Goal: Task Accomplishment & Management: Use online tool/utility

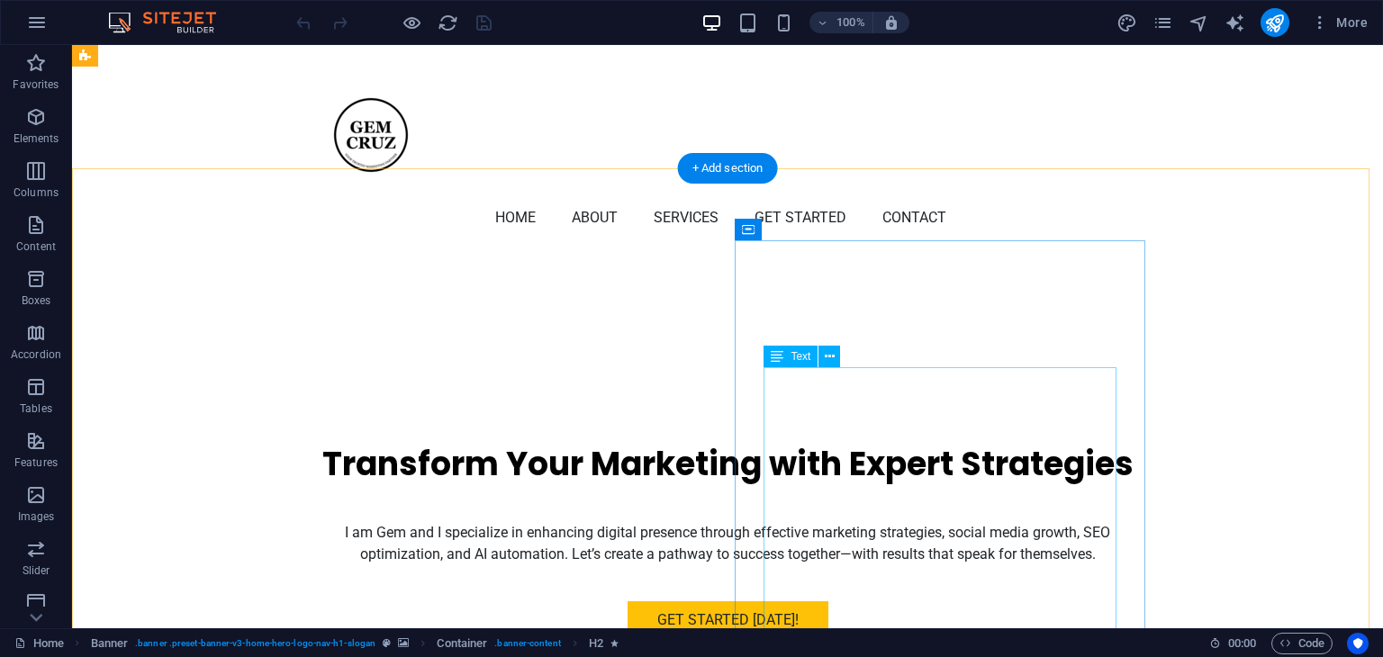
scroll to position [360, 0]
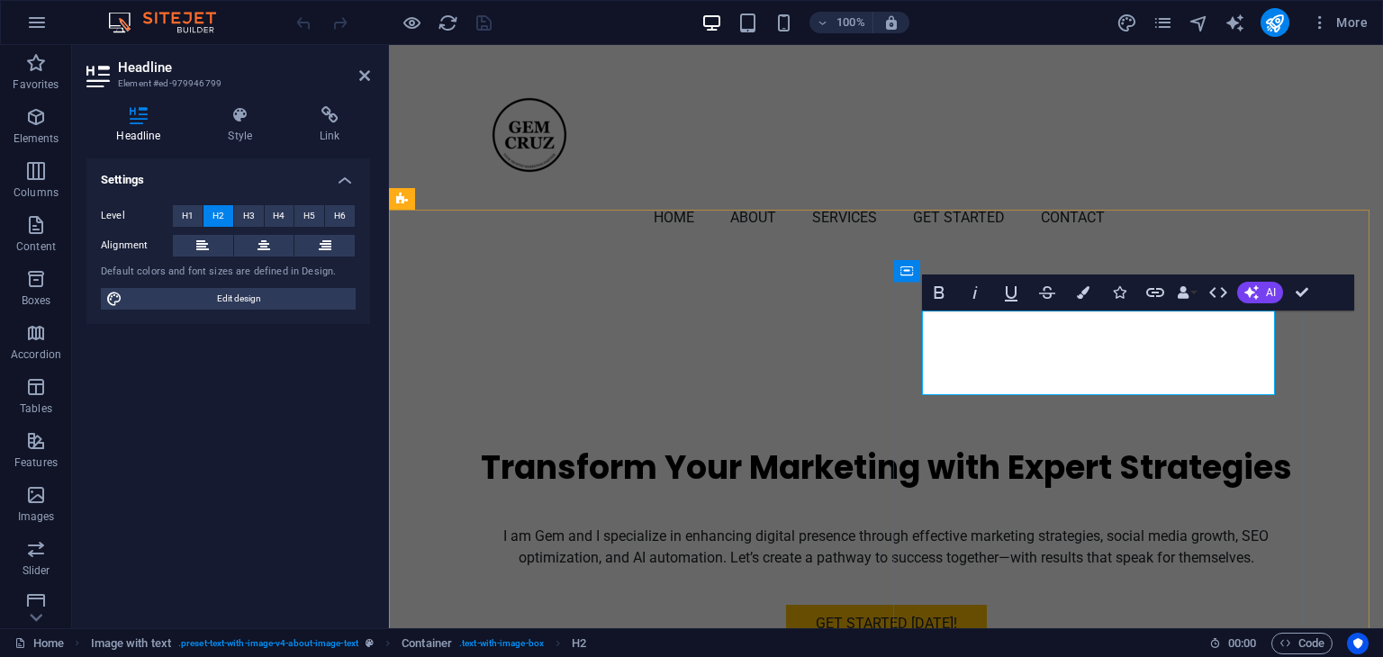
drag, startPoint x: 923, startPoint y: 380, endPoint x: 1224, endPoint y: 379, distance: 300.7
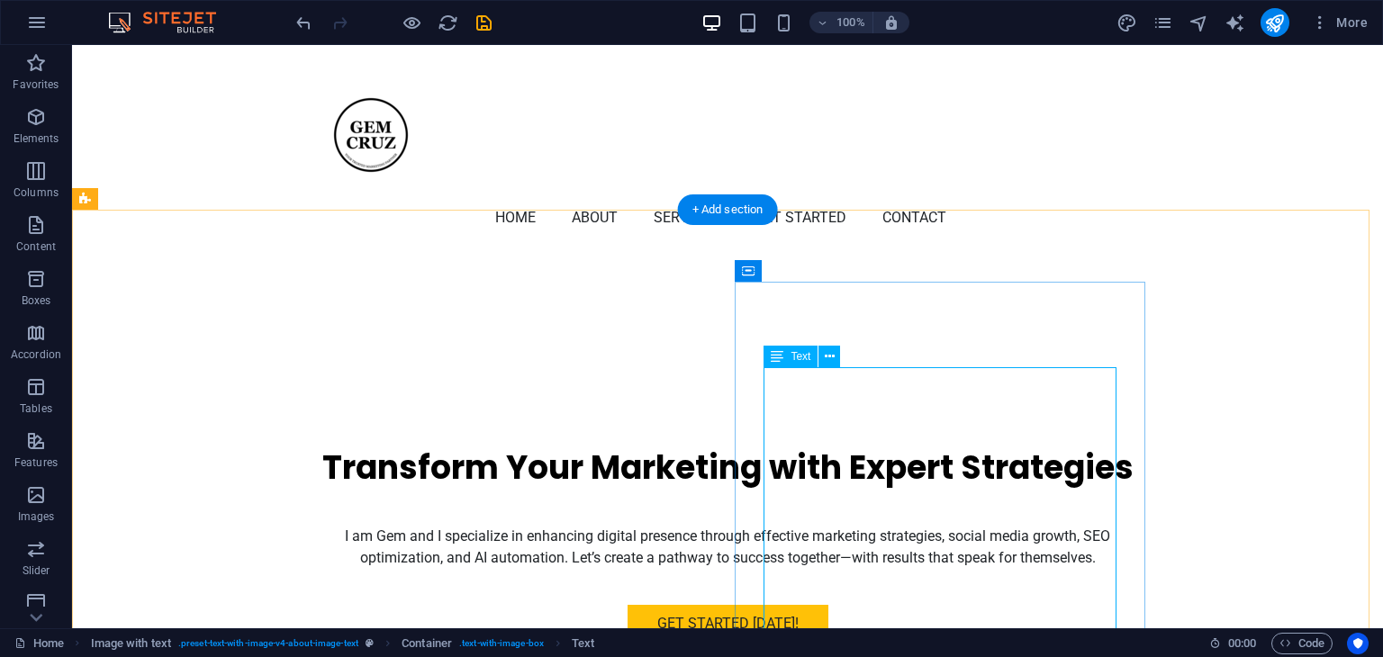
scroll to position [450, 0]
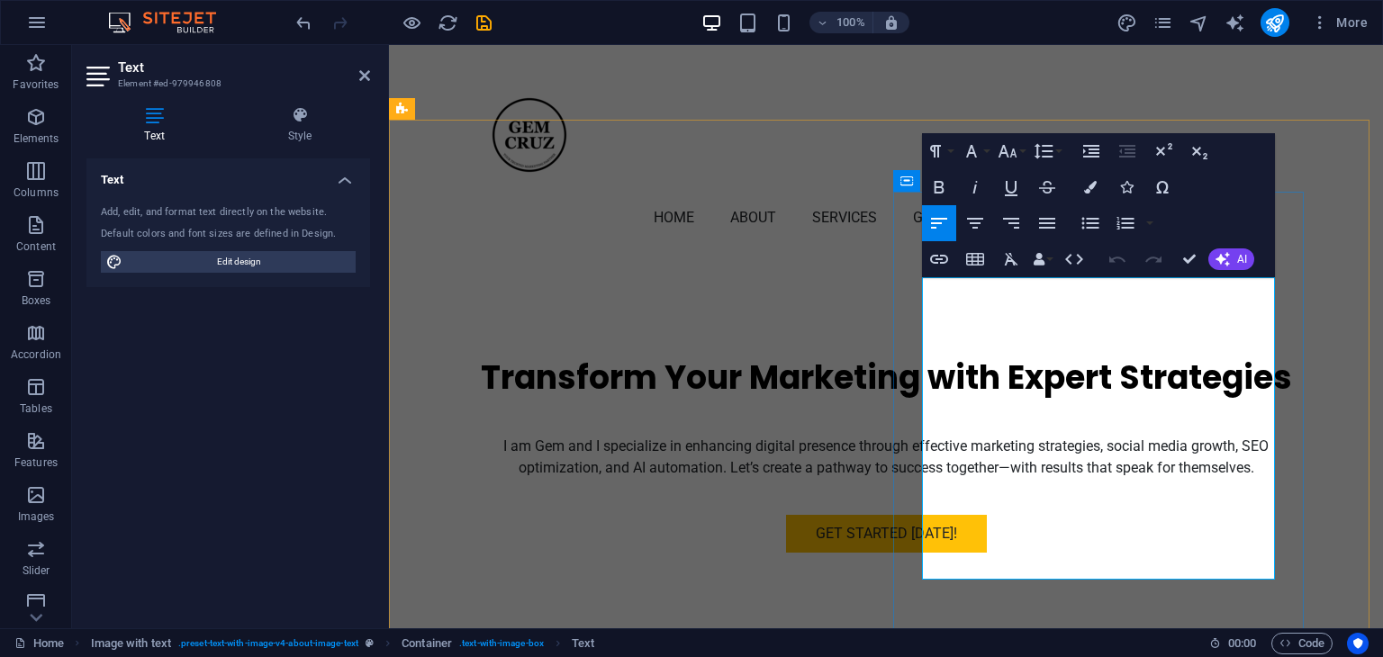
drag, startPoint x: 1233, startPoint y: 366, endPoint x: 954, endPoint y: 401, distance: 280.4
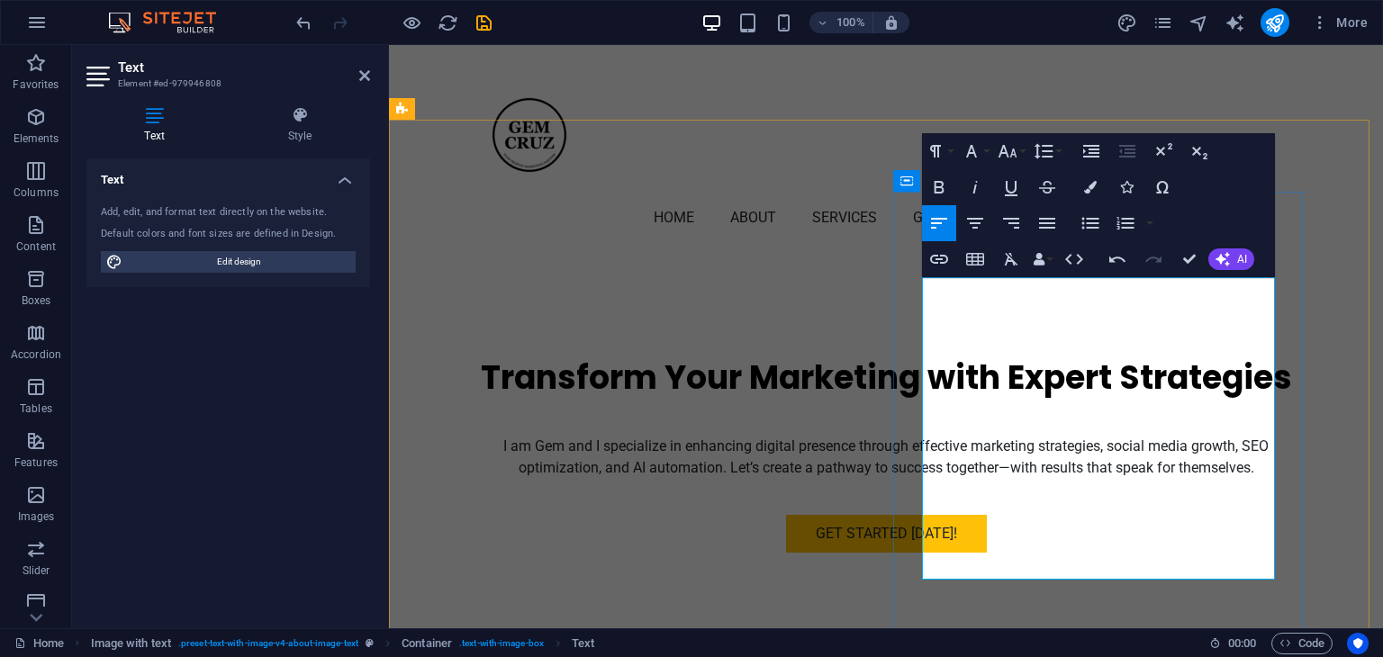
drag, startPoint x: 999, startPoint y: 438, endPoint x: 1019, endPoint y: 459, distance: 29.3
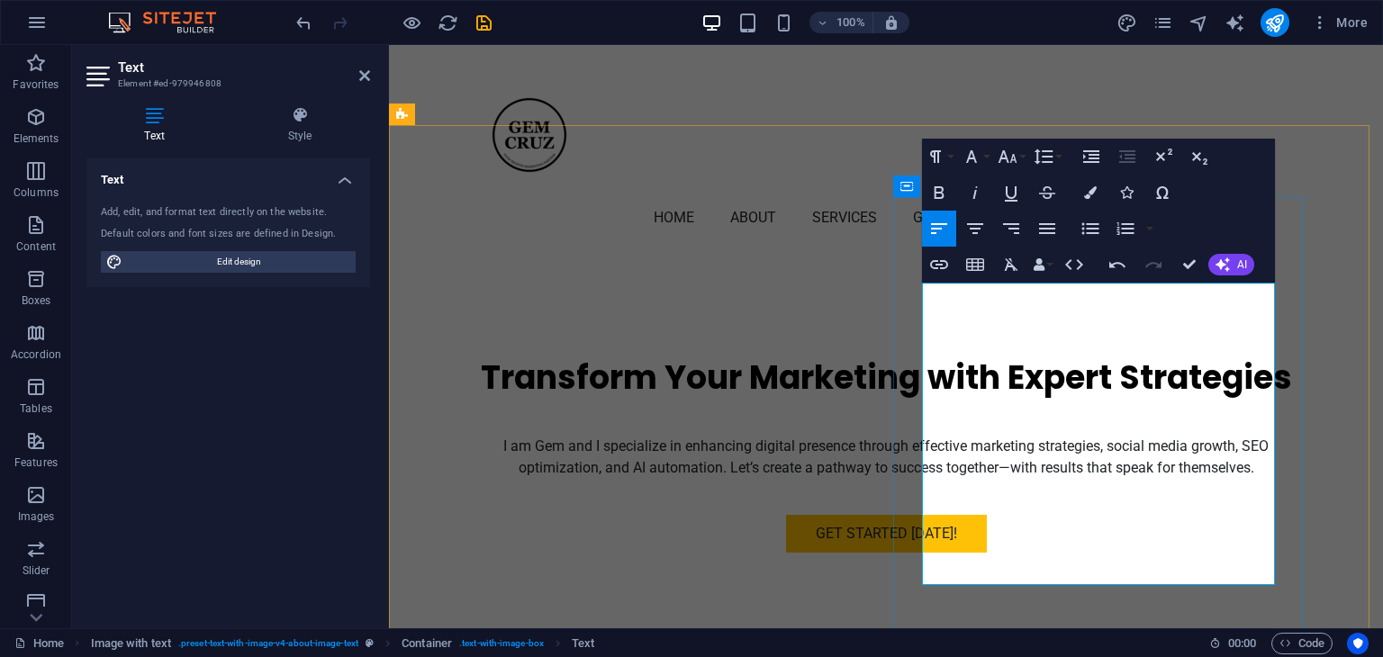
scroll to position [360, 0]
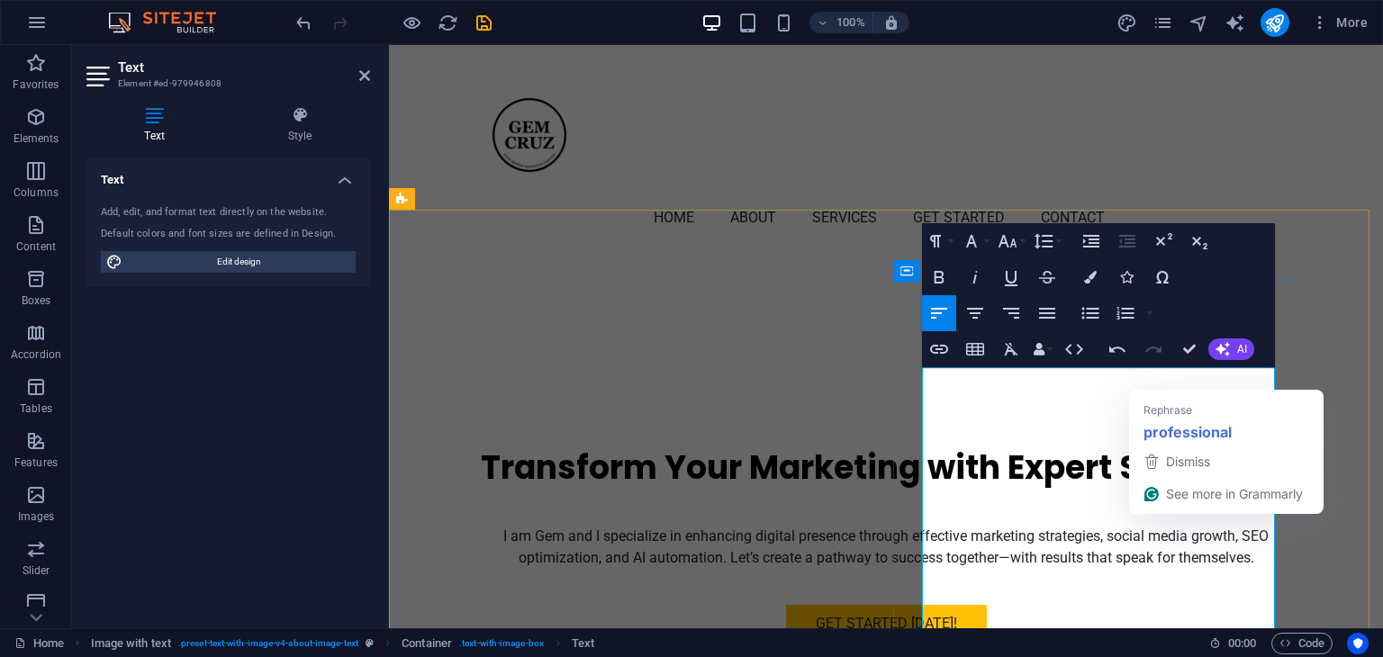
drag, startPoint x: 1033, startPoint y: 377, endPoint x: 1156, endPoint y: 376, distance: 123.4
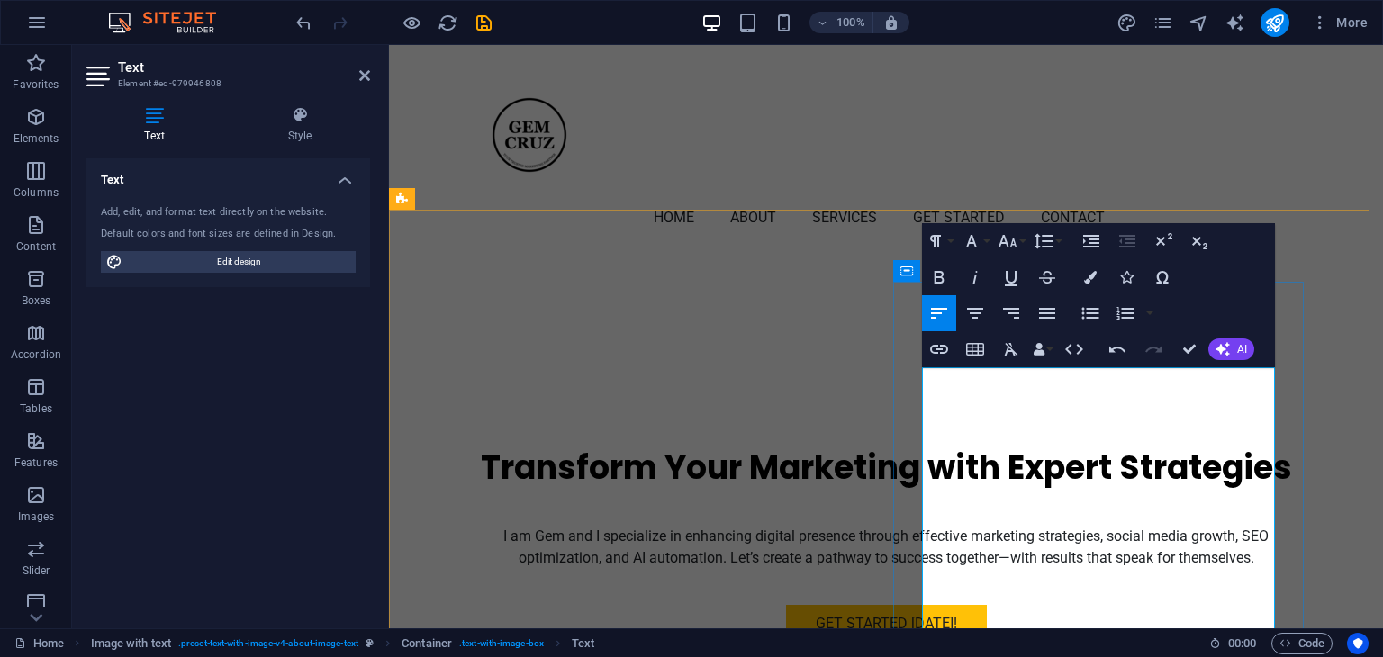
drag, startPoint x: 1051, startPoint y: 574, endPoint x: 881, endPoint y: 366, distance: 268.2
click at [1220, 348] on icon "button" at bounding box center [1223, 349] width 14 height 14
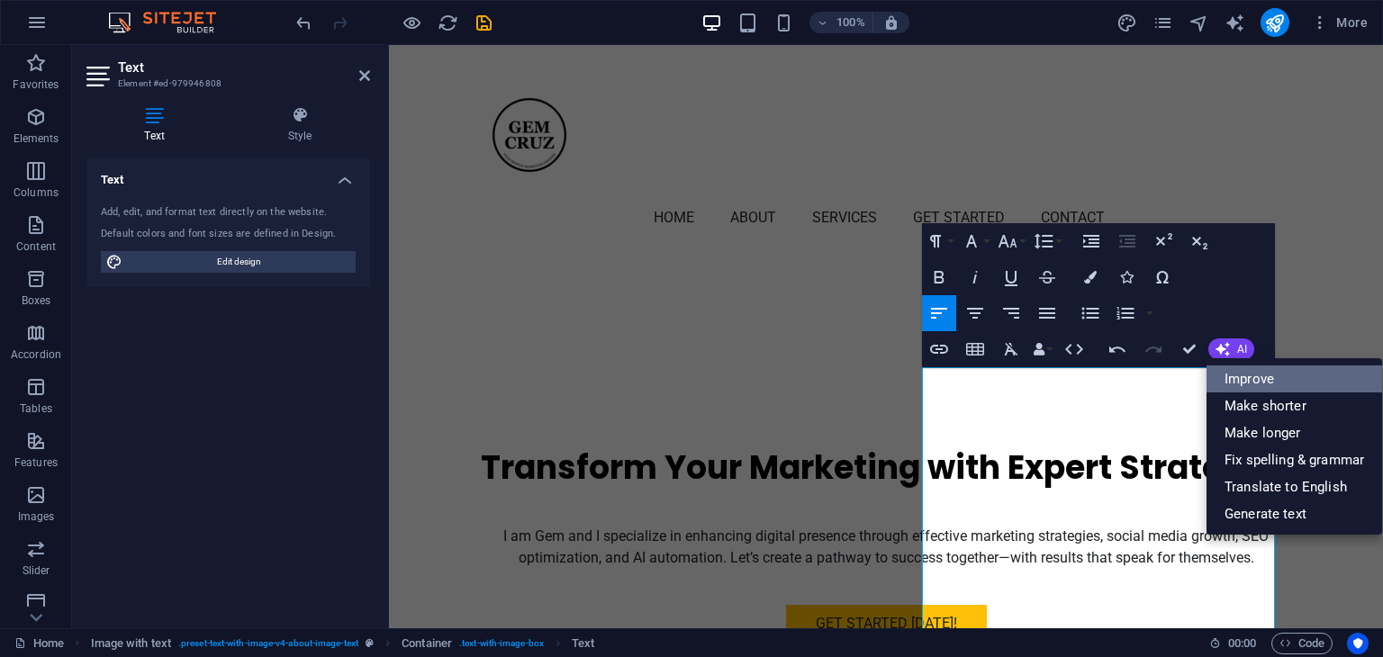
click at [1285, 382] on link "Improve" at bounding box center [1295, 379] width 176 height 27
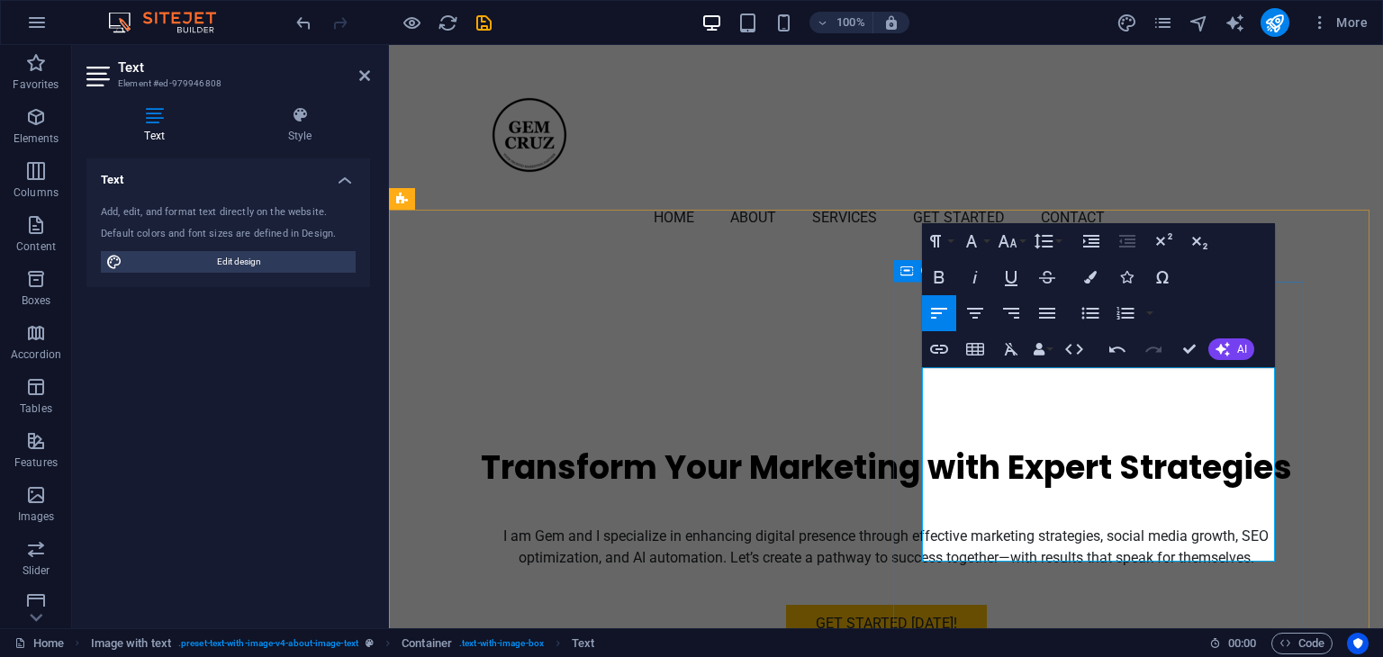
drag, startPoint x: 1033, startPoint y: 553, endPoint x: 917, endPoint y: 358, distance: 226.1
click at [1243, 346] on span "AI" at bounding box center [1242, 349] width 10 height 11
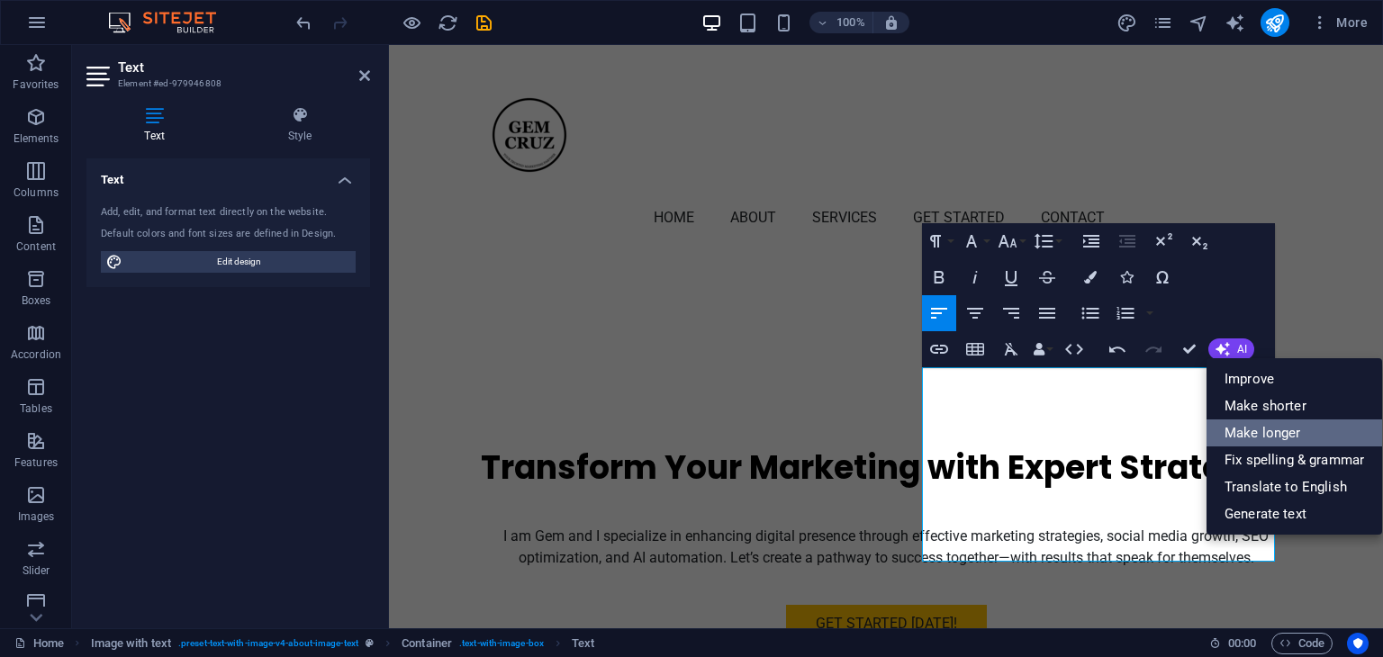
click at [1300, 427] on link "Make longer" at bounding box center [1295, 433] width 176 height 27
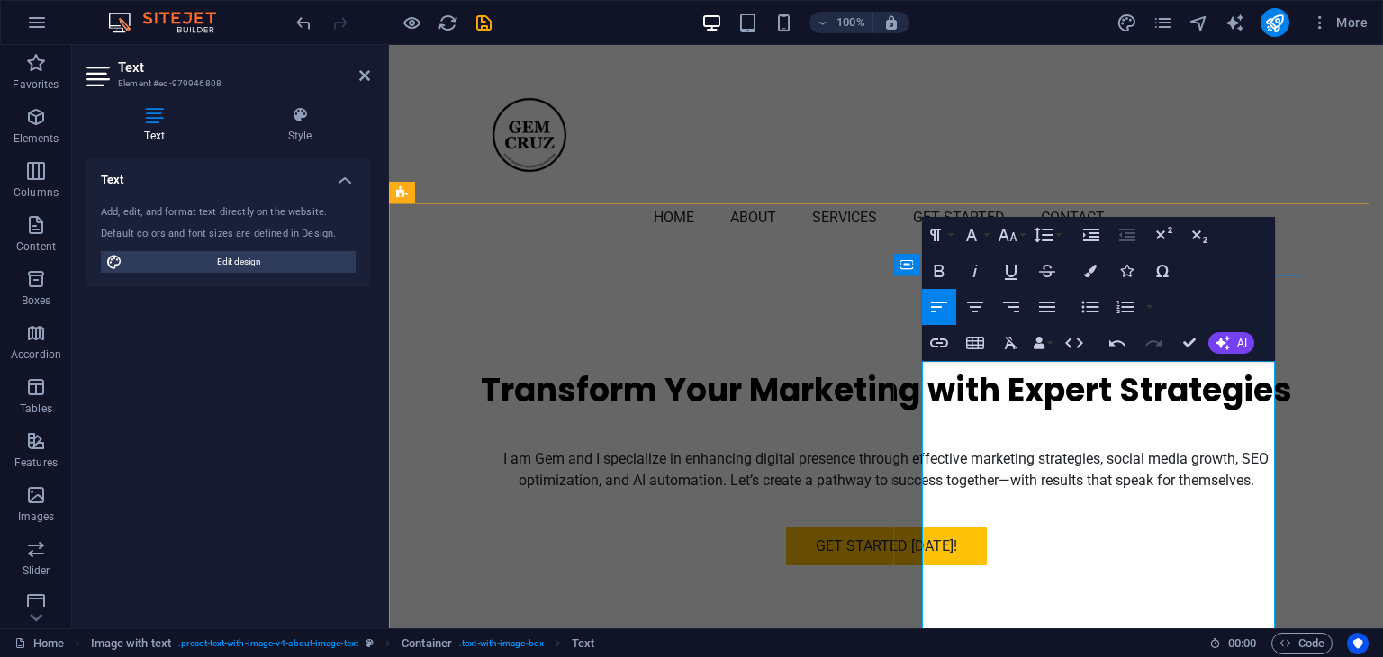
scroll to position [450, 0]
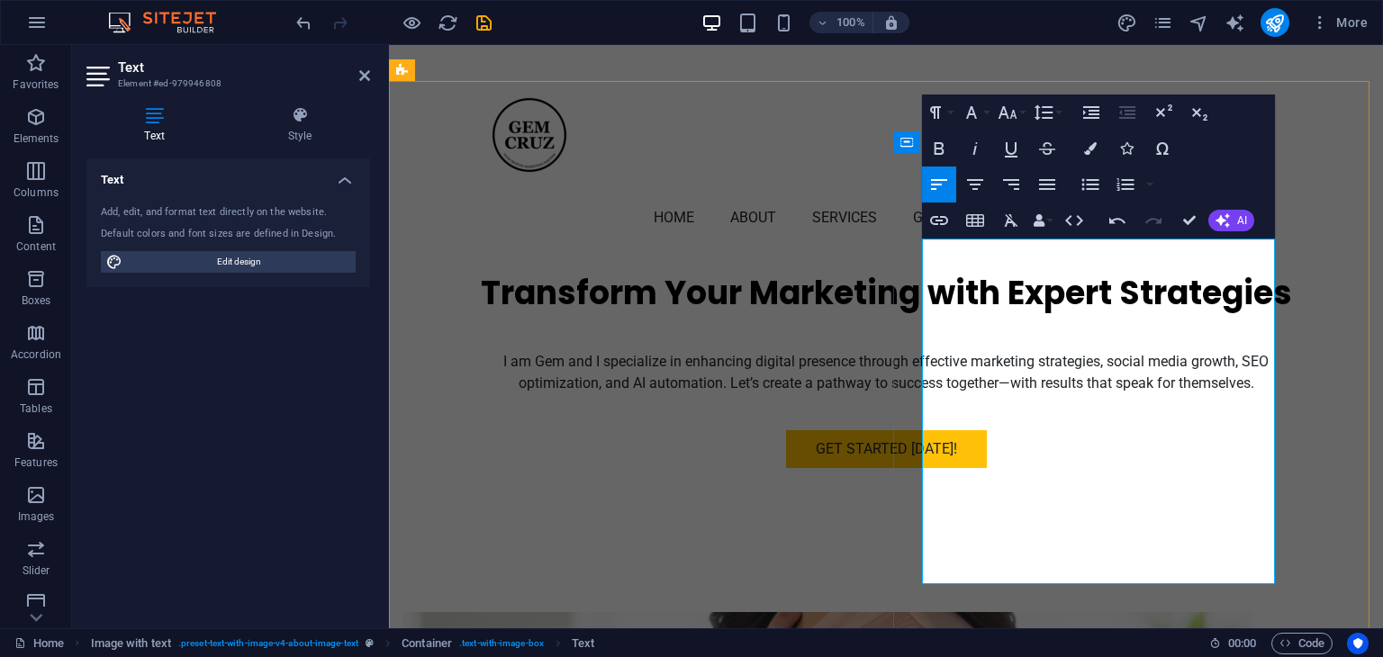
scroll to position [540, 0]
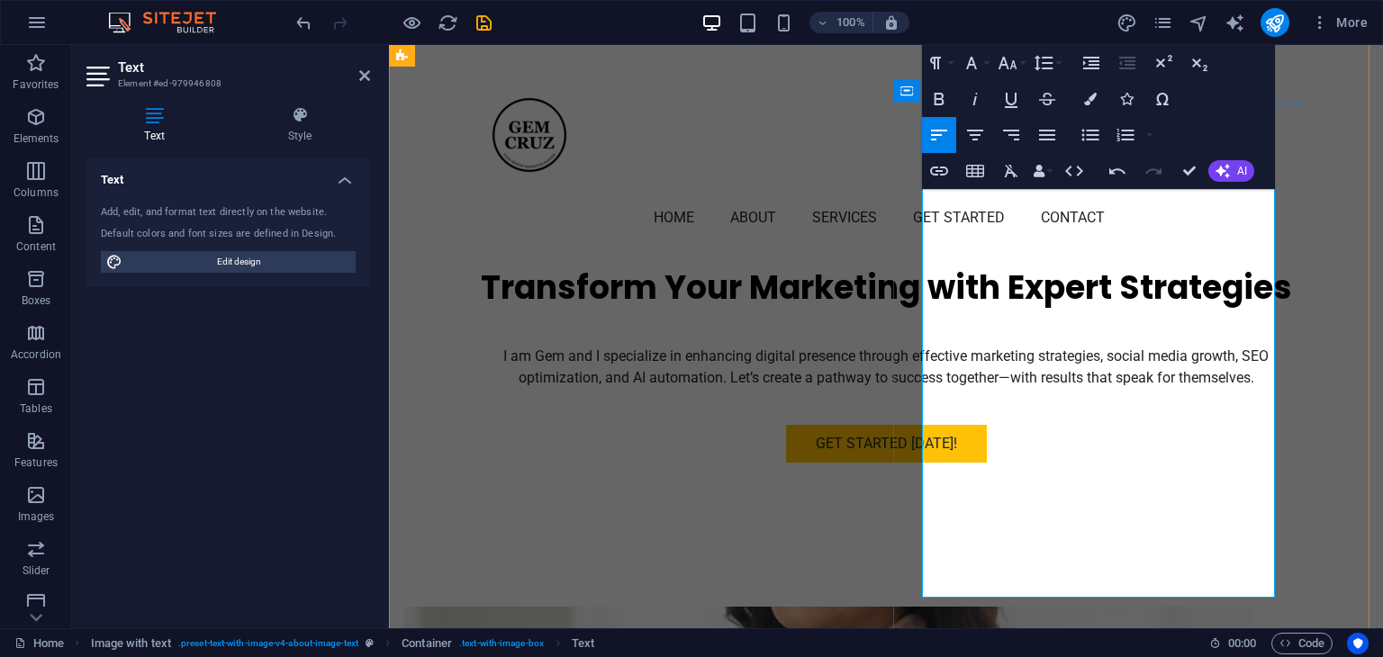
drag, startPoint x: 1154, startPoint y: 585, endPoint x: 922, endPoint y: 566, distance: 233.1
click at [1243, 167] on span "AI" at bounding box center [1242, 171] width 10 height 11
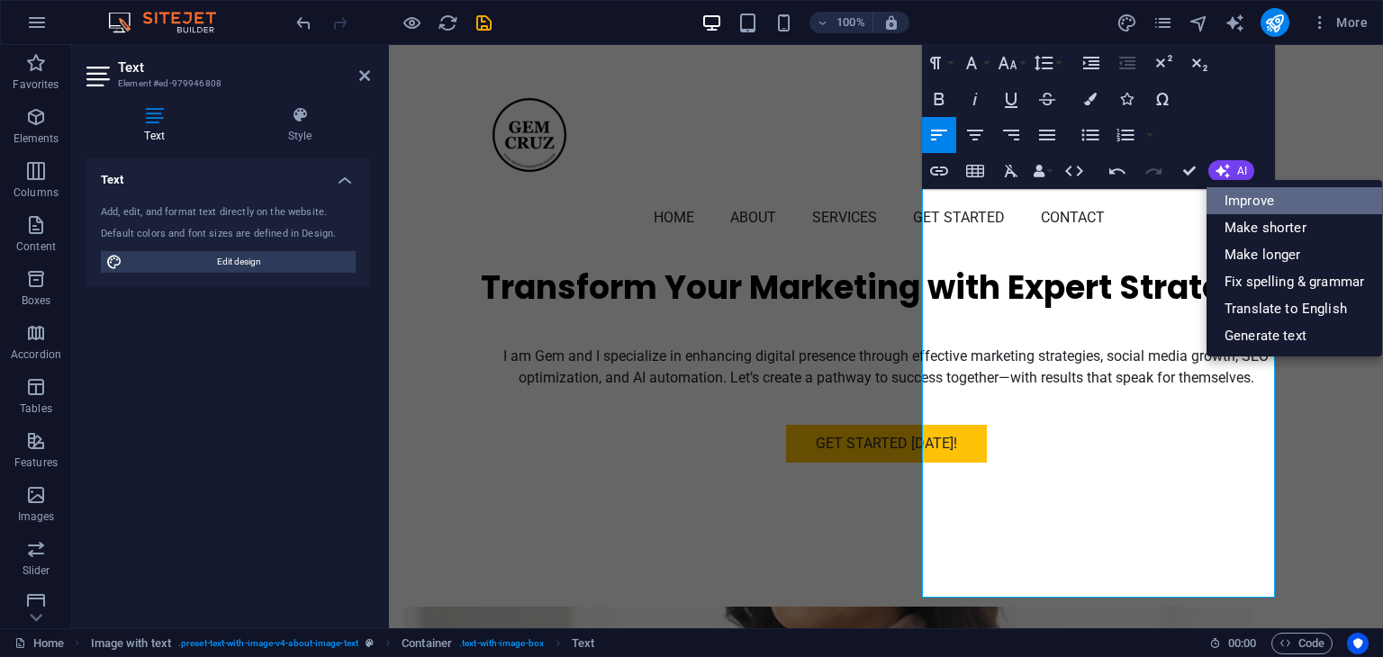
click at [1243, 193] on link "Improve" at bounding box center [1295, 200] width 176 height 27
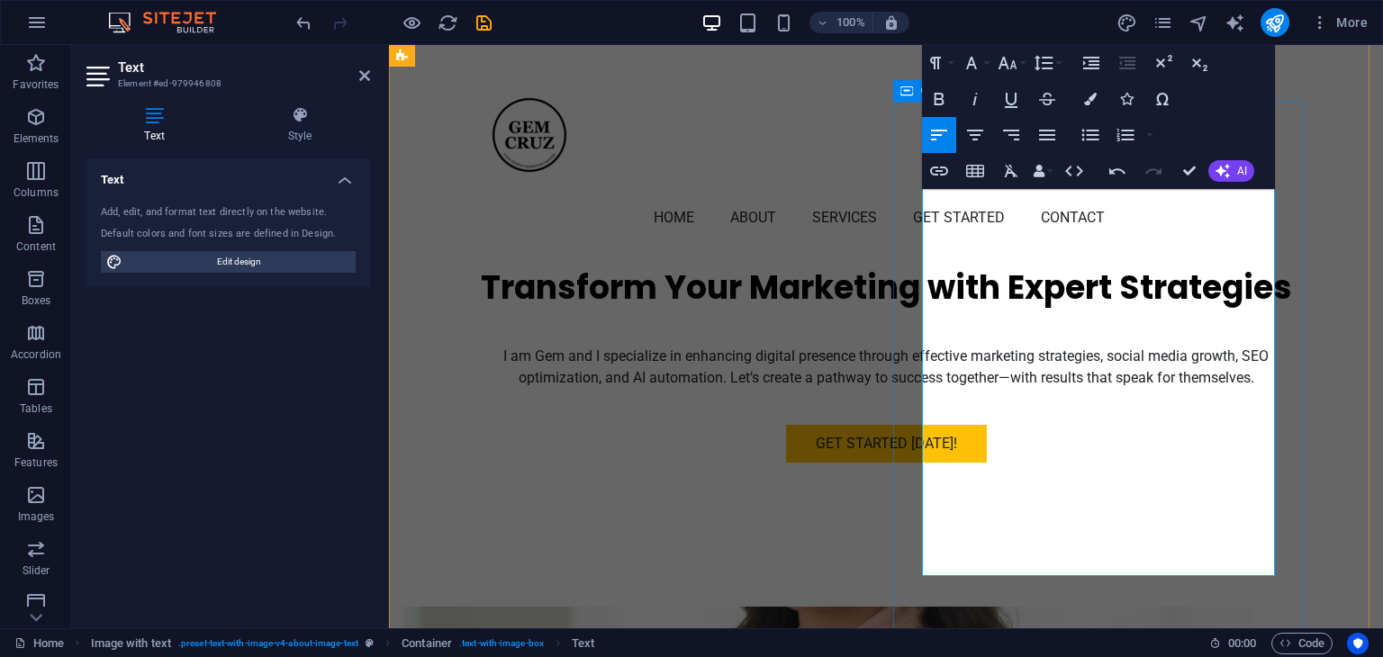
drag, startPoint x: 1210, startPoint y: 559, endPoint x: 899, endPoint y: 545, distance: 311.0
click at [1212, 167] on button "AI" at bounding box center [1231, 171] width 46 height 22
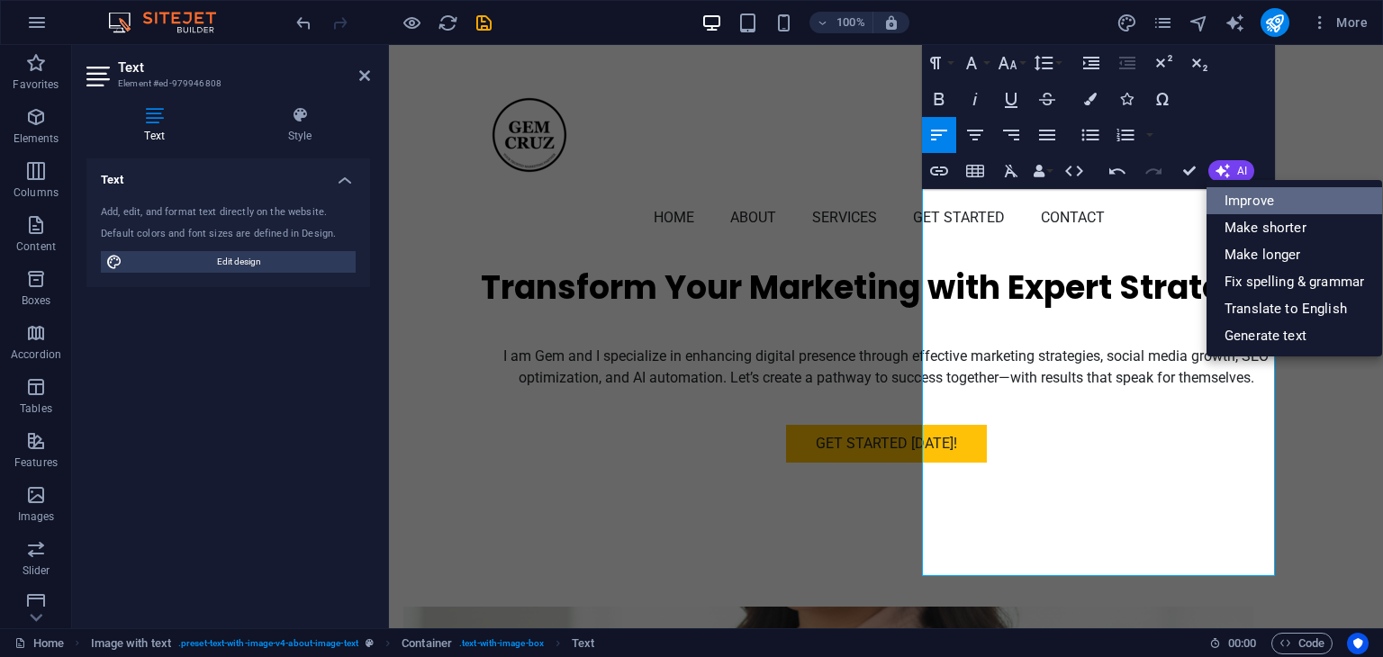
click at [1321, 194] on link "Improve" at bounding box center [1295, 200] width 176 height 27
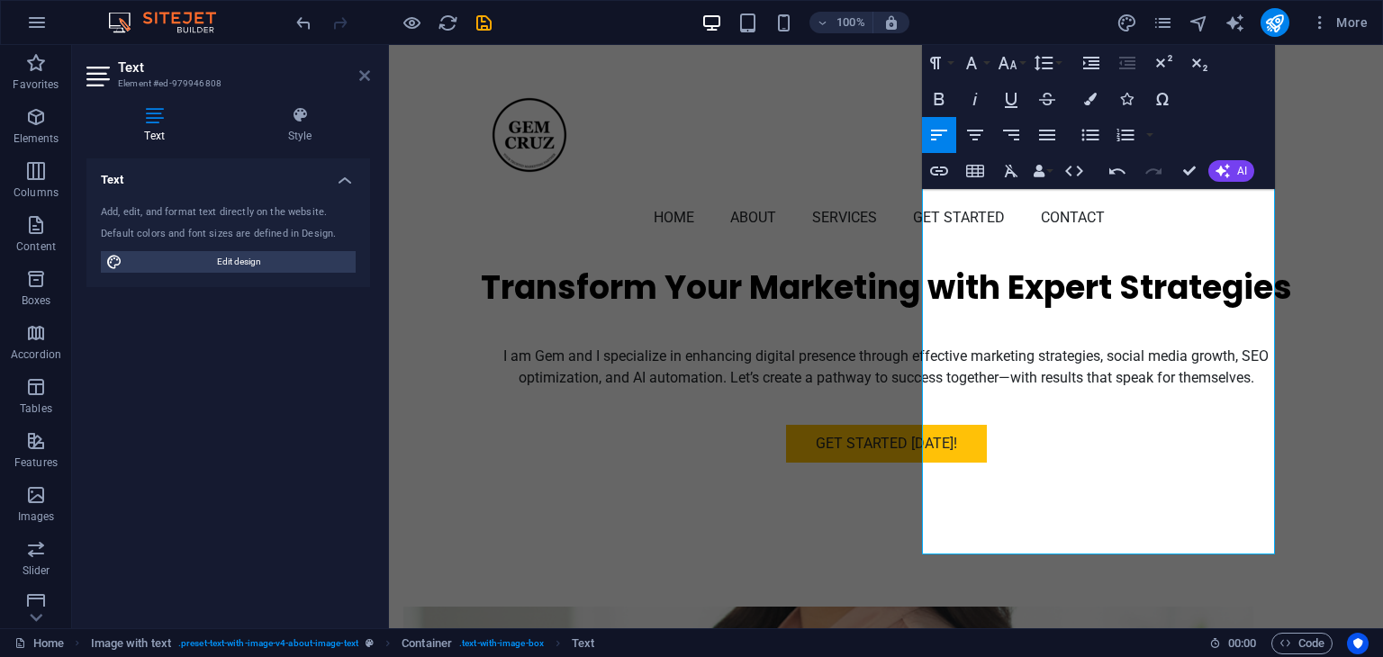
click at [366, 73] on icon at bounding box center [364, 75] width 11 height 14
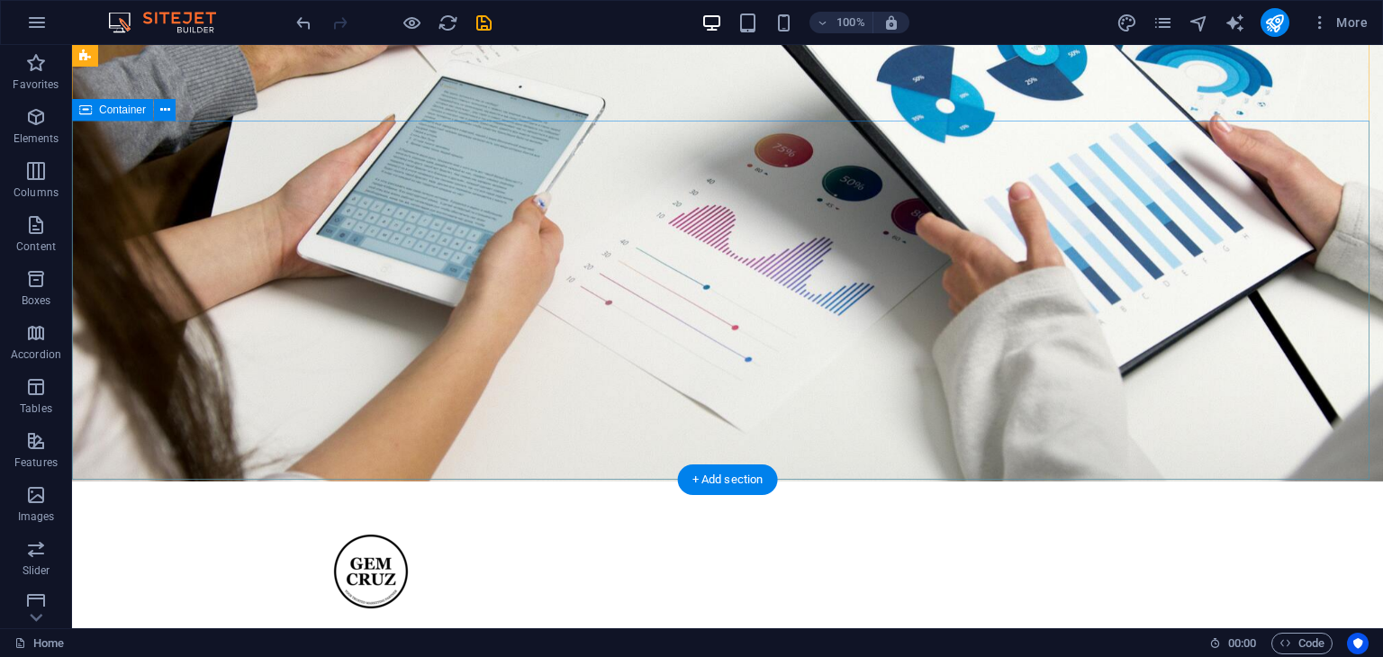
scroll to position [0, 0]
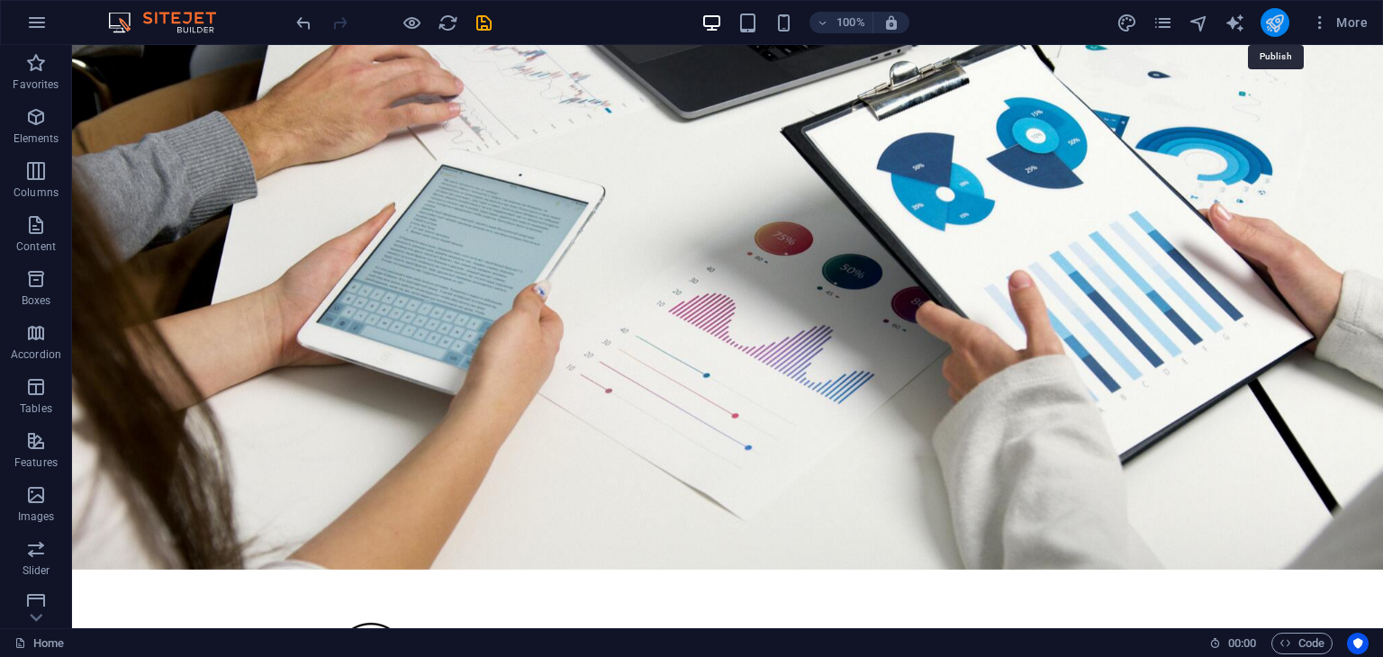
click at [1270, 22] on icon "publish" at bounding box center [1274, 23] width 21 height 21
checkbox input "false"
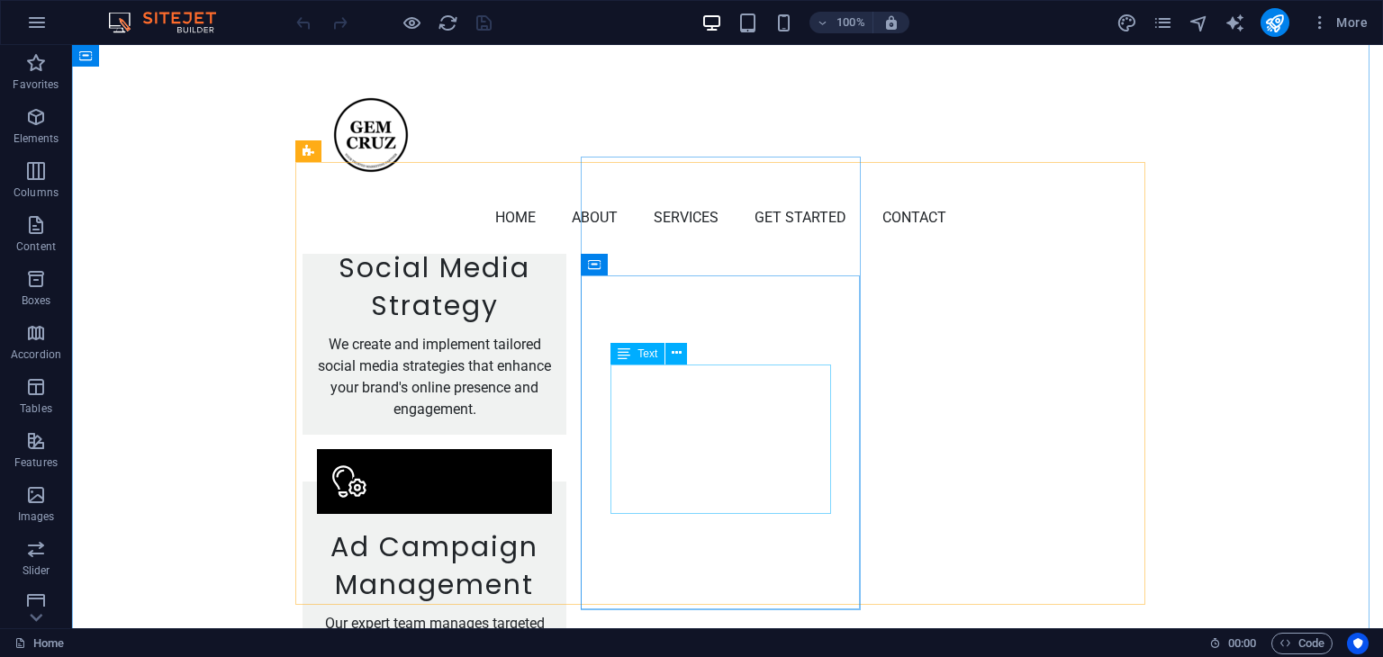
scroll to position [2251, 0]
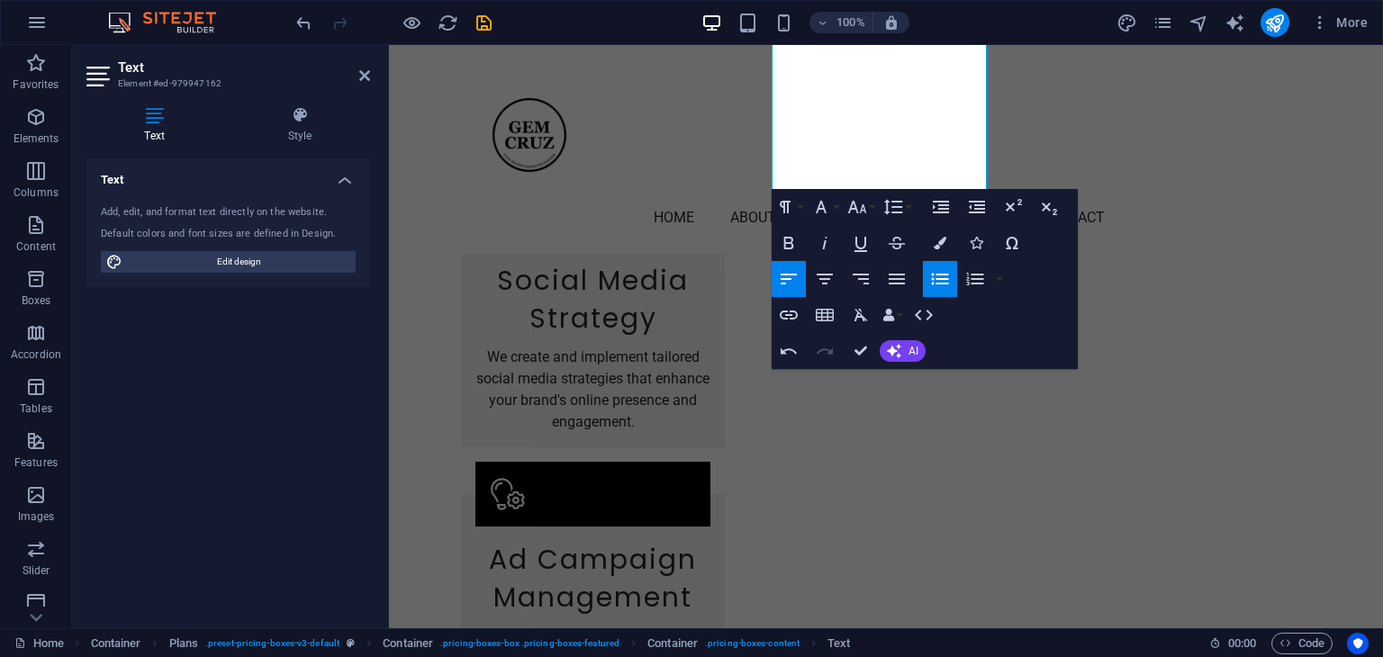
scroll to position [2767, 0]
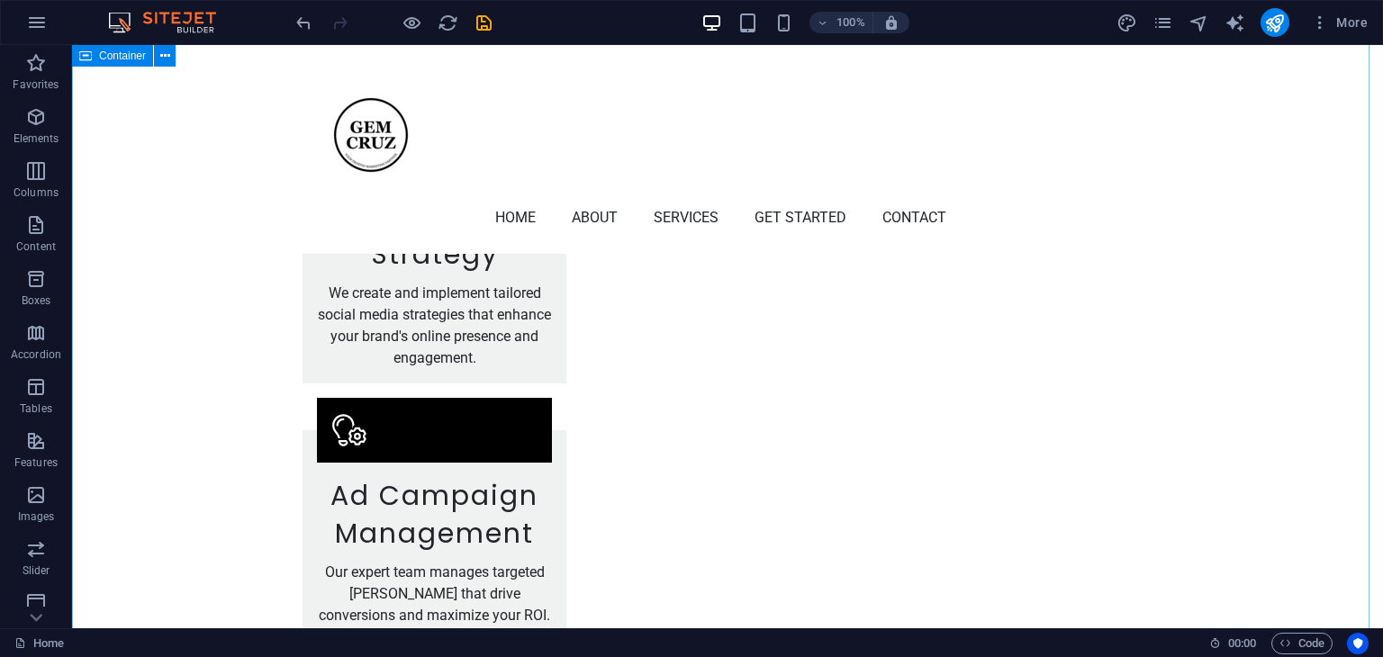
scroll to position [2317, 0]
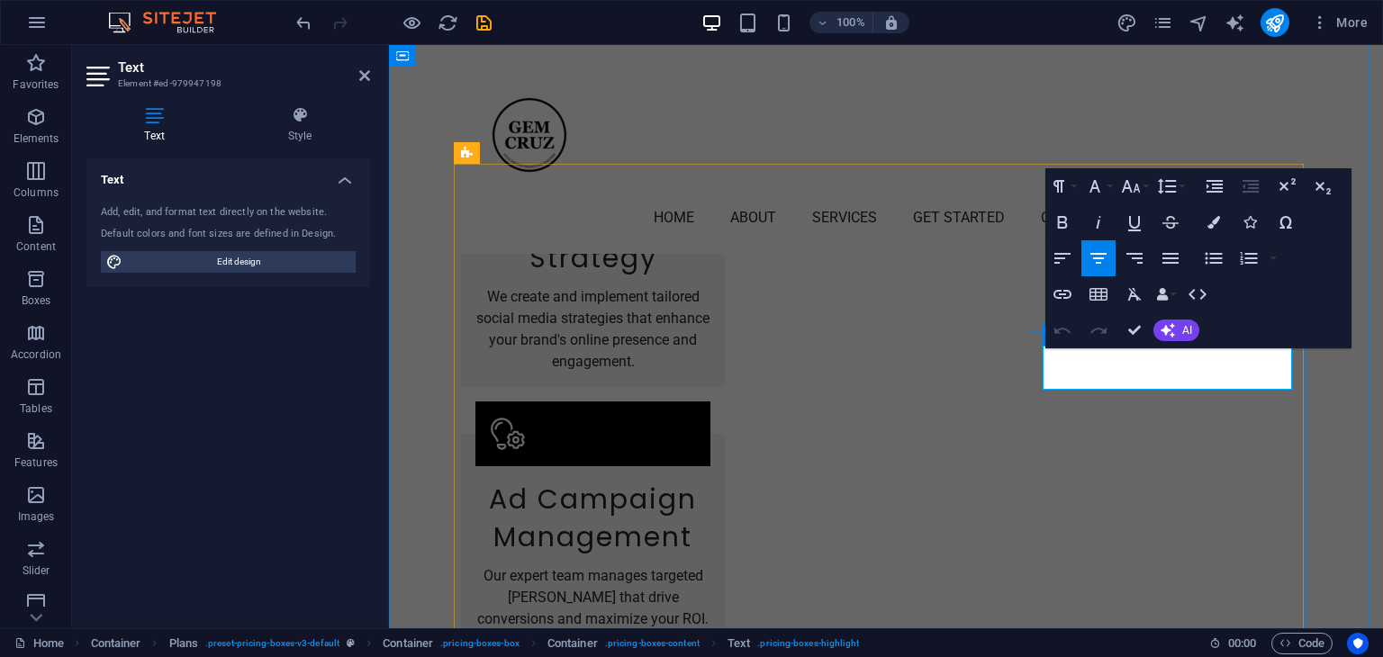
drag, startPoint x: 1086, startPoint y: 365, endPoint x: 1157, endPoint y: 364, distance: 71.1
drag, startPoint x: 1078, startPoint y: 371, endPoint x: 1291, endPoint y: 371, distance: 213.4
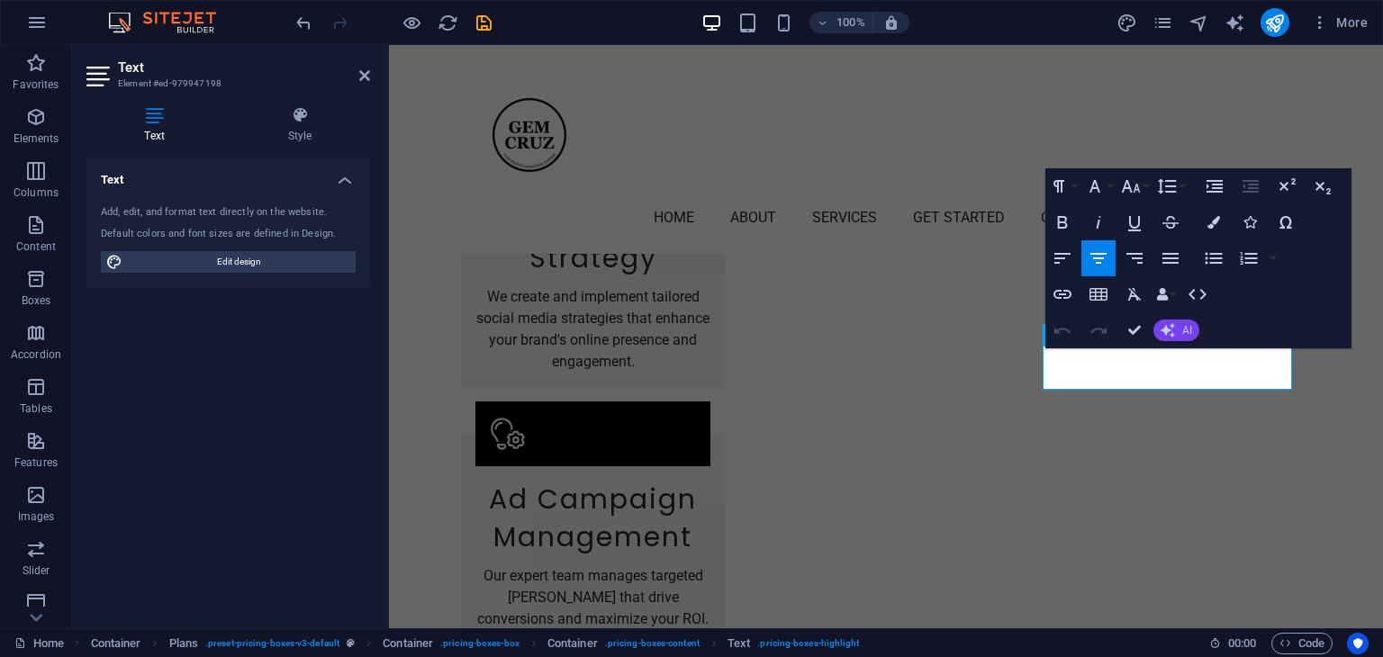
click at [1181, 329] on button "AI" at bounding box center [1176, 331] width 46 height 22
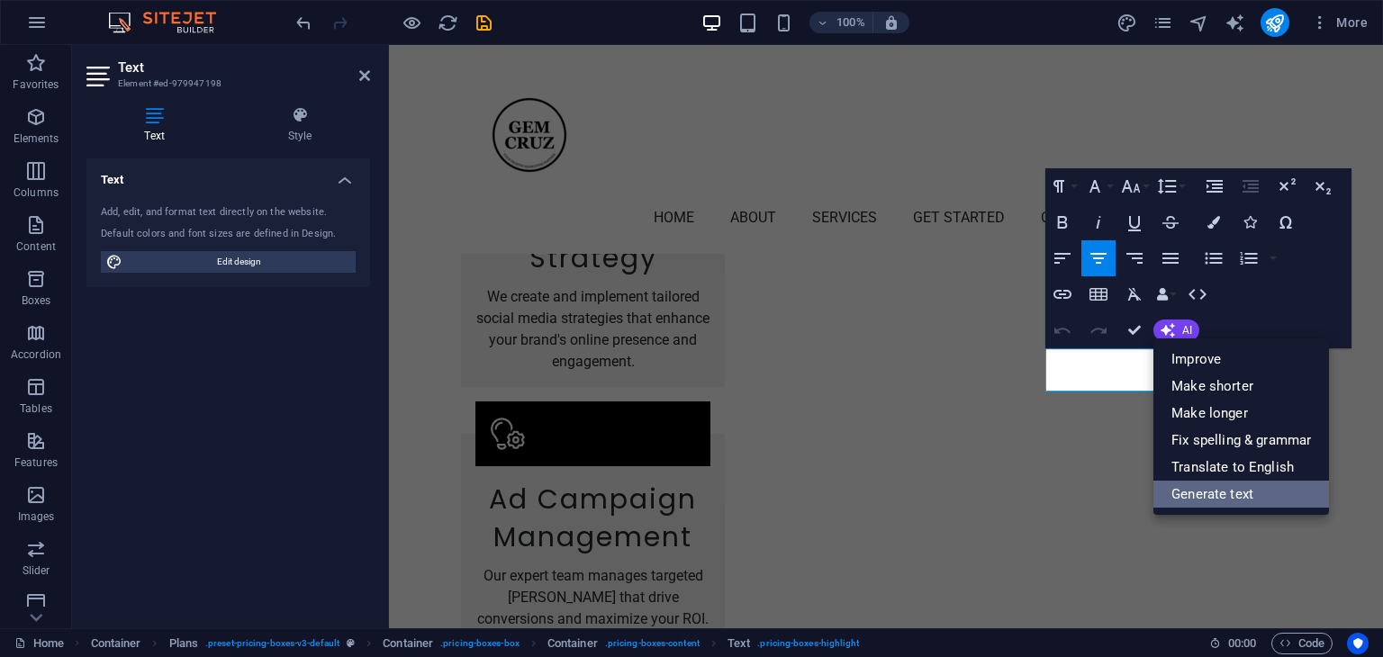
click at [1205, 500] on link "Generate text" at bounding box center [1241, 494] width 176 height 27
select select "English"
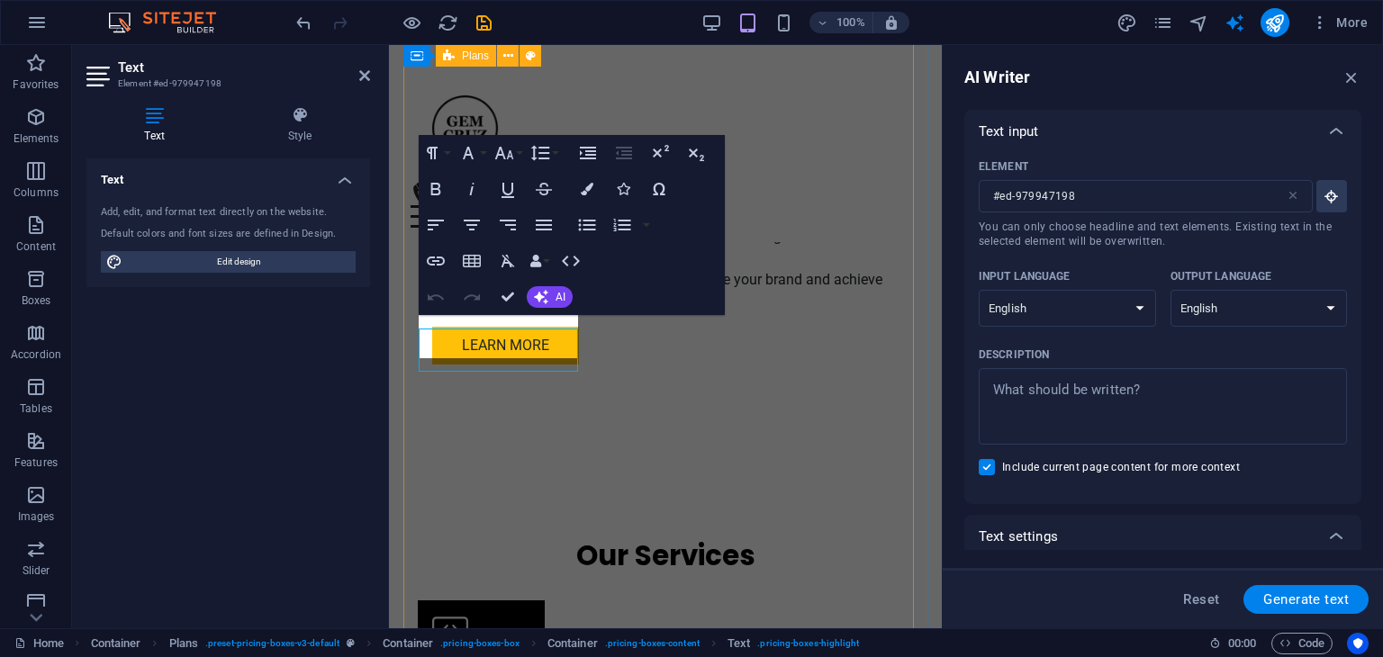
scroll to position [3481, 0]
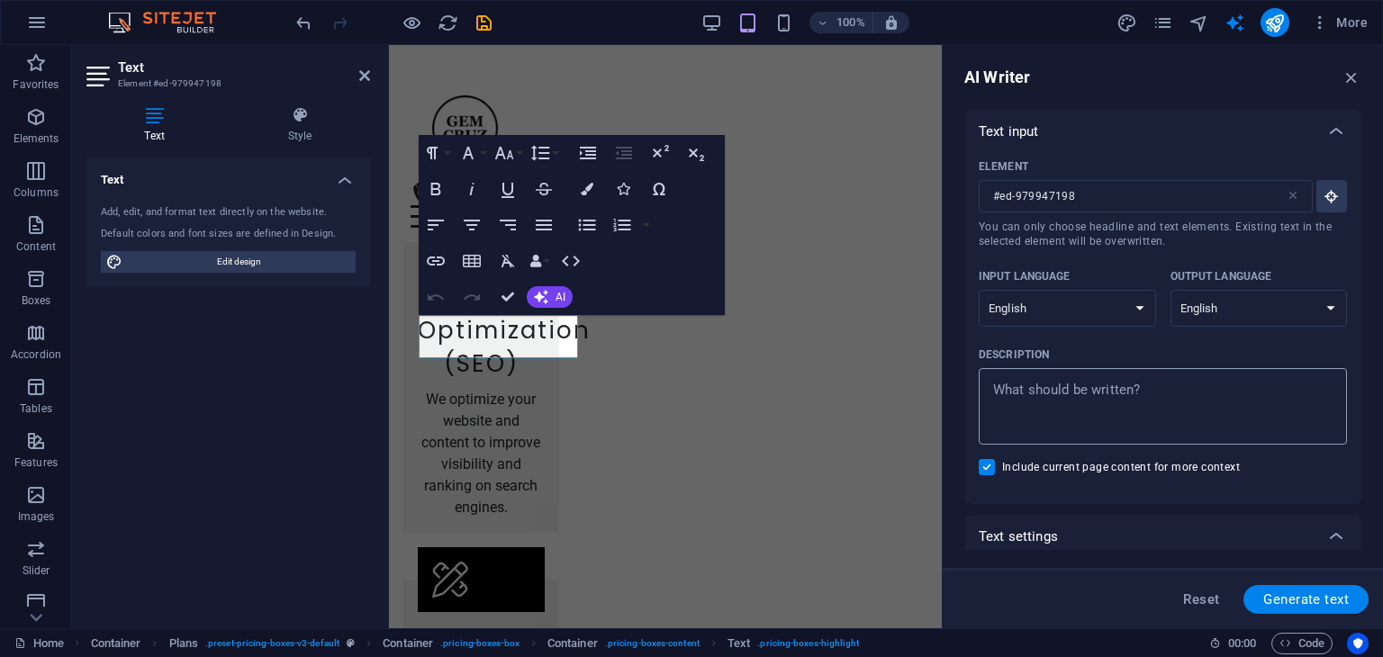
type textarea "x"
type textarea "T"
type textarea "x"
type textarea "The"
type textarea "x"
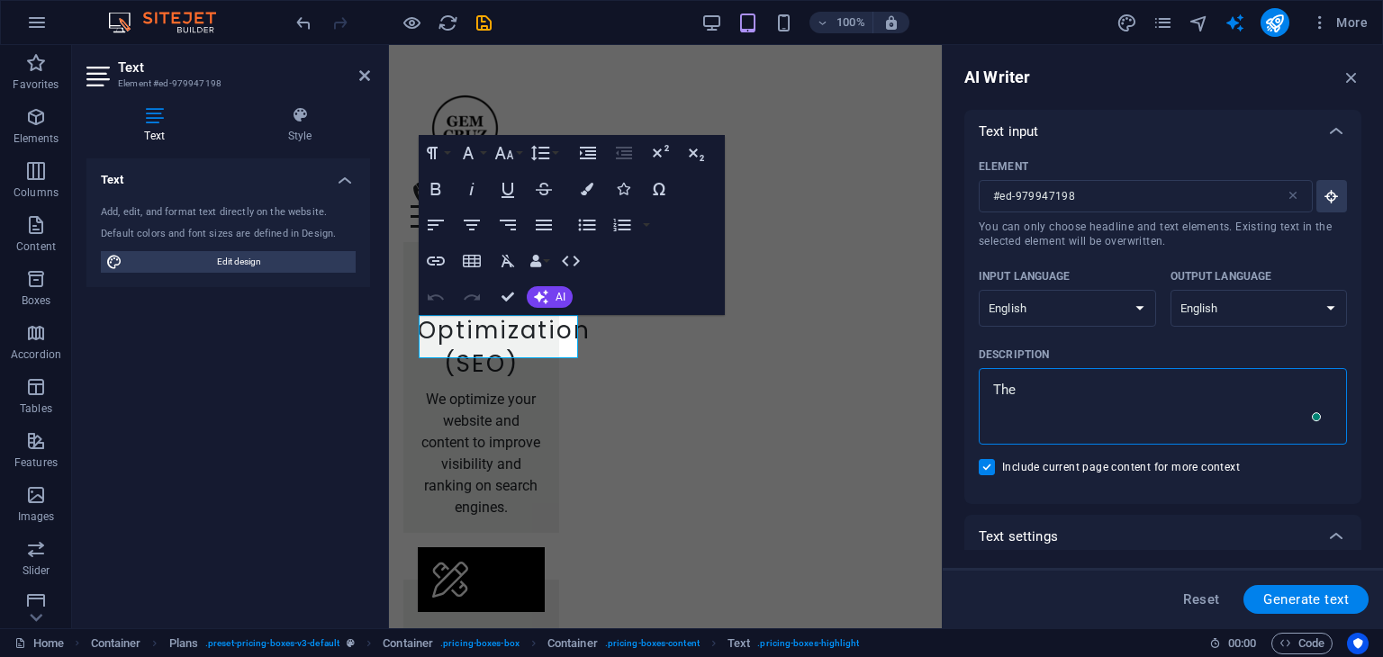
type textarea "The c"
type textarea "x"
type textarea "The cu"
type textarea "x"
type textarea "The cus"
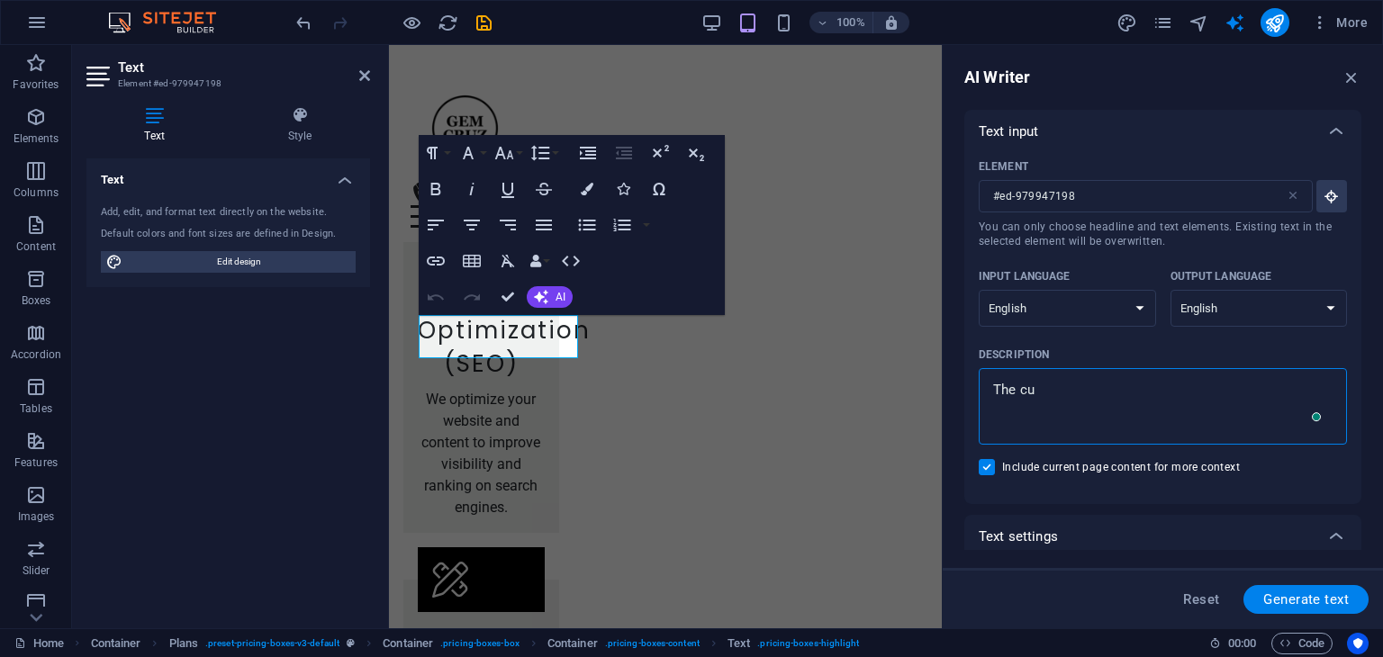
type textarea "x"
type textarea "The cust"
type textarea "x"
type textarea "The custo"
type textarea "x"
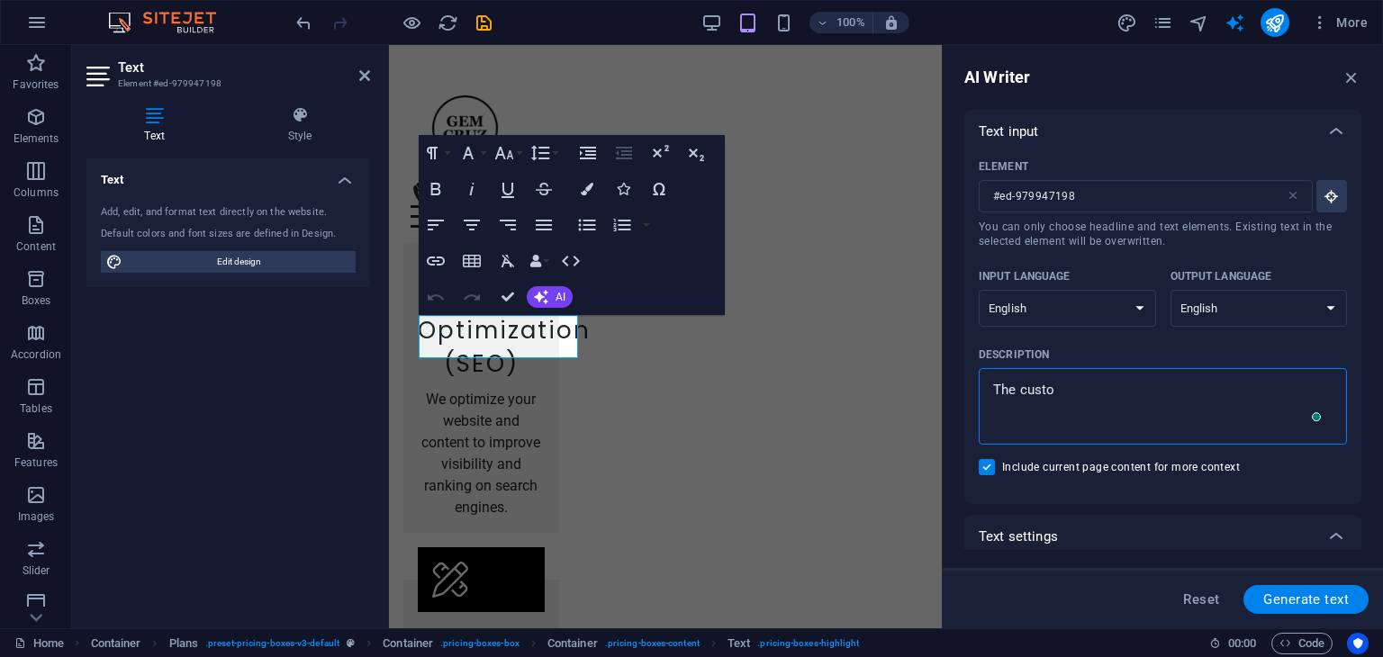
type textarea "The custom"
type textarea "x"
type textarea "The customi"
type textarea "x"
type textarea "The customiz"
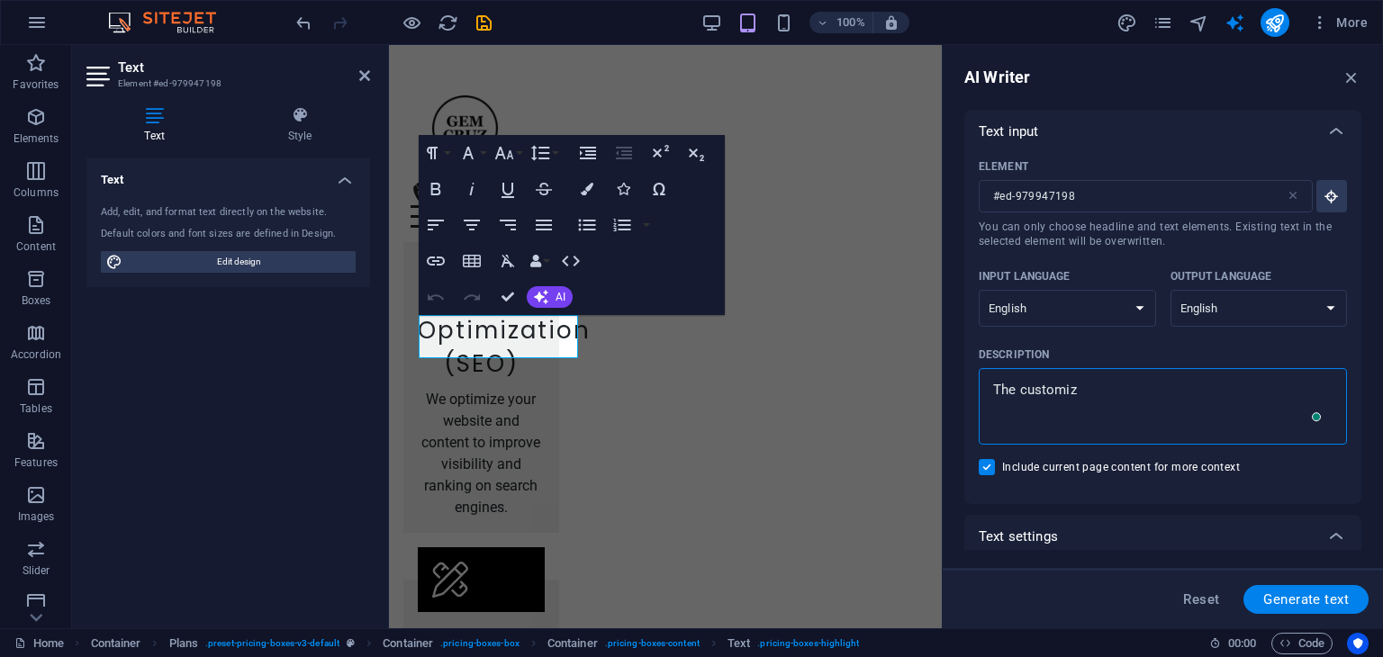
type textarea "x"
type textarea "The customize"
type textarea "x"
type textarea "The customized"
type textarea "x"
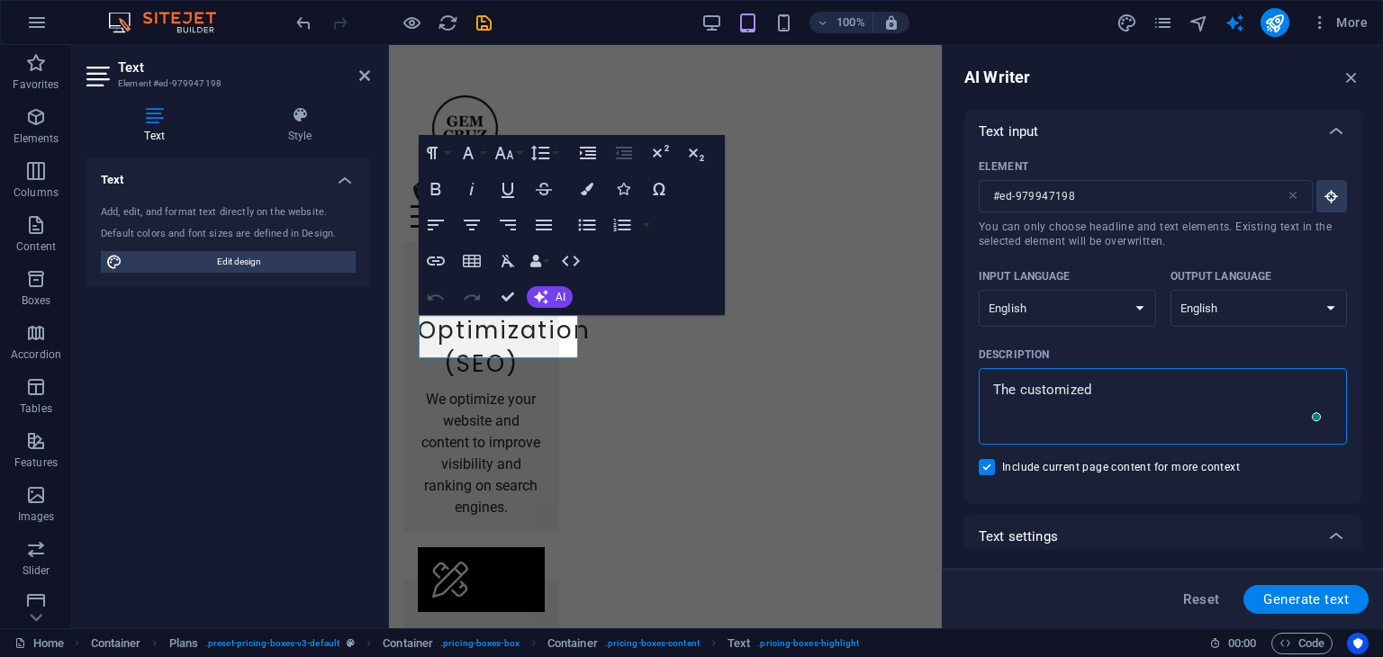
type textarea "The customized"
type textarea "x"
type textarea "The customized p"
type textarea "x"
type textarea "The customized pl"
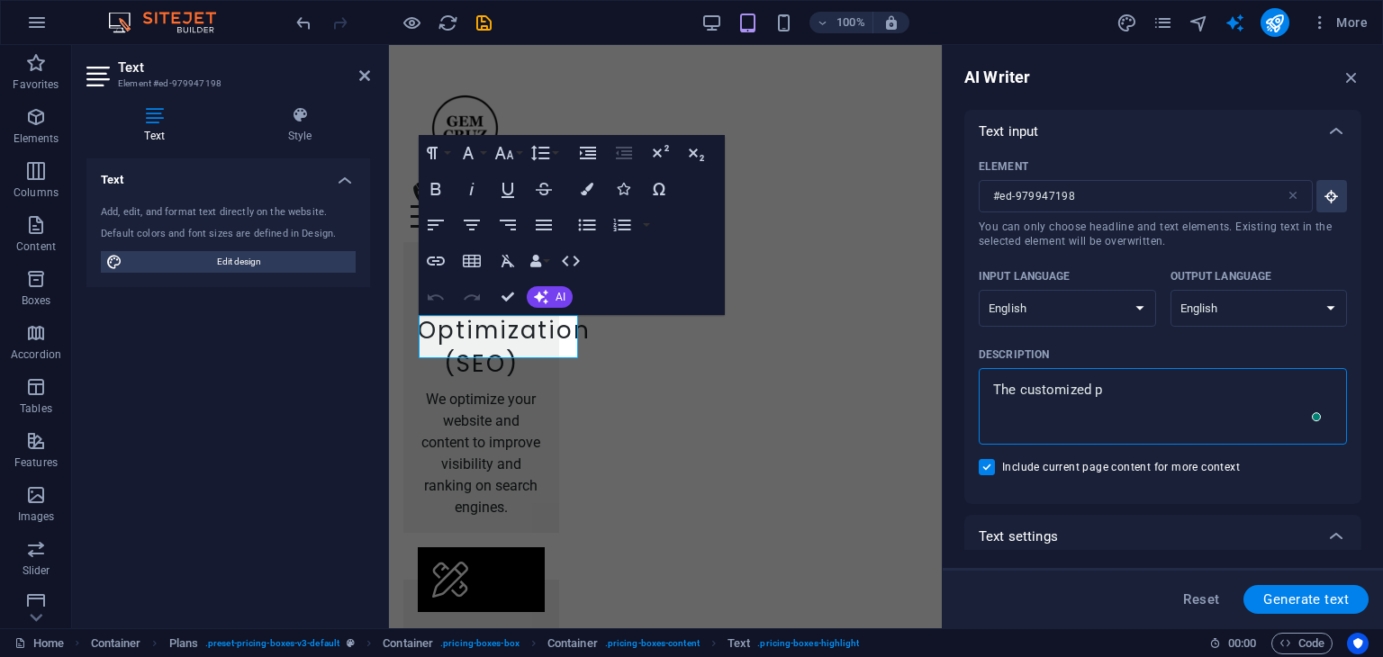
type textarea "x"
type textarea "The customized pla"
type textarea "x"
type textarea "The customized plan"
type textarea "x"
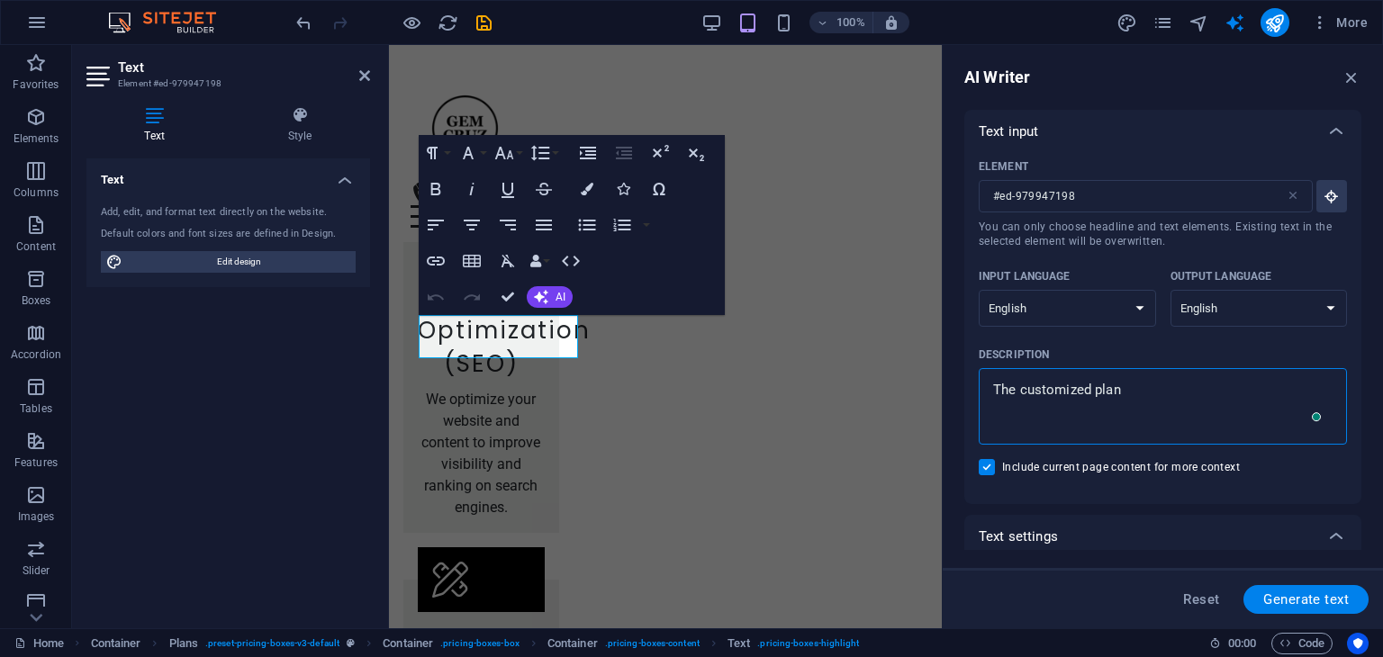
type textarea "The customized plan"
type textarea "x"
type textarea "The customized plan p"
type textarea "x"
type textarea "The customized plan pr"
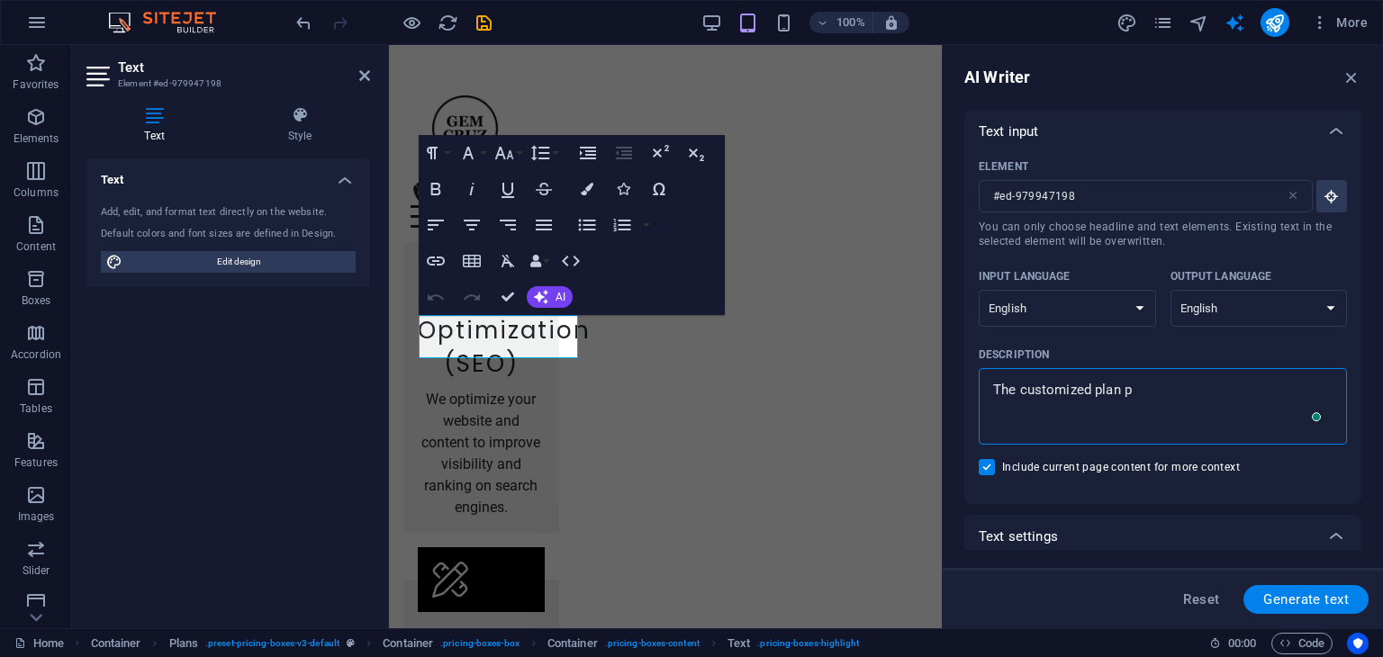
type textarea "x"
type textarea "The customized plan pri"
type textarea "x"
type textarea "The customized plan pric"
type textarea "x"
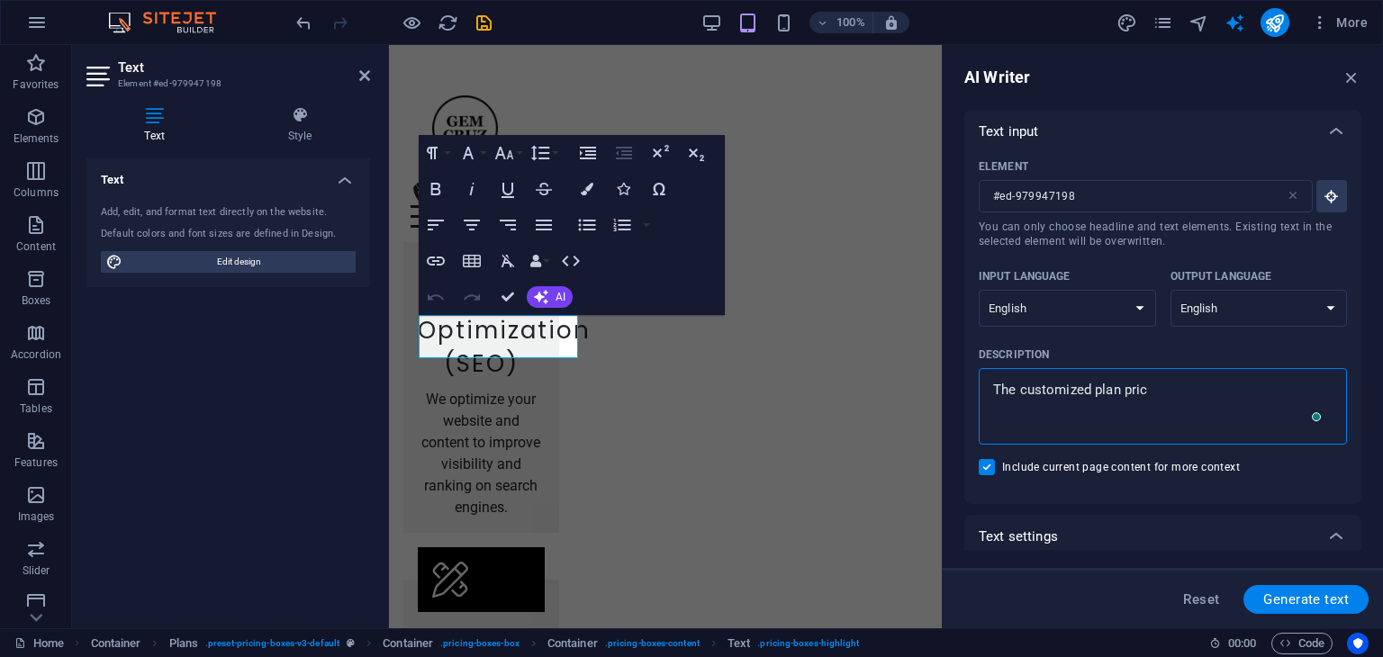
type textarea "The customized plan price"
type textarea "x"
type textarea "The customized plan price"
type textarea "x"
type textarea "The customized plan price d"
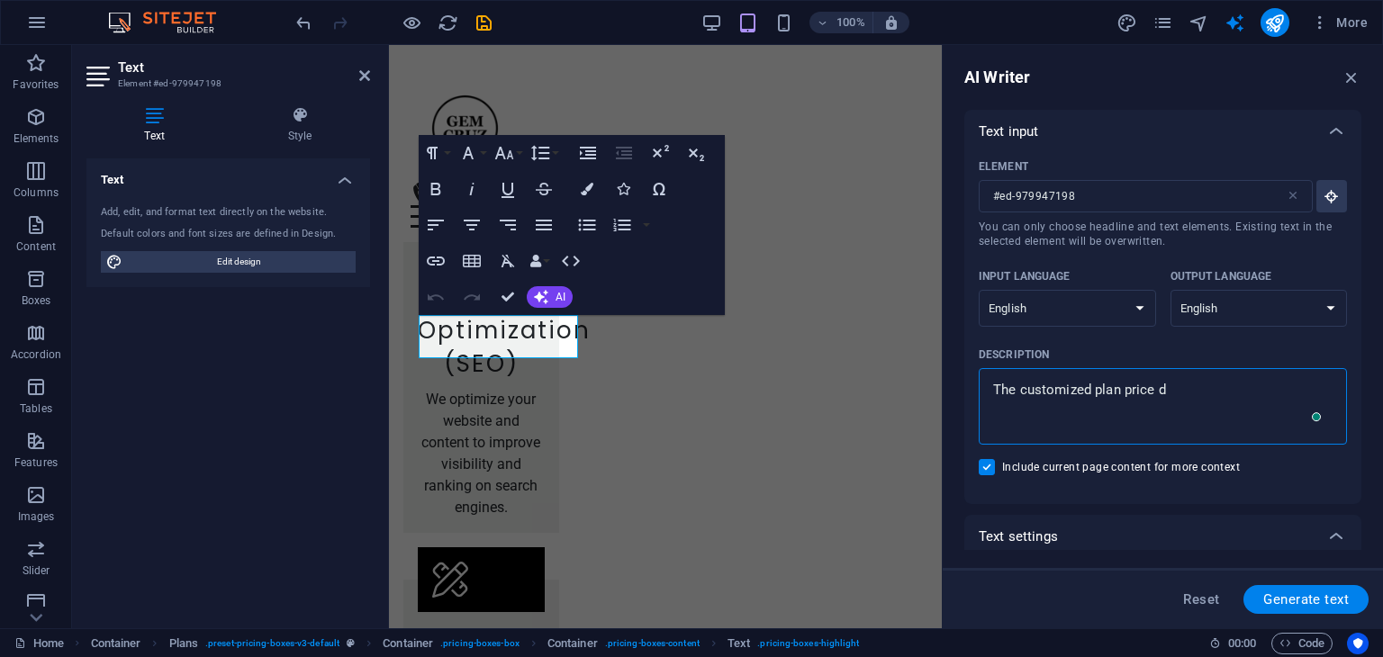
type textarea "x"
type textarea "The customized plan price de"
type textarea "x"
type textarea "The customized plan price dep"
type textarea "x"
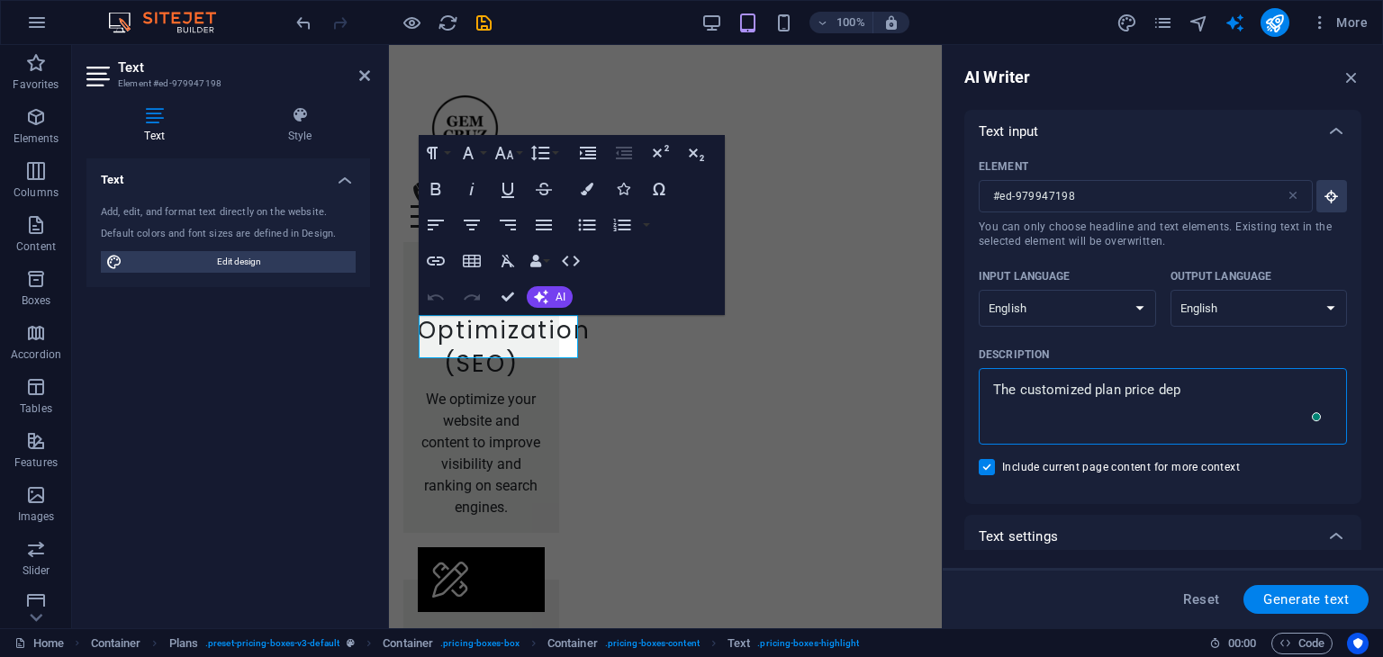
type textarea "The customized plan price depe"
type textarea "x"
type textarea "The customized plan price depen"
type textarea "x"
type textarea "The customized plan price depend"
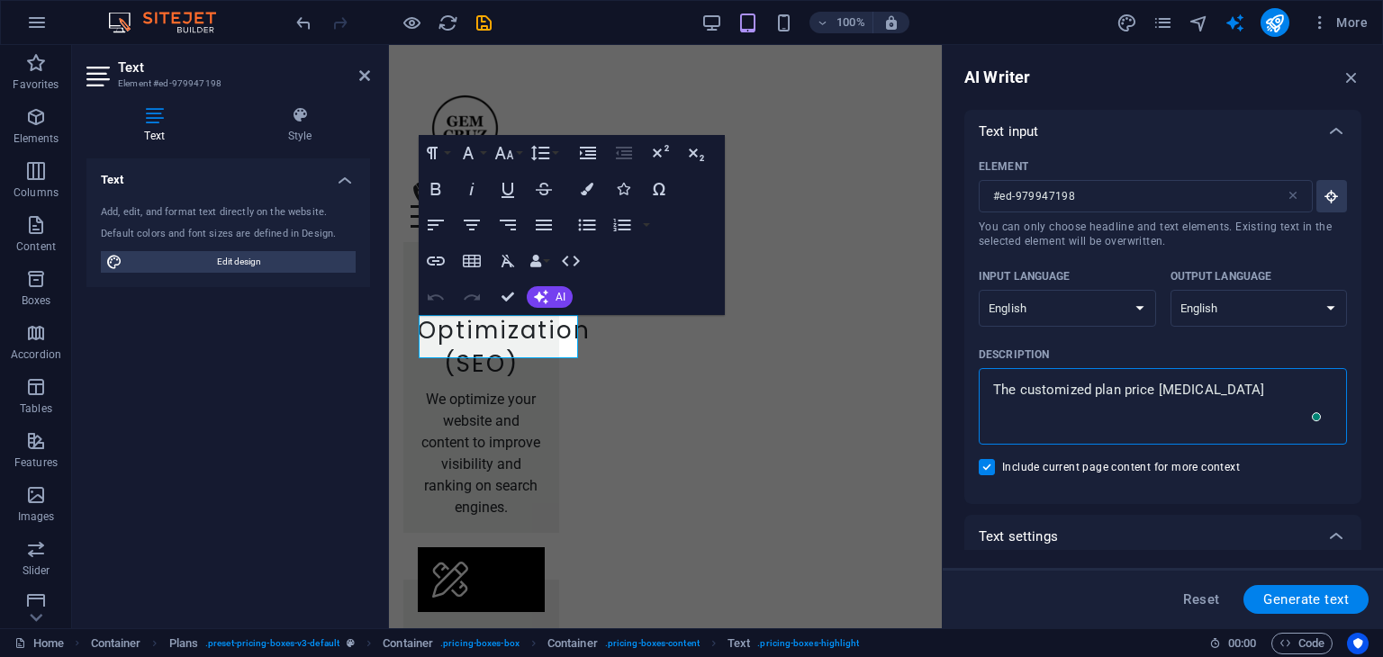
type textarea "x"
type textarea "The customized plan price depends"
type textarea "x"
type textarea "The customized plan price depends"
type textarea "x"
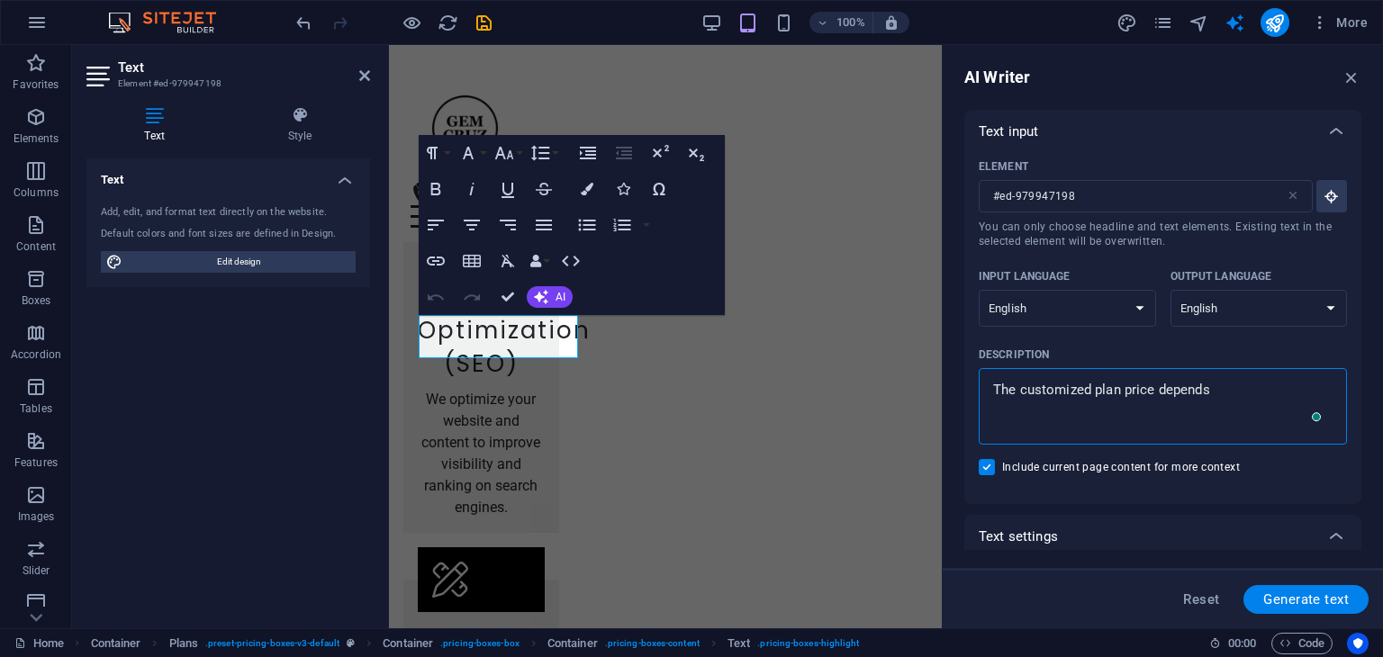
type textarea "The customized plan price depends o"
type textarea "x"
type textarea "The customized plan price depends on"
type textarea "x"
type textarea "The customized plan price depends on"
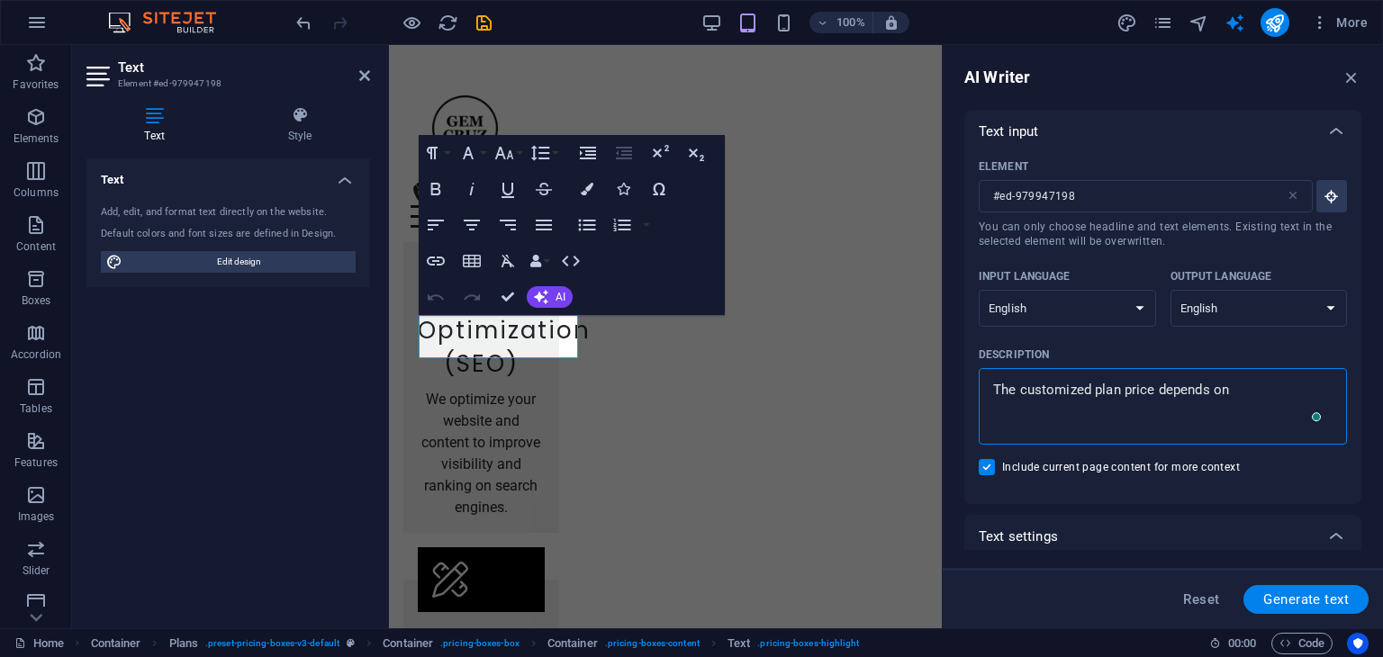
type textarea "x"
type textarea "The customized plan price depends on t"
type textarea "x"
type textarea "The customized plan price depends on th"
type textarea "x"
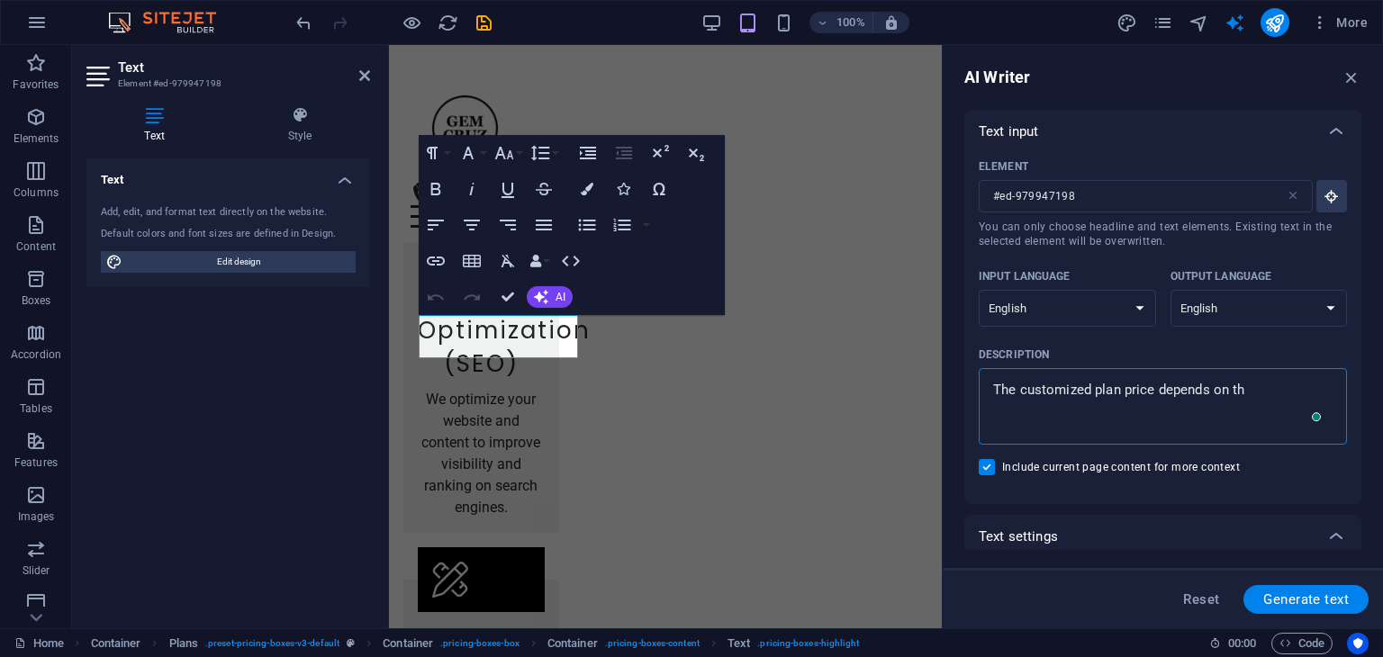
type textarea "The customized plan price depends on the"
type textarea "x"
type textarea "The customized plan price depends on the"
type textarea "x"
type textarea "The customized plran price depends on the"
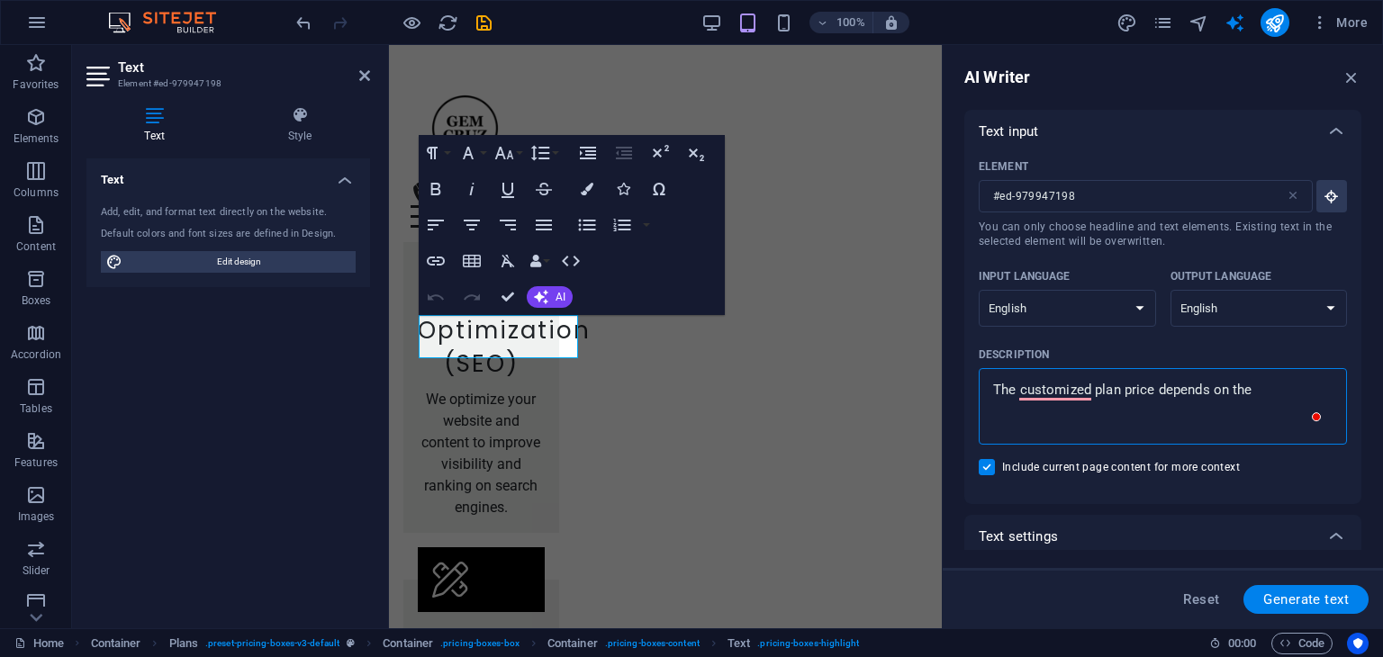
type textarea "x"
type textarea "The customized plrean price depends on the"
type textarea "x"
type textarea "The customized plreqan price depends on the"
type textarea "x"
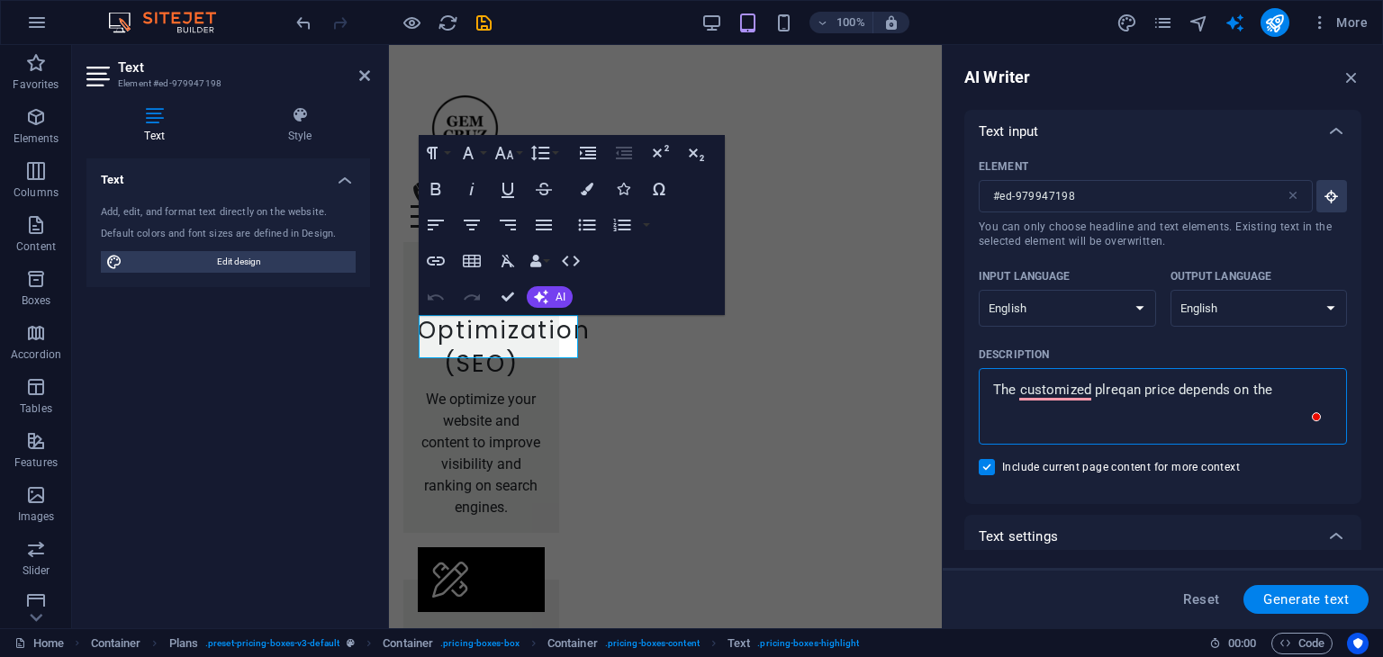
type textarea "The customized plrequan price depends on the"
type textarea "x"
type textarea "The customized plrequean price depends on the"
type textarea "x"
type textarea "The customized plrequesan price depends on the"
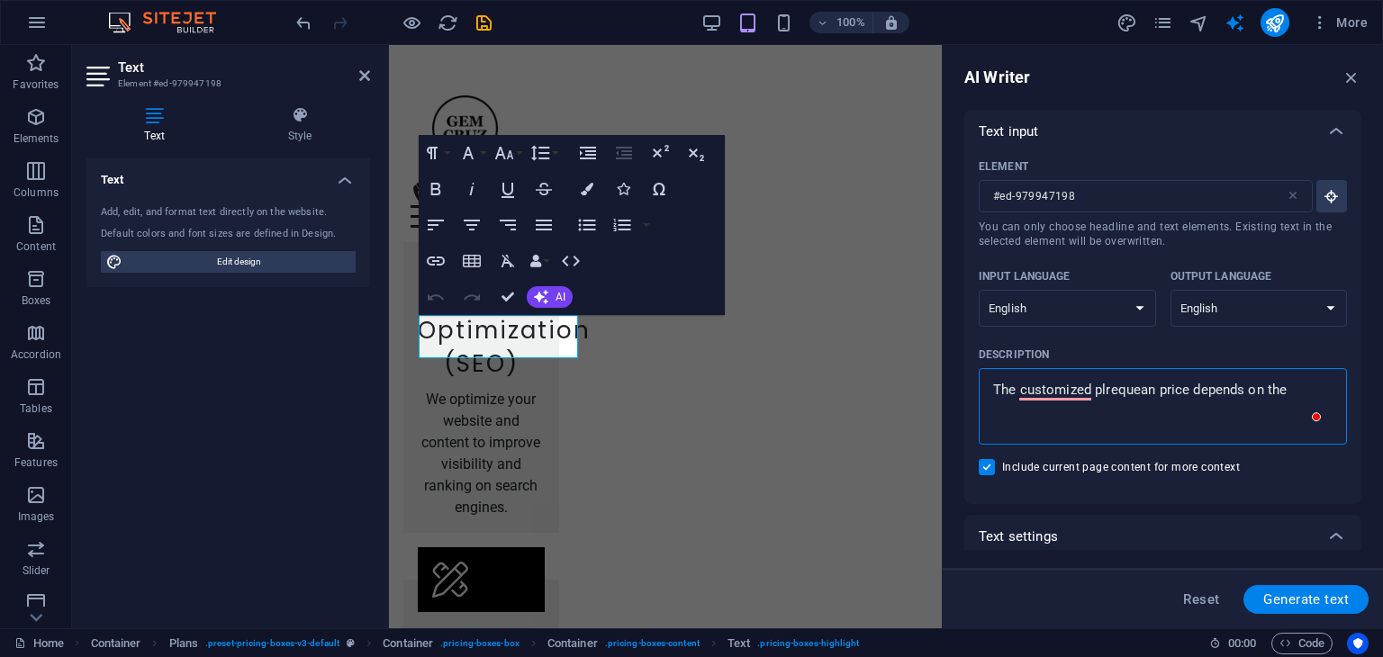
type textarea "x"
type textarea "The customized plrequestan price depends on the"
type textarea "x"
type textarea "The customized plrequestsan price depends on the"
type textarea "x"
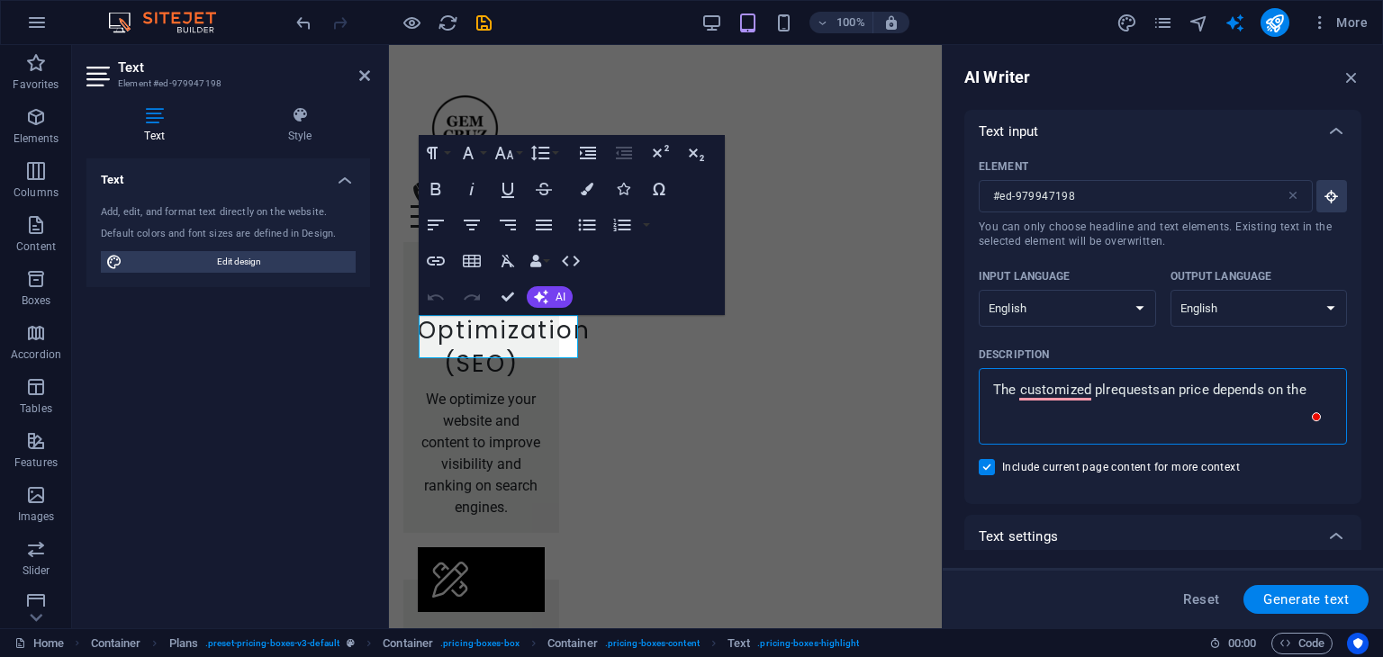
type textarea "The customized plrequestan price depends on the"
type textarea "x"
type textarea "The customized plrequesan price depends on the"
type textarea "x"
type textarea "The customized plrequean price depends on the"
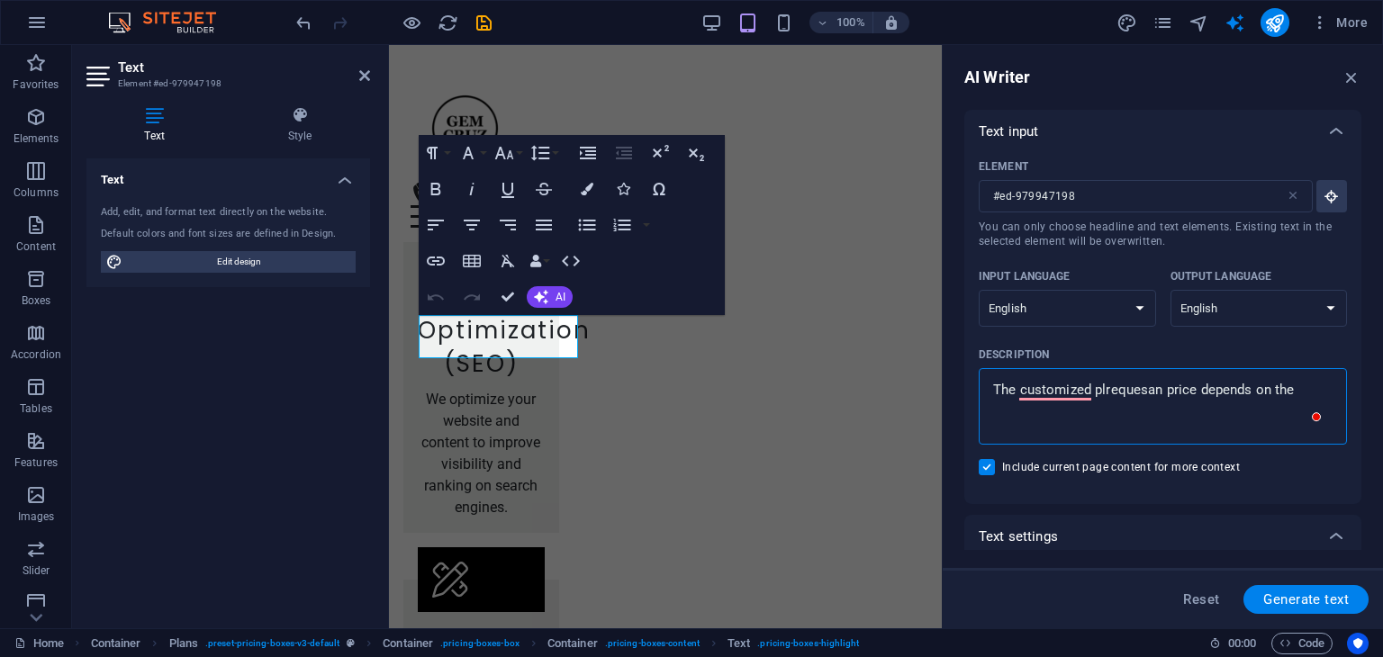
type textarea "x"
type textarea "The customized plrequan price depends on the"
type textarea "x"
type textarea "The customized plreqan price depends on the"
type textarea "x"
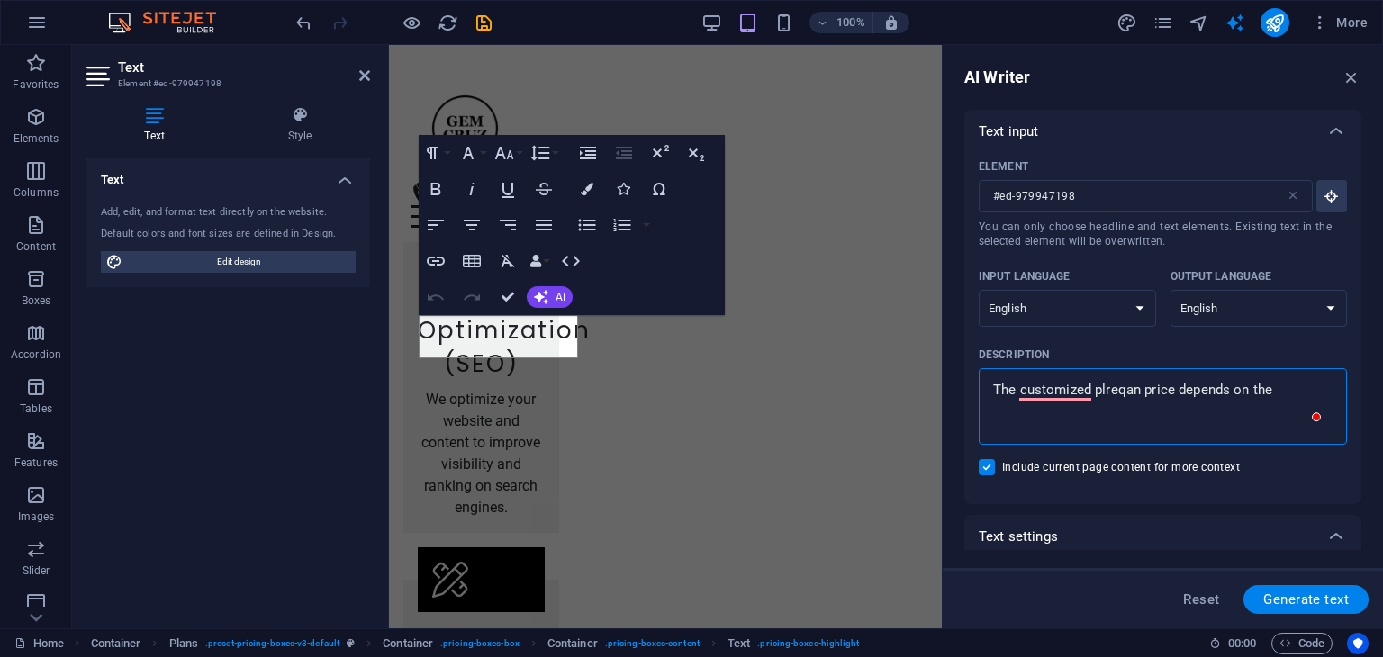
type textarea "The customized plrean price depends on the"
type textarea "x"
type textarea "The customized plran price depends on the"
type textarea "x"
type textarea "The customized plan price depends on the"
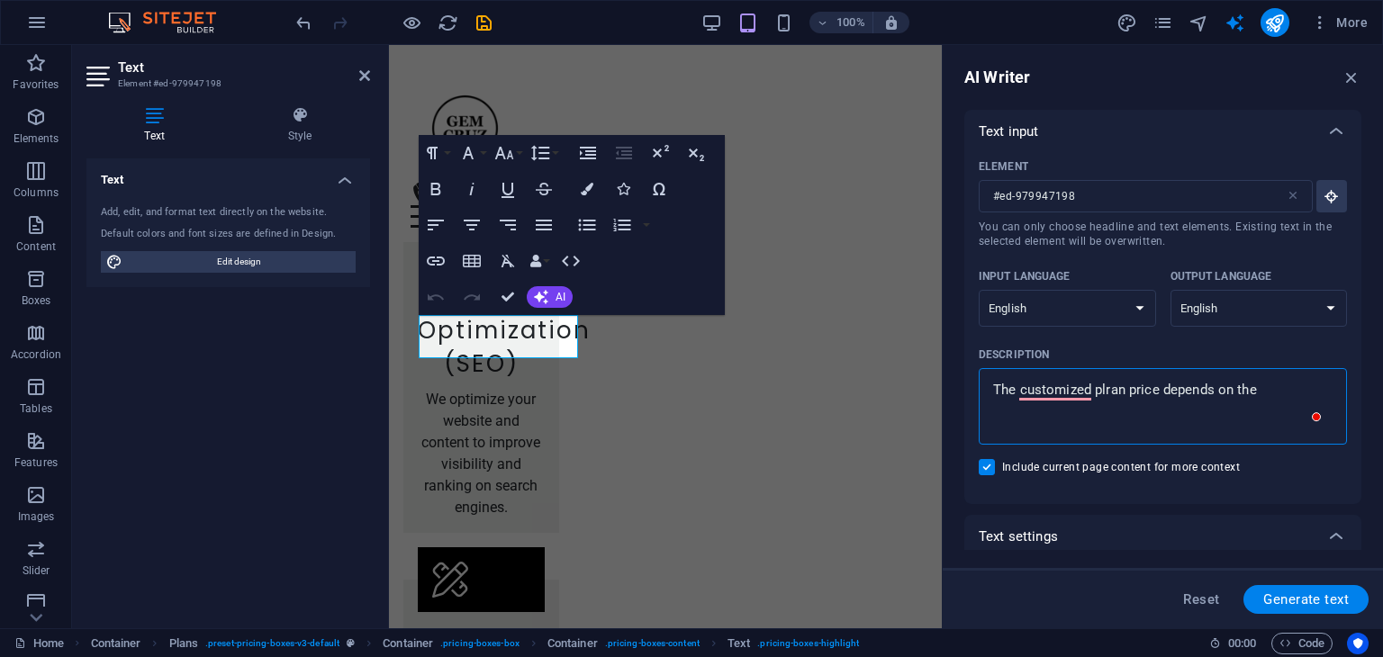
type textarea "x"
drag, startPoint x: 1102, startPoint y: 392, endPoint x: 1214, endPoint y: 383, distance: 112.0
click at [1282, 388] on textarea "The customized plan price depends on the" at bounding box center [1163, 406] width 350 height 59
type textarea "The customized plan price depends on the r"
type textarea "x"
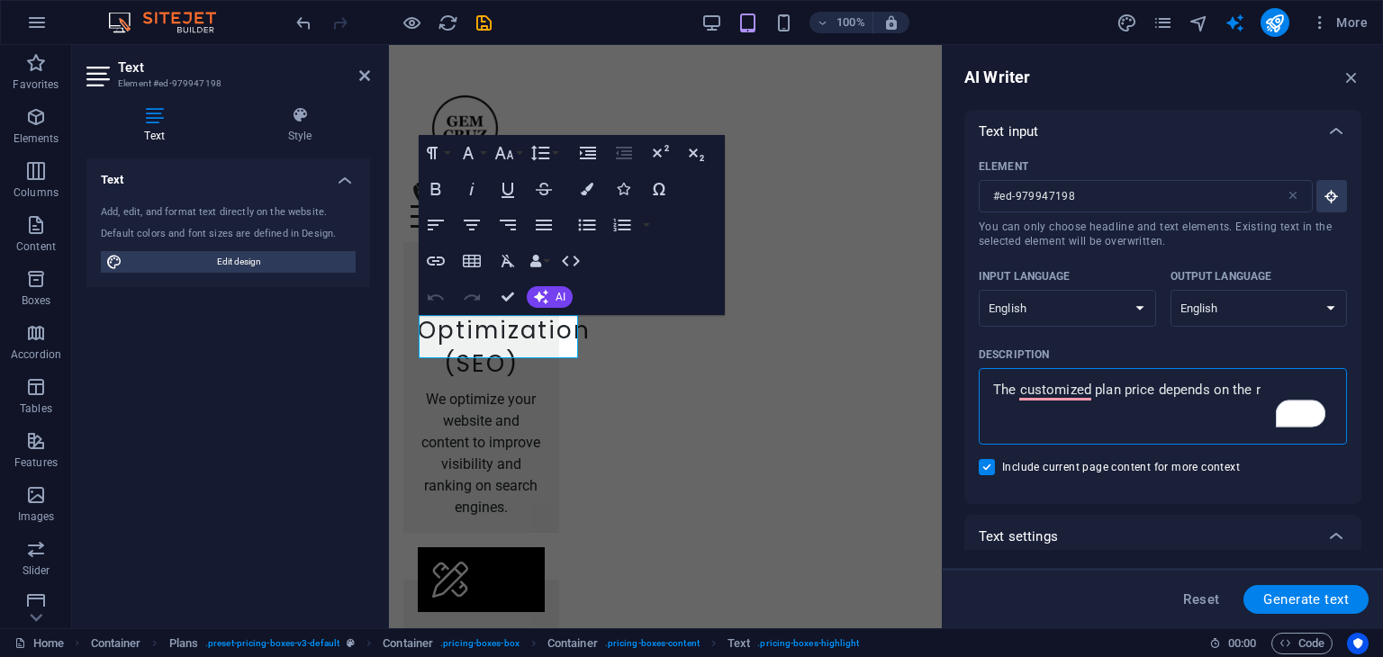
type textarea "The customized plan price depends on the re"
type textarea "x"
type textarea "The customized plan price depends on the req"
type textarea "x"
type textarea "The customized plan price depends on the requ"
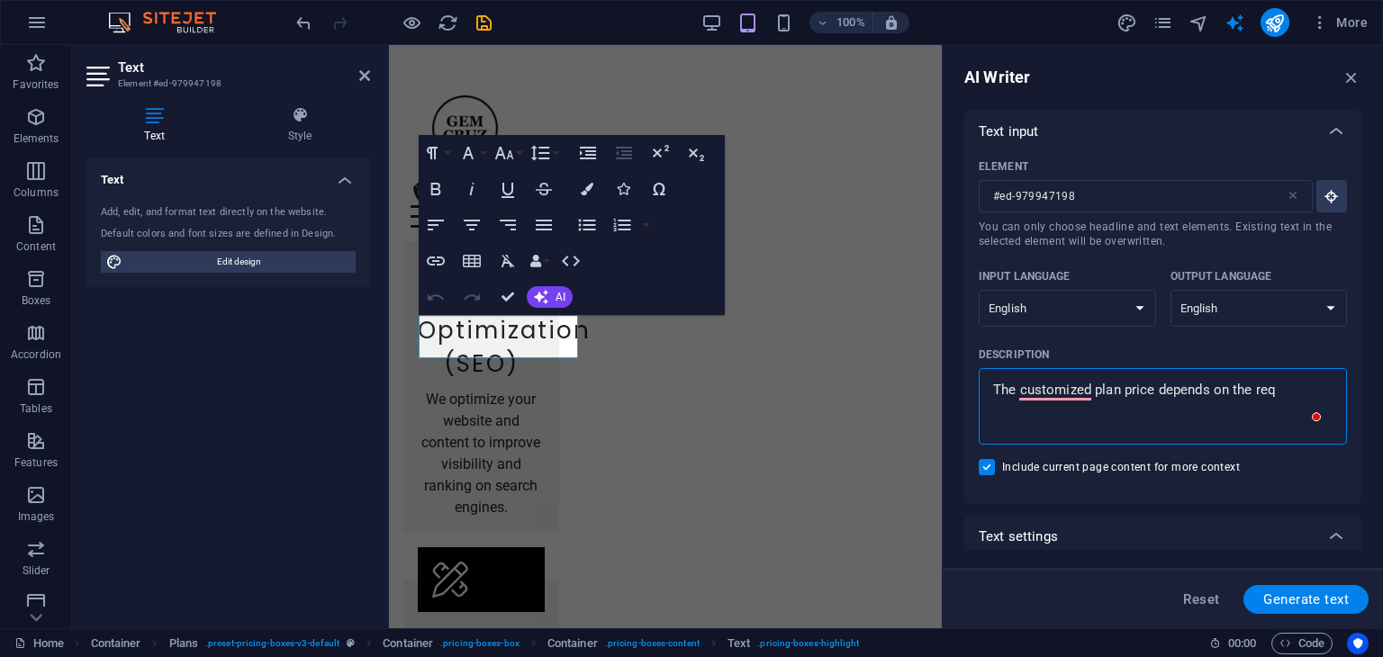
type textarea "x"
type textarea "The customized plan price depends on the reque"
type textarea "x"
type textarea "The customized plan price depends on the reques"
type textarea "x"
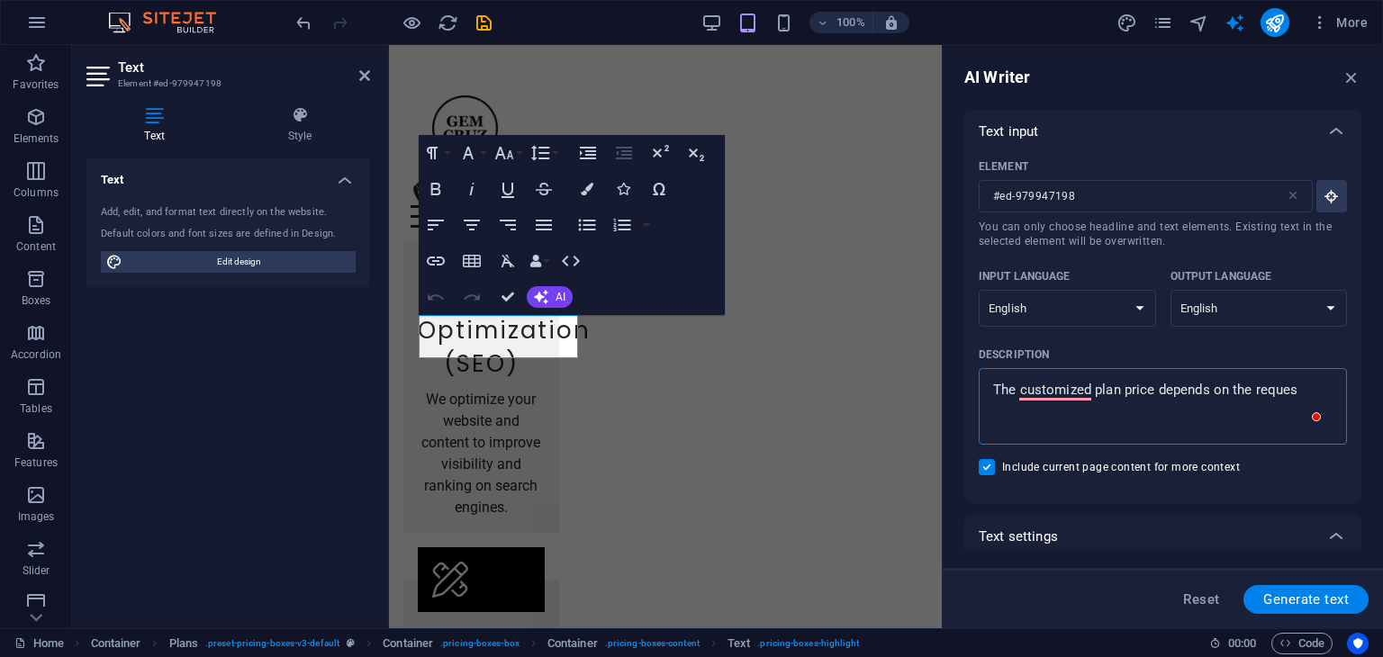
type textarea "The customized plan price depends on the request"
type textarea "x"
type textarea "The customized plan price depends on the requests"
type textarea "x"
type textarea "The customized plan price depends on the requests"
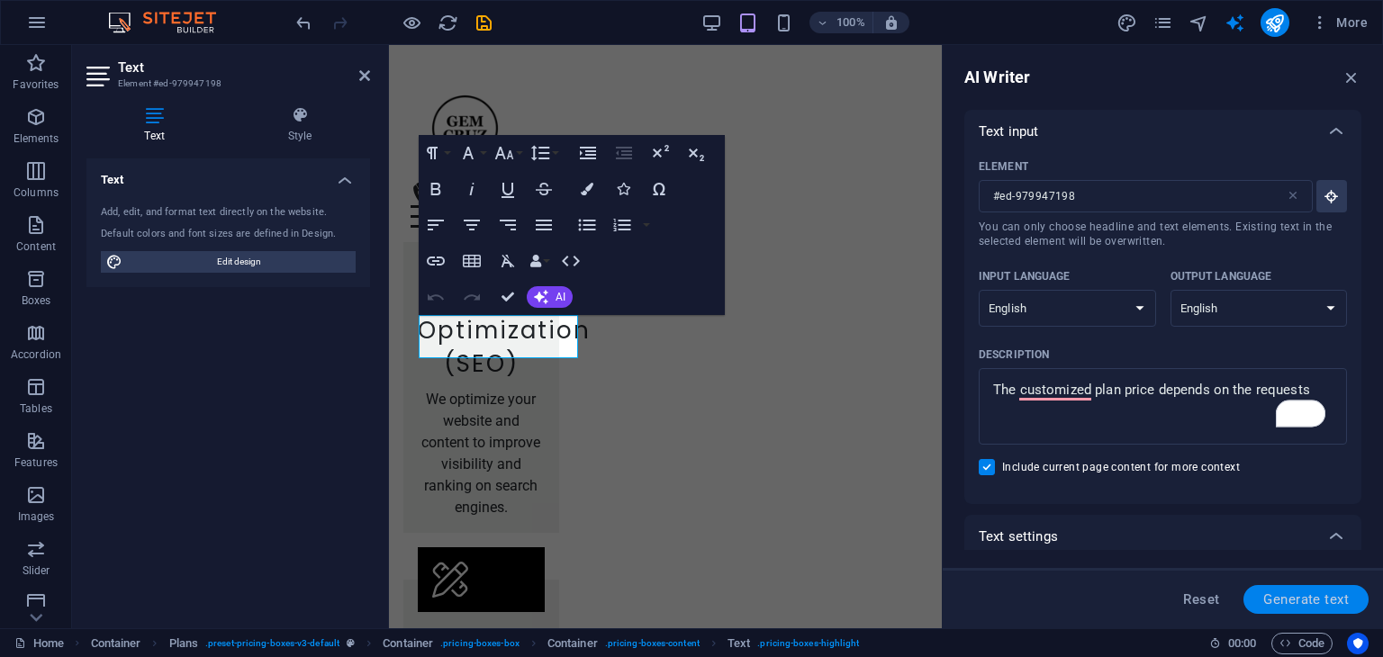
click at [1306, 607] on button "Generate text" at bounding box center [1305, 599] width 125 height 29
type textarea "x"
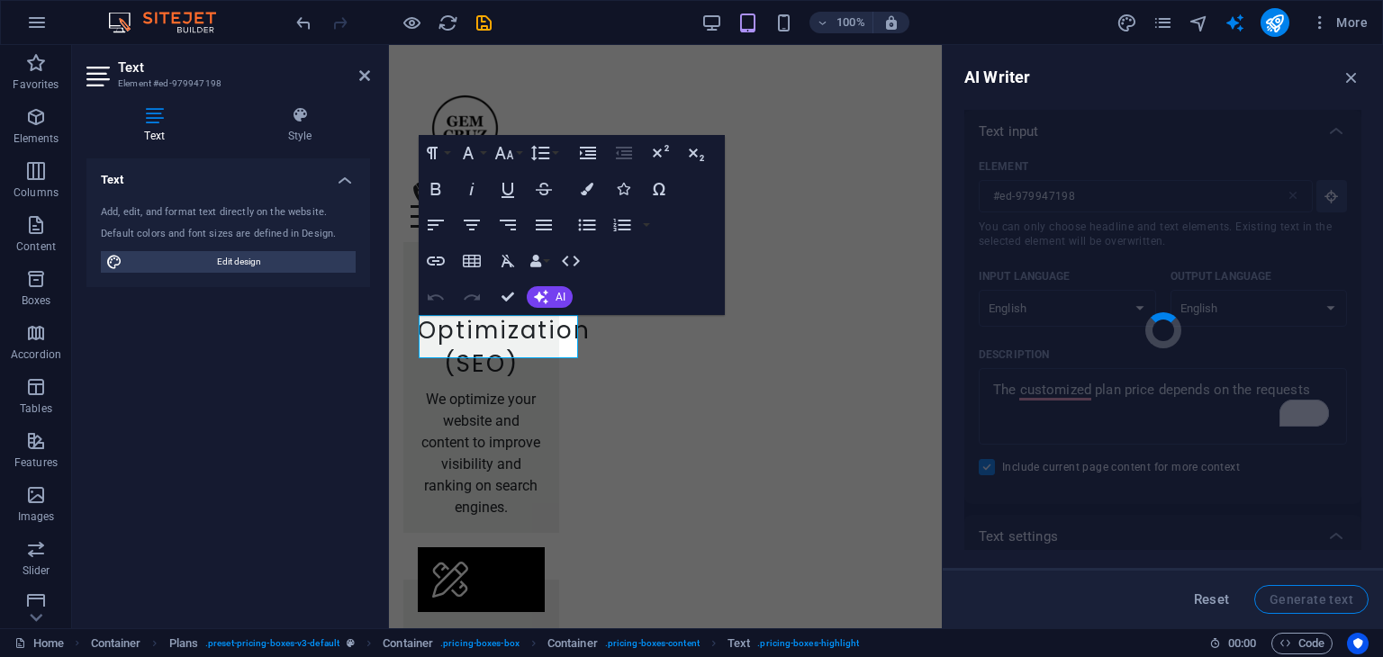
type textarea "x"
type textarea "Pricing varies based on your specific needs."
type textarea "x"
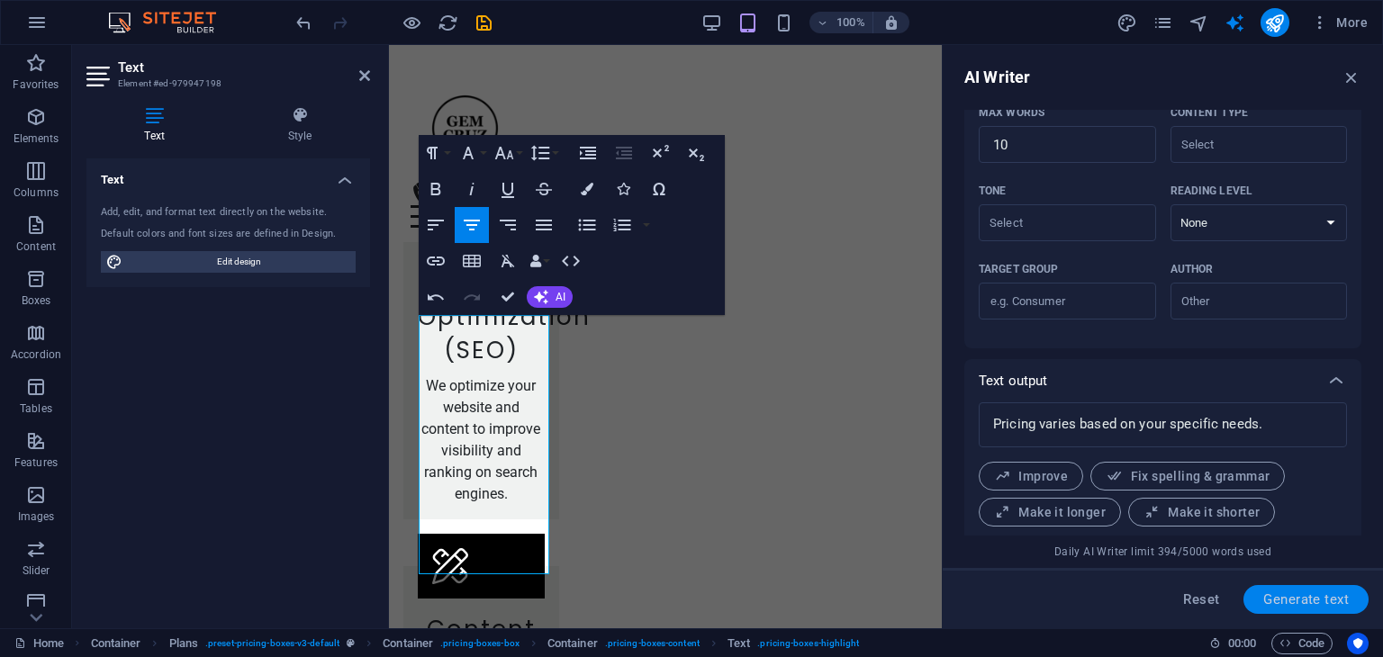
scroll to position [508, 0]
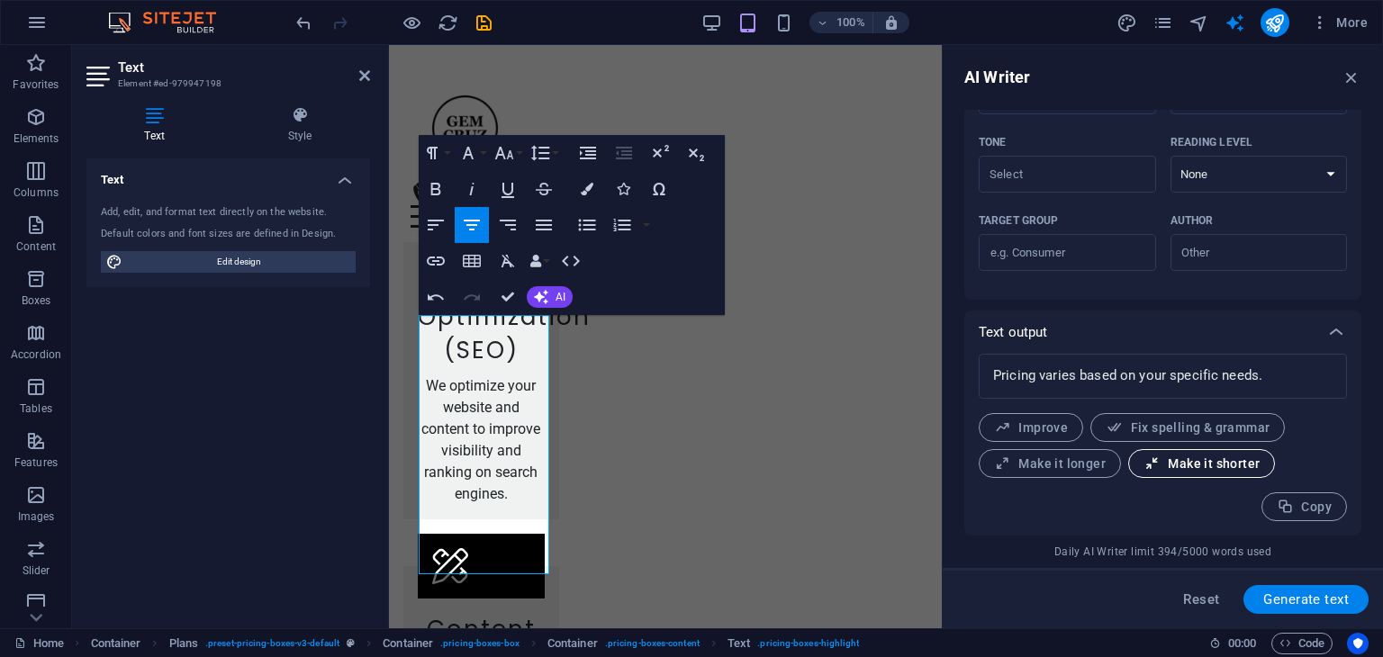
click at [1223, 459] on span "Make it shorter" at bounding box center [1201, 464] width 116 height 17
type textarea "x"
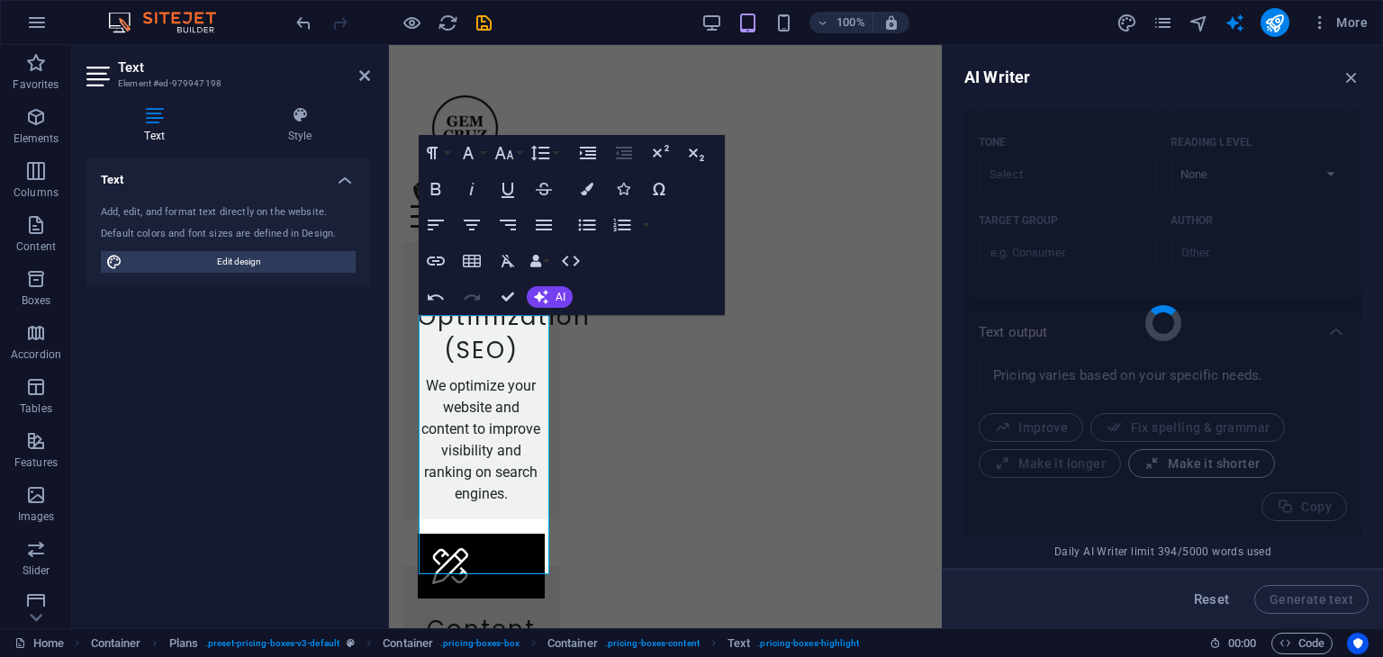
type textarea "x"
type textarea "Pricing is based on your needs."
type textarea "x"
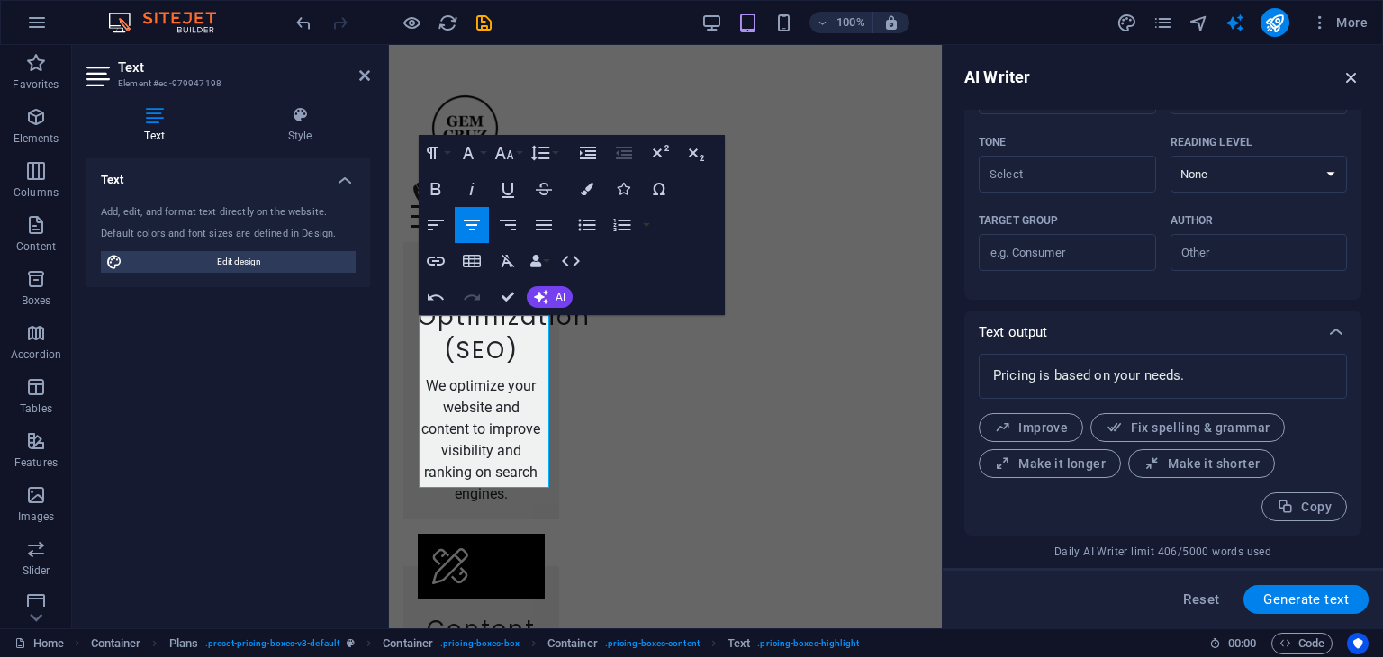
click at [1352, 83] on icon "button" at bounding box center [1352, 78] width 20 height 20
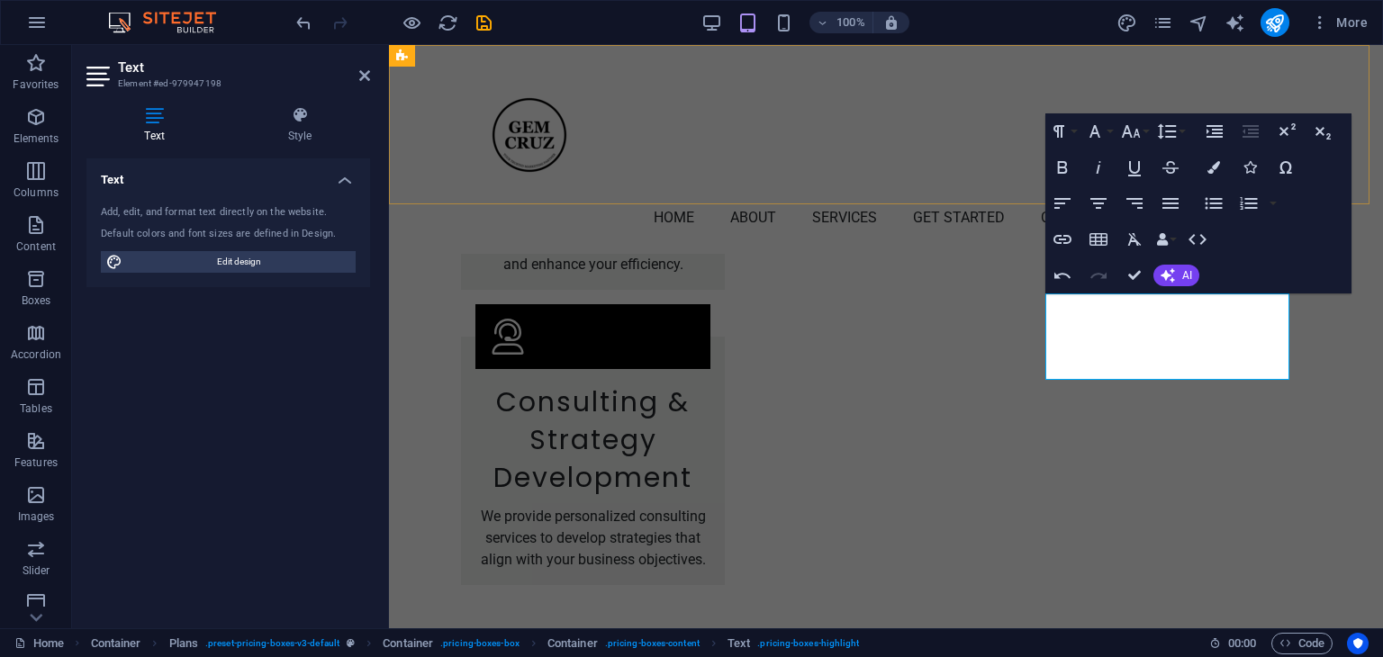
scroll to position [2350, 0]
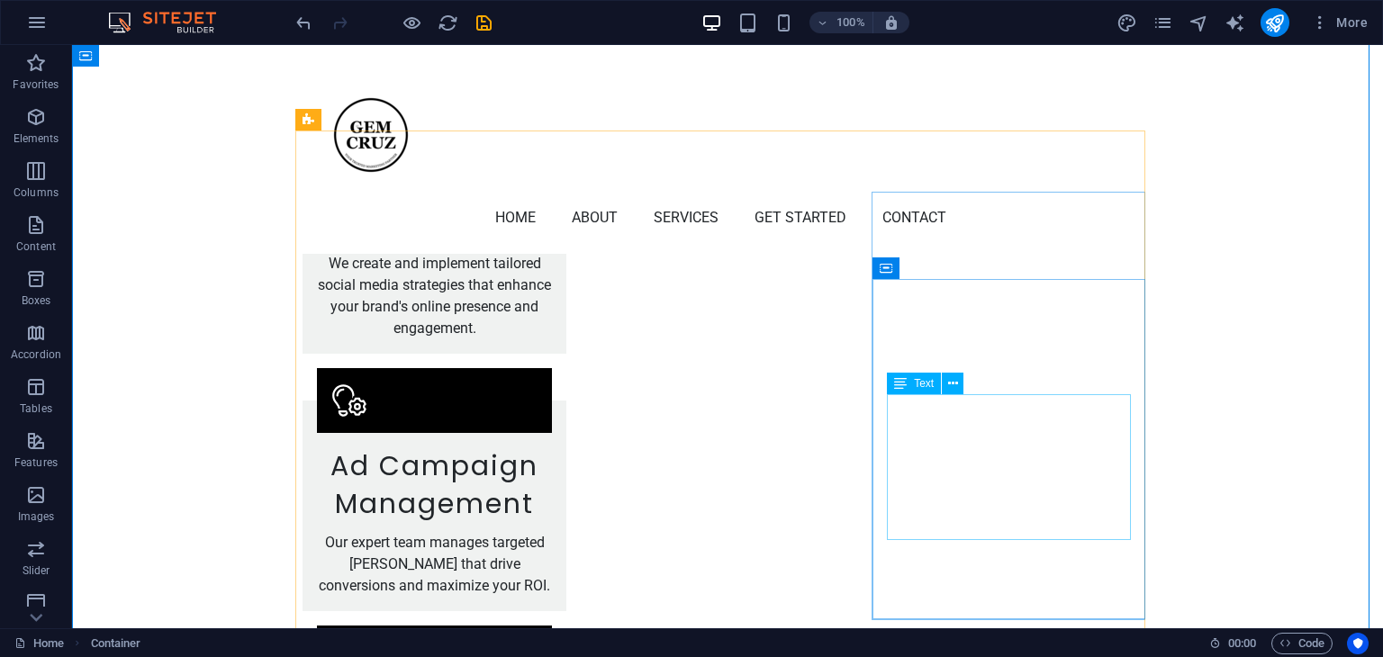
click at [916, 386] on span "Text" at bounding box center [924, 383] width 20 height 11
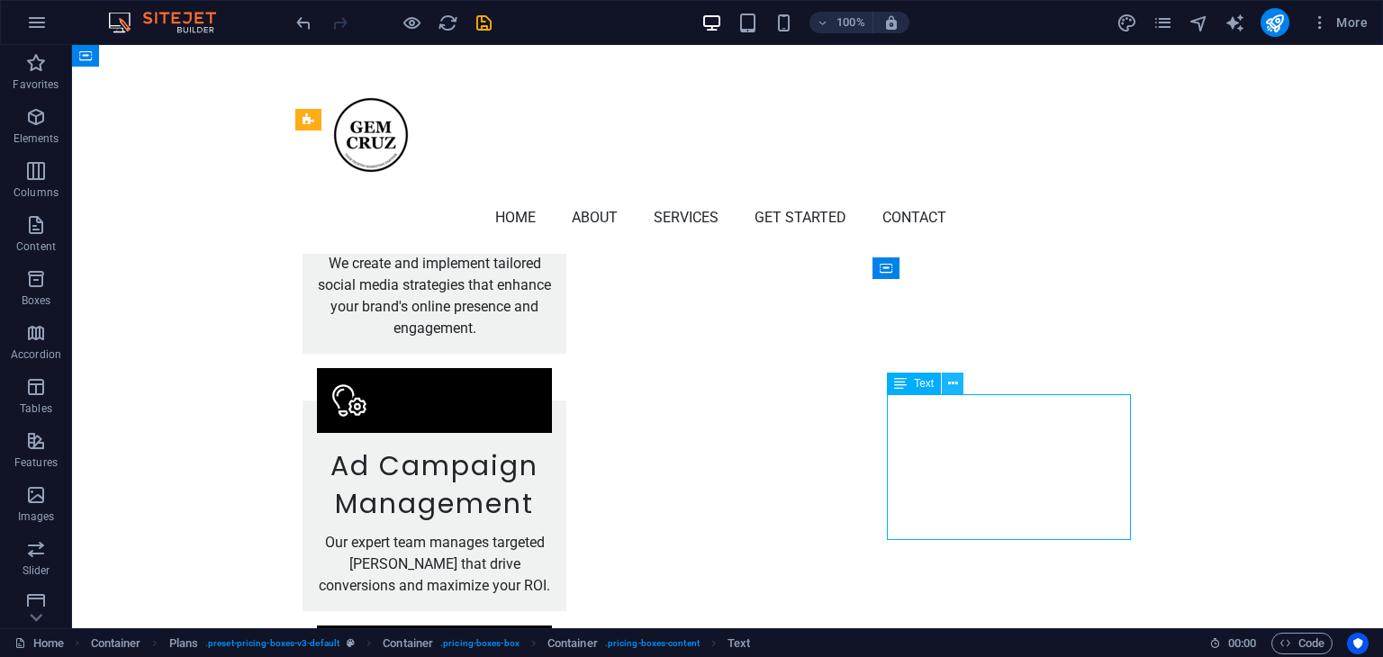
click at [954, 383] on icon at bounding box center [953, 384] width 10 height 19
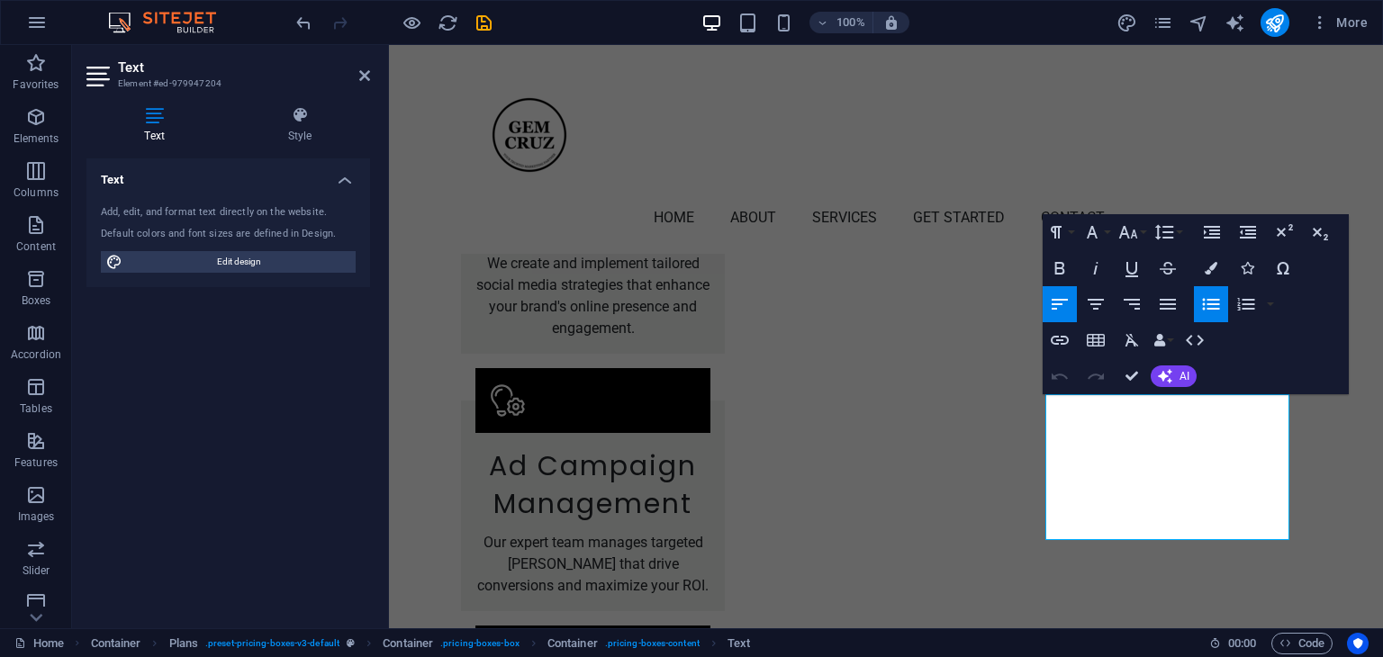
drag, startPoint x: 1171, startPoint y: 371, endPoint x: 1224, endPoint y: 352, distance: 56.4
click at [1171, 370] on icon "button" at bounding box center [1165, 376] width 14 height 14
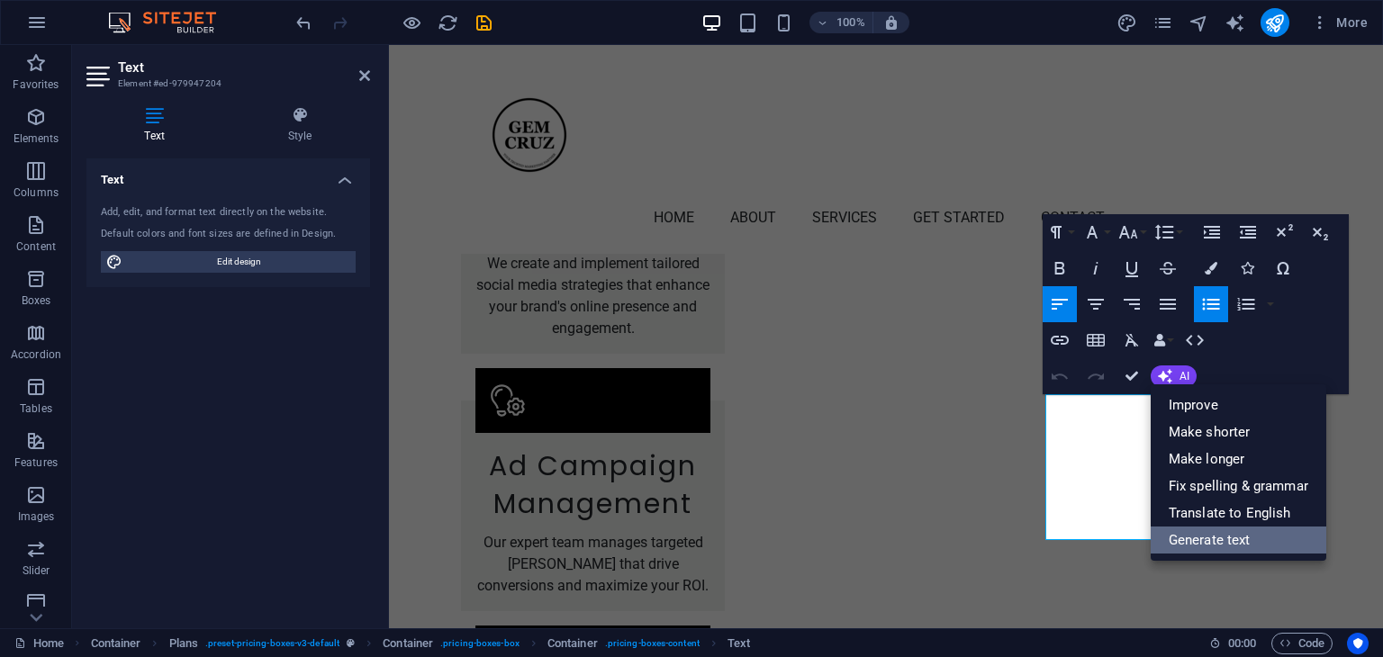
click at [1212, 535] on link "Generate text" at bounding box center [1239, 540] width 176 height 27
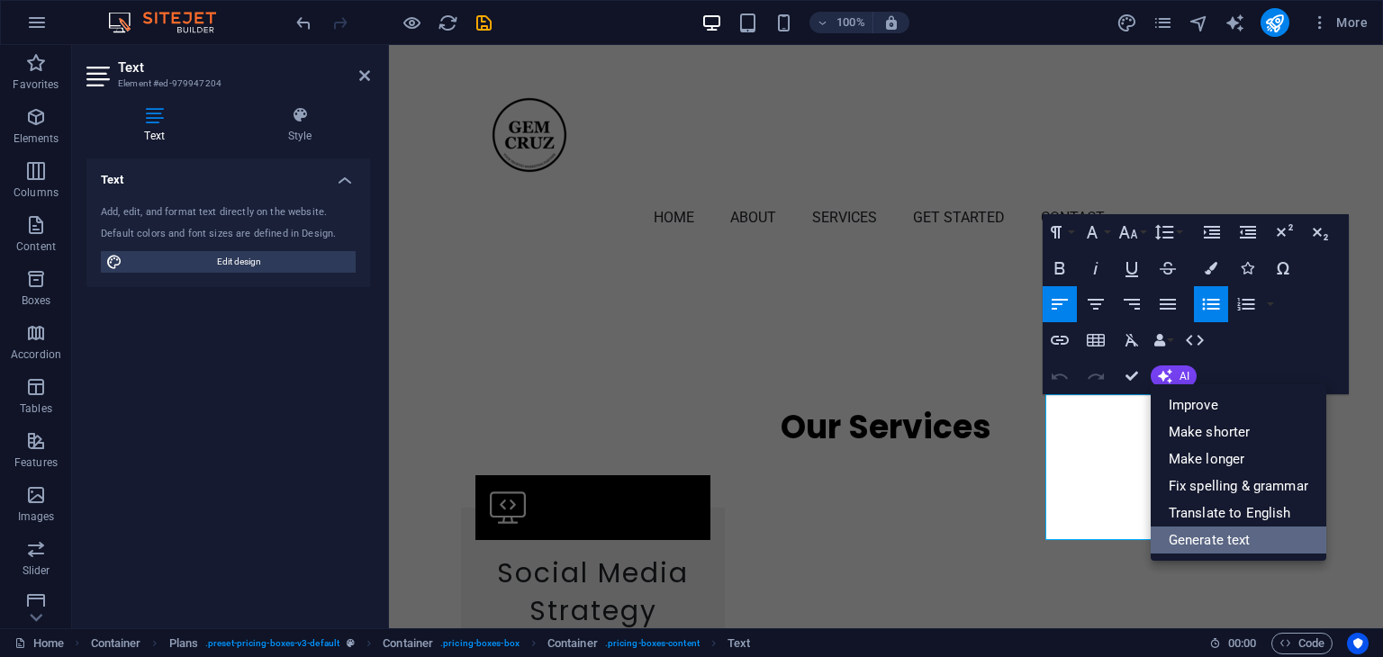
select select "English"
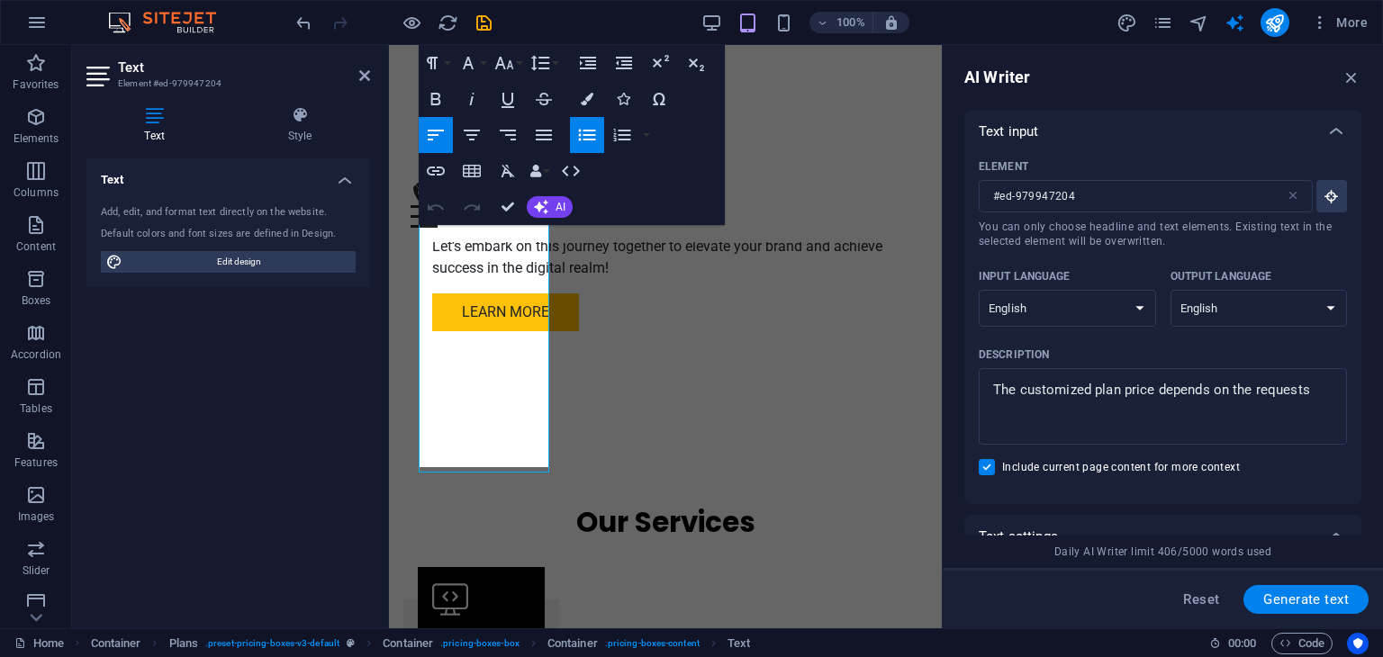
scroll to position [3774, 0]
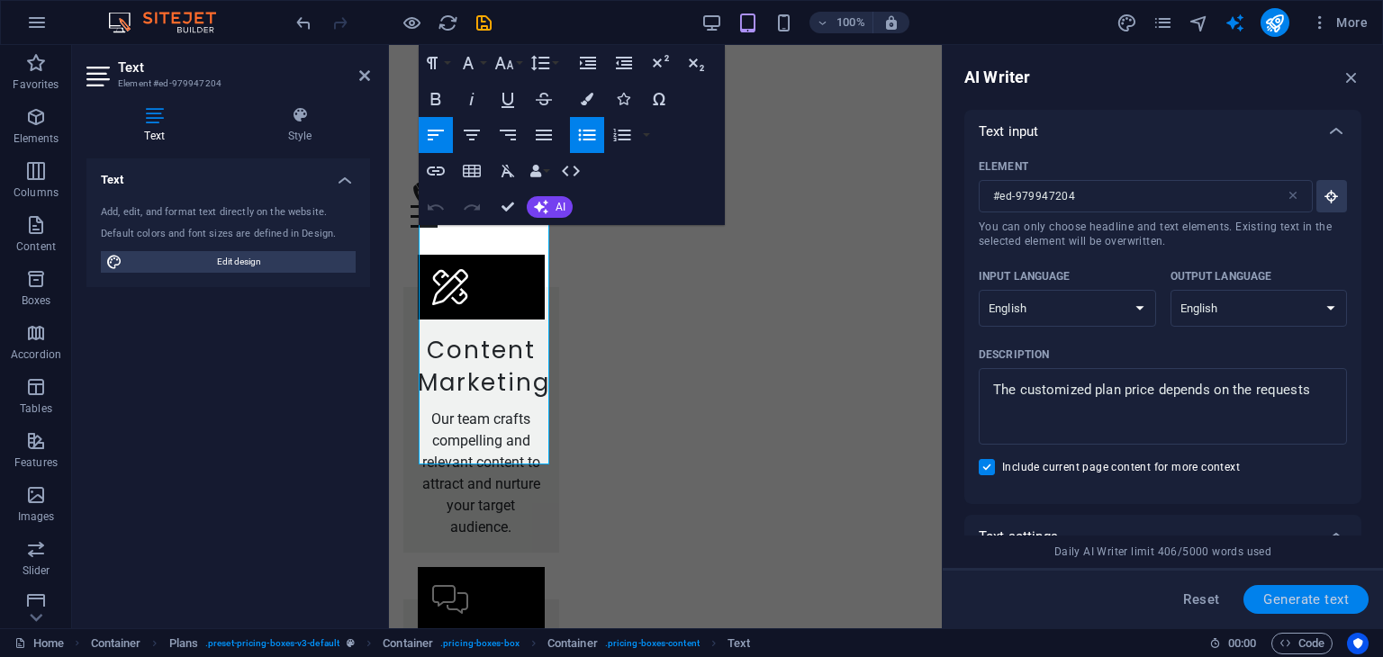
click at [1295, 599] on span "Generate text" at bounding box center [1306, 599] width 86 height 14
type textarea "x"
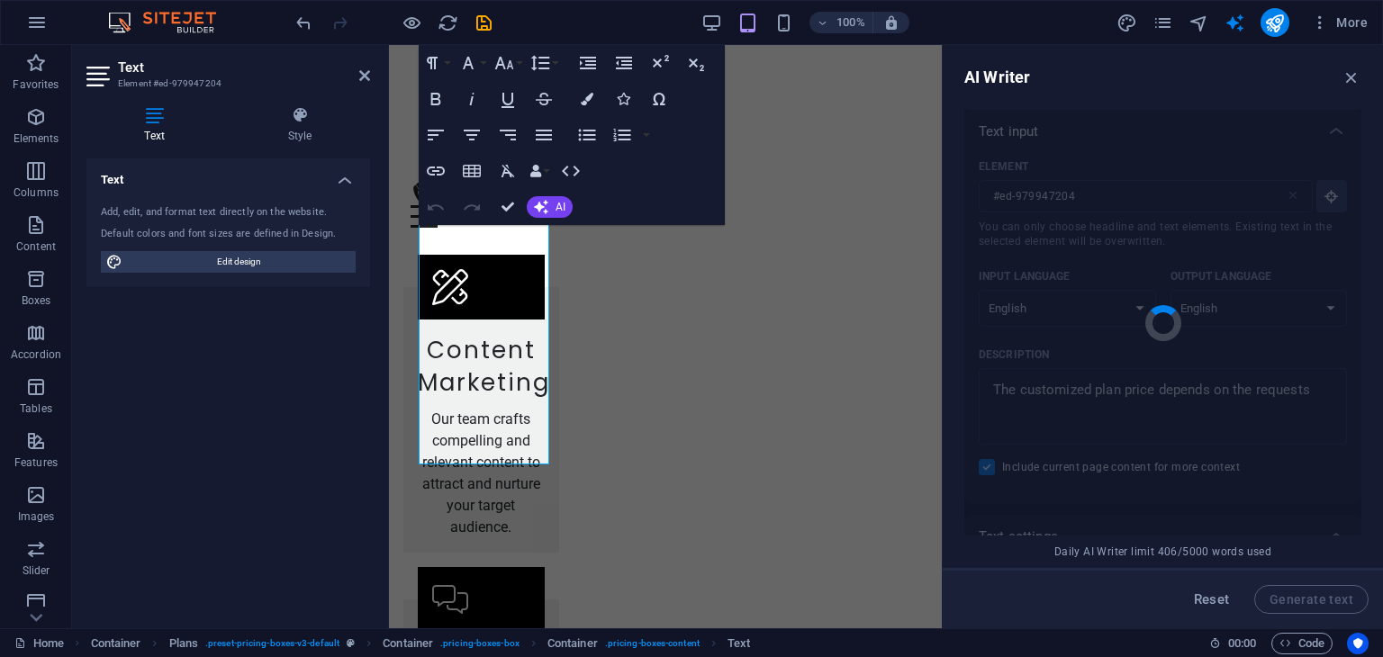
type textarea "x"
type textarea "Customized plans vary based on specific client requests and needs."
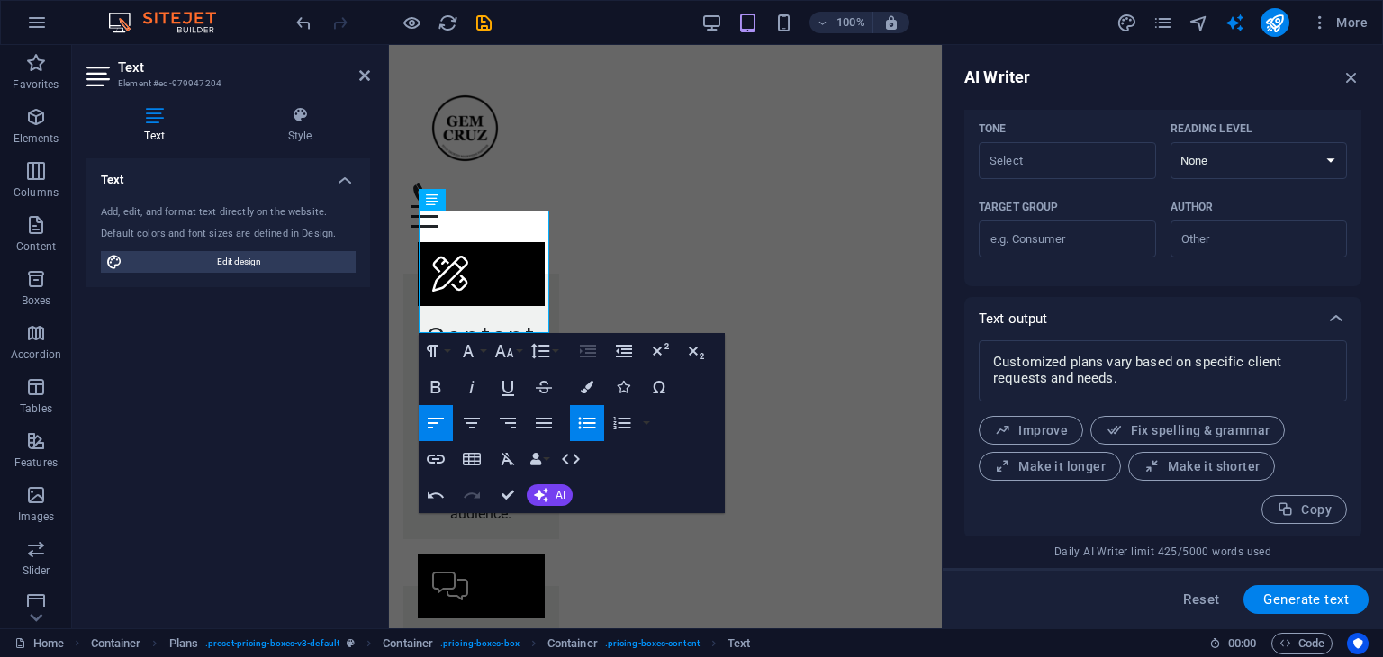
scroll to position [523, 0]
click at [1155, 372] on textarea "Customized plans vary based on specific client requests and needs." at bounding box center [1163, 369] width 350 height 43
type textarea "x"
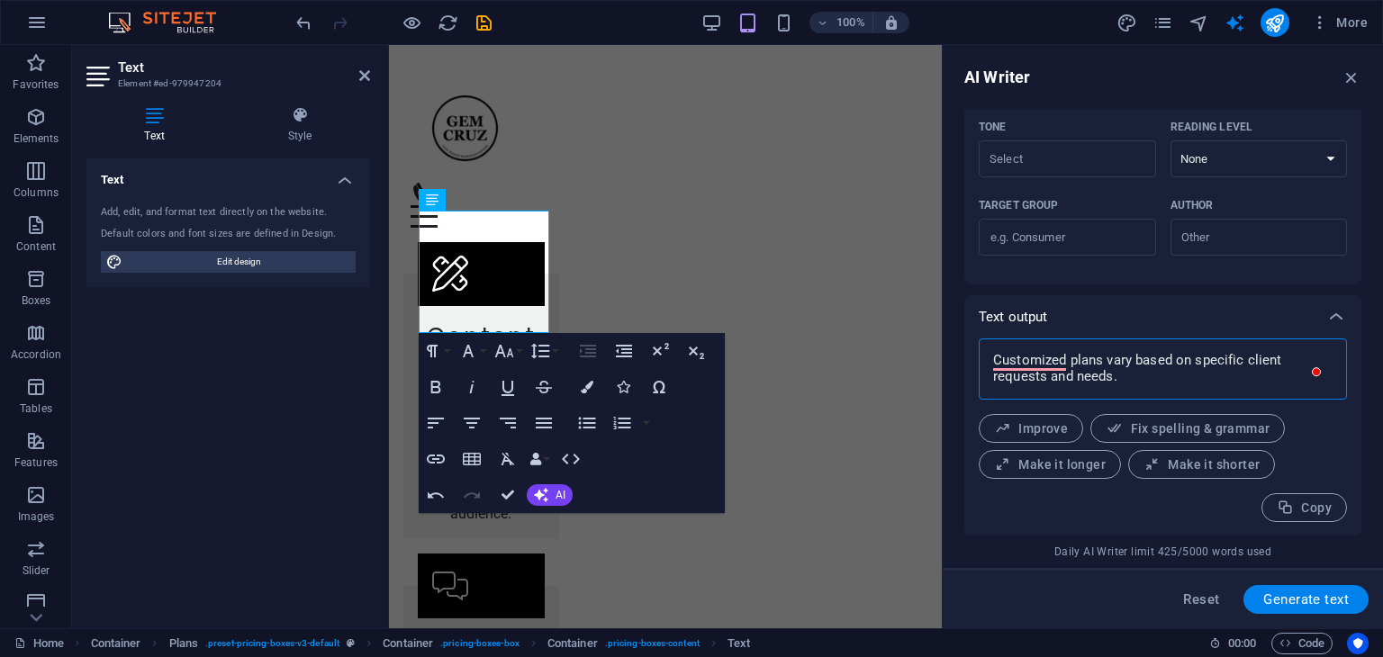
type textarea "Customized plans vary based on specific client requests and needs."
type textarea "x"
click at [1346, 80] on icon "button" at bounding box center [1352, 78] width 20 height 20
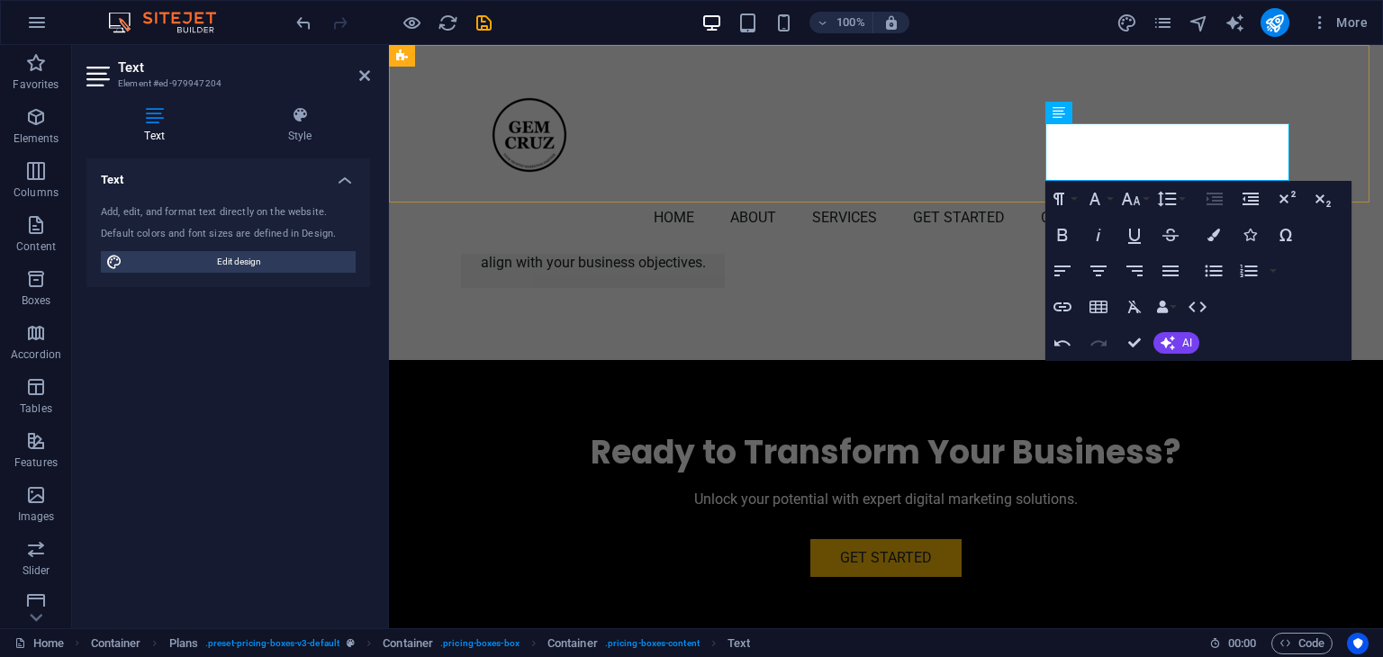
scroll to position [2665, 0]
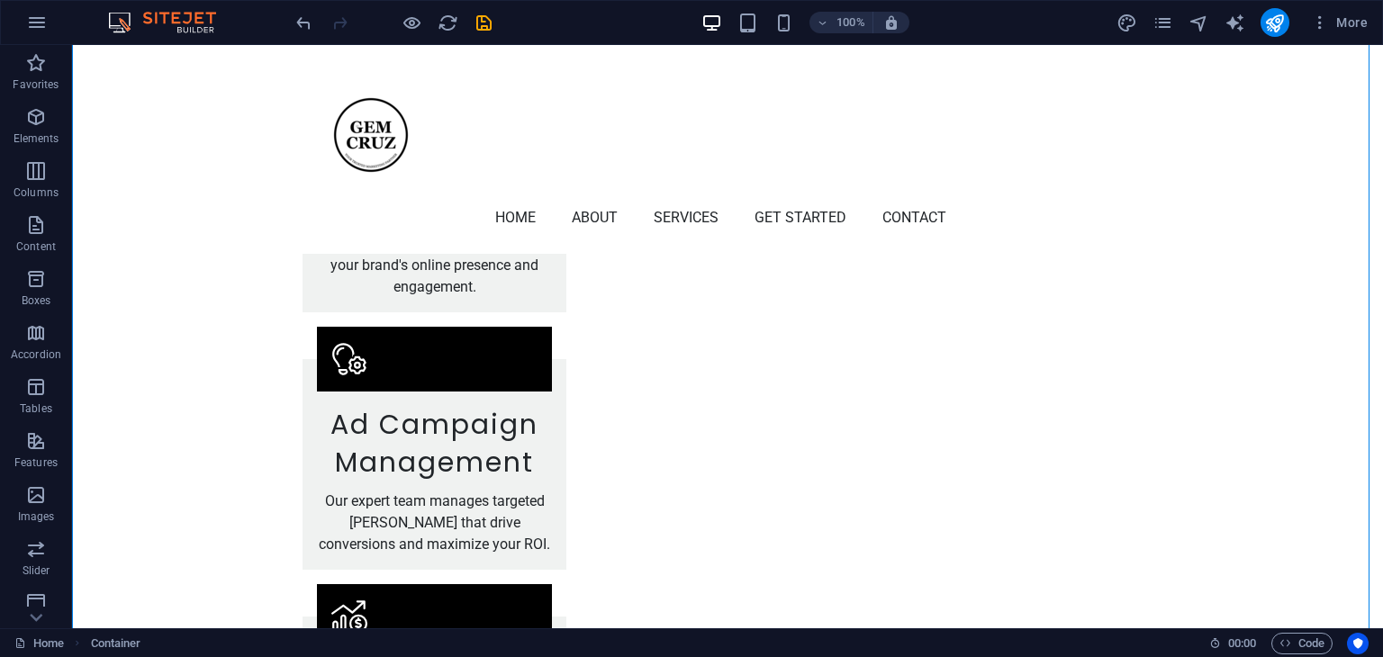
scroll to position [2395, 0]
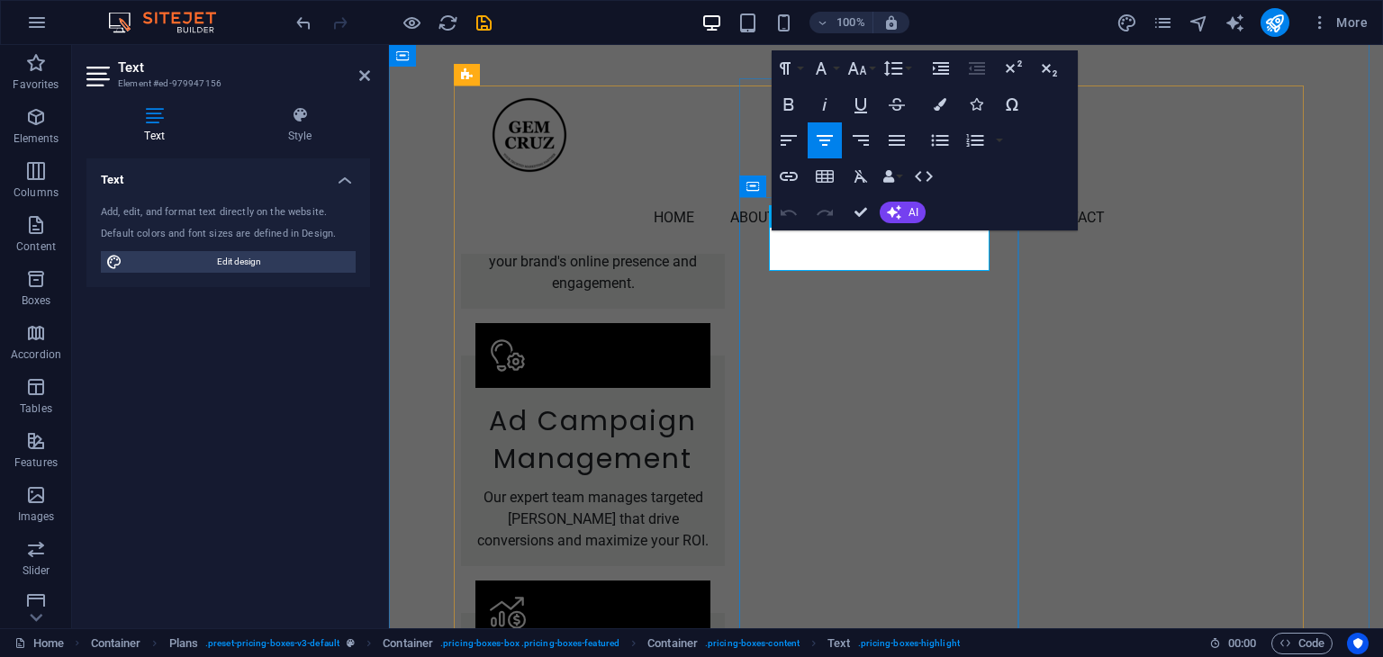
drag, startPoint x: 815, startPoint y: 250, endPoint x: 846, endPoint y: 253, distance: 31.6
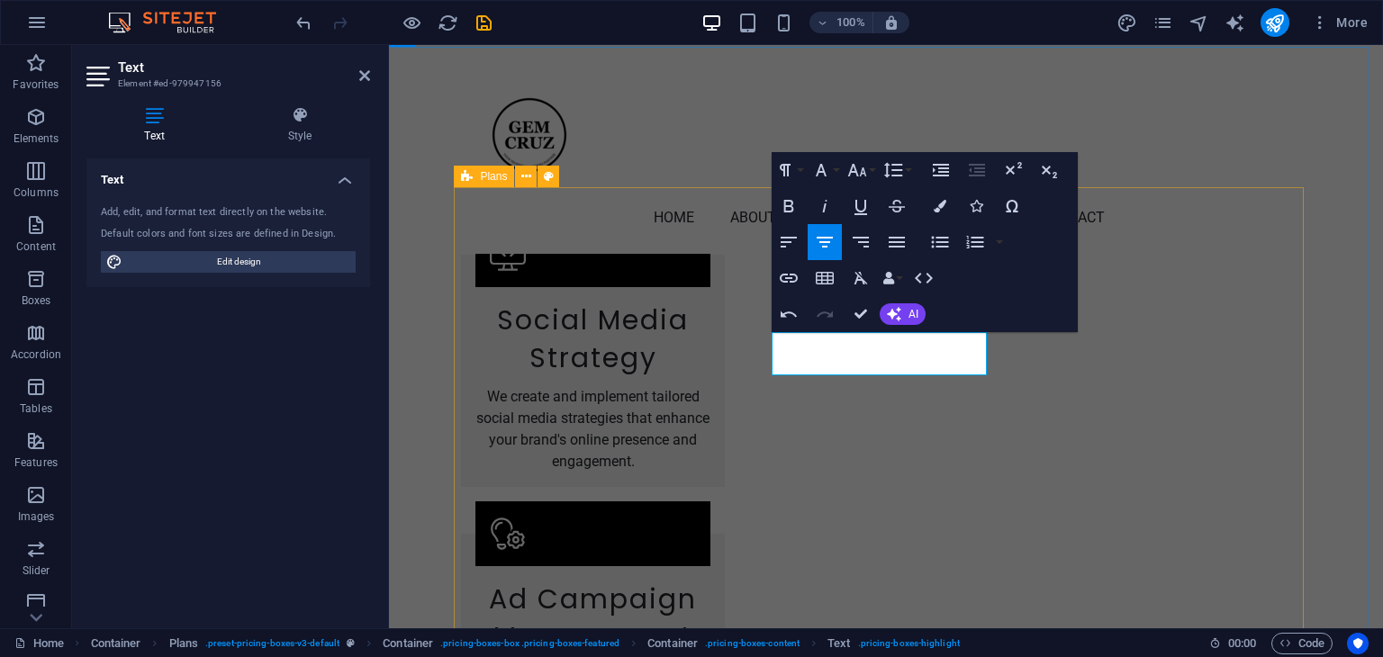
scroll to position [2215, 0]
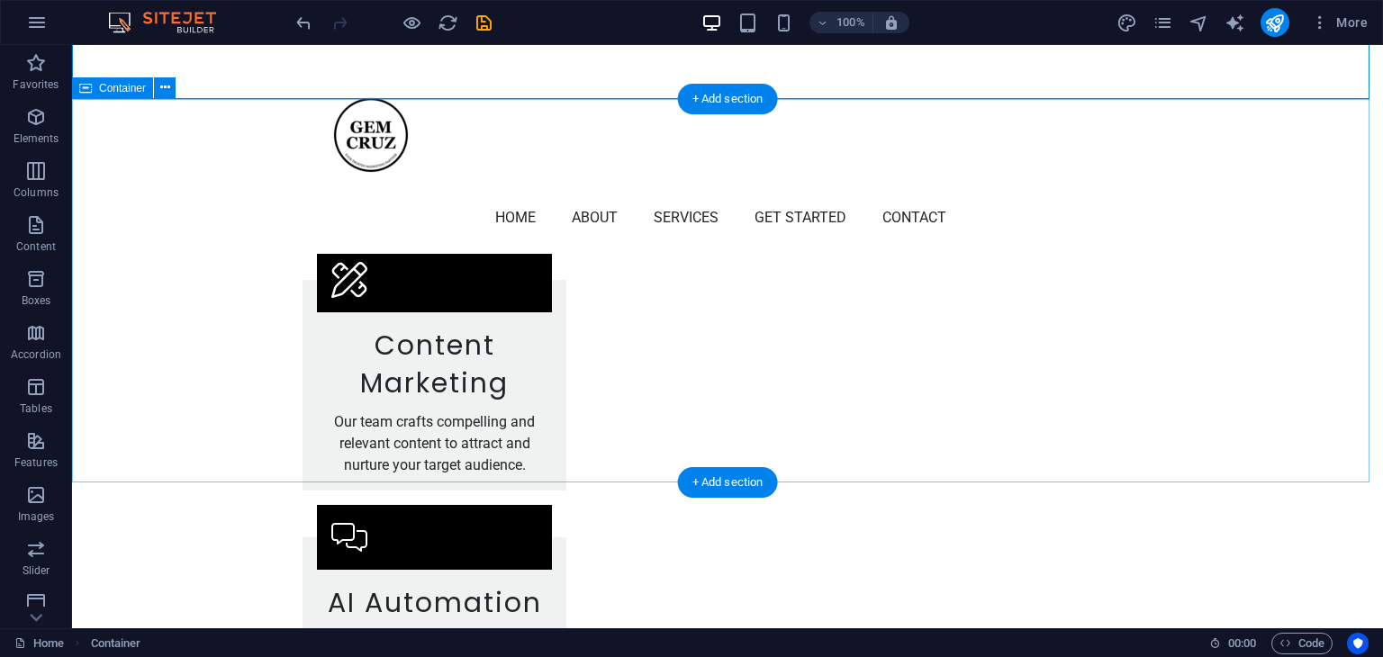
scroll to position [3025, 0]
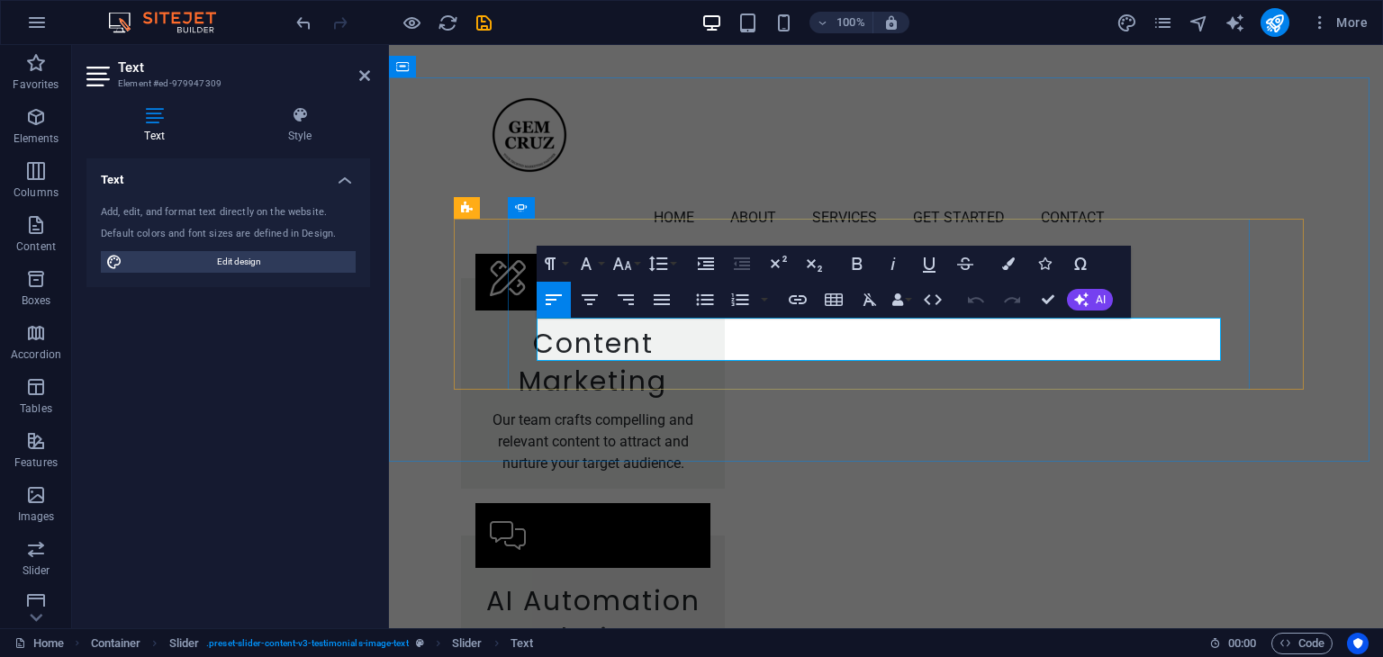
drag, startPoint x: 781, startPoint y: 325, endPoint x: 890, endPoint y: 327, distance: 109.9
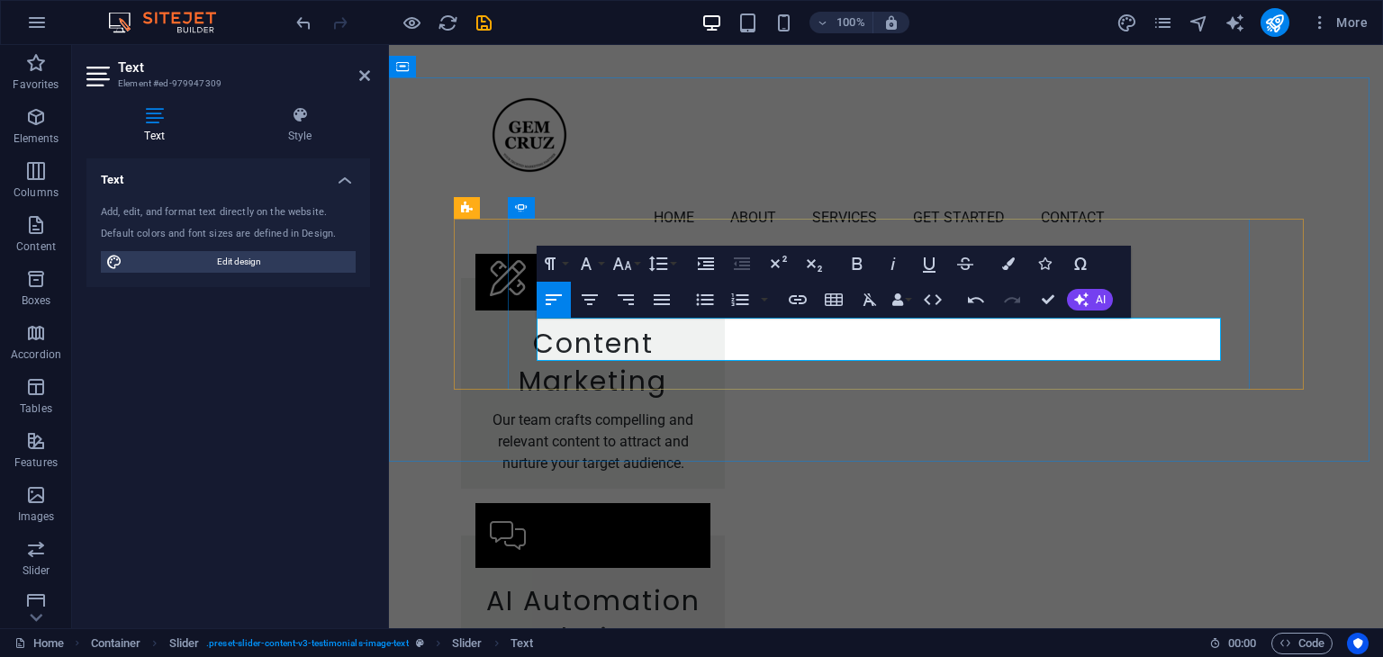
drag, startPoint x: 944, startPoint y: 324, endPoint x: 988, endPoint y: 329, distance: 44.3
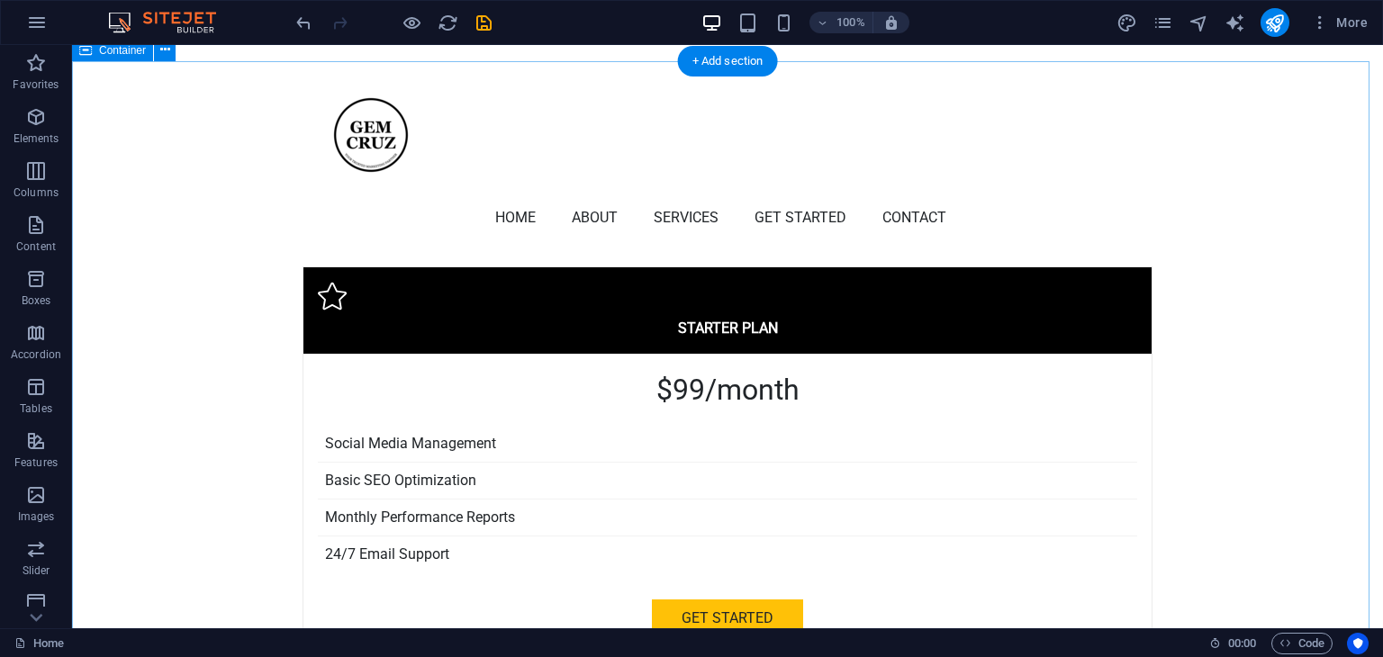
scroll to position [4466, 0]
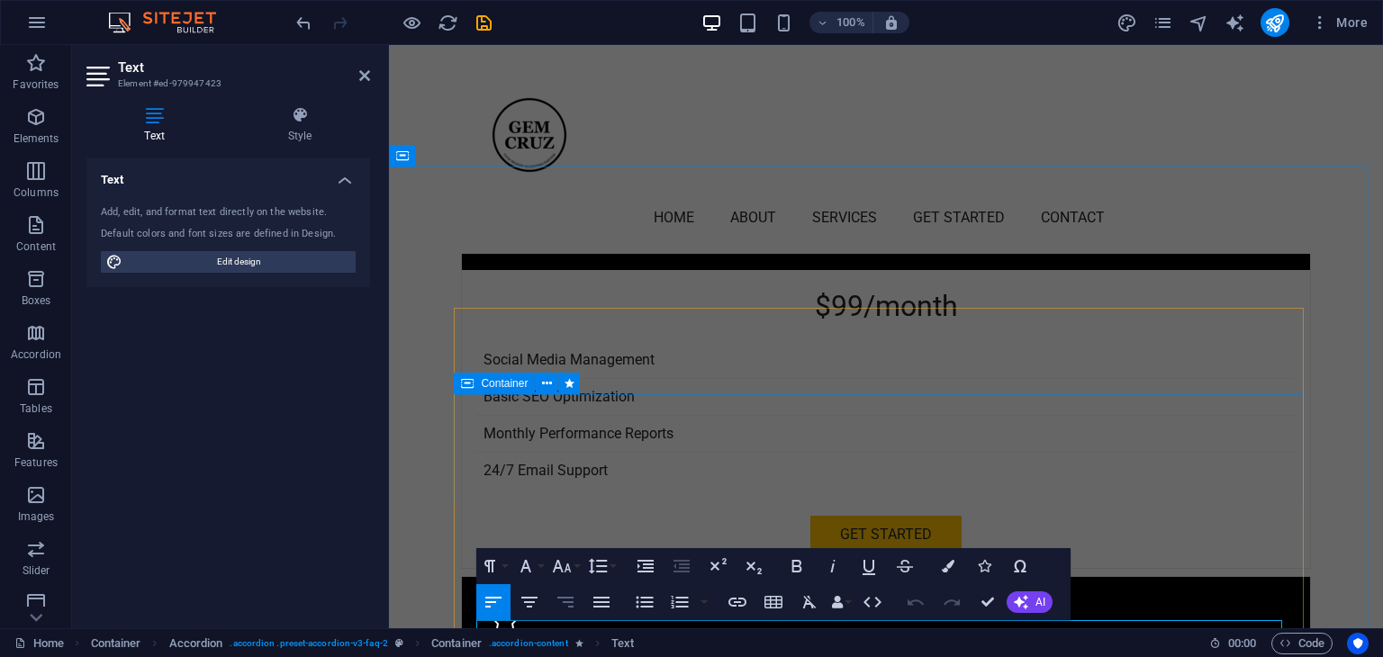
scroll to position [4117, 0]
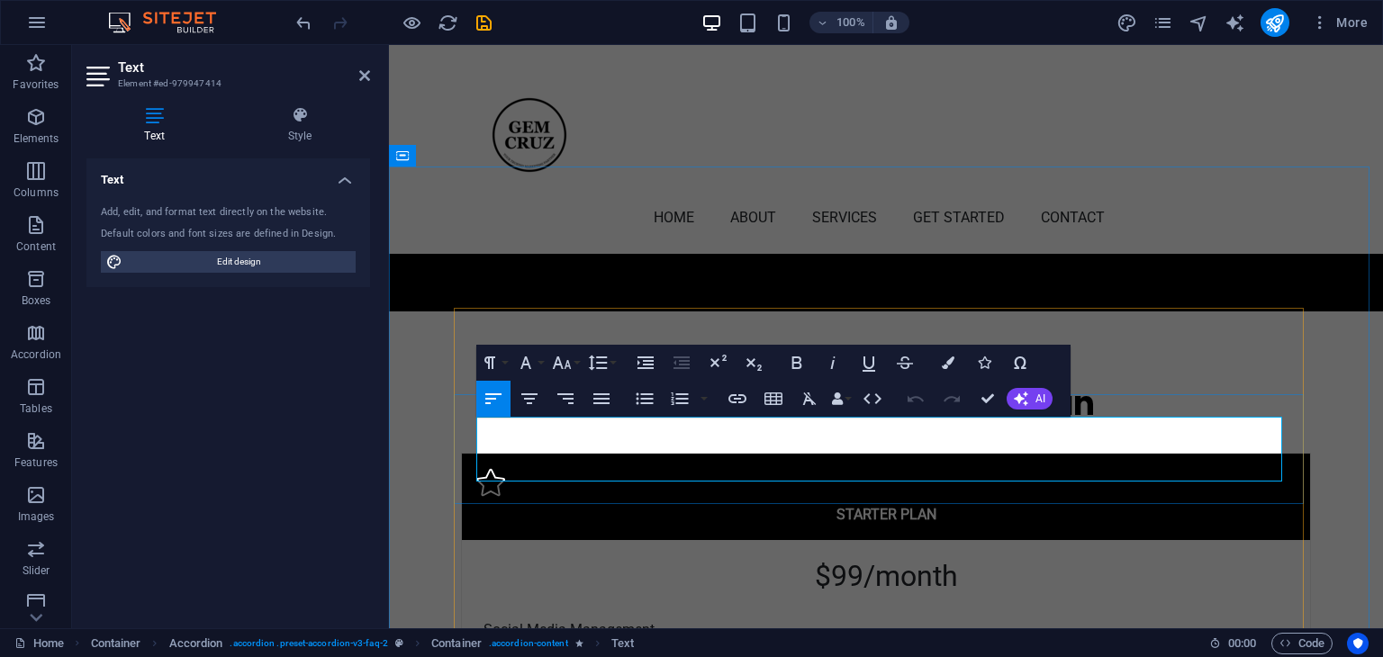
drag, startPoint x: 477, startPoint y: 429, endPoint x: 738, endPoint y: 426, distance: 261.1
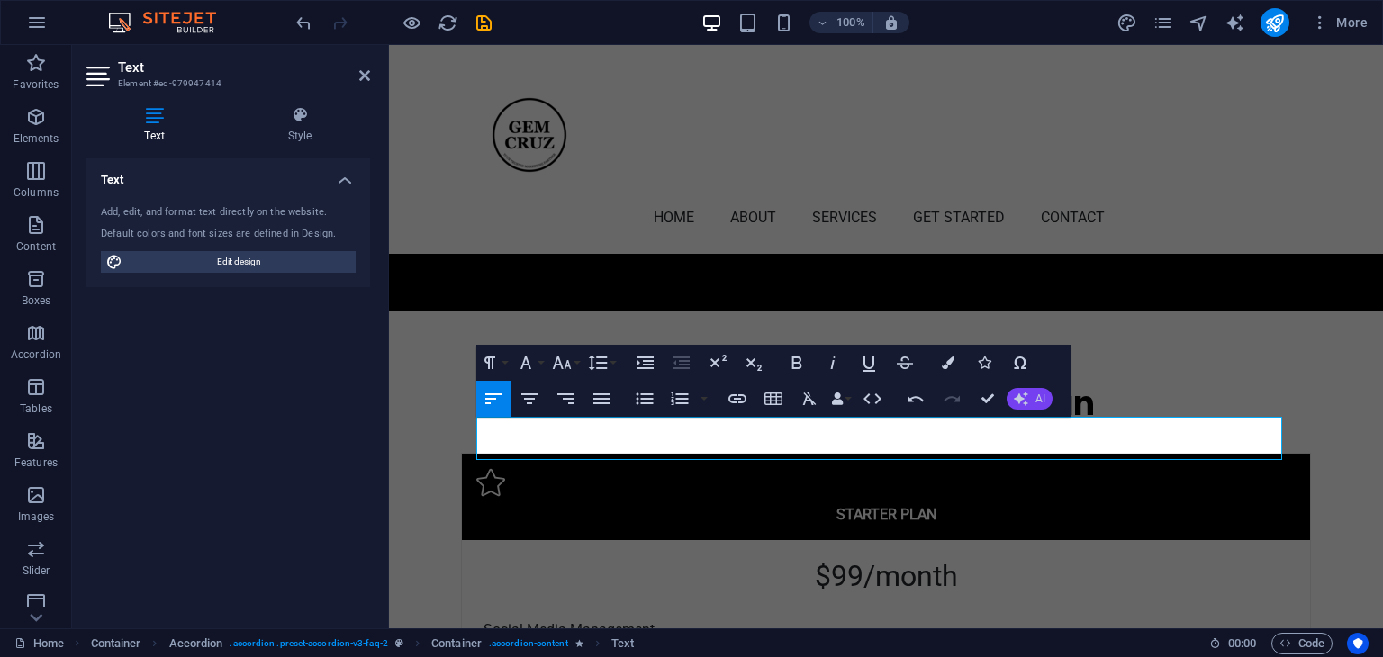
click at [1034, 401] on button "AI" at bounding box center [1030, 399] width 46 height 22
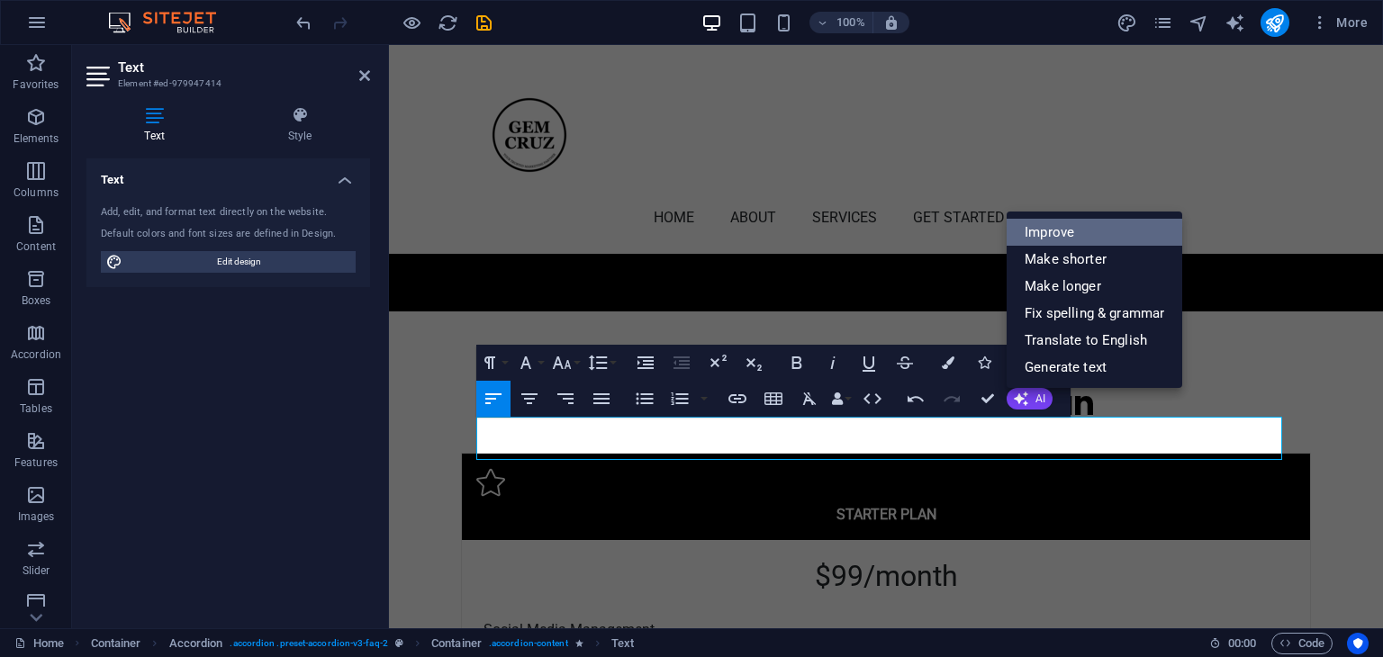
click at [1077, 241] on link "Improve" at bounding box center [1095, 232] width 176 height 27
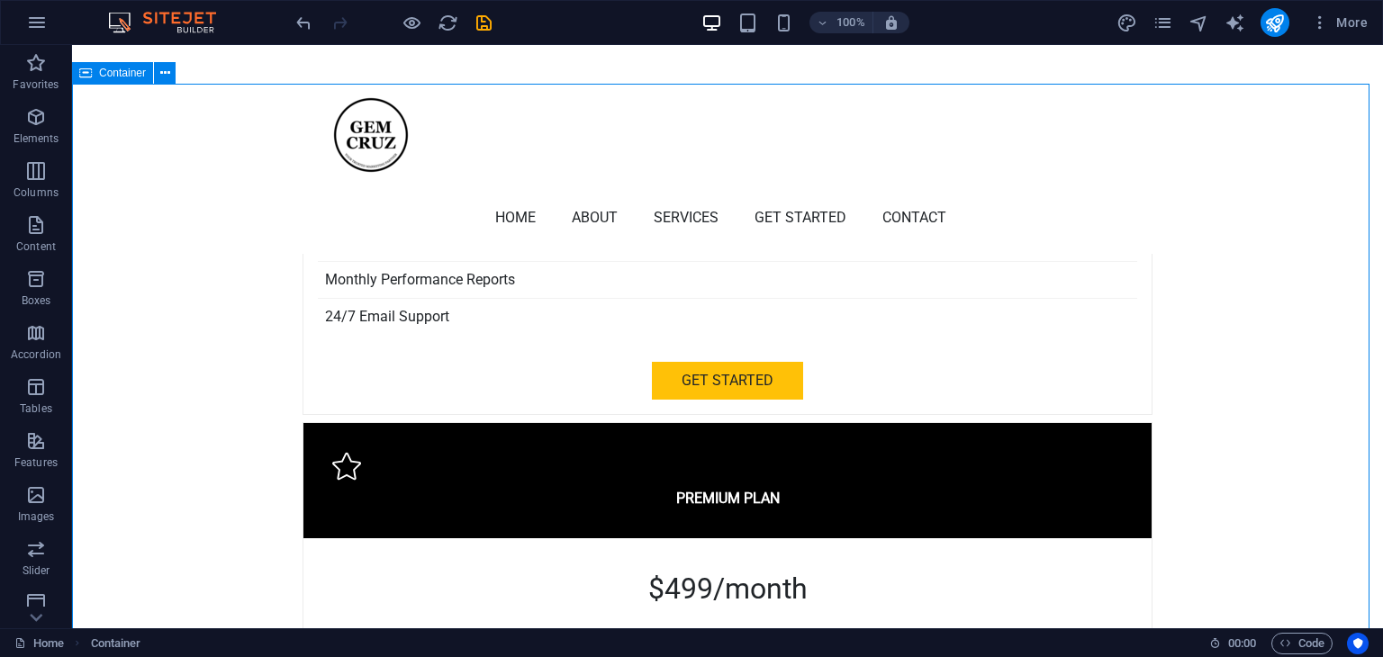
scroll to position [4556, 0]
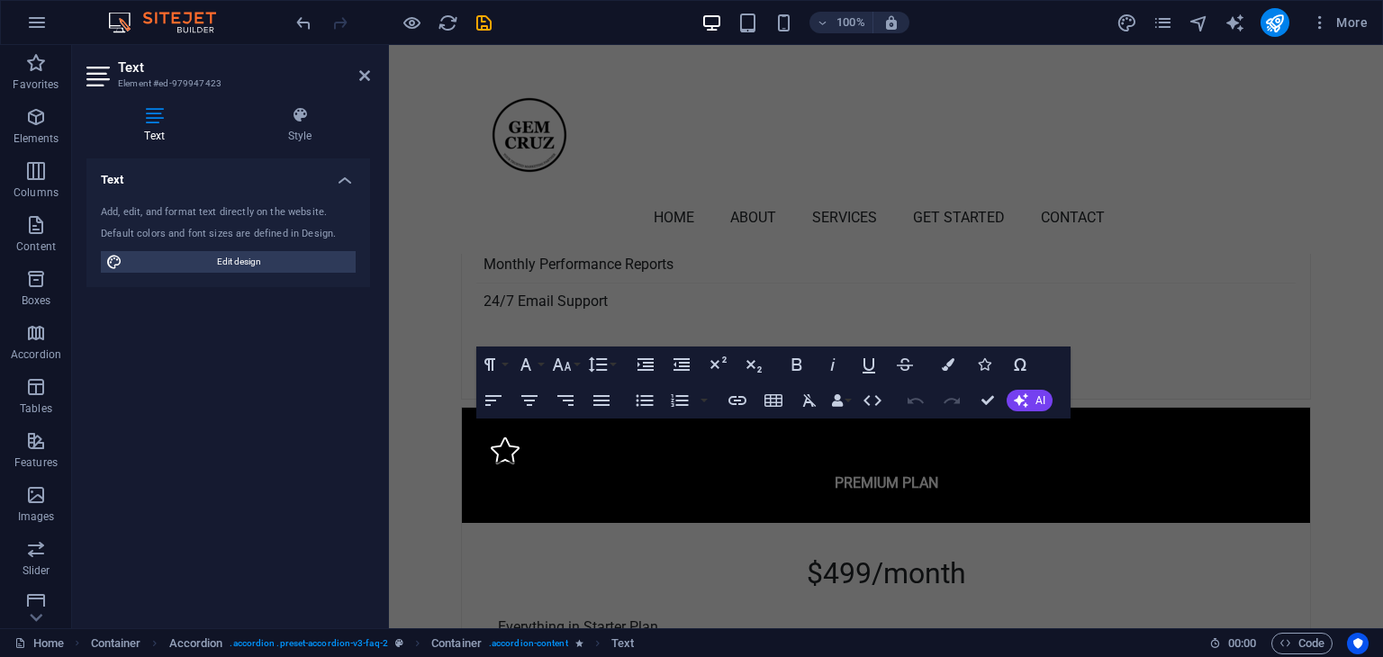
scroll to position [4318, 0]
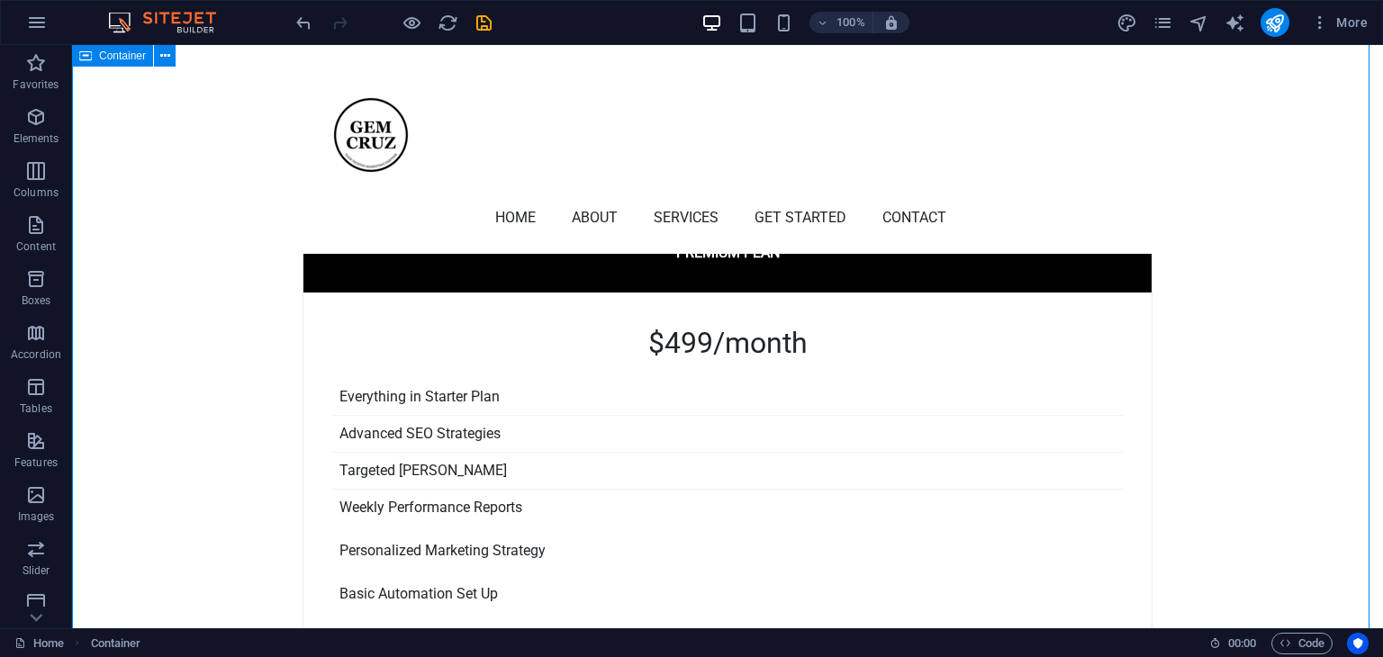
scroll to position [4826, 0]
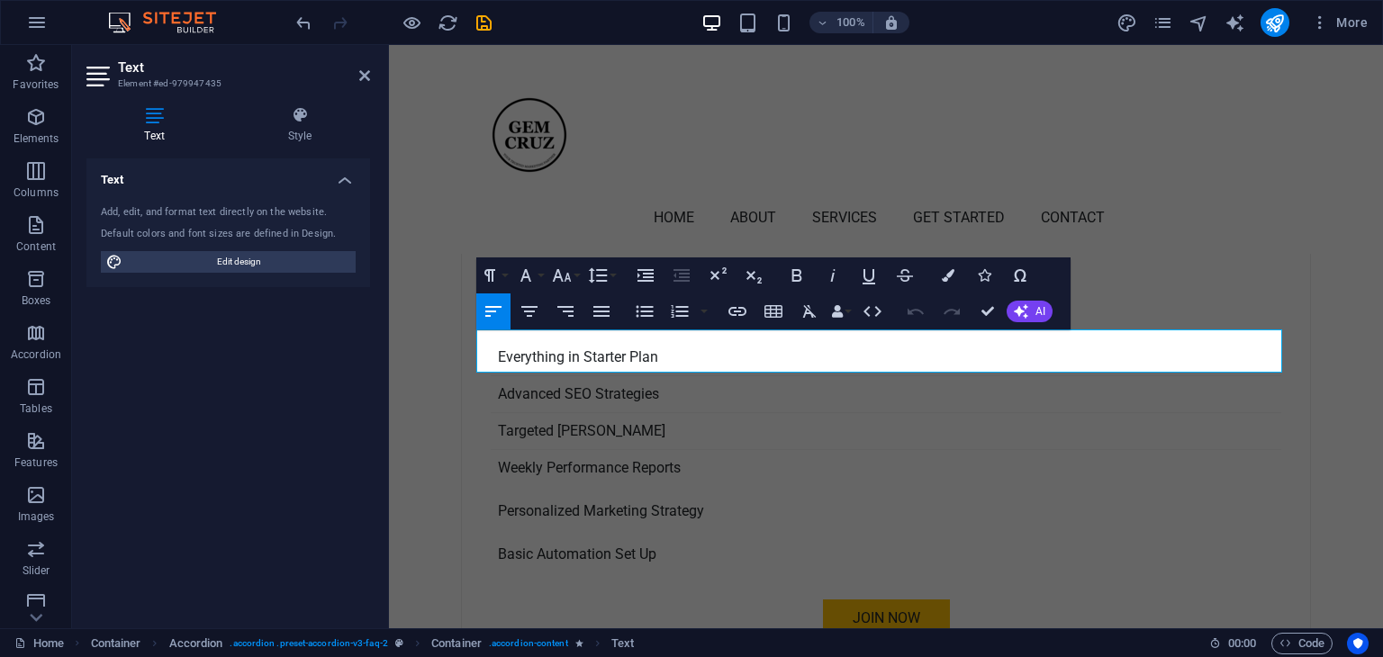
scroll to position [4588, 0]
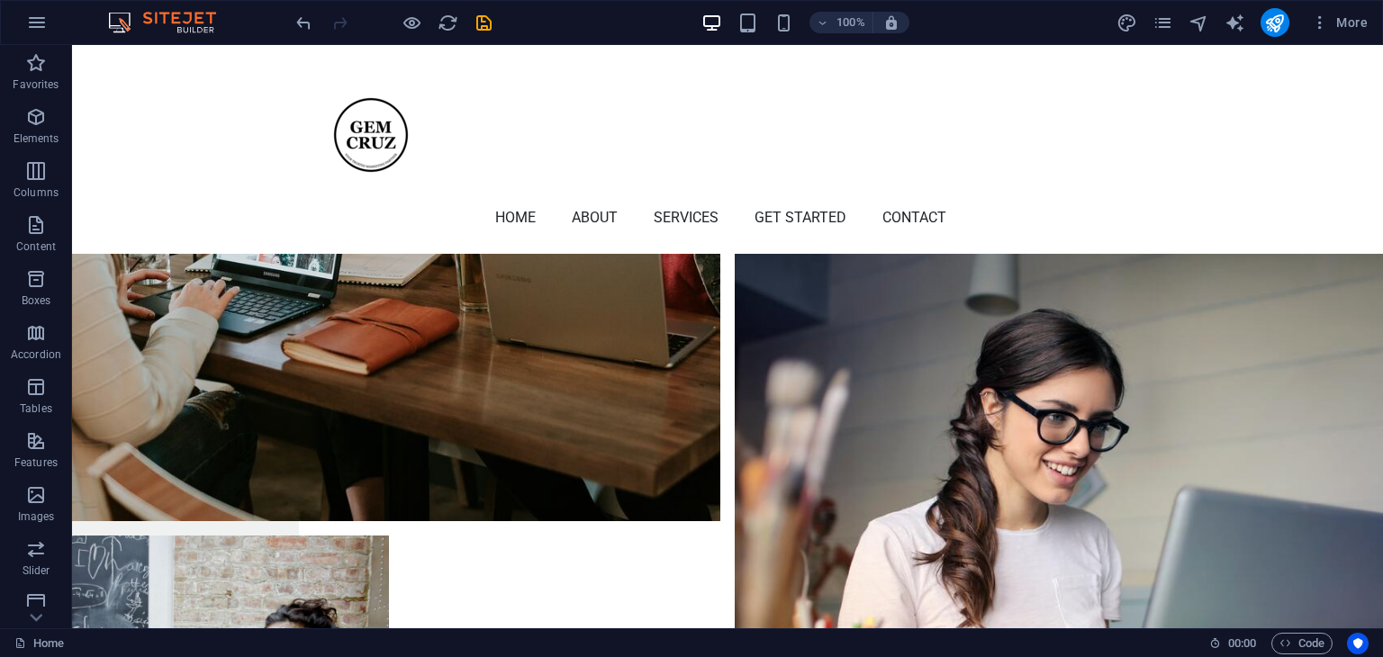
scroll to position [6537, 0]
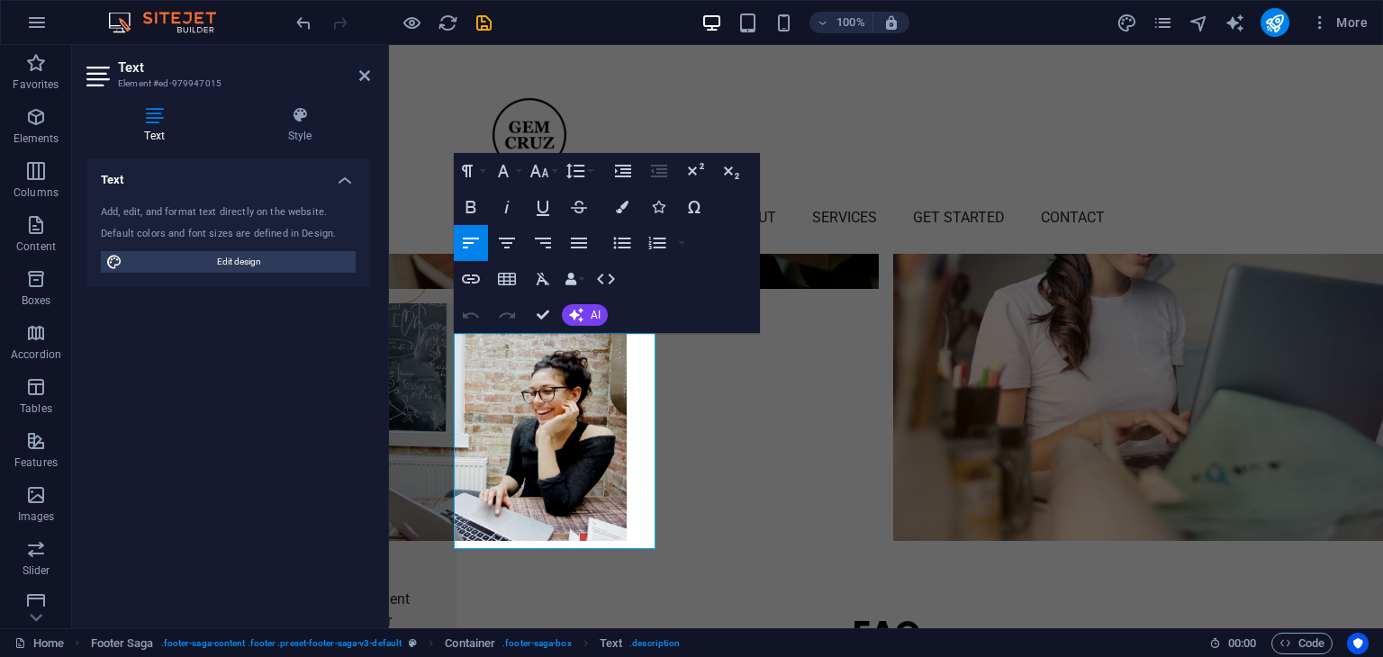
scroll to position [6299, 0]
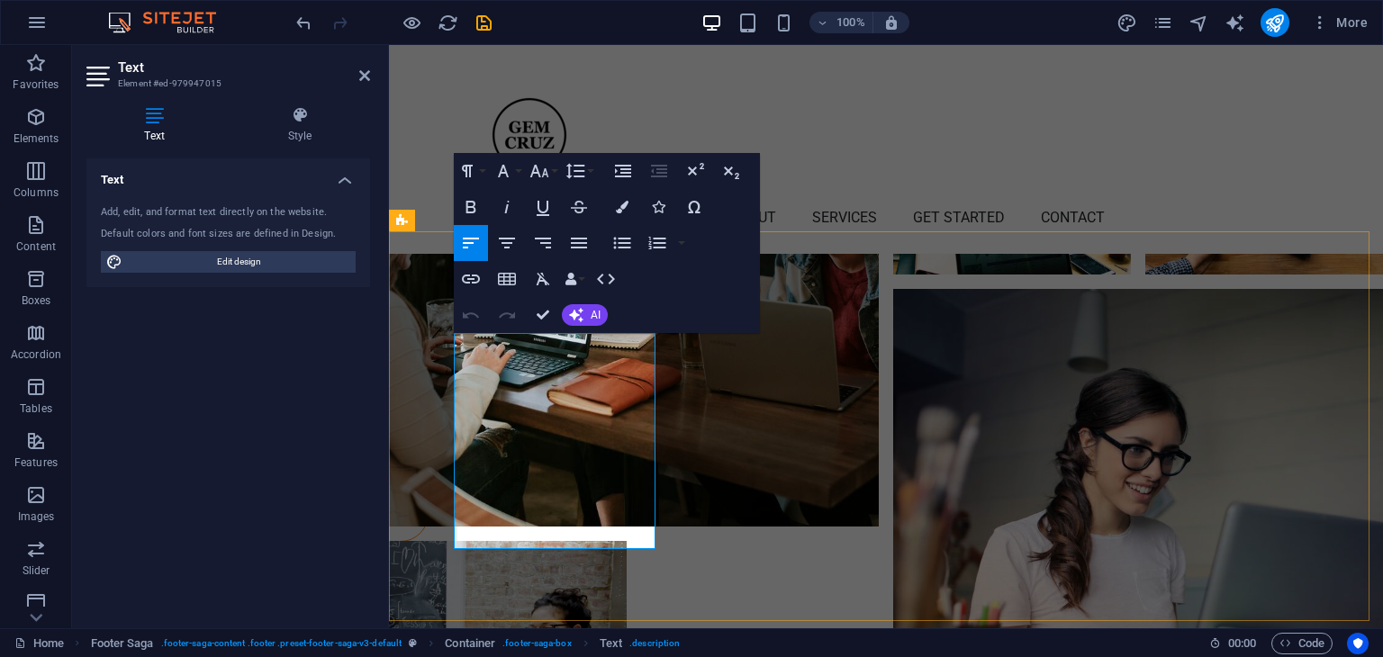
drag, startPoint x: 523, startPoint y: 342, endPoint x: 634, endPoint y: 342, distance: 110.7
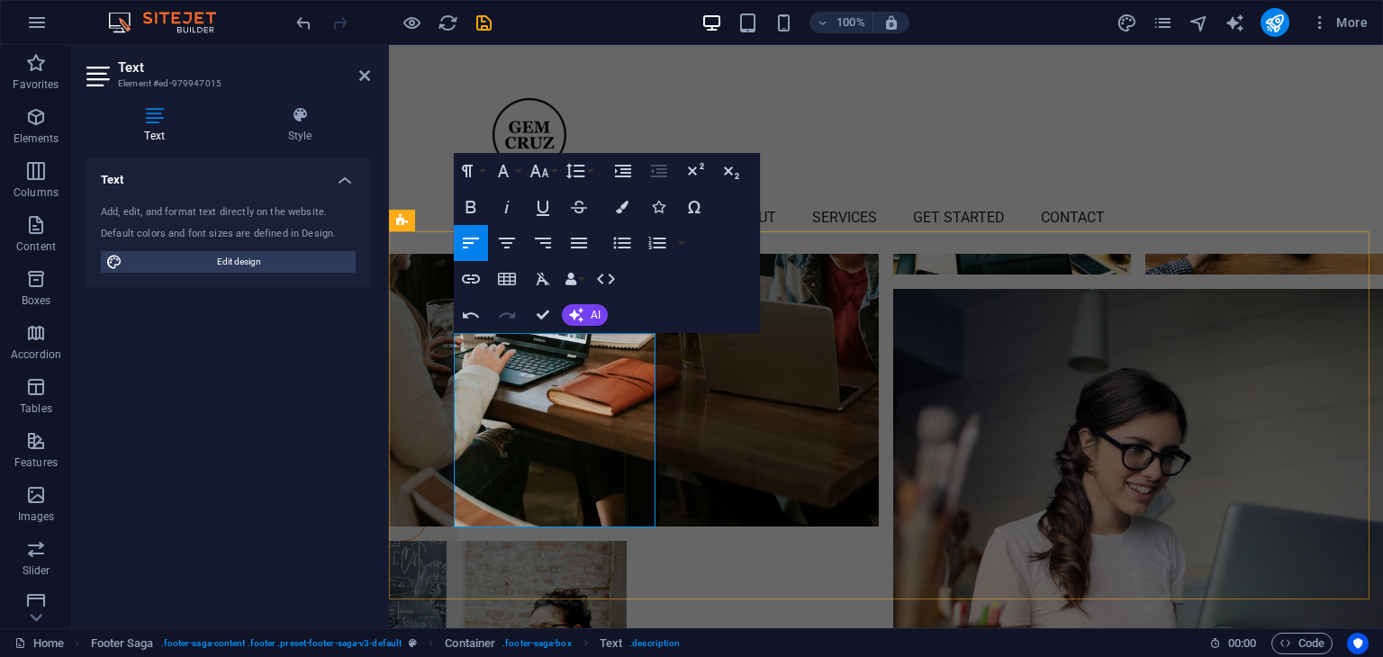
drag, startPoint x: 586, startPoint y: 472, endPoint x: 632, endPoint y: 469, distance: 46.0
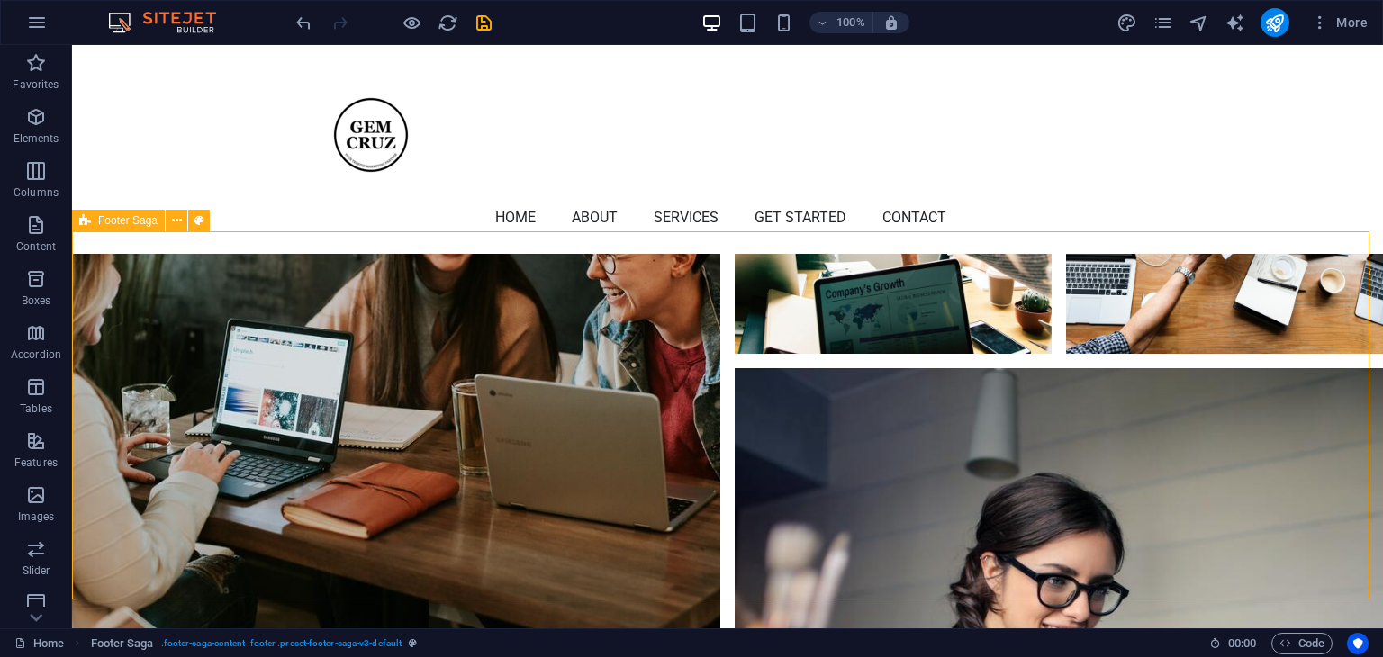
scroll to position [6537, 0]
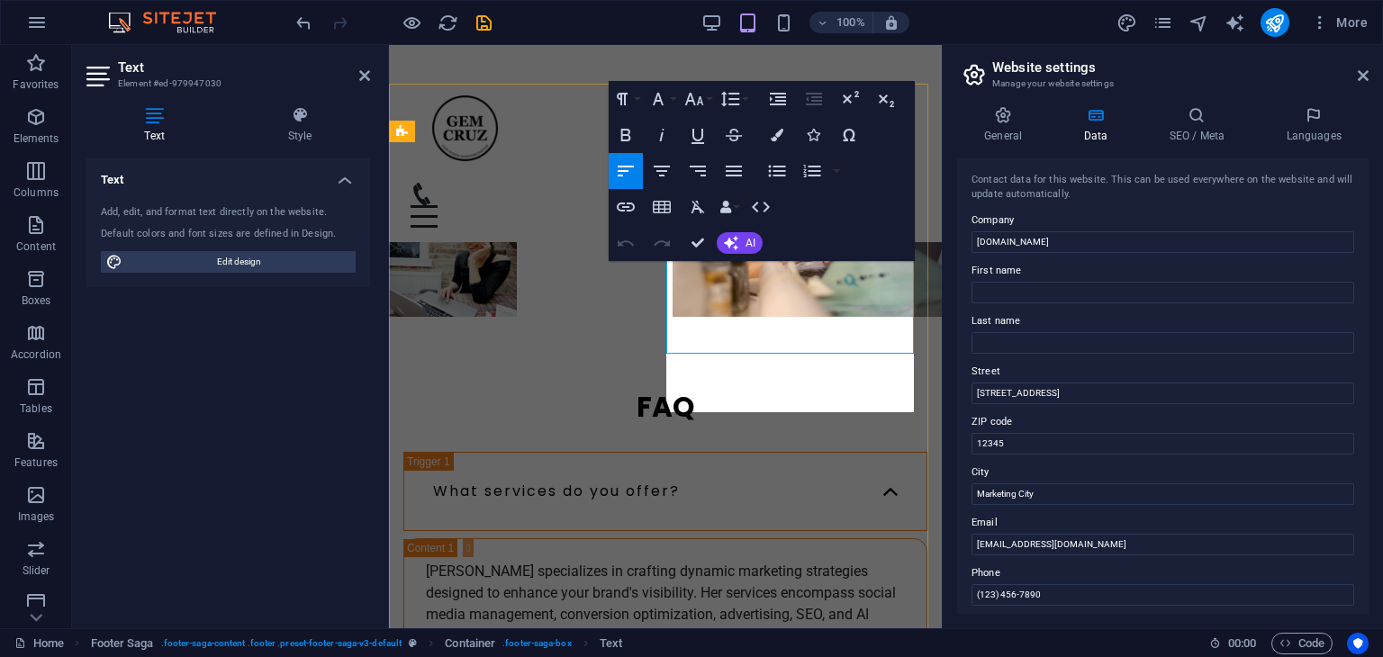
scroll to position [7517, 0]
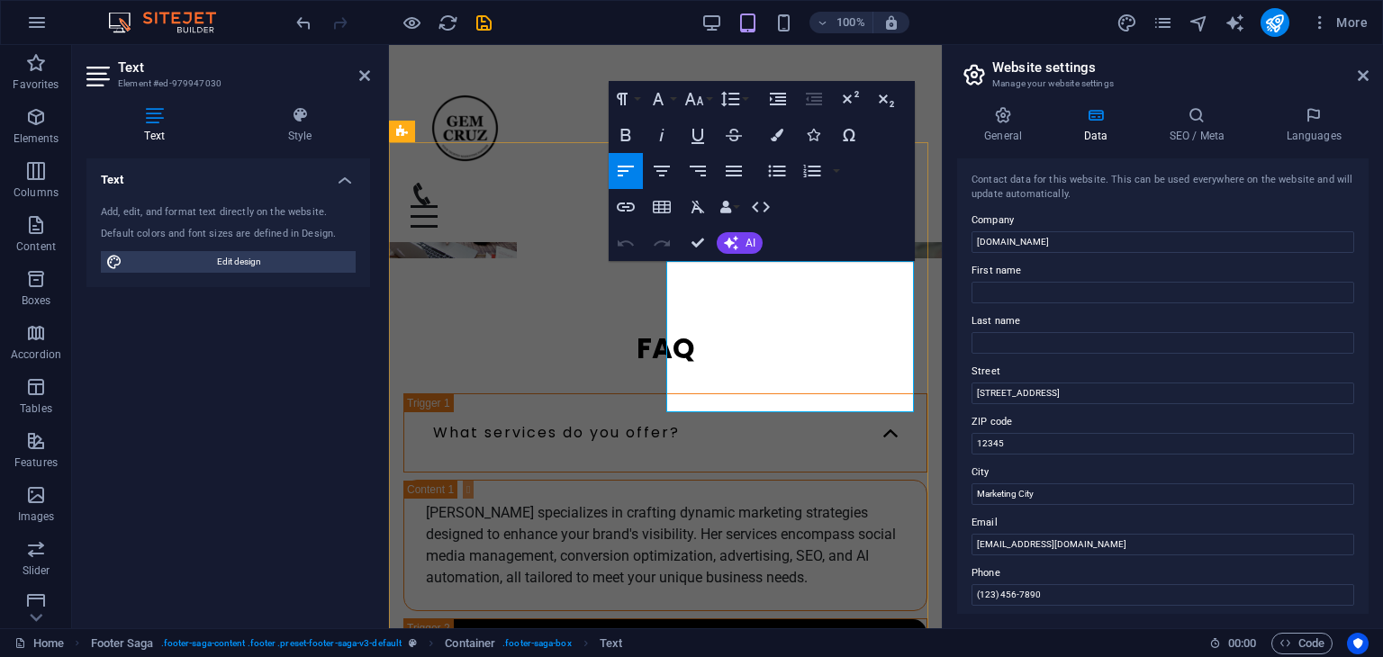
drag, startPoint x: 814, startPoint y: 288, endPoint x: 664, endPoint y: 268, distance: 150.8
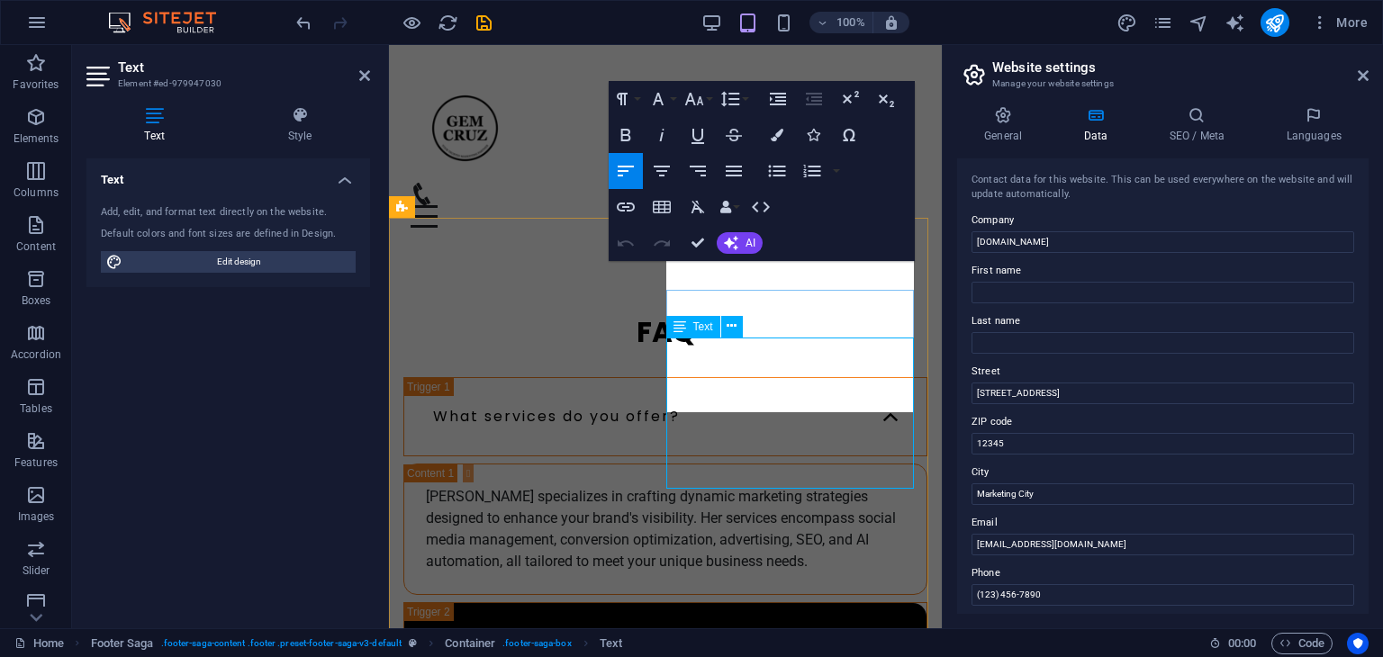
scroll to position [7431, 0]
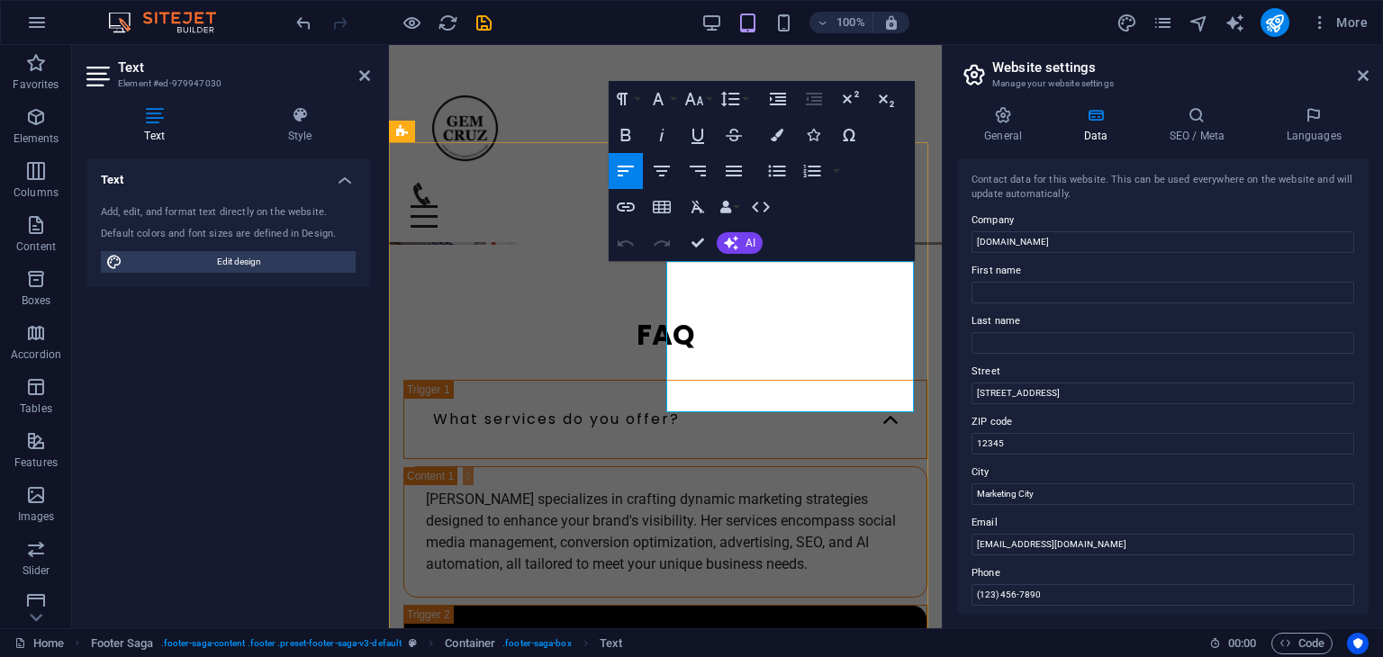
drag, startPoint x: 698, startPoint y: 399, endPoint x: 652, endPoint y: 375, distance: 52.0
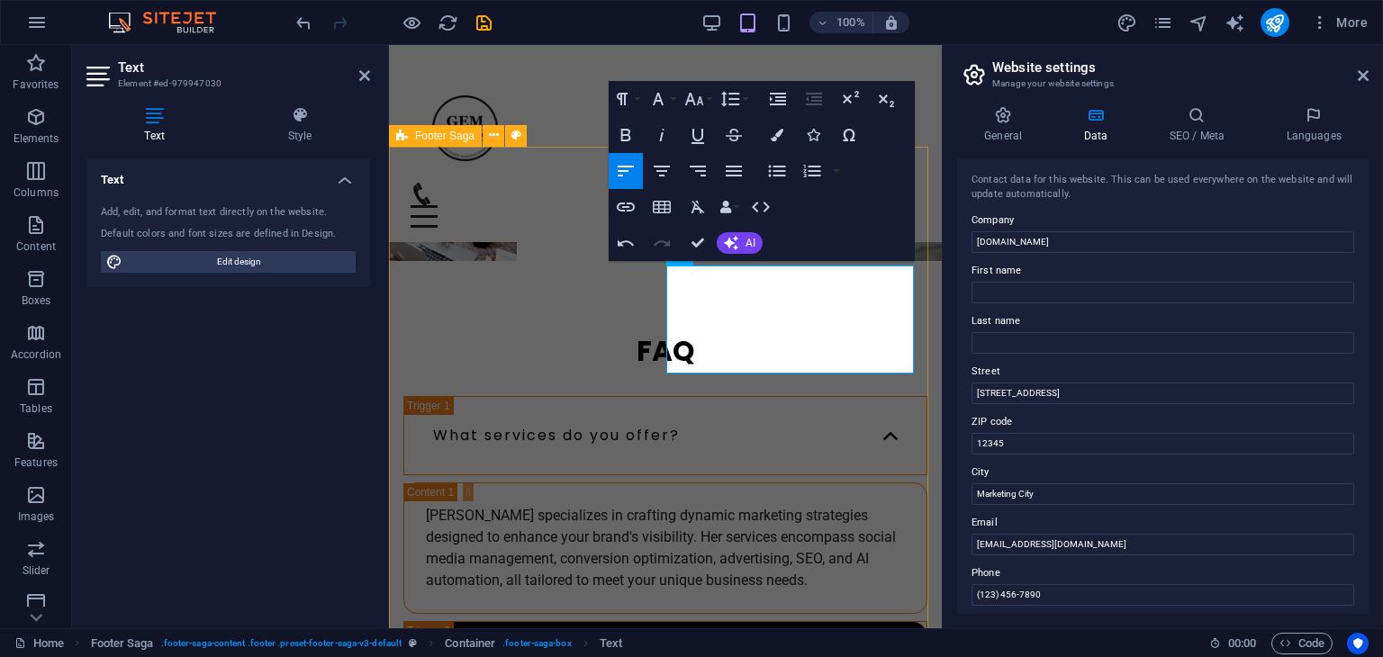
scroll to position [7517, 0]
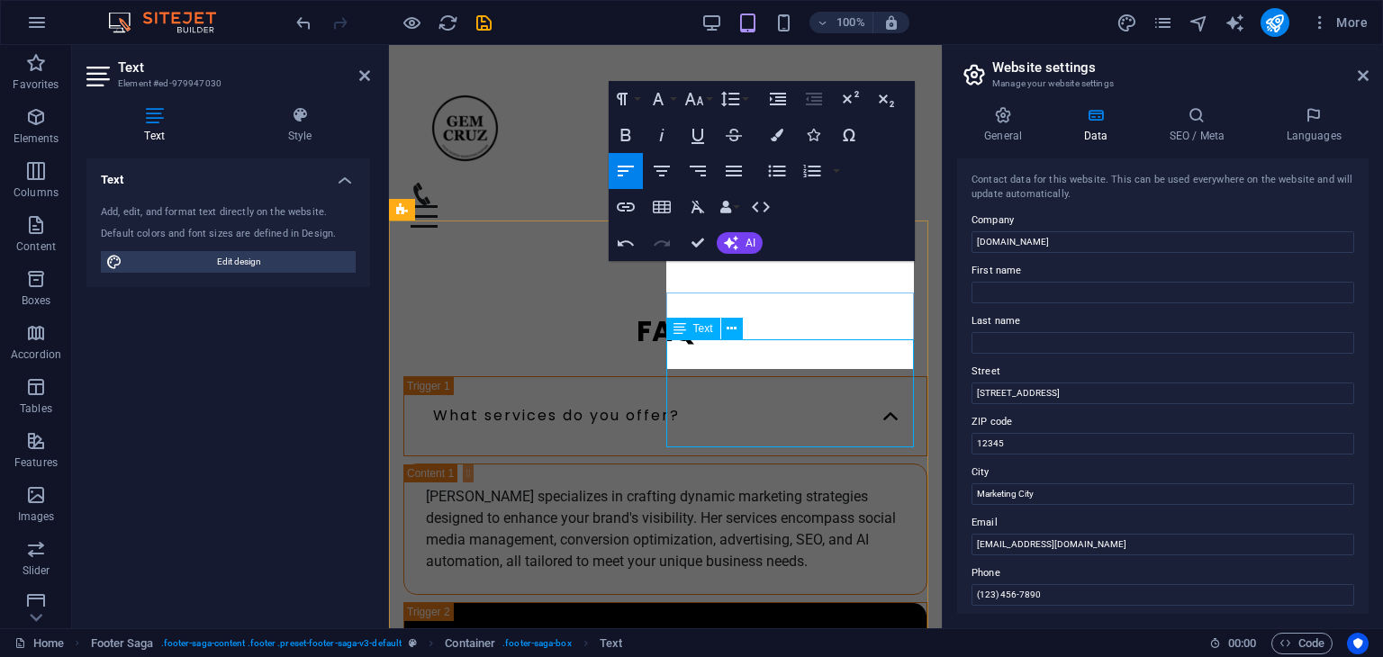
scroll to position [7431, 0]
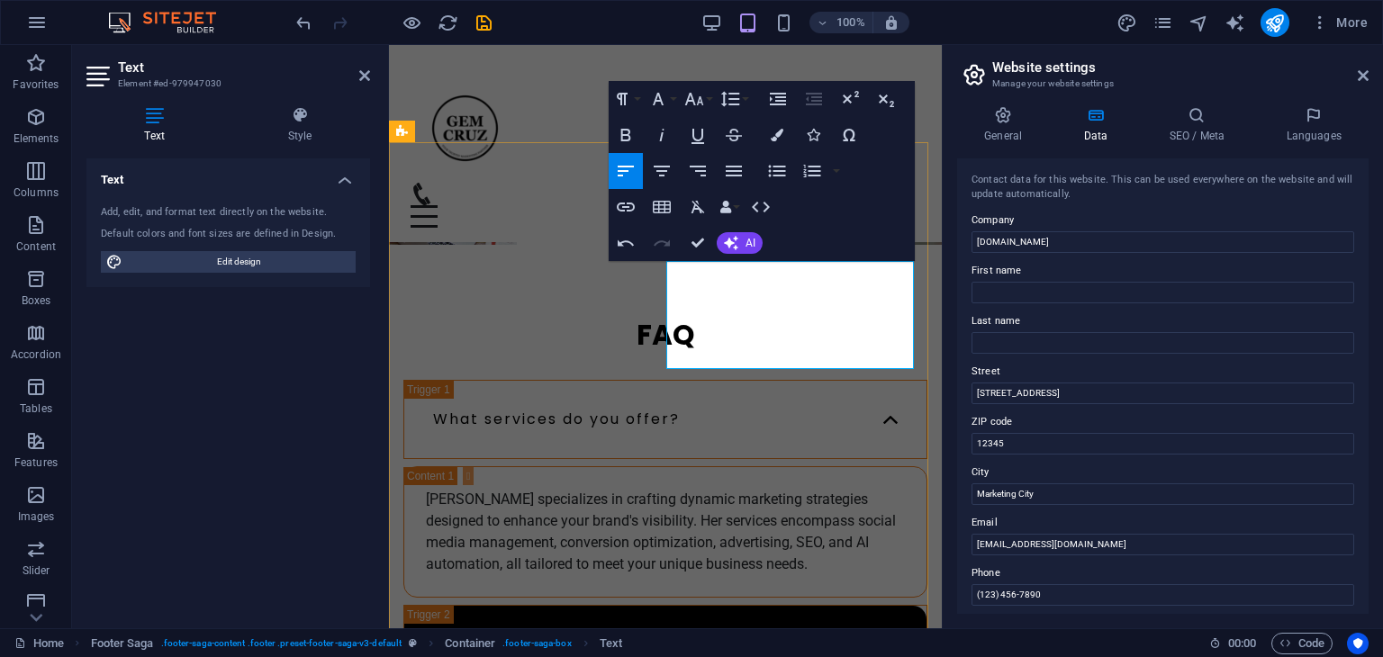
drag, startPoint x: 713, startPoint y: 334, endPoint x: 669, endPoint y: 279, distance: 70.4
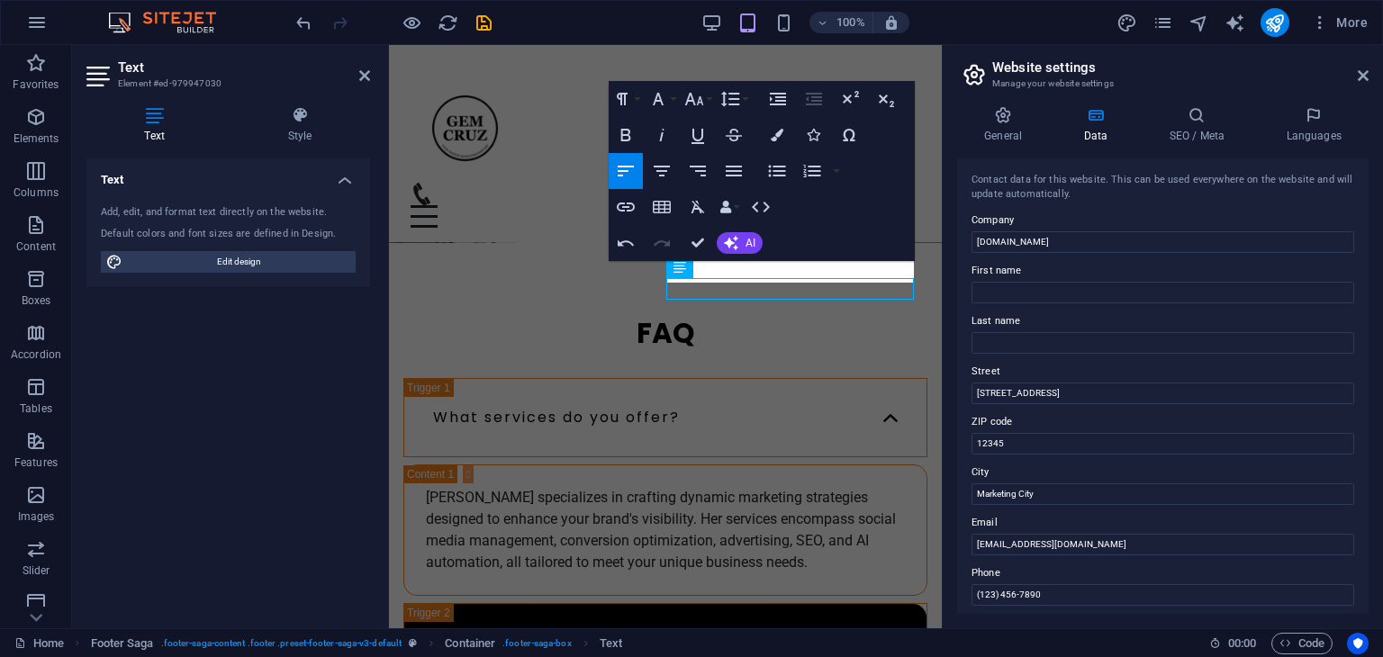
scroll to position [7414, 0]
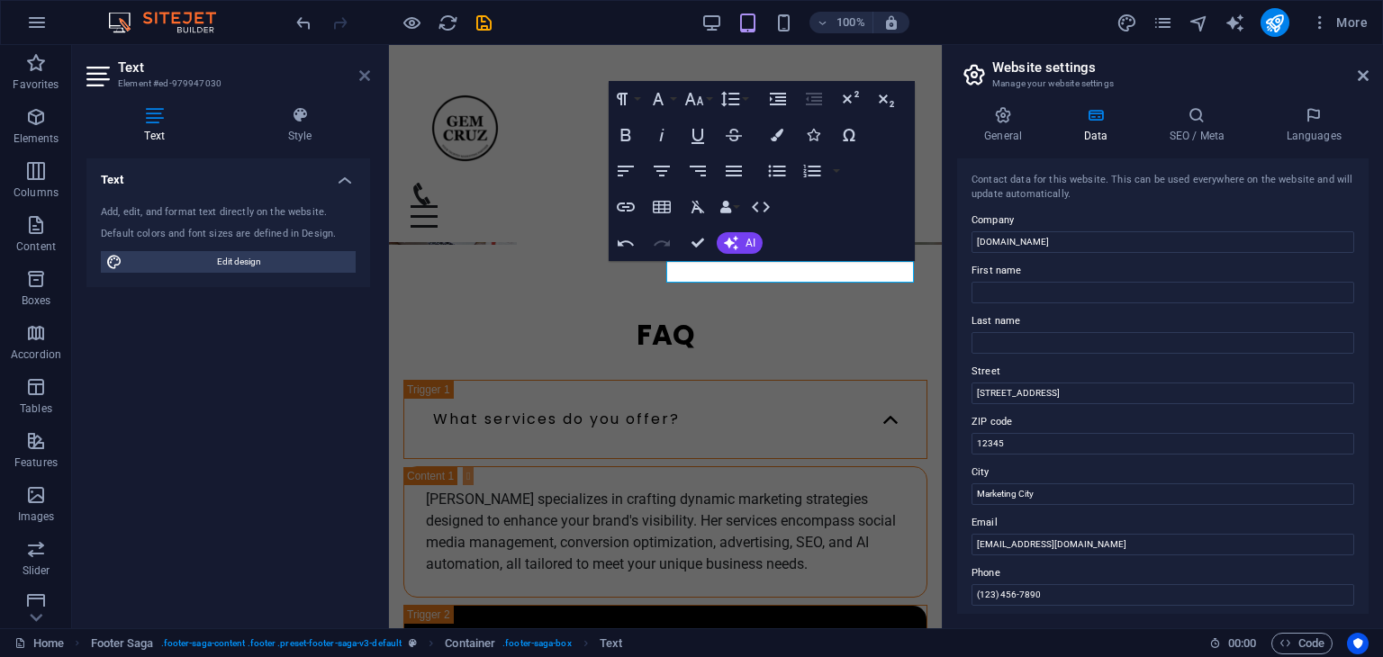
click at [361, 77] on icon at bounding box center [364, 75] width 11 height 14
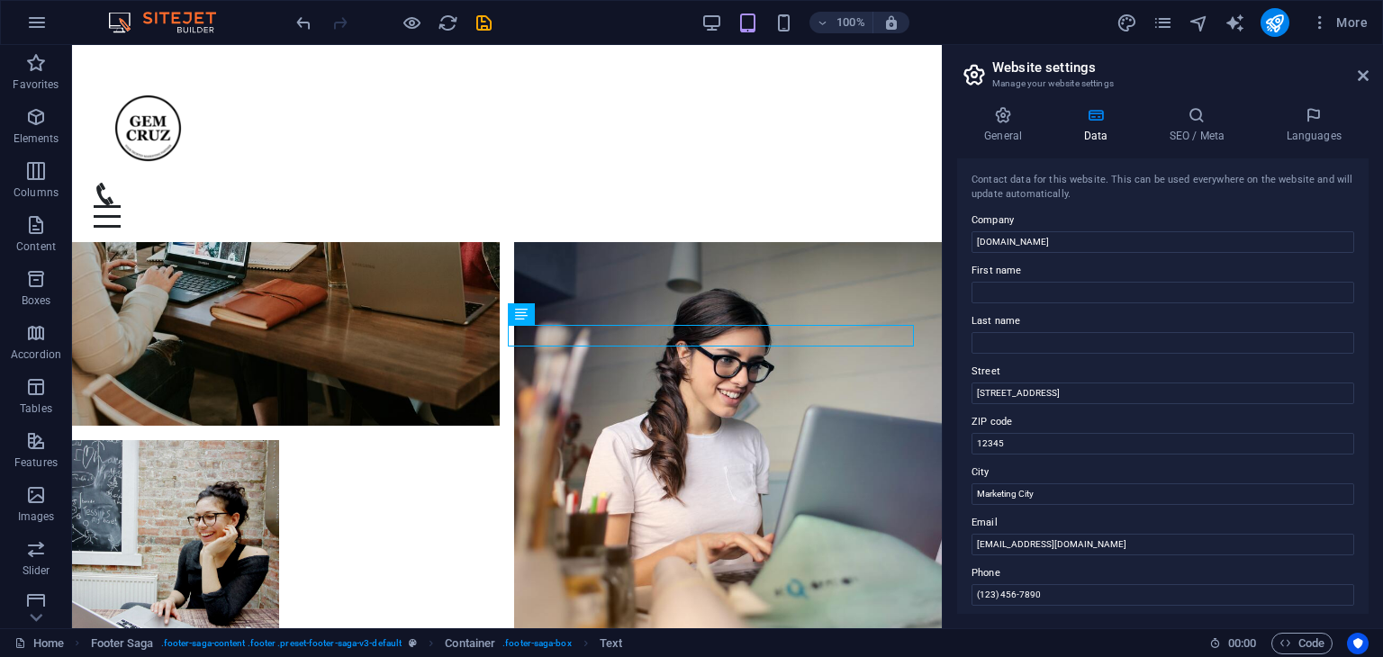
scroll to position [6187, 0]
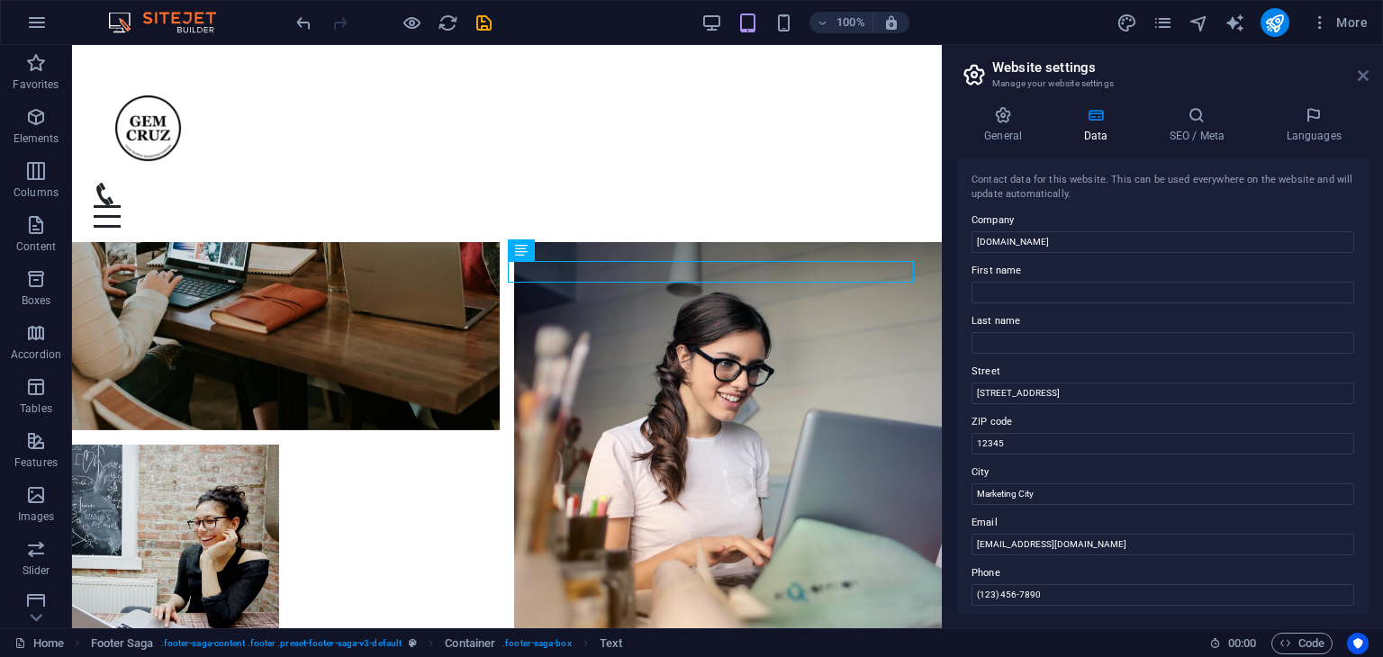
click at [1365, 77] on icon at bounding box center [1363, 75] width 11 height 14
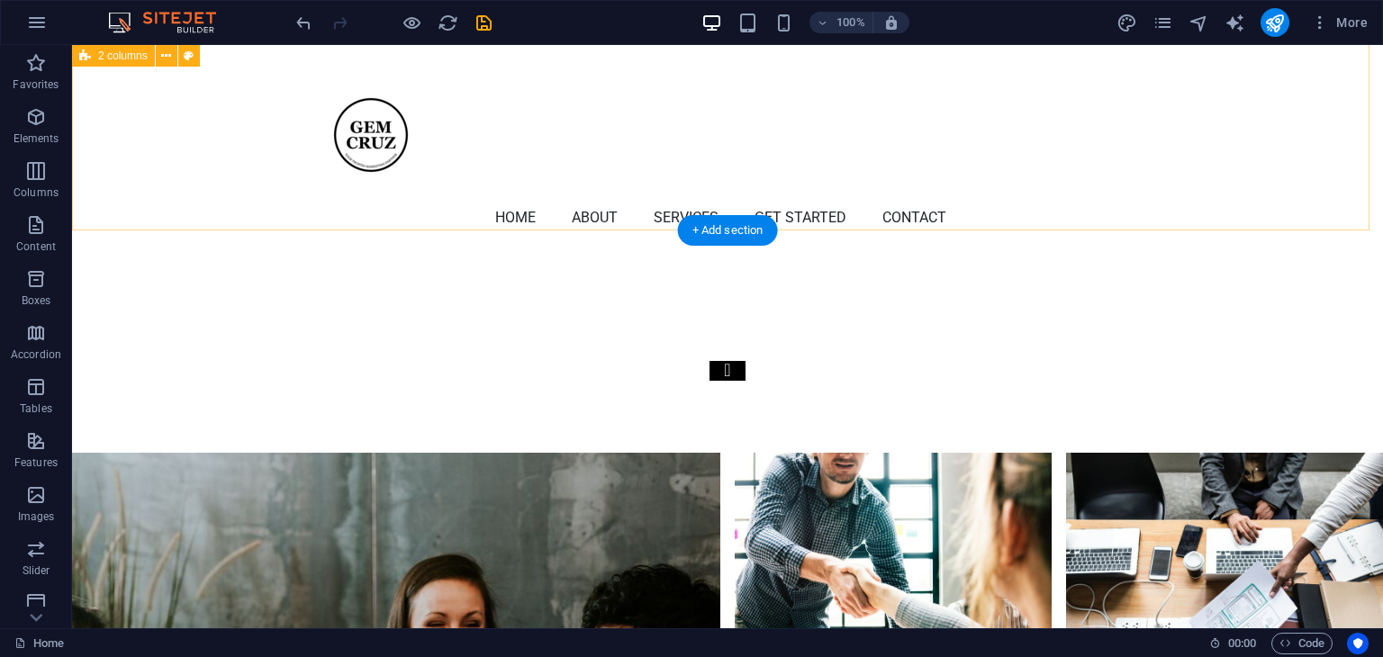
scroll to position [5884, 0]
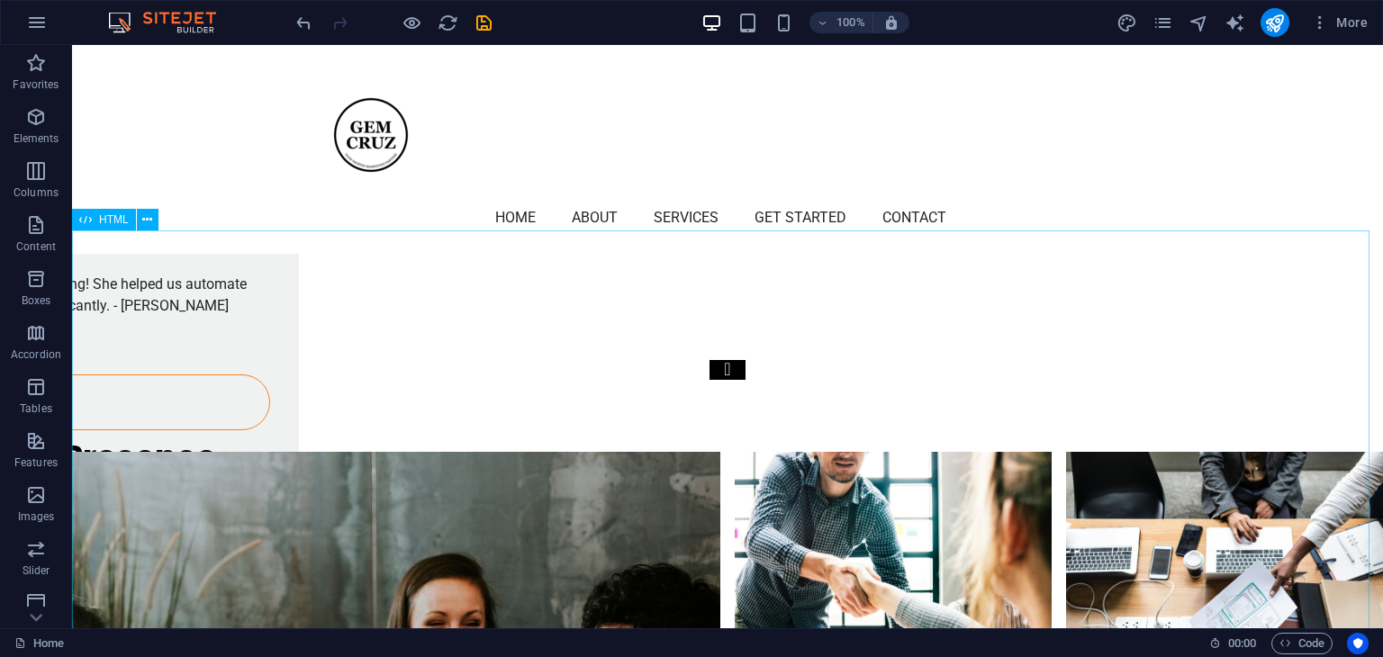
click at [115, 219] on span "HTML" at bounding box center [114, 219] width 30 height 11
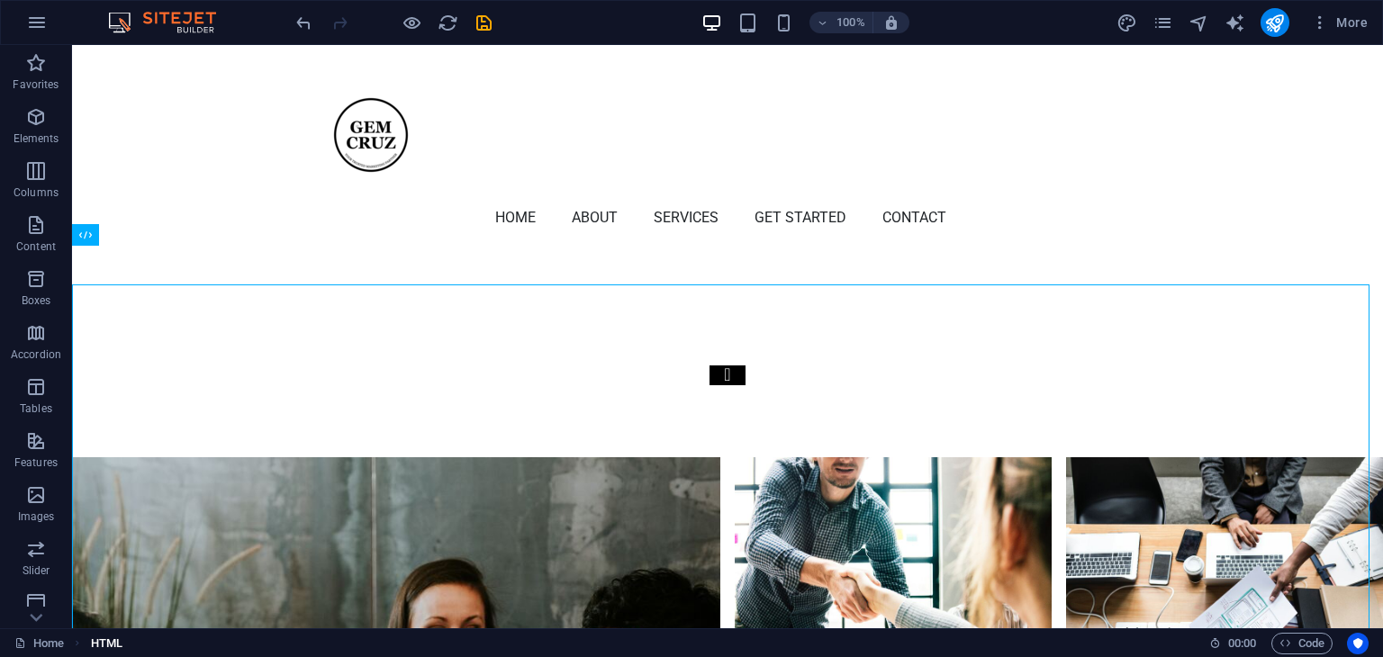
scroll to position [5819, 0]
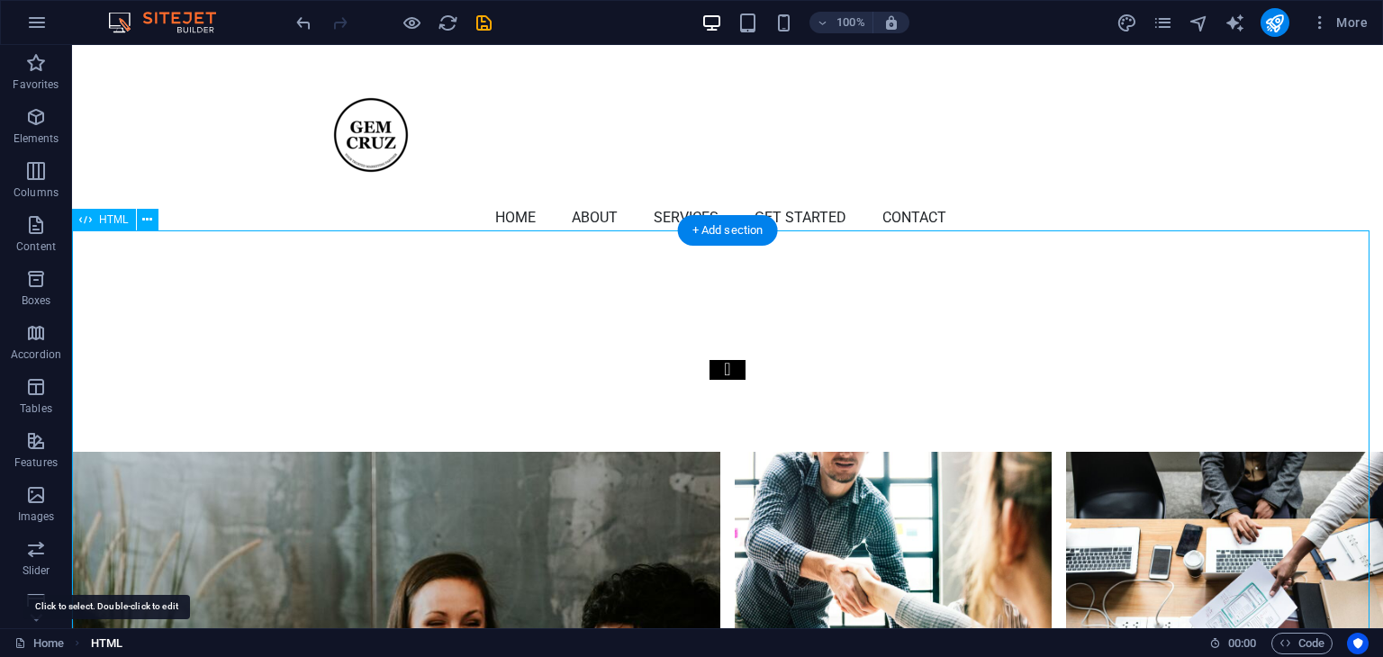
drag, startPoint x: 105, startPoint y: 641, endPoint x: 110, endPoint y: 630, distance: 11.7
click at [104, 641] on span "HTML" at bounding box center [107, 644] width 32 height 22
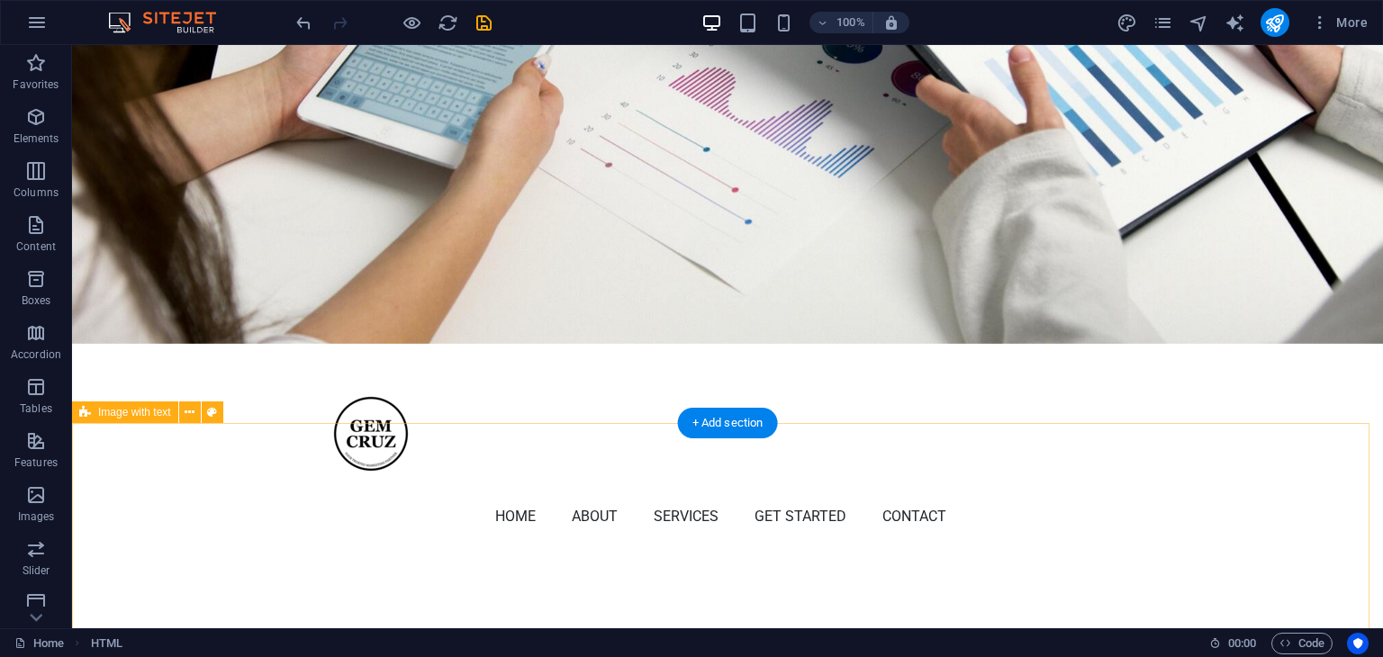
scroll to position [147, 0]
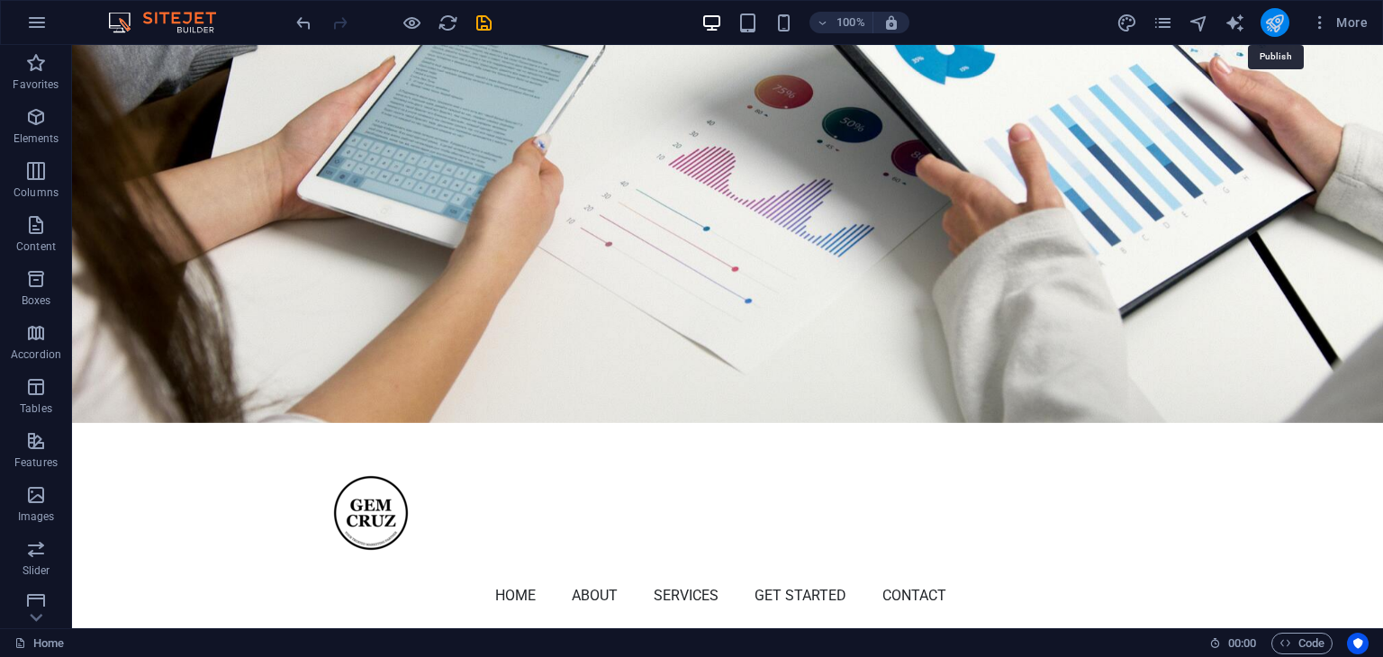
click at [1280, 13] on icon "publish" at bounding box center [1274, 23] width 21 height 21
checkbox input "false"
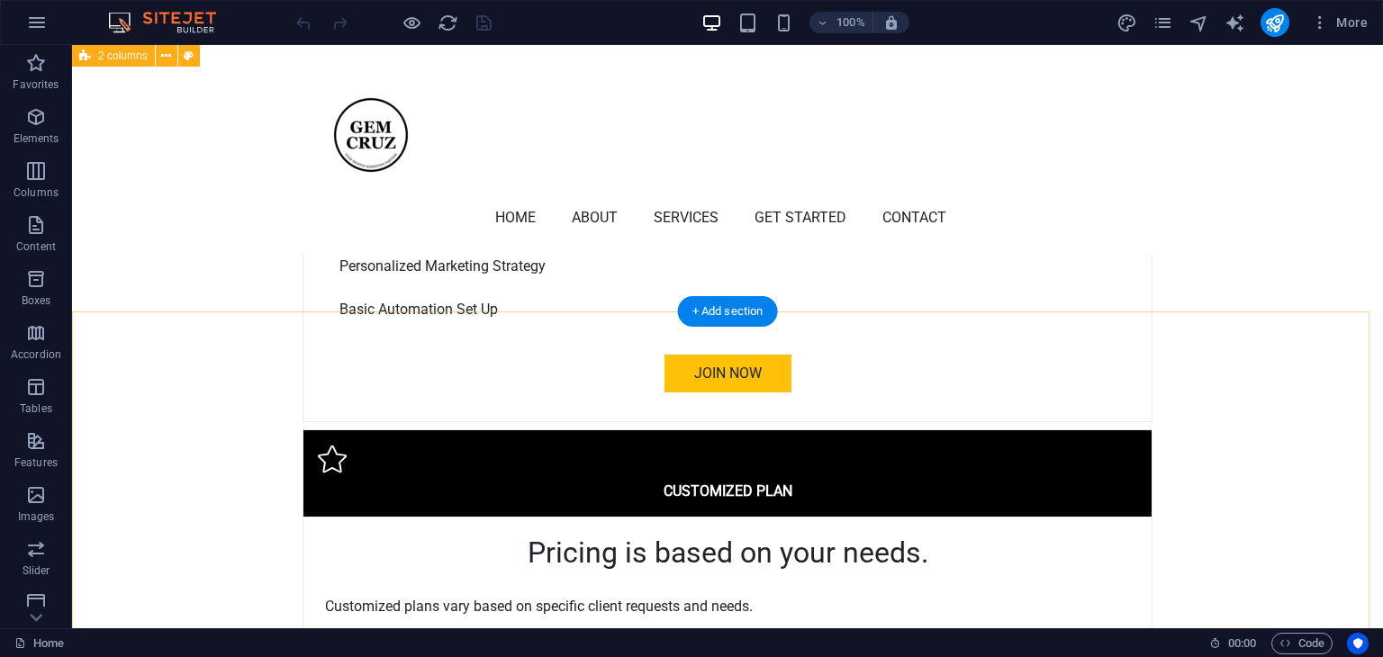
scroll to position [5042, 0]
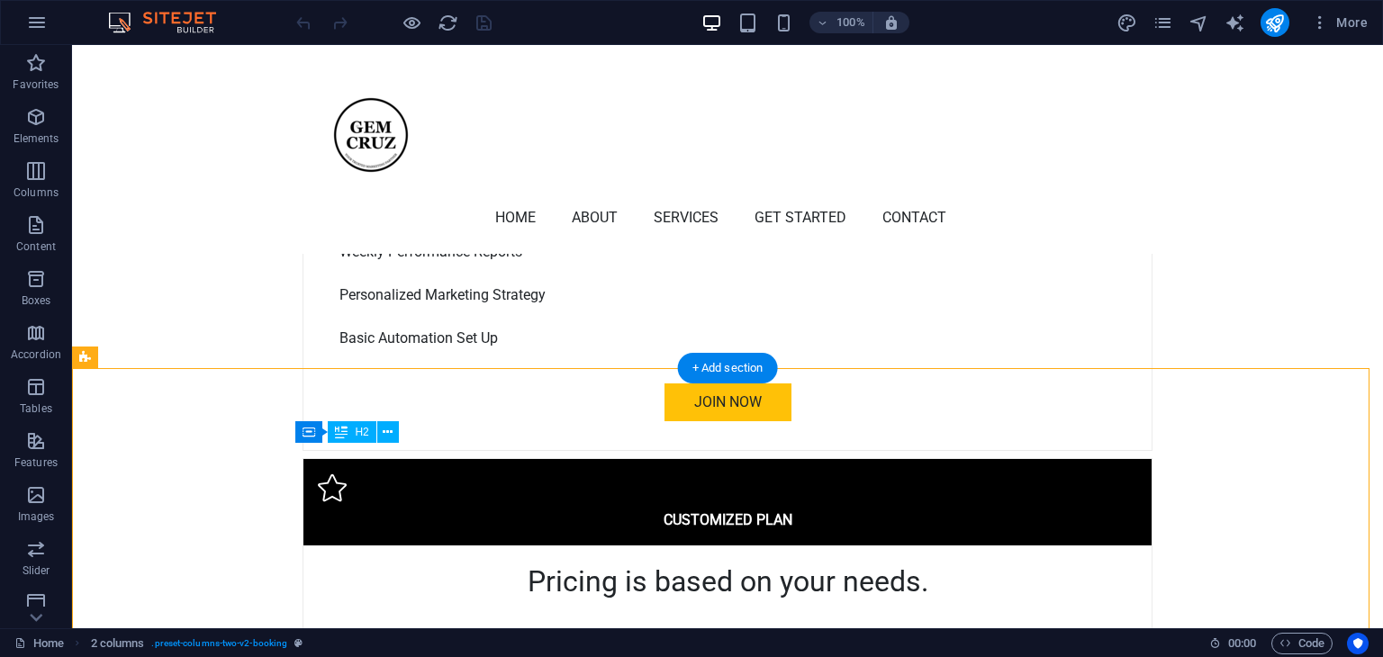
drag, startPoint x: 579, startPoint y: 511, endPoint x: 375, endPoint y: 487, distance: 204.8
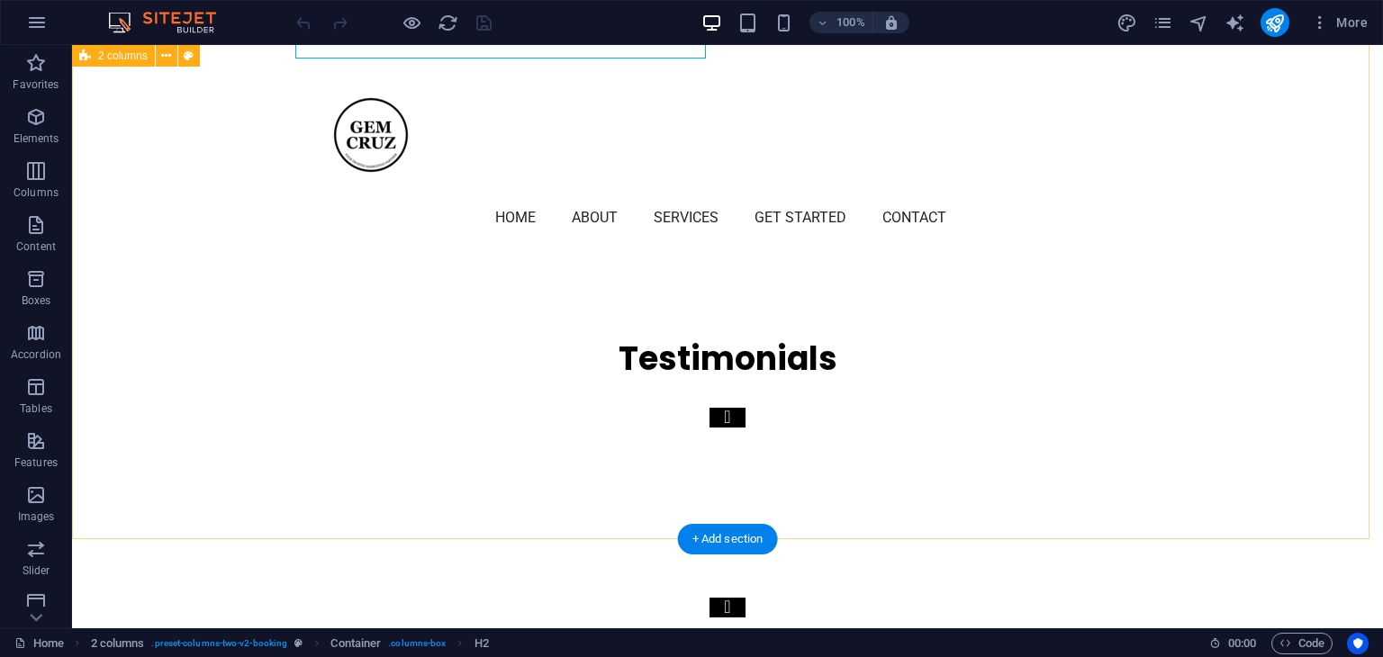
scroll to position [5672, 0]
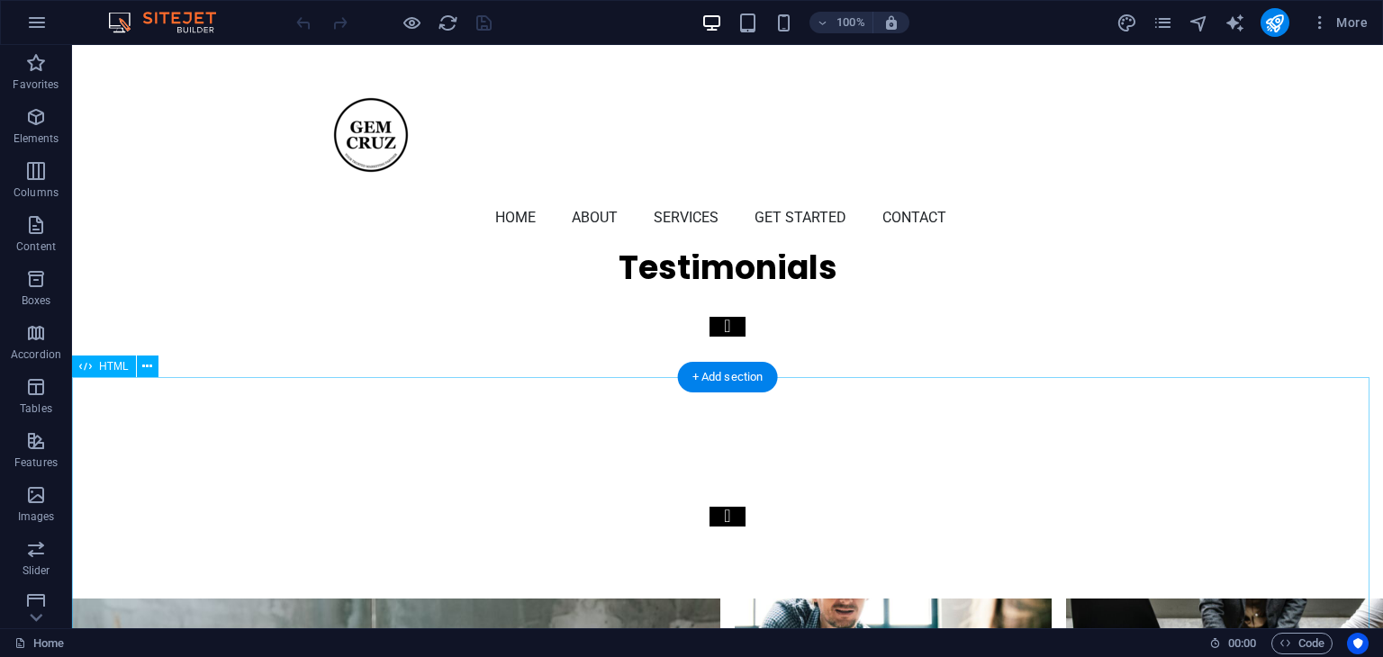
click at [716, 380] on div "+ Add section" at bounding box center [728, 377] width 100 height 31
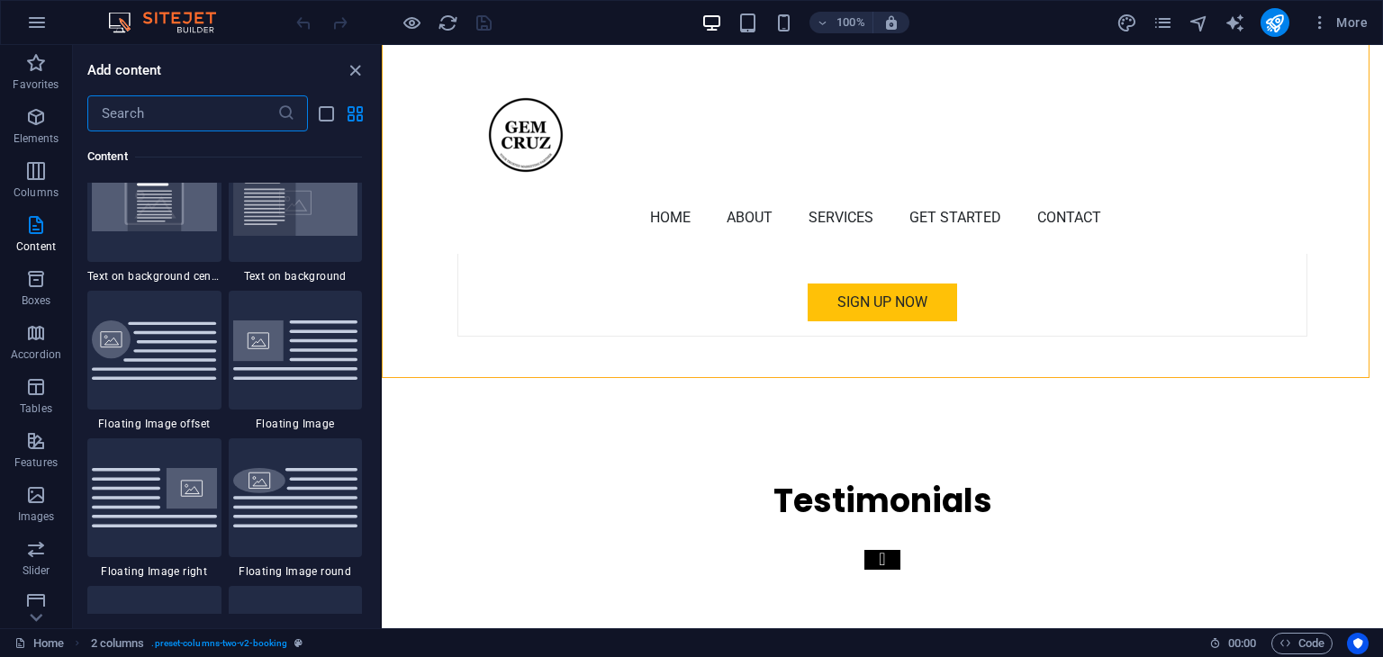
scroll to position [3961, 0]
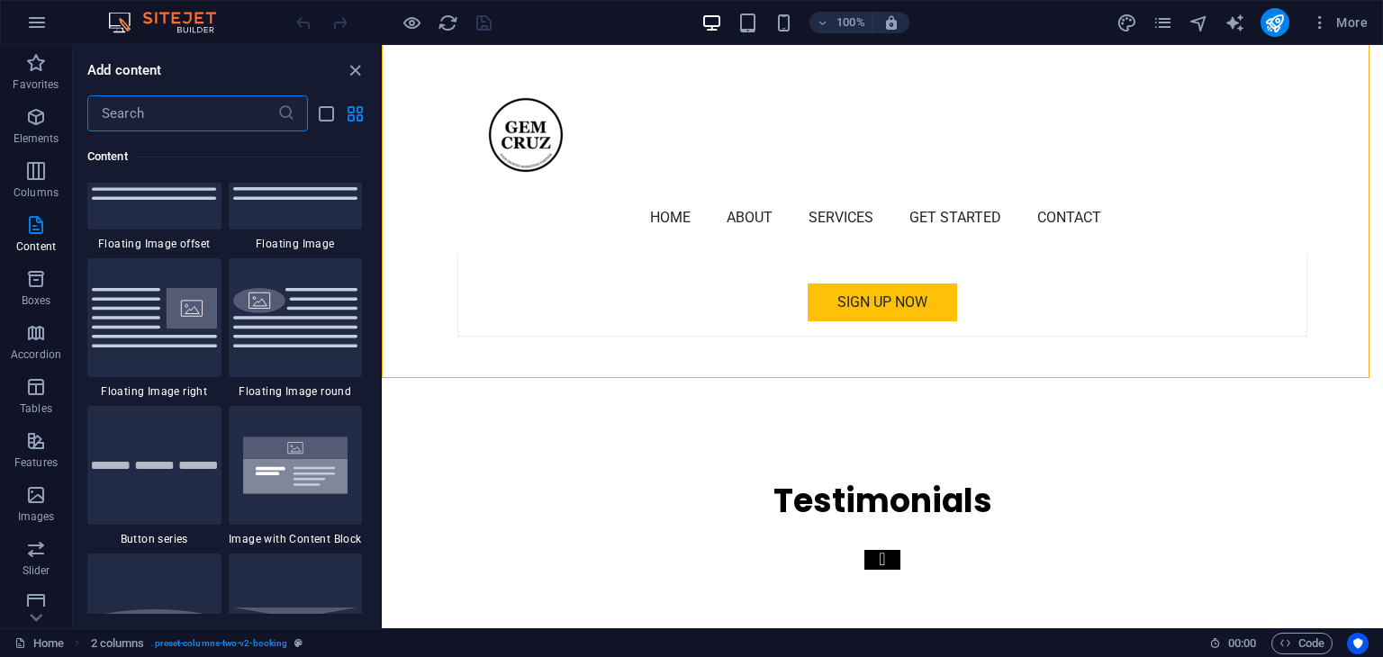
click at [224, 118] on input "text" at bounding box center [182, 113] width 190 height 36
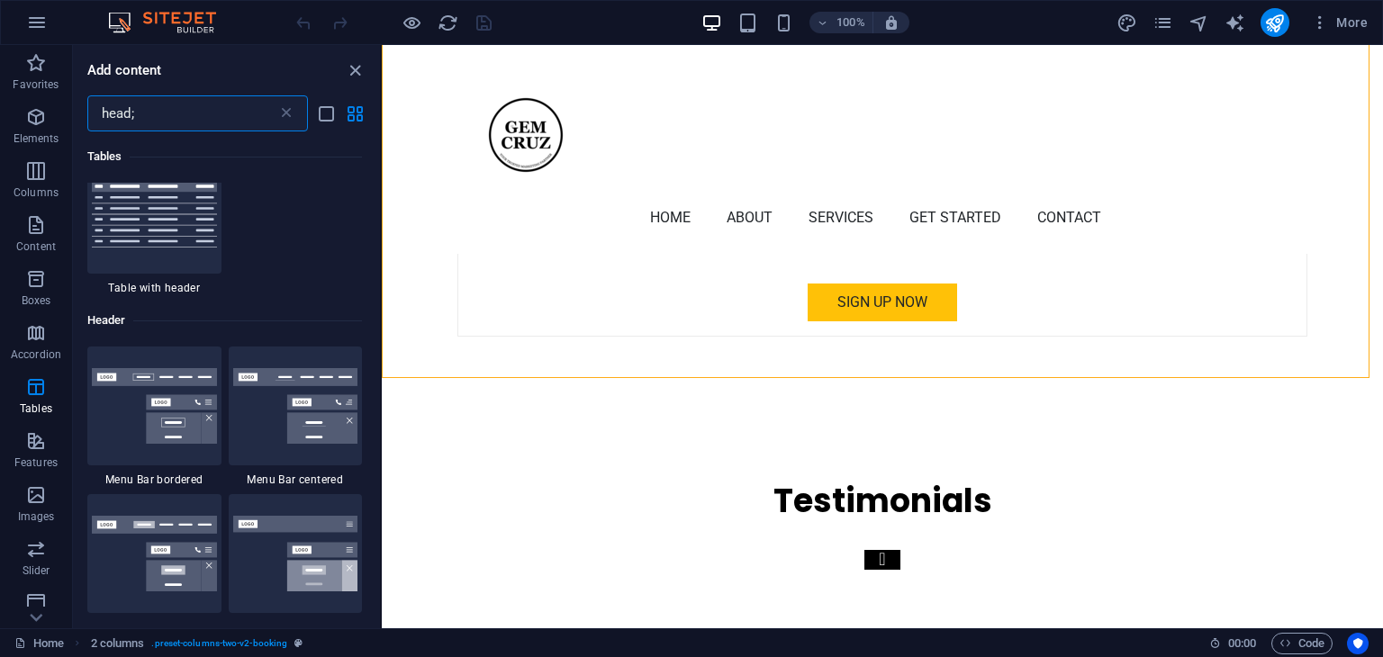
scroll to position [0, 0]
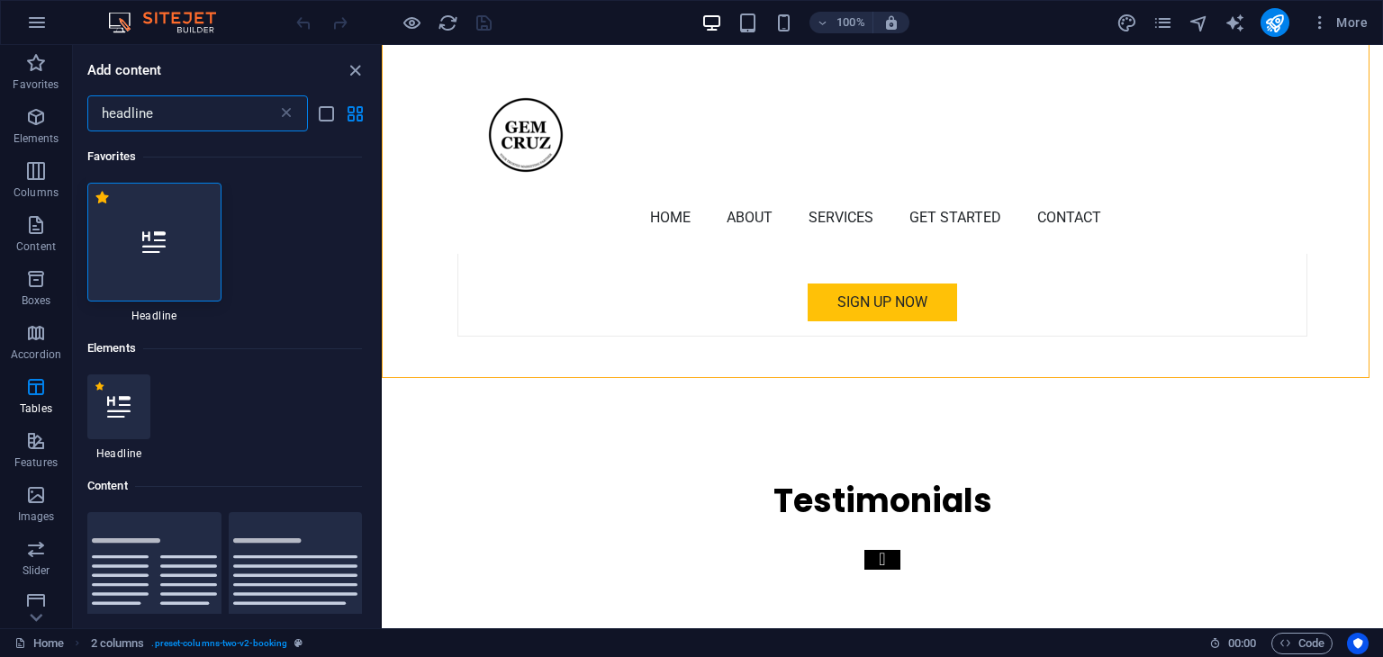
drag, startPoint x: 188, startPoint y: 106, endPoint x: 88, endPoint y: 102, distance: 100.0
click at [88, 102] on input "headline" at bounding box center [182, 113] width 190 height 36
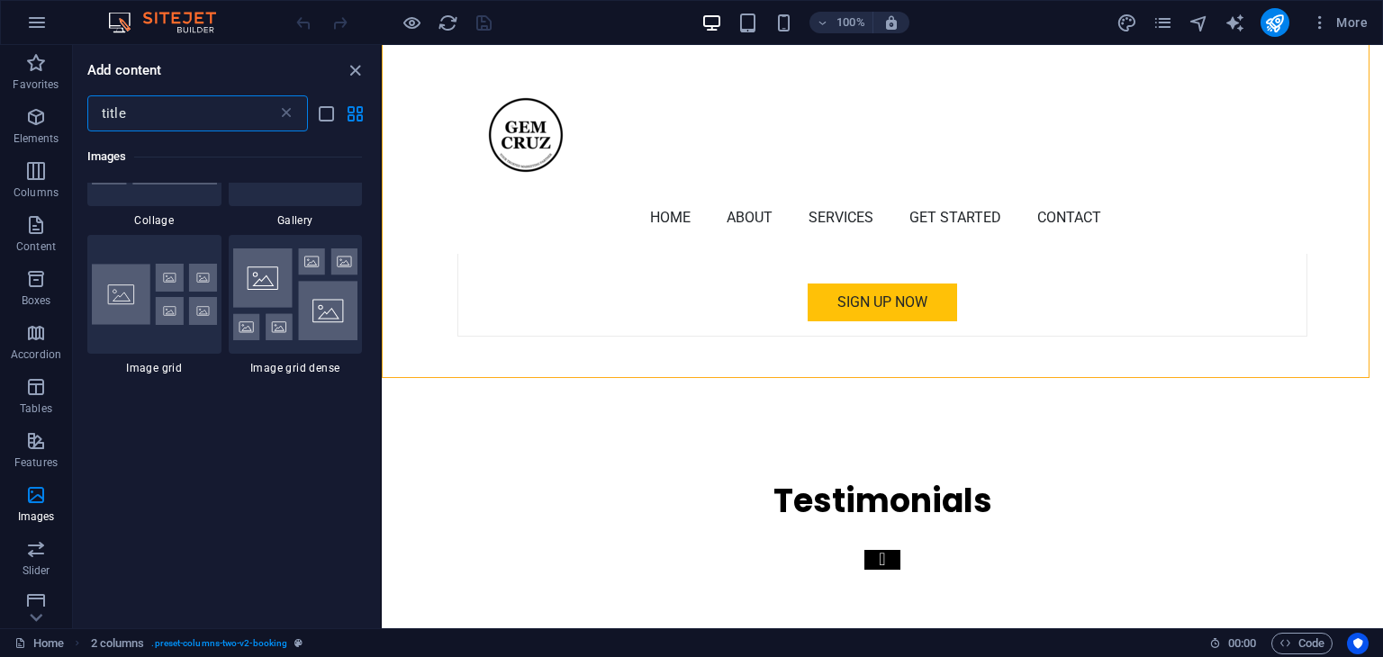
scroll to position [360, 0]
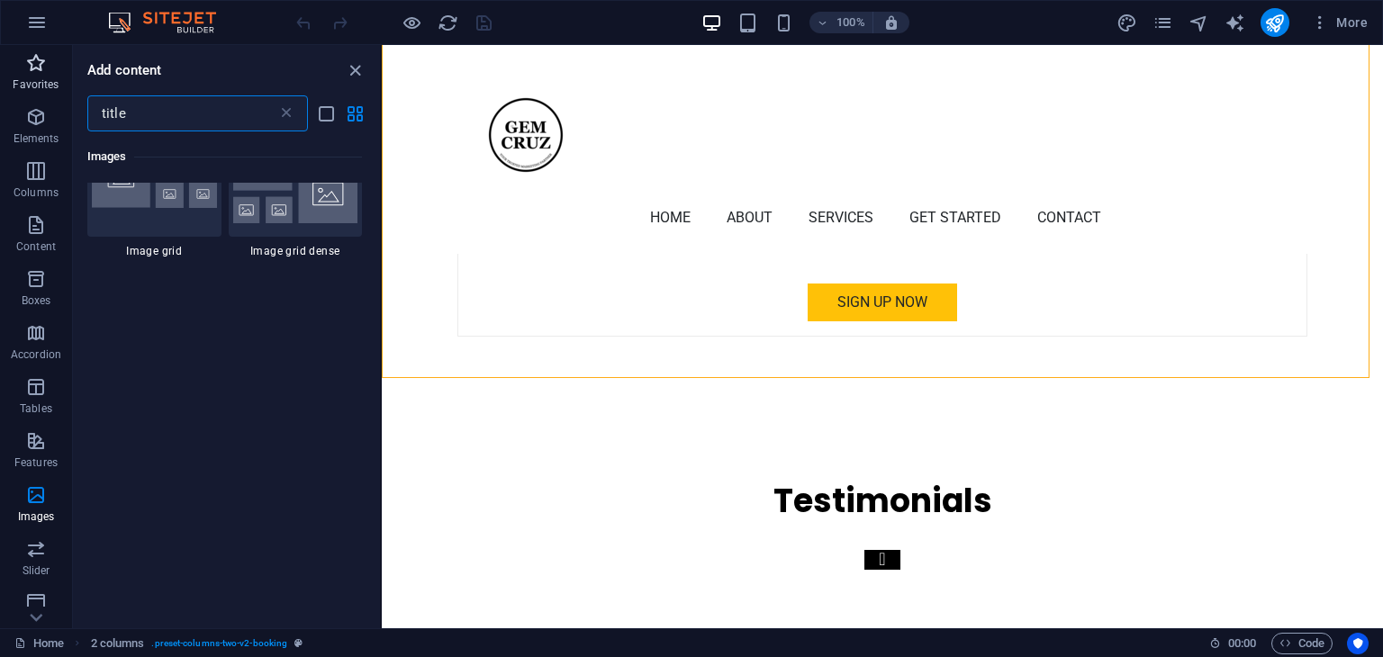
drag, startPoint x: 218, startPoint y: 106, endPoint x: 0, endPoint y: 89, distance: 218.6
click at [0, 89] on div "Favorites Elements Columns Content Boxes Accordion Tables Features Images Slide…" at bounding box center [191, 336] width 382 height 583
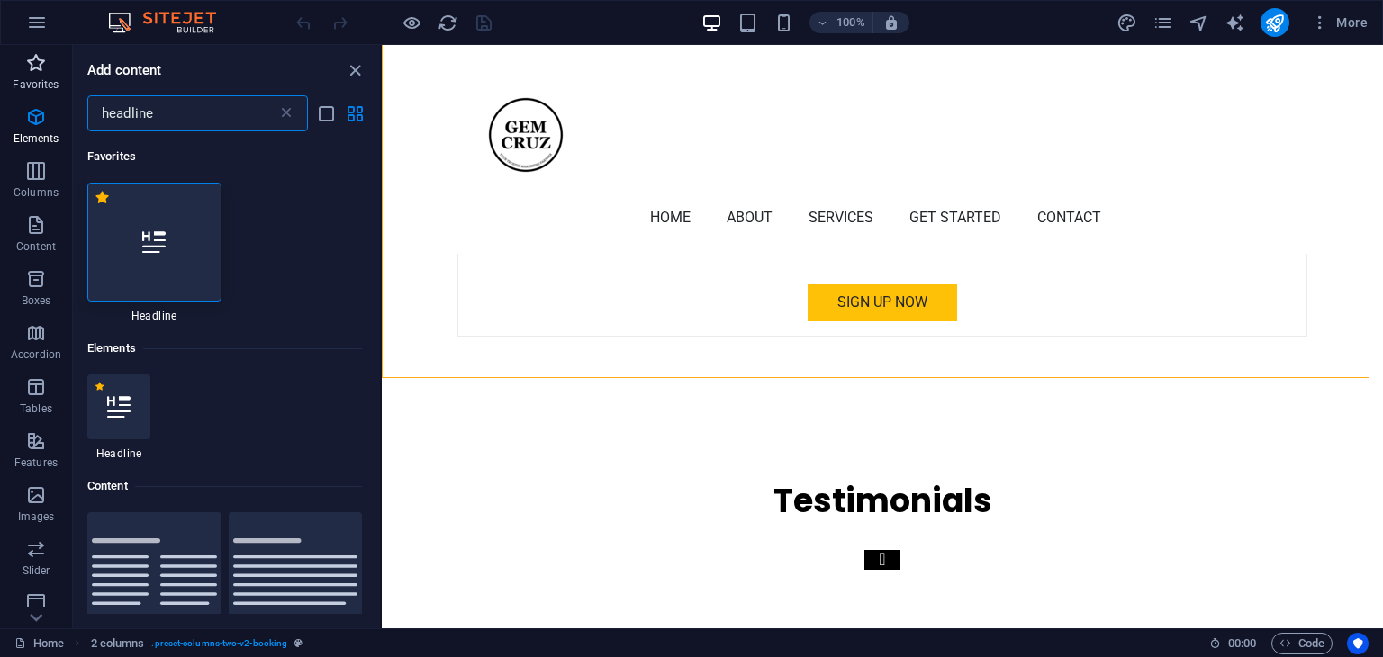
scroll to position [0, 0]
type input "headline"
click at [146, 253] on icon at bounding box center [153, 241] width 23 height 23
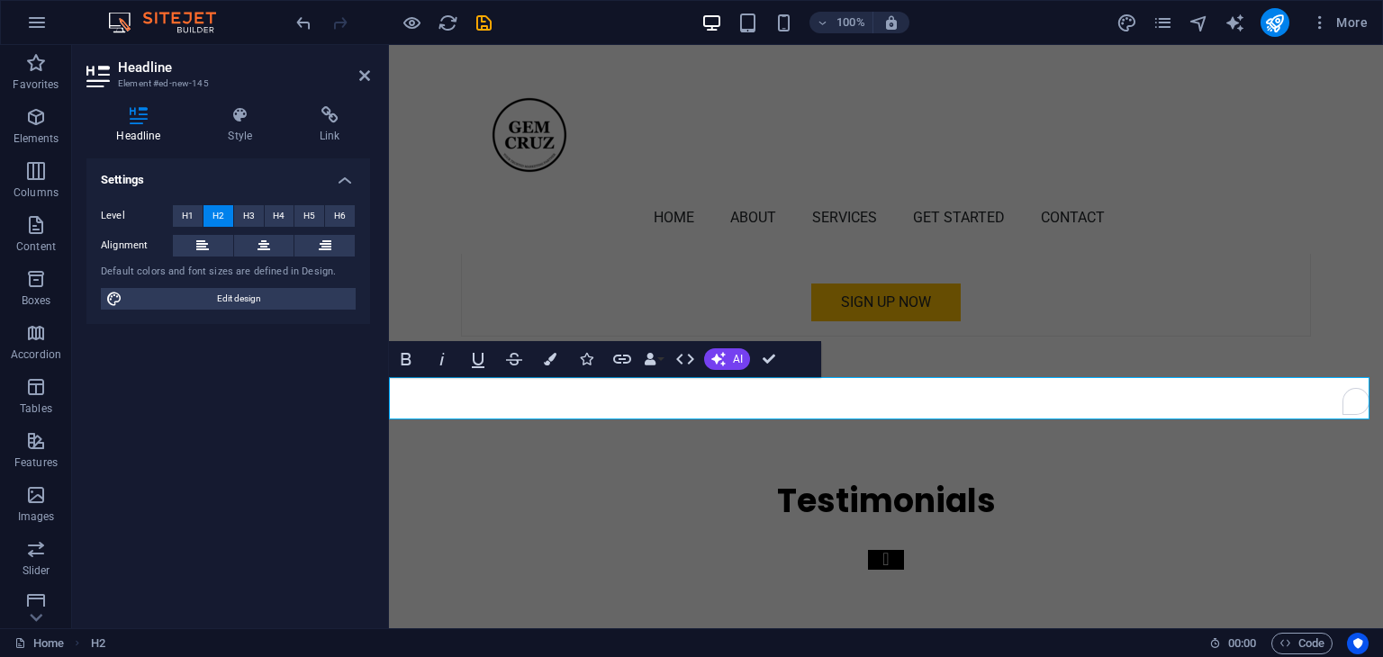
scroll to position [5435, 0]
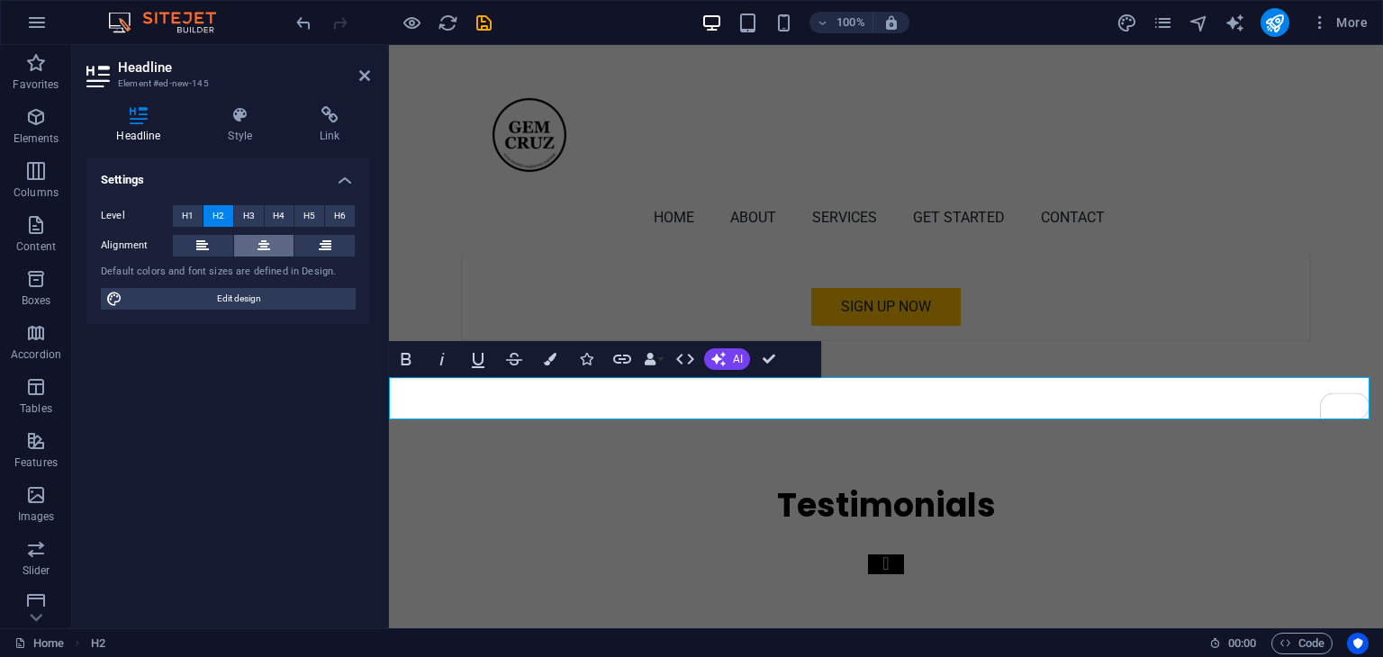
click at [263, 245] on icon at bounding box center [264, 246] width 13 height 22
click at [366, 77] on icon at bounding box center [364, 75] width 11 height 14
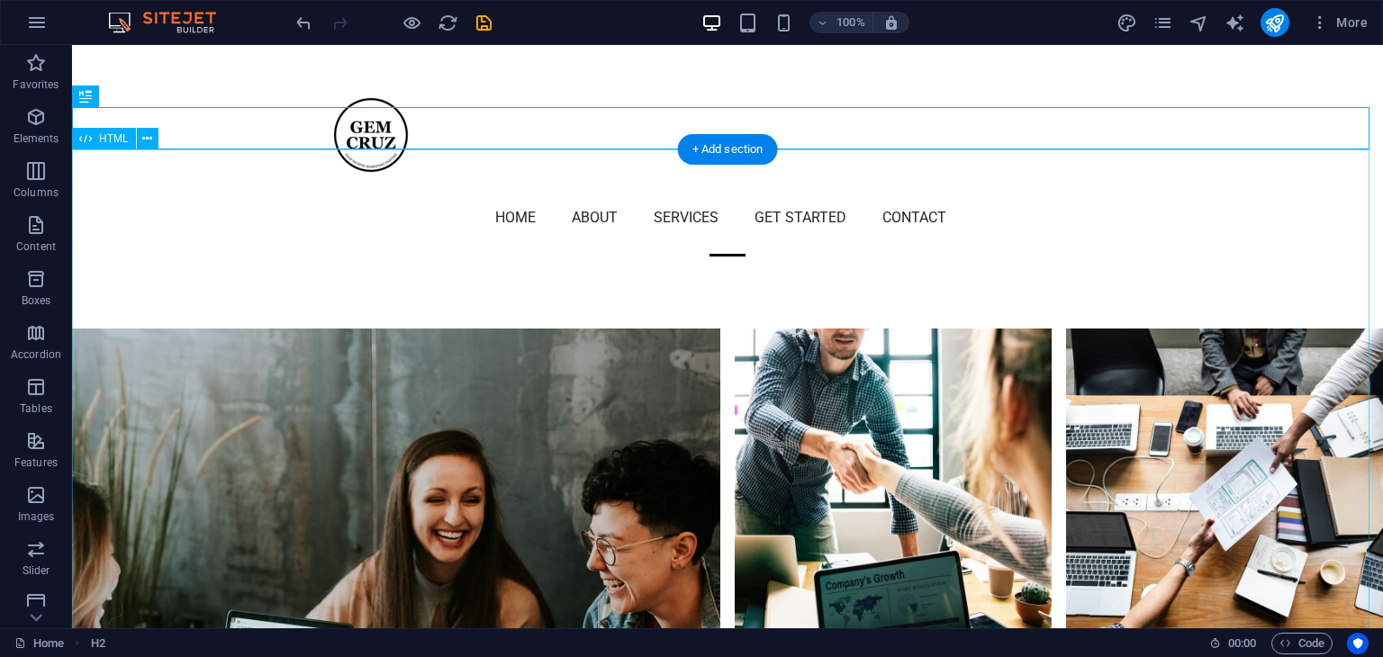
scroll to position [5762, 0]
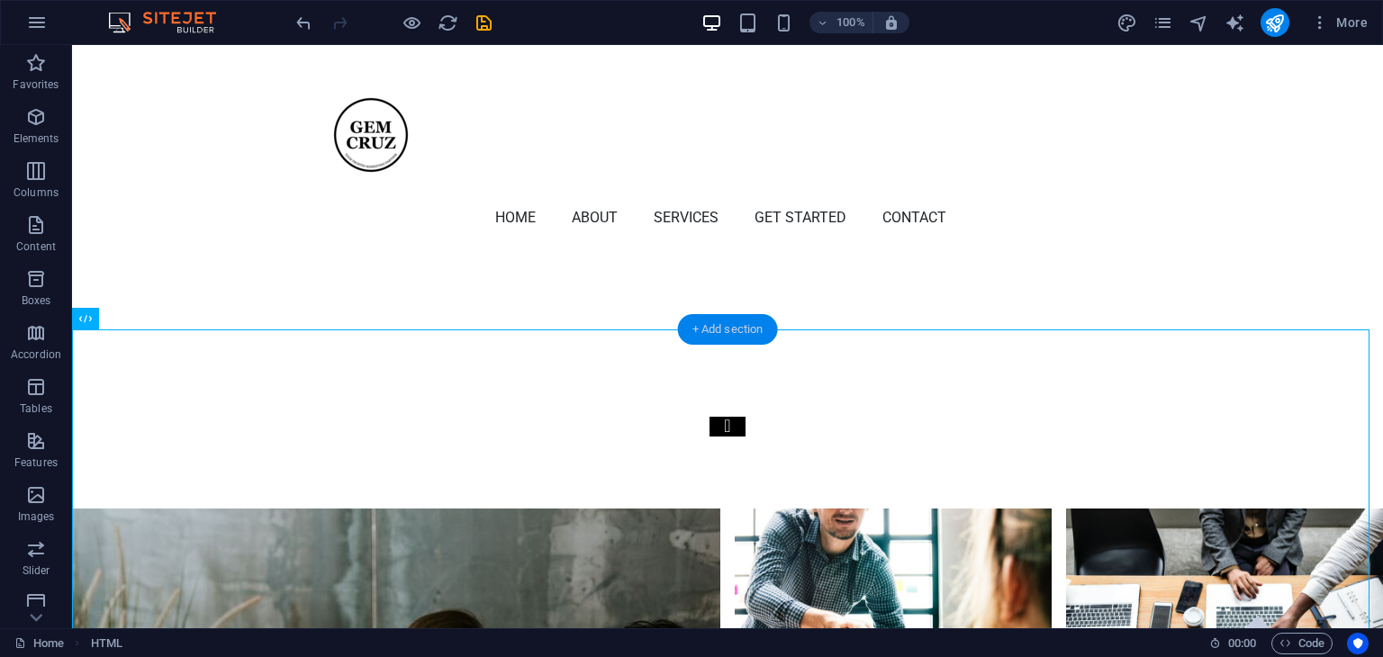
click at [724, 333] on div "+ Add section" at bounding box center [728, 329] width 100 height 31
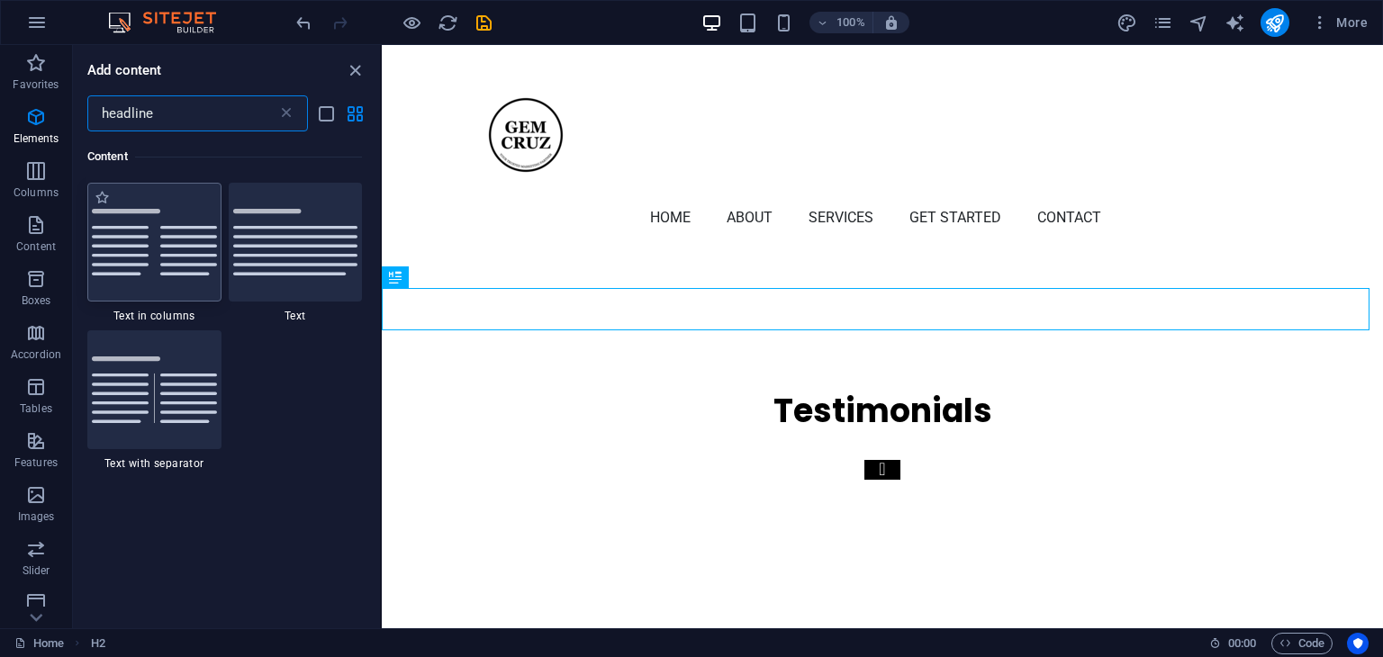
scroll to position [330, 0]
drag, startPoint x: 74, startPoint y: 97, endPoint x: 0, endPoint y: 92, distance: 74.0
click at [0, 92] on div "Favorites Elements Columns Content Boxes Accordion Tables Features Images Slide…" at bounding box center [191, 336] width 382 height 583
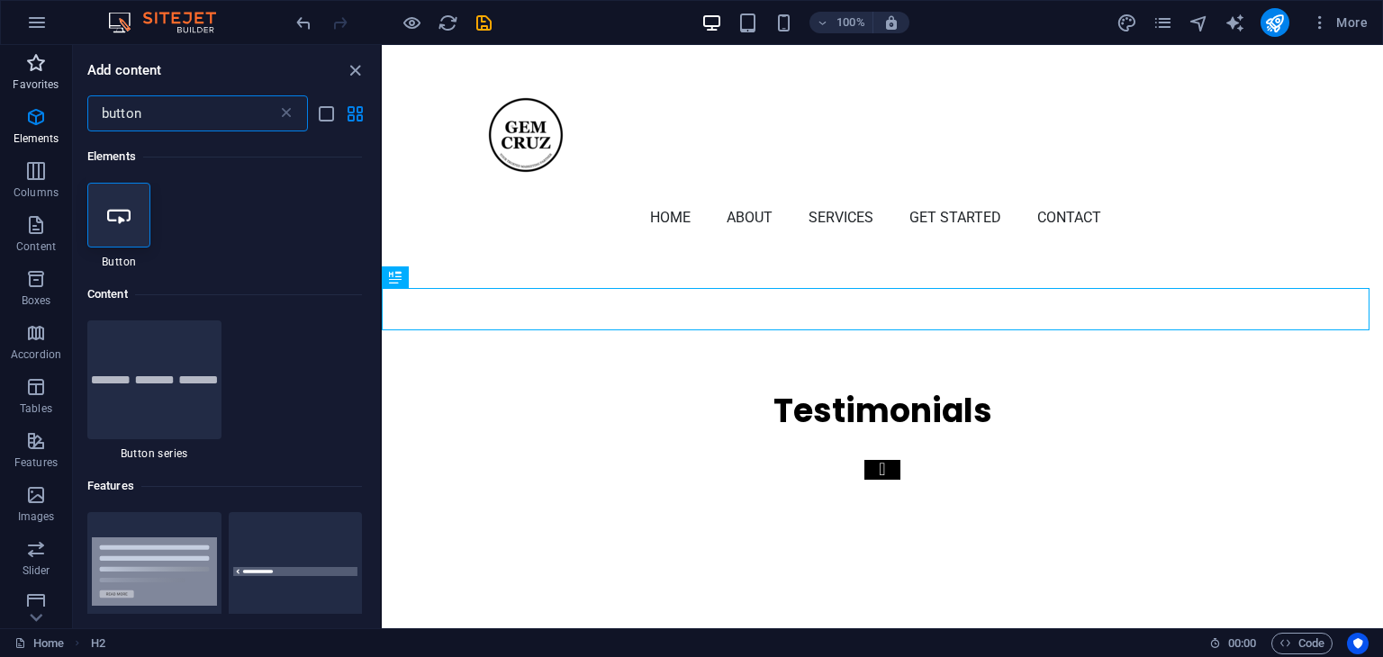
scroll to position [0, 0]
type input "button"
drag, startPoint x: 130, startPoint y: 214, endPoint x: 436, endPoint y: 240, distance: 307.2
click at [130, 214] on icon at bounding box center [118, 214] width 23 height 23
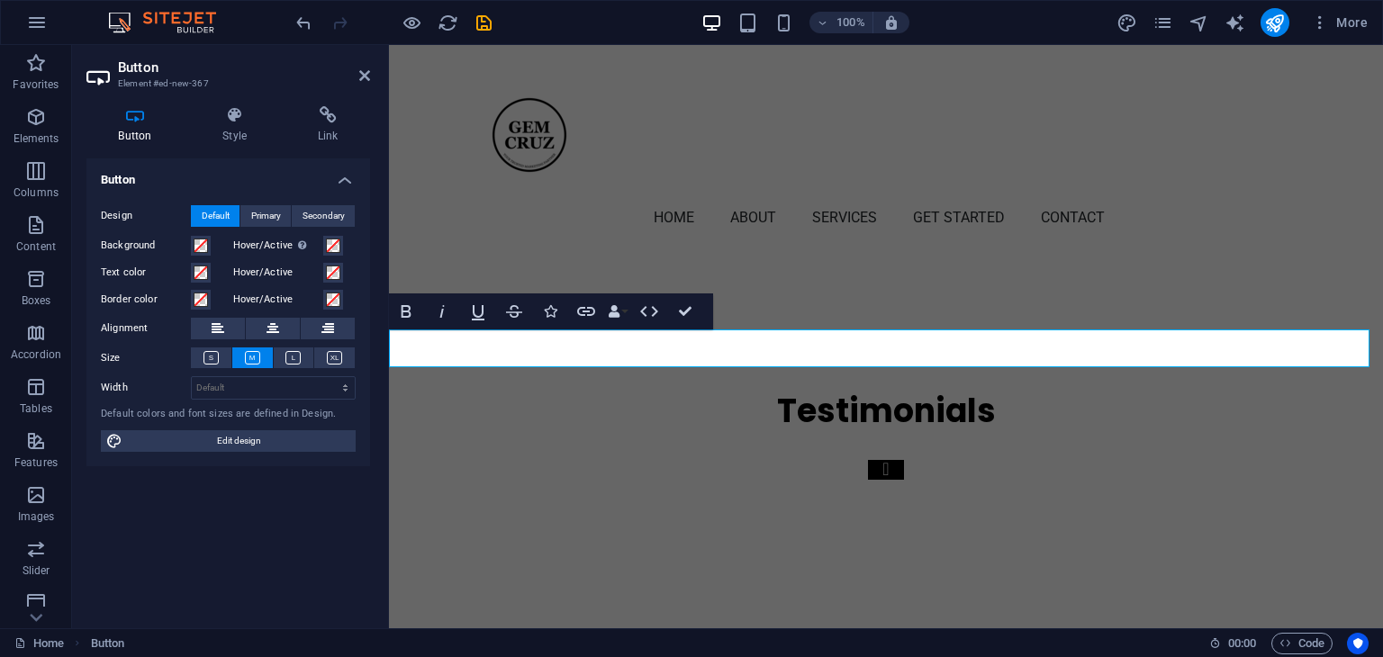
scroll to position [5525, 0]
click at [241, 123] on icon at bounding box center [235, 115] width 88 height 18
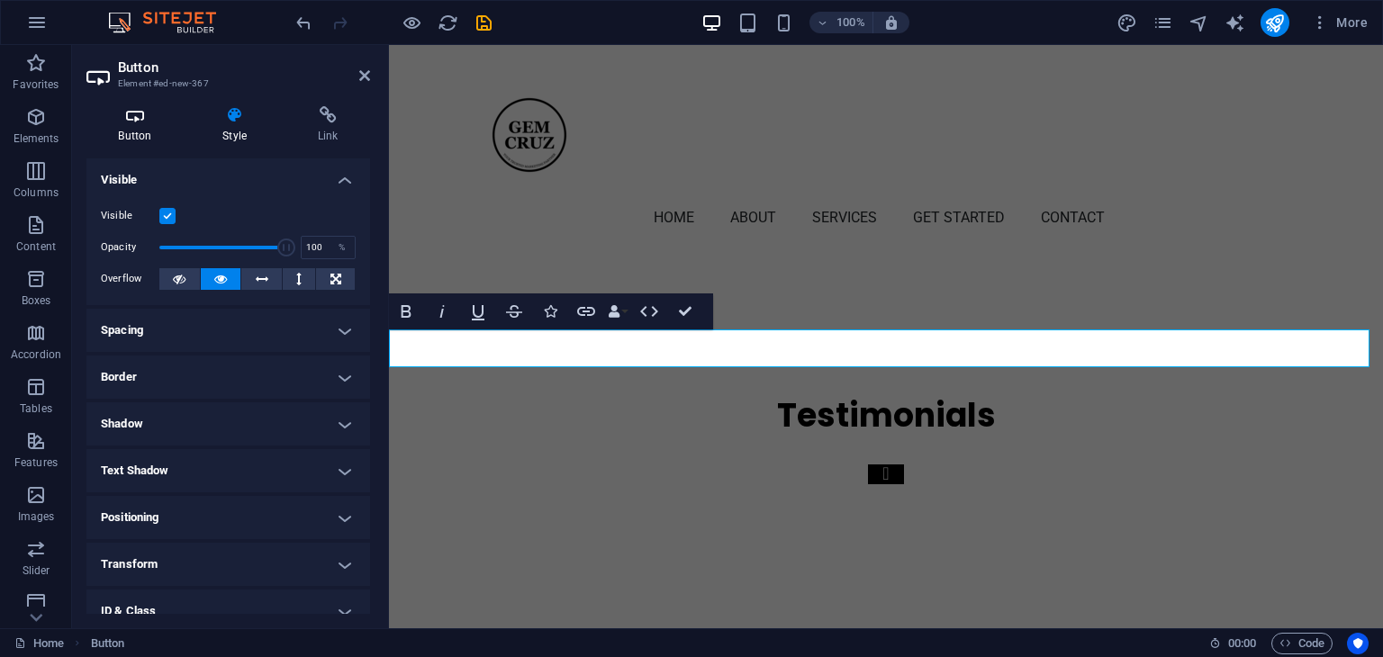
click at [148, 124] on h4 "Button" at bounding box center [138, 125] width 104 height 38
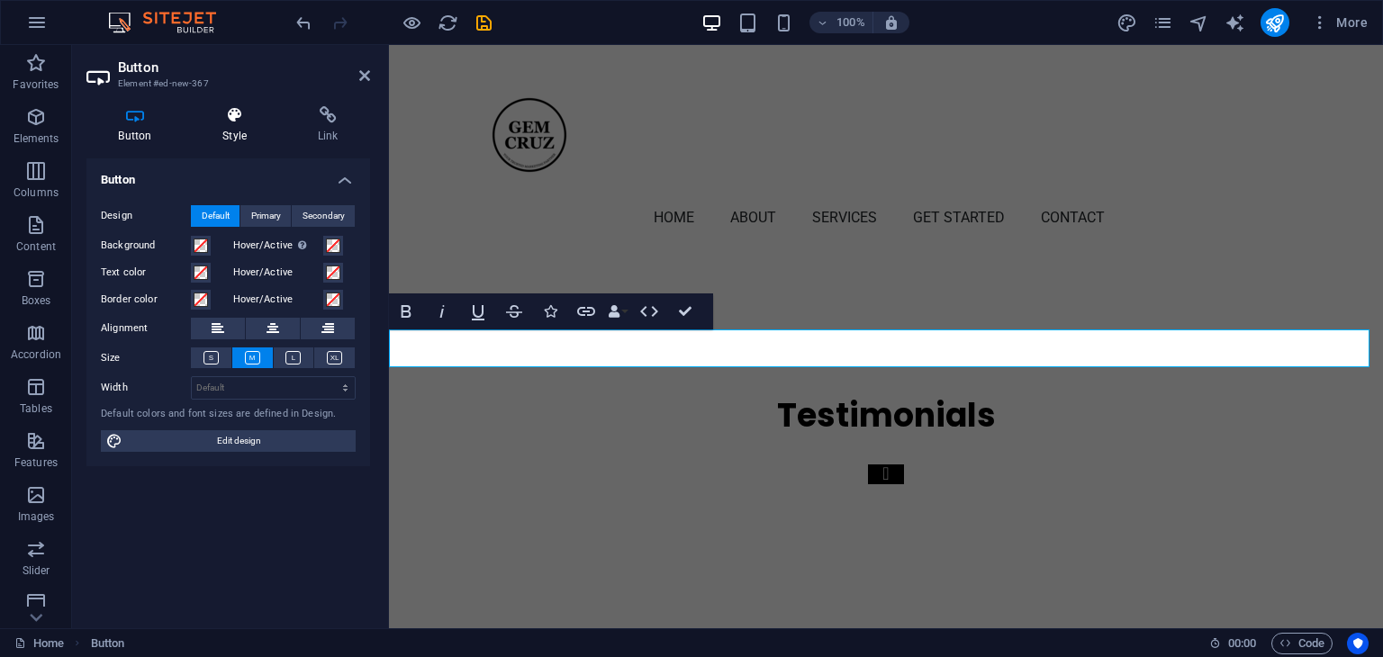
click at [221, 123] on icon at bounding box center [235, 115] width 88 height 18
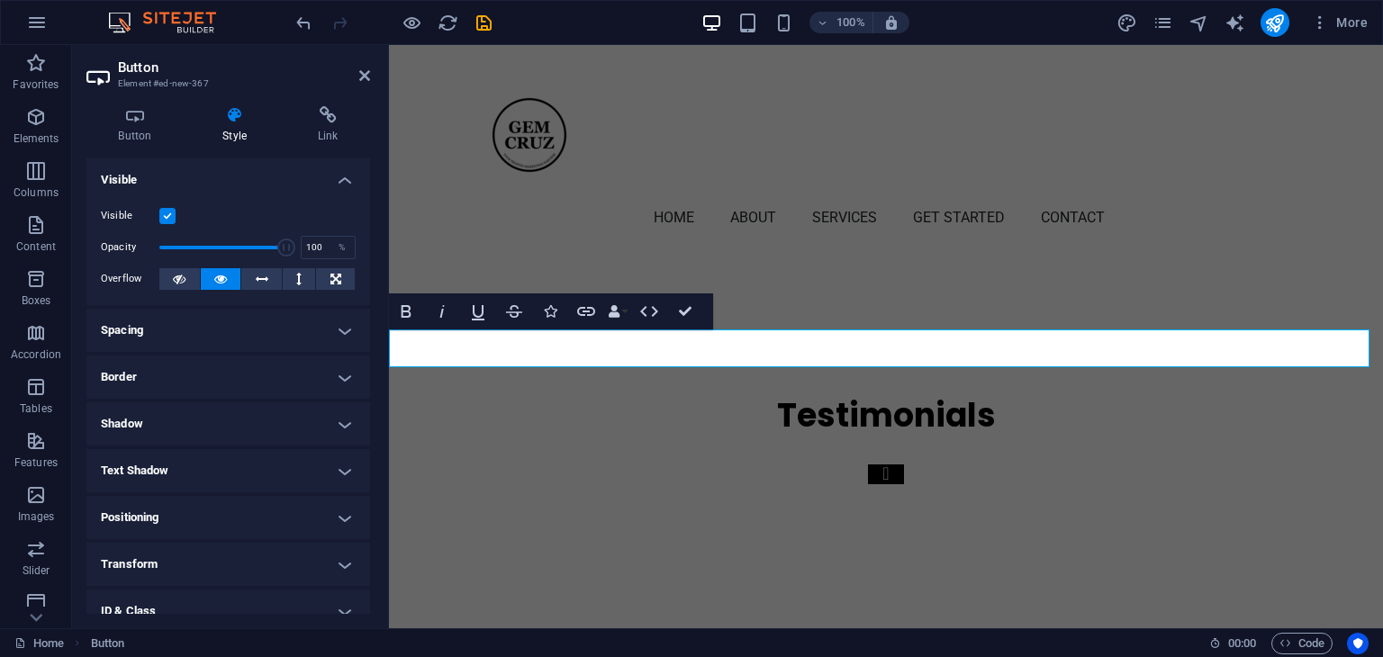
click at [334, 333] on h4 "Spacing" at bounding box center [228, 330] width 284 height 43
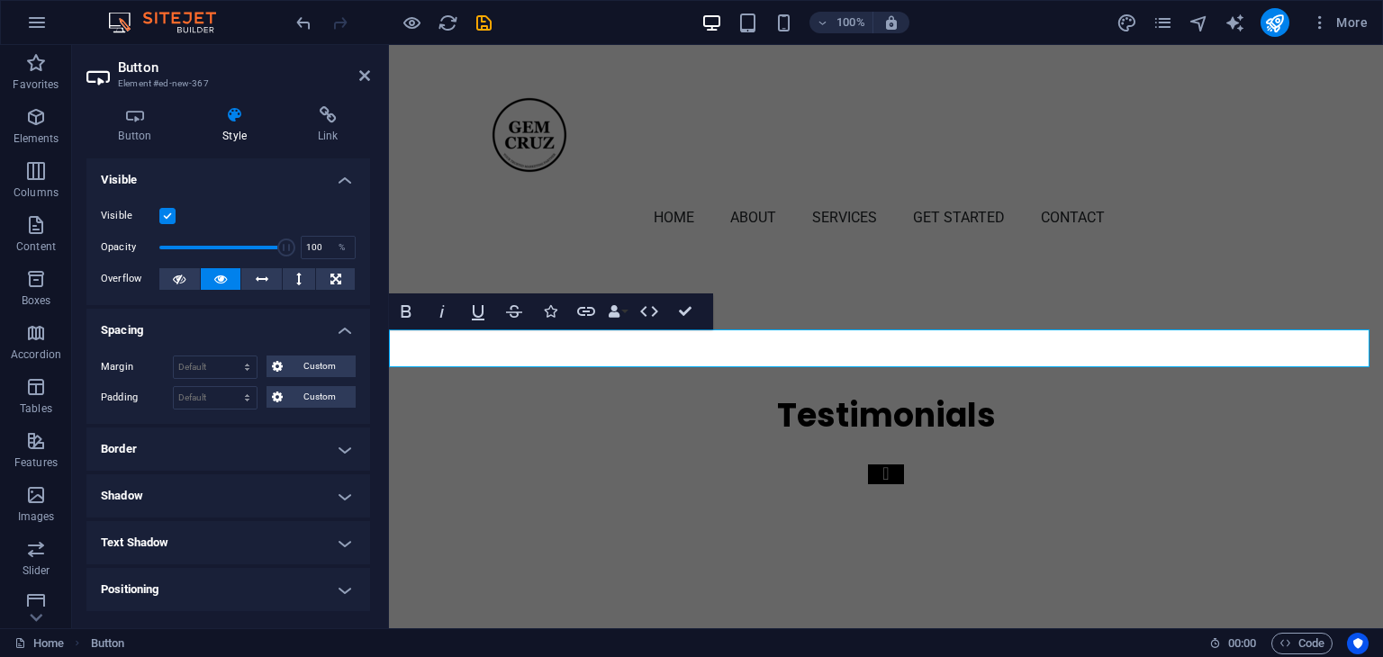
click at [334, 333] on h4 "Spacing" at bounding box center [228, 325] width 284 height 32
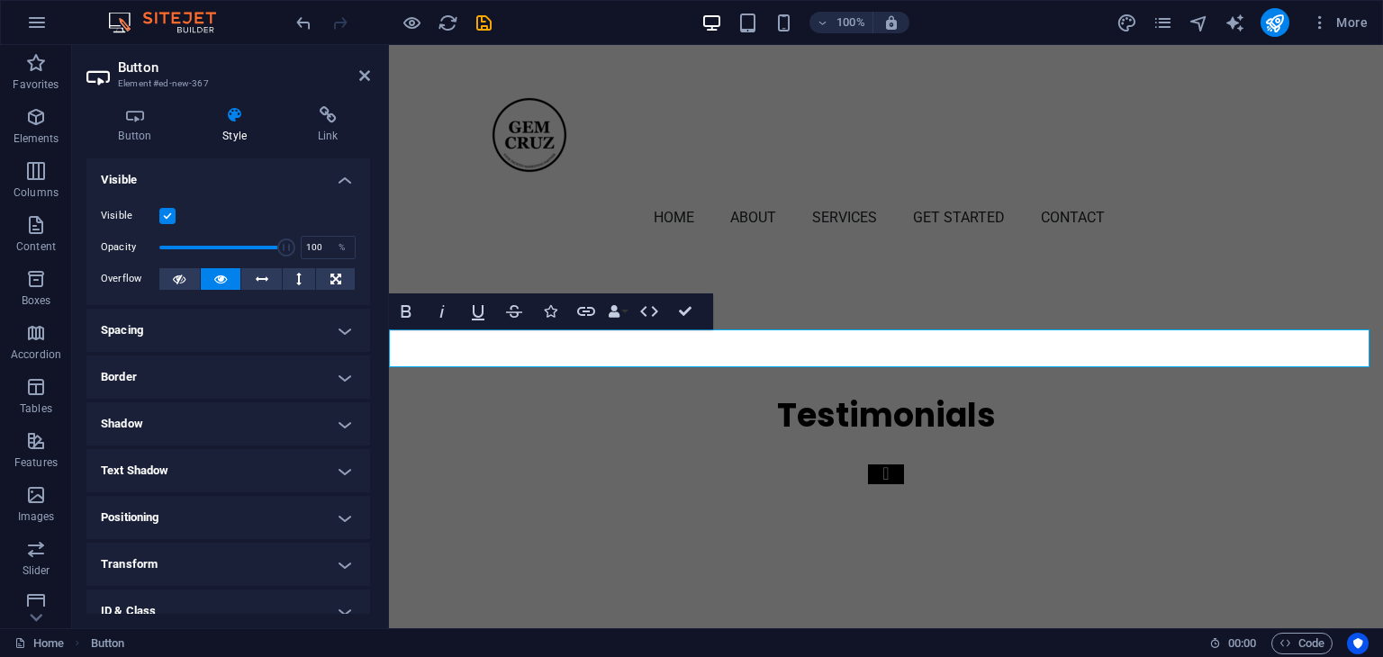
click at [338, 519] on h4 "Positioning" at bounding box center [228, 517] width 284 height 43
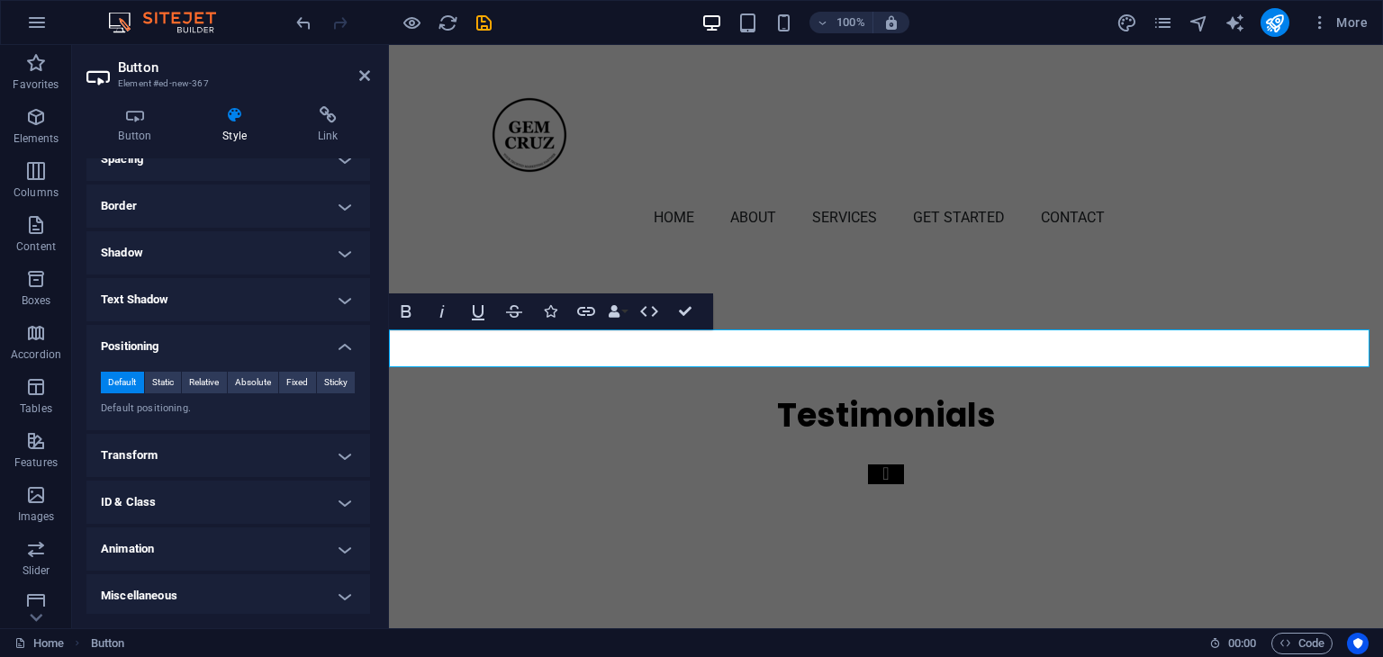
scroll to position [175, 0]
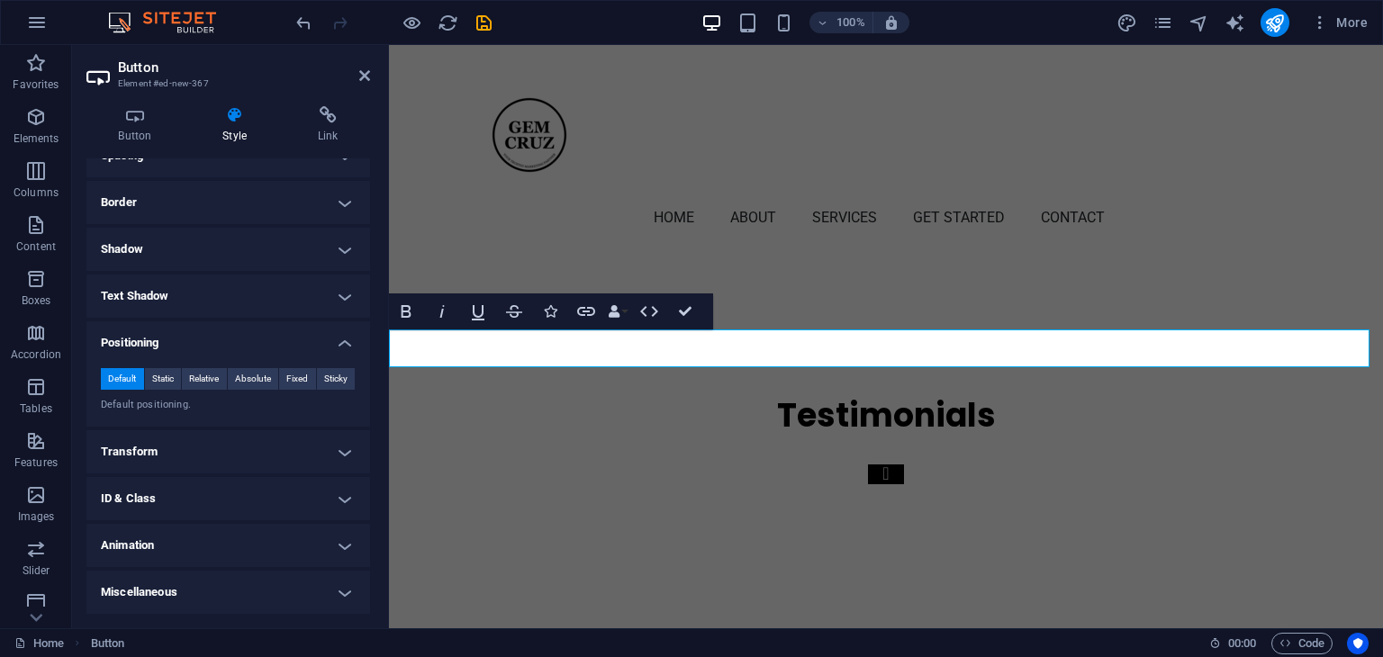
click at [341, 451] on h4 "Transform" at bounding box center [228, 451] width 284 height 43
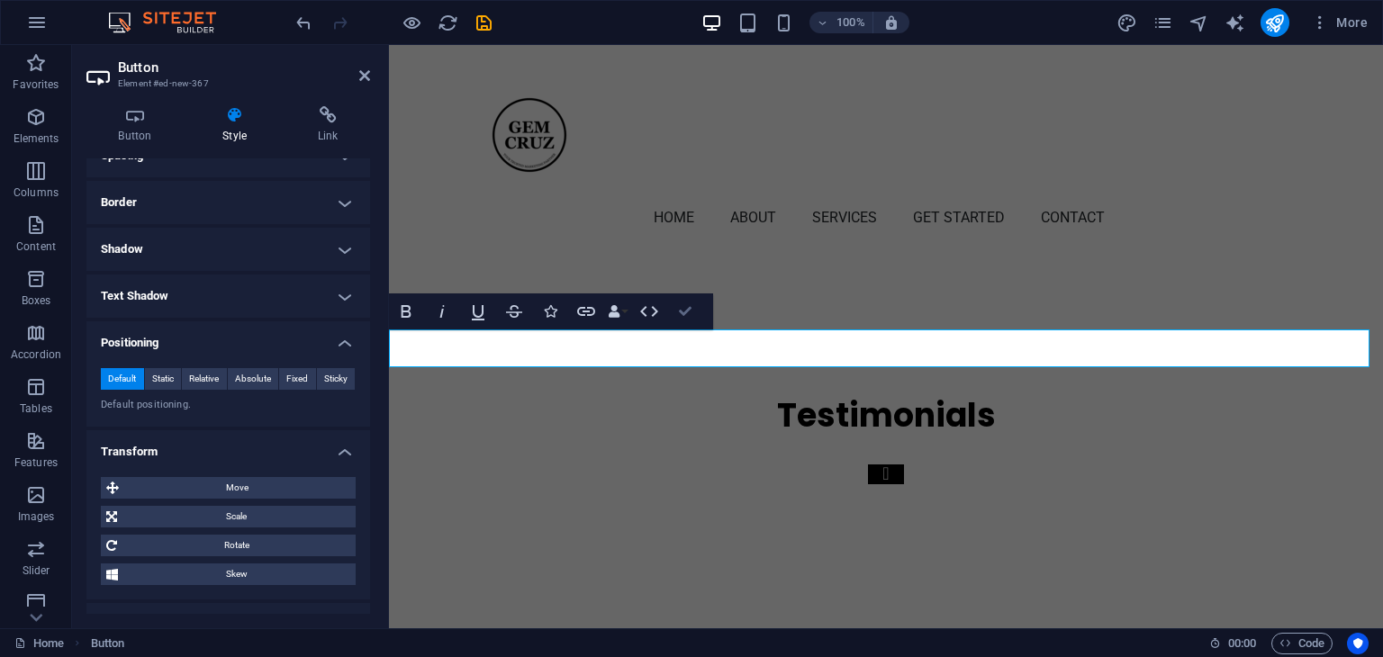
scroll to position [5762, 0]
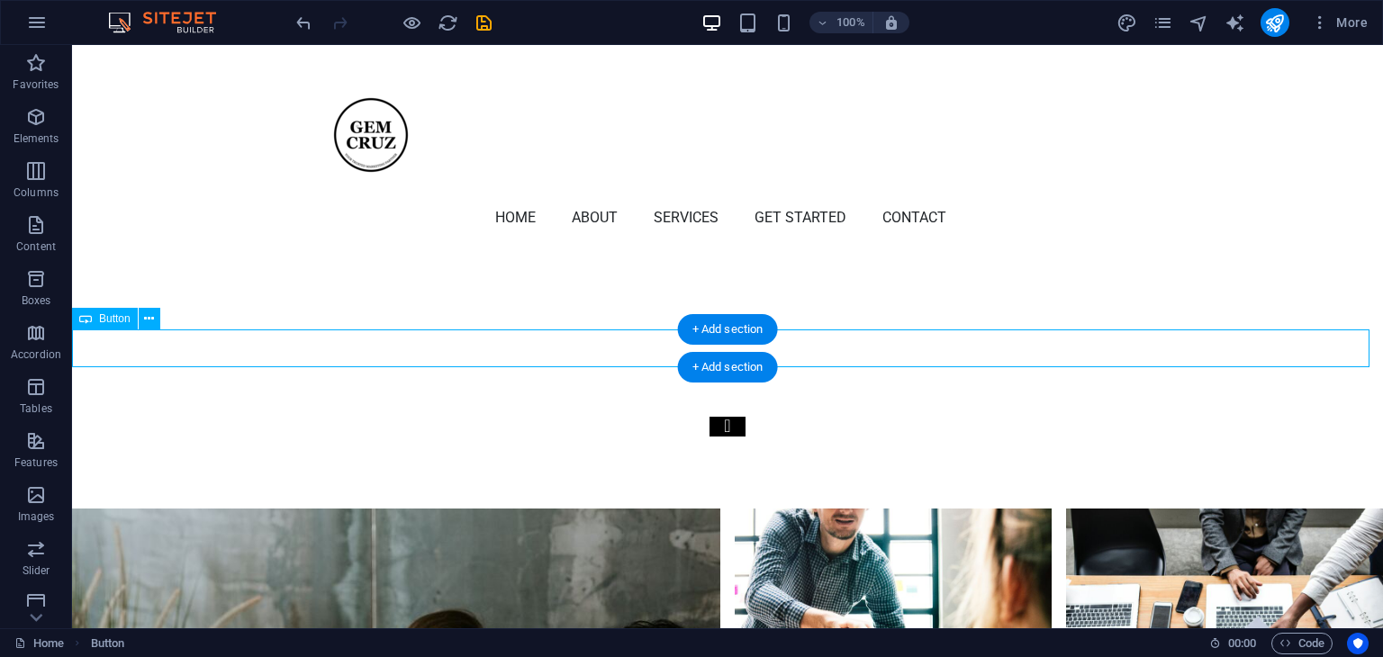
drag, startPoint x: 132, startPoint y: 342, endPoint x: 484, endPoint y: 344, distance: 351.2
click at [154, 312] on button at bounding box center [150, 319] width 22 height 22
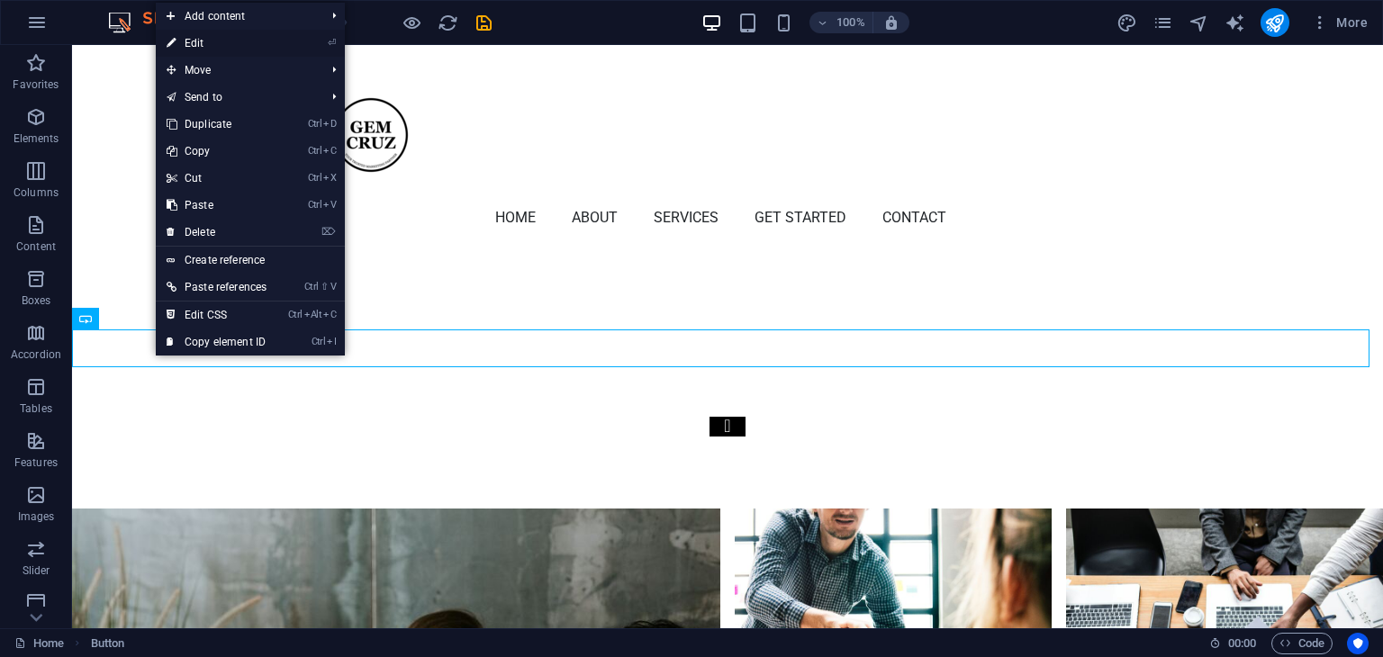
click at [218, 44] on link "⏎ Edit" at bounding box center [217, 43] width 122 height 27
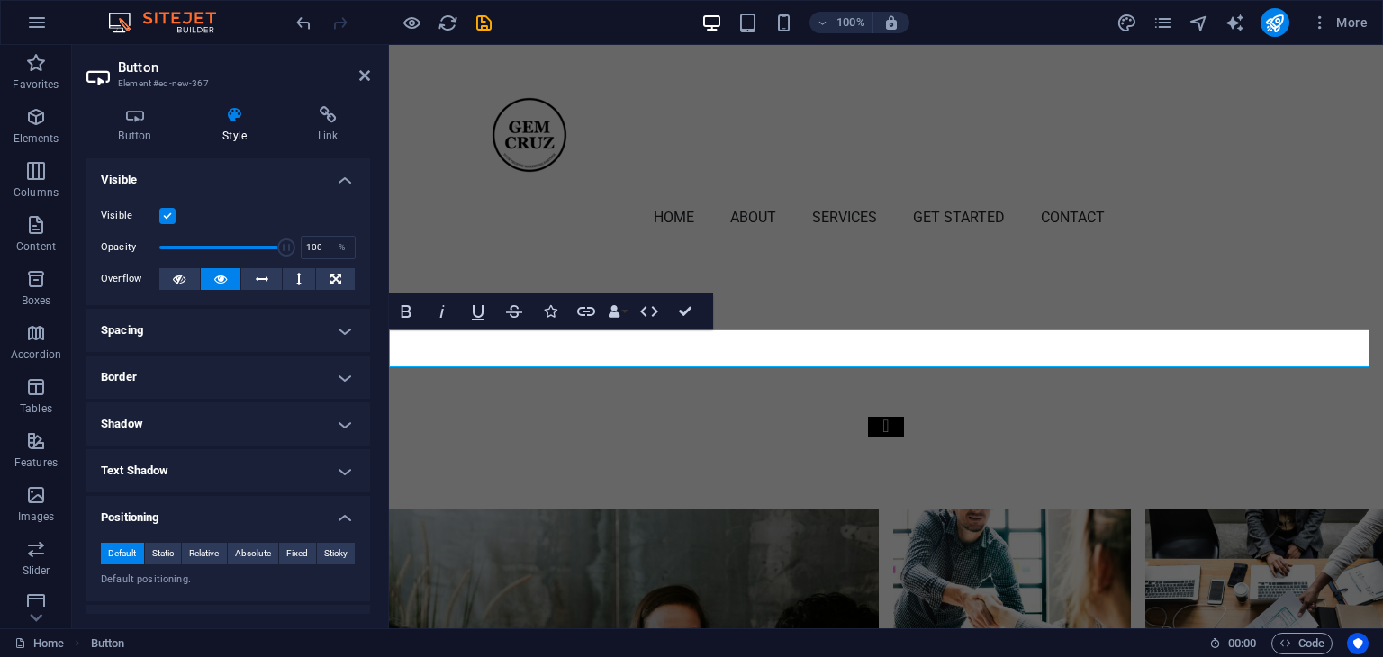
scroll to position [5525, 0]
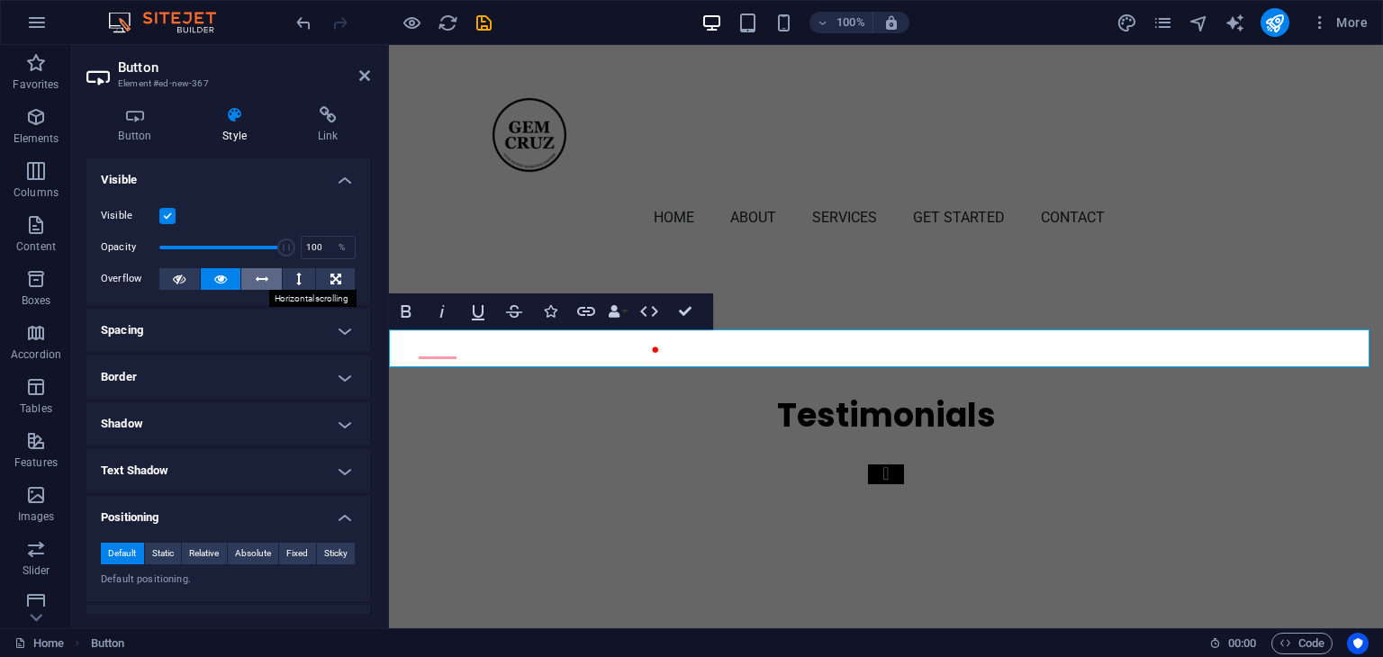
click at [256, 279] on icon at bounding box center [262, 279] width 13 height 22
click at [222, 278] on icon at bounding box center [220, 279] width 13 height 22
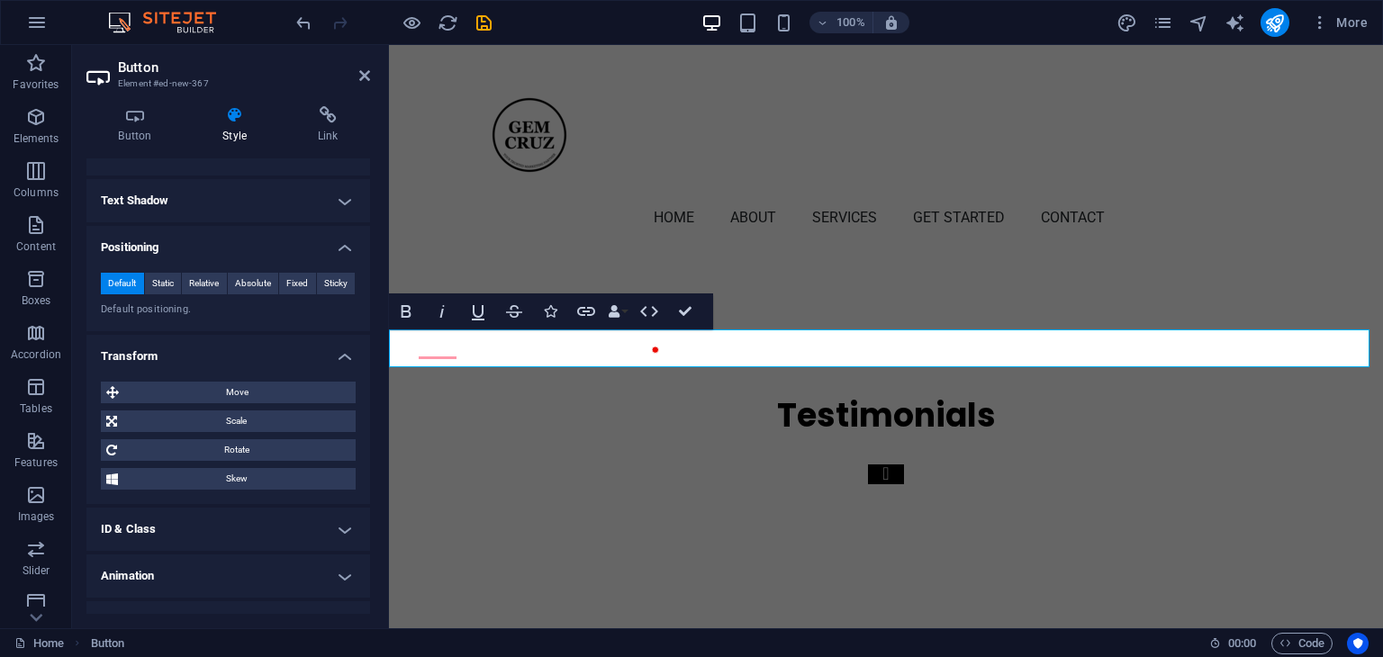
scroll to position [301, 0]
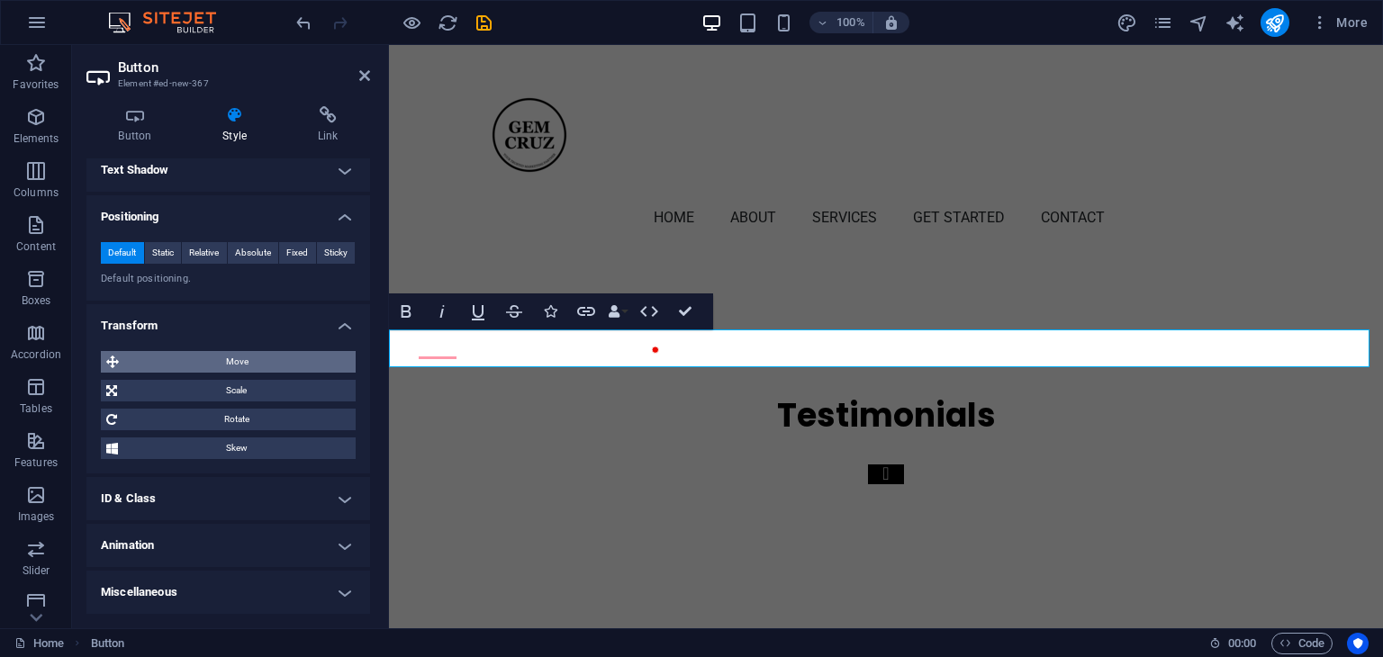
click at [215, 366] on span "Move" at bounding box center [237, 362] width 226 height 22
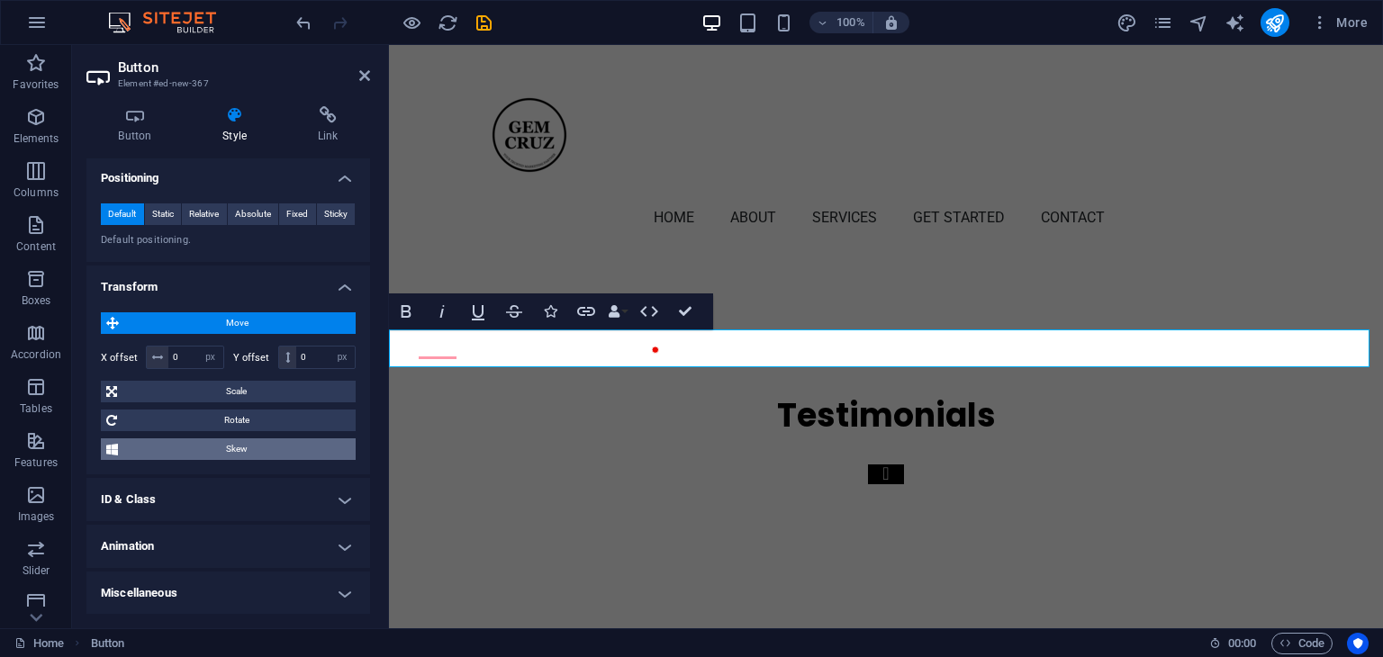
scroll to position [250, 0]
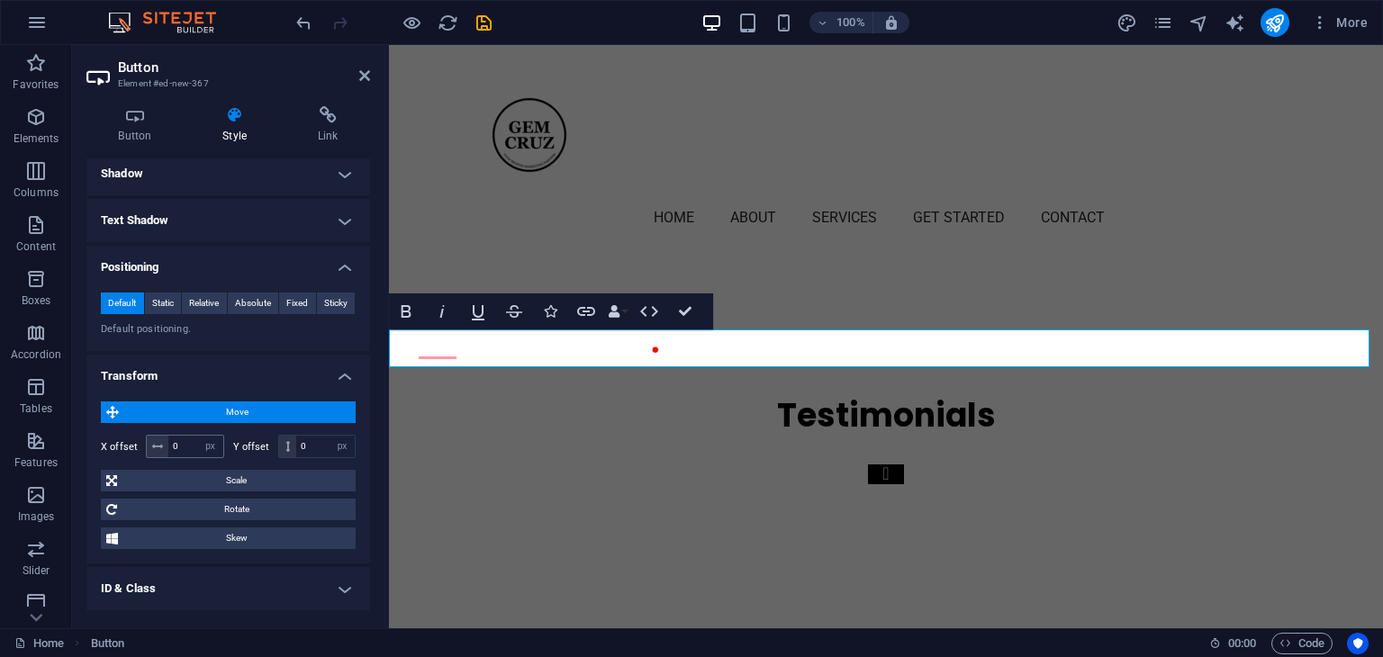
click at [160, 444] on icon at bounding box center [157, 446] width 11 height 11
click at [184, 442] on input "0" at bounding box center [195, 447] width 55 height 22
drag, startPoint x: 184, startPoint y: 442, endPoint x: 150, endPoint y: 440, distance: 33.4
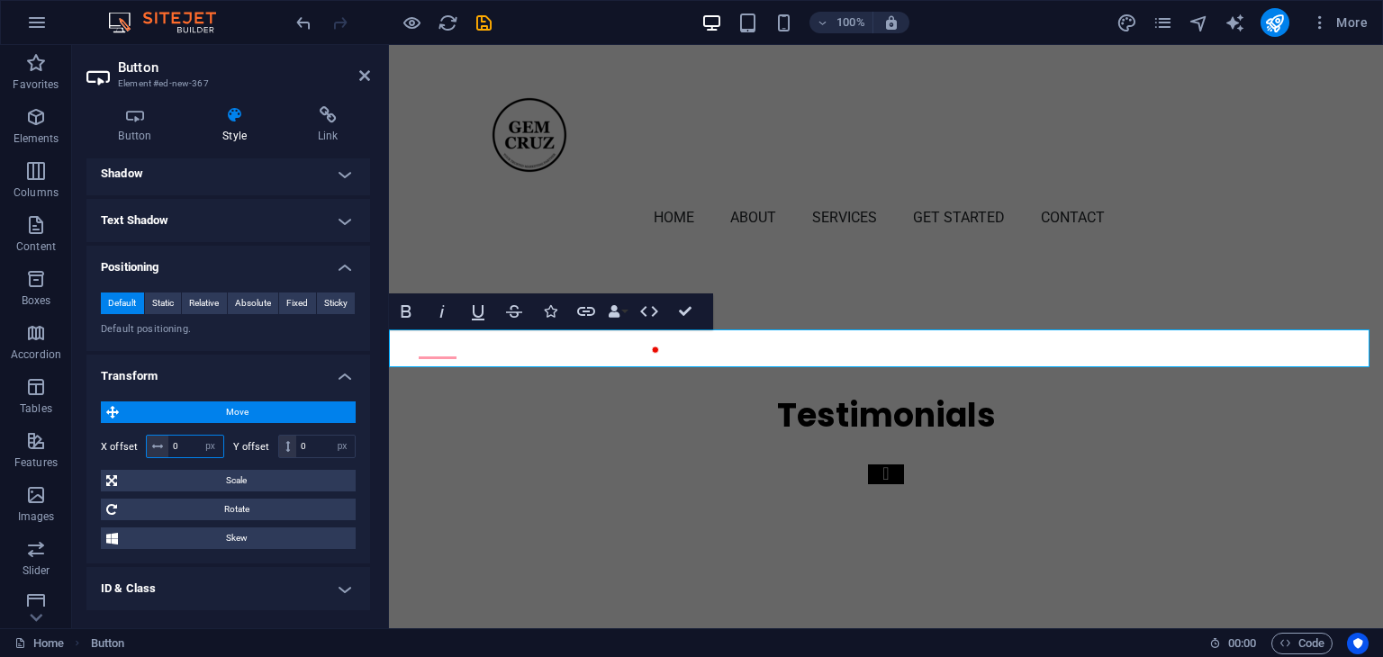
click at [150, 440] on div "0 px rem % em vh vw" at bounding box center [185, 446] width 78 height 23
click at [192, 408] on span "Move" at bounding box center [237, 413] width 226 height 22
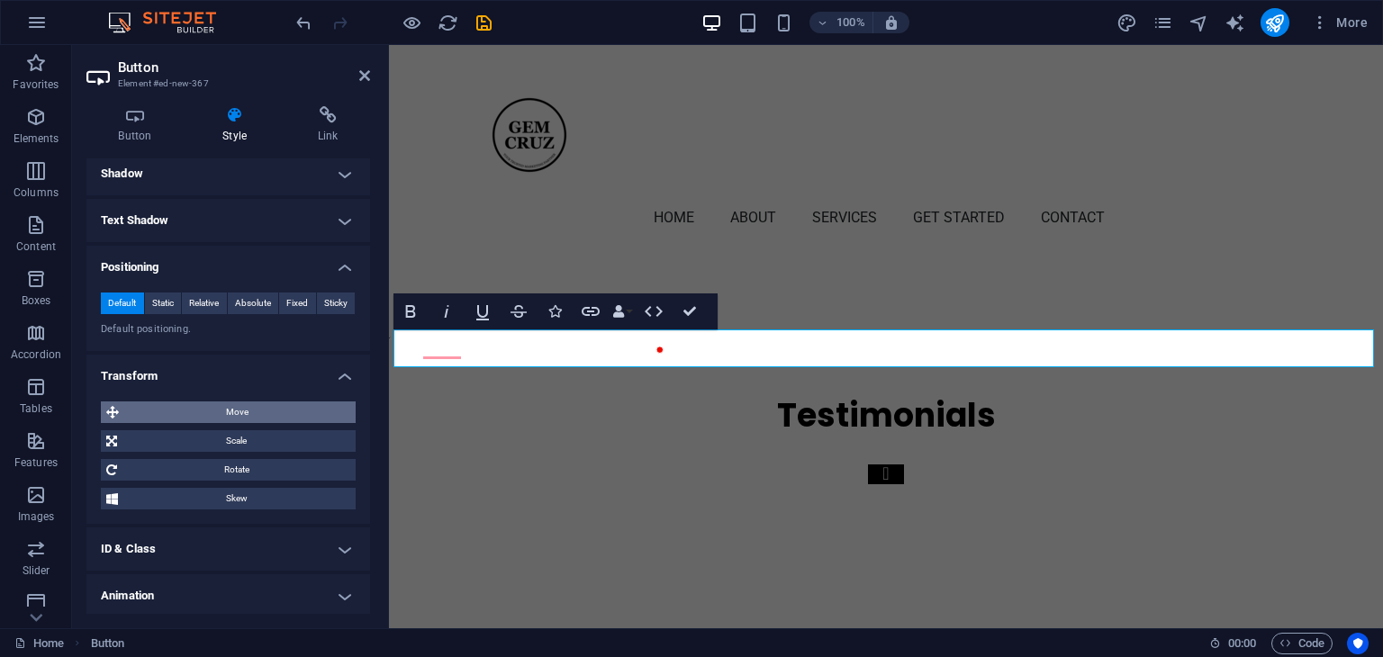
click at [238, 419] on span "Move" at bounding box center [237, 413] width 226 height 22
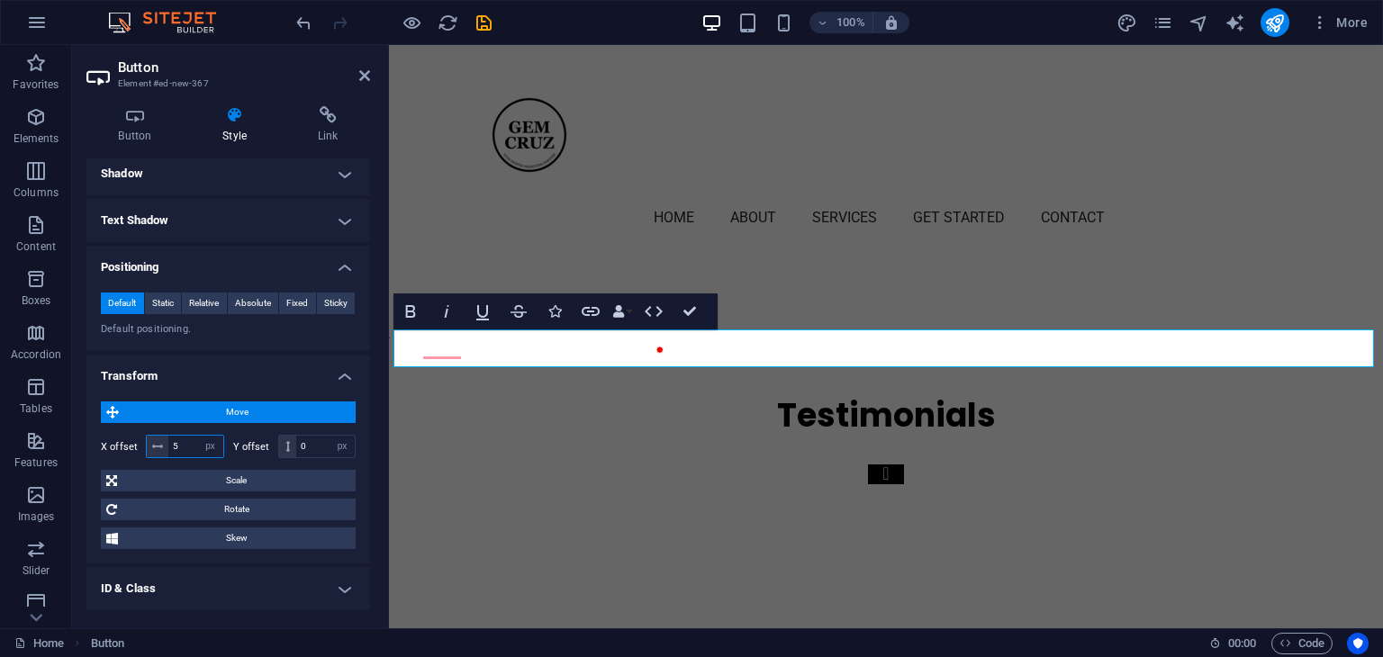
click at [178, 447] on input "5" at bounding box center [195, 447] width 55 height 22
drag, startPoint x: 181, startPoint y: 447, endPoint x: 158, endPoint y: 443, distance: 22.8
click at [158, 443] on div "5 px rem % em vh vw" at bounding box center [185, 446] width 78 height 23
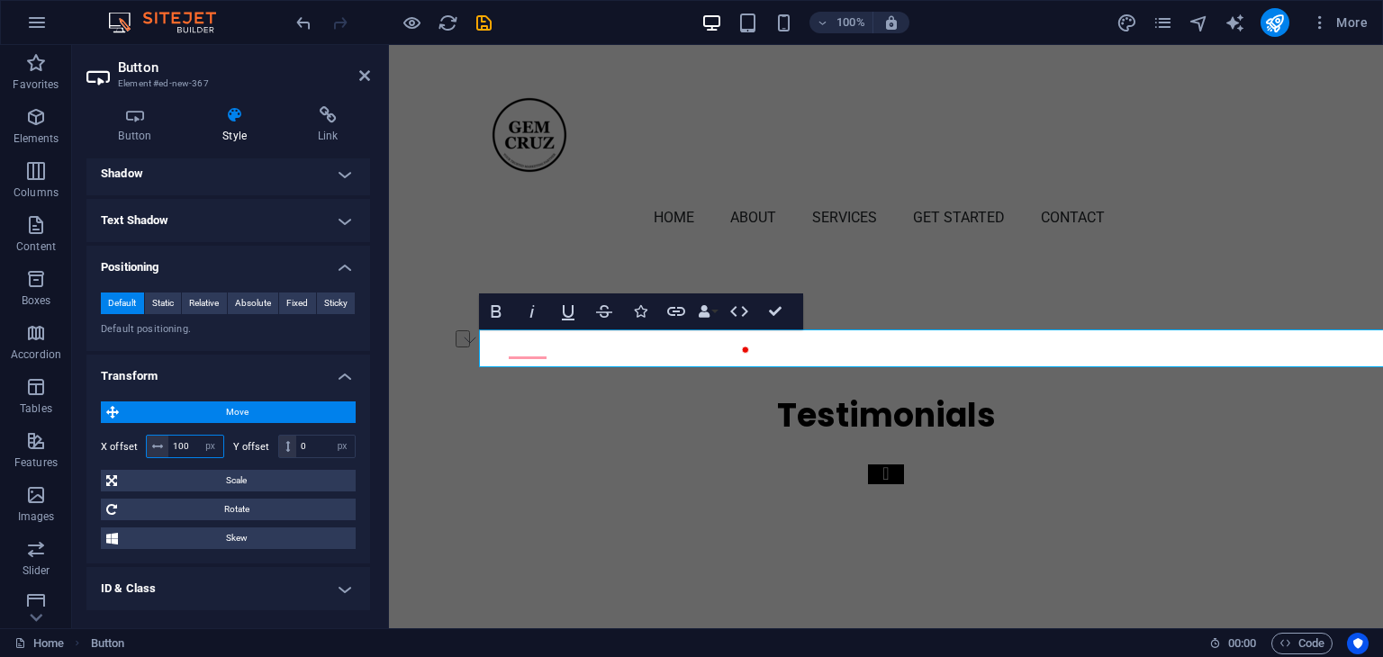
drag, startPoint x: 184, startPoint y: 446, endPoint x: 158, endPoint y: 438, distance: 26.2
click at [158, 438] on div "100 px rem % em vh vw" at bounding box center [185, 446] width 78 height 23
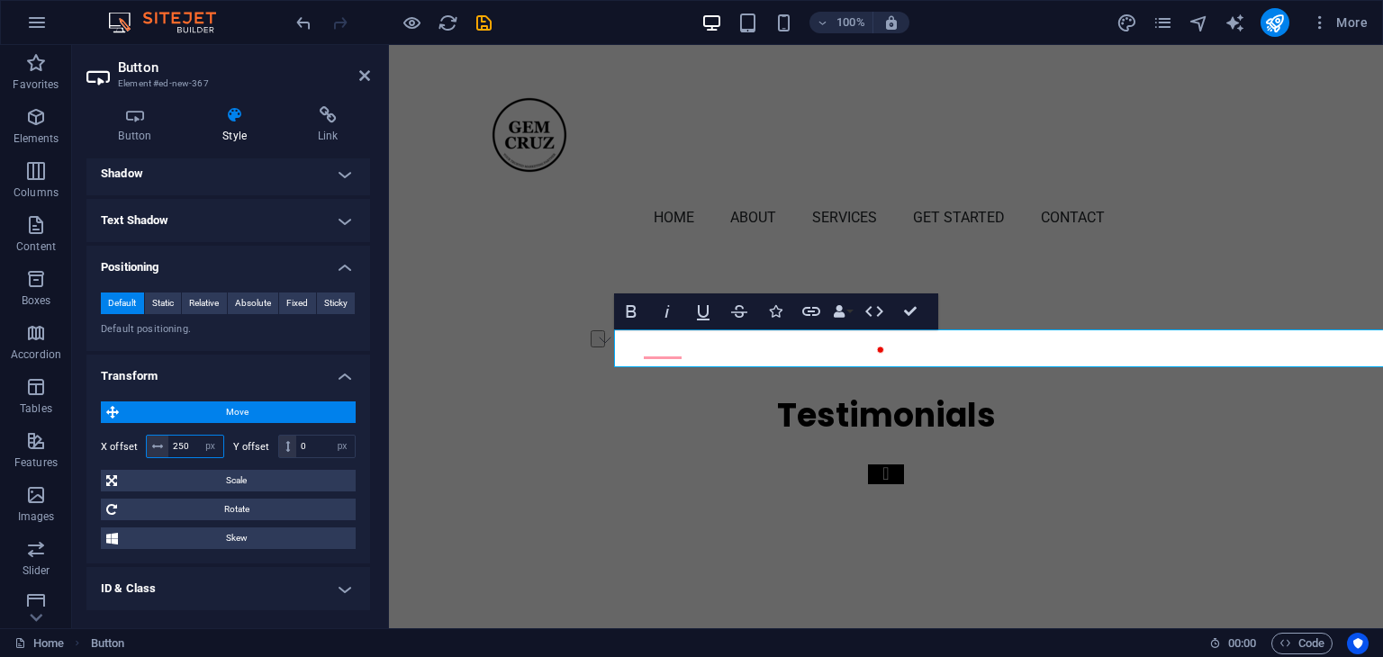
drag, startPoint x: 191, startPoint y: 446, endPoint x: 144, endPoint y: 438, distance: 47.4
click at [144, 438] on div "X offset 250 px rem % em vh vw" at bounding box center [162, 446] width 123 height 23
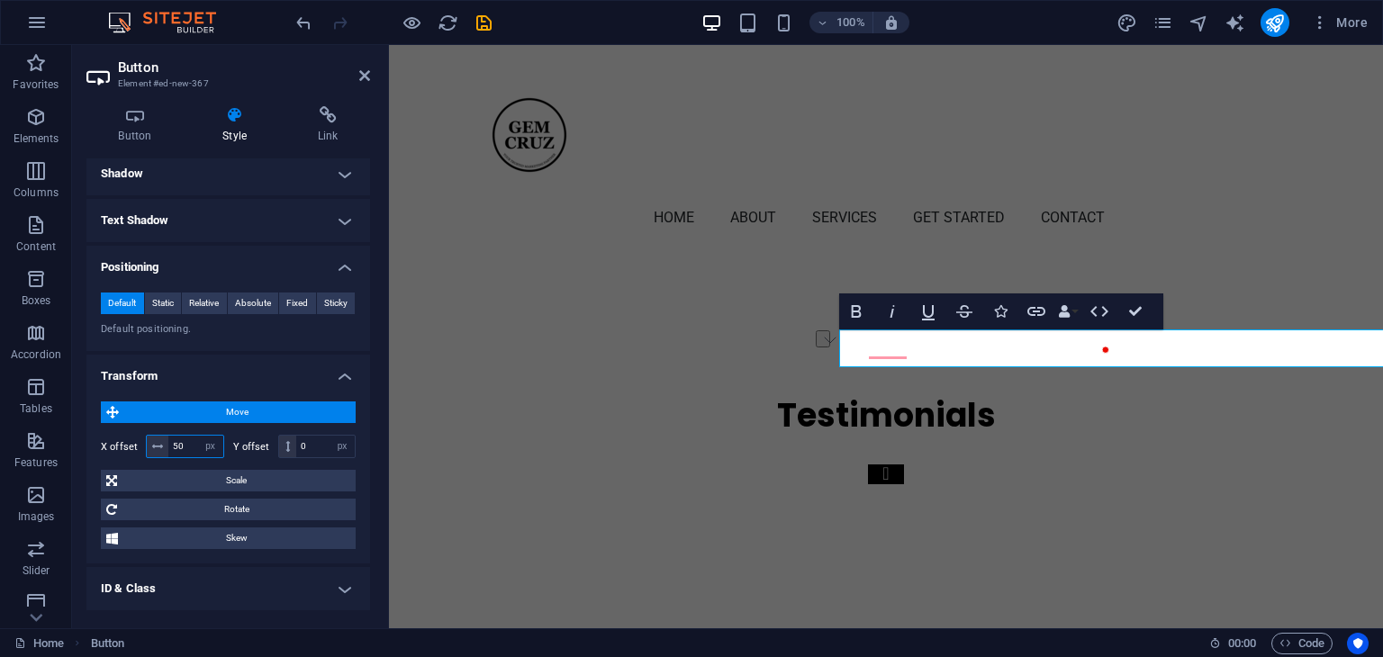
type input "5"
type input "350"
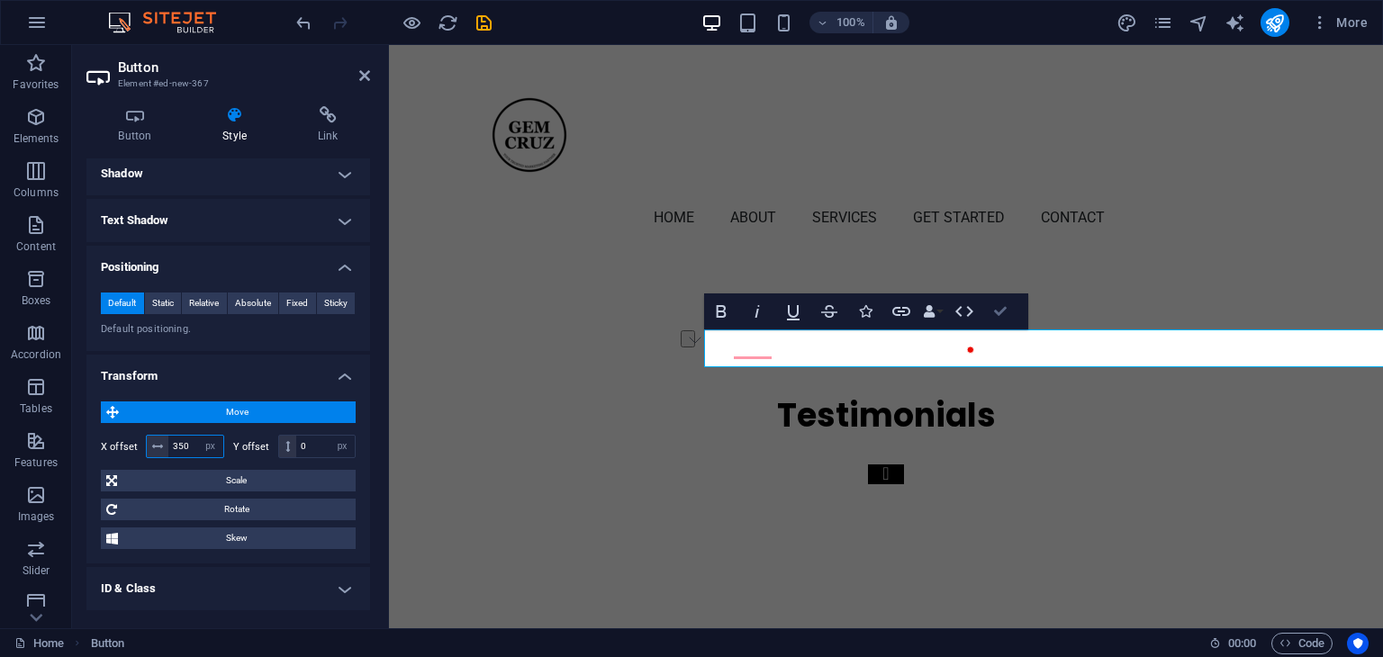
drag, startPoint x: 998, startPoint y: 311, endPoint x: 927, endPoint y: 266, distance: 83.4
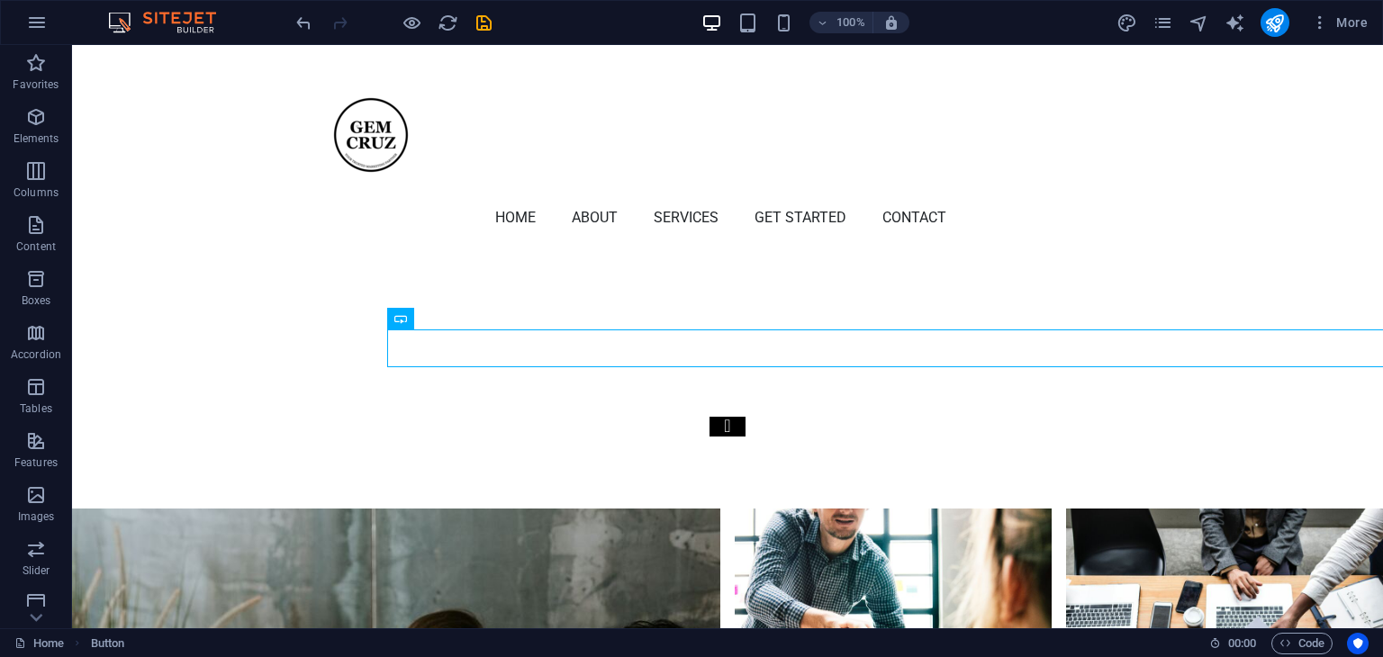
click at [962, 23] on div "100% More" at bounding box center [834, 22] width 1082 height 29
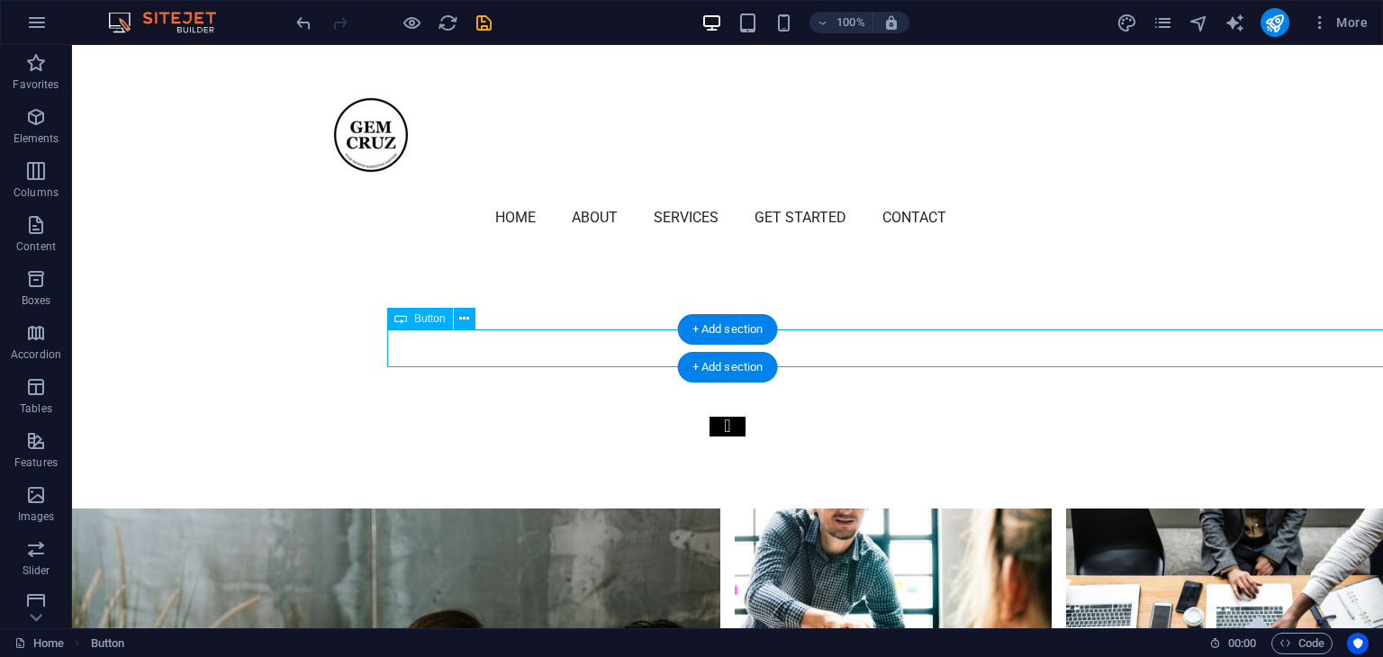
click at [465, 314] on icon at bounding box center [464, 319] width 10 height 19
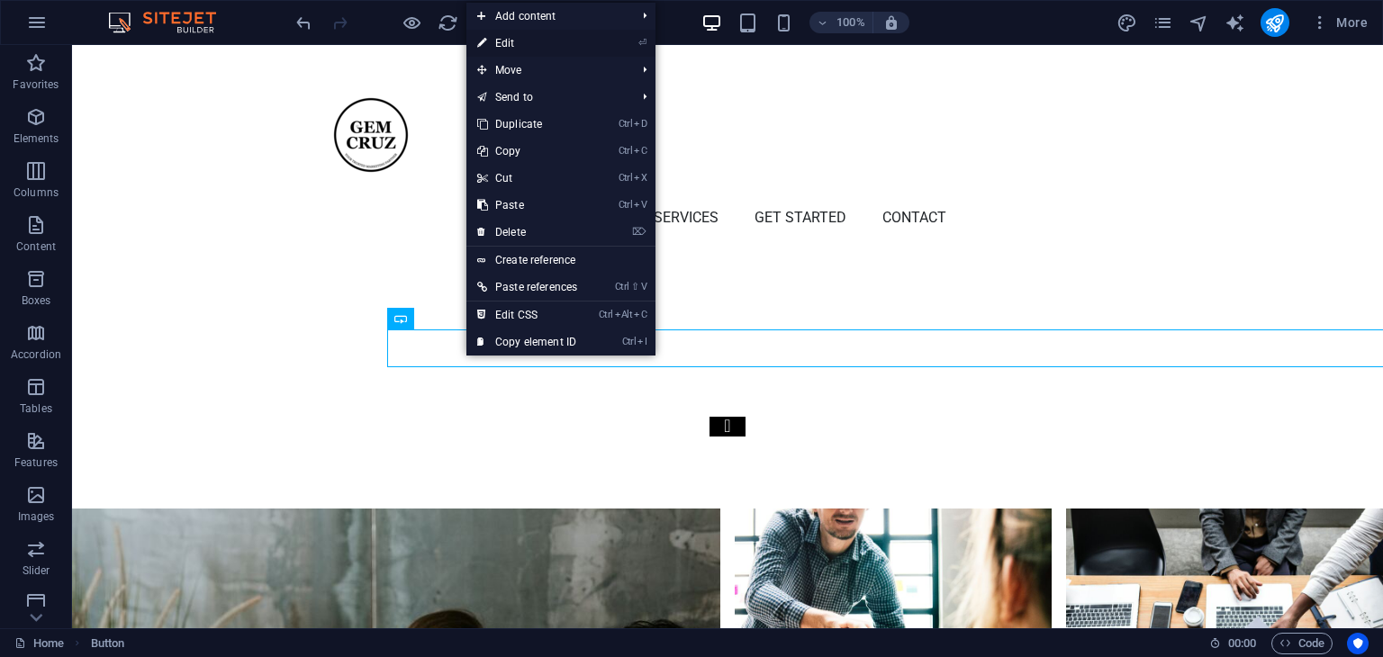
click at [522, 46] on link "⏎ Edit" at bounding box center [527, 43] width 122 height 27
select select "px"
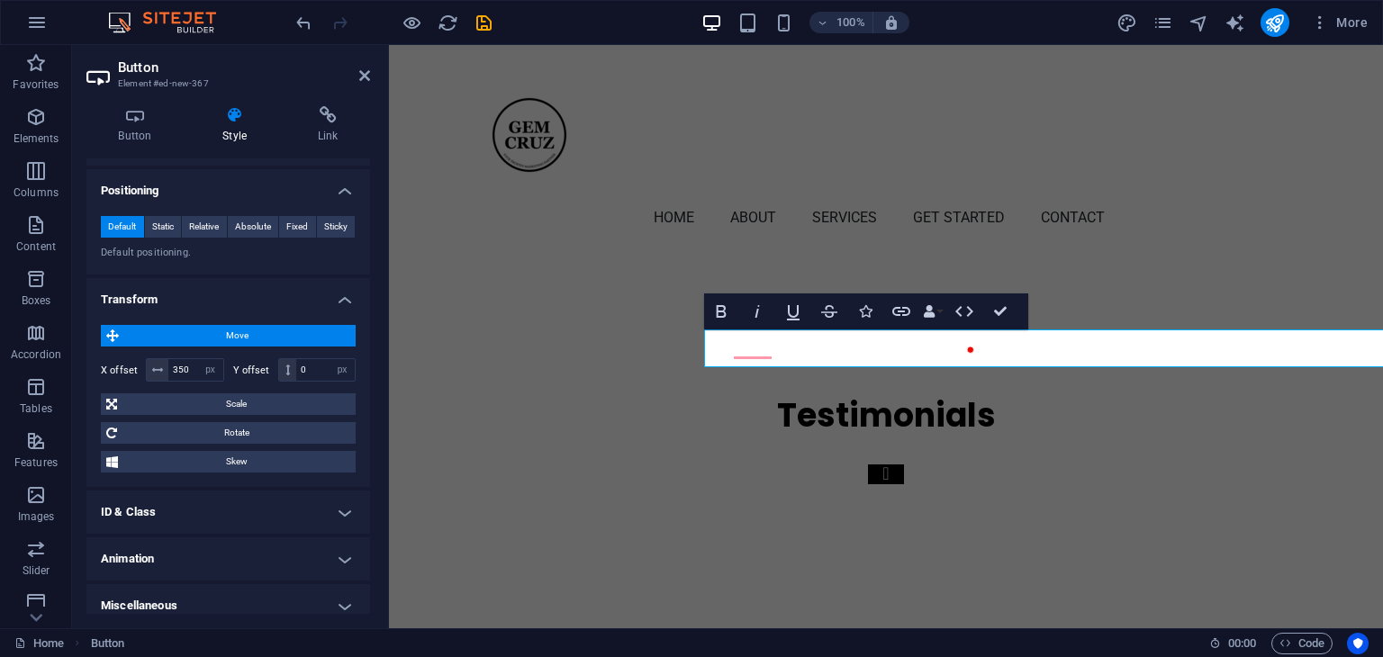
scroll to position [339, 0]
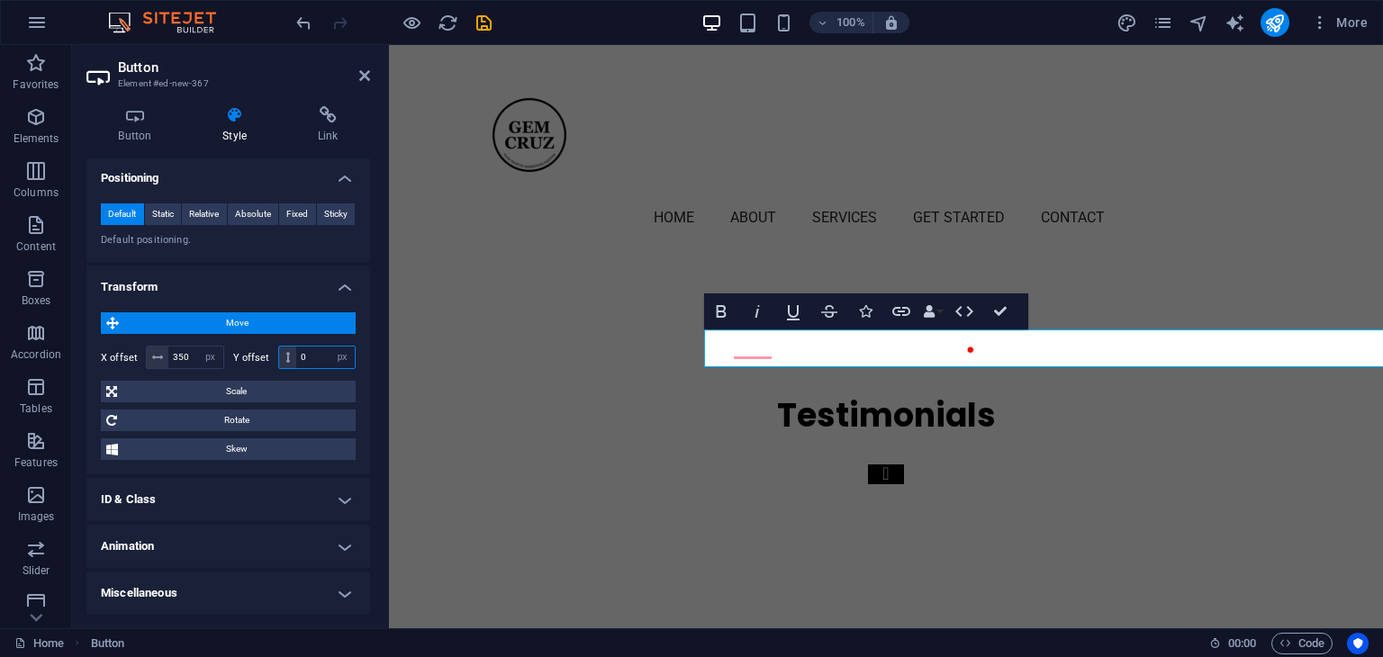
drag, startPoint x: 307, startPoint y: 354, endPoint x: 292, endPoint y: 354, distance: 15.3
click at [292, 354] on div "0 px rem % em vh vw" at bounding box center [317, 357] width 78 height 23
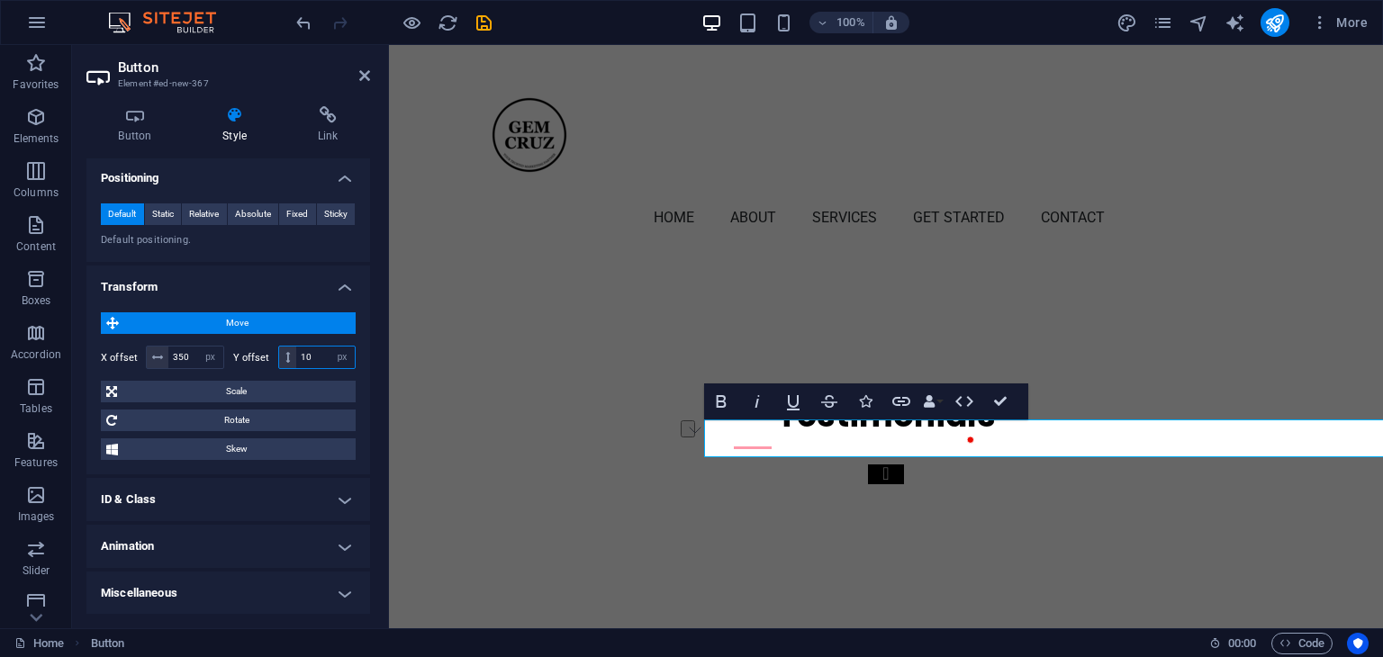
type input "1"
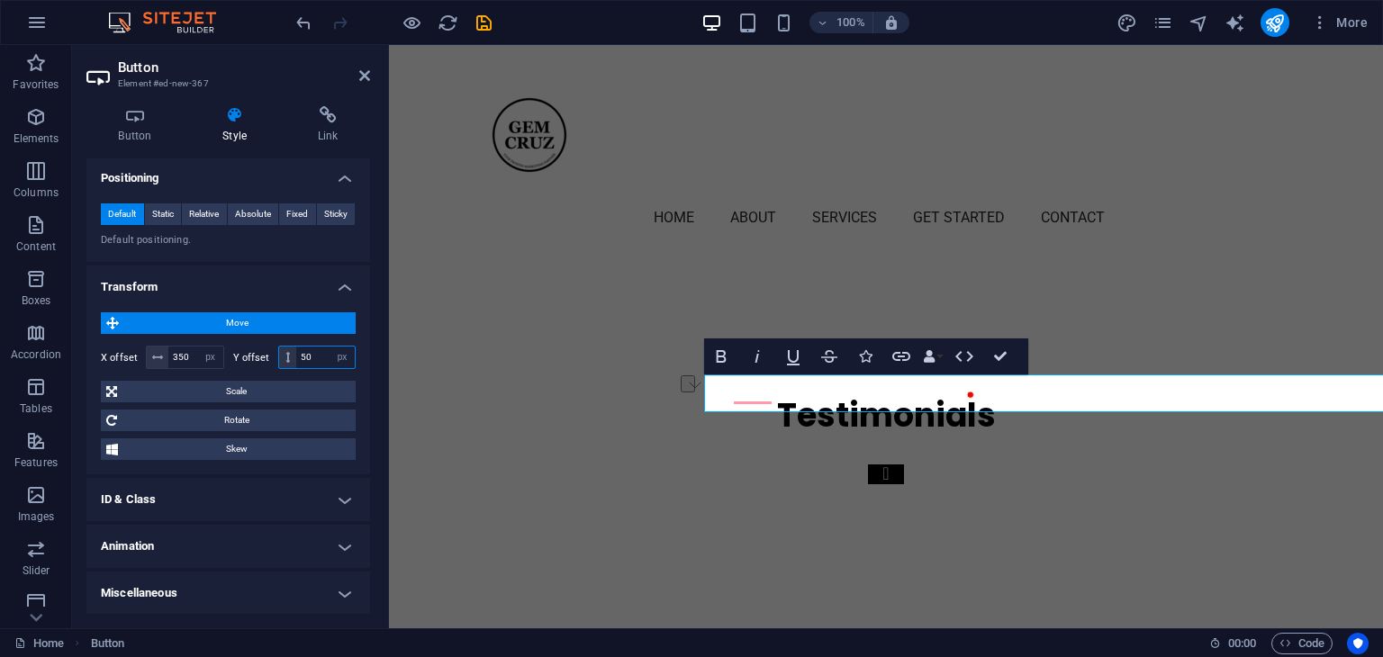
type input "5"
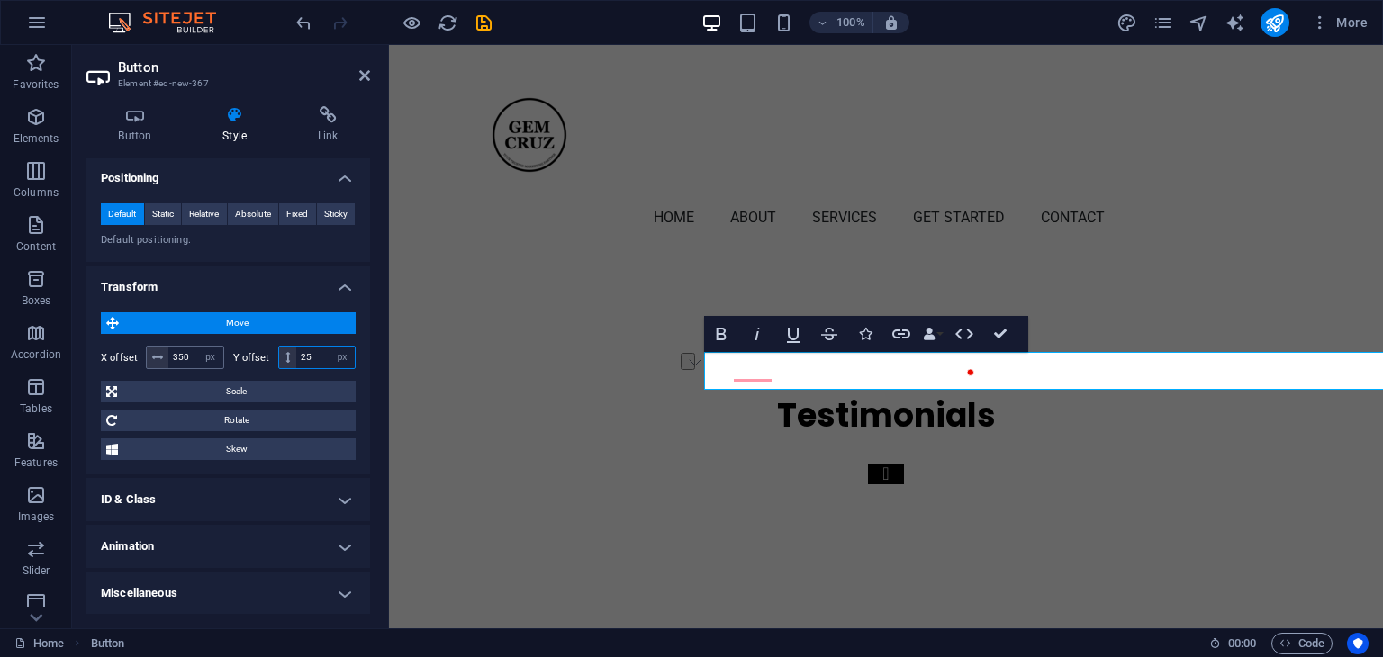
type input "25"
drag, startPoint x: 191, startPoint y: 354, endPoint x: 171, endPoint y: 351, distance: 20.0
click at [171, 351] on input "350" at bounding box center [195, 358] width 55 height 22
type input "400"
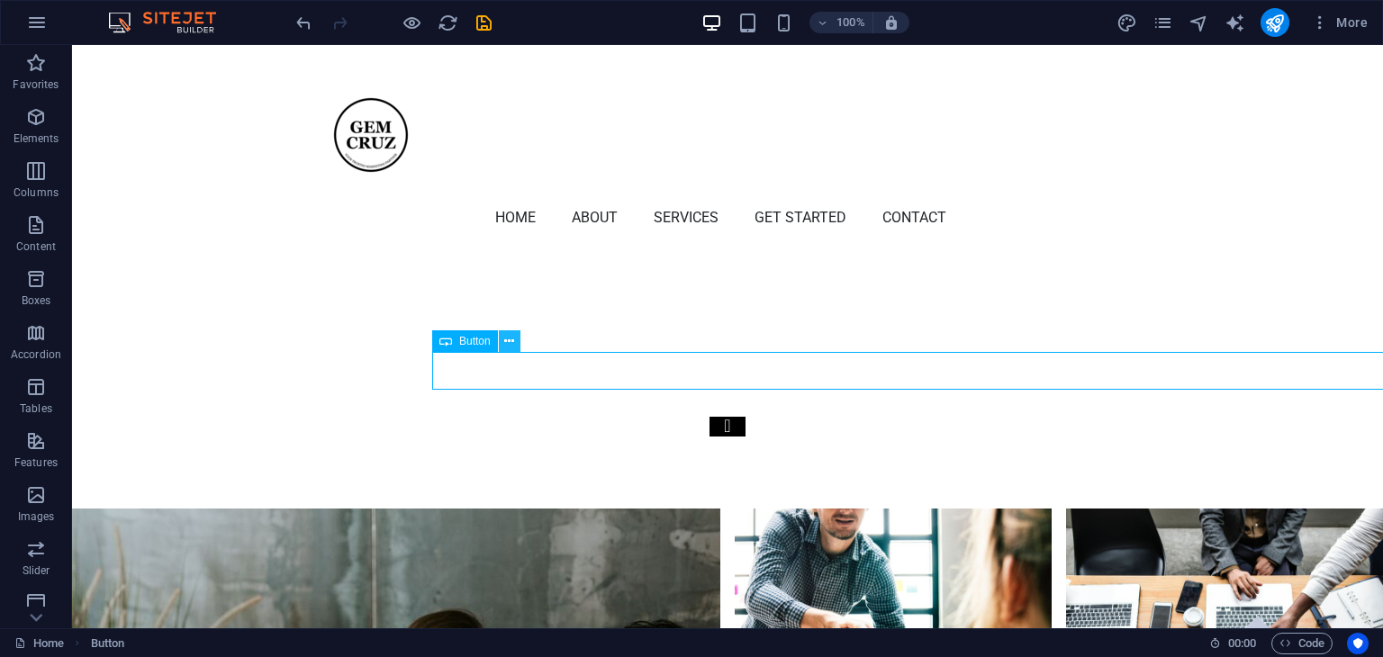
click at [512, 336] on icon at bounding box center [509, 341] width 10 height 19
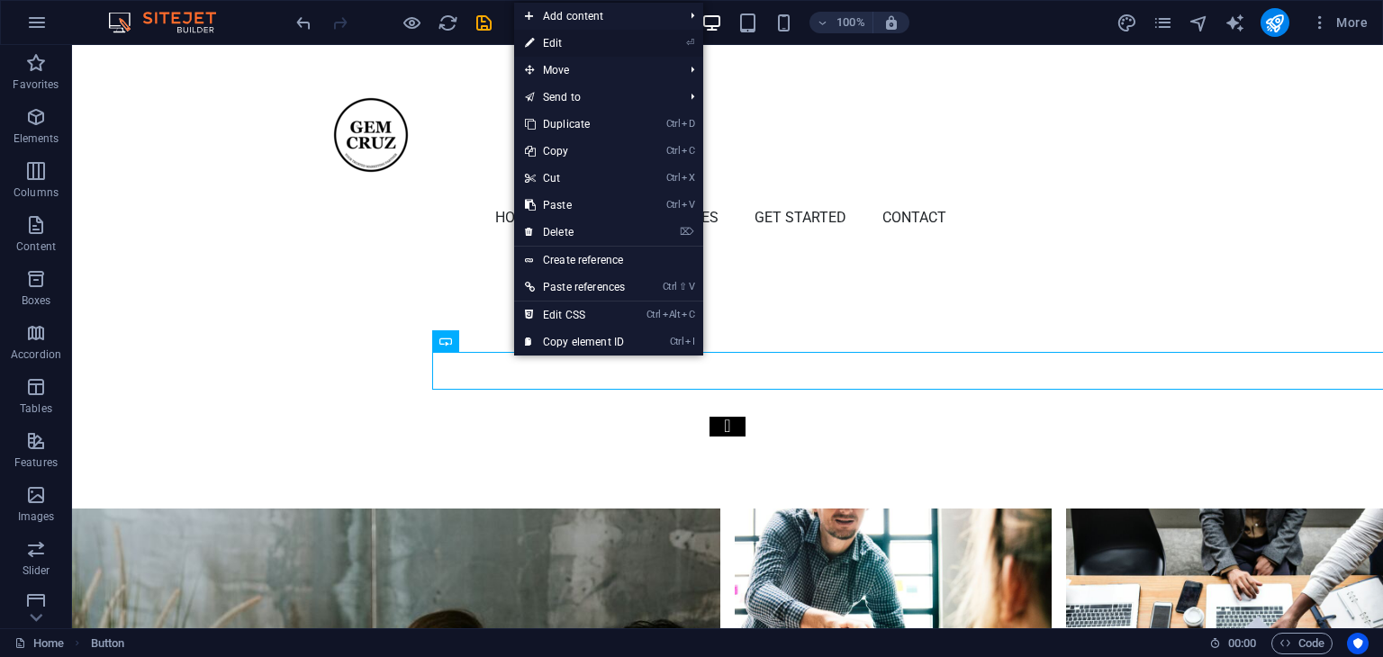
click at [603, 42] on link "⏎ Edit" at bounding box center [575, 43] width 122 height 27
select select "px"
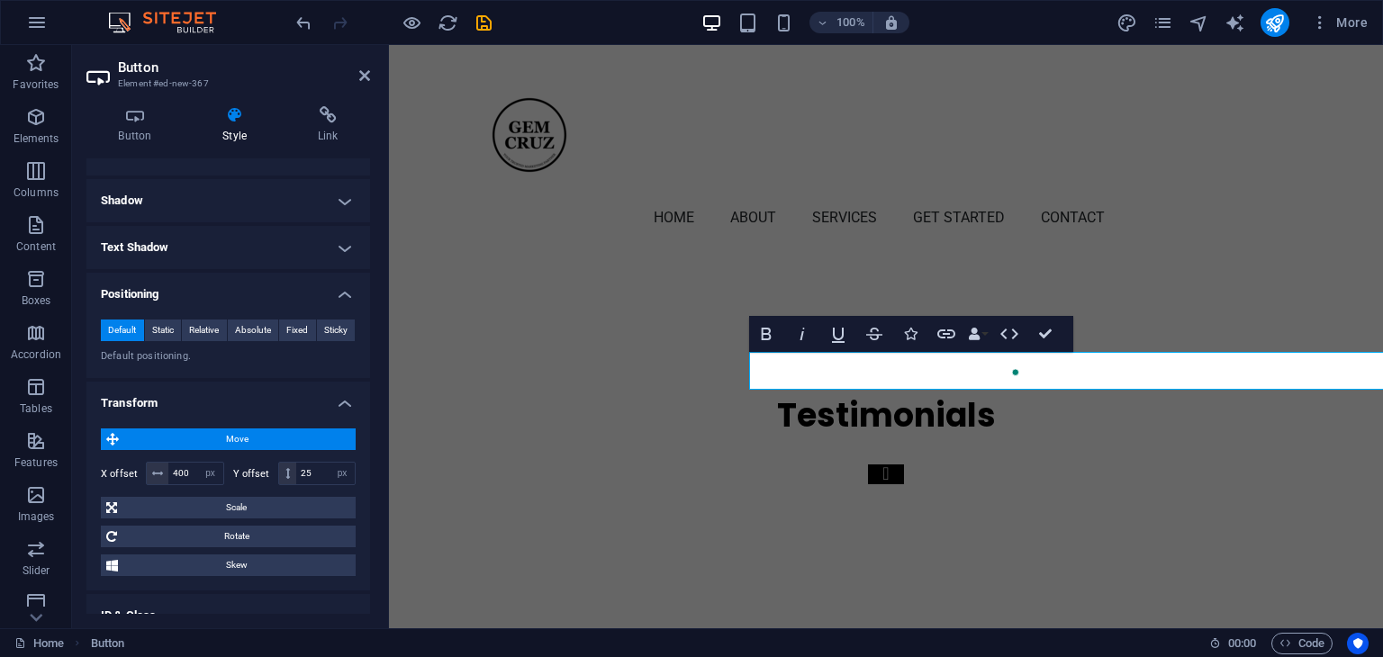
scroll to position [270, 0]
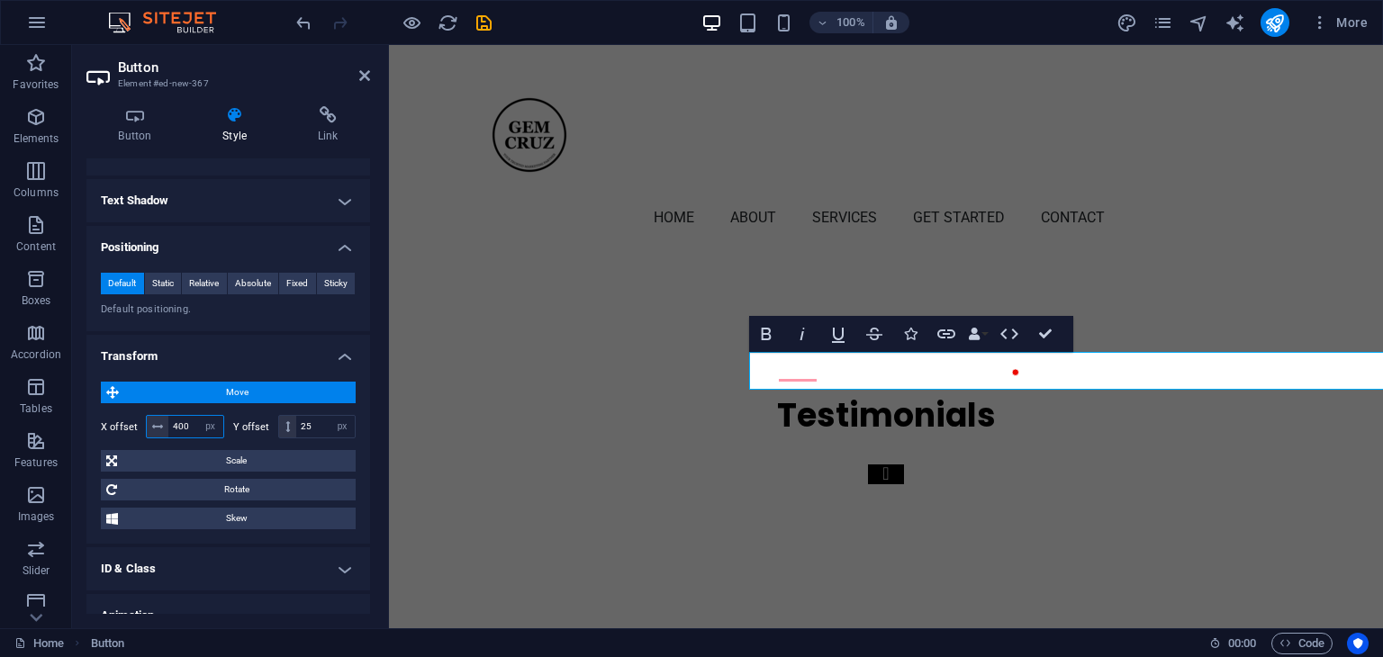
drag, startPoint x: 186, startPoint y: 423, endPoint x: 126, endPoint y: 403, distance: 63.5
click at [126, 403] on div "Move X offset 400 px rem % em vh vw Y offset 25 px rem % em vh vw Scale Zoom 10…" at bounding box center [228, 456] width 255 height 148
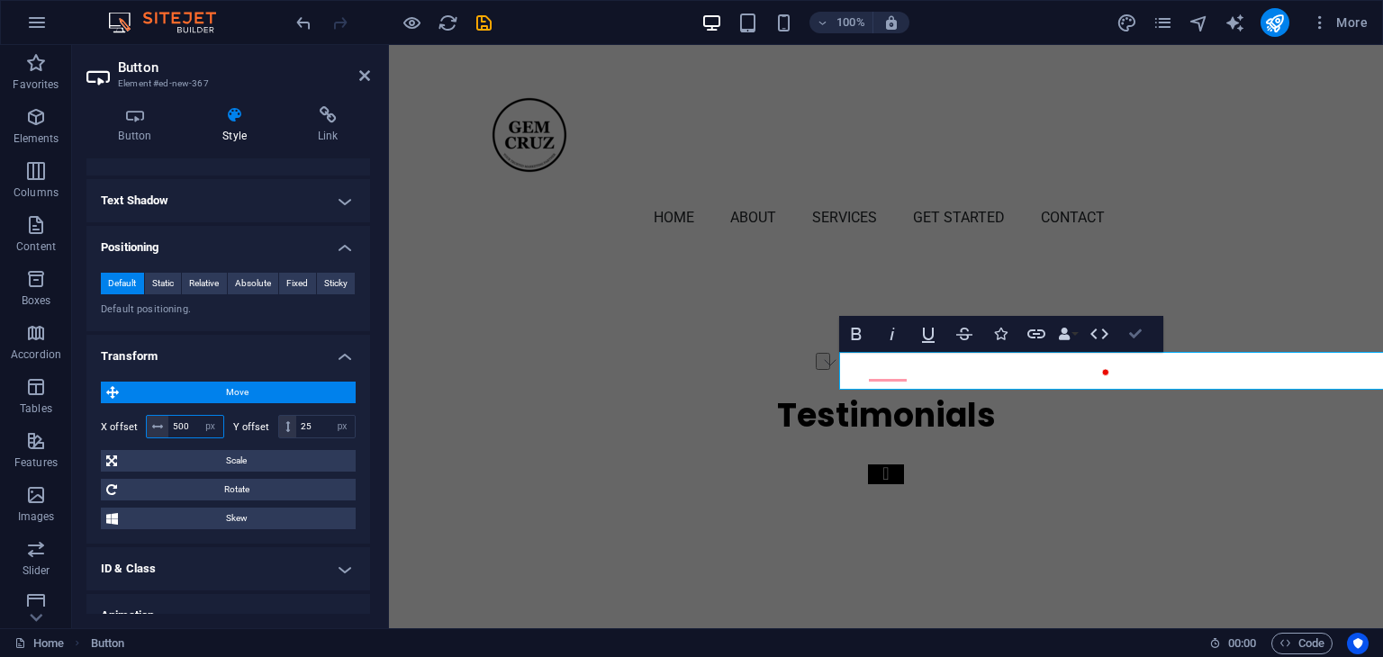
type input "500"
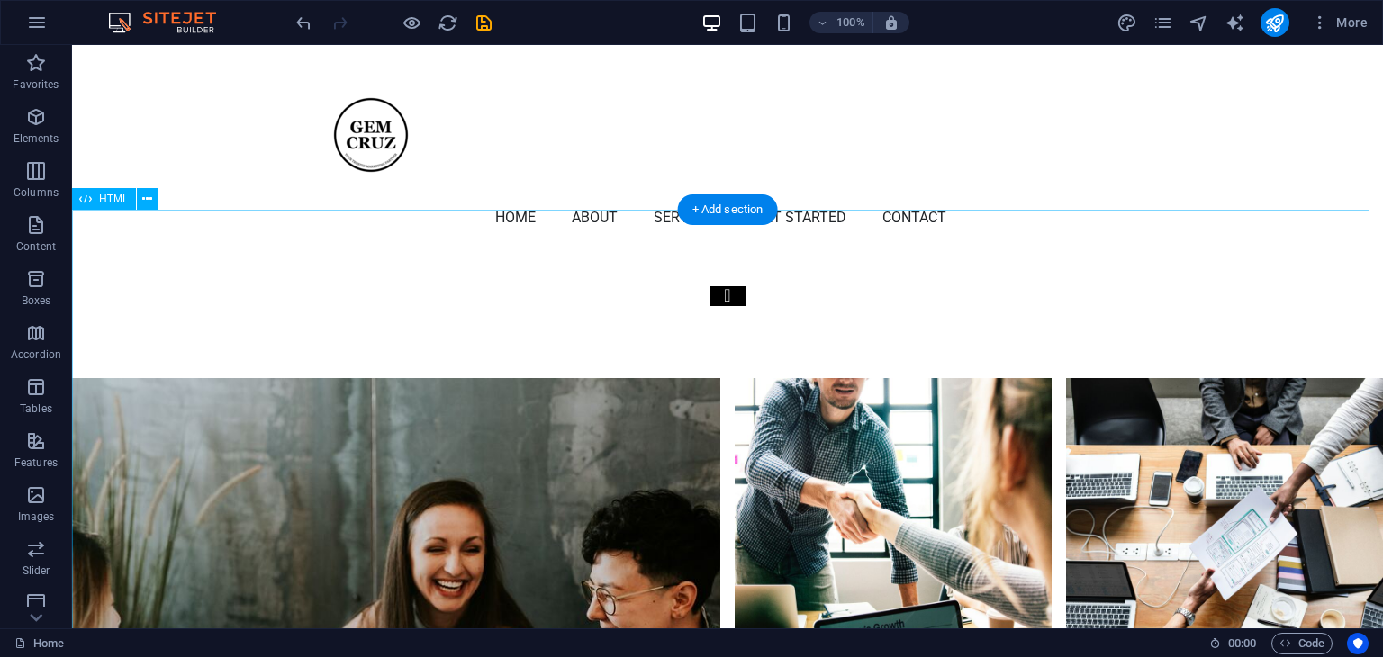
scroll to position [5804, 0]
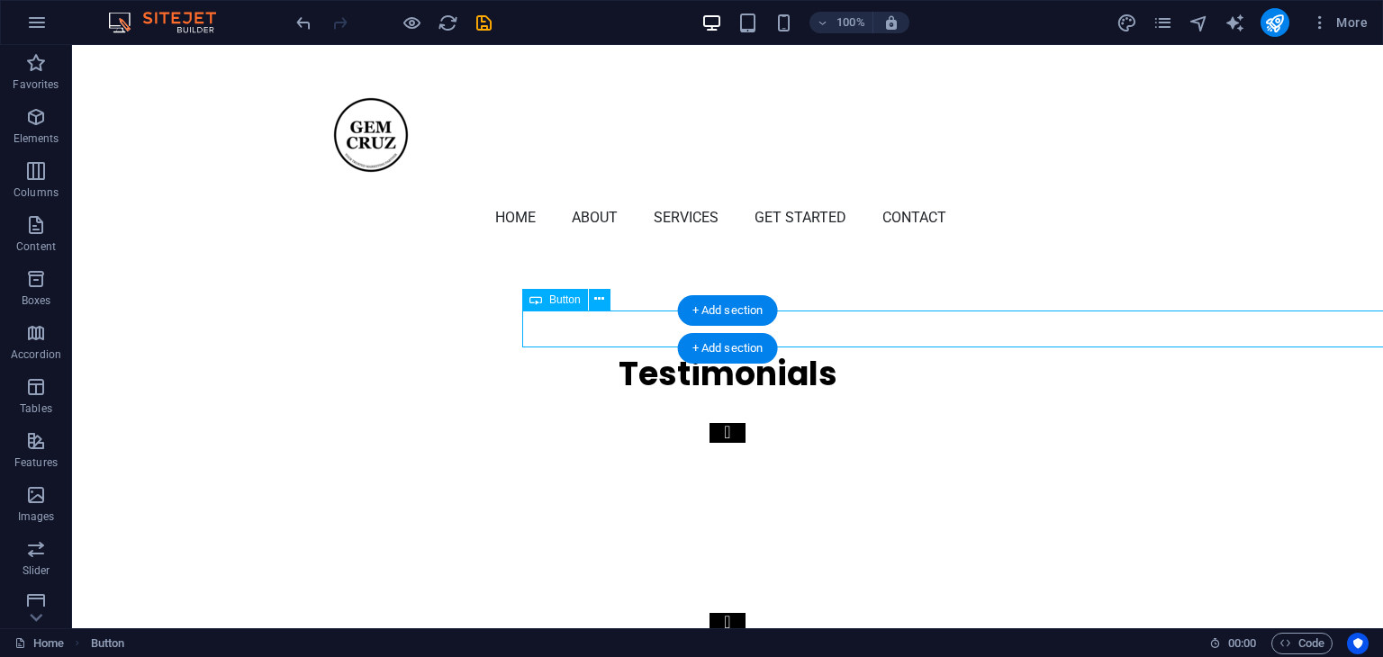
select select "px"
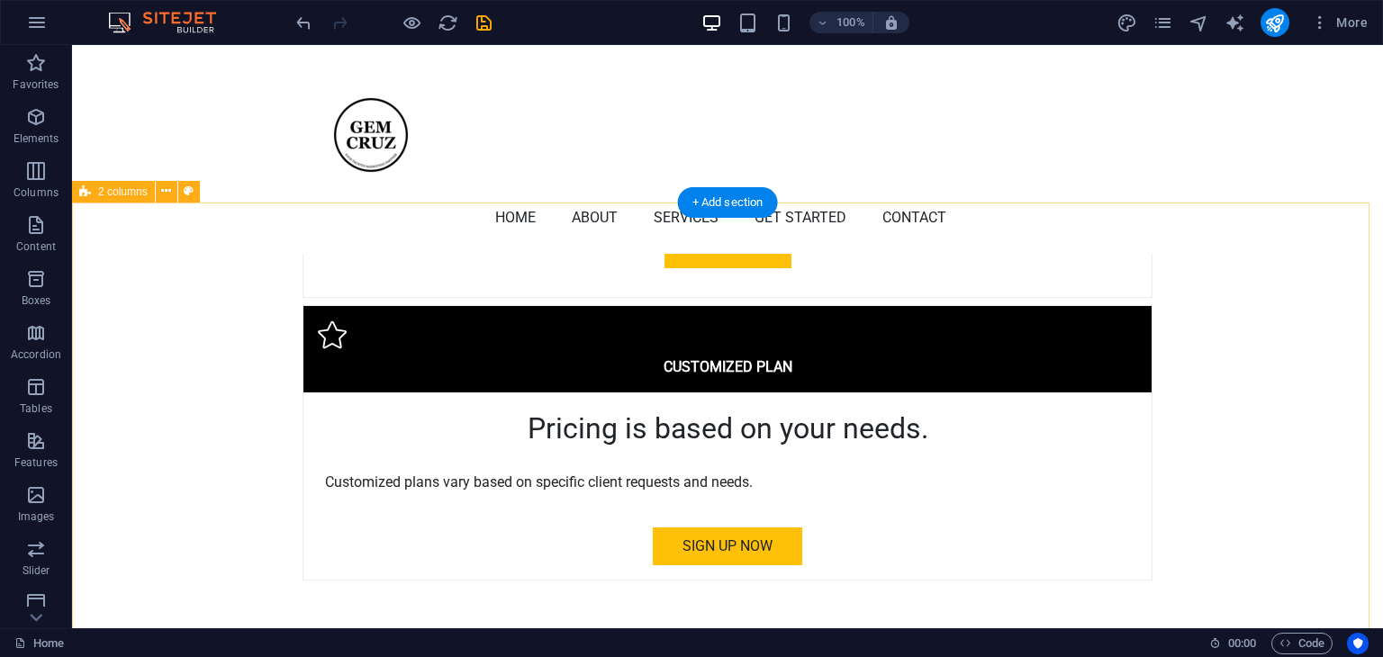
scroll to position [5174, 0]
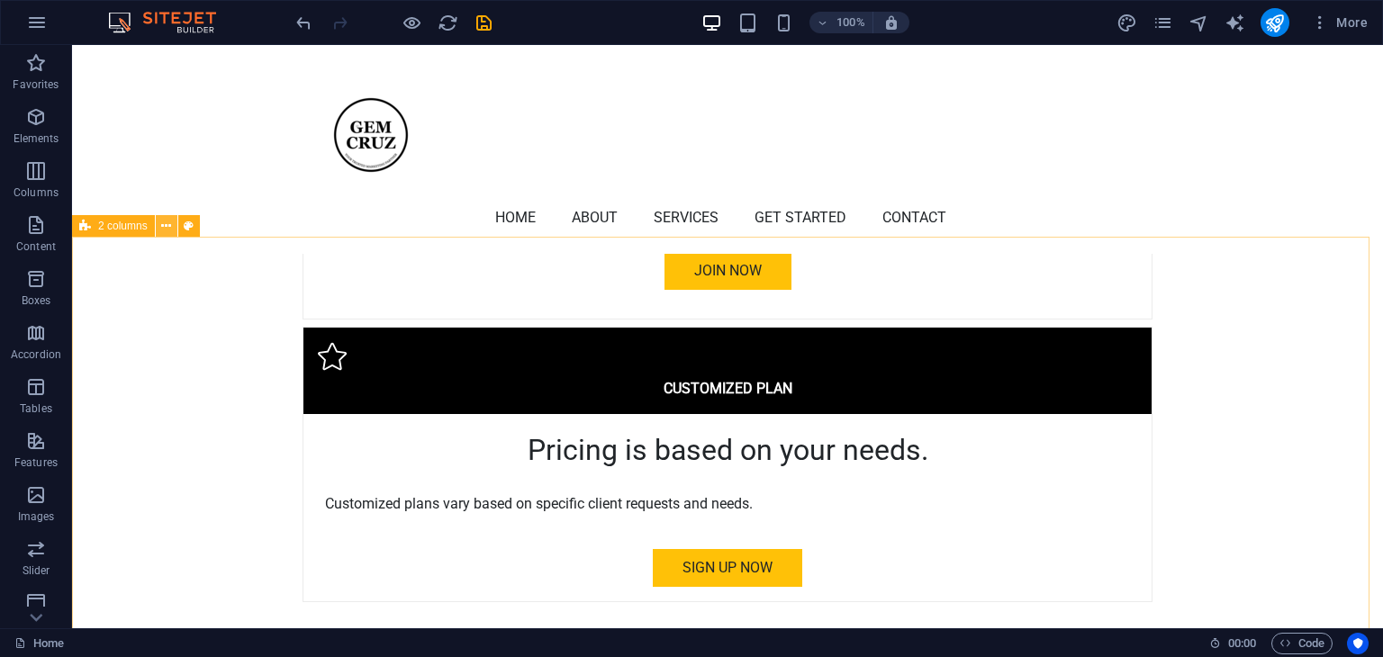
click at [167, 221] on icon at bounding box center [166, 226] width 10 height 19
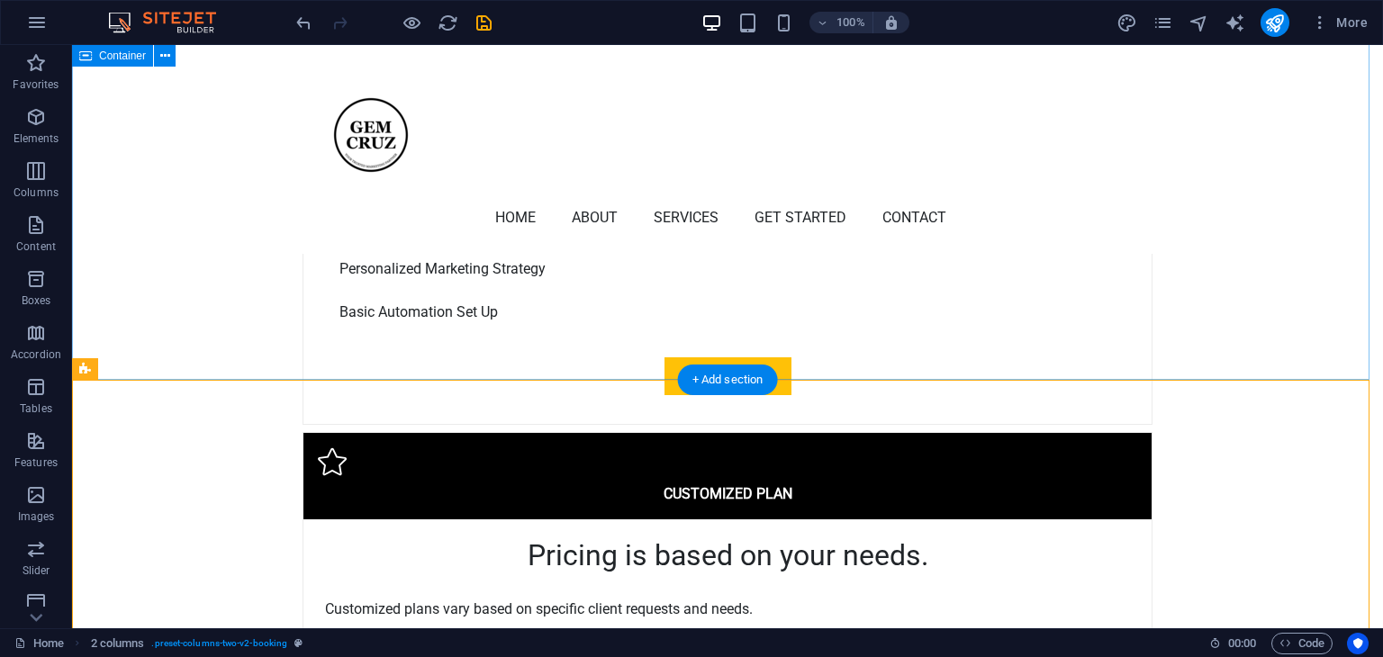
scroll to position [5084, 0]
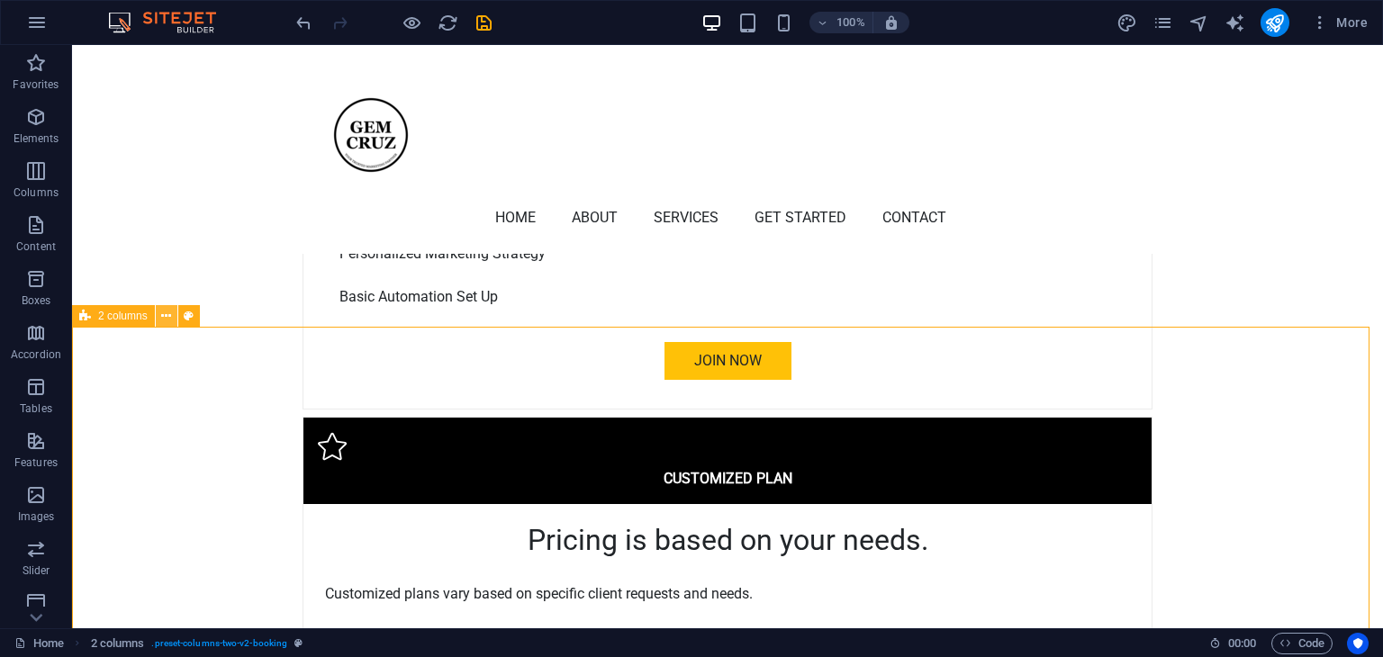
click at [167, 316] on icon at bounding box center [166, 316] width 10 height 19
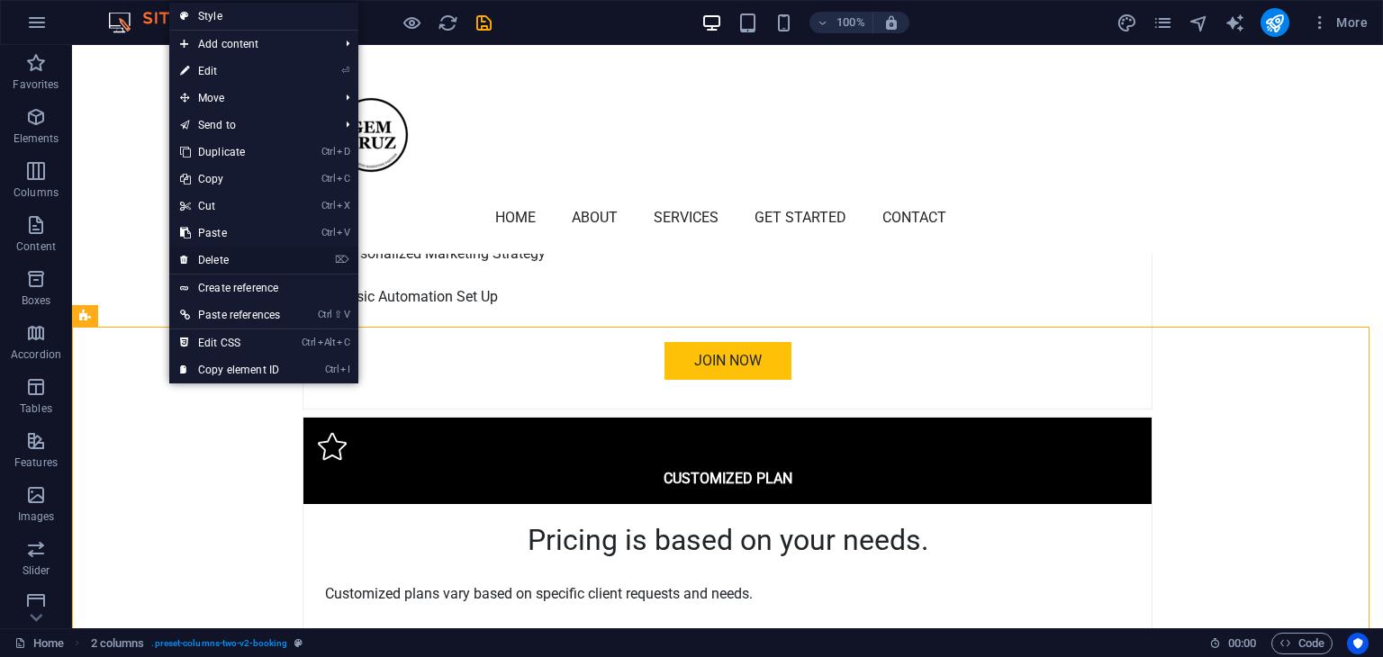
click at [218, 256] on link "⌦ Delete" at bounding box center [230, 260] width 122 height 27
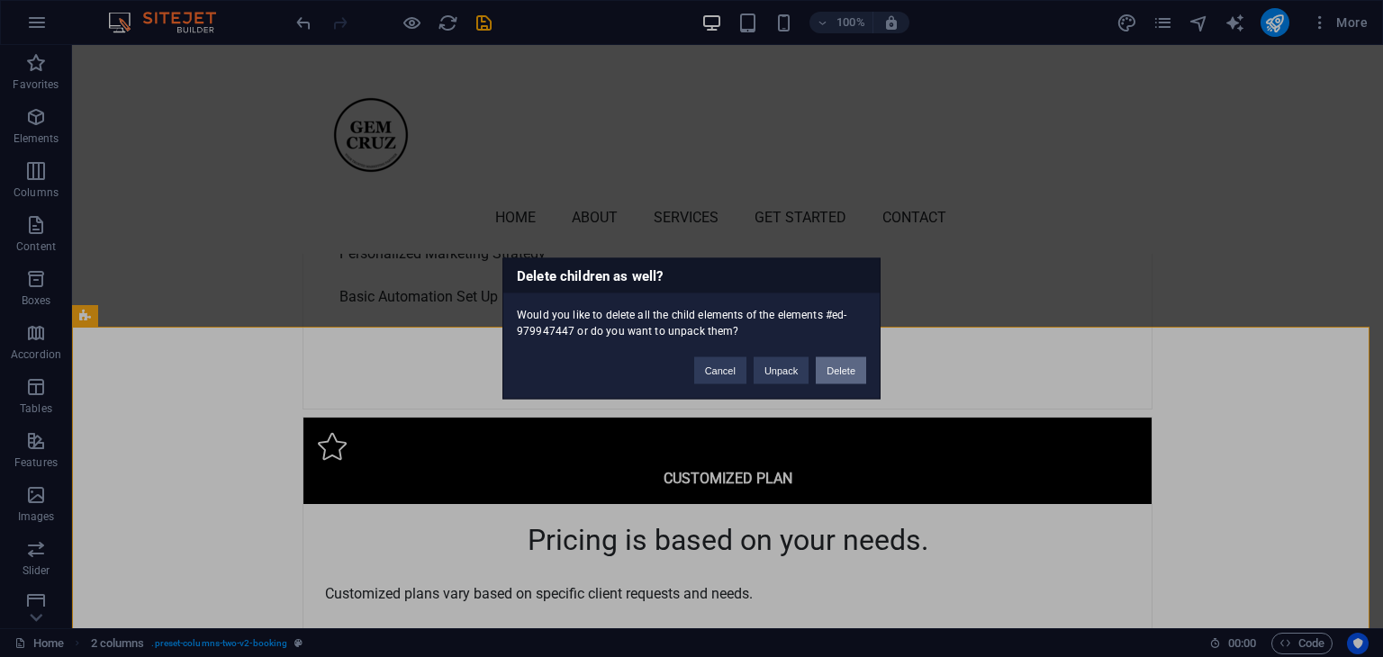
click at [844, 373] on button "Delete" at bounding box center [841, 370] width 50 height 27
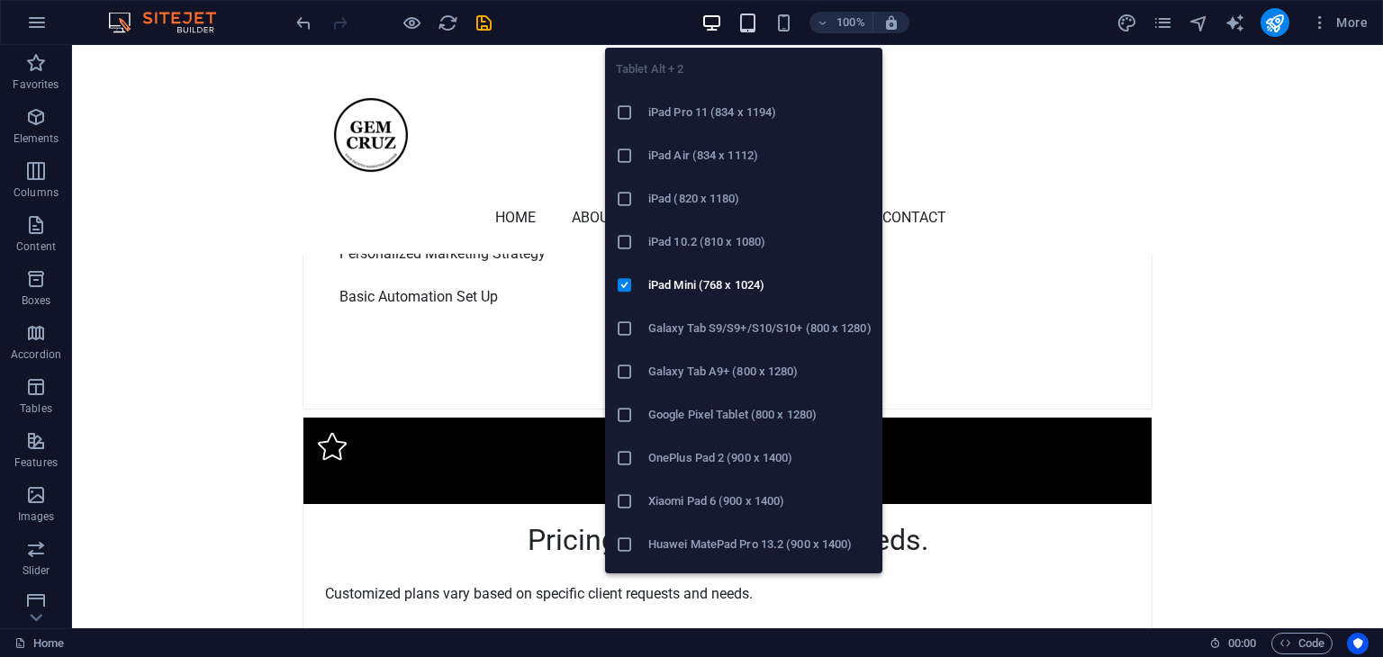
click at [746, 21] on icon "button" at bounding box center [747, 23] width 21 height 21
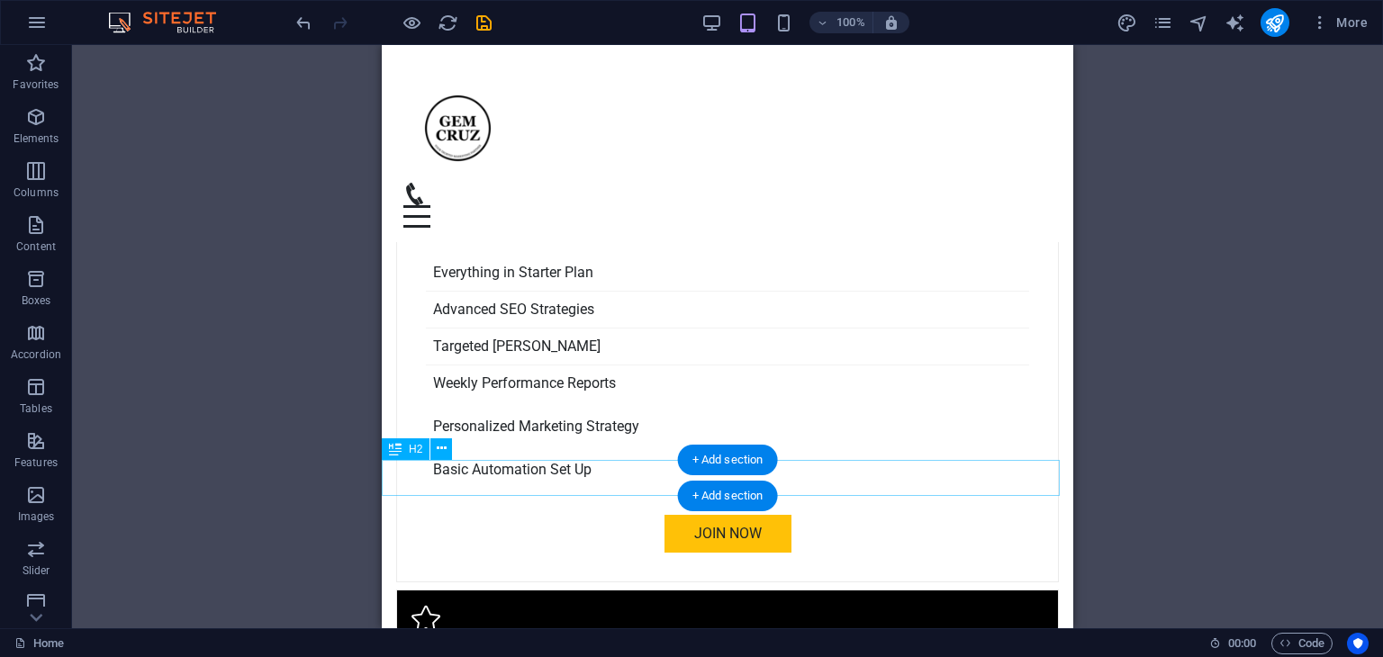
scroll to position [5020, 0]
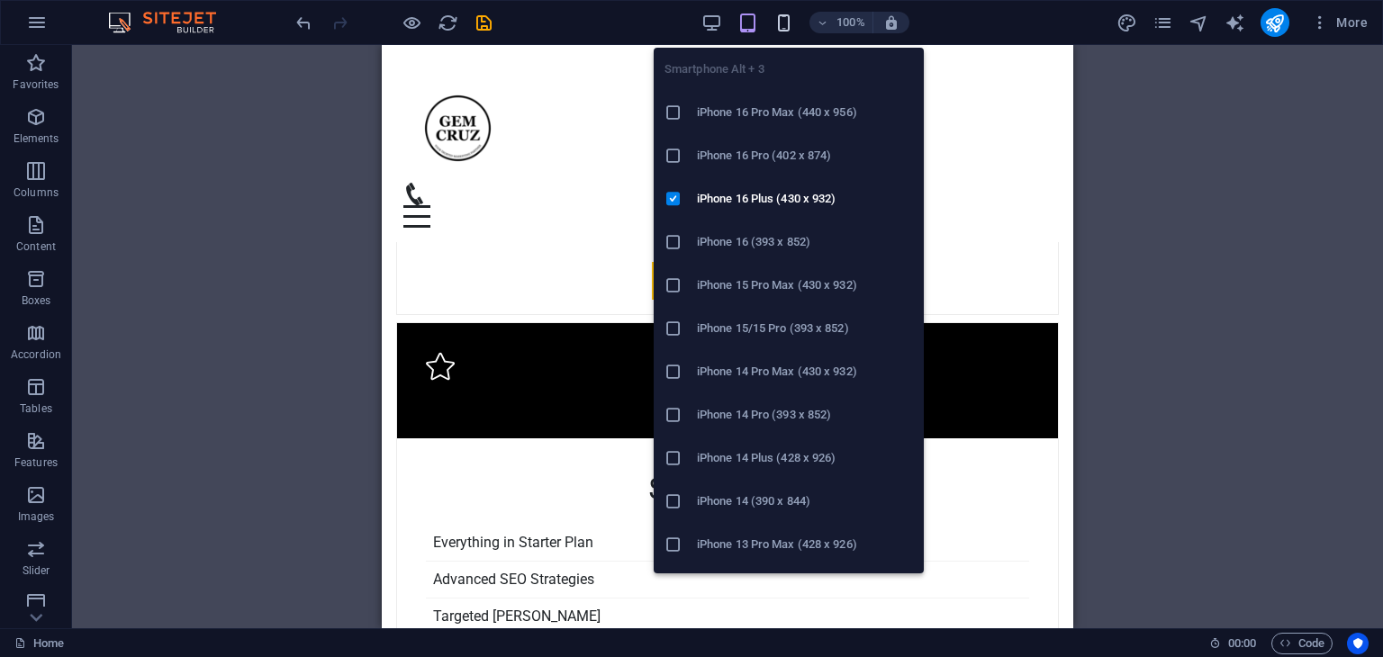
click at [793, 23] on icon "button" at bounding box center [783, 23] width 21 height 21
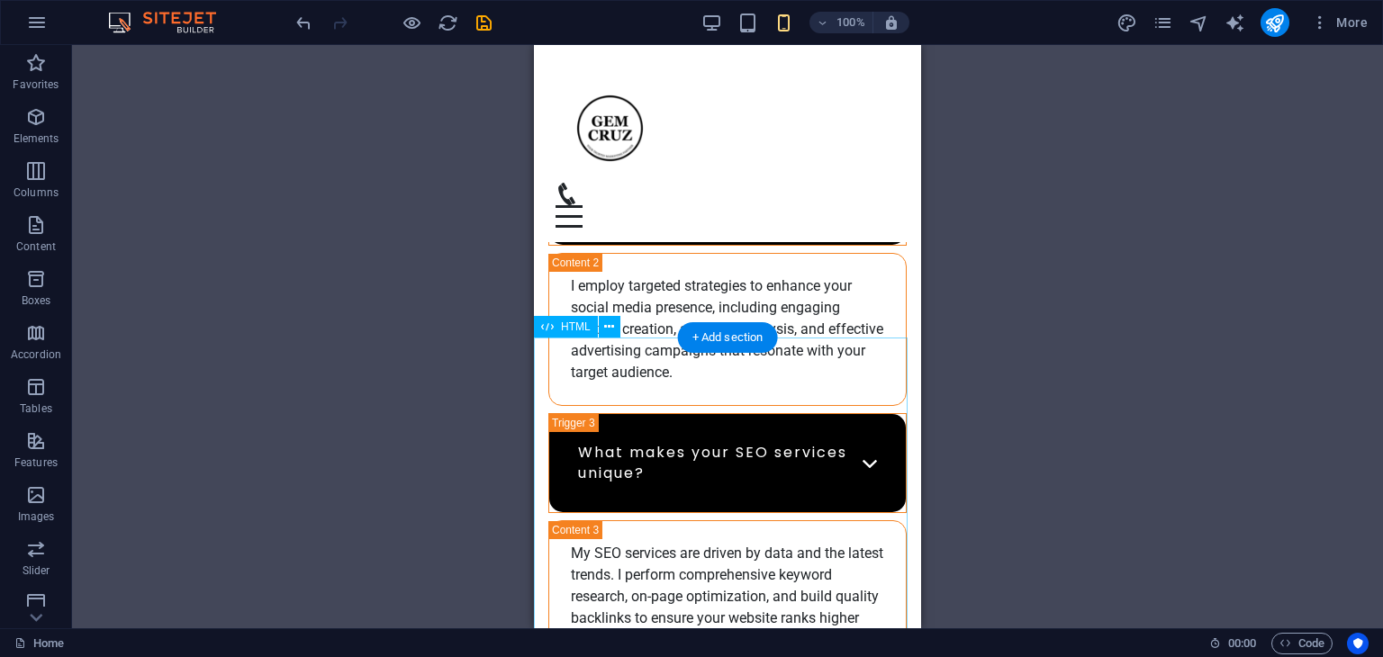
scroll to position [6370, 0]
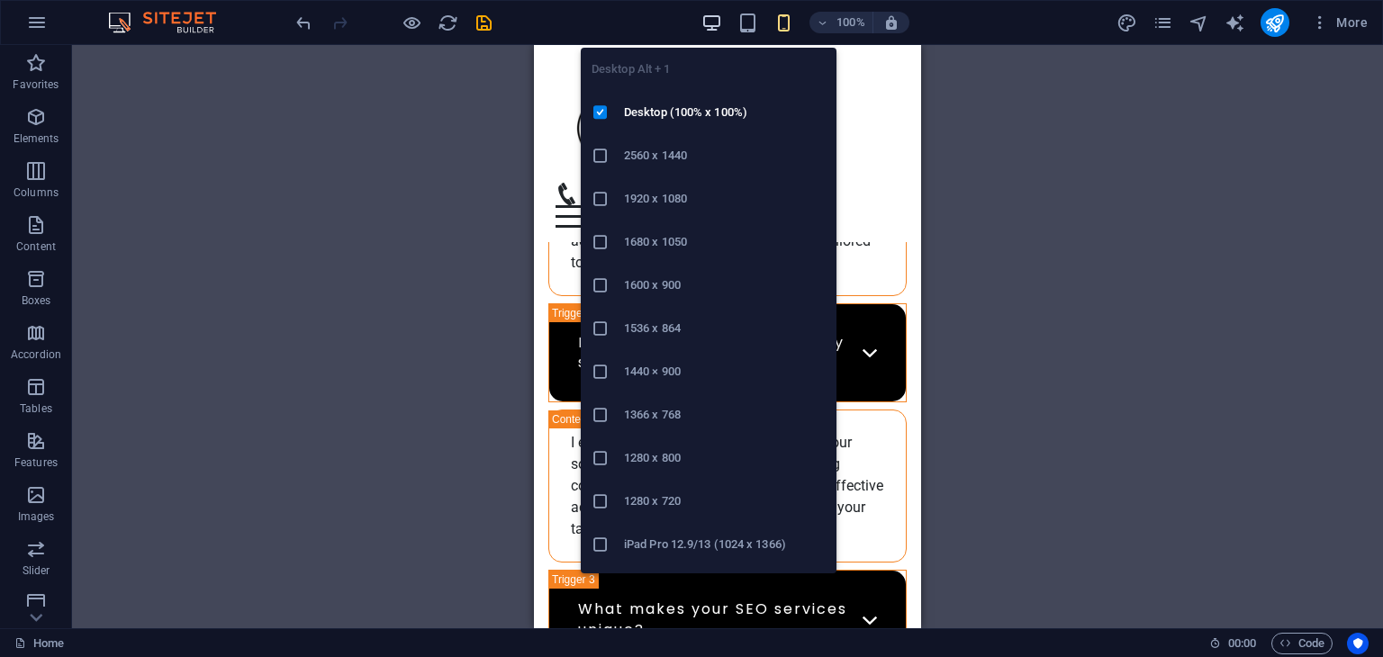
click at [713, 17] on icon "button" at bounding box center [711, 23] width 21 height 21
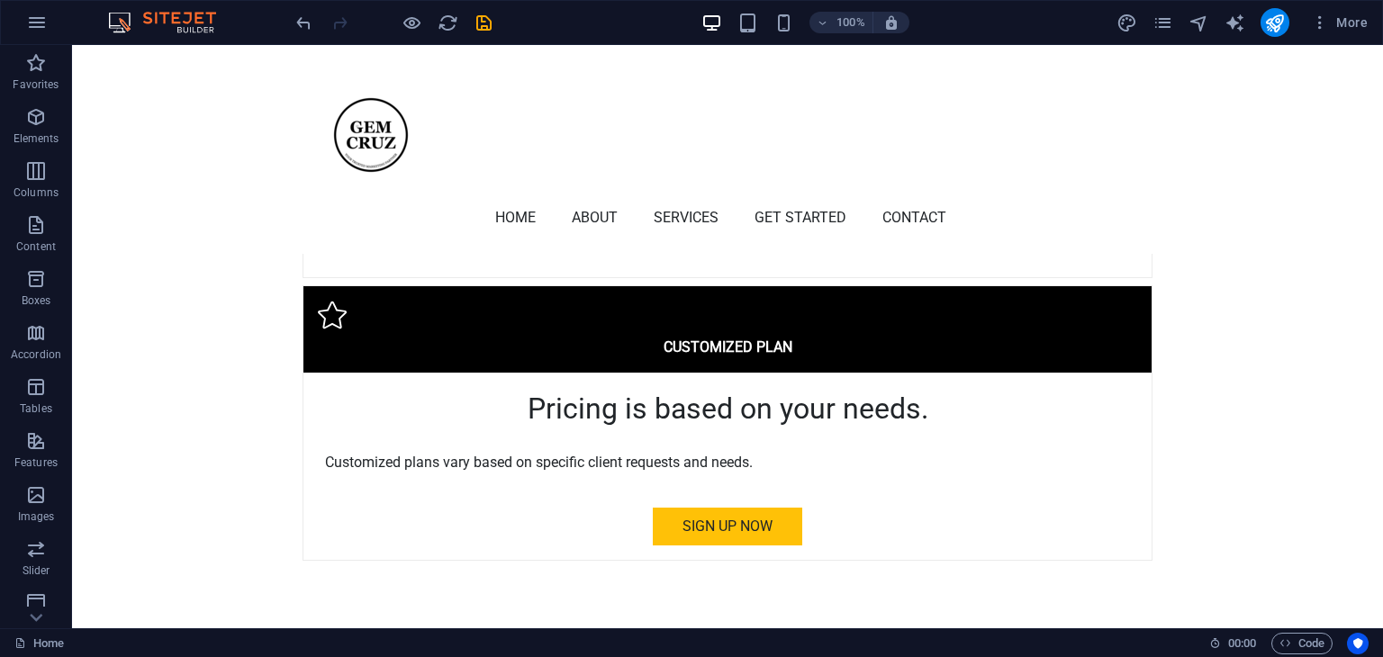
scroll to position [5216, 0]
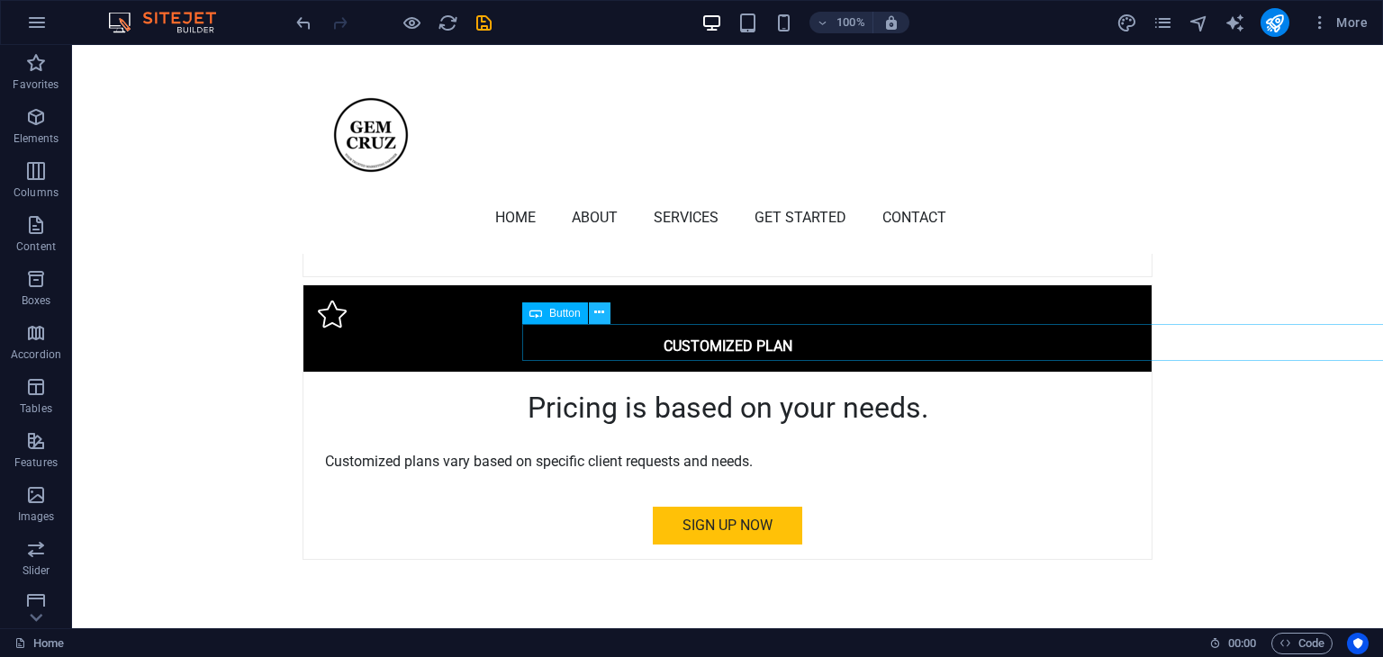
click at [598, 316] on icon at bounding box center [599, 312] width 10 height 19
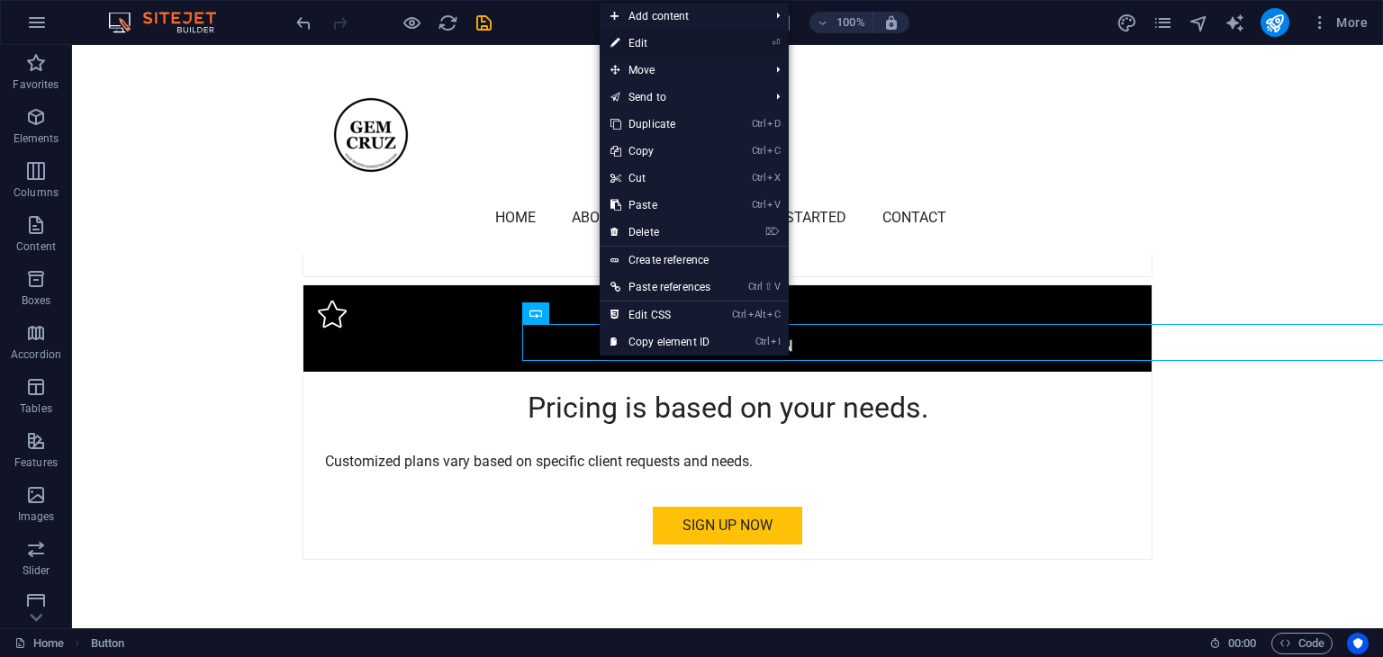
click at [648, 44] on link "⏎ Edit" at bounding box center [661, 43] width 122 height 27
select select "px"
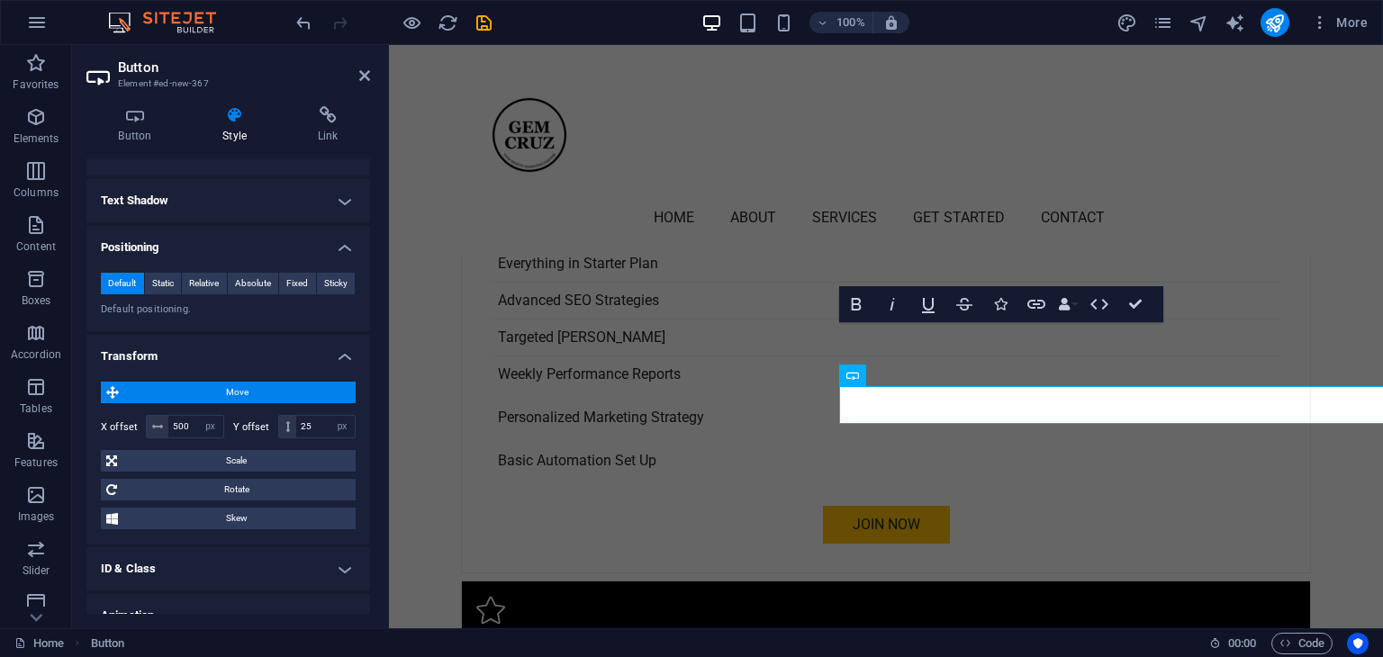
scroll to position [4913, 0]
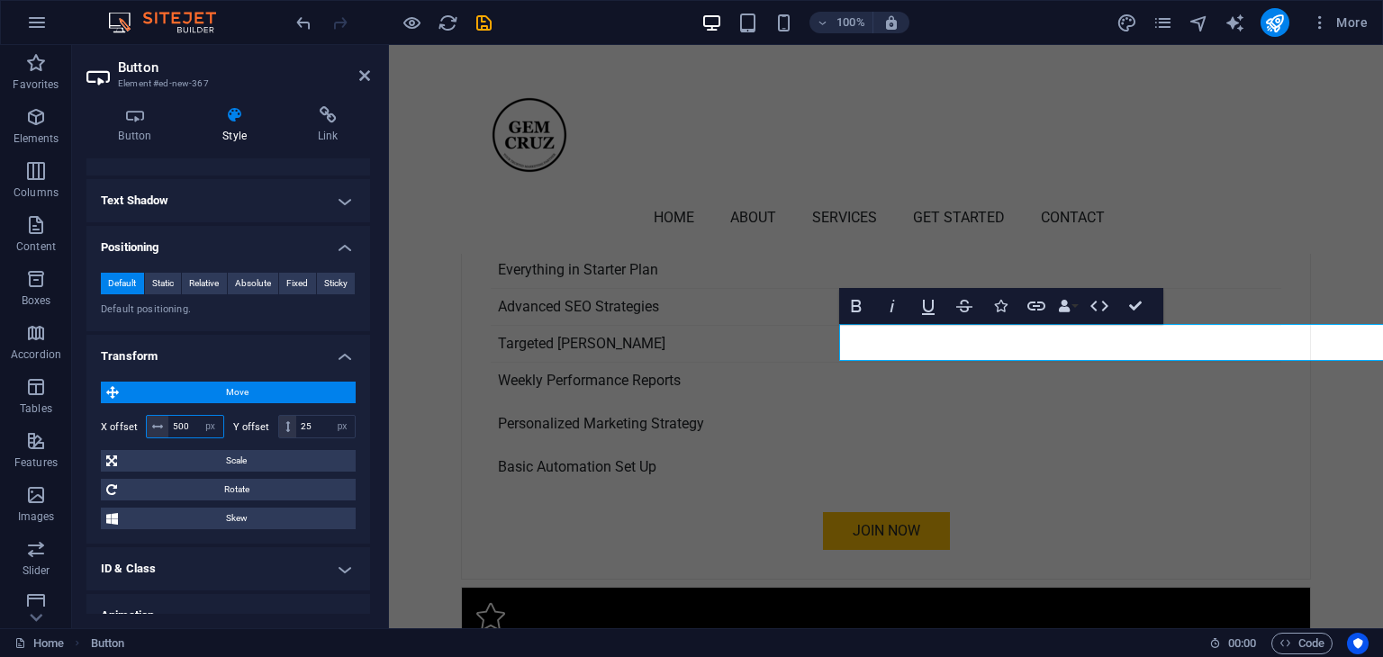
drag, startPoint x: 190, startPoint y: 422, endPoint x: 155, endPoint y: 423, distance: 35.1
click at [155, 423] on div "500 px rem % em vh vw" at bounding box center [185, 426] width 78 height 23
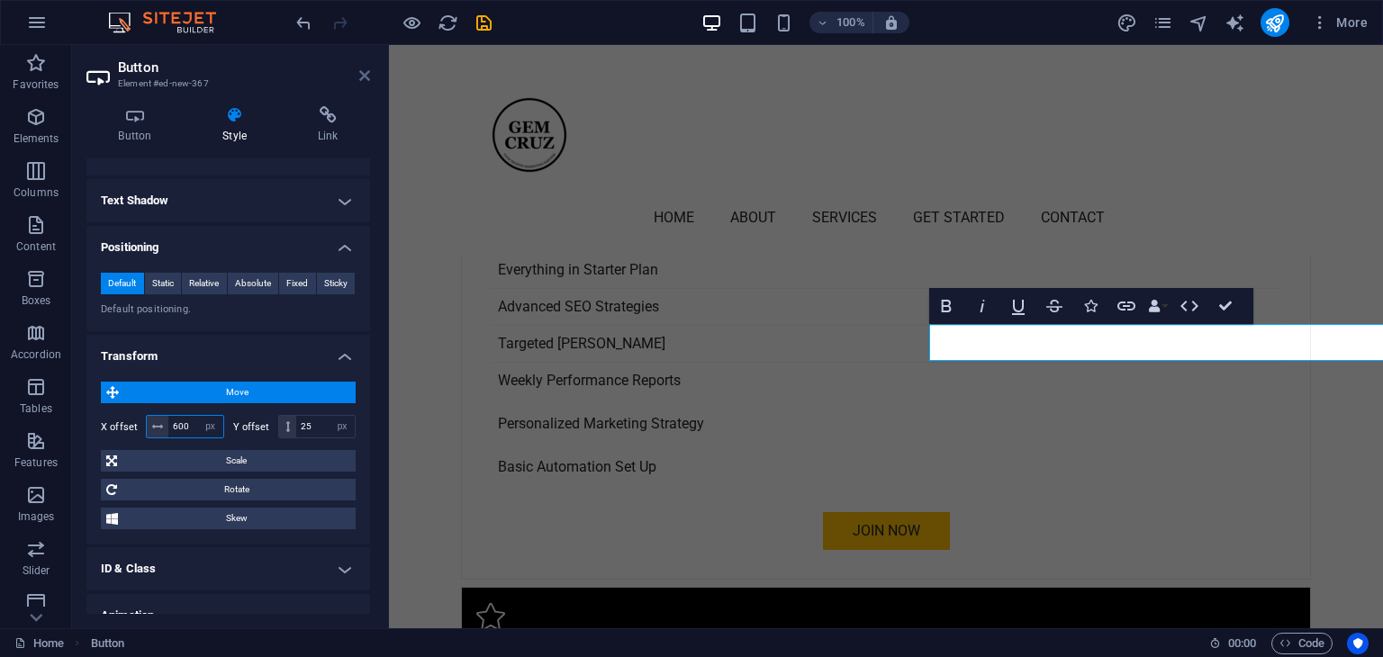
type input "600"
click at [362, 73] on icon at bounding box center [364, 75] width 11 height 14
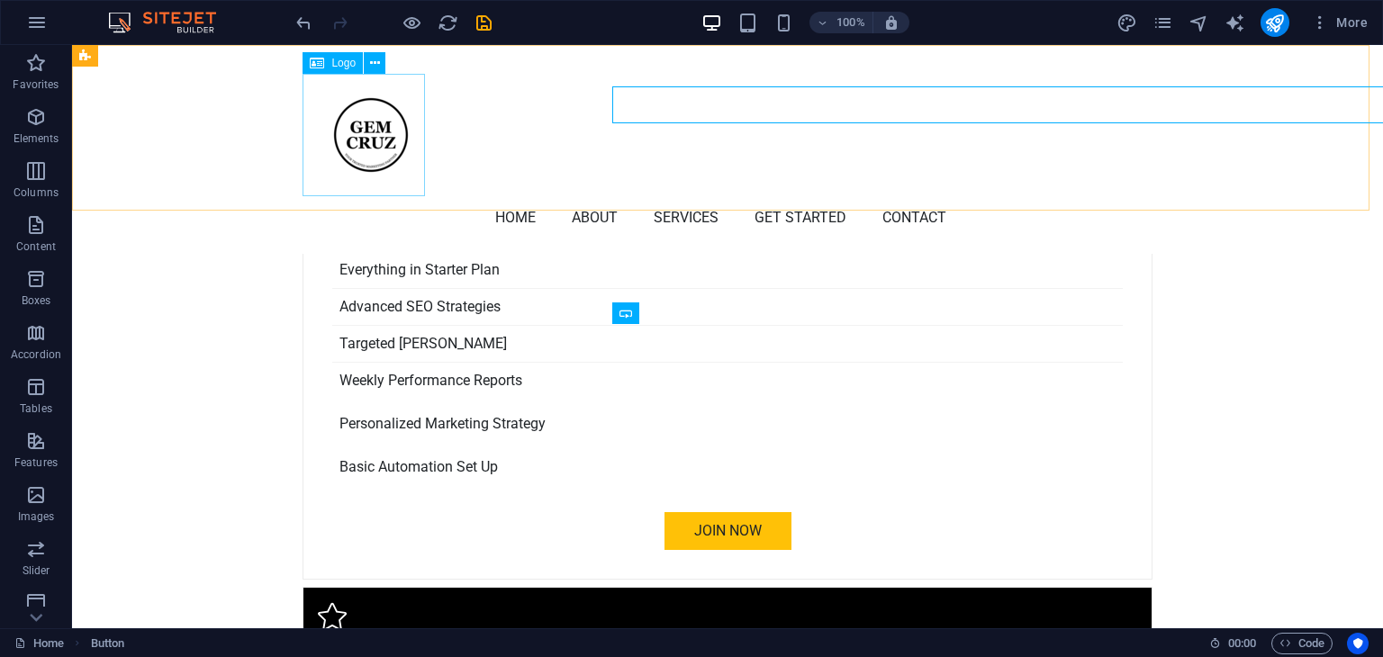
scroll to position [5151, 0]
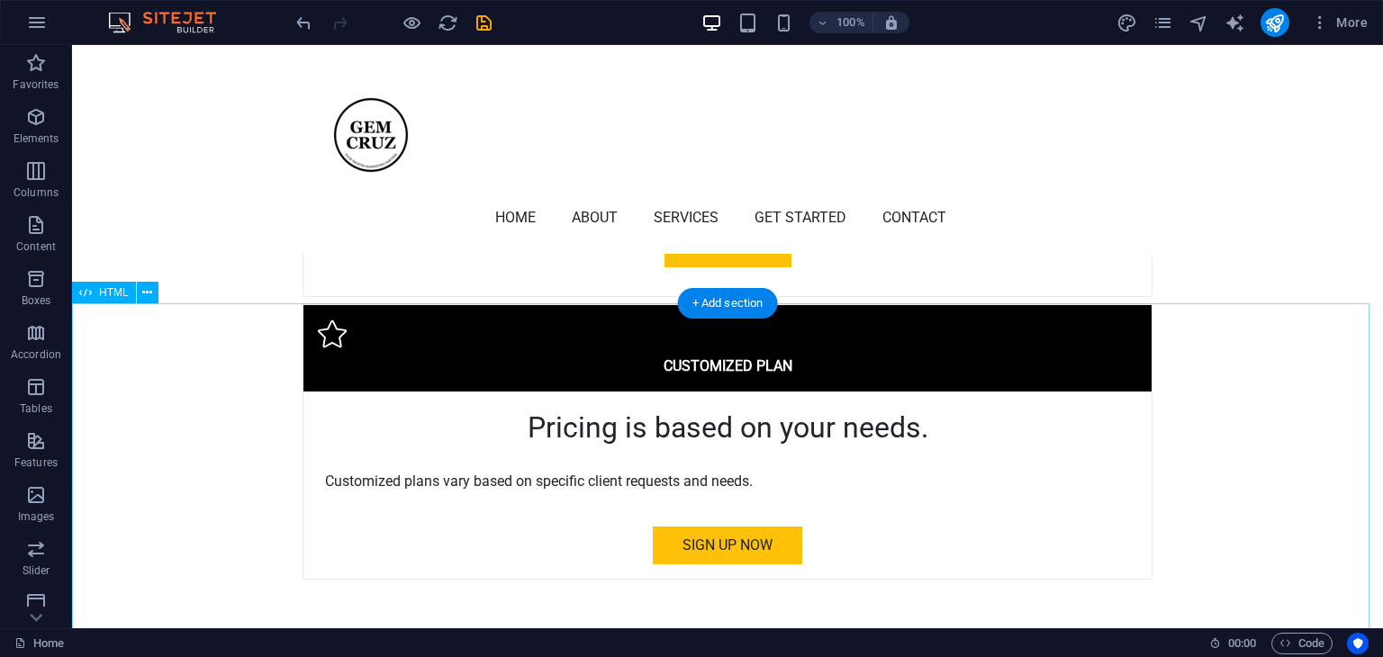
scroll to position [5193, 0]
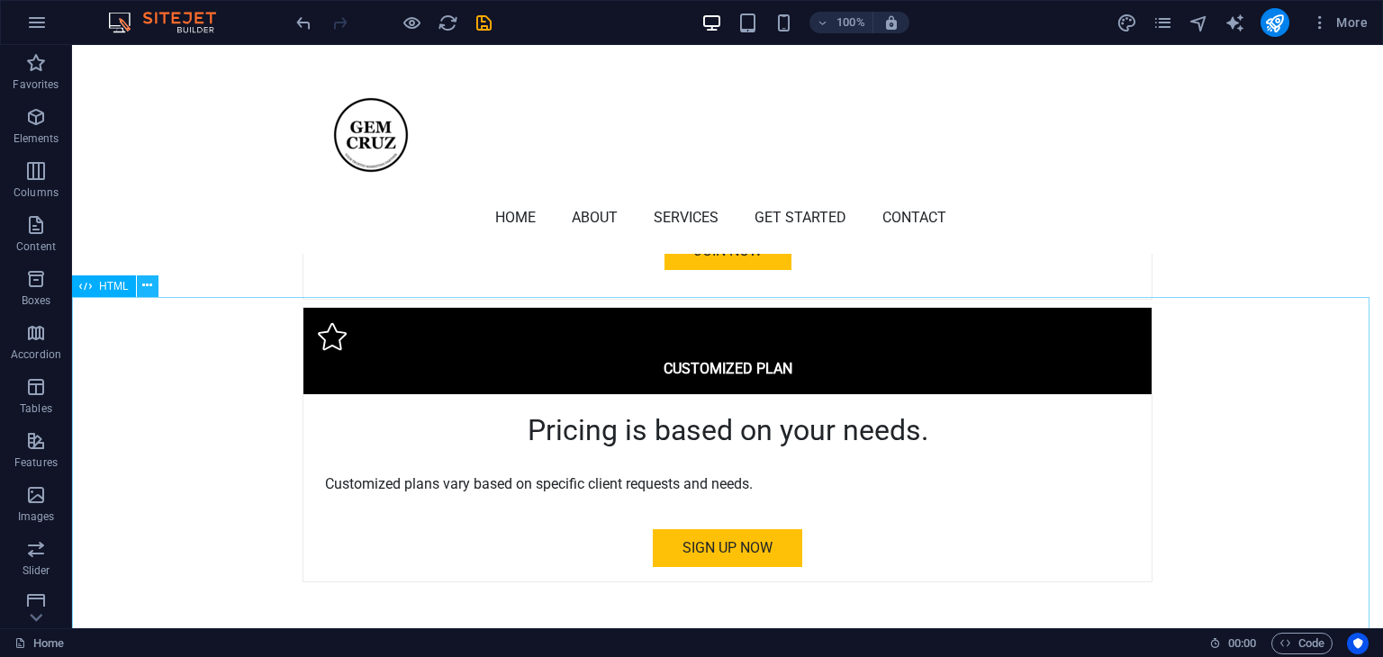
click at [152, 279] on button at bounding box center [148, 287] width 22 height 22
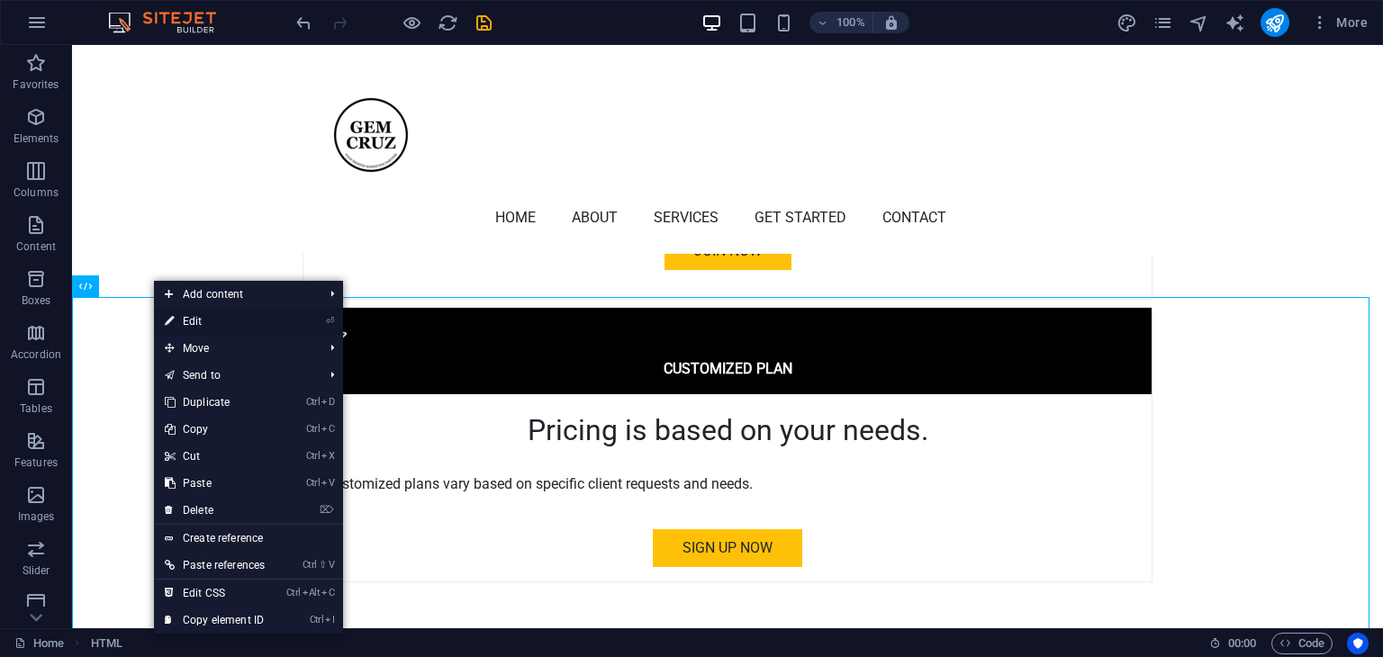
click at [198, 322] on link "⏎ Edit" at bounding box center [215, 321] width 122 height 27
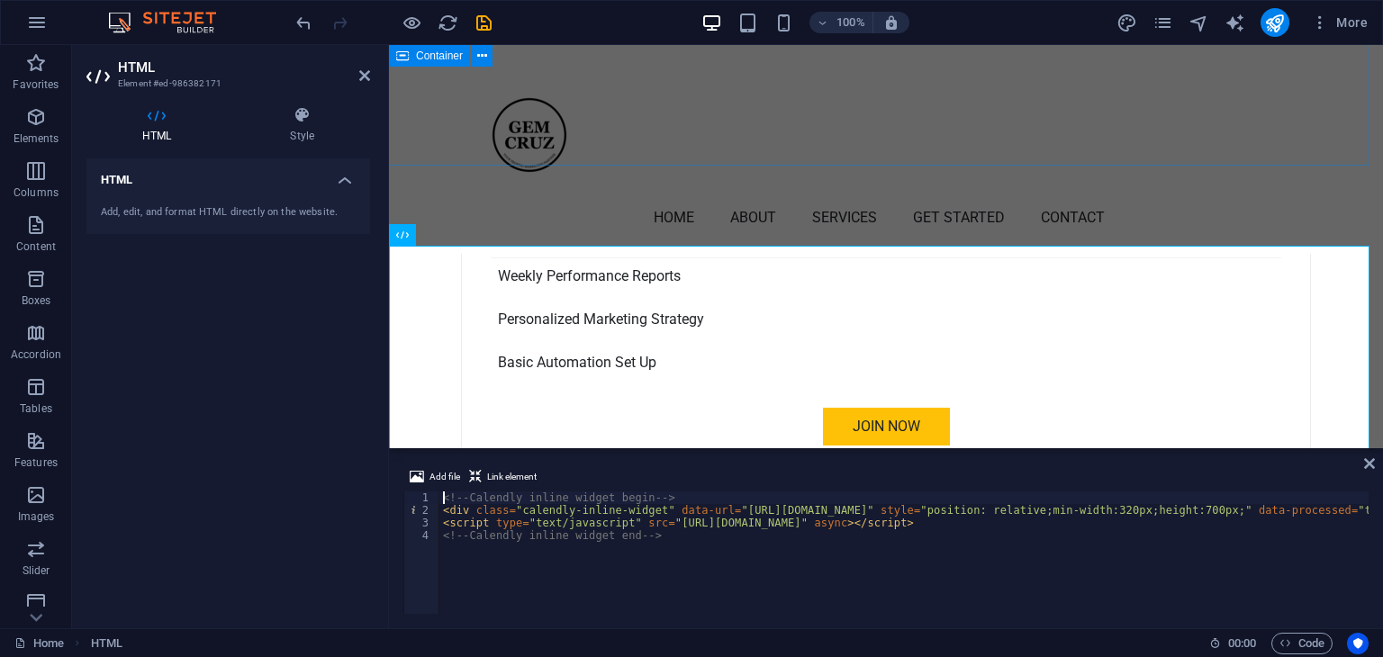
scroll to position [5000, 0]
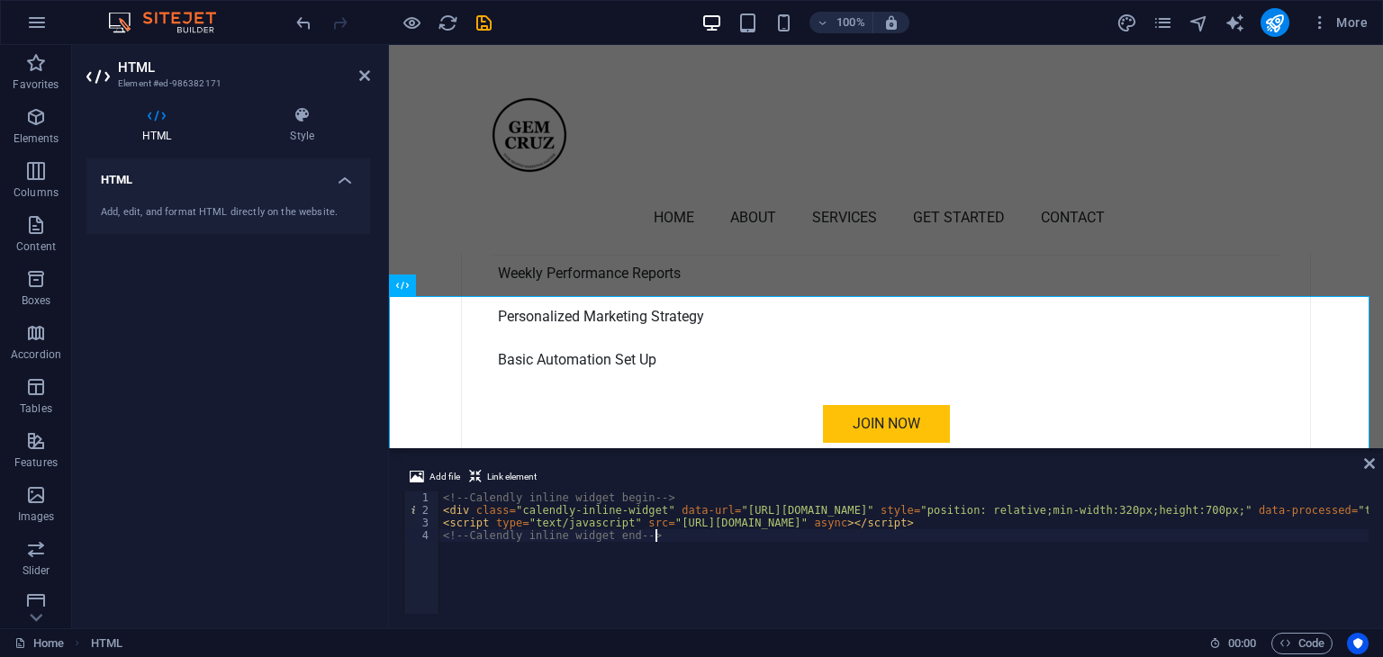
drag, startPoint x: 637, startPoint y: 604, endPoint x: 975, endPoint y: 609, distance: 337.7
click at [975, 609] on div "<!-- Calendly inline widget begin --> 1 2 3 4 <!-- Calendly inline widget begin…" at bounding box center [885, 553] width 965 height 122
type textarea "<!-- Calendly inline widget end -->"
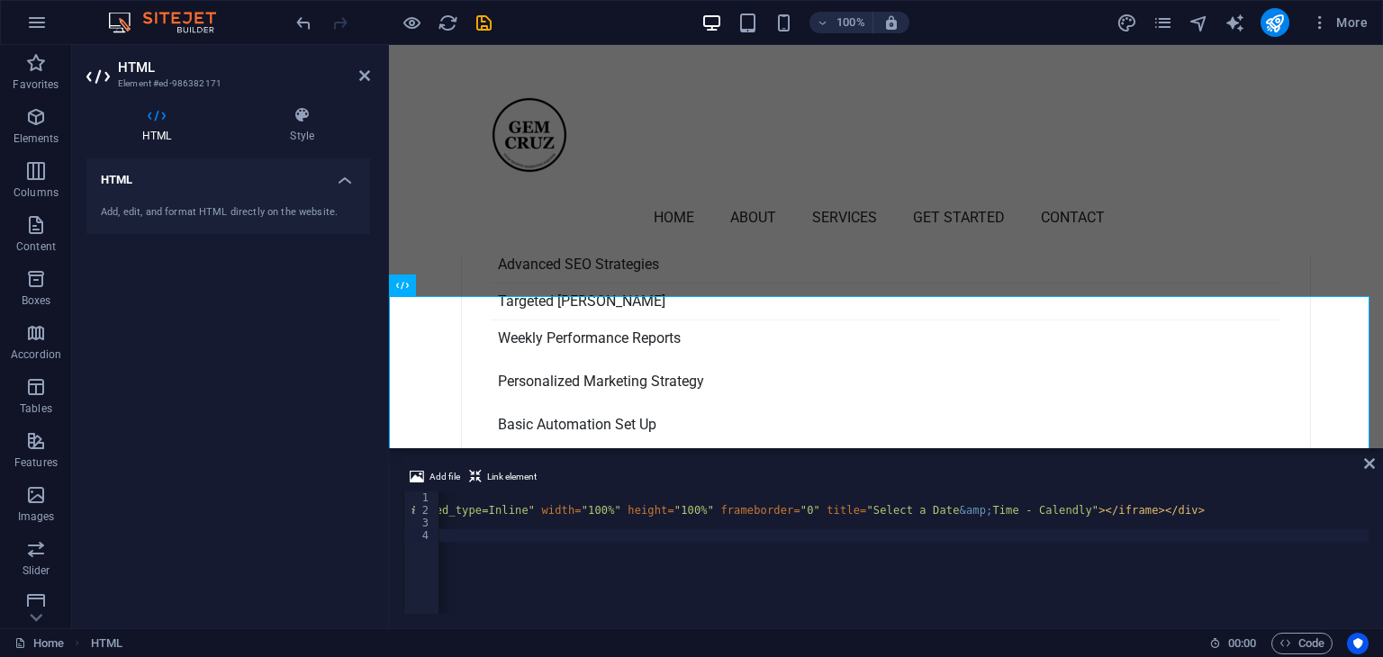
scroll to position [0, 2269]
click at [1364, 460] on icon at bounding box center [1369, 463] width 11 height 14
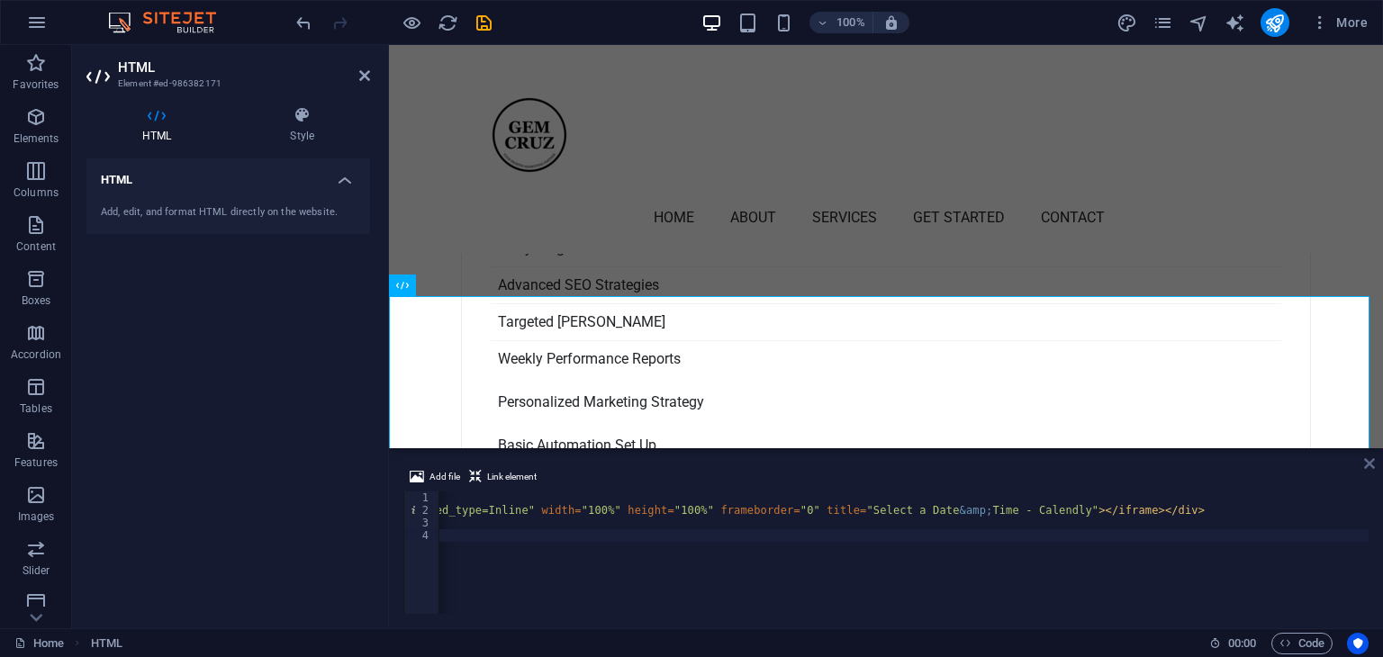
scroll to position [5193, 0]
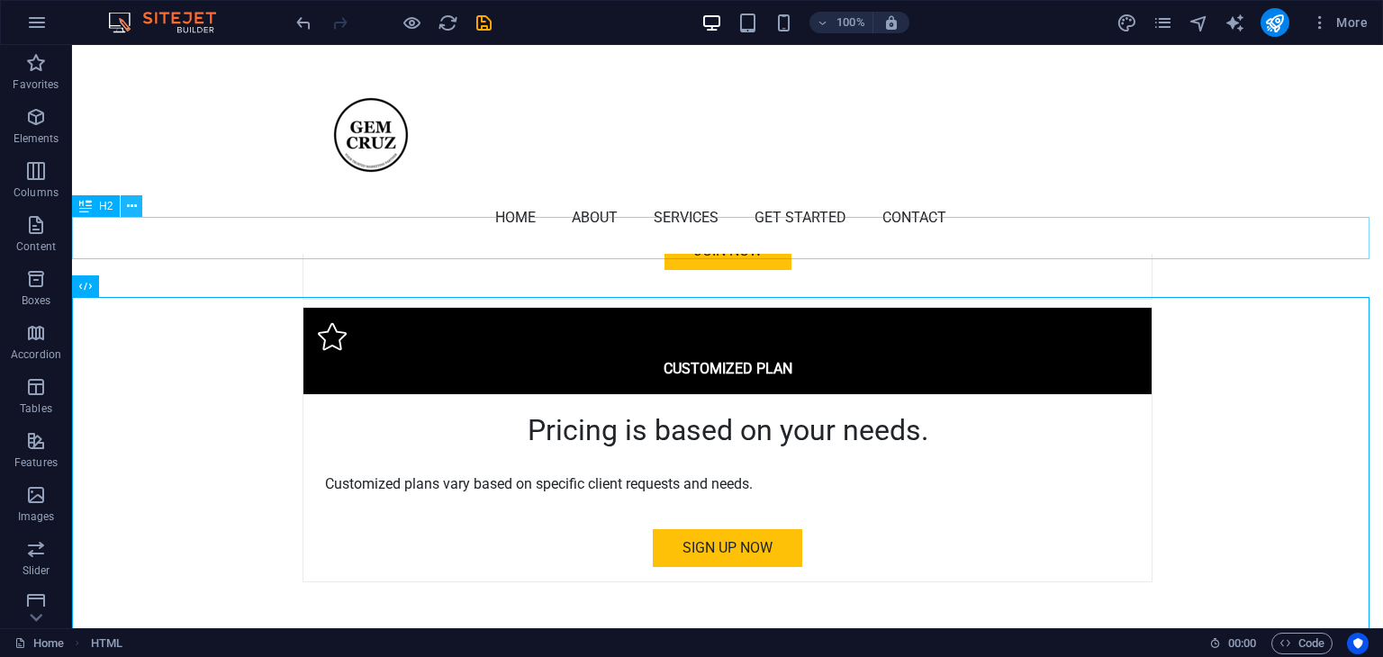
click at [127, 202] on icon at bounding box center [132, 206] width 10 height 19
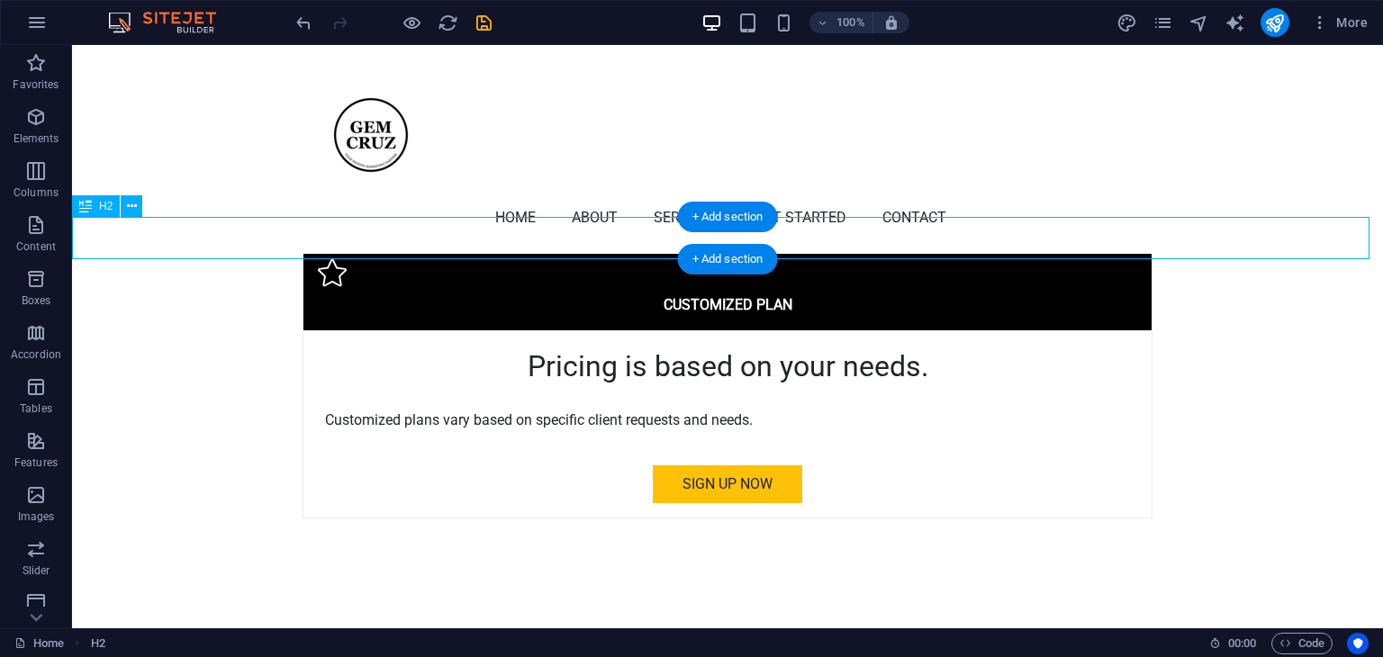
scroll to position [5258, 0]
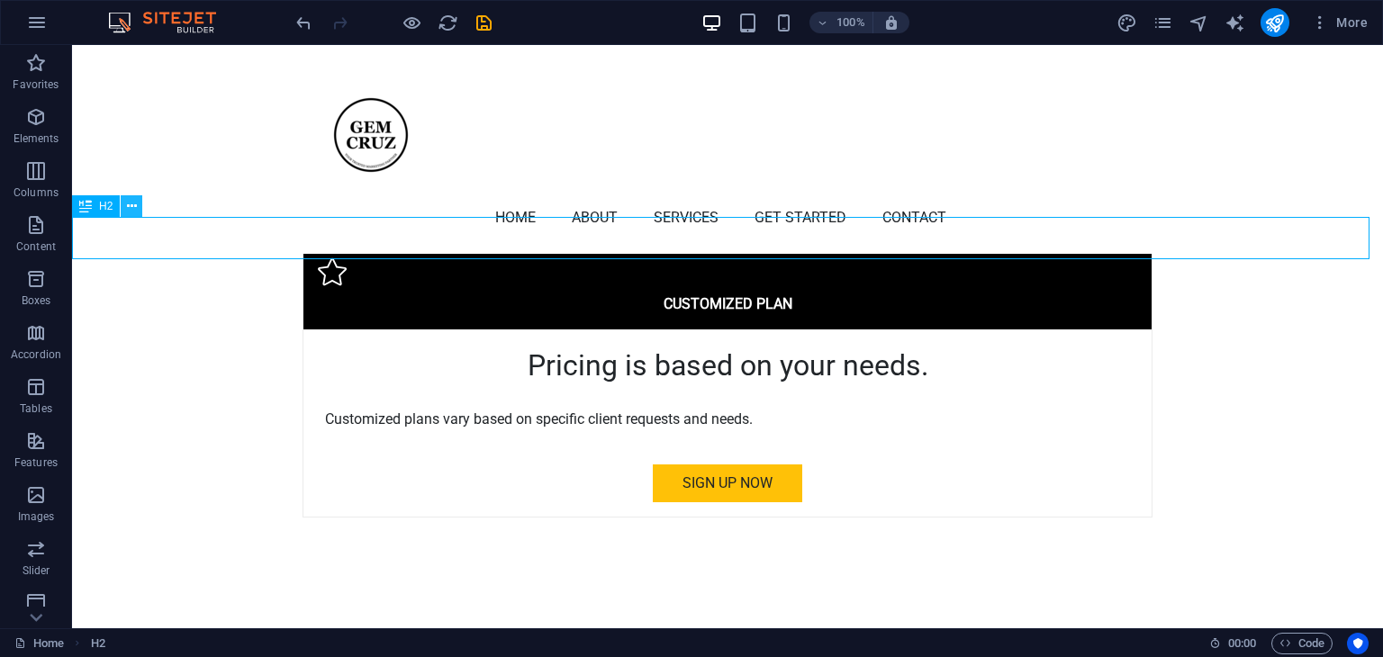
click at [127, 204] on icon at bounding box center [132, 206] width 10 height 19
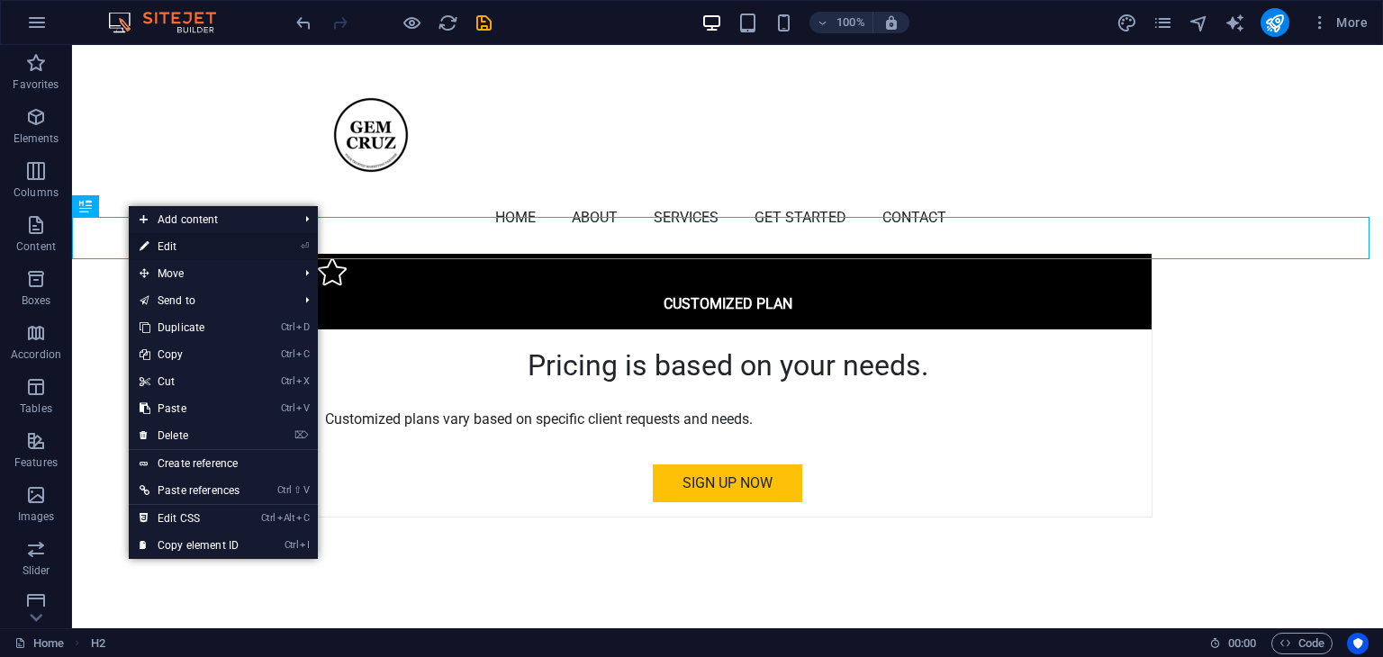
click at [159, 242] on link "⏎ Edit" at bounding box center [190, 246] width 122 height 27
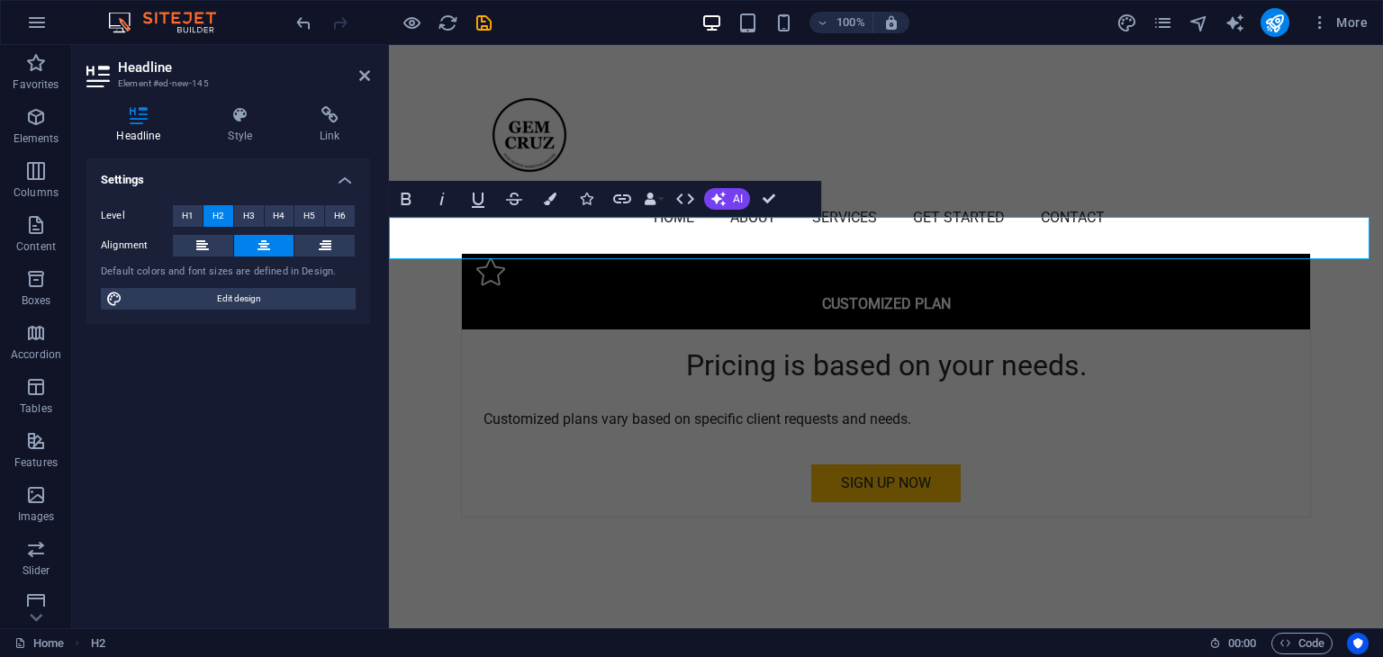
scroll to position [5021, 0]
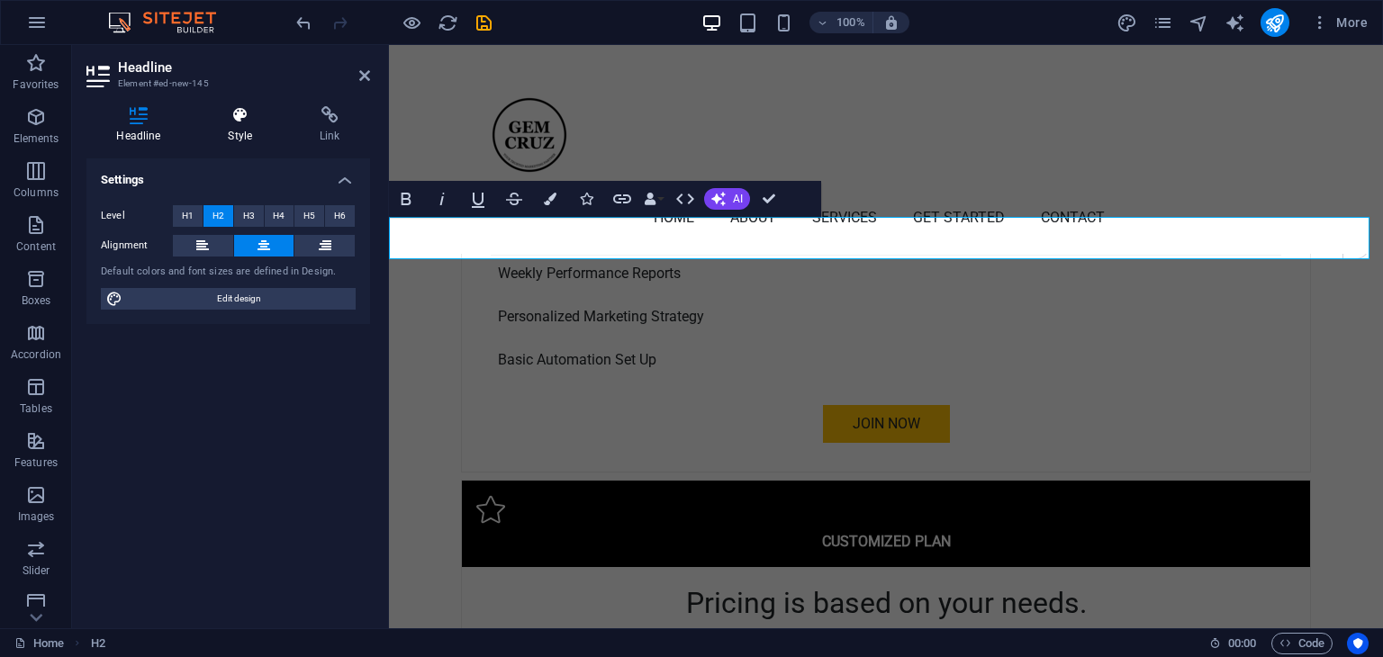
click at [249, 116] on icon at bounding box center [240, 115] width 85 height 18
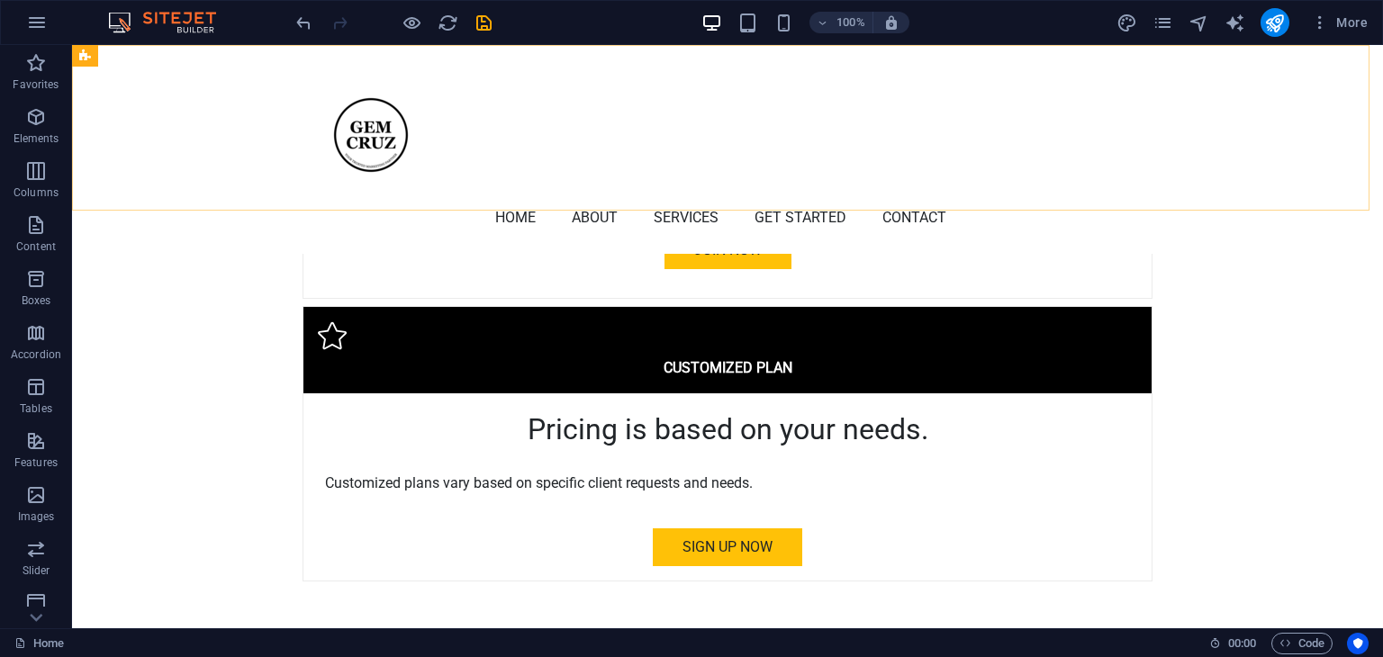
scroll to position [5193, 0]
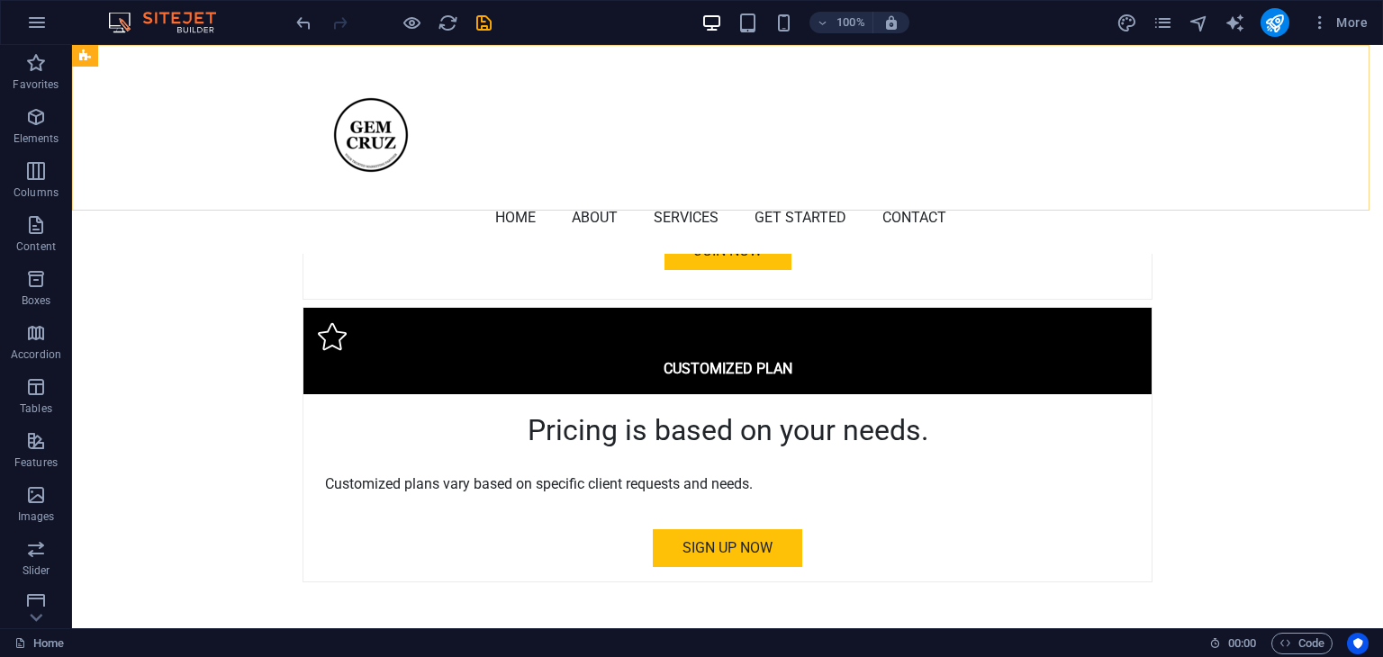
click at [102, 179] on div "Home About Services Get Started Contact Menu" at bounding box center [727, 149] width 1311 height 209
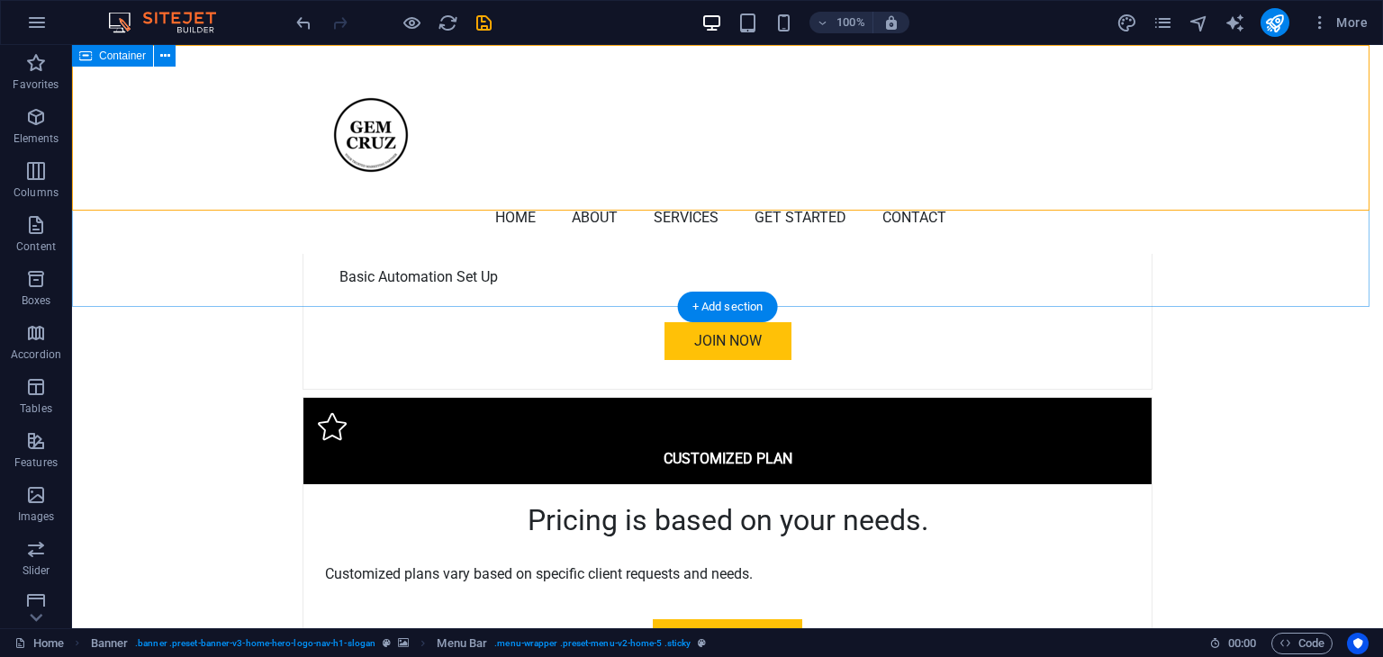
scroll to position [5103, 0]
click at [742, 309] on div "+ Add section" at bounding box center [728, 307] width 100 height 31
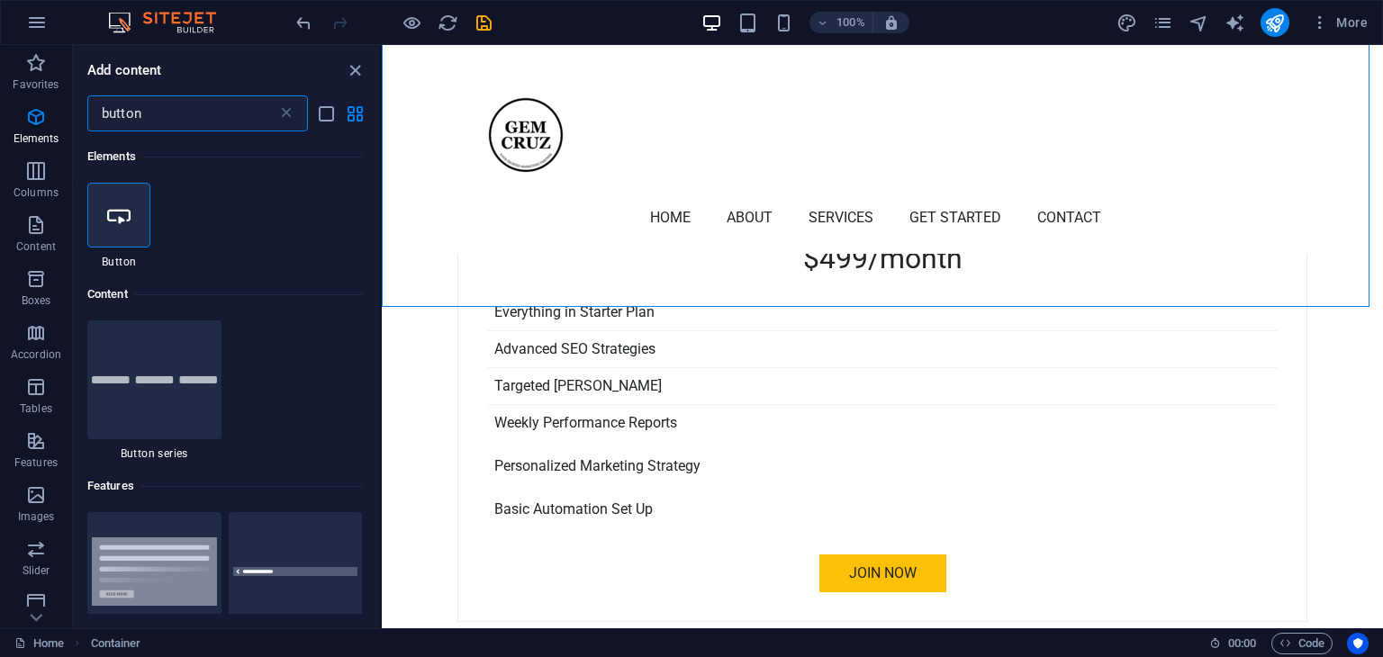
scroll to position [0, 0]
click at [293, 106] on icon at bounding box center [286, 113] width 18 height 18
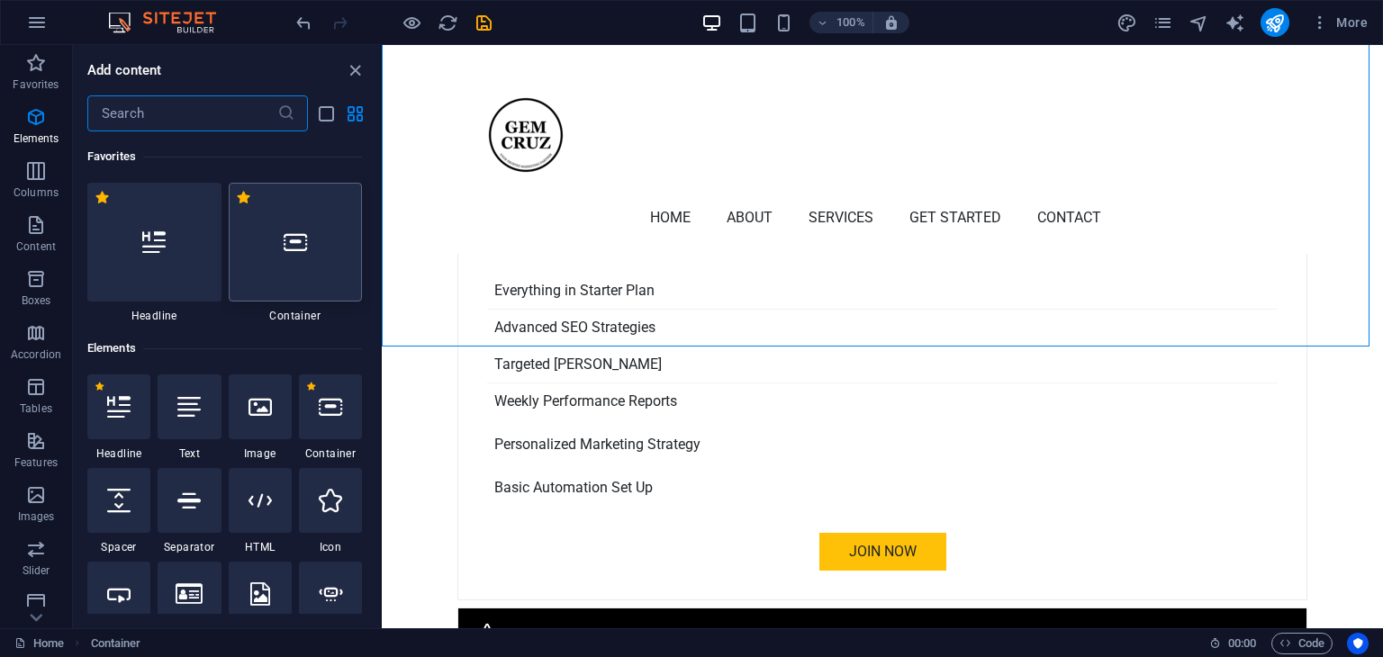
scroll to position [4873, 0]
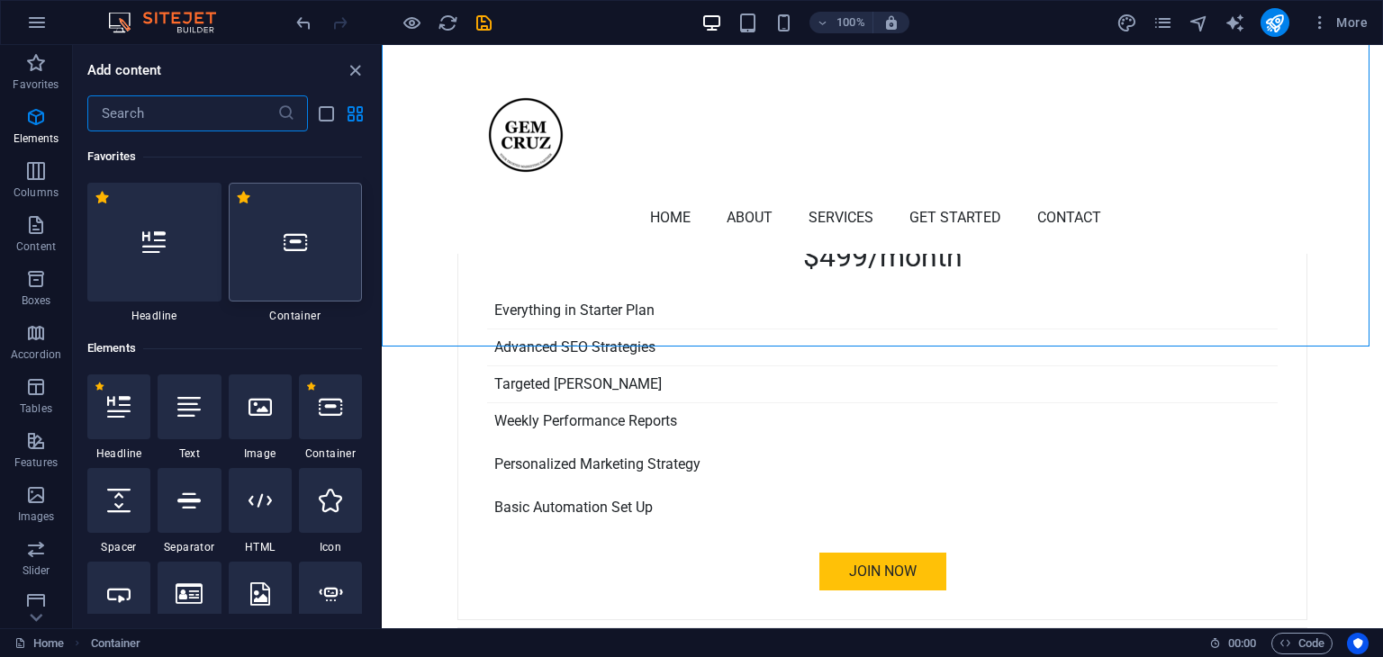
click at [333, 267] on div at bounding box center [296, 242] width 134 height 119
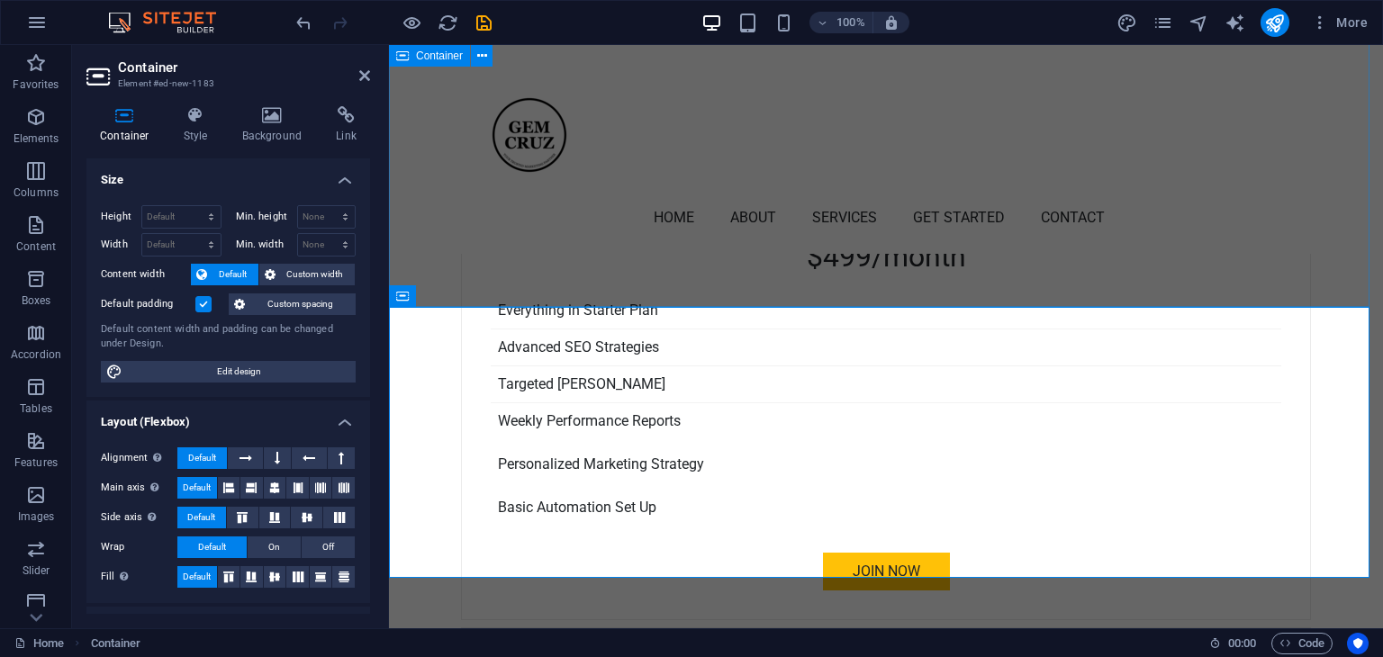
scroll to position [4866, 0]
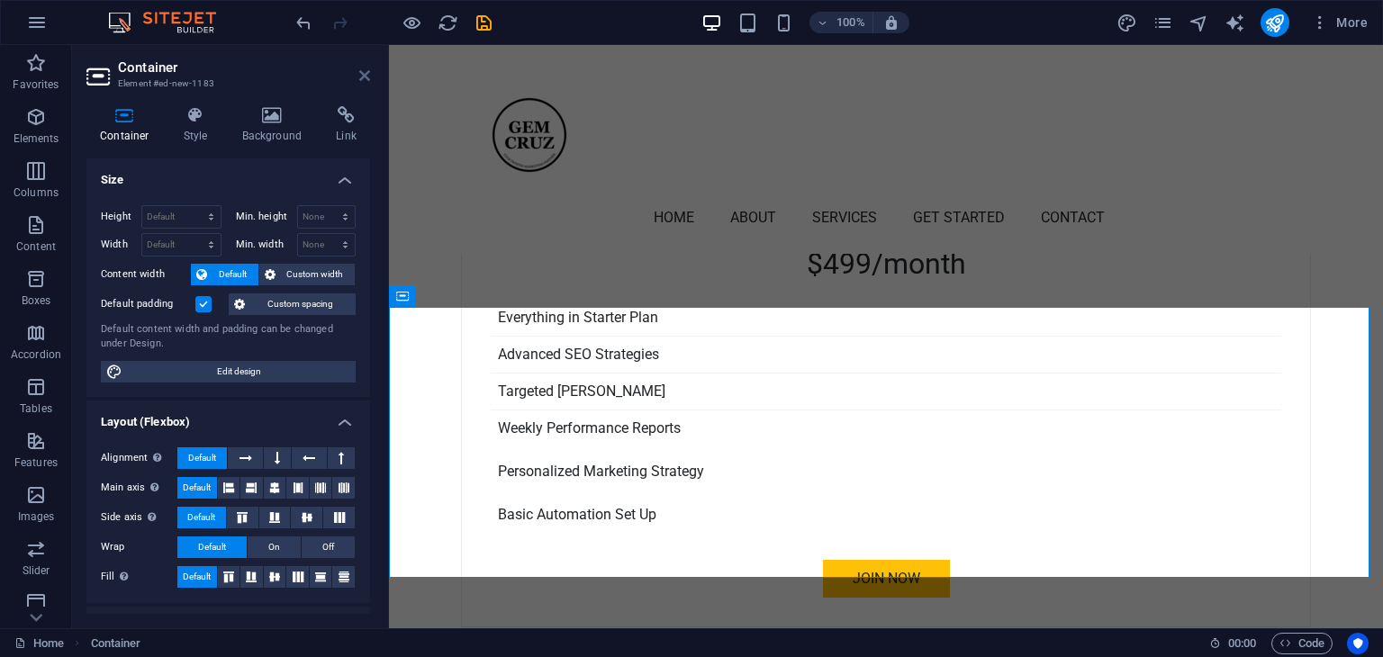
click at [365, 74] on icon at bounding box center [364, 75] width 11 height 14
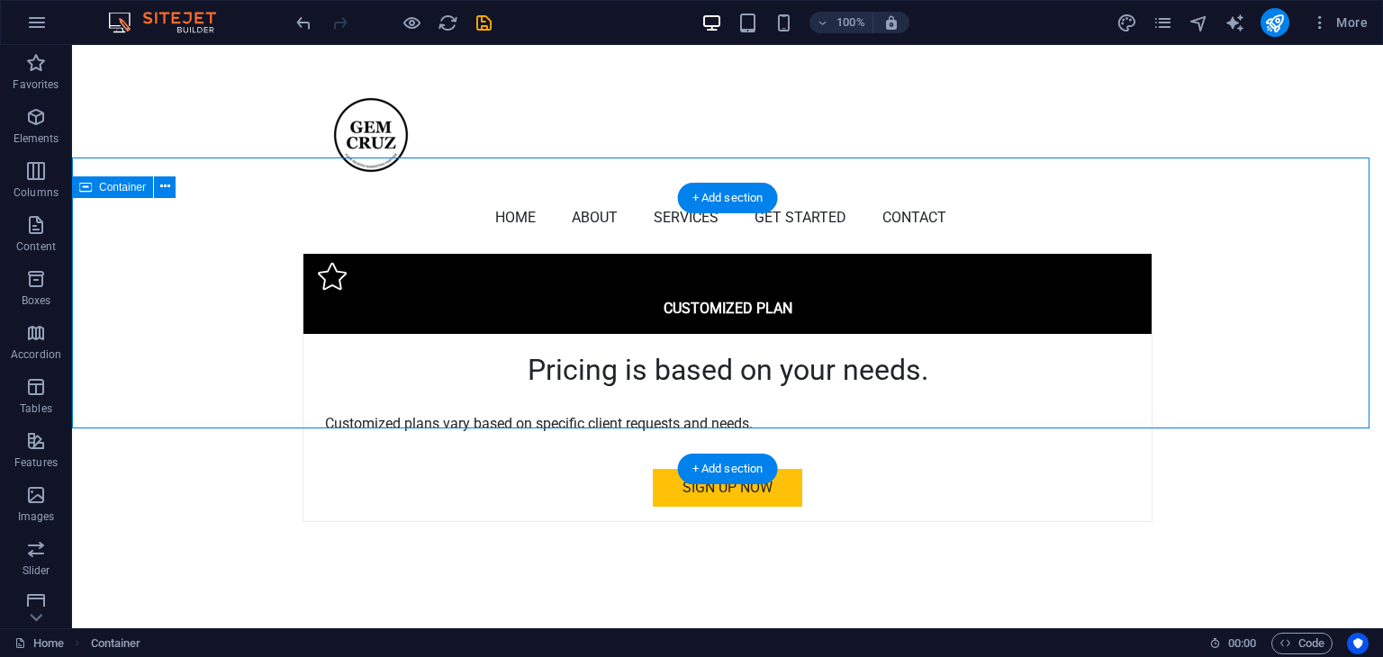
scroll to position [5258, 0]
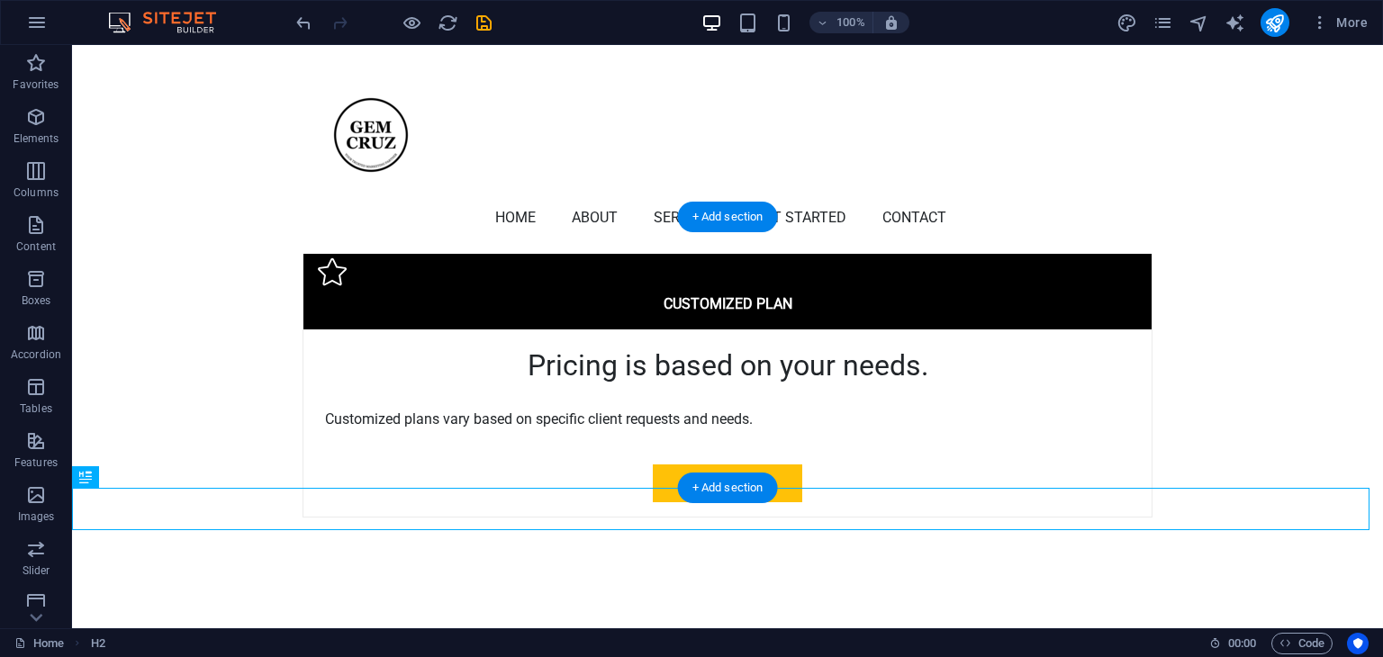
drag, startPoint x: 499, startPoint y: 510, endPoint x: 512, endPoint y: 350, distance: 159.9
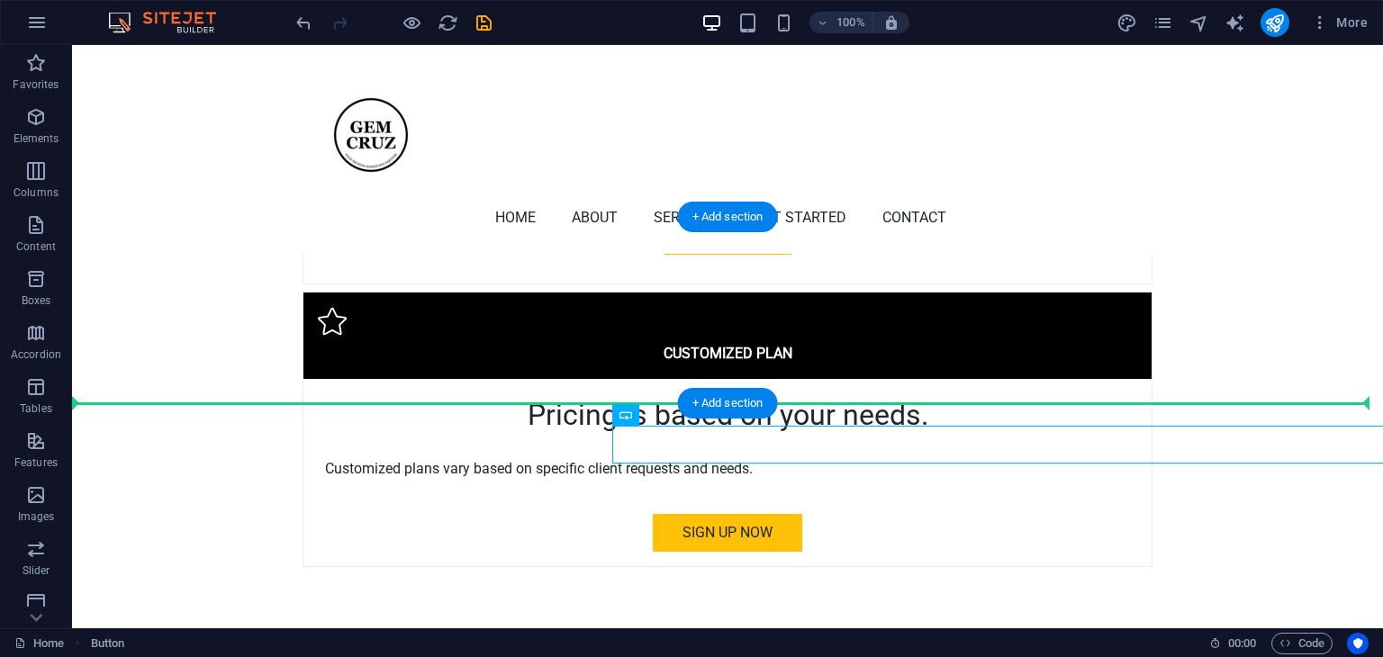
scroll to position [5193, 0]
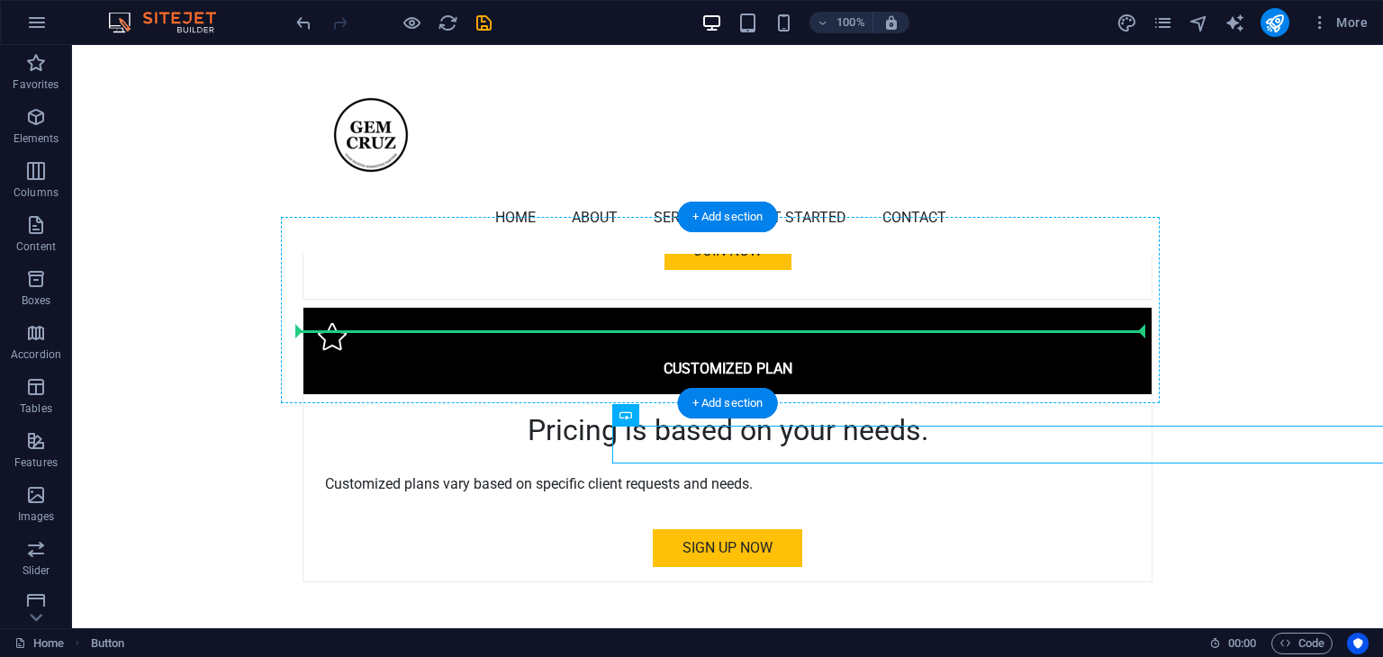
drag, startPoint x: 651, startPoint y: 451, endPoint x: 671, endPoint y: 320, distance: 132.9
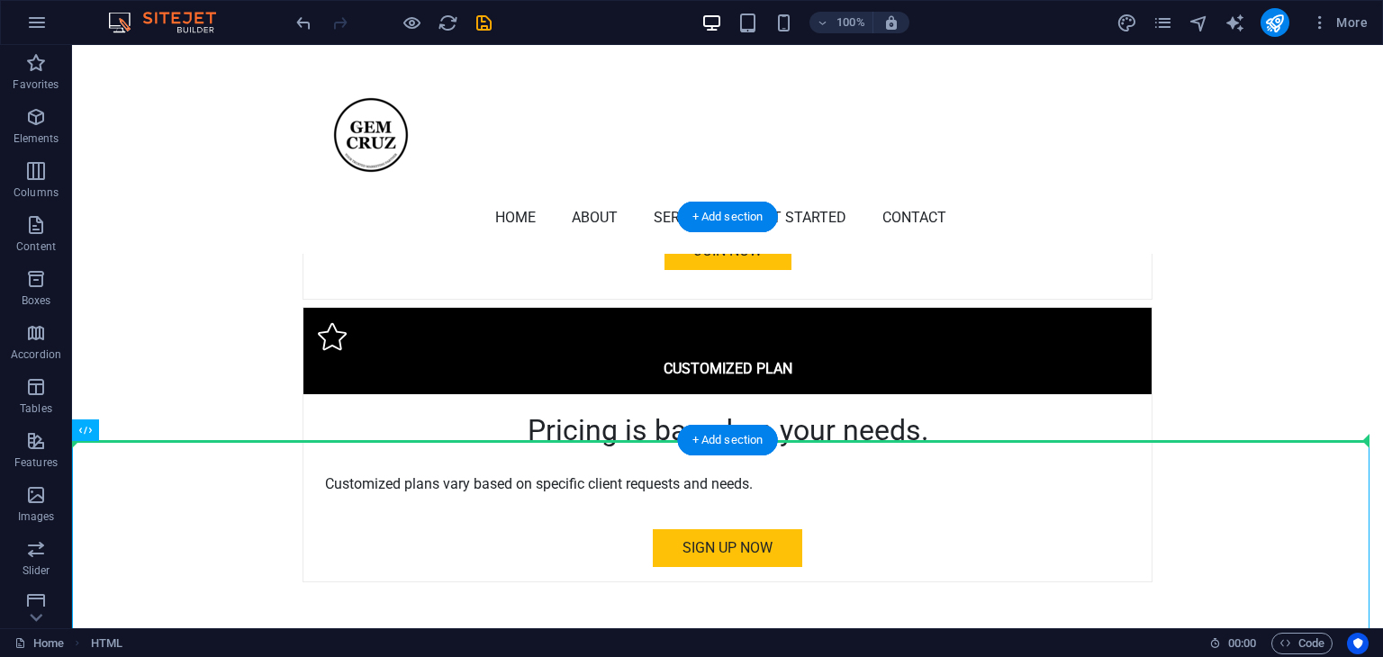
drag, startPoint x: 437, startPoint y: 529, endPoint x: 511, endPoint y: 402, distance: 146.1
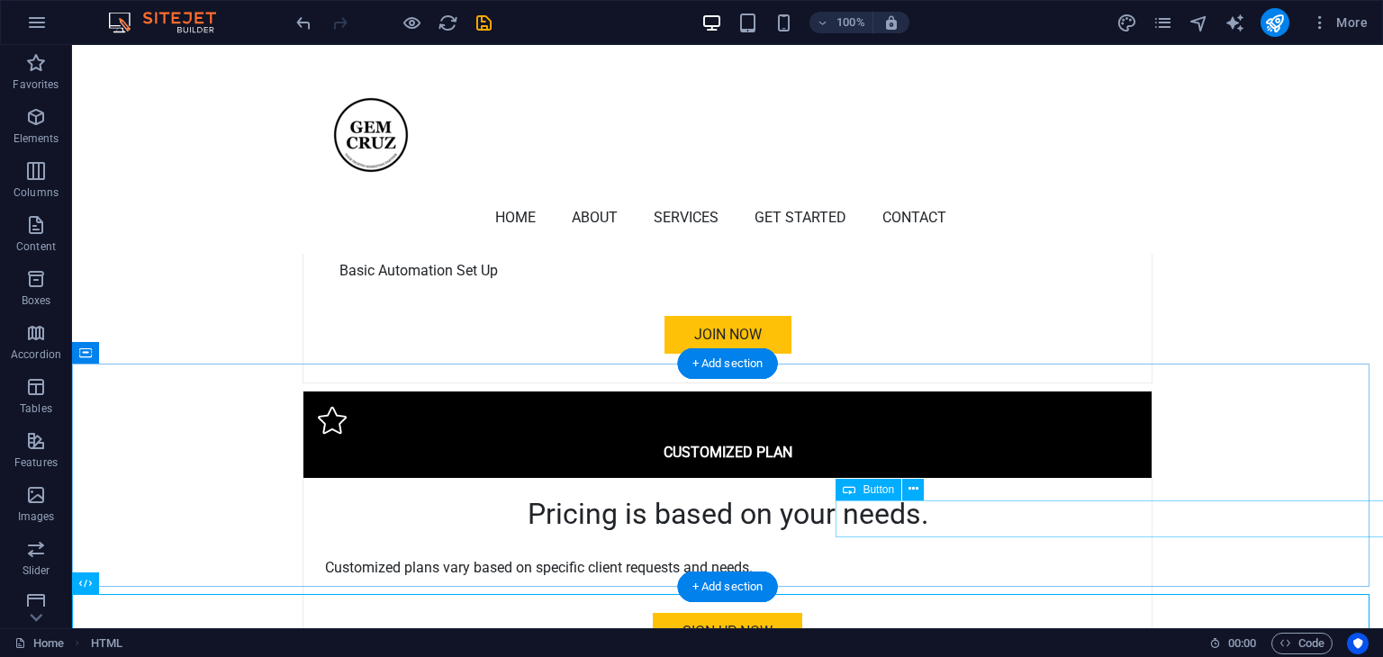
scroll to position [5103, 0]
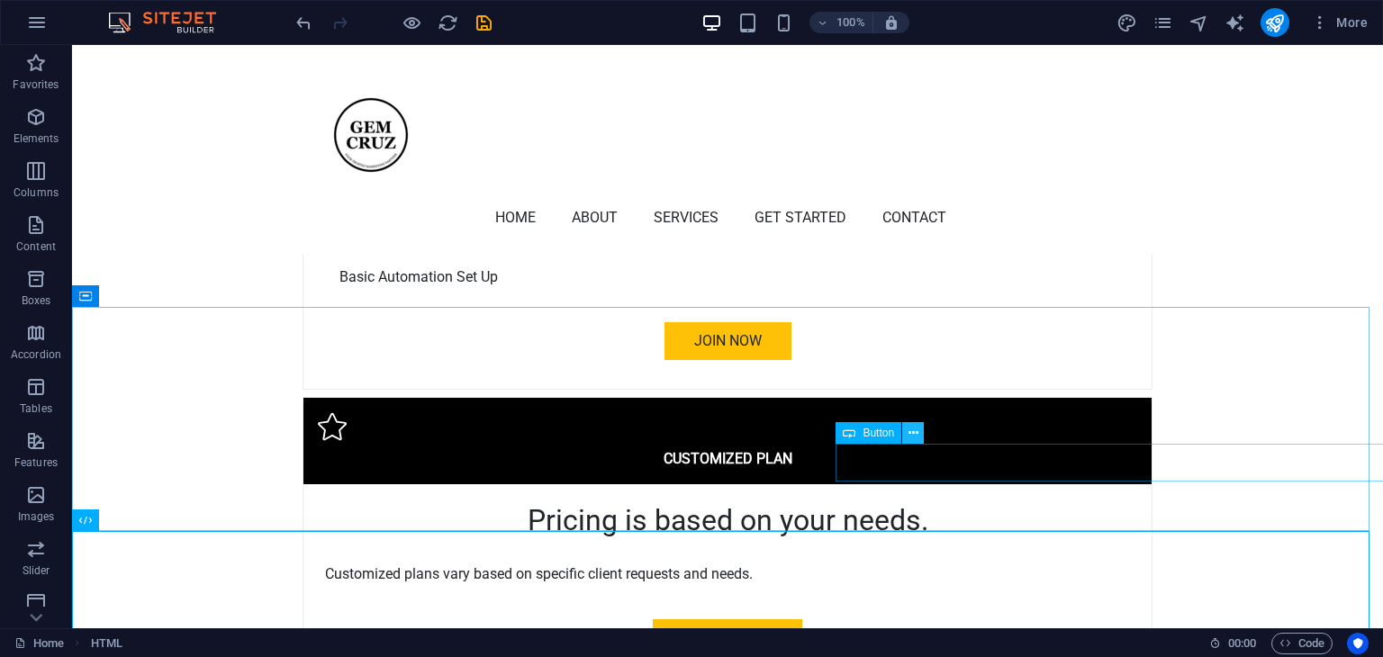
click at [908, 433] on icon at bounding box center [913, 433] width 10 height 19
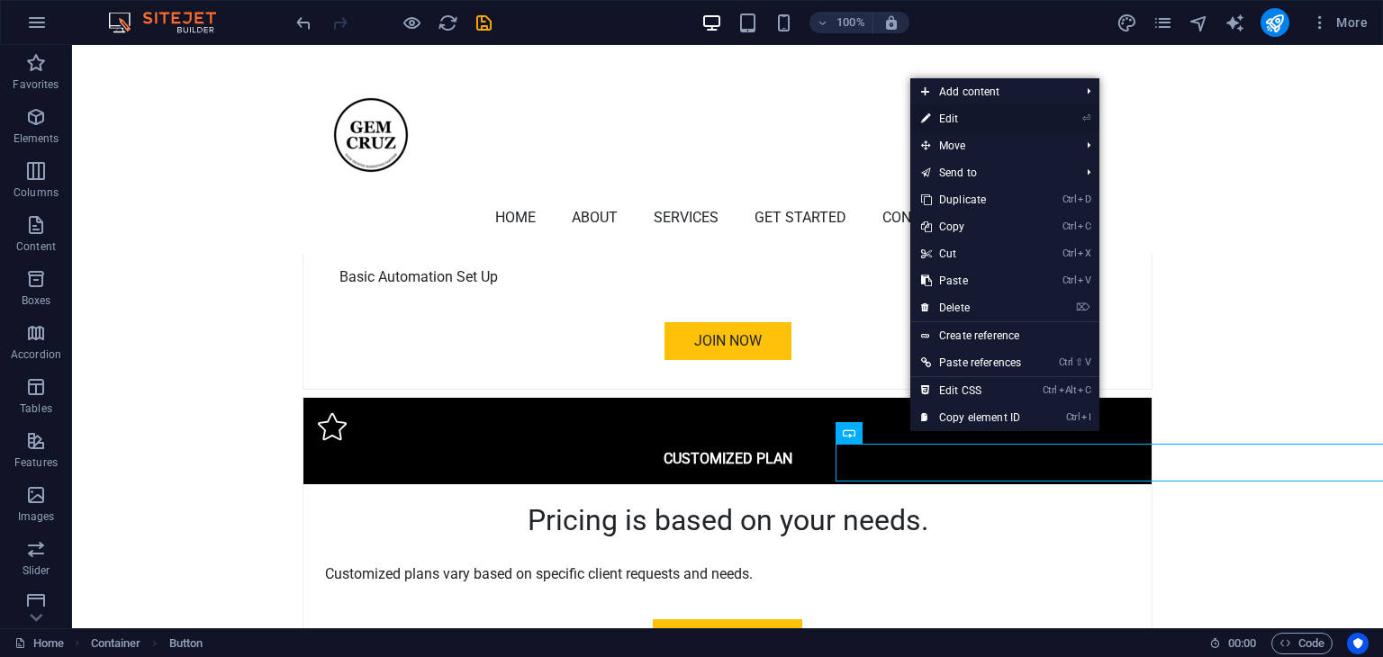
drag, startPoint x: 960, startPoint y: 118, endPoint x: 598, endPoint y: 69, distance: 365.2
click at [960, 118] on link "⏎ Edit" at bounding box center [971, 118] width 122 height 27
select select "px"
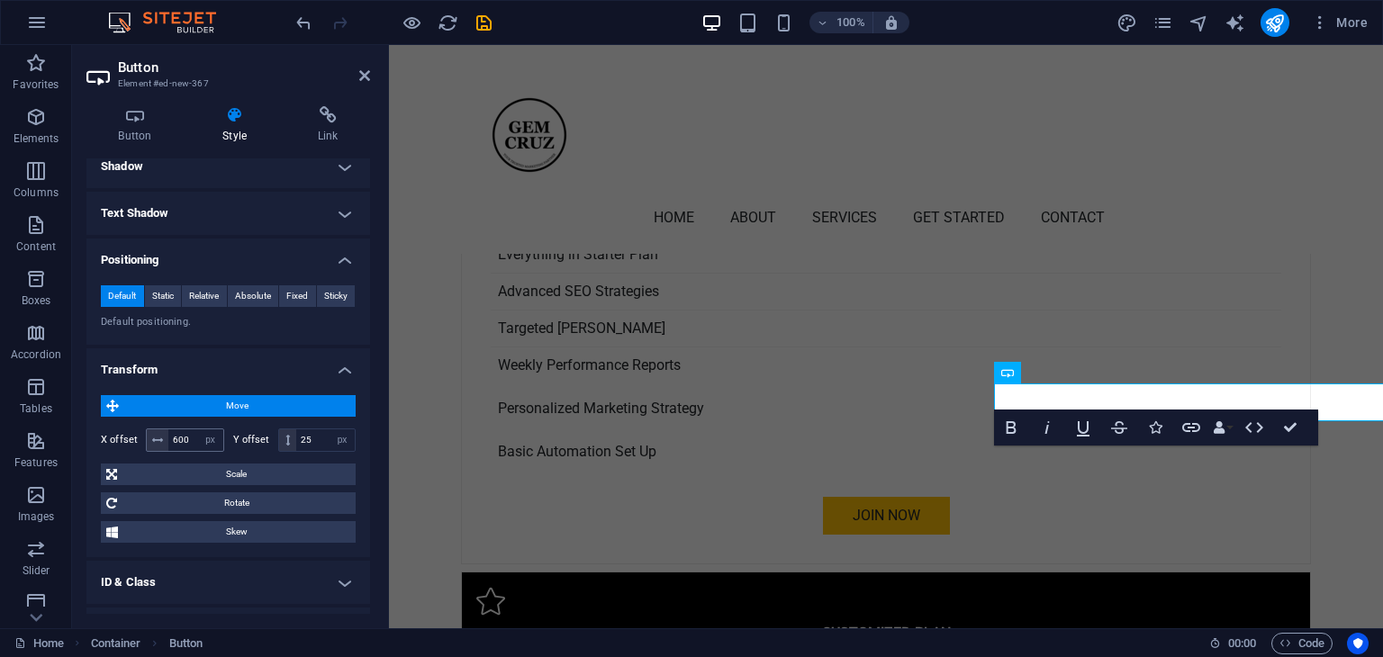
scroll to position [4931, 0]
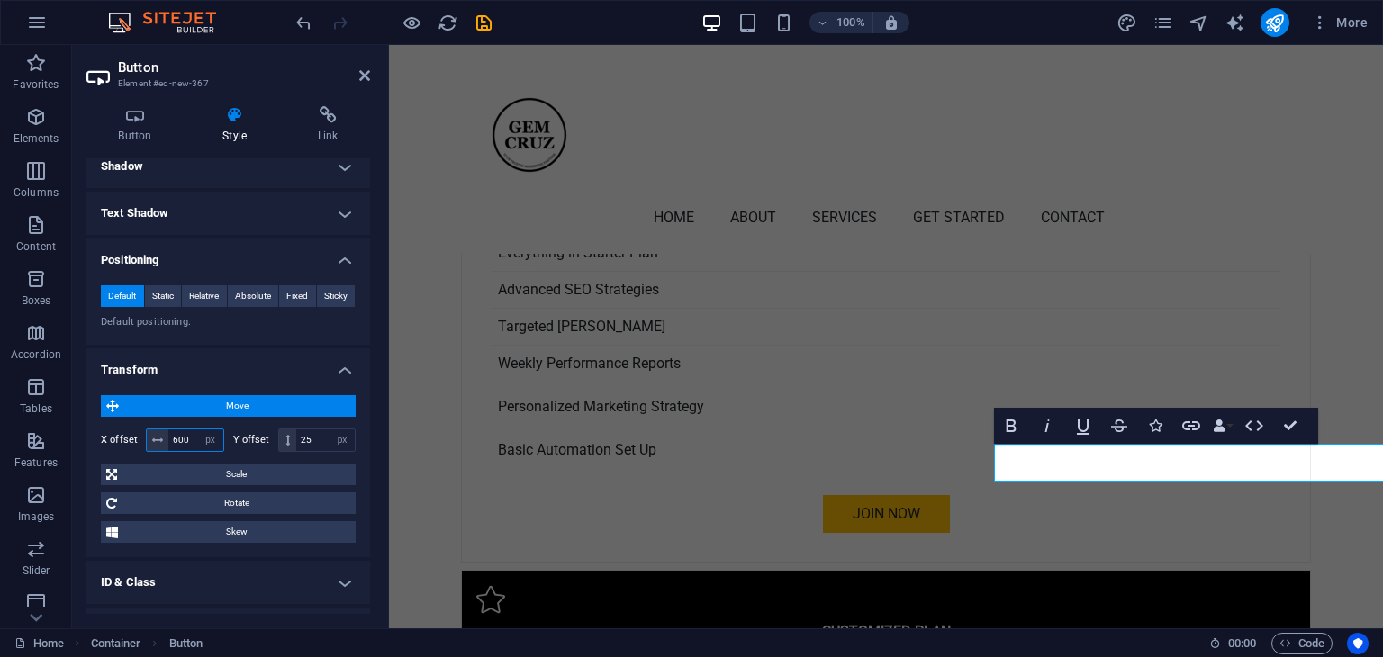
click at [177, 437] on input "600" at bounding box center [195, 440] width 55 height 22
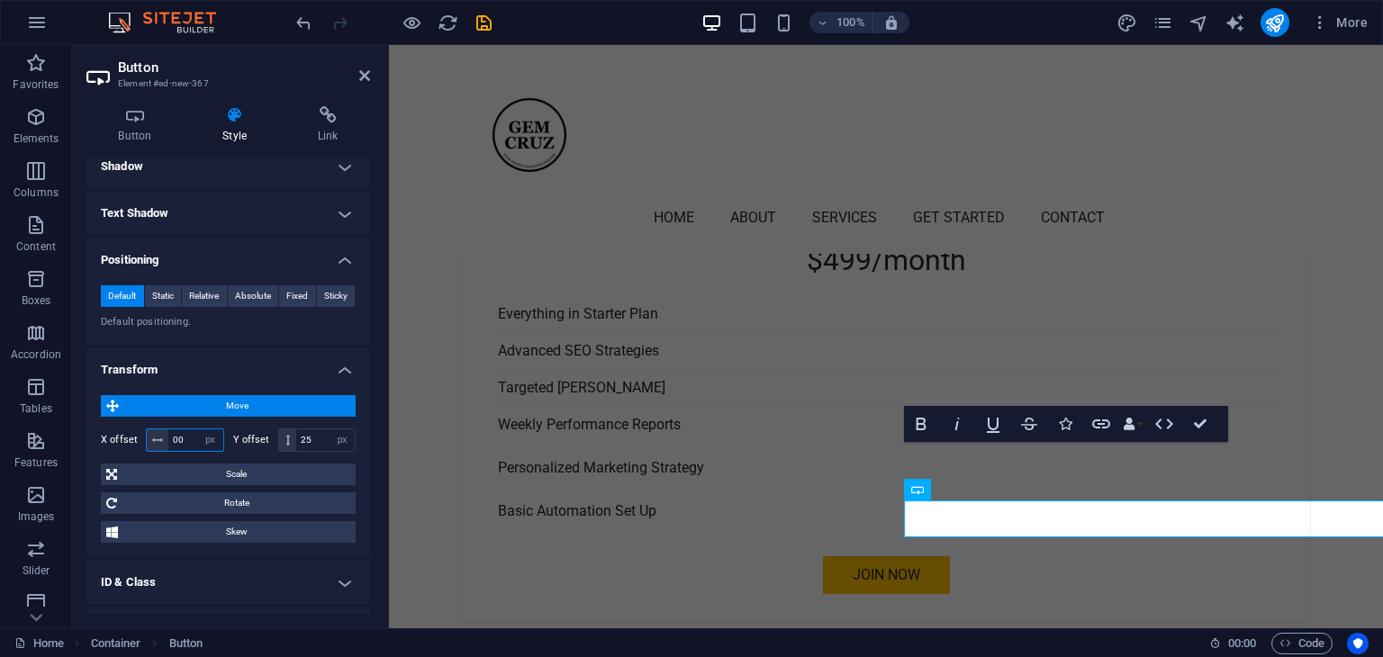
type input "400"
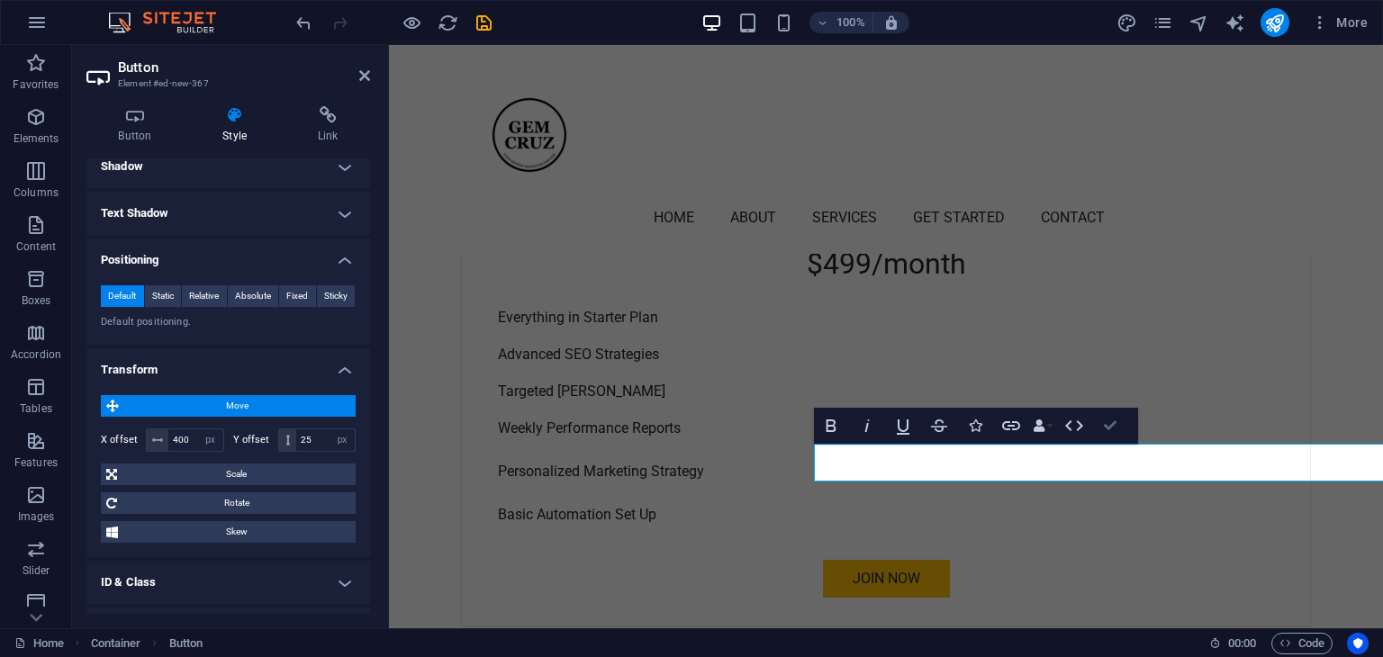
scroll to position [5103, 0]
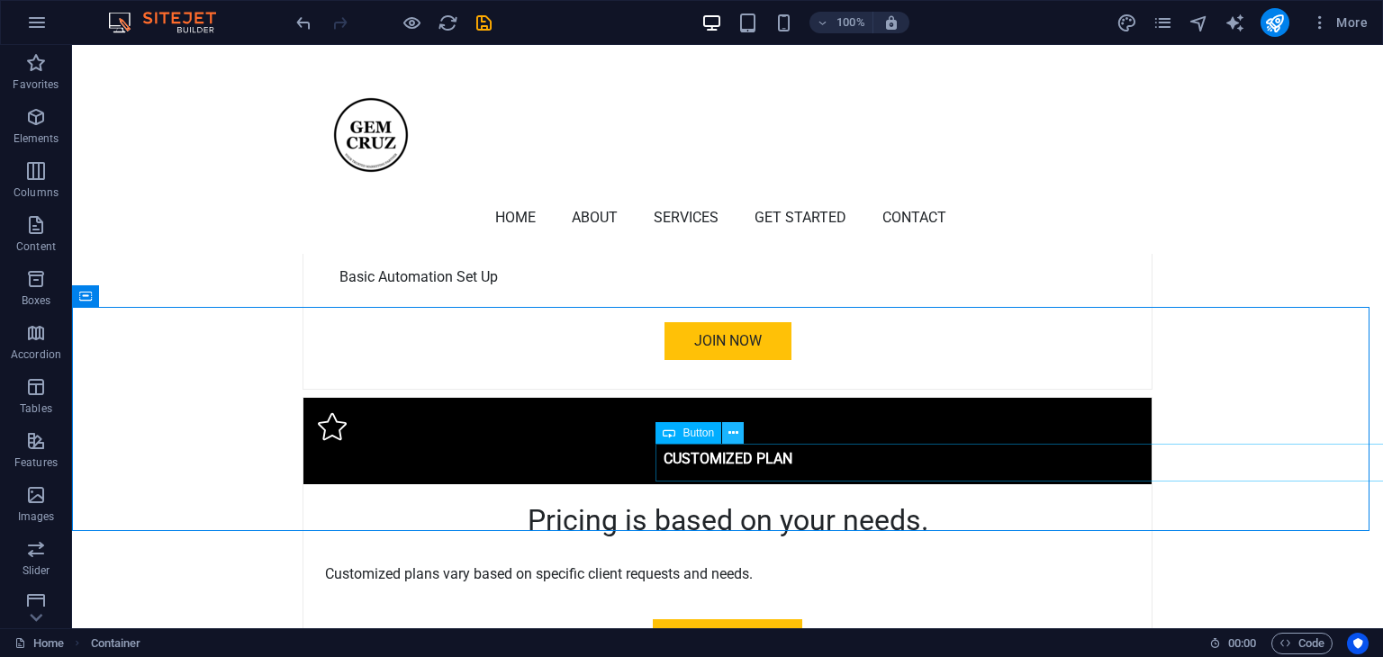
click at [738, 428] on button at bounding box center [733, 433] width 22 height 22
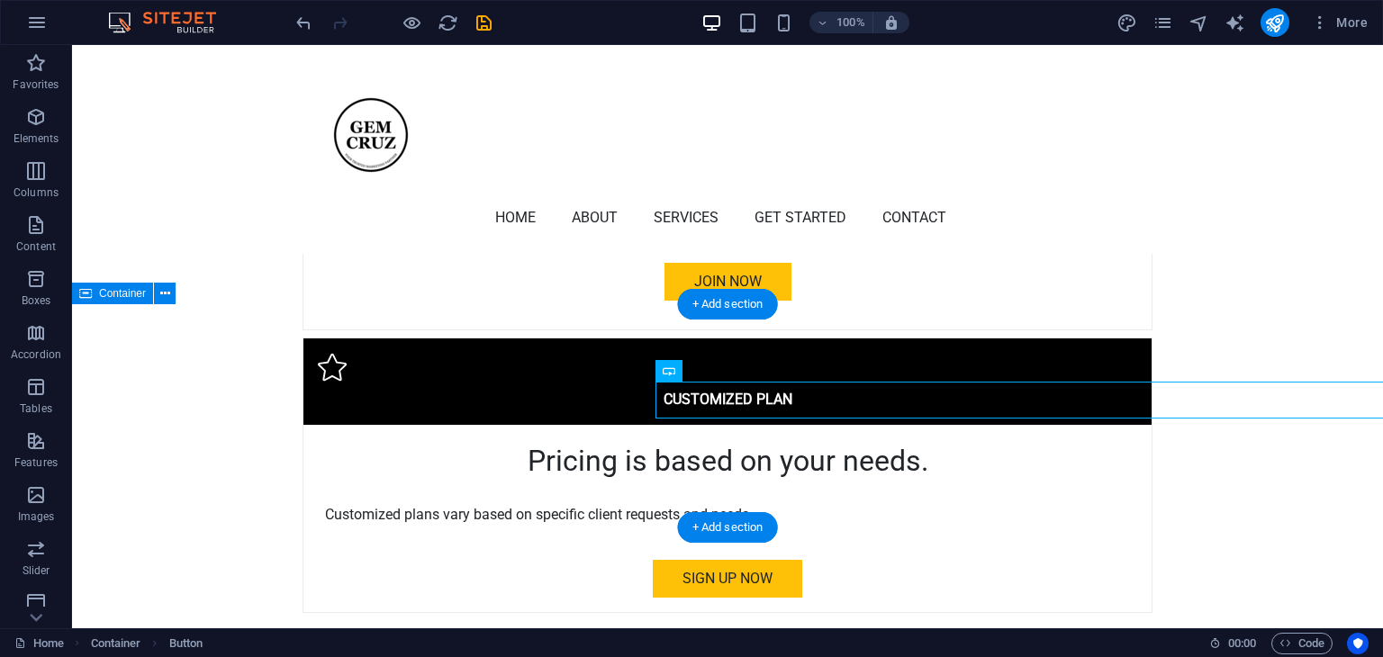
scroll to position [5168, 0]
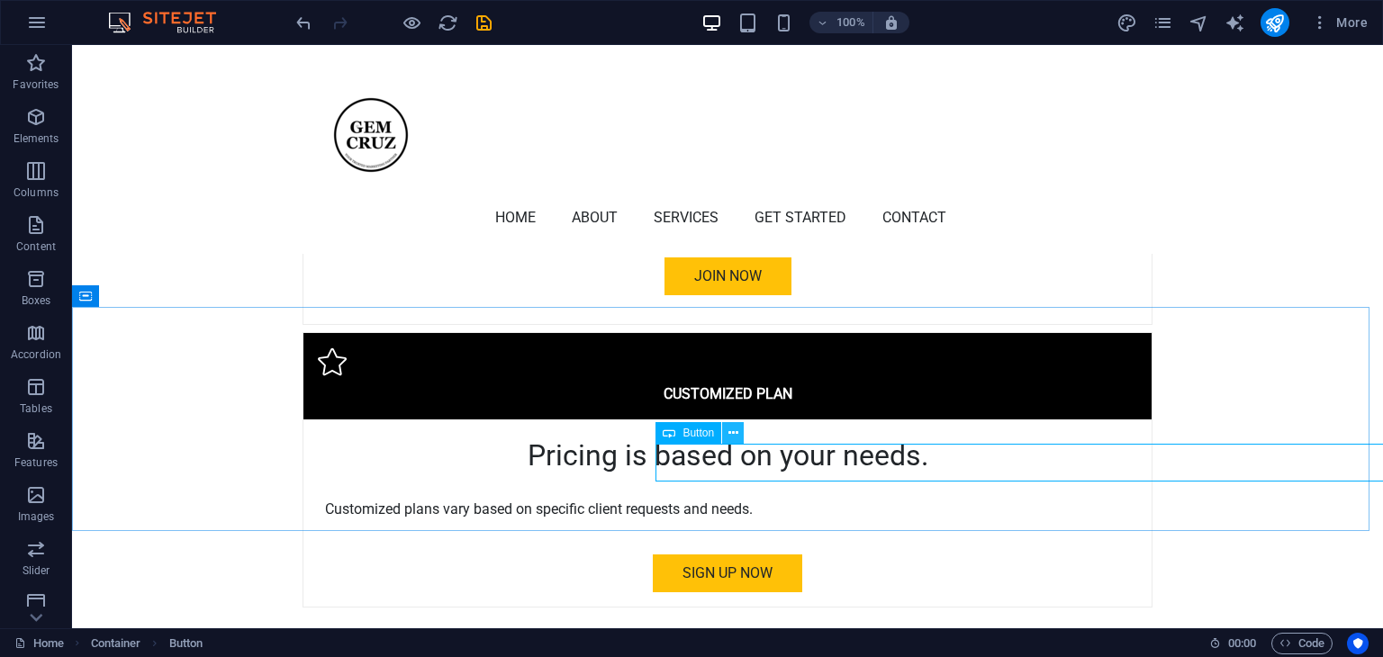
click at [729, 434] on icon at bounding box center [733, 433] width 10 height 19
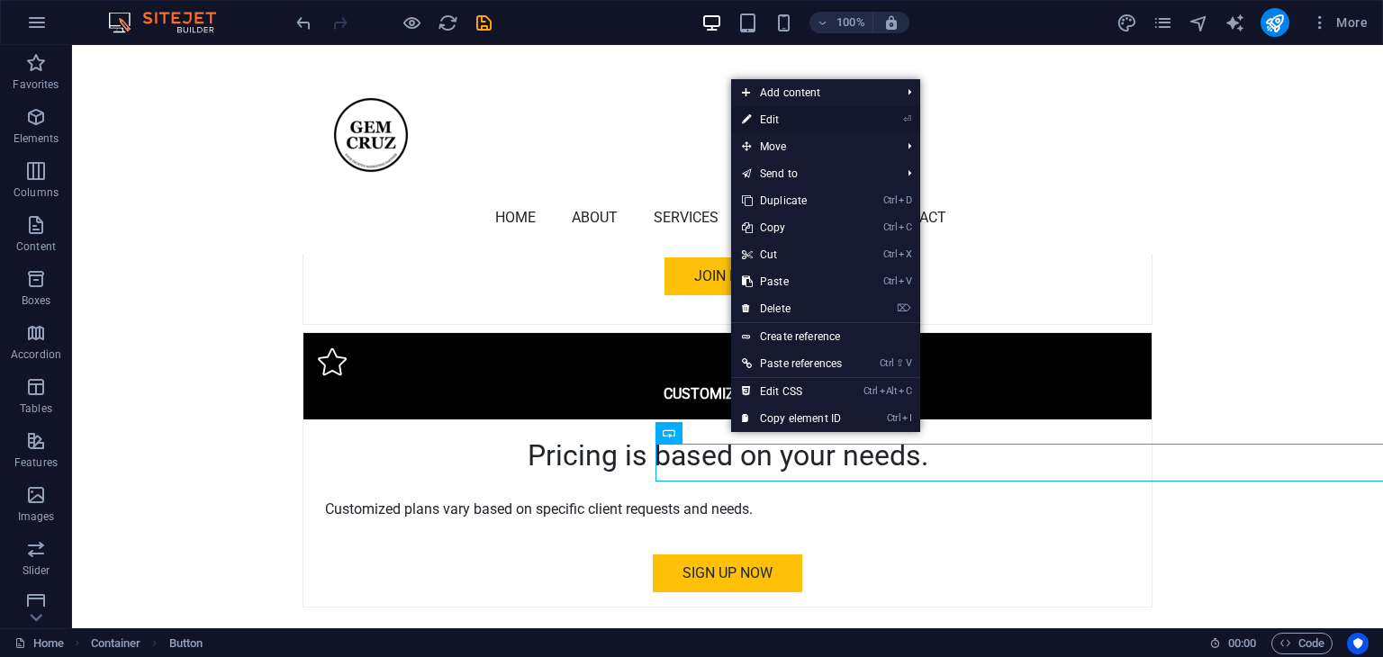
click at [776, 123] on link "⏎ Edit" at bounding box center [792, 119] width 122 height 27
select select "px"
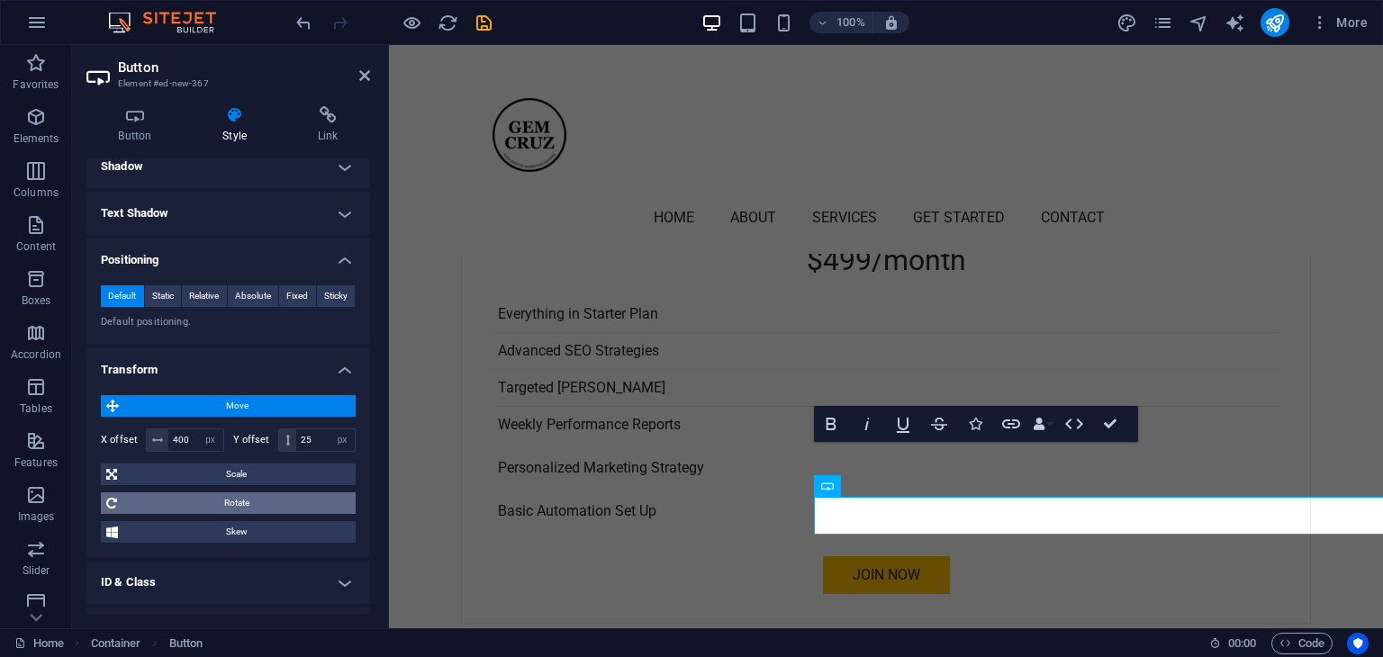
scroll to position [4866, 0]
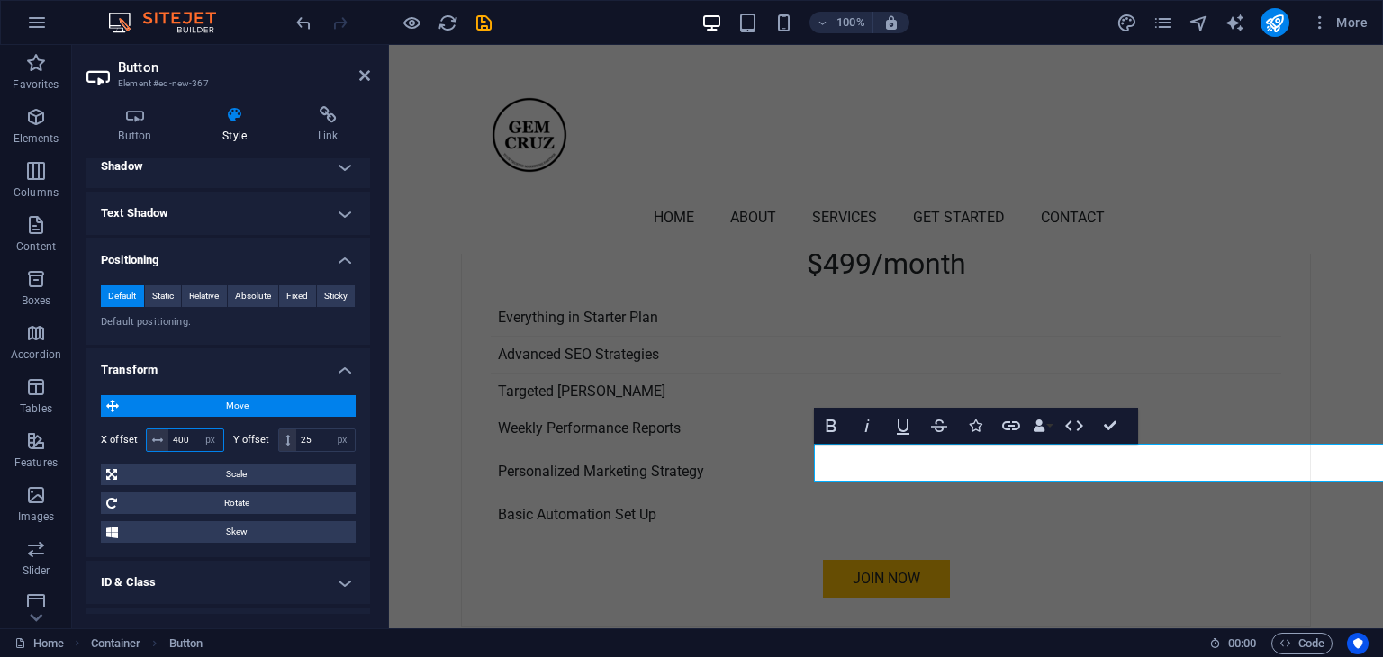
click at [177, 439] on input "400" at bounding box center [195, 440] width 55 height 22
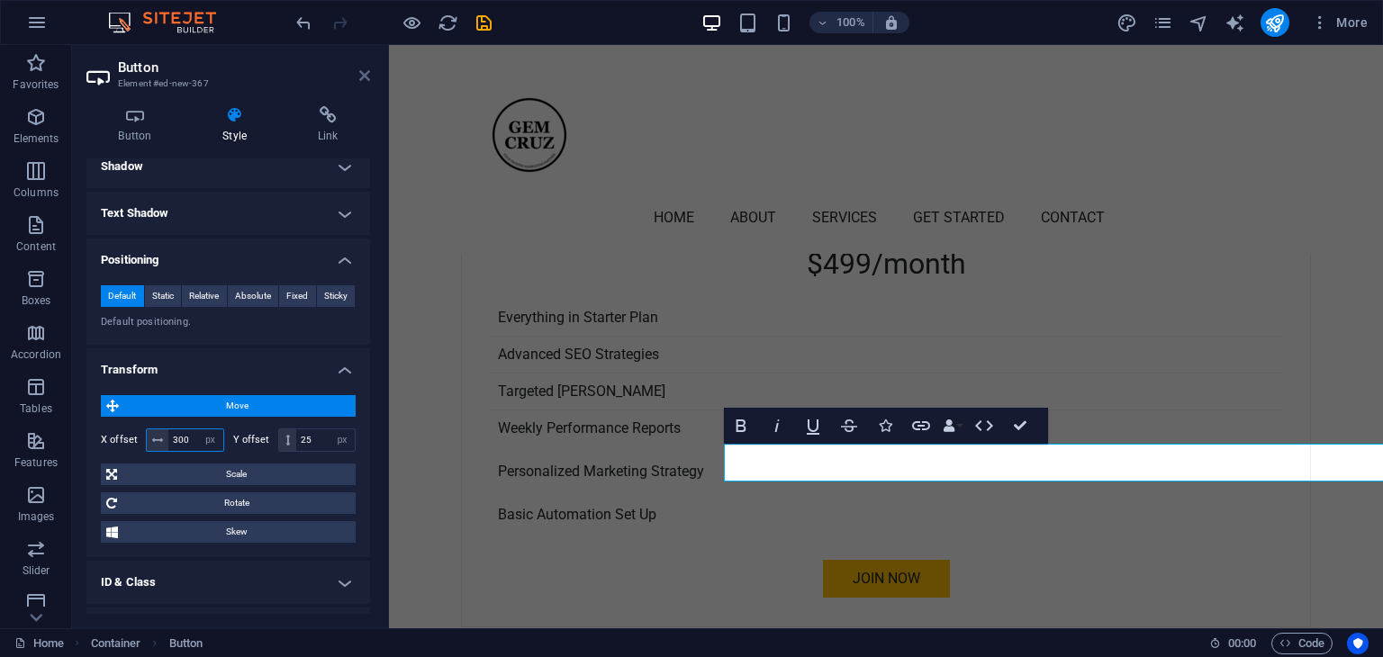
type input "300"
click at [363, 68] on icon at bounding box center [364, 75] width 11 height 14
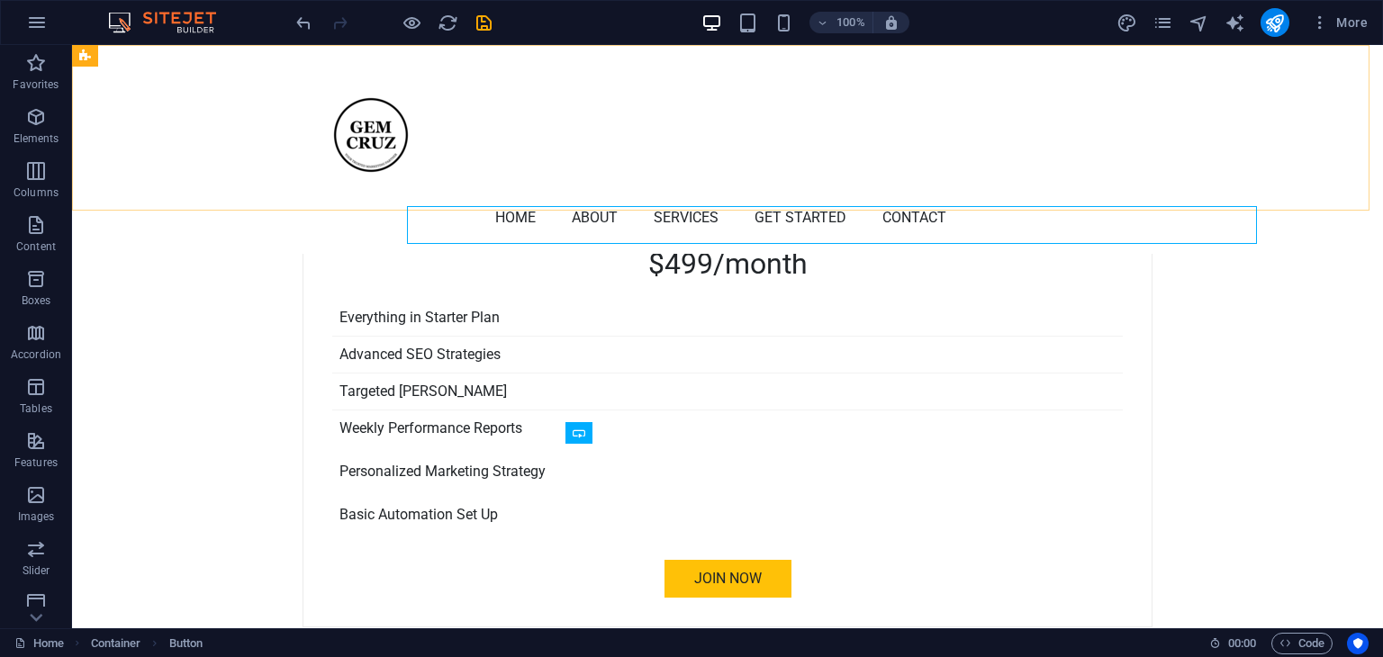
scroll to position [5103, 0]
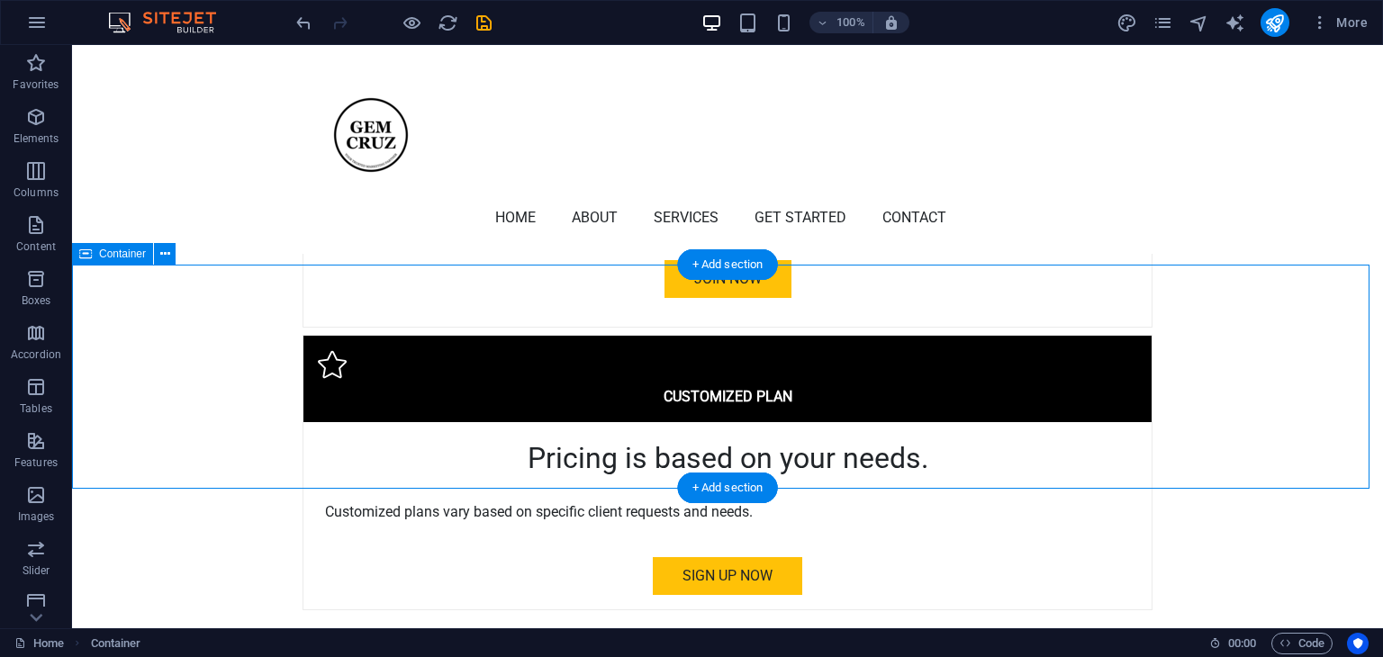
scroll to position [5168, 0]
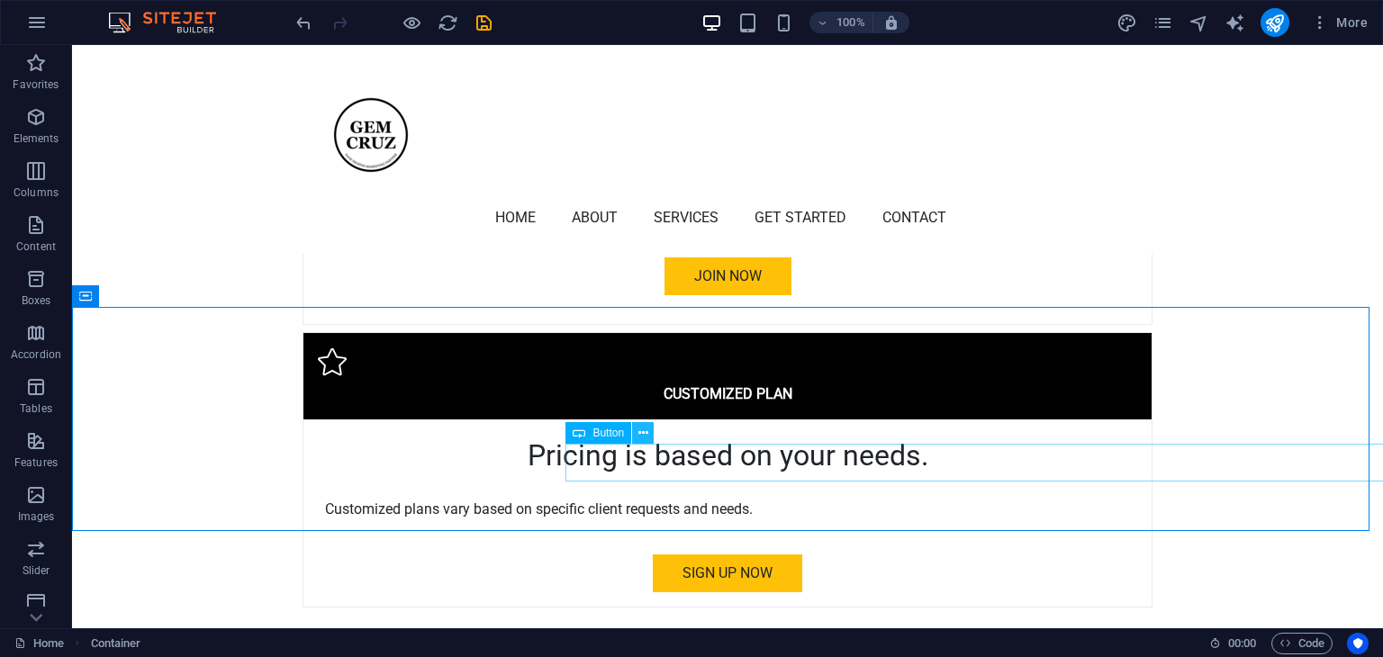
click at [645, 437] on icon at bounding box center [643, 433] width 10 height 19
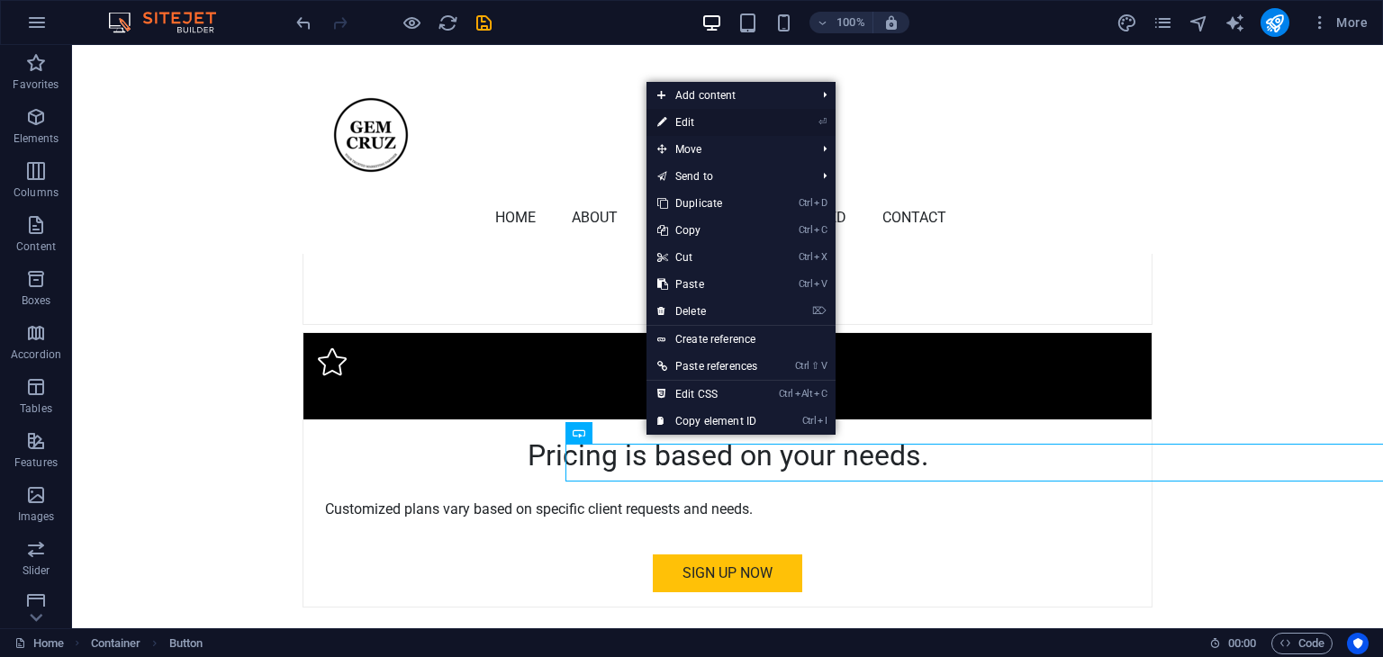
drag, startPoint x: 693, startPoint y: 128, endPoint x: 48, endPoint y: 129, distance: 645.6
click at [693, 128] on link "⏎ Edit" at bounding box center [707, 122] width 122 height 27
select select "px"
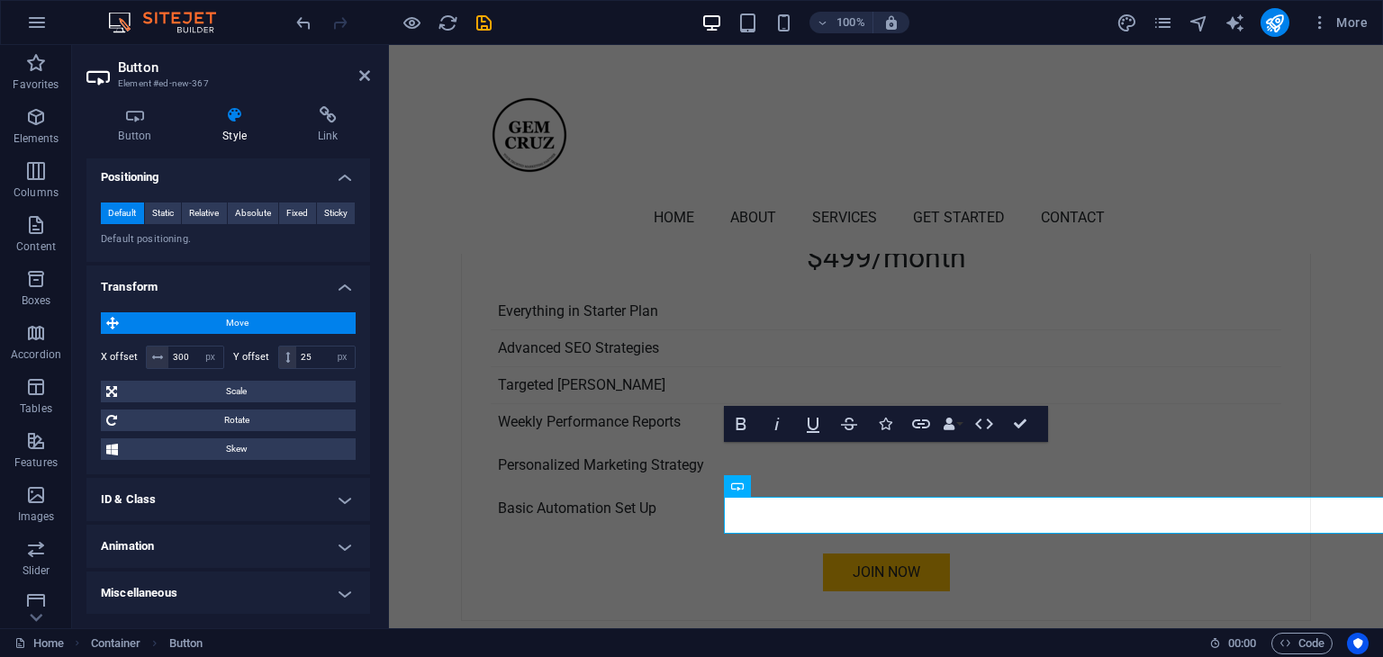
scroll to position [4866, 0]
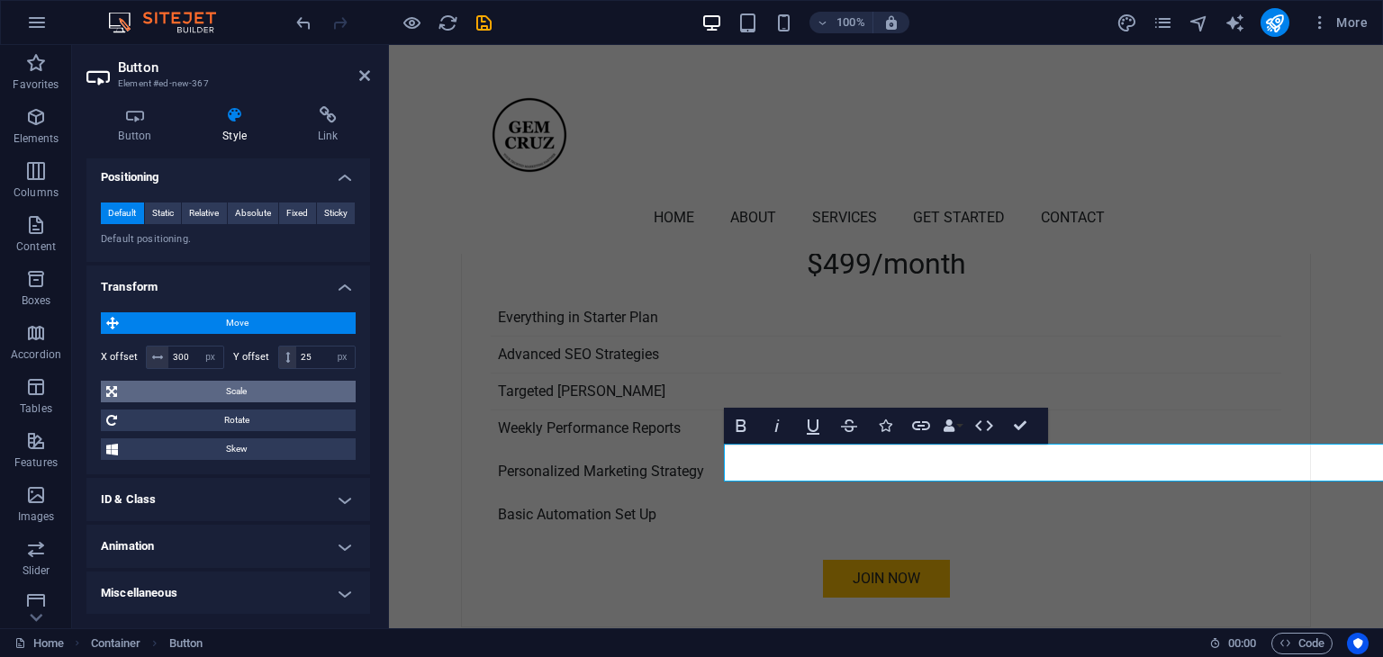
click at [184, 386] on span "Scale" at bounding box center [236, 392] width 228 height 22
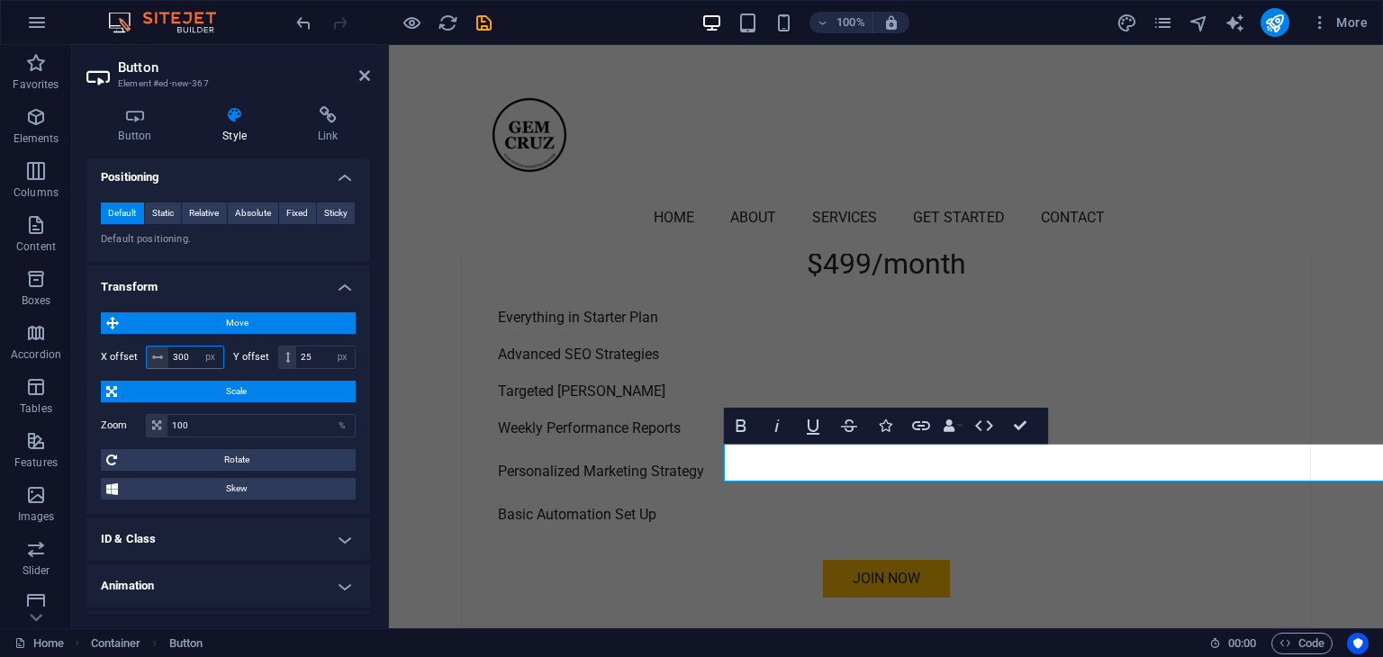
click at [180, 355] on input "300" at bounding box center [195, 358] width 55 height 22
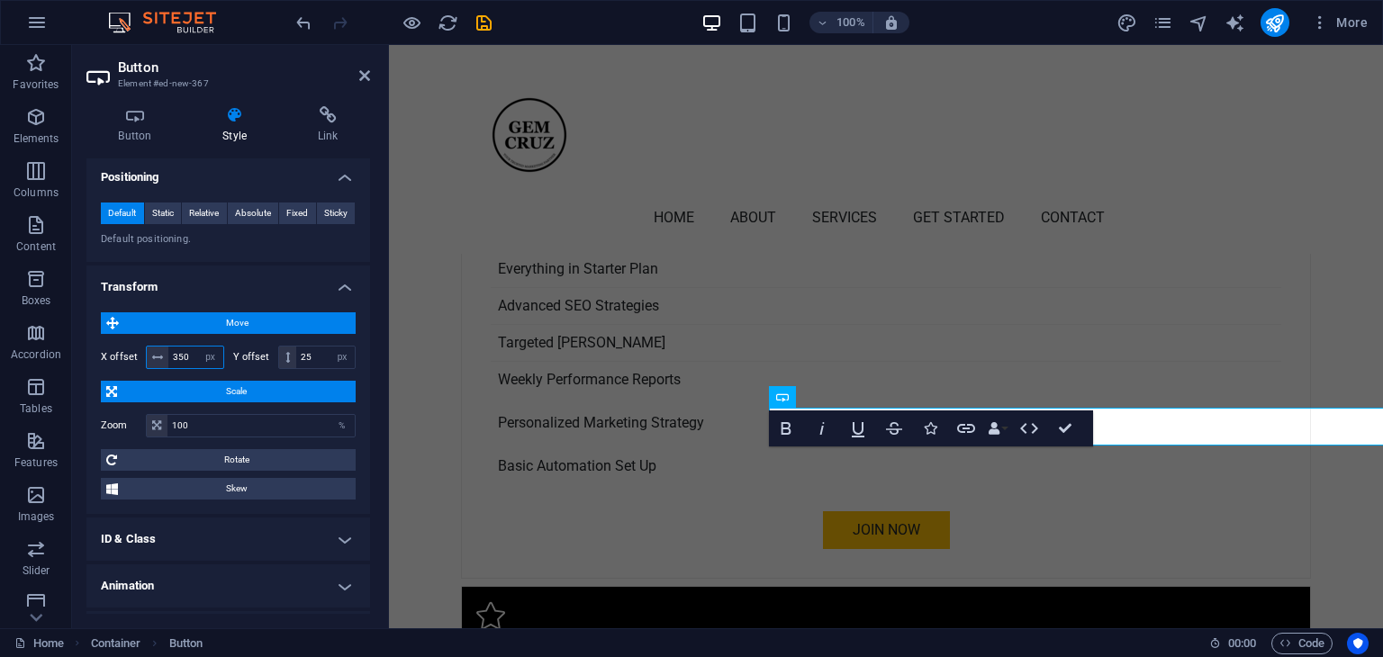
scroll to position [4931, 0]
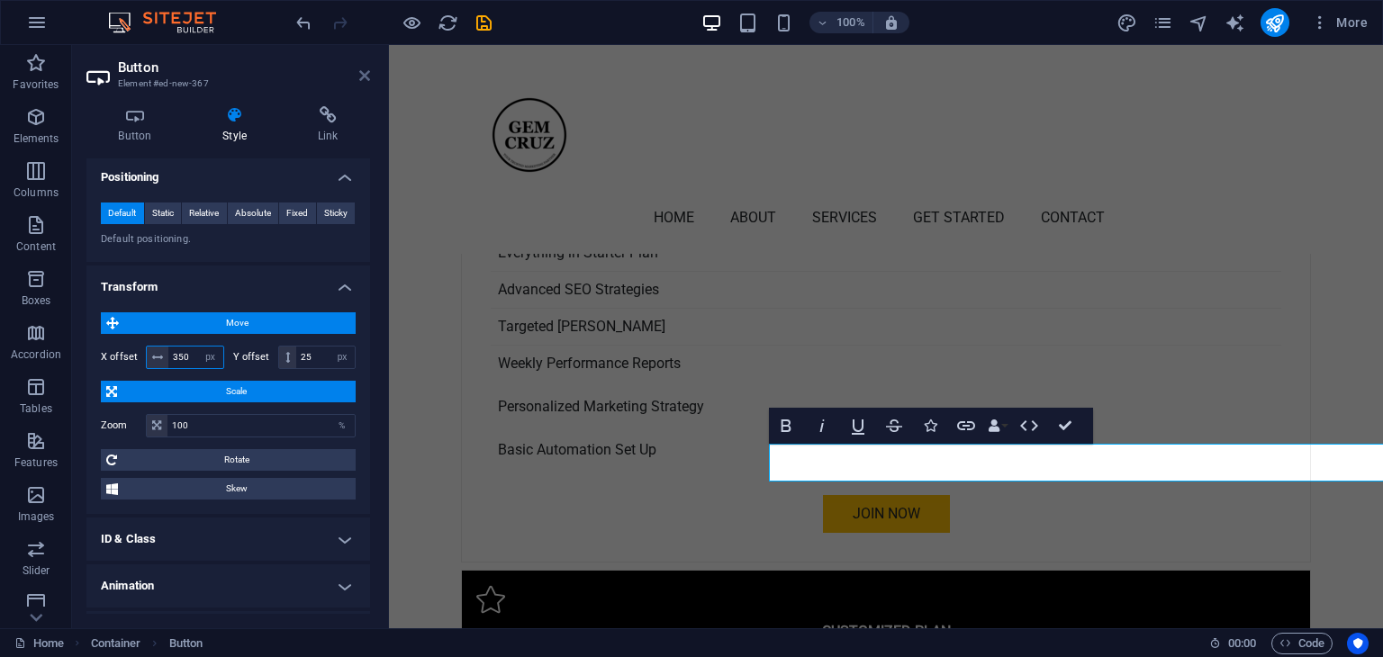
type input "350"
click at [359, 77] on icon at bounding box center [364, 75] width 11 height 14
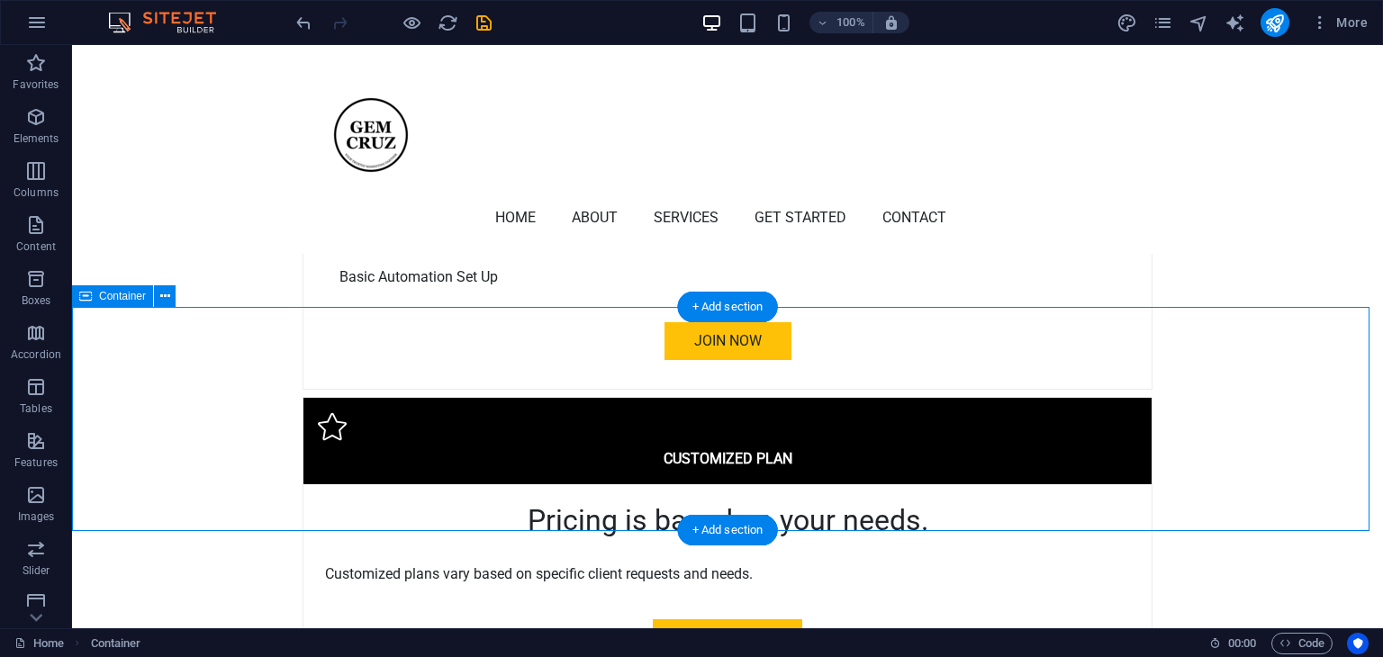
scroll to position [5103, 0]
click at [162, 297] on icon at bounding box center [165, 296] width 10 height 19
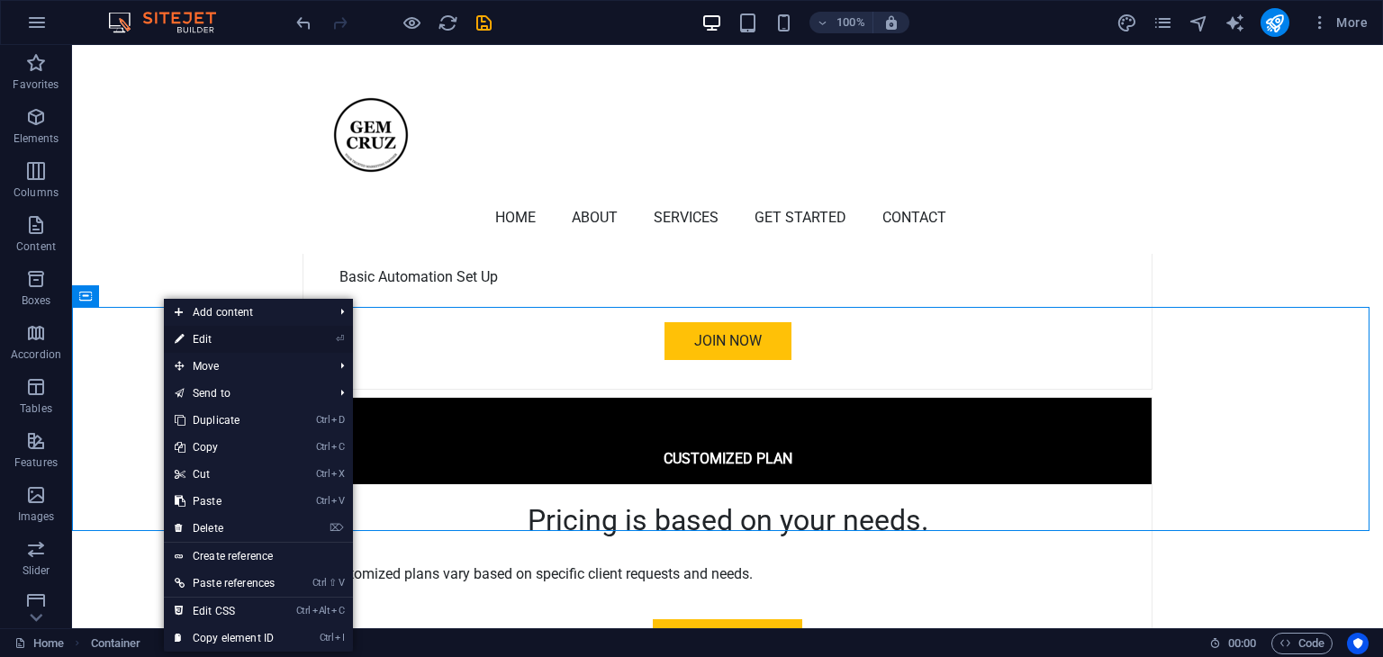
click at [222, 339] on link "⏎ Edit" at bounding box center [225, 339] width 122 height 27
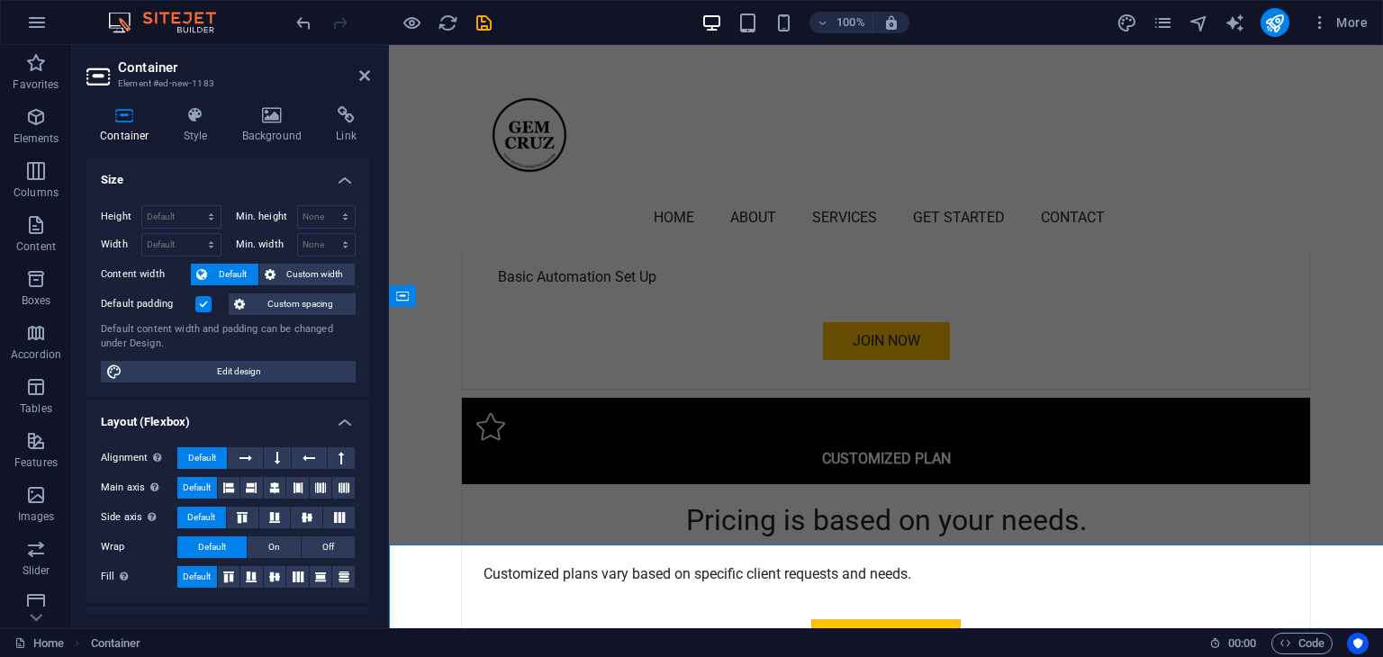
scroll to position [4866, 0]
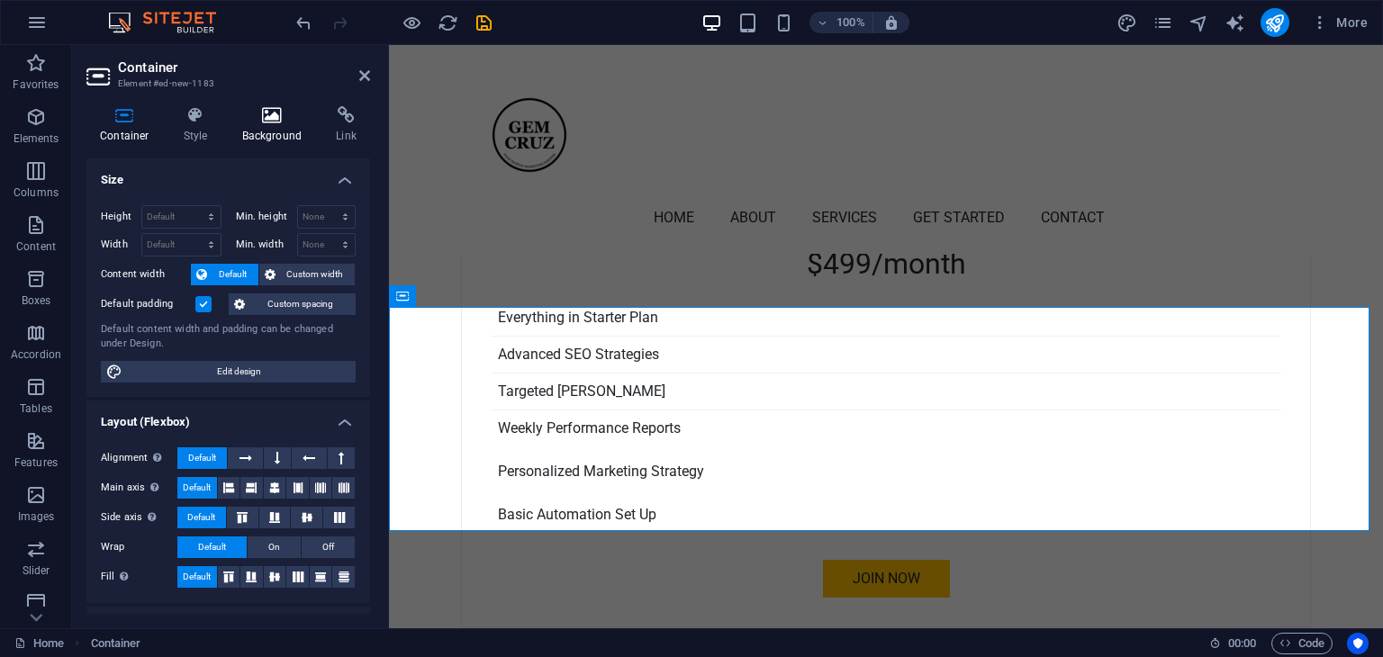
click at [269, 129] on h4 "Background" at bounding box center [276, 125] width 95 height 38
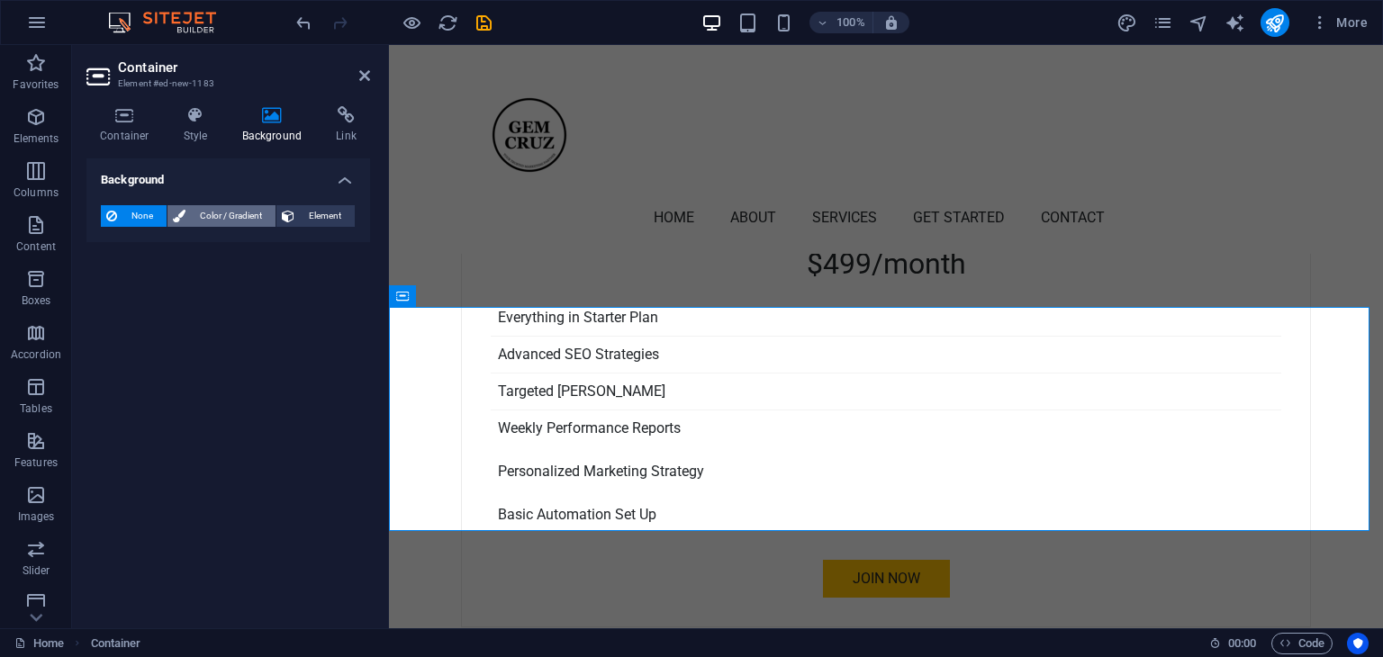
click at [210, 217] on span "Color / Gradient" at bounding box center [230, 216] width 79 height 22
click at [114, 287] on span at bounding box center [113, 288] width 20 height 20
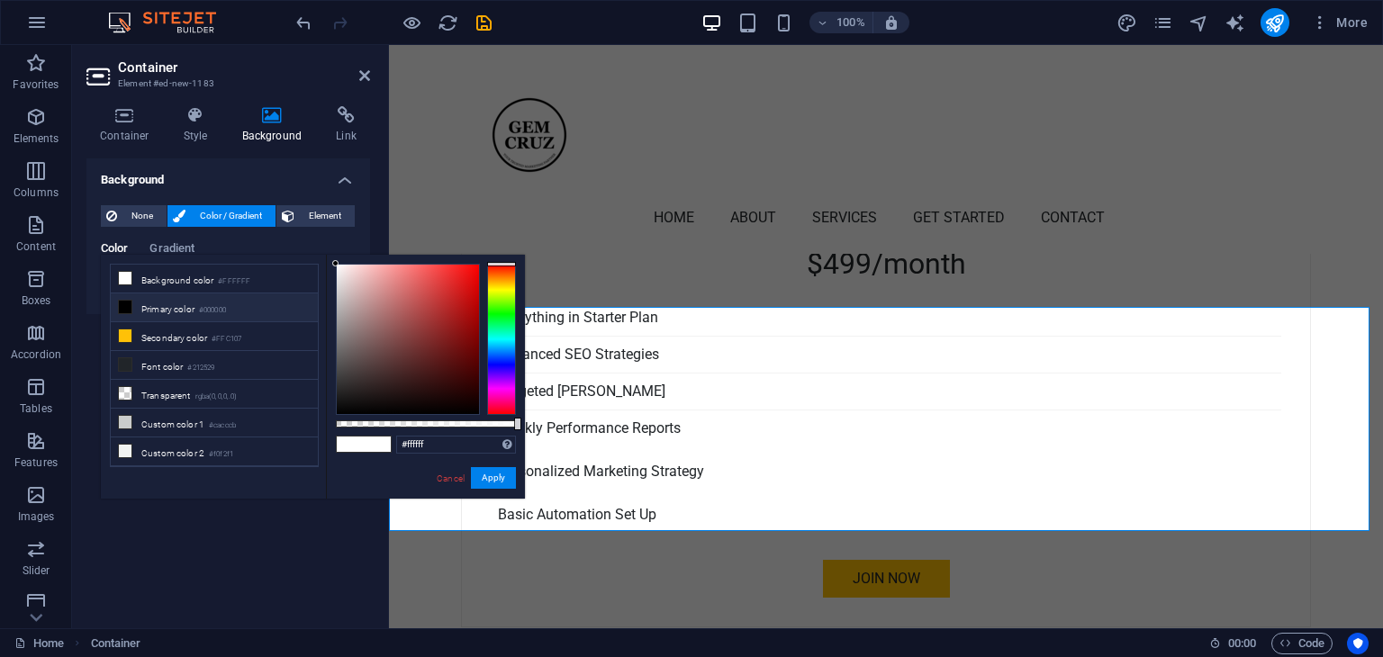
click at [126, 309] on icon at bounding box center [125, 307] width 13 height 13
type input "#000000"
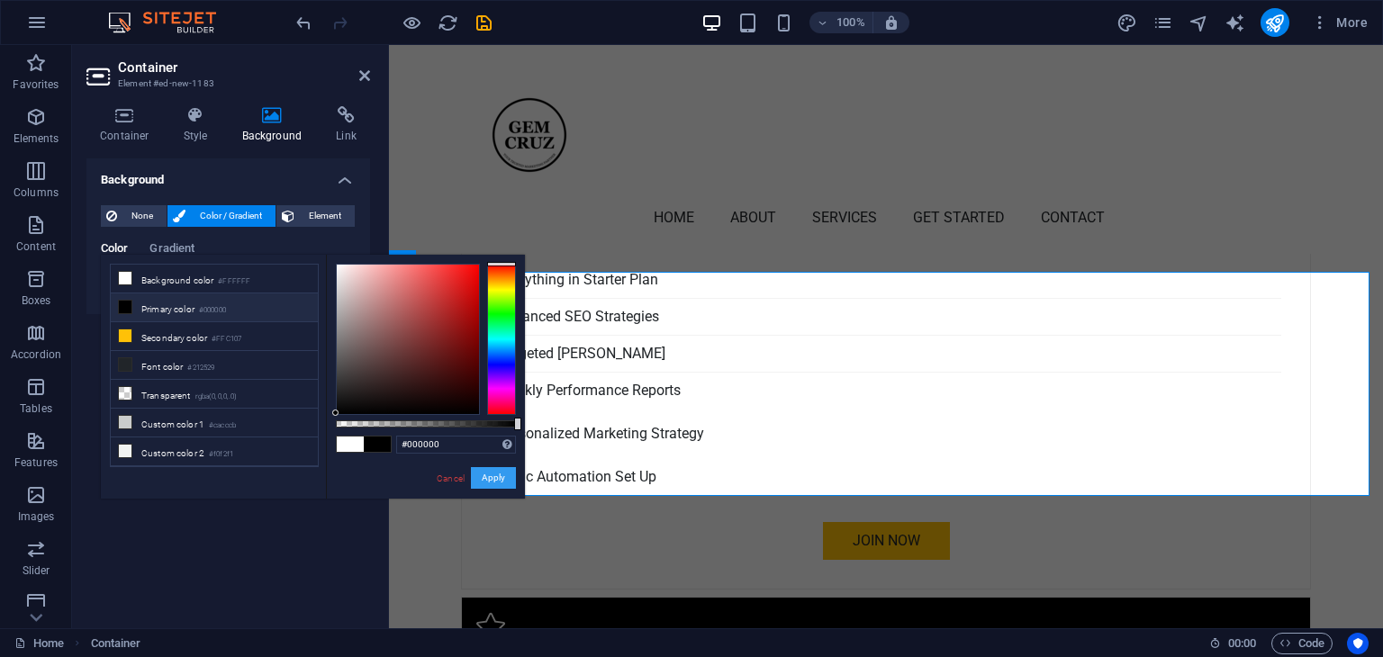
scroll to position [4931, 0]
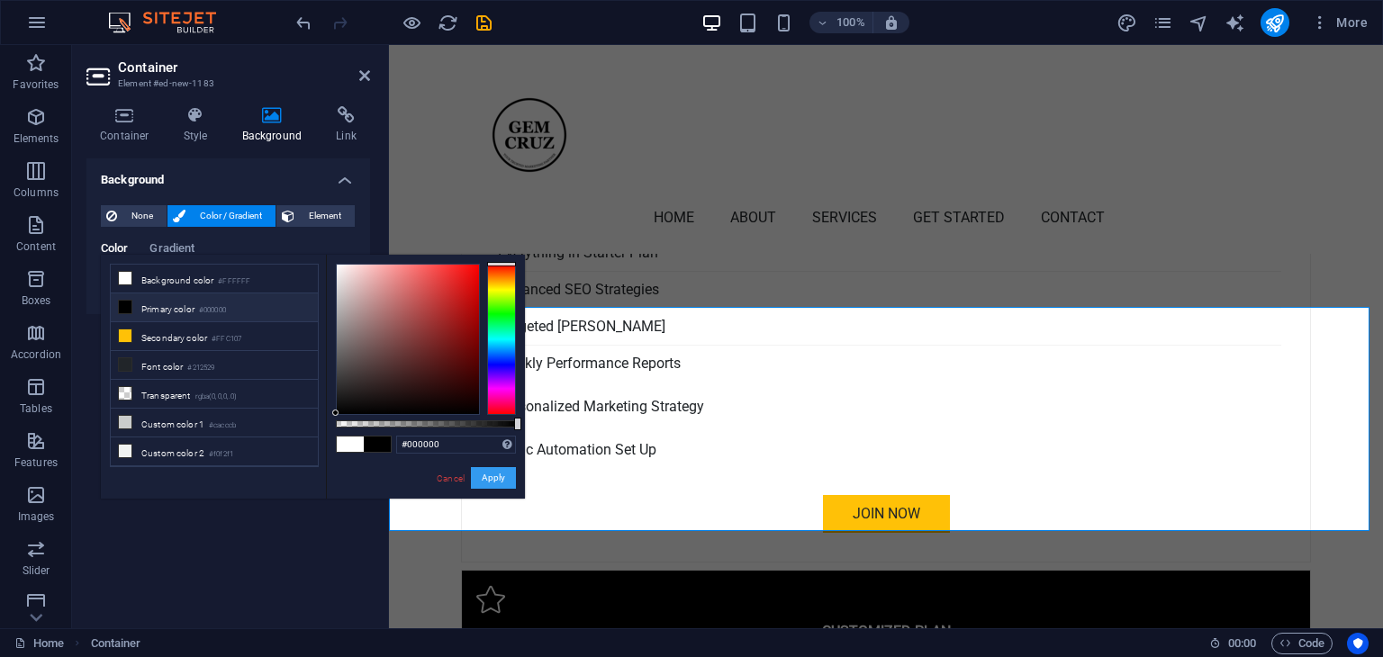
click at [486, 483] on button "Apply" at bounding box center [493, 478] width 45 height 22
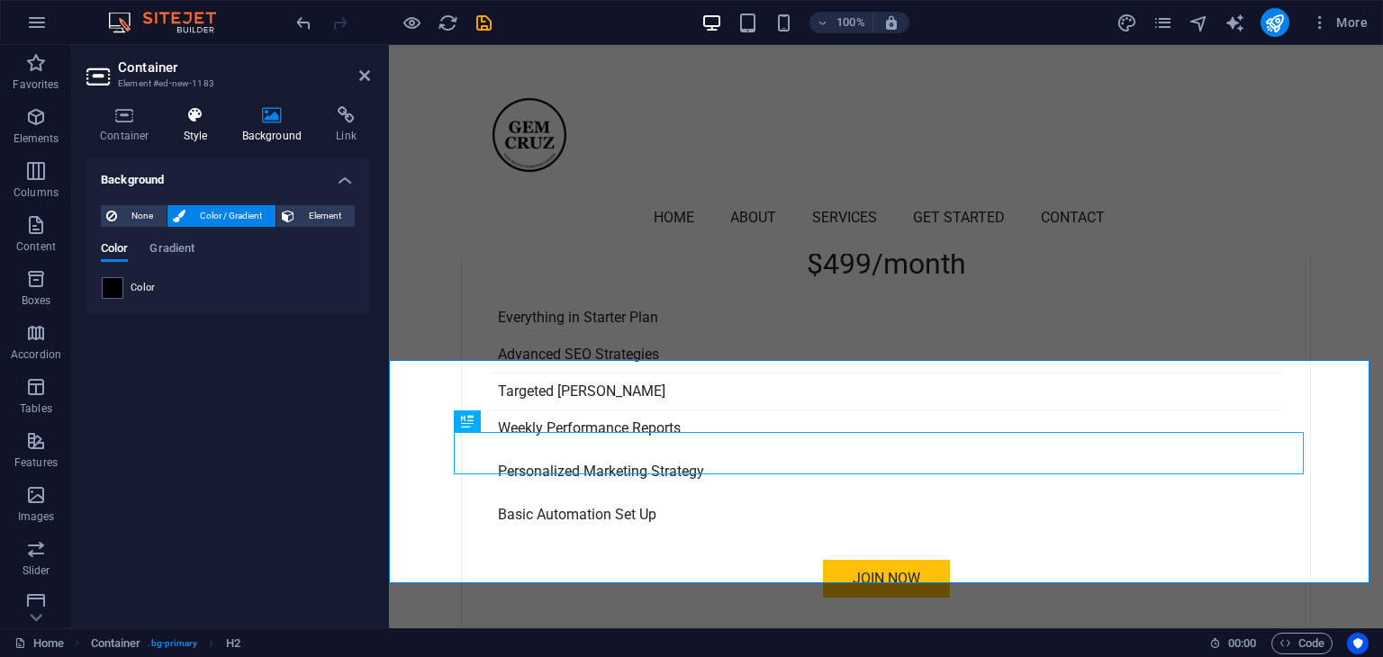
click at [193, 118] on icon at bounding box center [195, 115] width 51 height 18
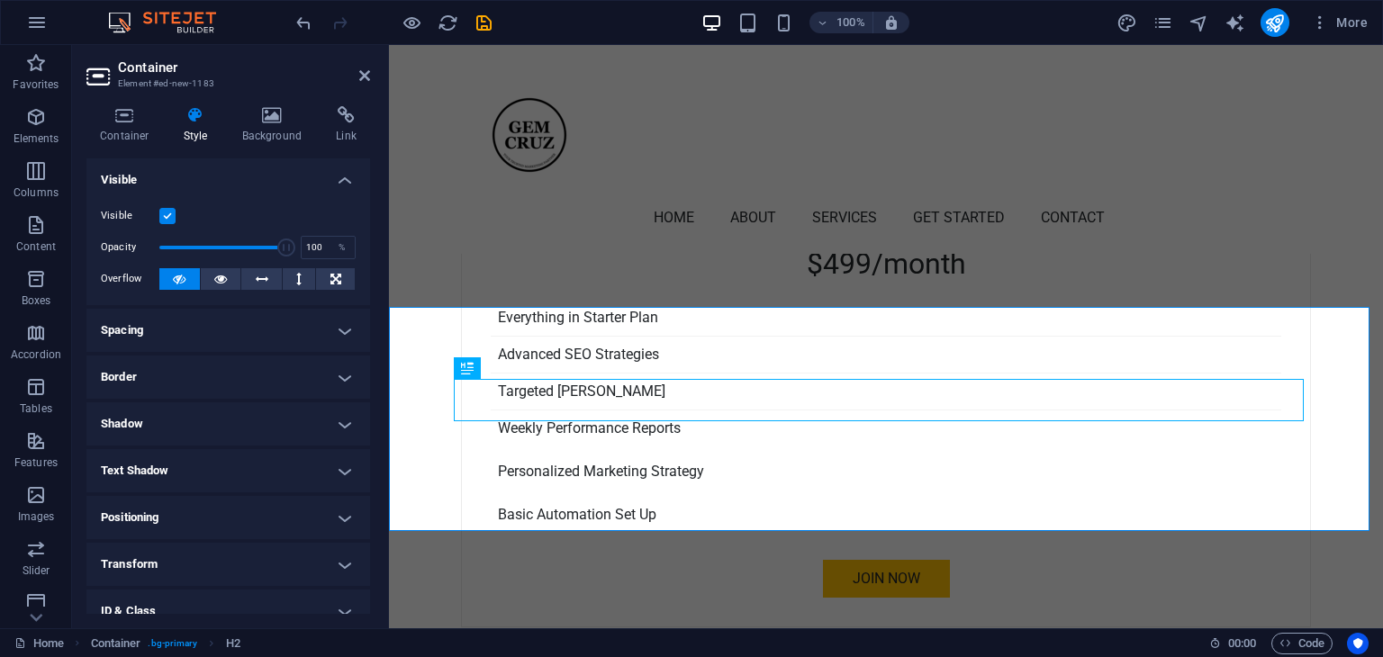
scroll to position [4866, 0]
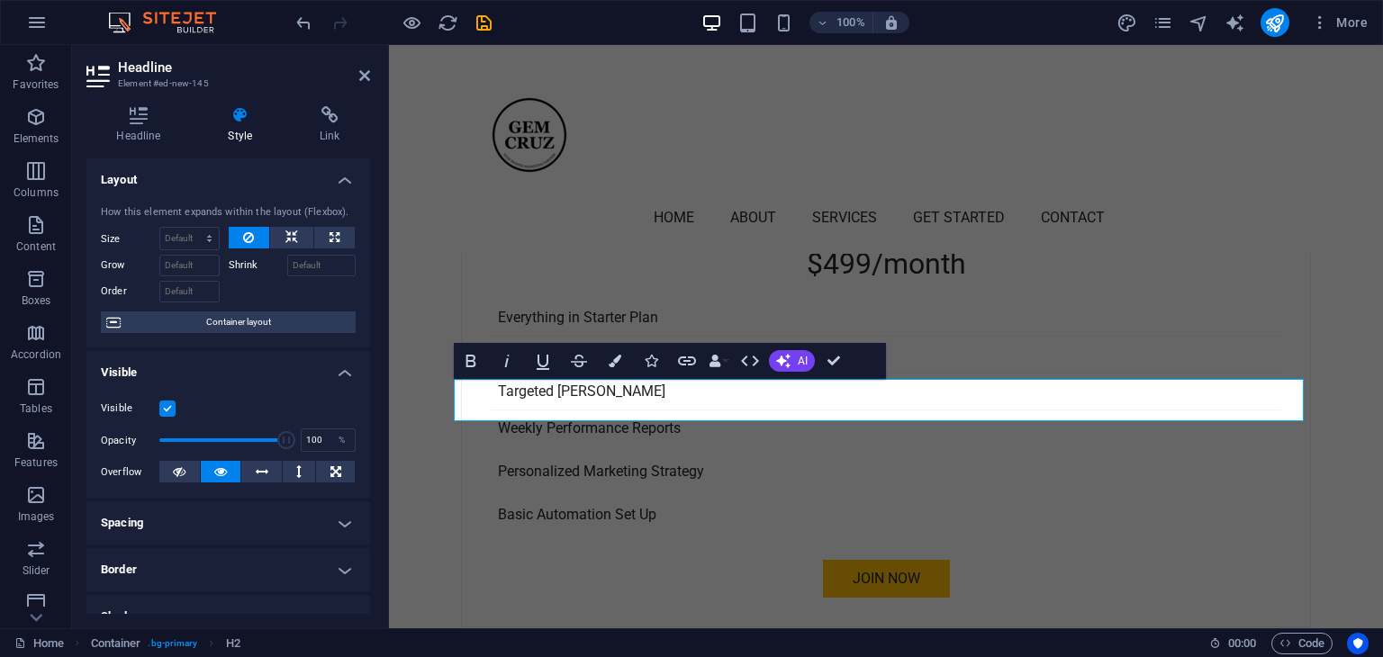
click at [246, 121] on icon at bounding box center [240, 115] width 85 height 18
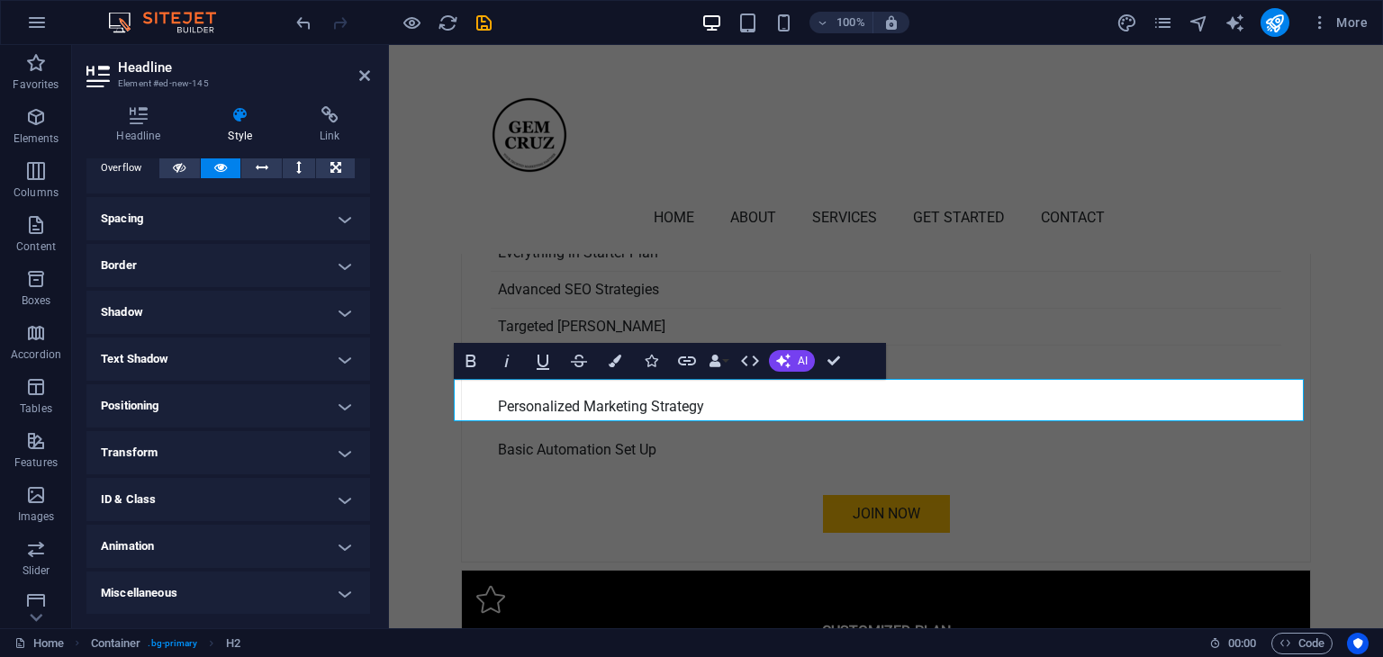
scroll to position [0, 0]
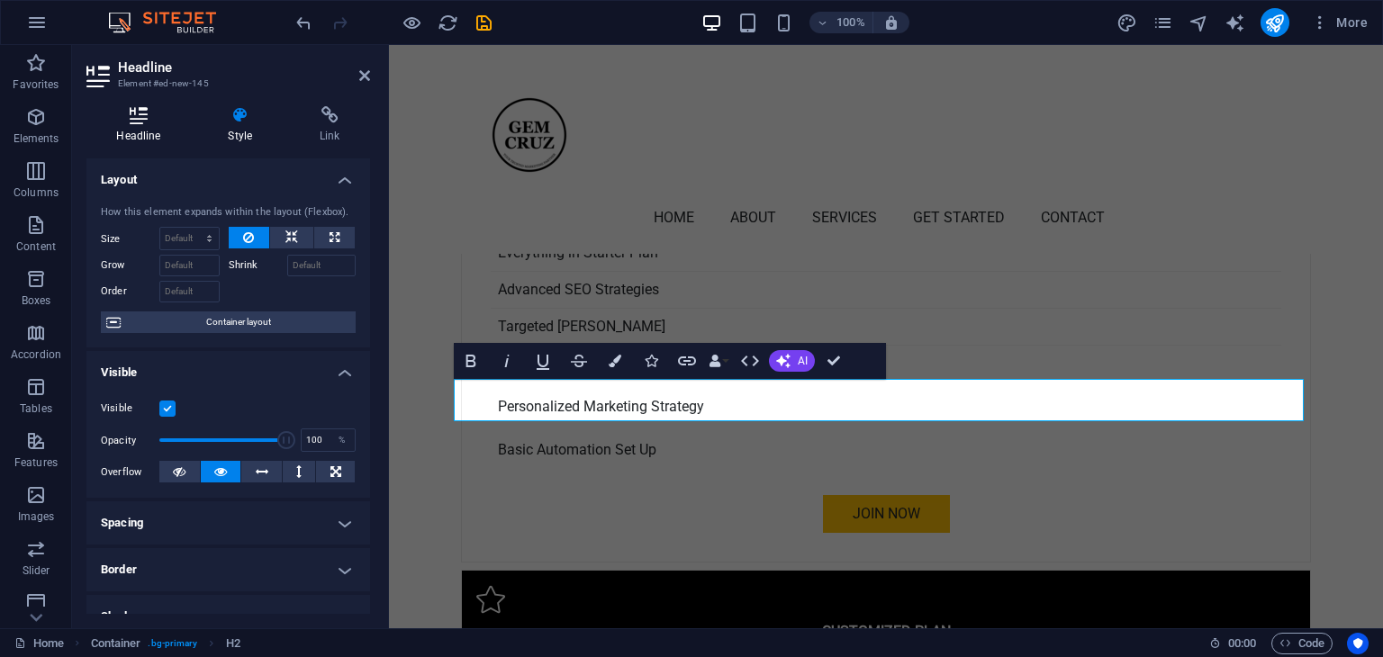
click at [132, 124] on h4 "Headline" at bounding box center [142, 125] width 112 height 38
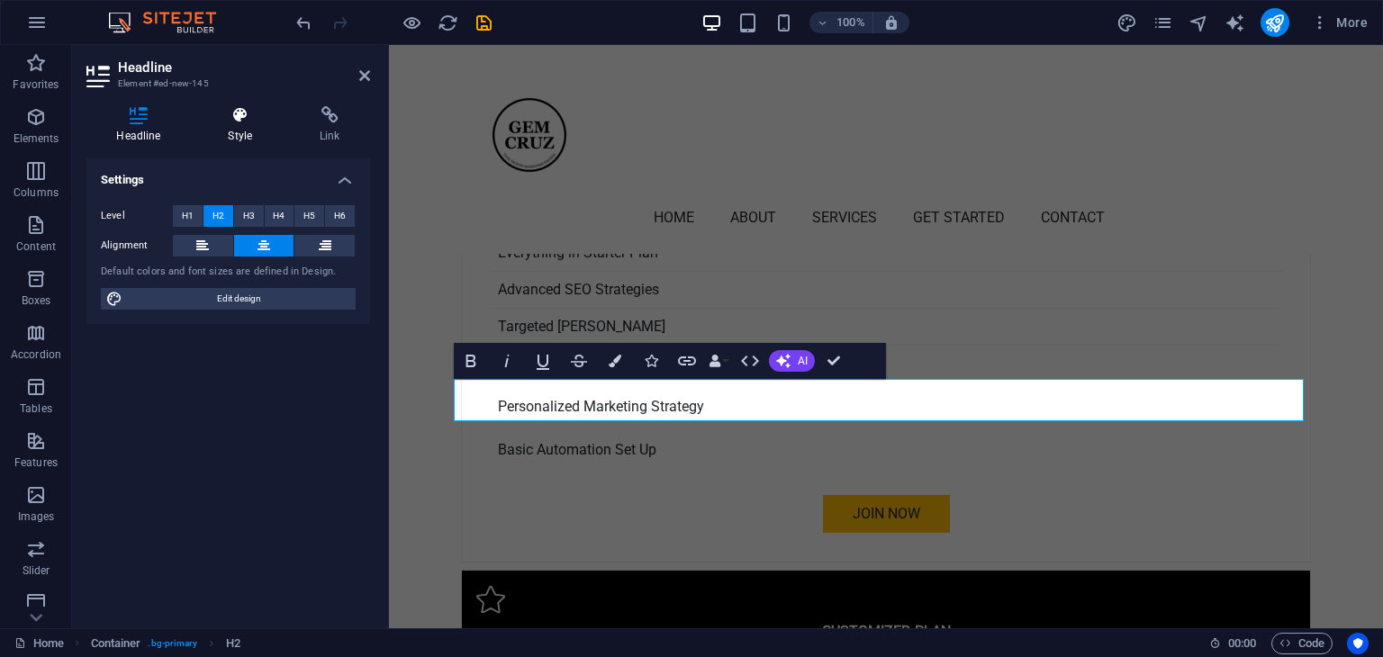
click at [249, 123] on icon at bounding box center [240, 115] width 85 height 18
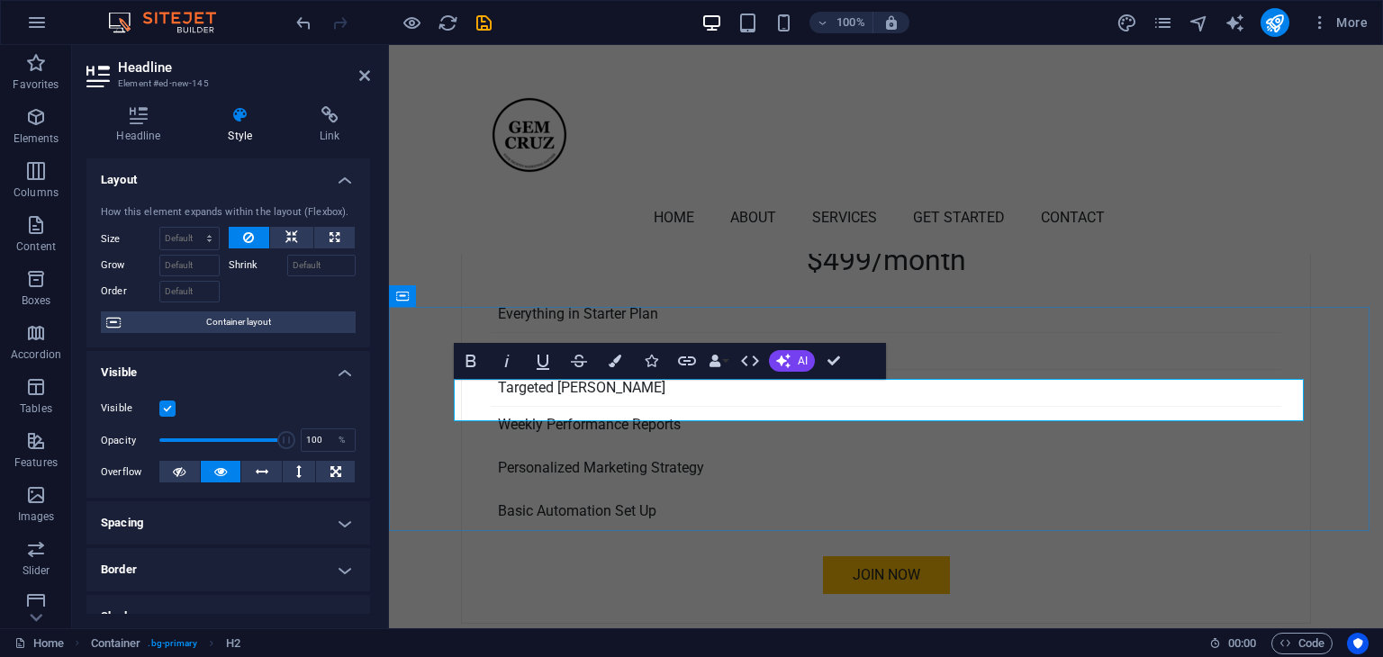
scroll to position [4866, 0]
click at [619, 362] on icon "button" at bounding box center [615, 361] width 13 height 13
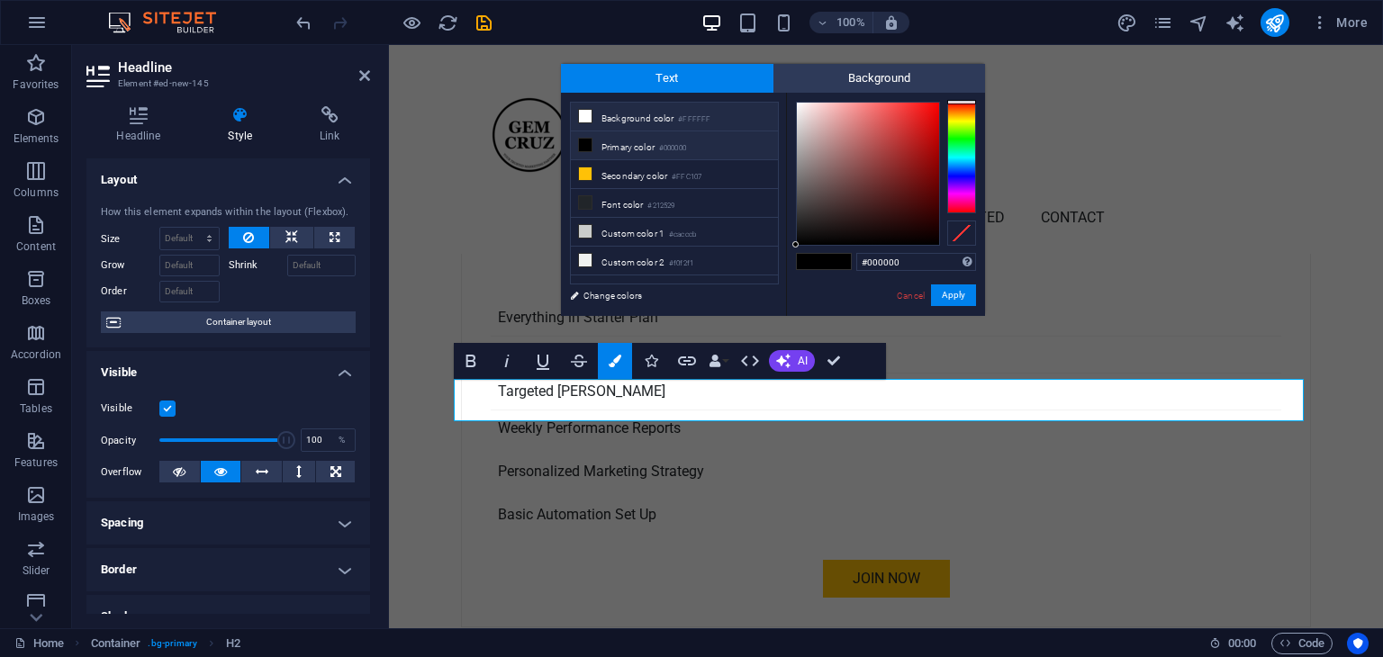
click at [583, 116] on icon at bounding box center [585, 116] width 13 height 13
type input "#ffffff"
click at [967, 294] on button "Apply" at bounding box center [953, 296] width 45 height 22
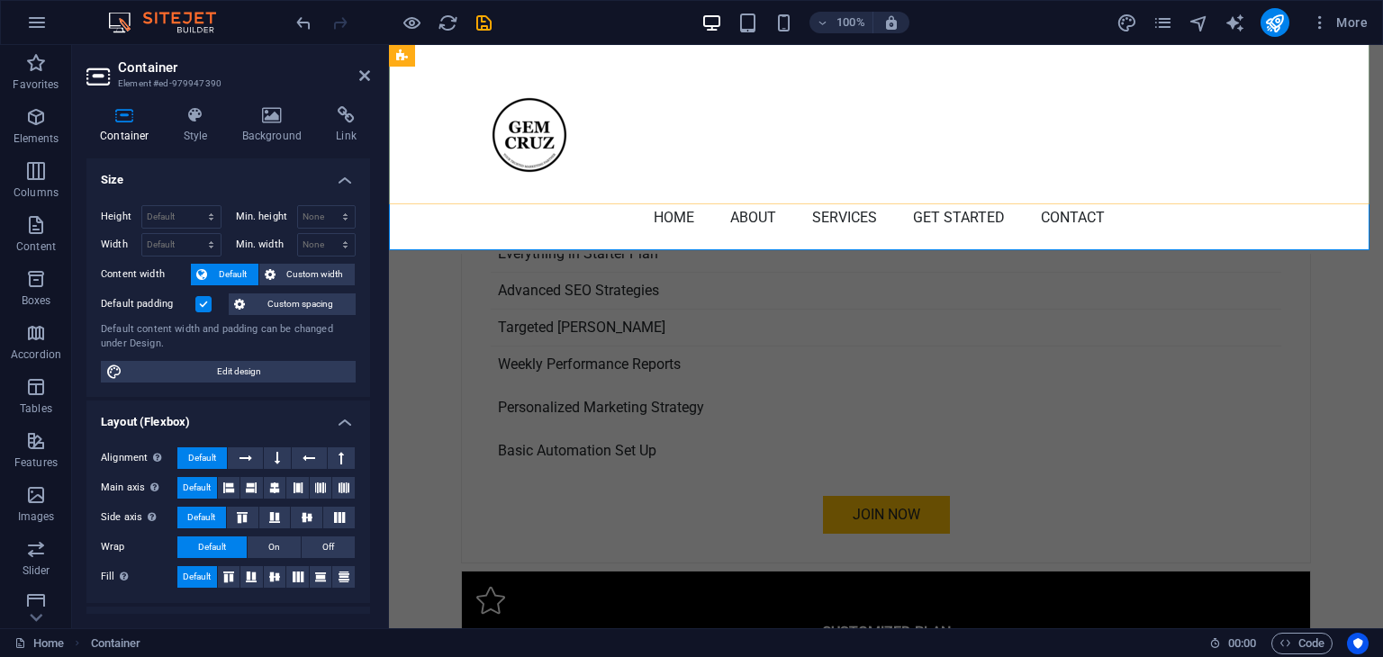
scroll to position [4931, 0]
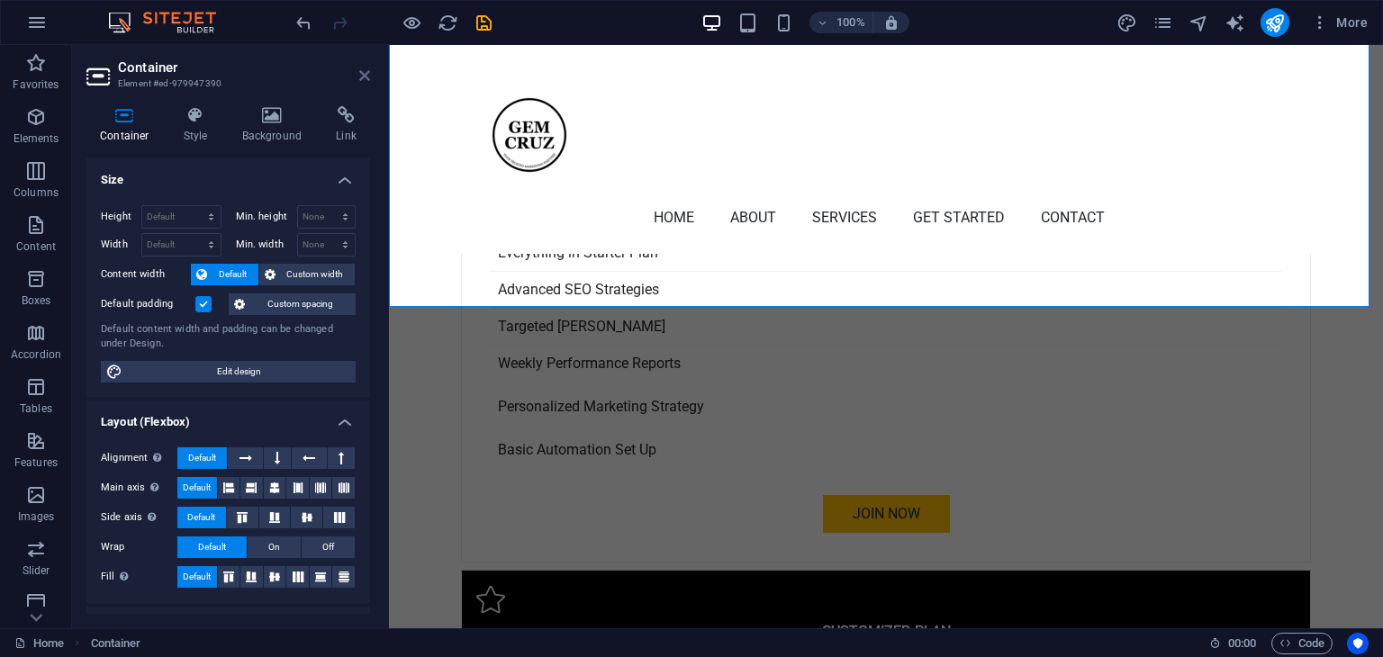
click at [367, 72] on icon at bounding box center [364, 75] width 11 height 14
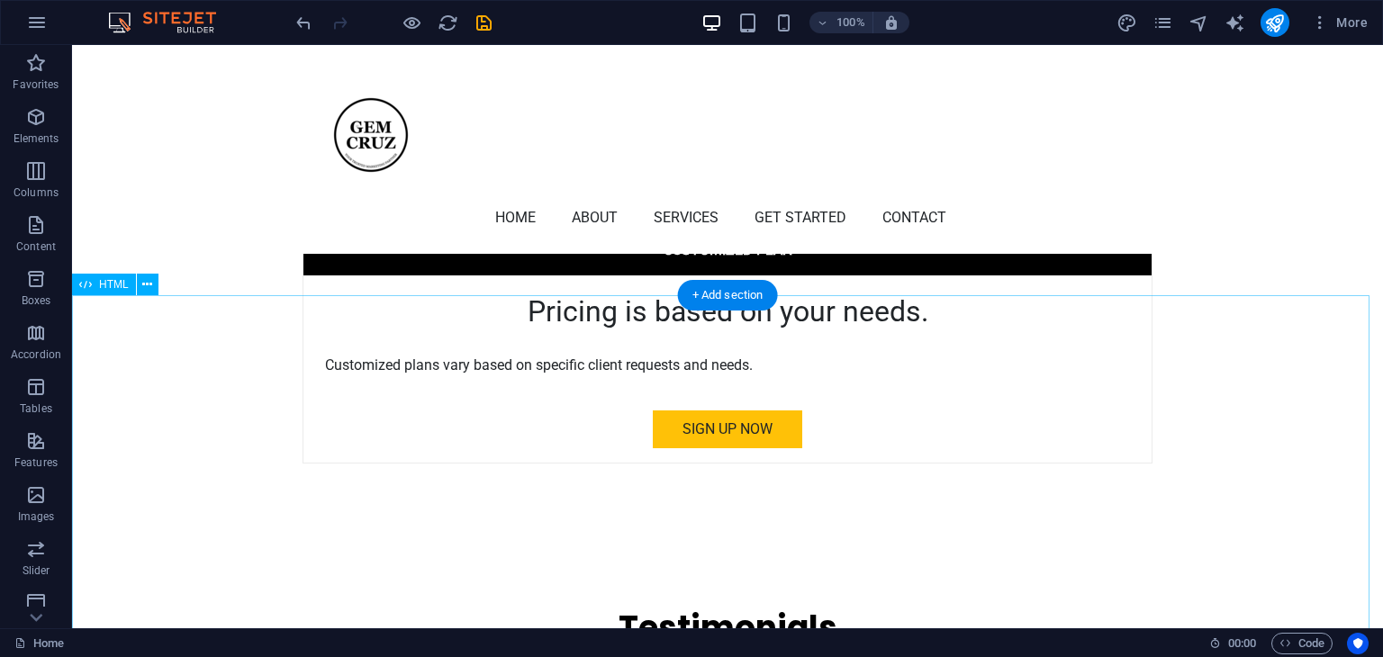
scroll to position [5103, 0]
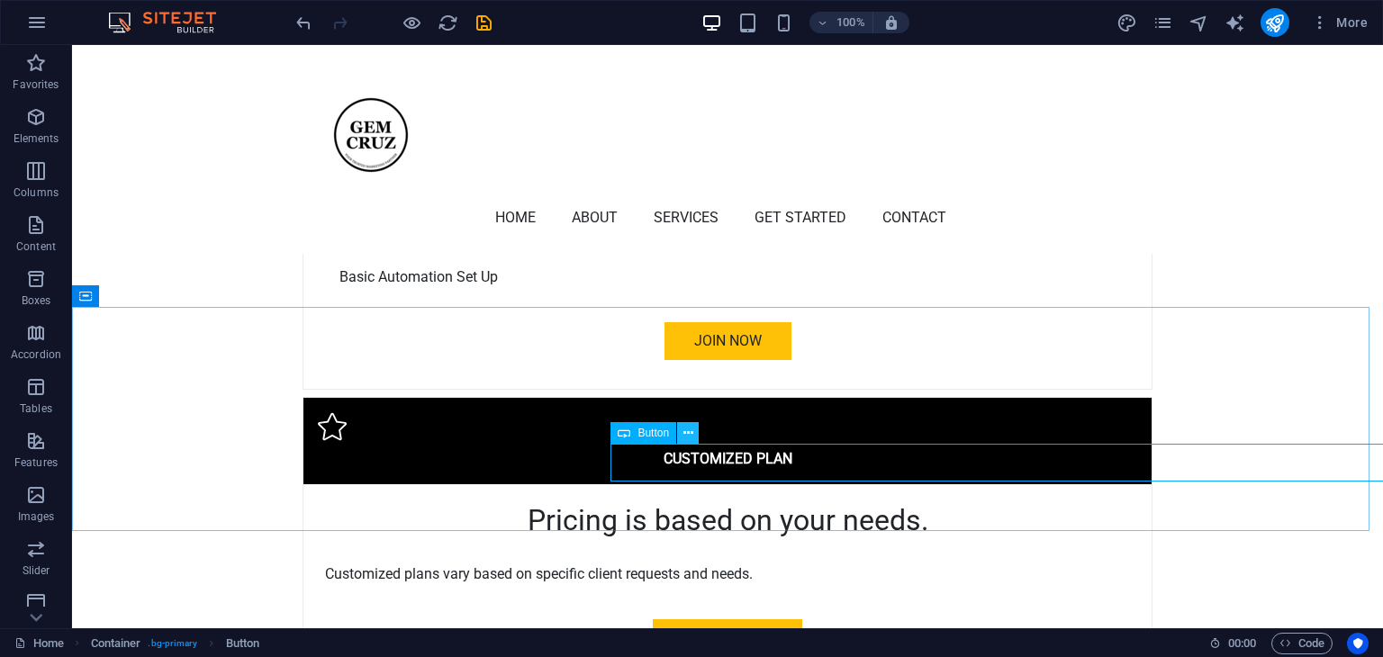
click at [688, 428] on icon at bounding box center [688, 433] width 10 height 19
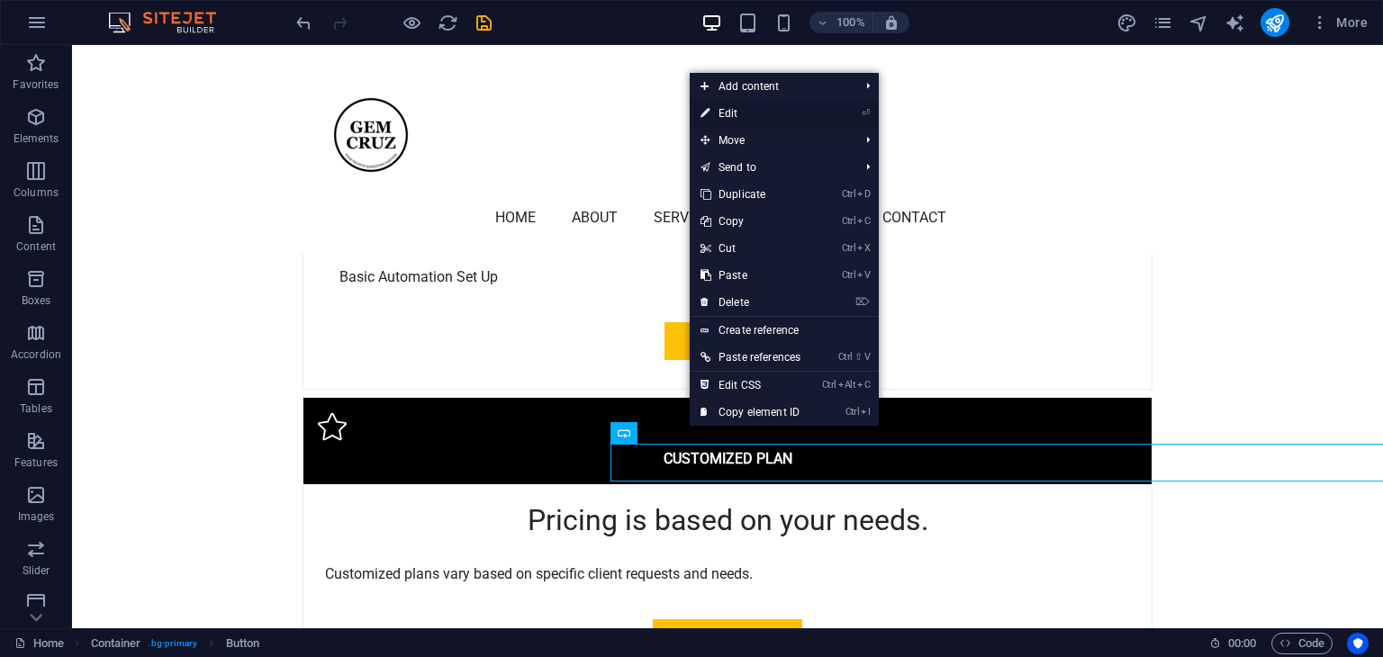
click at [730, 115] on link "⏎ Edit" at bounding box center [751, 113] width 122 height 27
select select "px"
select select
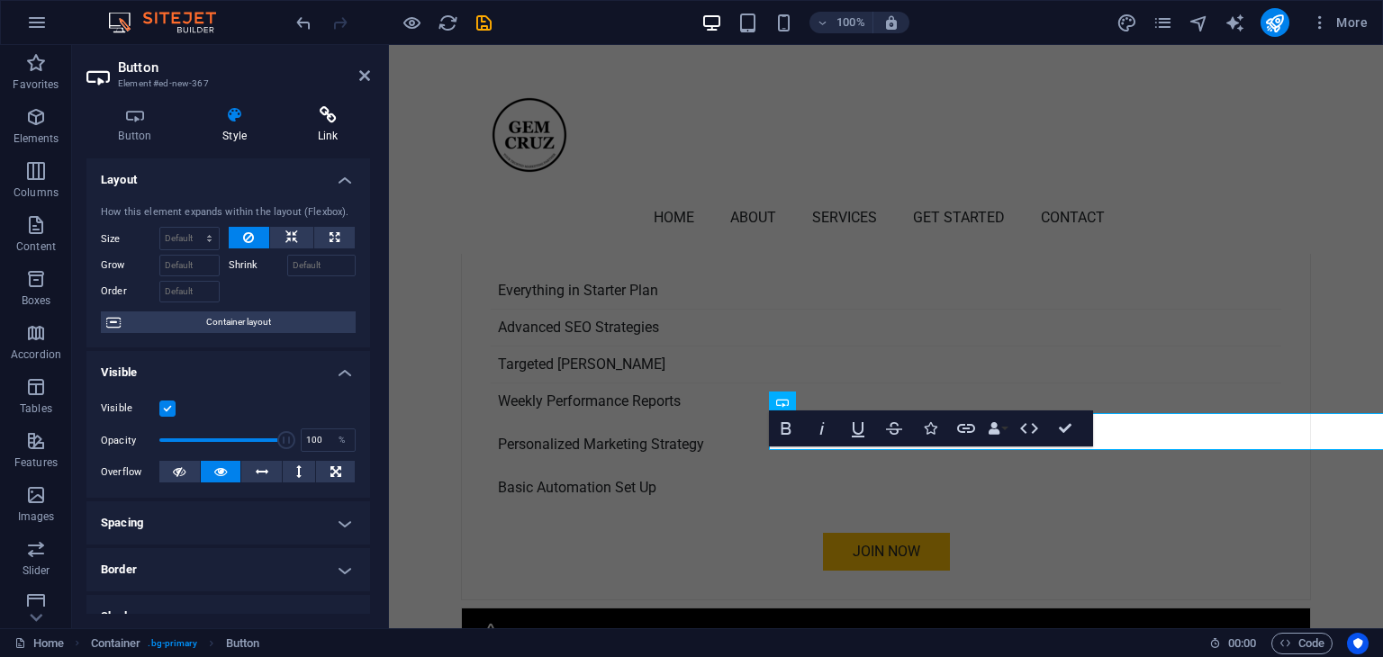
click at [332, 120] on icon at bounding box center [327, 115] width 85 height 18
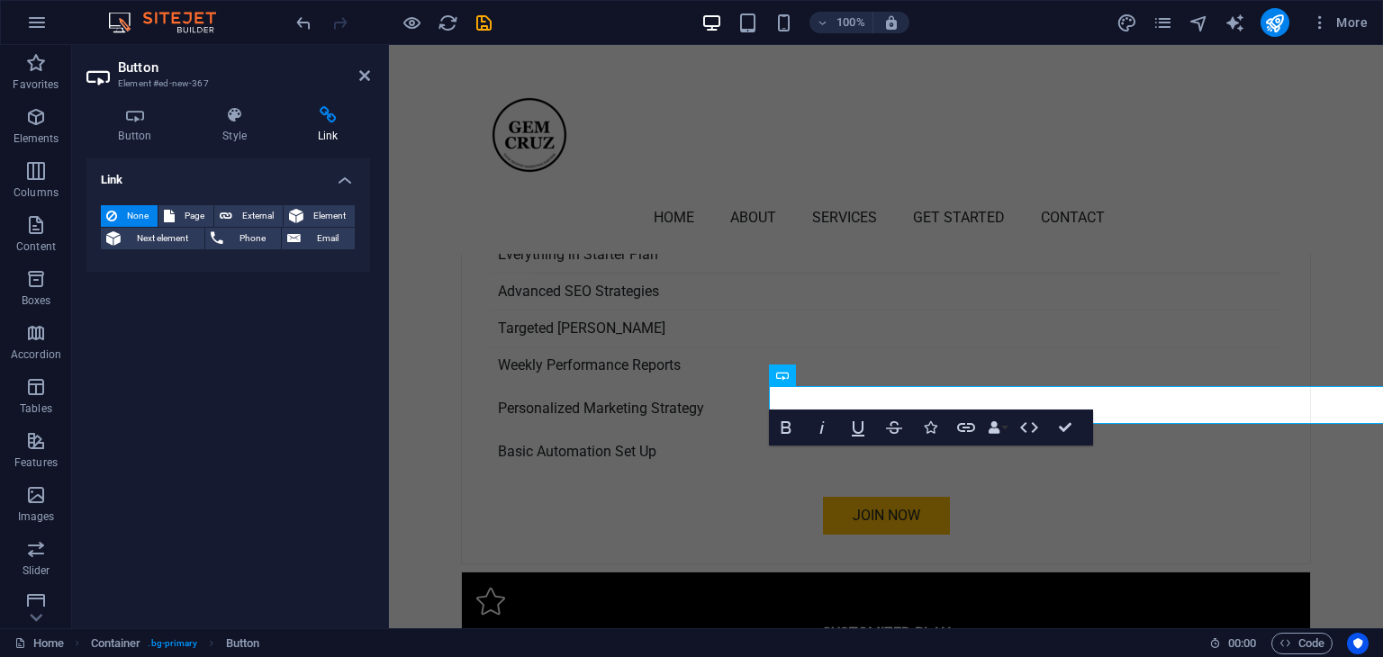
scroll to position [4931, 0]
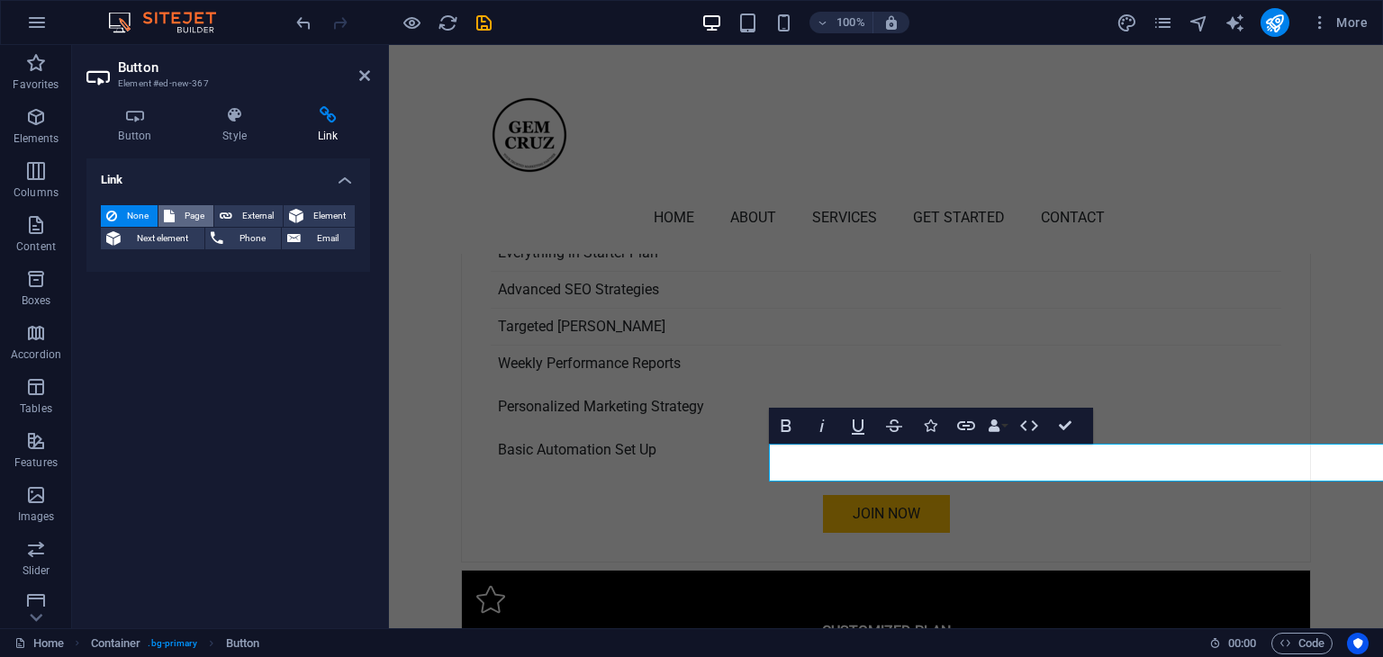
click at [187, 218] on span "Page" at bounding box center [194, 216] width 28 height 22
select select
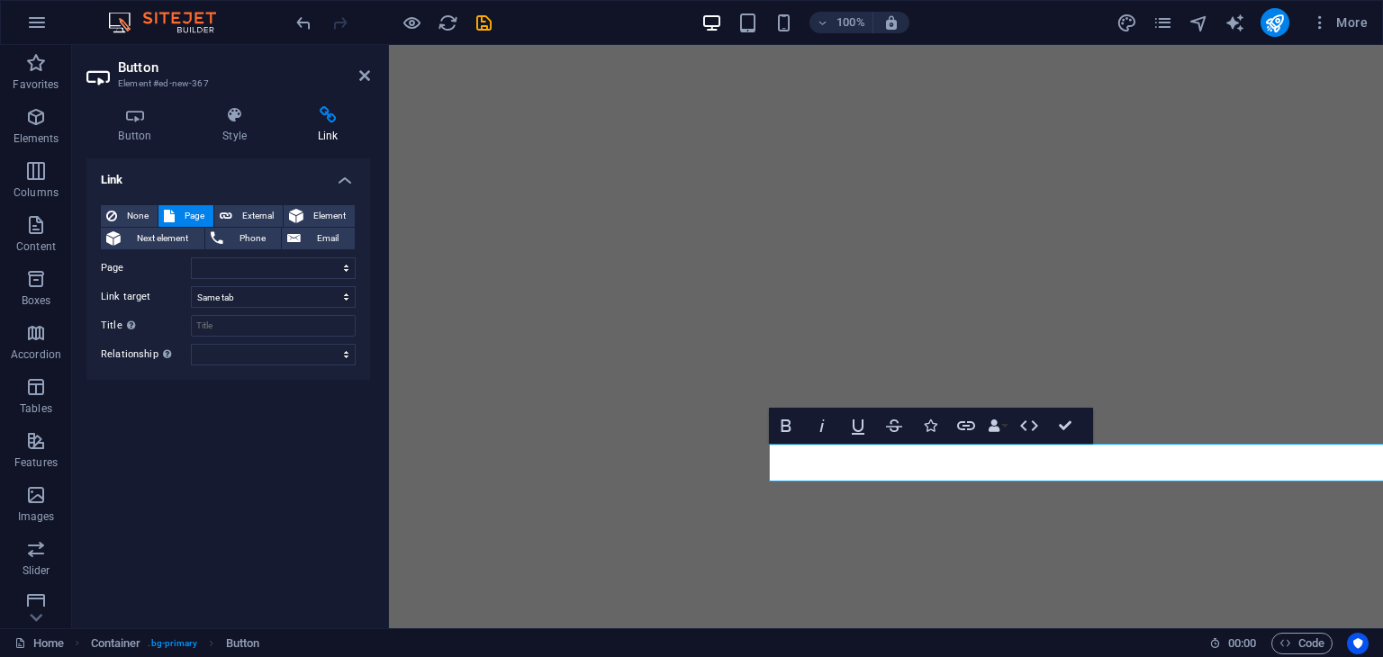
select select
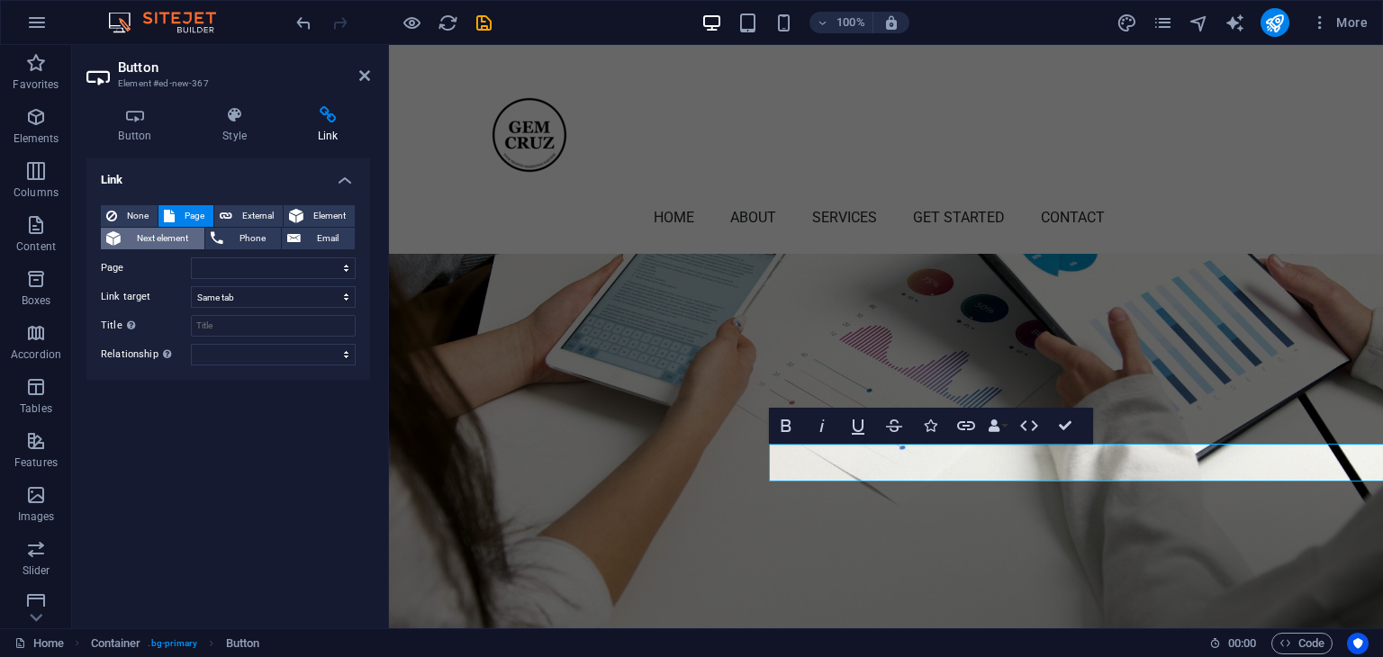
scroll to position [4931, 0]
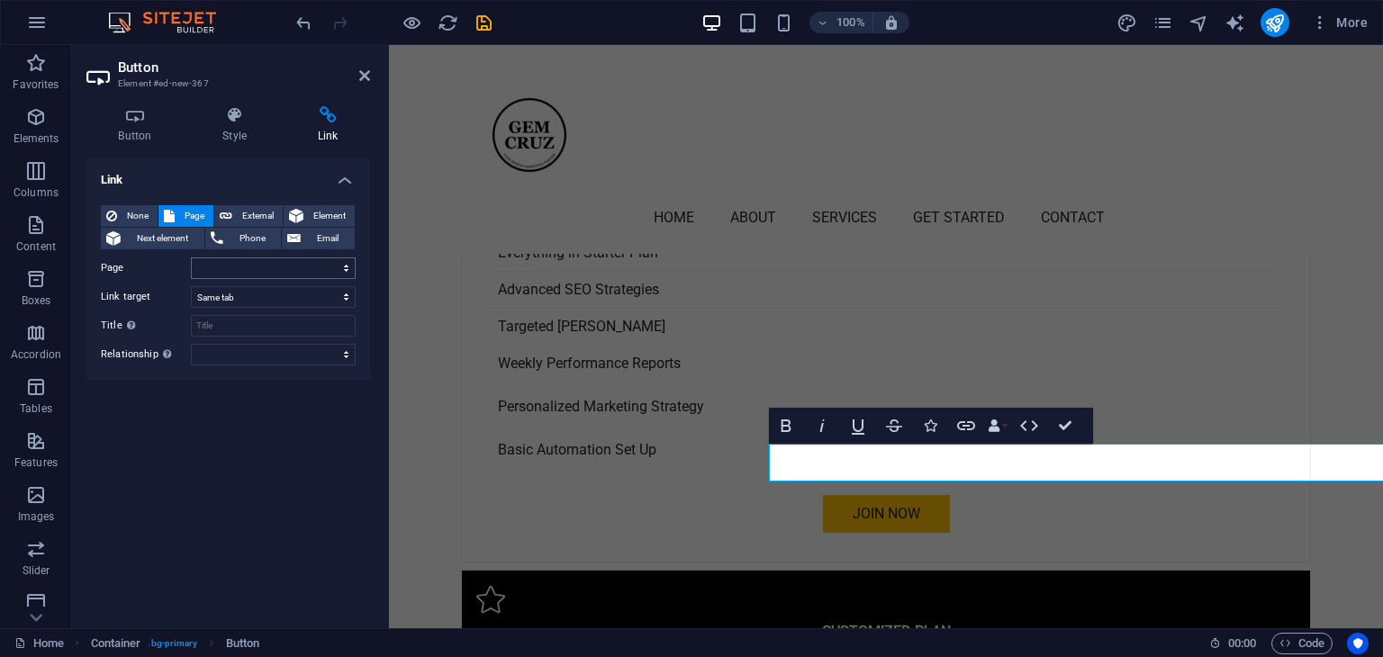
click at [346, 269] on select "Home Subpage Legal Notice Privacy" at bounding box center [273, 269] width 165 height 22
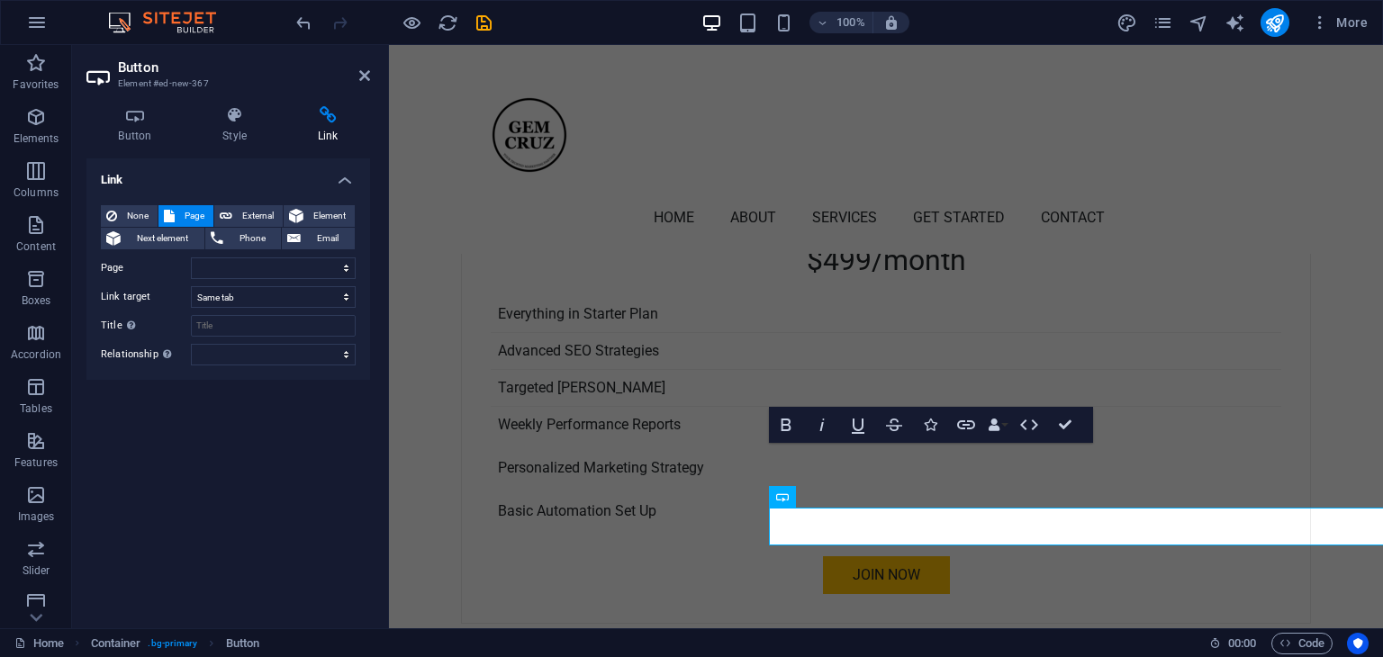
scroll to position [4866, 0]
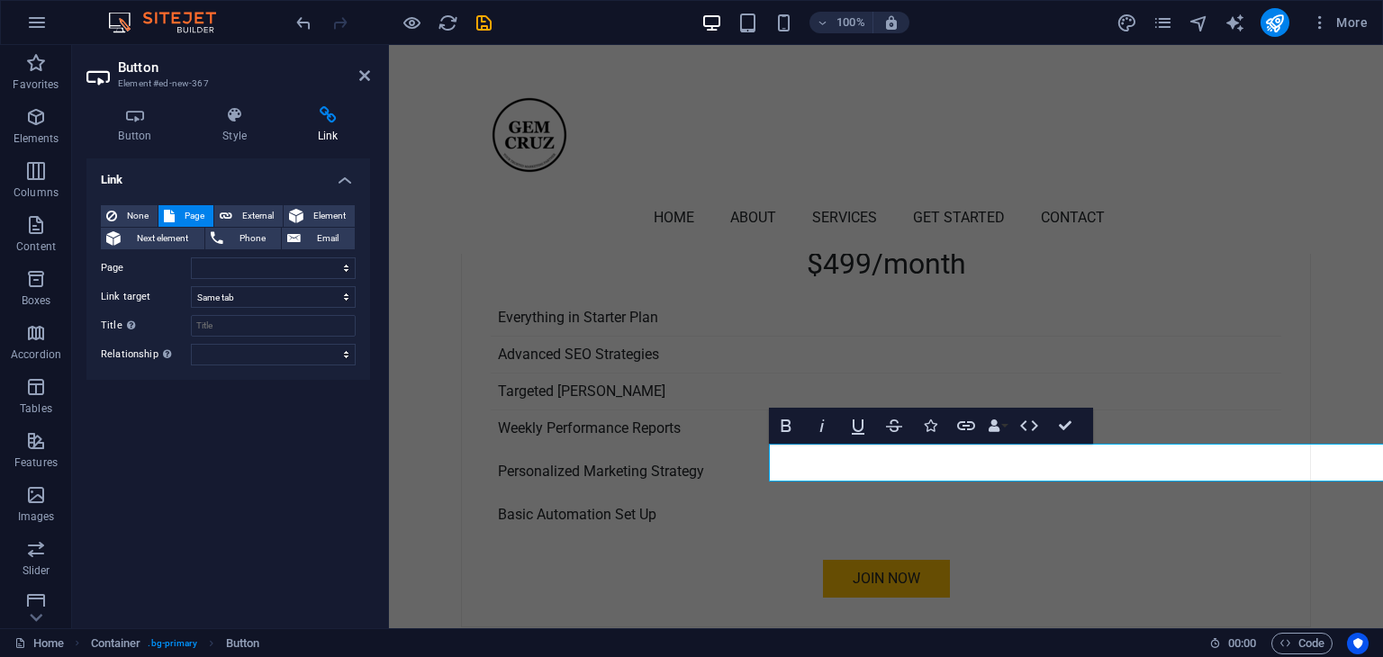
click at [202, 459] on div "Link None Page External Element Next element Phone Email Page Home Subpage Lega…" at bounding box center [228, 386] width 284 height 456
click at [238, 301] on select "New tab Same tab Overlay" at bounding box center [273, 297] width 165 height 22
click at [193, 595] on div "Link None Page External Element Next element Phone Email Page Home Subpage Lega…" at bounding box center [228, 386] width 284 height 456
click at [361, 77] on icon at bounding box center [364, 75] width 11 height 14
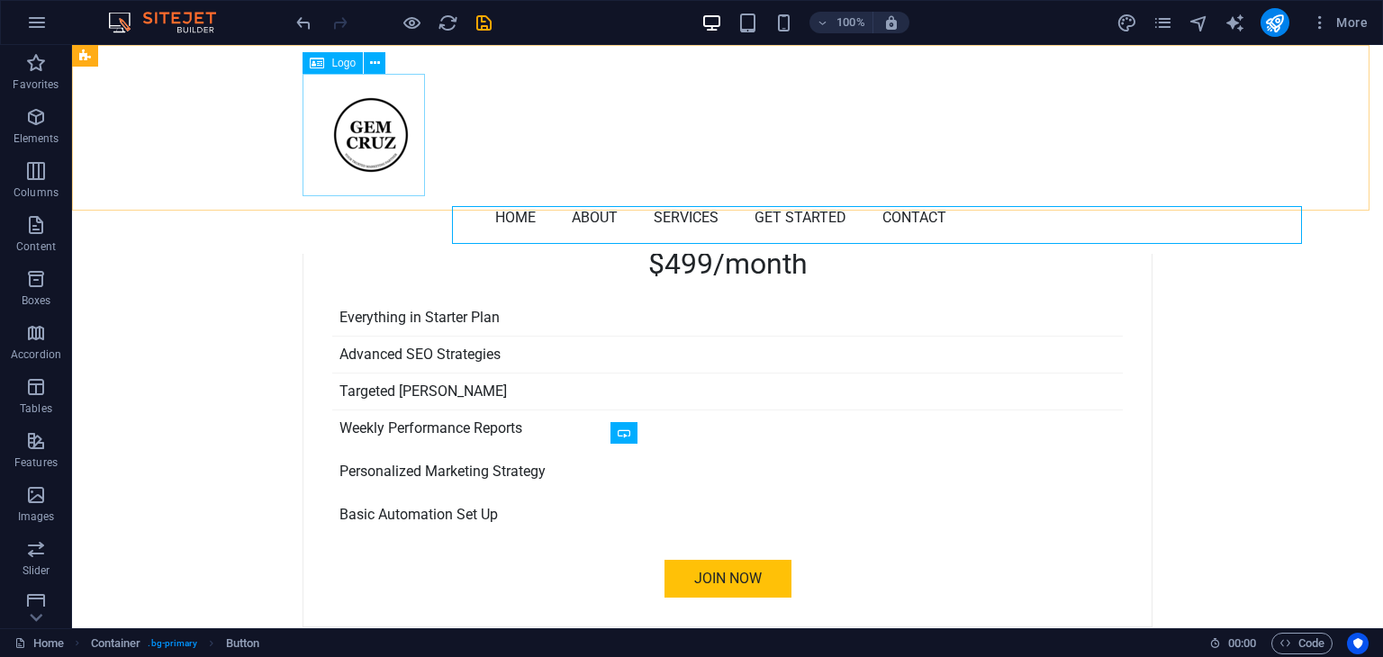
scroll to position [5103, 0]
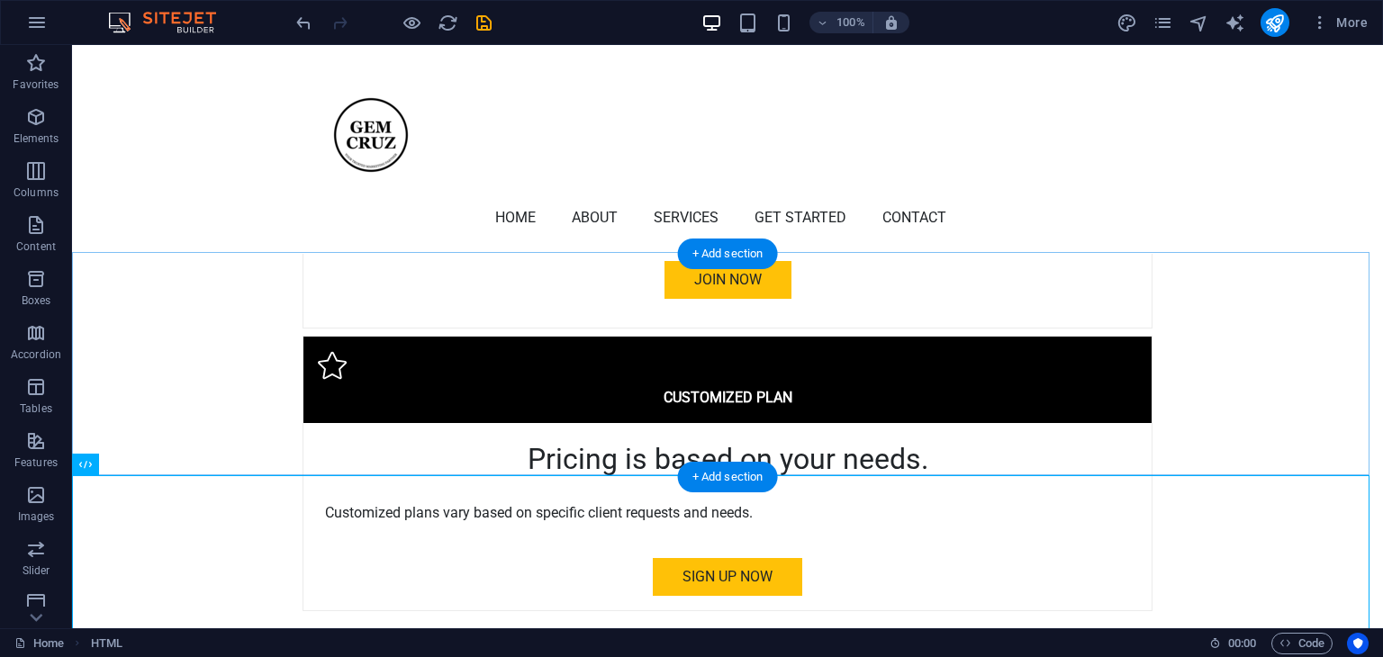
scroll to position [5168, 0]
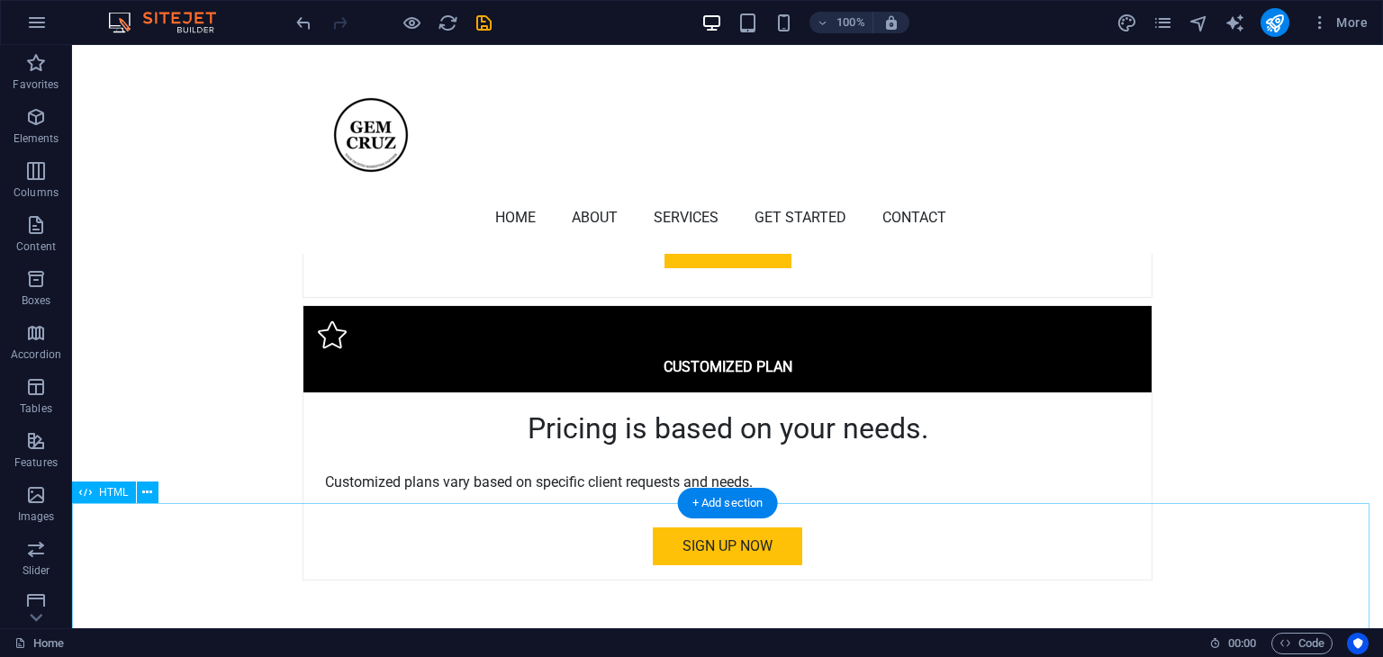
scroll to position [5194, 0]
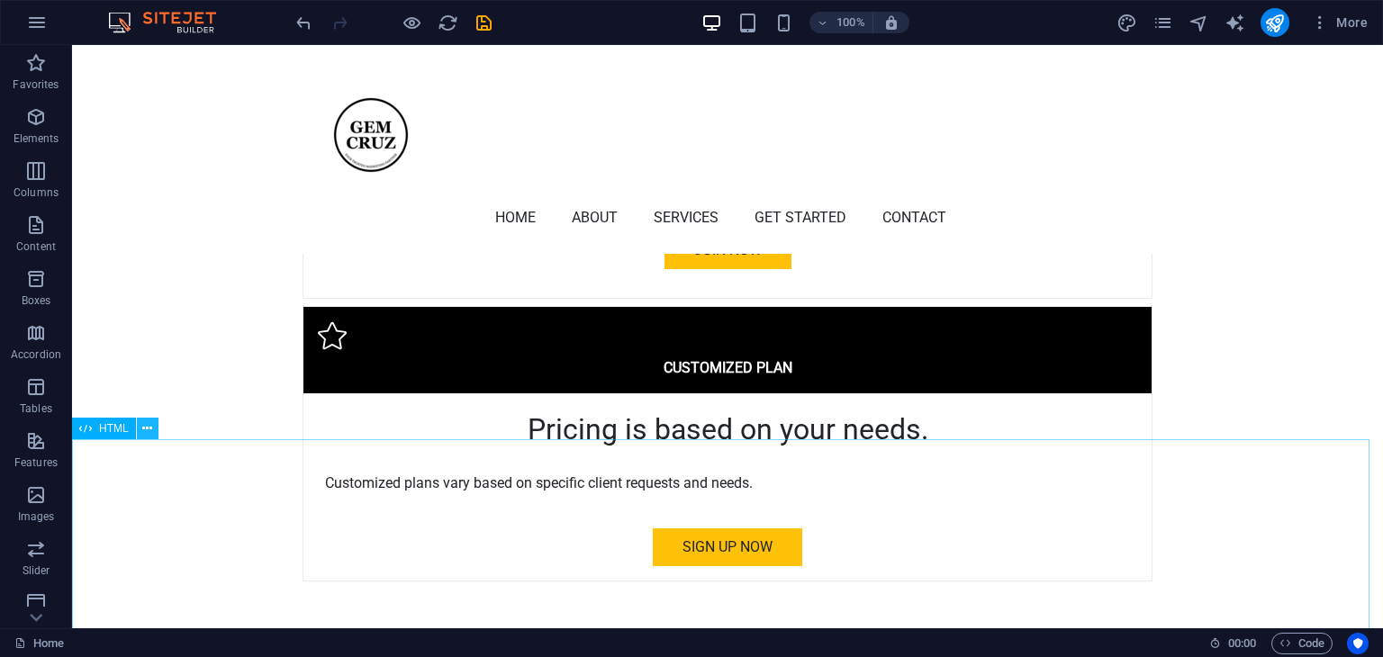
click at [140, 429] on button at bounding box center [148, 429] width 22 height 22
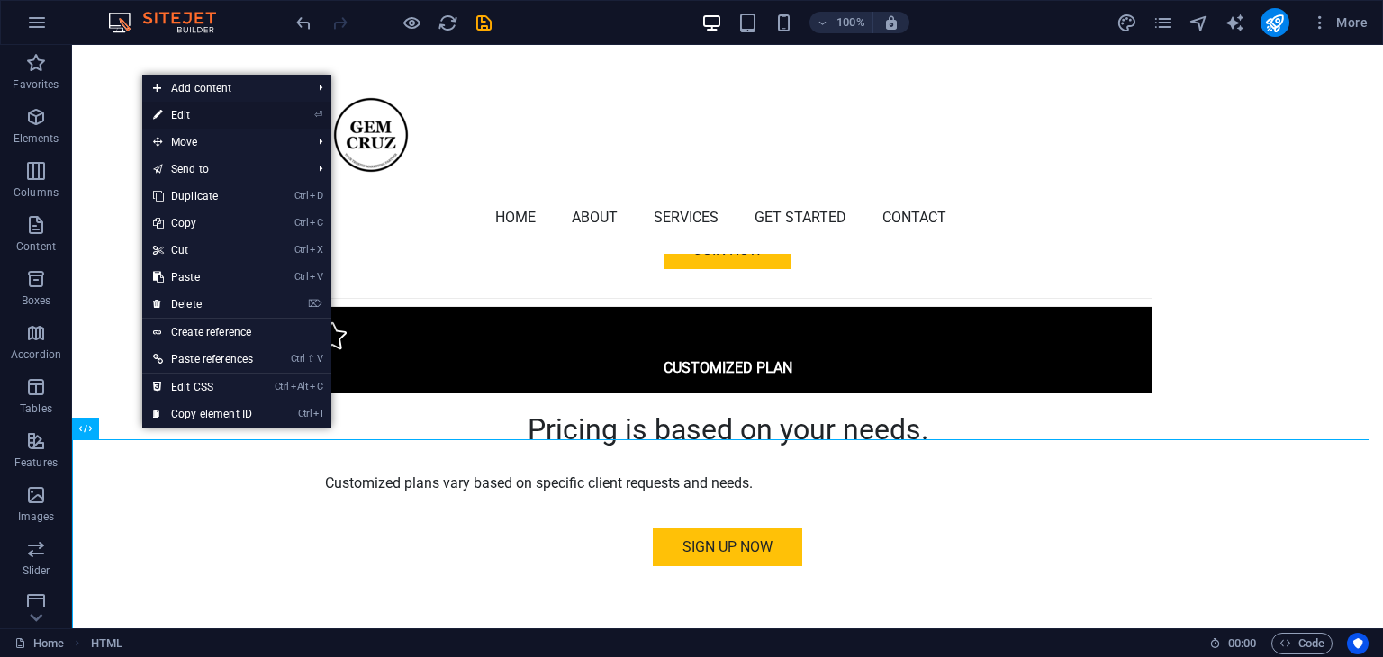
click at [194, 120] on link "⏎ Edit" at bounding box center [203, 115] width 122 height 27
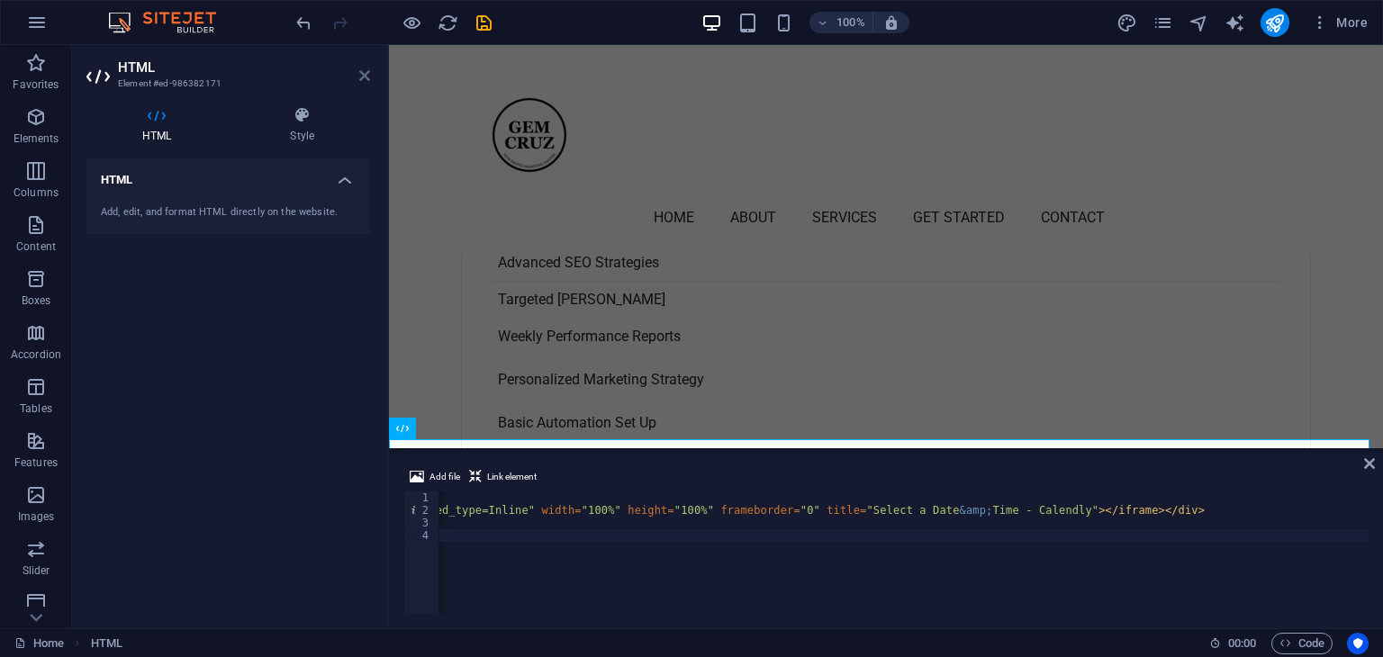
click at [365, 77] on icon at bounding box center [364, 75] width 11 height 14
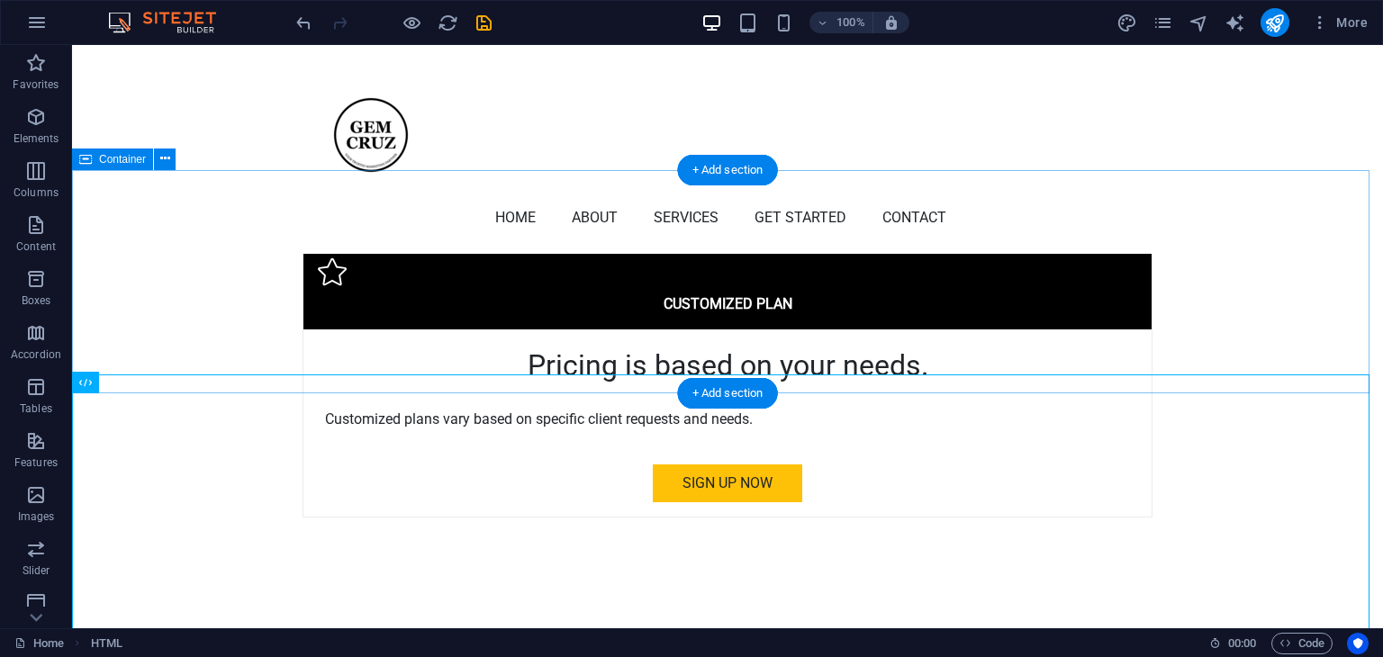
scroll to position [5259, 0]
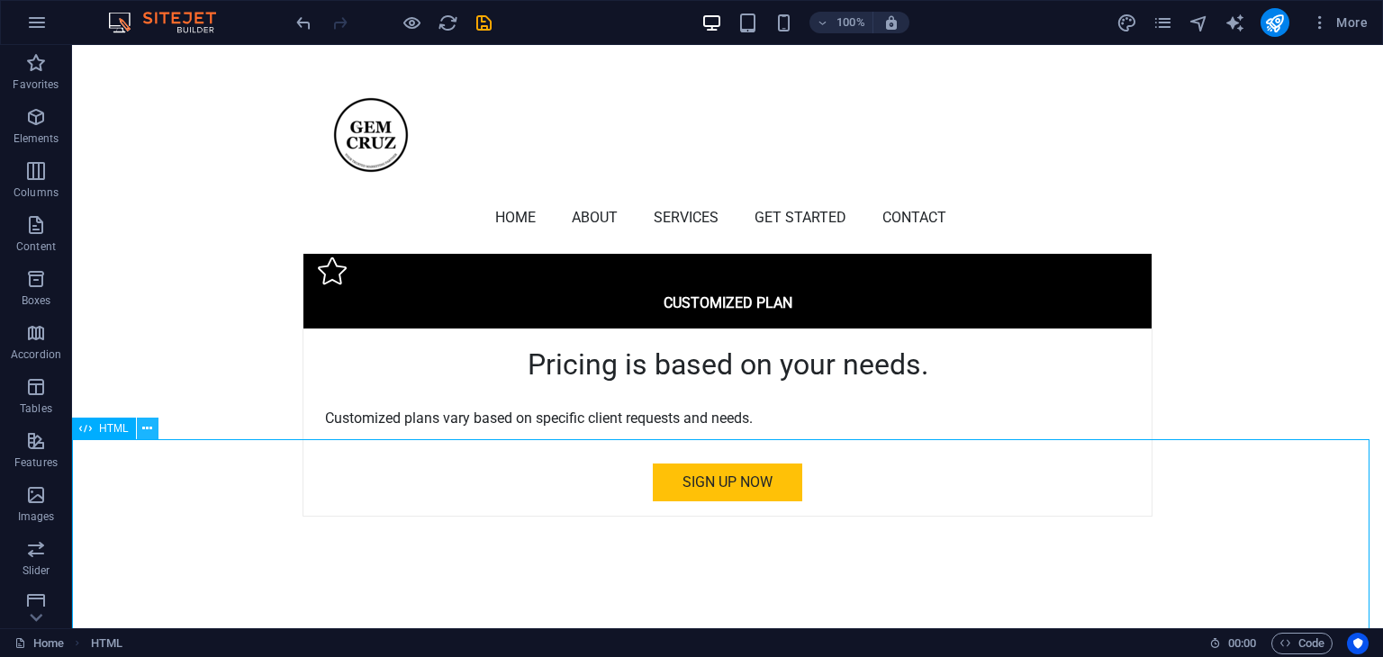
click at [148, 426] on icon at bounding box center [147, 429] width 10 height 19
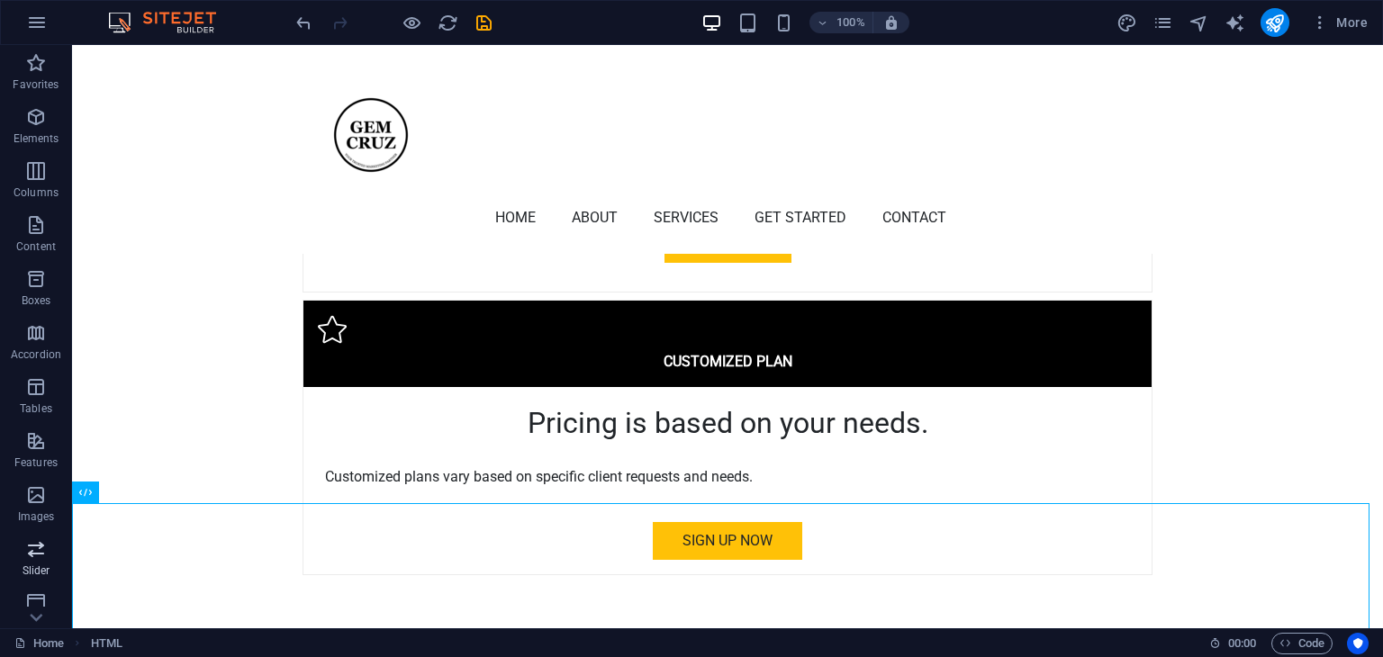
scroll to position [5194, 0]
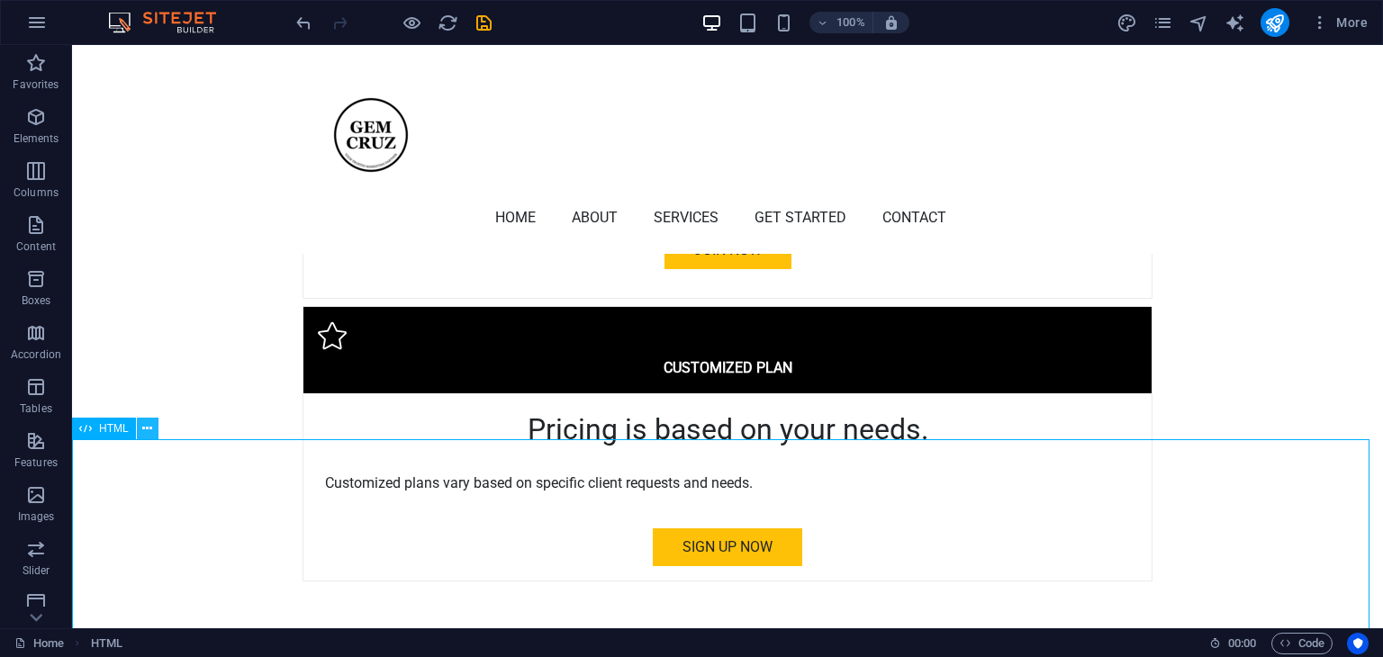
click at [146, 429] on icon at bounding box center [147, 429] width 10 height 19
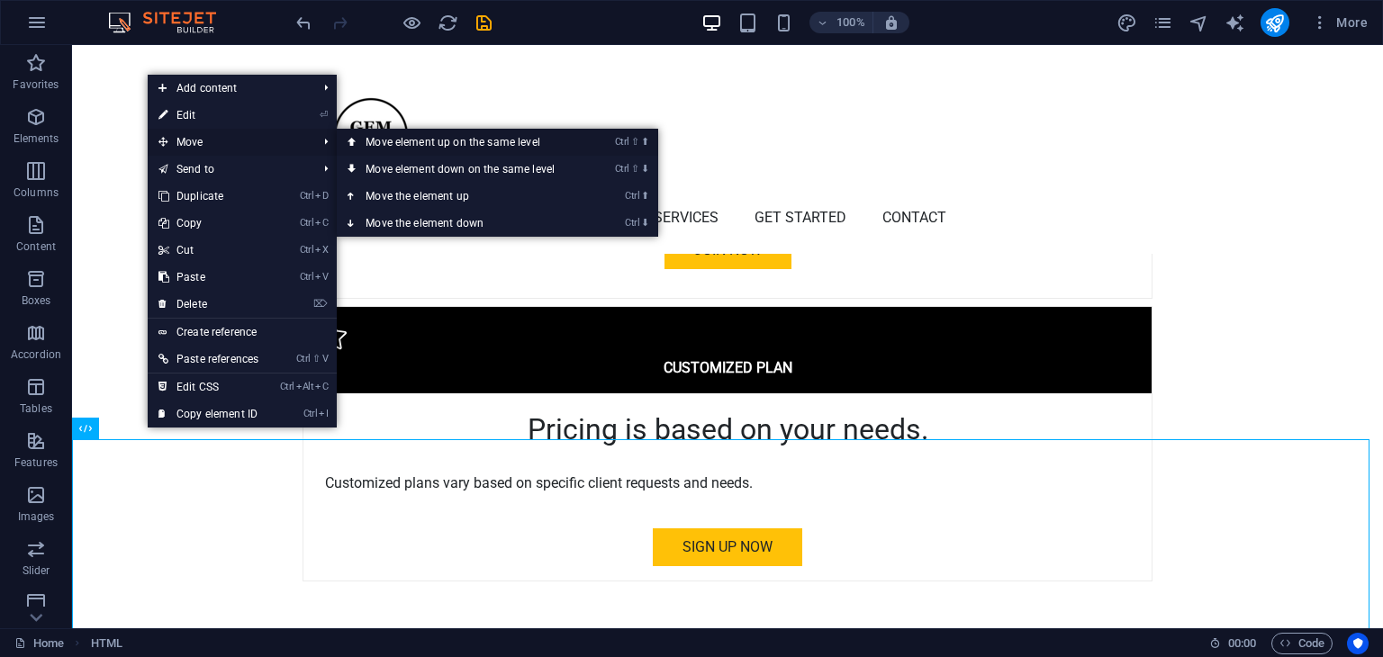
click at [366, 146] on link "Ctrl ⇧ ⬆ Move element up on the same level" at bounding box center [464, 142] width 254 height 27
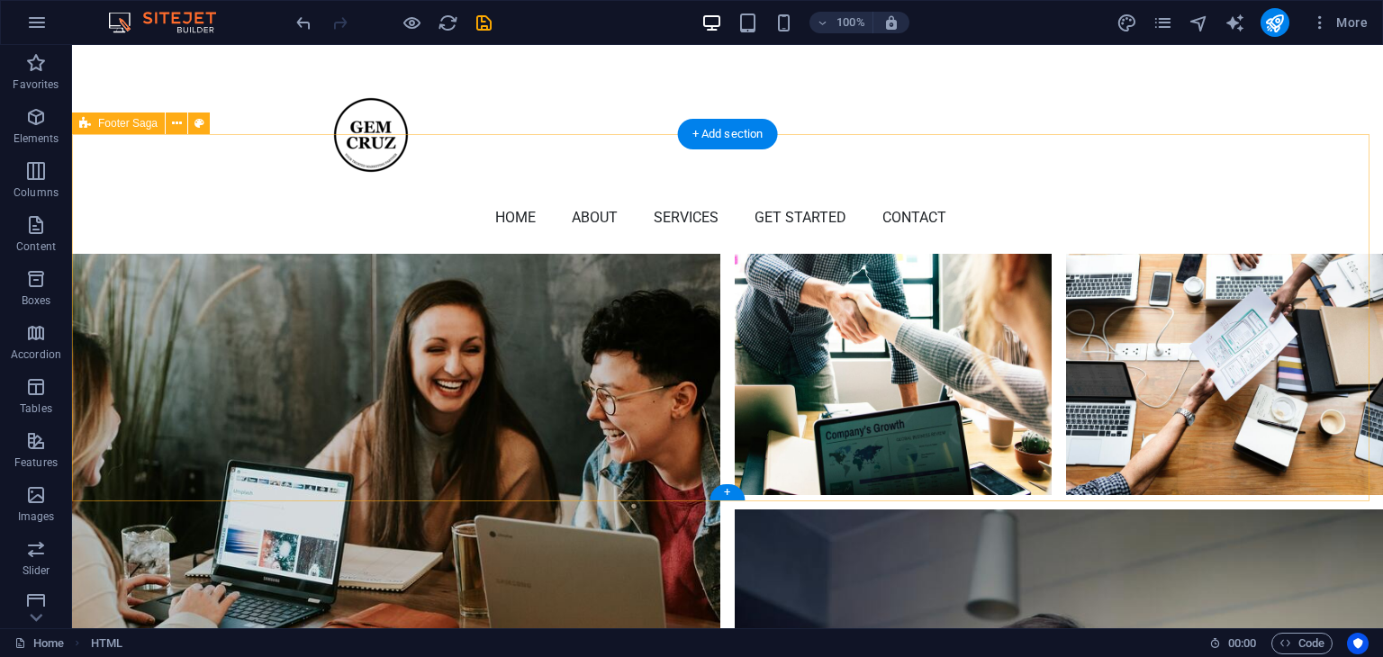
scroll to position [6155, 0]
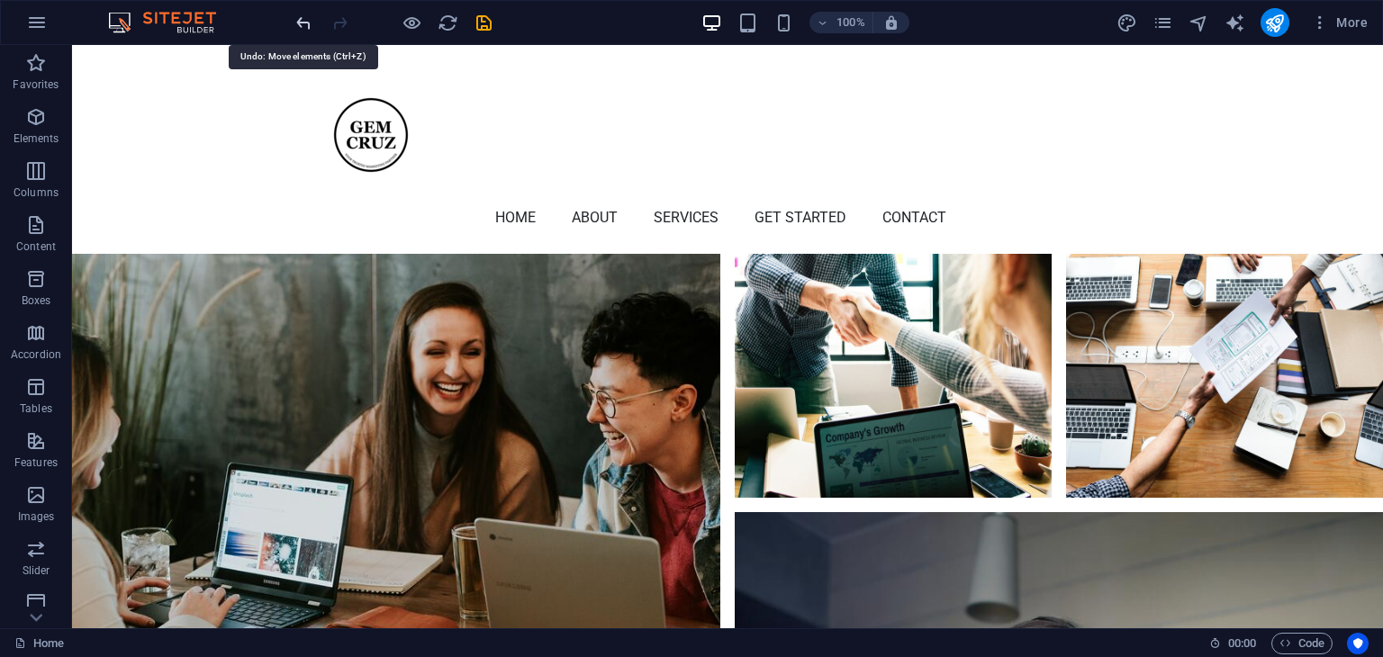
click at [299, 23] on icon "undo" at bounding box center [304, 23] width 21 height 21
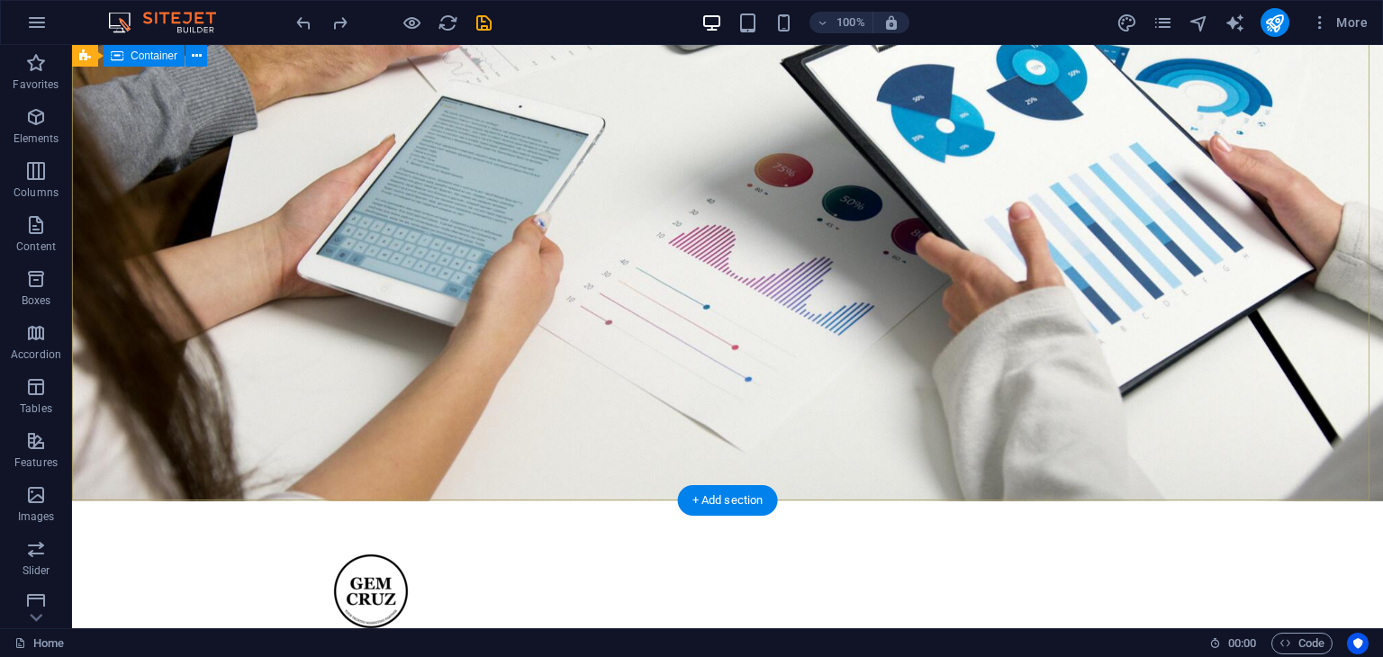
scroll to position [0, 0]
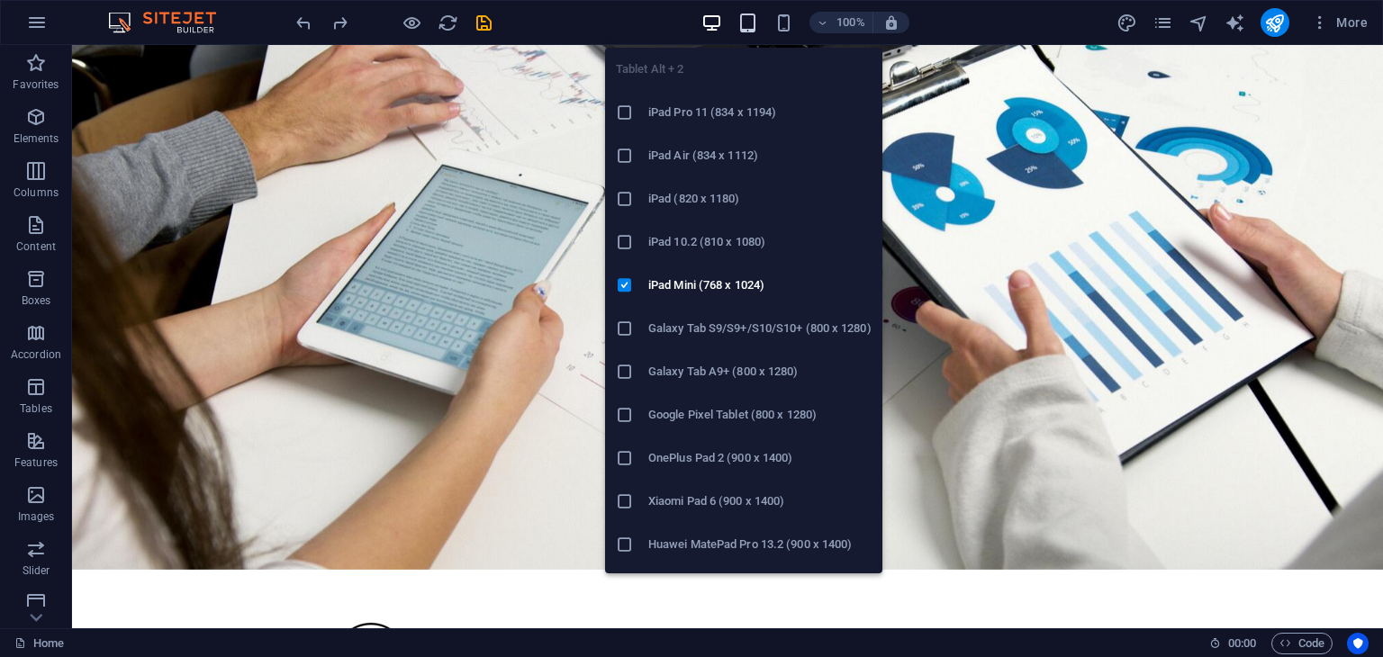
click at [751, 21] on icon "button" at bounding box center [747, 23] width 21 height 21
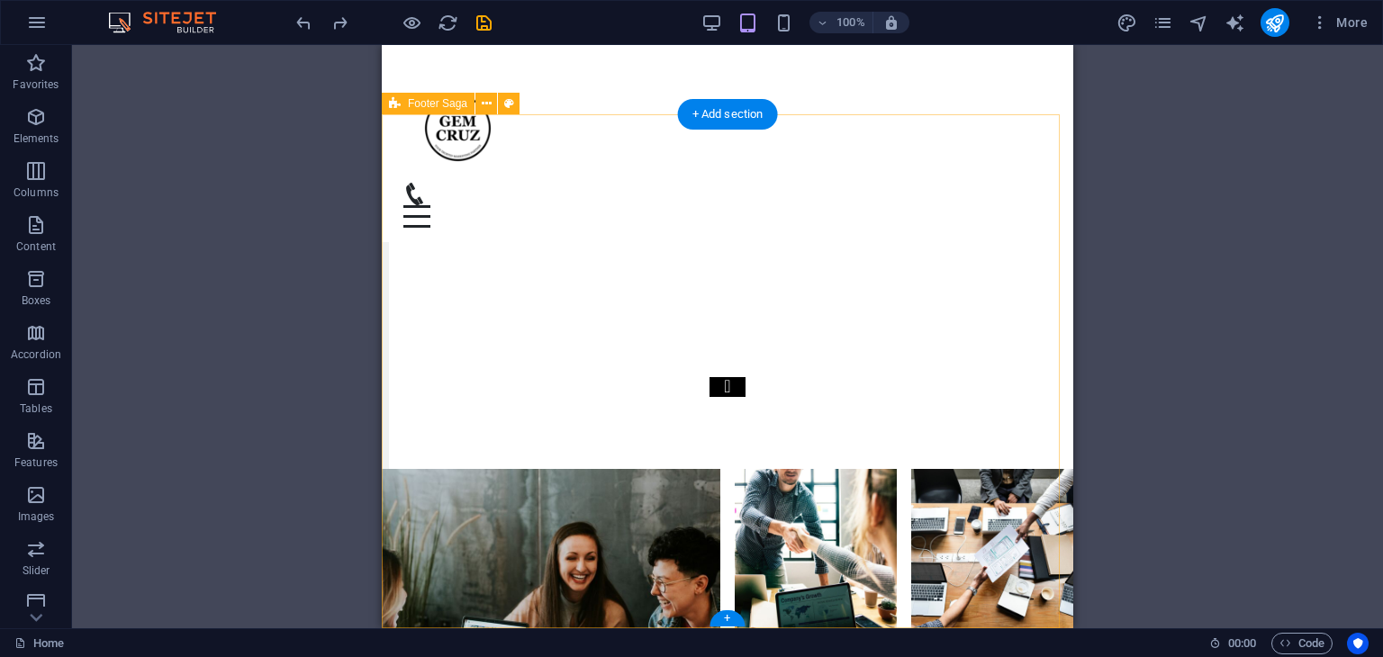
scroll to position [6166, 0]
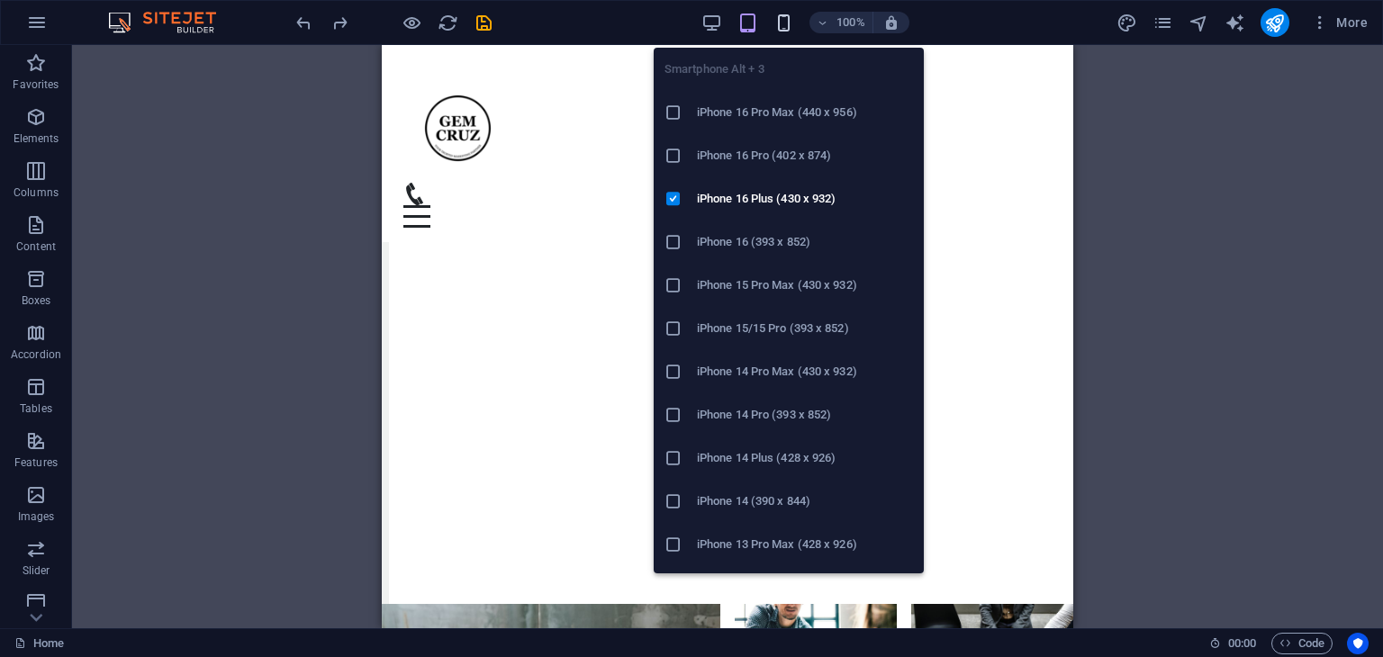
click at [785, 19] on icon "button" at bounding box center [783, 23] width 21 height 21
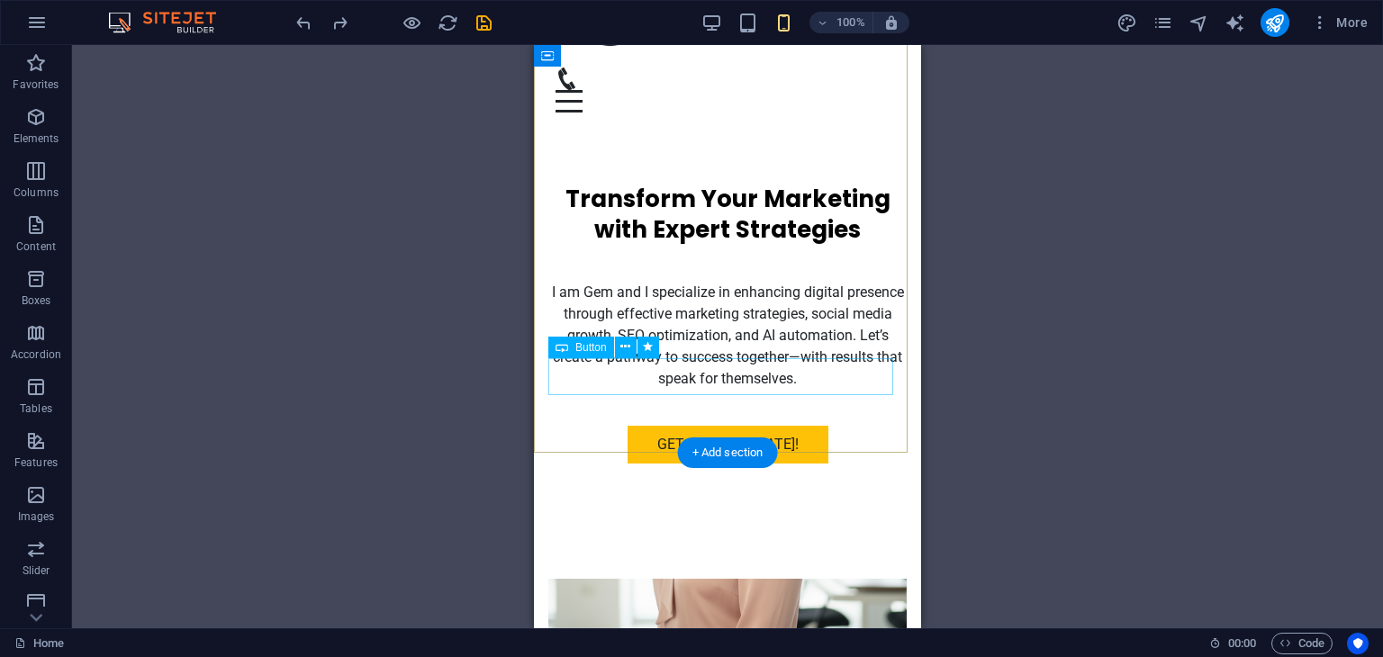
scroll to position [0, 0]
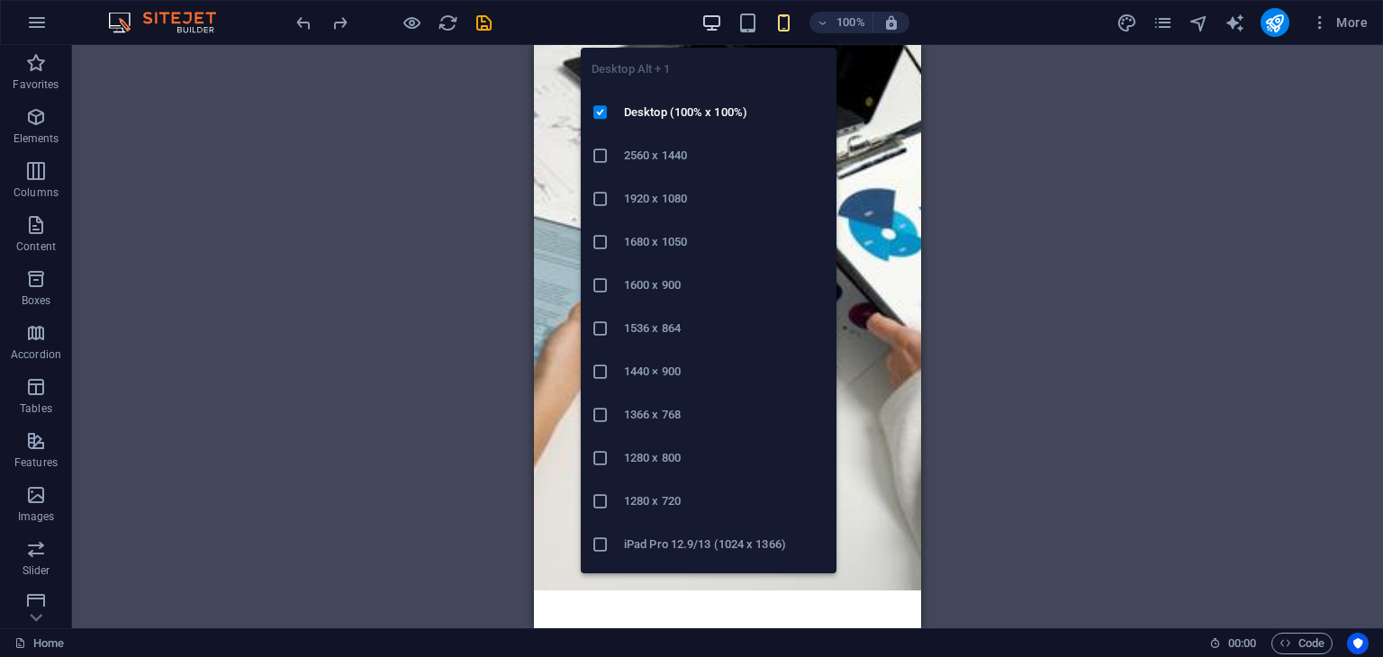
click at [716, 20] on icon "button" at bounding box center [711, 23] width 21 height 21
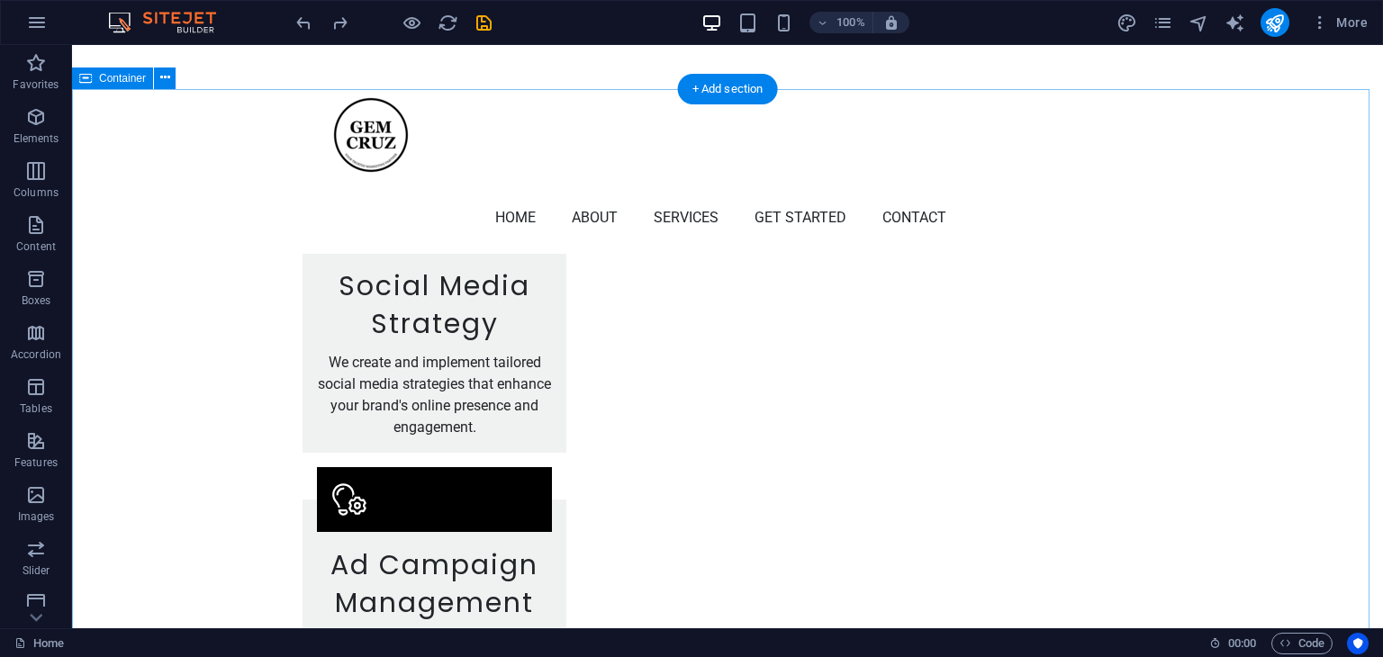
scroll to position [2341, 0]
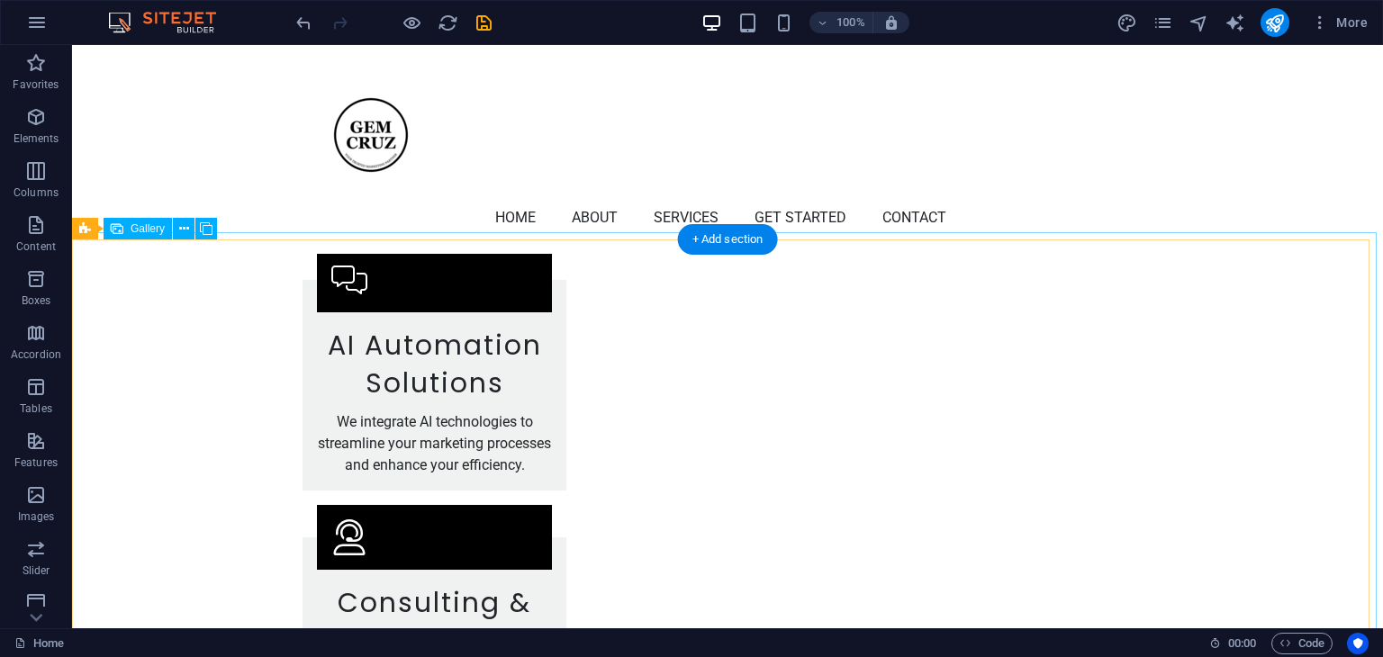
scroll to position [3241, 0]
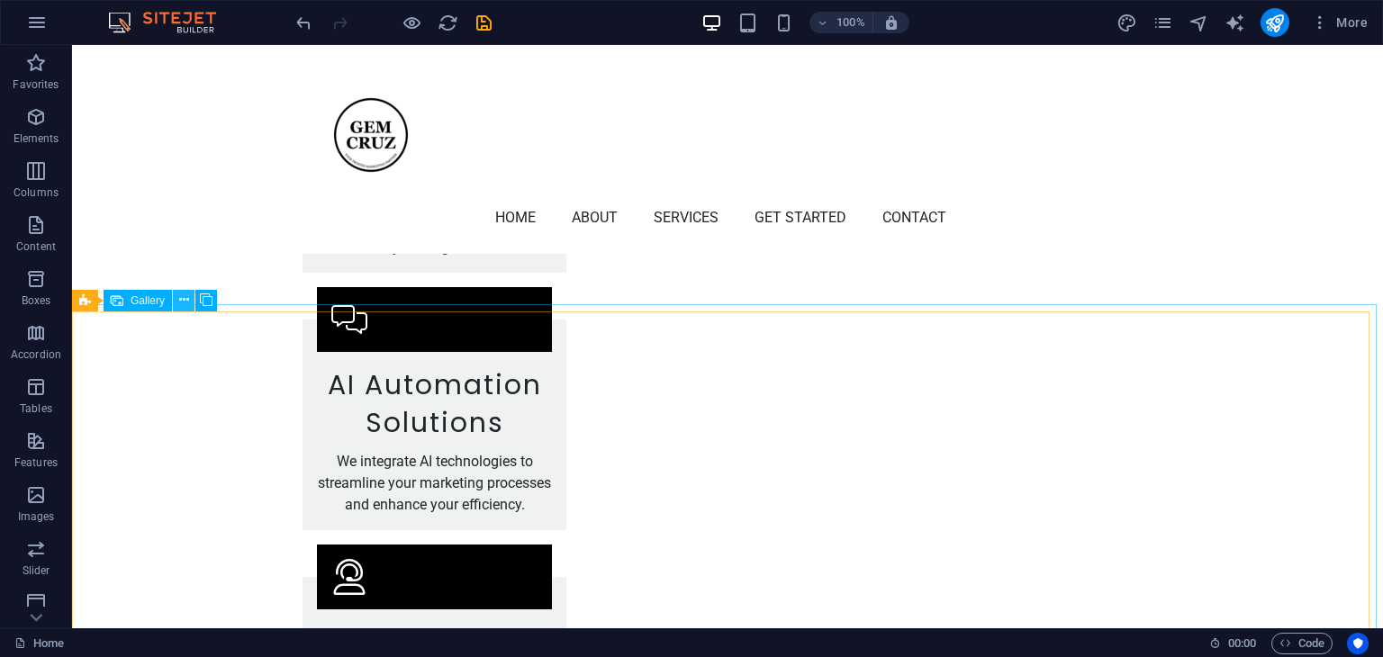
click at [182, 298] on icon at bounding box center [184, 300] width 10 height 19
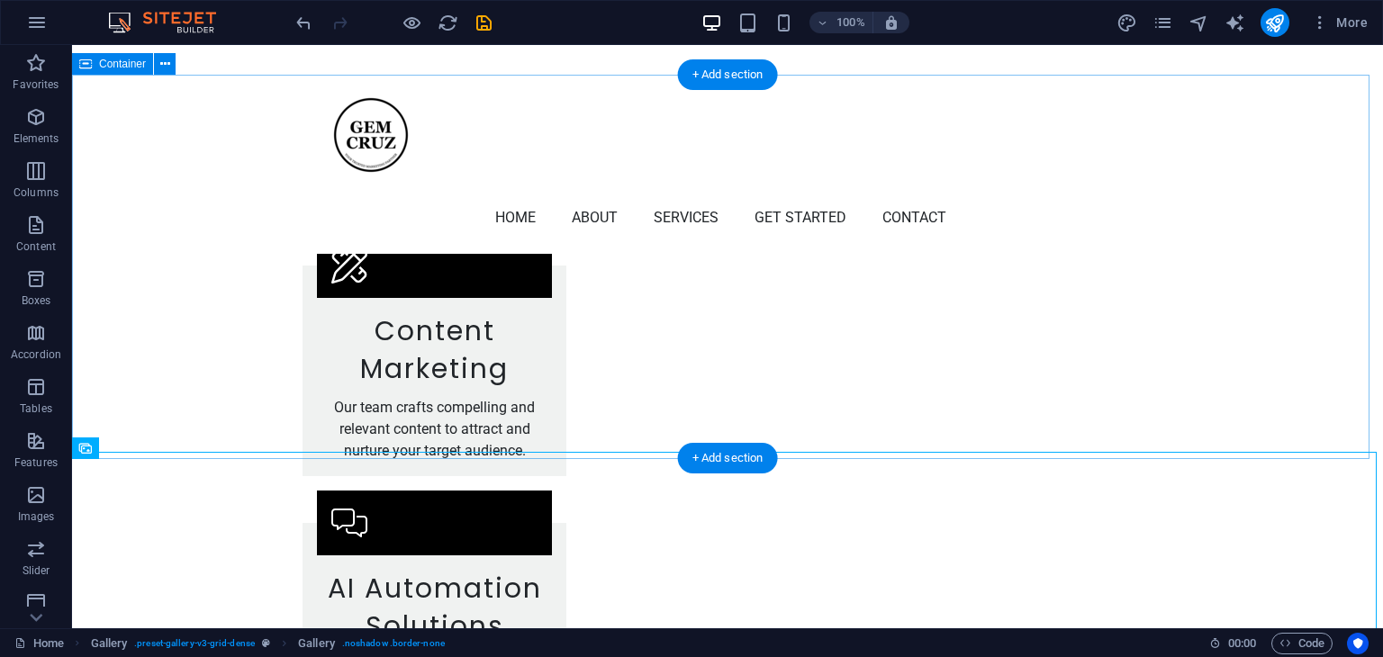
scroll to position [3029, 0]
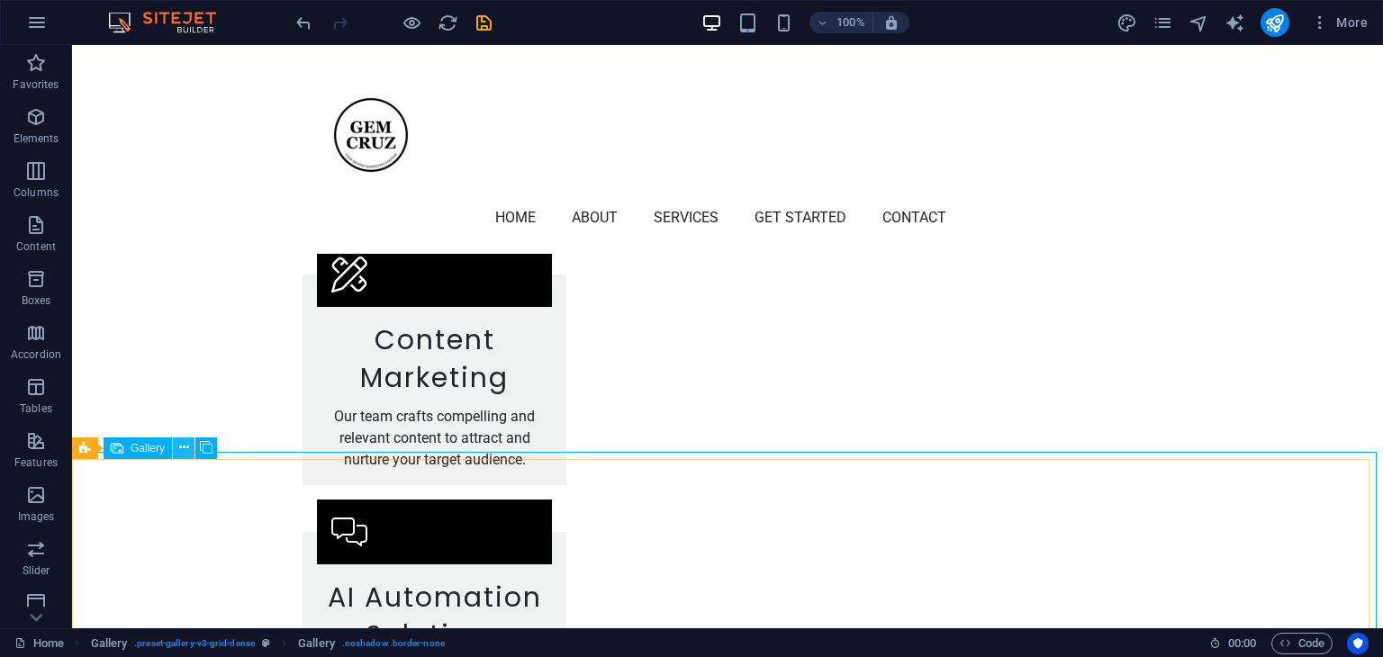
click at [180, 447] on icon at bounding box center [184, 447] width 10 height 19
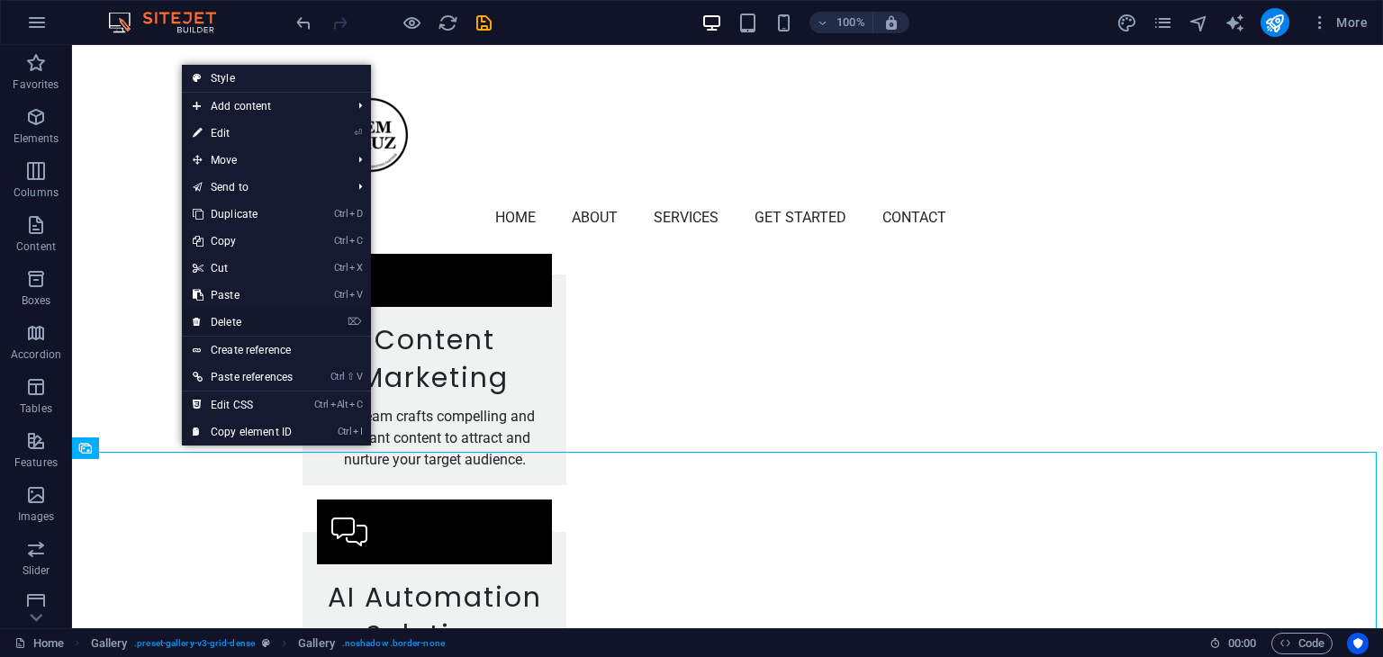
drag, startPoint x: 227, startPoint y: 318, endPoint x: 158, endPoint y: 273, distance: 81.9
click at [227, 318] on link "⌦ Delete" at bounding box center [243, 322] width 122 height 27
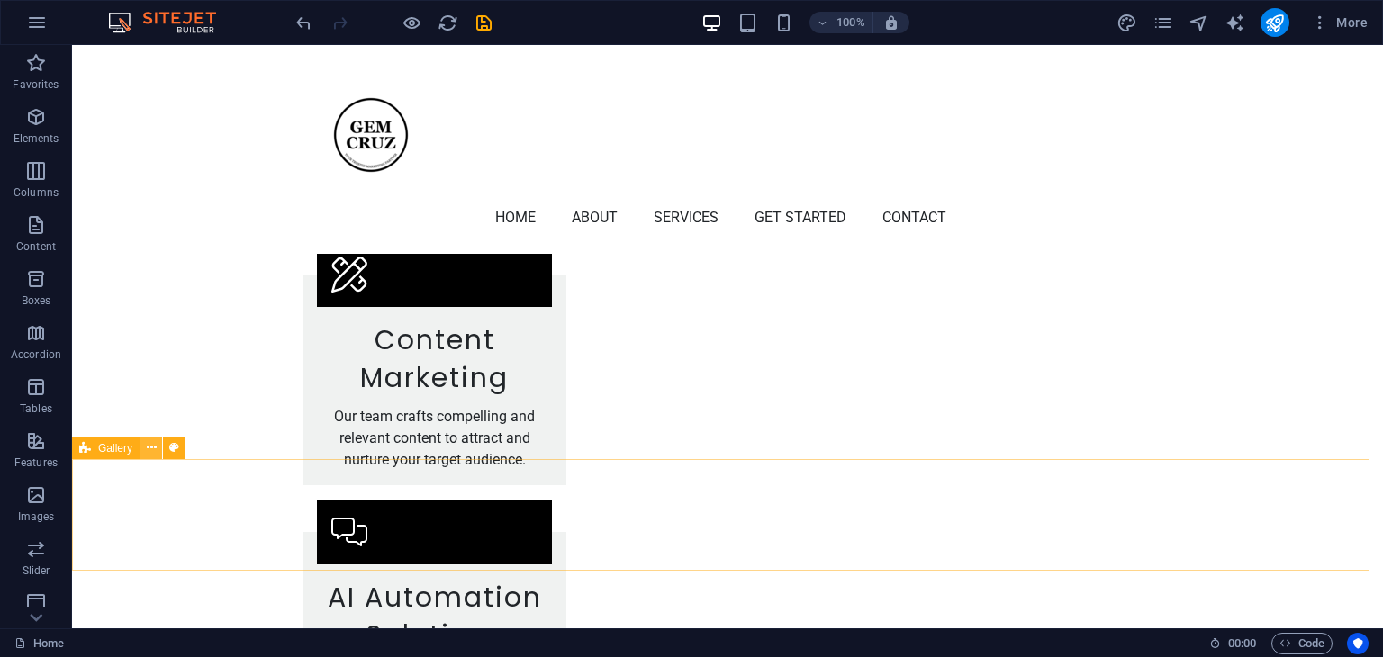
click at [153, 446] on icon at bounding box center [152, 447] width 10 height 19
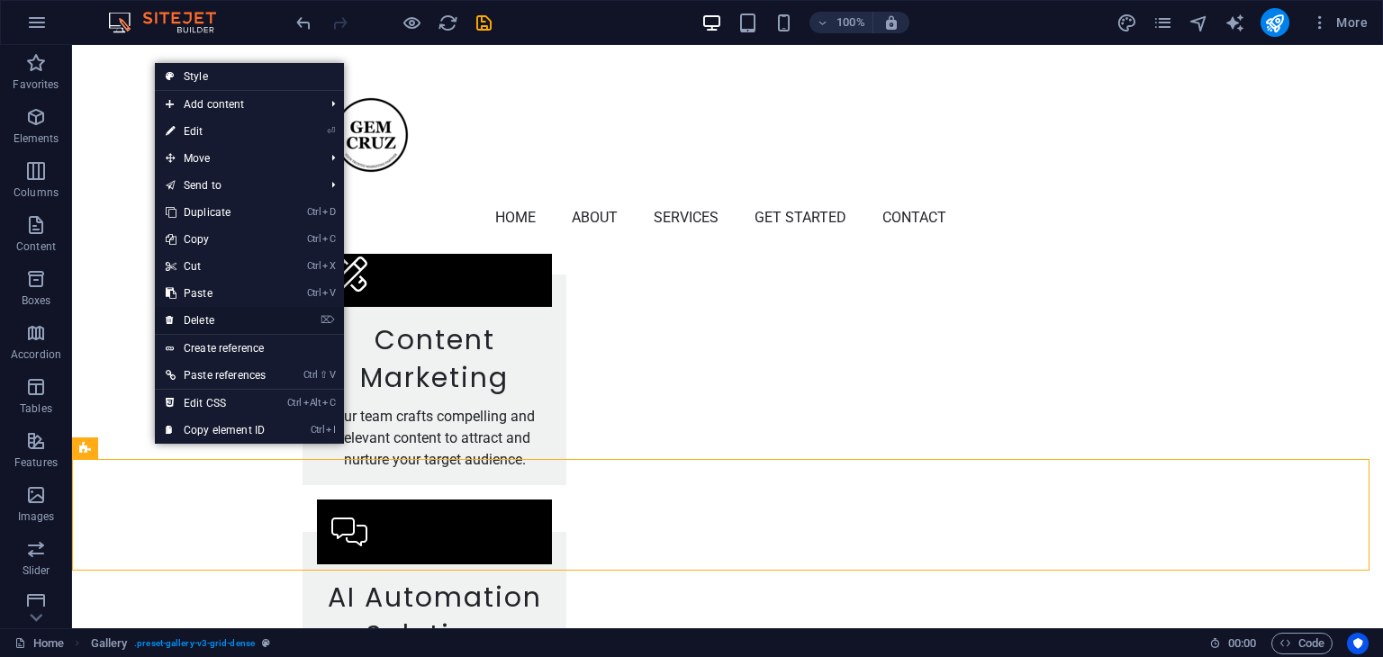
click at [210, 314] on link "⌦ Delete" at bounding box center [216, 320] width 122 height 27
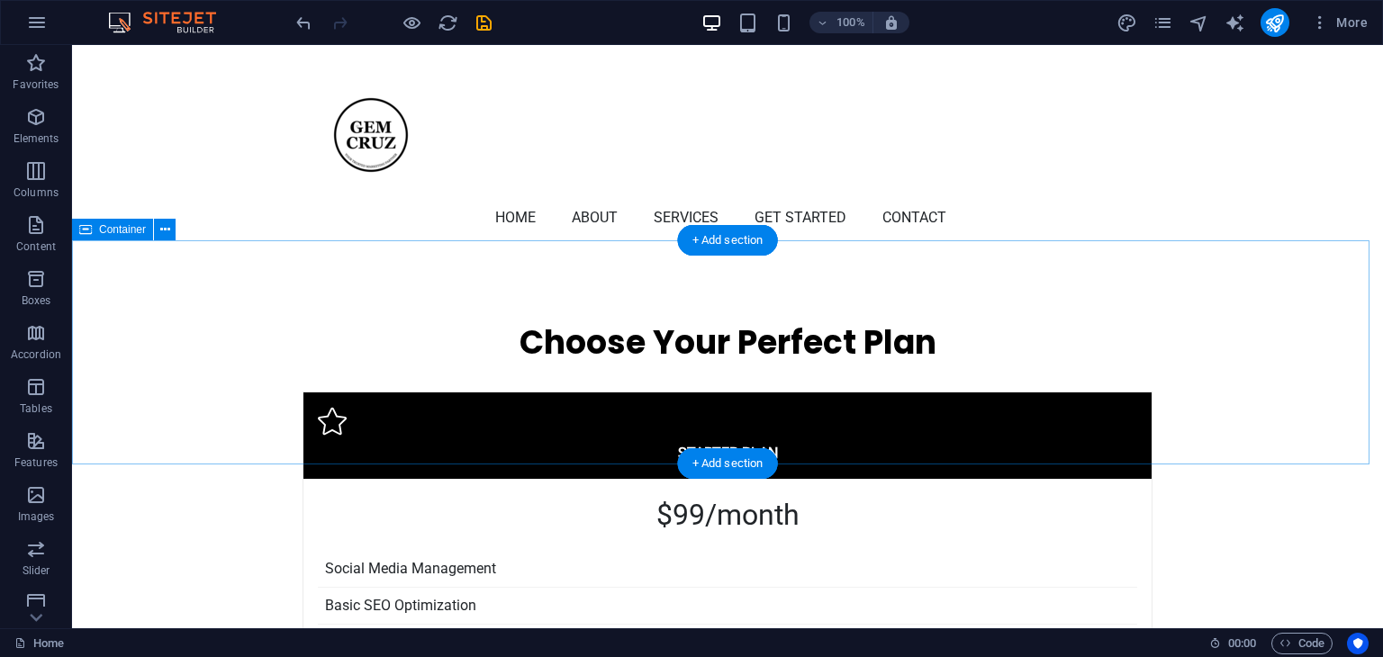
scroll to position [4289, 0]
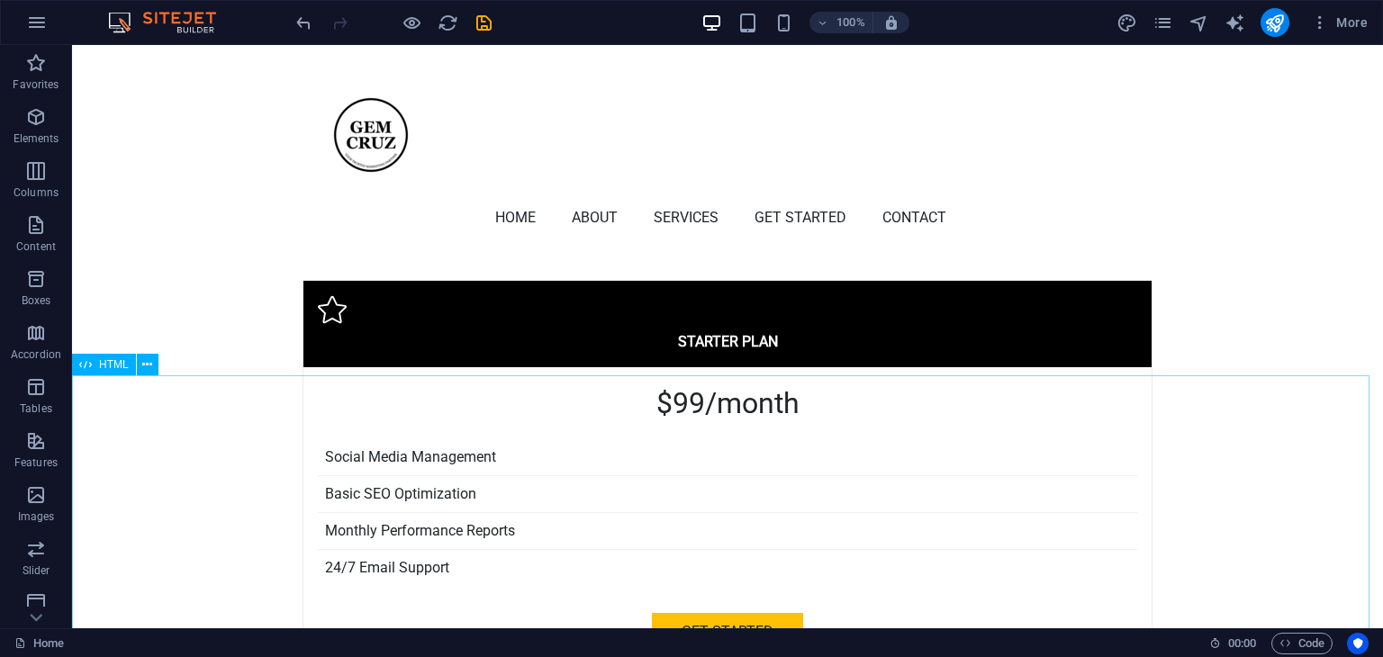
click at [104, 366] on span "HTML" at bounding box center [114, 364] width 30 height 11
click at [147, 366] on icon at bounding box center [147, 365] width 10 height 19
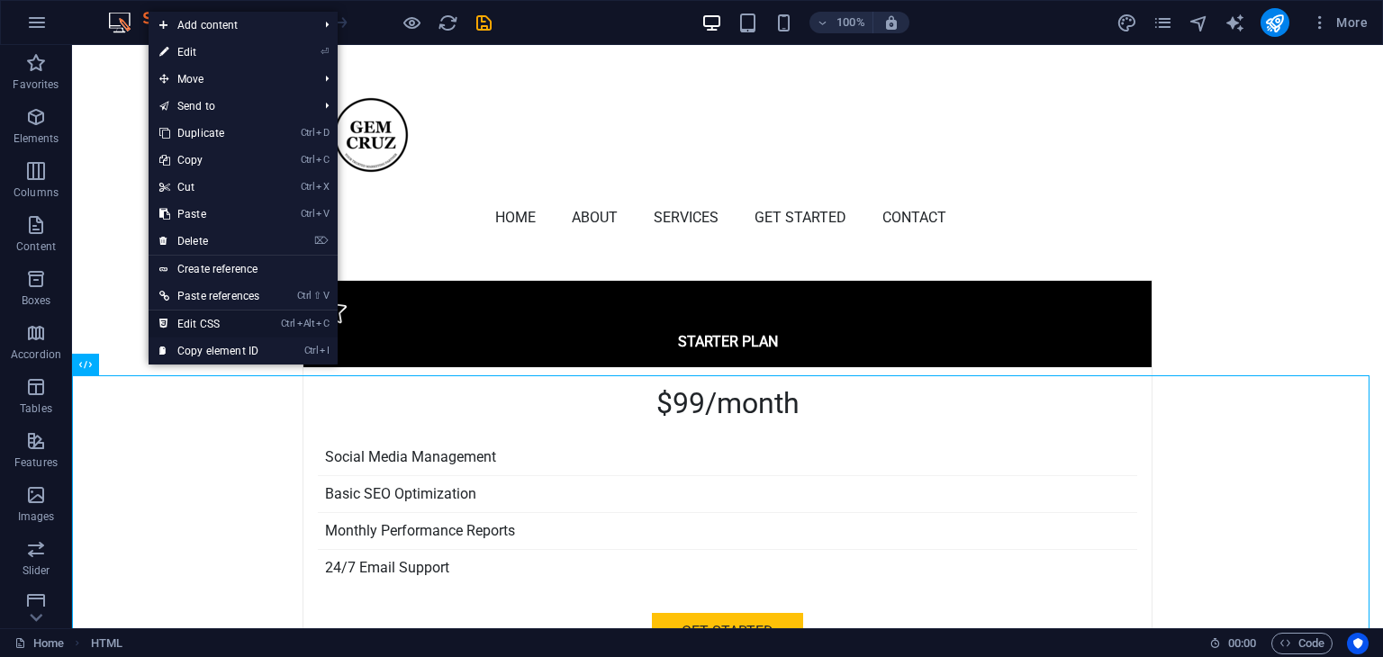
drag, startPoint x: 218, startPoint y: 266, endPoint x: 169, endPoint y: 314, distance: 68.8
click at [169, 314] on link "Ctrl Alt C Edit CSS" at bounding box center [210, 324] width 122 height 27
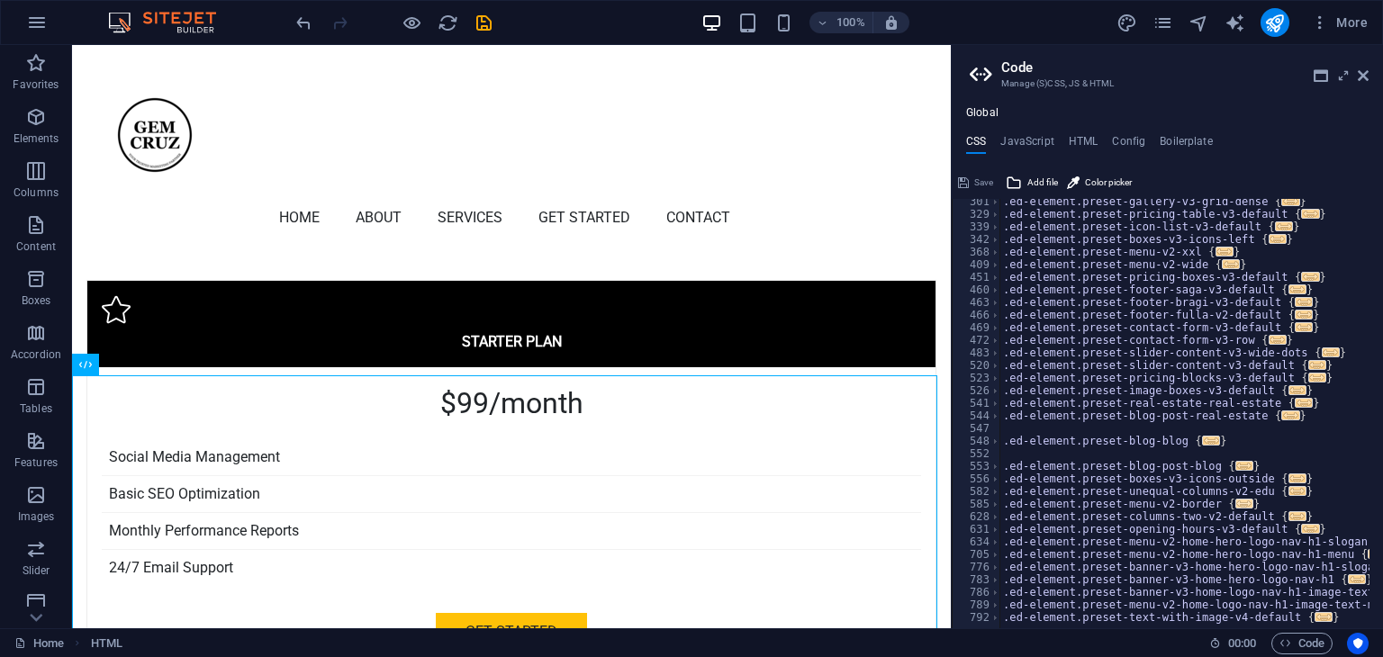
scroll to position [702, 0]
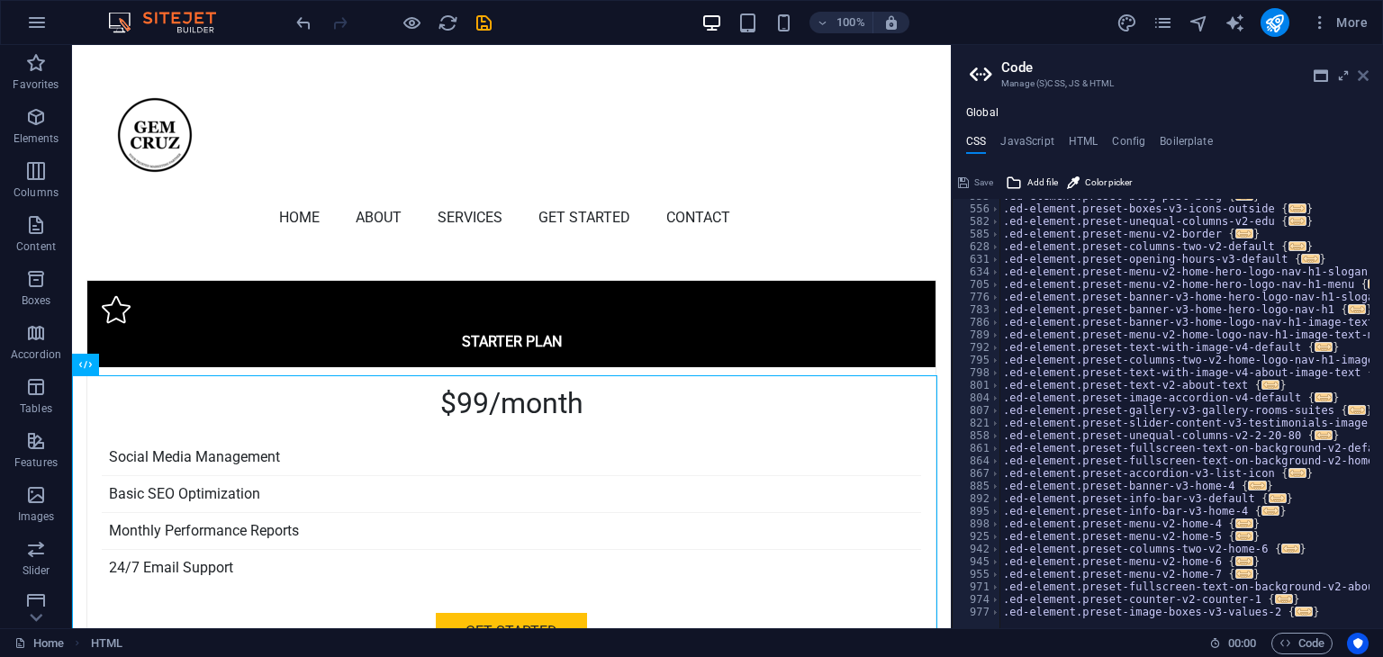
click at [1365, 74] on icon at bounding box center [1363, 75] width 11 height 14
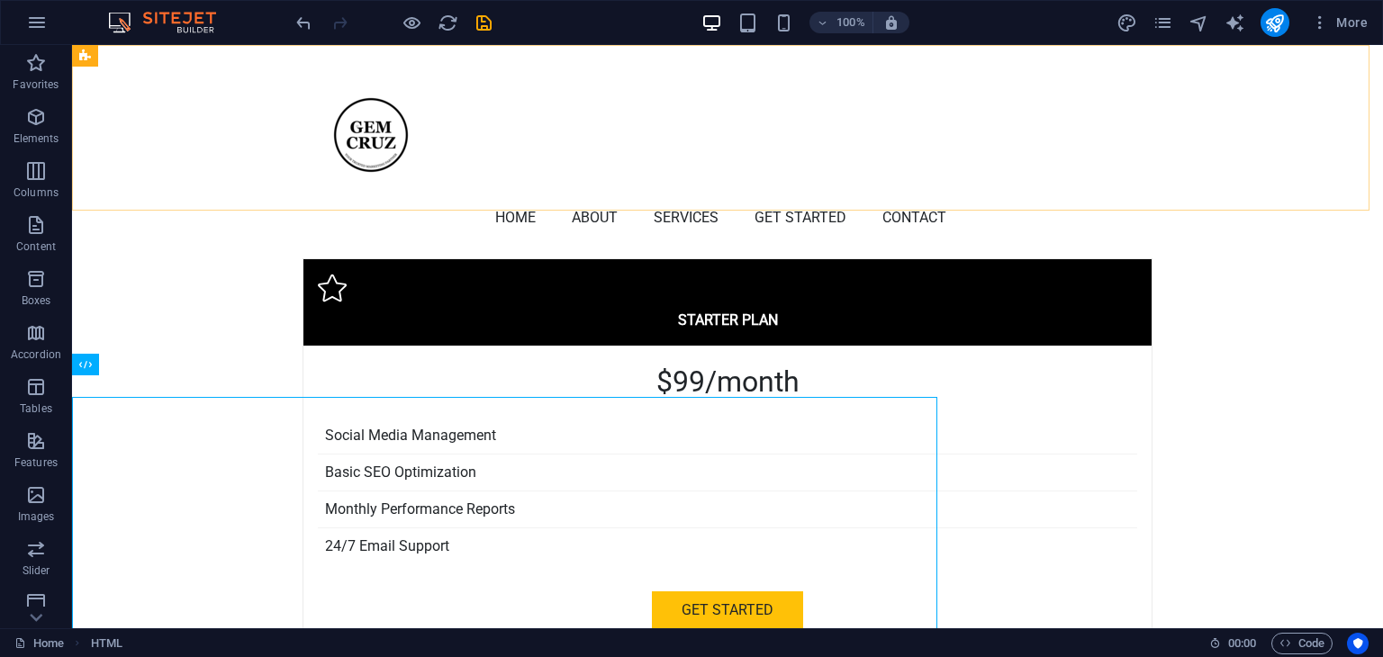
scroll to position [4289, 0]
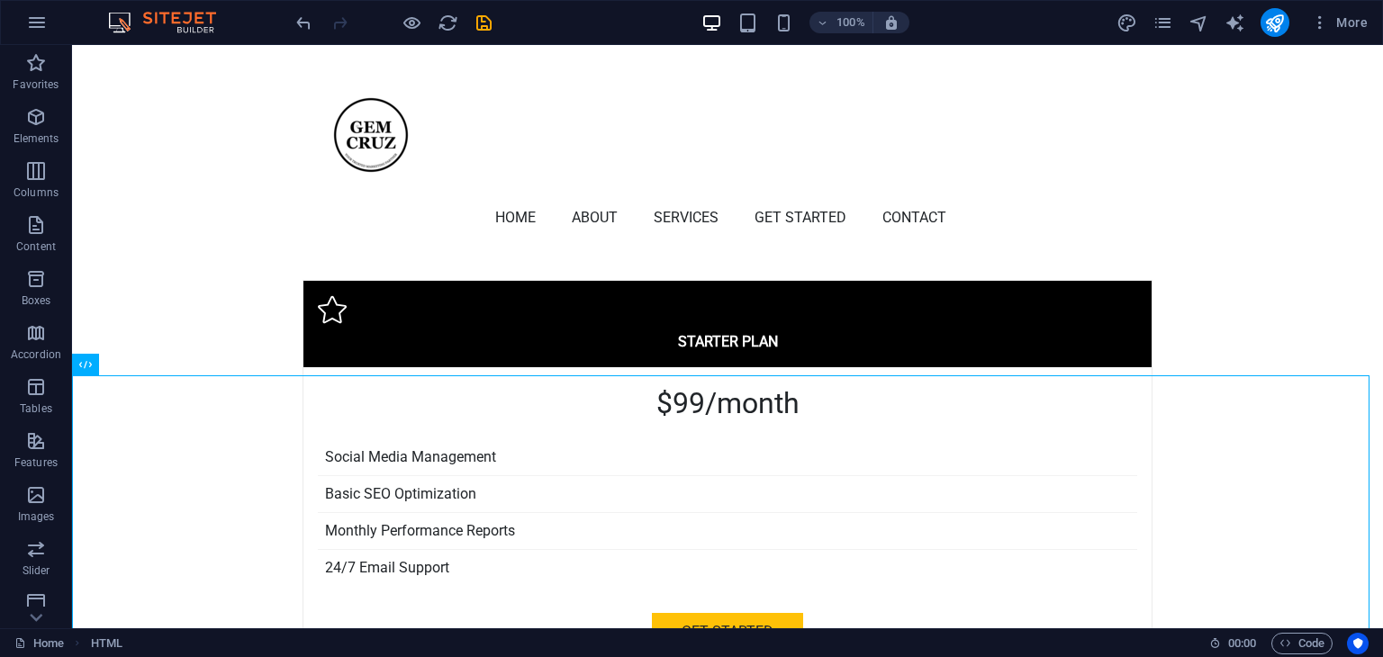
click at [83, 642] on icon at bounding box center [77, 643] width 12 height 12
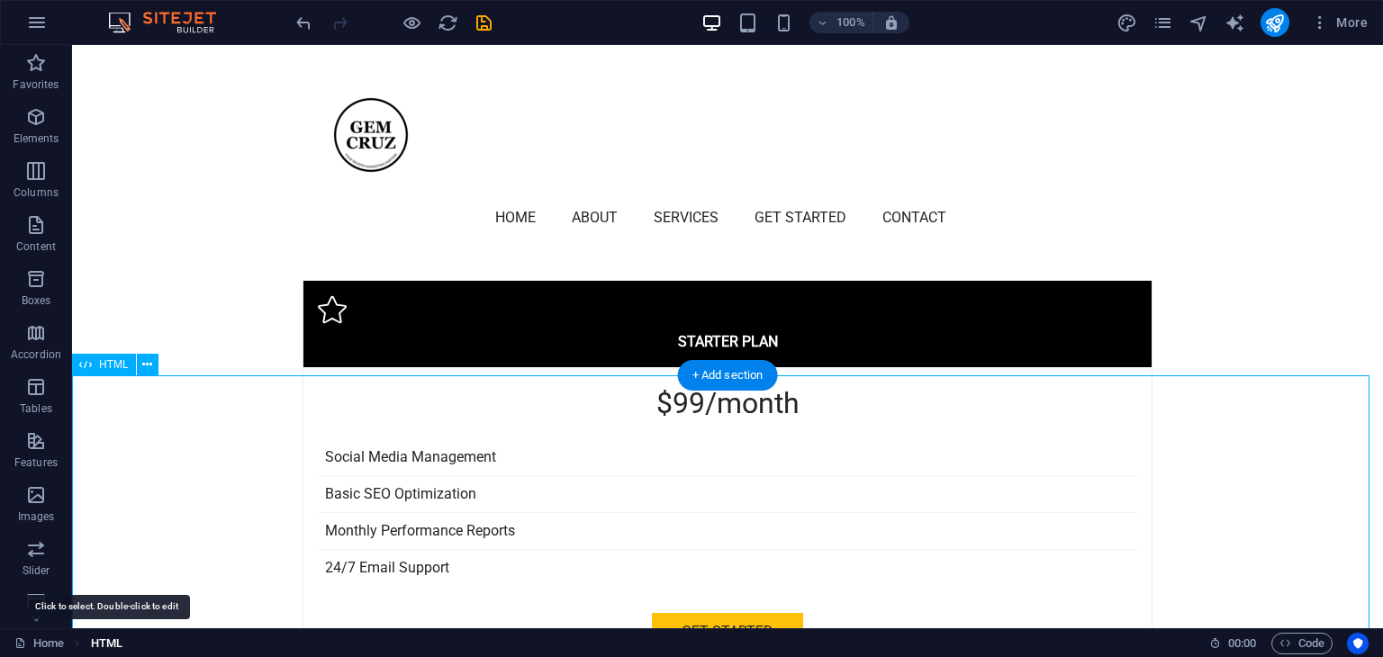
click at [97, 641] on span "HTML" at bounding box center [107, 644] width 32 height 22
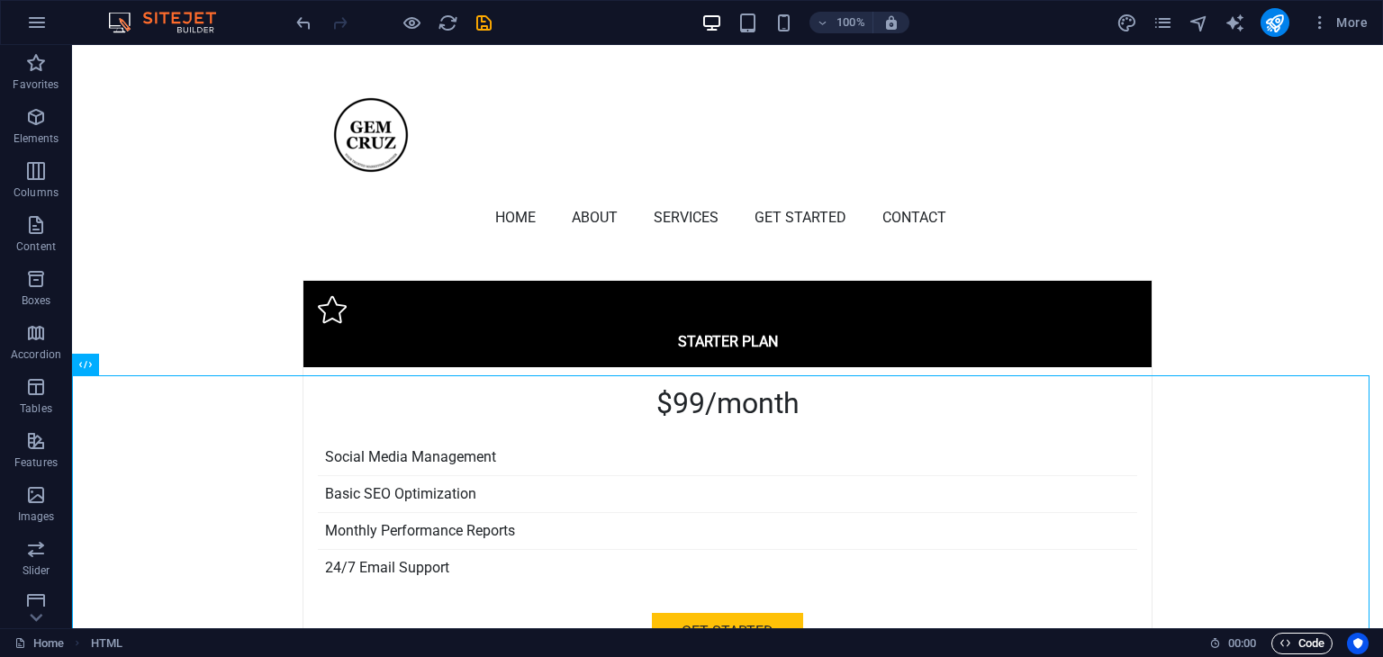
click at [1279, 640] on icon "button" at bounding box center [1285, 643] width 12 height 12
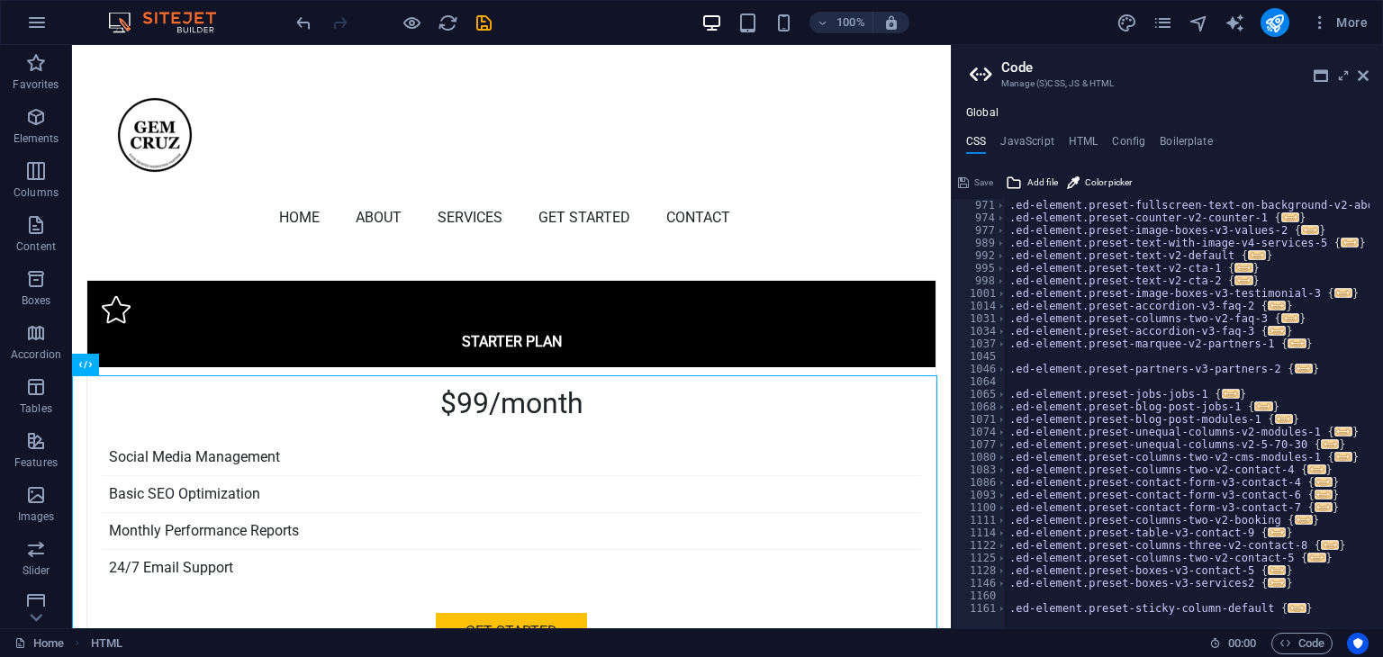
scroll to position [1084, 0]
drag, startPoint x: 1358, startPoint y: 76, endPoint x: 1244, endPoint y: 35, distance: 120.5
click at [1358, 76] on icon at bounding box center [1363, 75] width 11 height 14
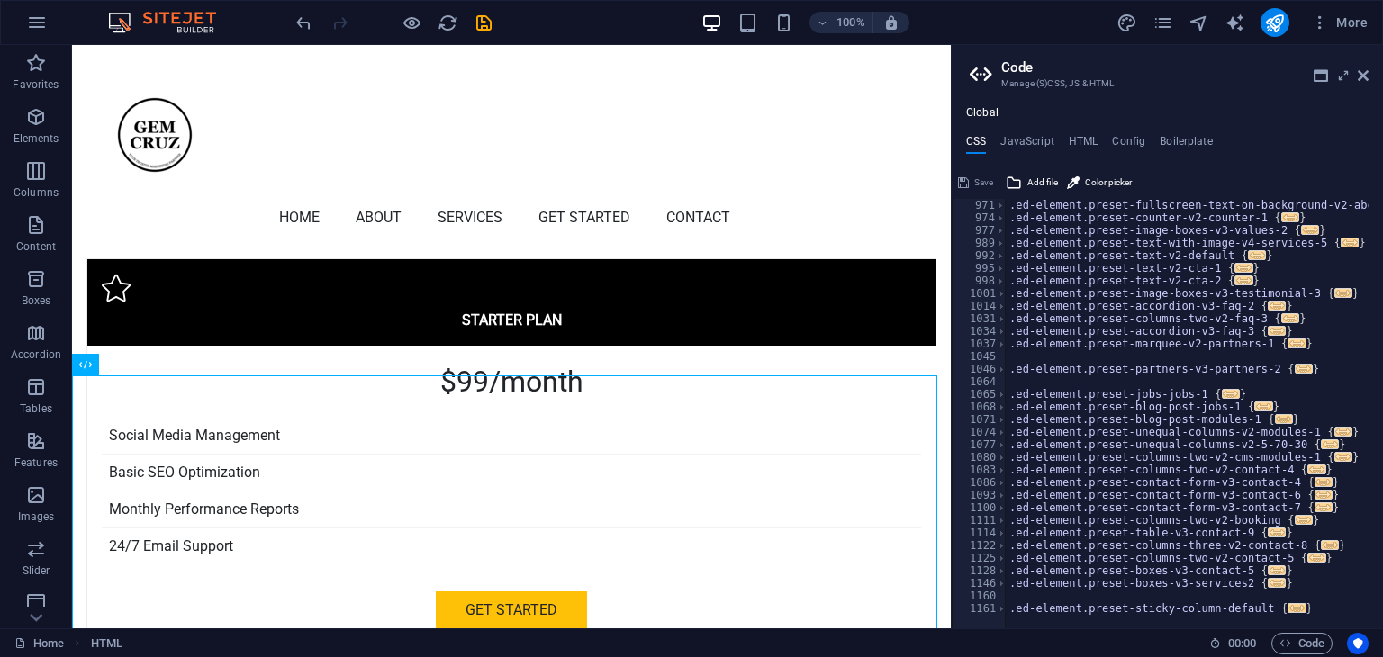
scroll to position [4289, 0]
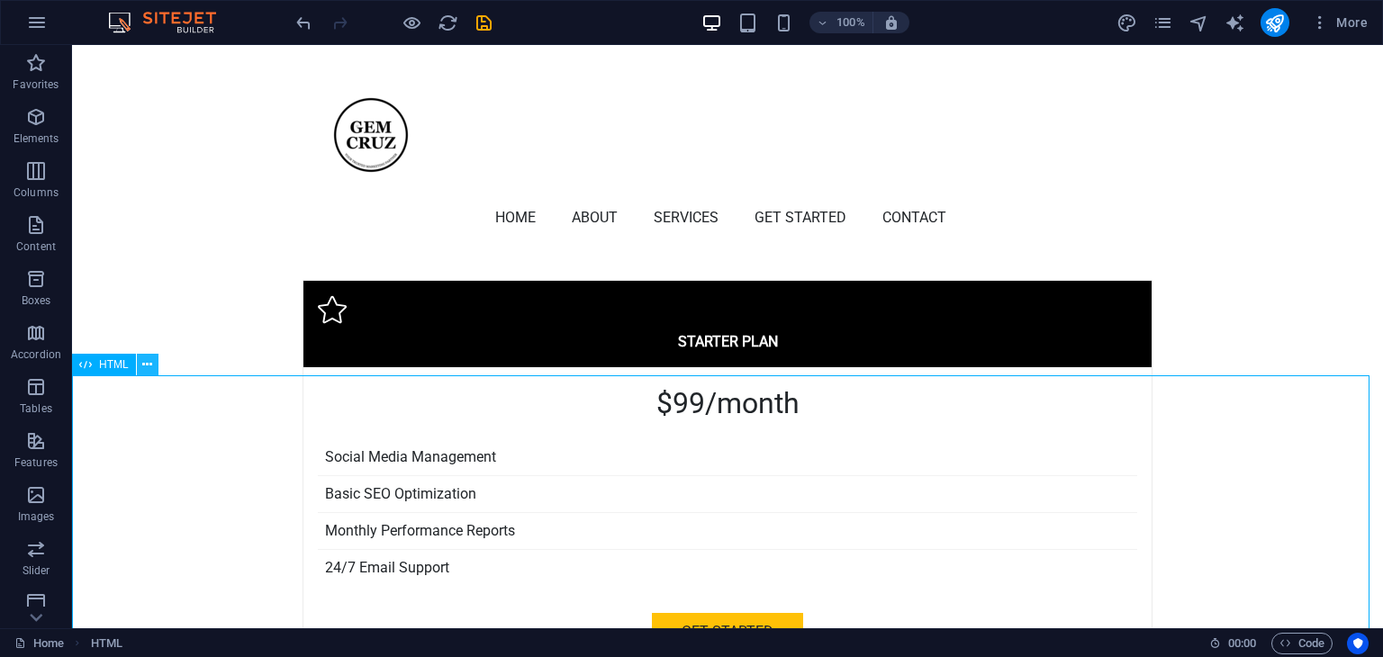
click at [142, 362] on icon at bounding box center [147, 365] width 10 height 19
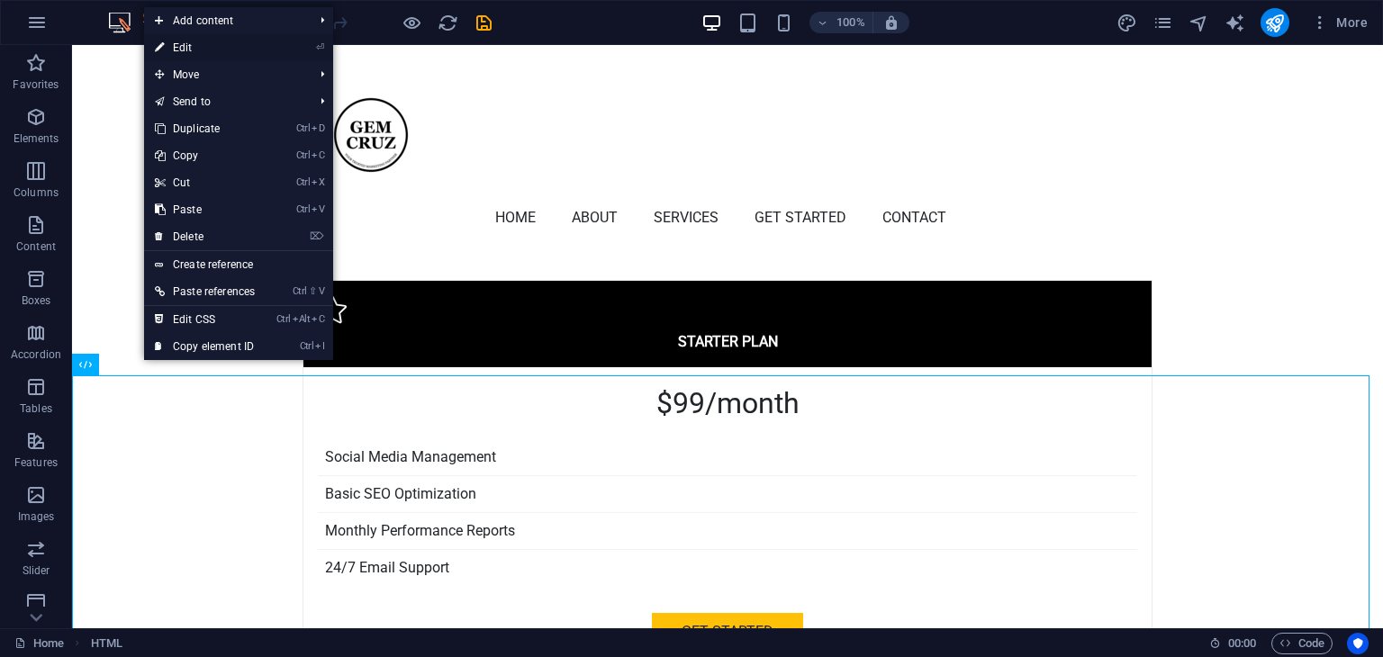
click at [190, 52] on link "⏎ Edit" at bounding box center [205, 47] width 122 height 27
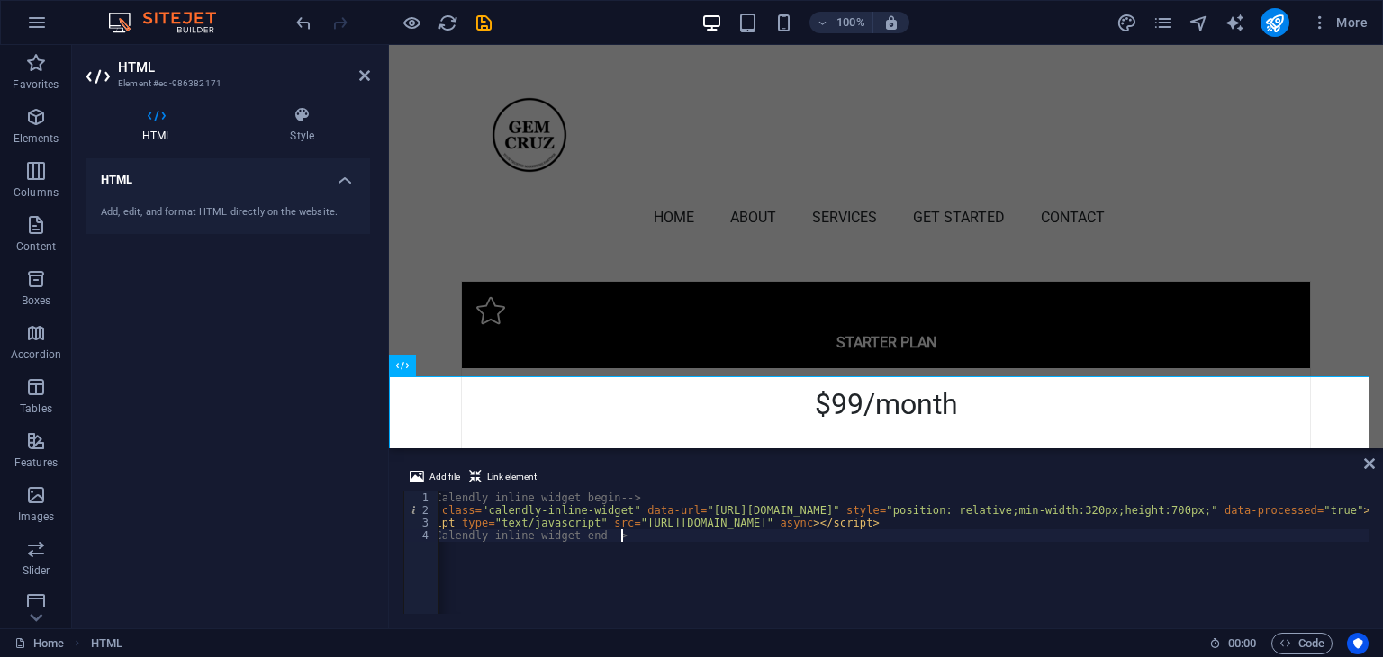
scroll to position [0, 0]
type textarea "<script type="text/javascript" src="https://assets.calendly.com/assets/external…"
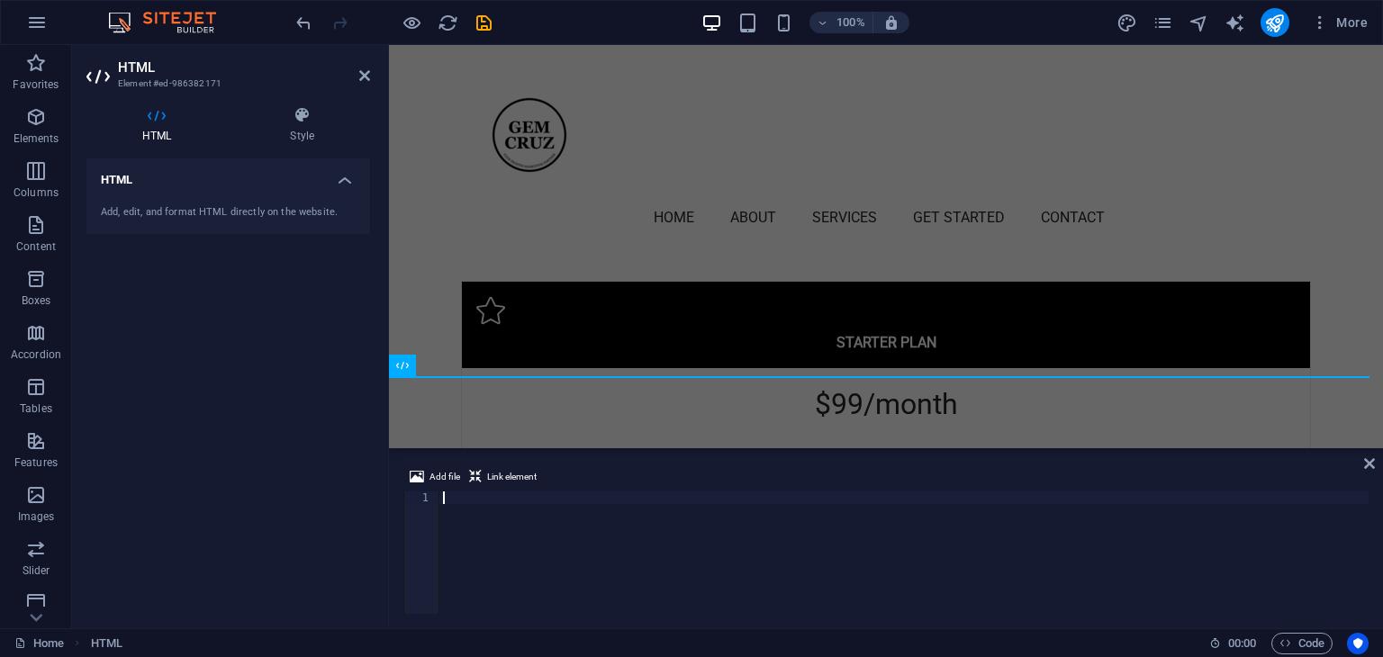
paste textarea "<!-- Calendly inline widget end -->"
type textarea "<!-- Calendly inline widget end -->"
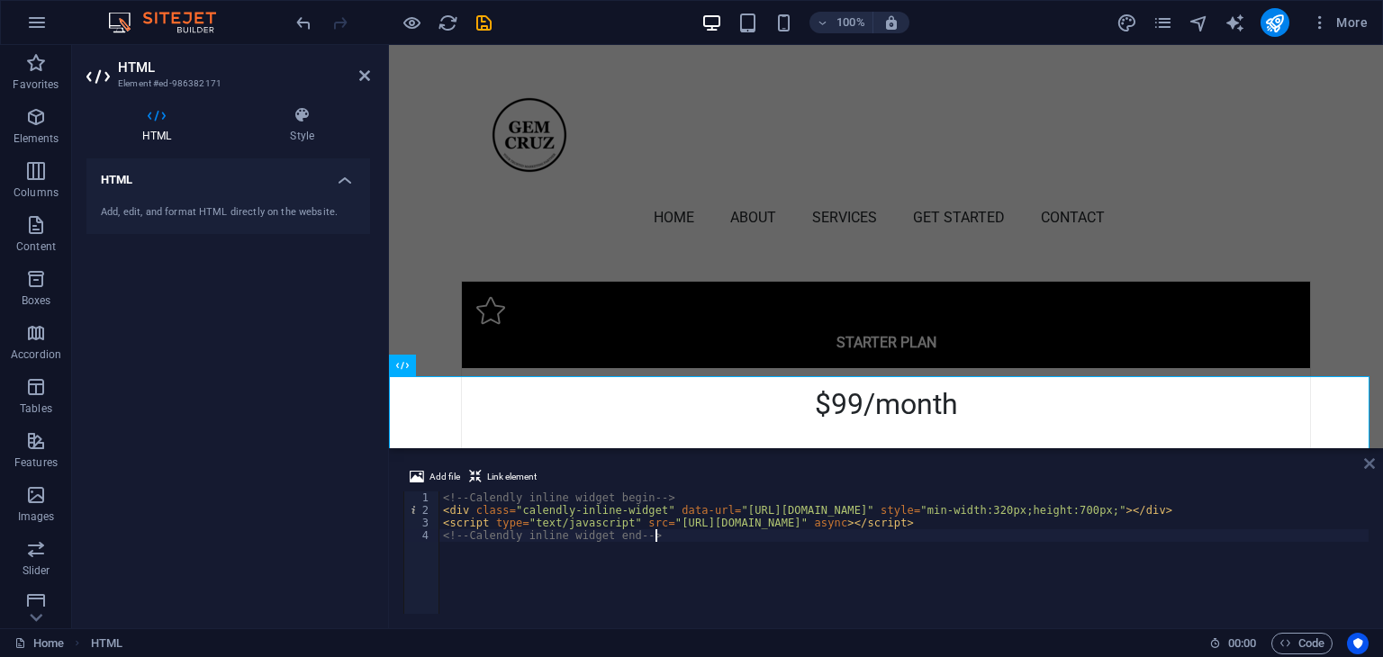
click at [1372, 463] on icon at bounding box center [1369, 463] width 11 height 14
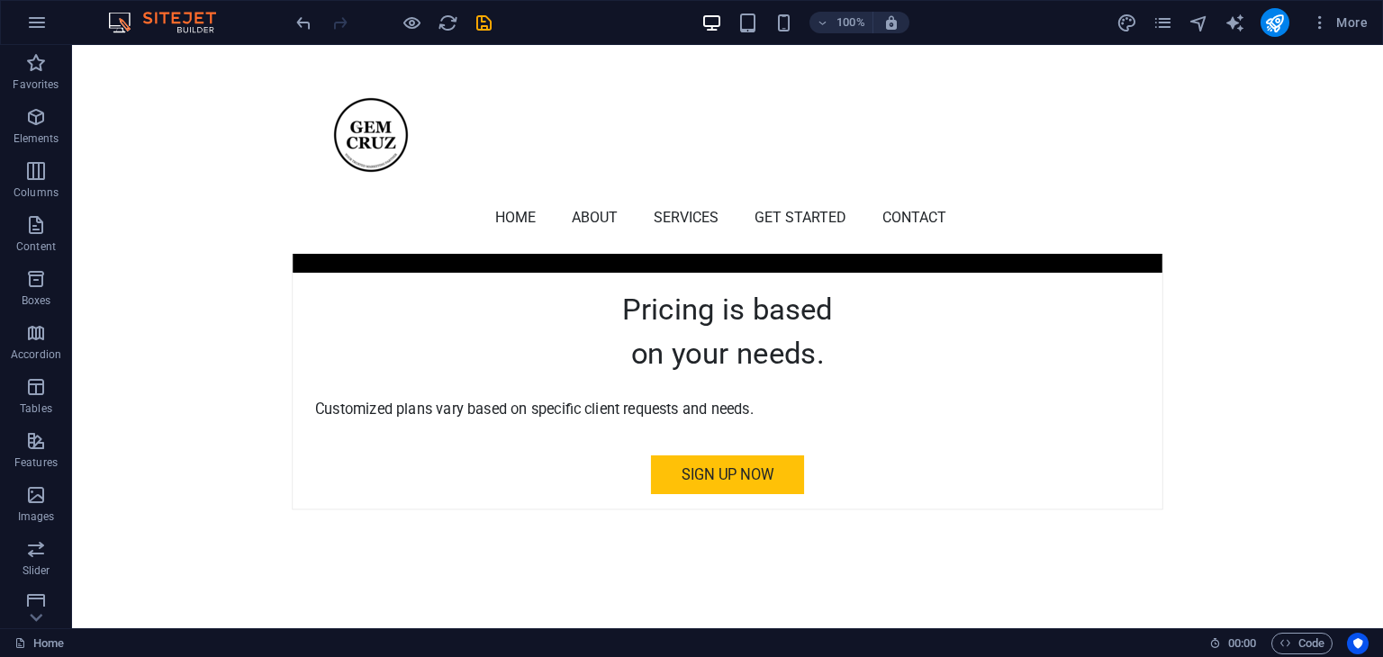
scroll to position [5460, 0]
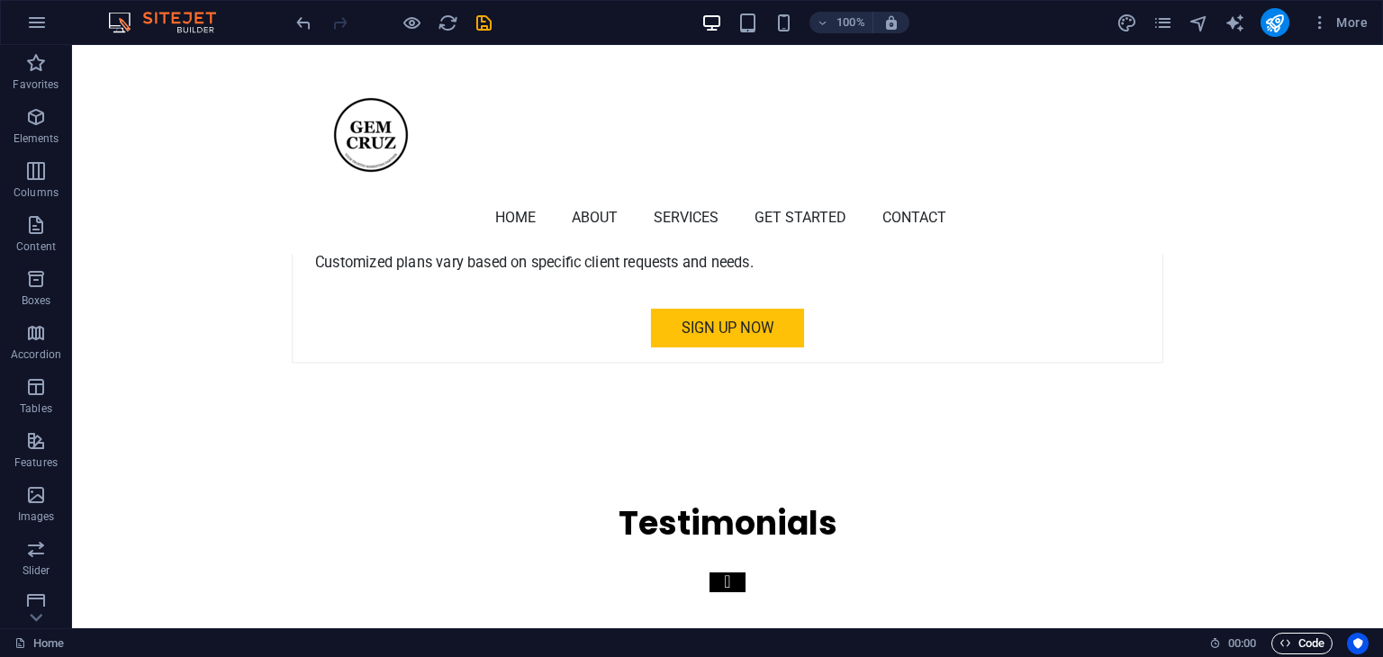
click at [1292, 638] on span "Code" at bounding box center [1301, 644] width 45 height 22
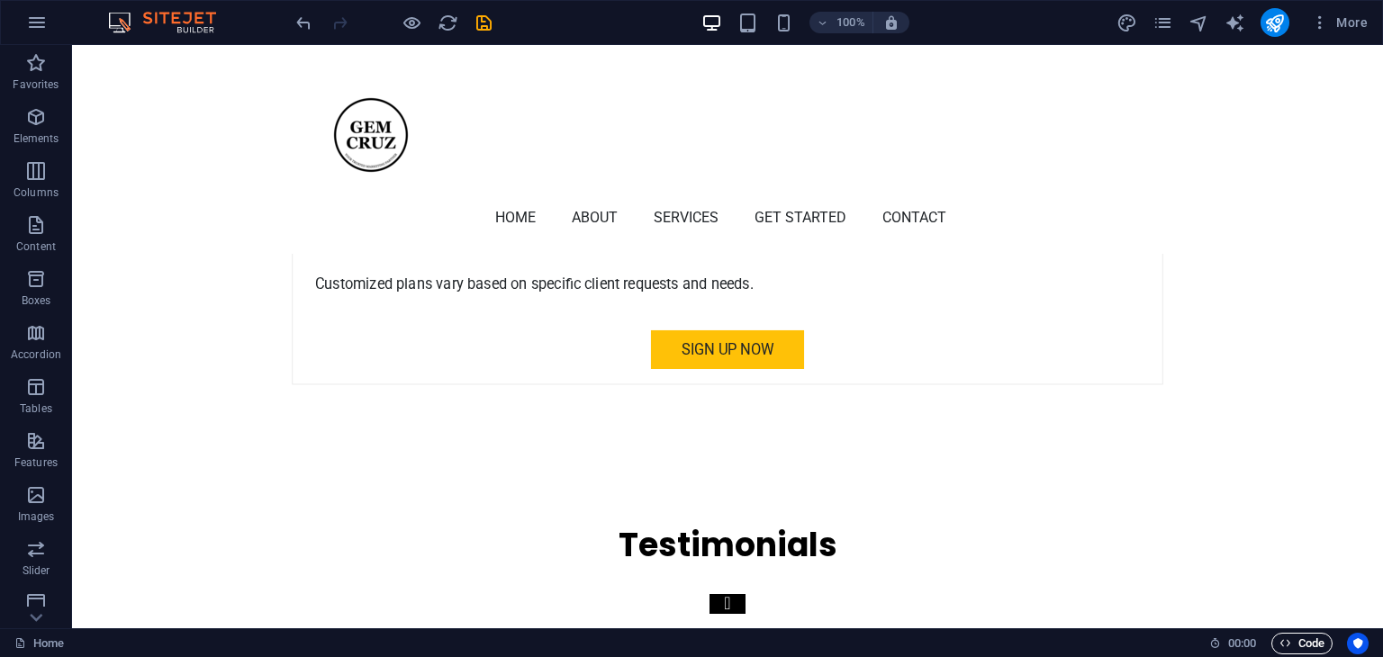
scroll to position [5482, 0]
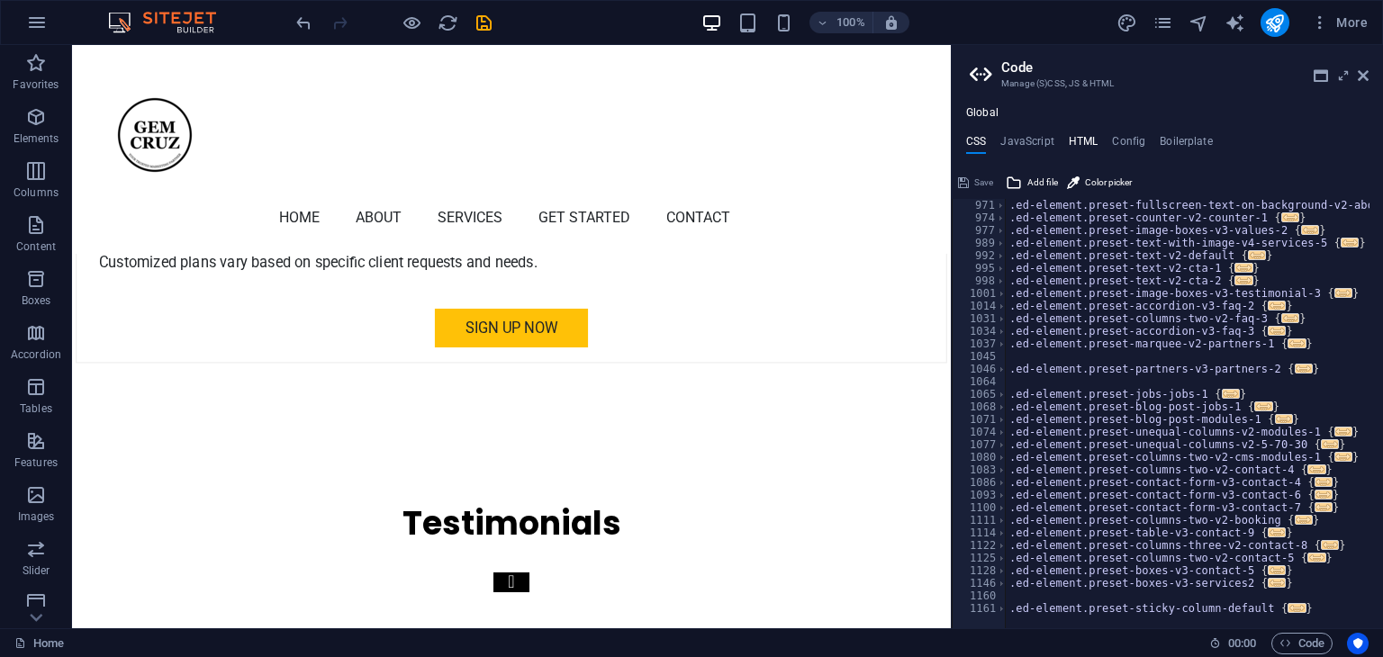
click at [1074, 137] on h4 "HTML" at bounding box center [1084, 145] width 30 height 20
type textarea "<a href="#main-content" class="wv-link-content button">Skip to main content</a>"
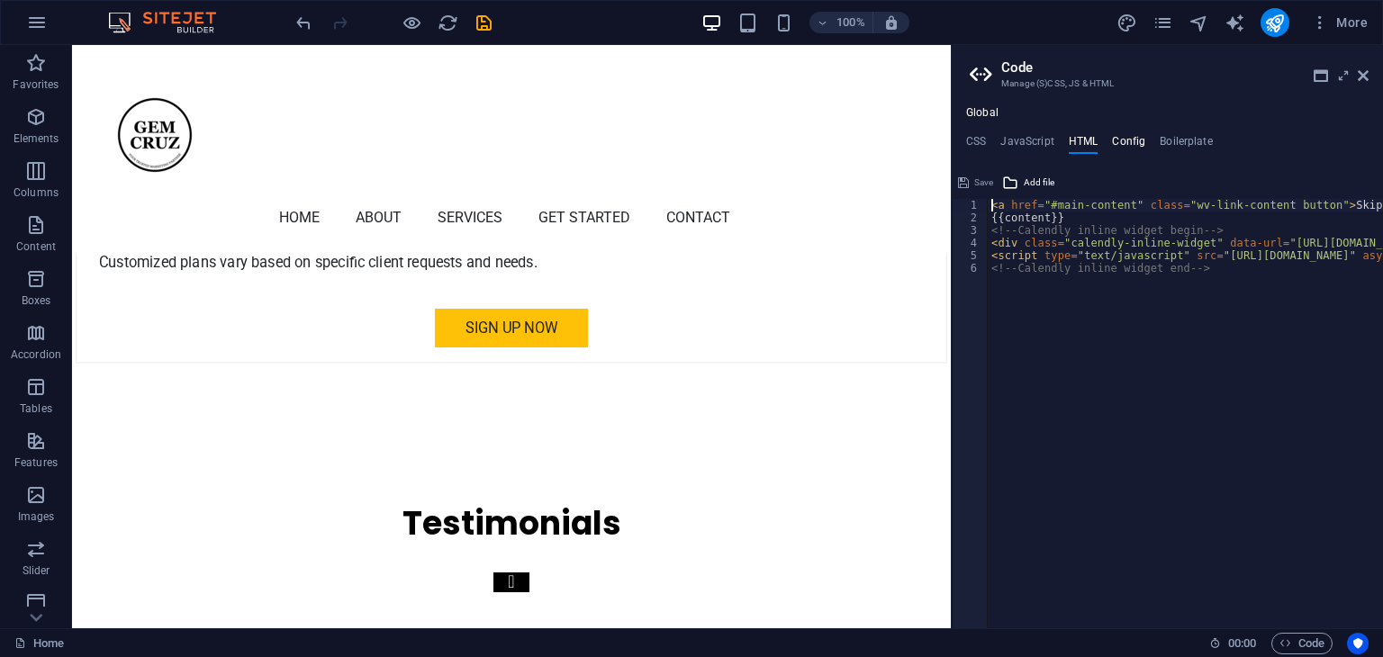
click at [1136, 145] on h4 "Config" at bounding box center [1128, 145] width 33 height 20
type textarea "$color-background: #FFFFFF;"
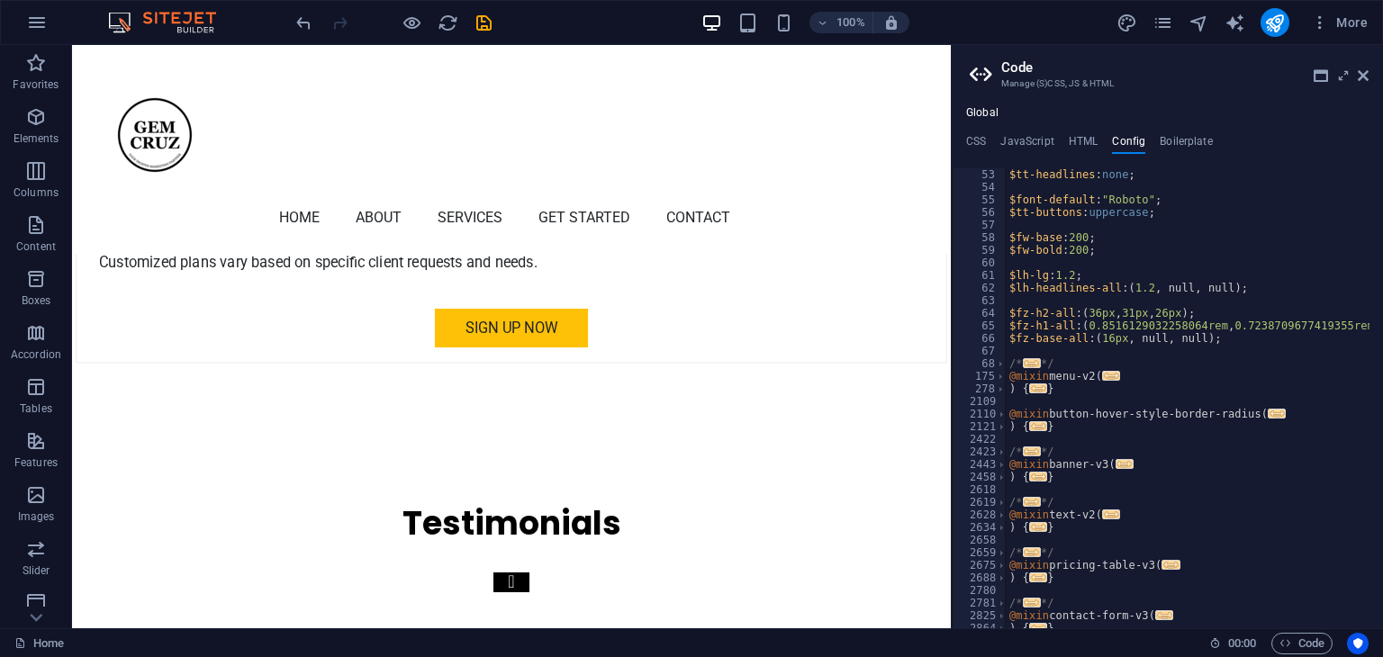
scroll to position [277, 0]
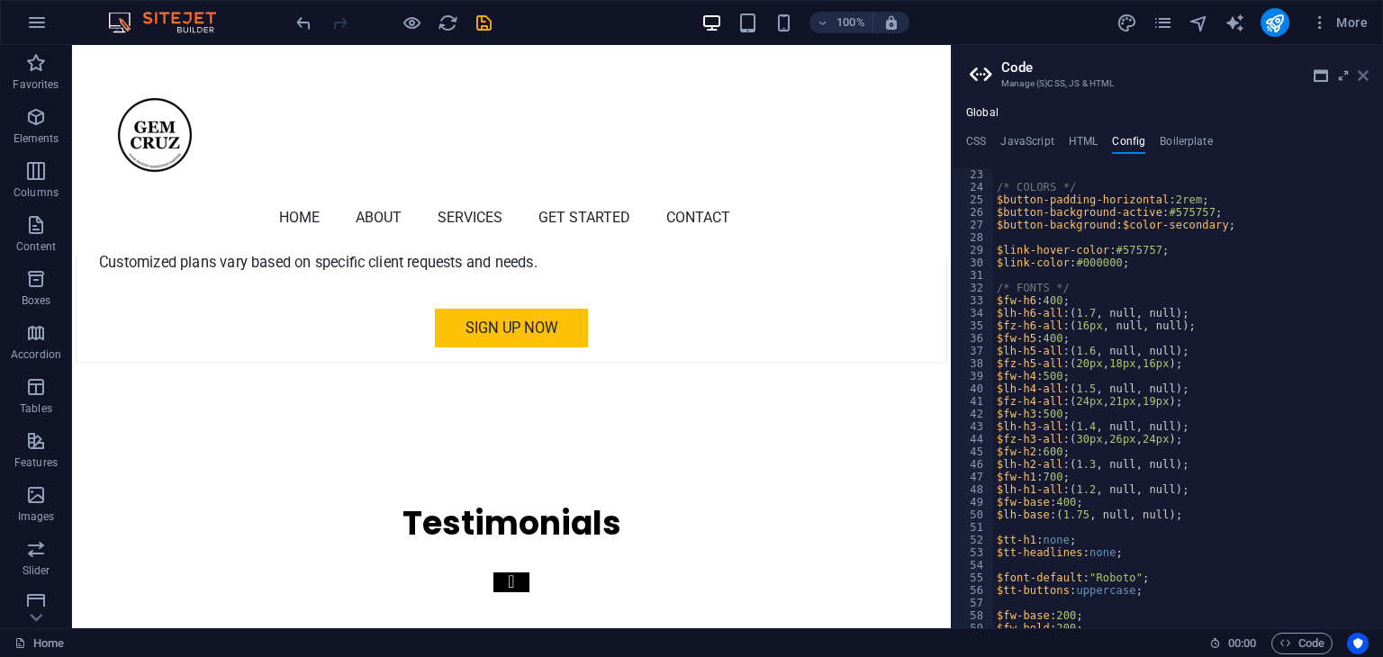
click at [1366, 74] on icon at bounding box center [1363, 75] width 11 height 14
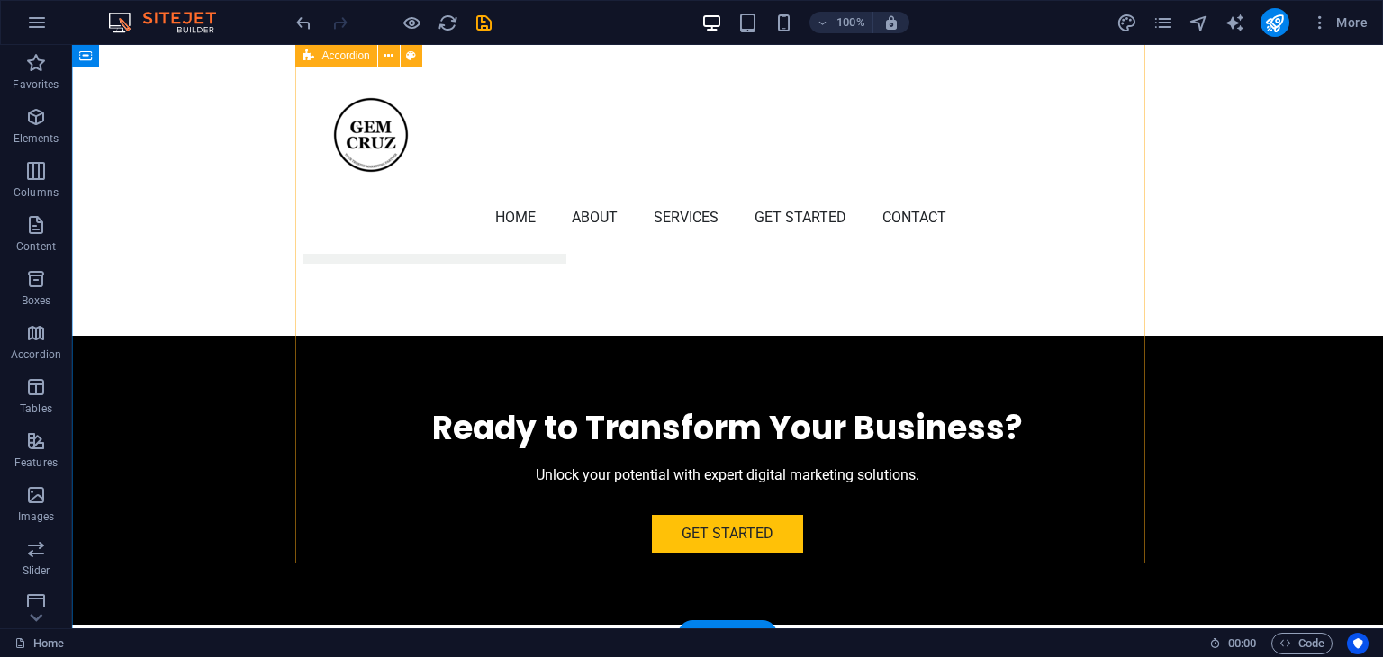
scroll to position [4343, 0]
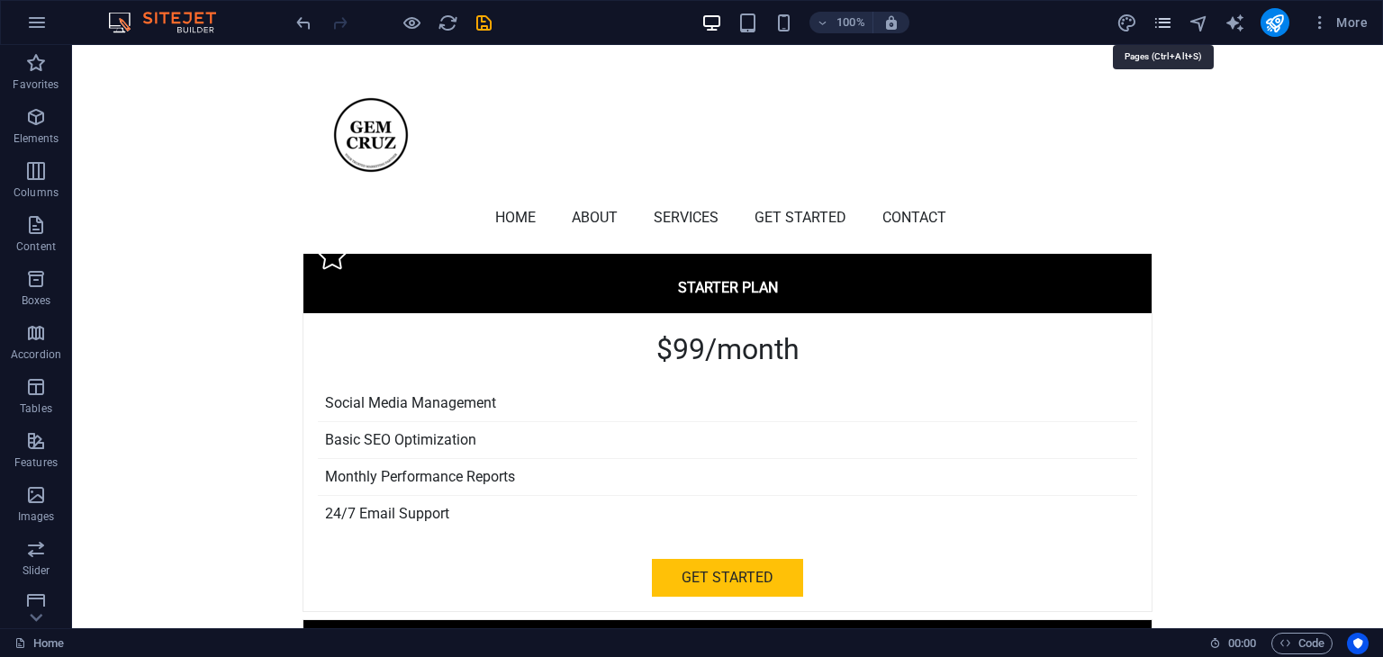
click at [1165, 26] on icon "pages" at bounding box center [1162, 23] width 21 height 21
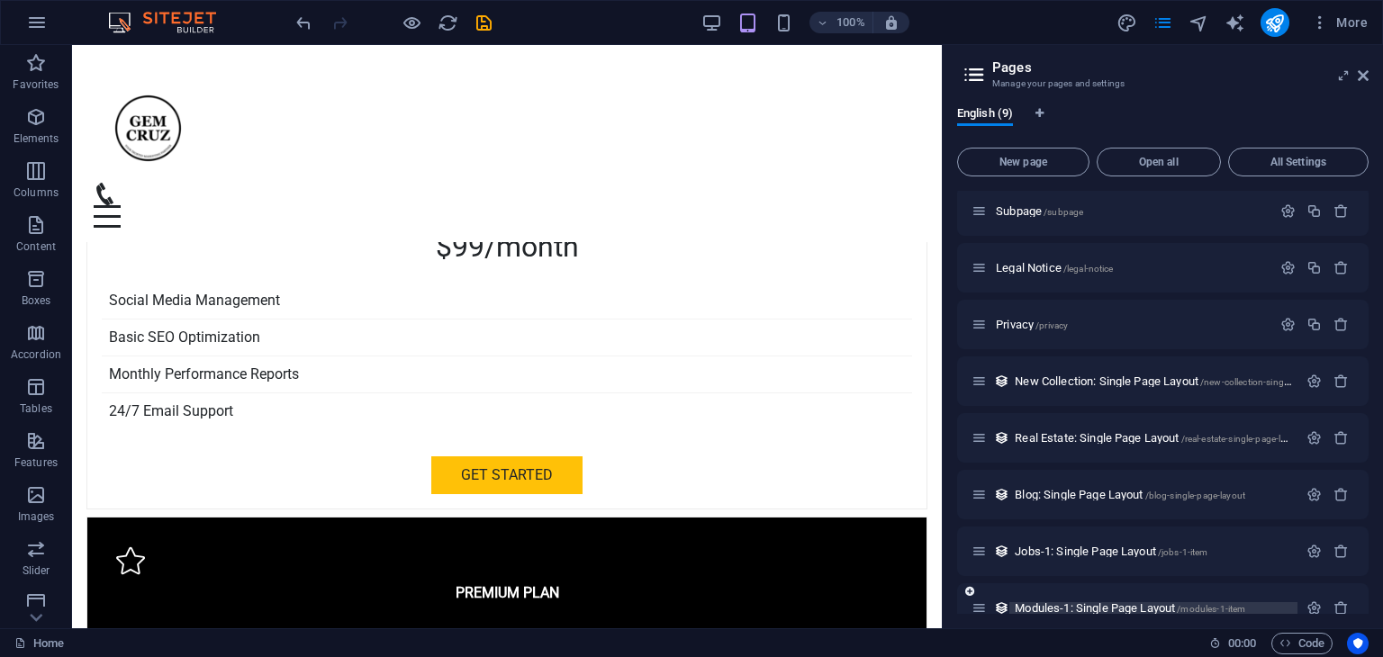
scroll to position [87, 0]
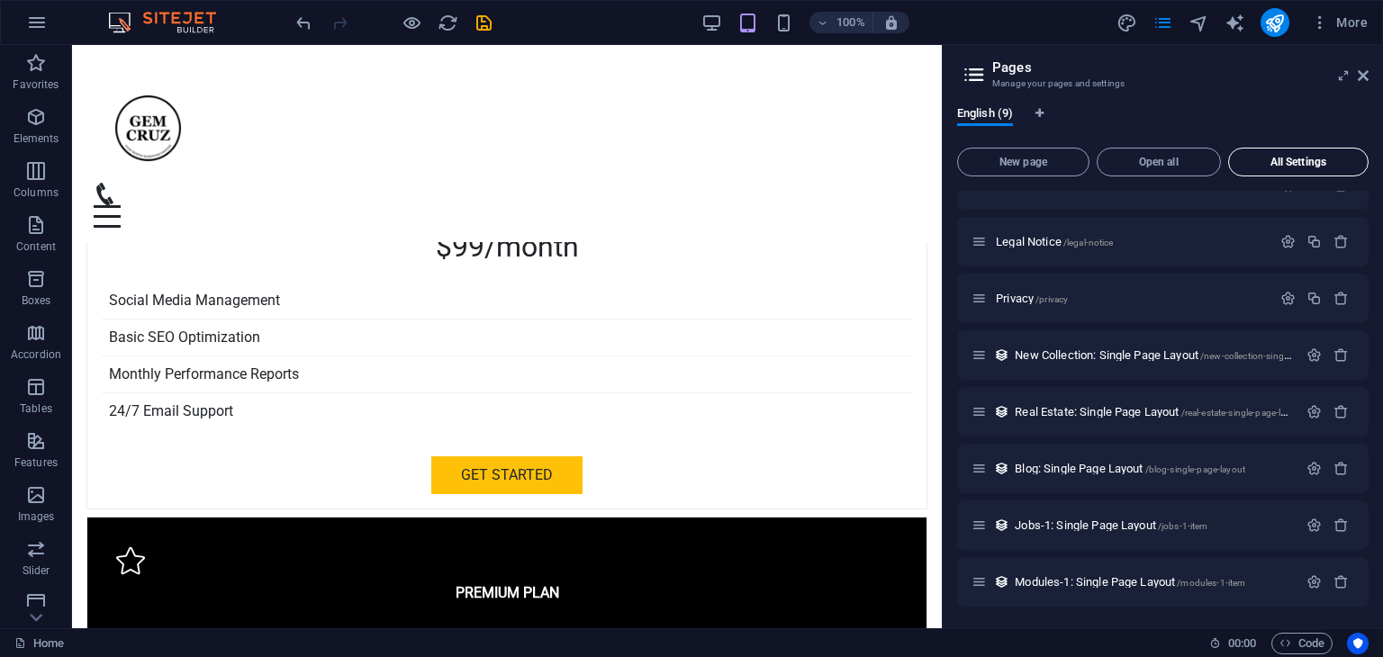
click at [1287, 166] on span "All Settings" at bounding box center [1298, 162] width 124 height 11
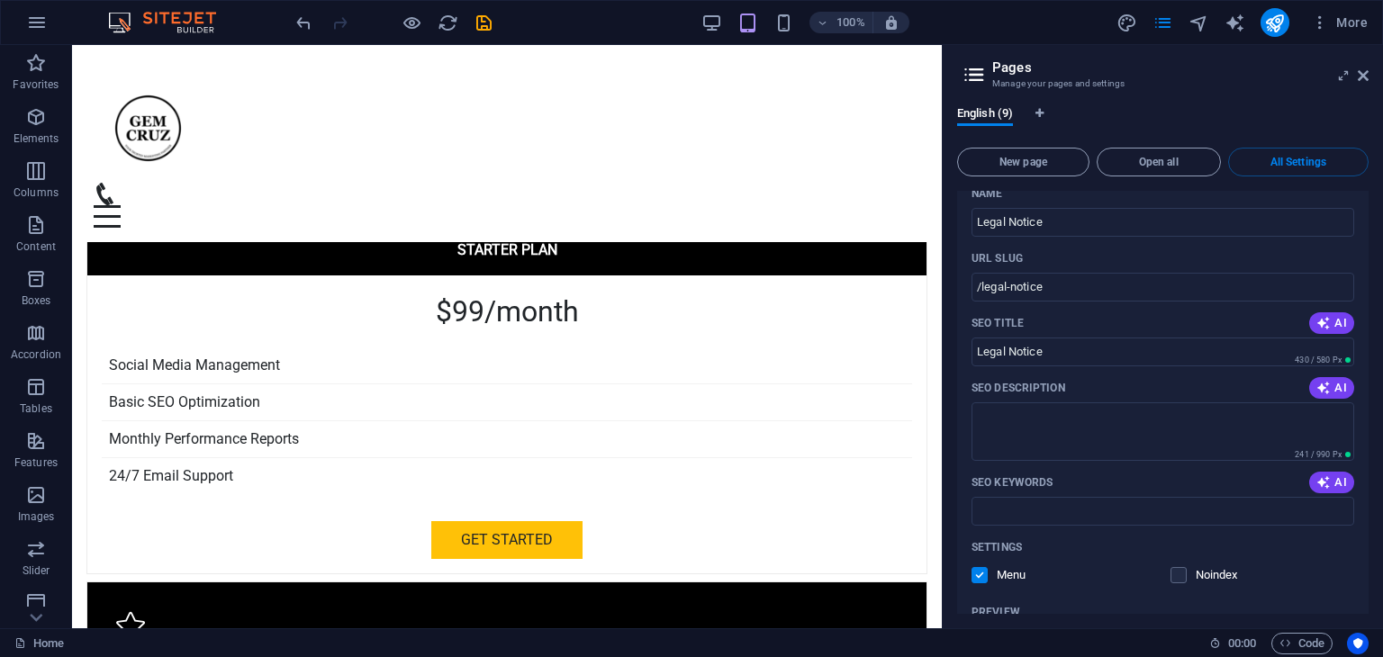
scroll to position [1143, 0]
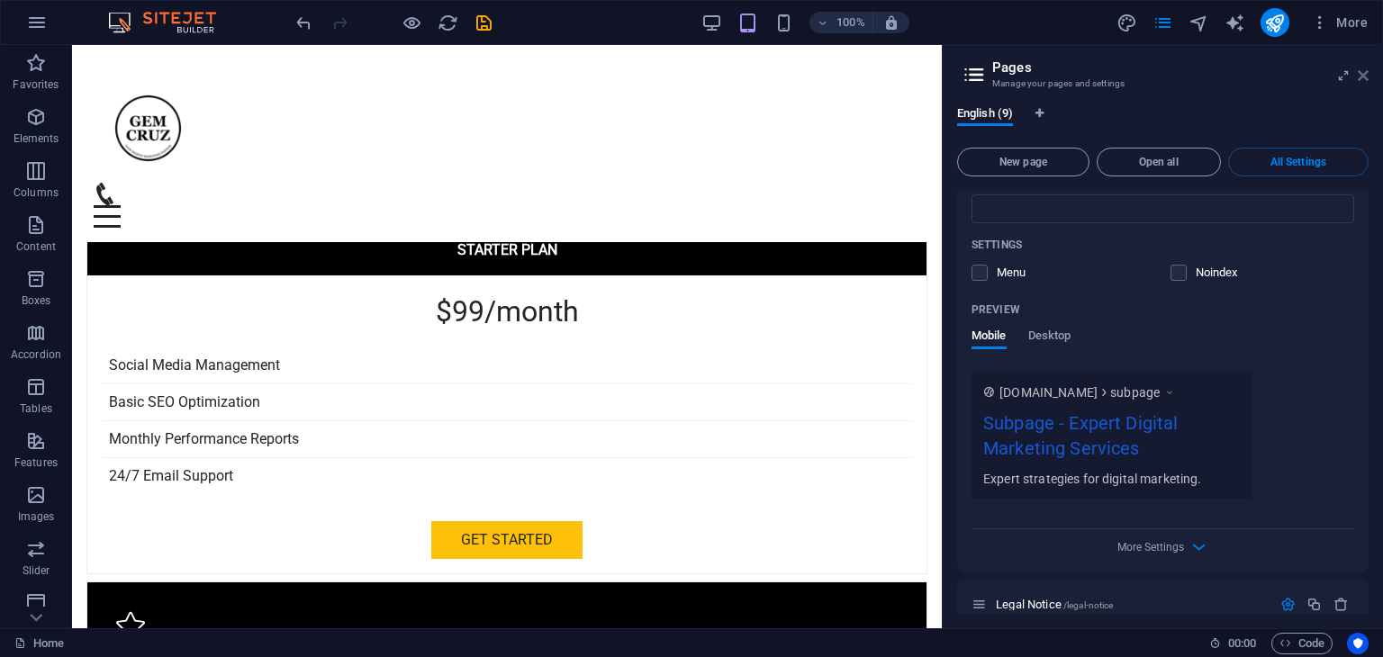
click at [1365, 70] on icon at bounding box center [1363, 75] width 11 height 14
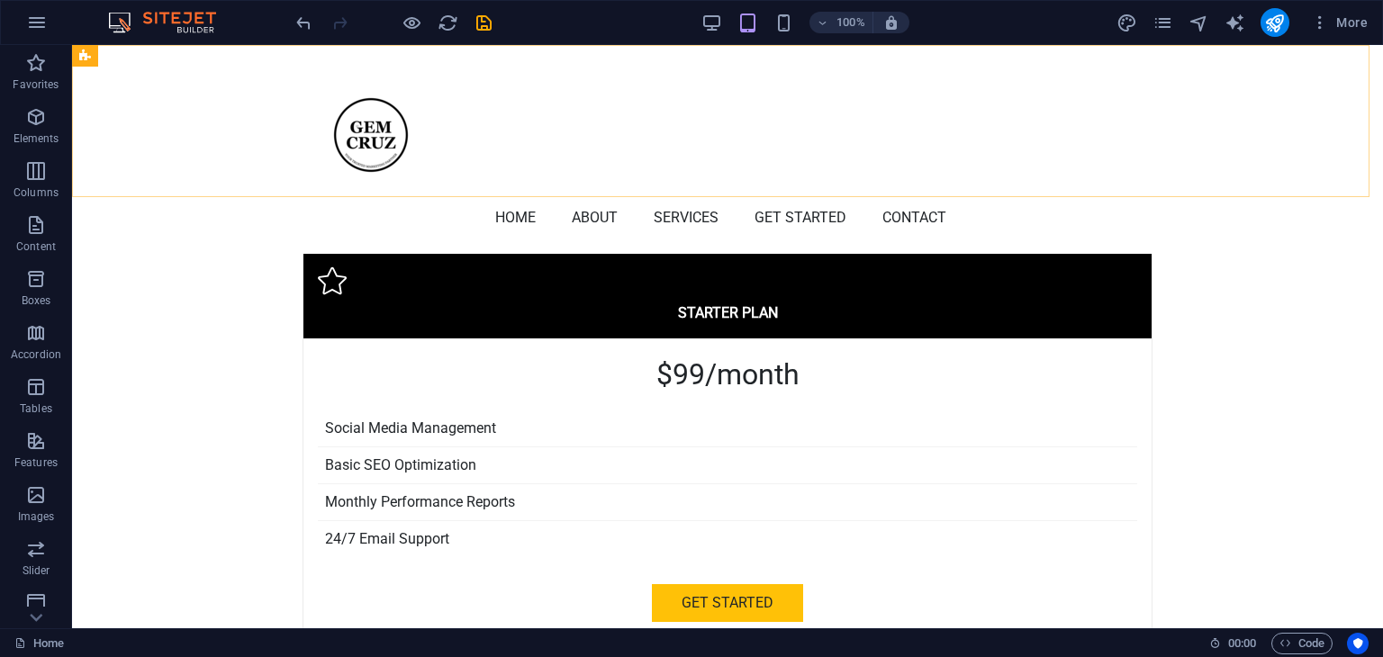
scroll to position [4343, 0]
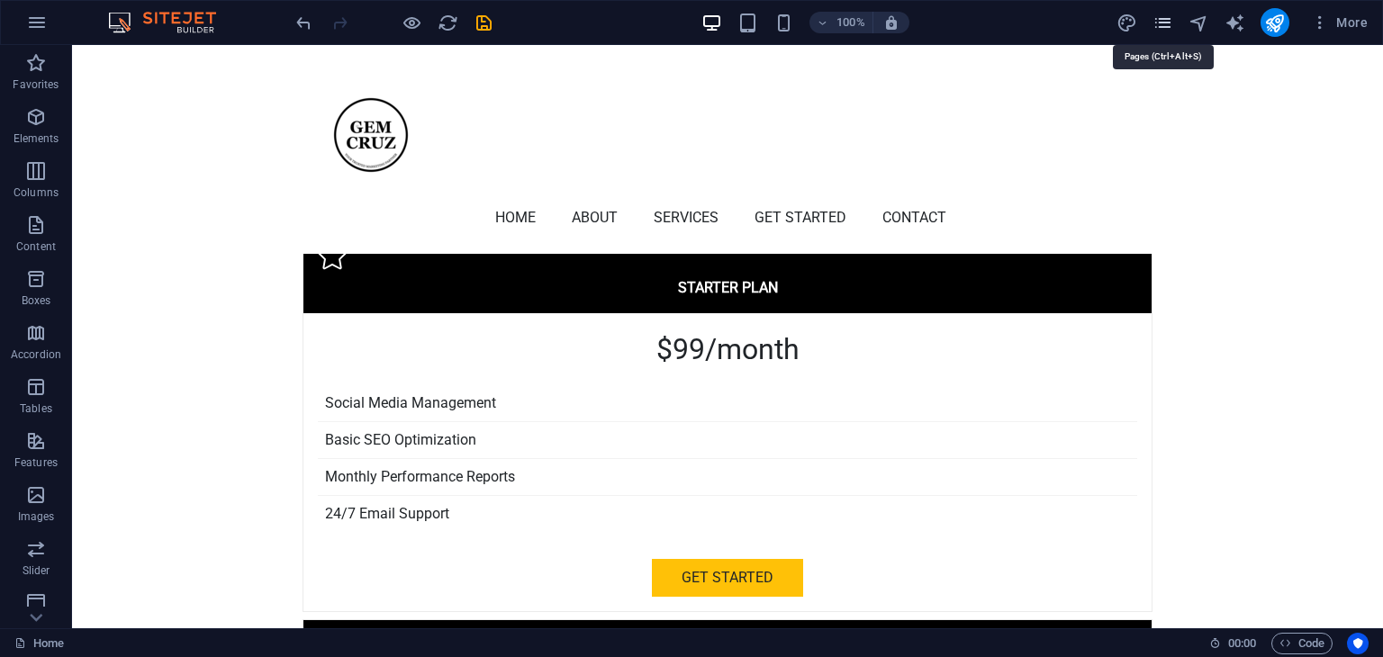
click at [1159, 24] on icon "pages" at bounding box center [1162, 23] width 21 height 21
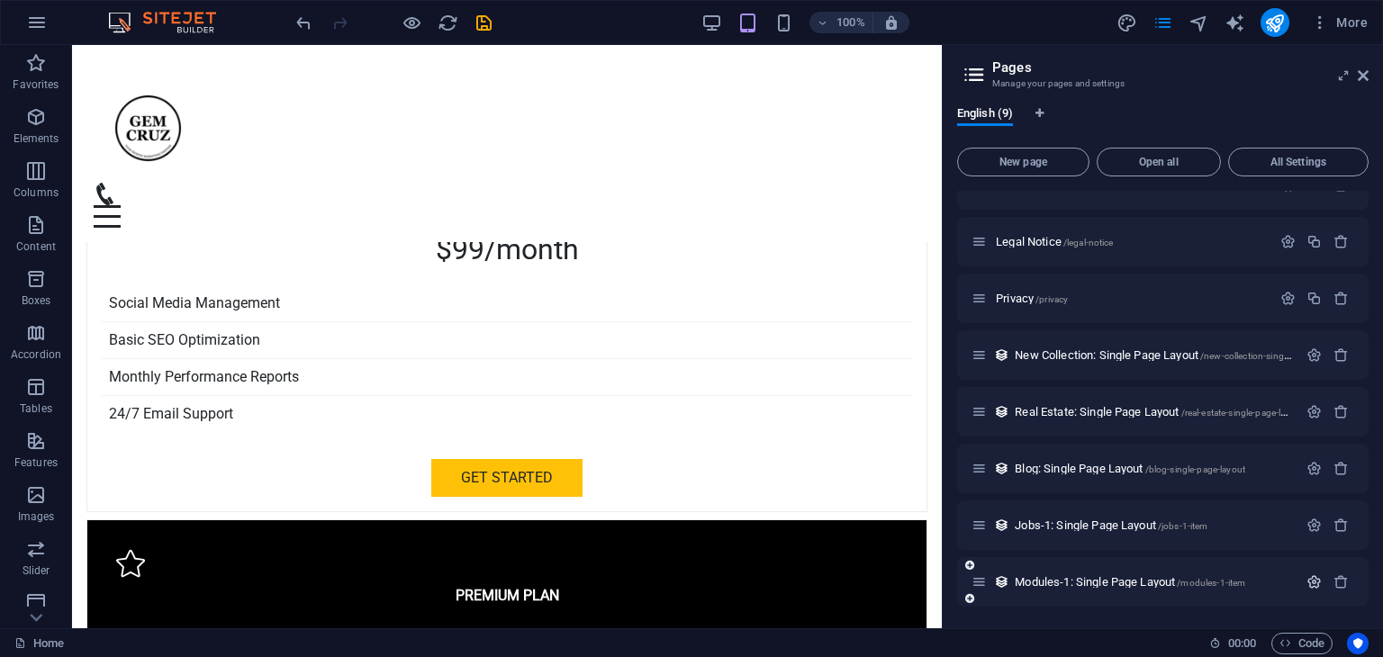
scroll to position [4370, 0]
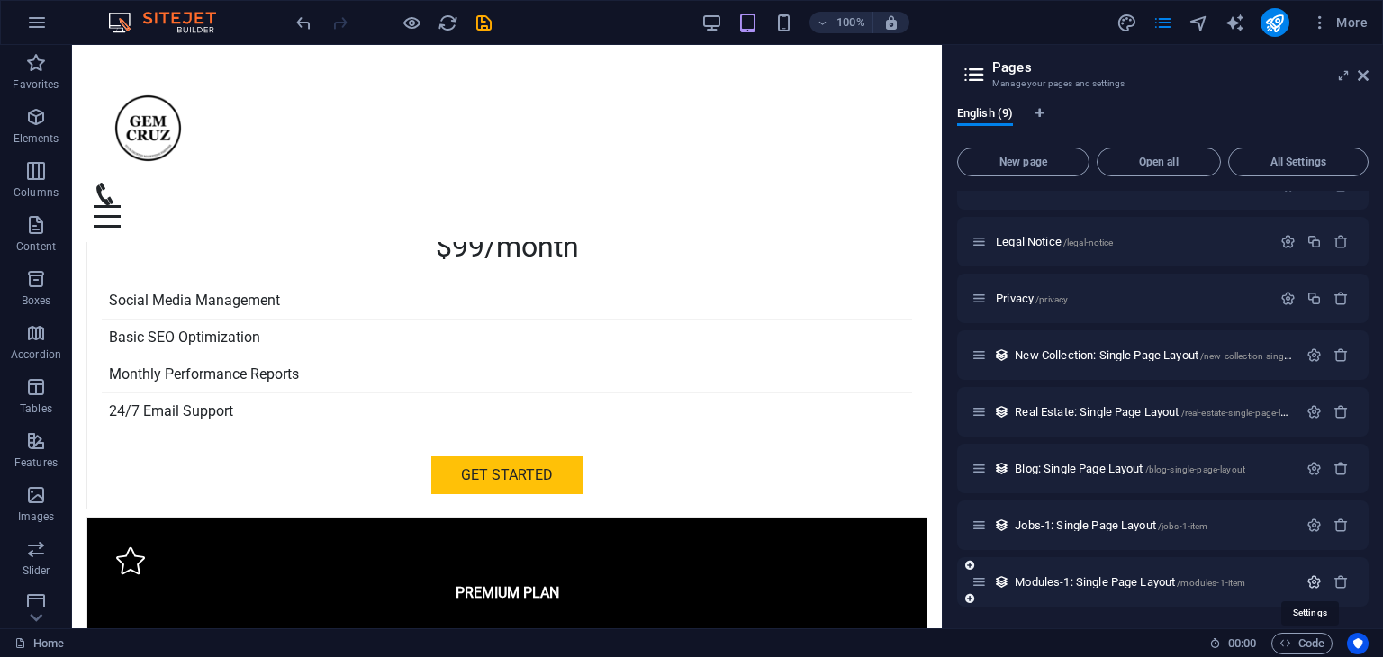
click at [1310, 579] on icon "button" at bounding box center [1313, 581] width 15 height 15
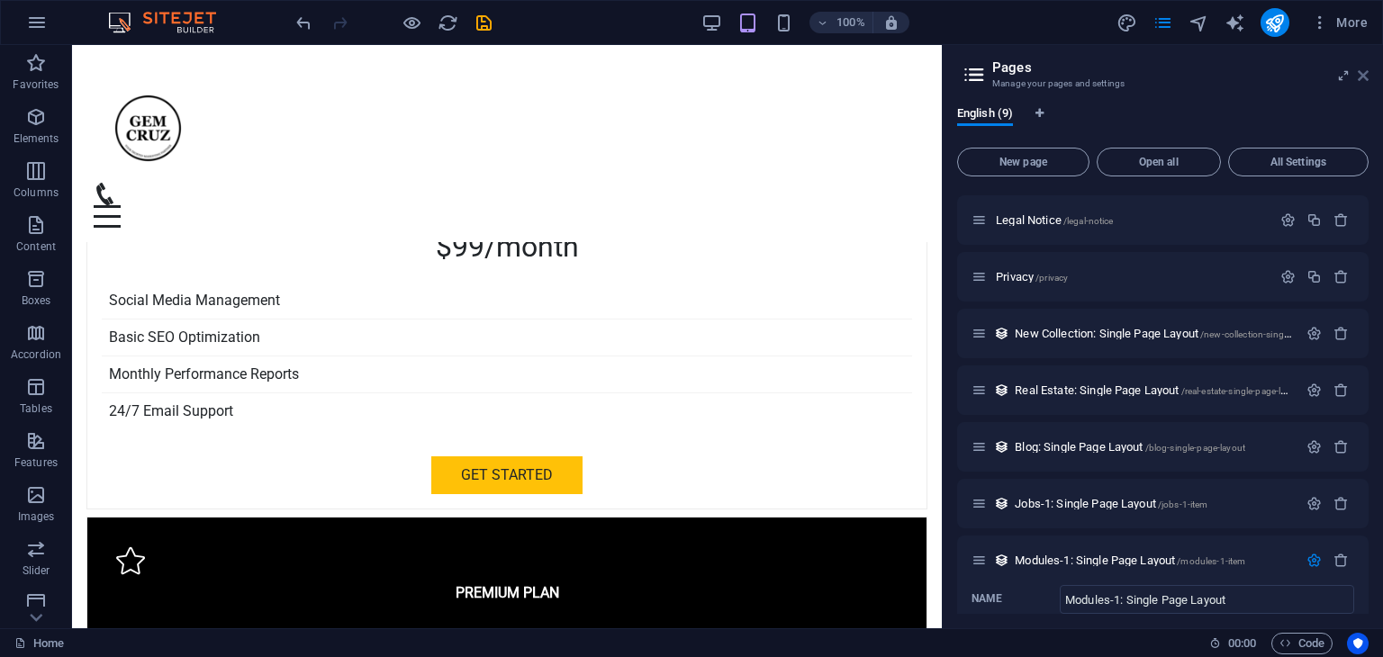
drag, startPoint x: 1360, startPoint y: 70, endPoint x: 1282, endPoint y: 25, distance: 89.6
click at [1360, 70] on icon at bounding box center [1363, 75] width 11 height 14
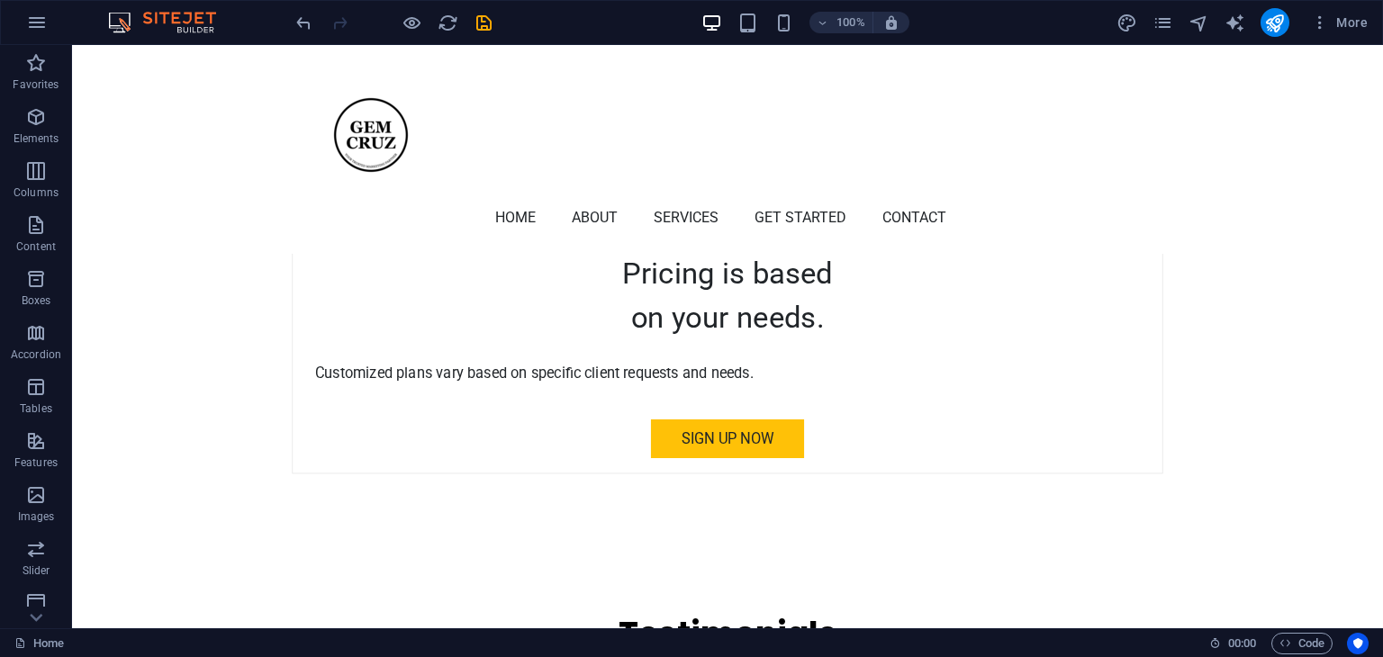
scroll to position [5334, 0]
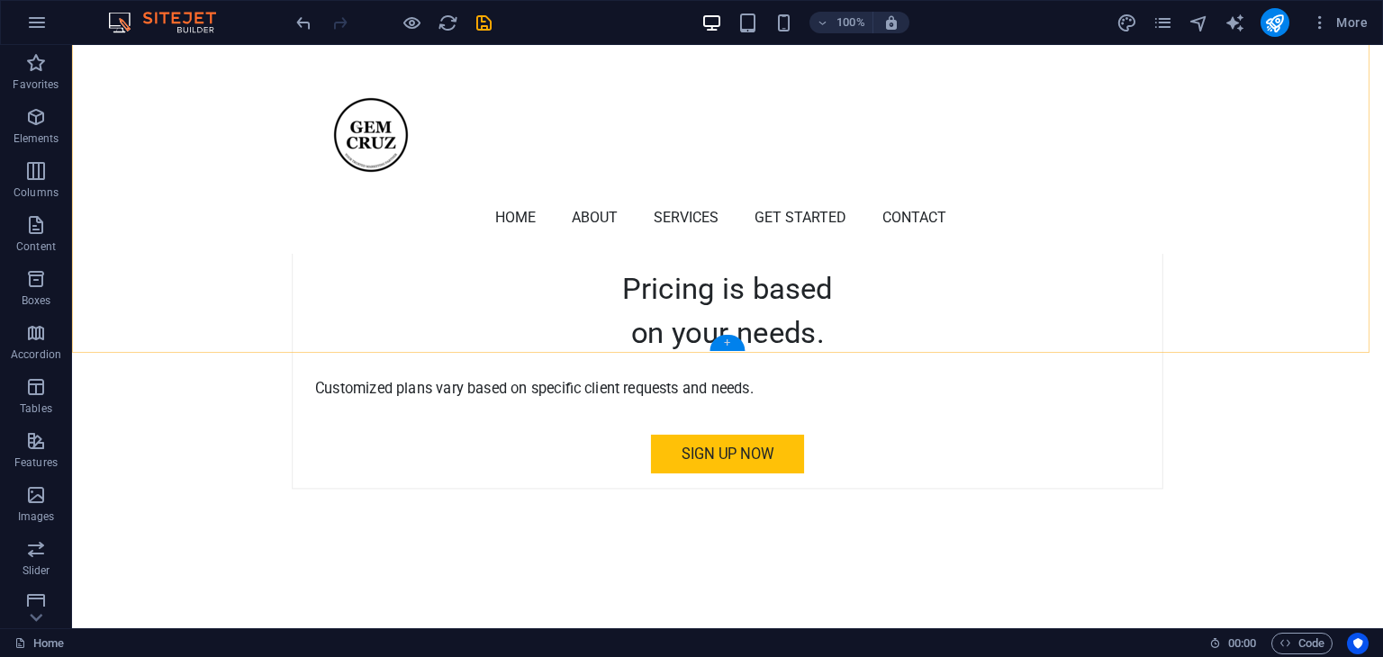
click at [735, 343] on div "+" at bounding box center [727, 343] width 35 height 16
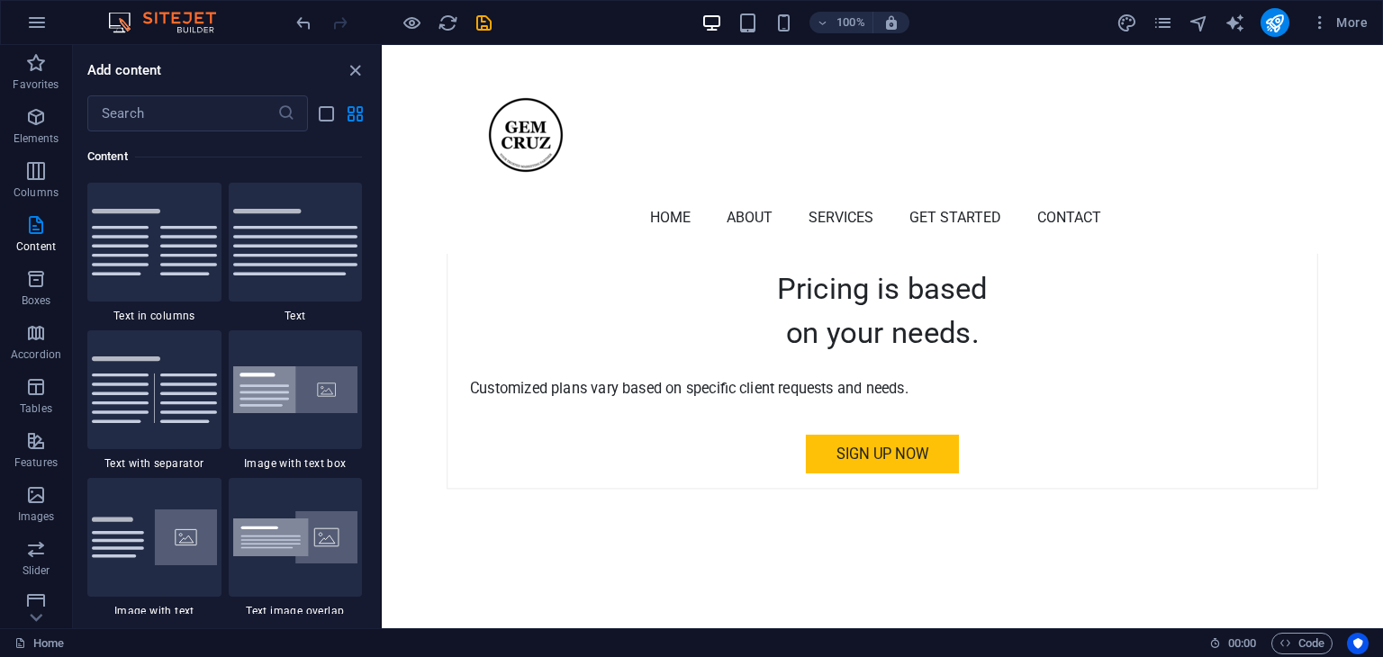
scroll to position [4704, 0]
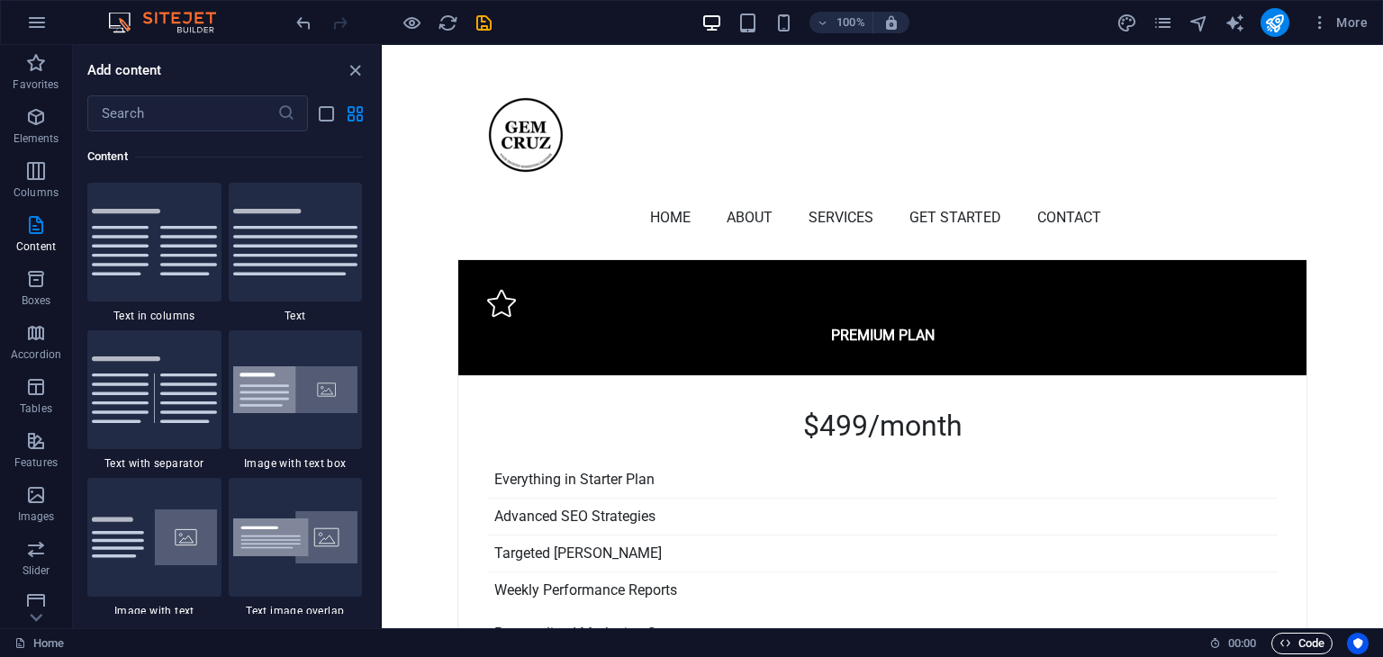
click at [1307, 638] on span "Code" at bounding box center [1301, 644] width 45 height 22
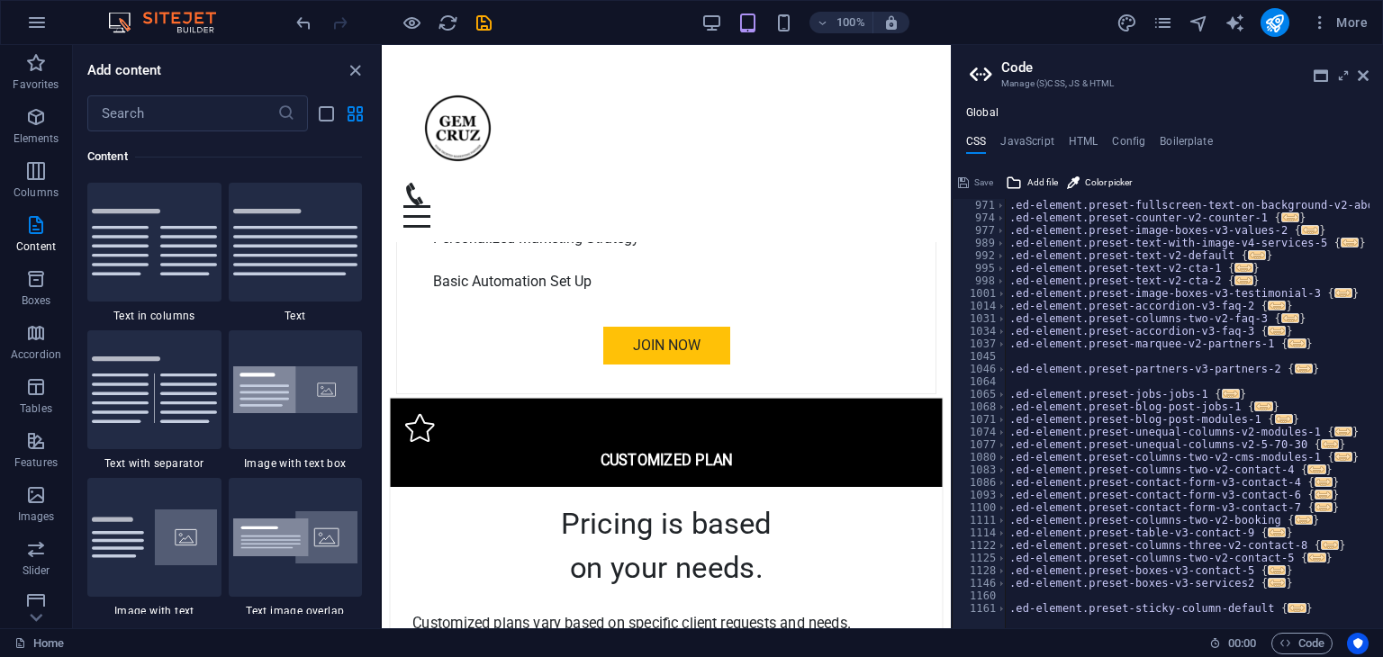
scroll to position [6047, 0]
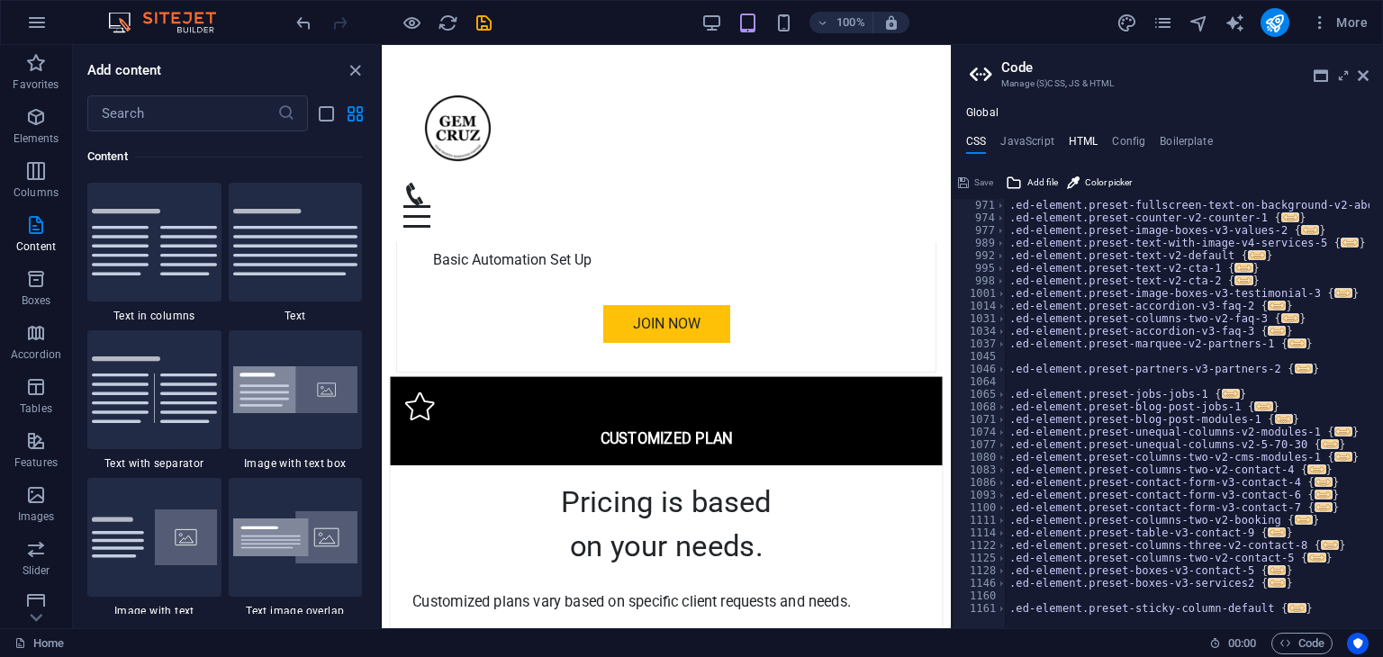
click at [1077, 138] on h4 "HTML" at bounding box center [1084, 145] width 30 height 20
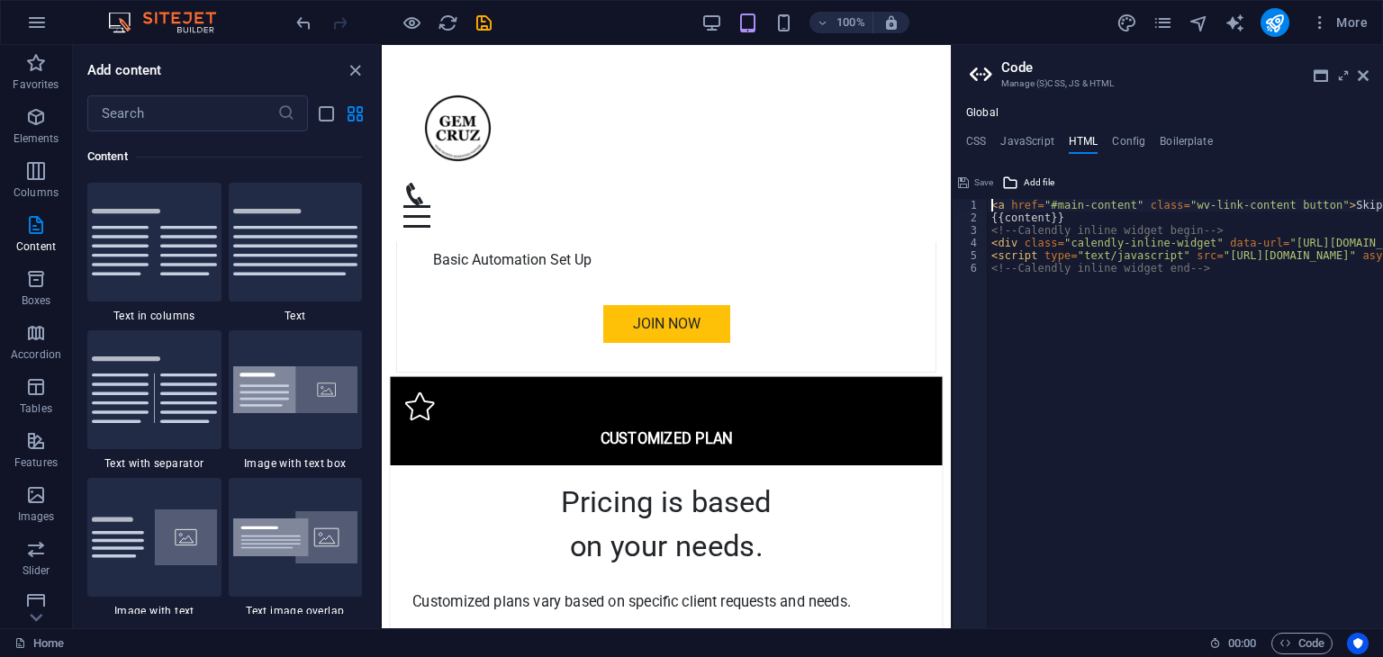
click at [1157, 251] on div "< a href = "#main-content" class = "wv-link-content button" > Skip to main cont…" at bounding box center [1398, 419] width 820 height 441
type textarea "<script type="text/javascript" src="[URL][DOMAIN_NAME]" async></script> <!-- Ca…"
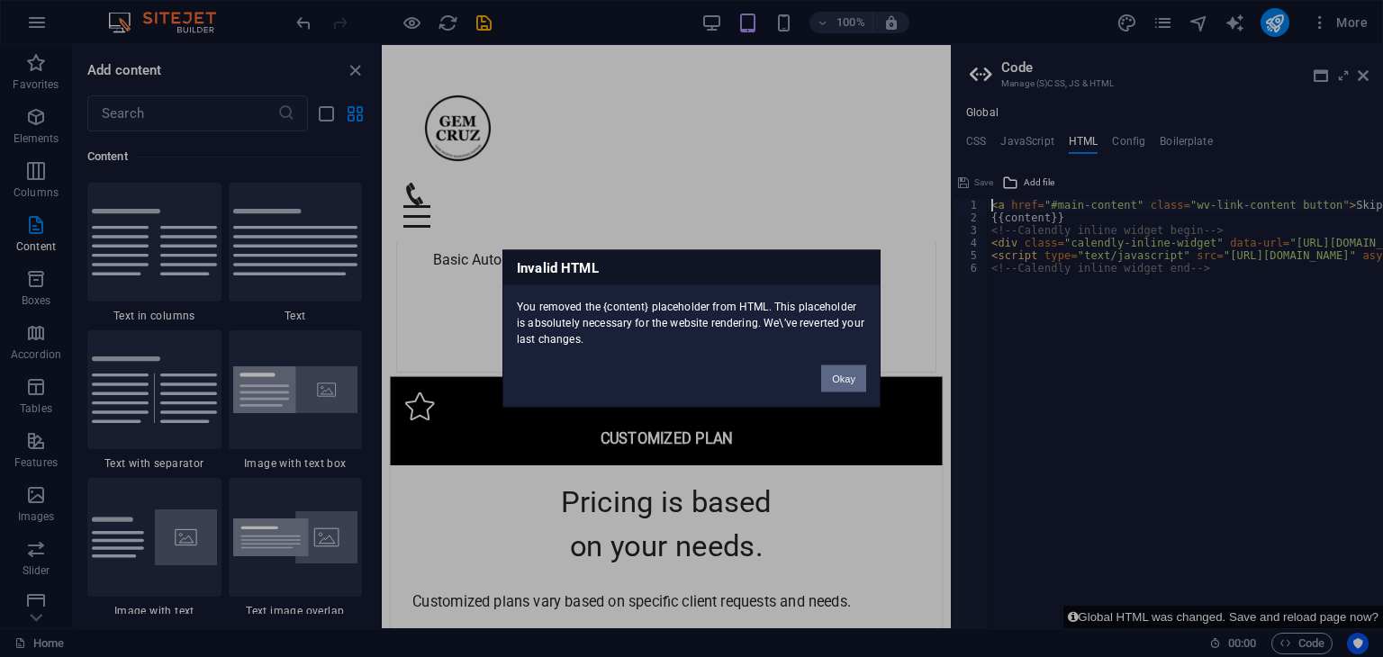
type textarea "<a href="#main-content" class="wv-link-content button">Skip to main content</a>"
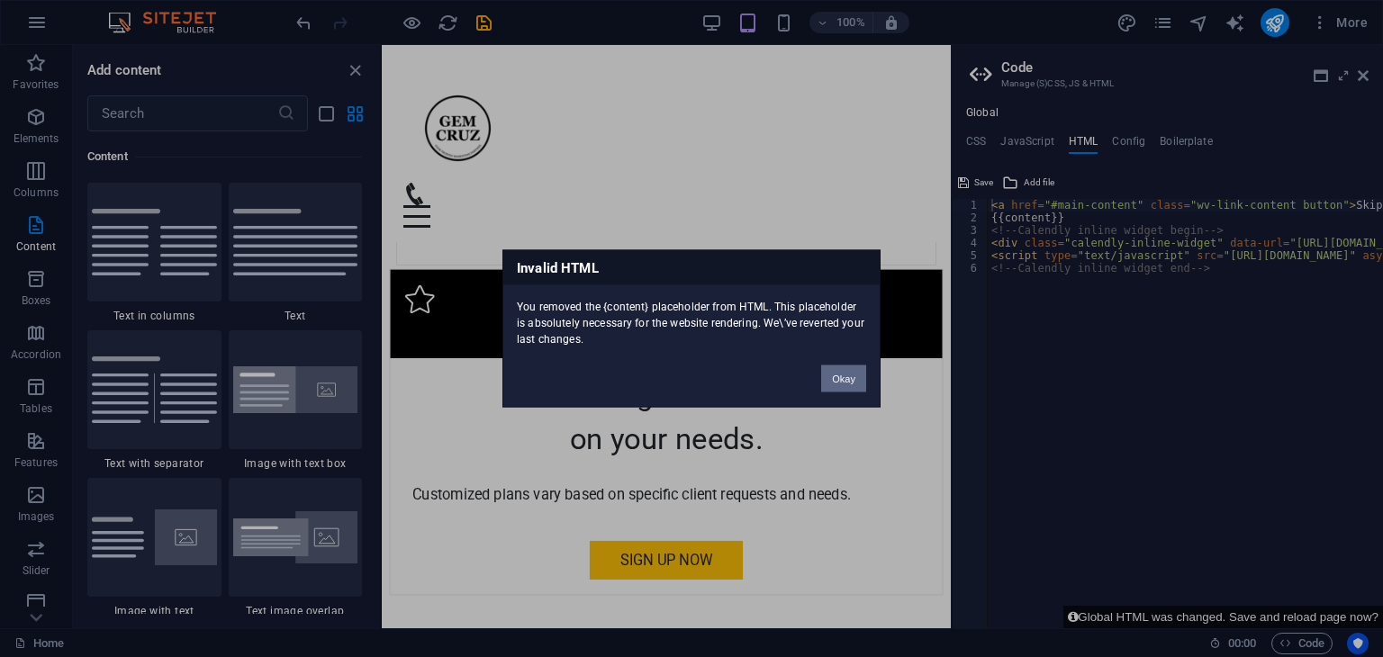
scroll to position [6151, 0]
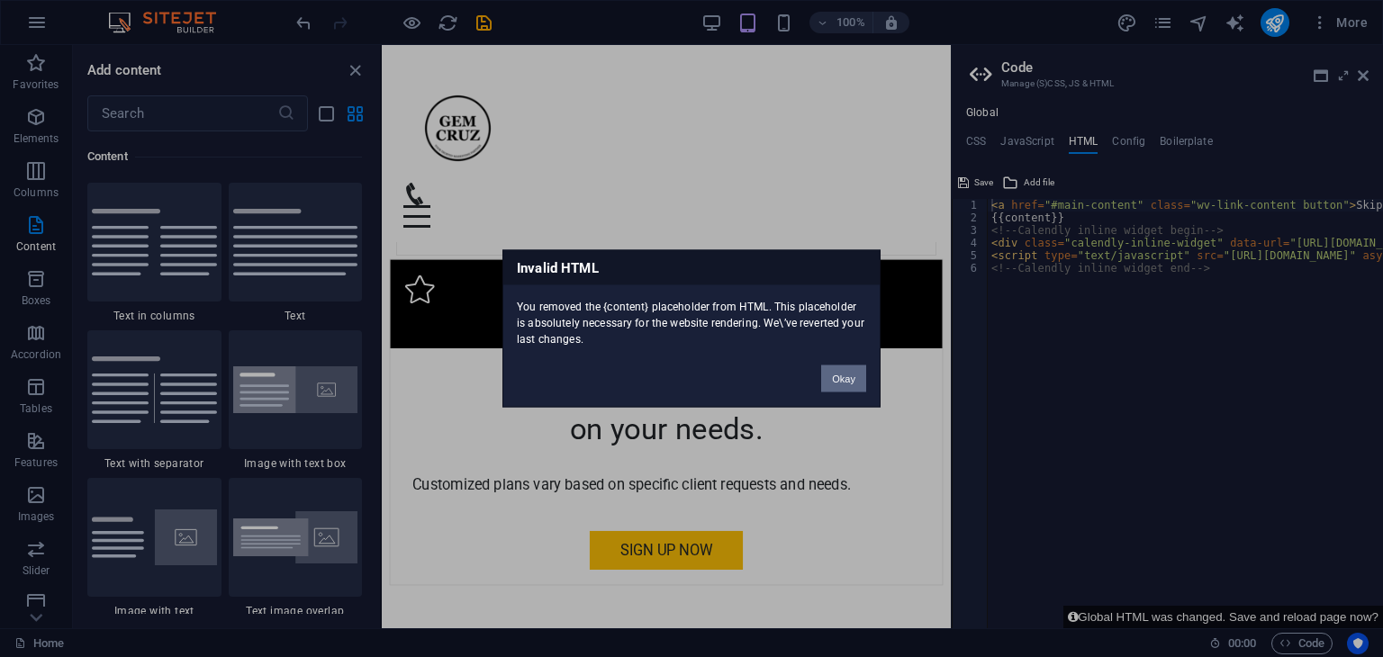
click at [841, 375] on button "Okay" at bounding box center [843, 379] width 45 height 27
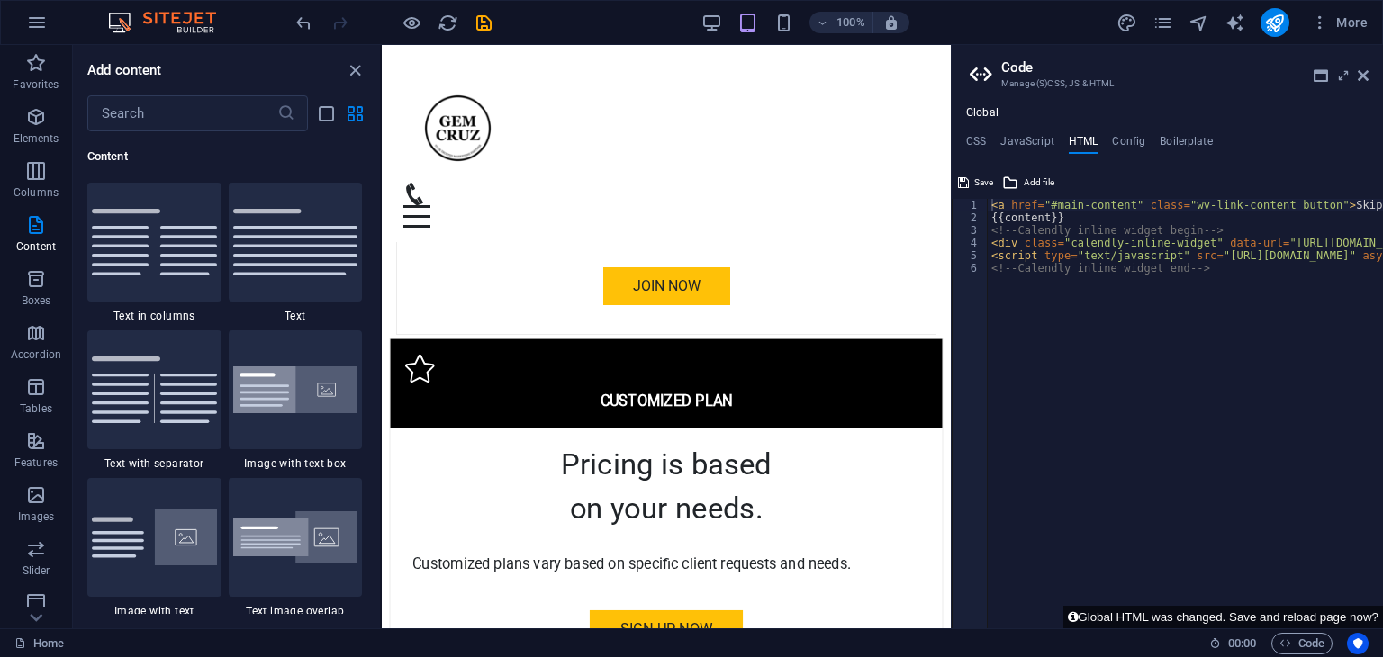
scroll to position [6064, 0]
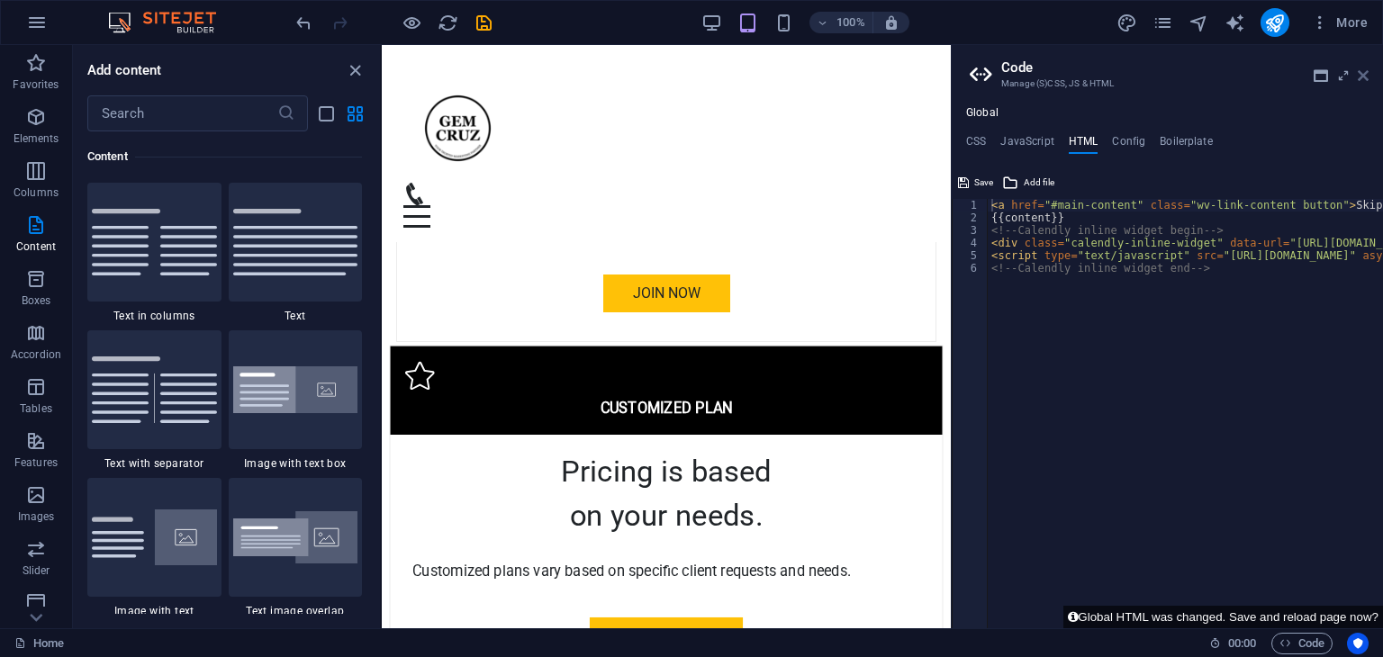
drag, startPoint x: 1358, startPoint y: 77, endPoint x: 293, endPoint y: 64, distance: 1065.2
click at [1358, 77] on icon at bounding box center [1363, 75] width 11 height 14
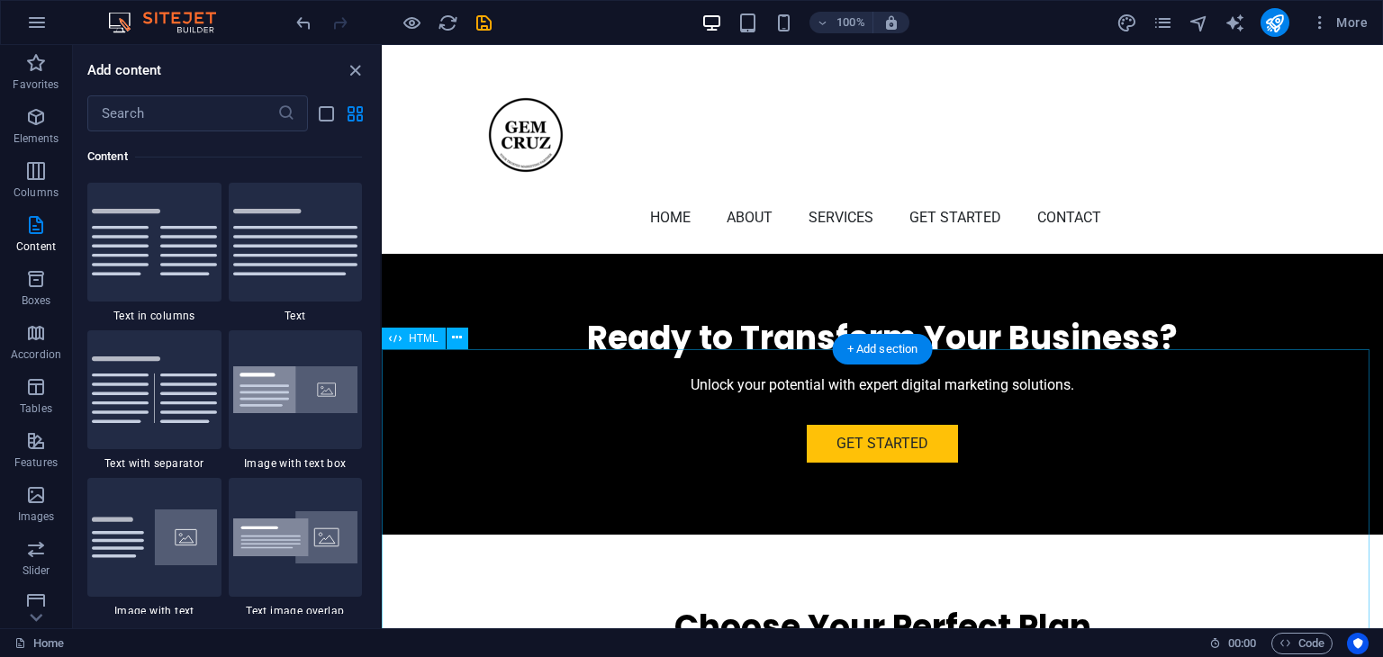
scroll to position [4343, 0]
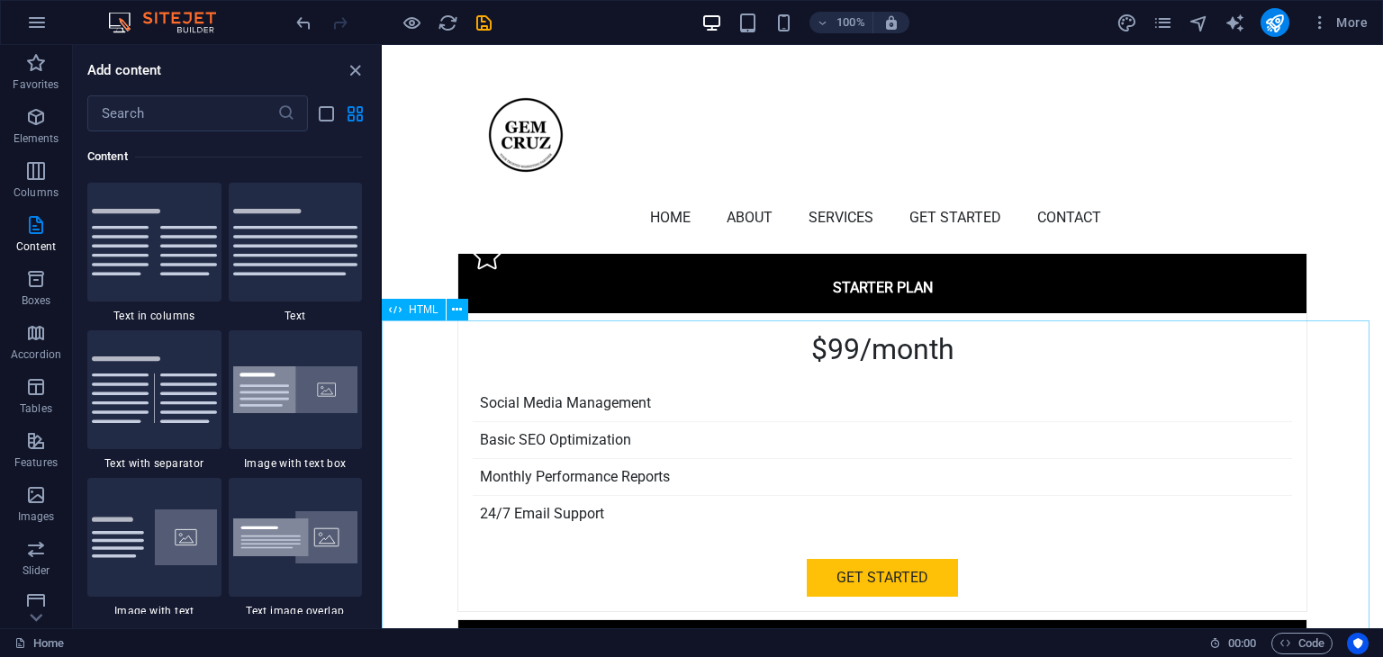
click at [426, 313] on span "HTML" at bounding box center [424, 309] width 30 height 11
click at [458, 309] on icon at bounding box center [457, 310] width 10 height 19
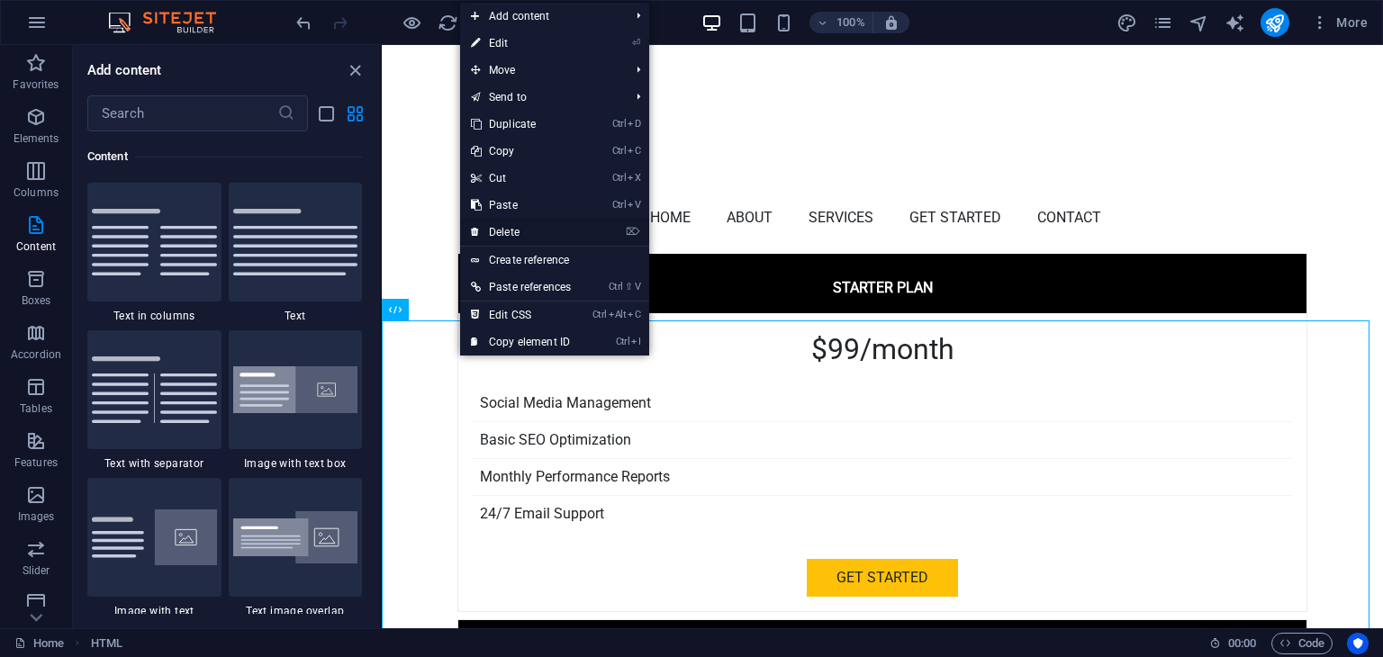
click at [511, 228] on link "⌦ Delete" at bounding box center [521, 232] width 122 height 27
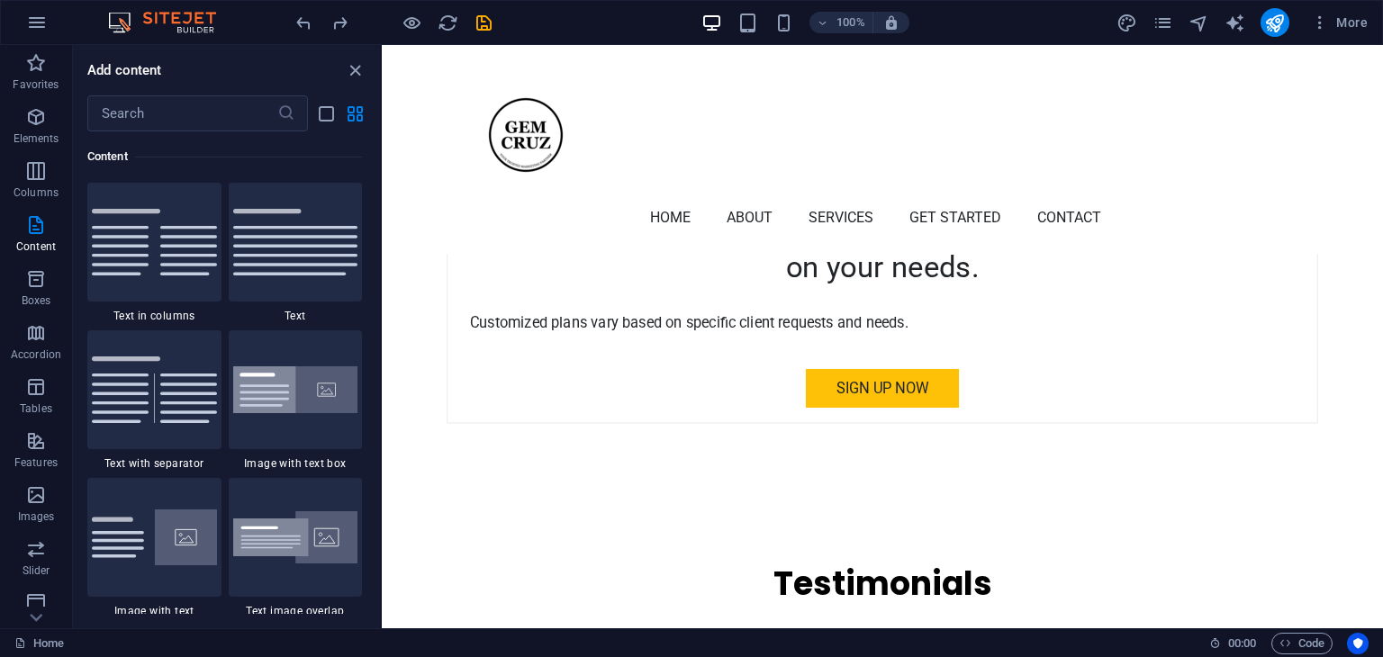
scroll to position [5397, 0]
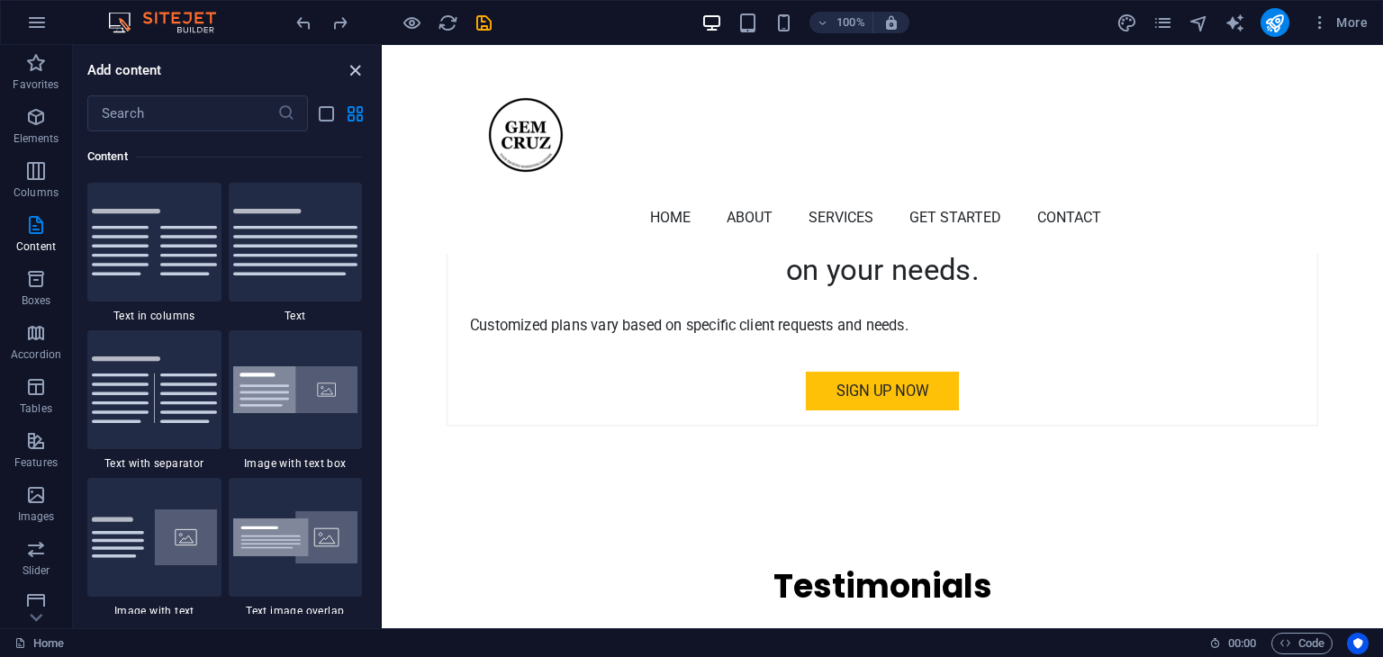
click at [353, 67] on icon "close panel" at bounding box center [355, 70] width 21 height 21
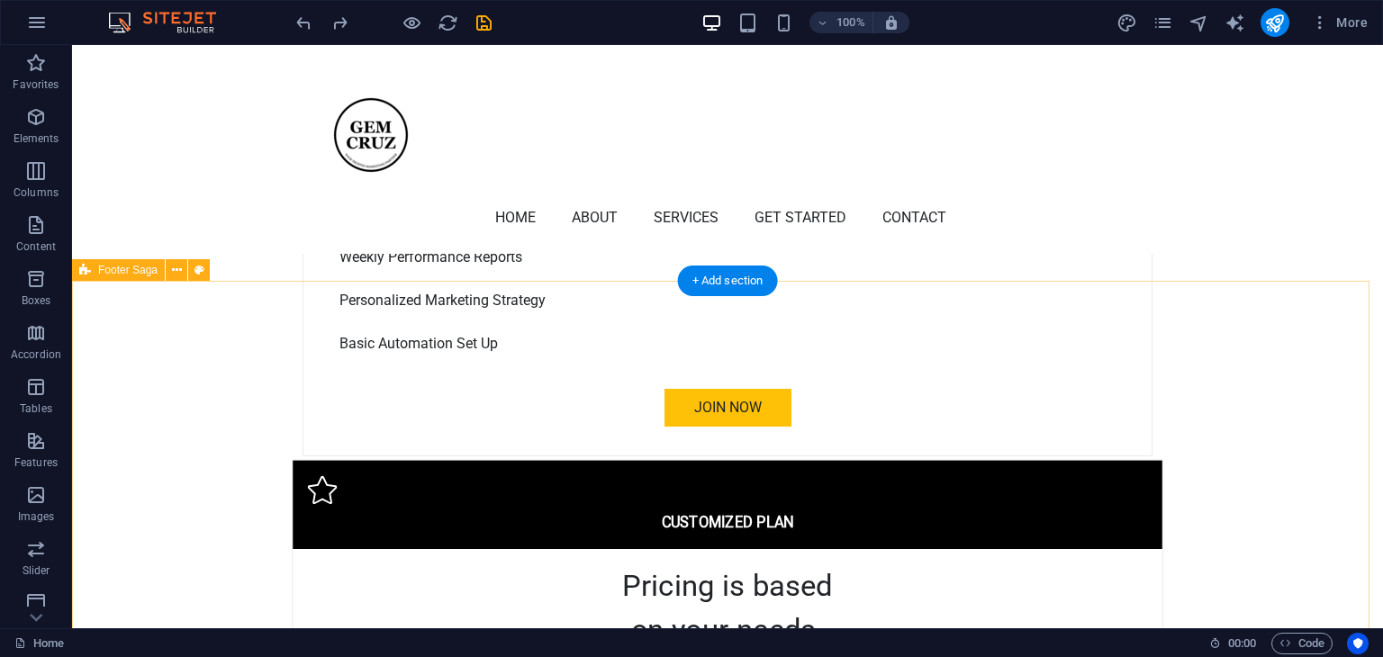
scroll to position [5217, 0]
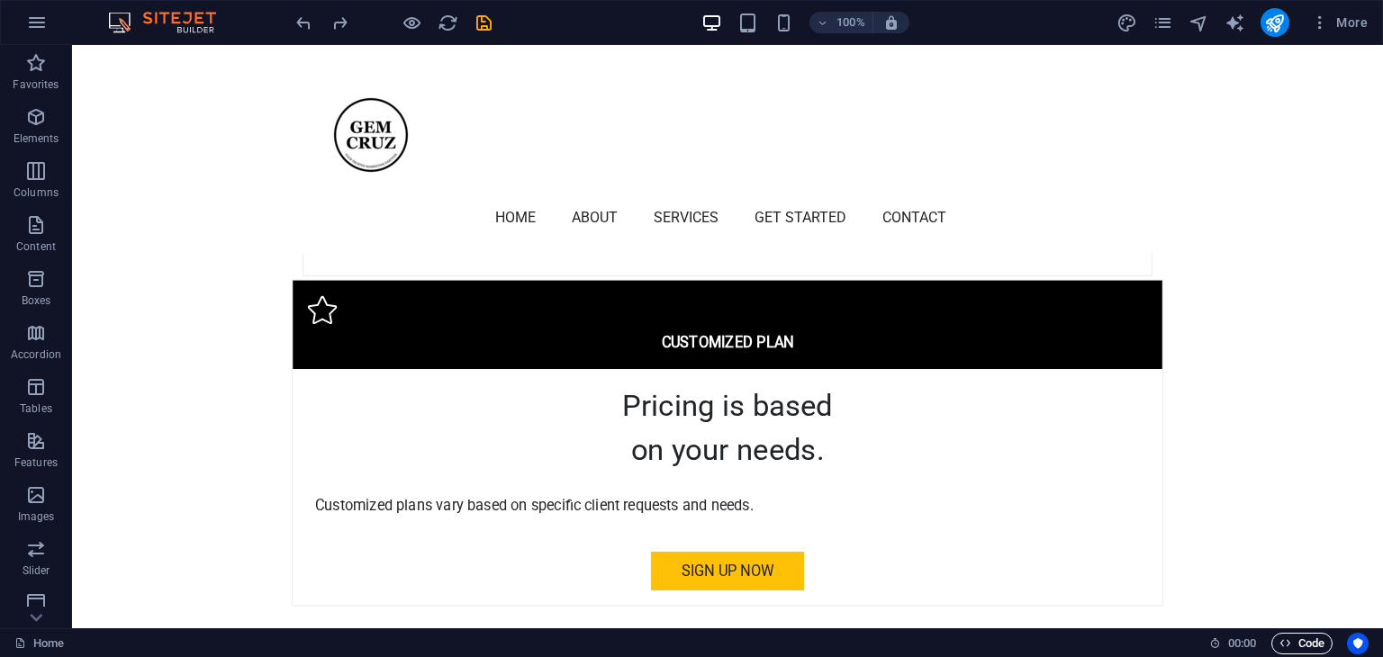
click at [1286, 638] on icon "button" at bounding box center [1285, 643] width 12 height 12
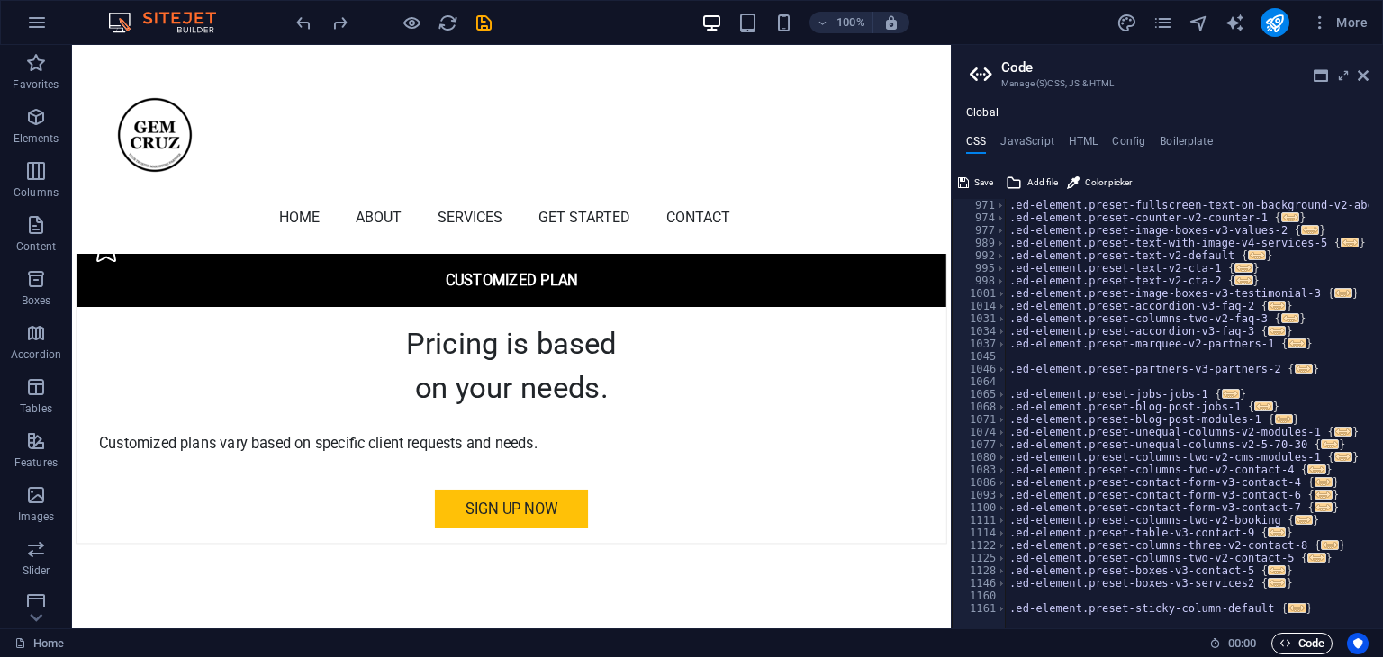
scroll to position [5303, 0]
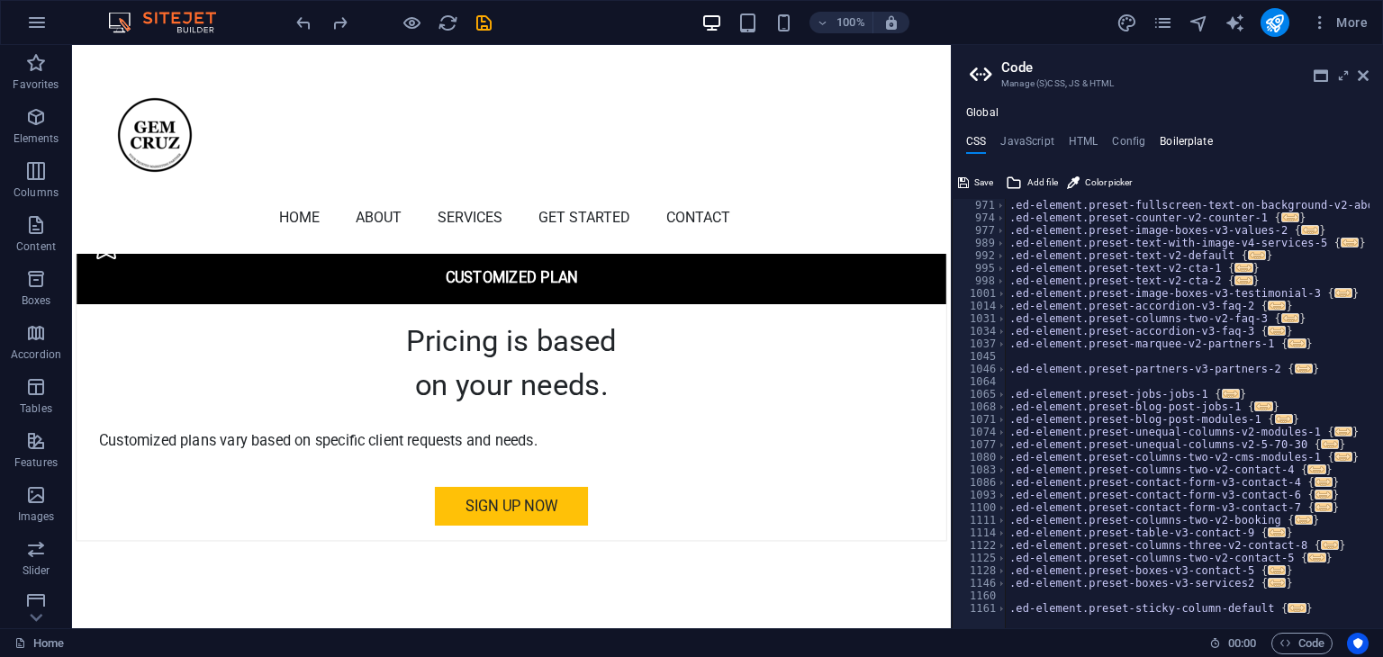
click at [1183, 145] on h4 "Boilerplate" at bounding box center [1186, 145] width 53 height 20
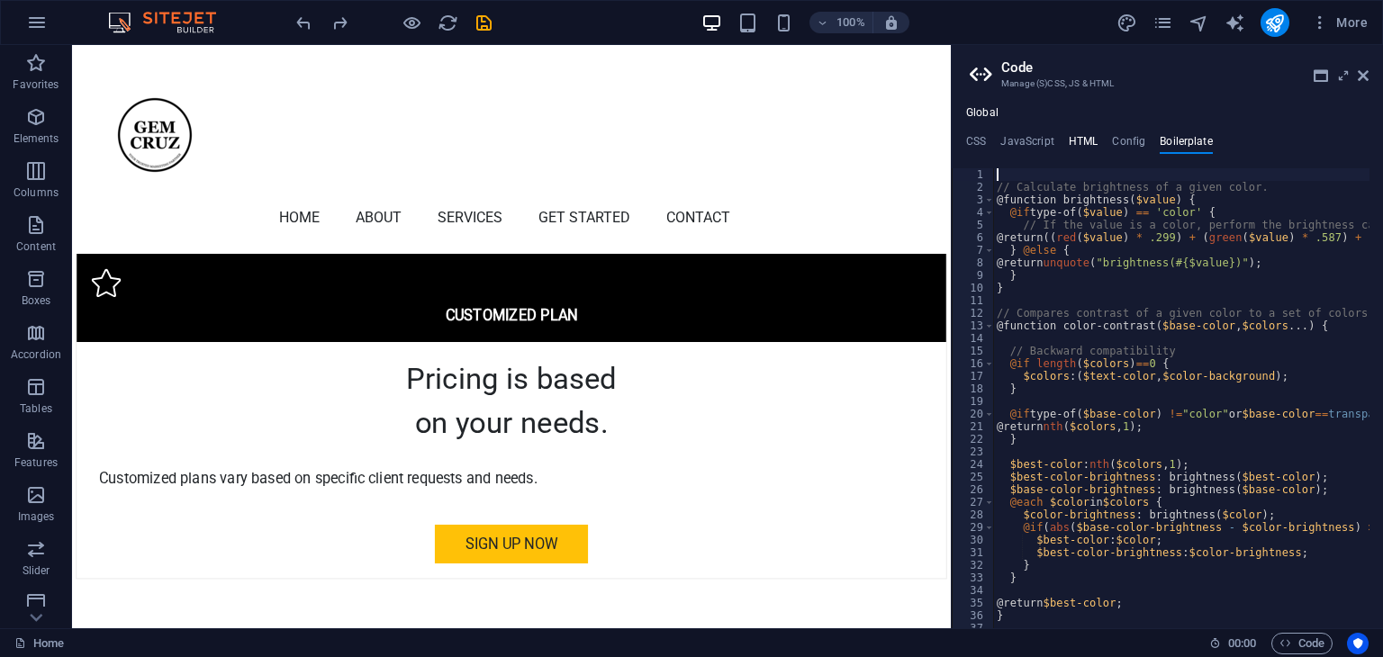
drag, startPoint x: 1073, startPoint y: 132, endPoint x: 1080, endPoint y: 147, distance: 16.1
click at [1072, 133] on div "Global CSS JavaScript HTML Config Boilerplate /* Custom */ 971 974 977 989 992 …" at bounding box center [1167, 367] width 431 height 522
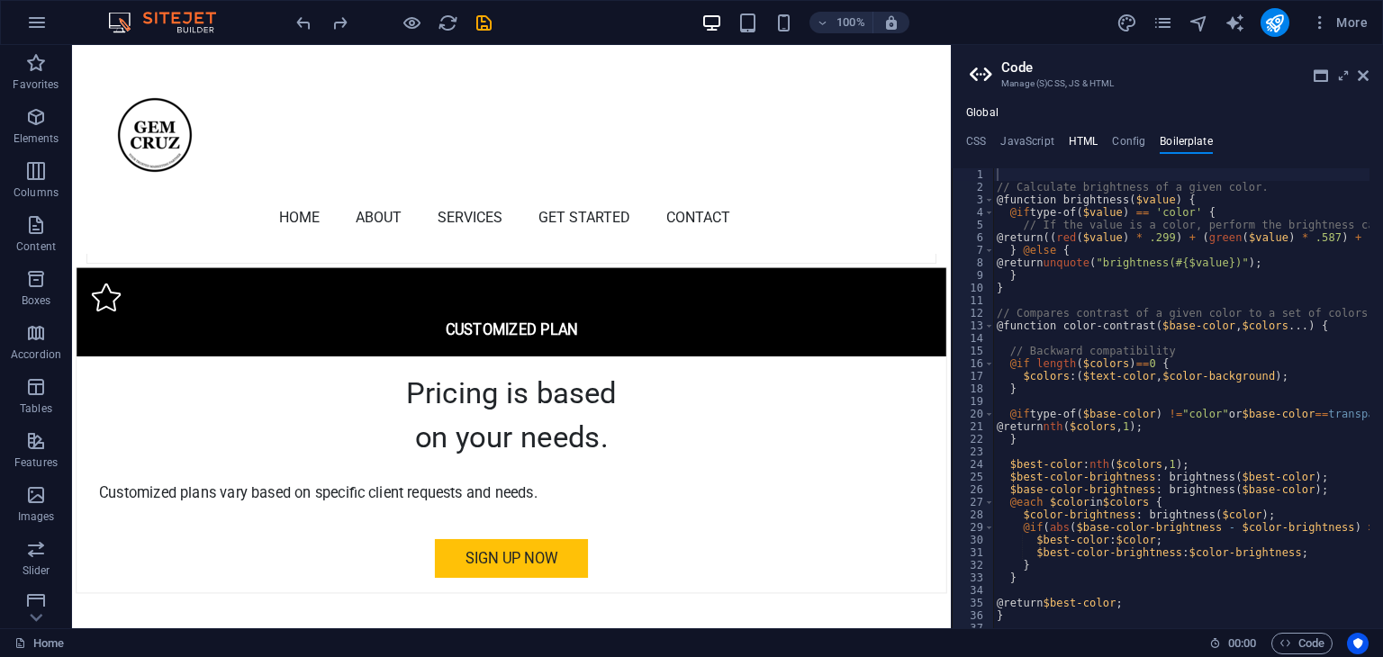
scroll to position [5238, 0]
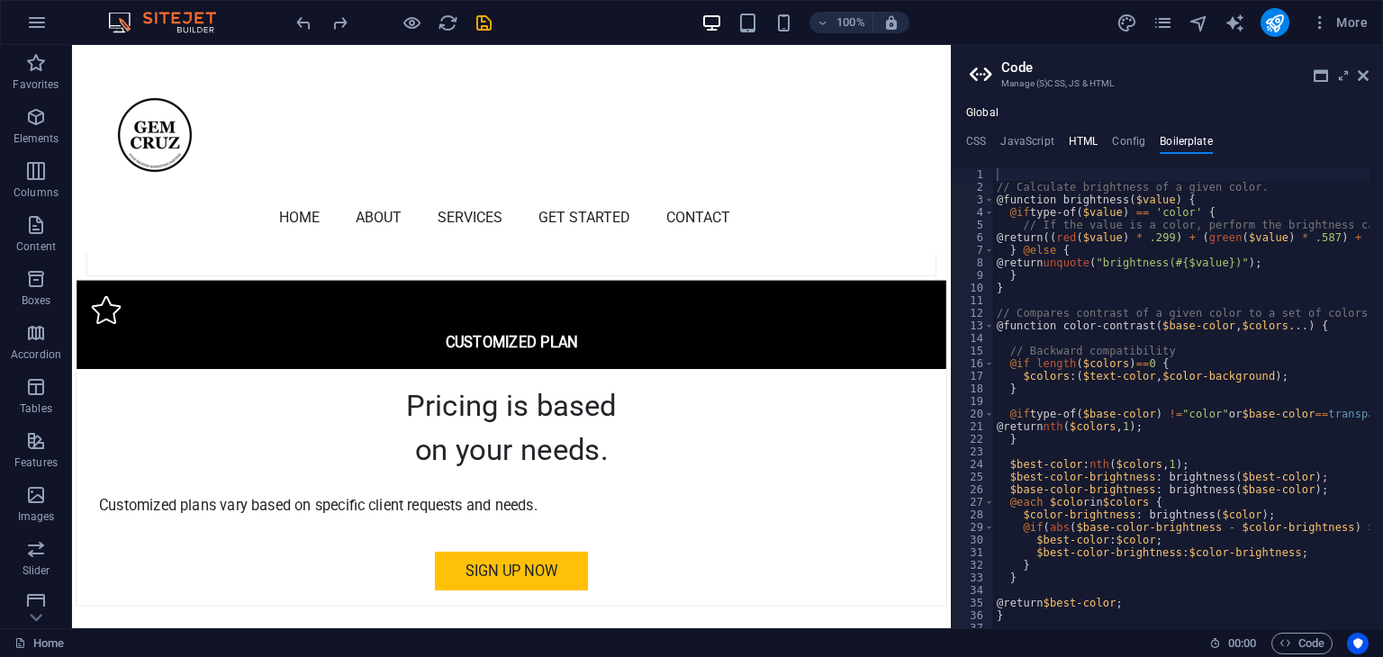
click at [1080, 148] on h4 "HTML" at bounding box center [1084, 145] width 30 height 20
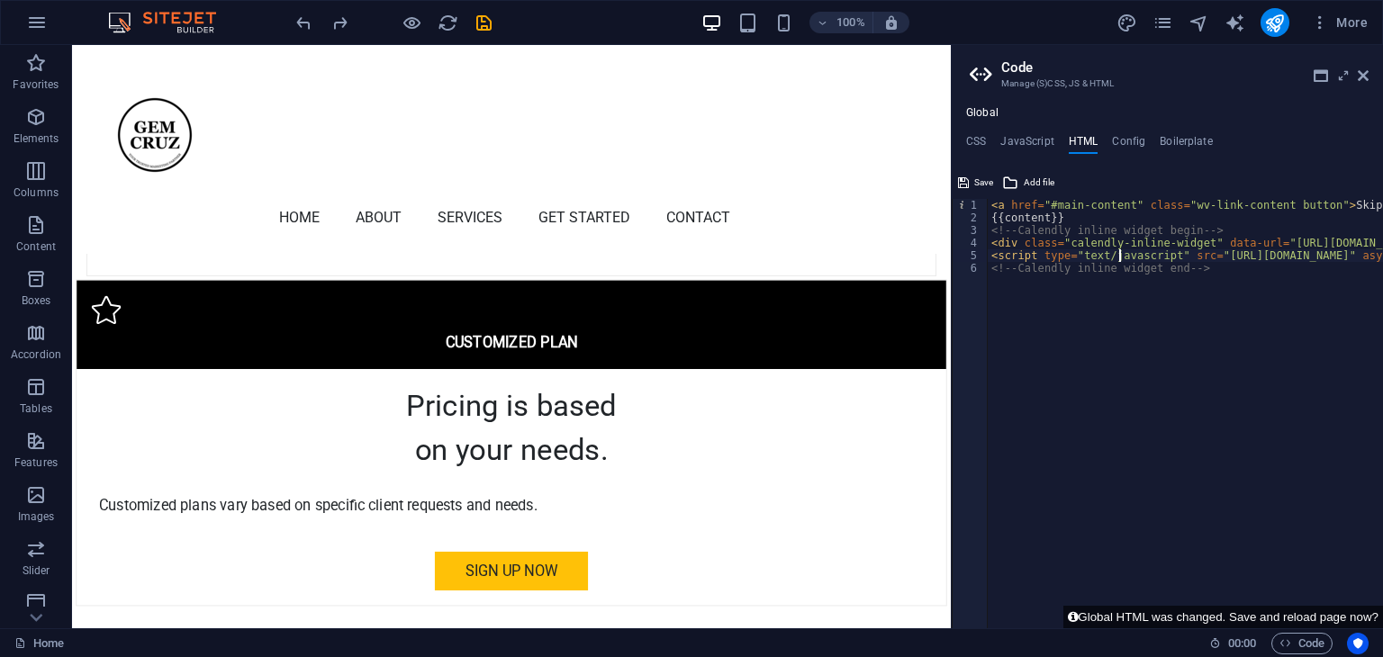
click at [1116, 253] on div "< a href = "#main-content" class = "wv-link-content button" > Skip to main cont…" at bounding box center [1398, 426] width 820 height 455
type textarea "<script type="text/javascript" src="https://assets.calendly.com/assets/external…"
click at [1365, 74] on icon at bounding box center [1363, 75] width 11 height 14
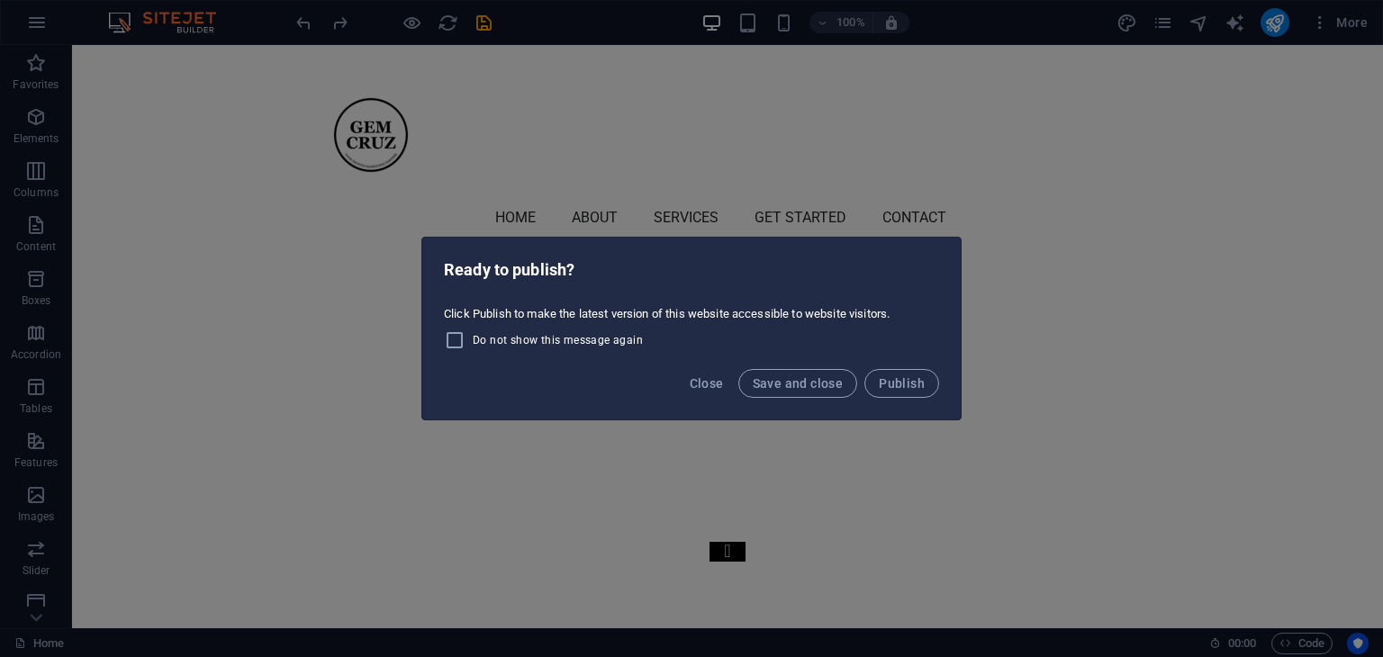
scroll to position [5732, 0]
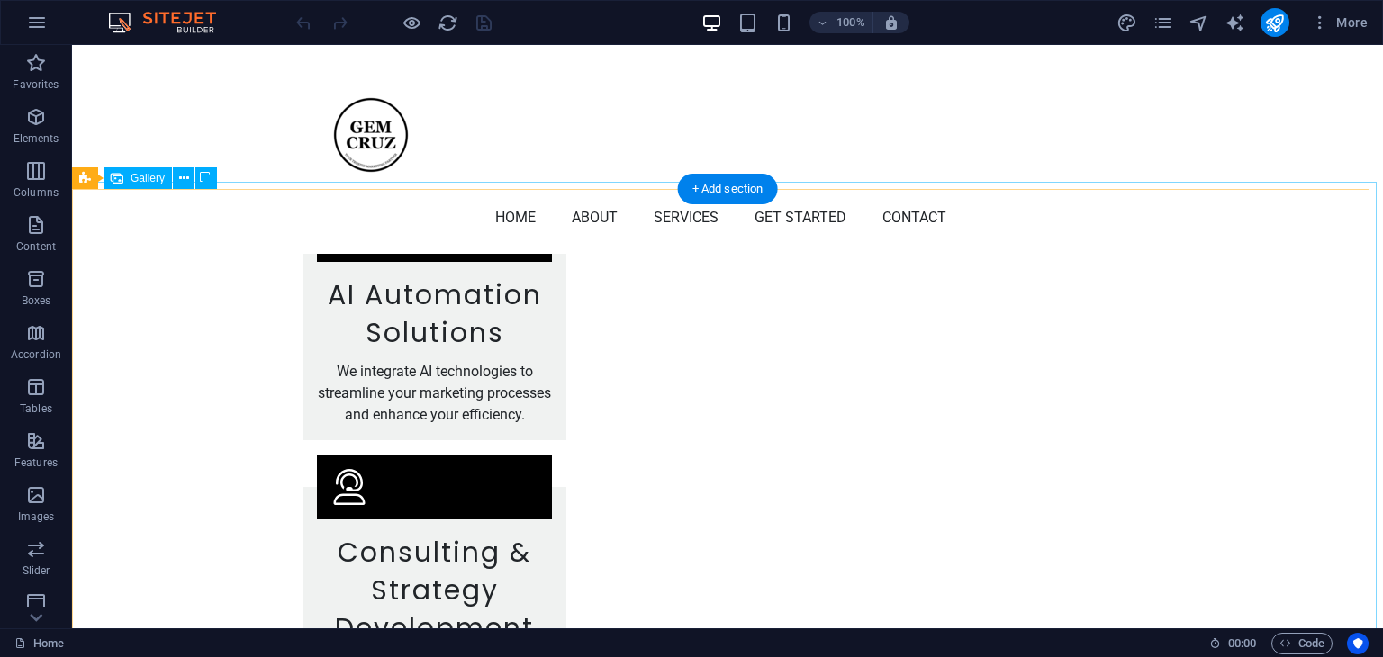
scroll to position [2971, 0]
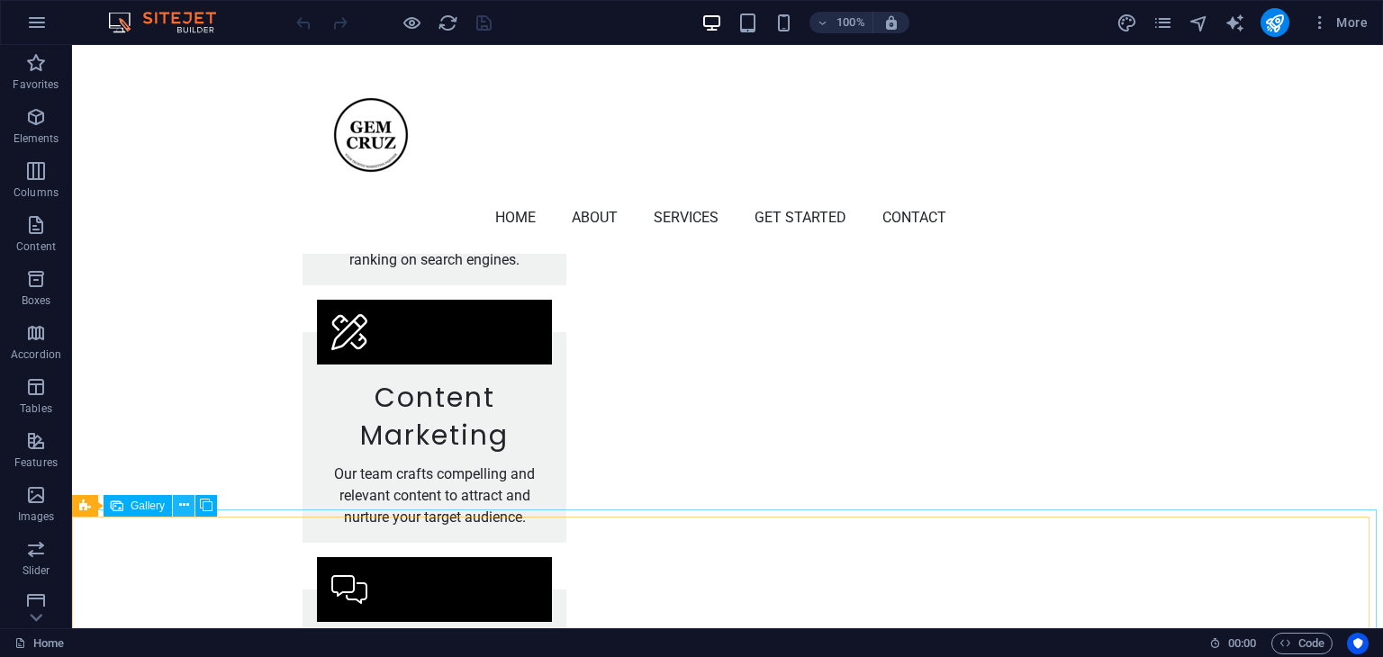
click at [180, 502] on icon at bounding box center [184, 505] width 10 height 19
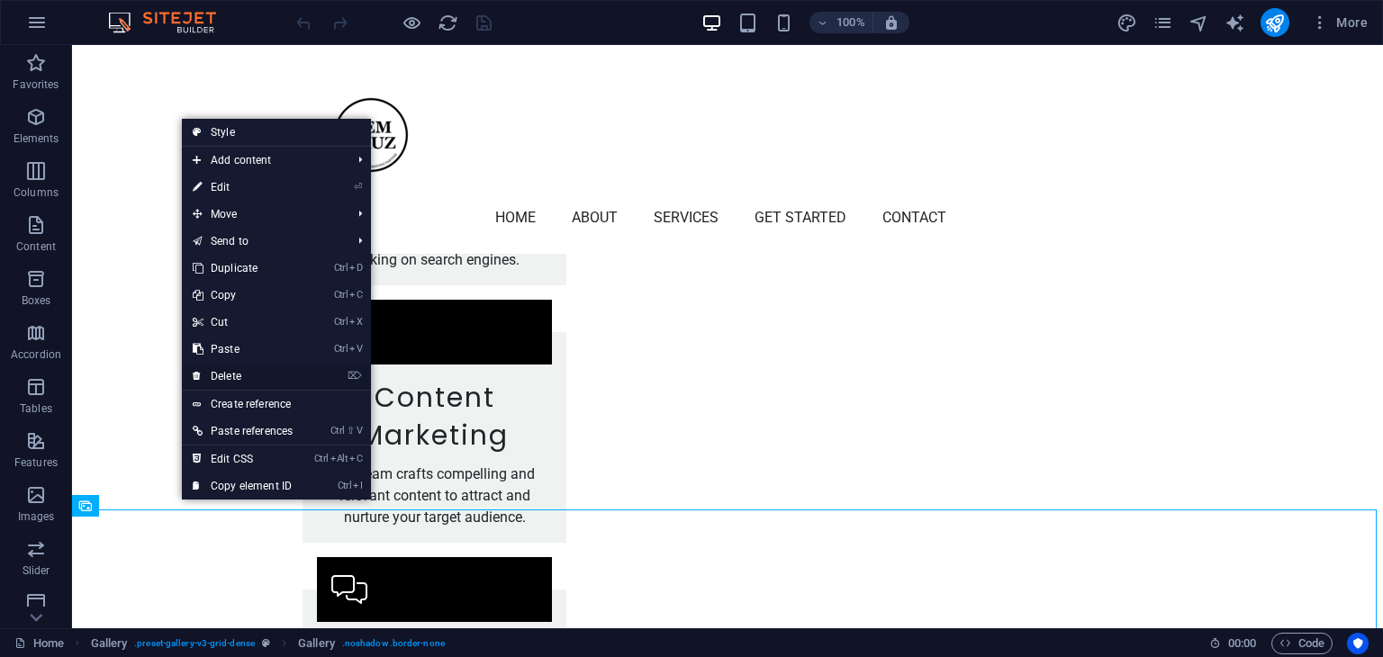
click at [226, 377] on link "⌦ Delete" at bounding box center [243, 376] width 122 height 27
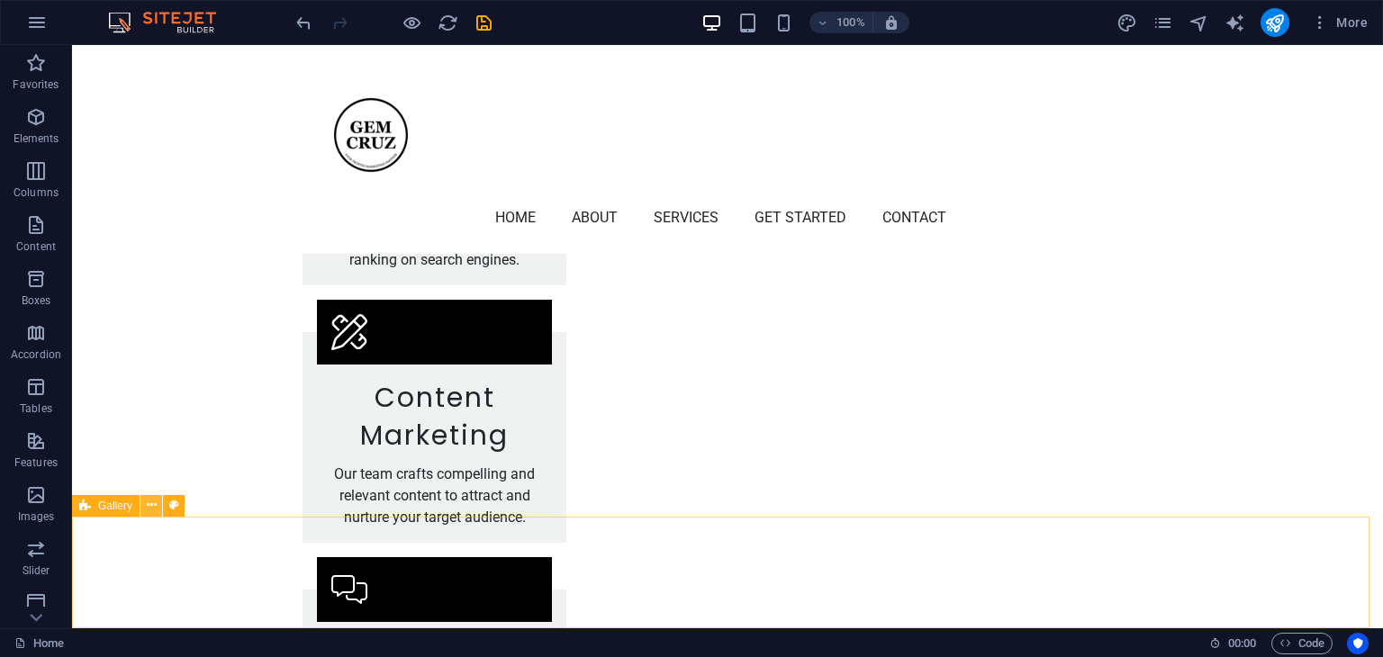
click at [151, 502] on icon at bounding box center [152, 505] width 10 height 19
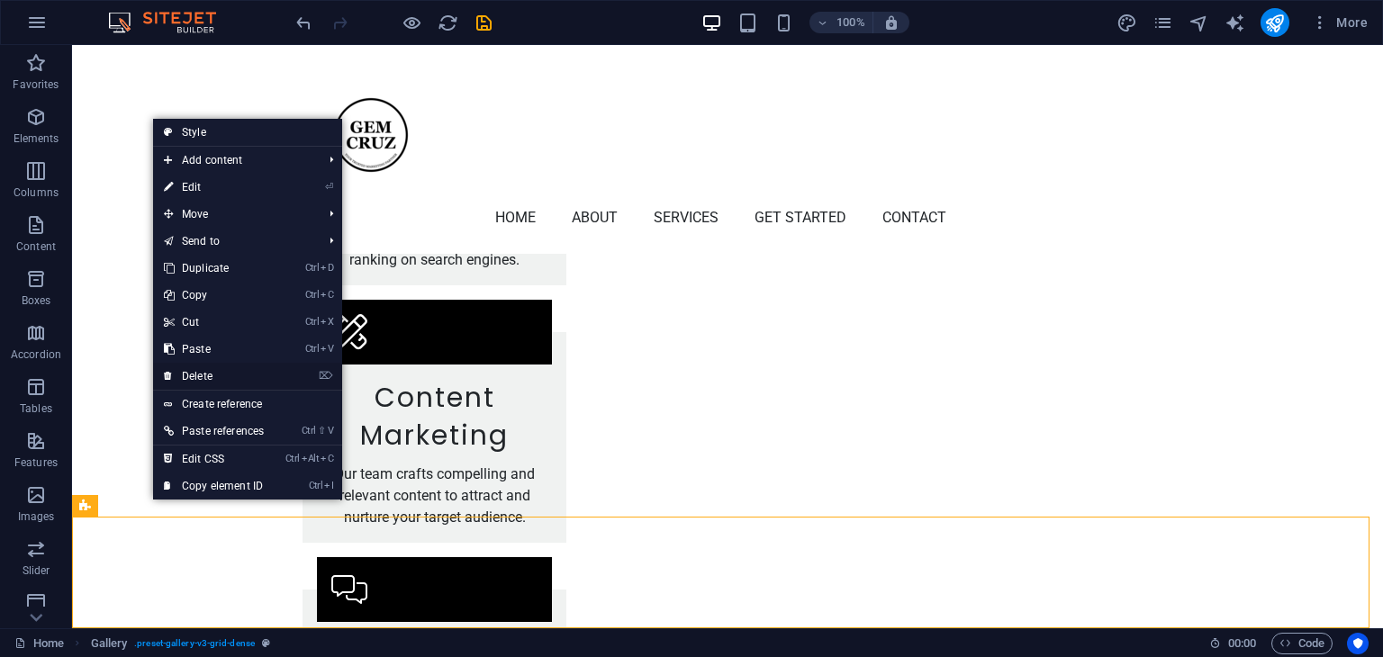
click at [214, 379] on link "⌦ Delete" at bounding box center [214, 376] width 122 height 27
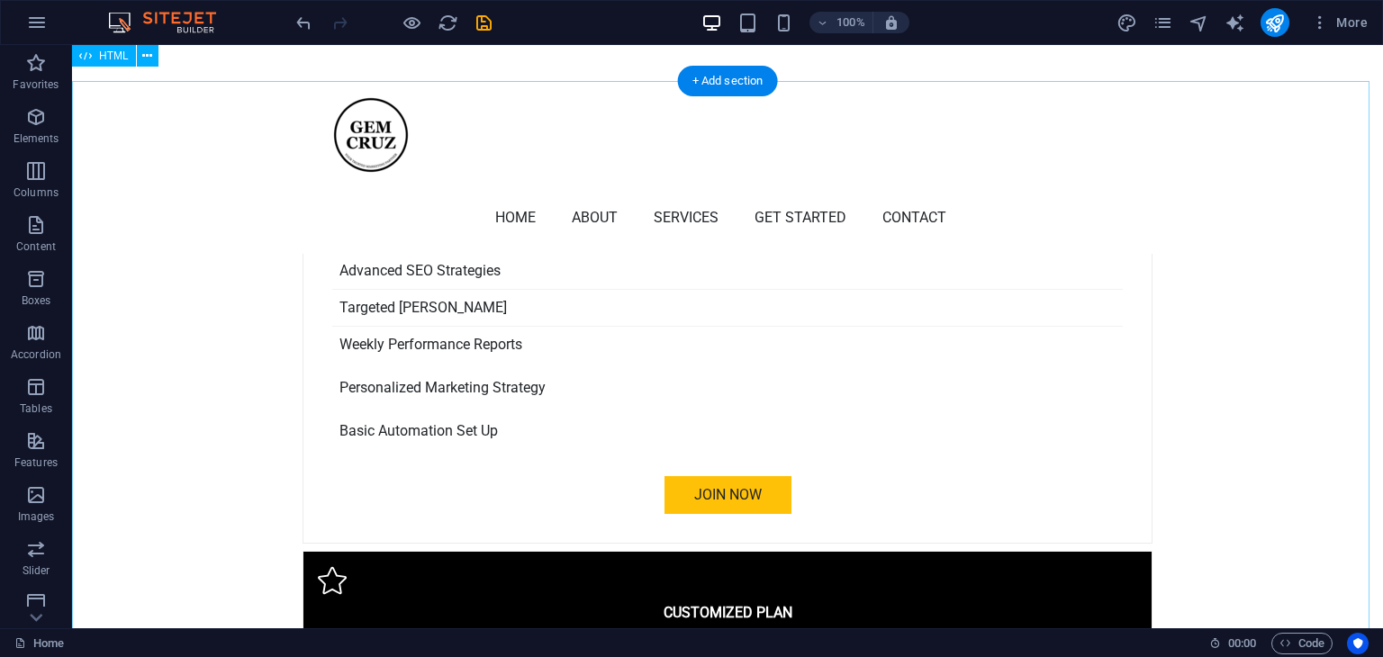
scroll to position [4849, 0]
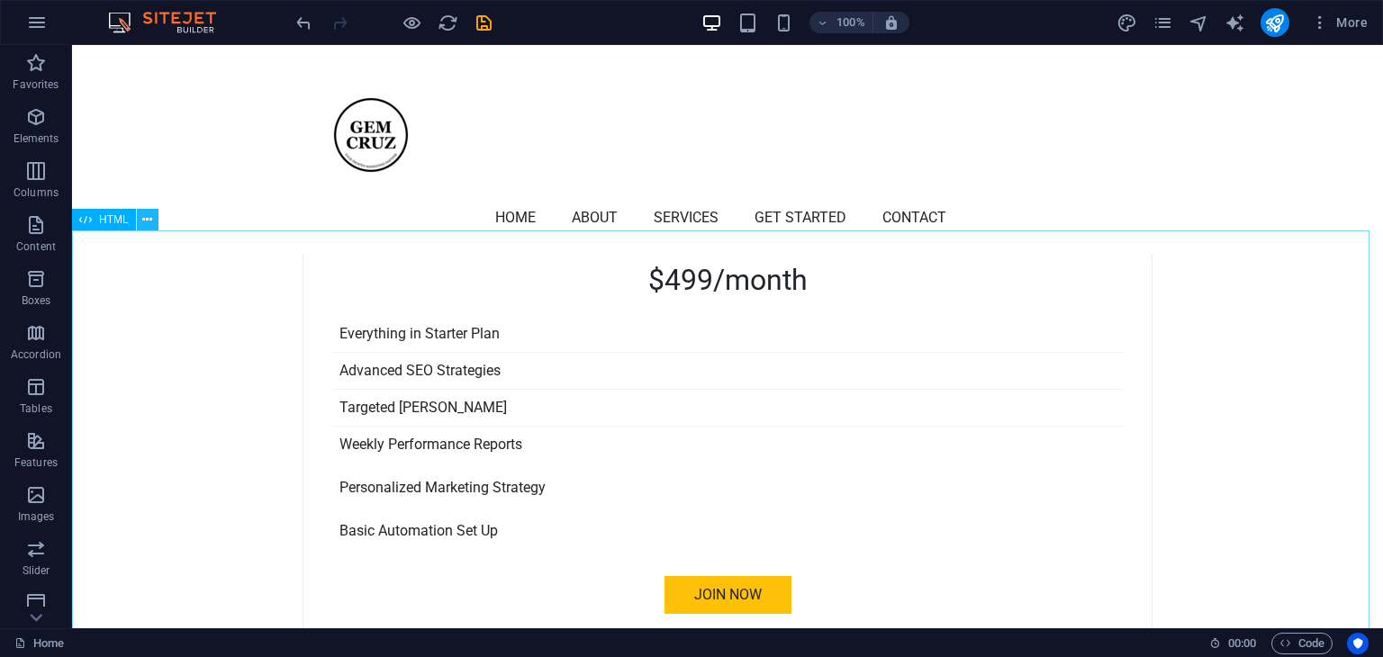
click at [150, 227] on icon at bounding box center [147, 220] width 10 height 19
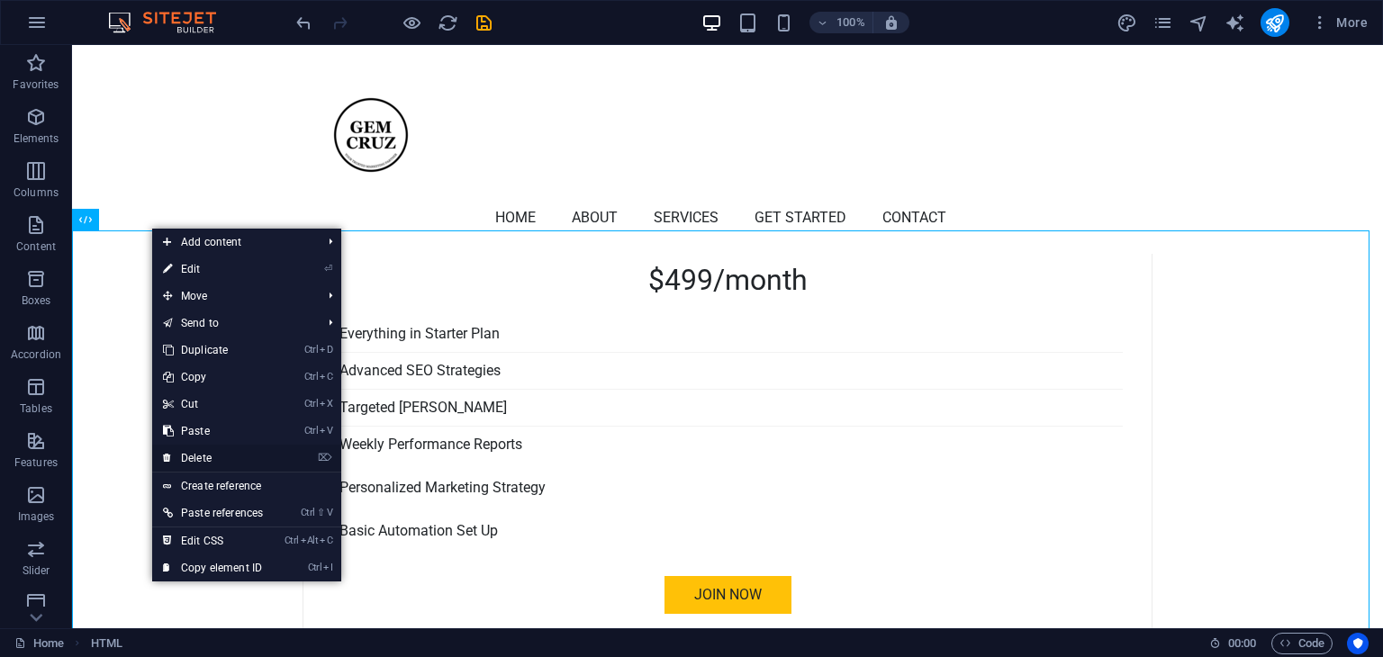
click at [218, 461] on link "⌦ Delete" at bounding box center [213, 458] width 122 height 27
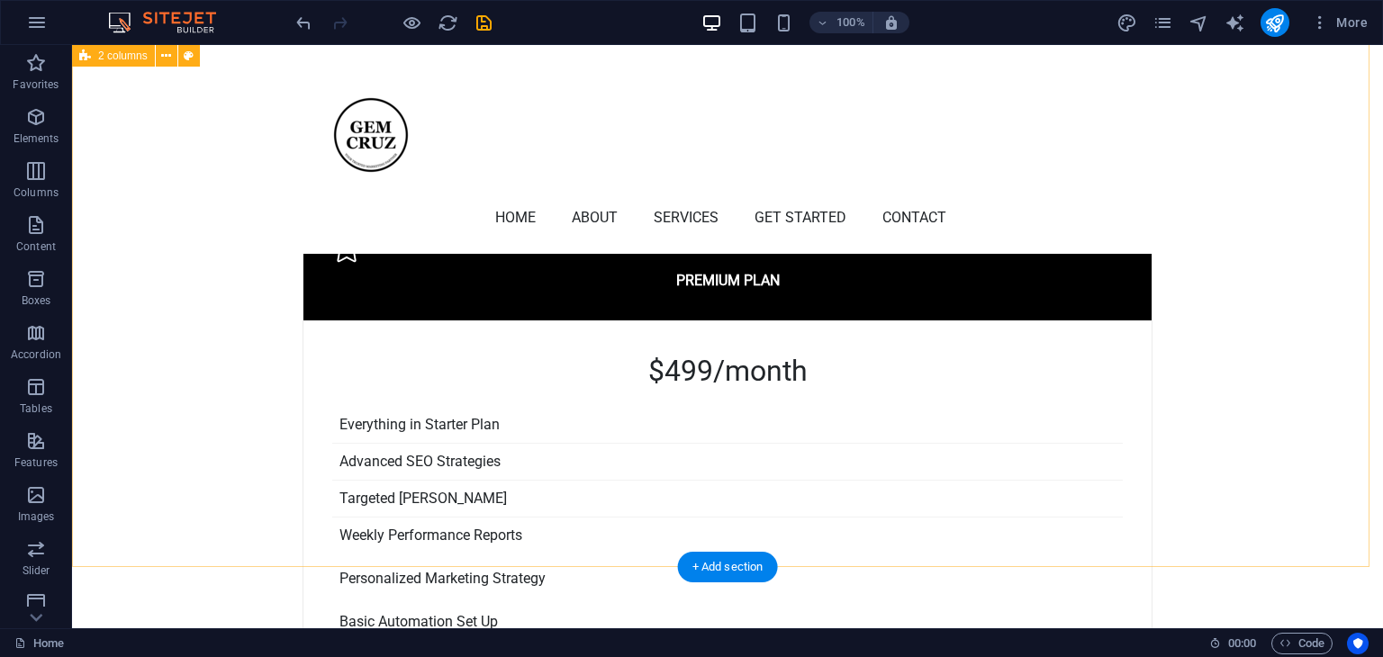
scroll to position [4759, 0]
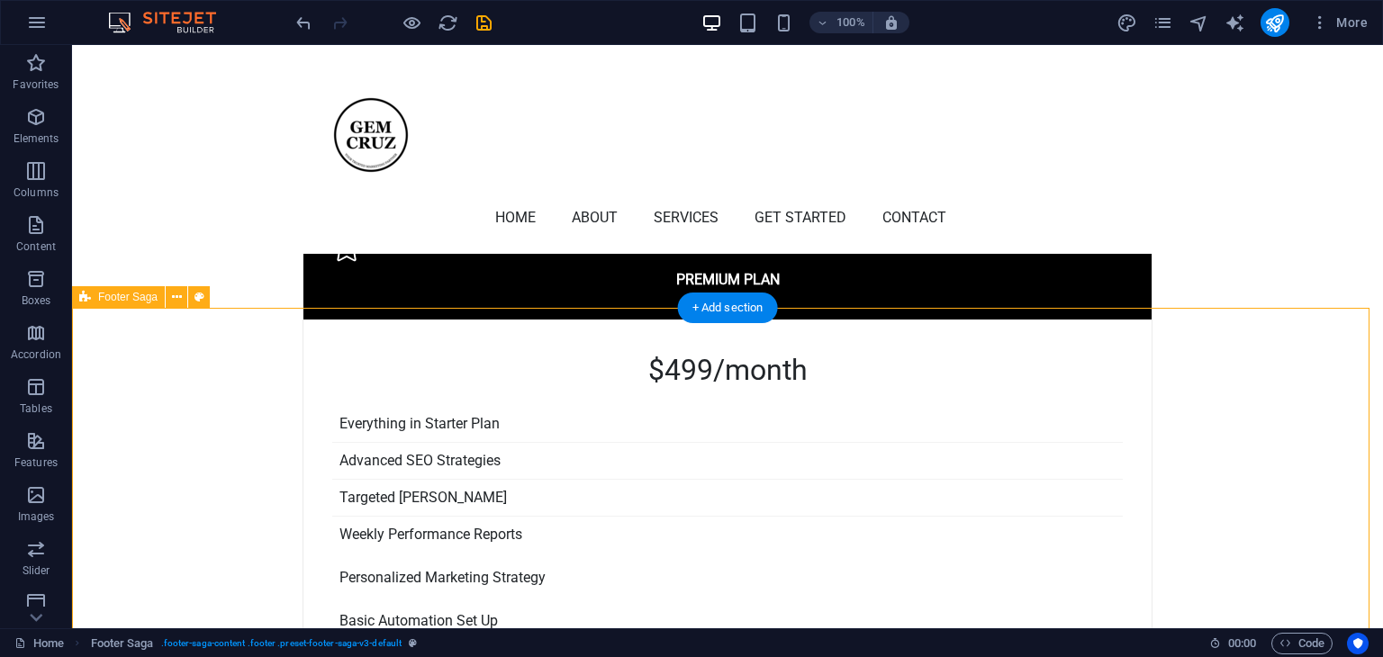
scroll to position [4849, 0]
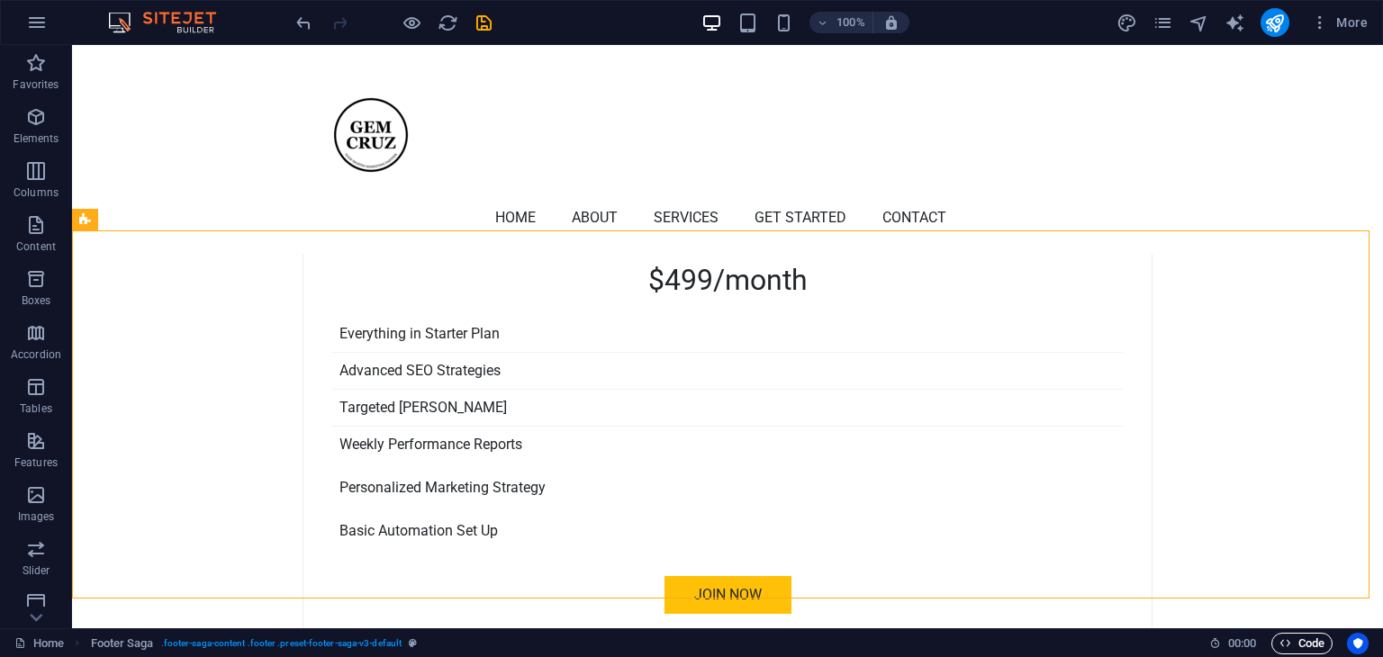
click at [1306, 640] on span "Code" at bounding box center [1301, 644] width 45 height 22
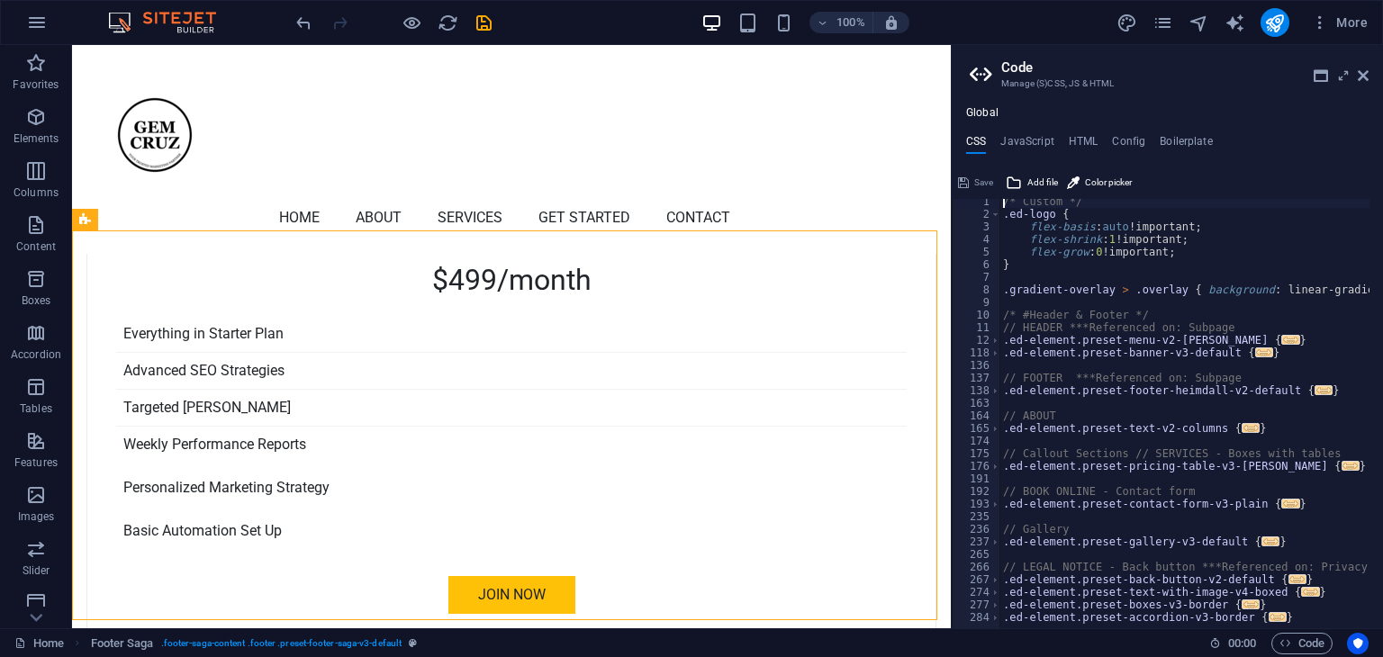
scroll to position [0, 0]
click at [1084, 148] on h4 "HTML" at bounding box center [1084, 145] width 30 height 20
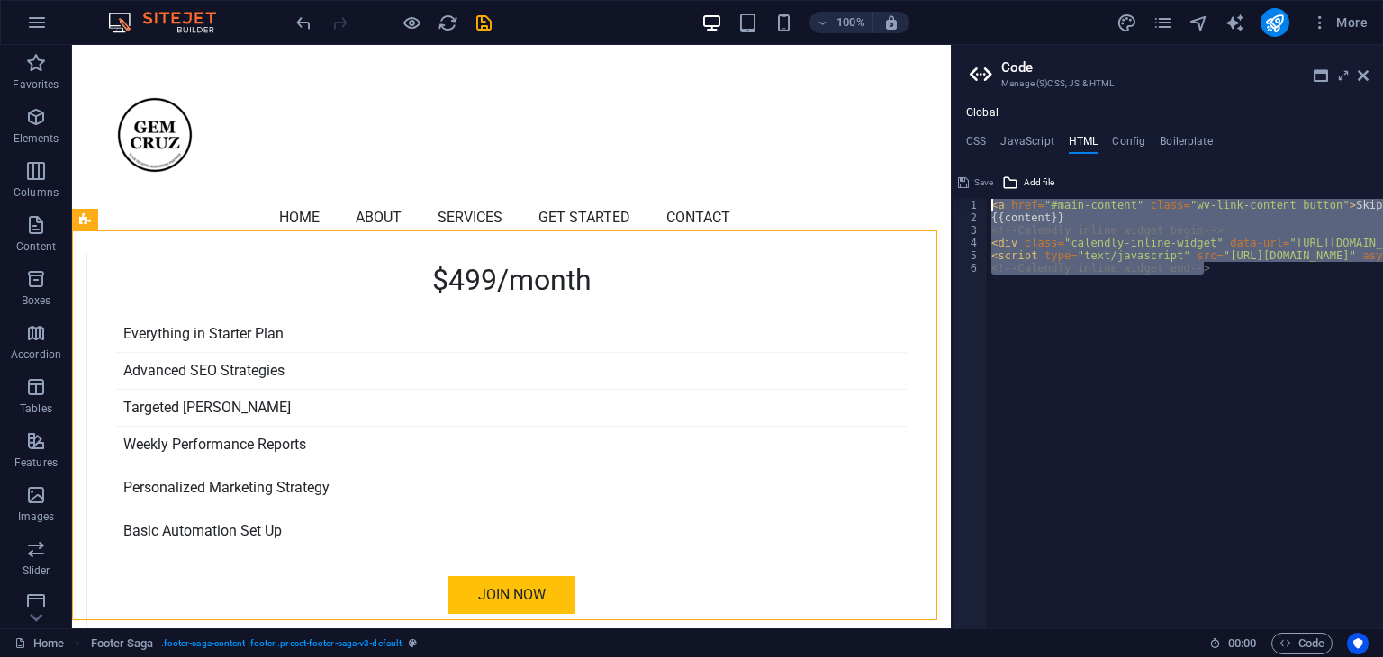
drag, startPoint x: 1235, startPoint y: 269, endPoint x: 983, endPoint y: 155, distance: 276.8
click at [983, 155] on div "CSS JavaScript HTML Config Boilerplate /* Custom */ 1 2 3 4 5 6 7 8 9 10 11 12 …" at bounding box center [1167, 381] width 431 height 493
type textarea "<a href="#main-content" class="wv-link-content button">Skip to main content</a>…"
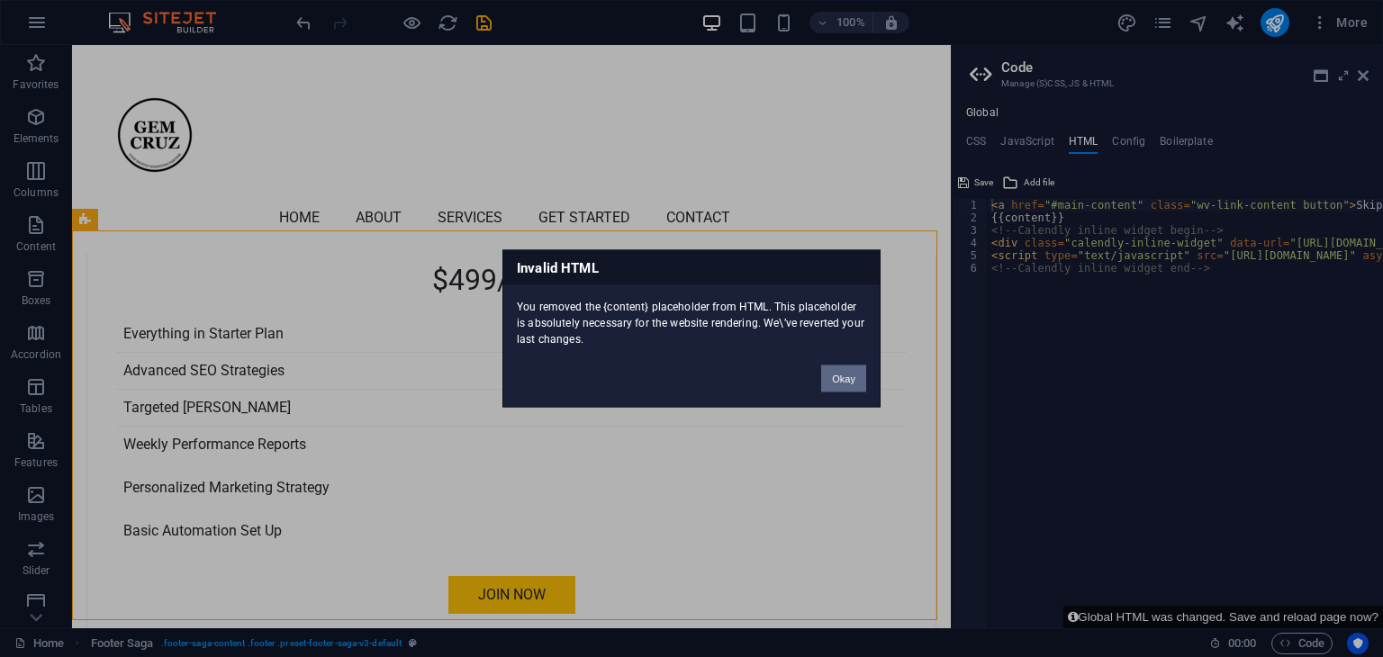
click at [844, 375] on button "Okay" at bounding box center [843, 379] width 45 height 27
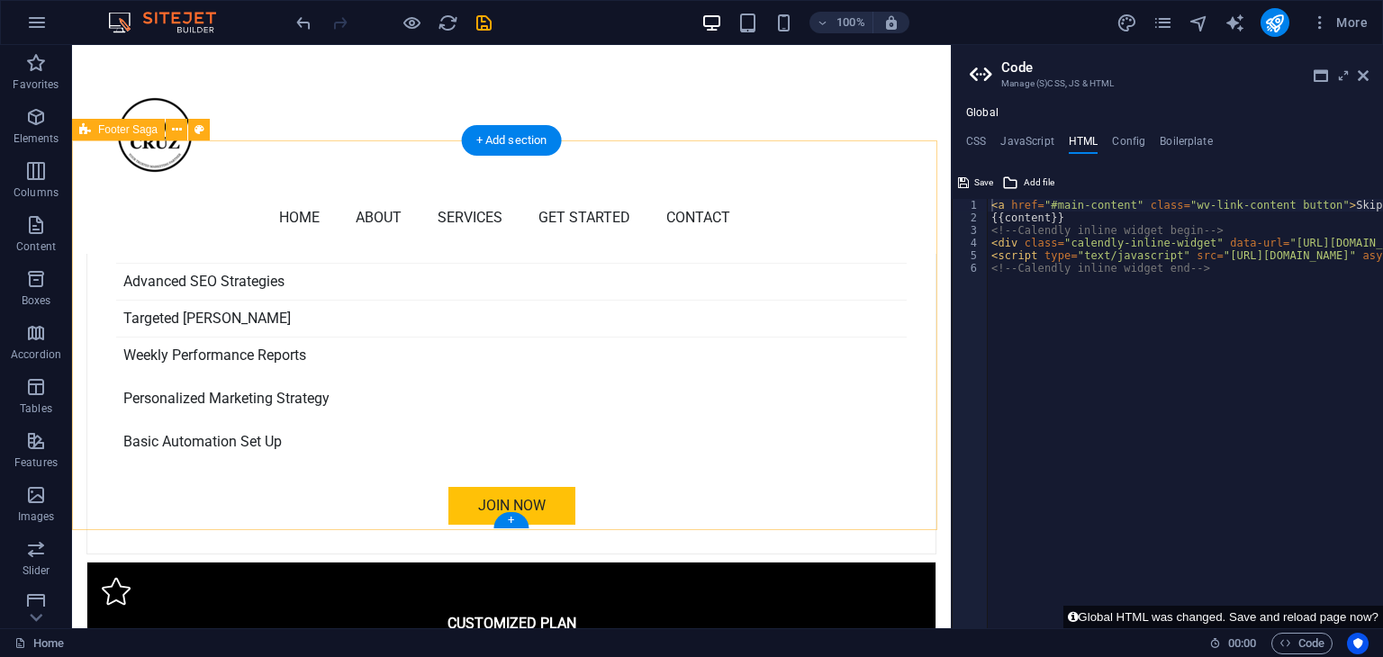
scroll to position [4961, 0]
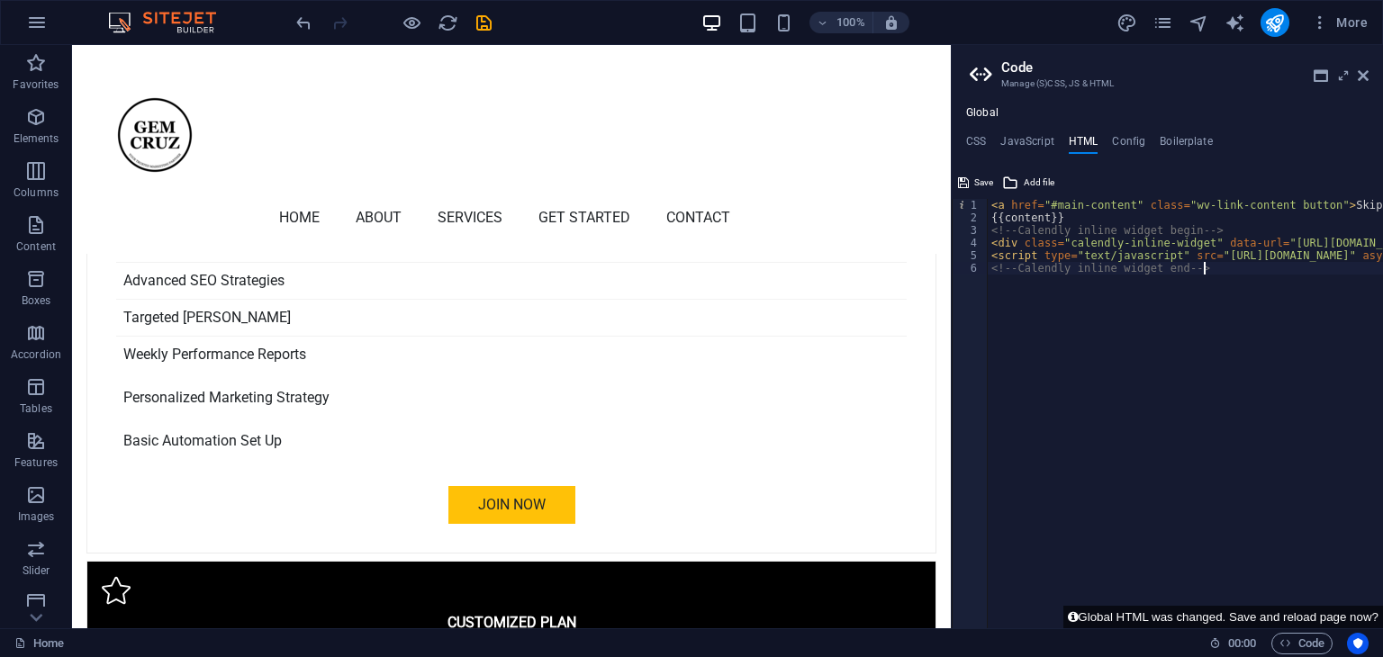
click at [1056, 275] on div "< a href = "#main-content" class = "wv-link-content button" > Skip to main cont…" at bounding box center [1398, 426] width 820 height 455
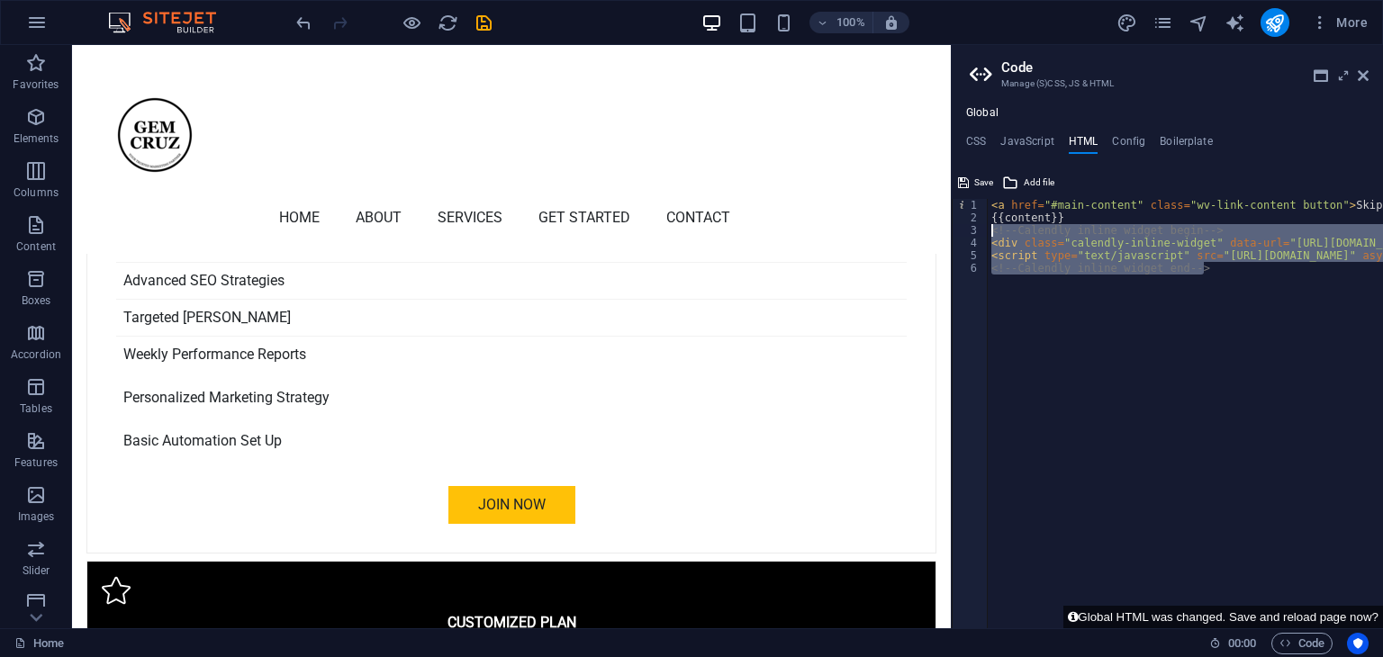
drag, startPoint x: 1198, startPoint y: 280, endPoint x: 976, endPoint y: 230, distance: 228.0
click at [976, 230] on div "<!-- Calendly inline widget end --> 1 2 3 4 5 6 < a href = "#main-content" clas…" at bounding box center [1167, 413] width 431 height 429
type textarea "<!-- Calendly inline widget begin --> <div class="calendly-inline-widget" data-…"
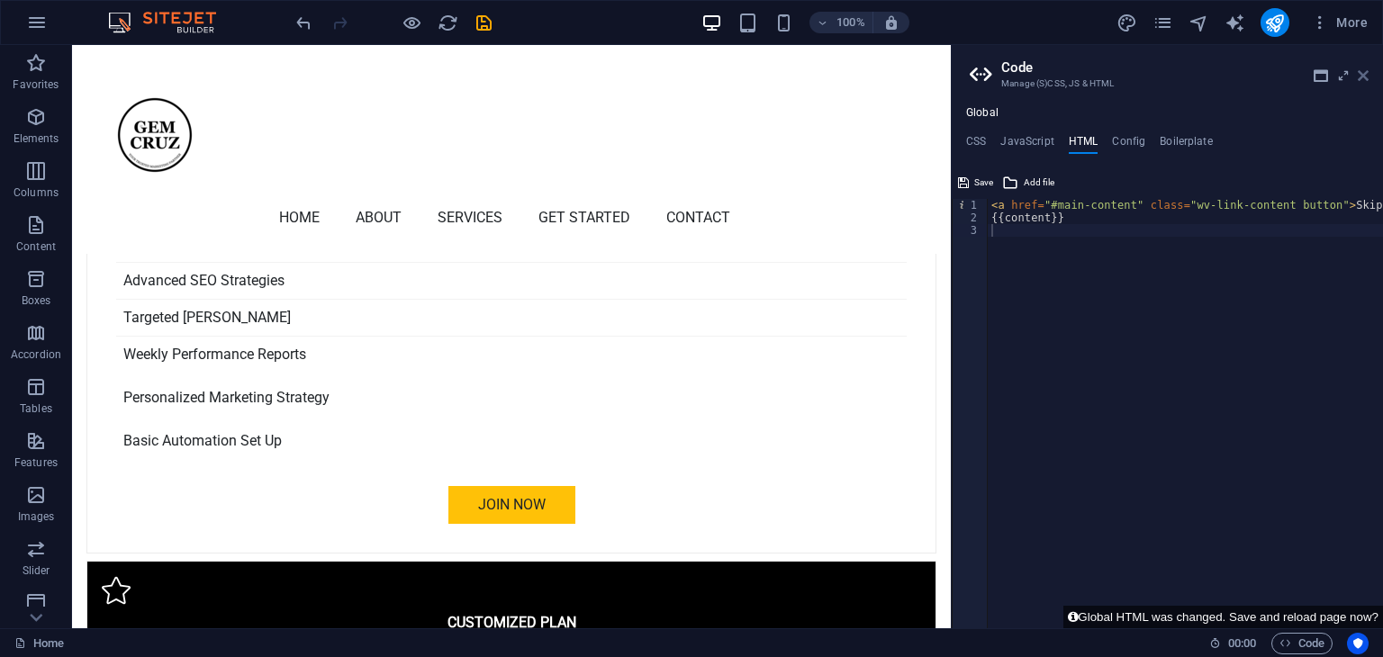
click at [1364, 70] on icon at bounding box center [1363, 75] width 11 height 14
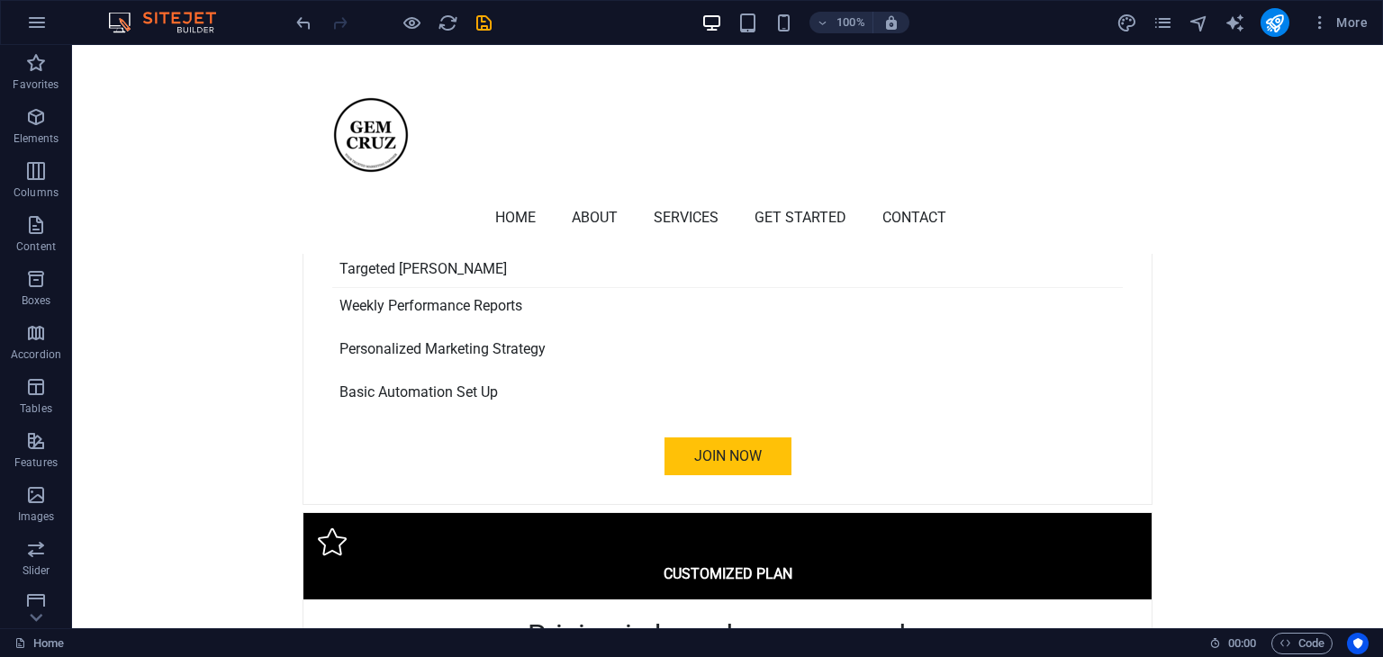
scroll to position [5300, 0]
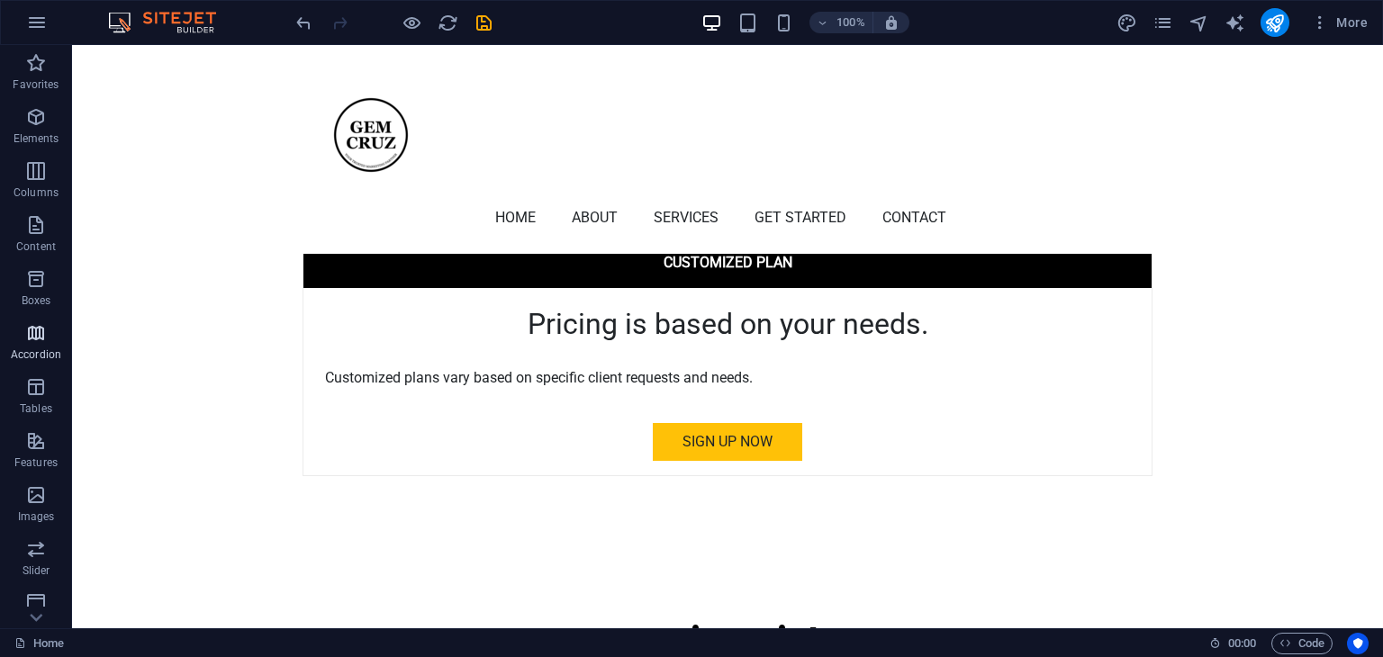
click at [0, 314] on button "Boxes" at bounding box center [36, 288] width 72 height 54
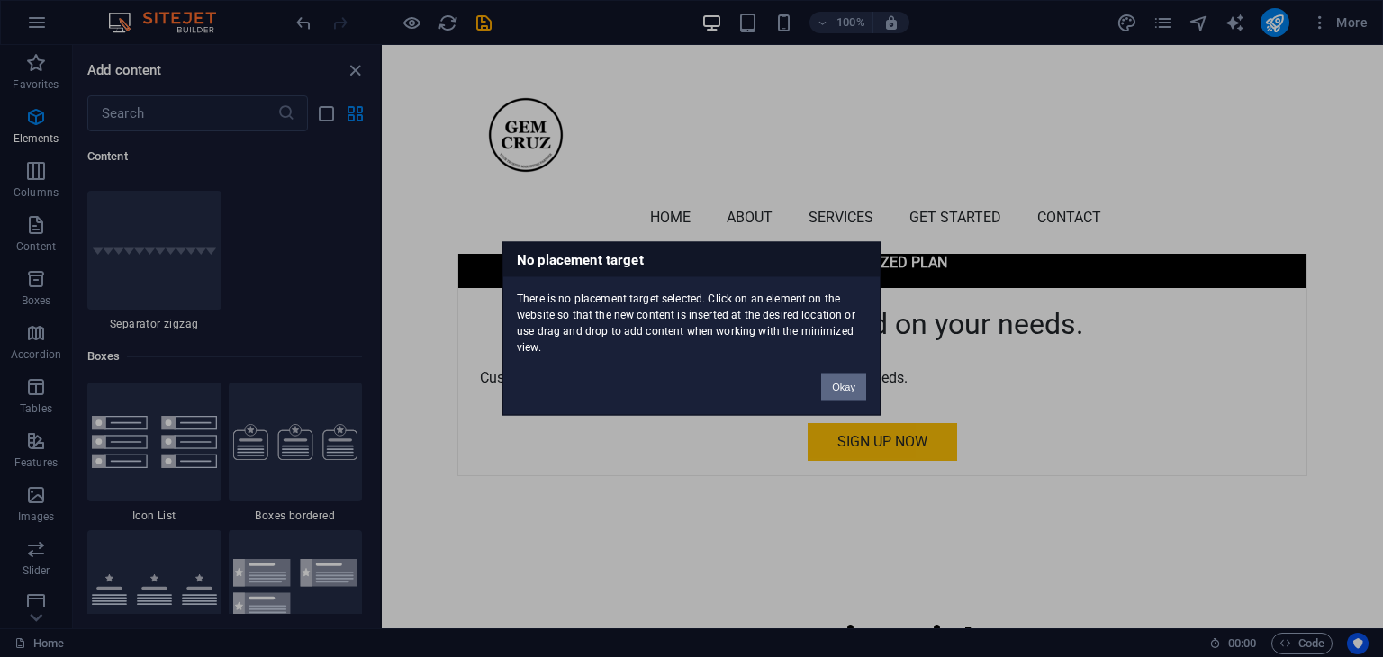
scroll to position [4967, 0]
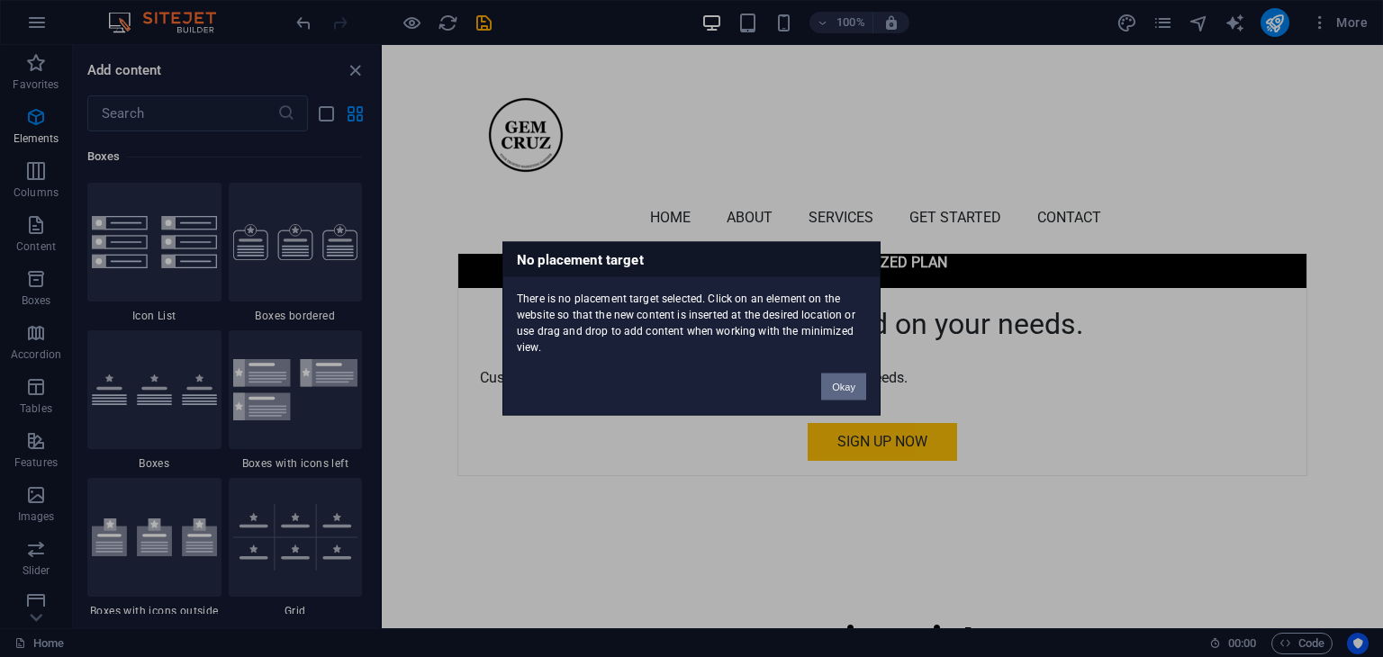
click at [844, 384] on button "Okay" at bounding box center [843, 387] width 45 height 27
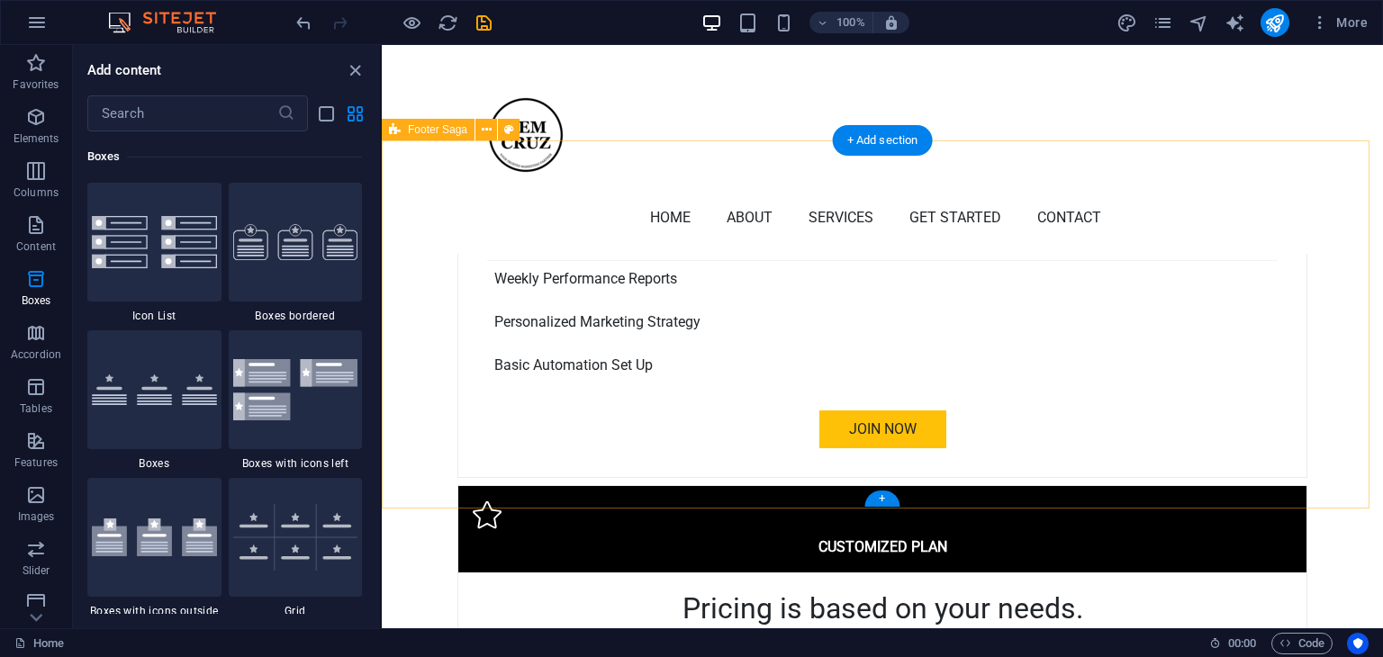
scroll to position [4940, 0]
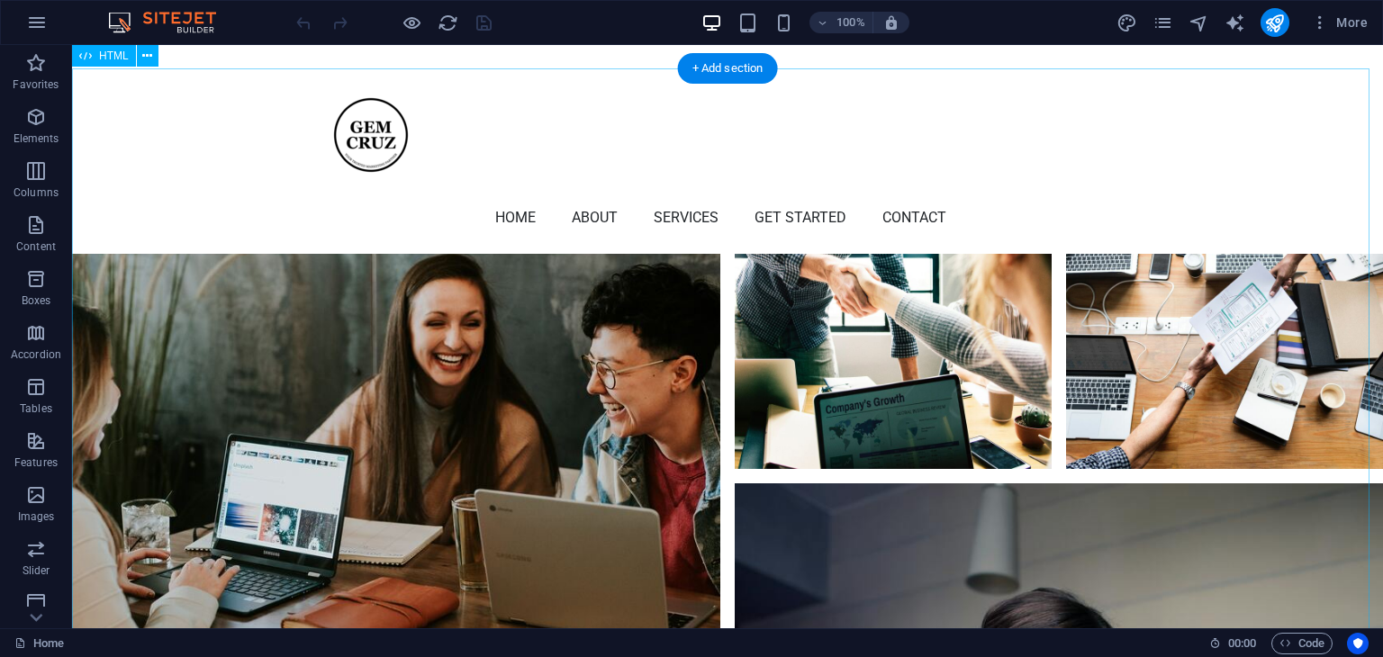
scroll to position [5819, 0]
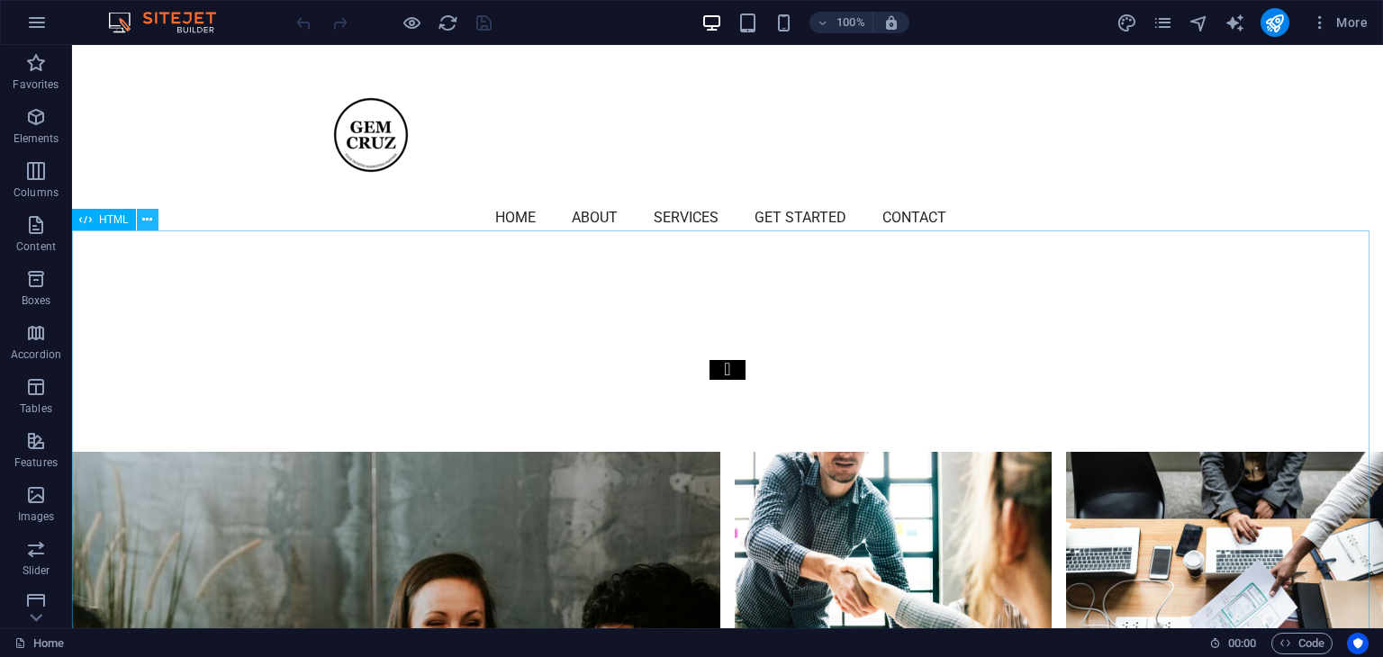
click at [148, 221] on icon at bounding box center [147, 220] width 10 height 19
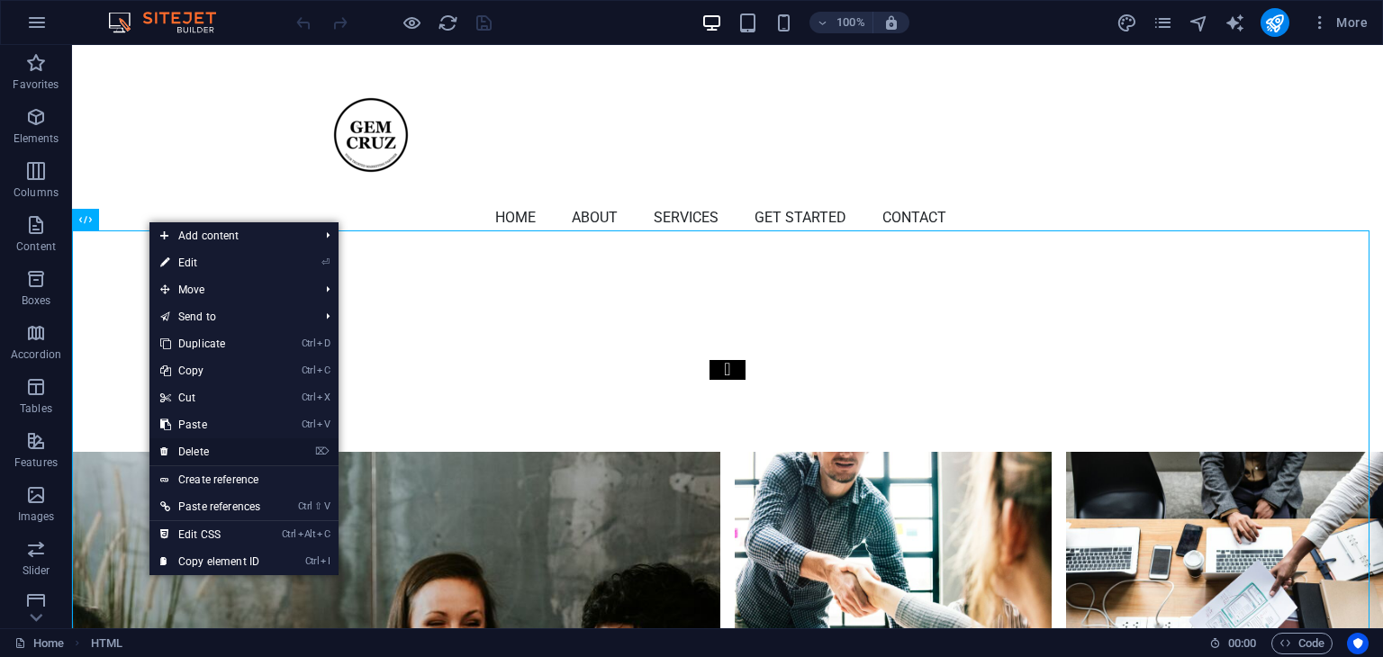
click at [212, 446] on link "⌦ Delete" at bounding box center [210, 451] width 122 height 27
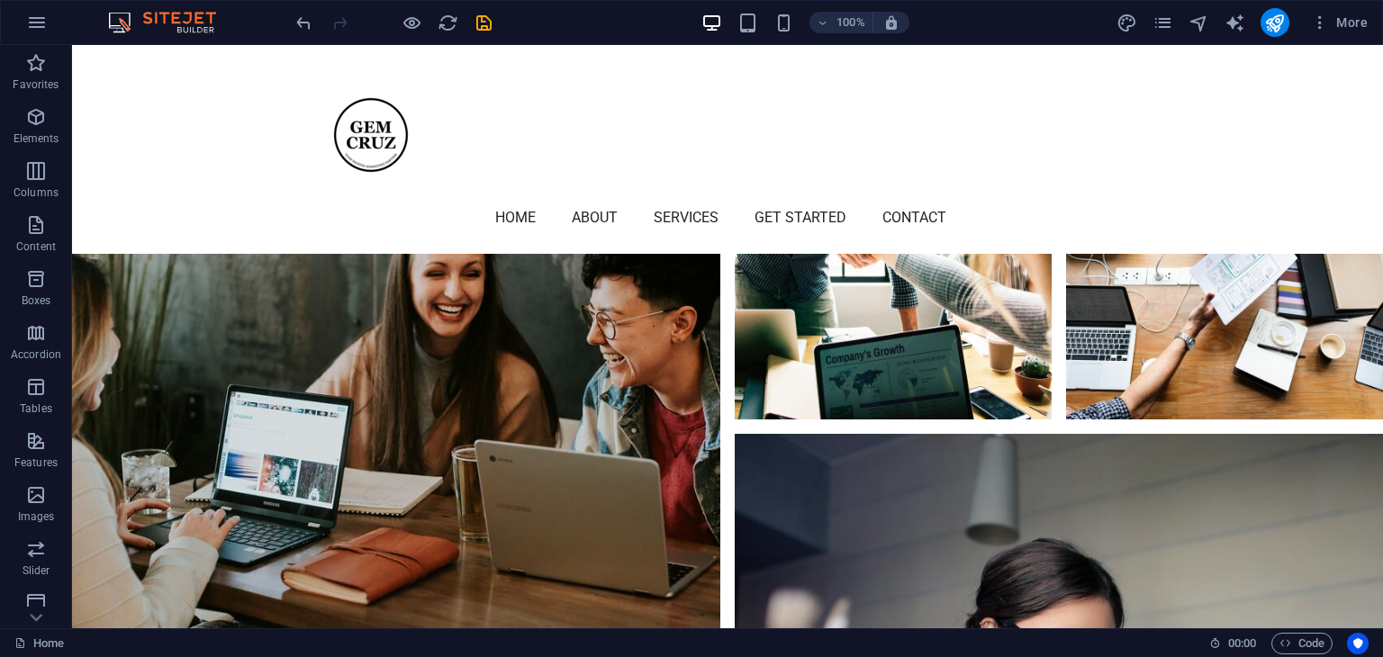
scroll to position [6245, 0]
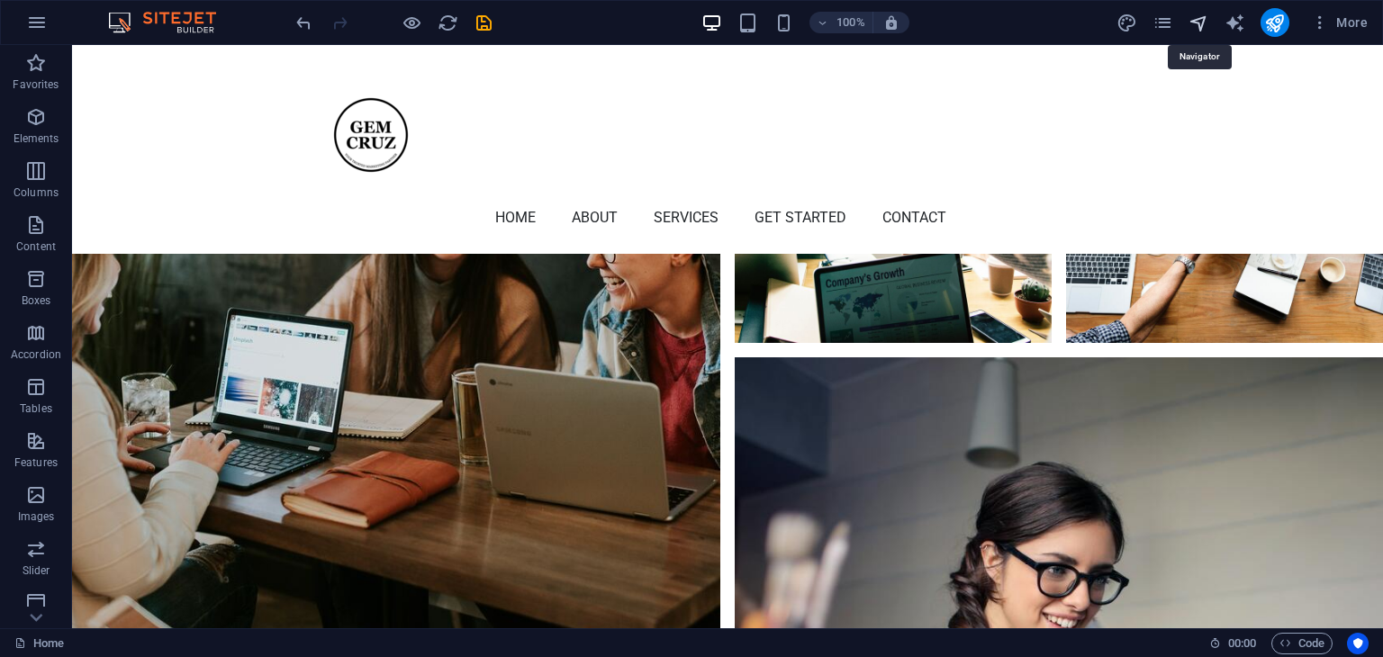
click at [1198, 20] on icon "navigator" at bounding box center [1199, 23] width 21 height 21
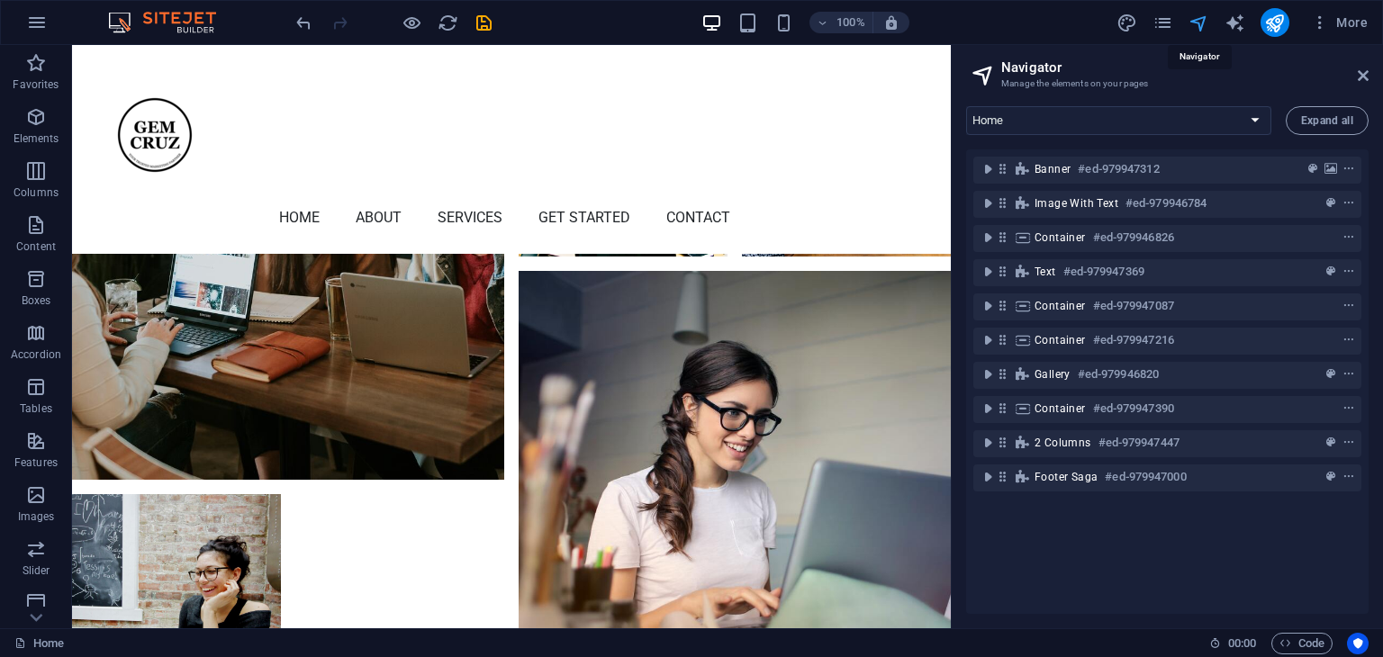
scroll to position [5943, 0]
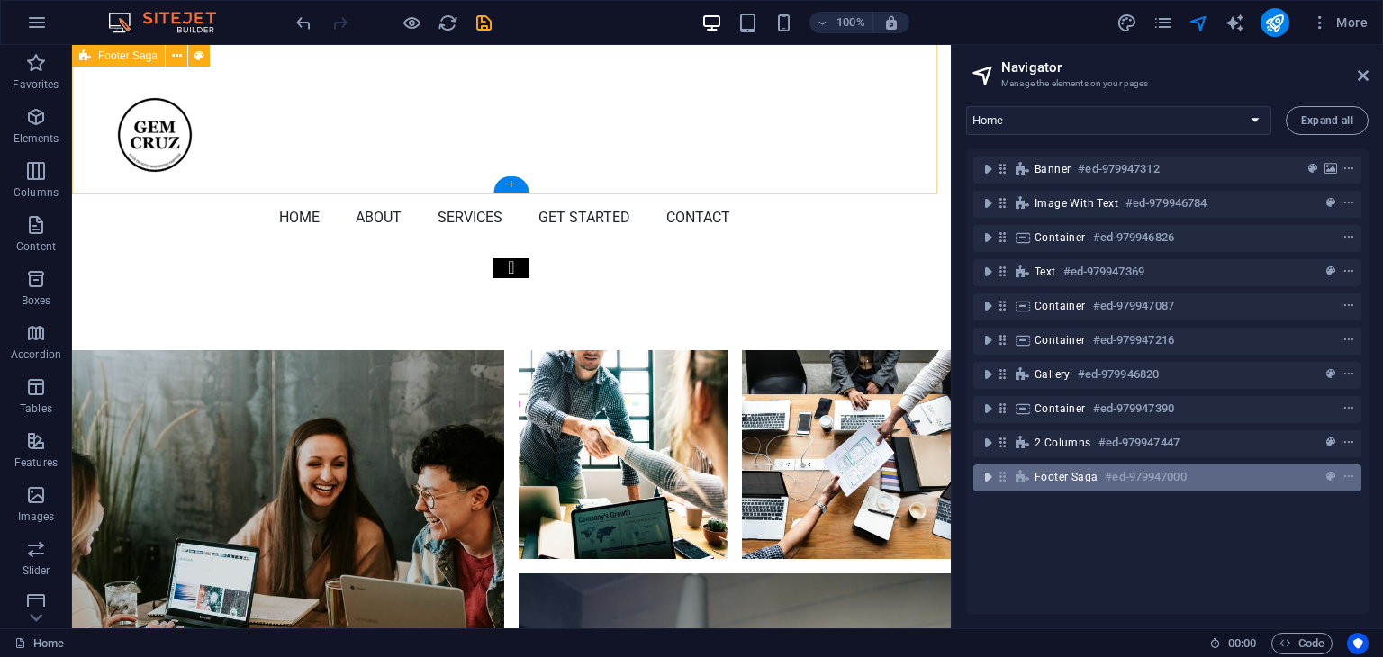
click at [982, 479] on icon "toggle-expand" at bounding box center [988, 477] width 18 height 18
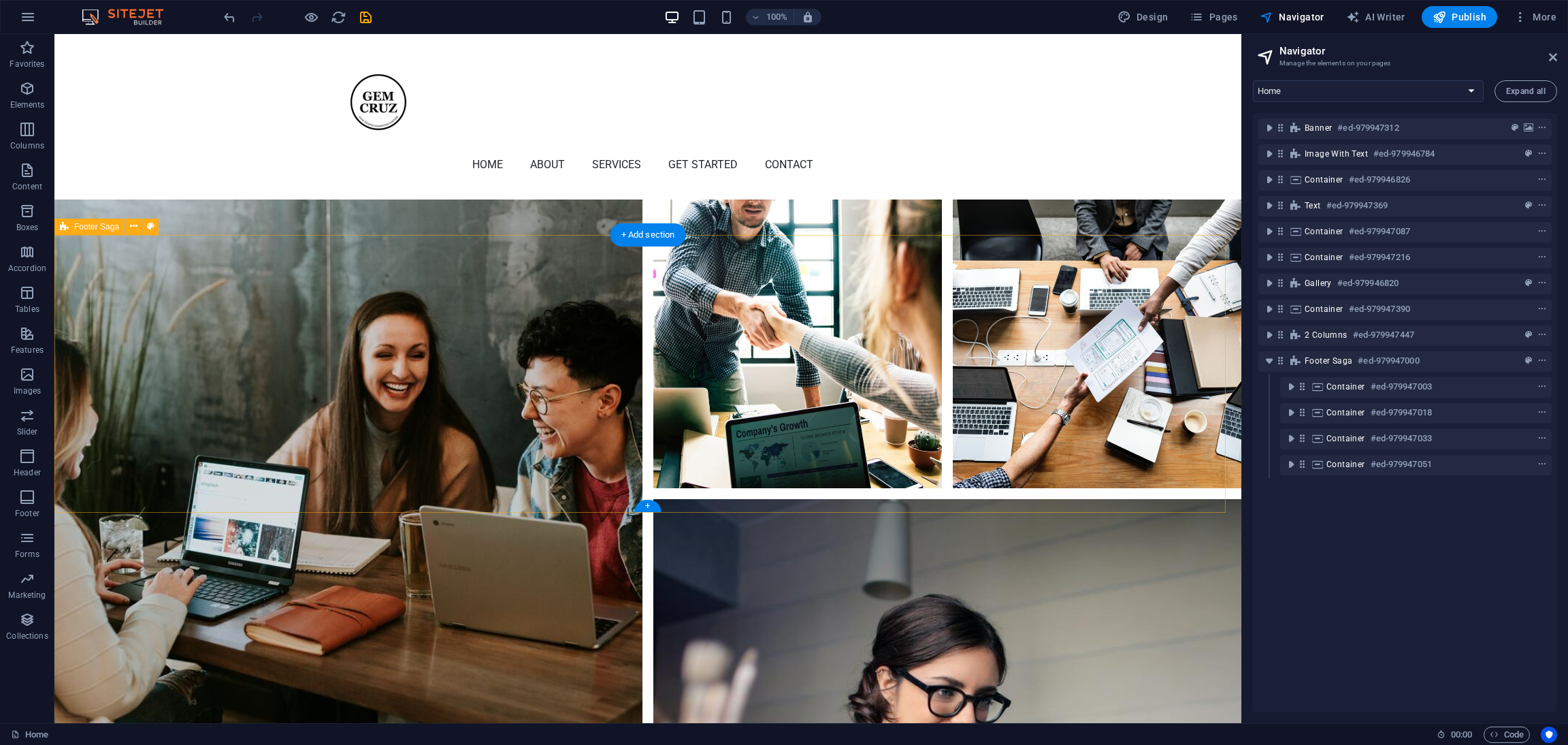
scroll to position [4596, 0]
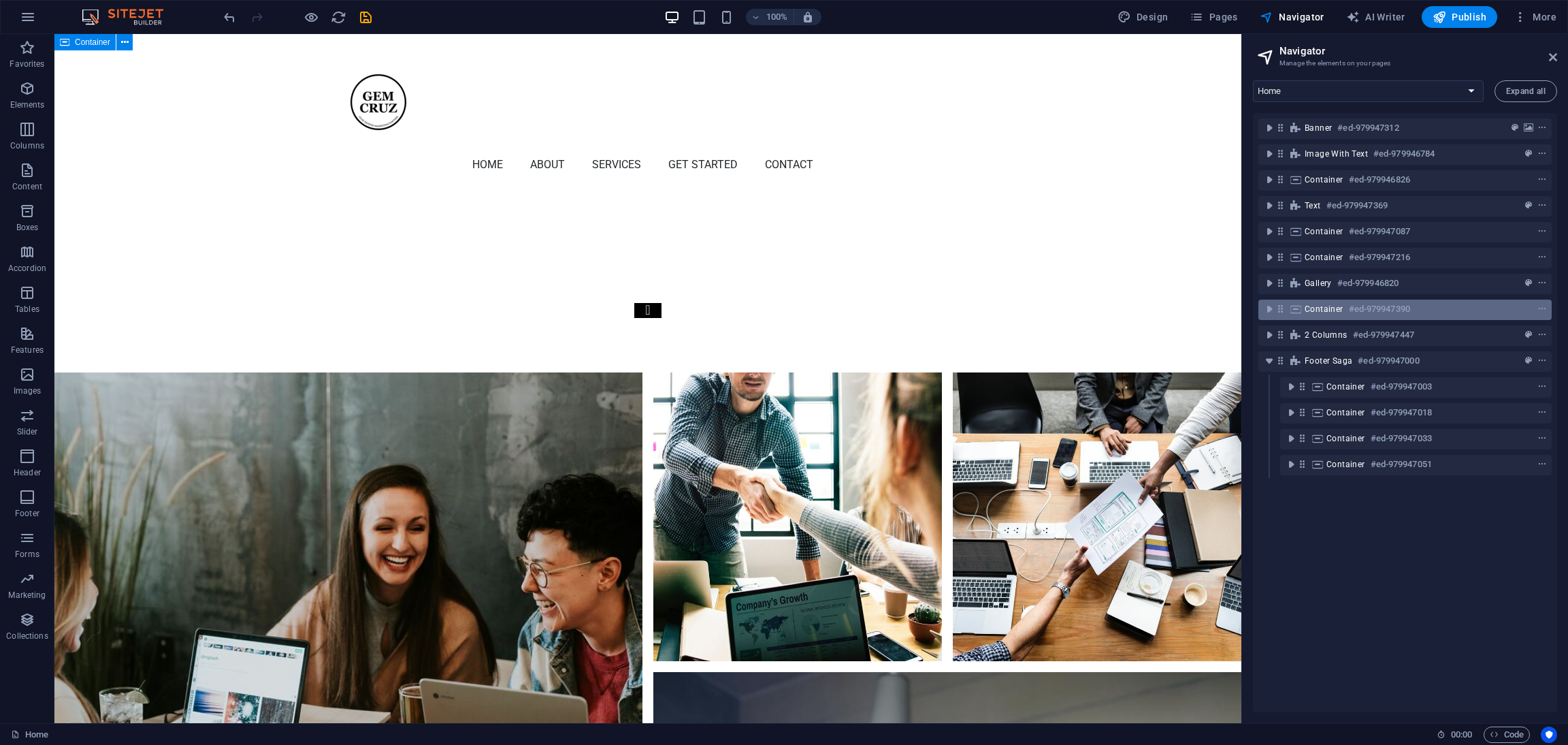
click at [1045, 306] on h6 "#ed-979947390" at bounding box center [1380, 309] width 61 height 17
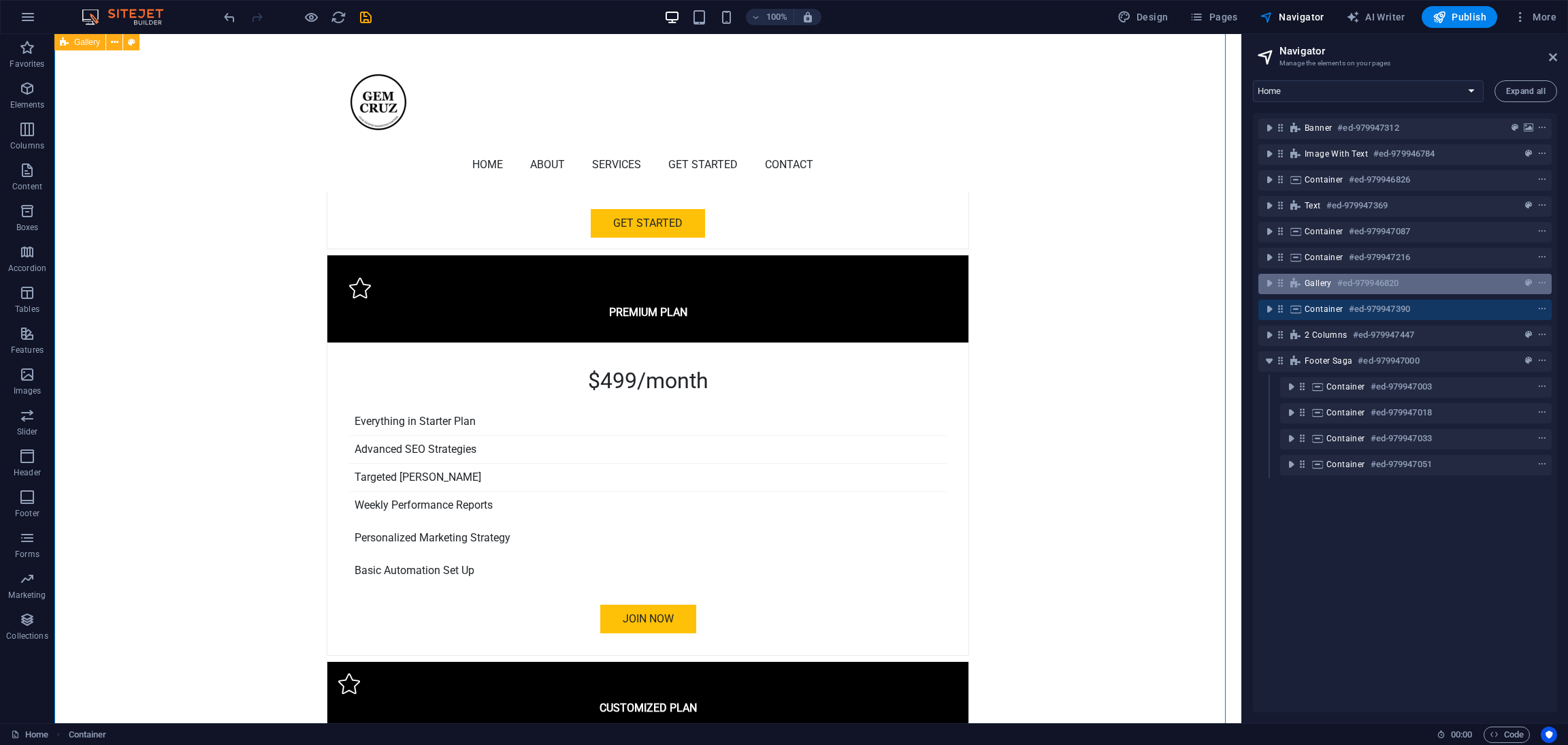
click at [1045, 288] on div "Gallery #ed-979946820" at bounding box center [1394, 284] width 179 height 17
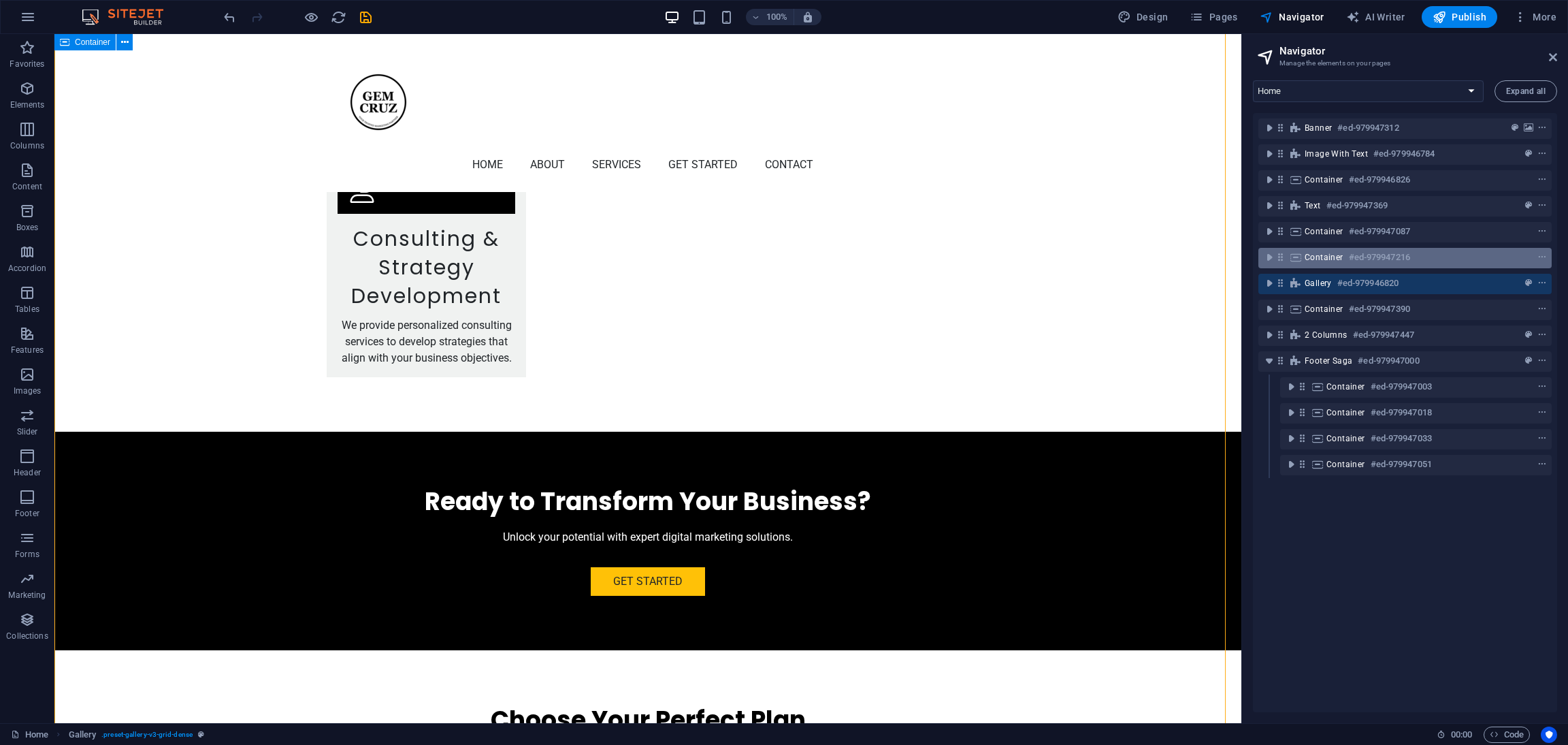
click at [1045, 256] on span "Container" at bounding box center [1324, 257] width 39 height 11
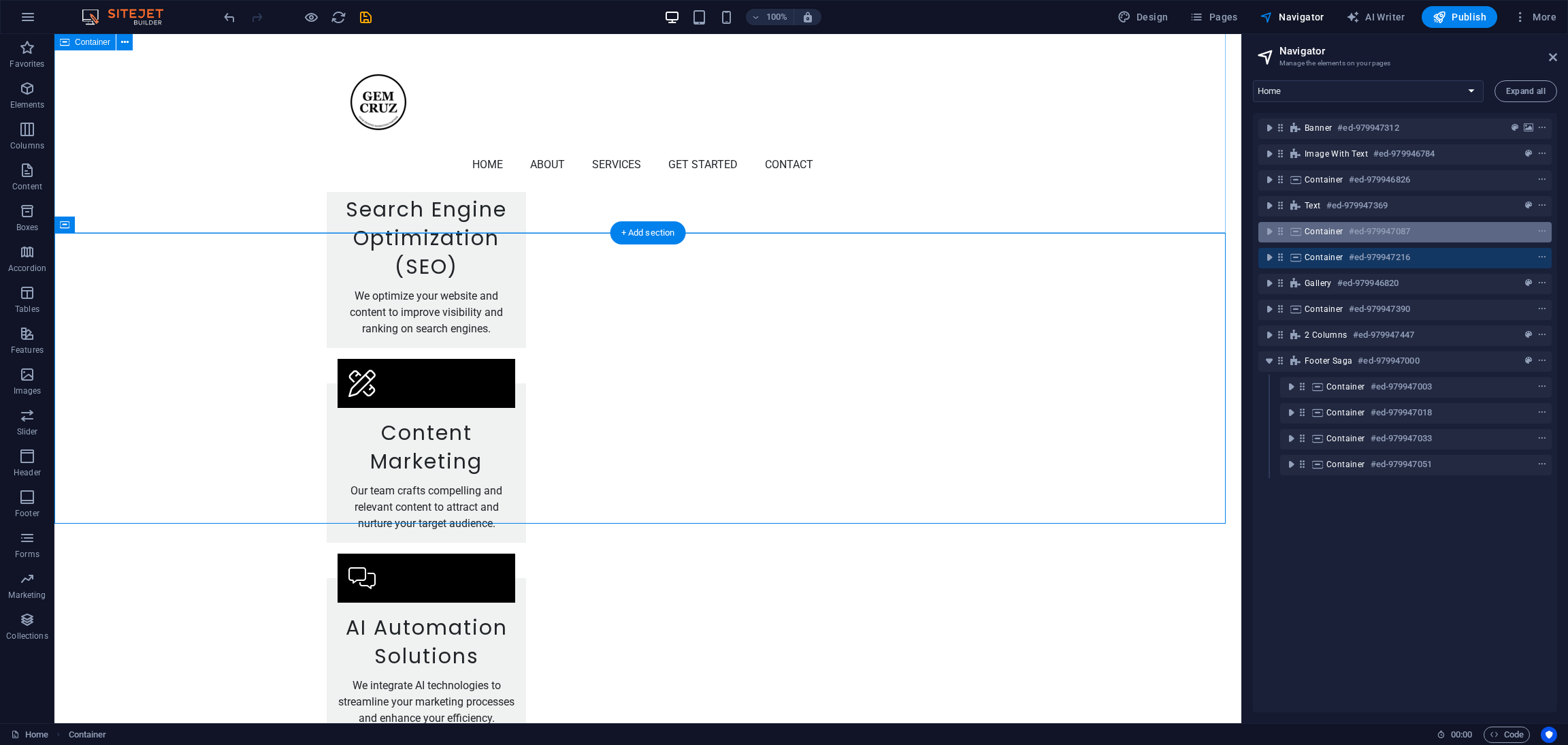
click at [1045, 231] on span "Container" at bounding box center [1324, 231] width 39 height 11
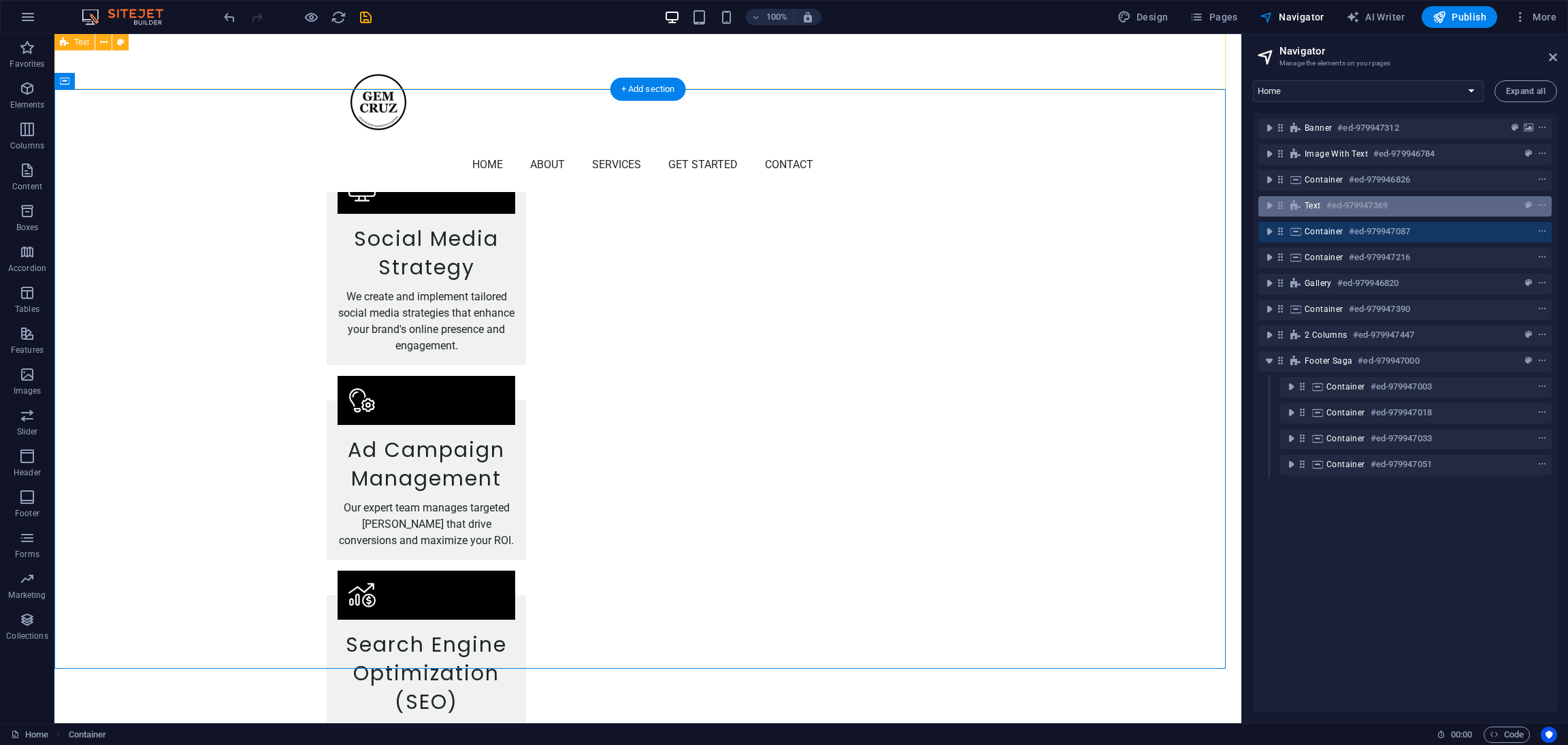
click at [1045, 206] on h6 "#ed-979947369" at bounding box center [1357, 206] width 61 height 17
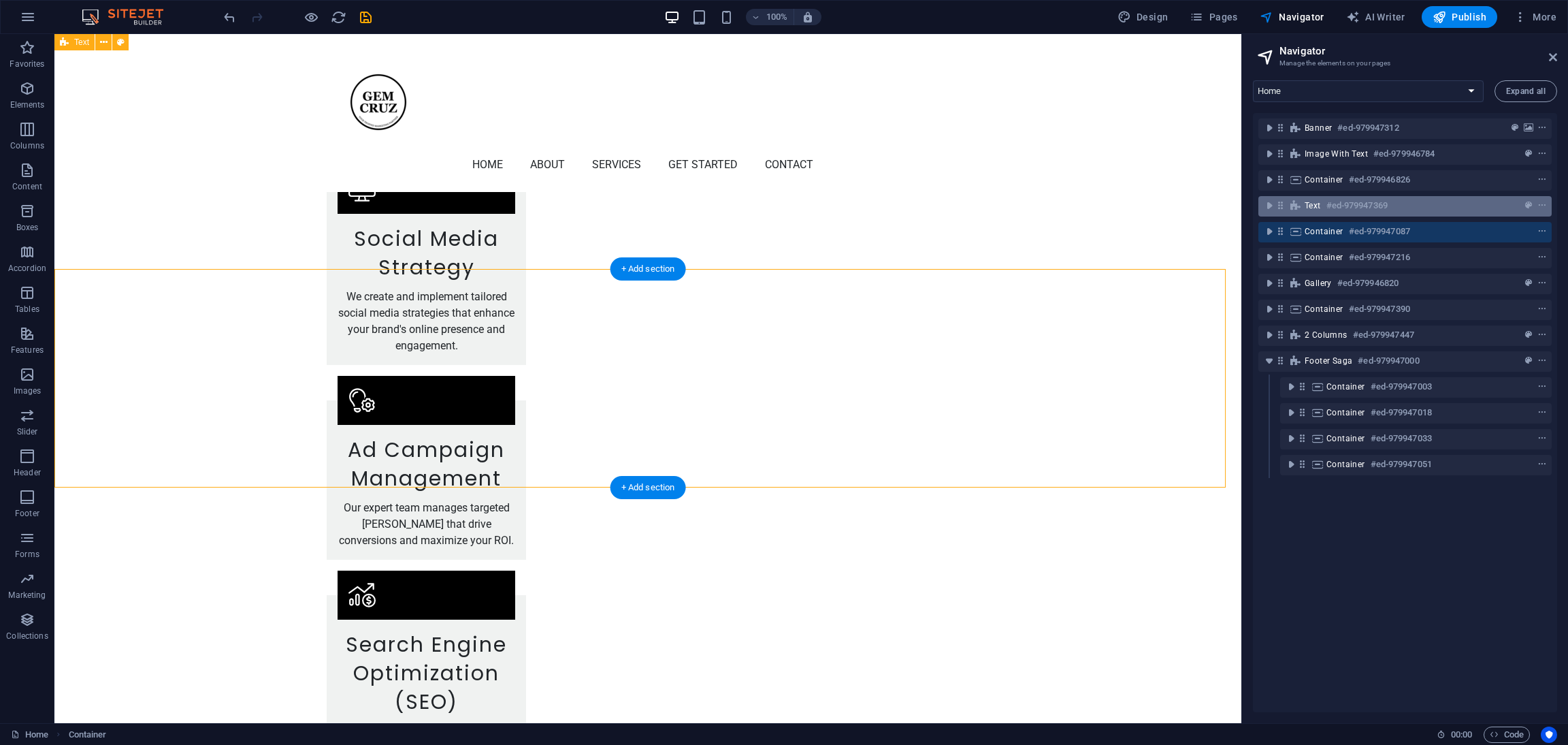
scroll to position [1506, 0]
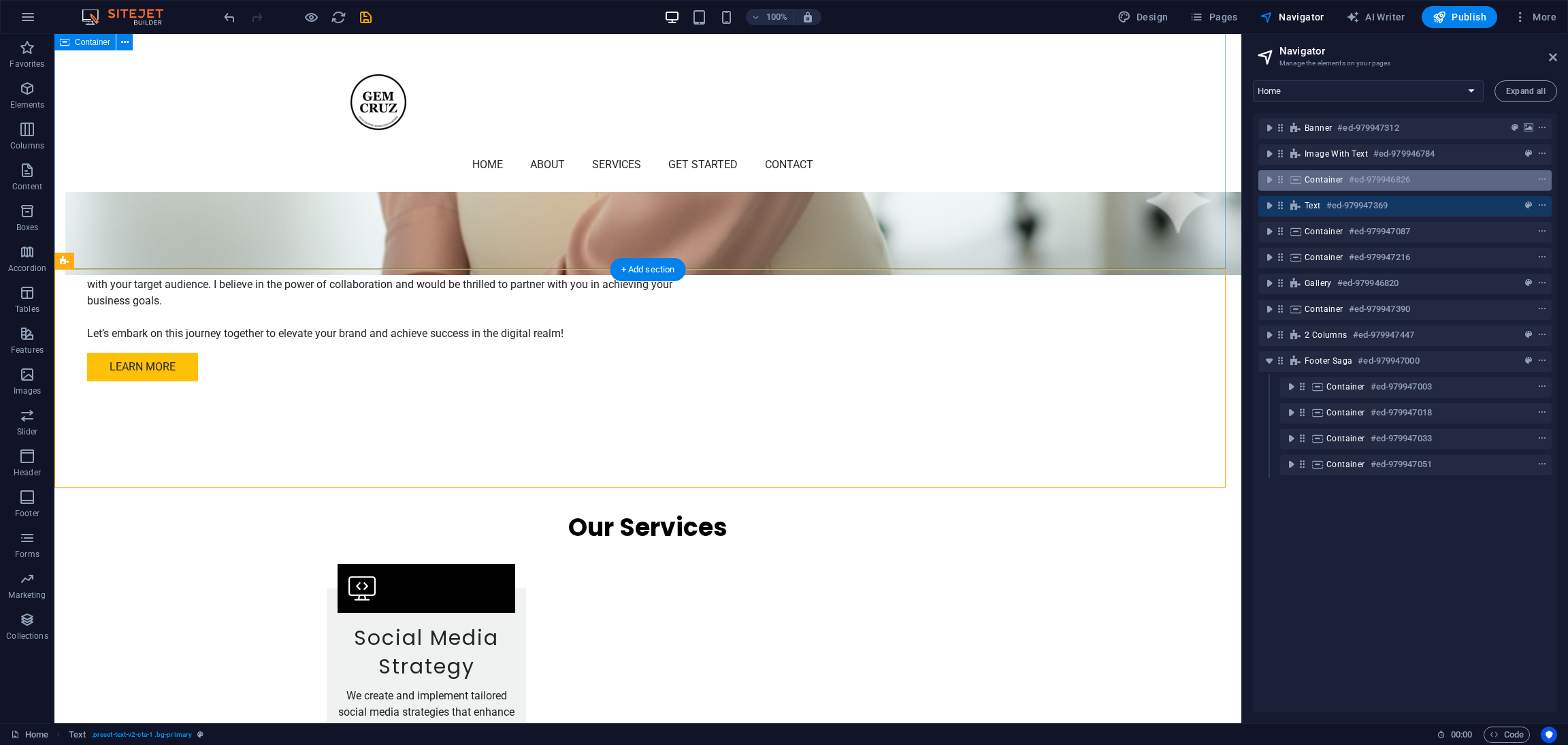
click at [1045, 181] on span "Container" at bounding box center [1324, 179] width 39 height 11
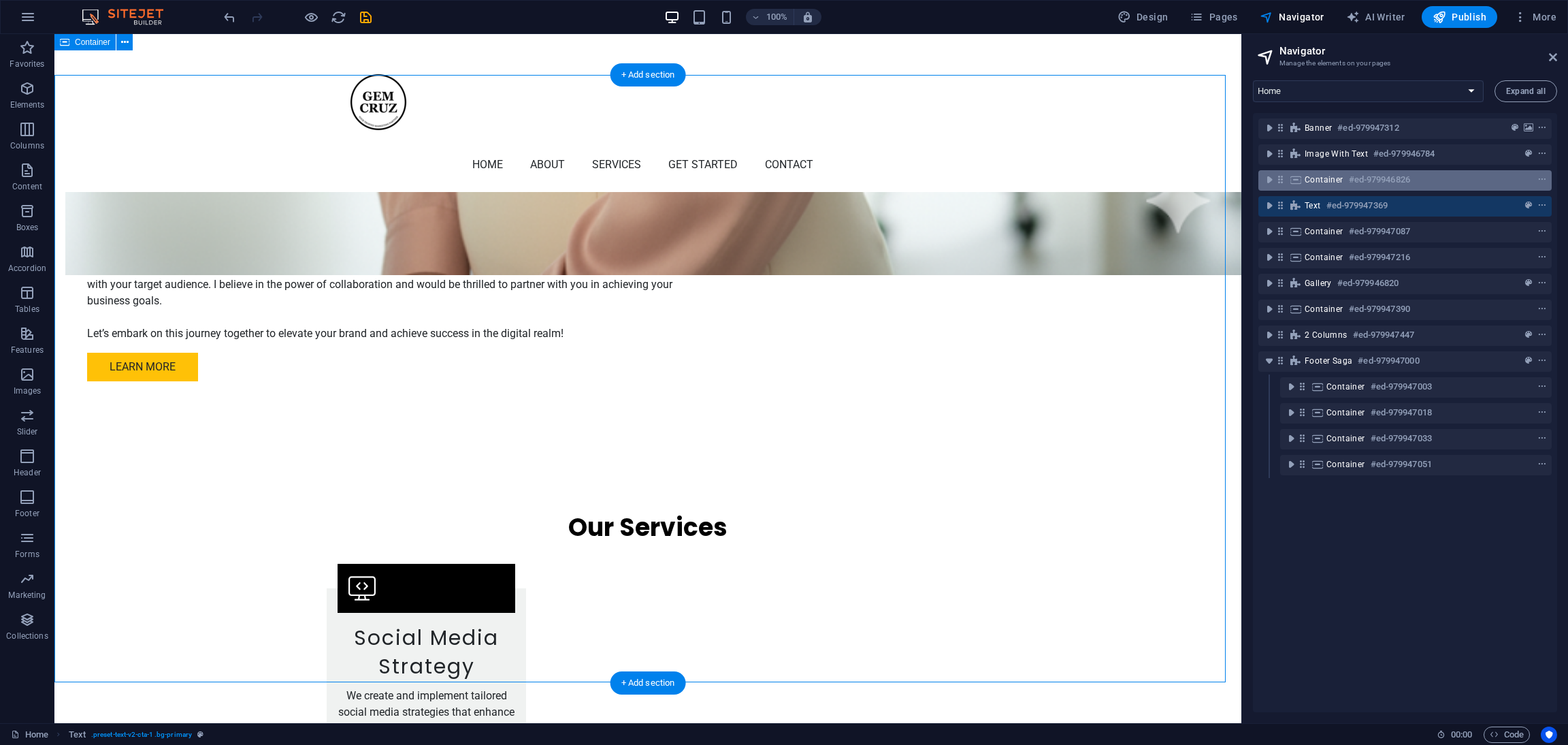
scroll to position [1092, 0]
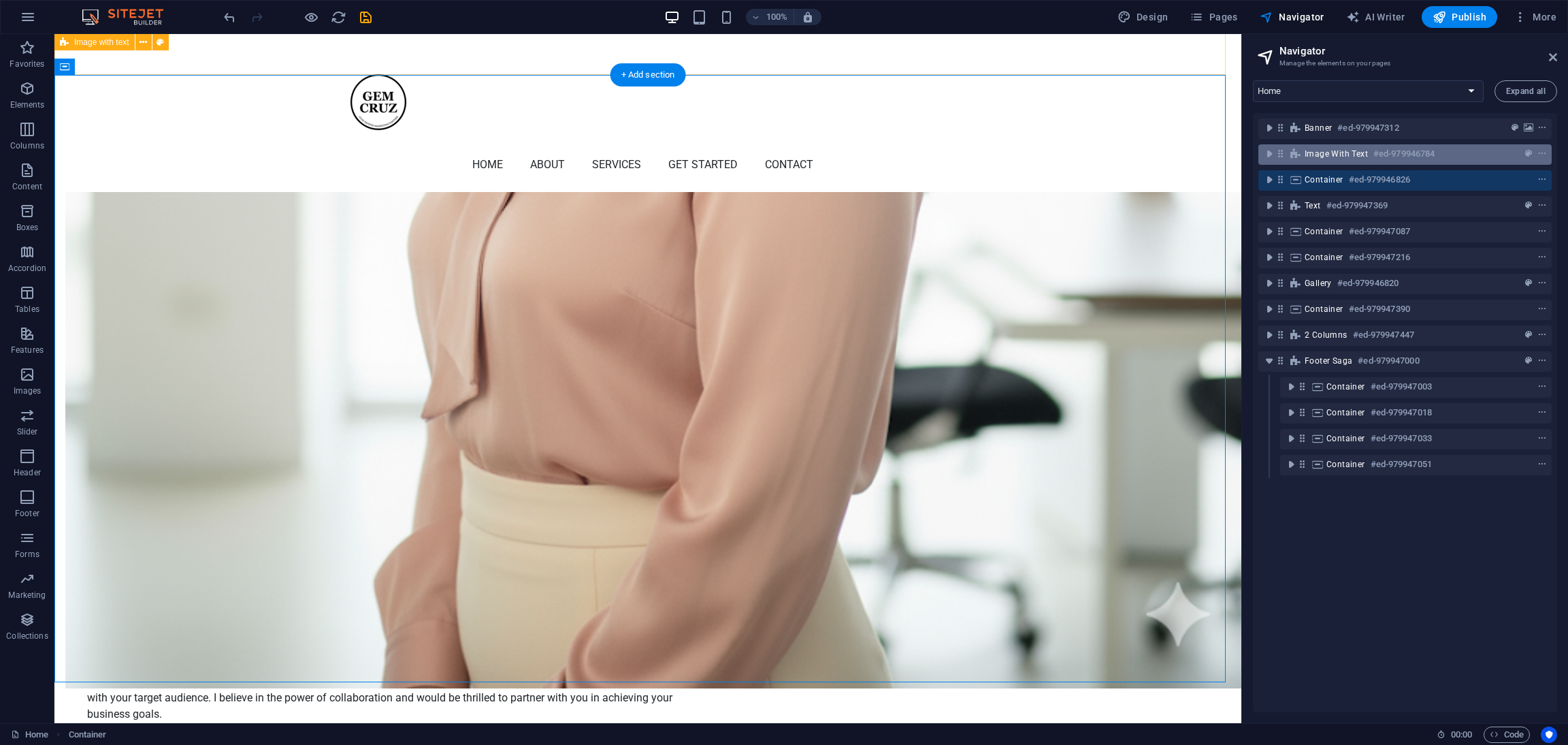
click at [1045, 156] on span "Image with text" at bounding box center [1337, 154] width 64 height 11
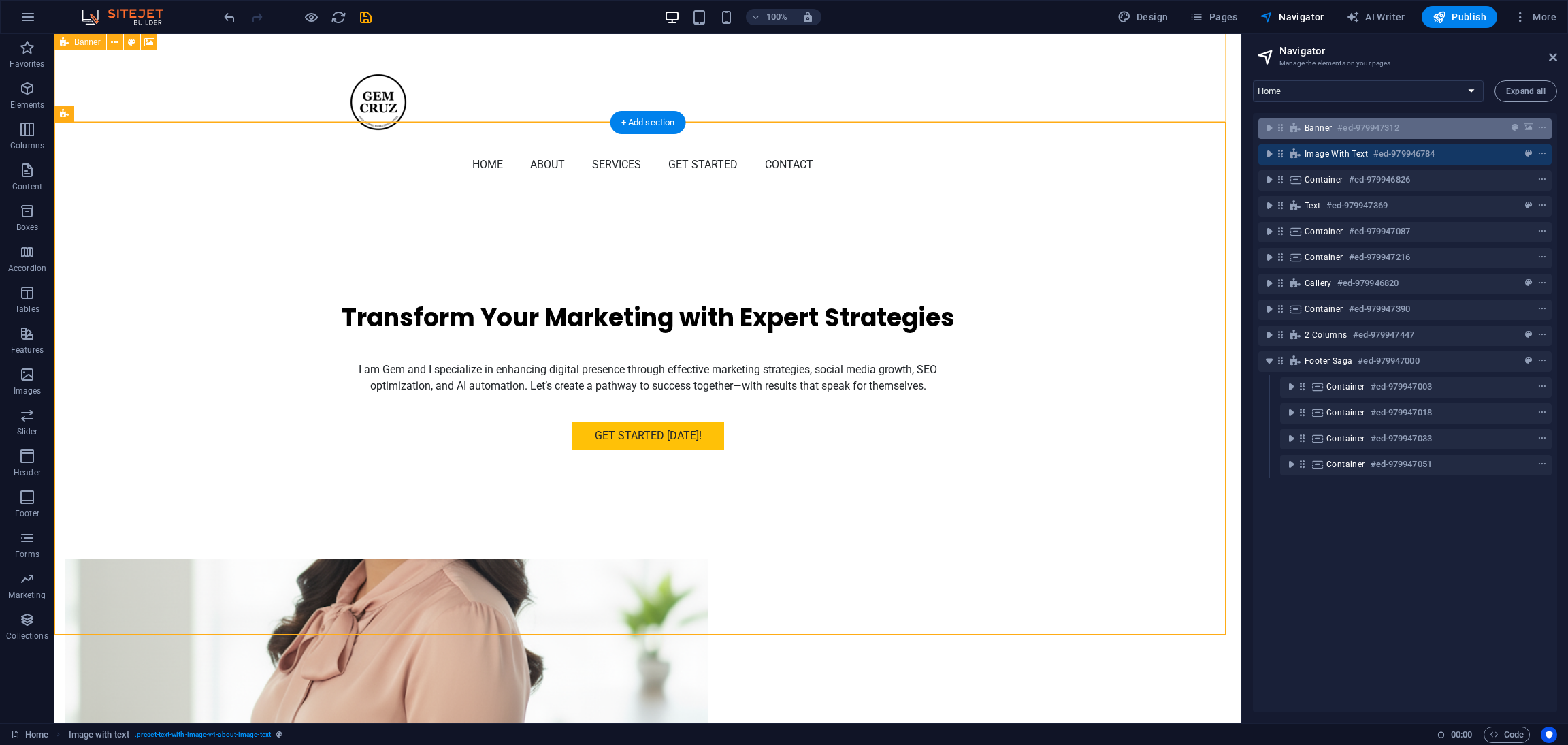
click at [1045, 127] on span "Banner" at bounding box center [1319, 128] width 27 height 11
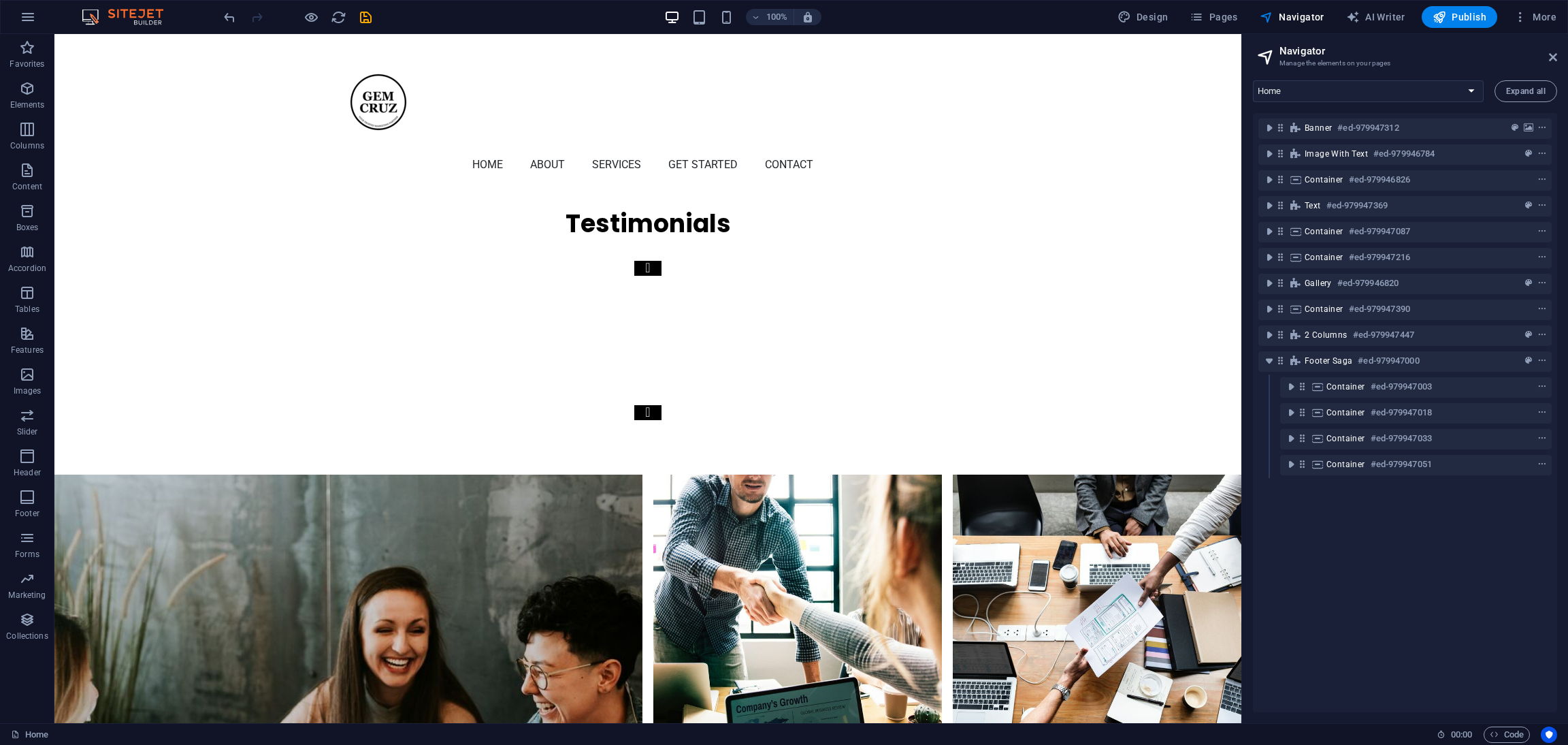
scroll to position [4984, 0]
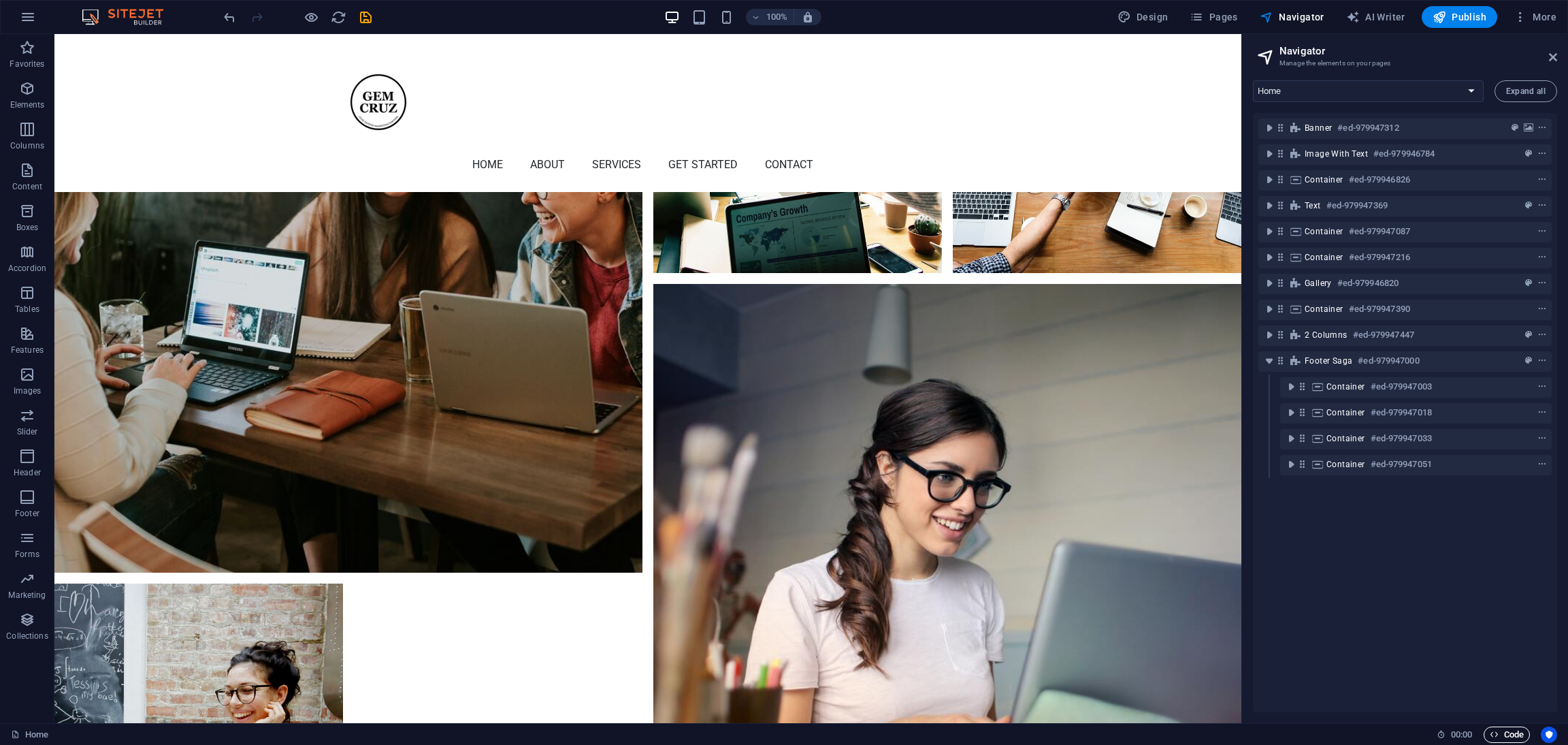
click at [1045, 496] on span "Code" at bounding box center [1507, 735] width 34 height 17
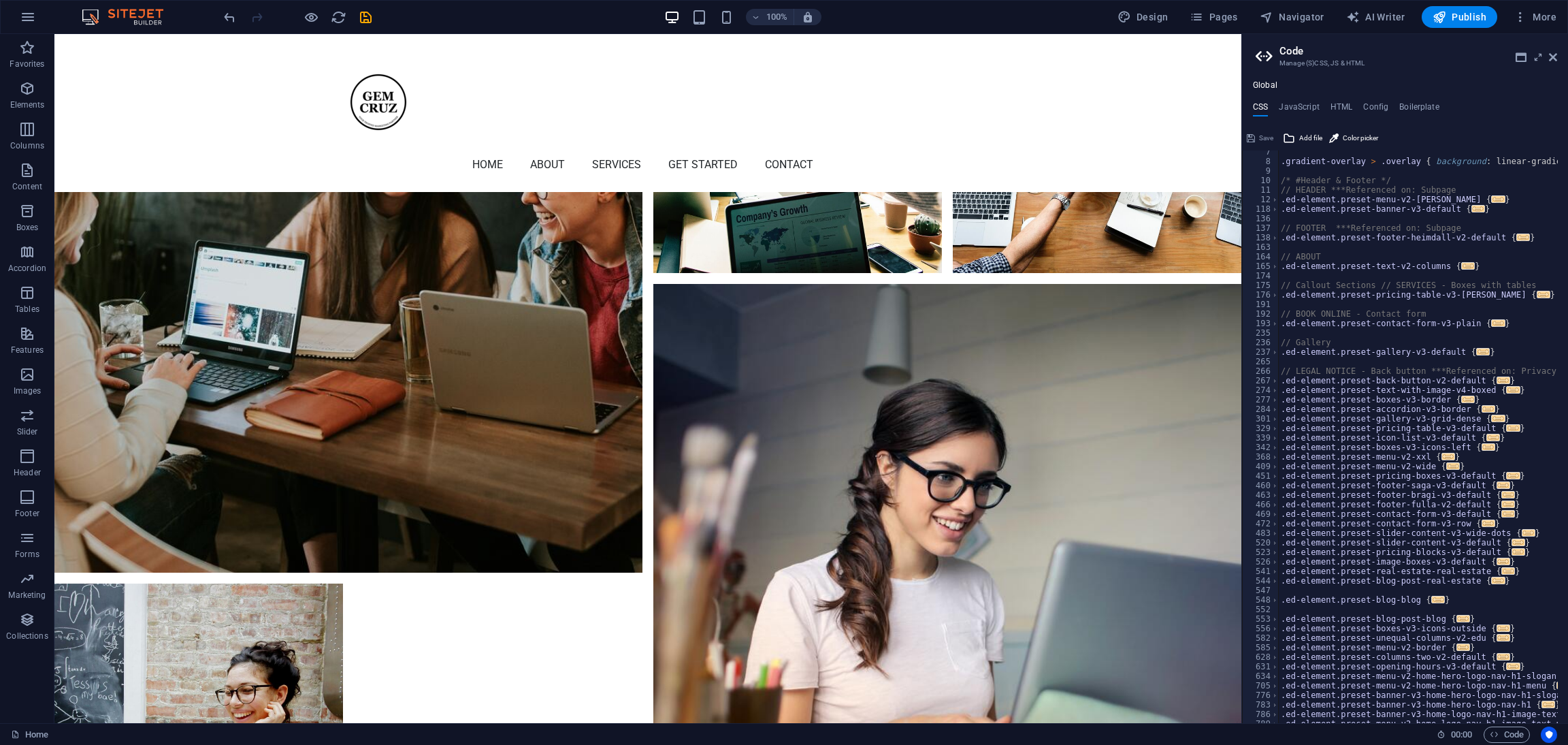
scroll to position [61, 0]
click at [1045, 112] on h4 "HTML" at bounding box center [1342, 110] width 23 height 15
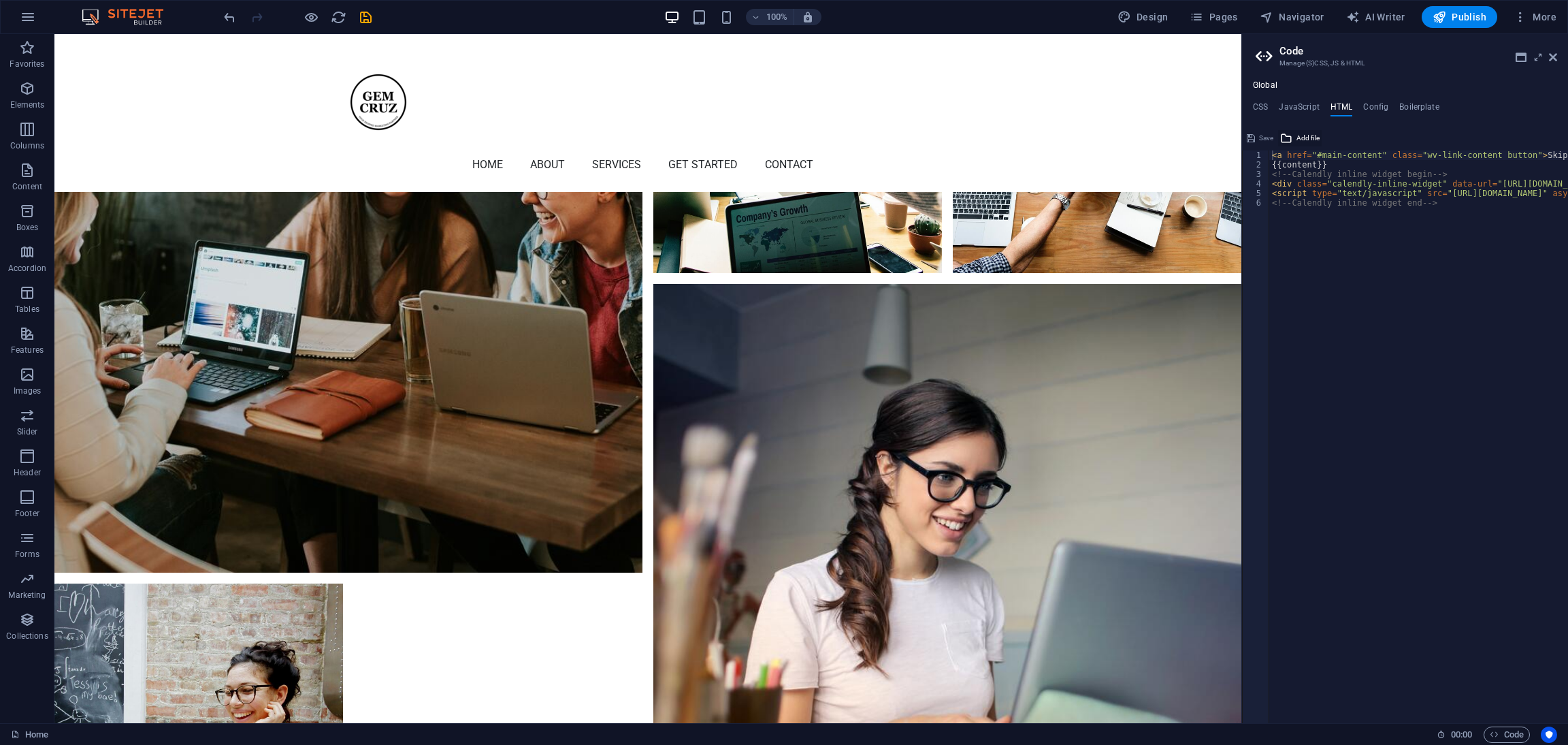
click at [1045, 137] on span "Add file" at bounding box center [1308, 138] width 23 height 17
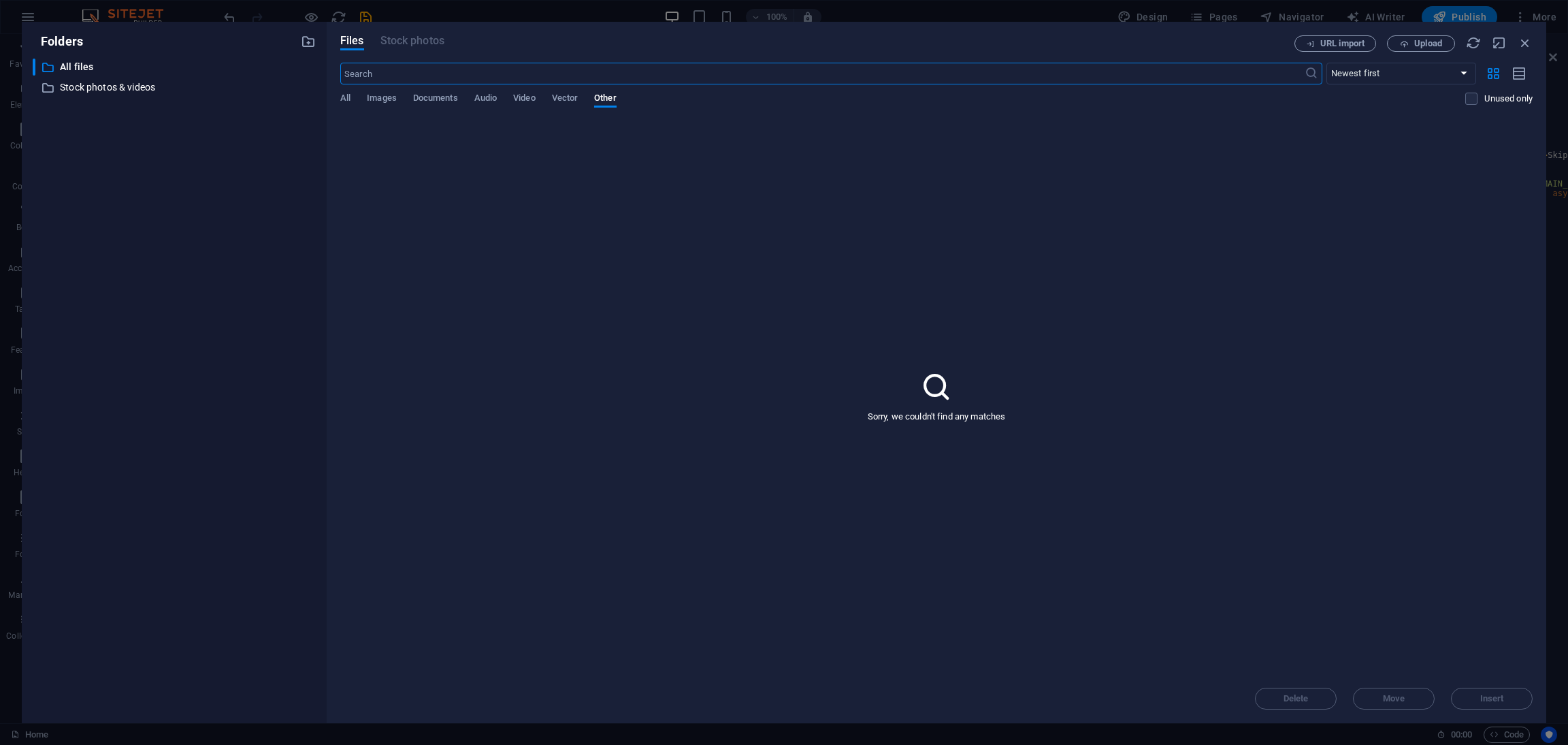
scroll to position [4734, 0]
click at [95, 66] on p "All files" at bounding box center [175, 67] width 231 height 16
click at [113, 83] on p "Stock photos & videos" at bounding box center [175, 87] width 231 height 16
click at [56, 67] on div "​ All files All files" at bounding box center [161, 67] width 258 height 17
click at [1045, 43] on icon "button" at bounding box center [1526, 43] width 15 height 15
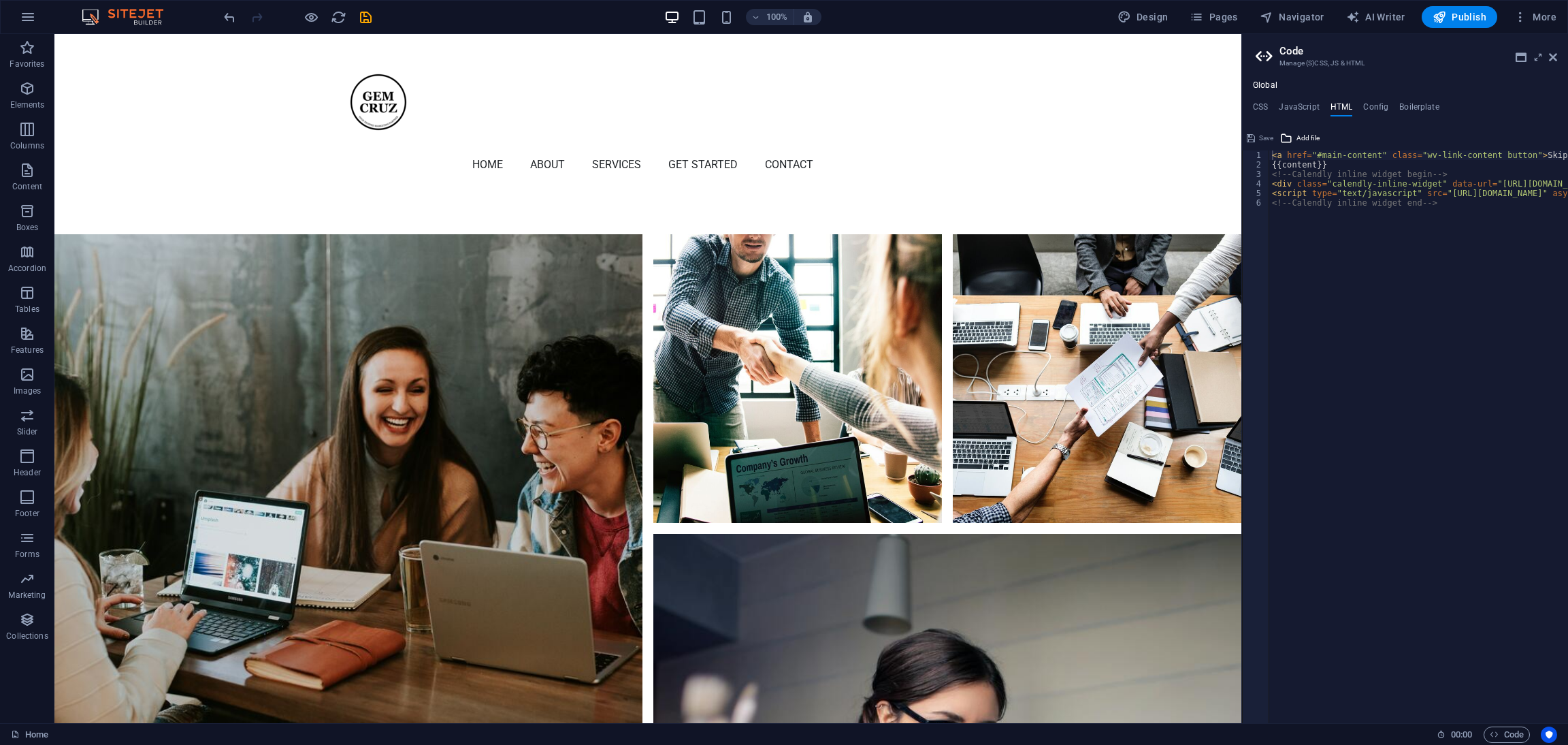
scroll to position [4984, 0]
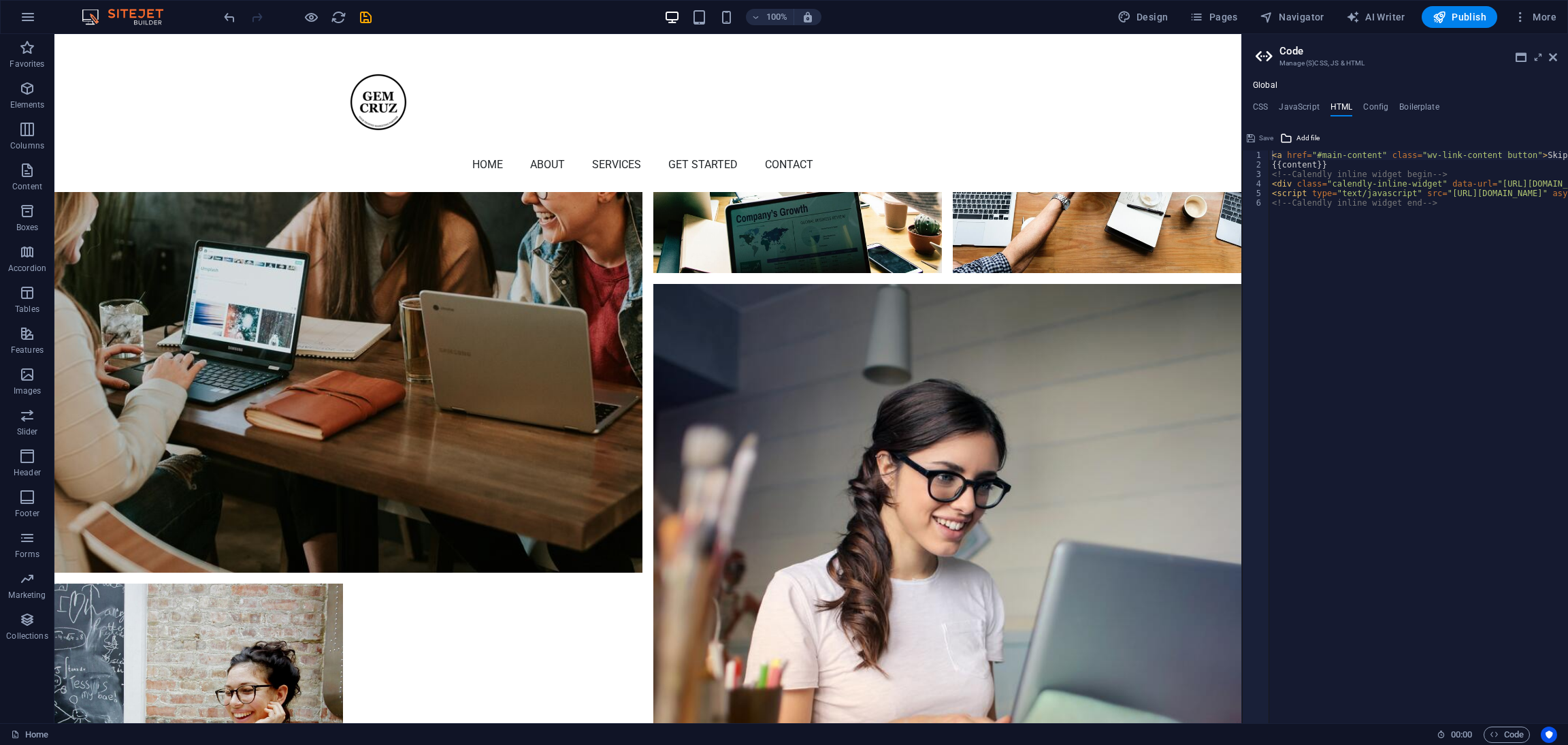
click at [1045, 200] on div "< a href = "#main-content" class = "wv-link-content button" > Skip to main cont…" at bounding box center [1579, 442] width 620 height 582
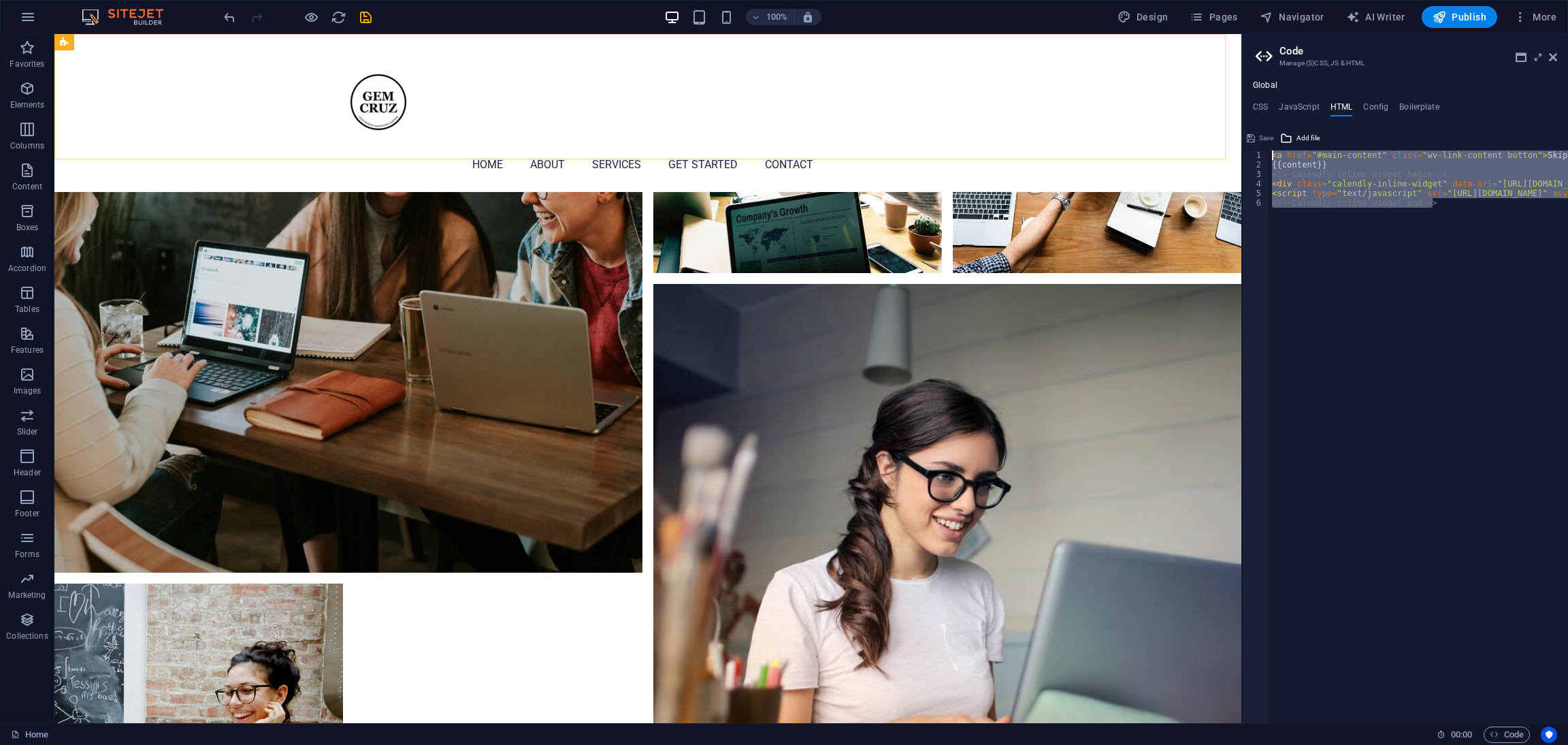
drag, startPoint x: 1564, startPoint y: 258, endPoint x: 1213, endPoint y: 133, distance: 372.6
click at [1045, 343] on div "< a href = "#main-content" class = "wv-link-content button" > Skip to main cont…" at bounding box center [1418, 436] width 299 height 573
type textarea "<!-- Calendly inline widget end -->"
drag, startPoint x: 1493, startPoint y: 237, endPoint x: 1190, endPoint y: 107, distance: 329.7
type textarea "<a href="#main-content" class="wv-link-content button">Skip to main content</a>"
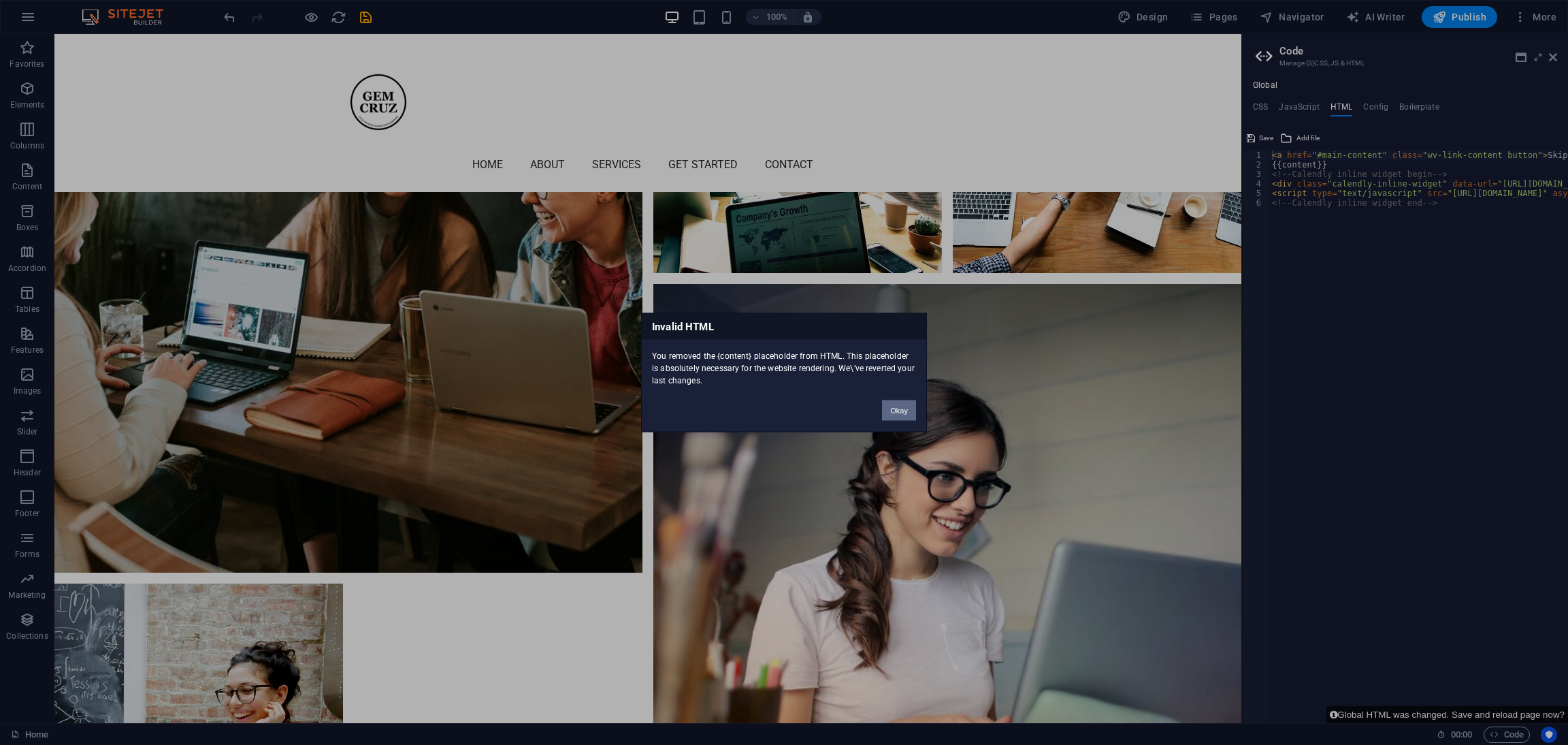
click at [891, 407] on button "Okay" at bounding box center [899, 410] width 34 height 20
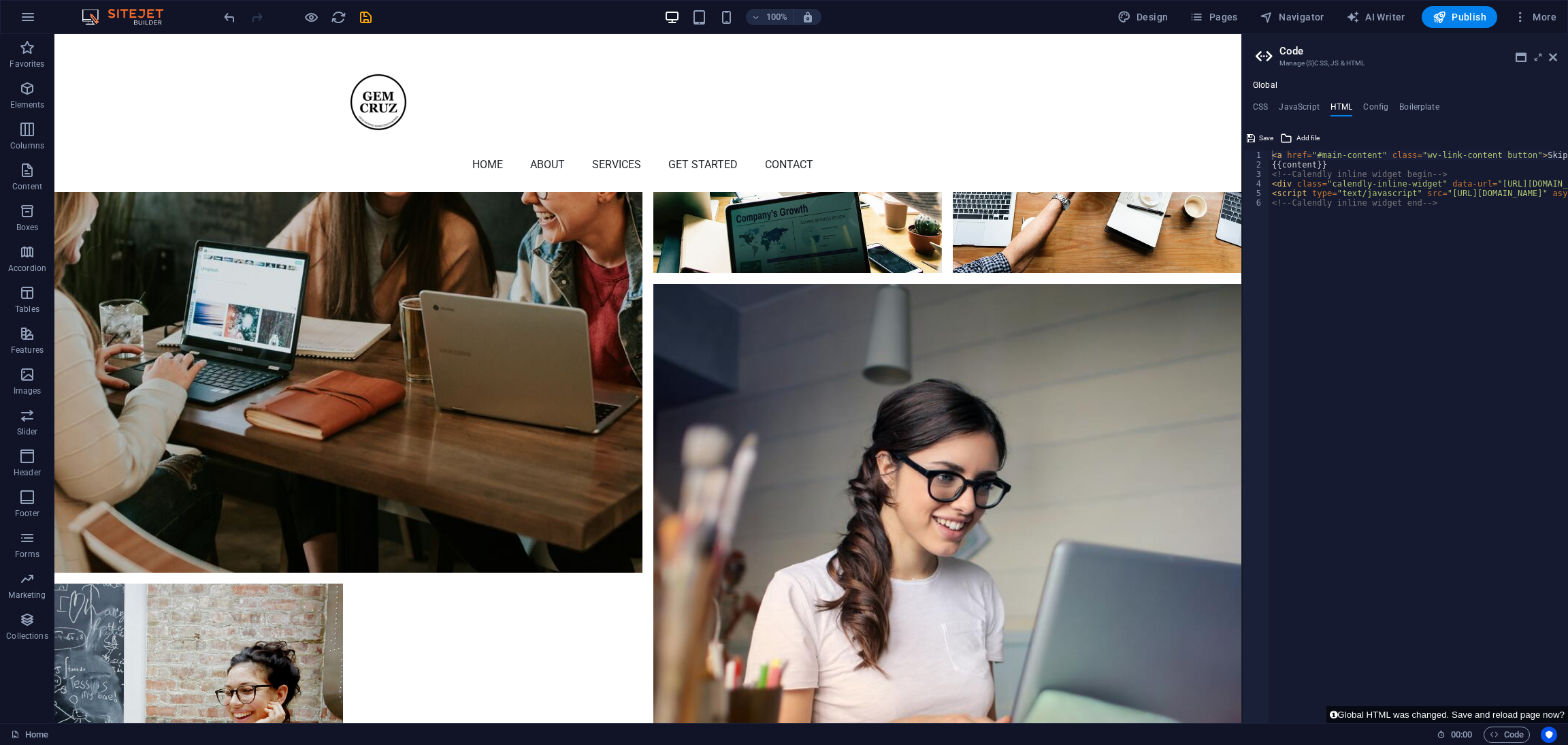
type textarea "<!-- Calendly inline widget end -->"
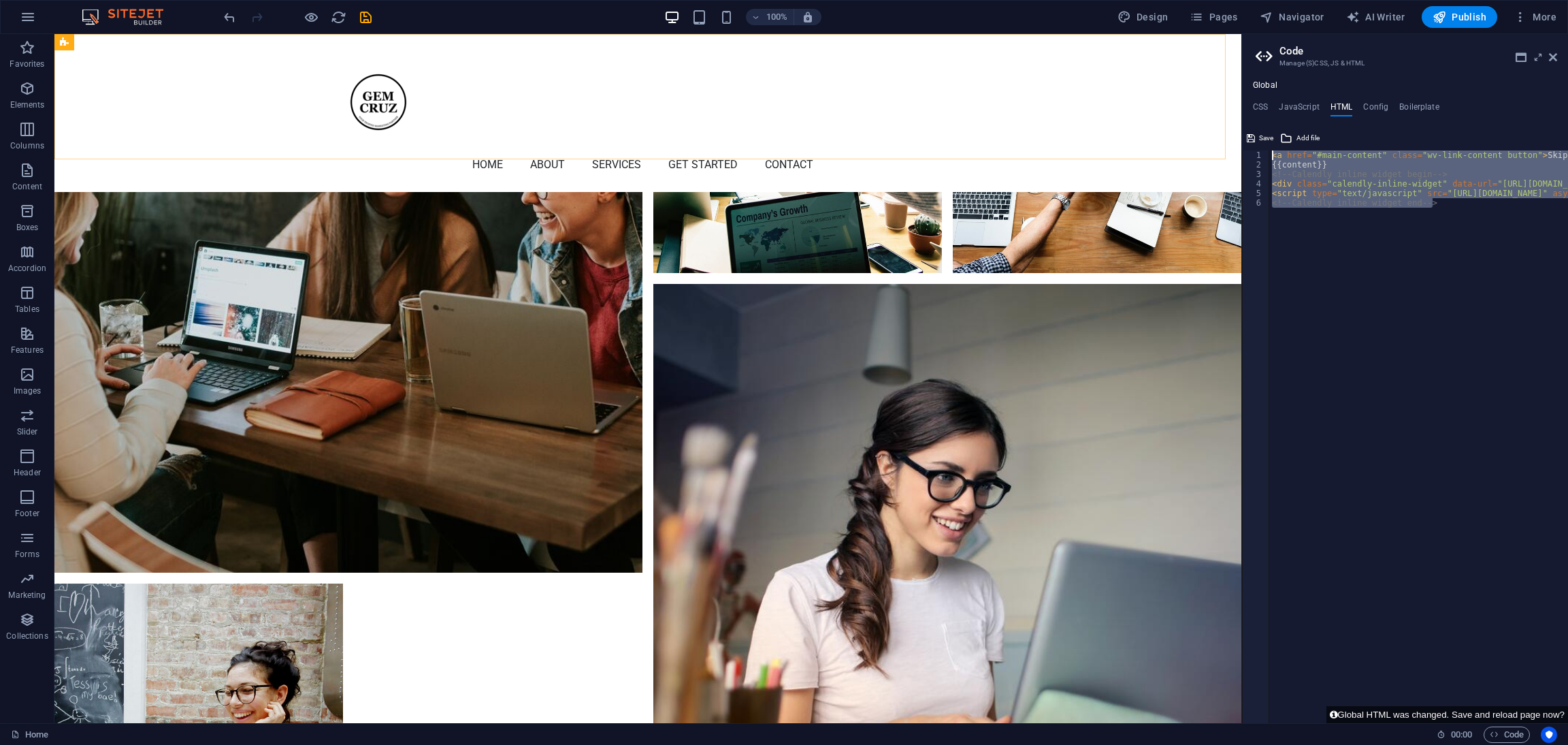
drag, startPoint x: 1524, startPoint y: 249, endPoint x: 1139, endPoint y: 123, distance: 405.1
type textarea "<a href="#main-content" class="wv-link-content button">Skip to main content</a>"
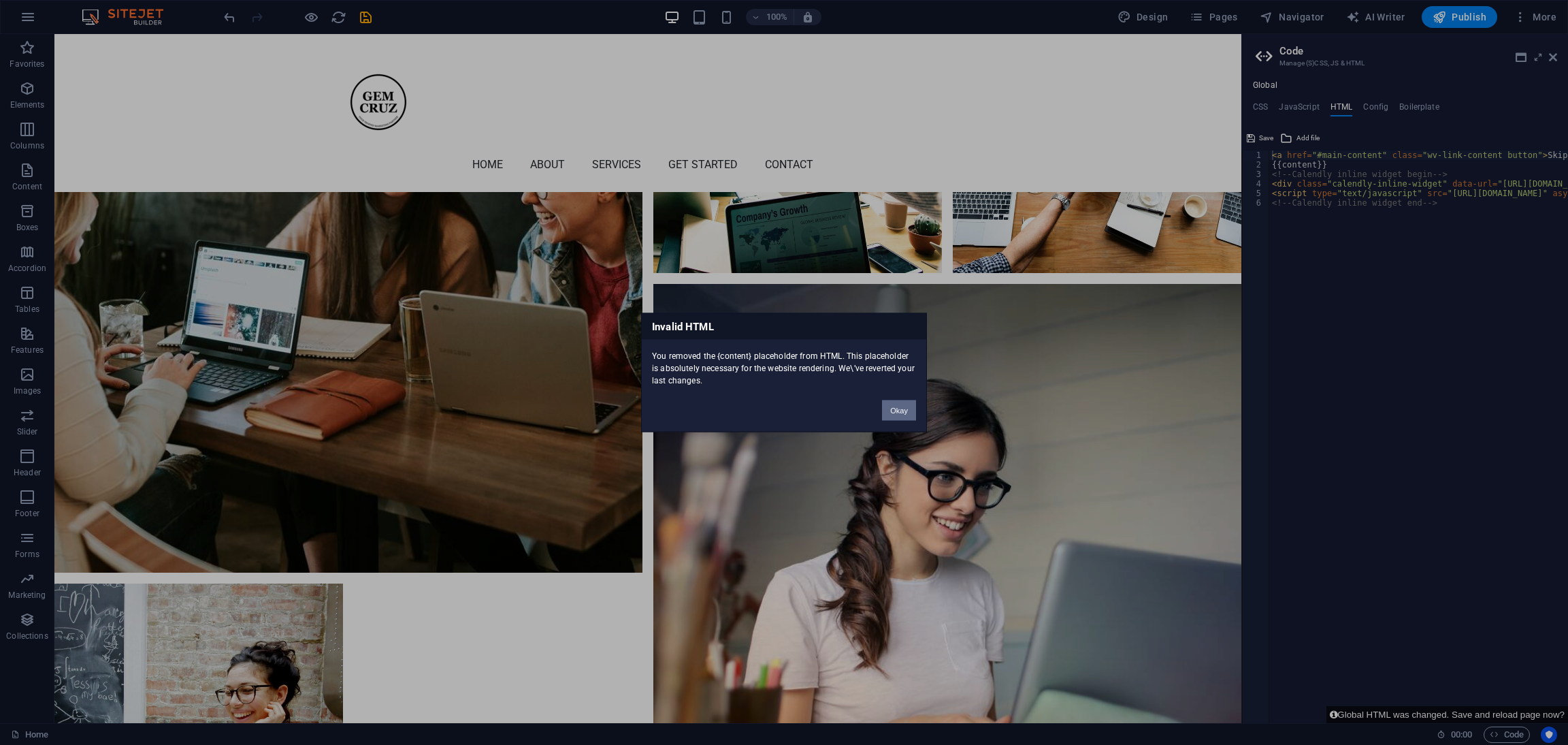
click at [897, 408] on button "Okay" at bounding box center [899, 410] width 34 height 20
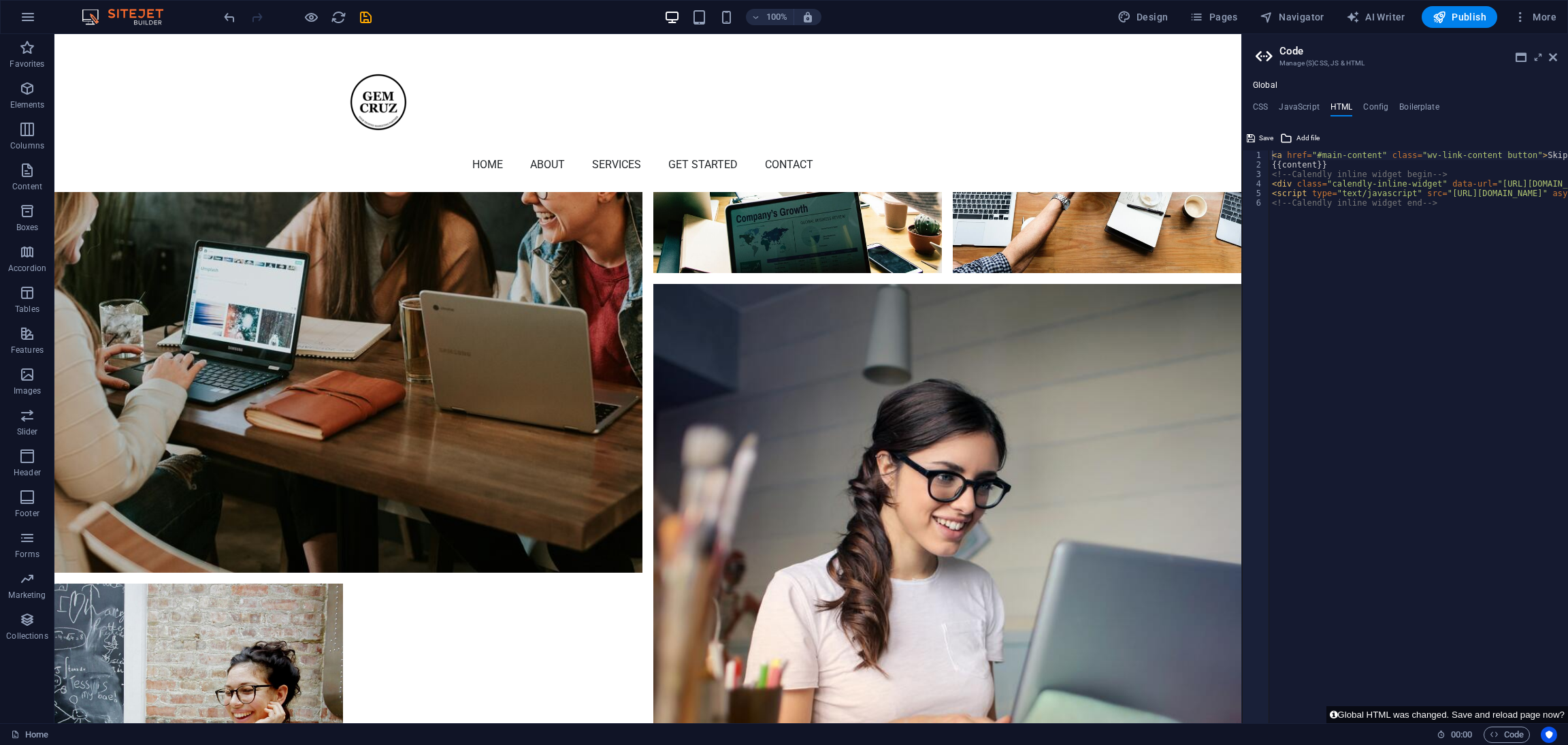
click at [1045, 278] on div "< a href = "#main-content" class = "wv-link-content button" > Skip to main cont…" at bounding box center [1579, 446] width 620 height 592
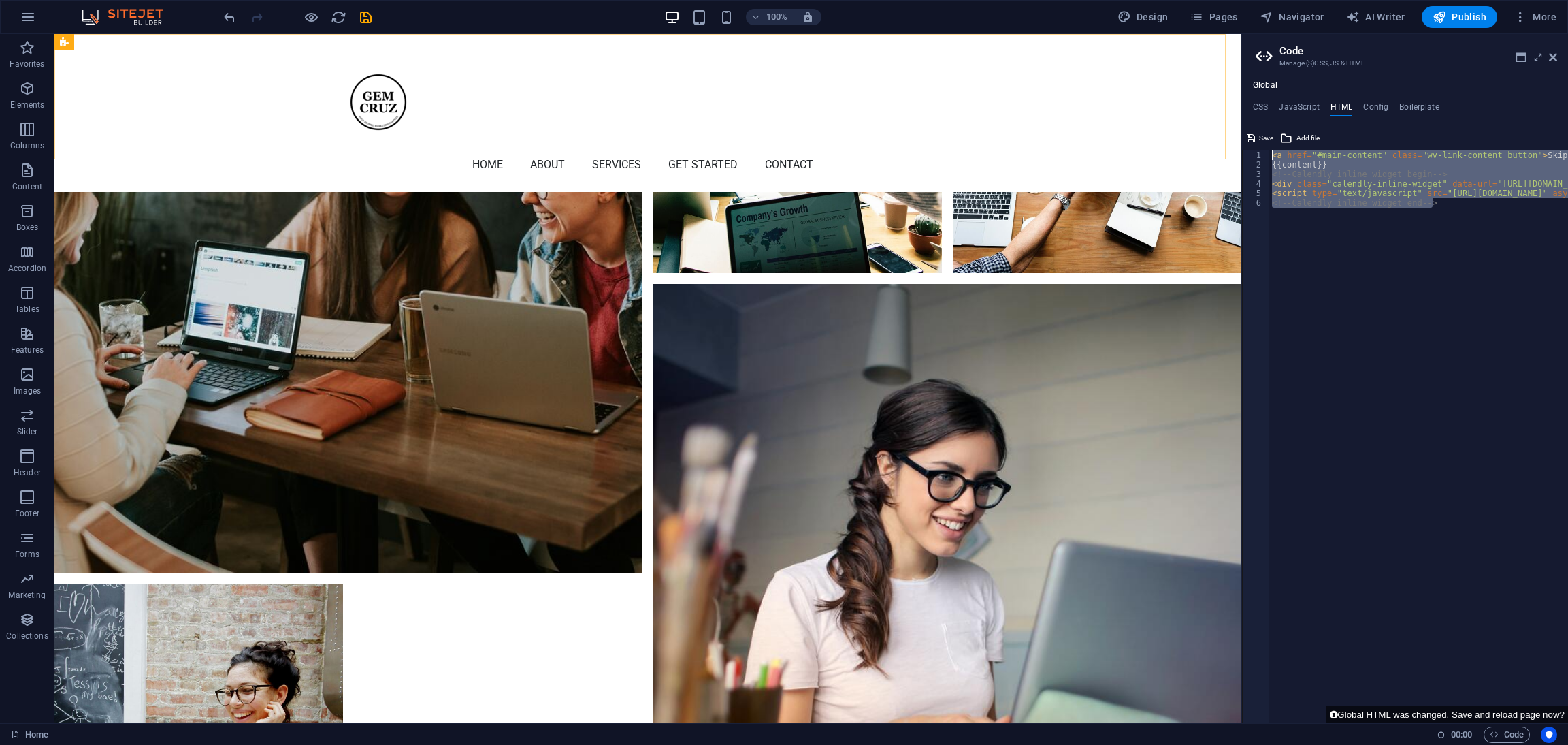
drag, startPoint x: 1309, startPoint y: 173, endPoint x: 1074, endPoint y: 51, distance: 264.8
click at [1045, 421] on div "< a href = "#main-content" class = "wv-link-content button" > Skip to main cont…" at bounding box center [1418, 436] width 299 height 573
type textarea "<!-- Calendly inline widget end -->"
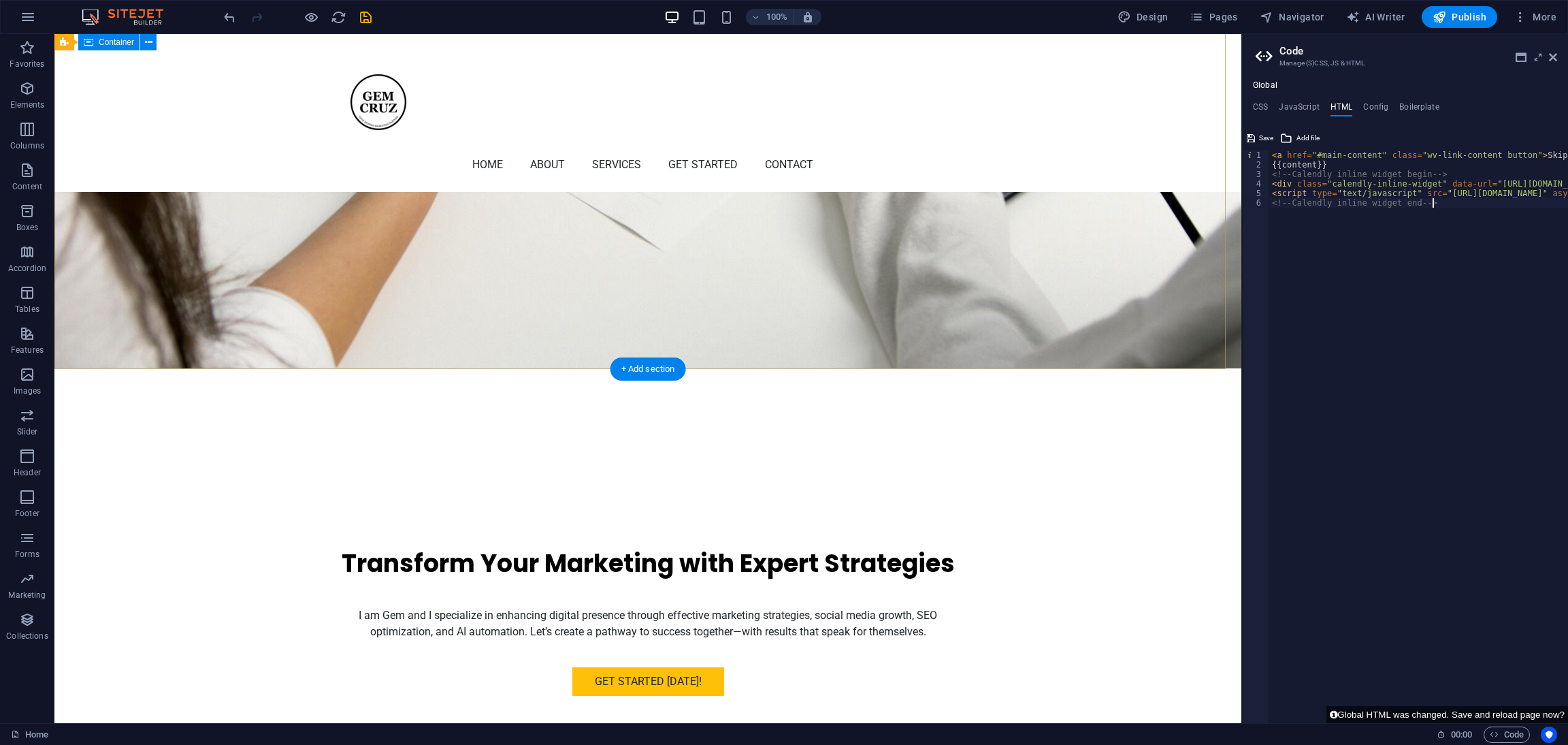
scroll to position [0, 0]
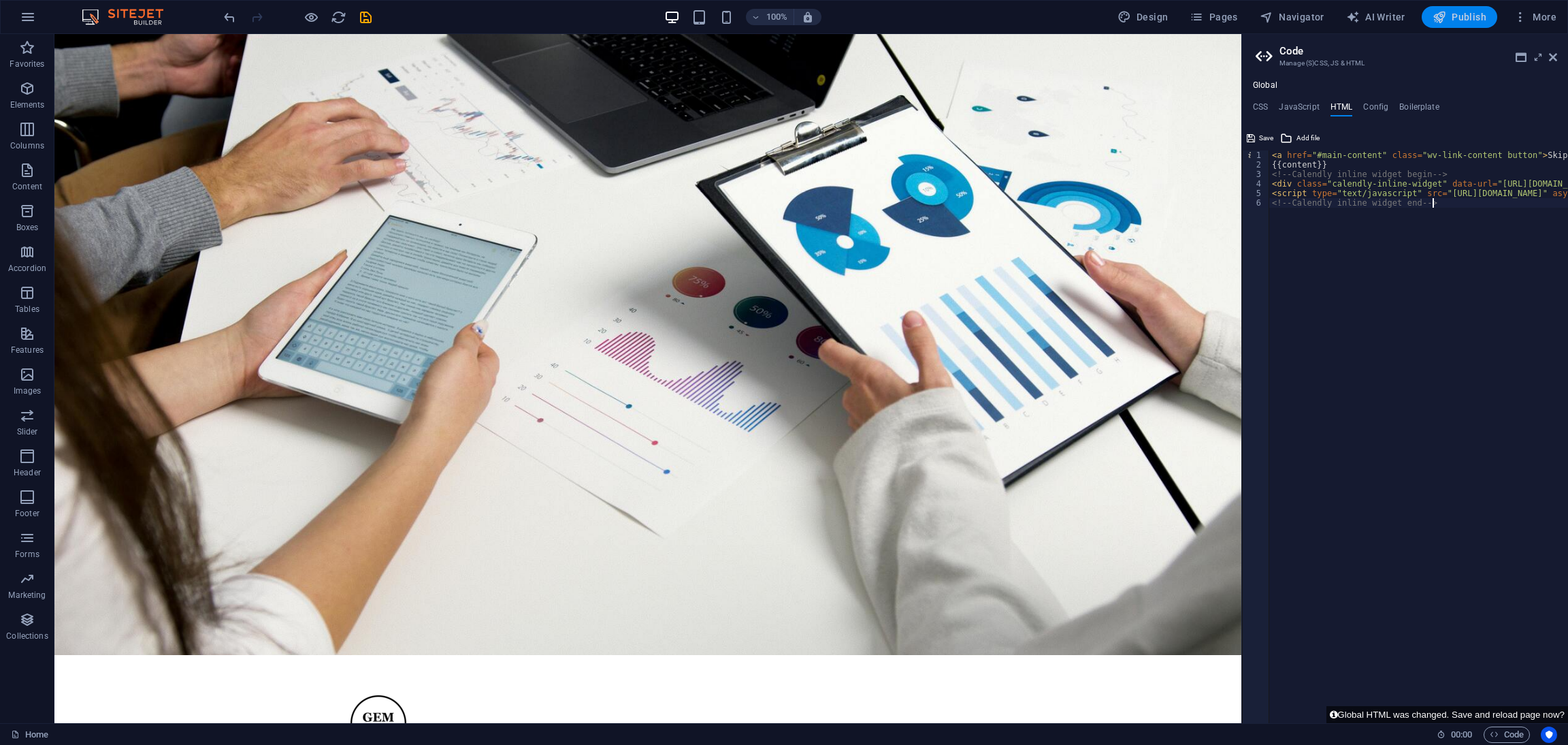
click at [1045, 9] on button "Publish" at bounding box center [1460, 17] width 76 height 22
checkbox input "false"
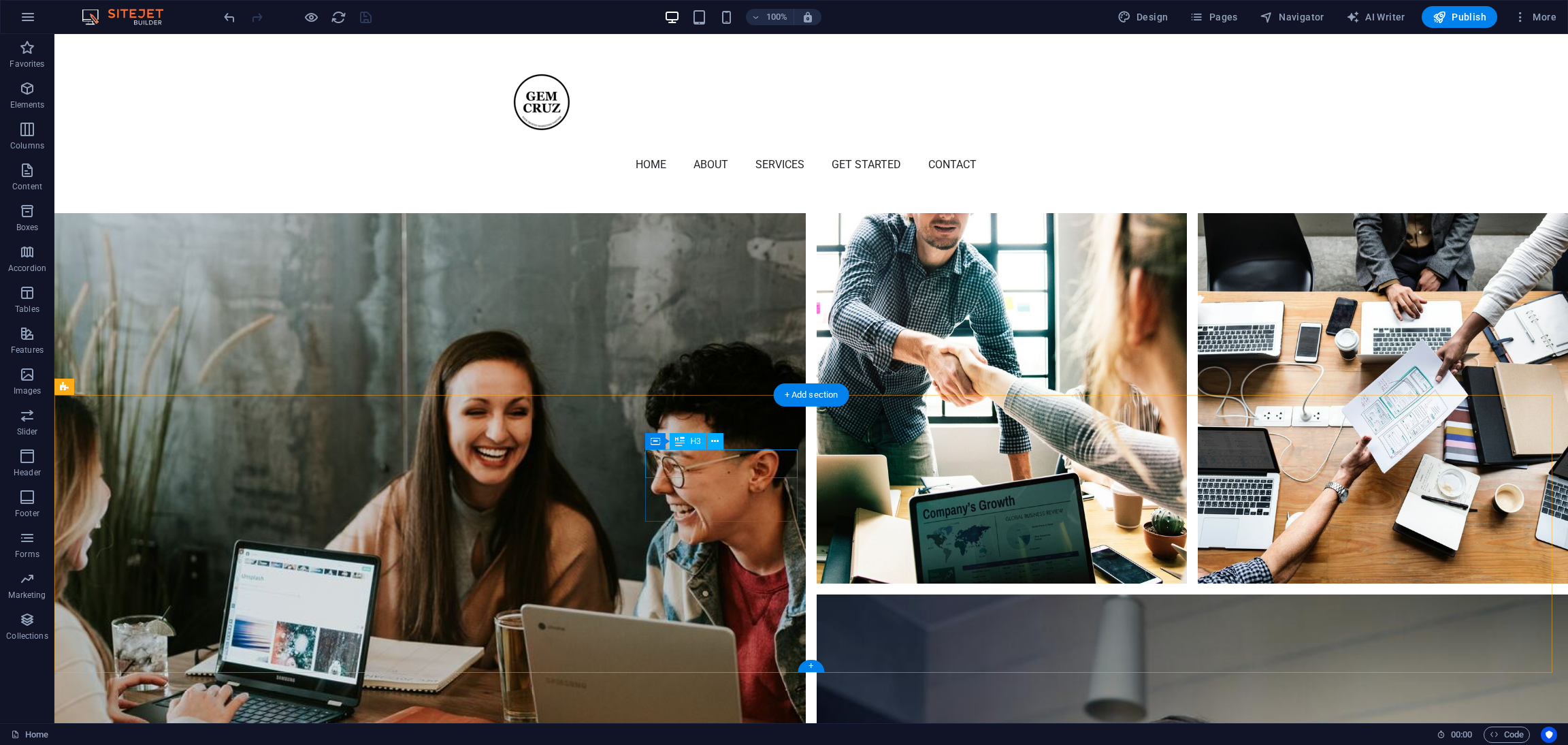
scroll to position [4803, 0]
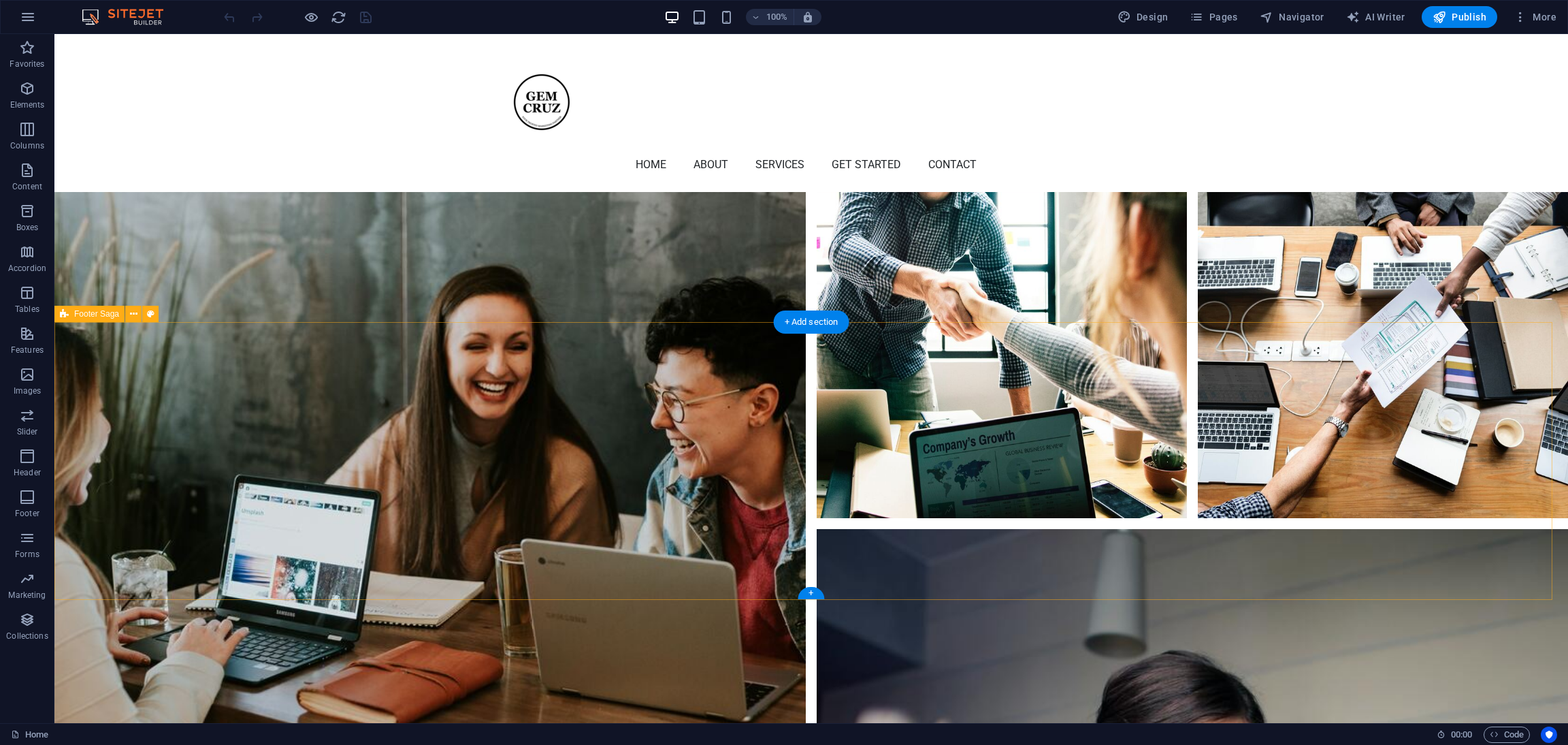
scroll to position [5279, 0]
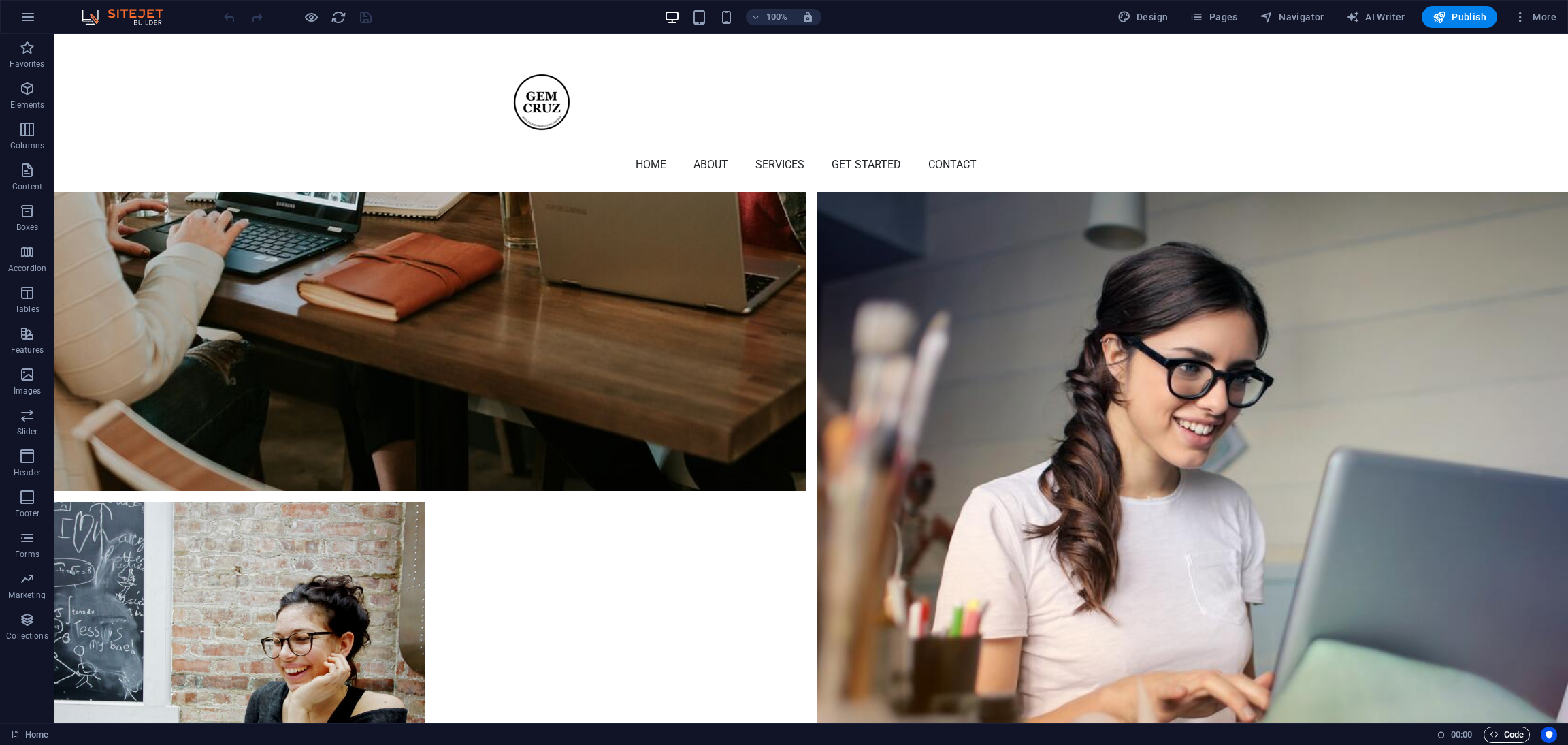
click at [1509, 736] on span "Code" at bounding box center [1507, 735] width 34 height 17
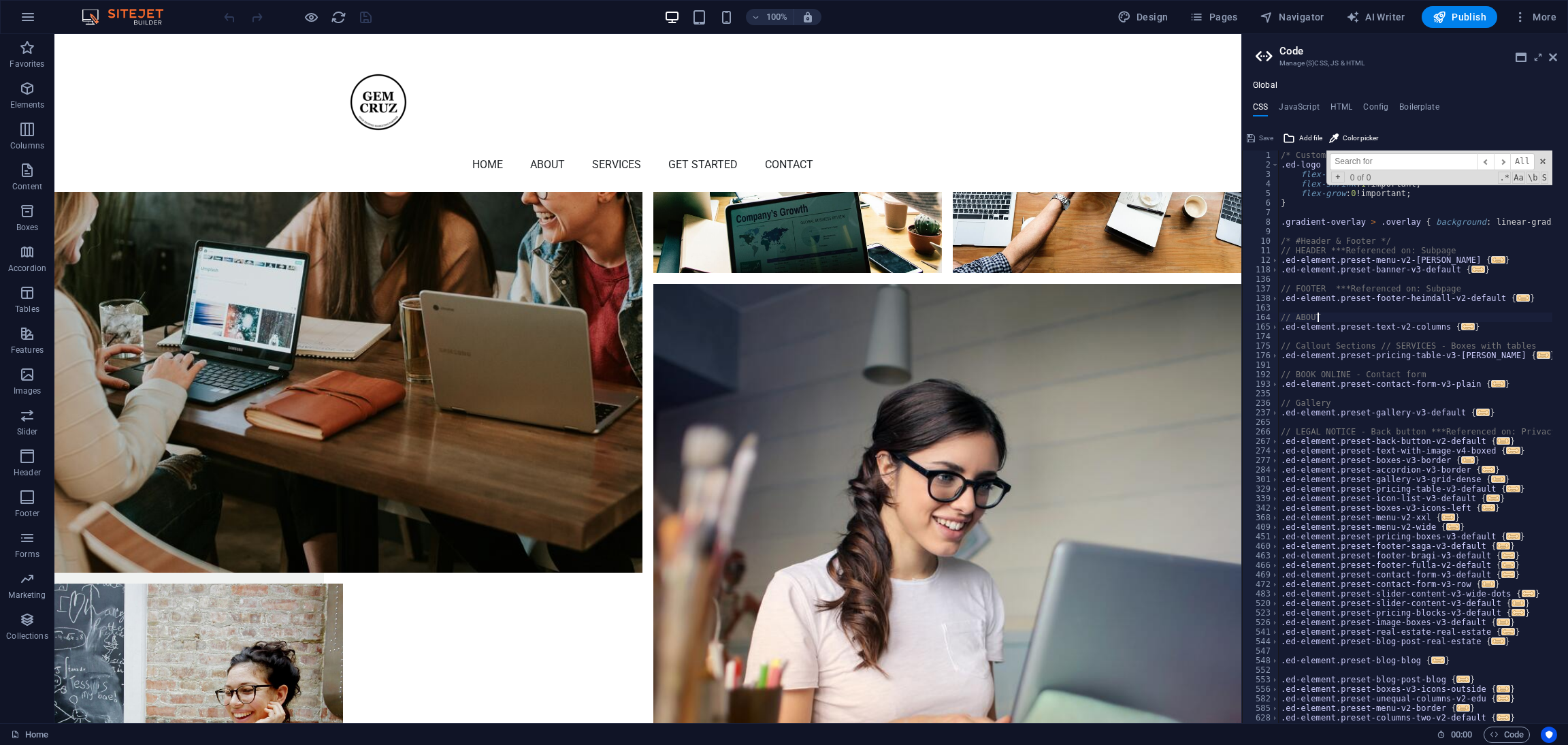
click at [1325, 316] on div "/* Custom */ .ed-logo { flex-basis : auto !important; flex-shrink : 1 !importan…" at bounding box center [1558, 439] width 560 height 577
type textarea "// ABOUTcalend"
click at [1402, 161] on input at bounding box center [1403, 162] width 147 height 17
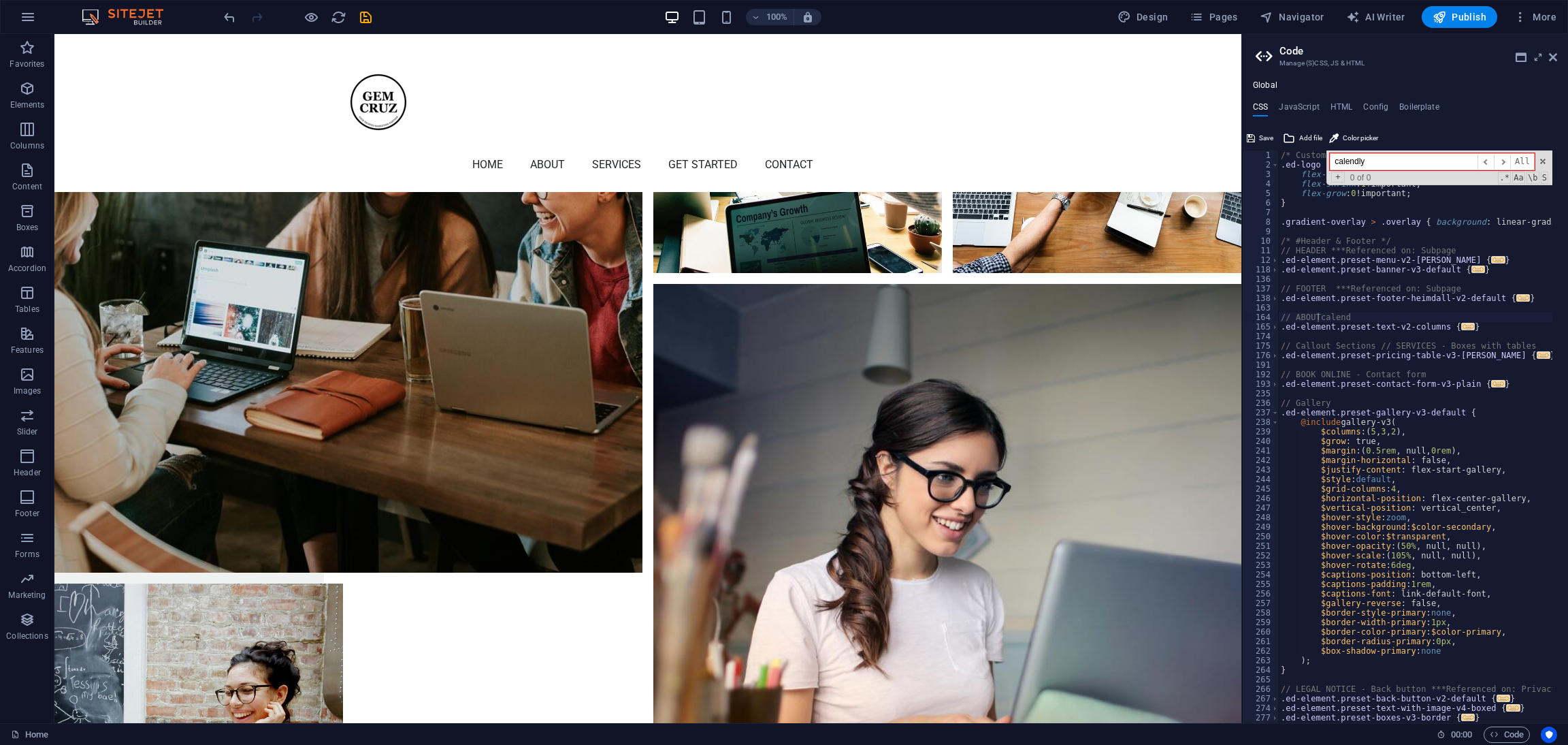
scroll to position [0, 0]
type input "calendly"
click at [1543, 157] on span at bounding box center [1543, 161] width 10 height 10
click at [1308, 107] on h4 "JavaScript" at bounding box center [1299, 110] width 40 height 15
type textarea "/* JS for preset "Menu V2" */"
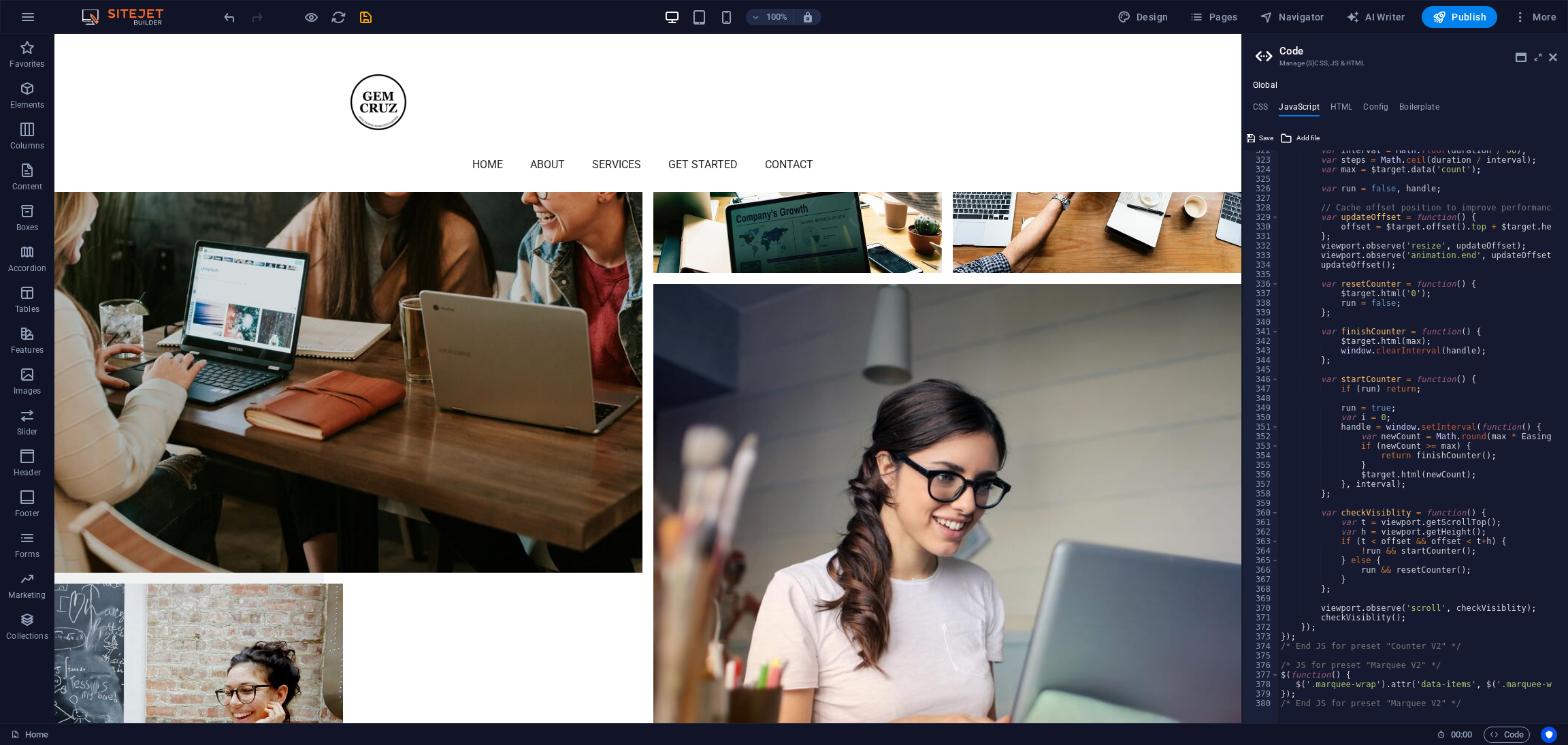
scroll to position [3065, 0]
click at [1336, 107] on h4 "HTML" at bounding box center [1342, 110] width 23 height 15
type textarea "<a href="#main-content" class="wv-link-content button">Skip to main content</a>"
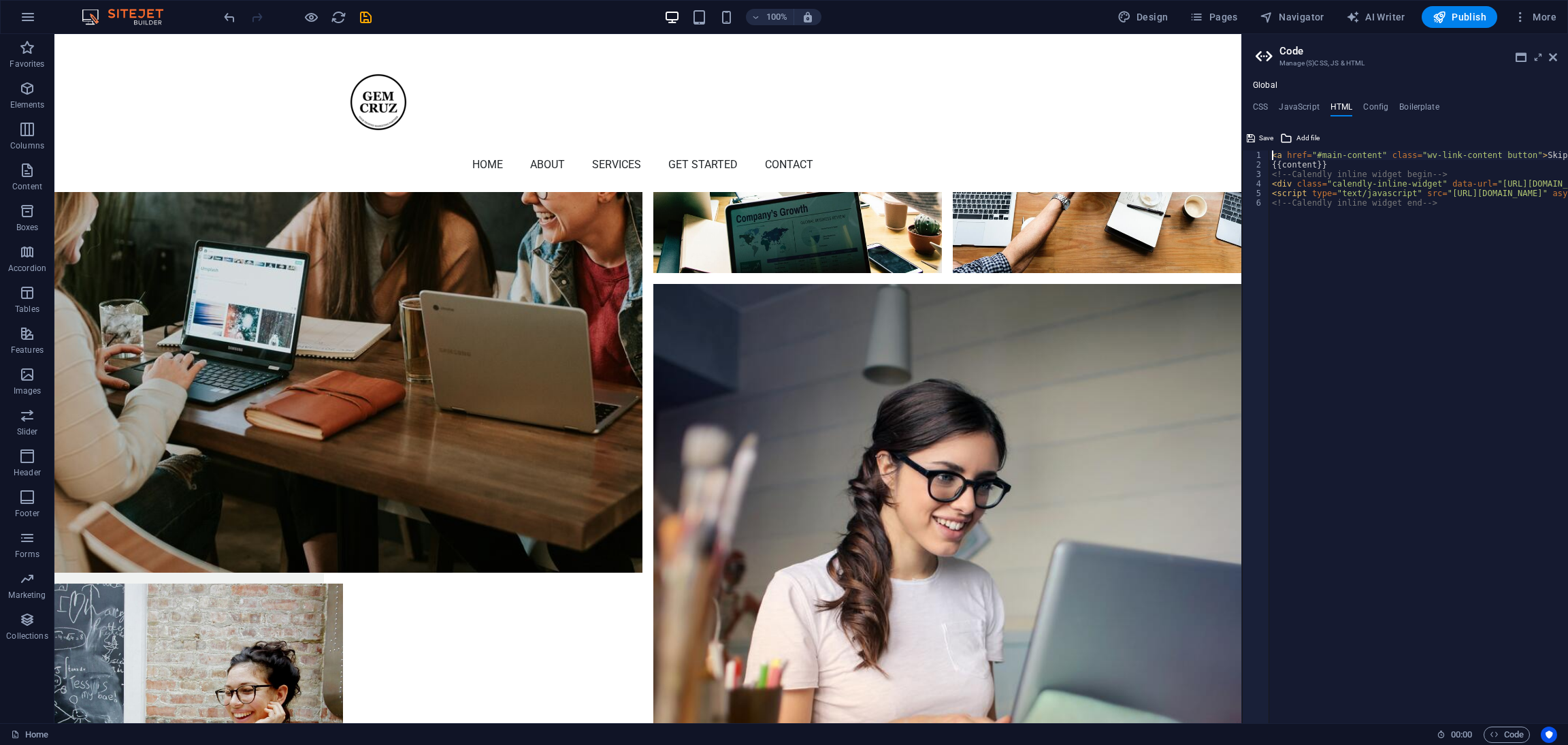
scroll to position [0, 0]
click at [1376, 106] on h4 "Config" at bounding box center [1375, 110] width 25 height 15
type textarea "$color-background: #FFFFFF;"
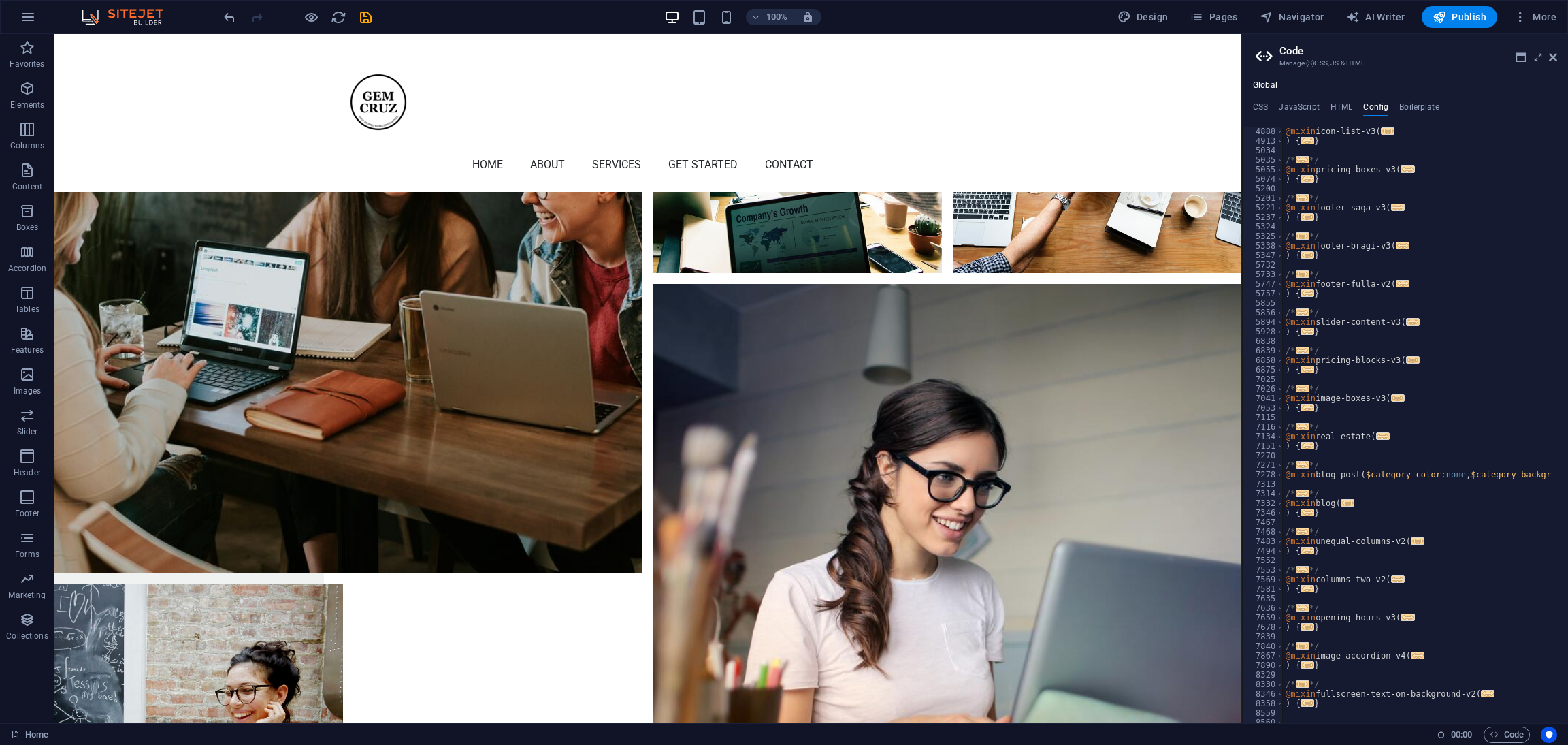
scroll to position [1478, 0]
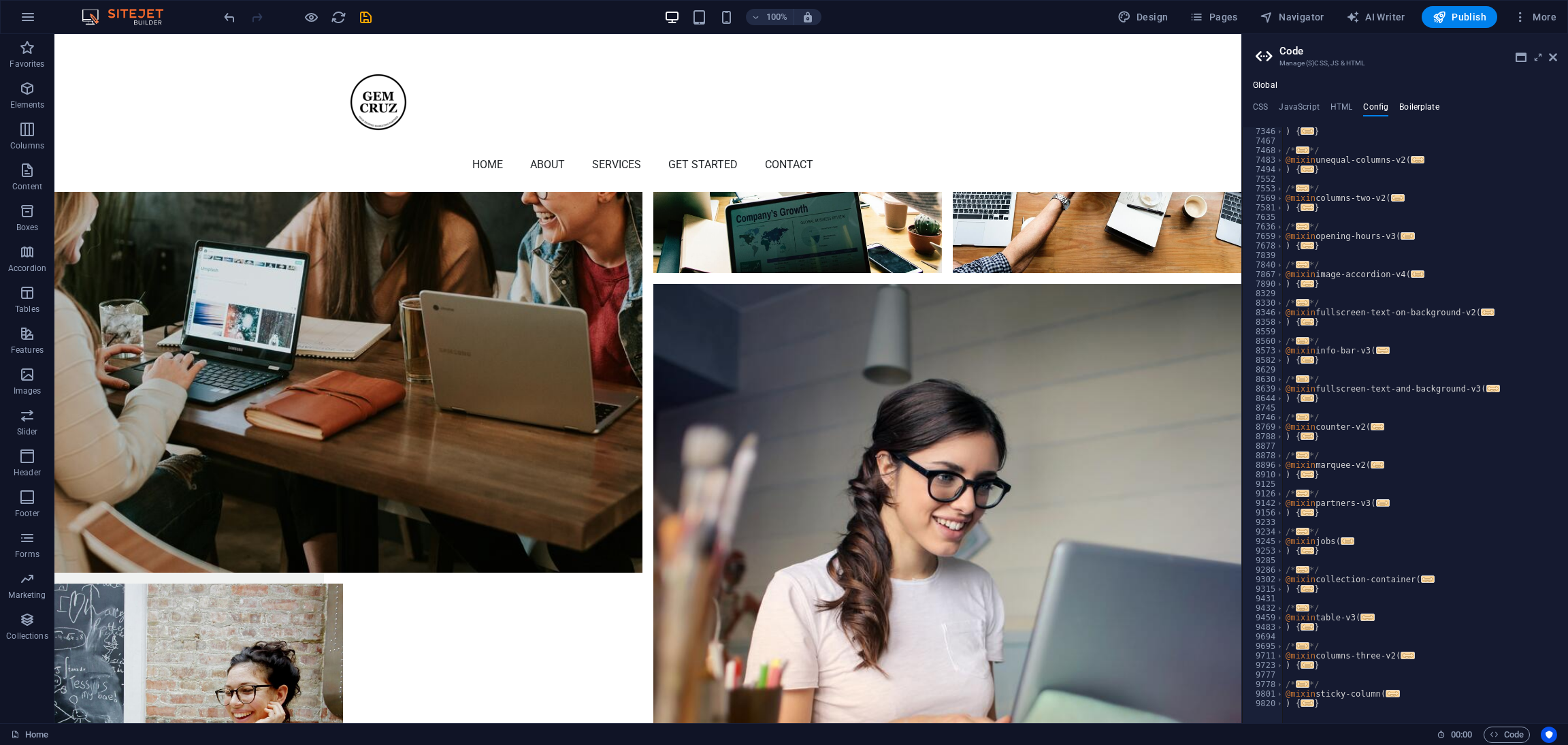
click at [1429, 107] on h4 "Boilerplate" at bounding box center [1419, 110] width 40 height 15
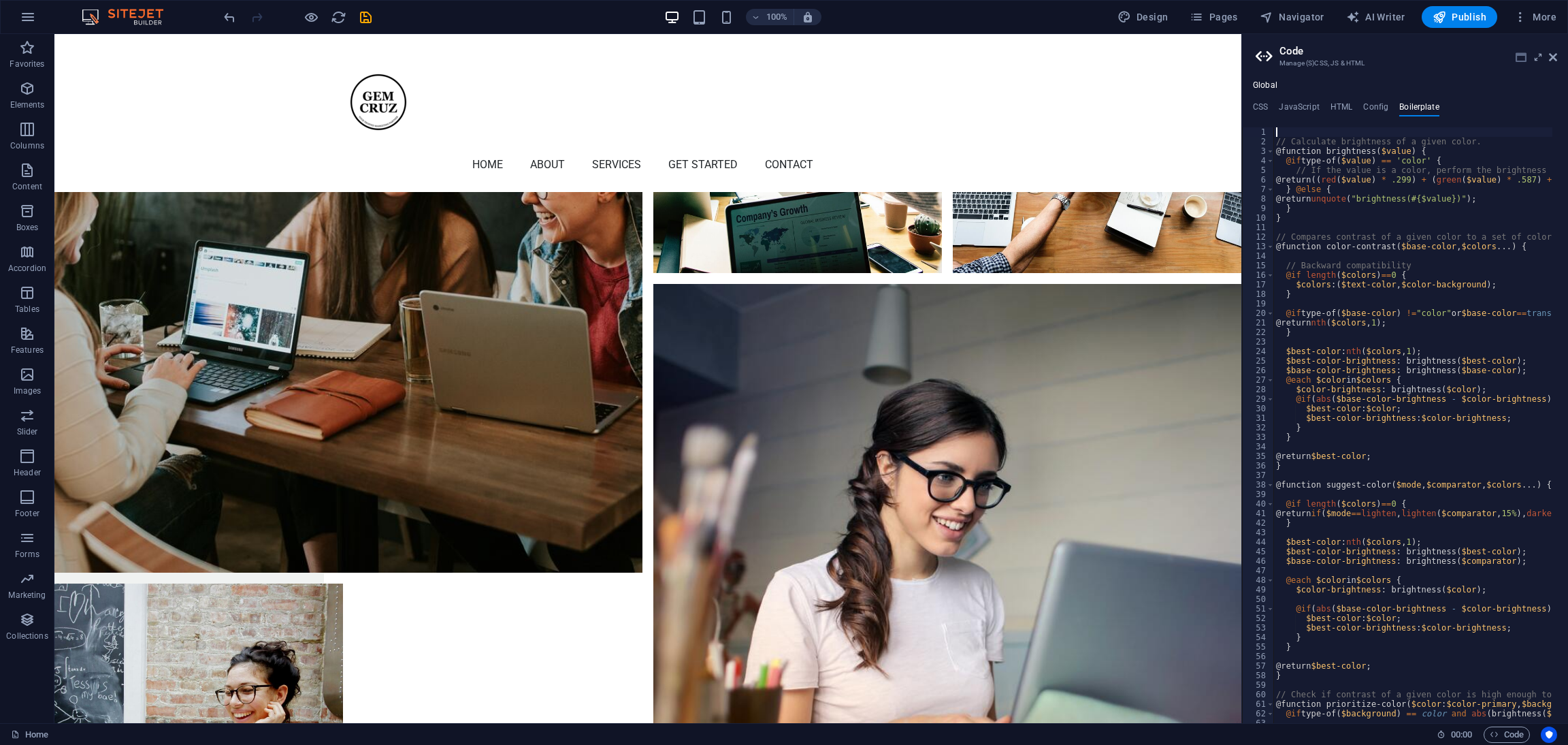
click at [1524, 59] on icon at bounding box center [1521, 57] width 11 height 11
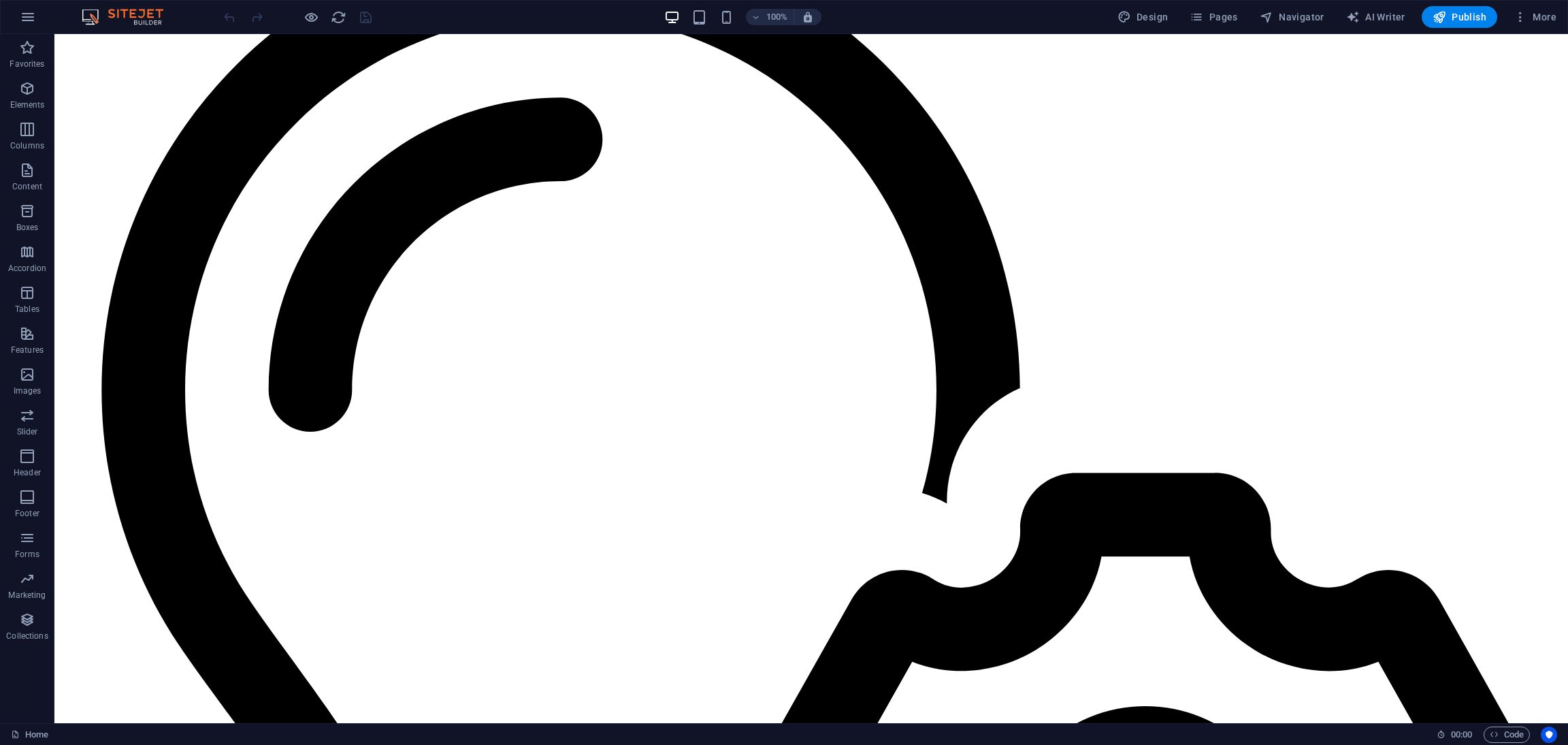
scroll to position [5279, 0]
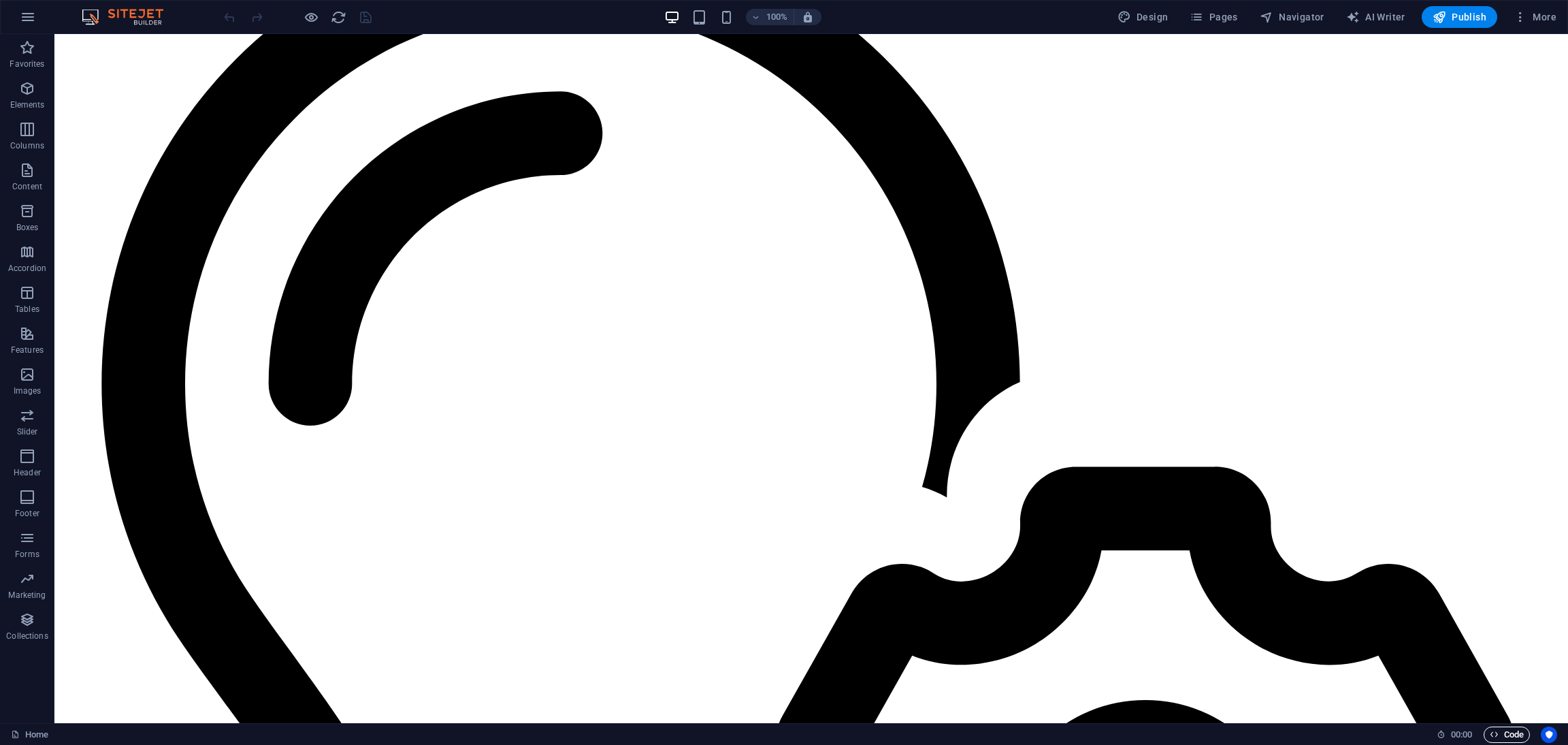
click at [1504, 735] on span "Code" at bounding box center [1507, 735] width 34 height 17
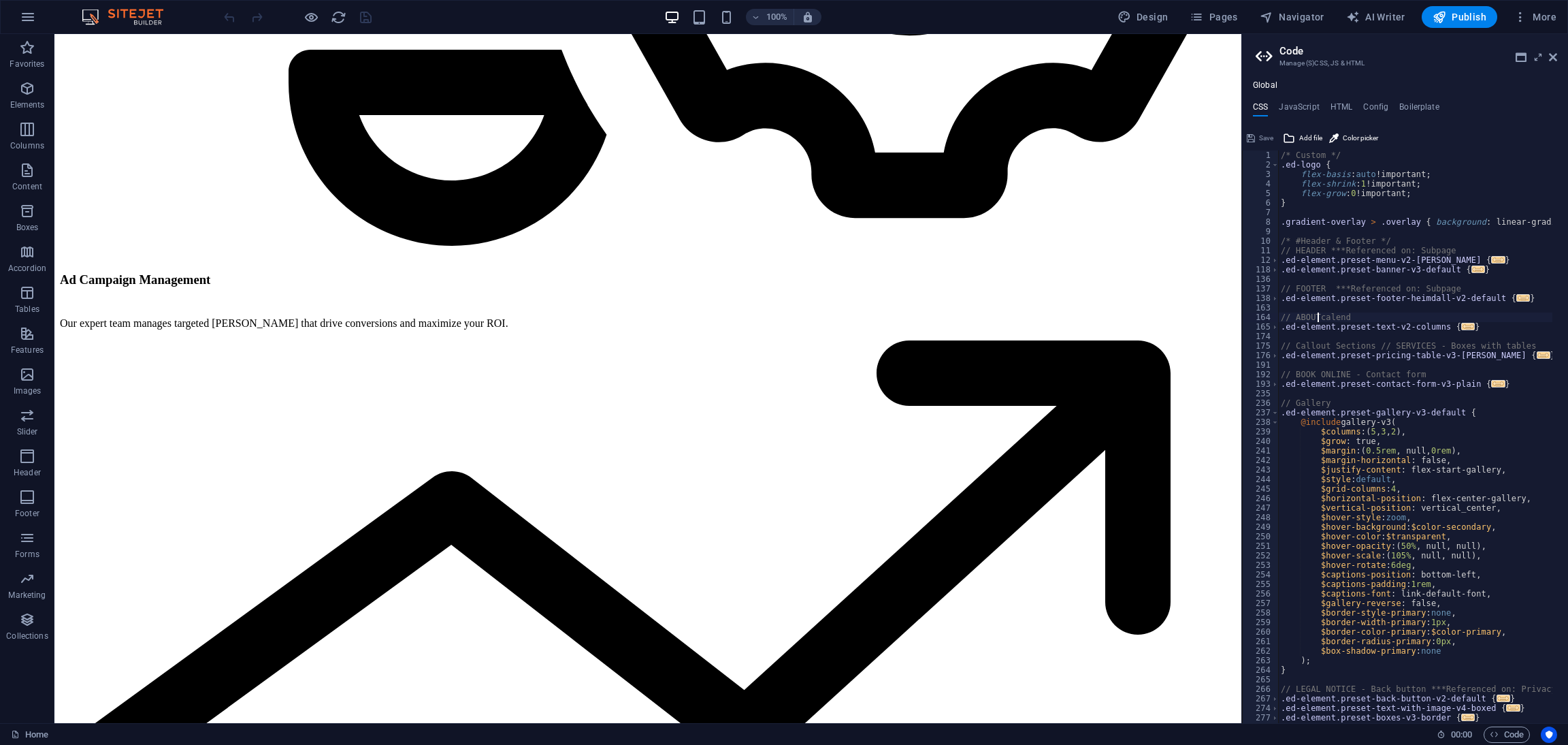
scroll to position [5033, 0]
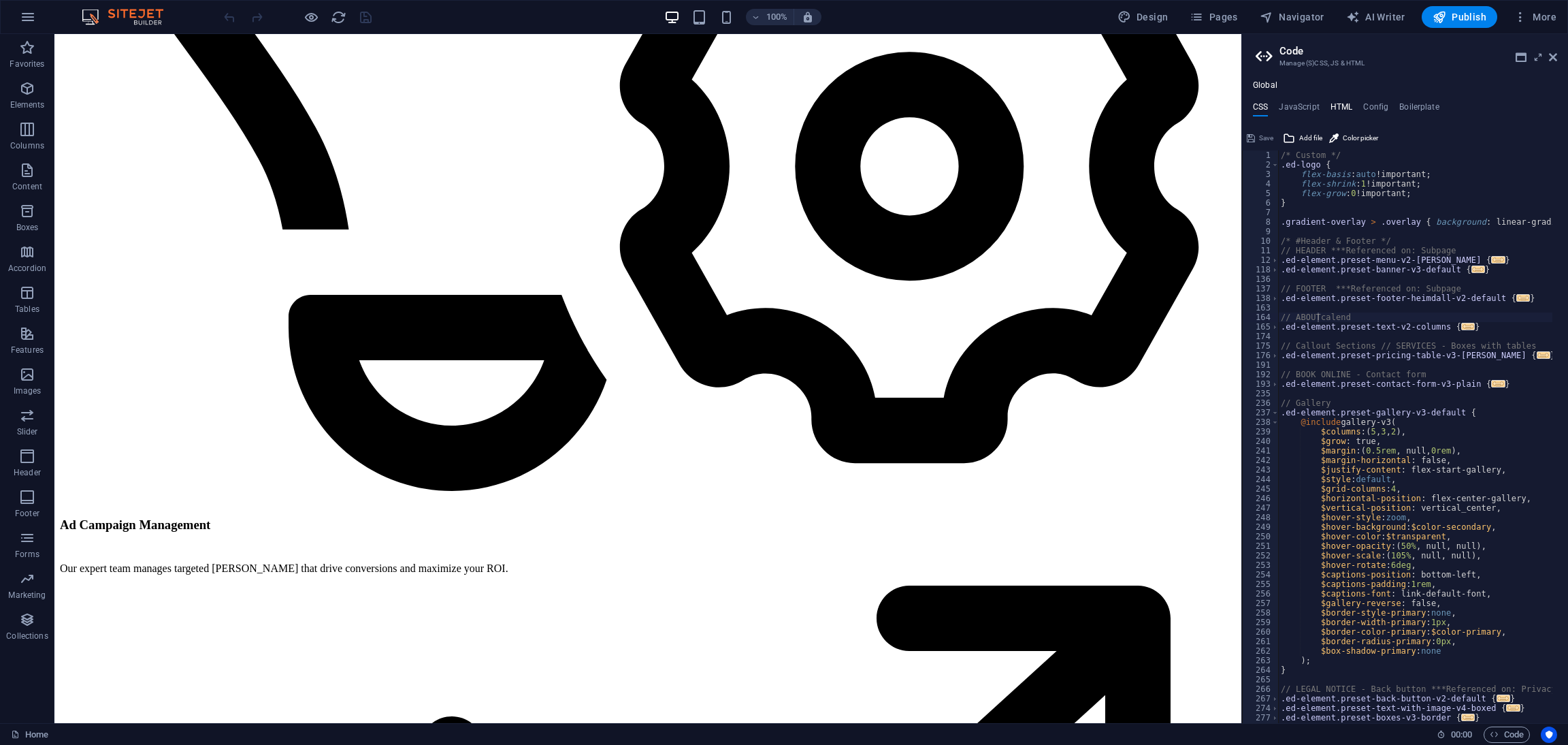
click at [1349, 110] on h4 "HTML" at bounding box center [1342, 110] width 23 height 15
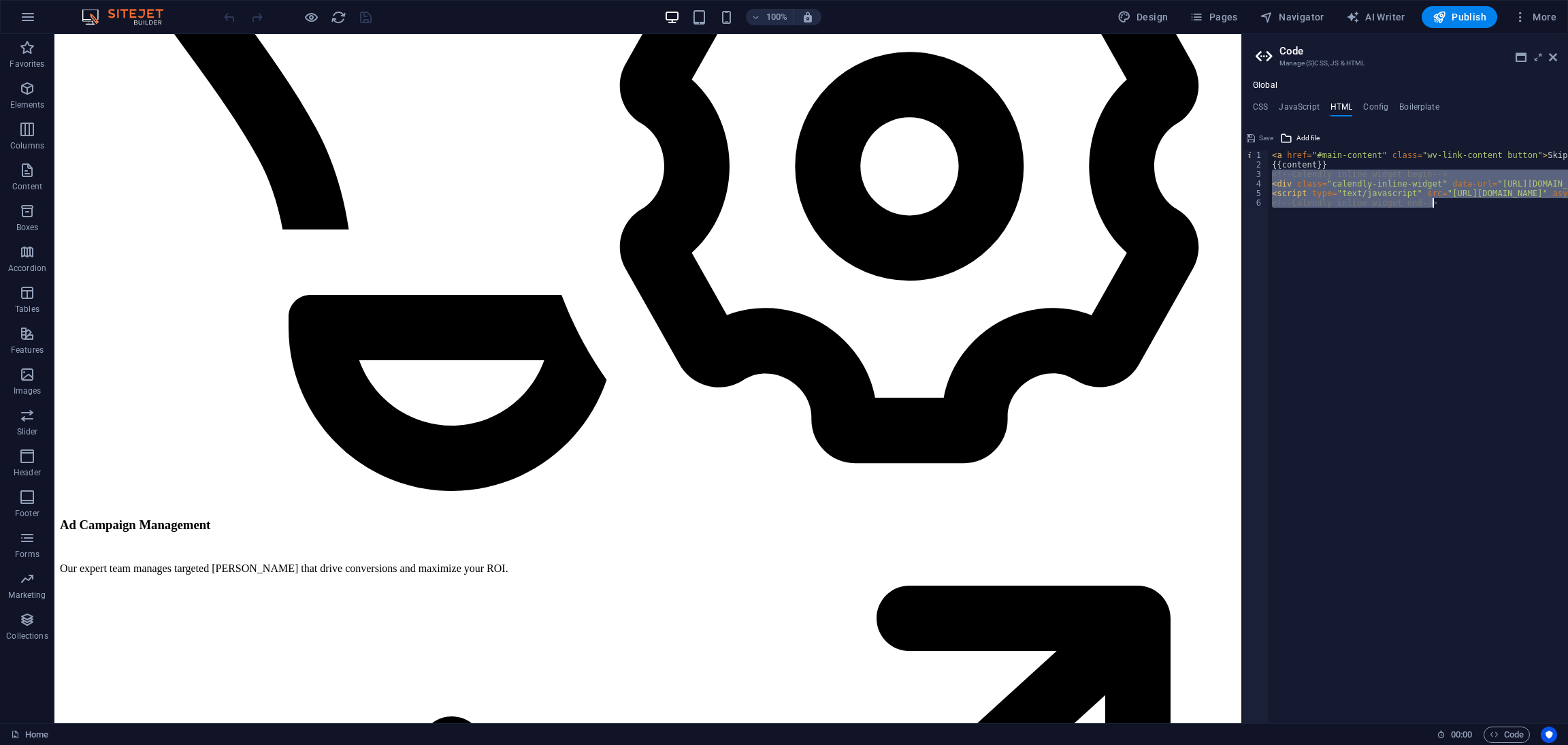
drag, startPoint x: 1272, startPoint y: 177, endPoint x: 1504, endPoint y: 237, distance: 239.6
click at [1504, 237] on div "< a href = "#main-content" class = "wv-link-content button" > Skip to main cont…" at bounding box center [1579, 439] width 620 height 577
type textarea "<script type="text/javascript" src="https://assets.calendly.com/assets/external…"
click at [1397, 712] on button "Global HTML was changed. Save and reload page now?" at bounding box center [1448, 715] width 242 height 17
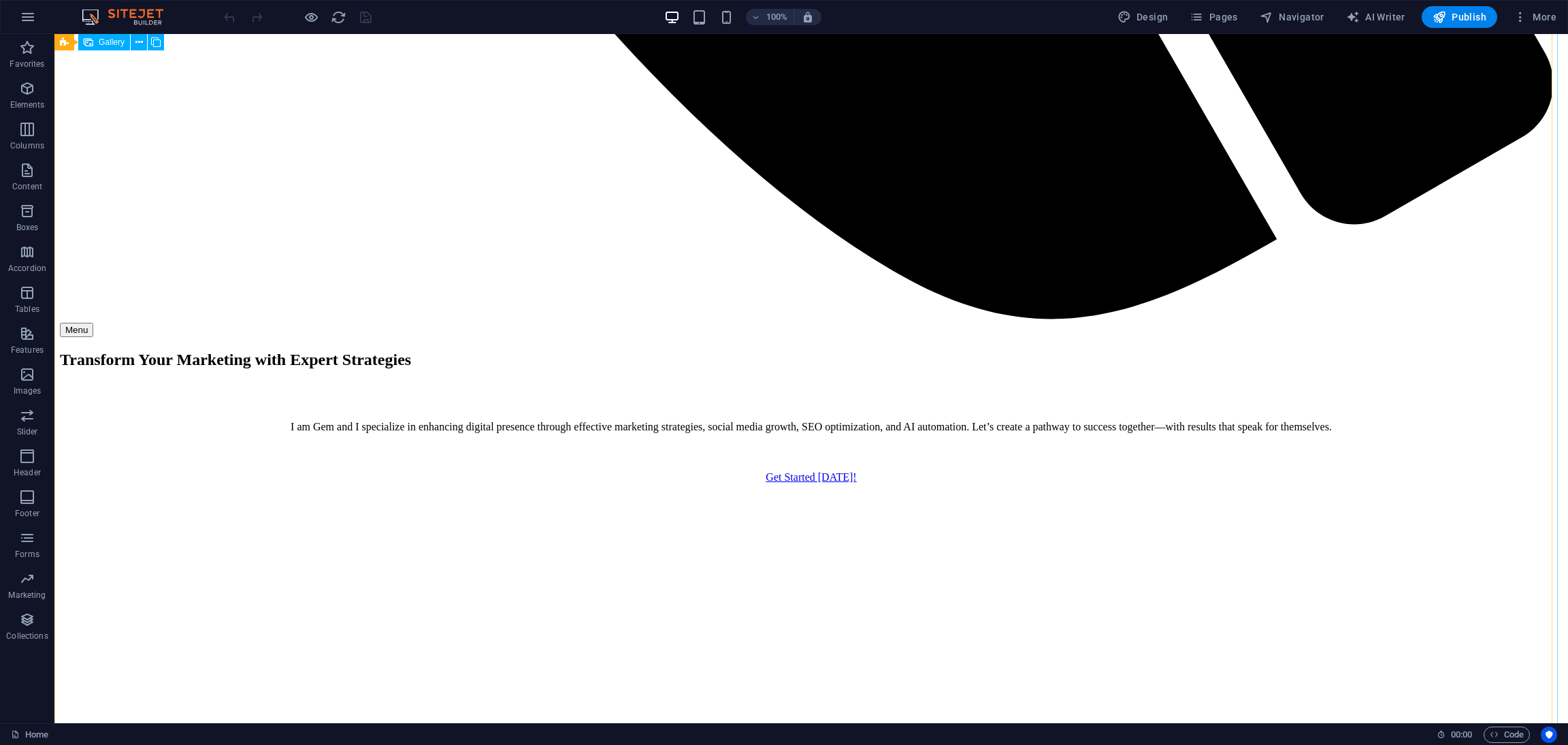
scroll to position [2346, 0]
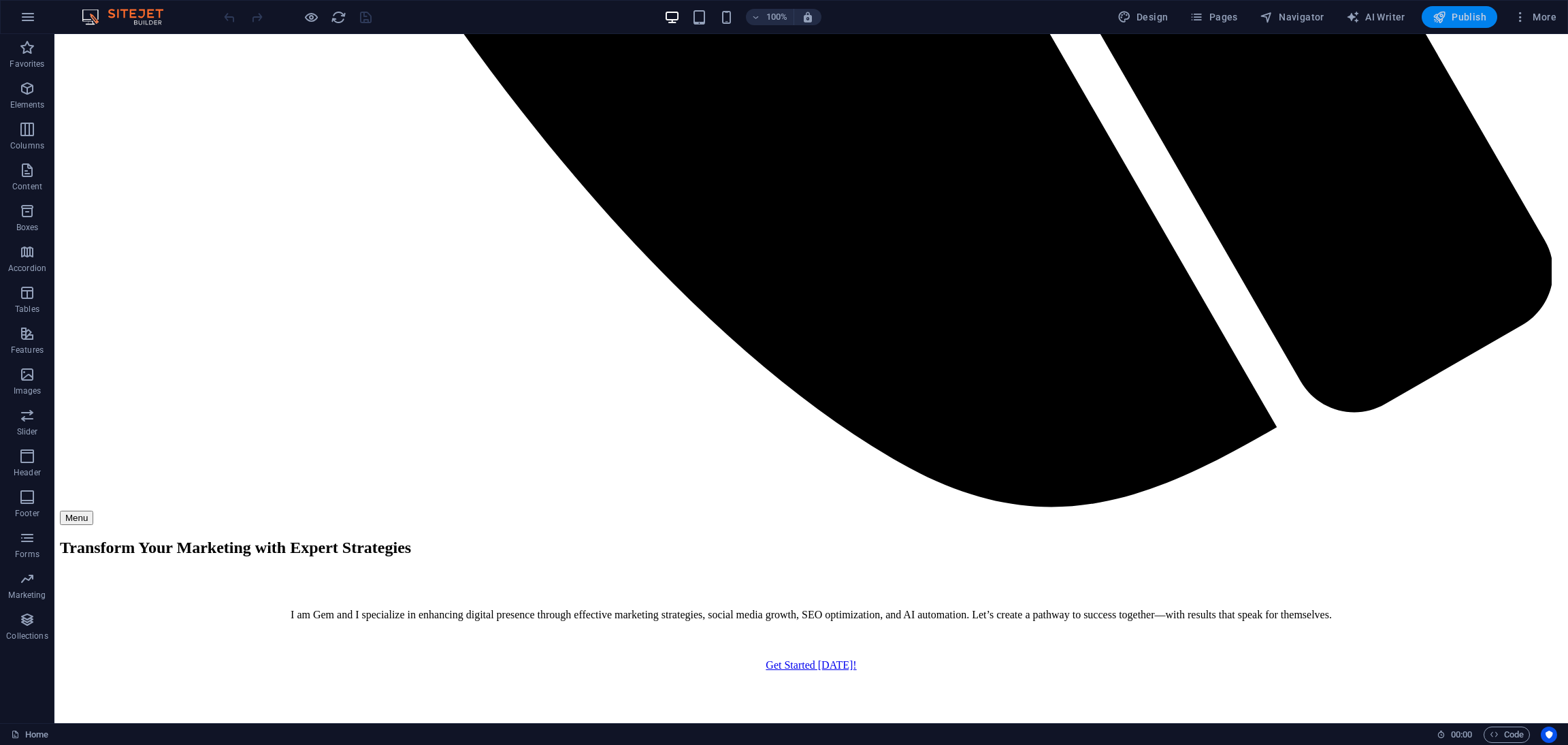
click at [1477, 20] on span "Publish" at bounding box center [1459, 17] width 54 height 14
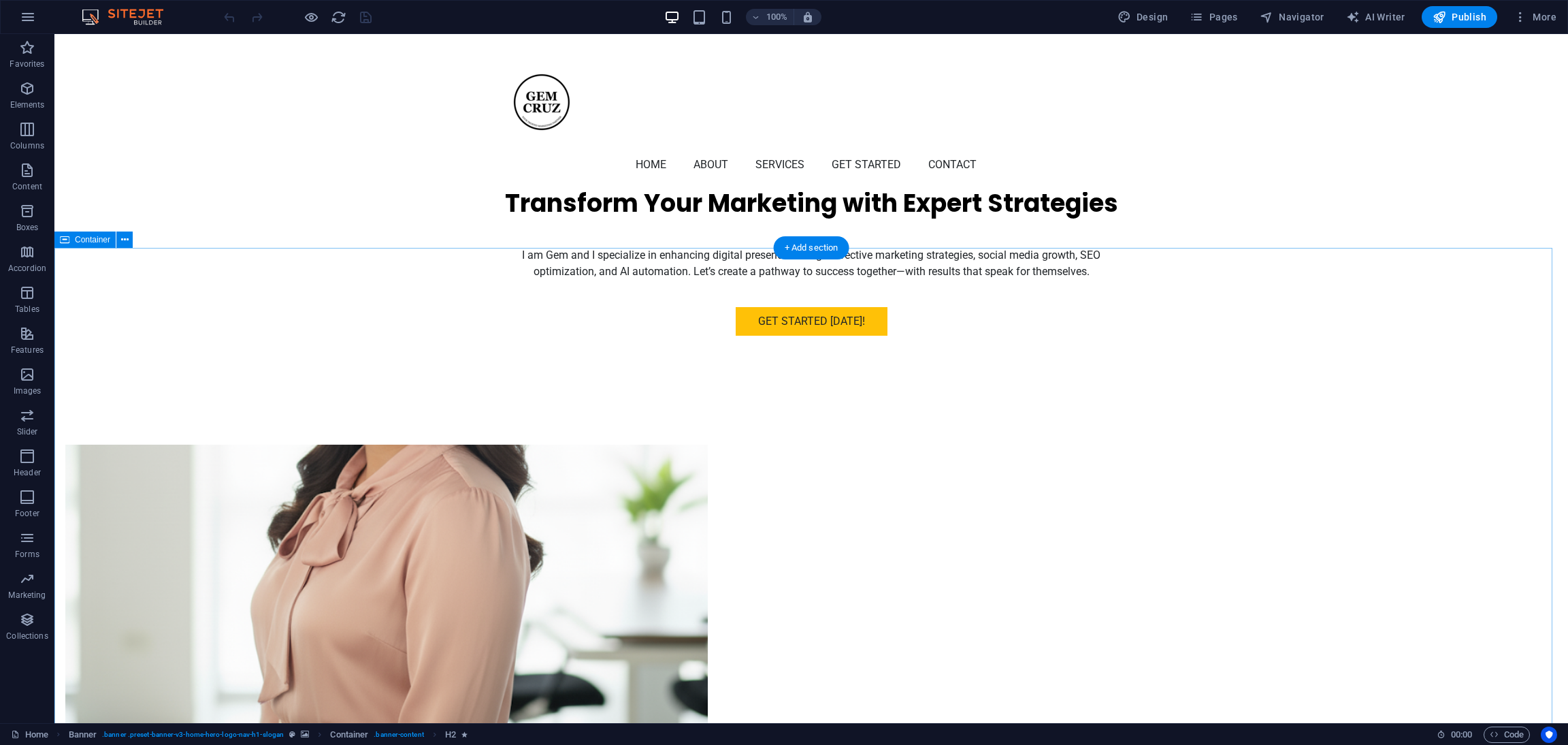
scroll to position [408, 0]
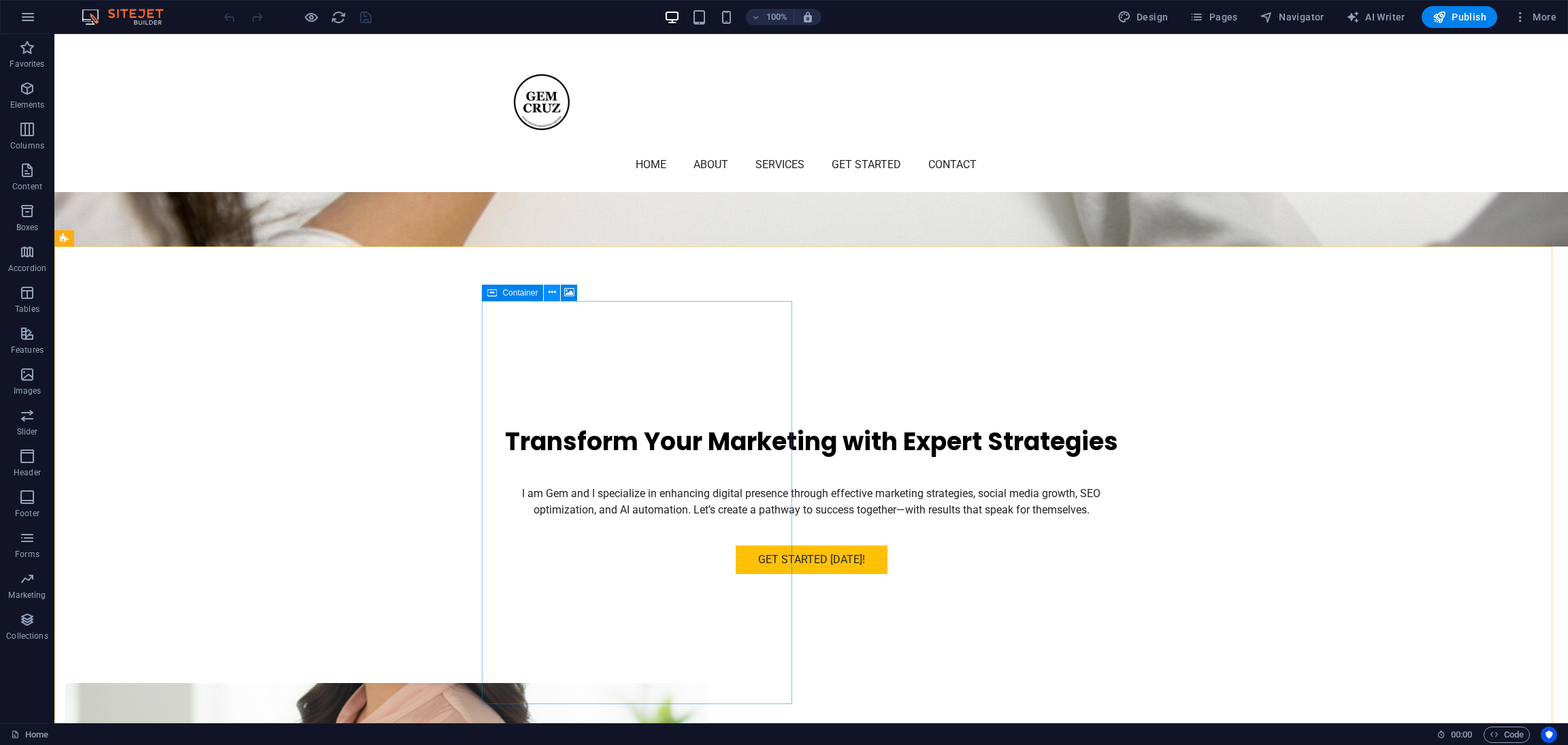
click at [549, 290] on icon at bounding box center [553, 292] width 8 height 14
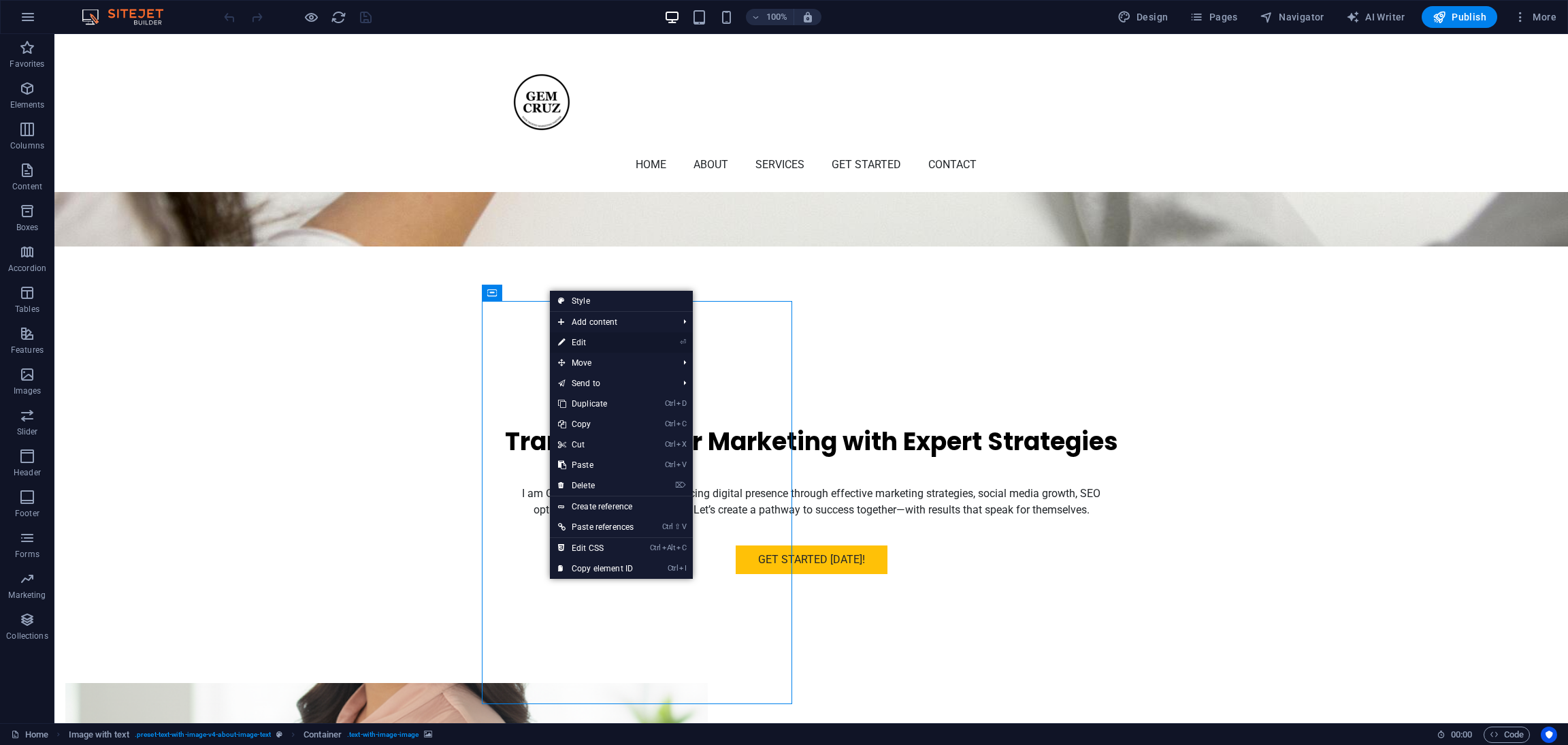
click at [587, 339] on link "⏎ Edit" at bounding box center [597, 342] width 92 height 20
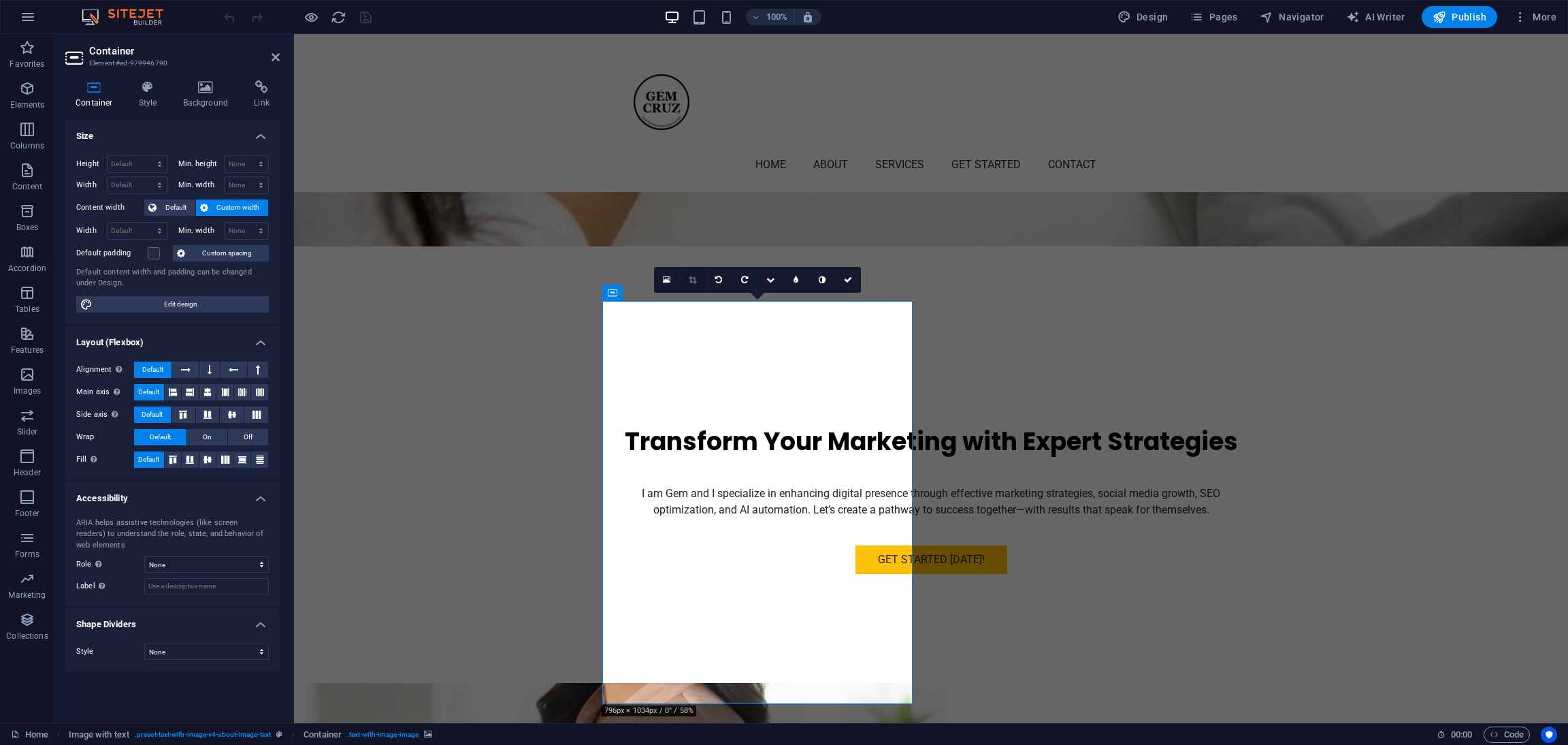
click at [688, 272] on link at bounding box center [693, 280] width 26 height 26
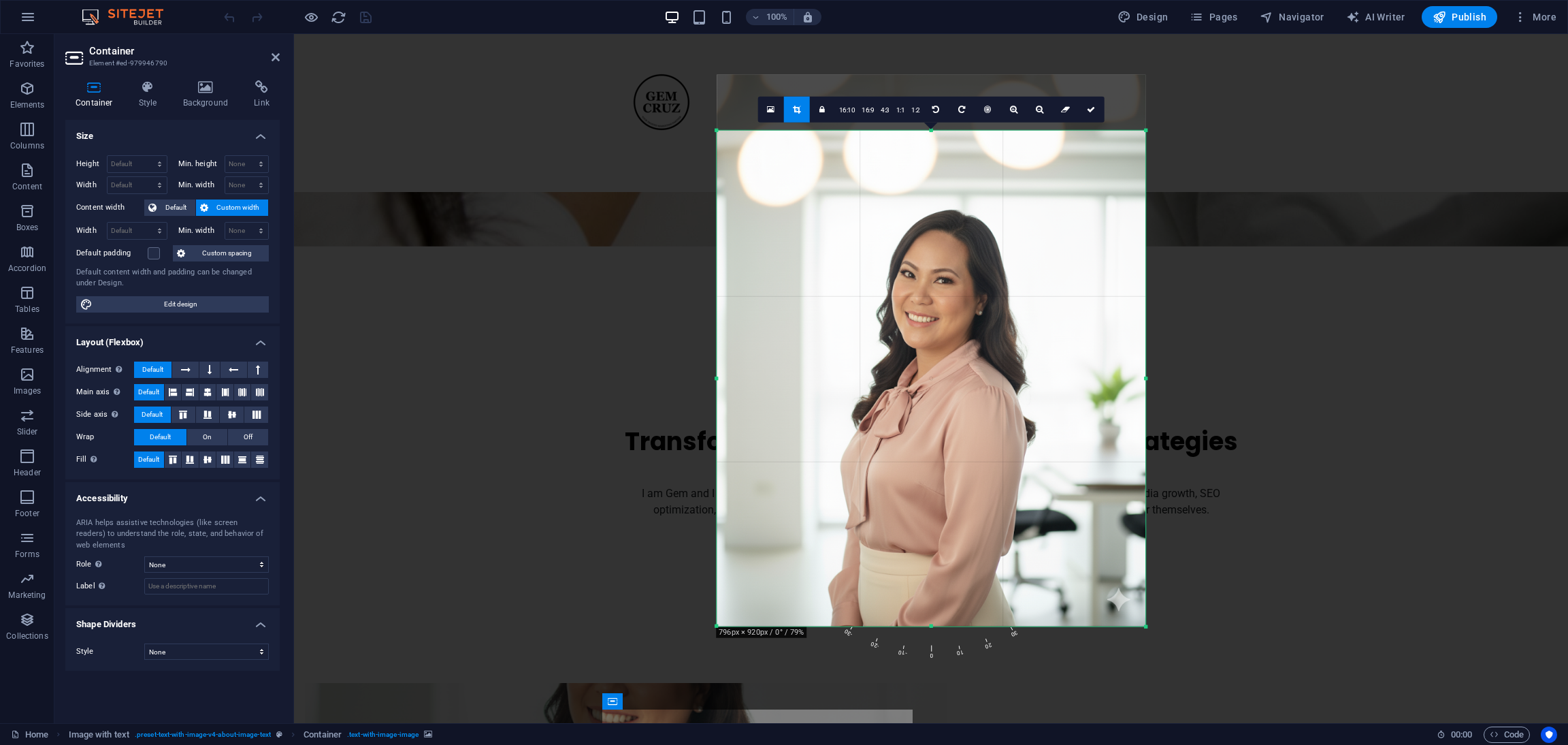
drag, startPoint x: 928, startPoint y: 104, endPoint x: 928, endPoint y: 160, distance: 56.0
click at [928, 160] on div "180 170 160 150 140 130 120 110 100 90 80 70 60 50 40 30 20 10 0 -10 -20 -30 -4…" at bounding box center [931, 378] width 429 height 495
drag, startPoint x: 1088, startPoint y: 108, endPoint x: 795, endPoint y: 76, distance: 294.7
click at [1088, 108] on icon at bounding box center [1091, 110] width 8 height 8
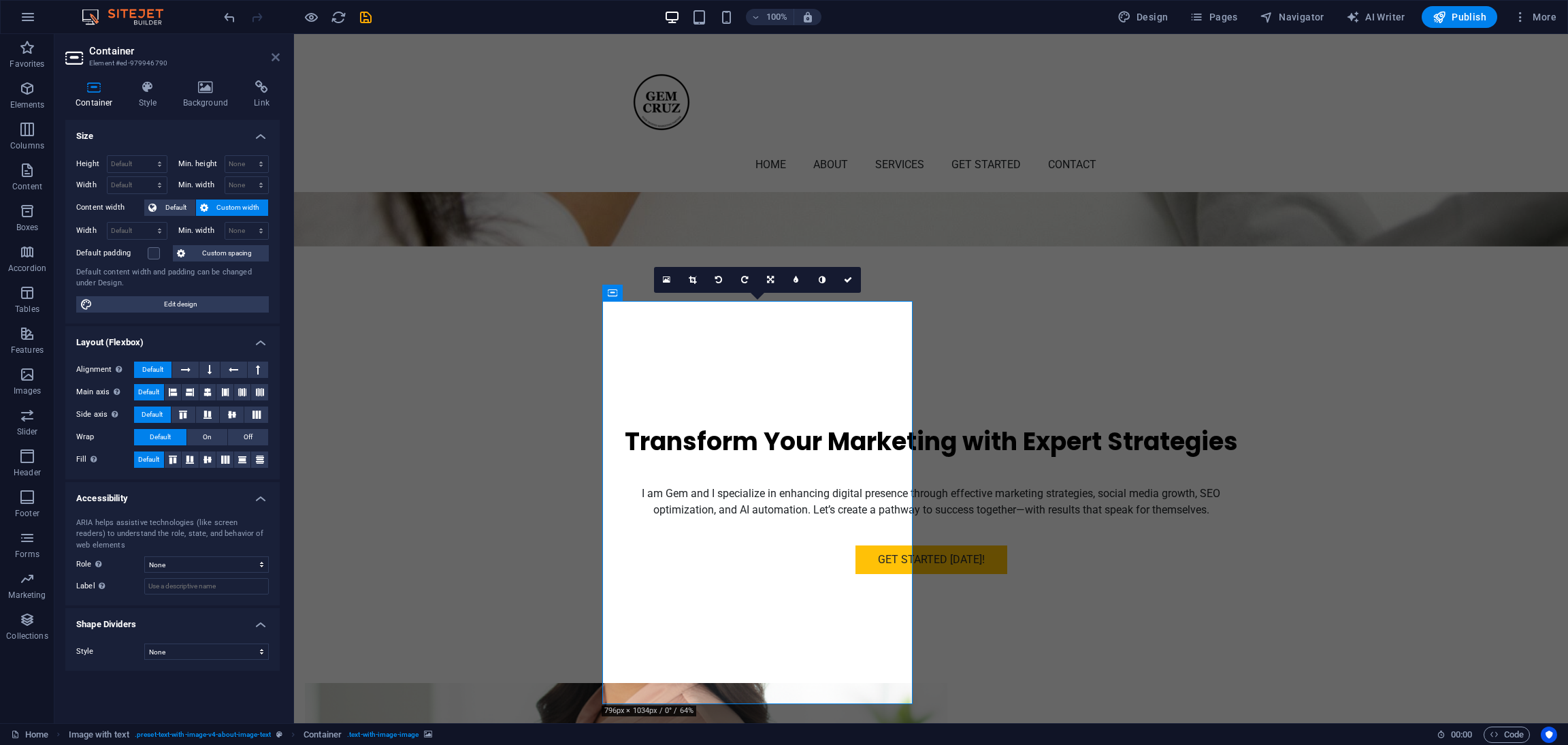
drag, startPoint x: 225, startPoint y: 21, endPoint x: 279, endPoint y: 55, distance: 63.8
click at [279, 55] on icon at bounding box center [275, 57] width 8 height 11
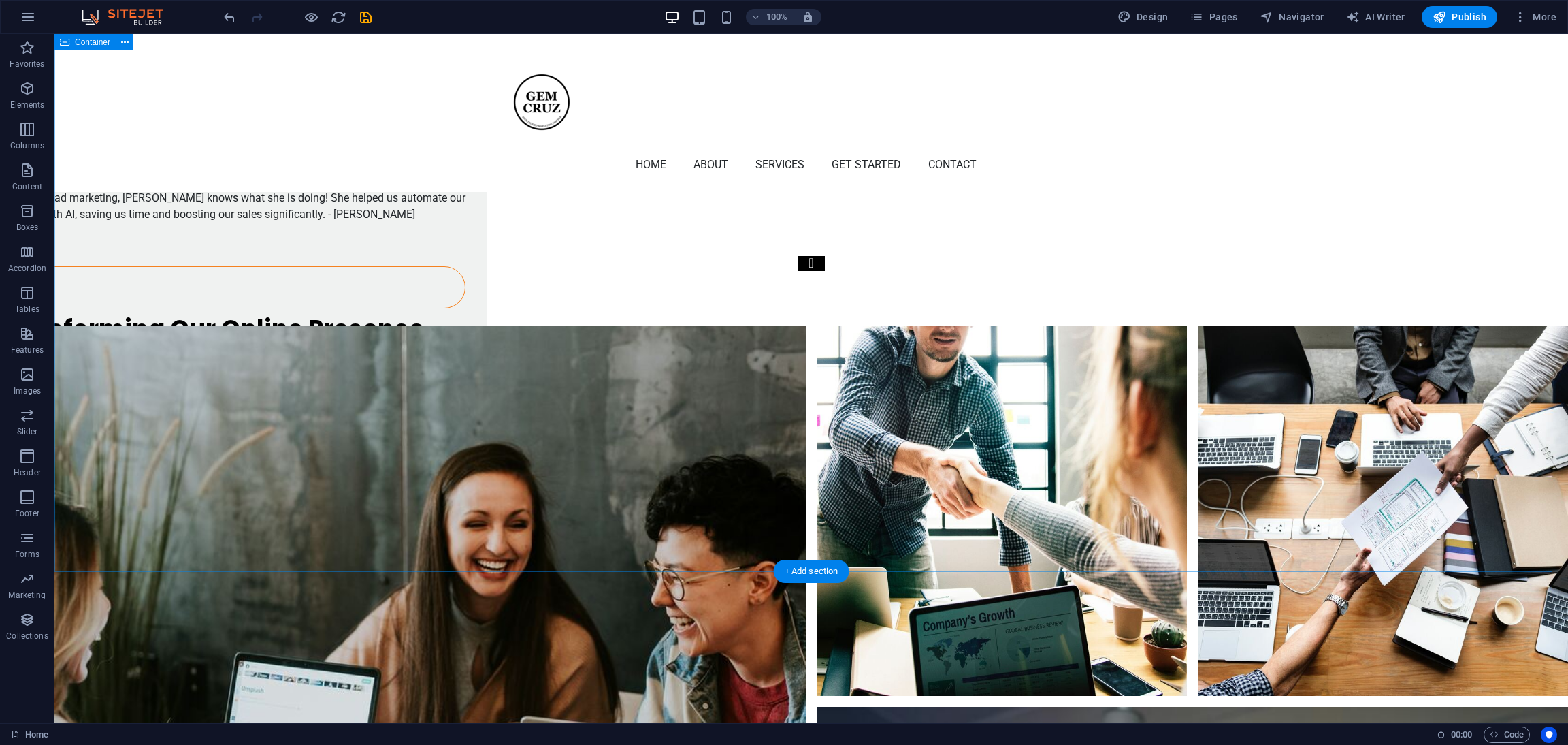
scroll to position [4797, 0]
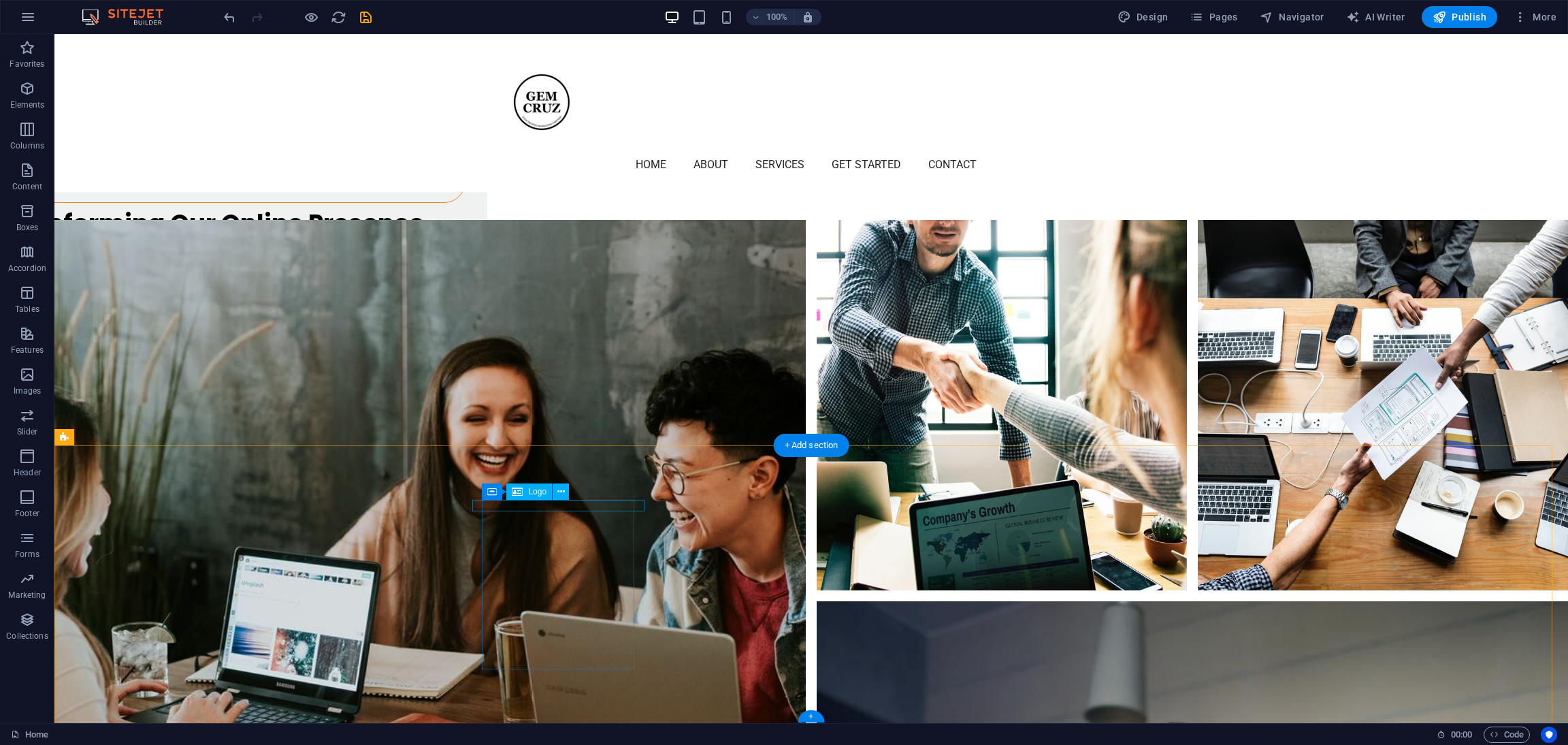
click at [553, 491] on icon at bounding box center [553, 492] width 8 height 14
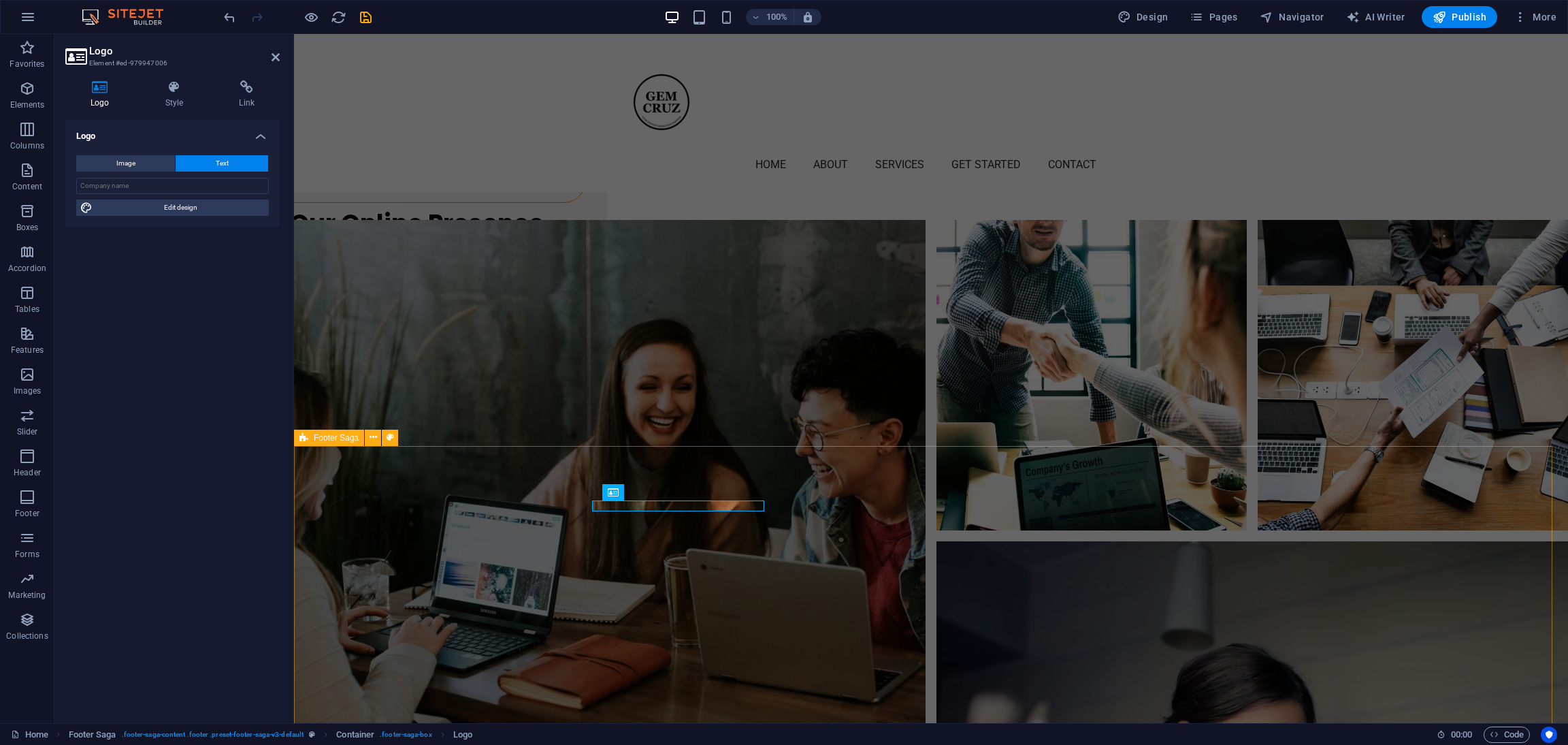
scroll to position [4618, 0]
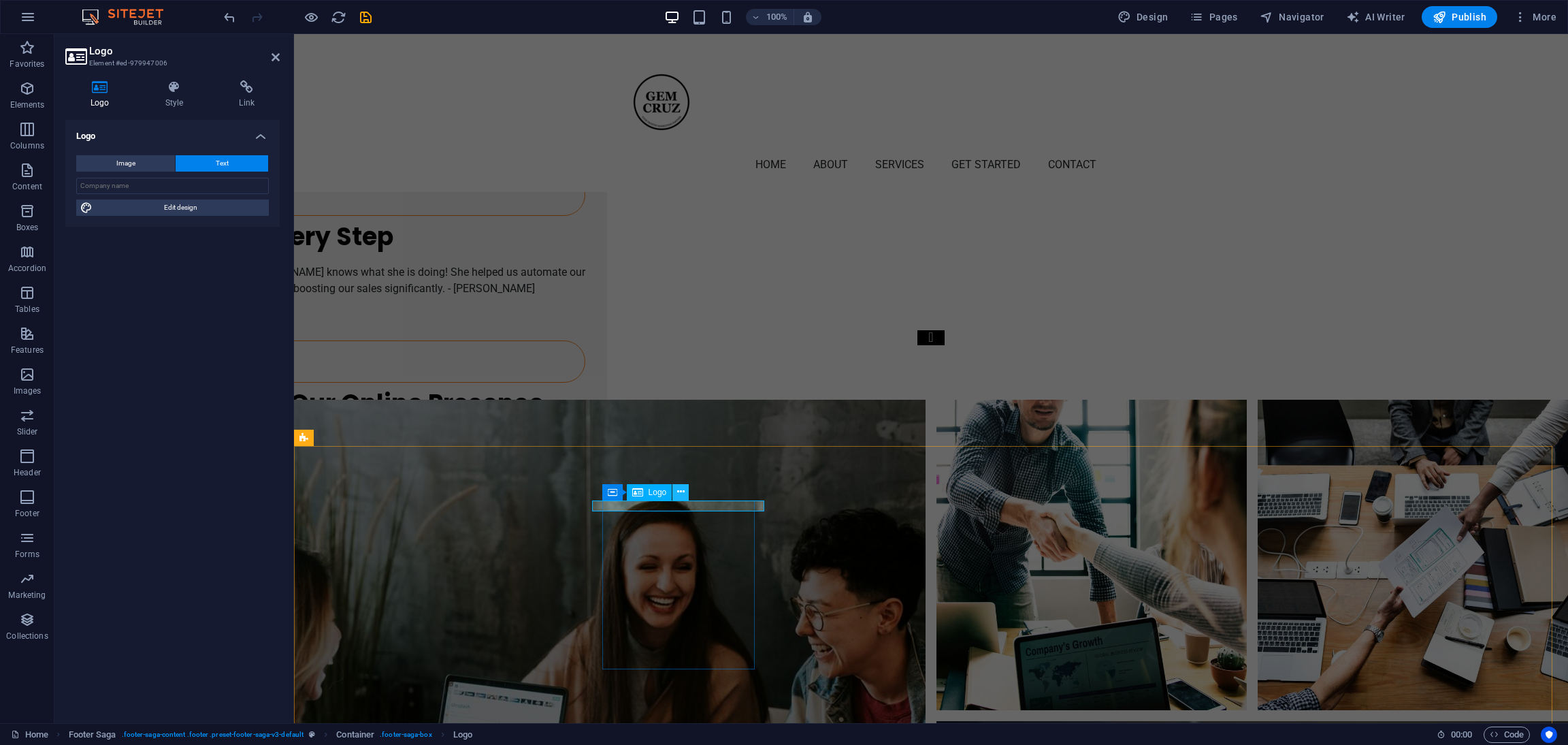
click at [684, 486] on icon at bounding box center [681, 492] width 8 height 14
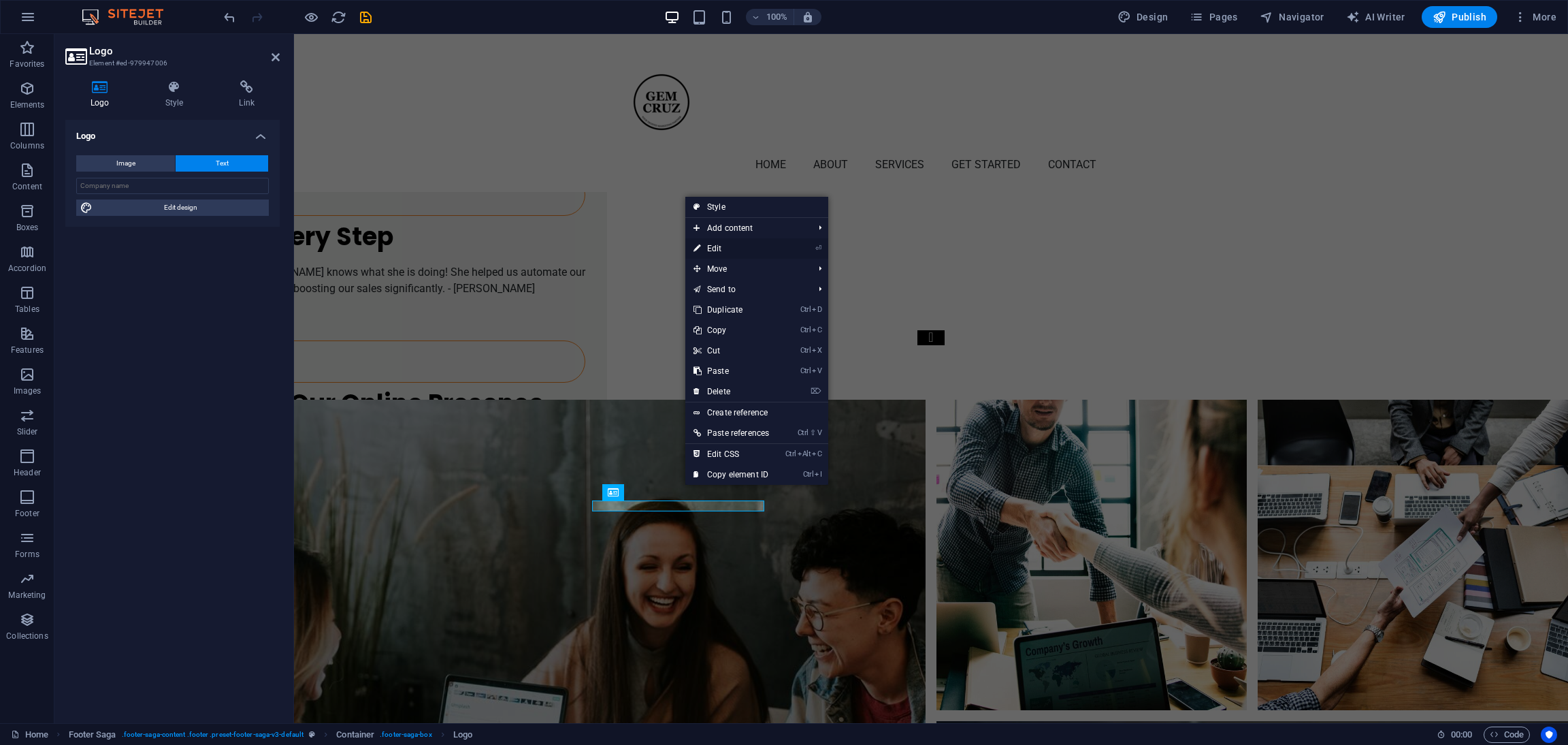
click at [714, 250] on link "⏎ Edit" at bounding box center [732, 248] width 92 height 20
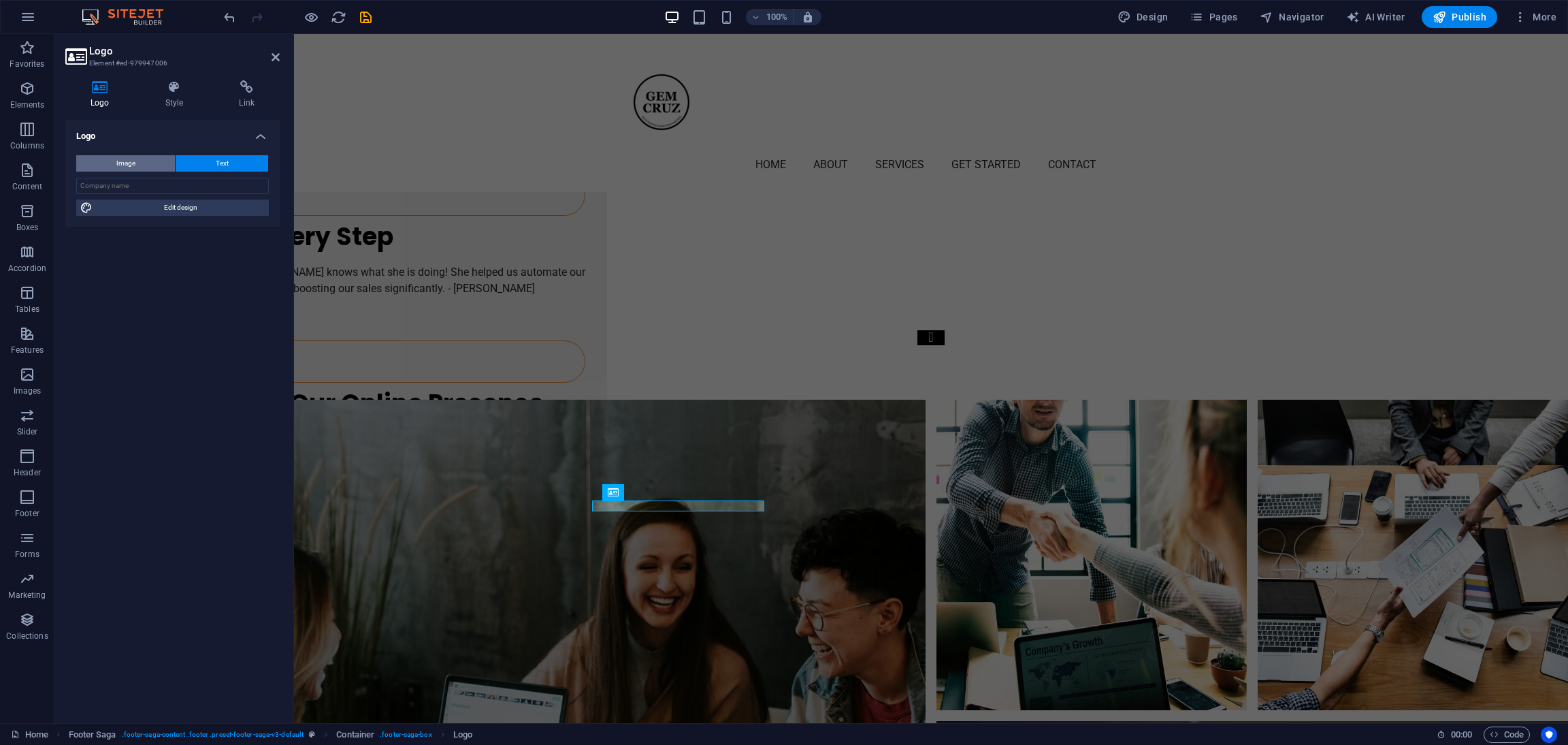
click at [128, 160] on span "Image" at bounding box center [126, 163] width 19 height 17
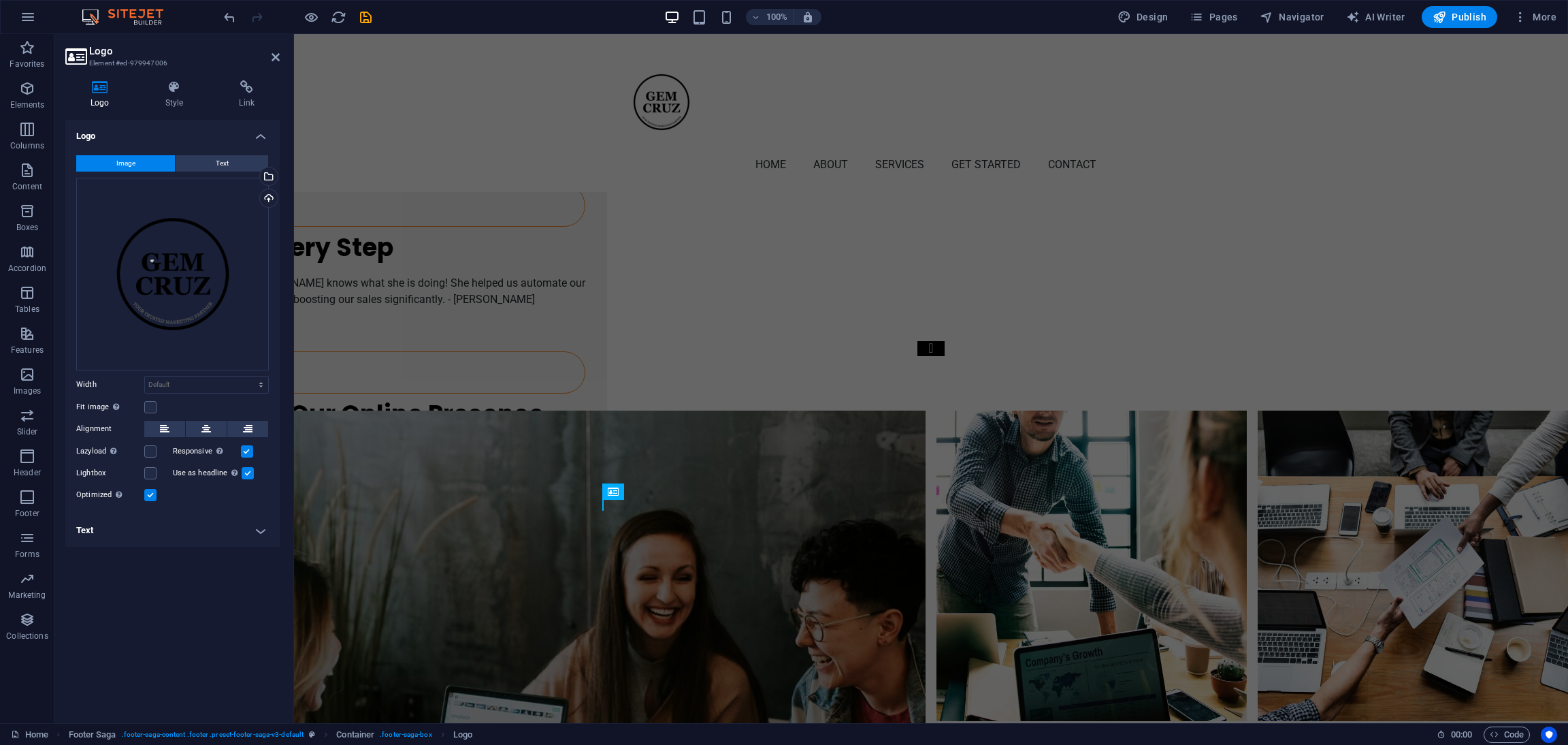
scroll to position [4618, 0]
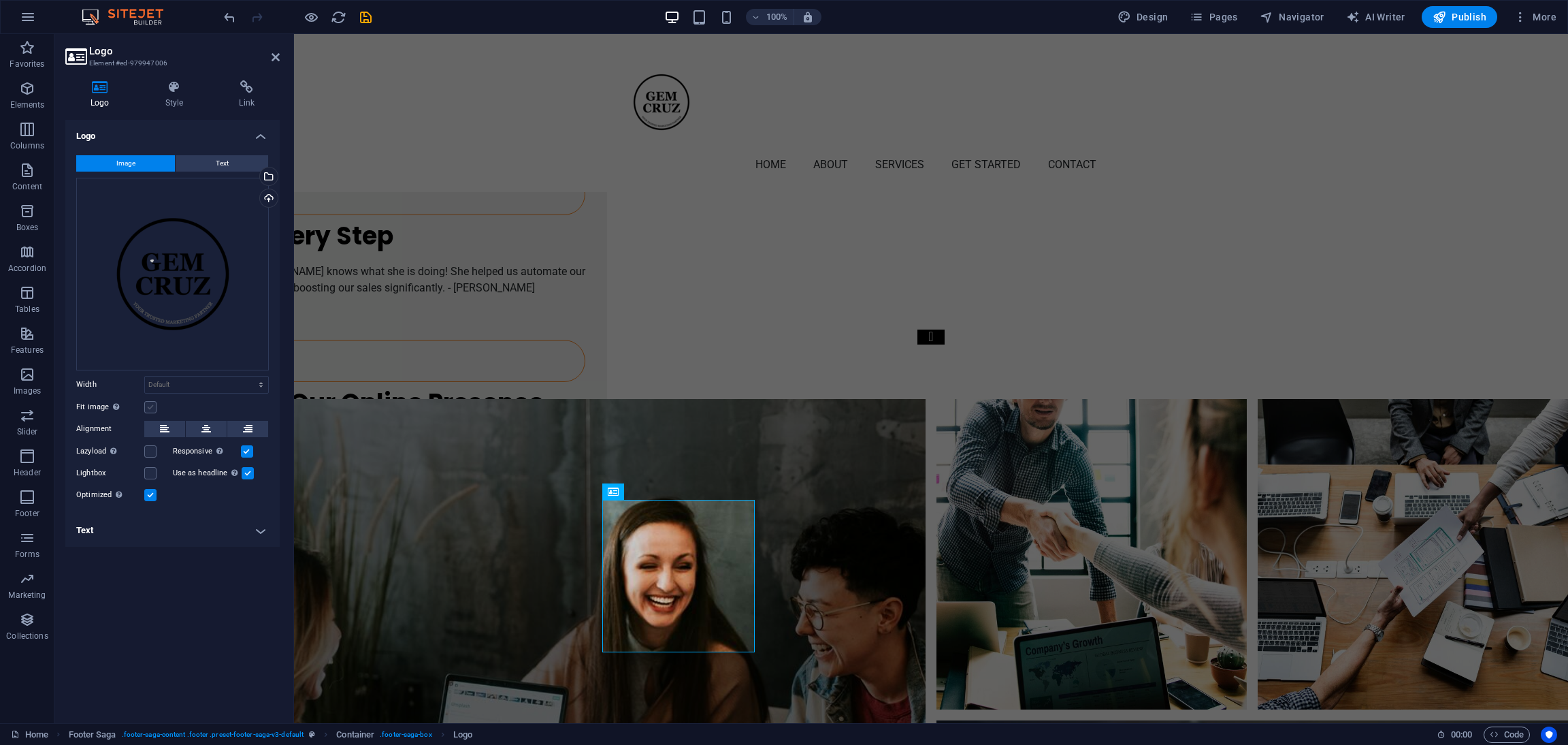
click at [150, 406] on label at bounding box center [150, 407] width 12 height 12
click at [0, 0] on input "Fit image Automatically fit image to a fixed width and height" at bounding box center [0, 0] width 0 height 0
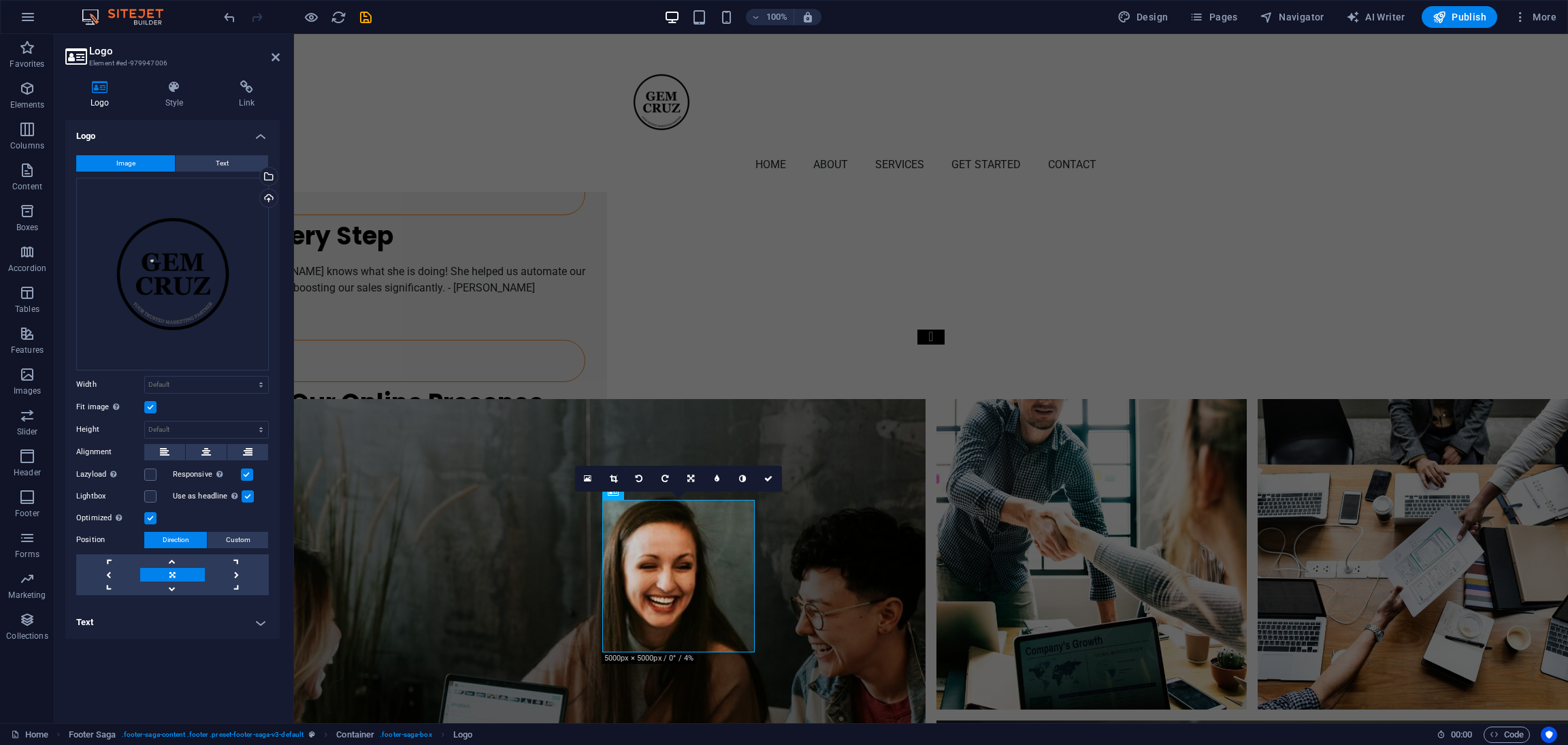
click at [150, 406] on label at bounding box center [150, 407] width 12 height 12
click at [0, 0] on input "Fit image Automatically fit image to a fixed width and height" at bounding box center [0, 0] width 0 height 0
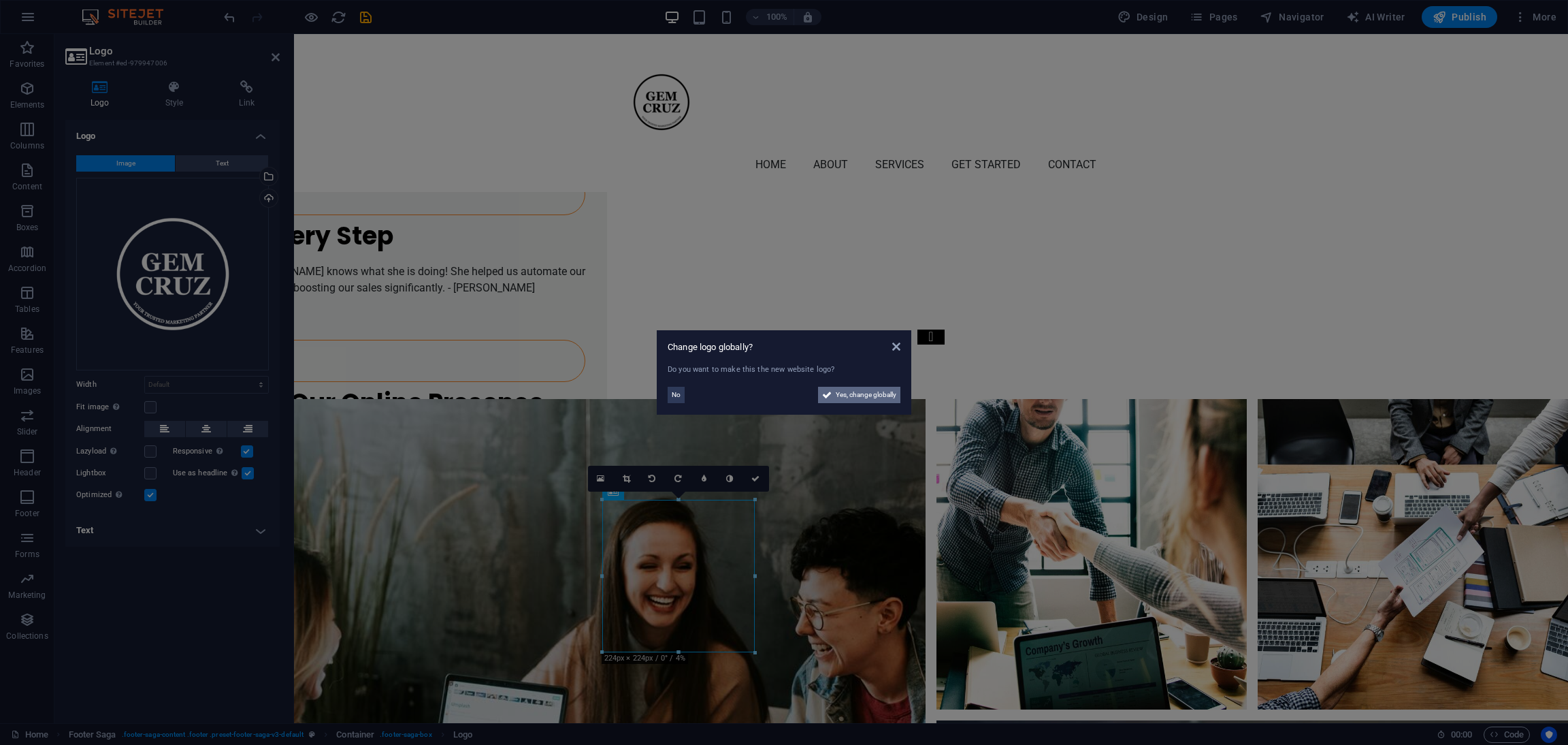
click at [839, 387] on span "Yes, change globally" at bounding box center [866, 395] width 60 height 17
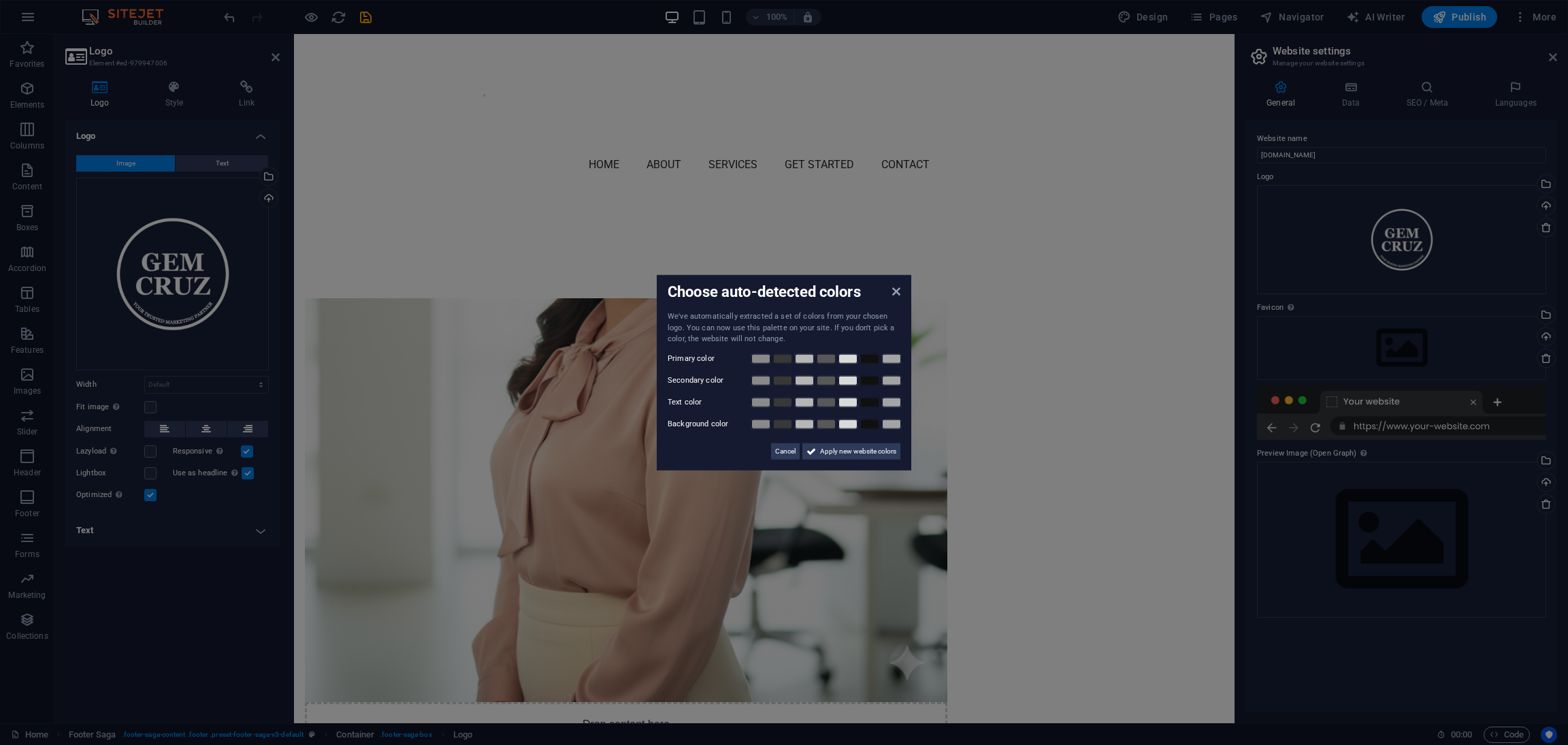
scroll to position [181, 0]
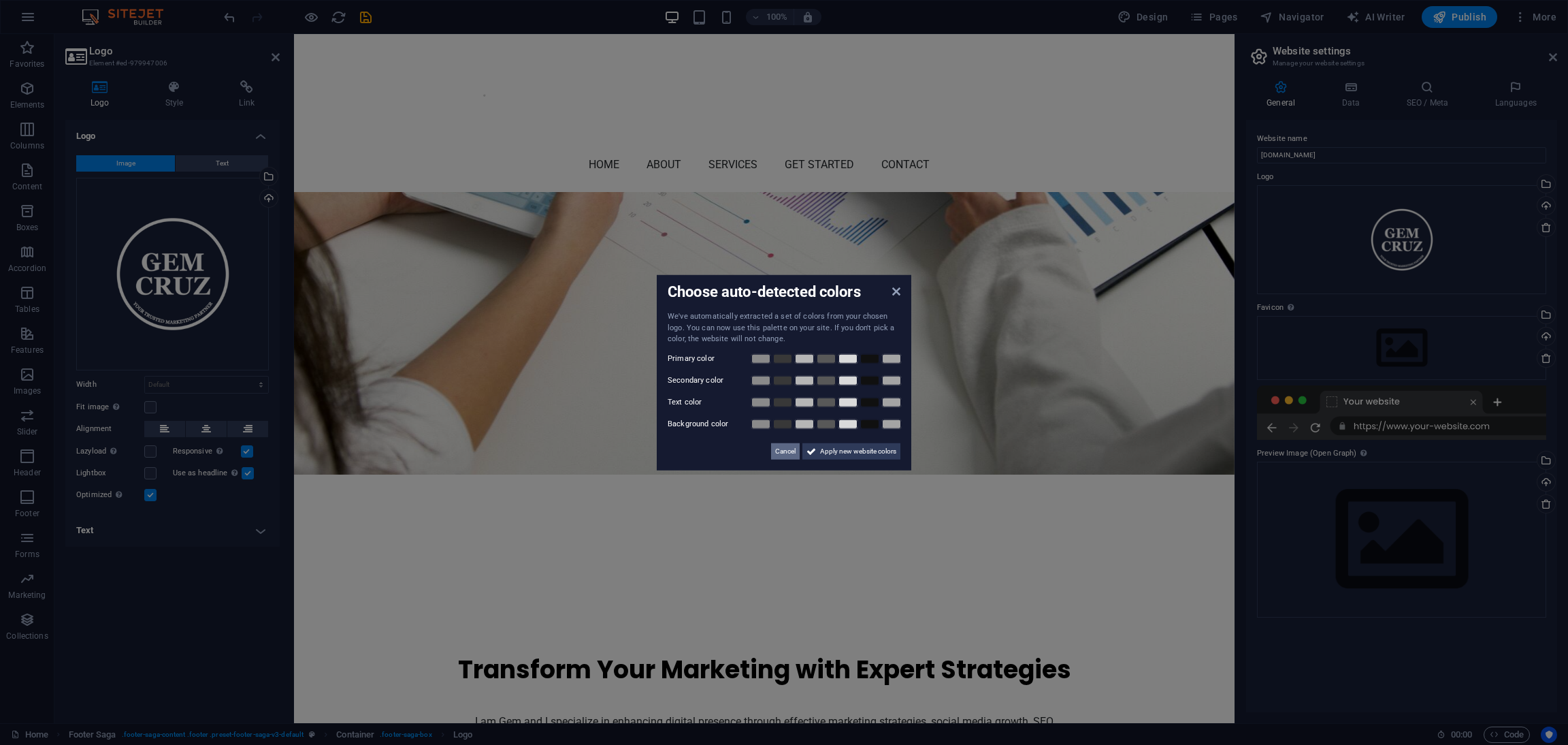
click at [776, 453] on span "Cancel" at bounding box center [786, 451] width 20 height 17
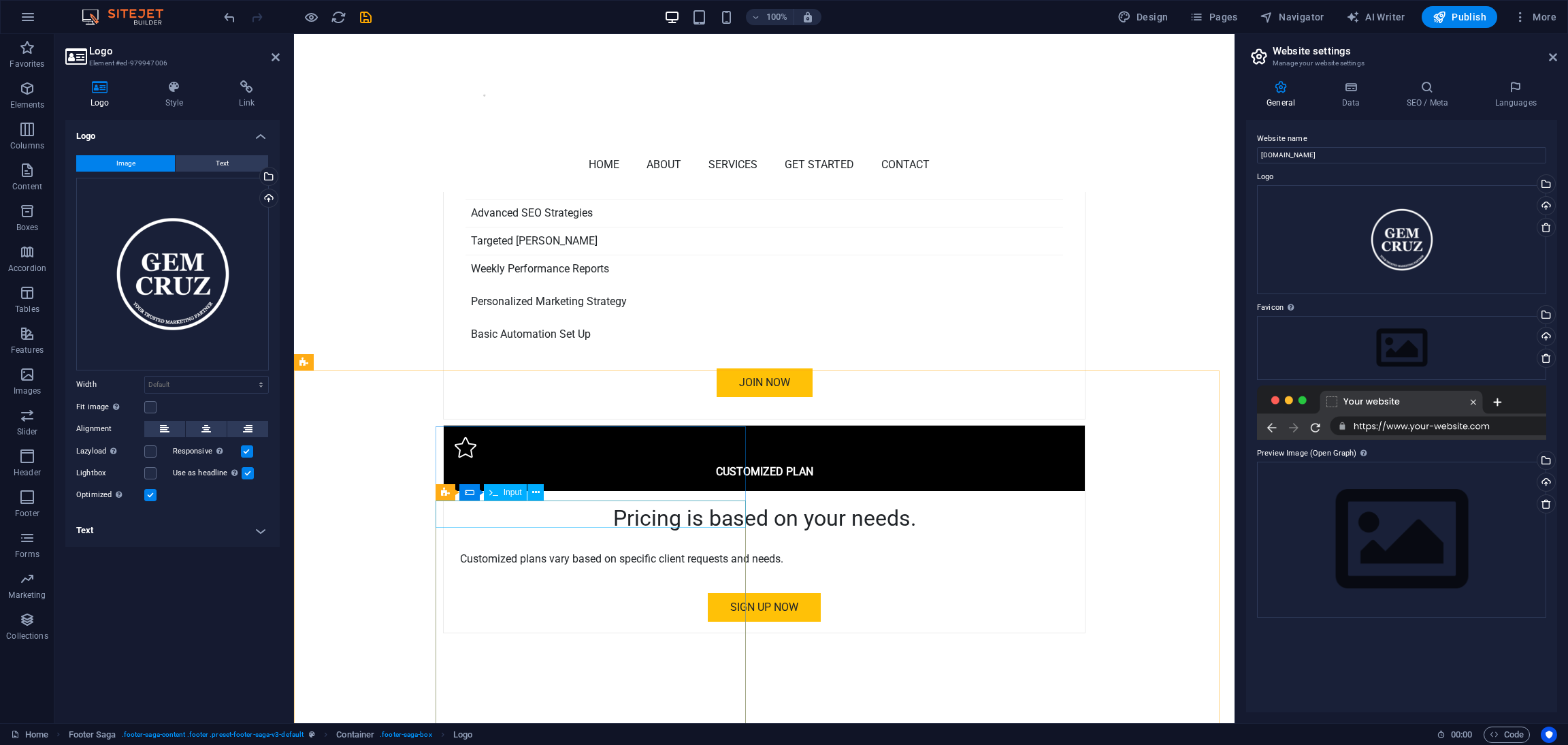
scroll to position [4509, 0]
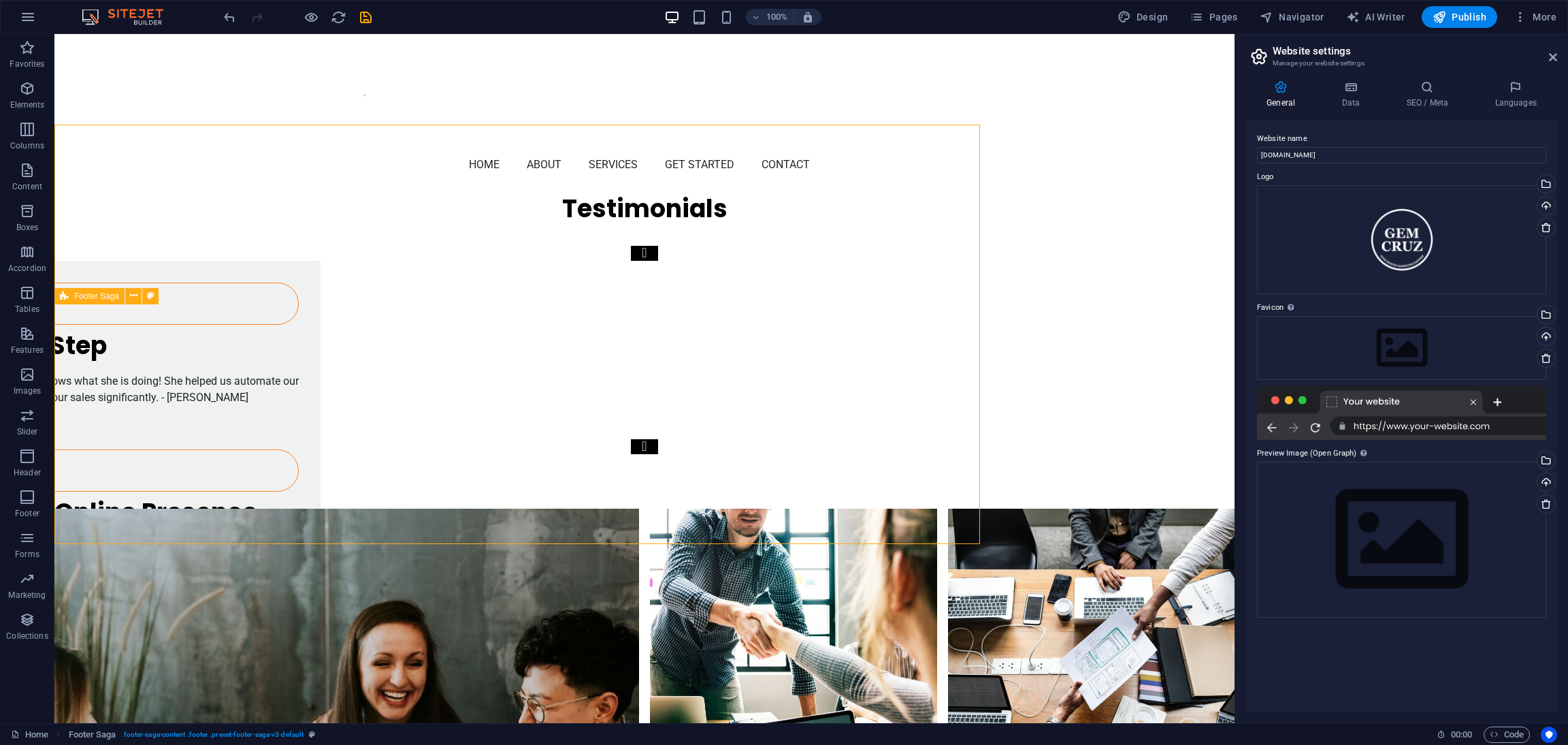
scroll to position [4689, 0]
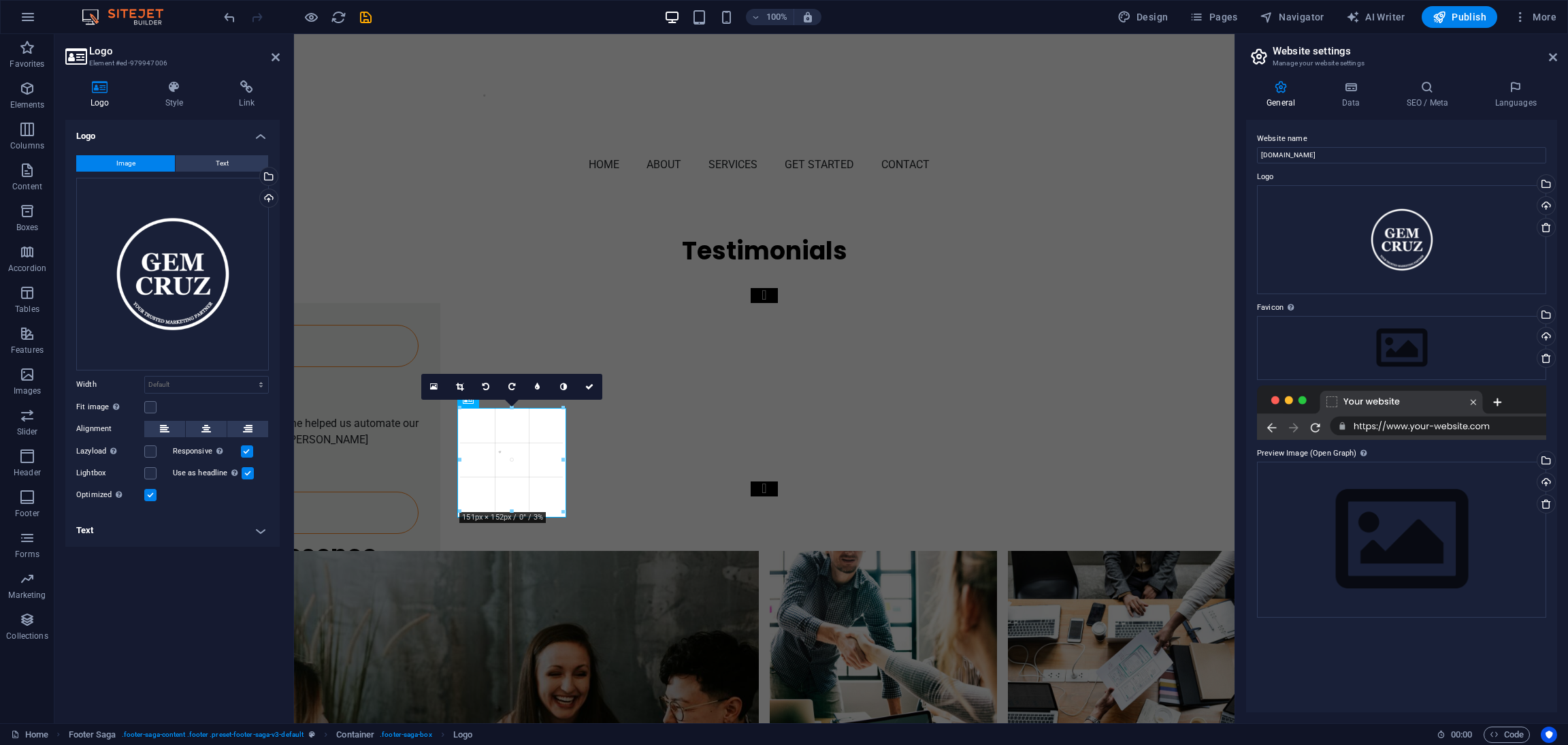
scroll to position [4454, 0]
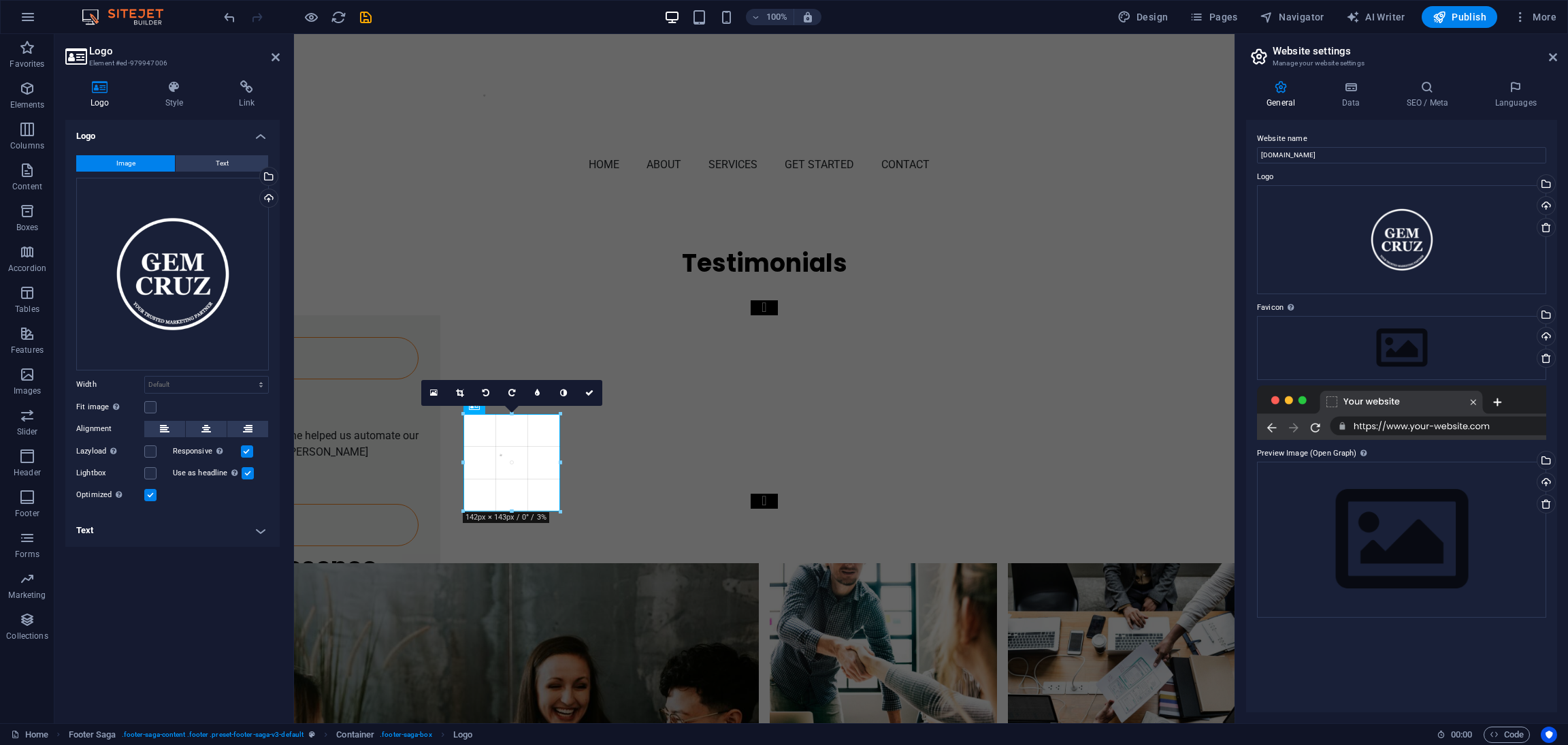
drag, startPoint x: 586, startPoint y: 511, endPoint x: 529, endPoint y: 449, distance: 84.2
type input "141"
select select "px"
click at [166, 422] on icon at bounding box center [165, 429] width 10 height 17
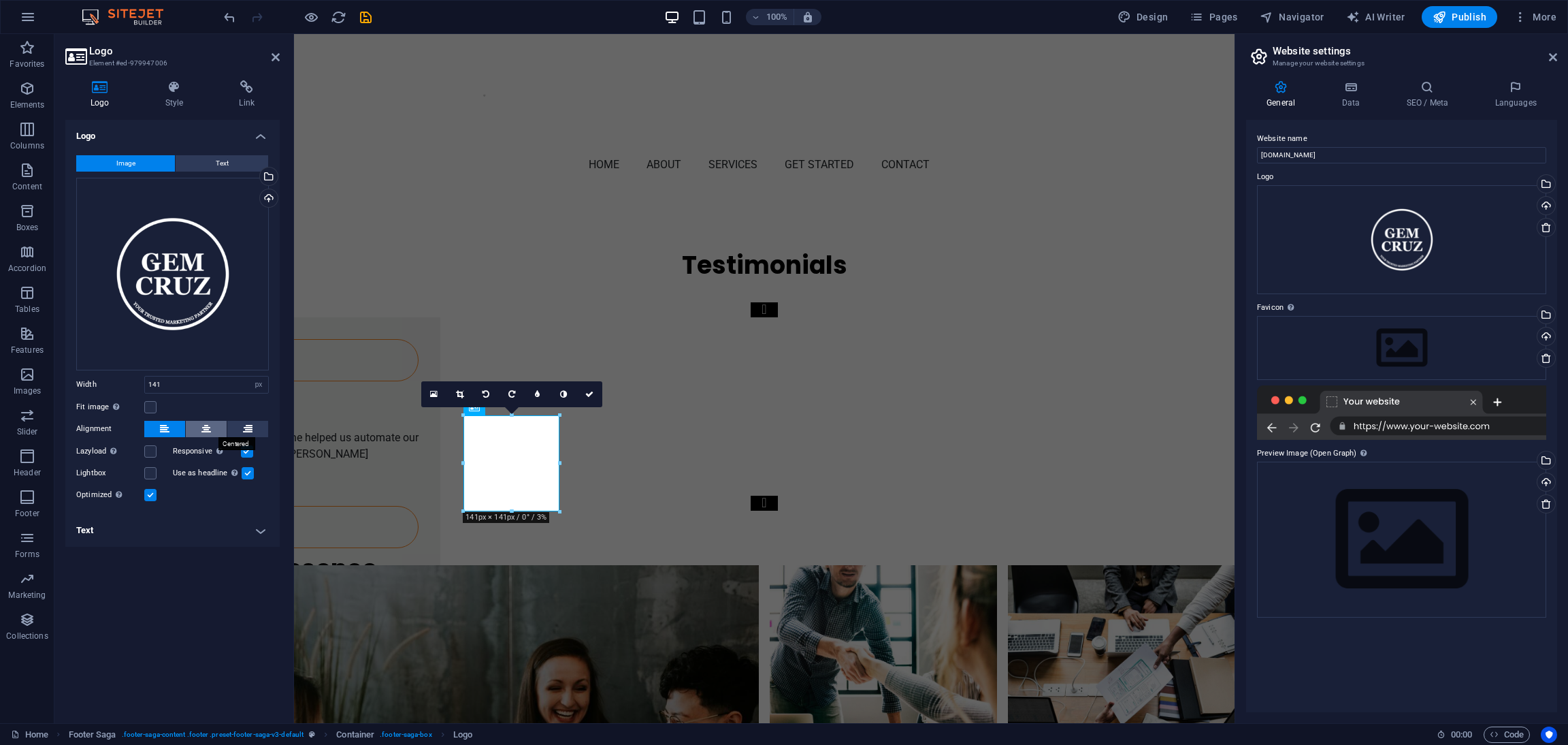
click at [197, 427] on button at bounding box center [206, 429] width 41 height 17
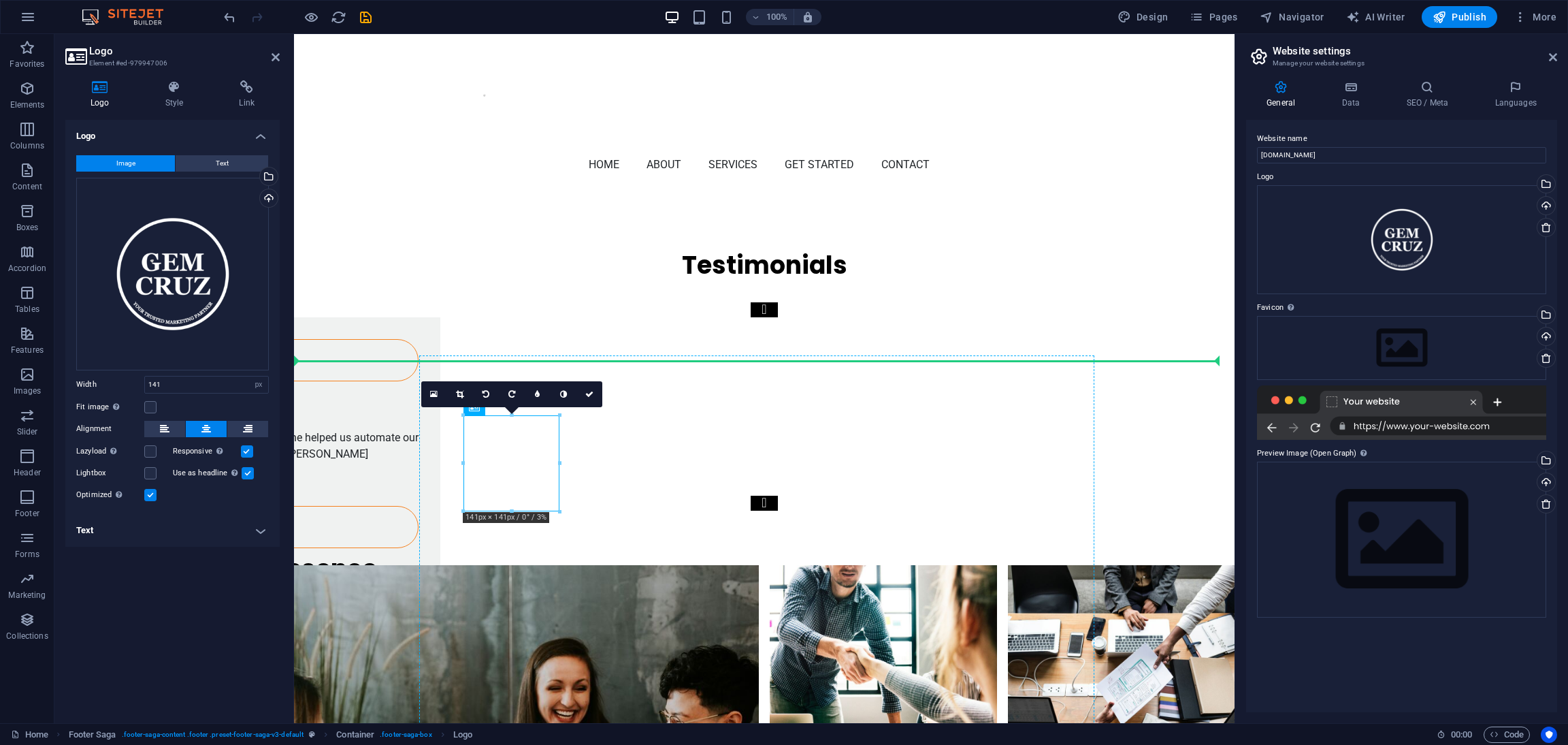
drag, startPoint x: 503, startPoint y: 480, endPoint x: 452, endPoint y: 475, distance: 51.2
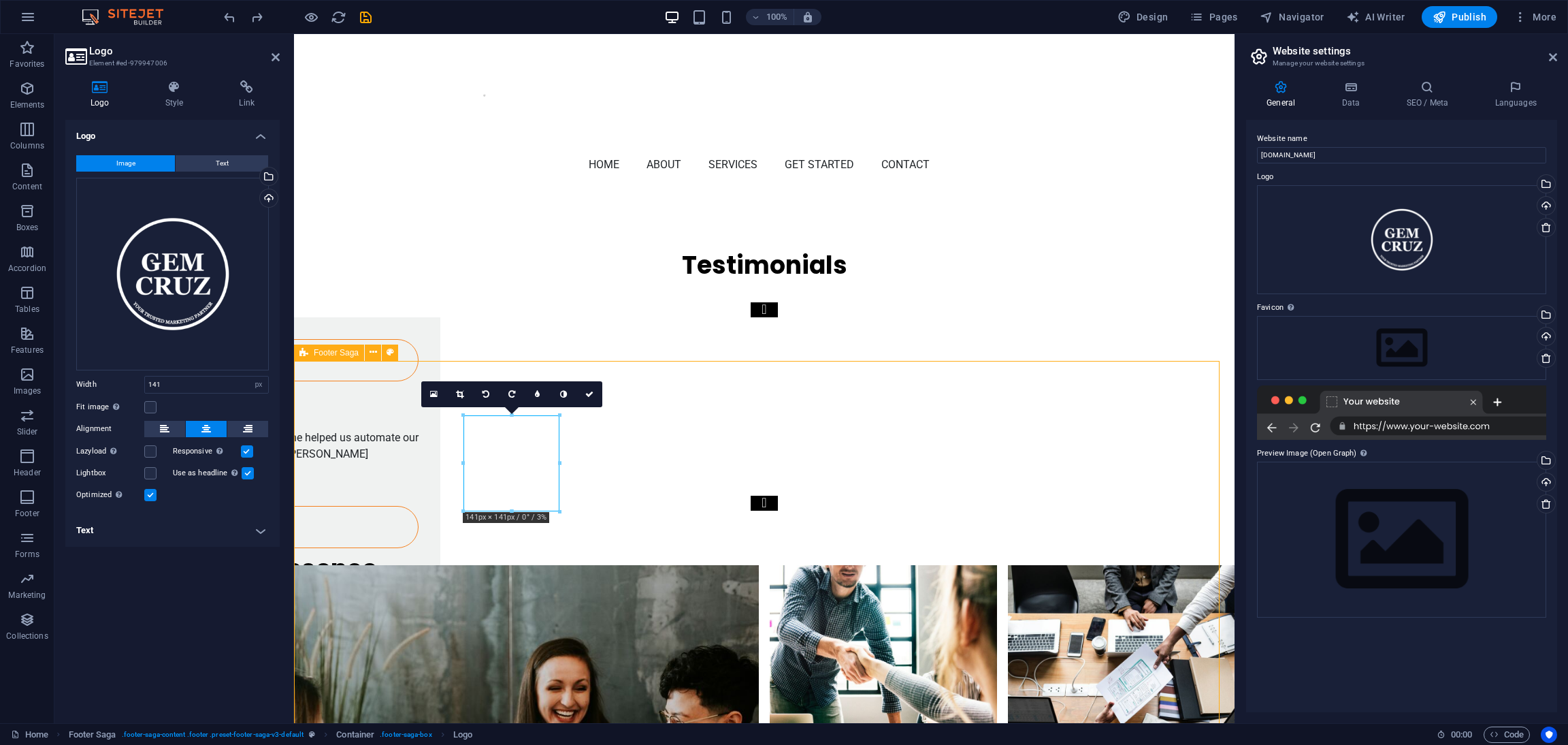
select select "footer"
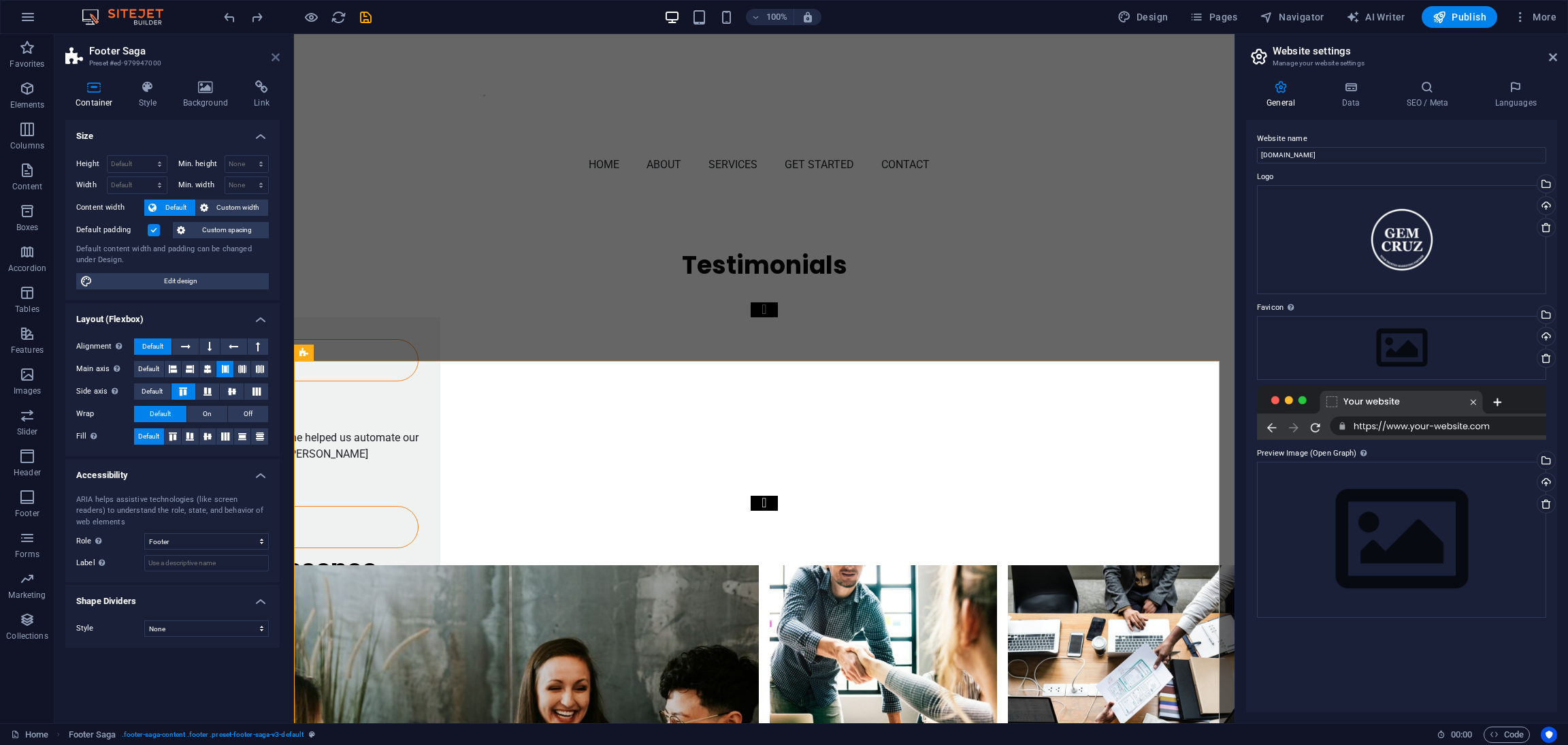
click at [273, 54] on icon at bounding box center [275, 57] width 8 height 11
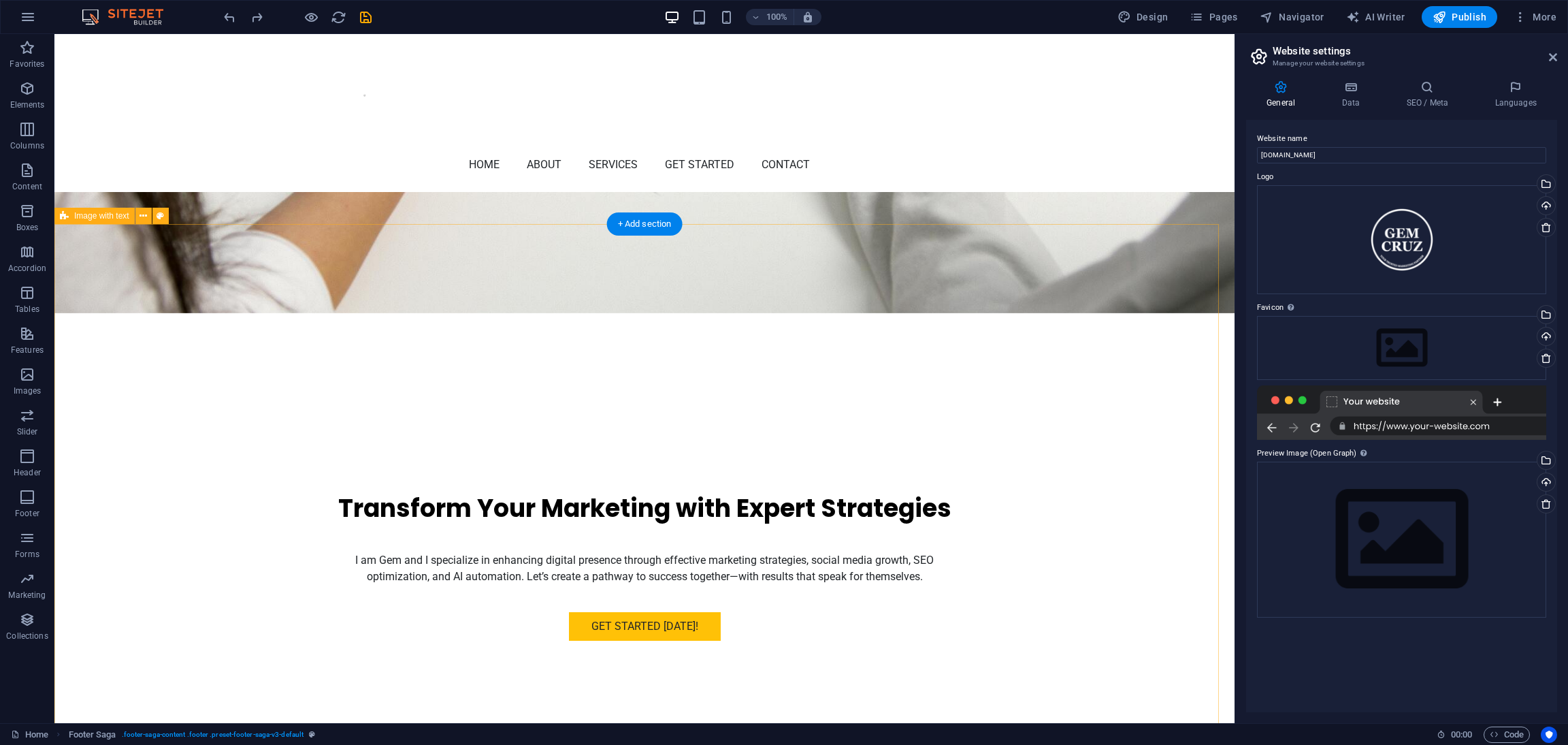
scroll to position [0, 0]
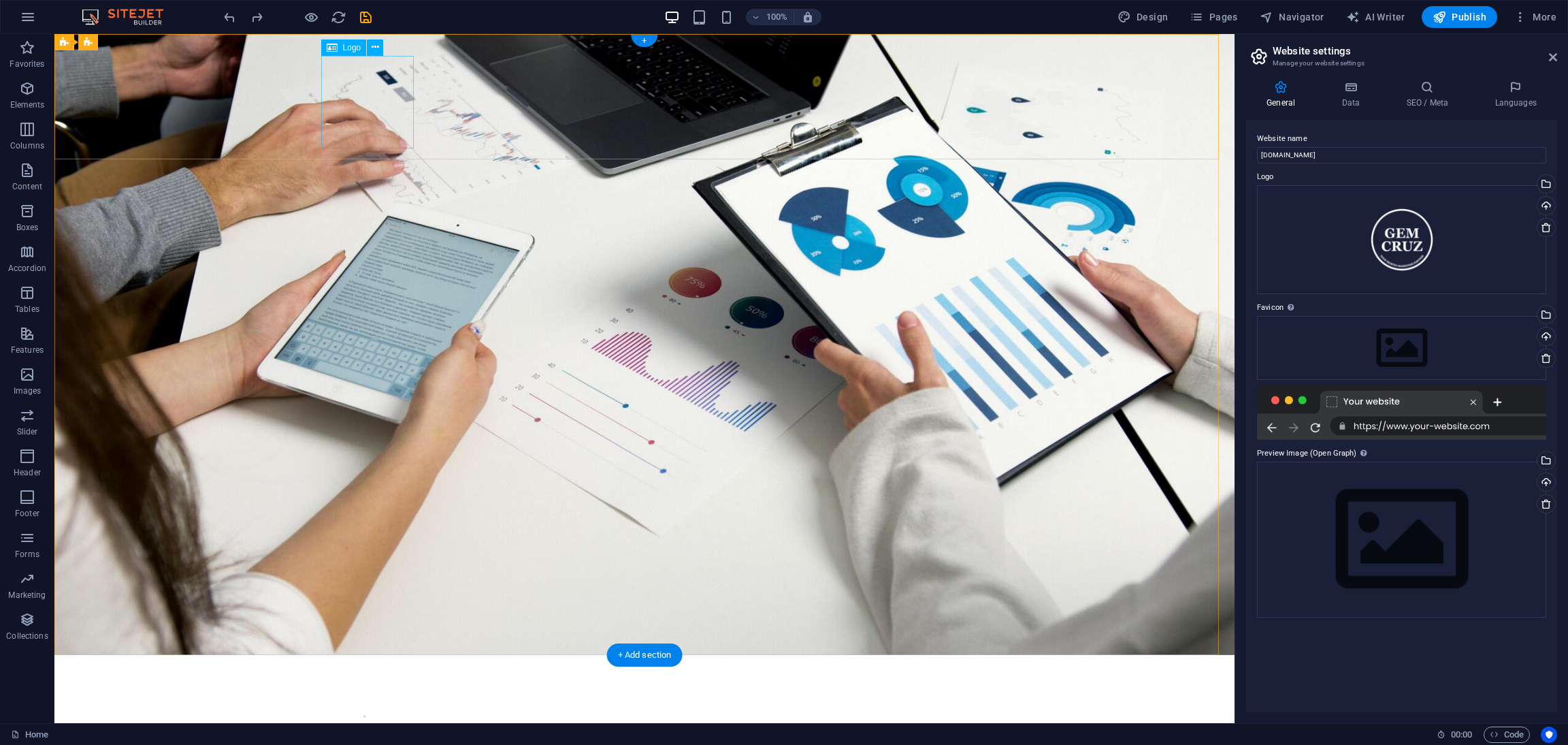
click at [370, 677] on div at bounding box center [645, 723] width 632 height 92
click at [372, 42] on icon at bounding box center [376, 47] width 8 height 14
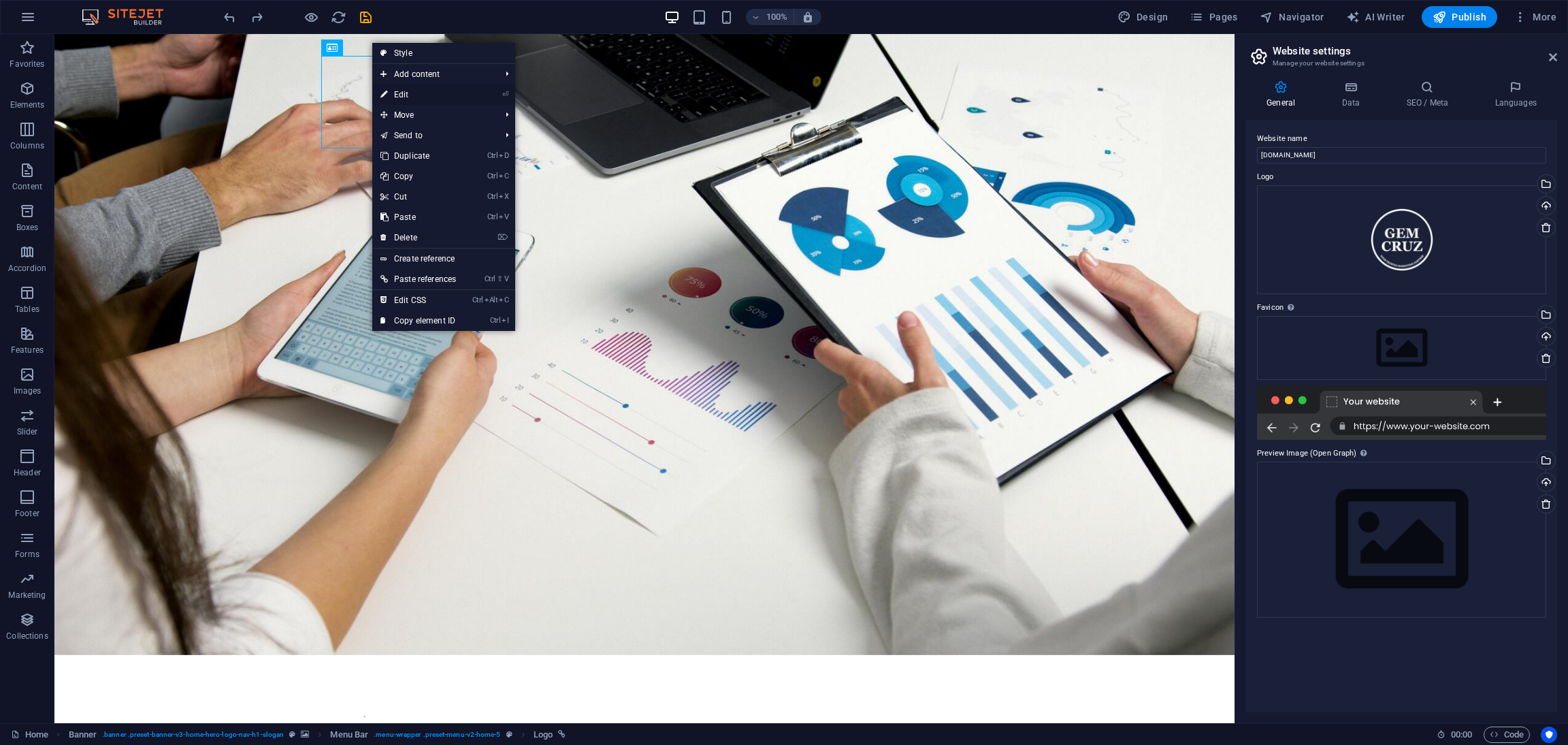
click at [395, 90] on link "⏎ Edit" at bounding box center [419, 95] width 92 height 20
select select "px"
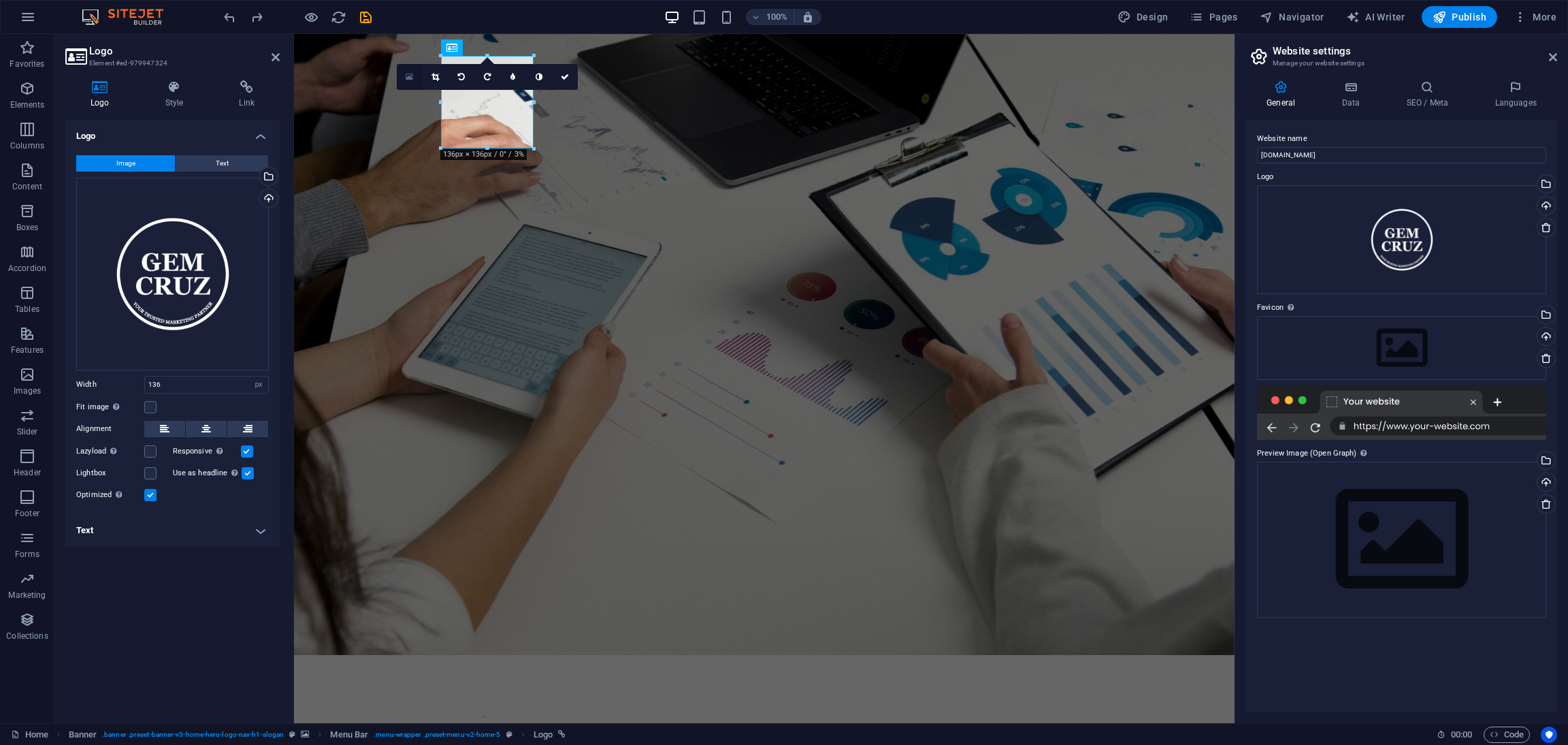
click at [403, 72] on link at bounding box center [410, 77] width 26 height 26
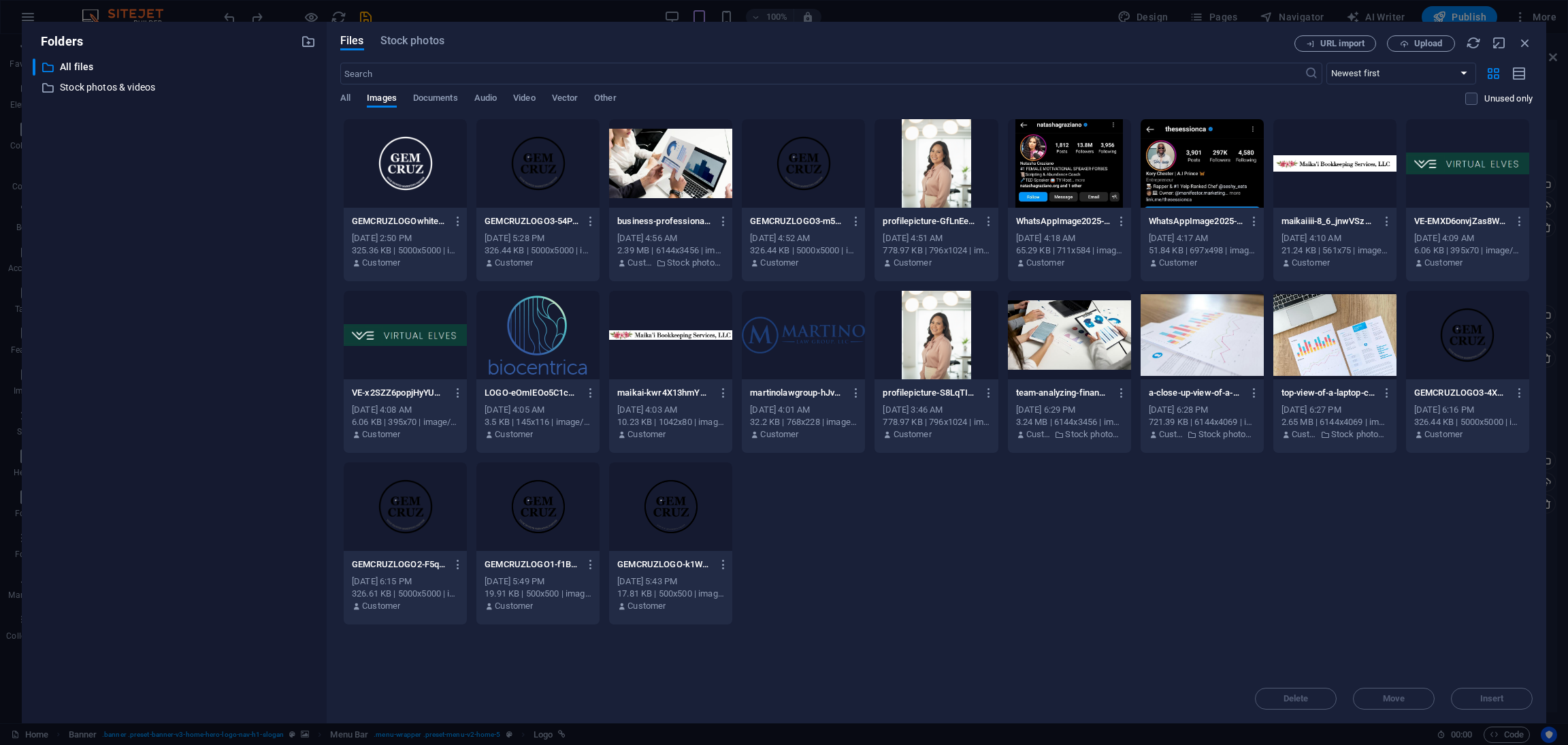
click at [538, 182] on div at bounding box center [538, 163] width 123 height 88
click at [1514, 688] on button "Insert" at bounding box center [1492, 698] width 82 height 22
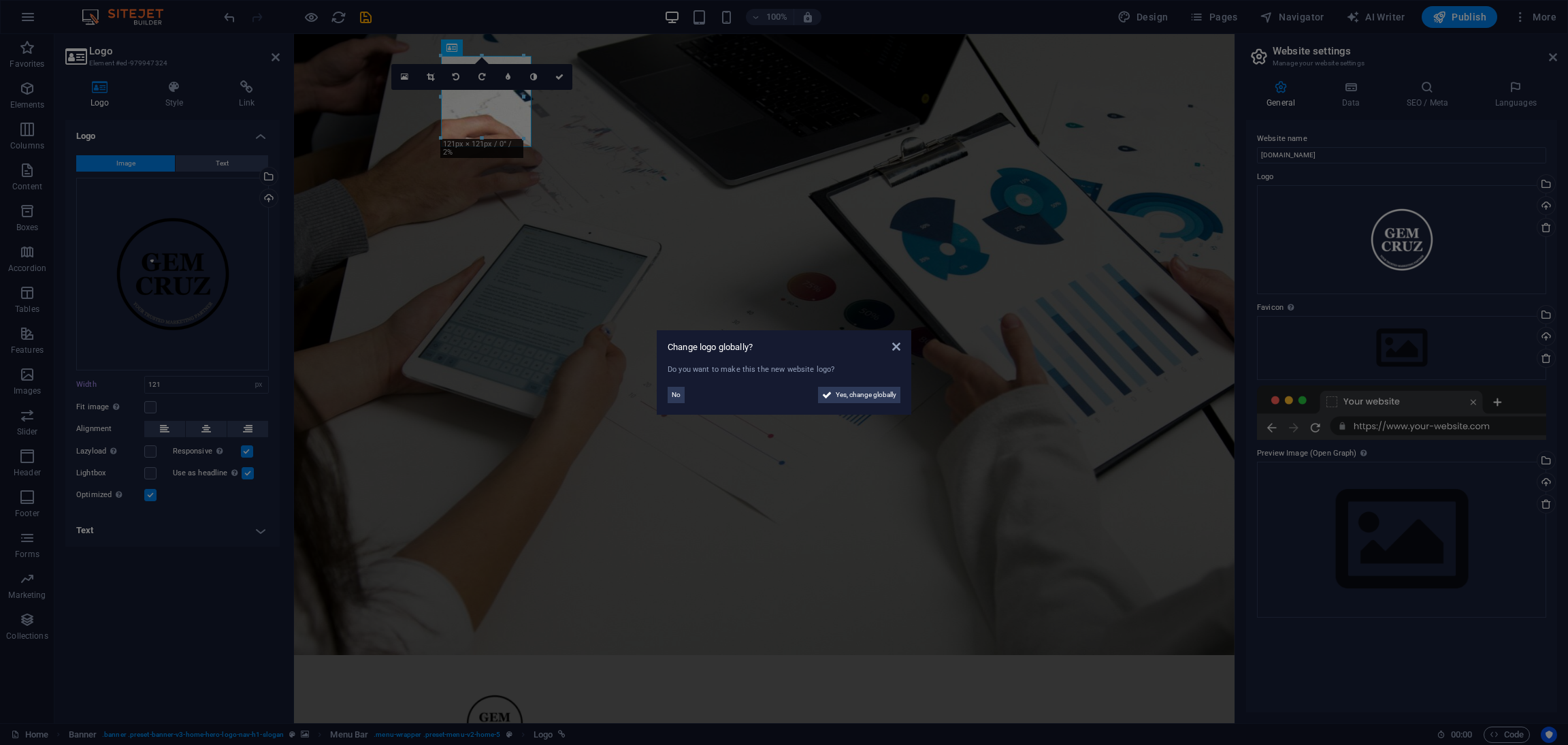
type input "136"
click at [669, 393] on button "No" at bounding box center [676, 395] width 17 height 17
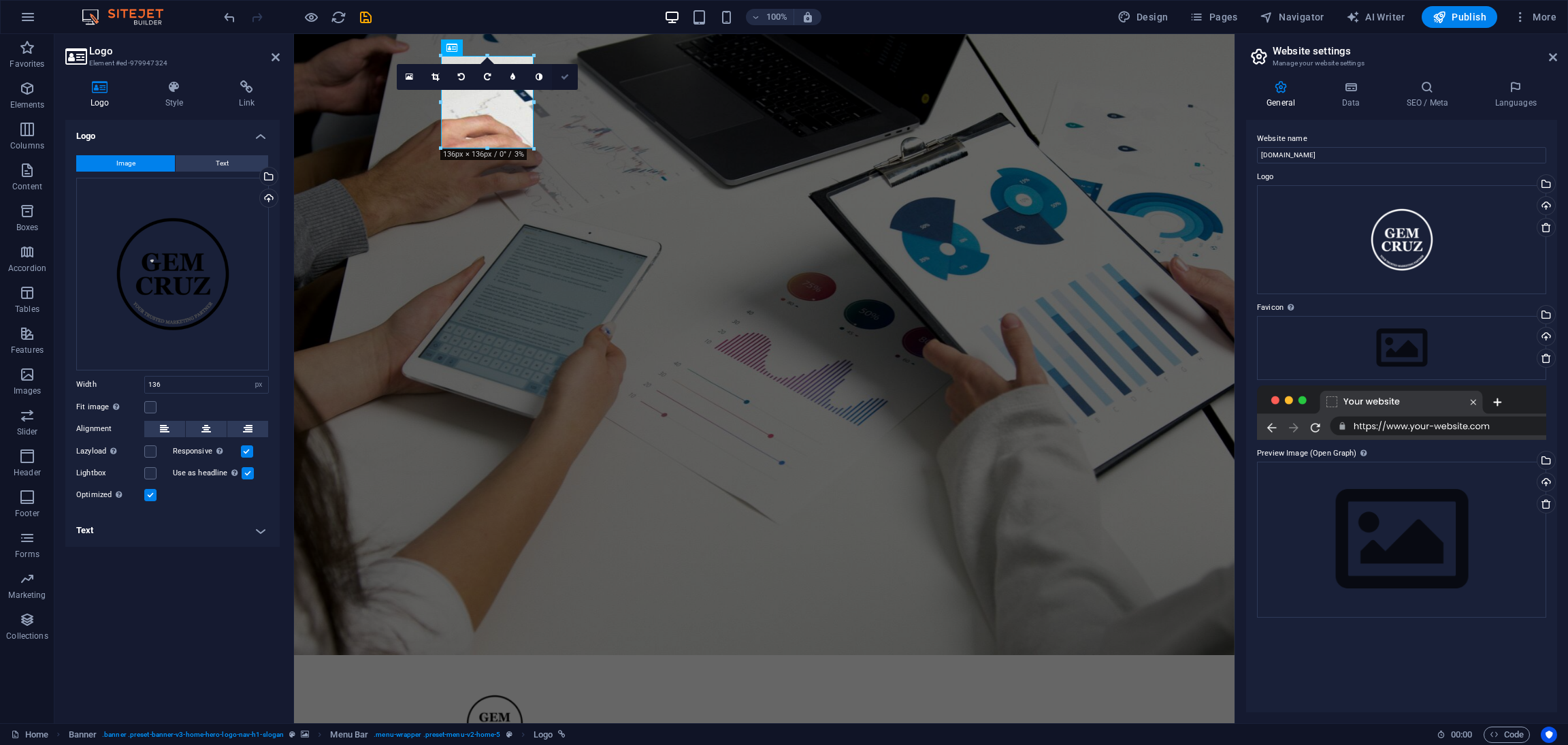
click at [562, 79] on icon at bounding box center [565, 76] width 8 height 8
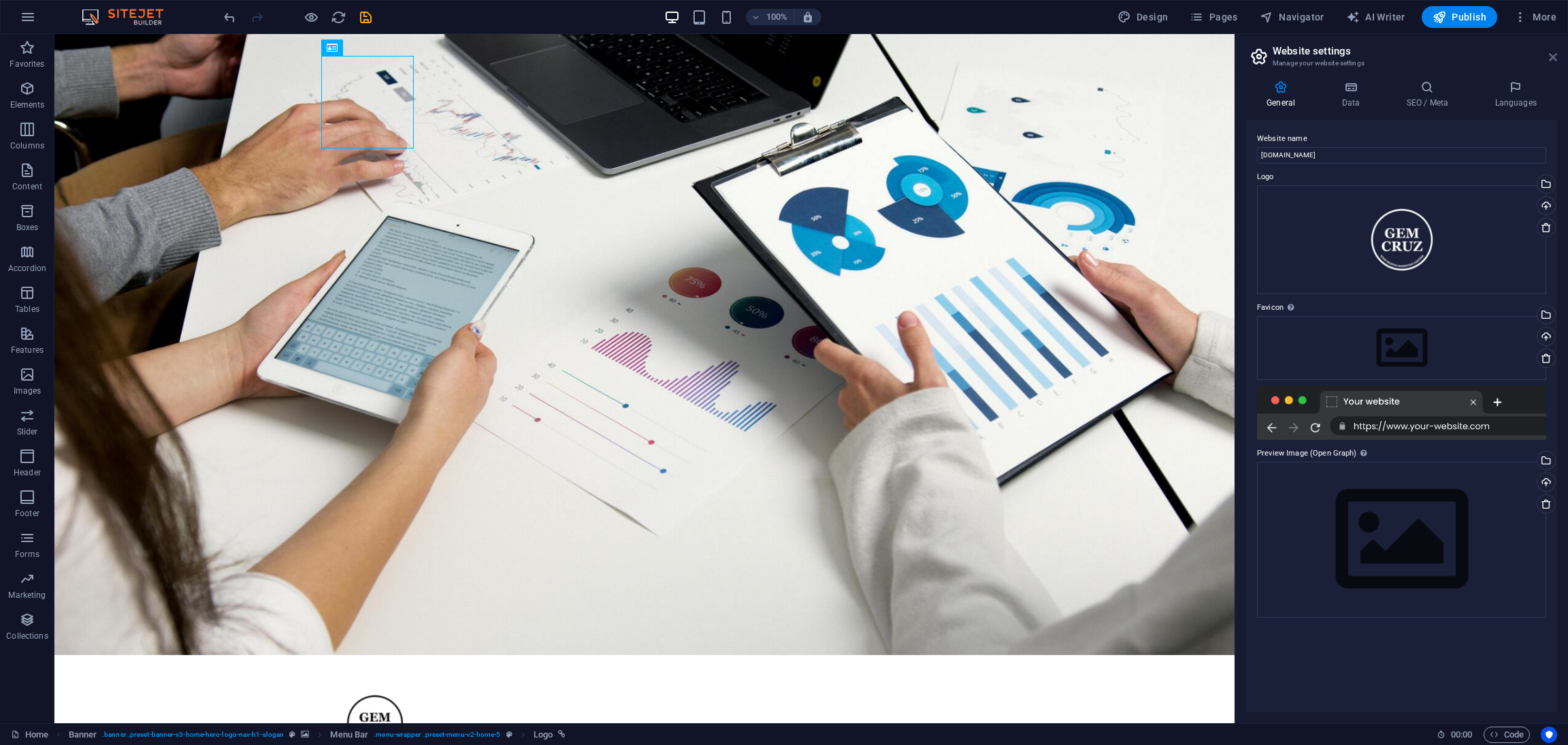
click at [1551, 54] on icon at bounding box center [1553, 57] width 8 height 11
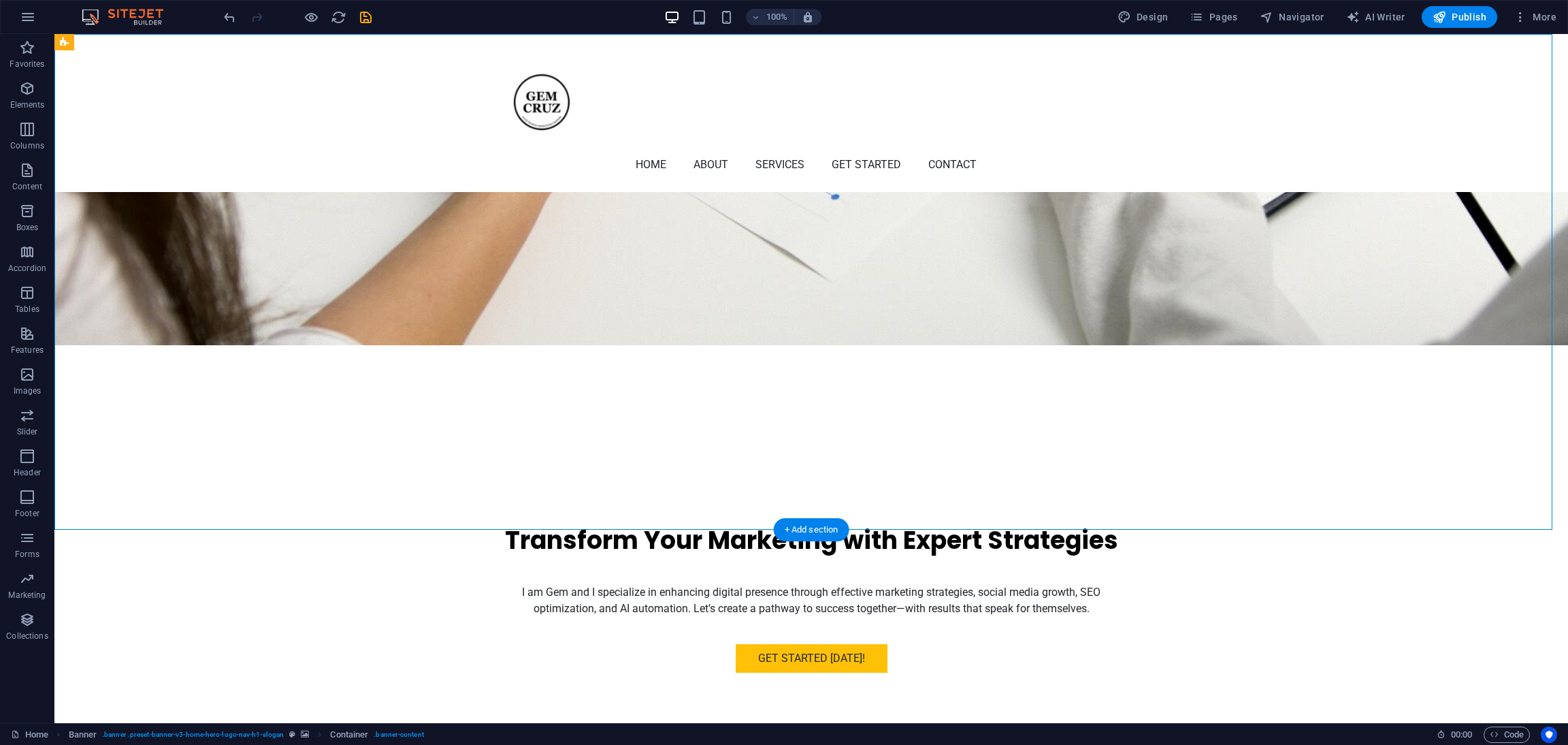
scroll to position [510, 0]
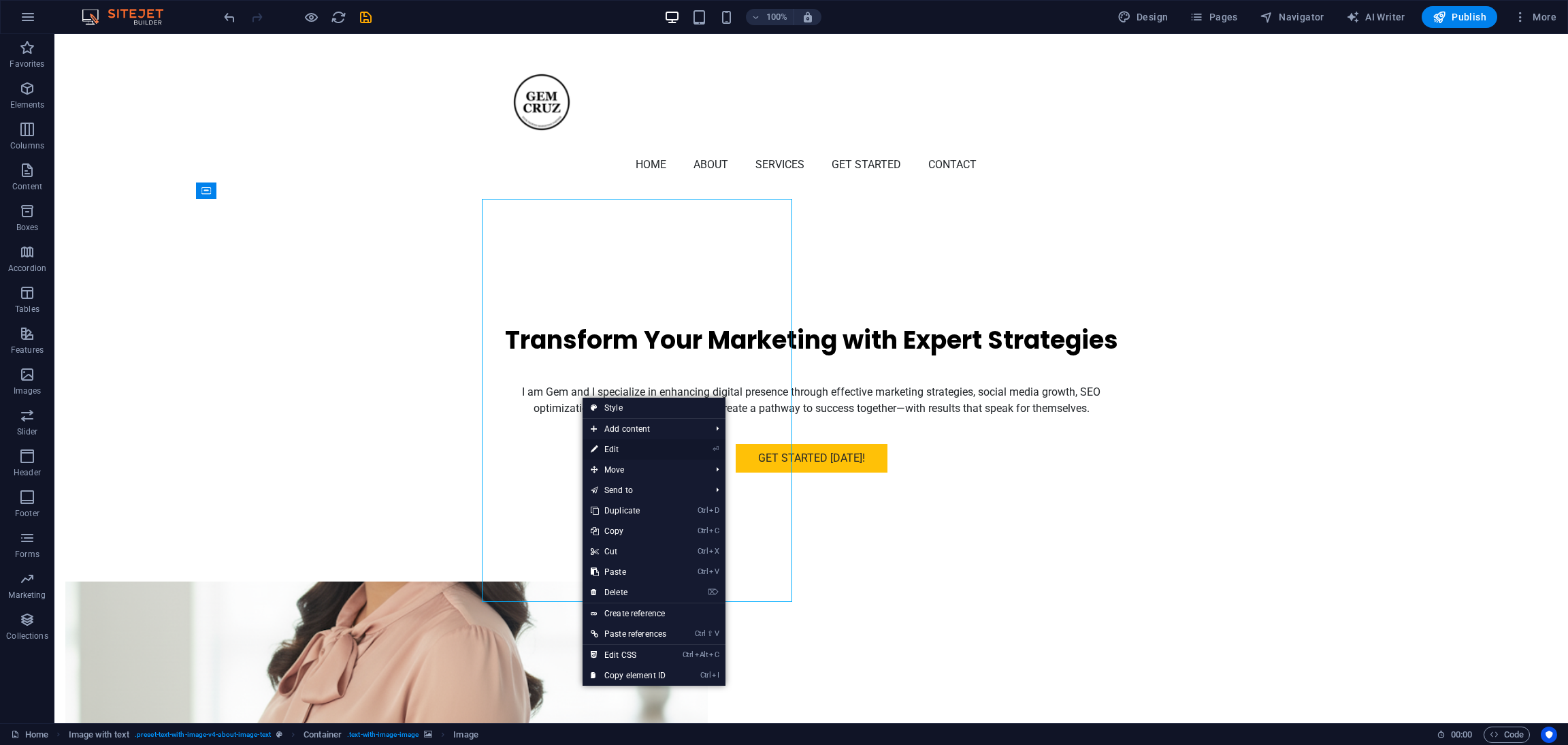
click at [607, 449] on link "⏎ Edit" at bounding box center [629, 449] width 92 height 20
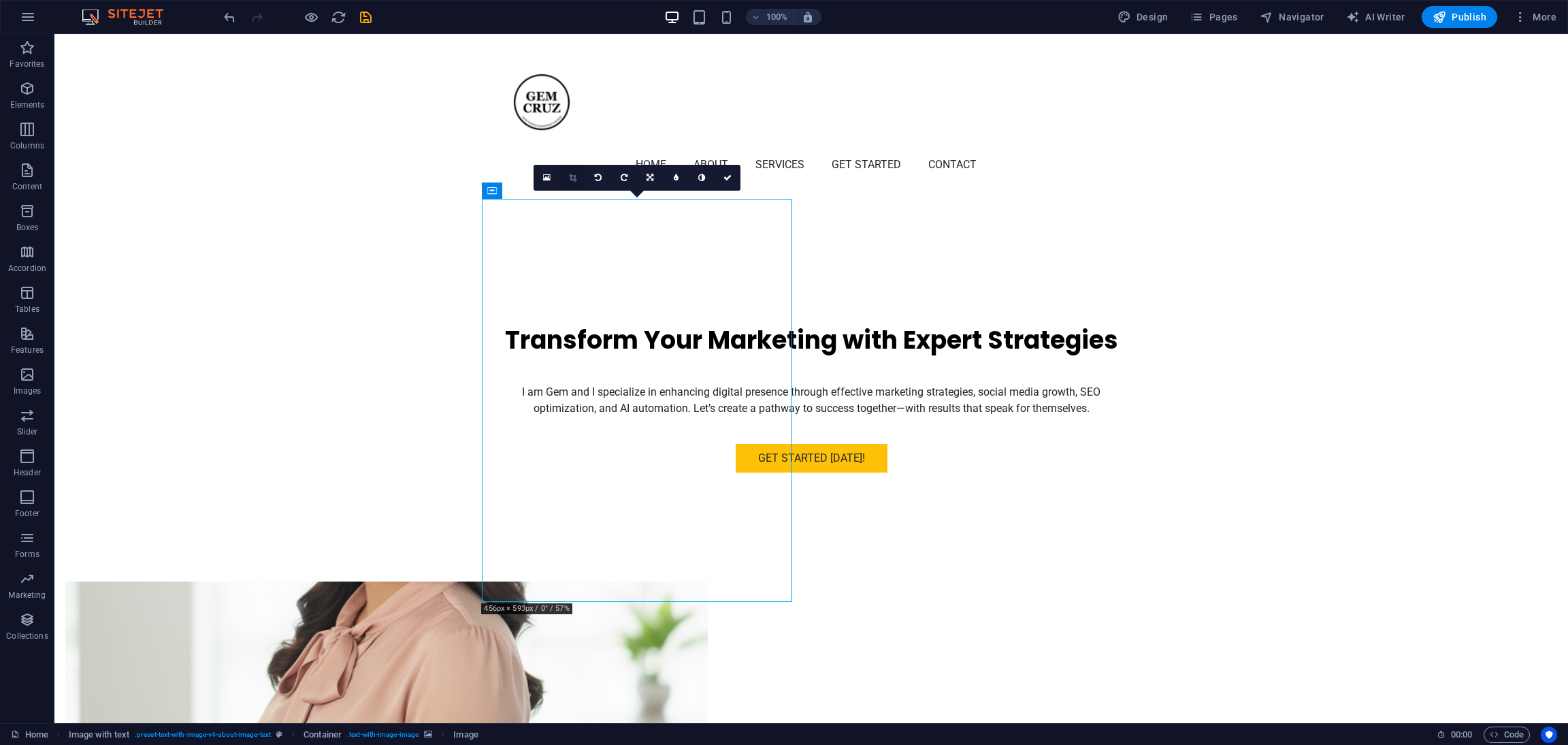
click at [571, 174] on icon at bounding box center [573, 178] width 8 height 8
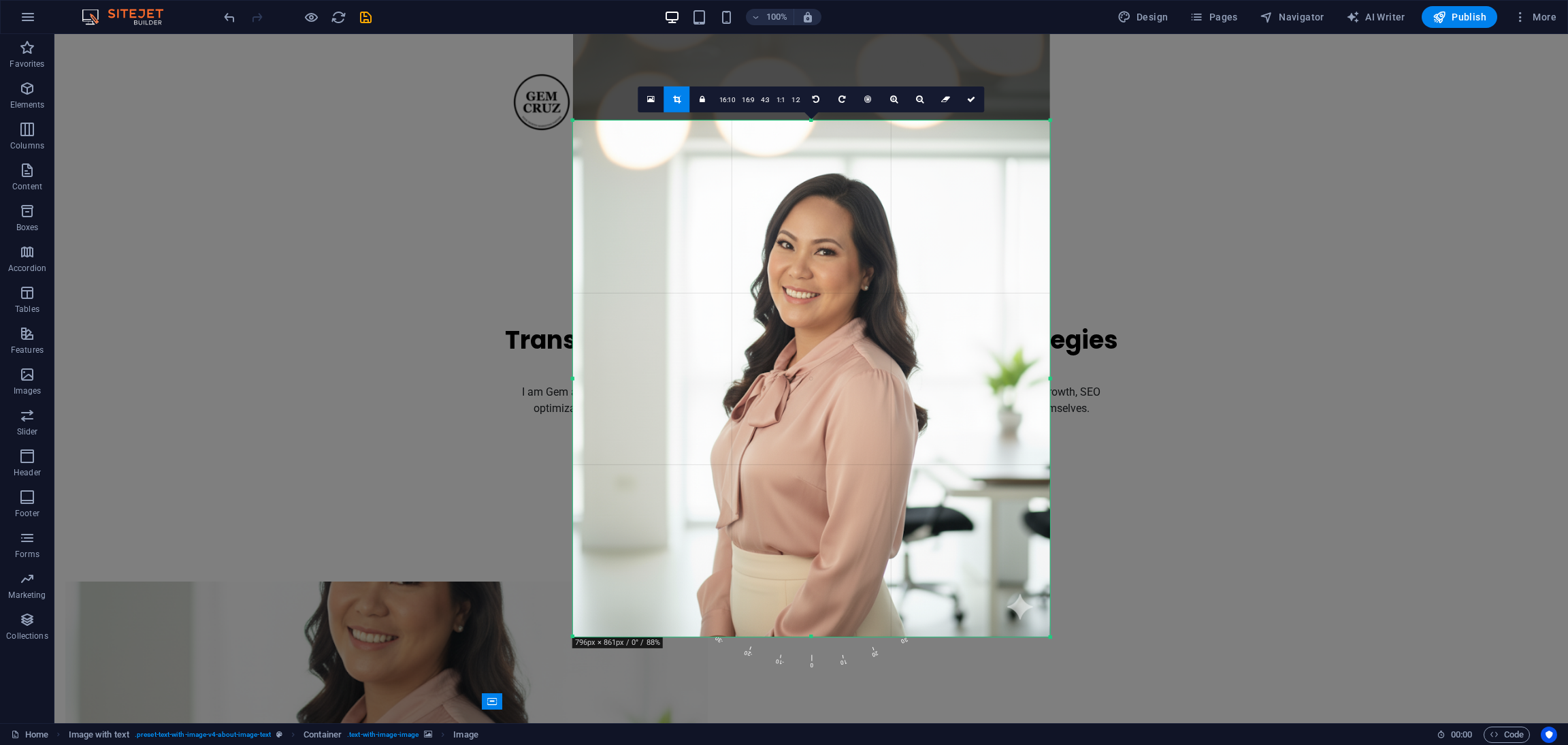
drag, startPoint x: 810, startPoint y: 100, endPoint x: 811, endPoint y: 135, distance: 35.0
click at [811, 135] on div "180 170 160 150 140 130 120 110 100 90 80 70 60 50 40 30 20 10 0 -10 -20 -30 -4…" at bounding box center [811, 378] width 477 height 516
click at [973, 98] on icon at bounding box center [971, 99] width 8 height 8
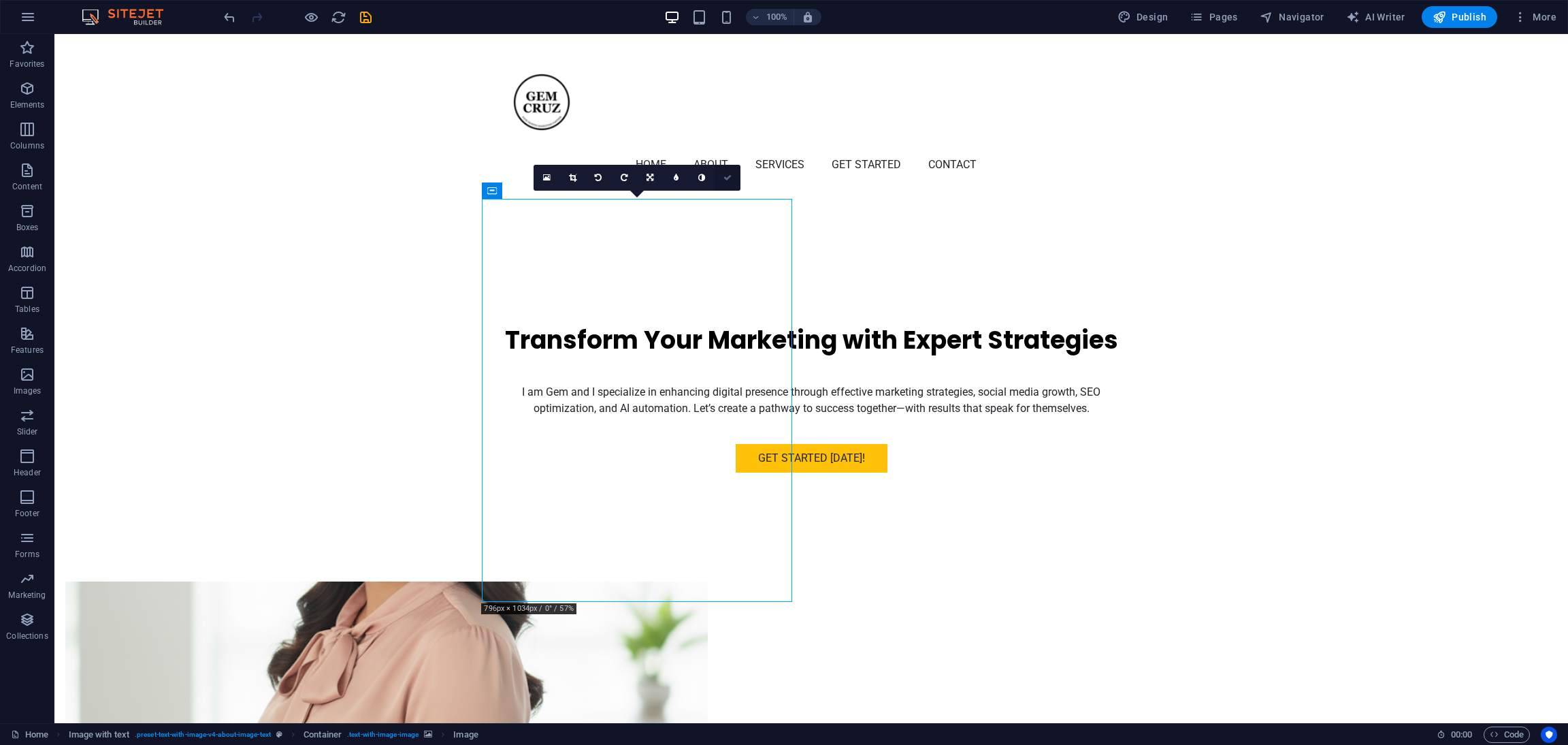
click at [730, 174] on icon at bounding box center [727, 178] width 8 height 8
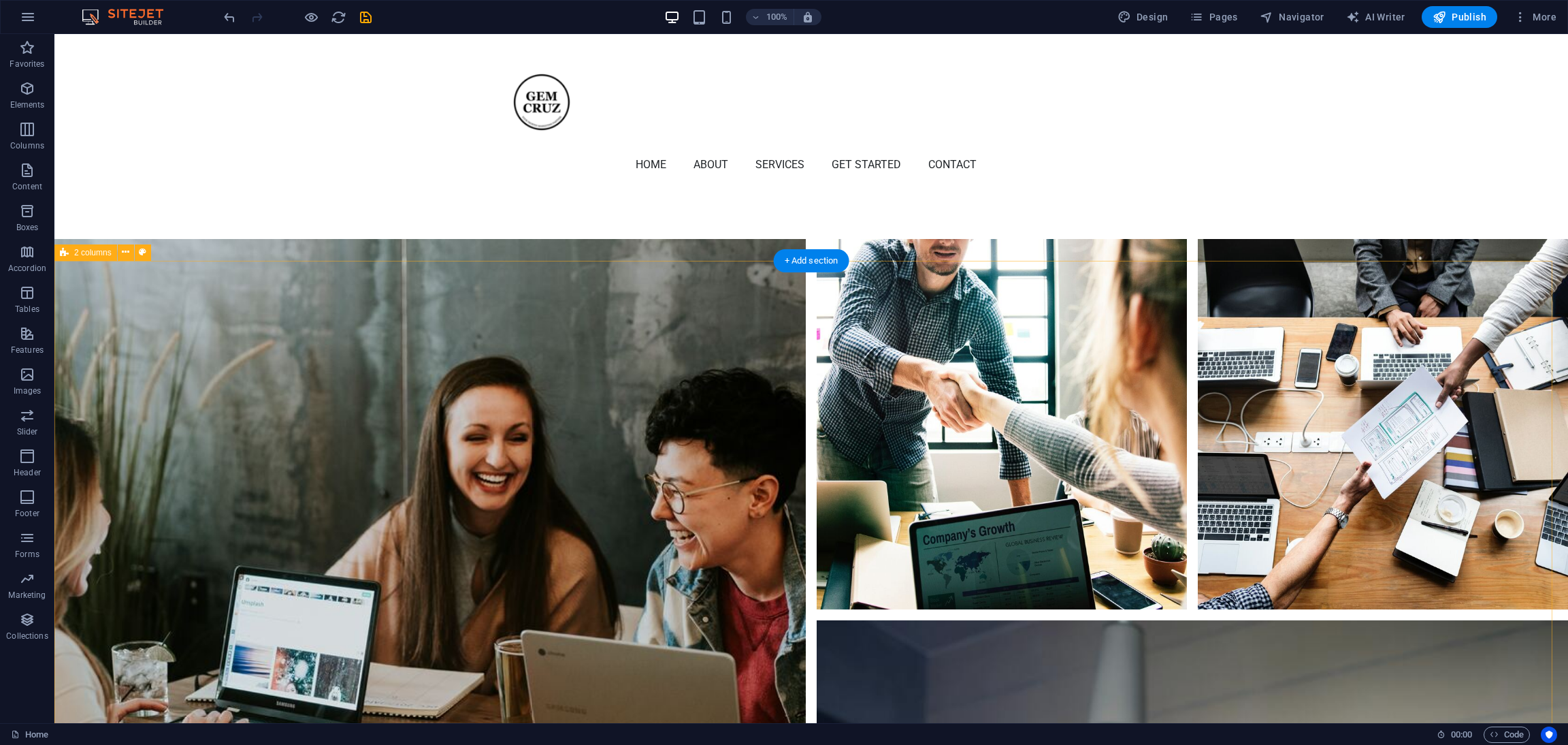
scroll to position [4833, 0]
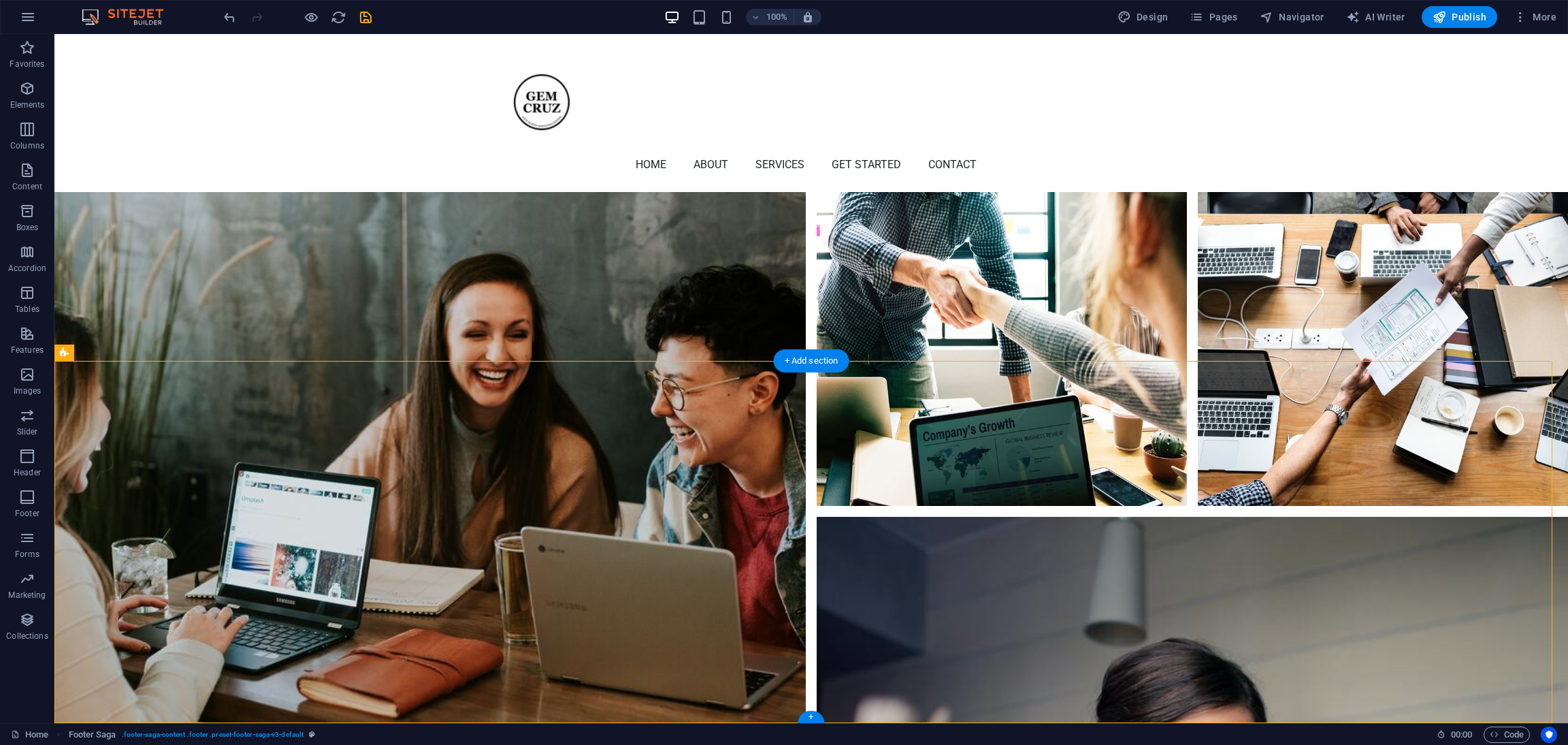
drag, startPoint x: 606, startPoint y: 441, endPoint x: 491, endPoint y: 408, distance: 119.6
click at [586, 406] on icon at bounding box center [589, 407] width 8 height 14
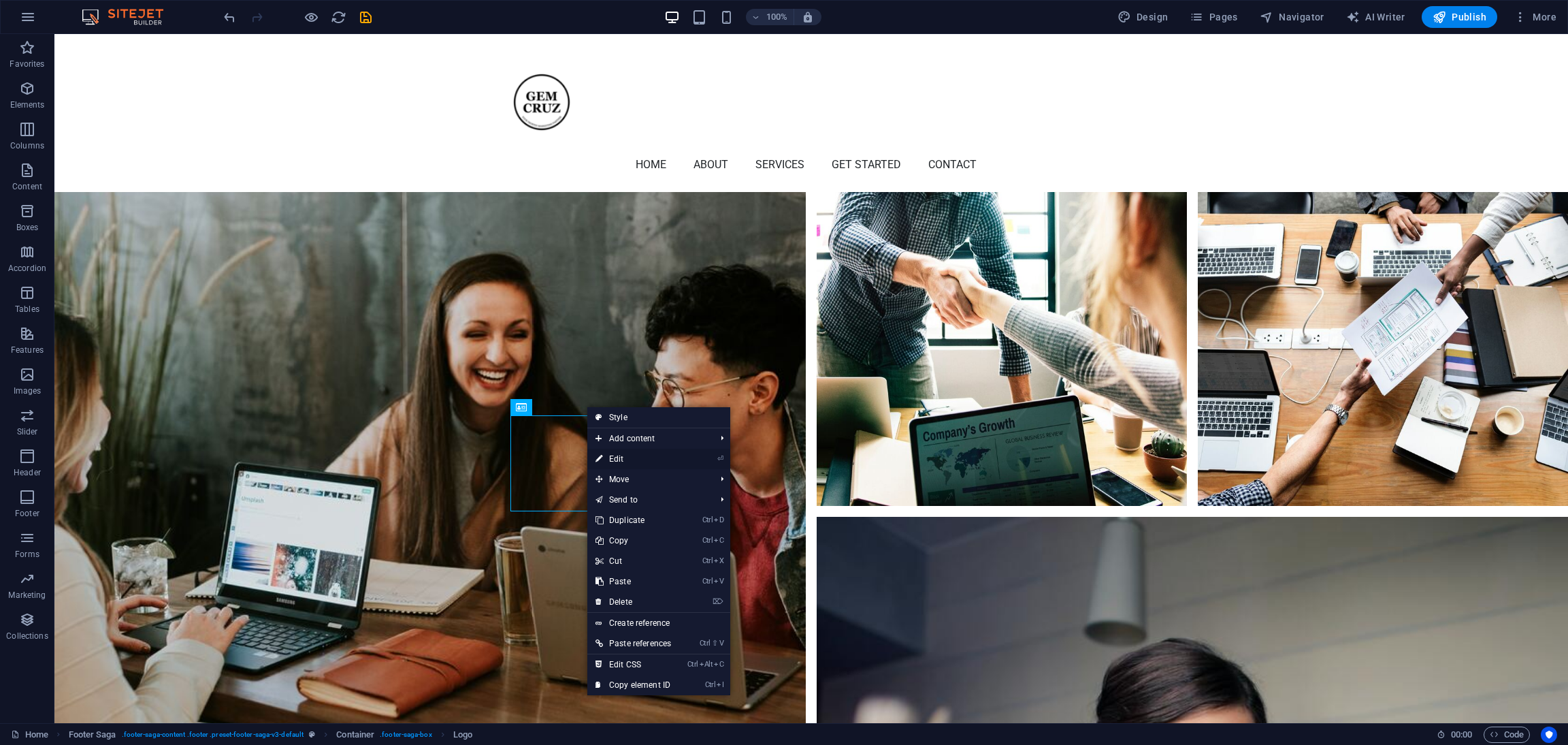
click at [618, 458] on link "⏎ Edit" at bounding box center [634, 458] width 92 height 20
select select "px"
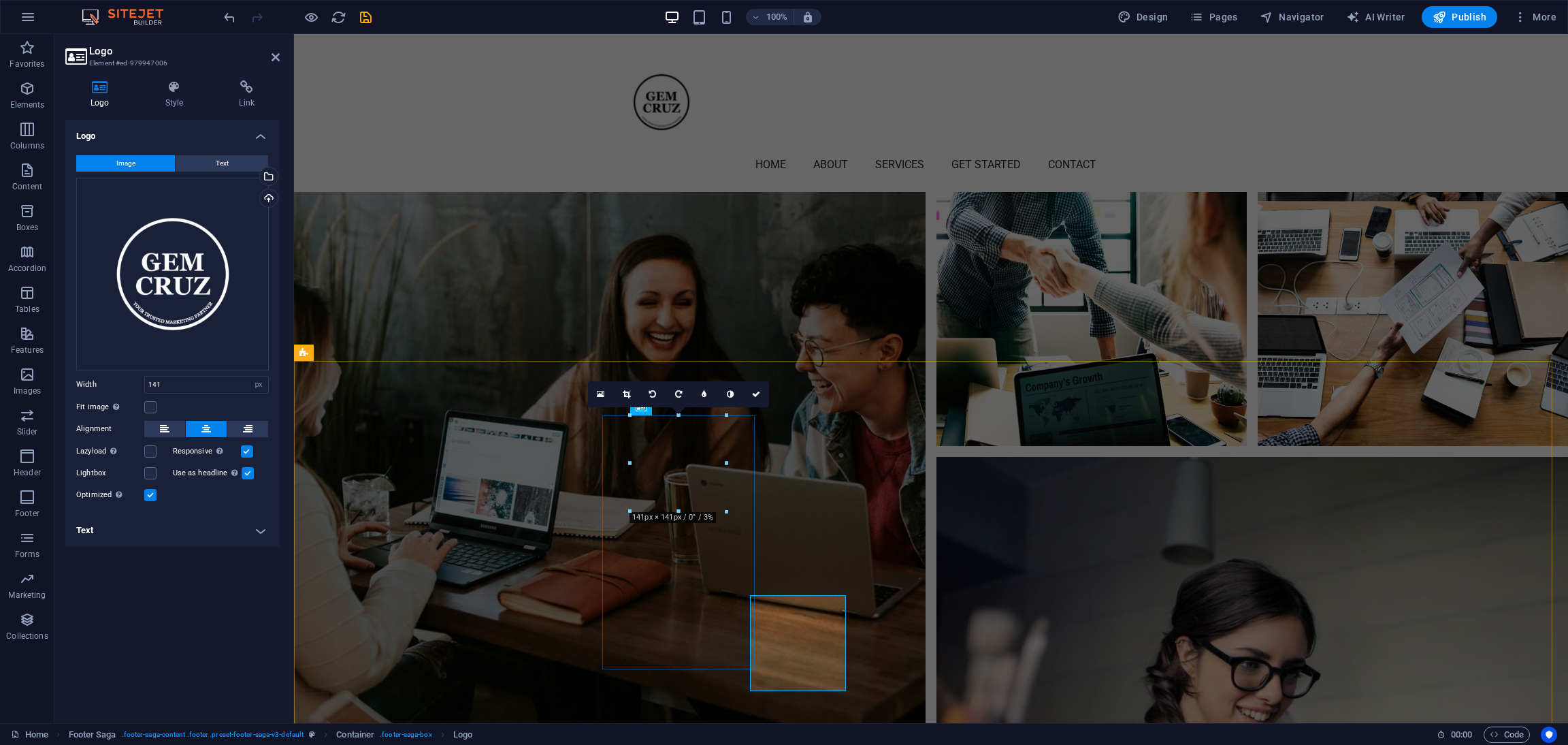
scroll to position [4653, 0]
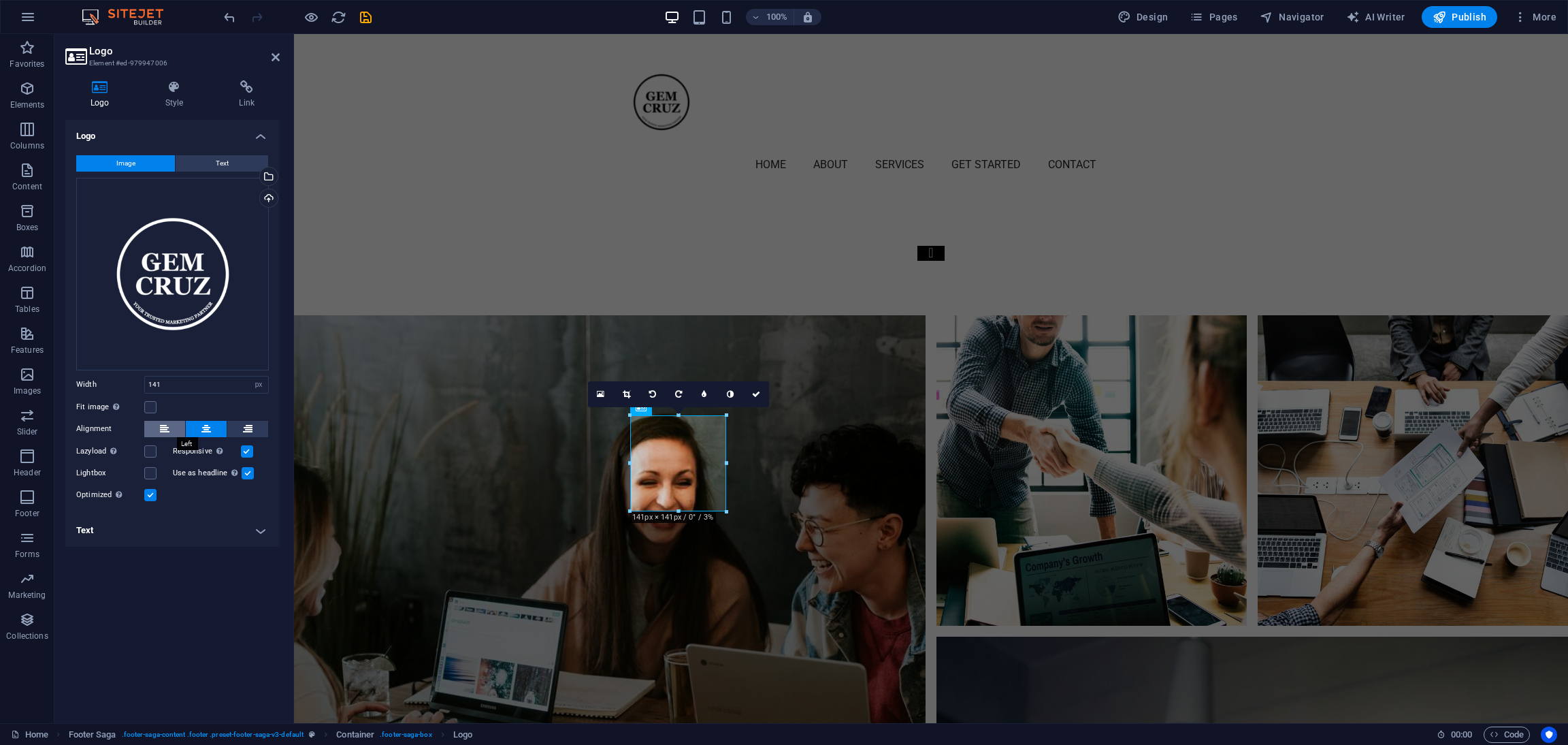
click at [160, 427] on icon at bounding box center [165, 429] width 10 height 17
click at [206, 436] on icon at bounding box center [206, 429] width 10 height 17
type input "139"
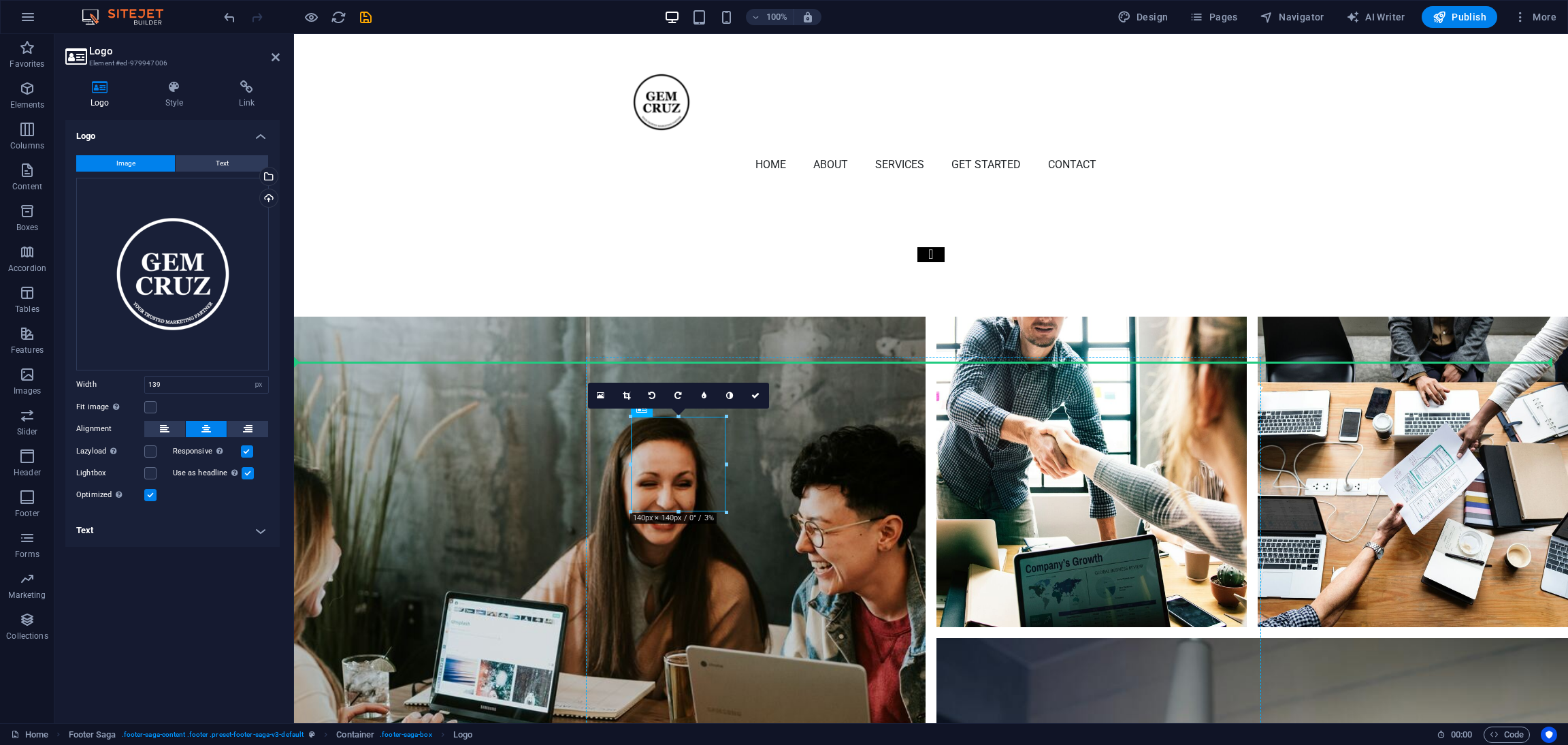
drag, startPoint x: 651, startPoint y: 458, endPoint x: 614, endPoint y: 462, distance: 37.2
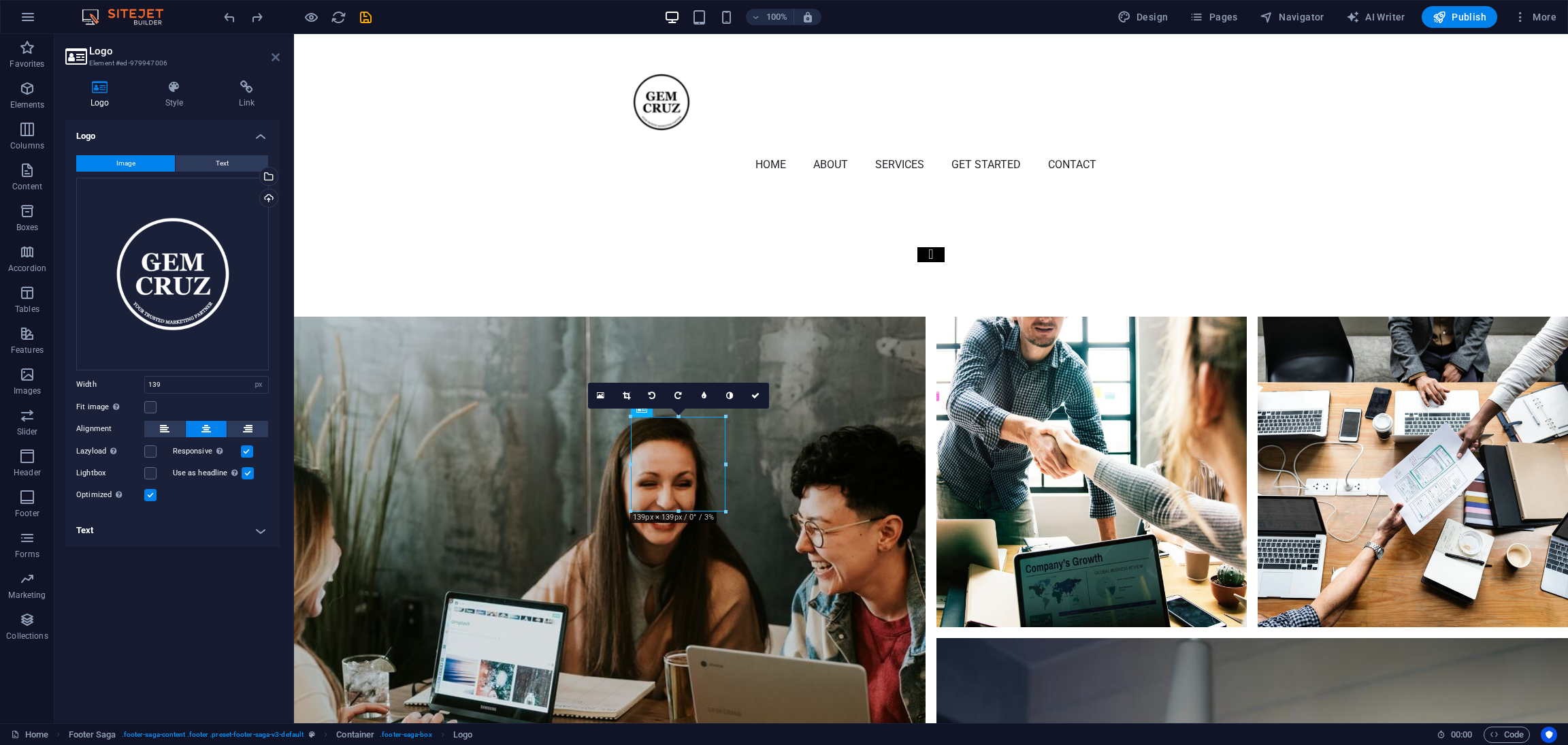
click at [276, 51] on icon at bounding box center [275, 57] width 8 height 11
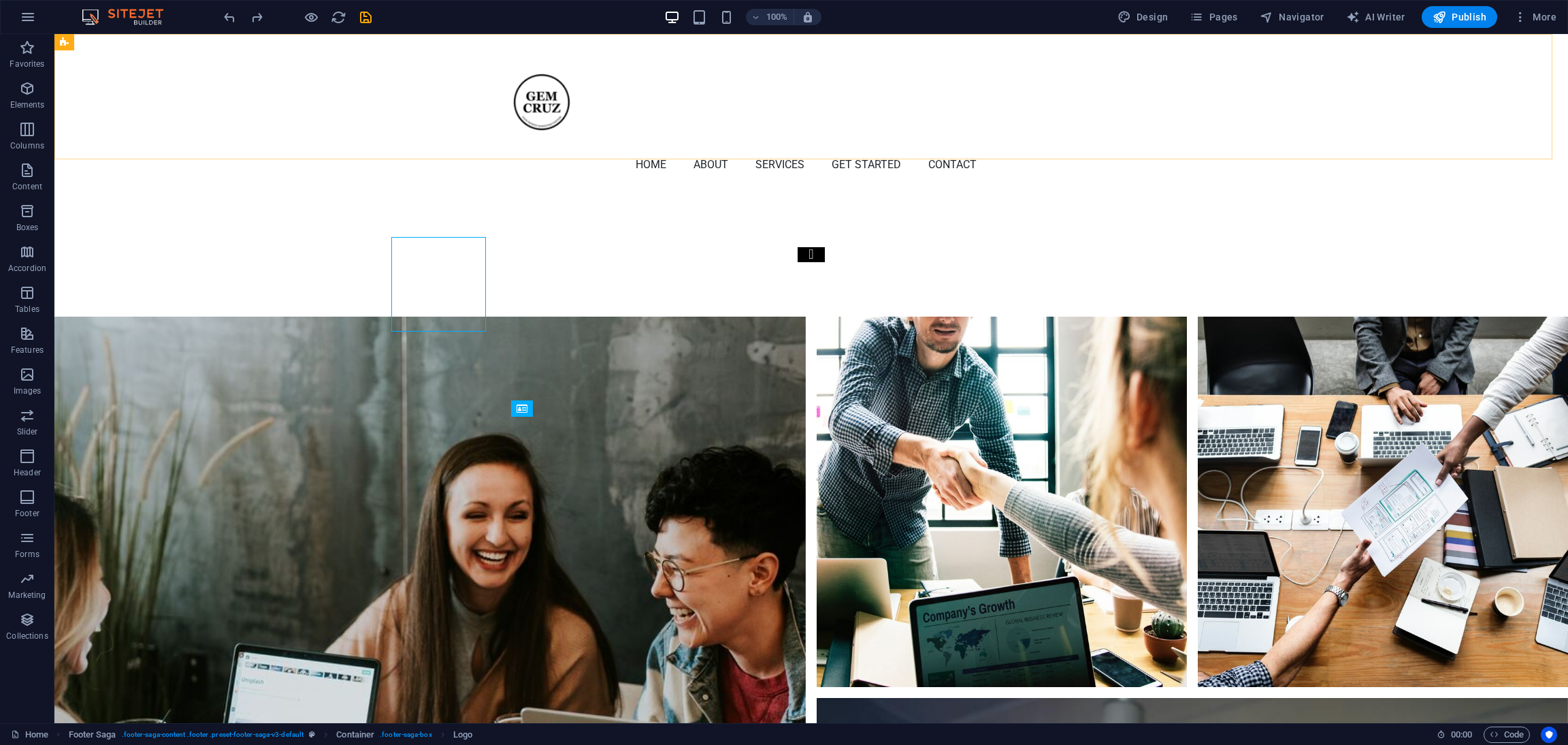
scroll to position [4832, 0]
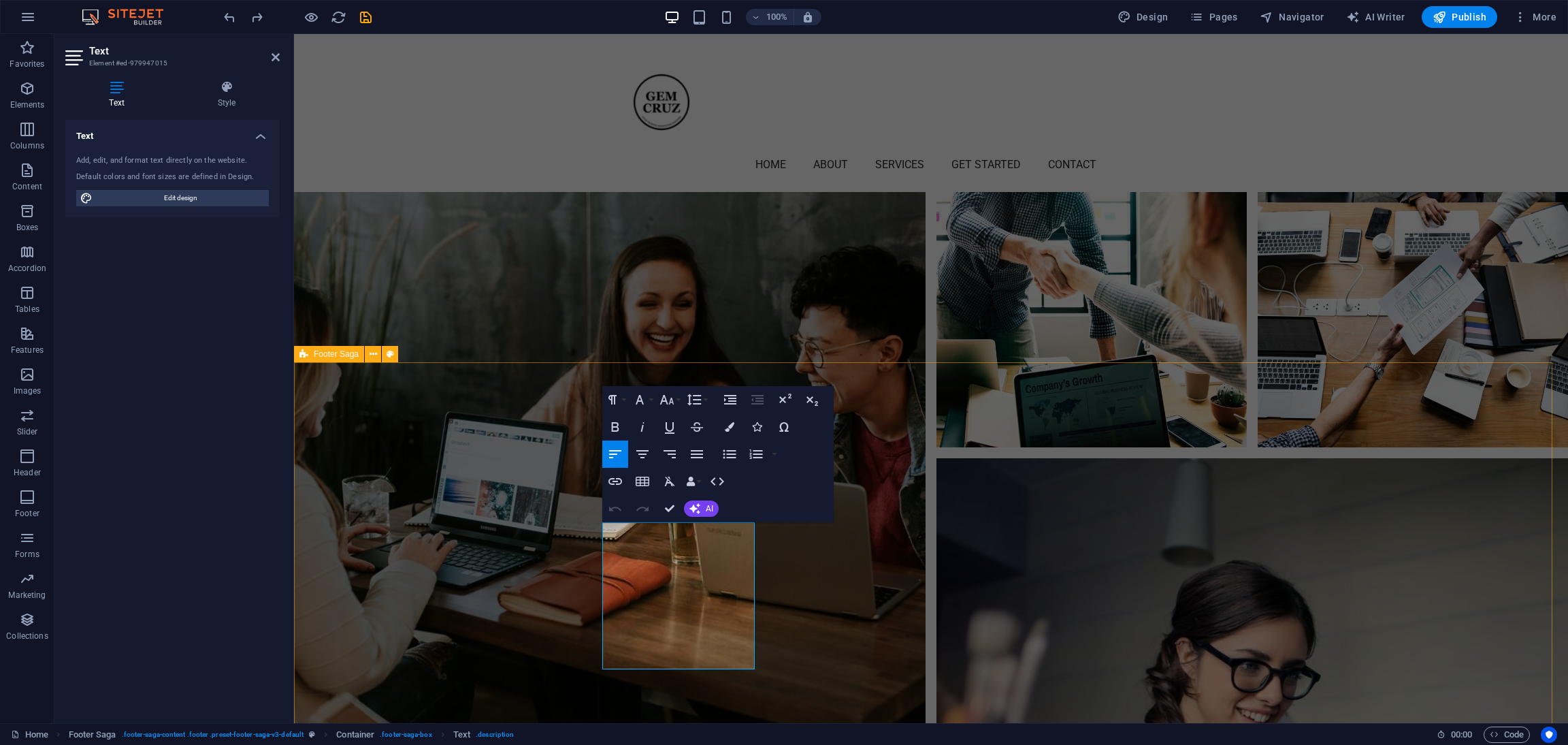
scroll to position [4652, 0]
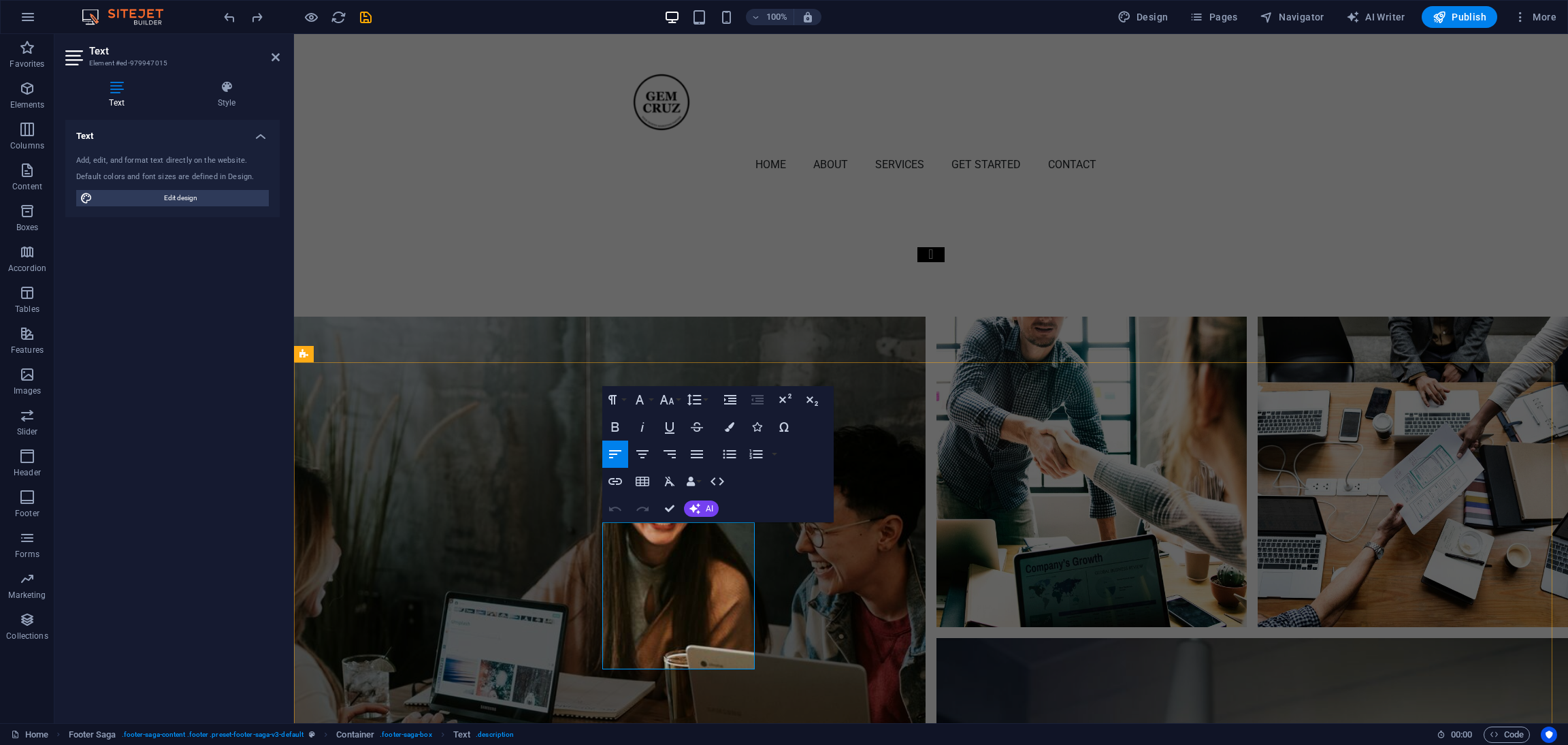
drag, startPoint x: 605, startPoint y: 529, endPoint x: 603, endPoint y: 537, distance: 8.2
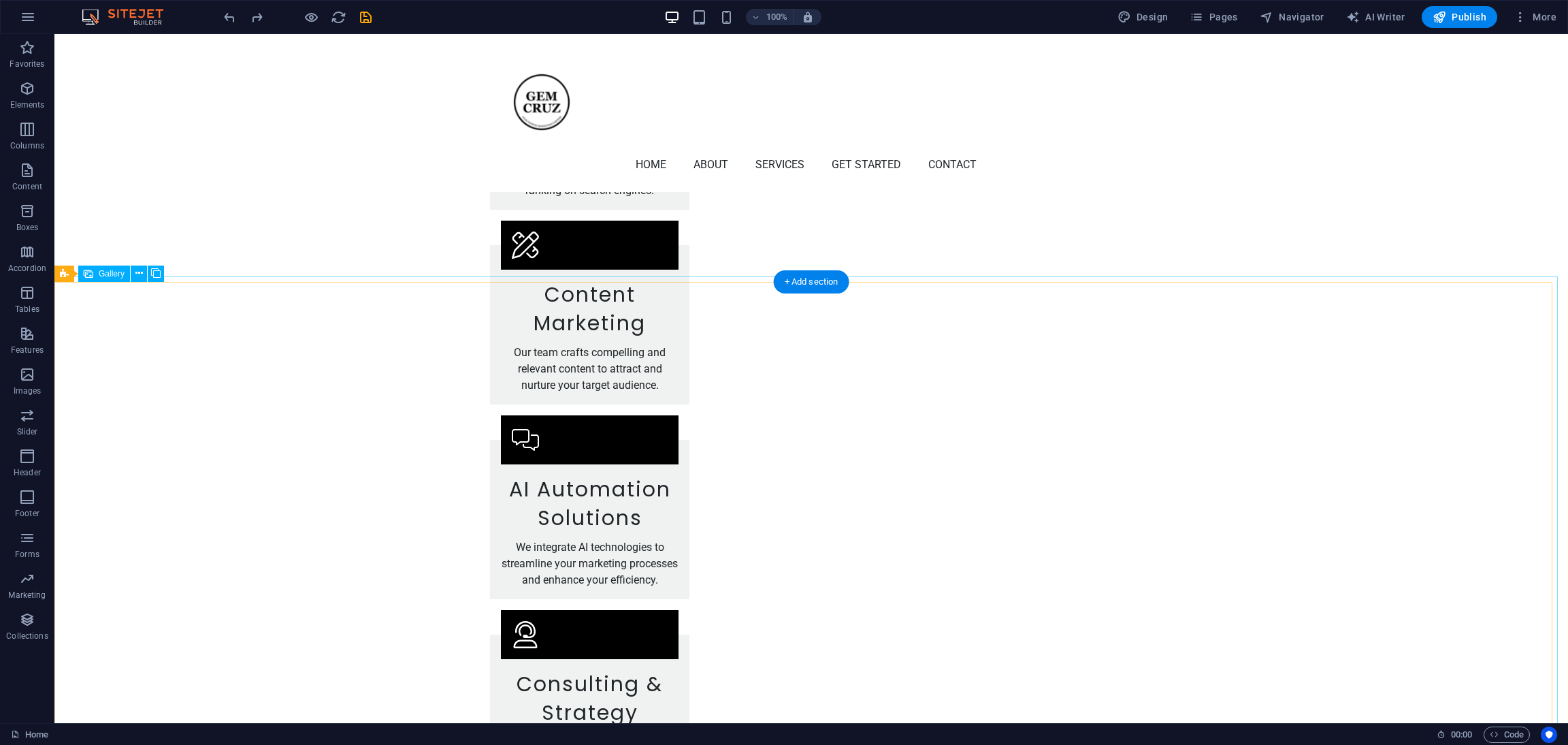
scroll to position [2584, 0]
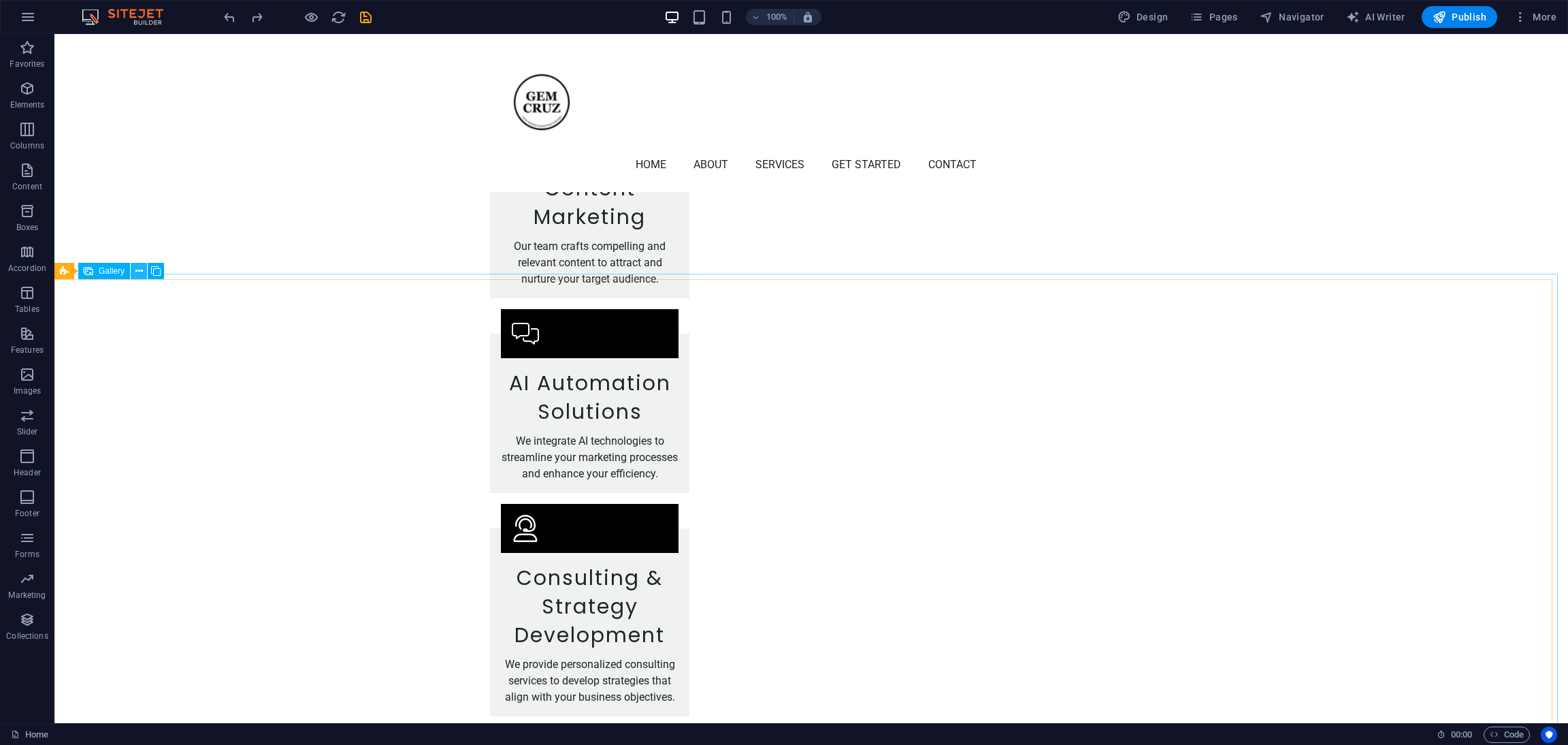
click at [138, 267] on icon at bounding box center [139, 271] width 8 height 14
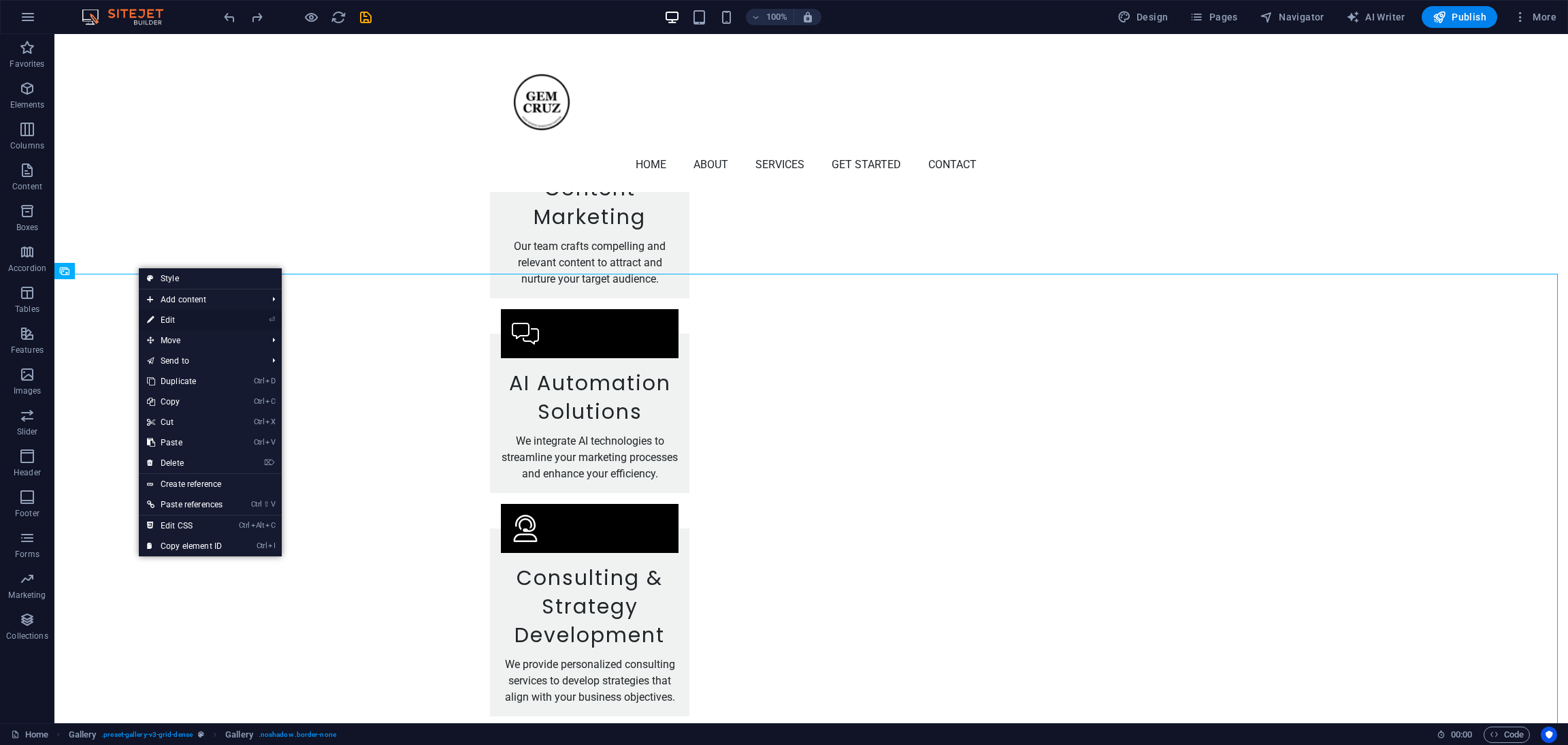
click at [174, 324] on link "⏎ Edit" at bounding box center [185, 320] width 92 height 20
select select "px"
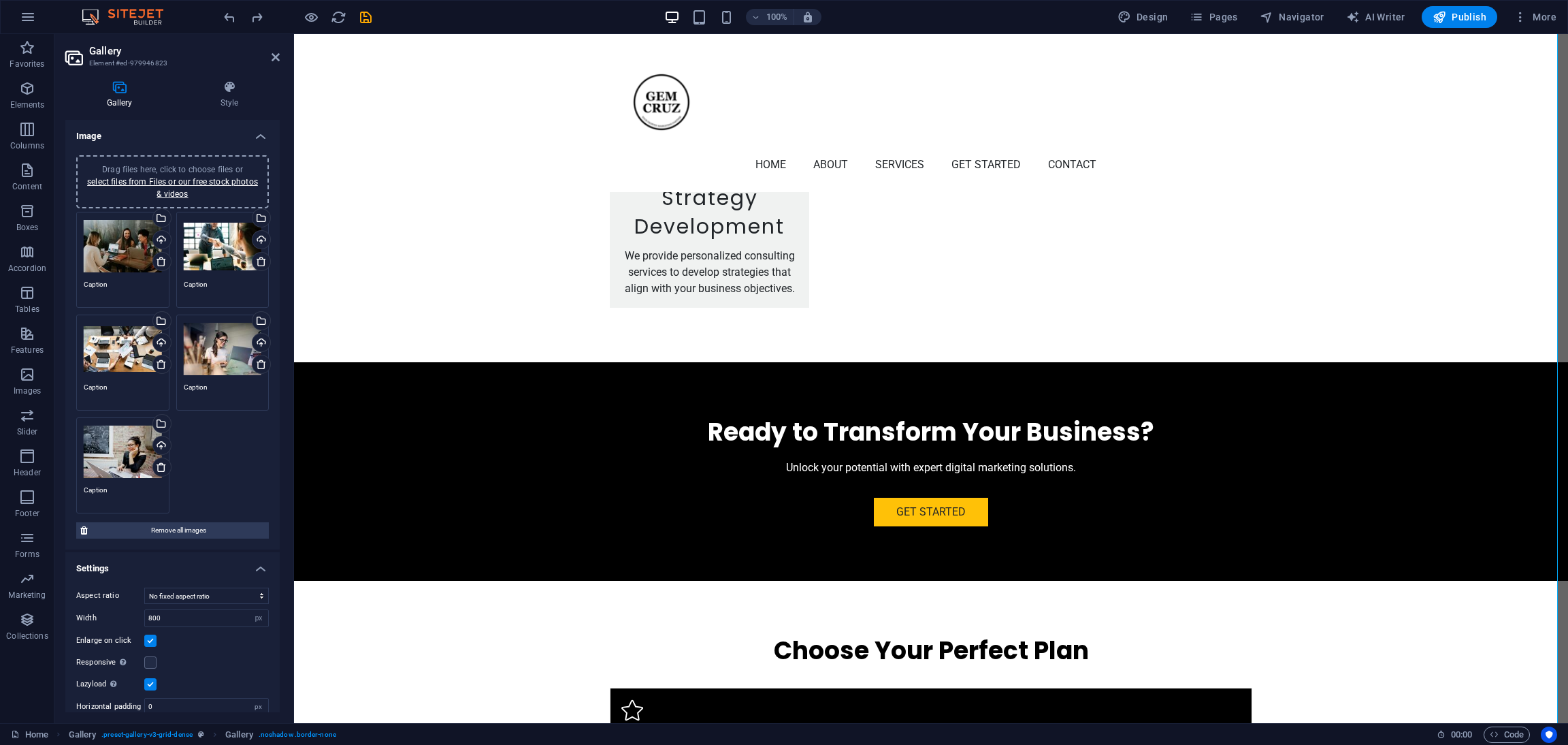
scroll to position [36, 0]
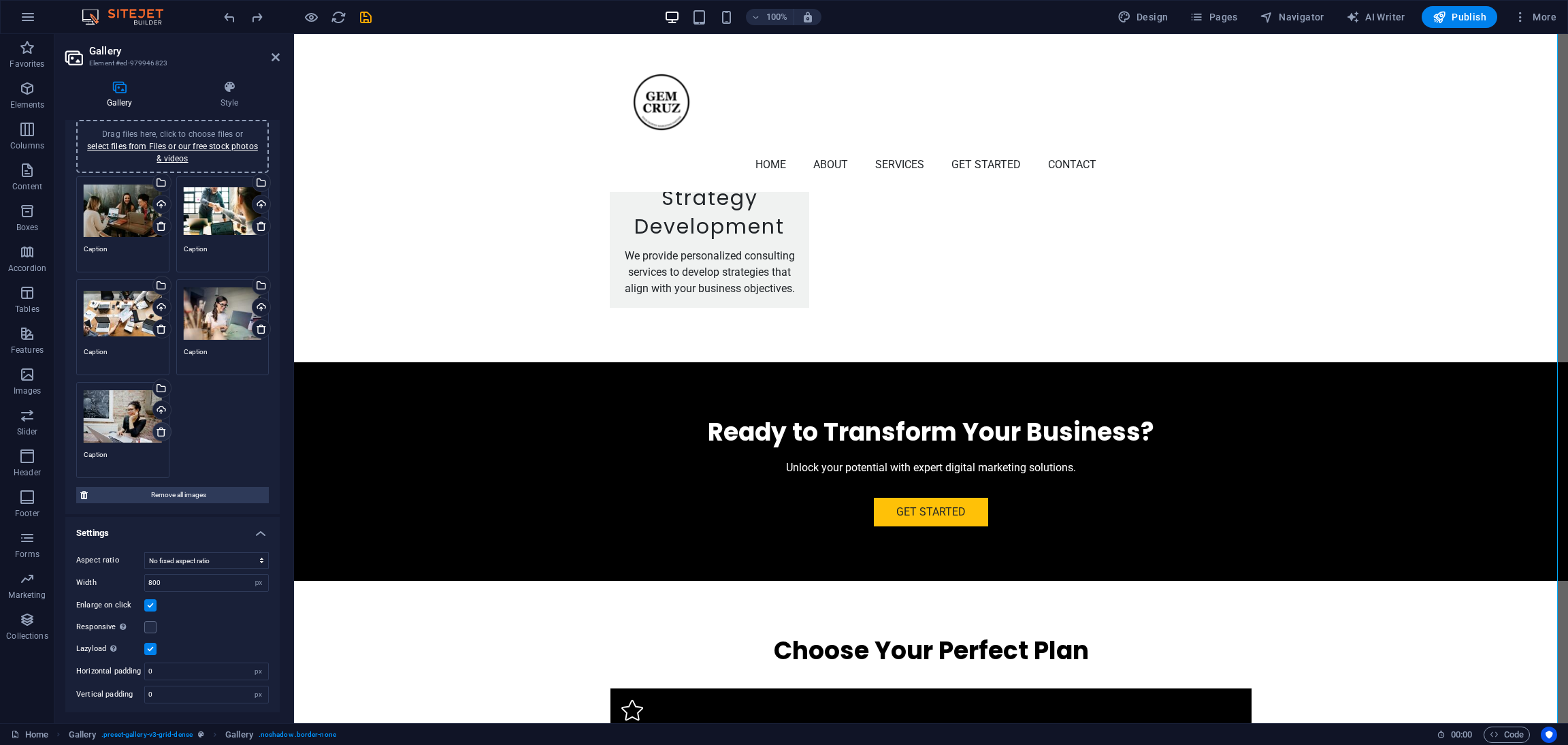
click at [160, 427] on icon at bounding box center [161, 432] width 11 height 11
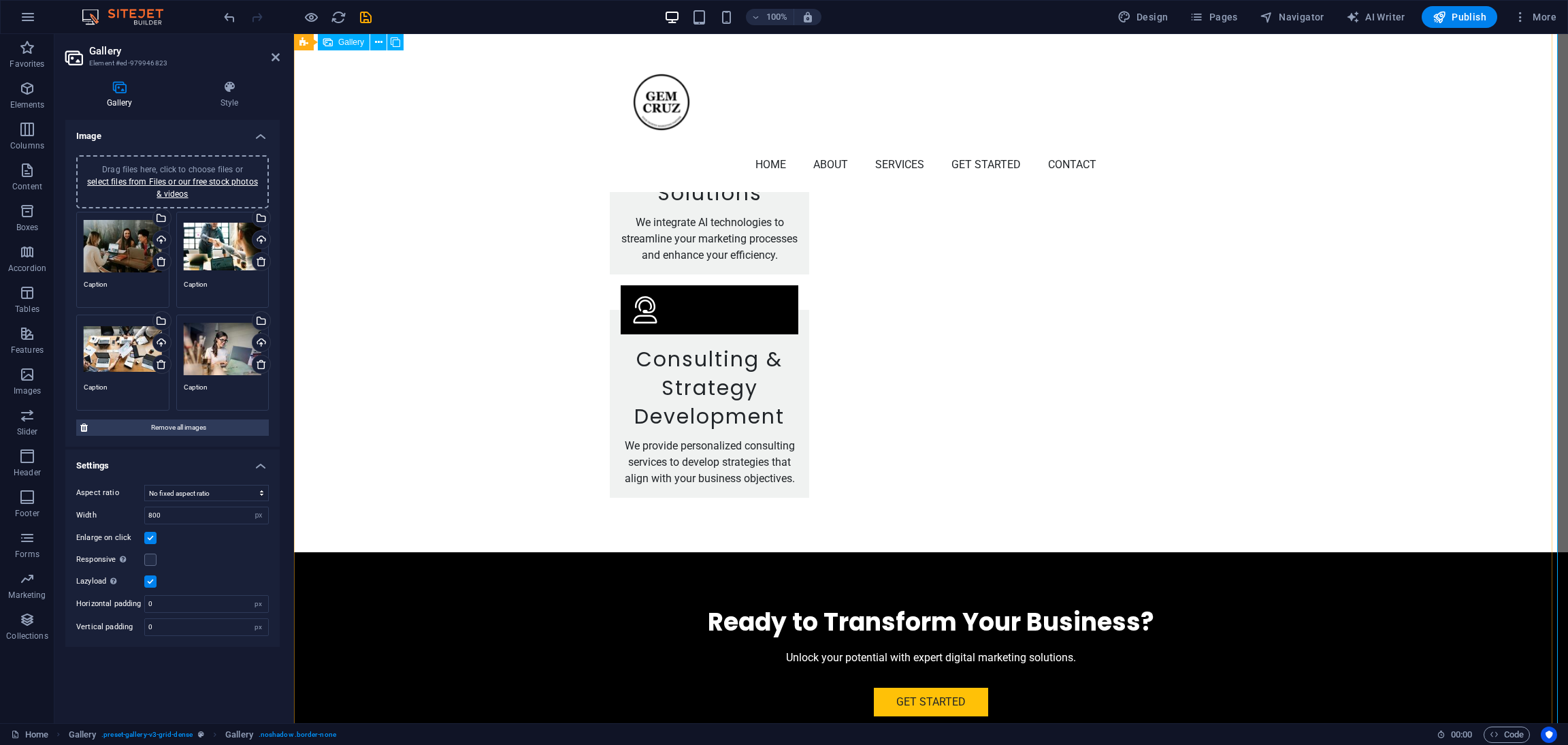
scroll to position [3109, 0]
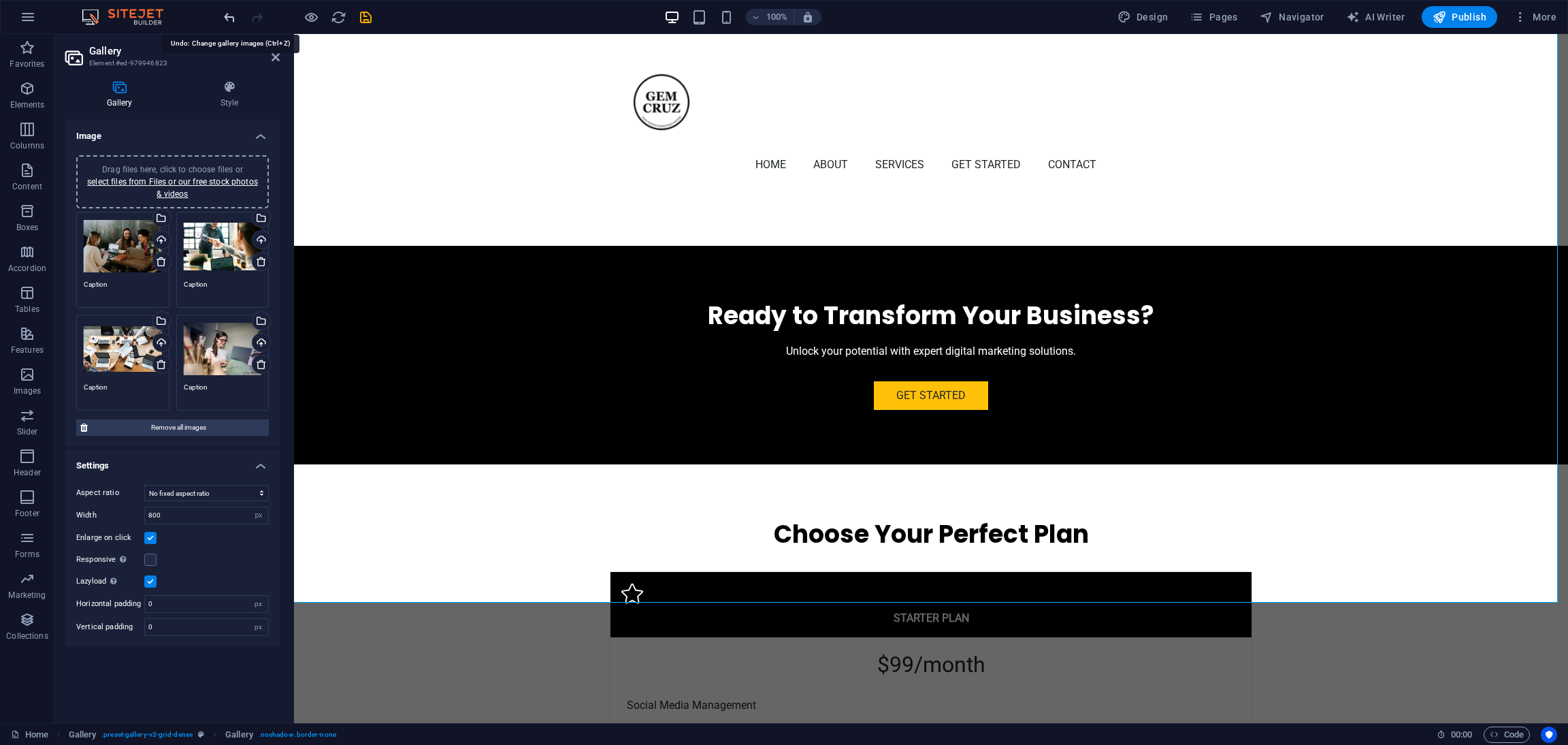
click at [224, 16] on icon "undo" at bounding box center [230, 17] width 16 height 16
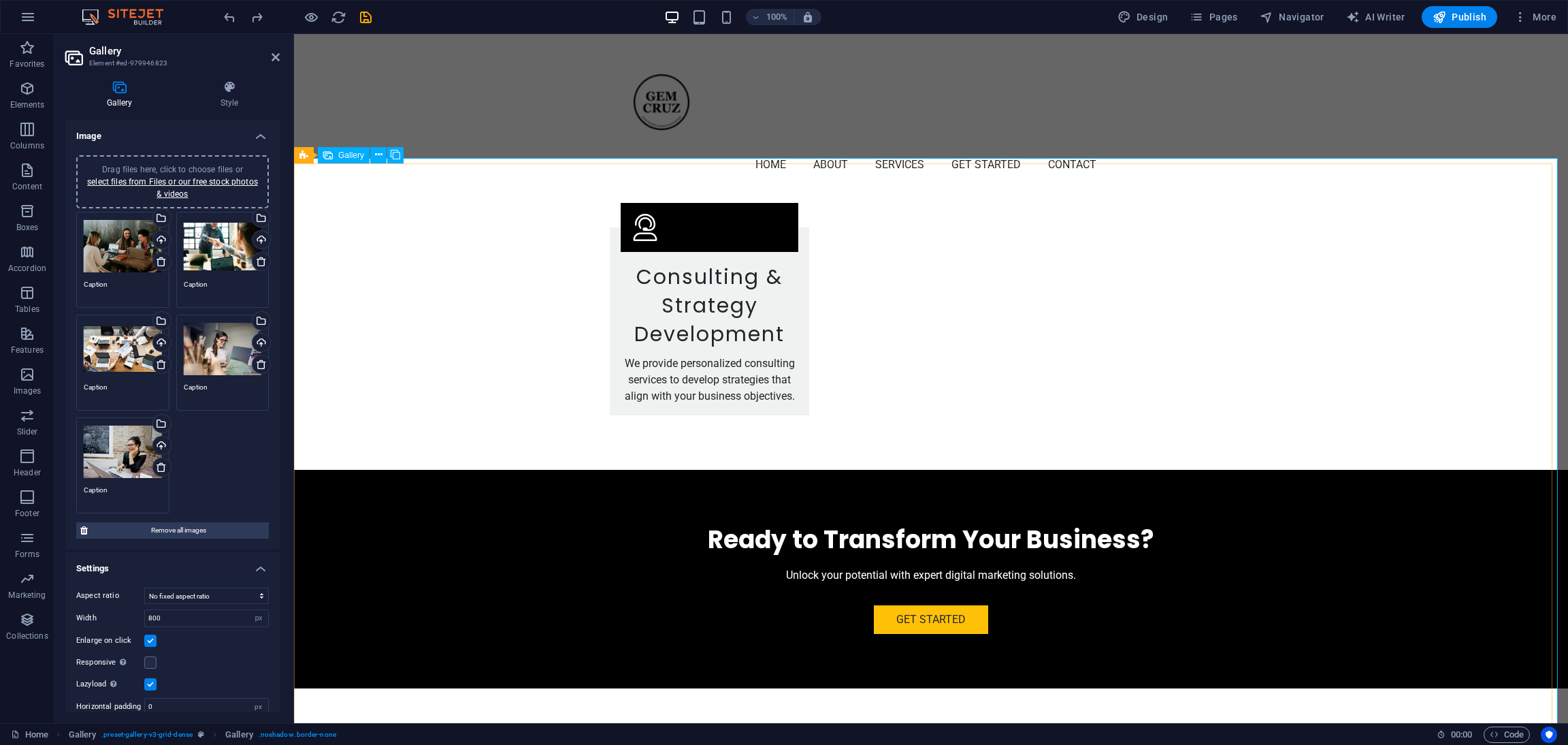
scroll to position [3007, 0]
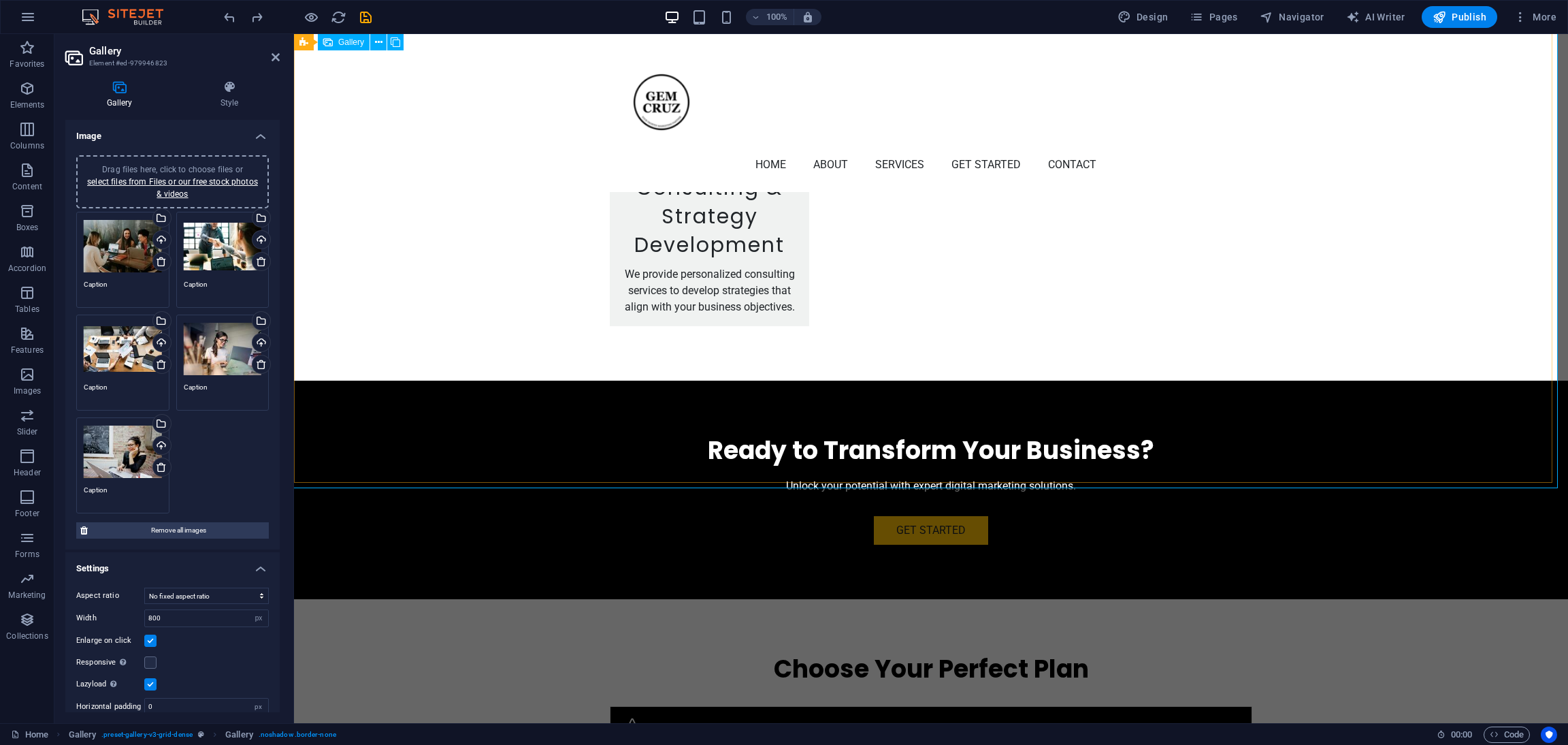
scroll to position [2858, 0]
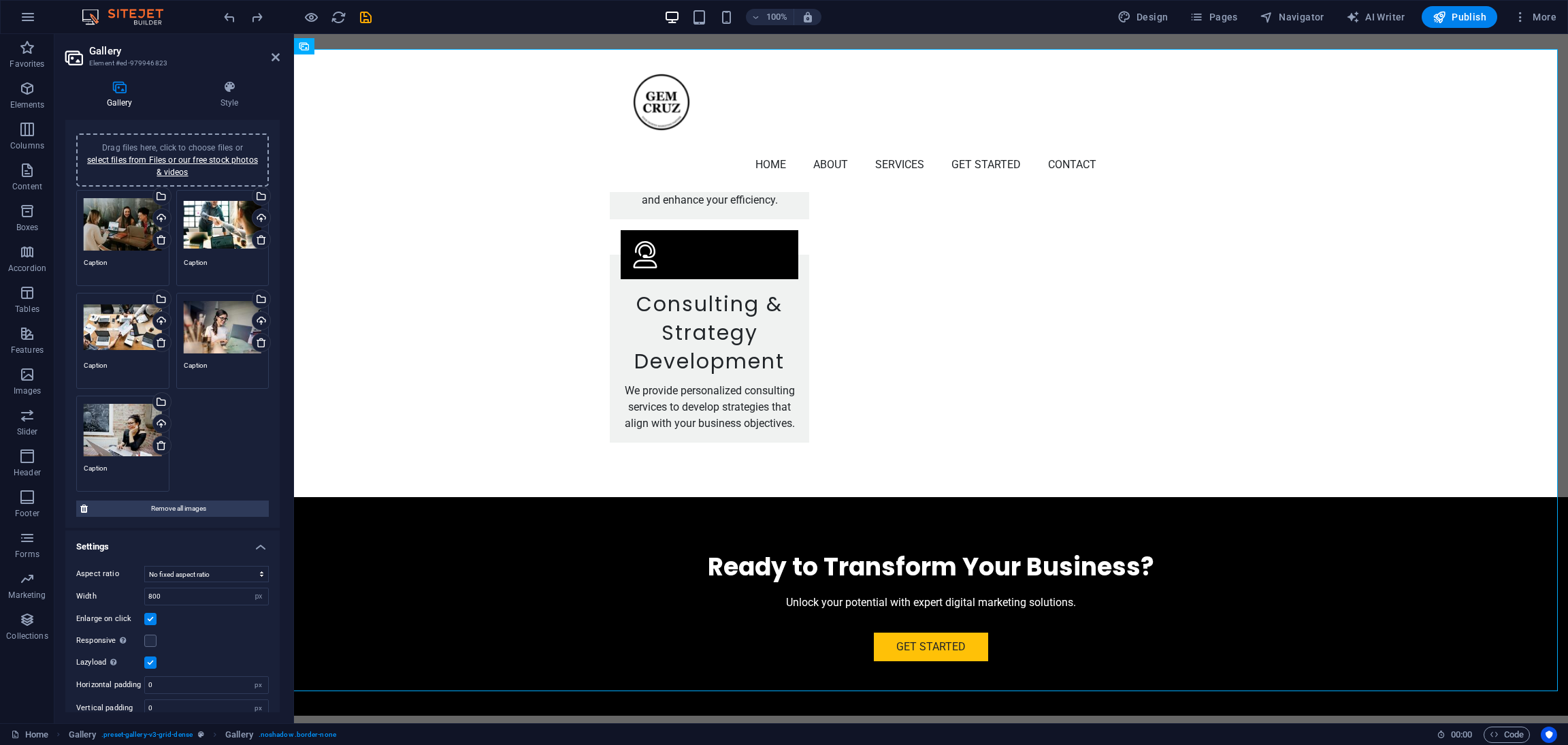
scroll to position [36, 0]
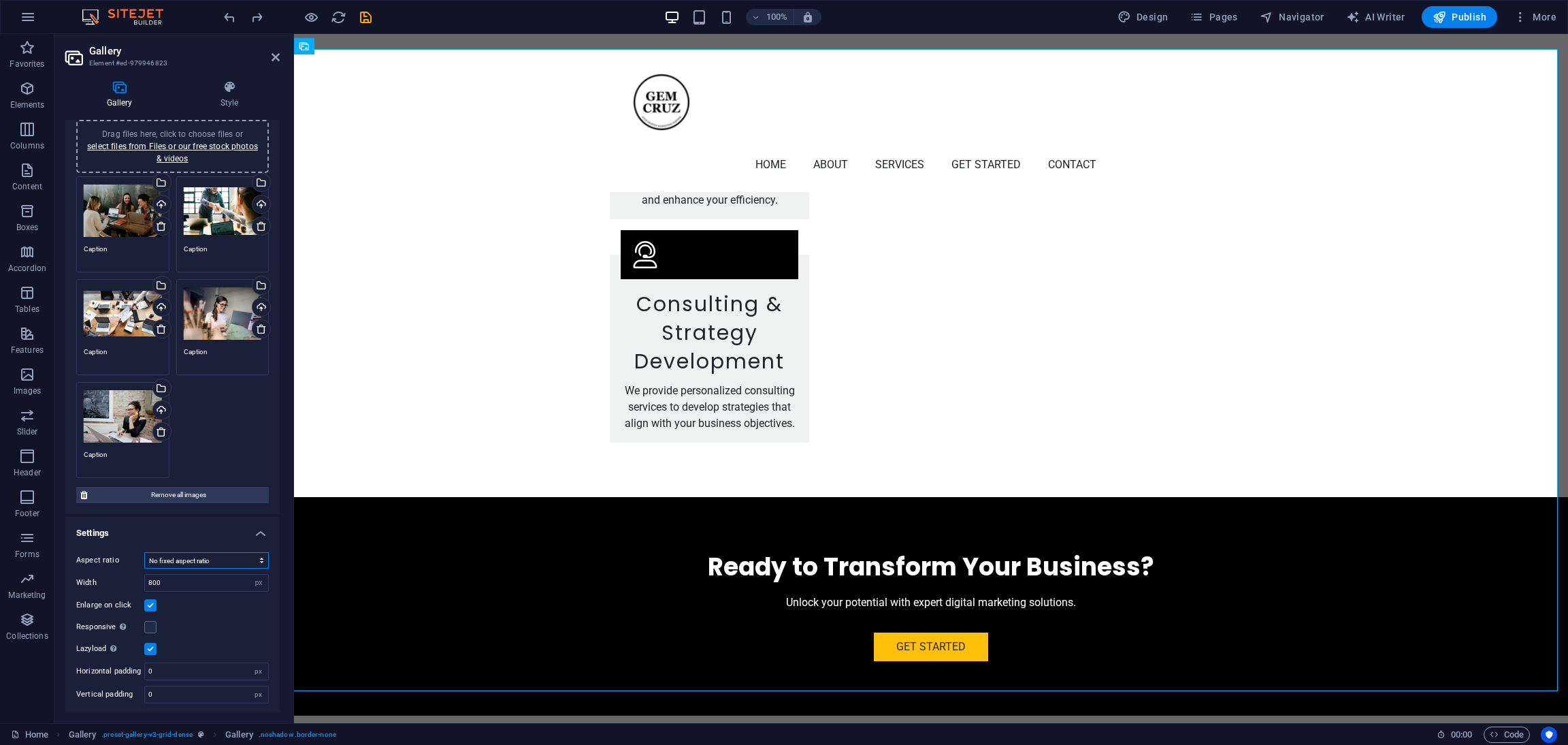
click at [181, 557] on select "No fixed aspect ratio 16:9 16:10 4:3 1:1 1:2 2:1" at bounding box center [206, 560] width 125 height 17
click at [144, 552] on select "No fixed aspect ratio 16:9 16:10 4:3 1:1 1:2 2:1" at bounding box center [206, 560] width 125 height 17
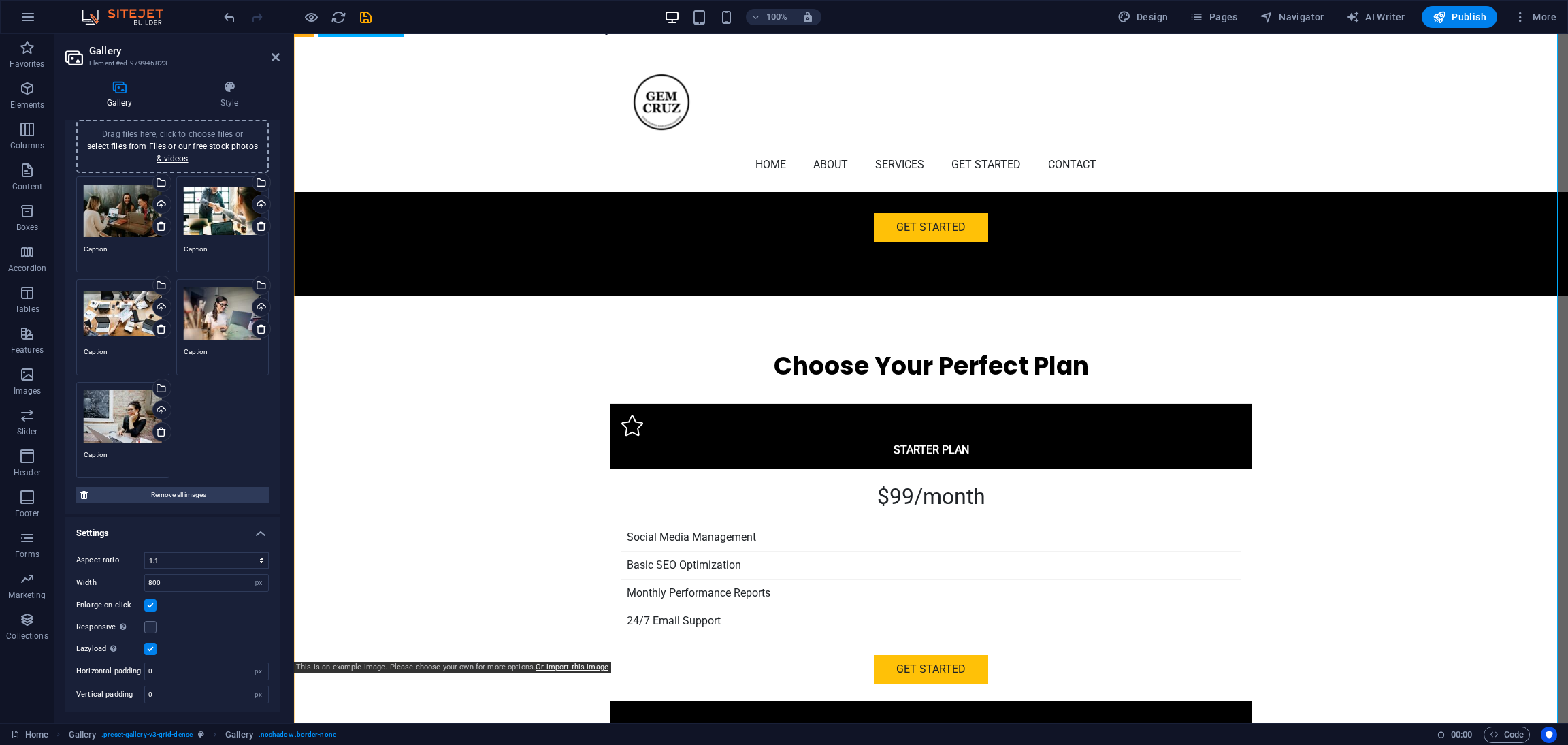
scroll to position [3369, 0]
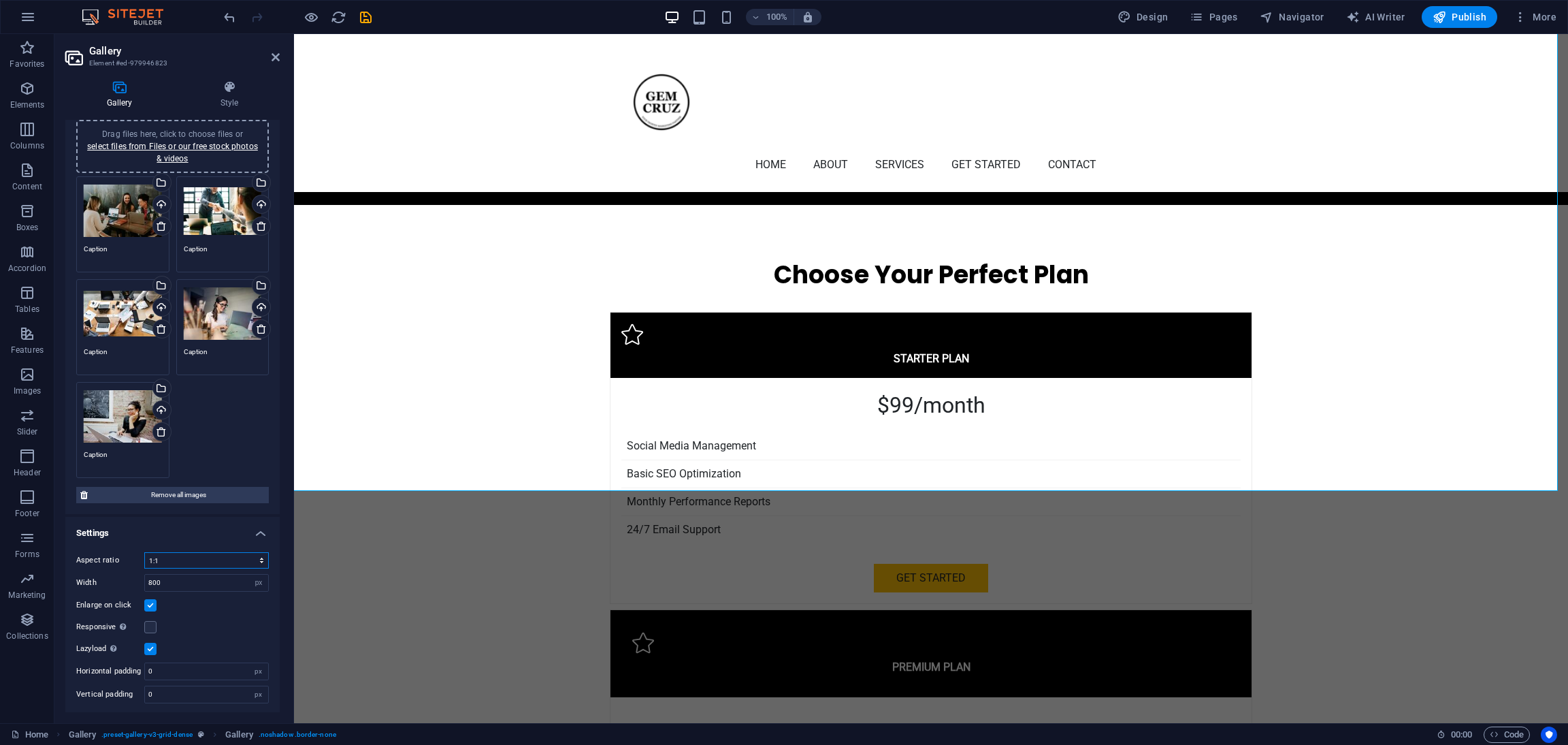
click at [181, 561] on select "No fixed aspect ratio 16:9 16:10 4:3 1:1 1:2 2:1" at bounding box center [206, 560] width 125 height 17
select select "0"
click at [144, 552] on select "No fixed aspect ratio 16:9 16:10 4:3 1:1 1:2 2:1" at bounding box center [206, 560] width 125 height 17
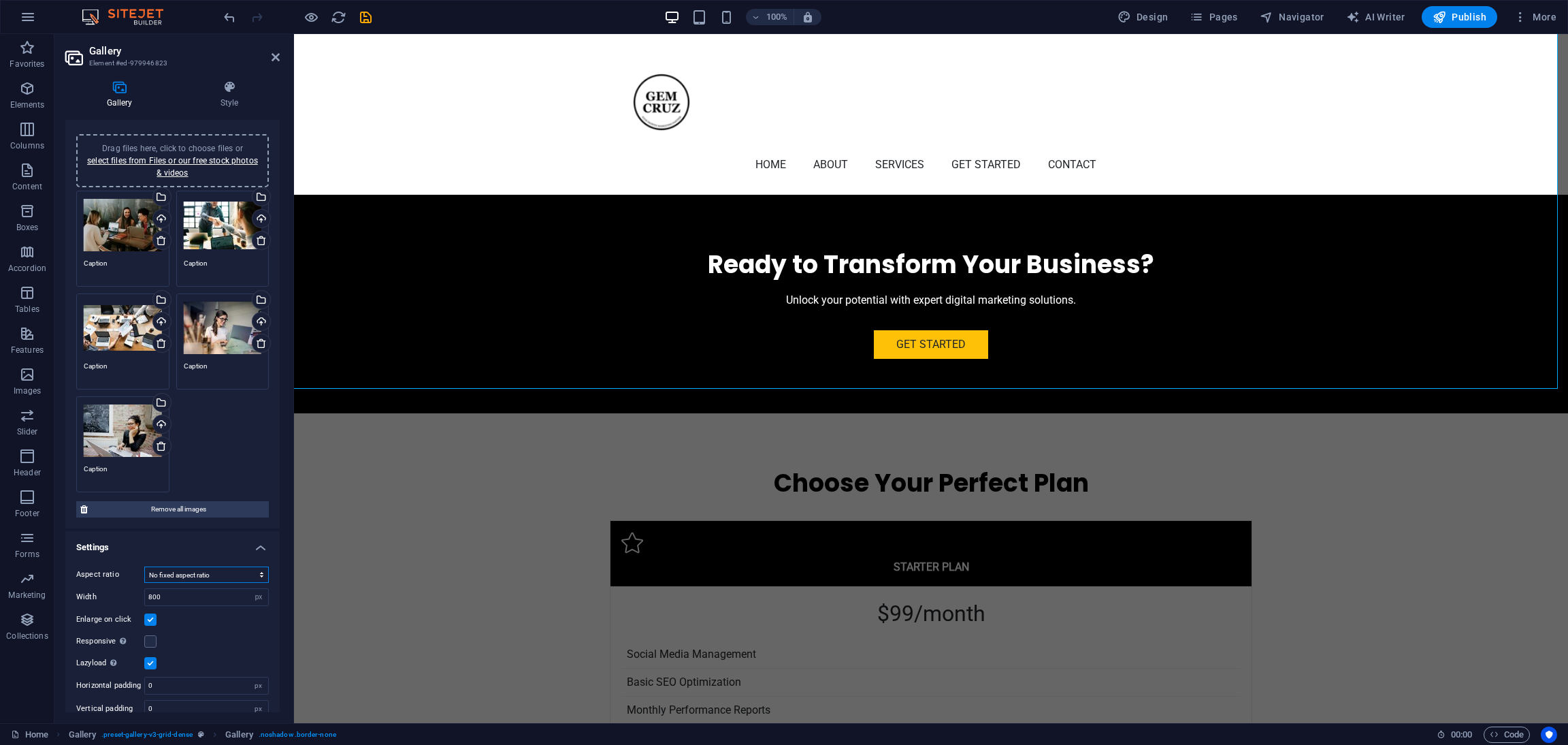
scroll to position [36, 0]
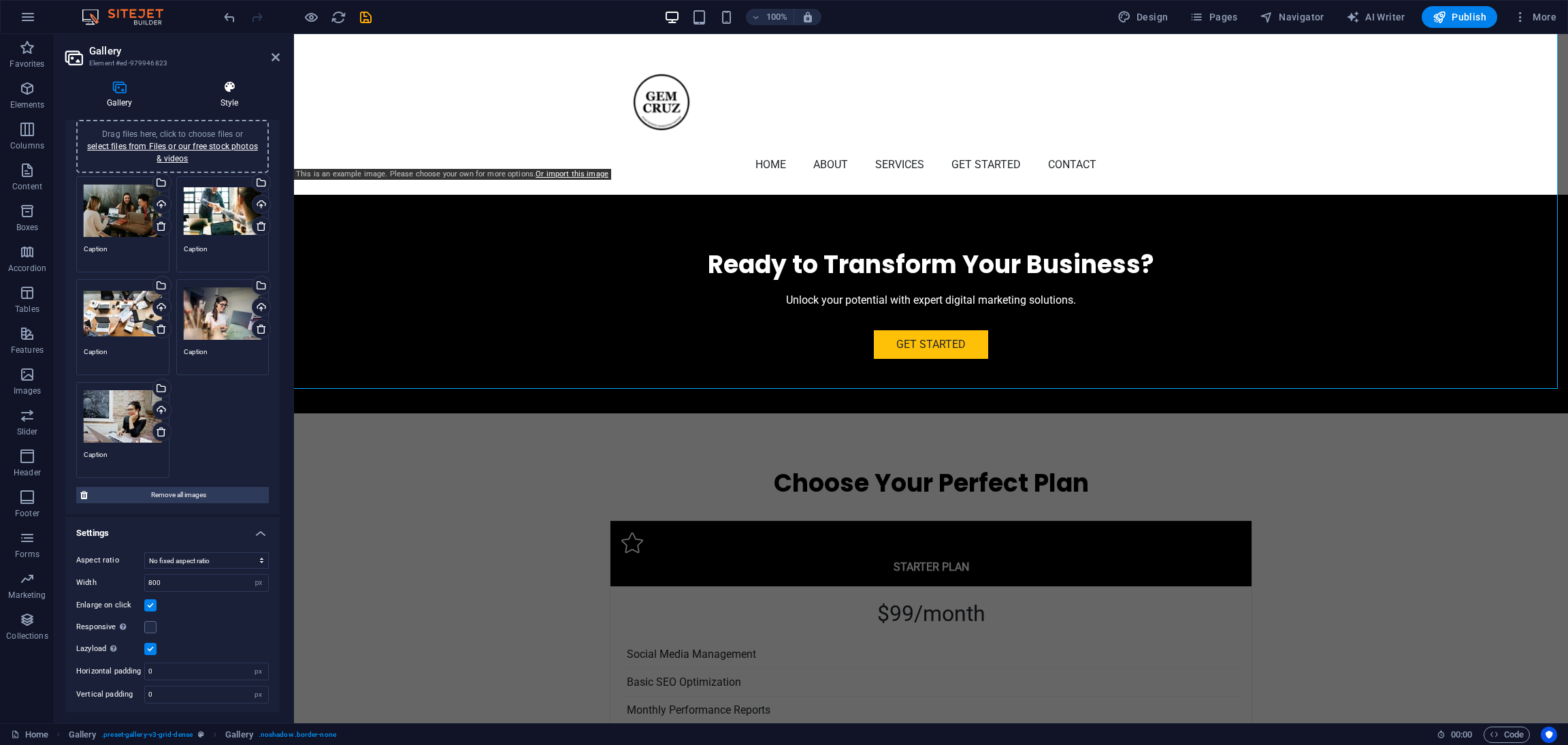
click at [229, 104] on h4 "Style" at bounding box center [229, 95] width 101 height 29
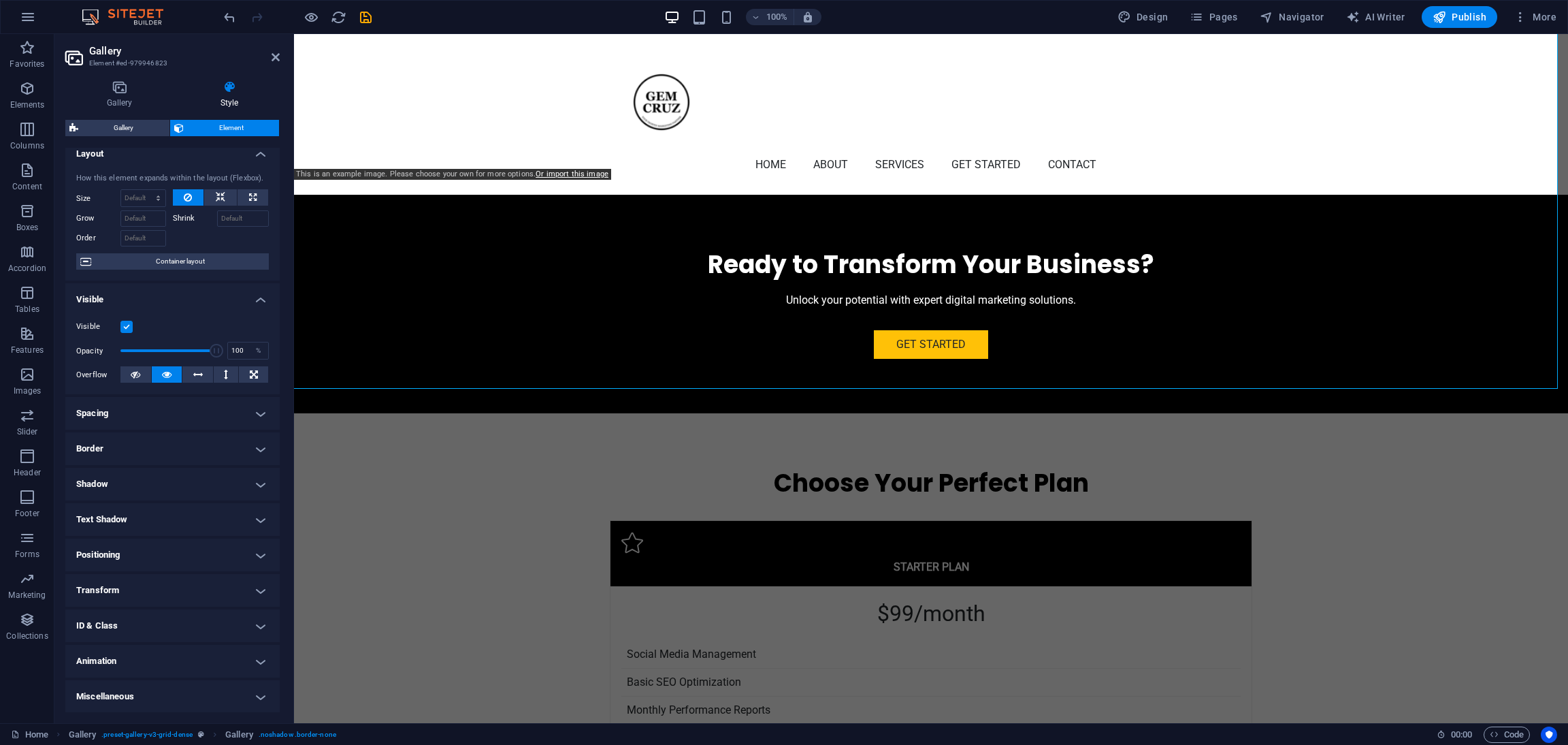
scroll to position [0, 0]
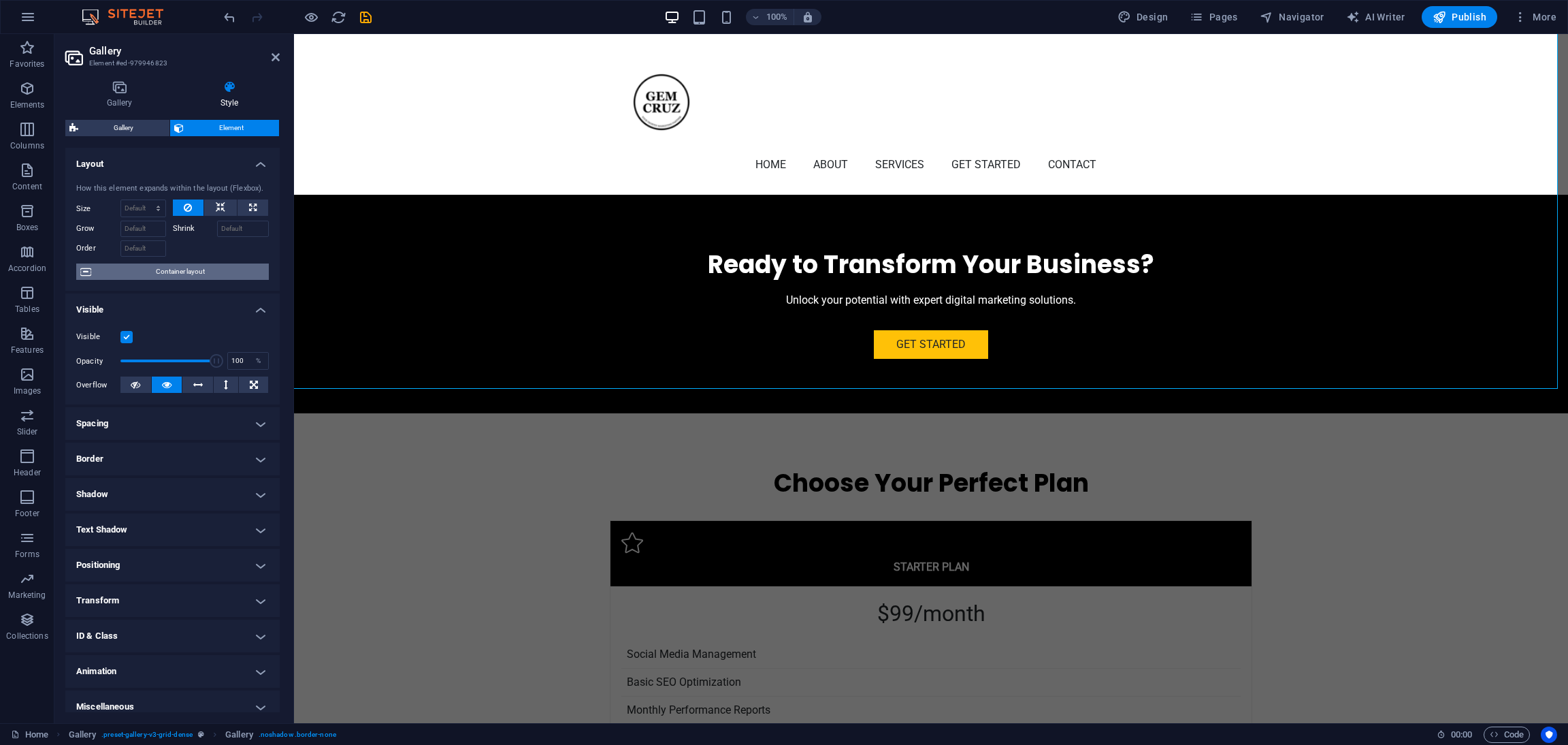
drag, startPoint x: 191, startPoint y: 268, endPoint x: 260, endPoint y: 188, distance: 105.6
click at [191, 268] on span "Container layout" at bounding box center [180, 272] width 169 height 17
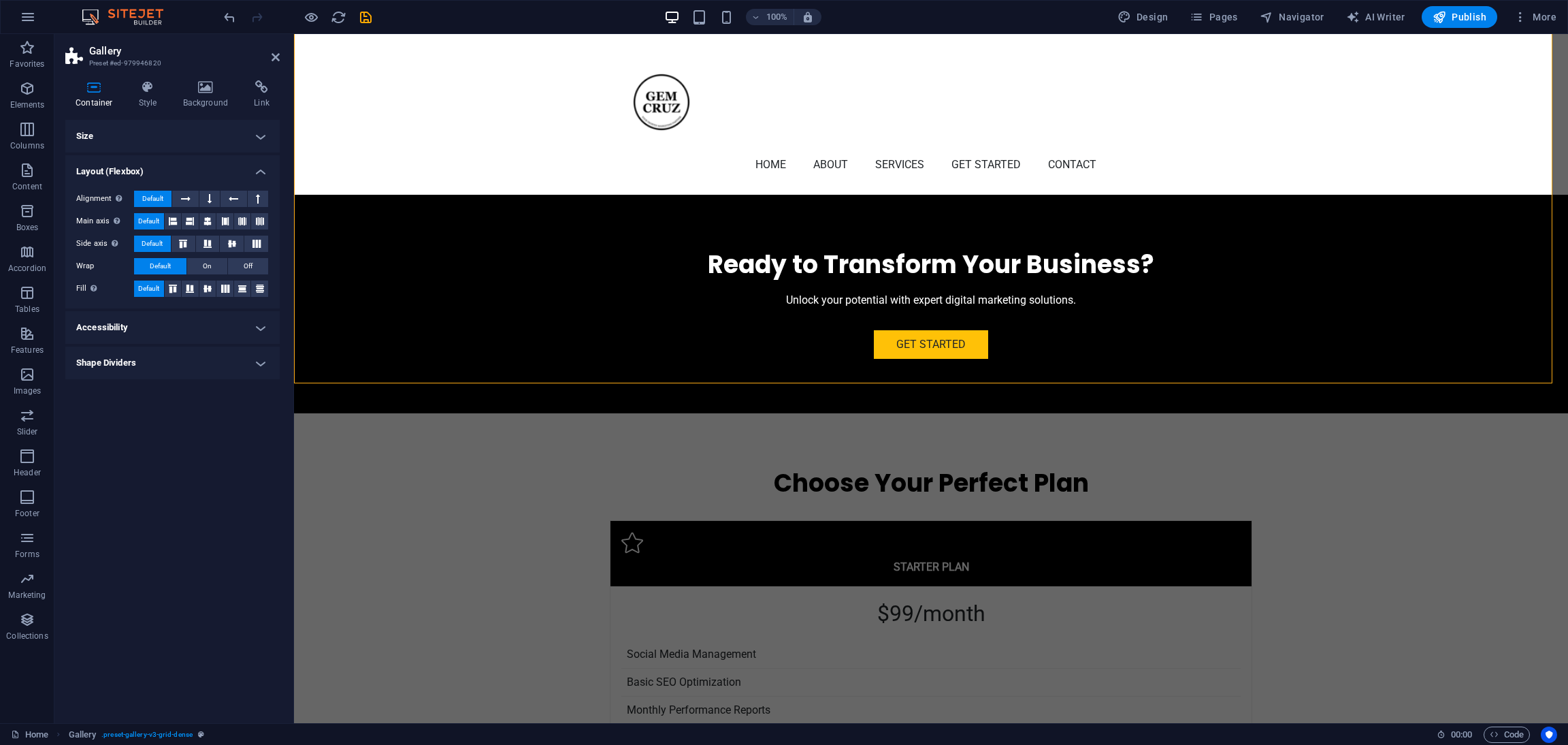
click at [166, 328] on h4 "Accessibility" at bounding box center [172, 327] width 215 height 33
click at [144, 461] on h4 "Shape Dividers" at bounding box center [172, 453] width 215 height 33
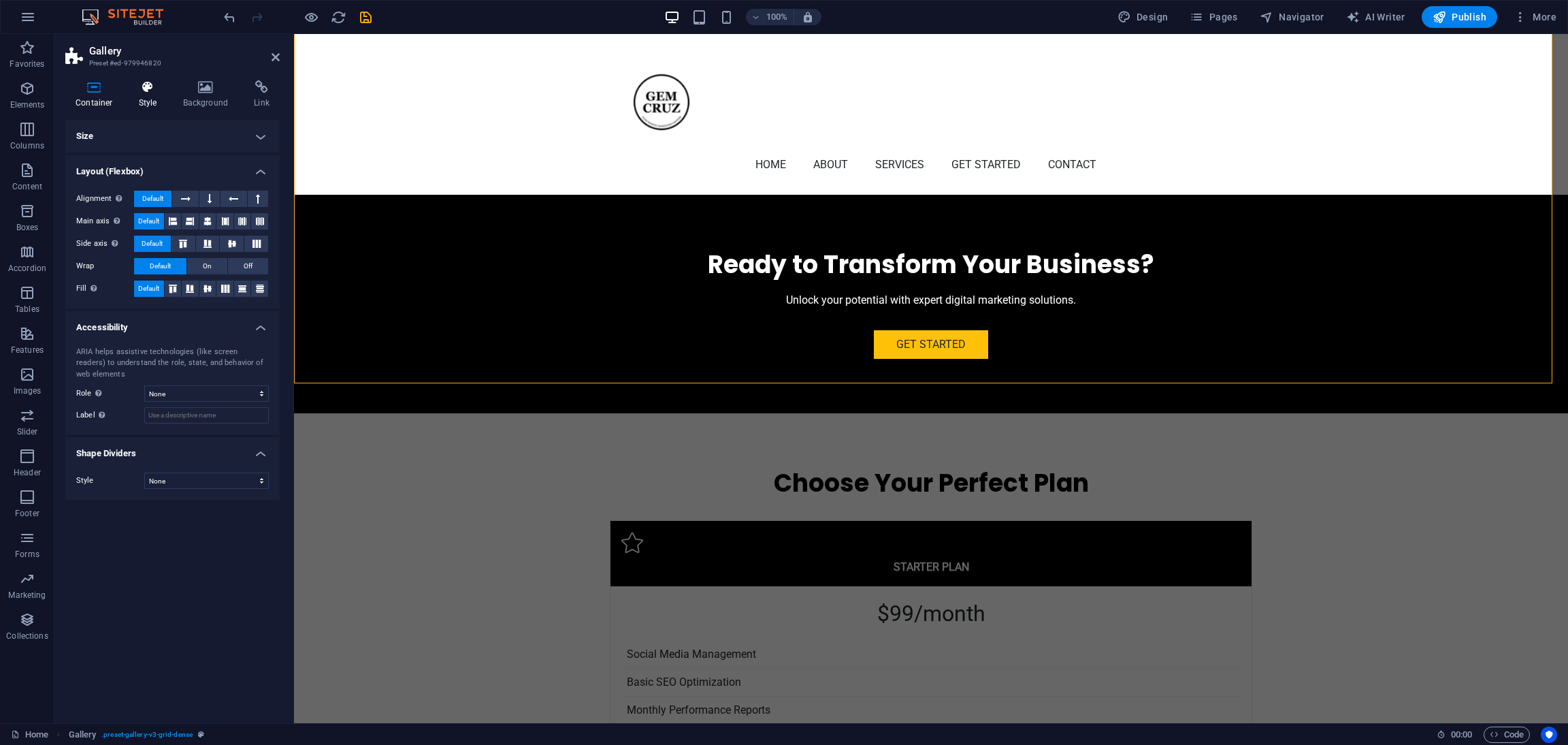
click at [141, 85] on icon at bounding box center [147, 87] width 39 height 14
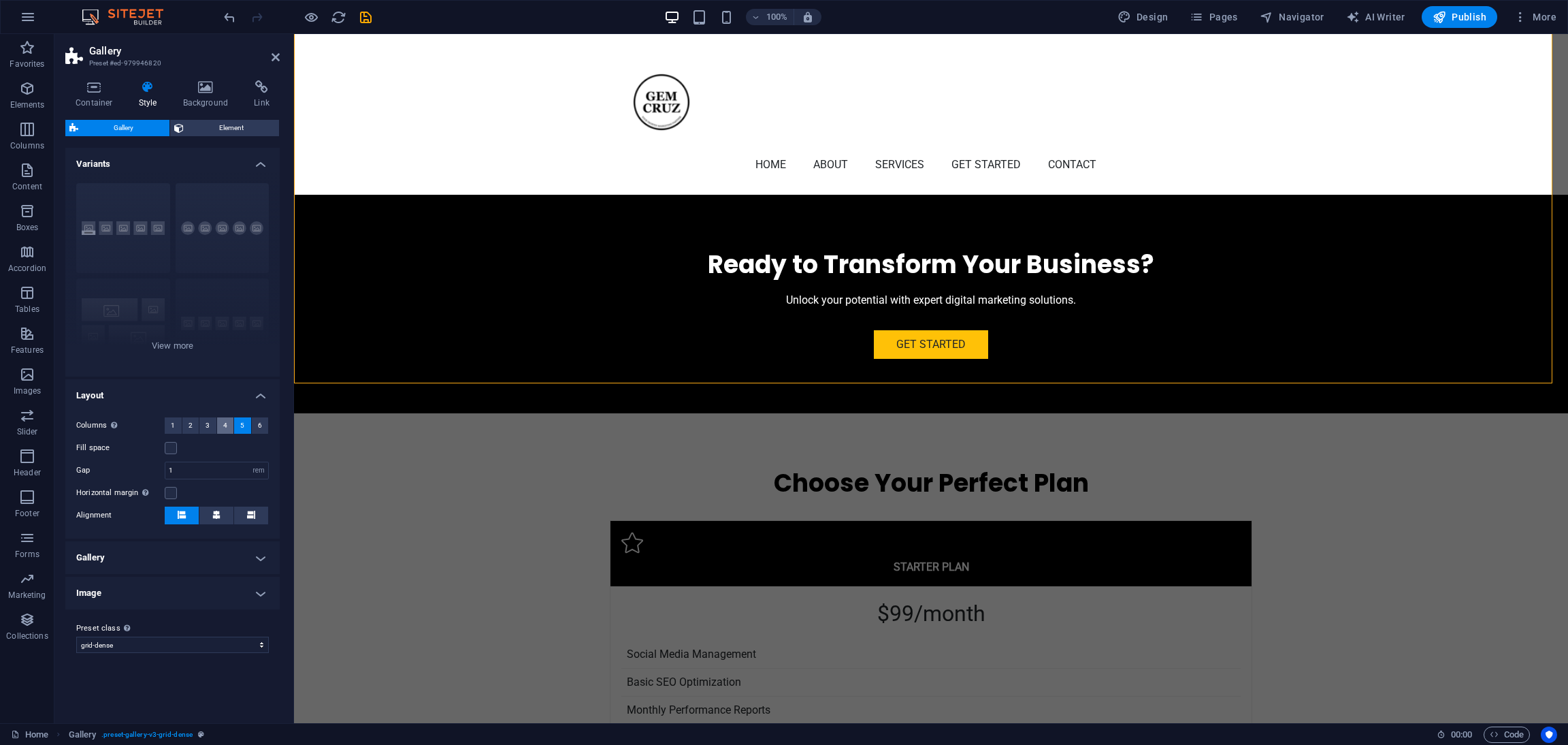
click at [228, 427] on button "4" at bounding box center [225, 426] width 17 height 17
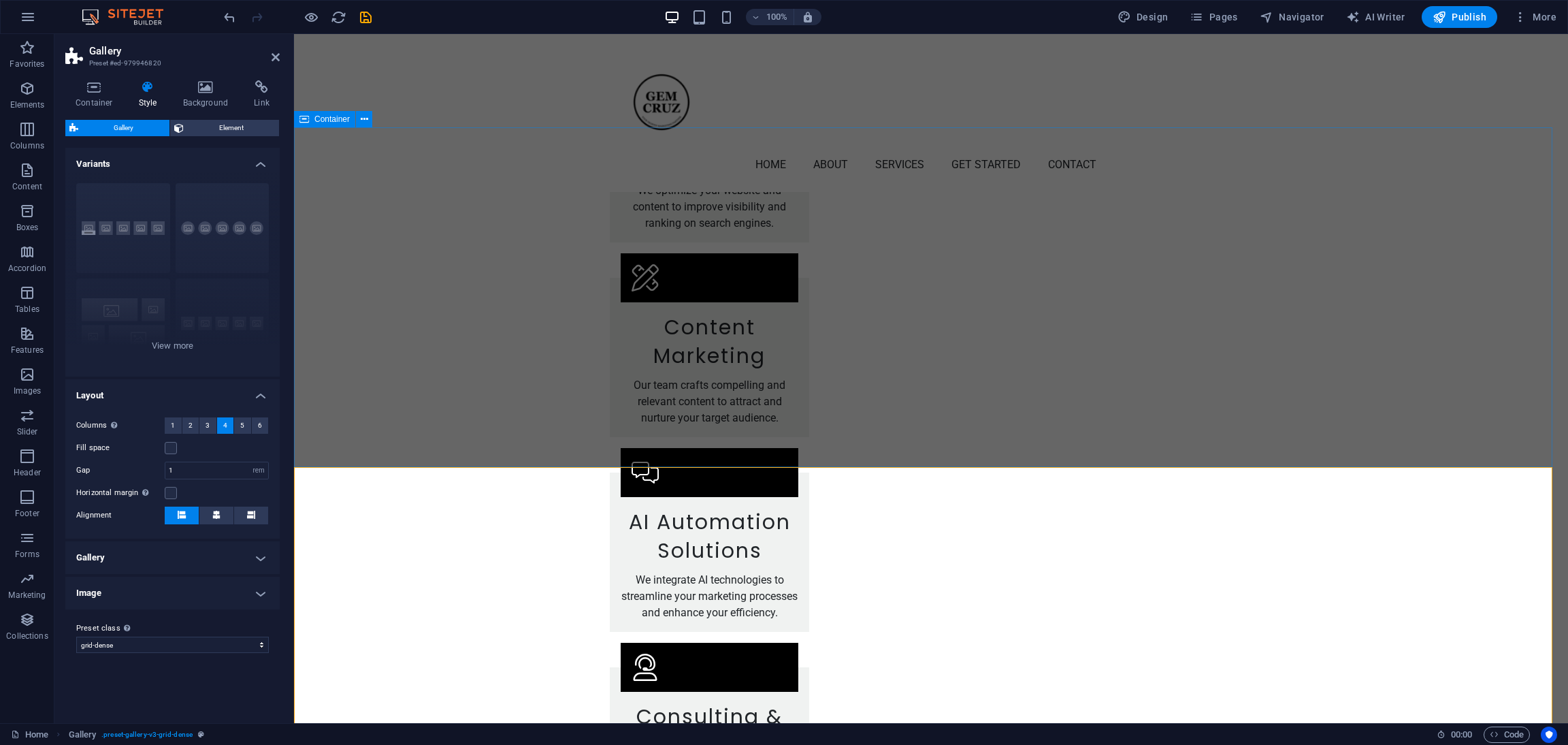
scroll to position [2752, 0]
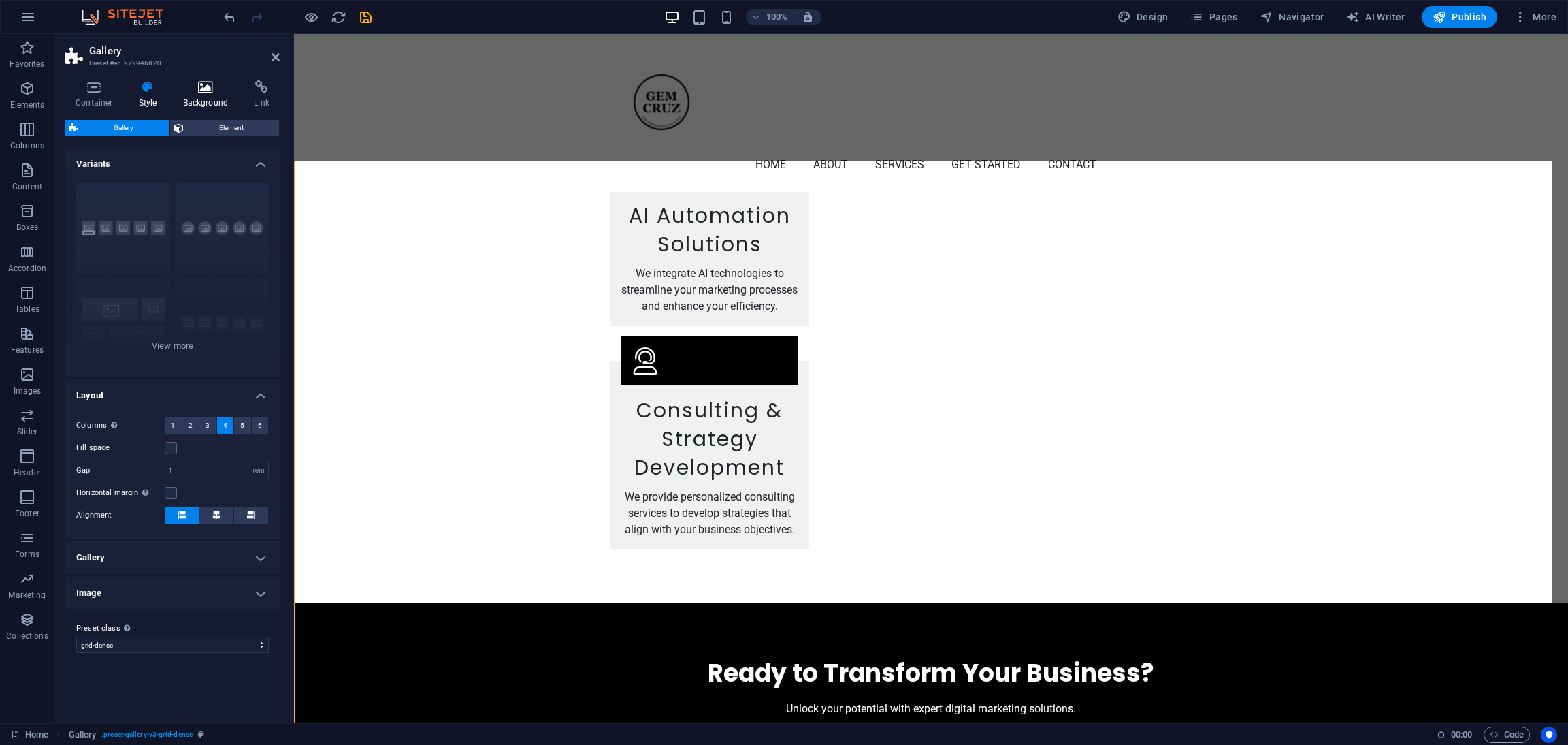
drag, startPoint x: 206, startPoint y: 421, endPoint x: 191, endPoint y: 82, distance: 339.3
click at [207, 421] on span "3" at bounding box center [207, 426] width 4 height 17
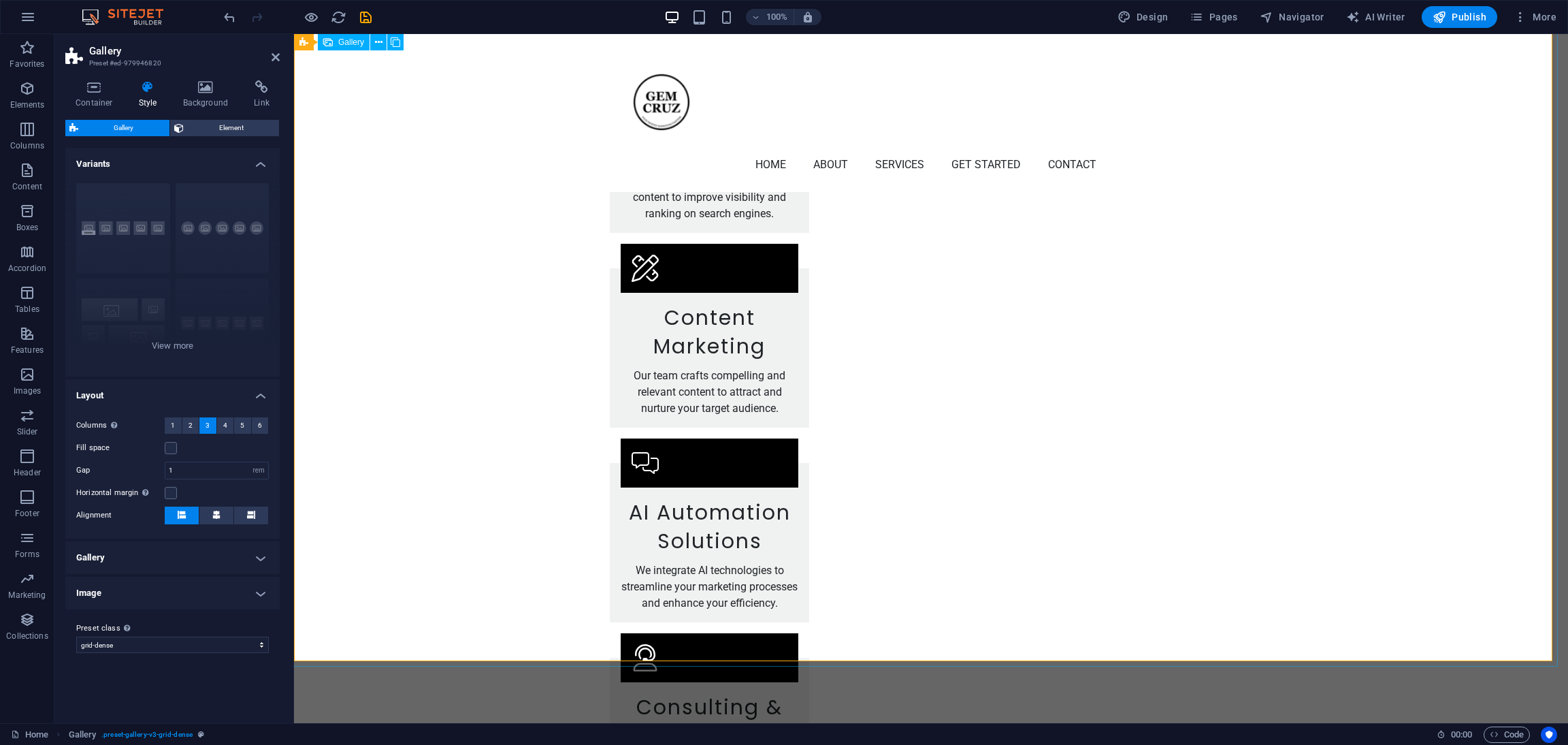
scroll to position [2343, 0]
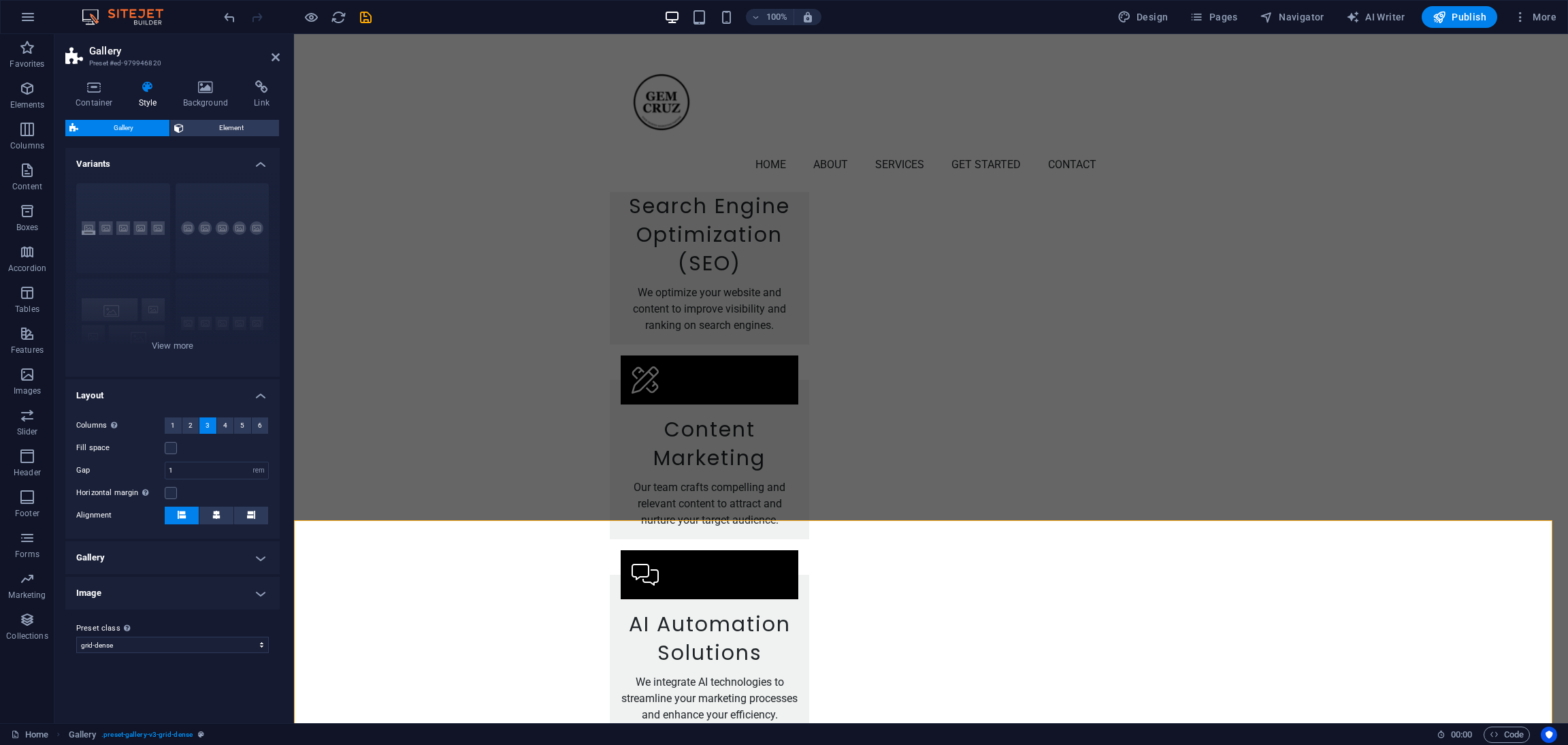
click at [150, 555] on h4 "Gallery" at bounding box center [172, 557] width 215 height 33
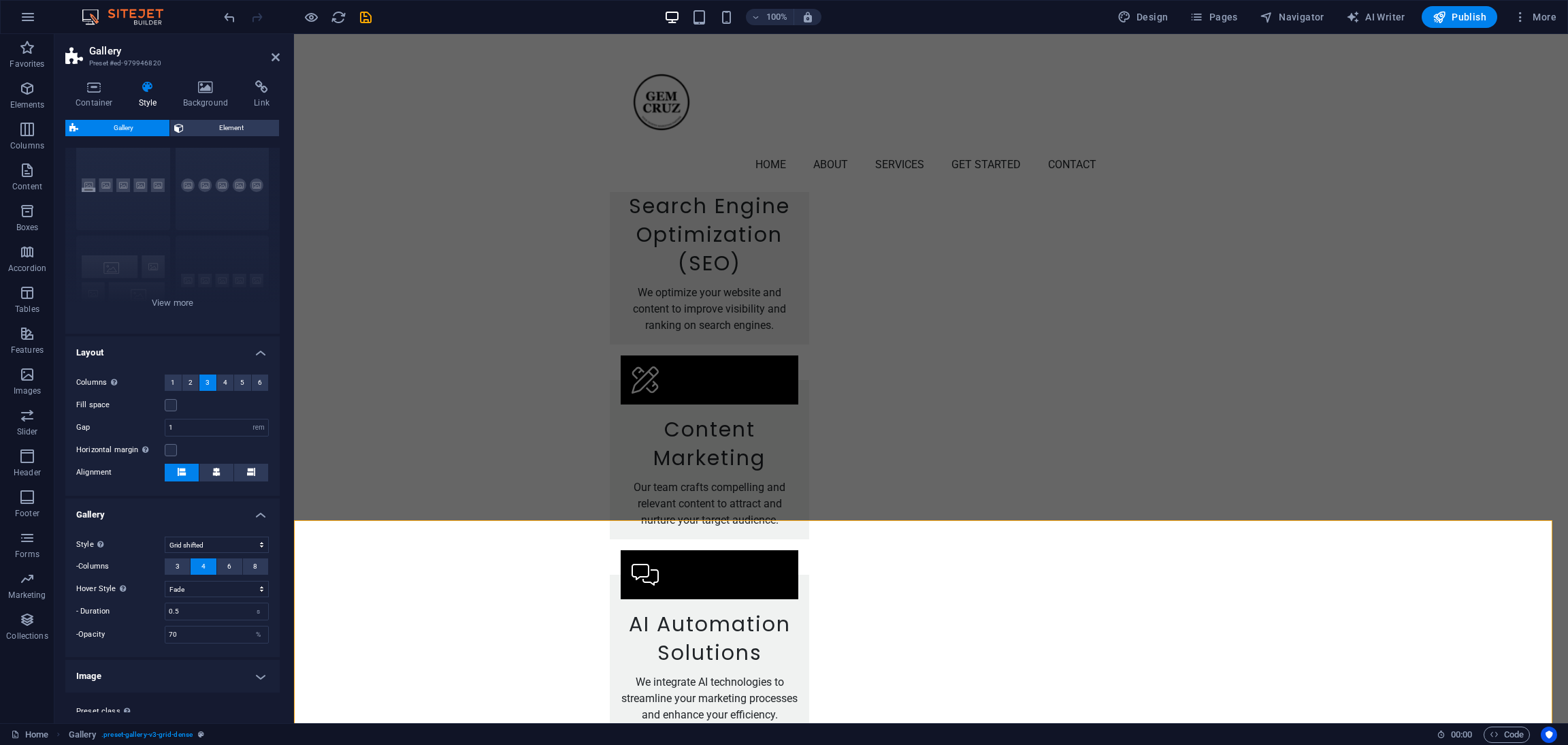
scroll to position [76, 0]
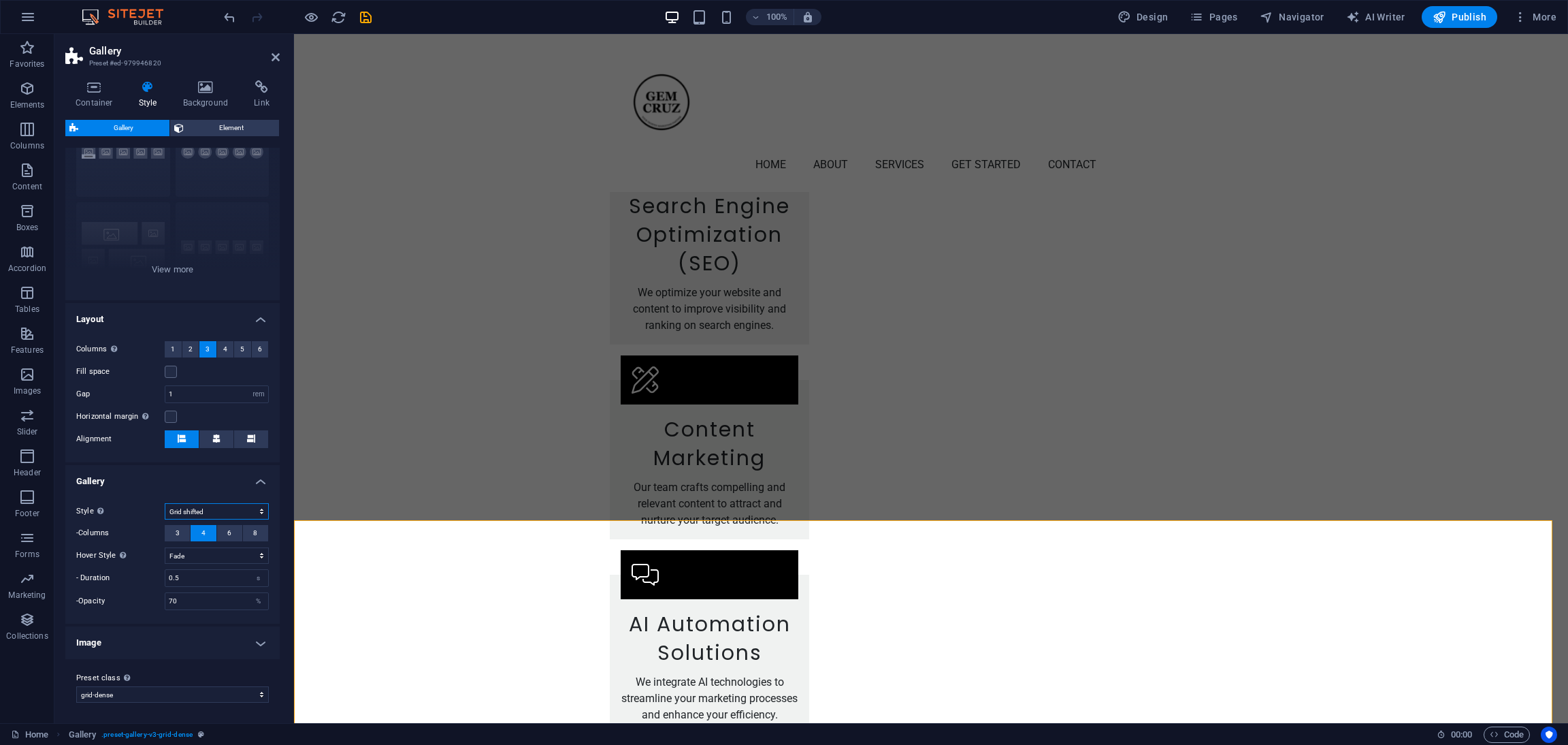
click at [208, 508] on select "Default Grid Grid reverse Grid shifted Collage" at bounding box center [217, 511] width 104 height 17
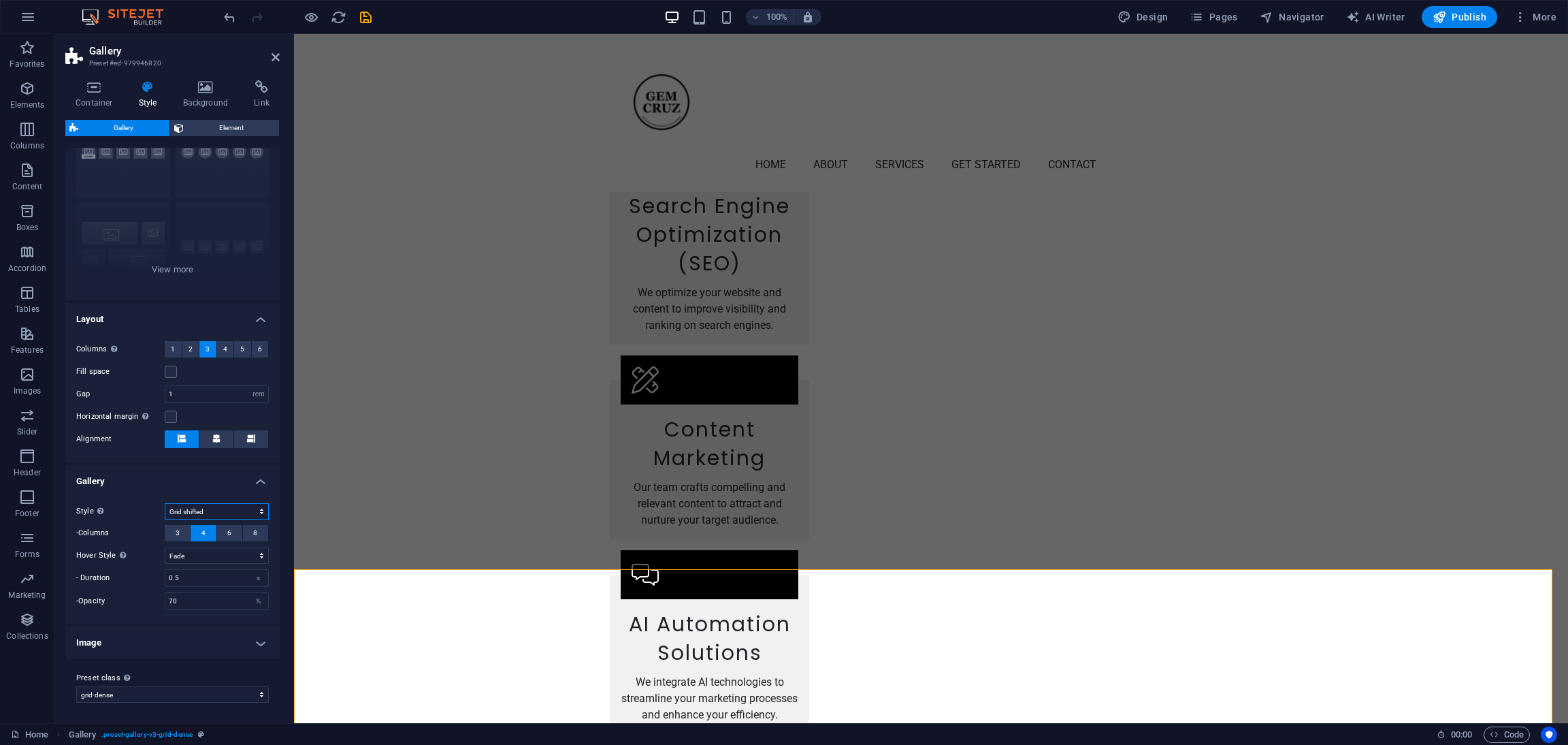
select select "grid"
click at [165, 503] on select "Default Grid Grid reverse Grid shifted Collage" at bounding box center [217, 511] width 104 height 17
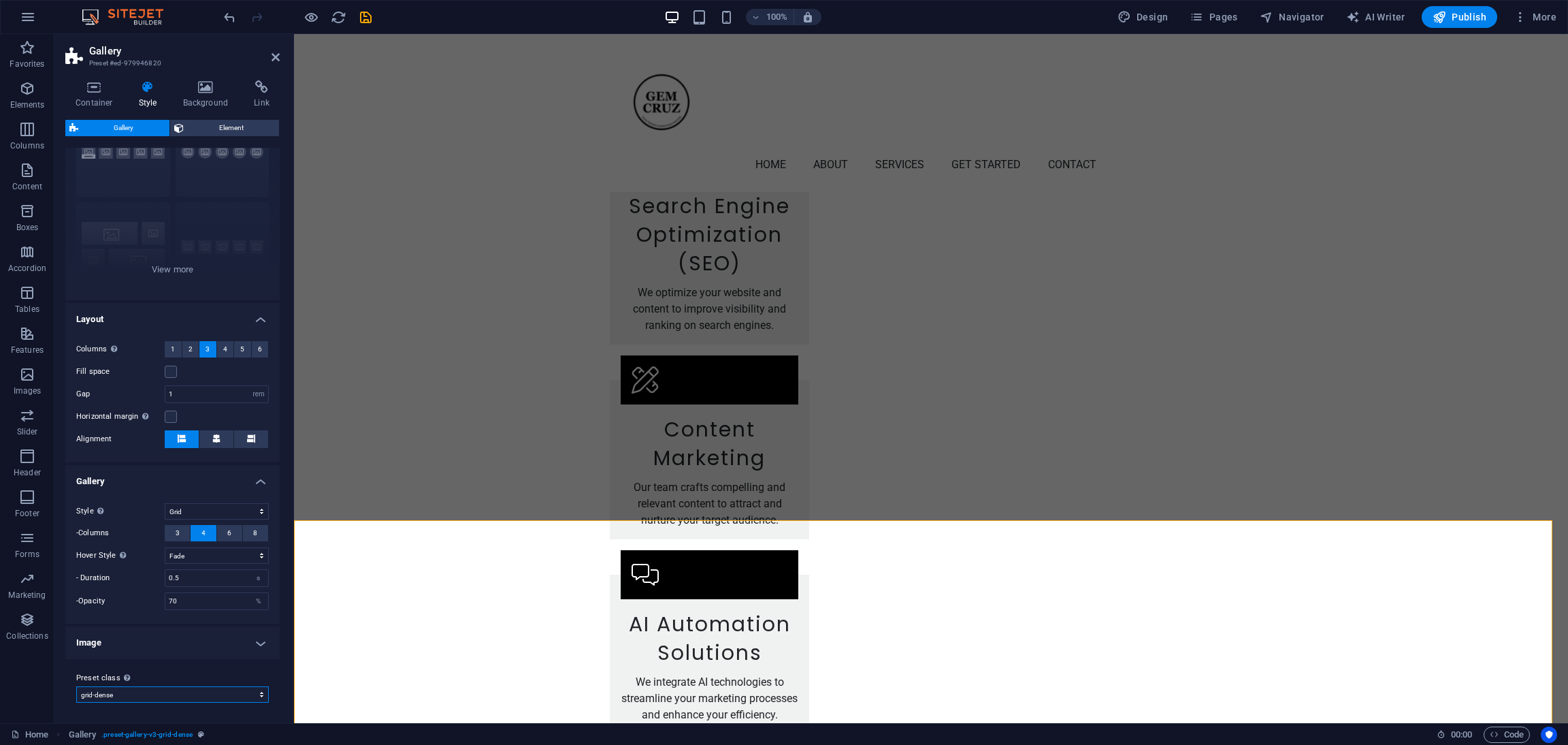
click at [197, 691] on select "default grid-dense gallery-rooms-suites Add preset class" at bounding box center [172, 695] width 193 height 17
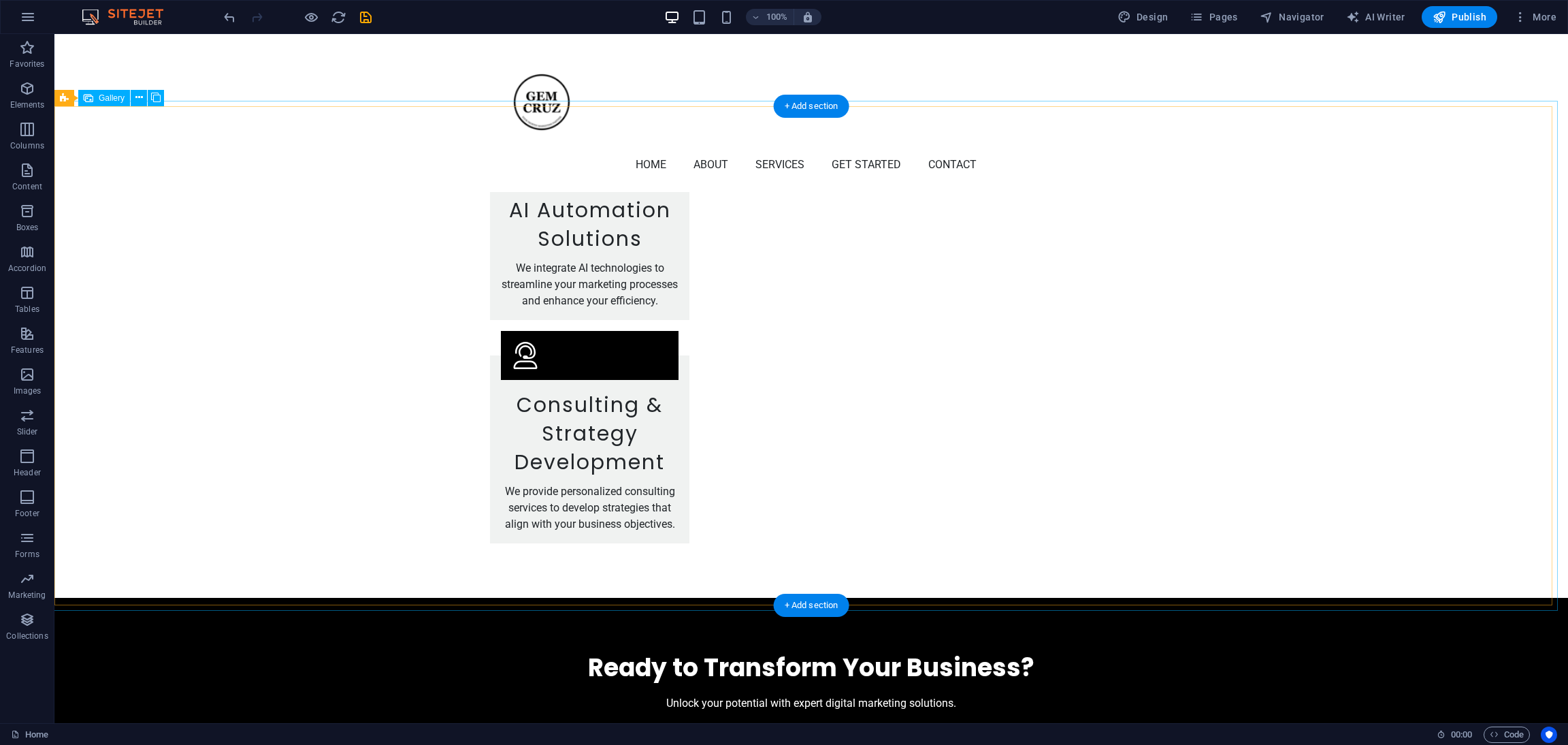
scroll to position [2553, 0]
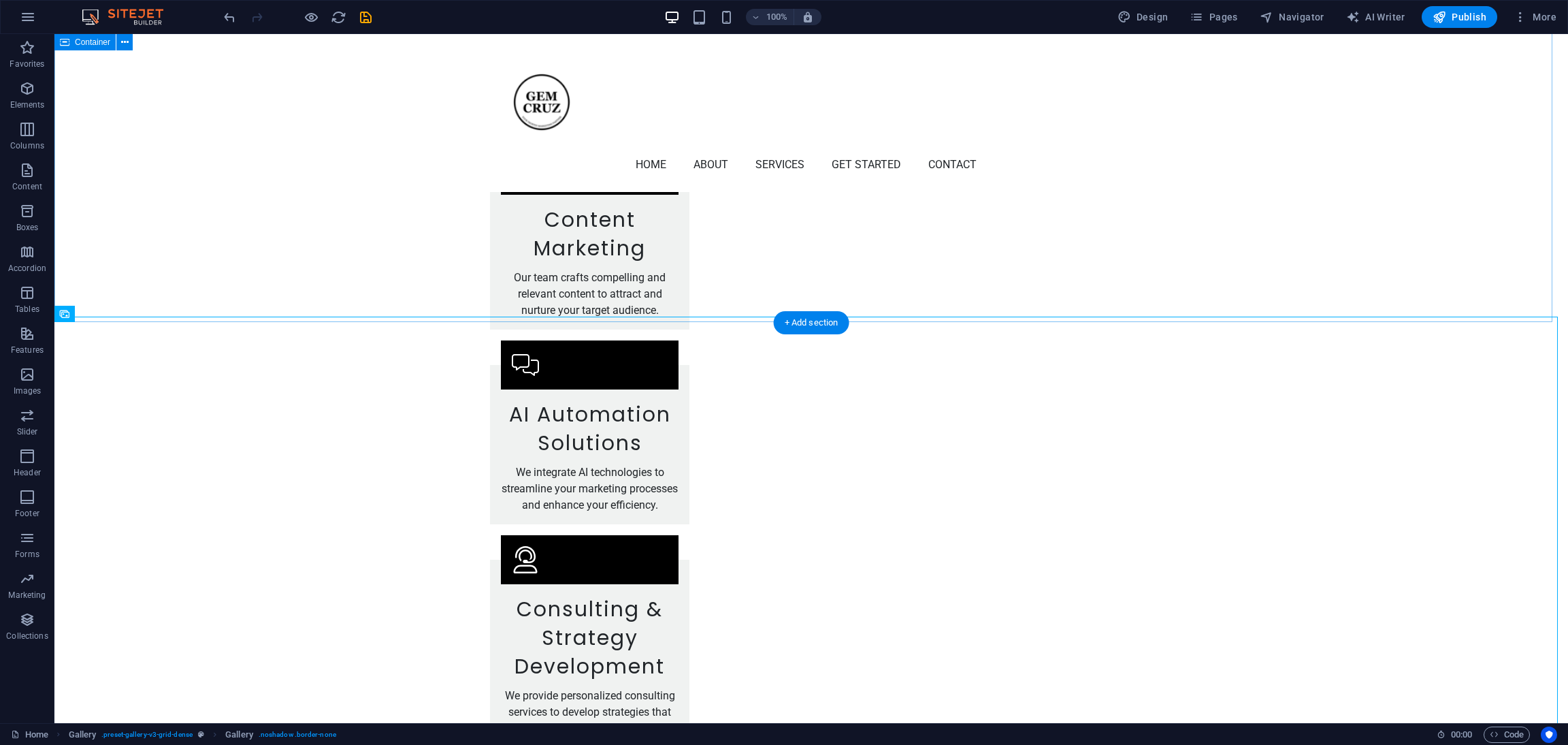
drag, startPoint x: 141, startPoint y: 300, endPoint x: 196, endPoint y: 336, distance: 65.7
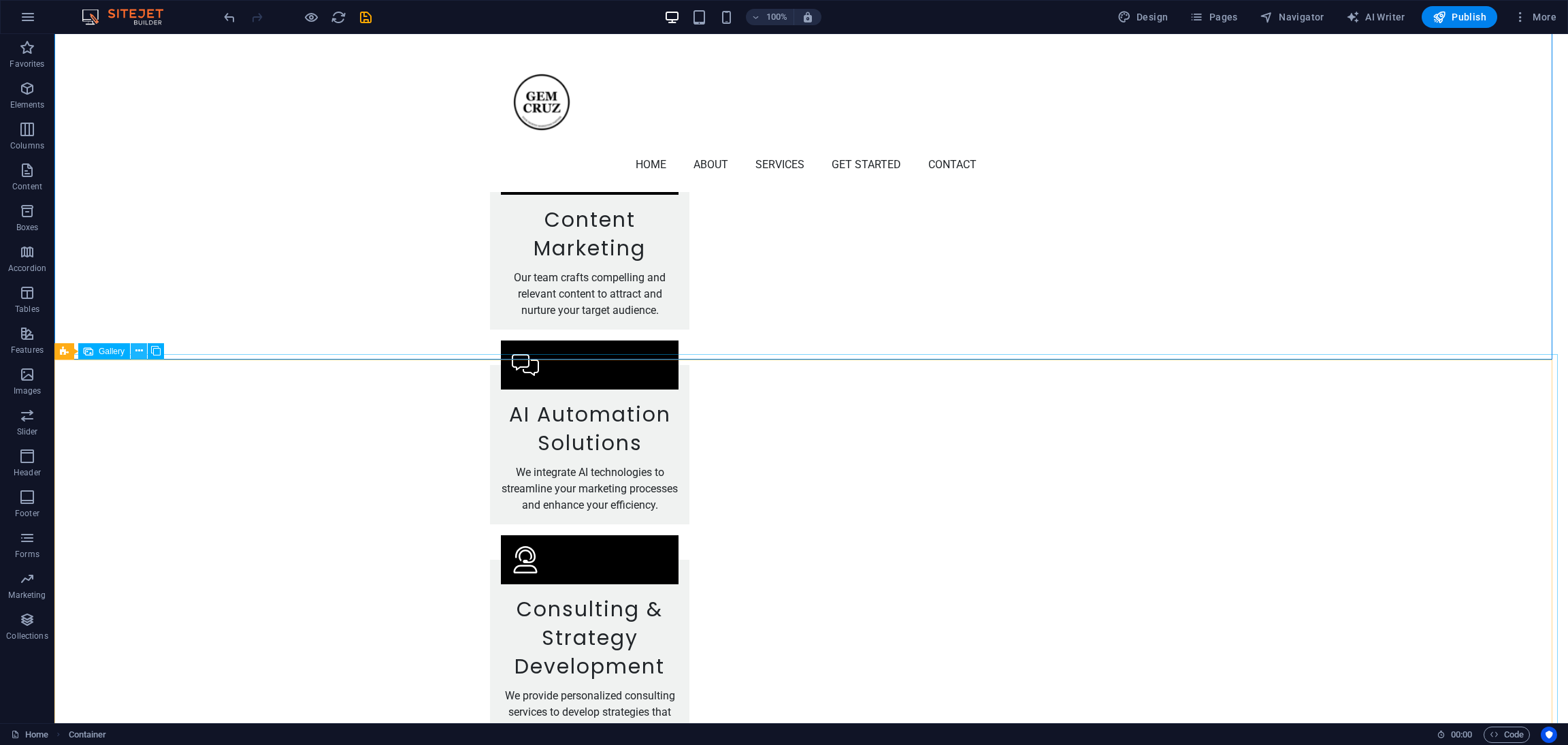
click at [138, 352] on icon at bounding box center [139, 351] width 8 height 14
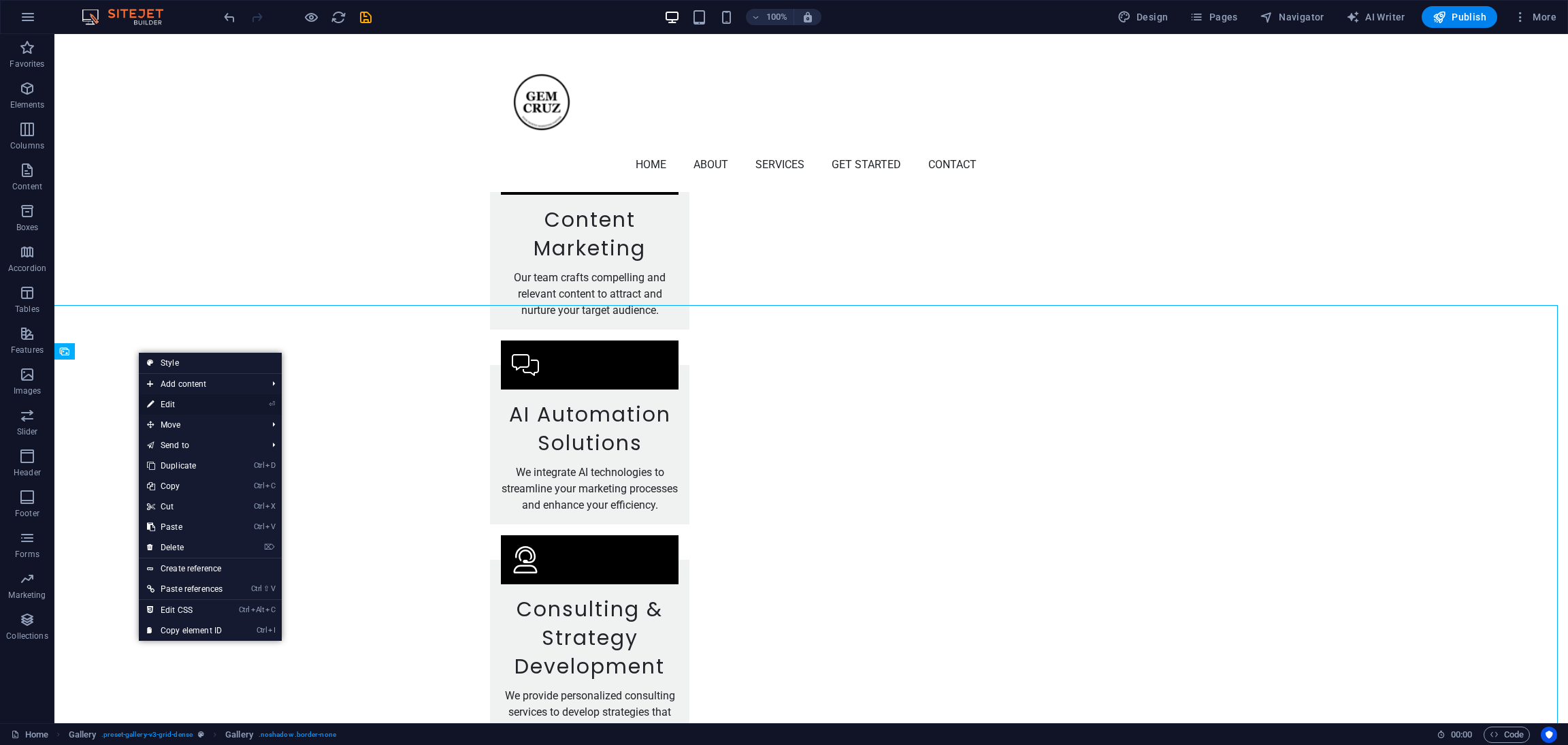
click at [178, 407] on link "⏎ Edit" at bounding box center [185, 404] width 92 height 20
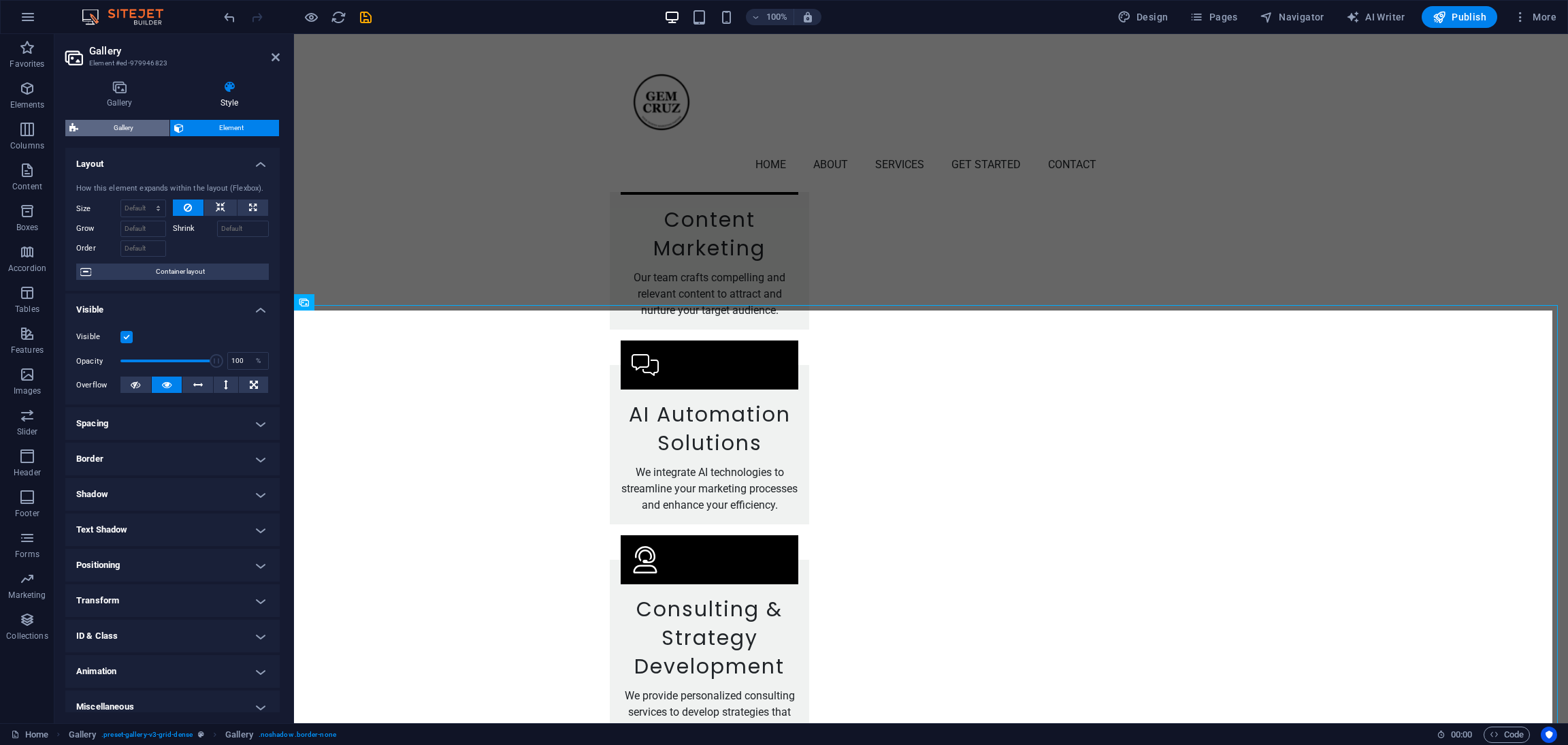
click at [126, 133] on span "Gallery" at bounding box center [124, 128] width 83 height 17
select select "rem"
select select "grid"
select select "fade"
select select "preset-gallery-v3-grid-dense"
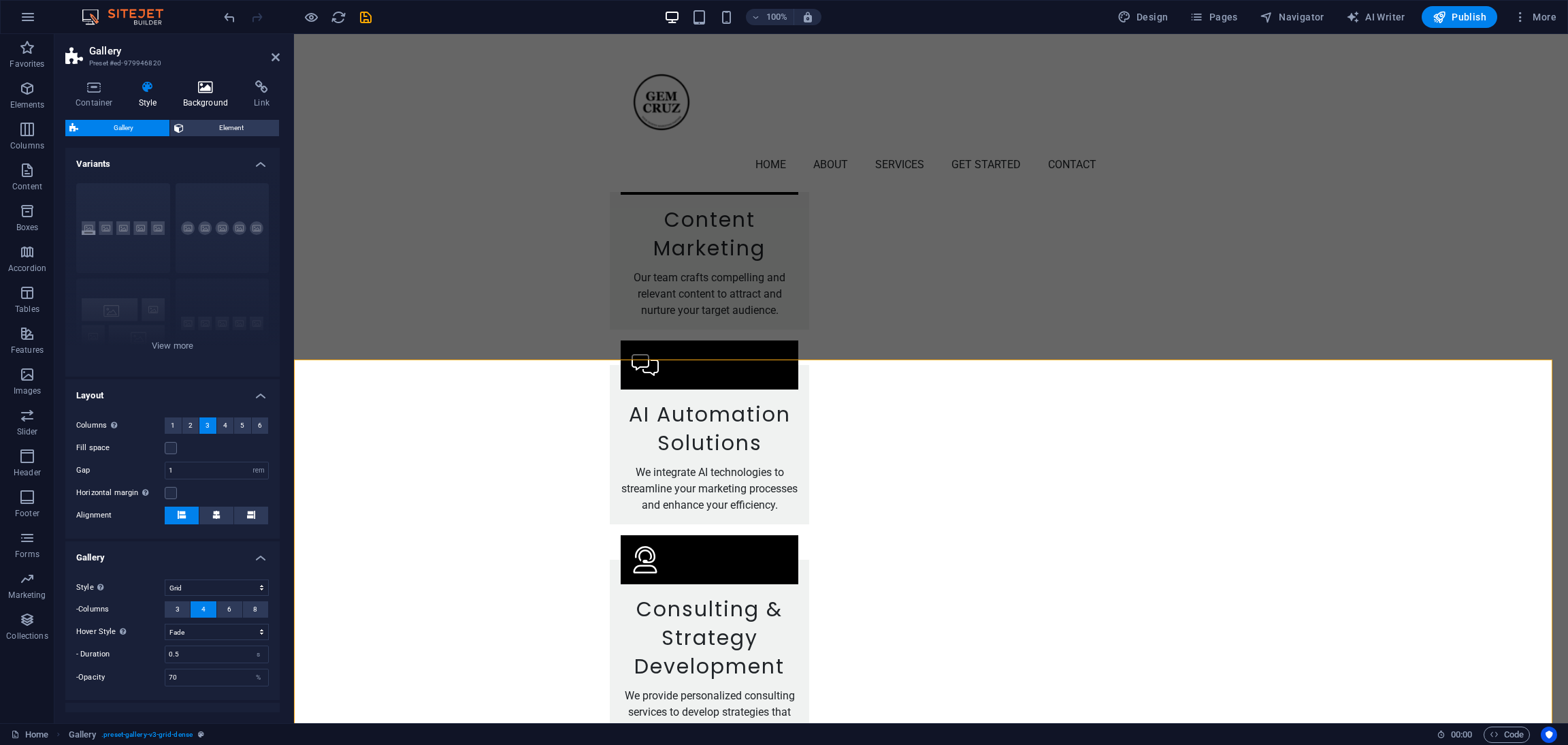
click at [197, 93] on icon at bounding box center [206, 87] width 66 height 14
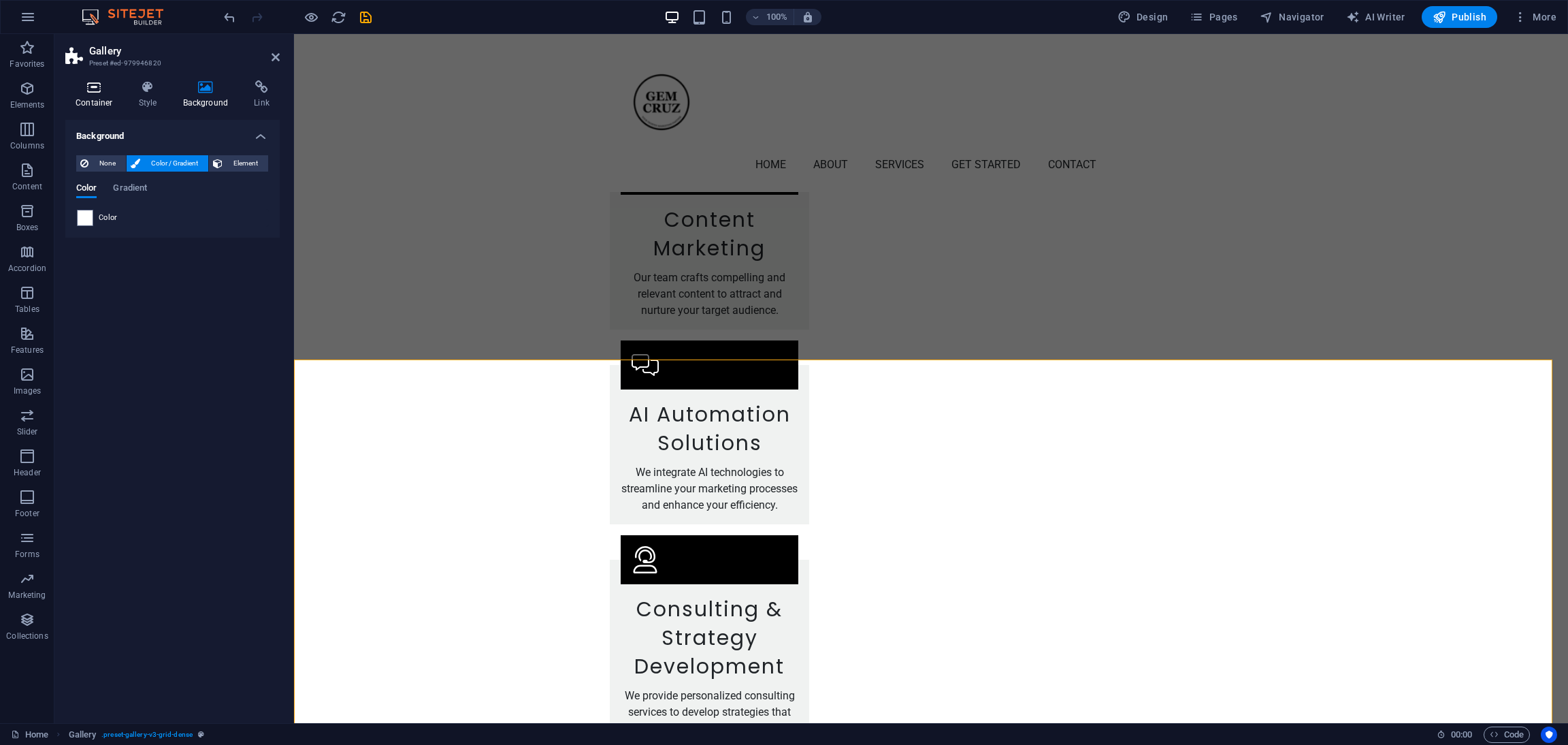
click at [107, 92] on icon at bounding box center [94, 87] width 58 height 14
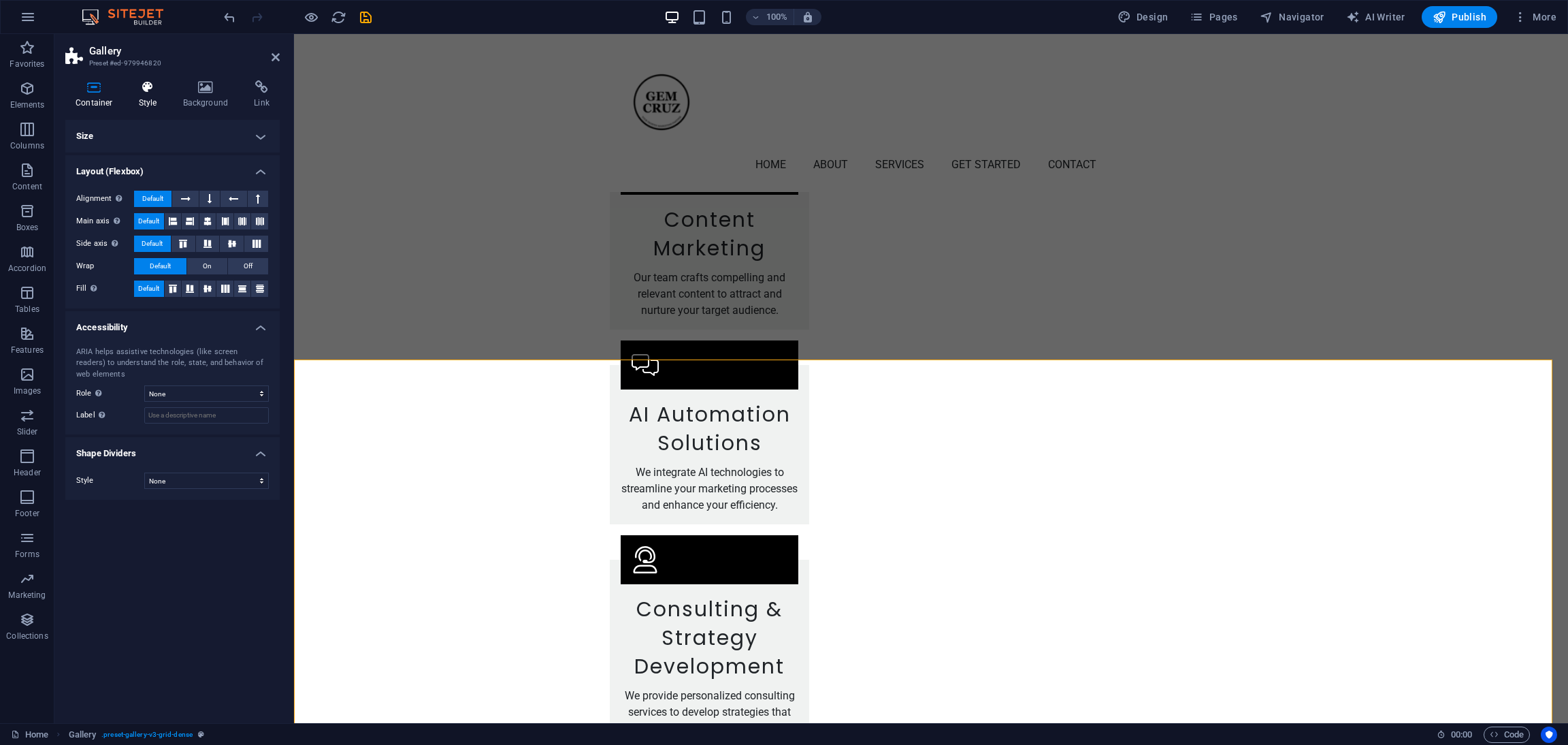
click at [146, 91] on icon at bounding box center [147, 87] width 39 height 14
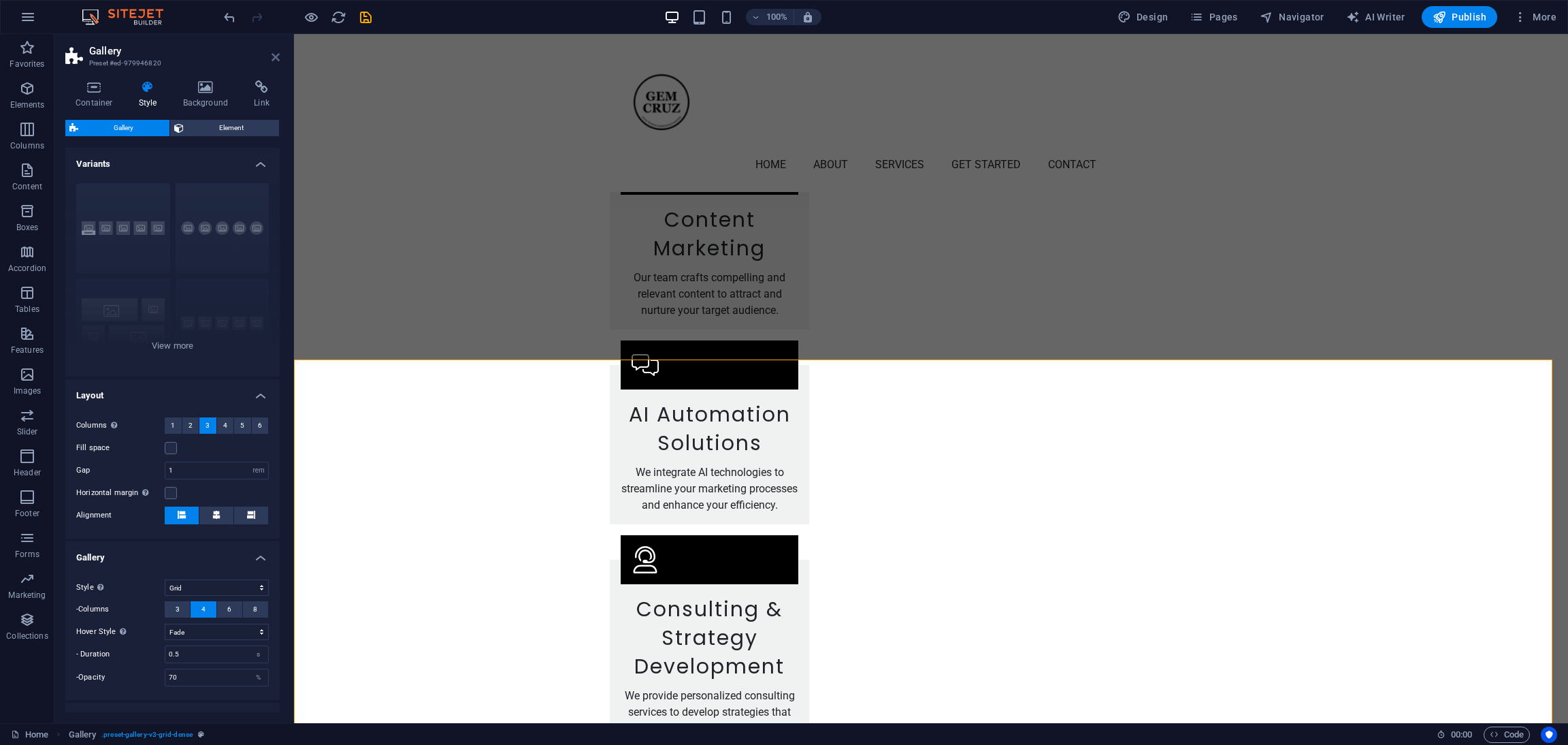
click at [277, 58] on icon at bounding box center [275, 57] width 8 height 11
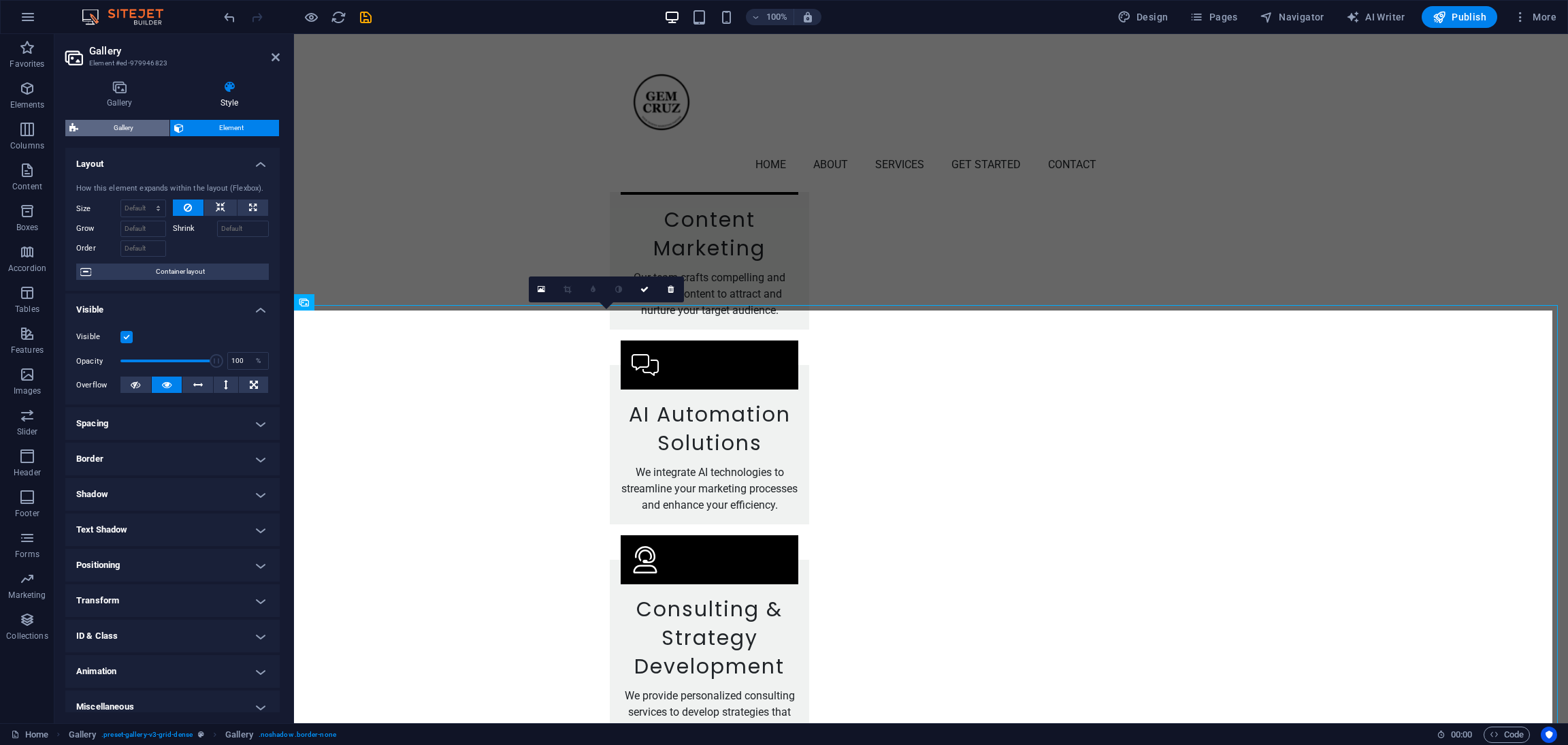
click at [104, 126] on span "Gallery" at bounding box center [124, 128] width 83 height 17
select select "rem"
select select "grid"
select select "fade"
select select "preset-gallery-v3-grid-dense"
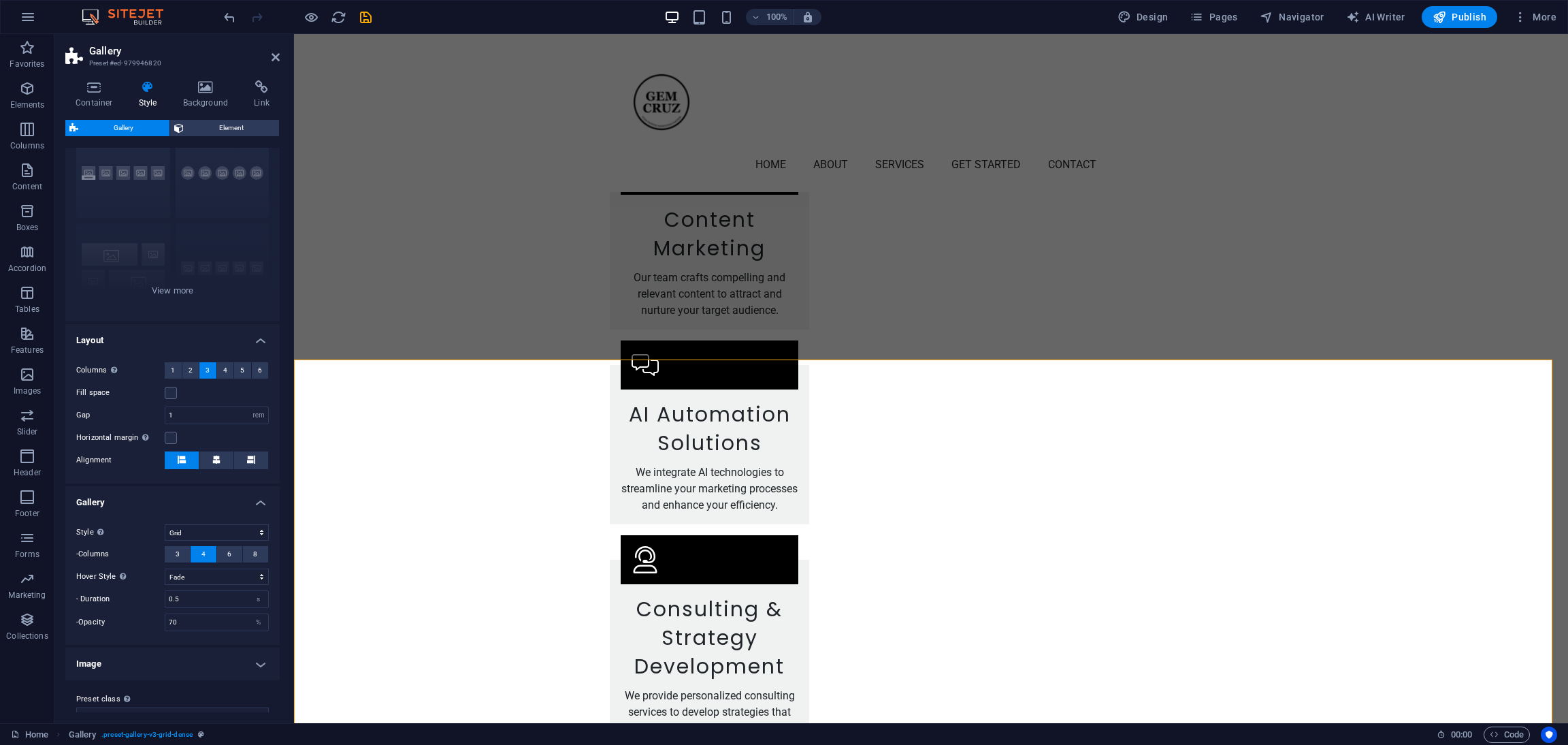
scroll to position [76, 0]
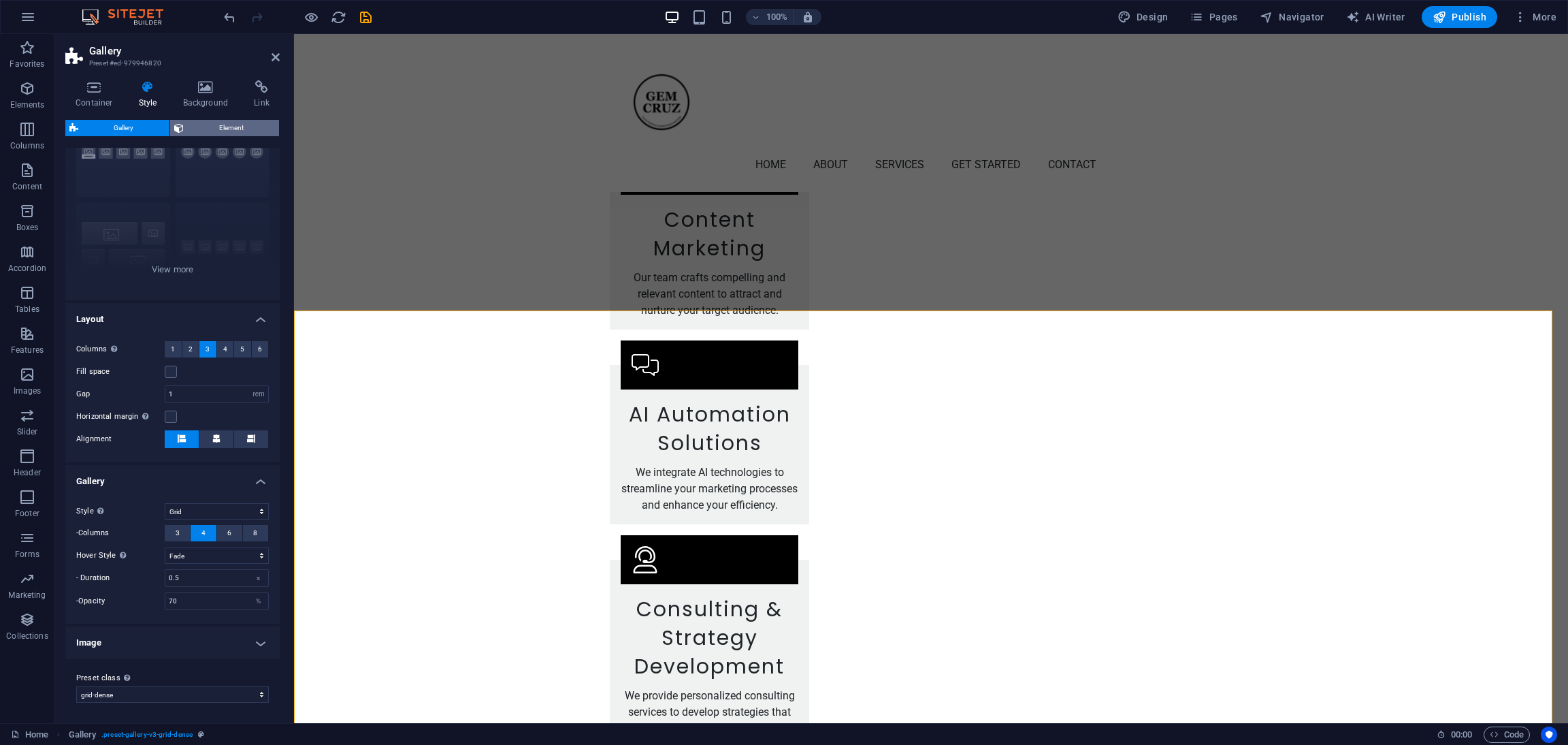
click at [236, 127] on span "Element" at bounding box center [232, 128] width 88 height 17
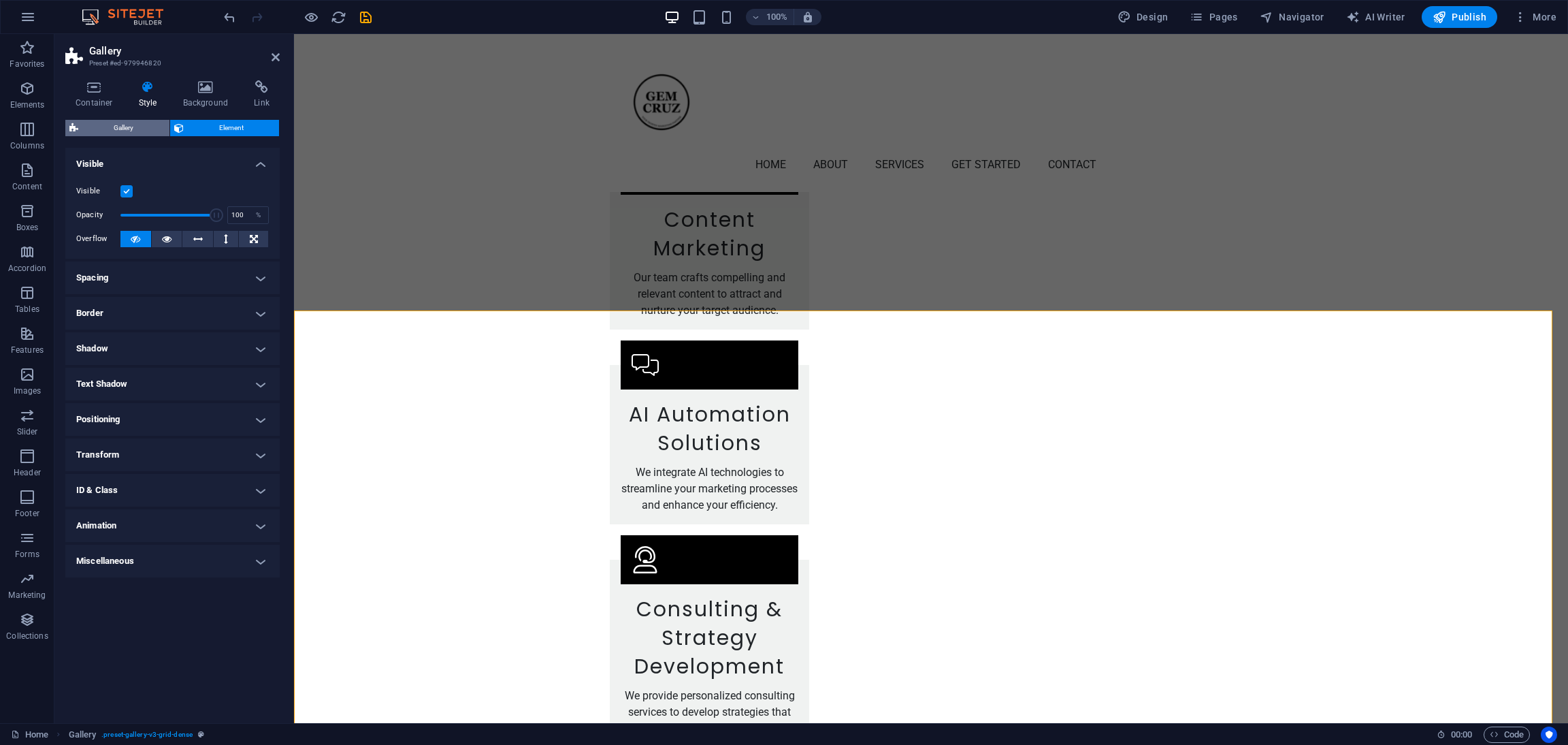
click at [125, 130] on span "Gallery" at bounding box center [124, 128] width 83 height 17
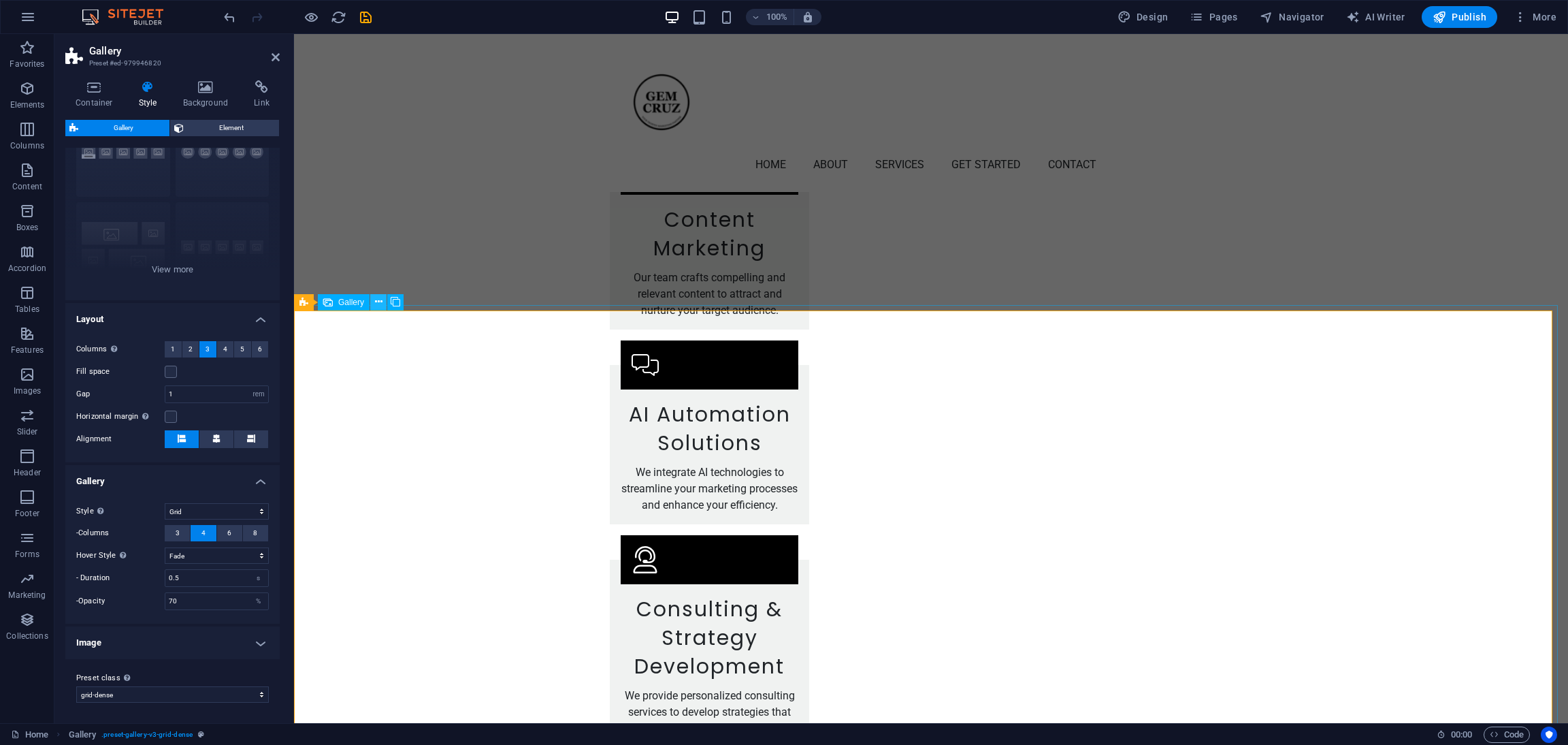
click at [377, 302] on icon at bounding box center [379, 302] width 8 height 14
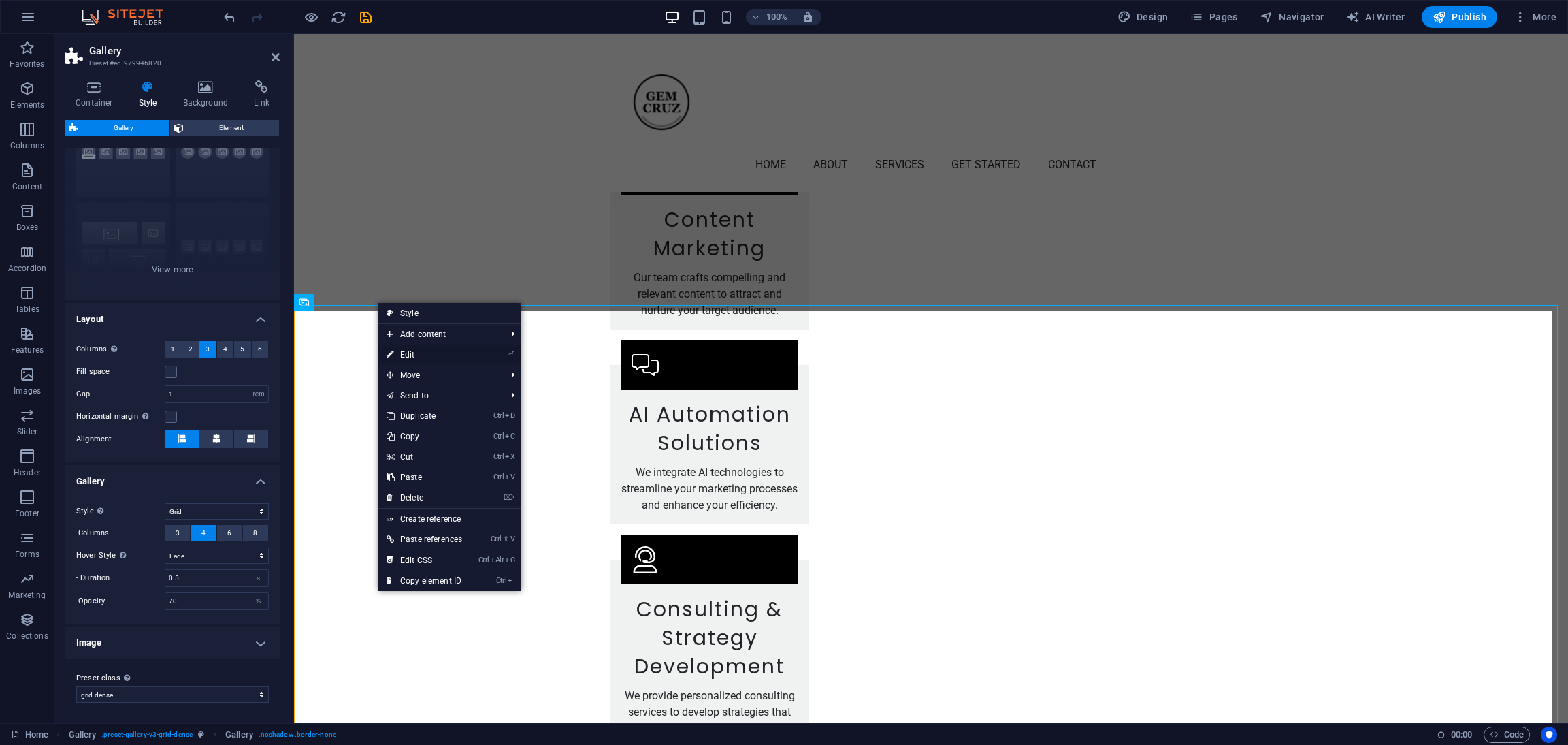
click at [432, 356] on link "⏎ Edit" at bounding box center [425, 355] width 92 height 20
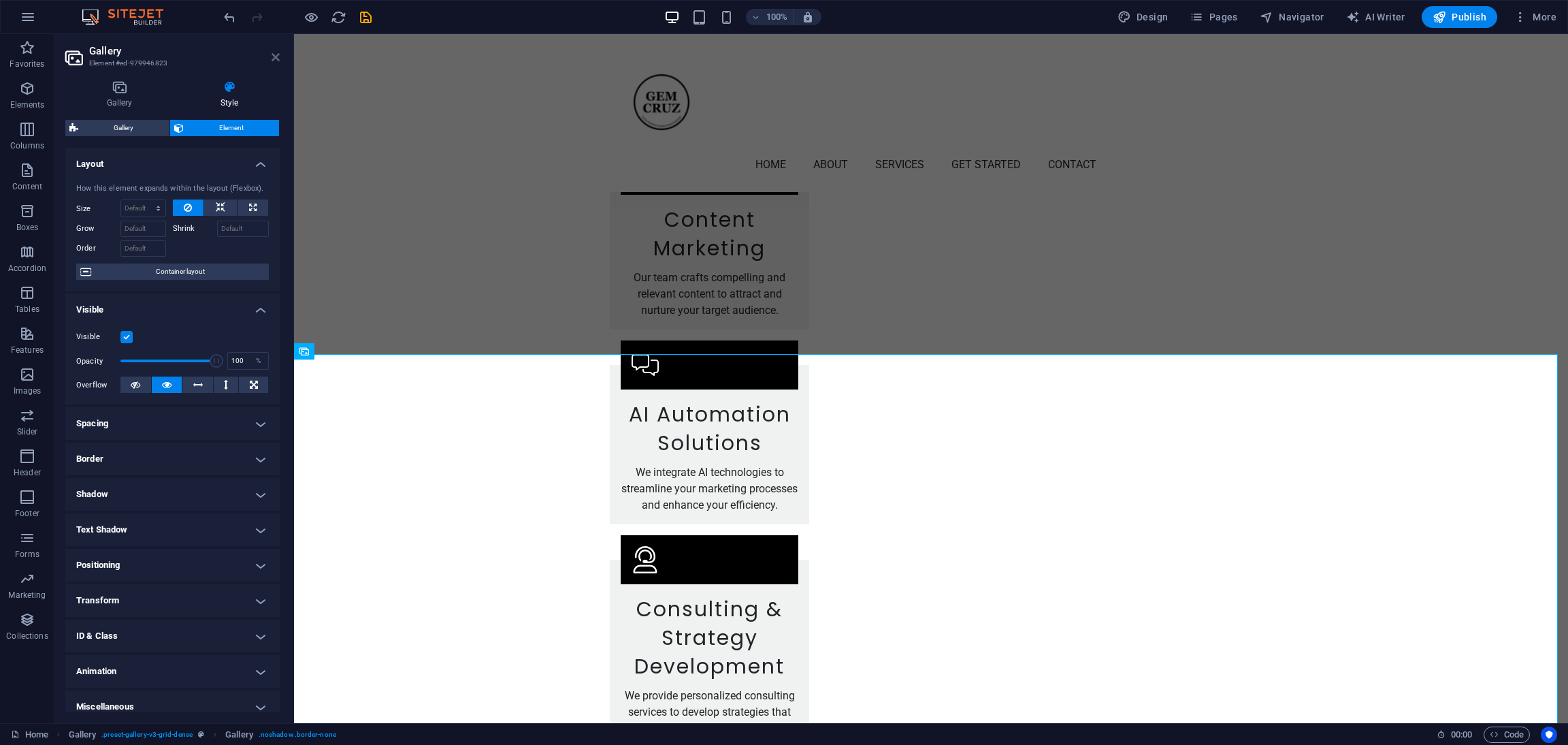
click at [276, 57] on icon at bounding box center [275, 57] width 8 height 11
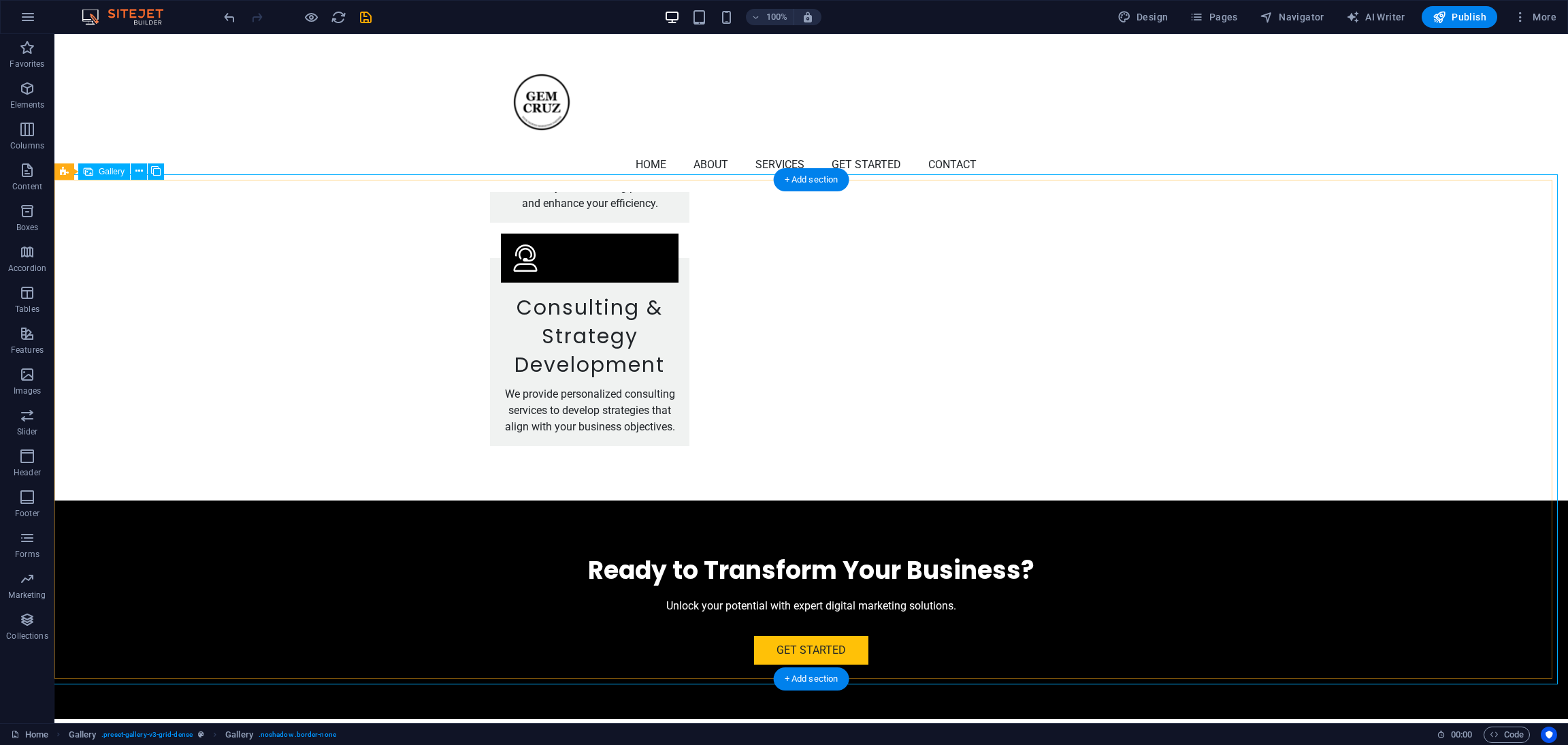
scroll to position [2860, 0]
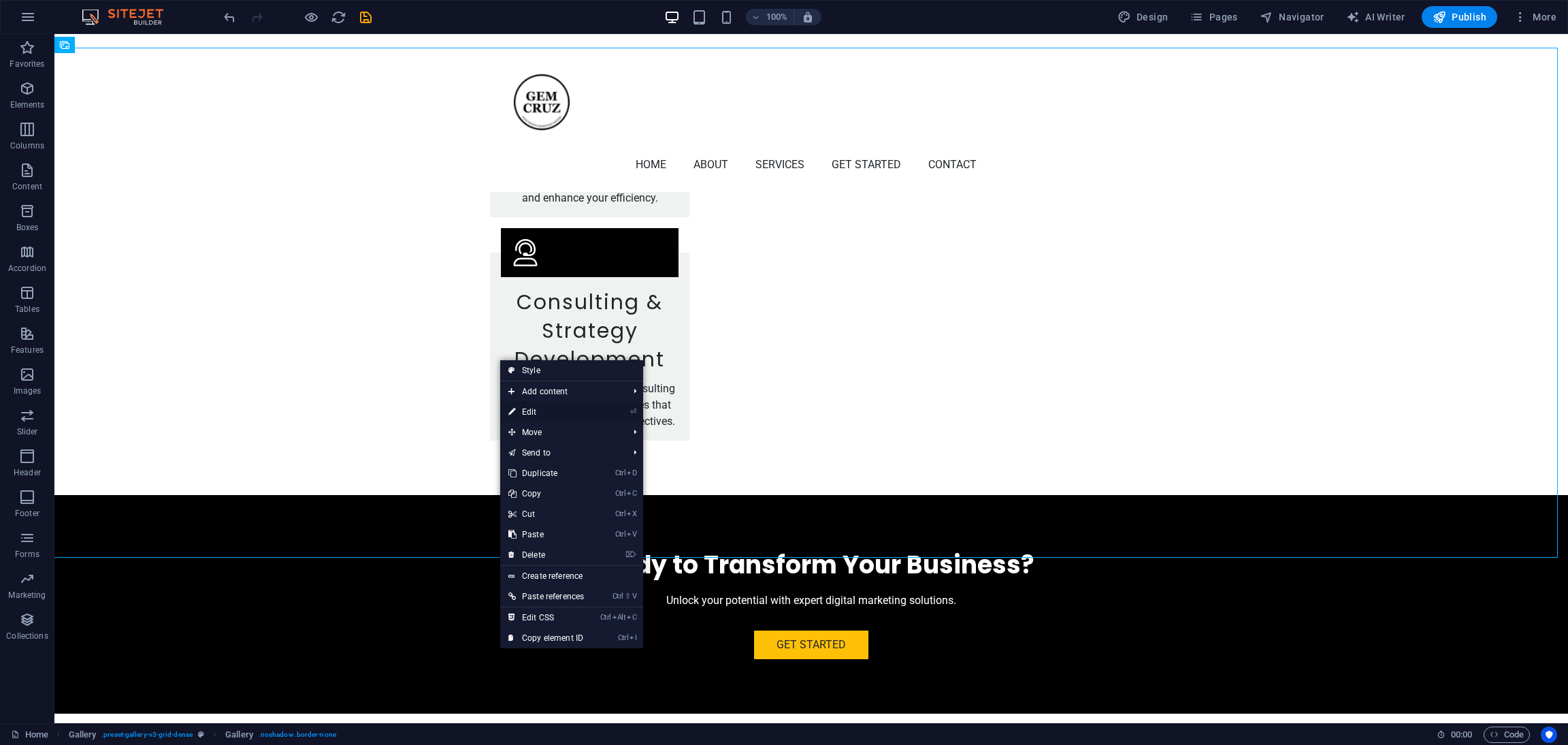
click at [528, 410] on link "⏎ Edit" at bounding box center [547, 411] width 92 height 20
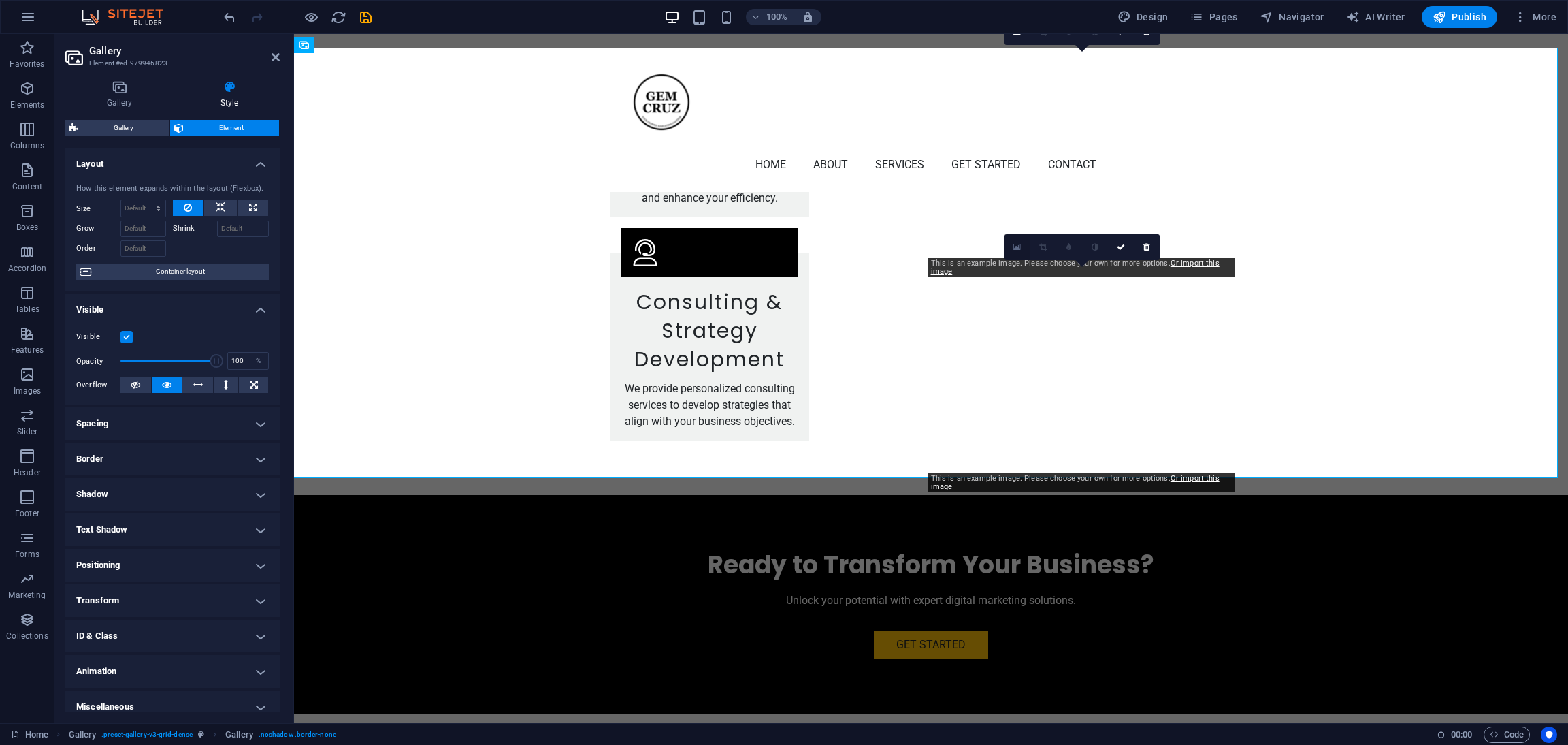
click at [1019, 243] on icon at bounding box center [1018, 247] width 8 height 10
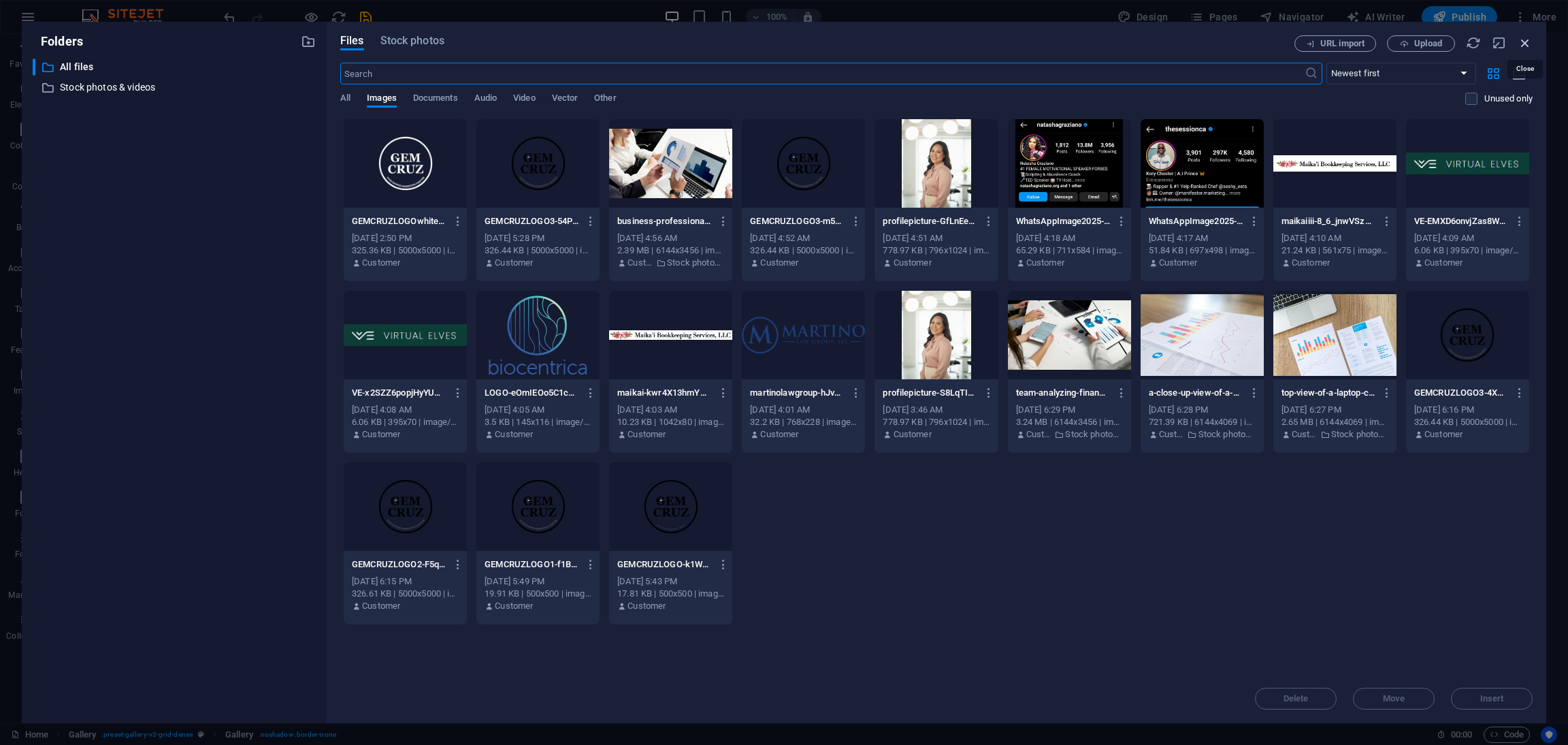
click at [1528, 42] on icon "button" at bounding box center [1526, 43] width 15 height 15
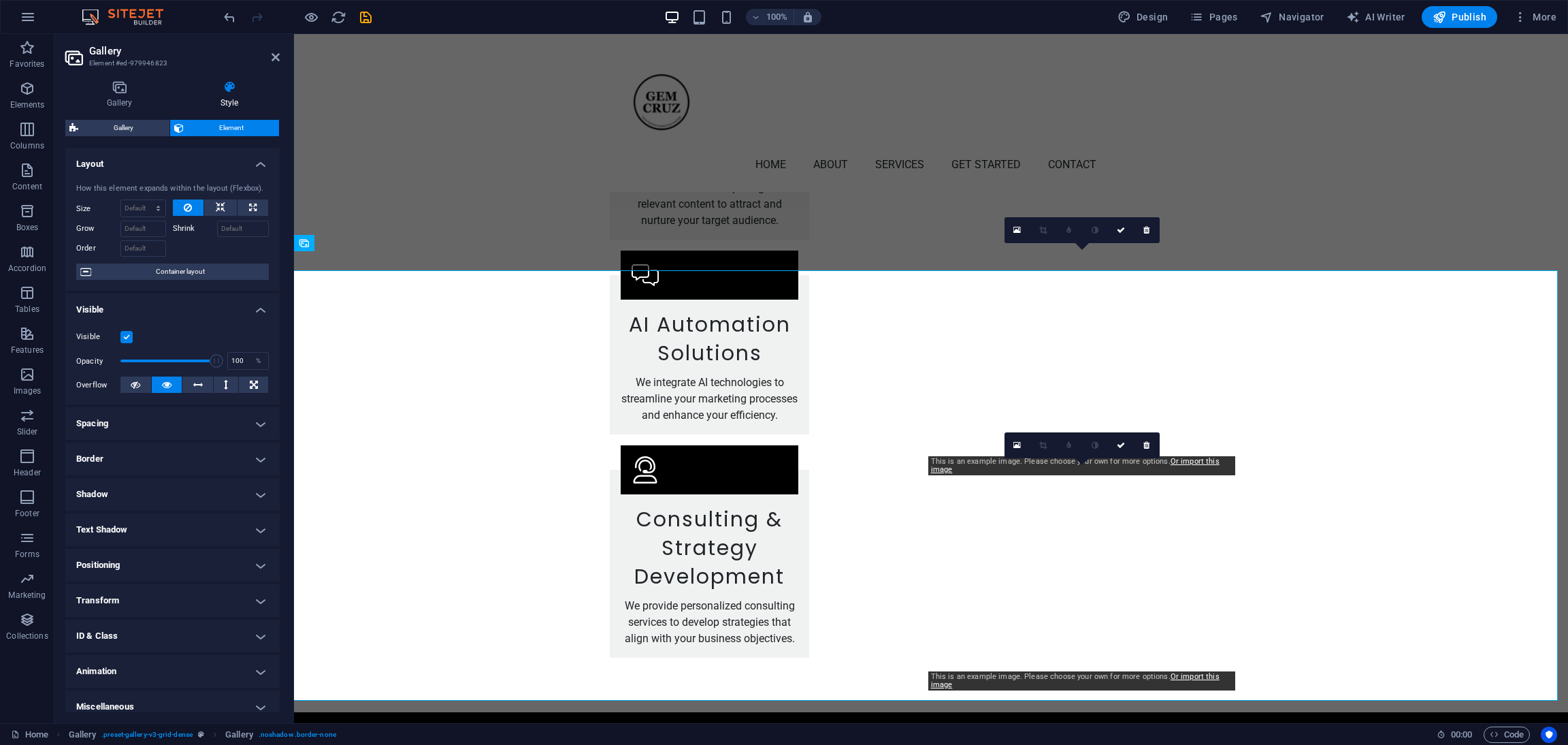
scroll to position [2631, 0]
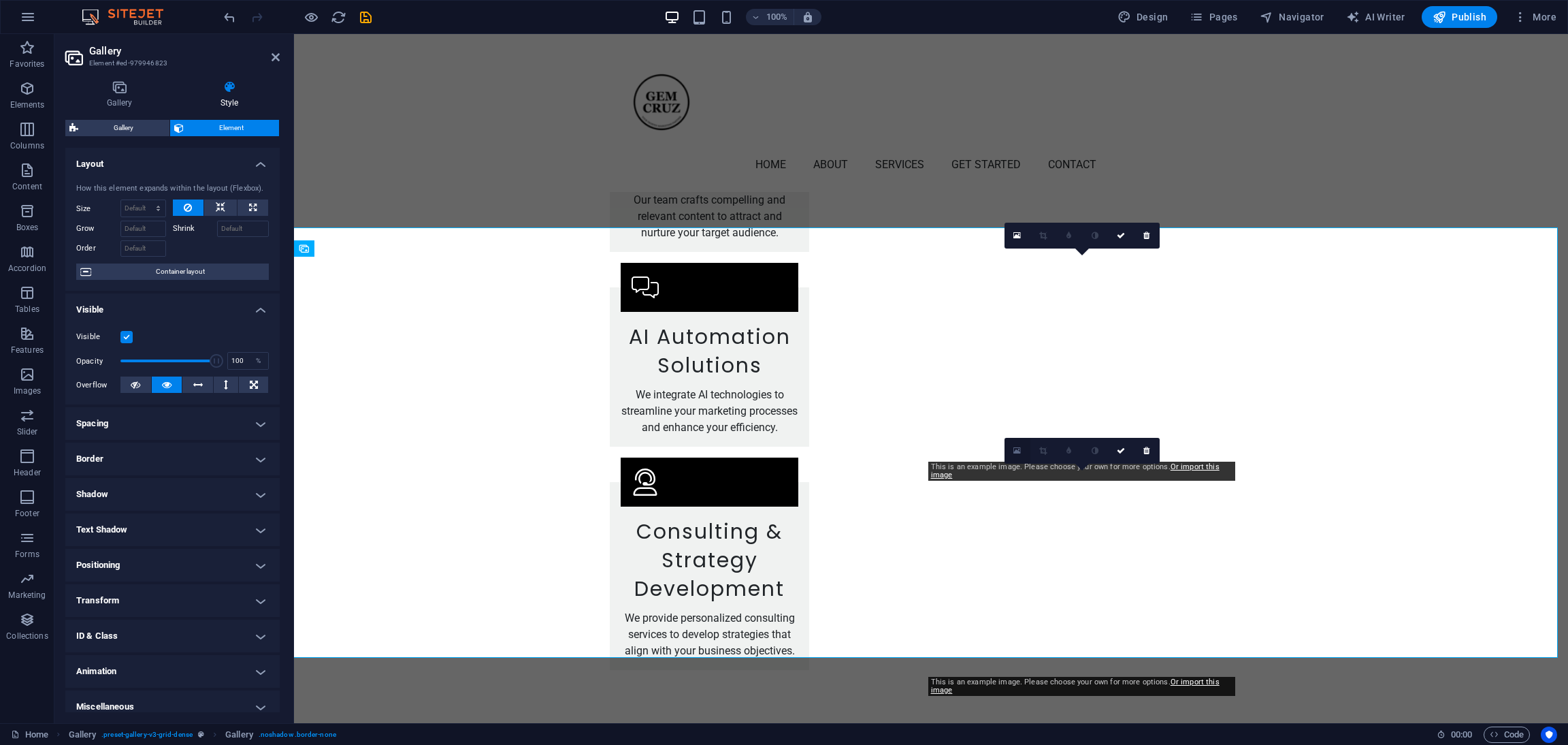
click at [1016, 448] on icon at bounding box center [1018, 451] width 8 height 10
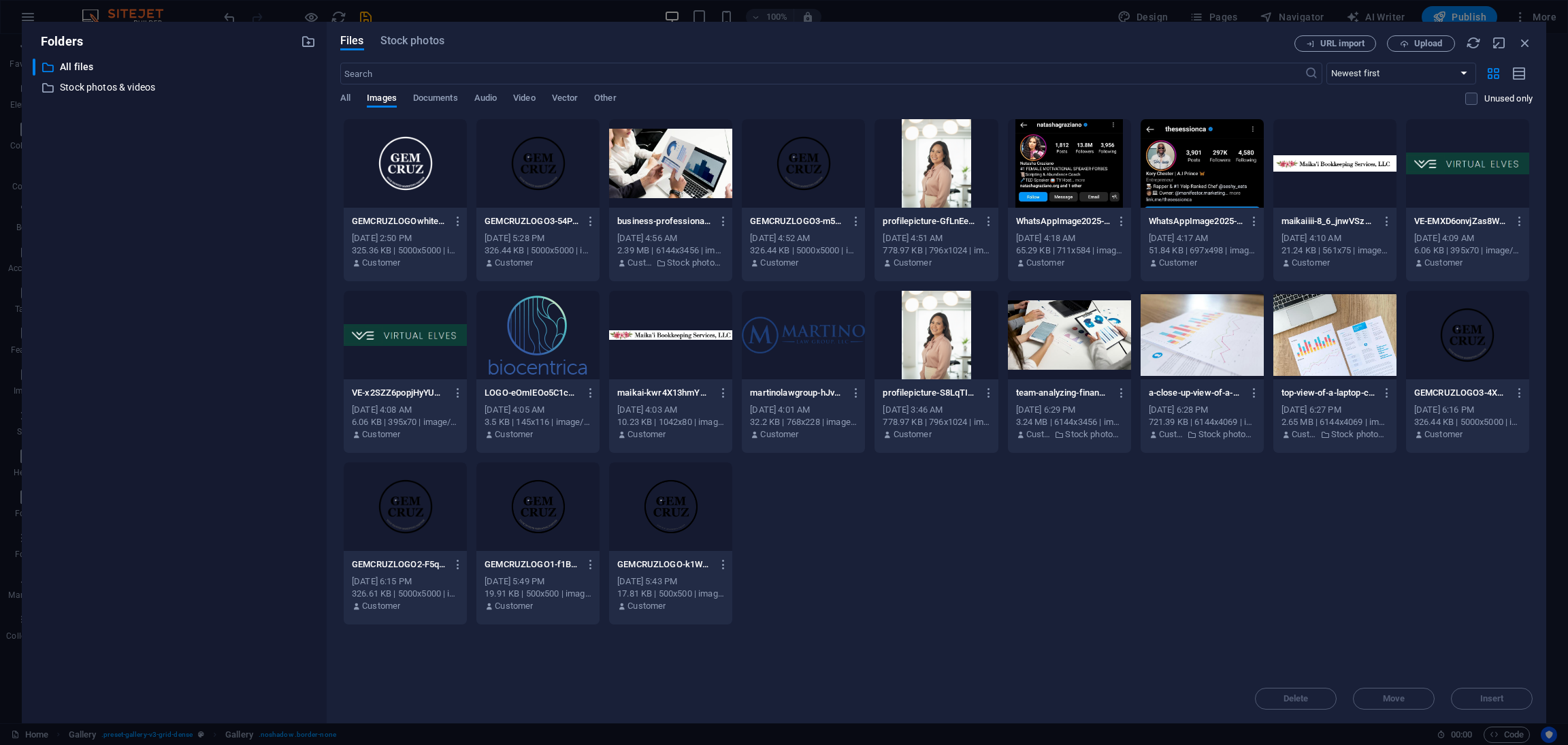
click at [1368, 366] on div at bounding box center [1335, 334] width 123 height 88
click at [1513, 695] on span "Insert" at bounding box center [1492, 698] width 71 height 8
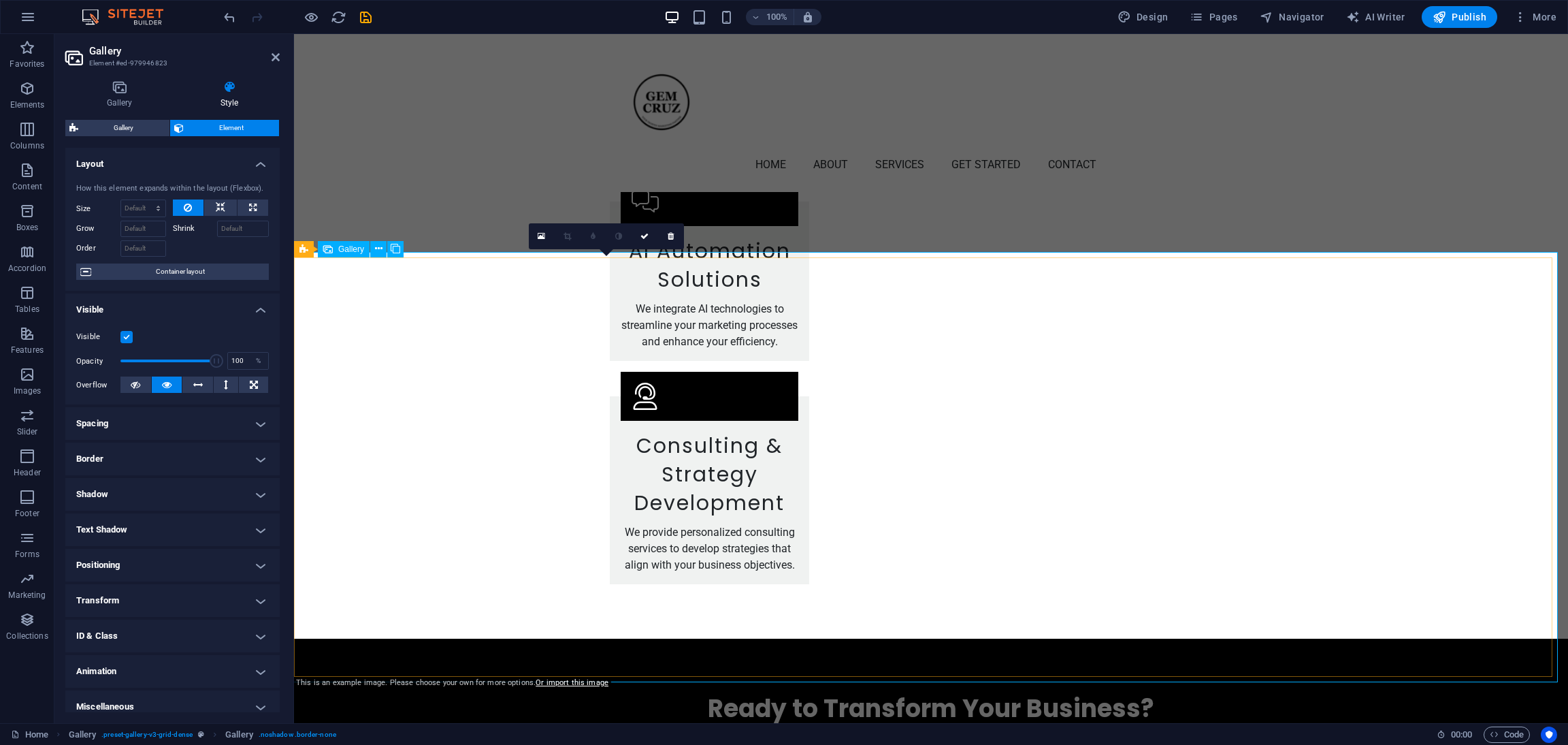
scroll to position [2758, 0]
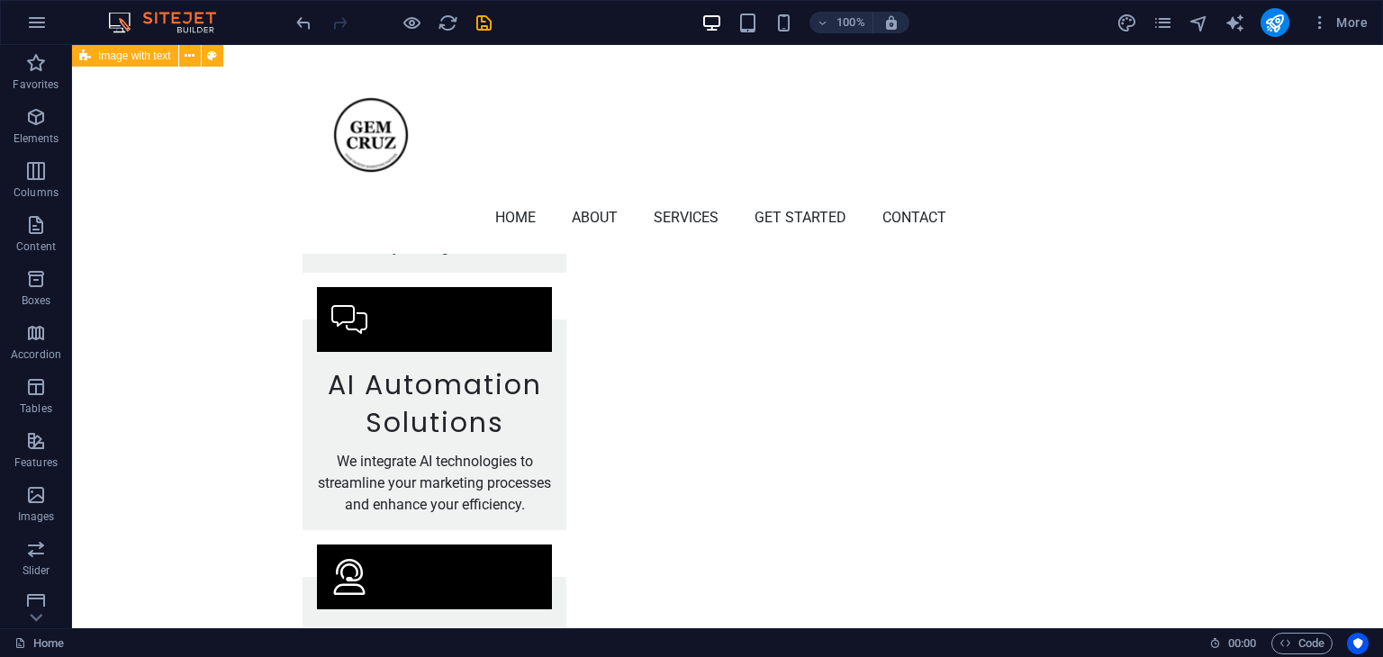
scroll to position [3165, 0]
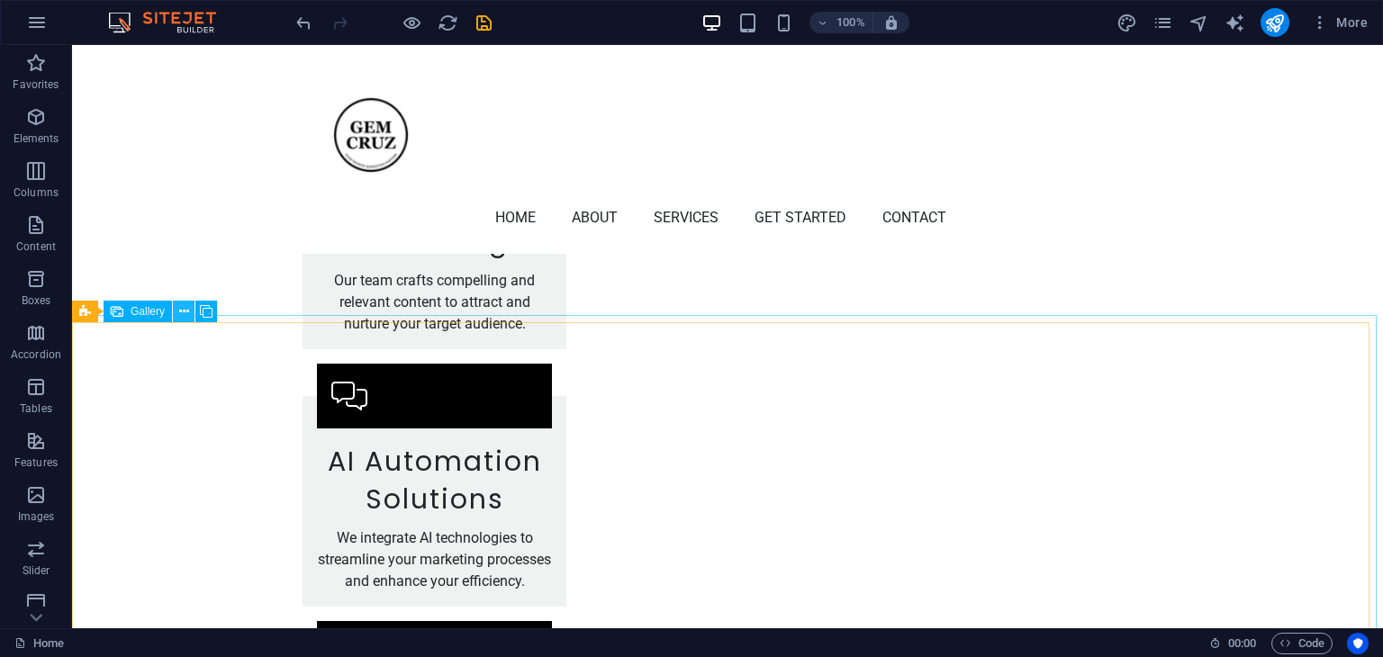
click at [182, 311] on icon at bounding box center [184, 312] width 10 height 19
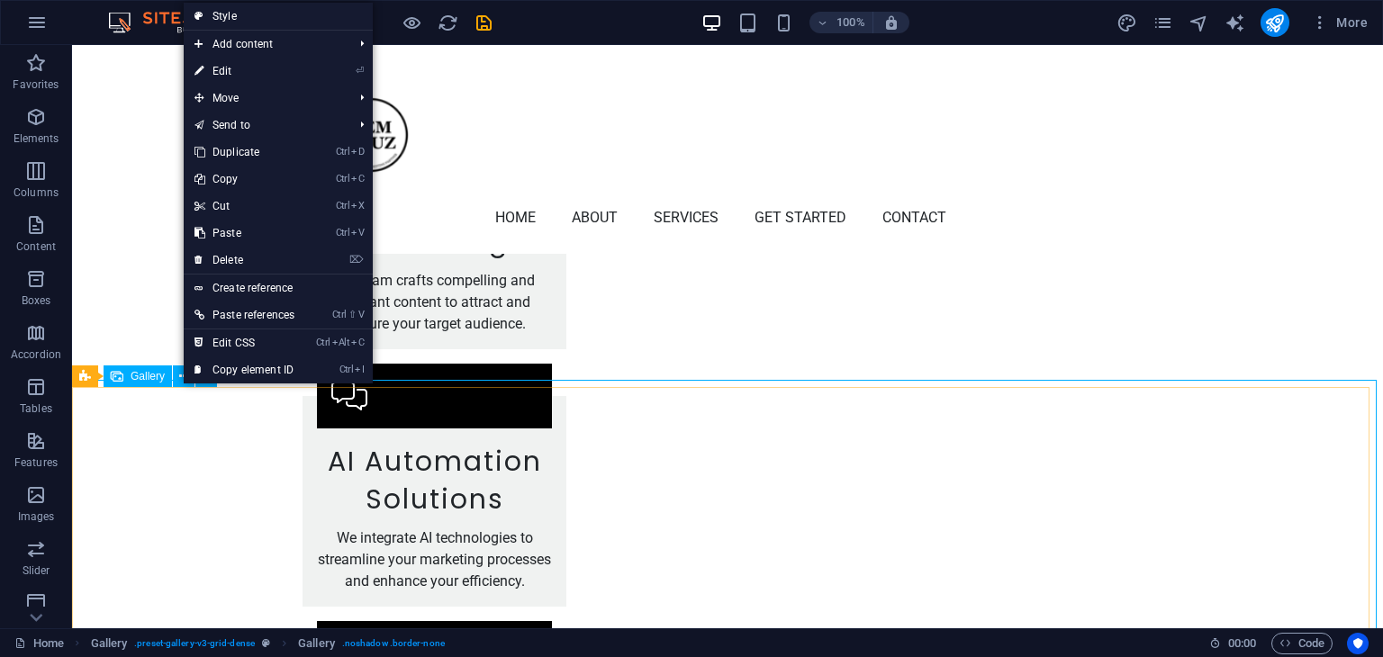
click at [115, 377] on icon at bounding box center [117, 377] width 13 height 22
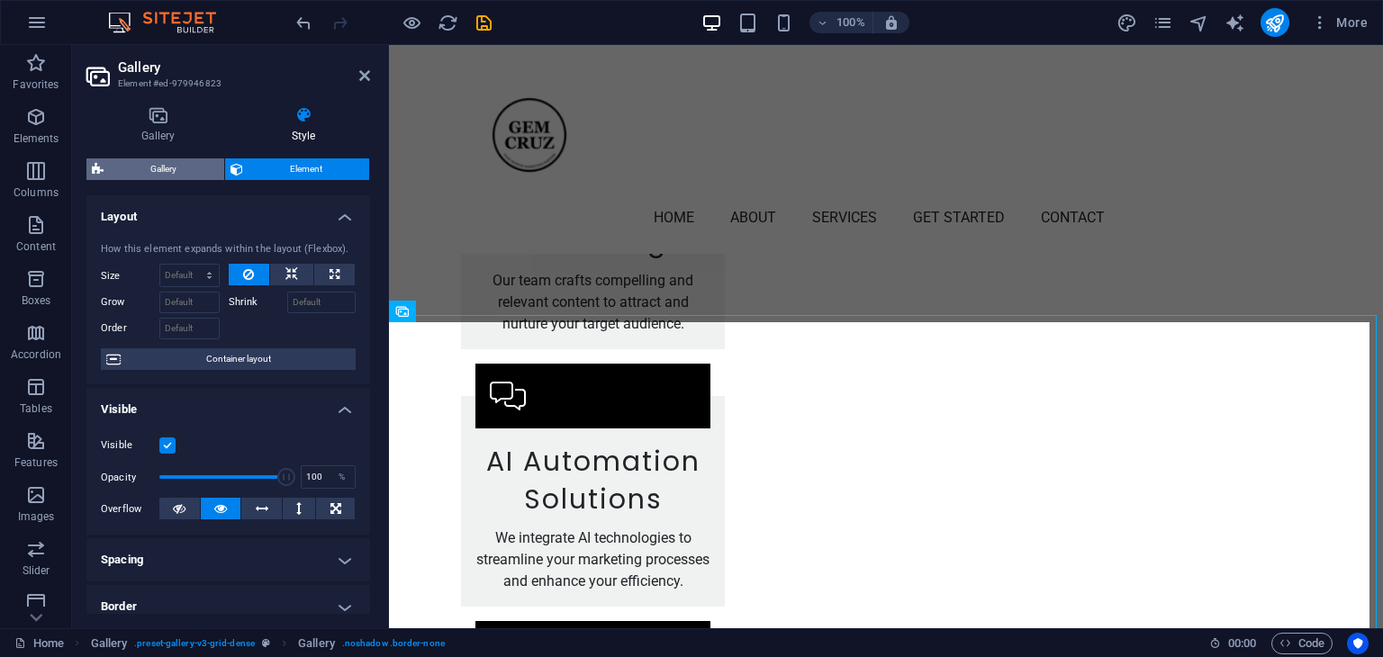
click at [185, 173] on span "Gallery" at bounding box center [164, 169] width 110 height 22
select select "rem"
select select "grid"
select select "fade"
select select "preset-gallery-v3-grid-dense"
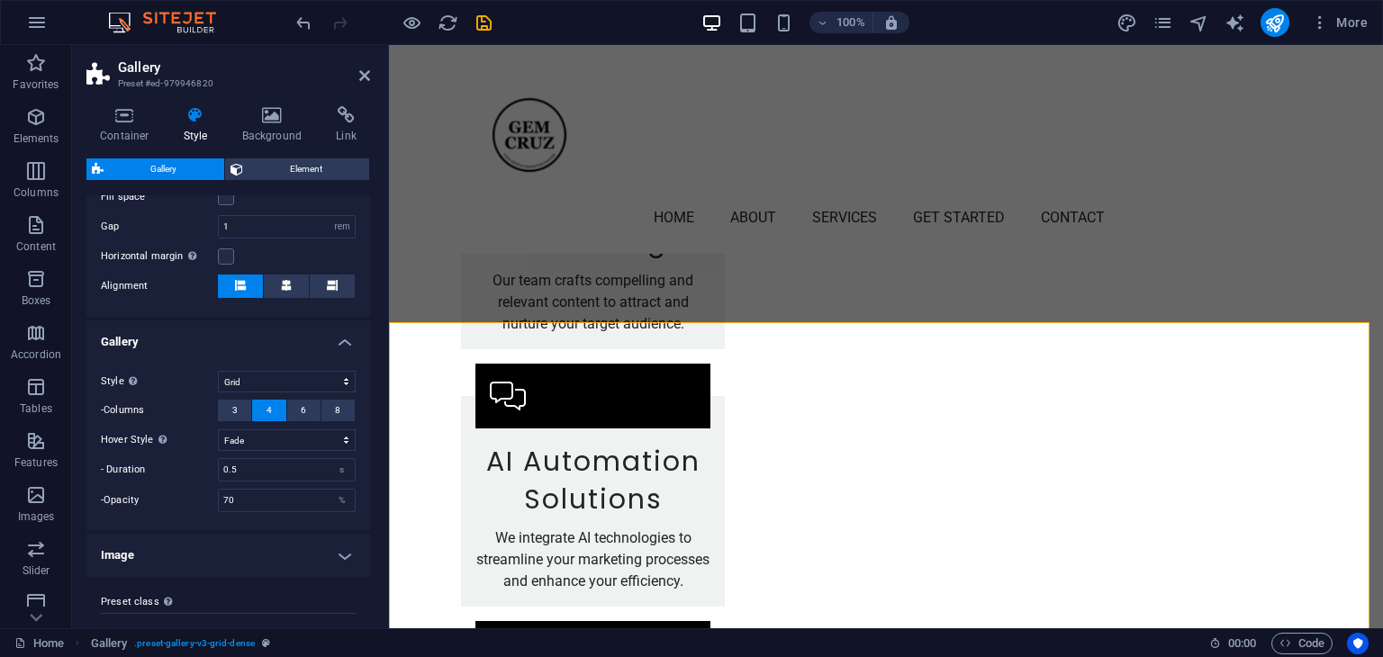
scroll to position [429, 0]
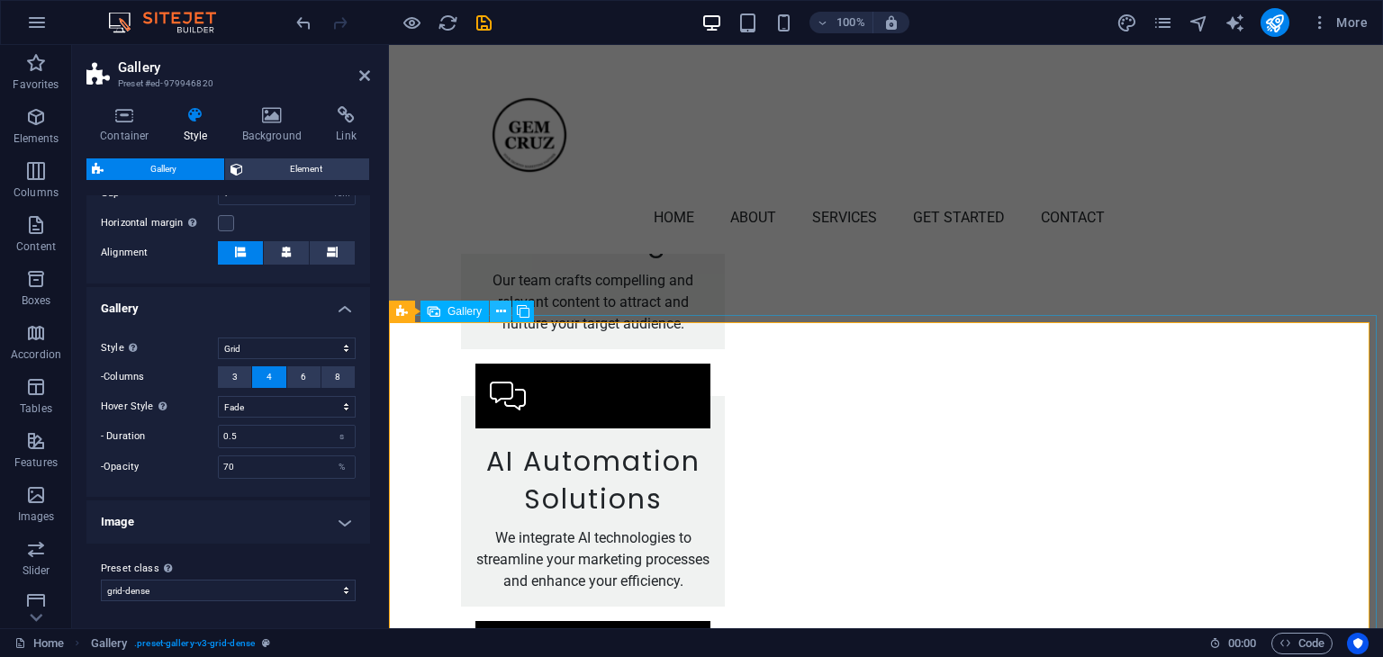
click at [502, 303] on icon at bounding box center [501, 312] width 10 height 19
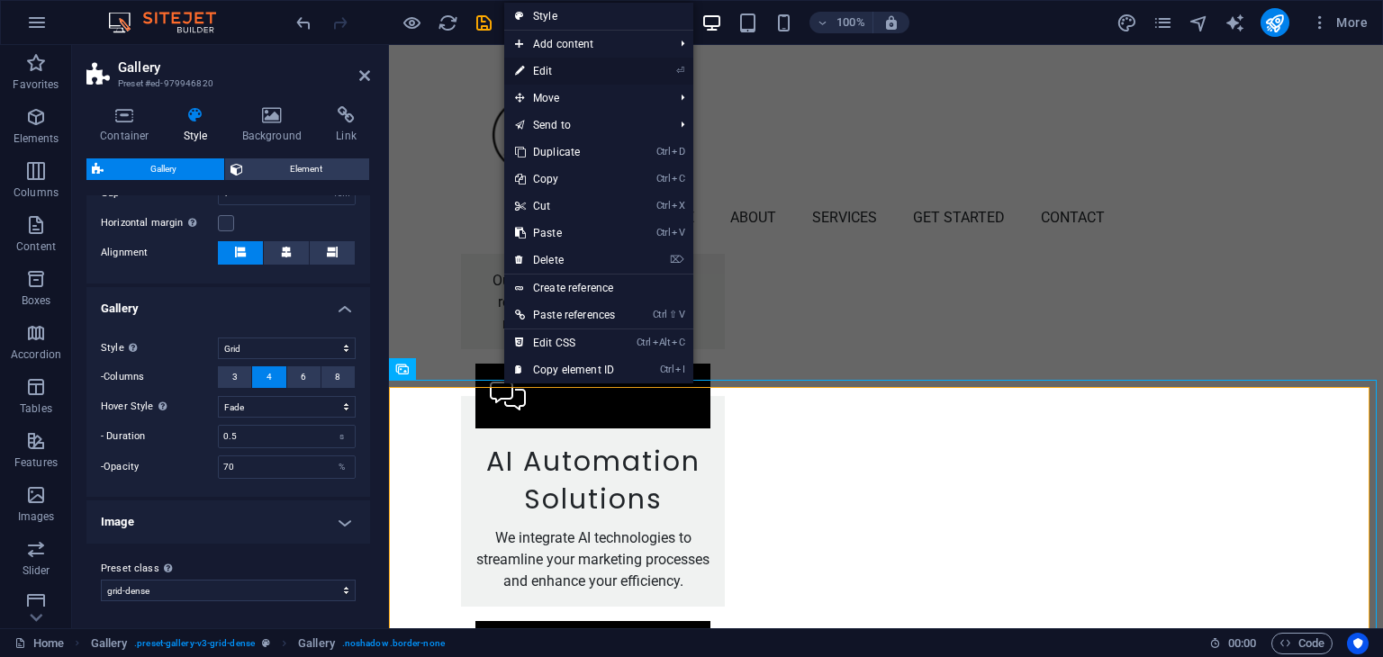
click at [541, 73] on link "⏎ Edit" at bounding box center [565, 71] width 122 height 27
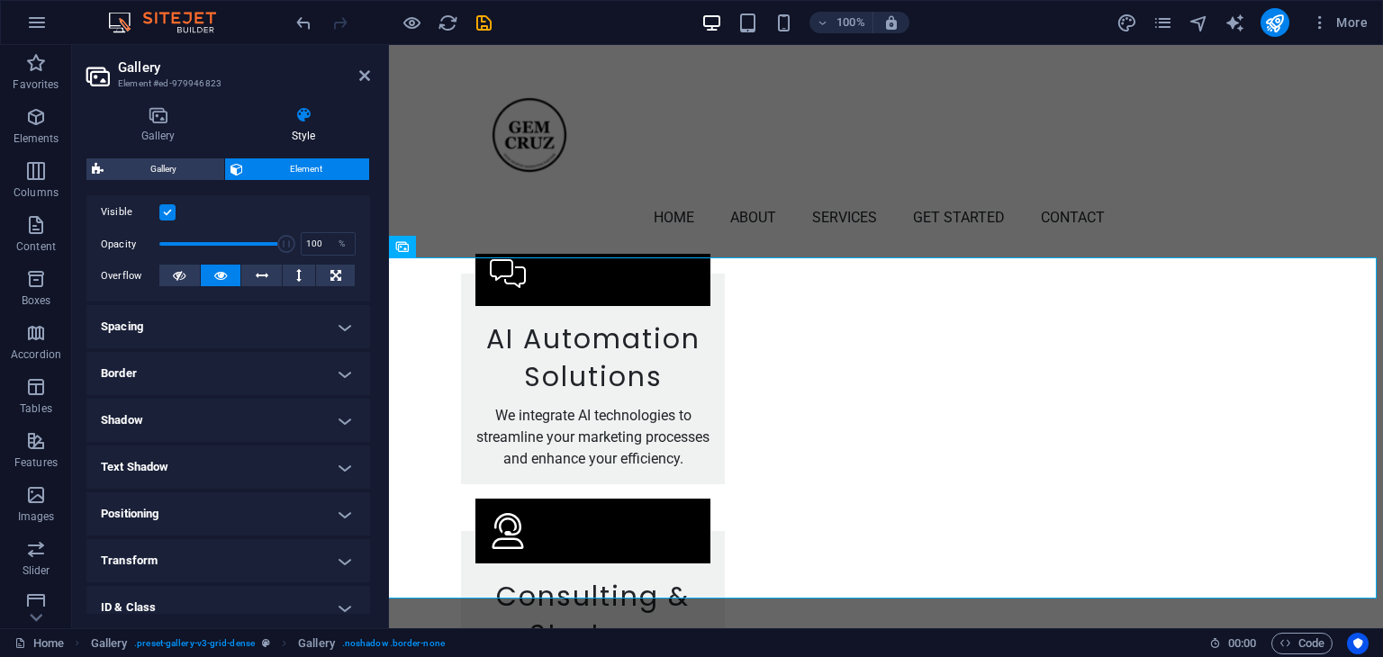
scroll to position [270, 0]
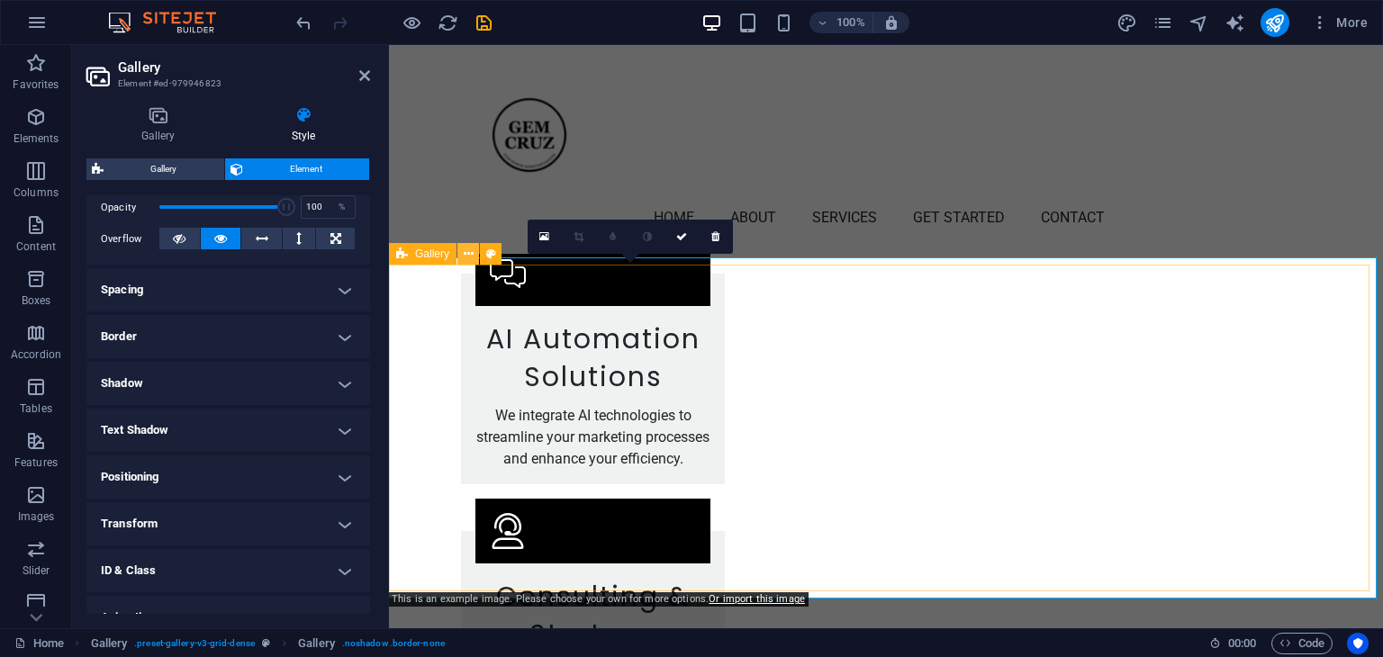
click at [468, 254] on icon at bounding box center [469, 254] width 10 height 19
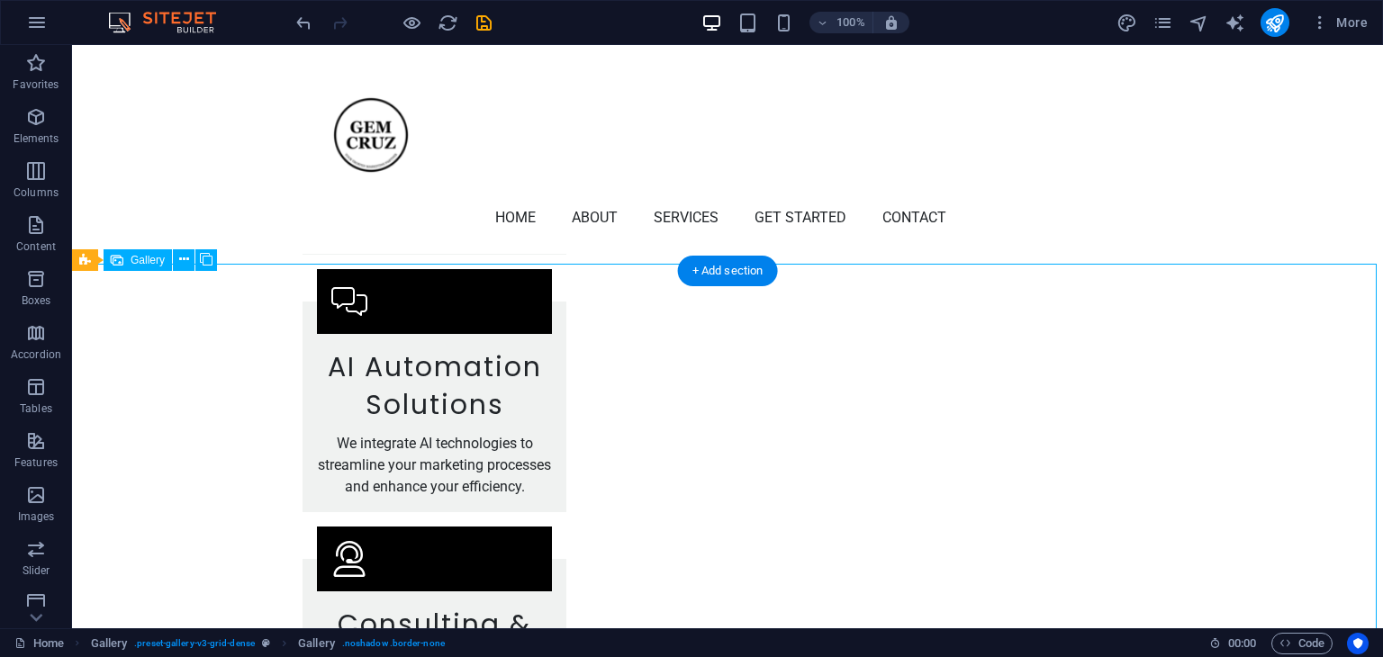
scroll to position [3255, 0]
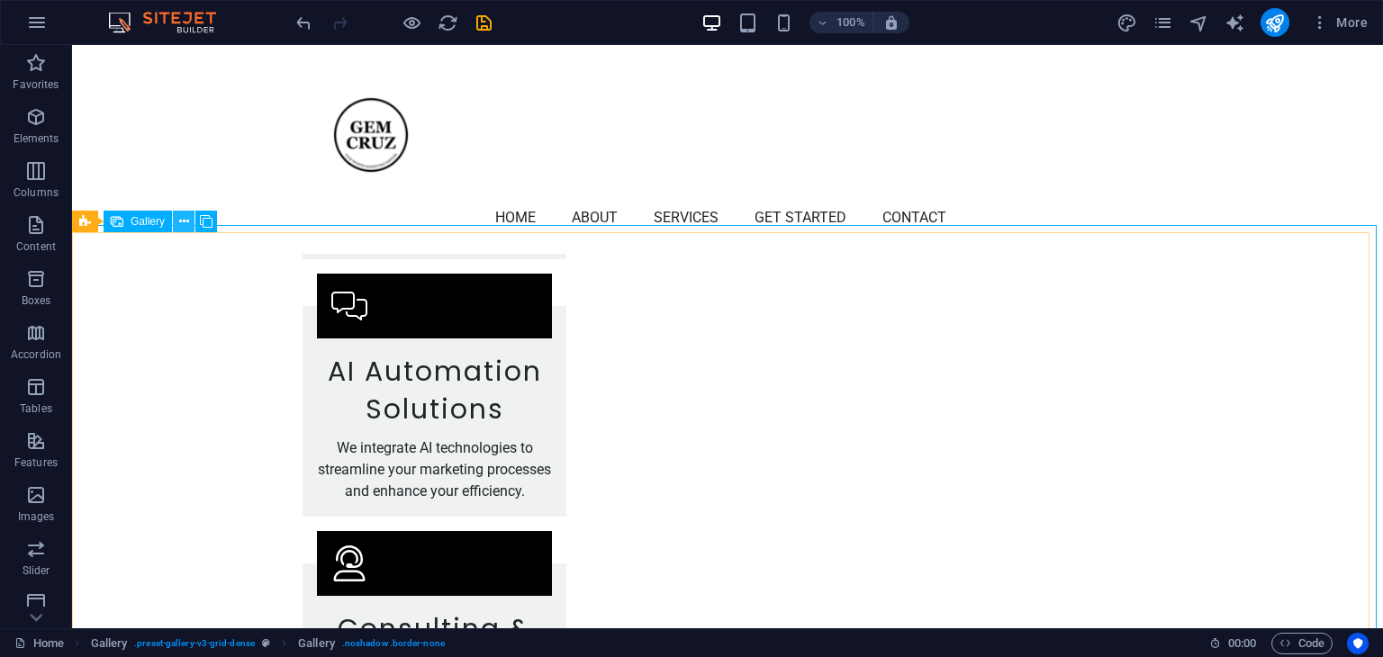
click at [187, 217] on icon at bounding box center [184, 221] width 10 height 19
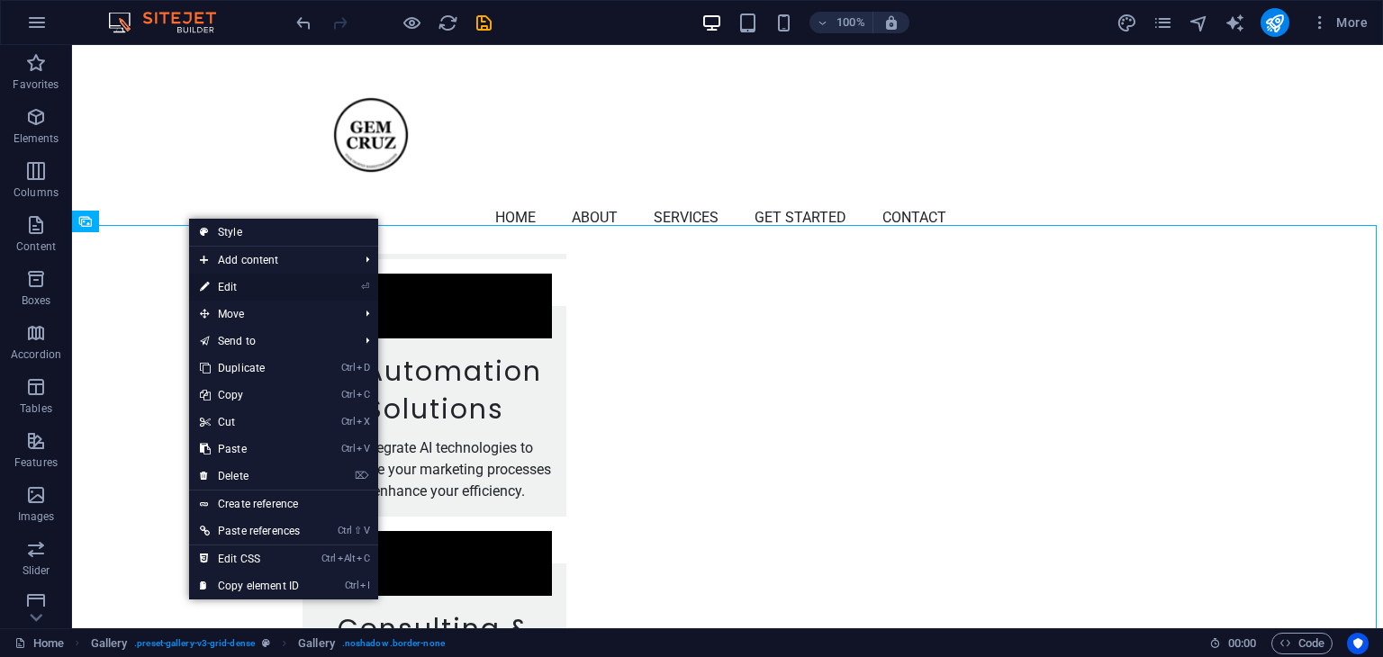
click at [235, 288] on link "⏎ Edit" at bounding box center [250, 287] width 122 height 27
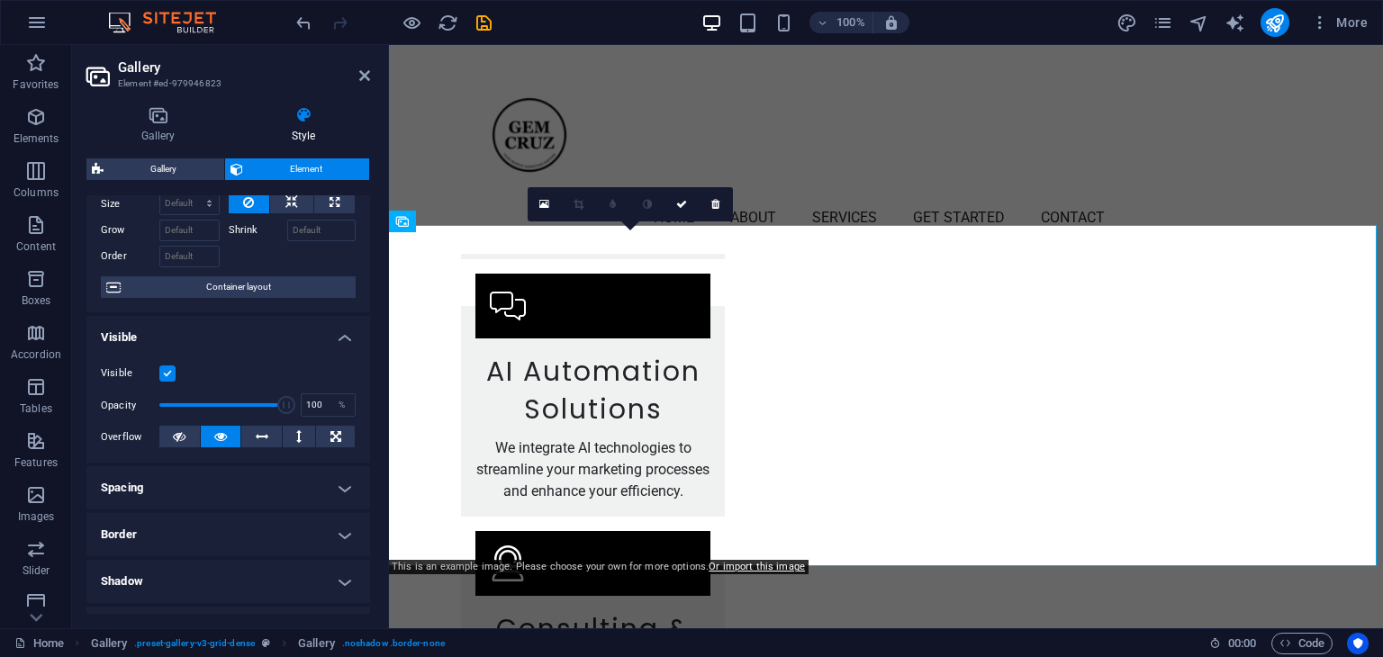
scroll to position [162, 0]
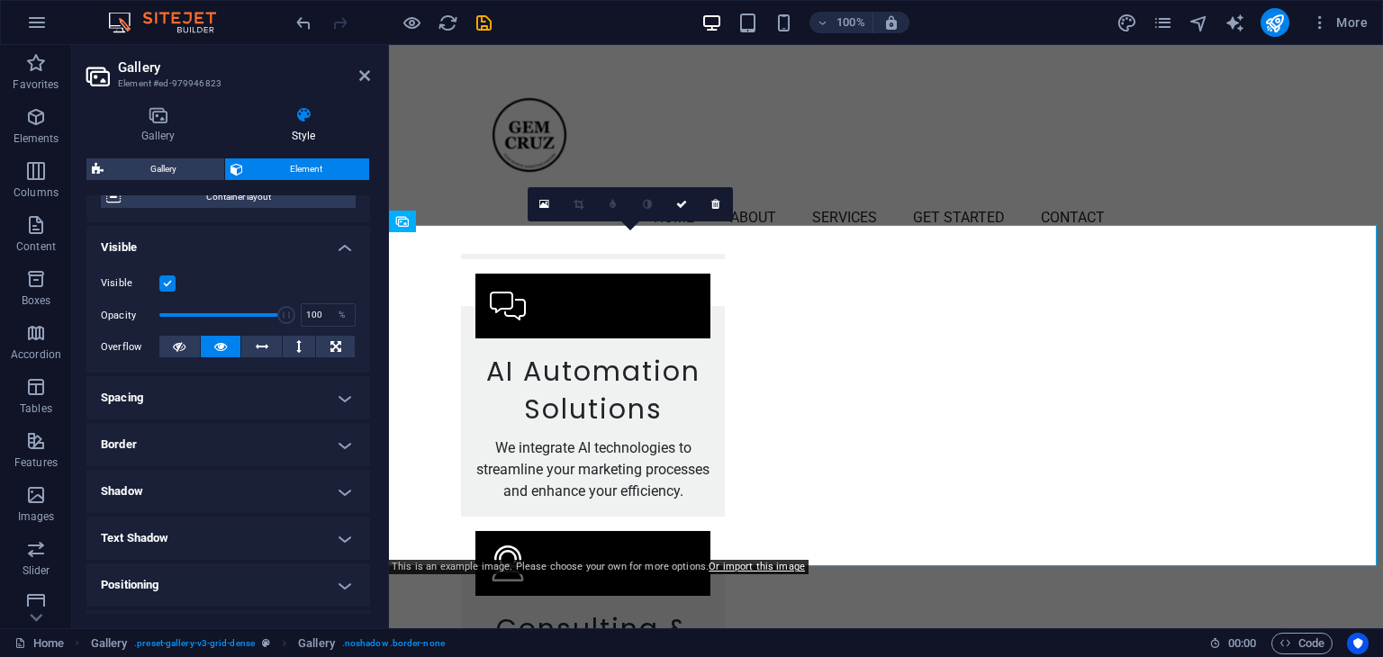
click at [340, 395] on h4 "Spacing" at bounding box center [228, 397] width 284 height 43
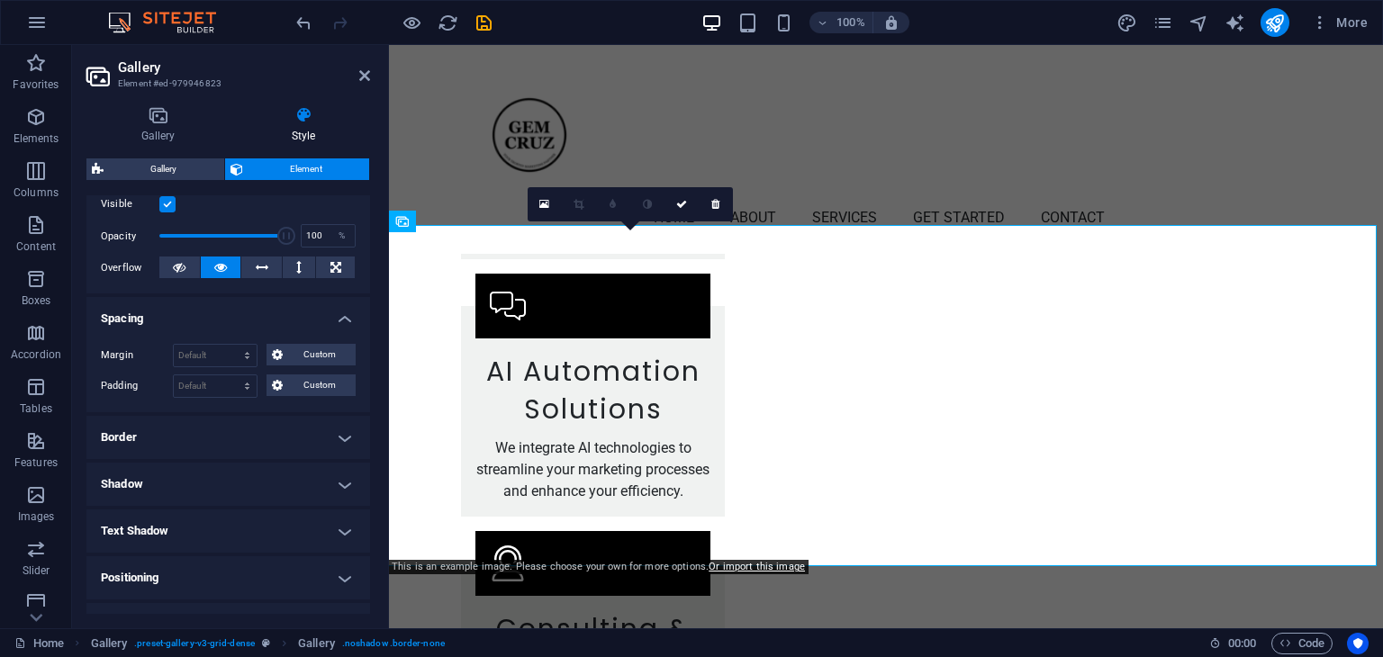
scroll to position [413, 0]
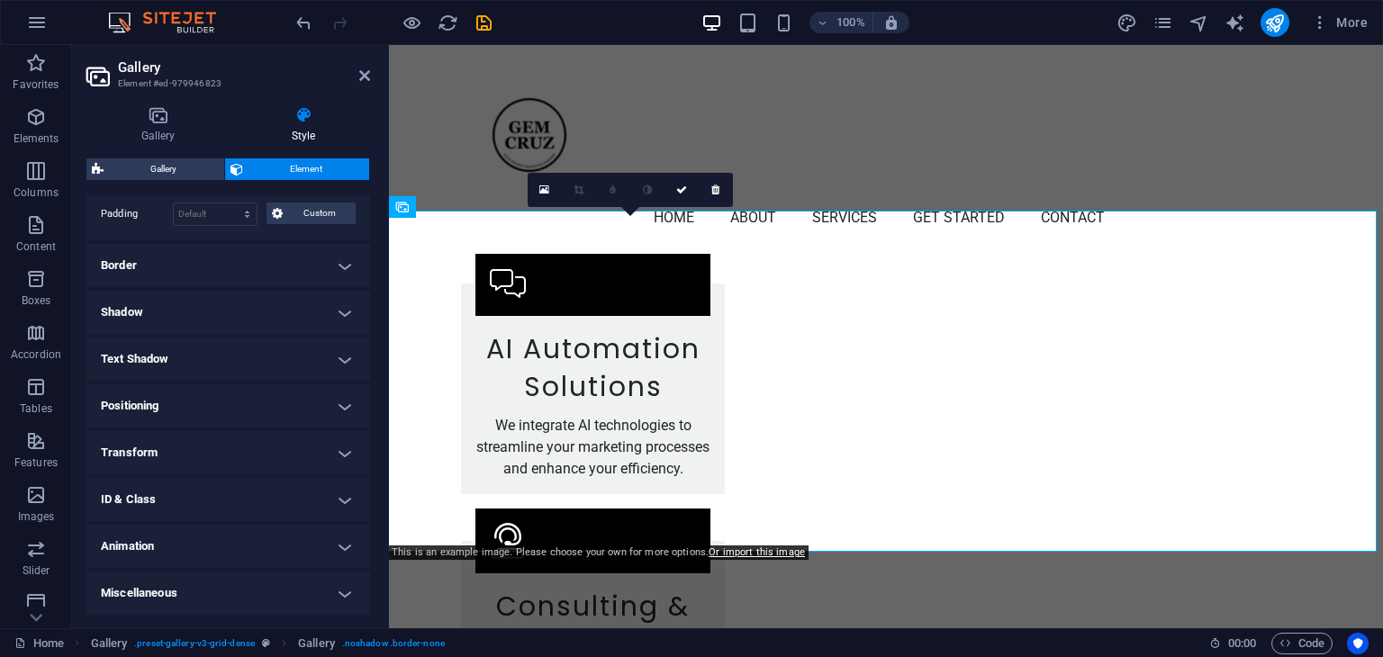
click at [340, 264] on h4 "Border" at bounding box center [228, 265] width 284 height 43
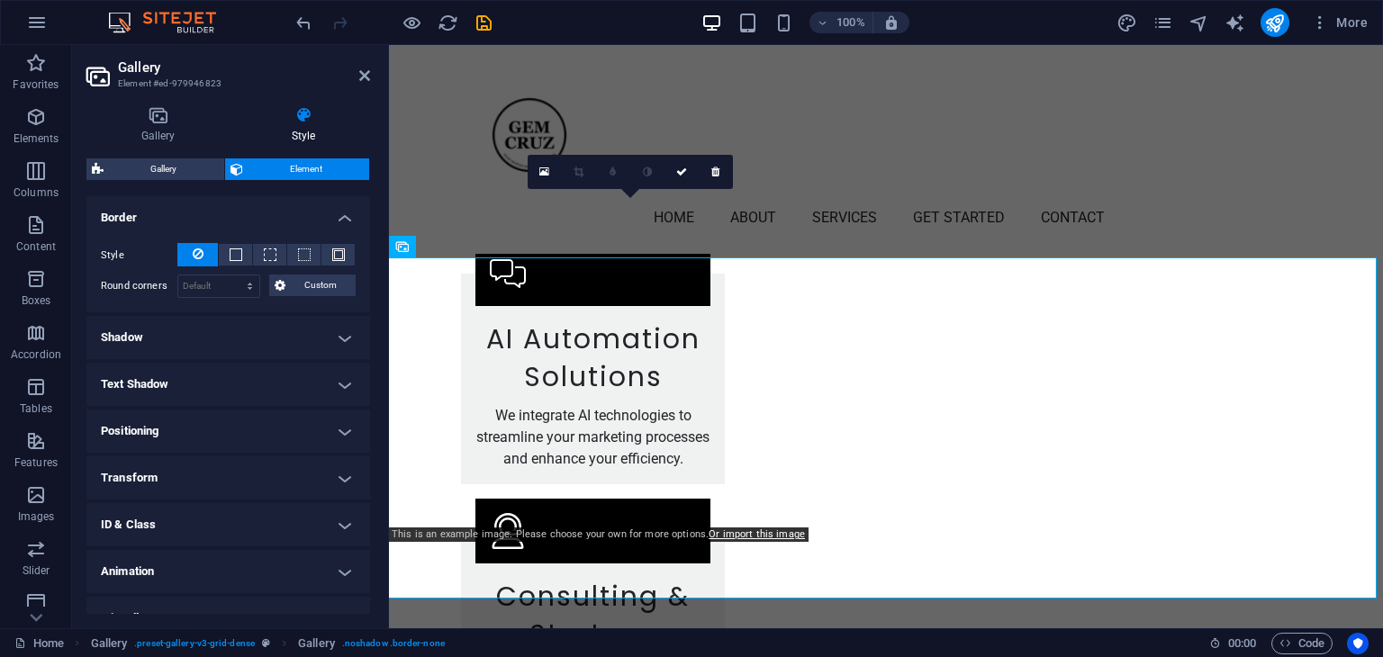
scroll to position [485, 0]
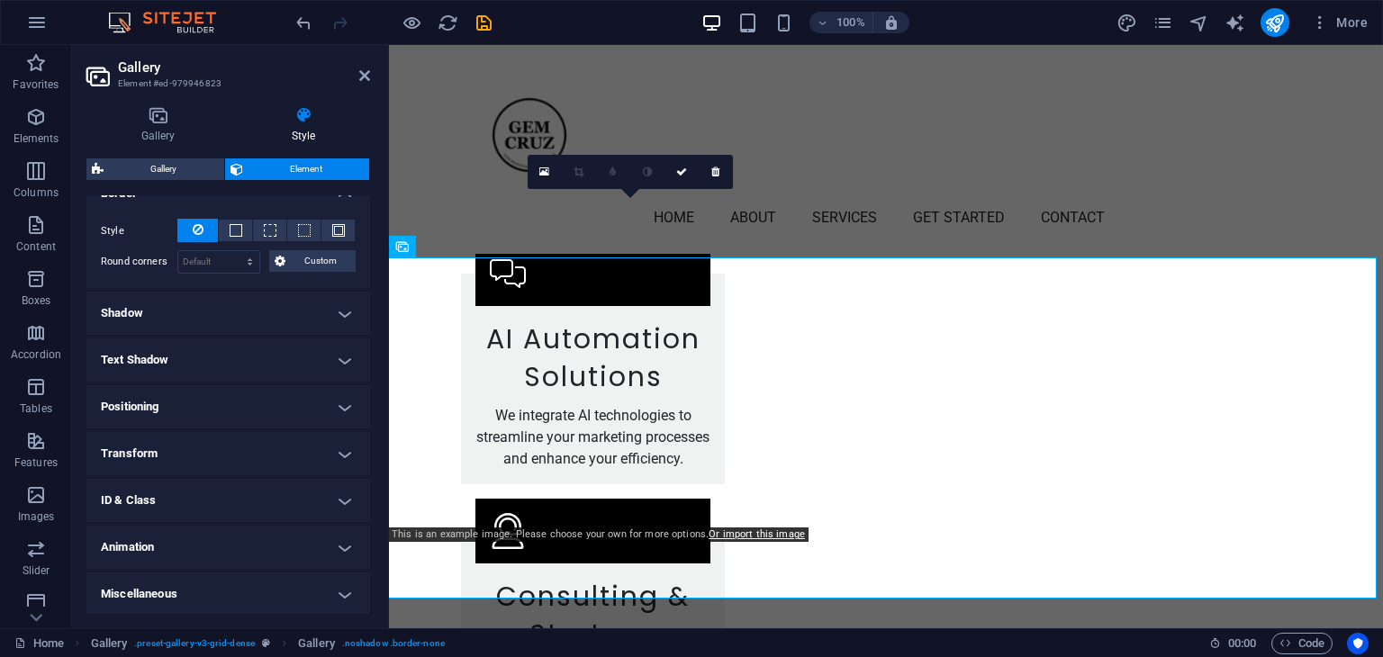
click at [340, 360] on h4 "Text Shadow" at bounding box center [228, 360] width 284 height 43
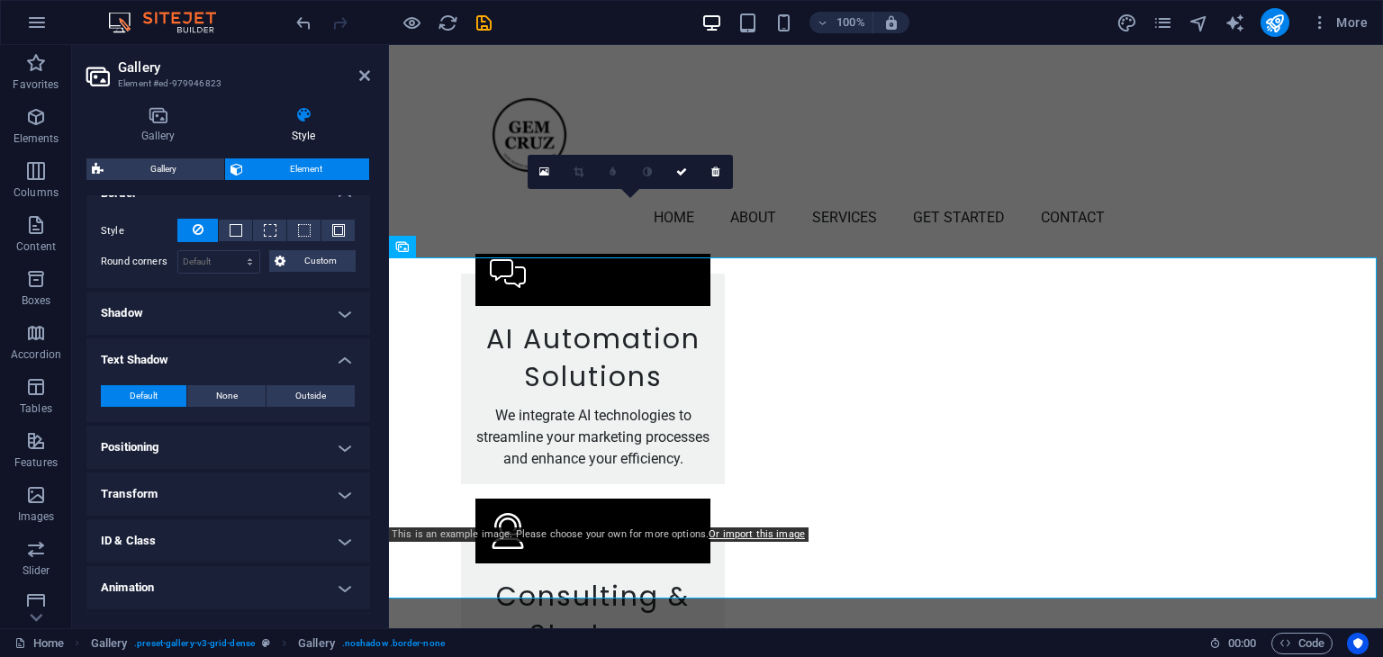
click at [346, 305] on h4 "Shadow" at bounding box center [228, 313] width 284 height 43
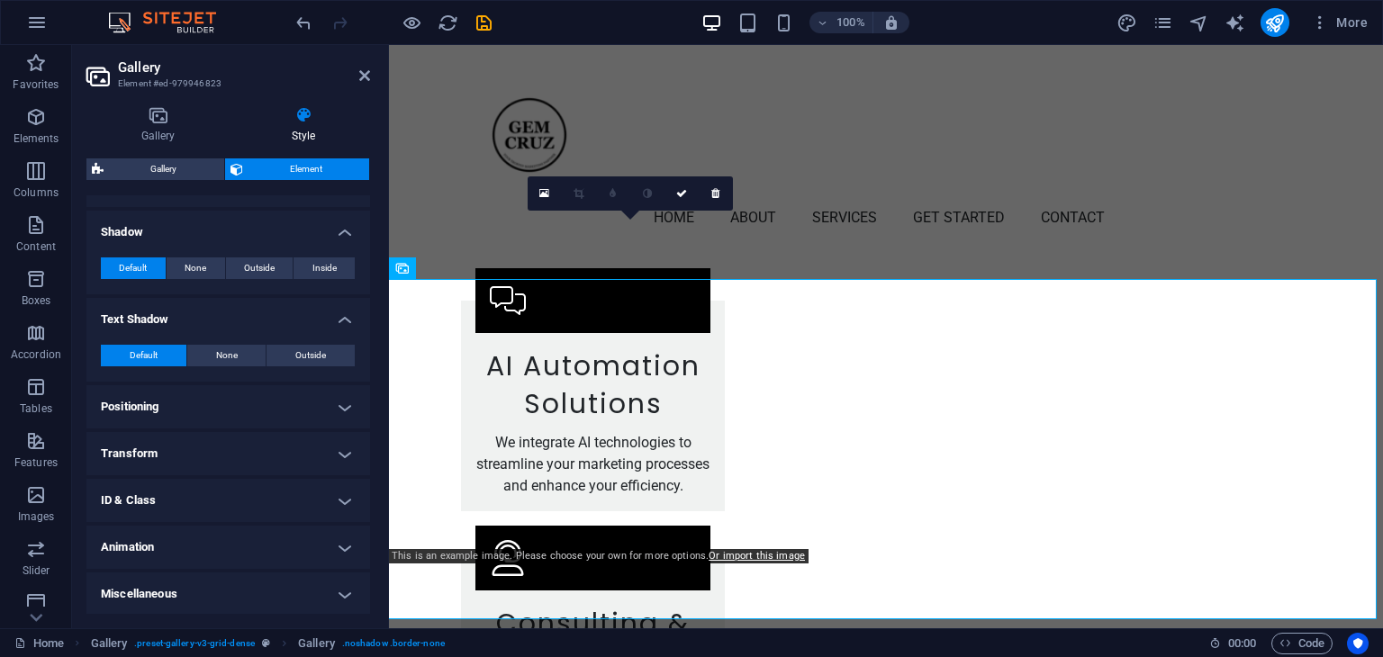
scroll to position [3255, 0]
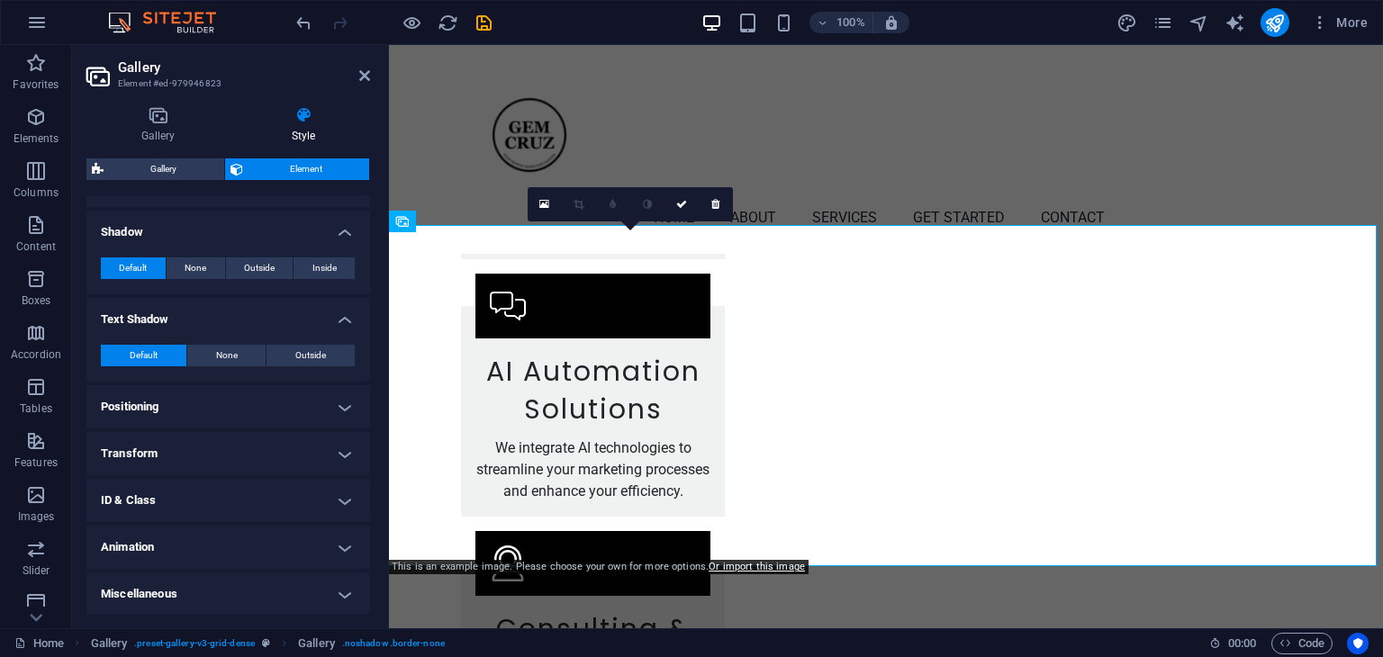
click at [340, 399] on h4 "Positioning" at bounding box center [228, 406] width 284 height 43
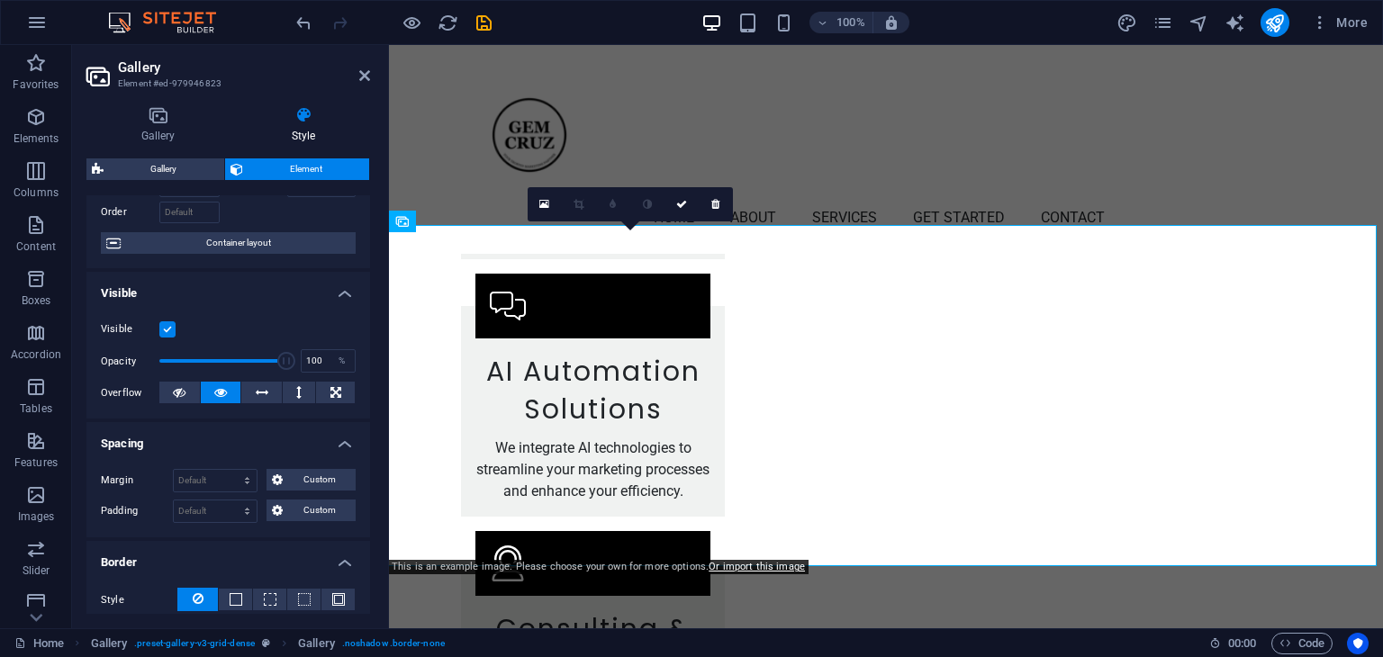
scroll to position [0, 0]
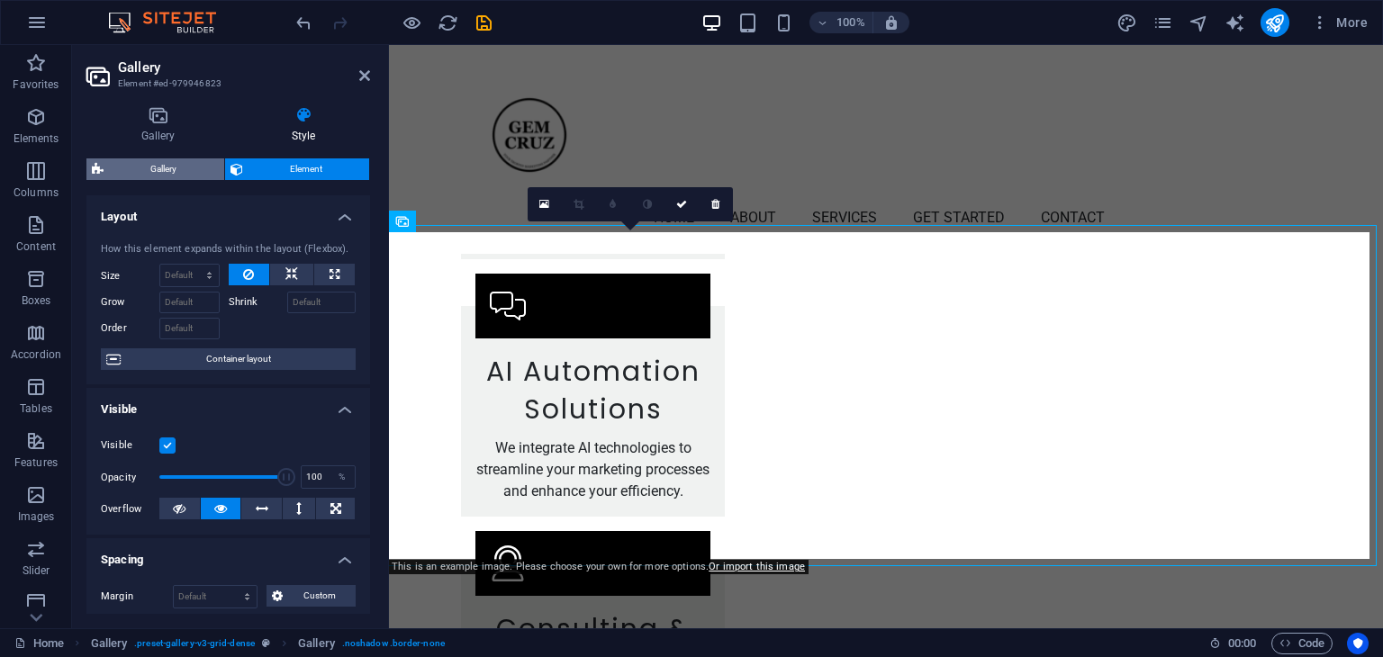
click at [142, 169] on span "Gallery" at bounding box center [164, 169] width 110 height 22
select select "rem"
select select "grid"
select select "fade"
select select "preset-gallery-v3-grid-dense"
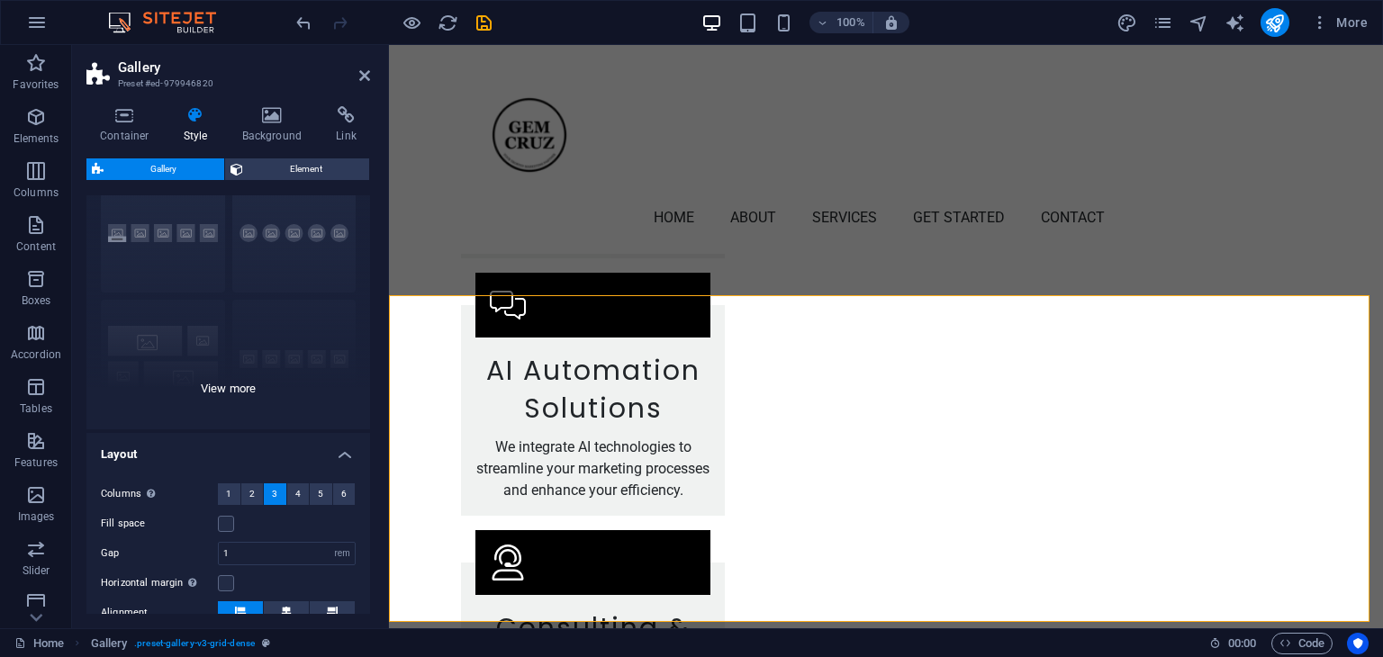
scroll to position [3255, 0]
click at [236, 384] on div "Captions Circle Collage Default Grid Grid shifted" at bounding box center [228, 294] width 284 height 270
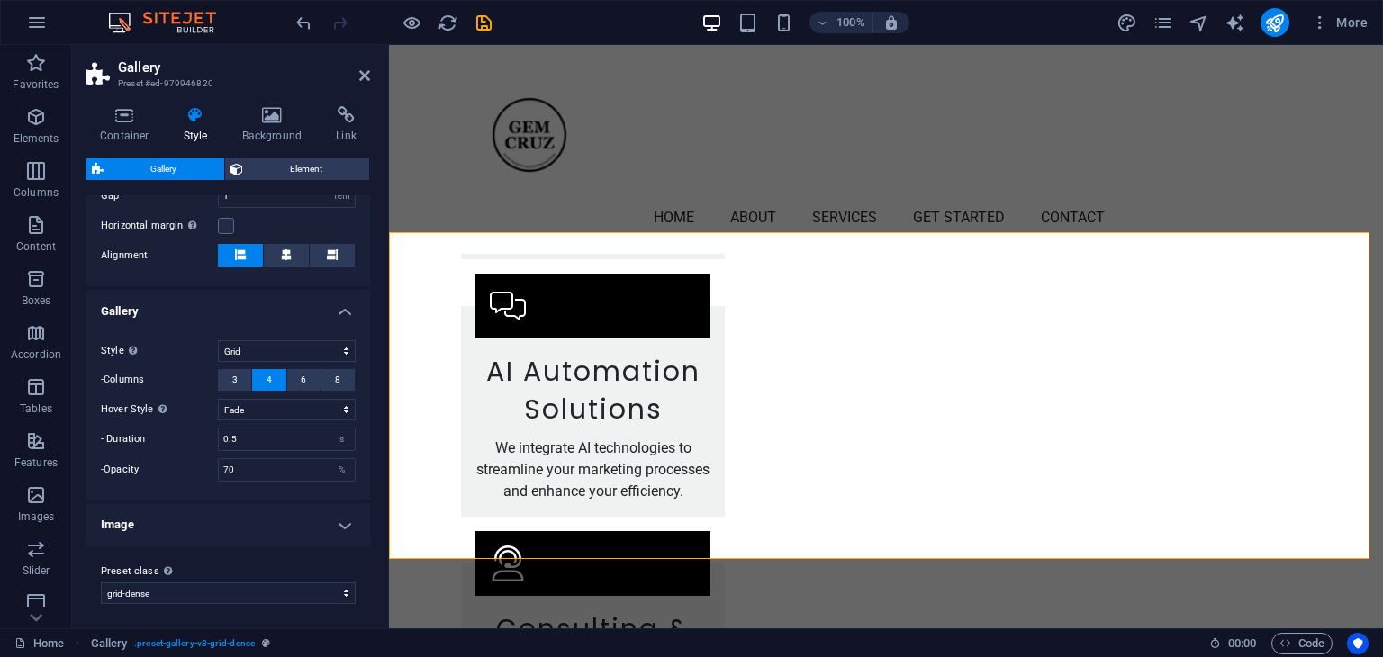
scroll to position [558, 0]
click at [301, 511] on h4 "Image" at bounding box center [228, 522] width 284 height 43
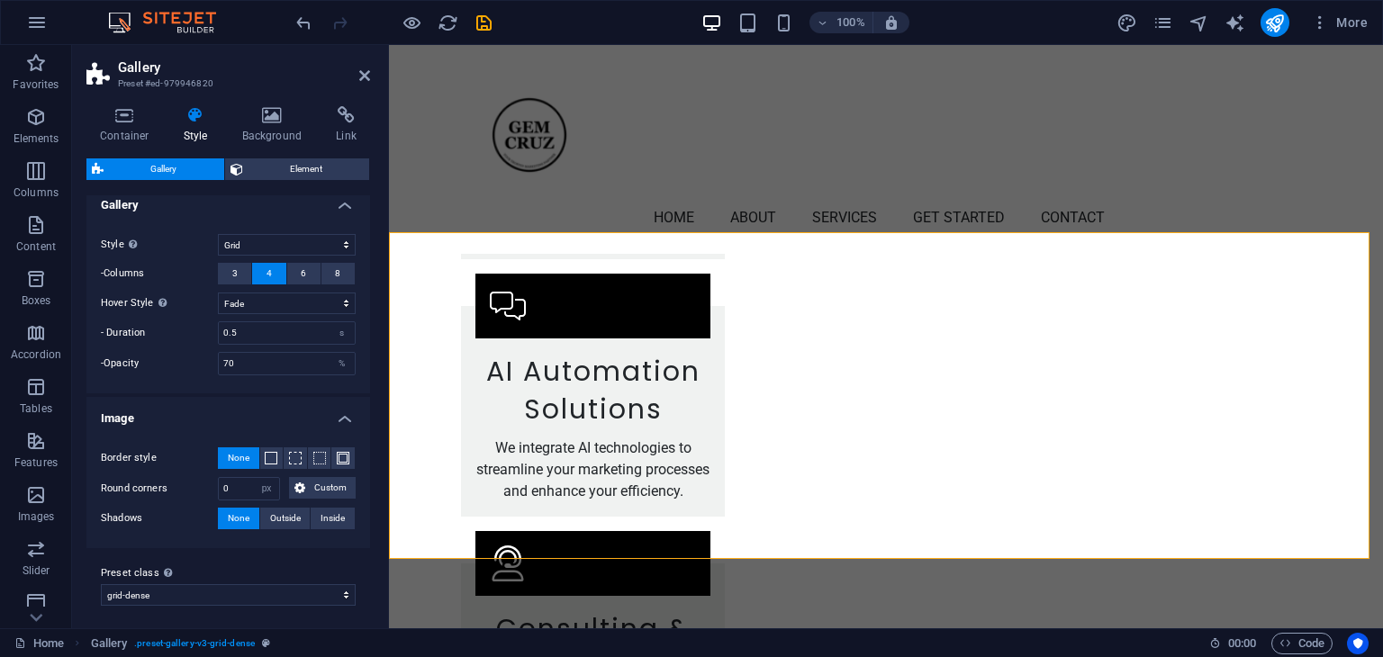
scroll to position [666, 0]
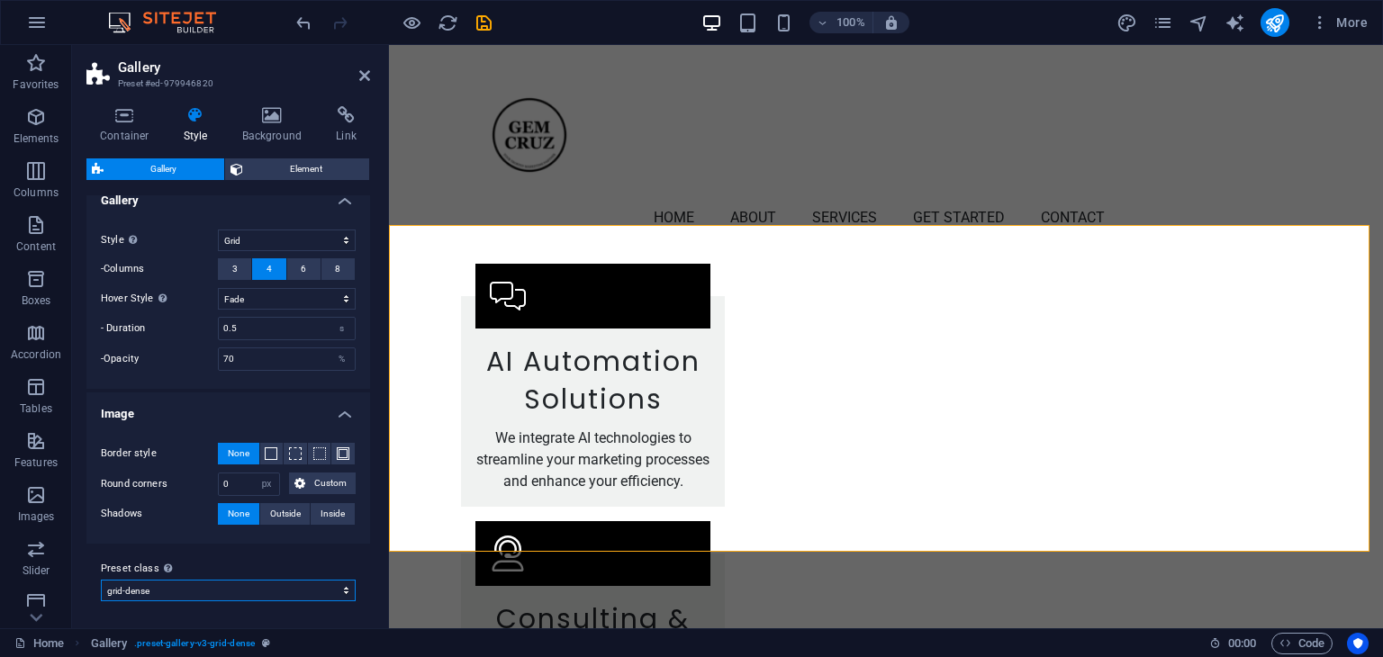
click at [324, 591] on select "default grid-dense gallery-rooms-suites Add preset class" at bounding box center [228, 591] width 255 height 22
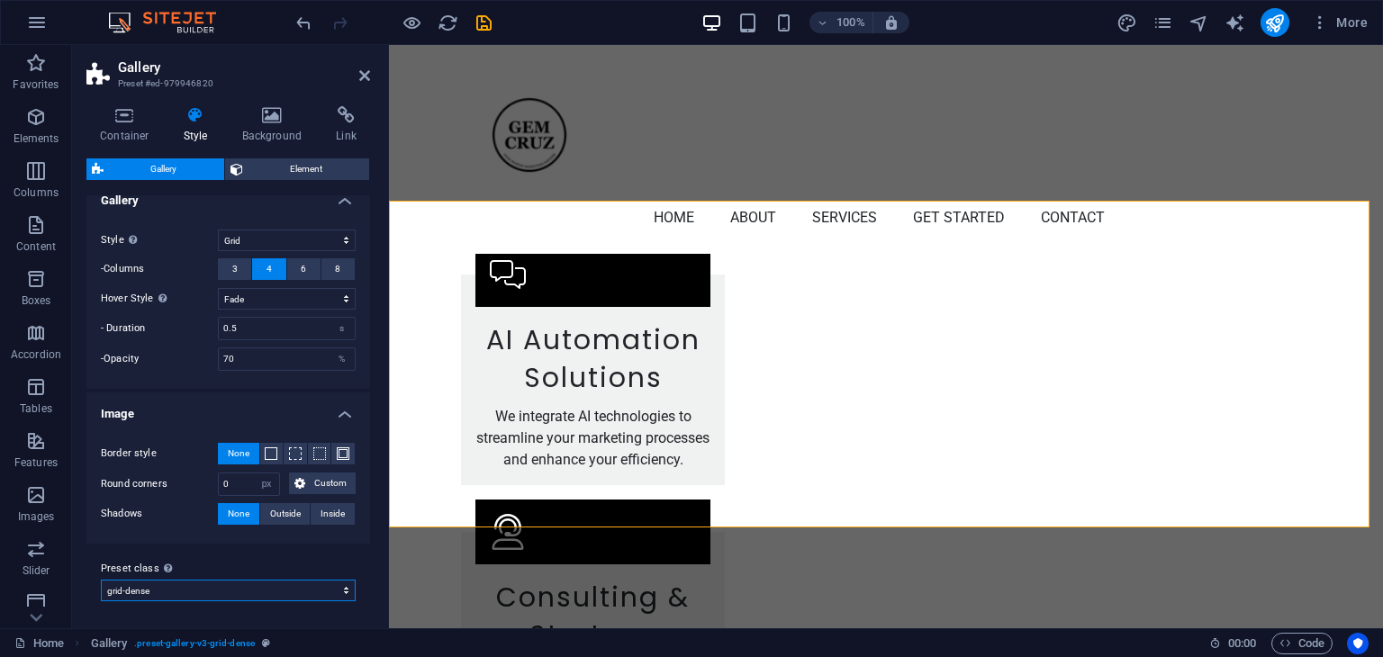
scroll to position [3287, 0]
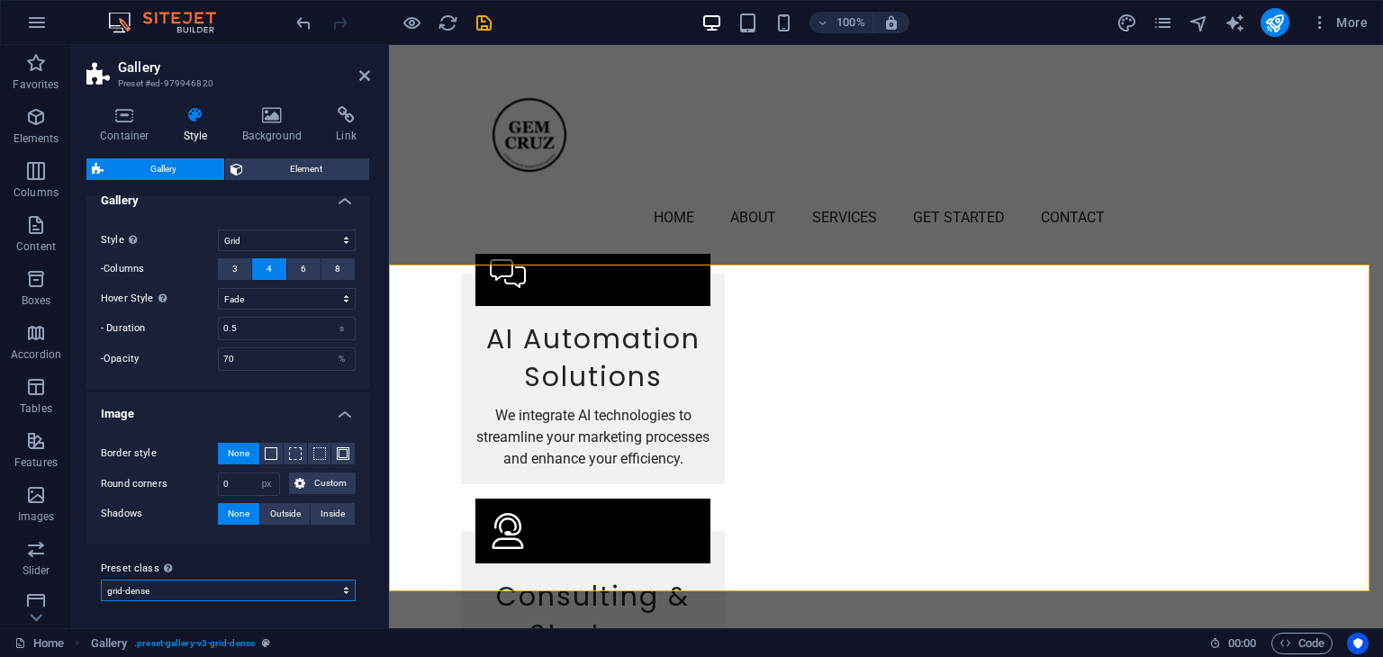
click at [324, 588] on select "default grid-dense gallery-rooms-suites Add preset class" at bounding box center [228, 591] width 255 height 22
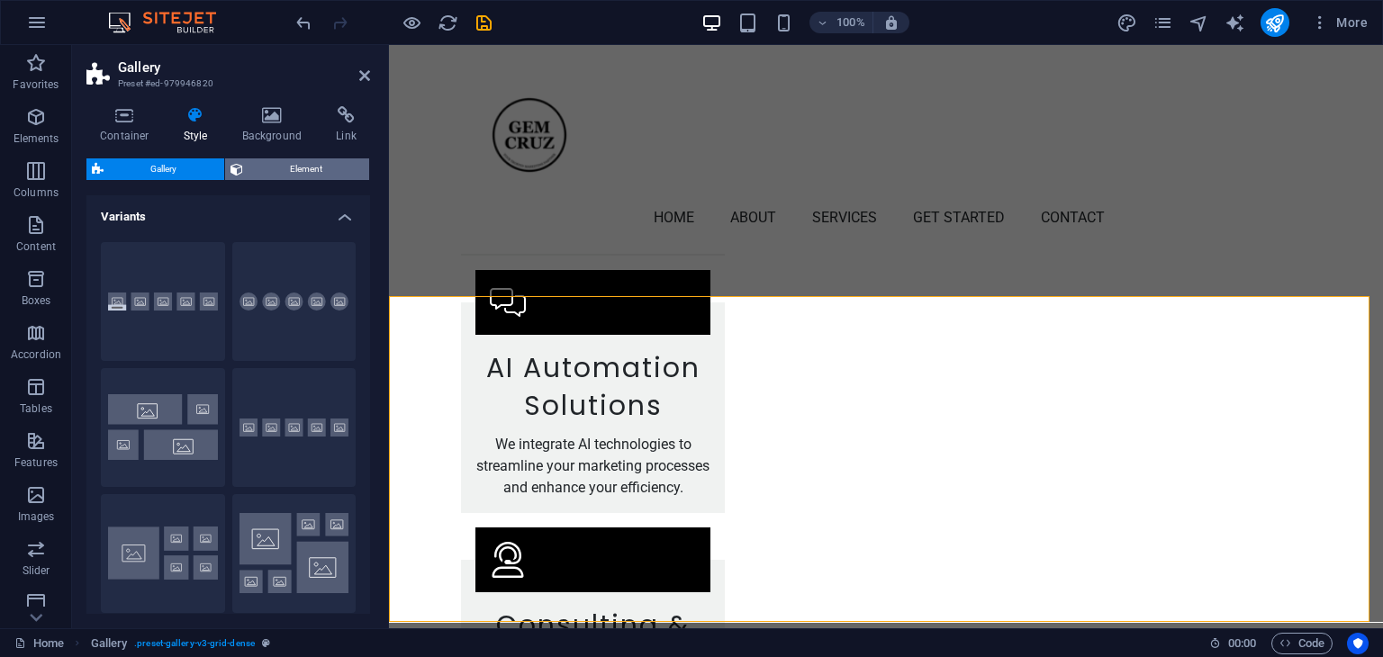
scroll to position [3255, 0]
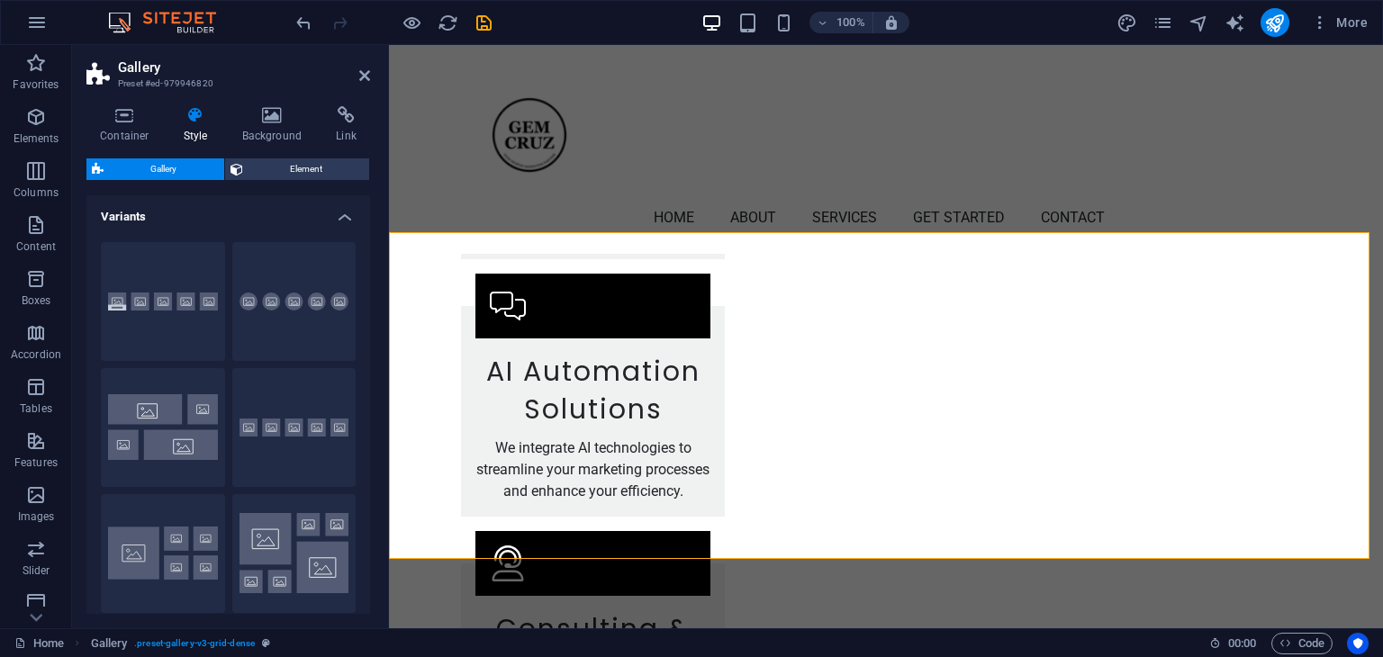
drag, startPoint x: 319, startPoint y: 167, endPoint x: 386, endPoint y: 127, distance: 78.8
click at [319, 167] on span "Element" at bounding box center [307, 169] width 116 height 22
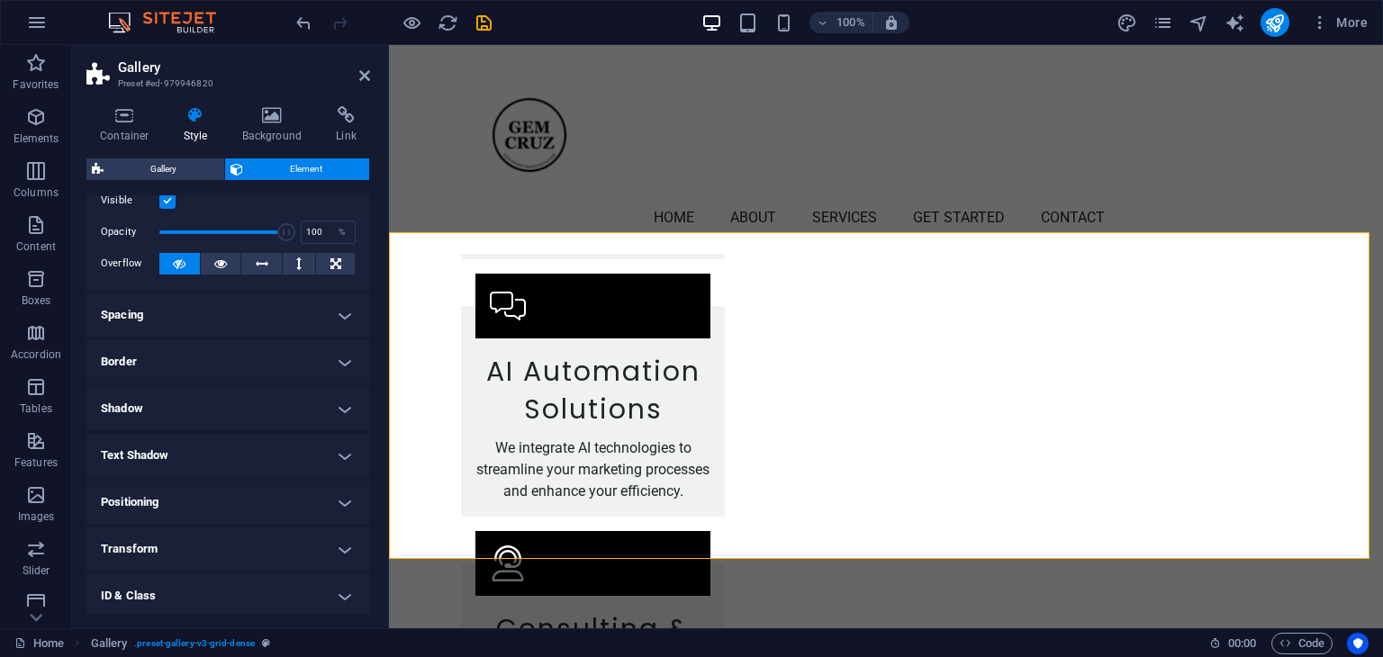
scroll to position [0, 0]
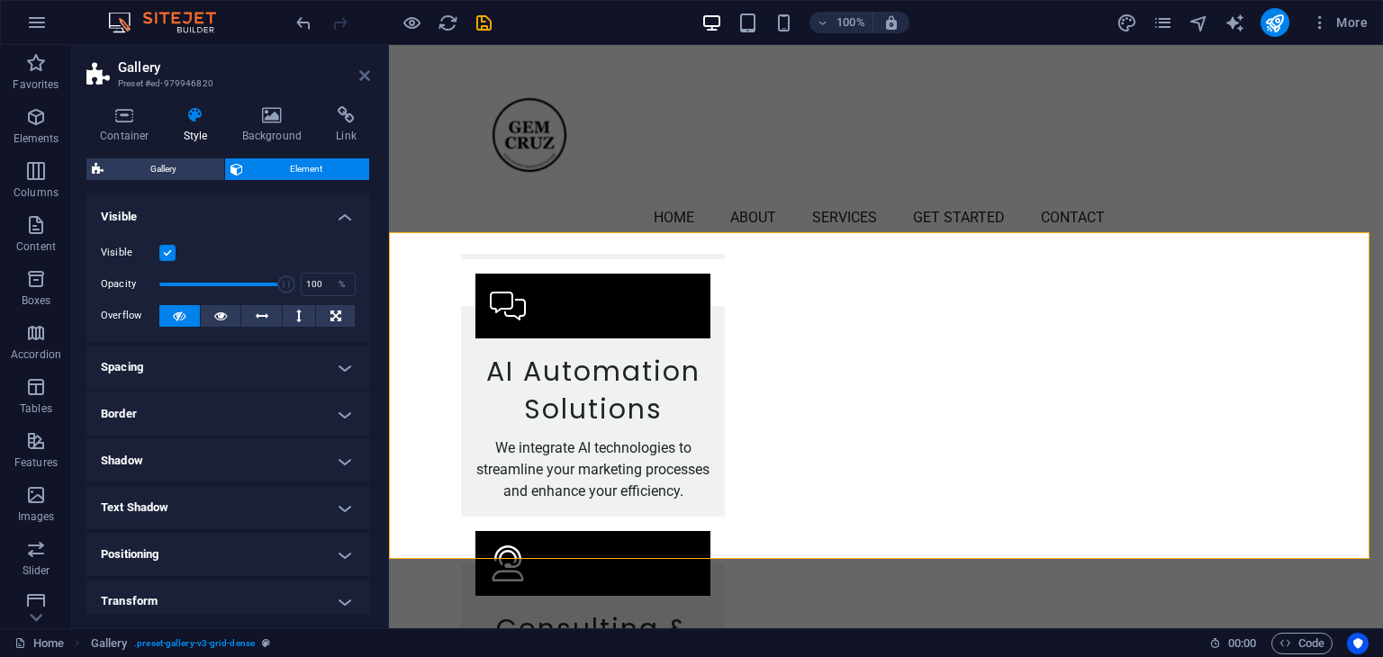
click at [362, 76] on icon at bounding box center [364, 75] width 11 height 14
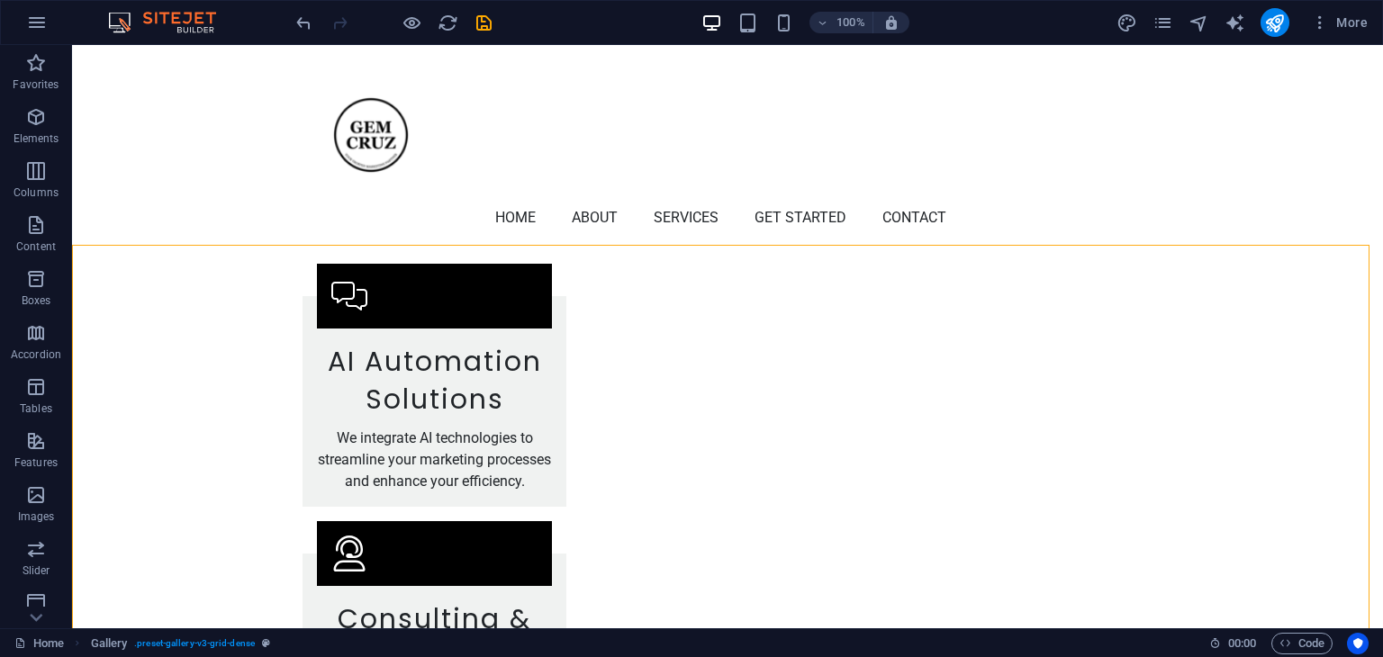
scroll to position [3255, 0]
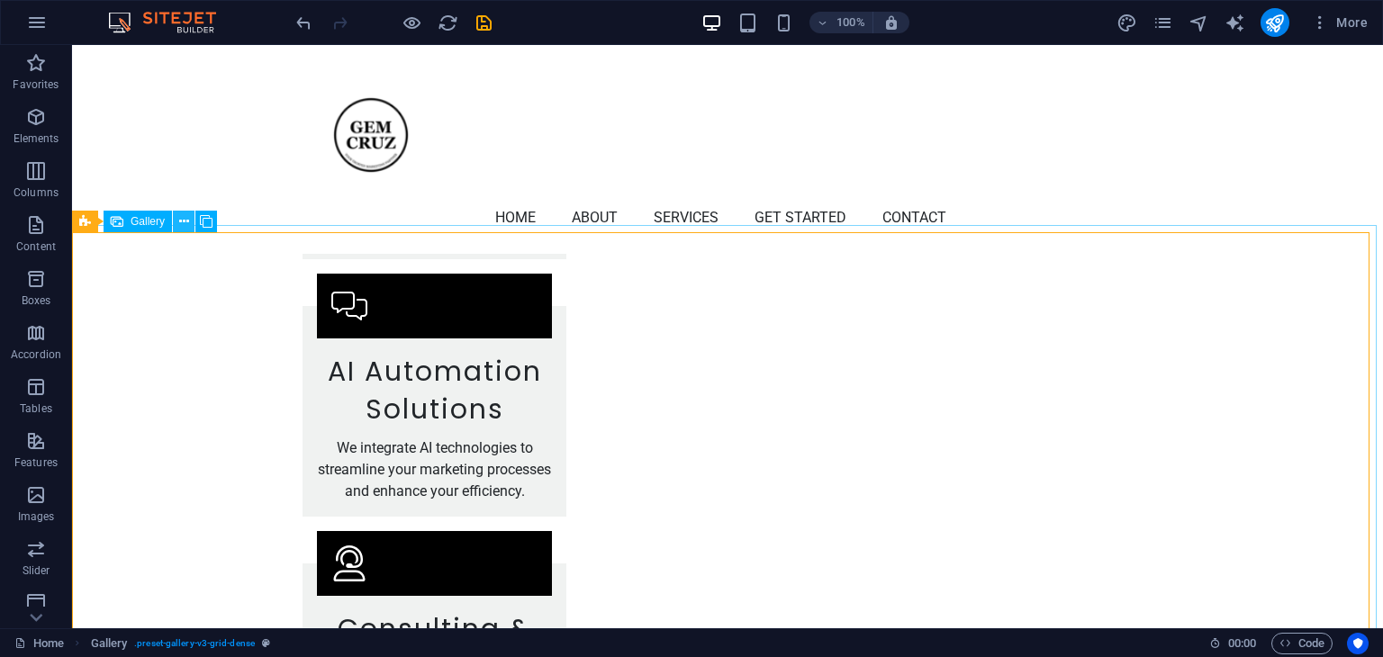
click at [179, 222] on icon at bounding box center [184, 221] width 10 height 19
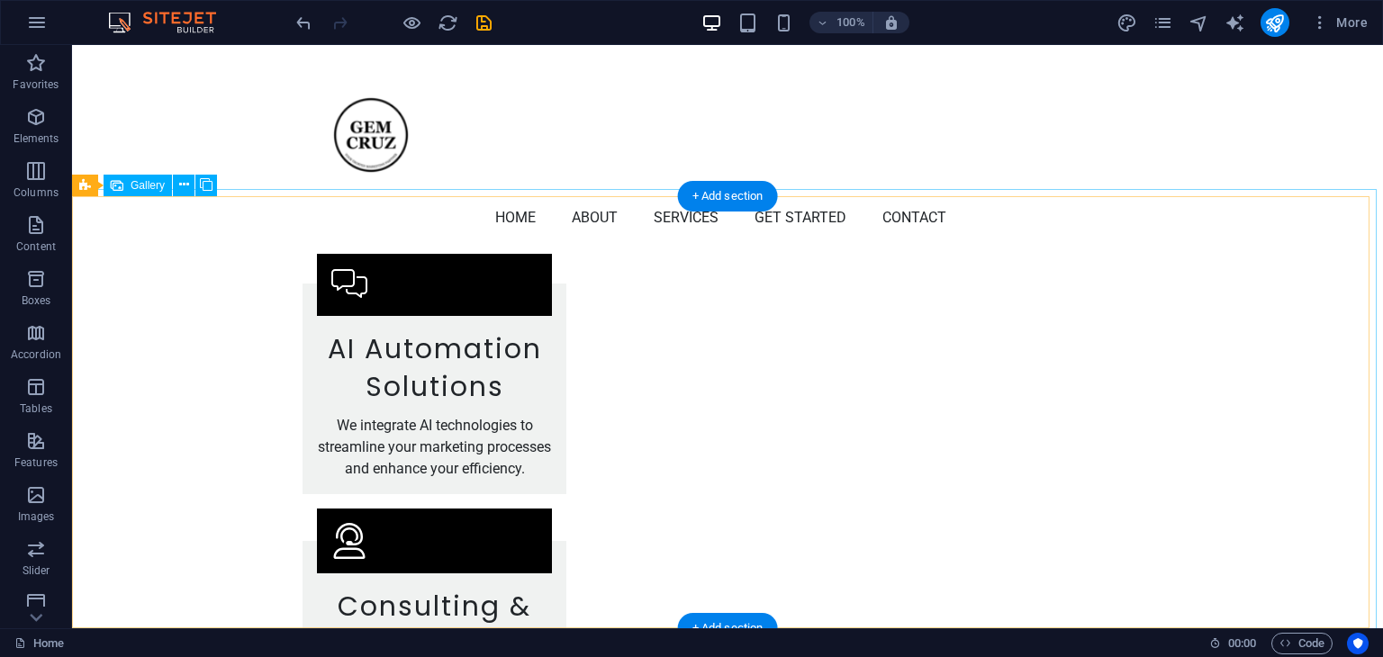
scroll to position [3177, 0]
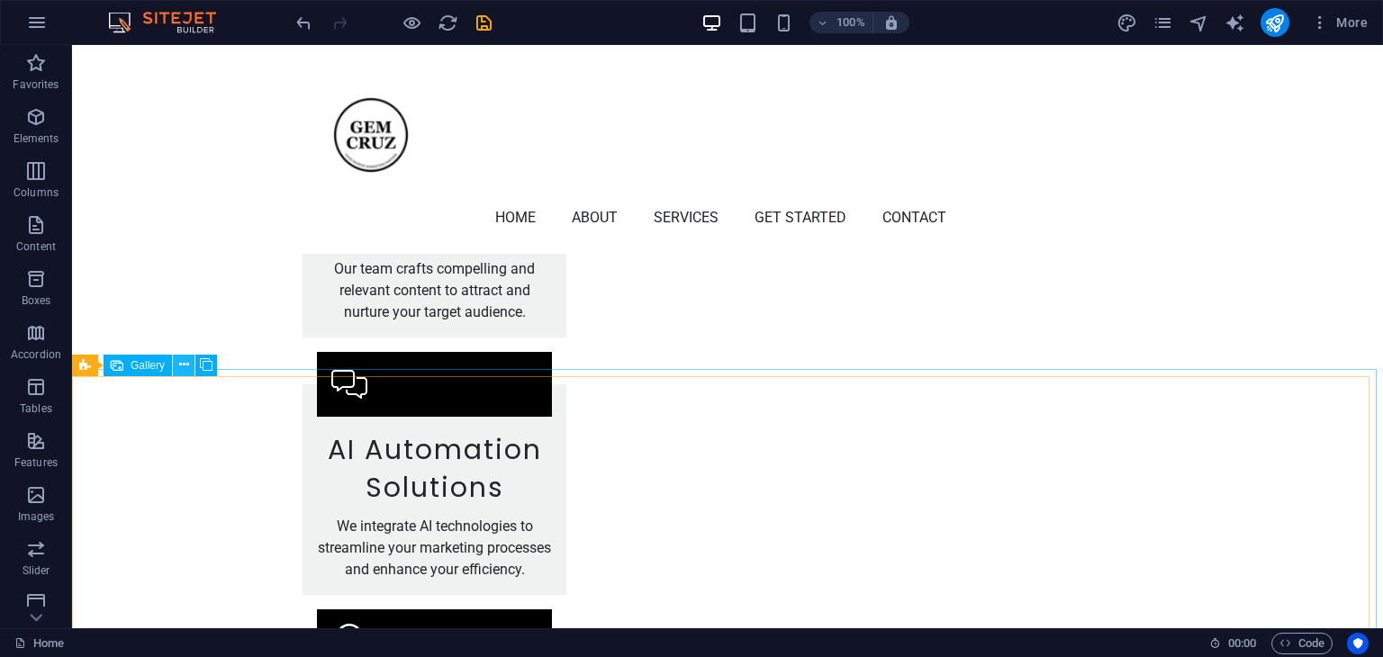
click at [187, 364] on icon at bounding box center [184, 365] width 10 height 19
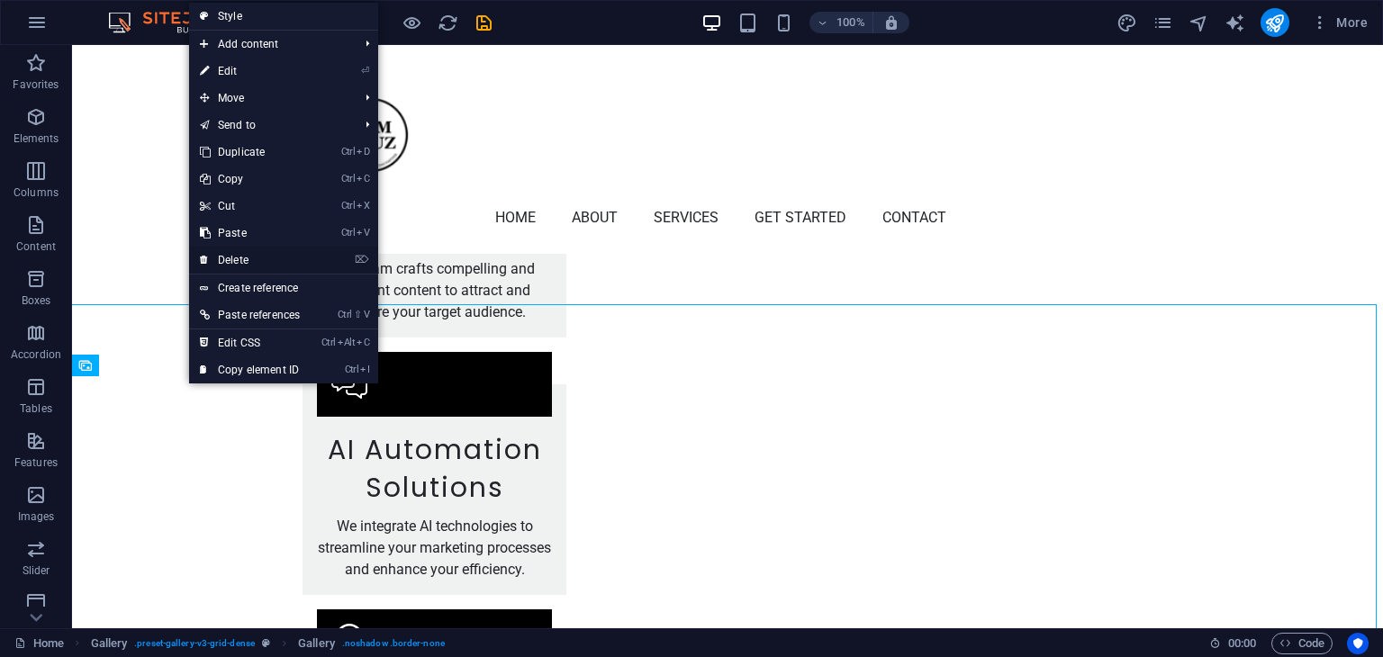
click at [245, 253] on link "⌦ Delete" at bounding box center [250, 260] width 122 height 27
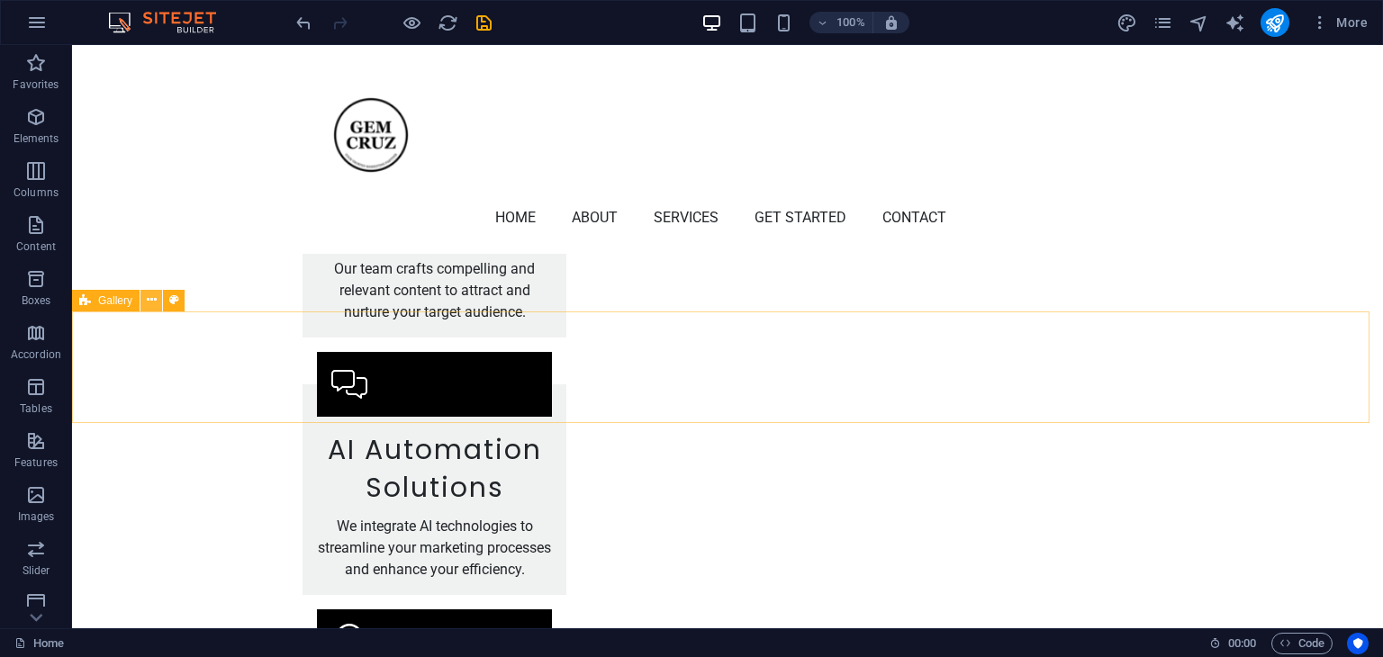
click at [153, 299] on icon at bounding box center [152, 300] width 10 height 19
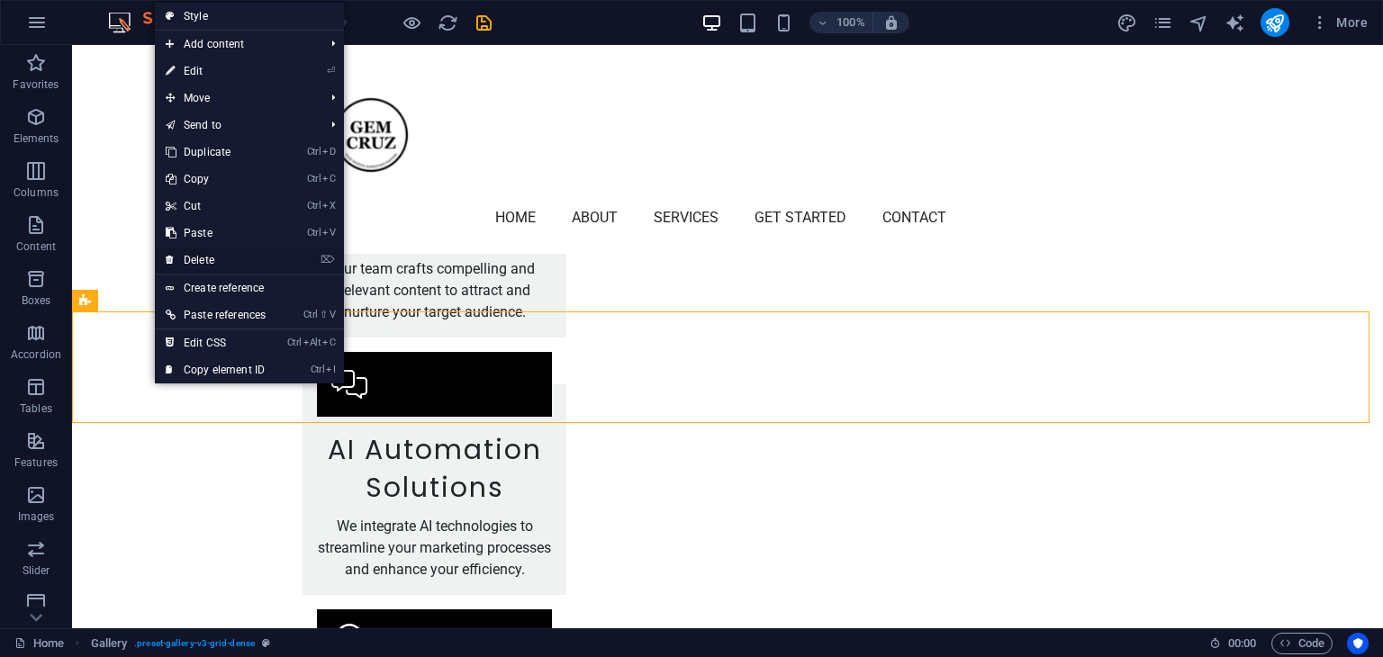
click at [193, 253] on link "⌦ Delete" at bounding box center [216, 260] width 122 height 27
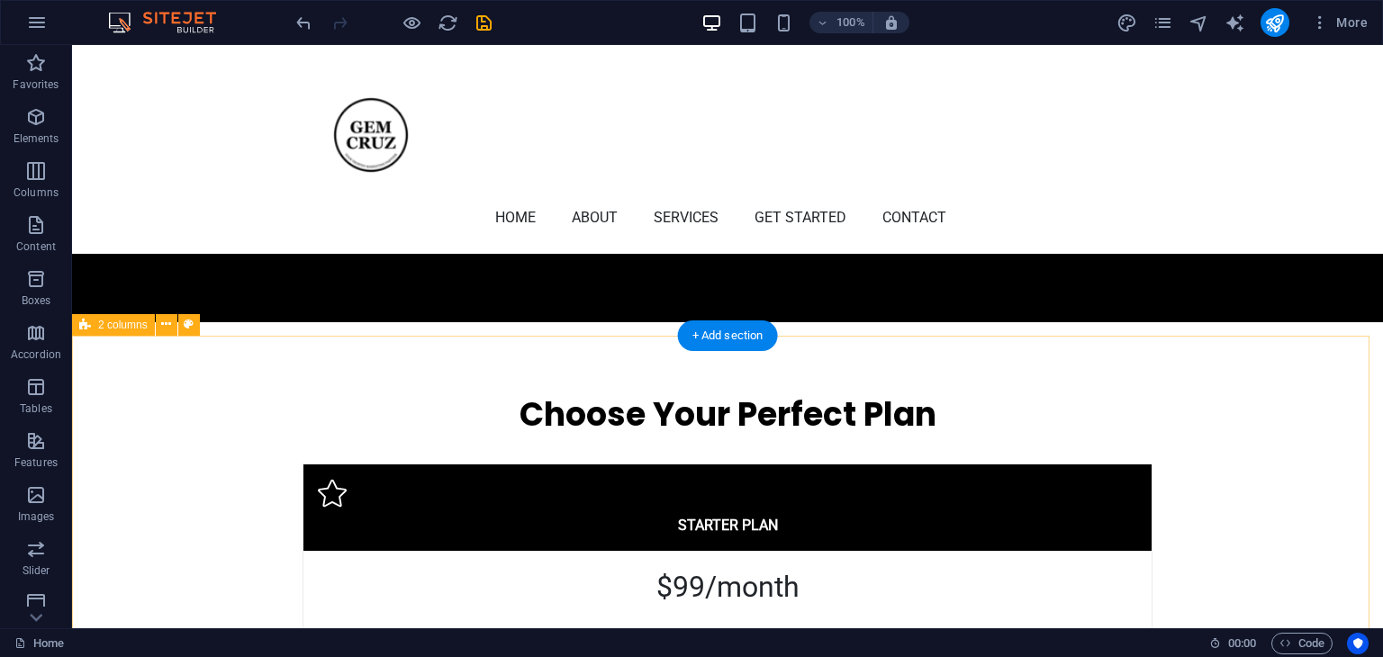
scroll to position [4120, 0]
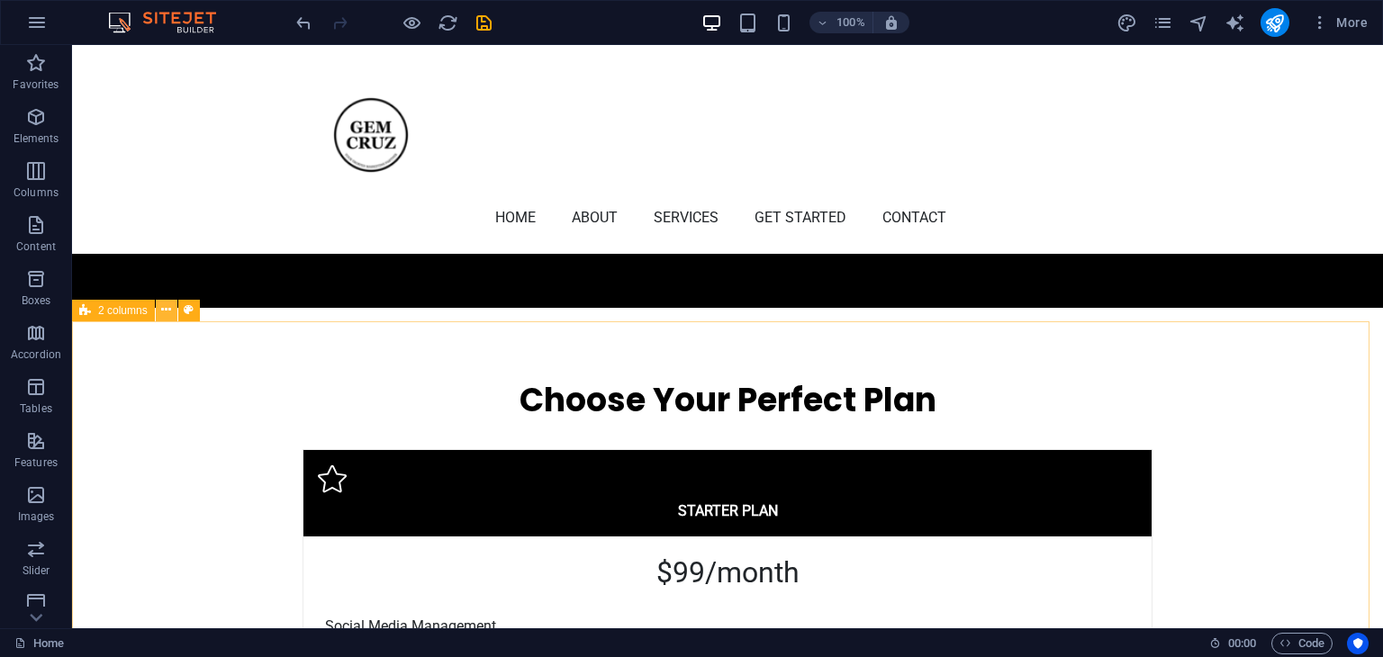
click at [167, 308] on icon at bounding box center [166, 310] width 10 height 19
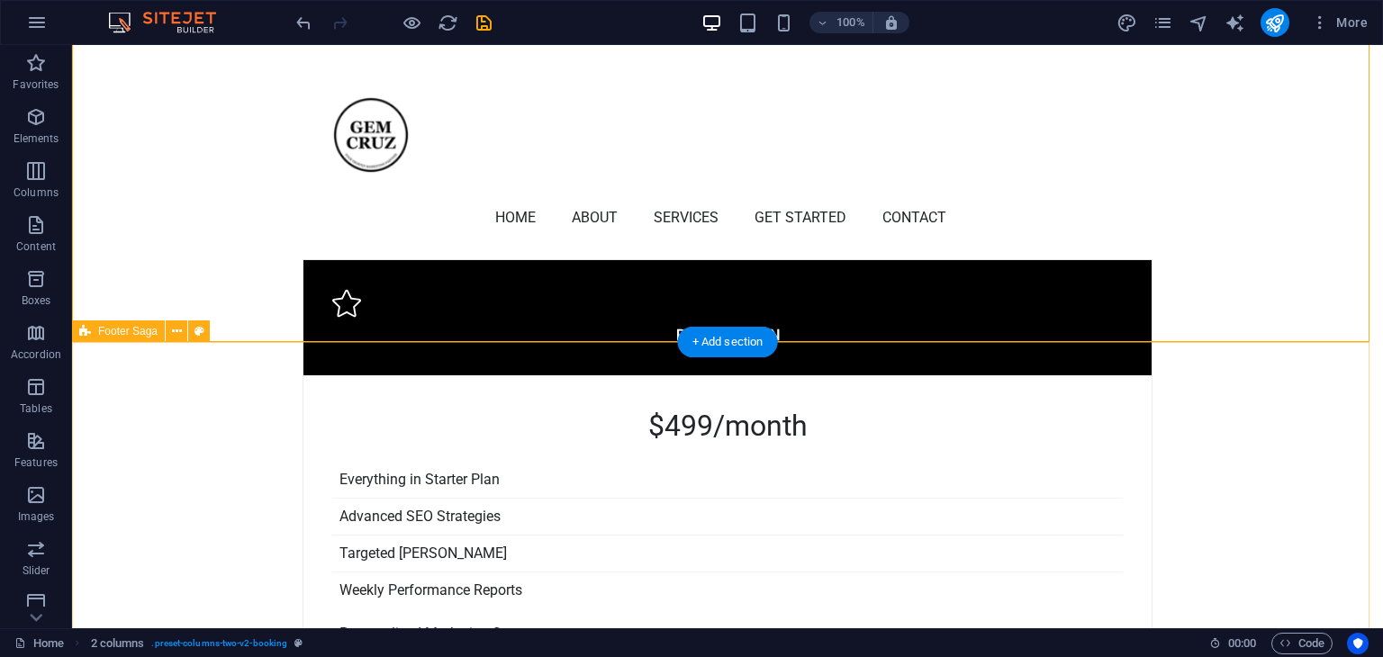
scroll to position [4660, 0]
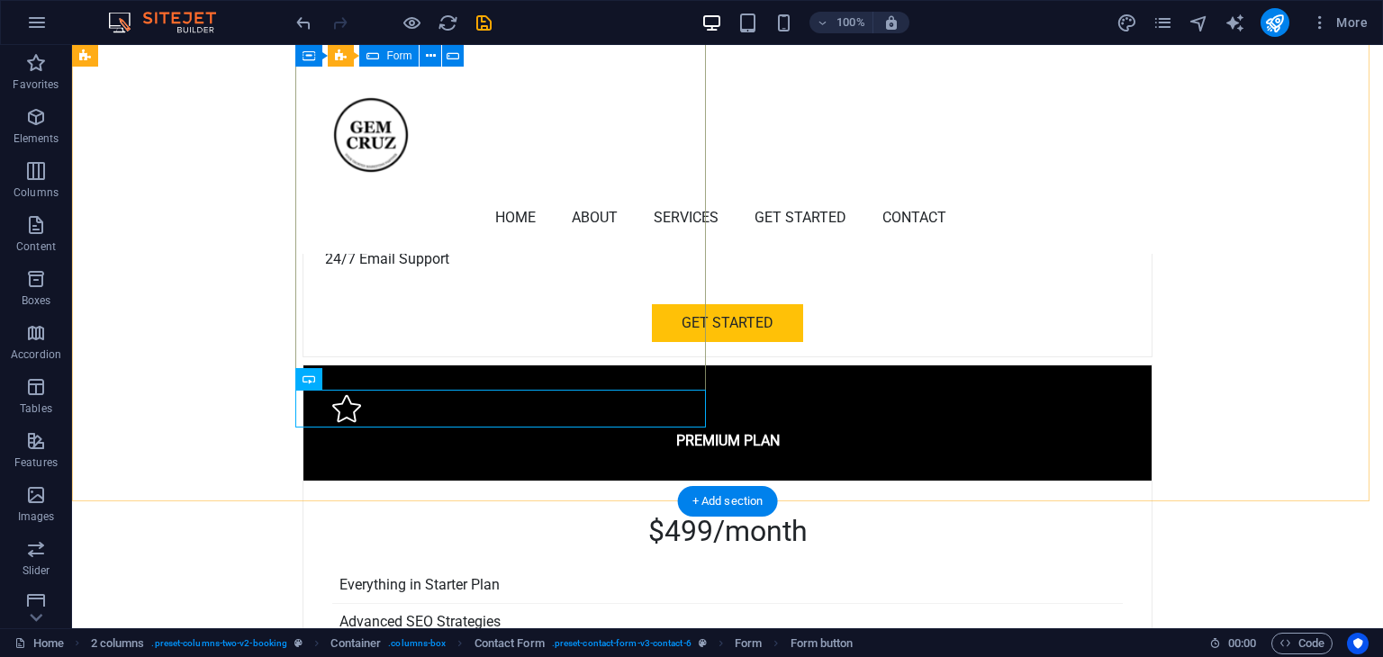
scroll to position [4570, 0]
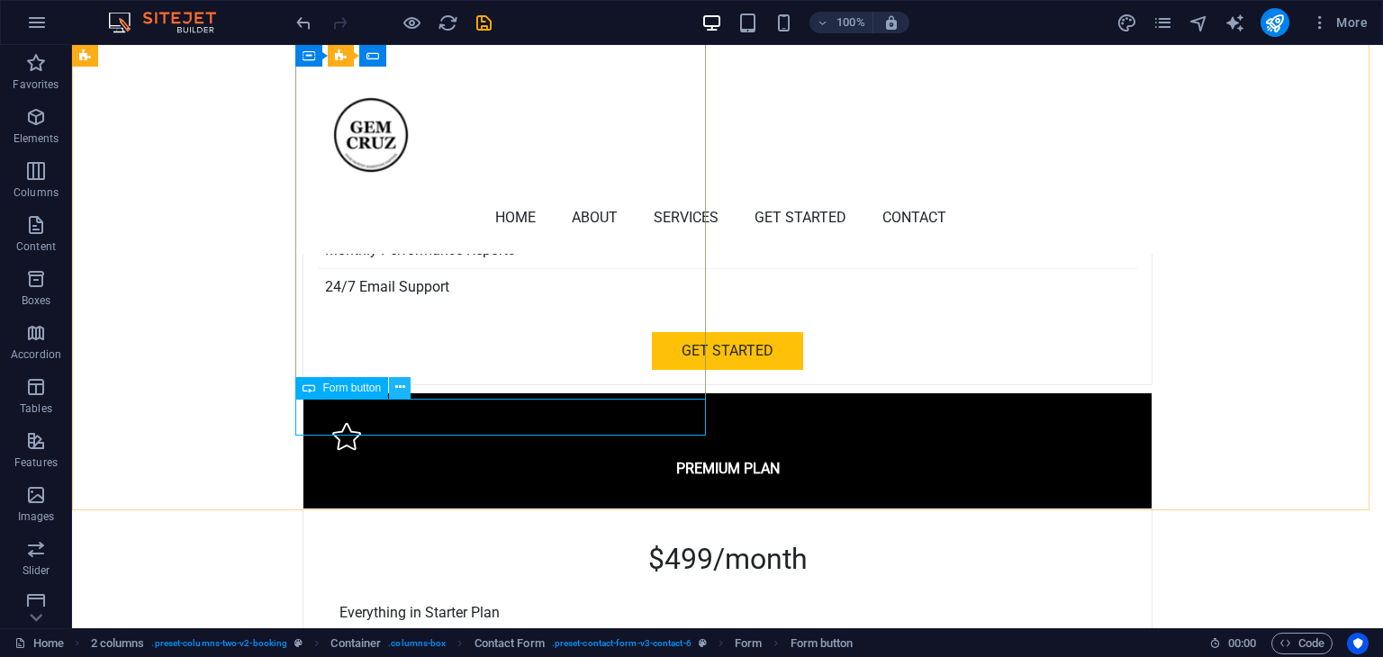
click at [400, 385] on icon at bounding box center [400, 387] width 10 height 19
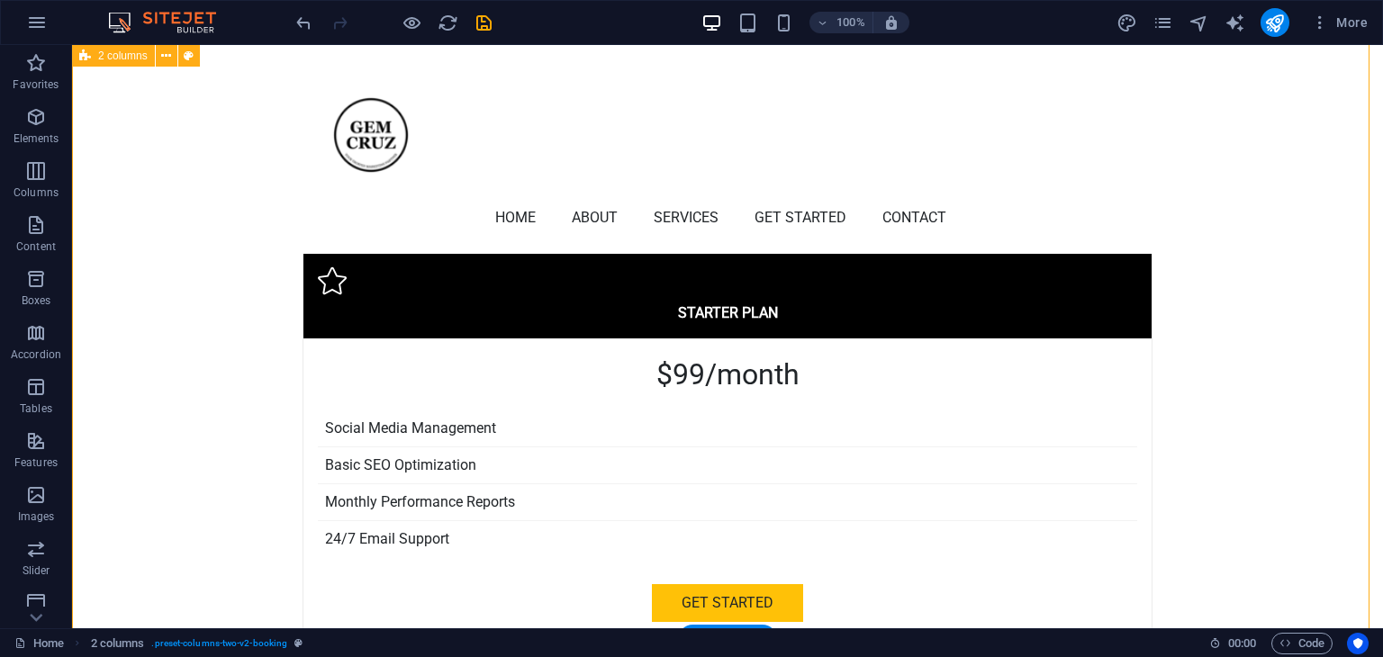
scroll to position [4300, 0]
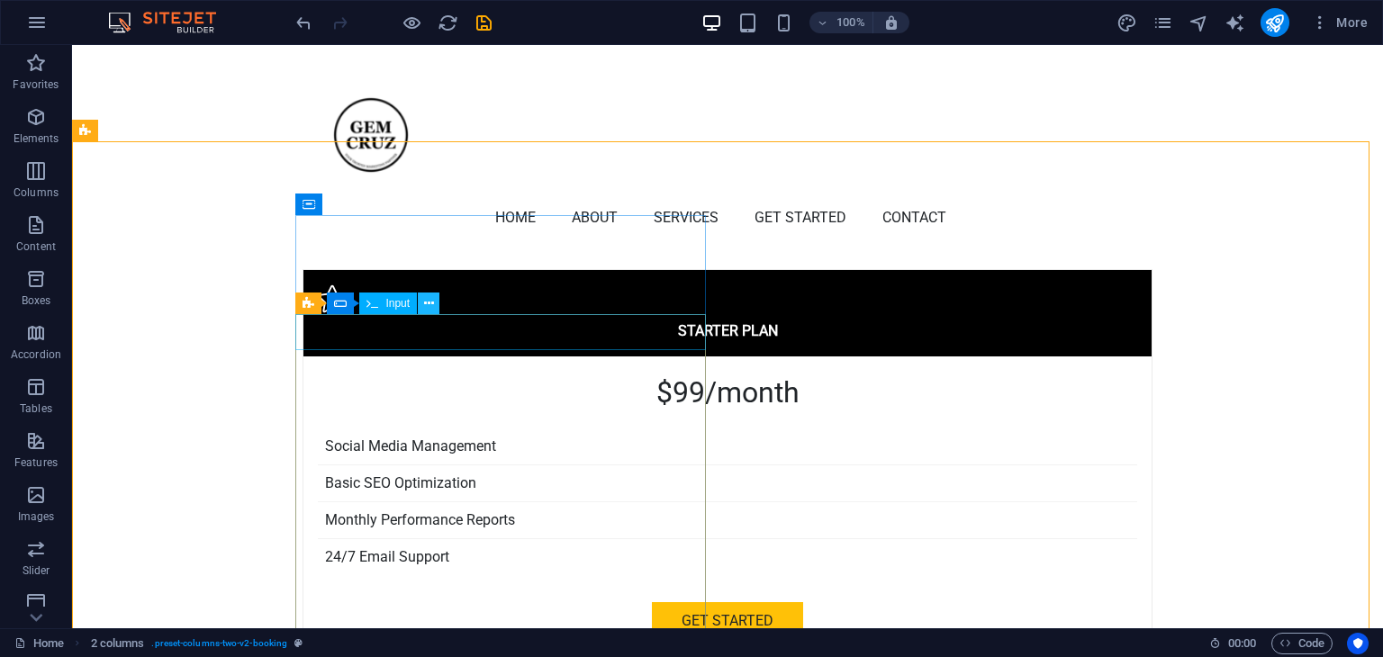
click at [425, 303] on icon at bounding box center [429, 303] width 10 height 19
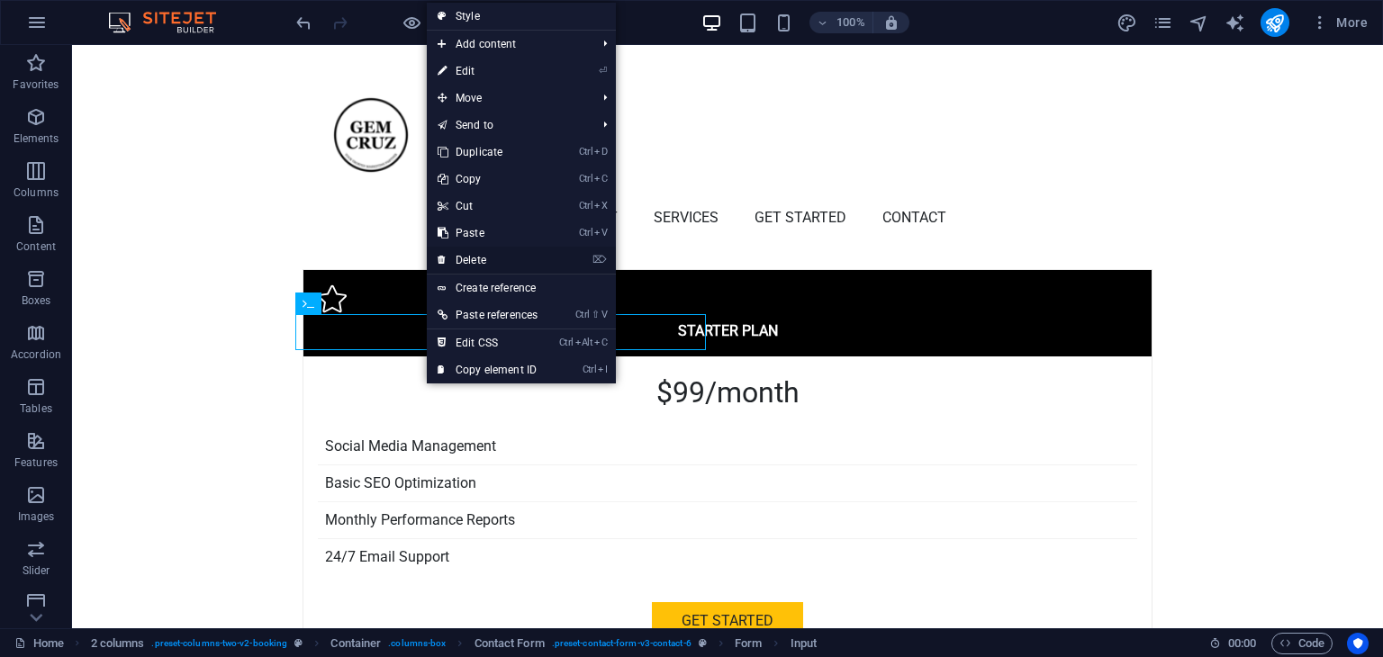
click at [468, 255] on link "⌦ Delete" at bounding box center [488, 260] width 122 height 27
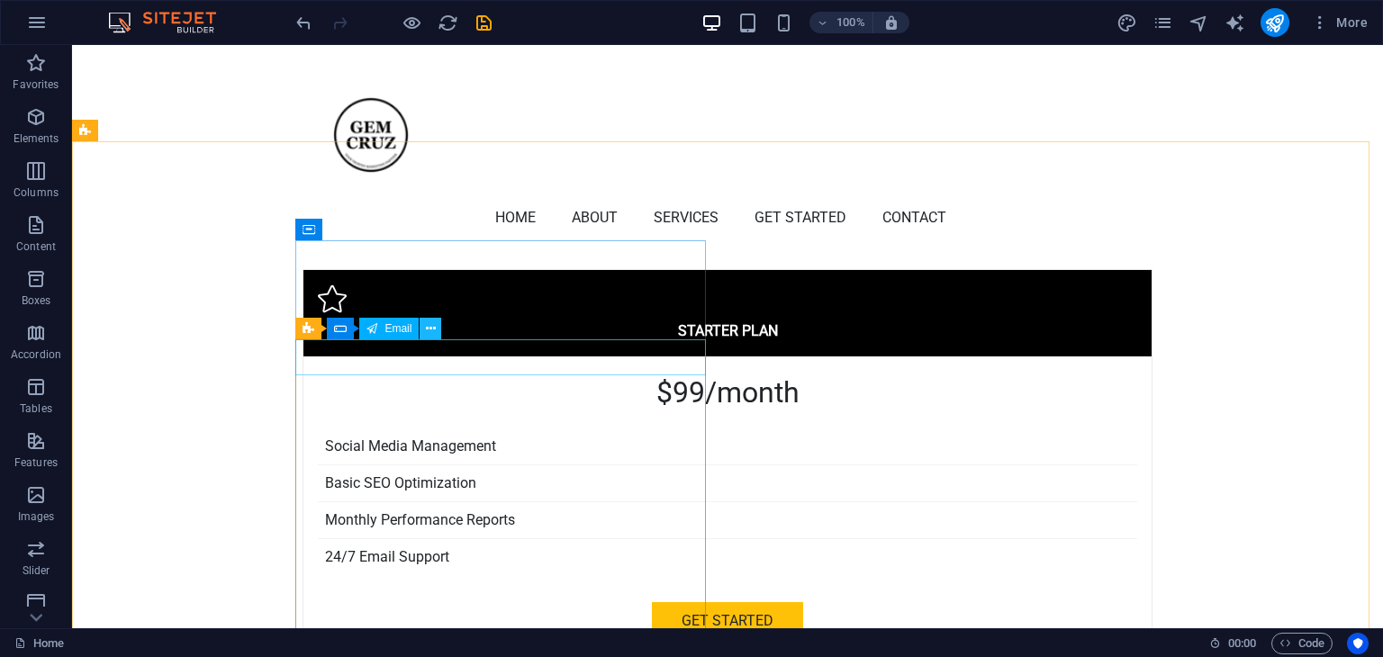
click at [431, 327] on icon at bounding box center [431, 329] width 10 height 19
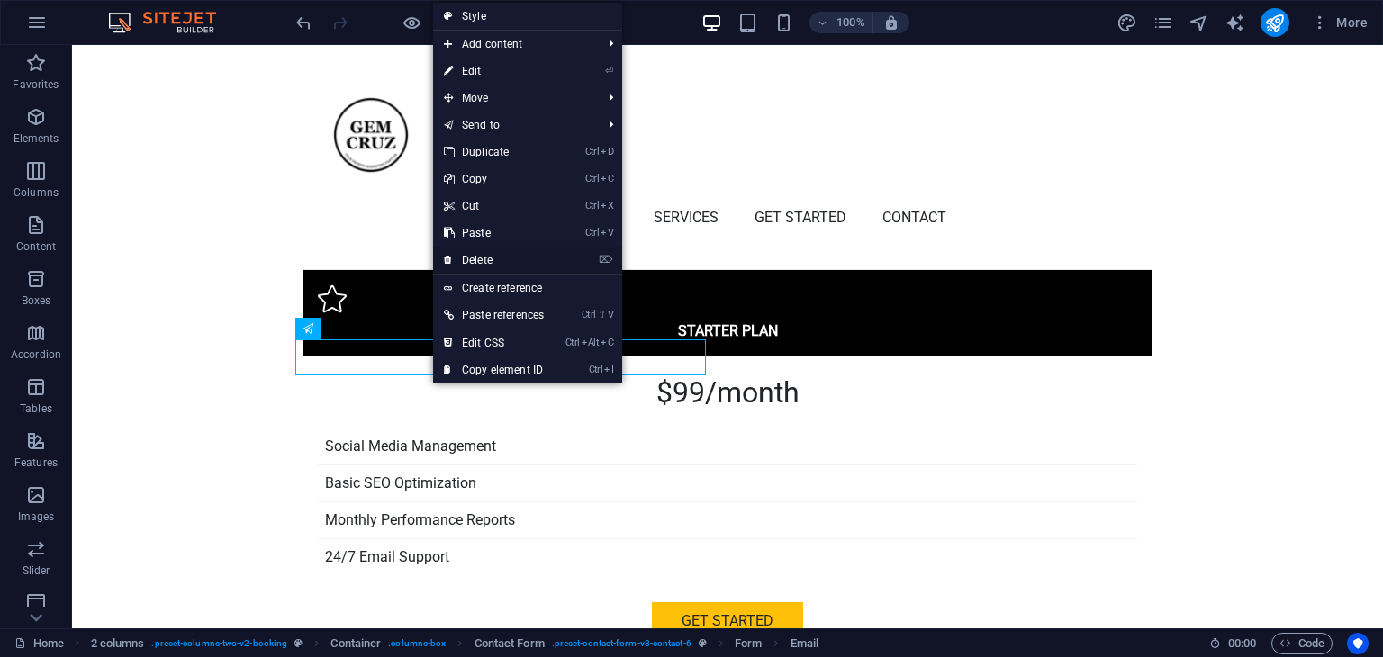
click at [476, 260] on link "⌦ Delete" at bounding box center [494, 260] width 122 height 27
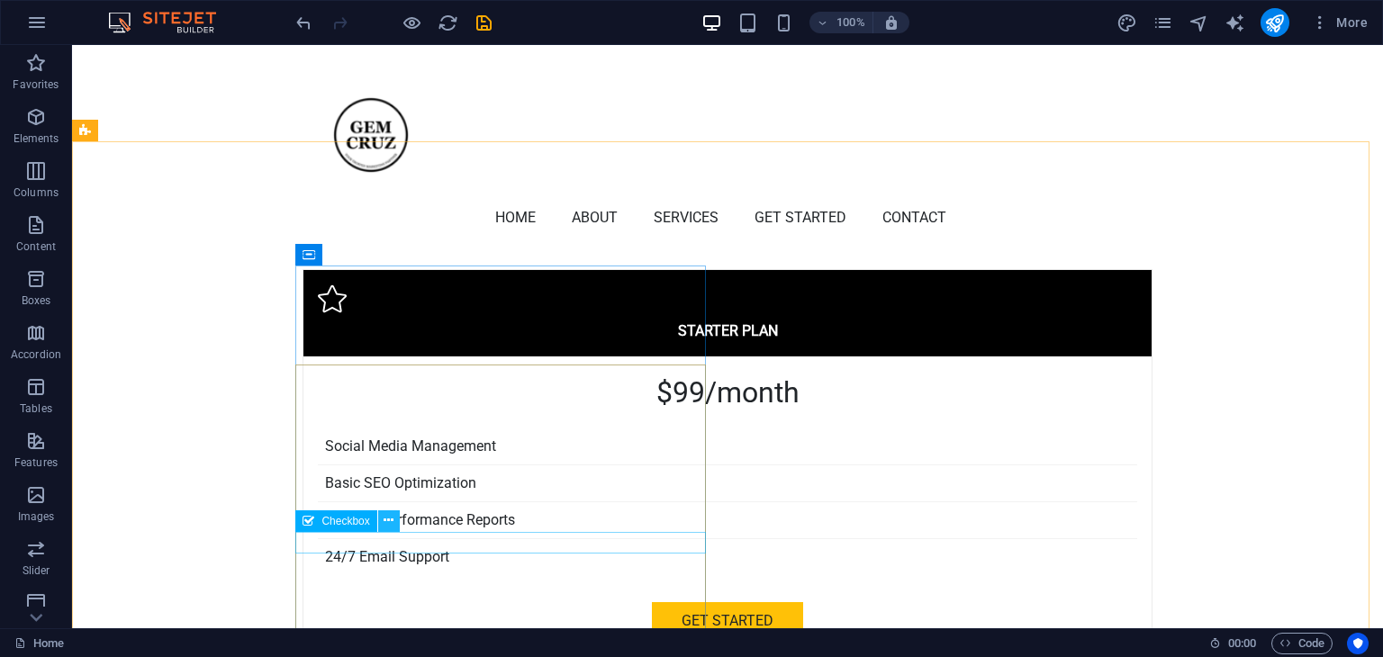
click at [386, 520] on icon at bounding box center [389, 520] width 10 height 19
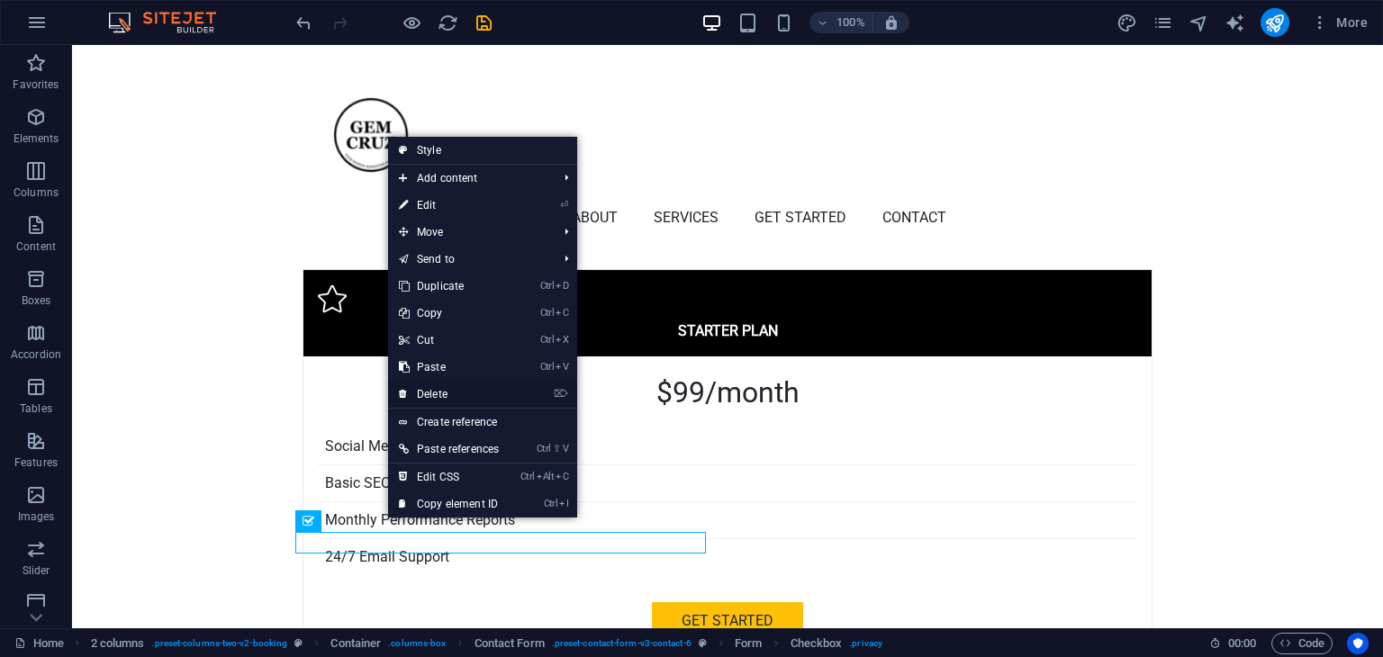
click at [425, 393] on link "⌦ Delete" at bounding box center [449, 394] width 122 height 27
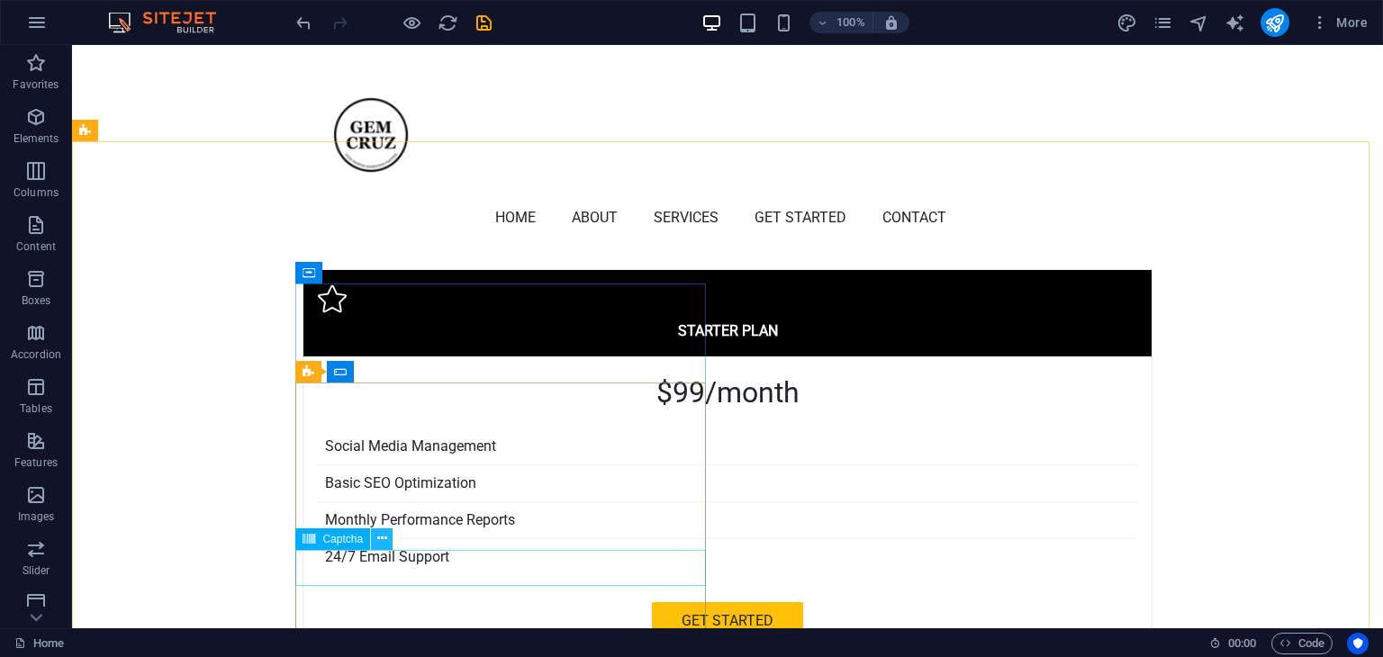
click at [378, 533] on icon at bounding box center [382, 538] width 10 height 19
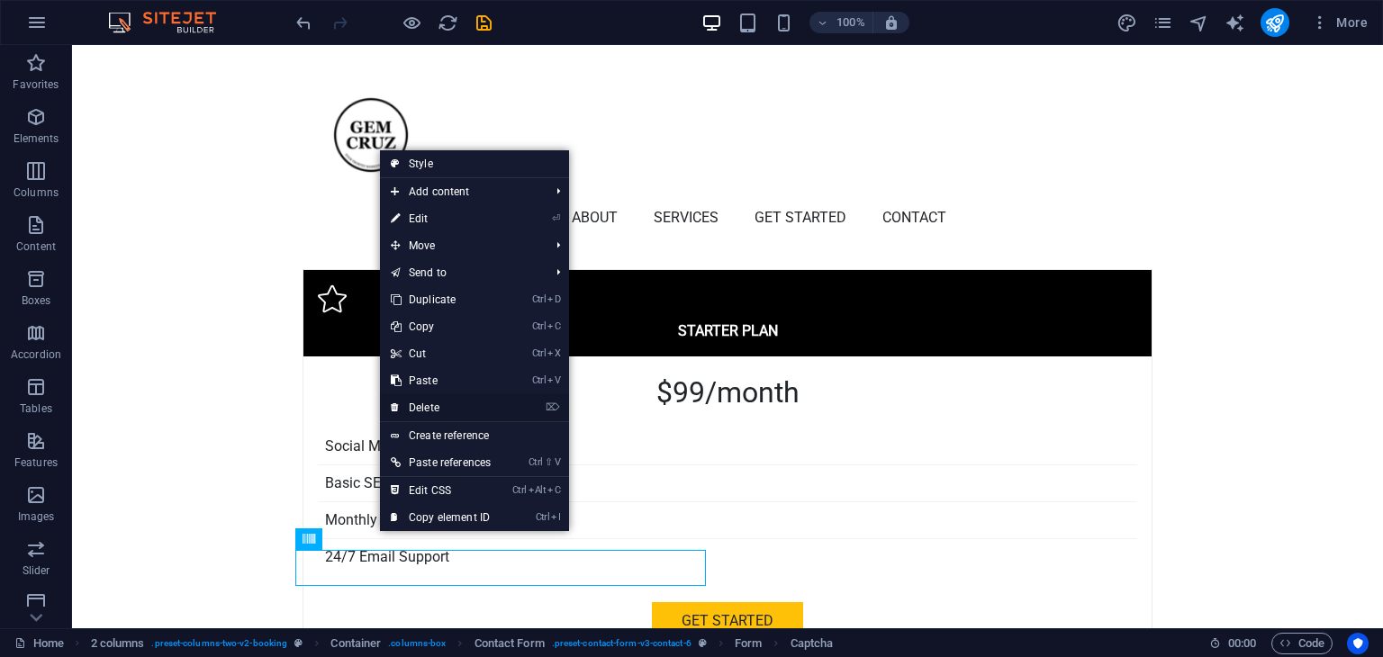
click at [411, 404] on link "⌦ Delete" at bounding box center [441, 407] width 122 height 27
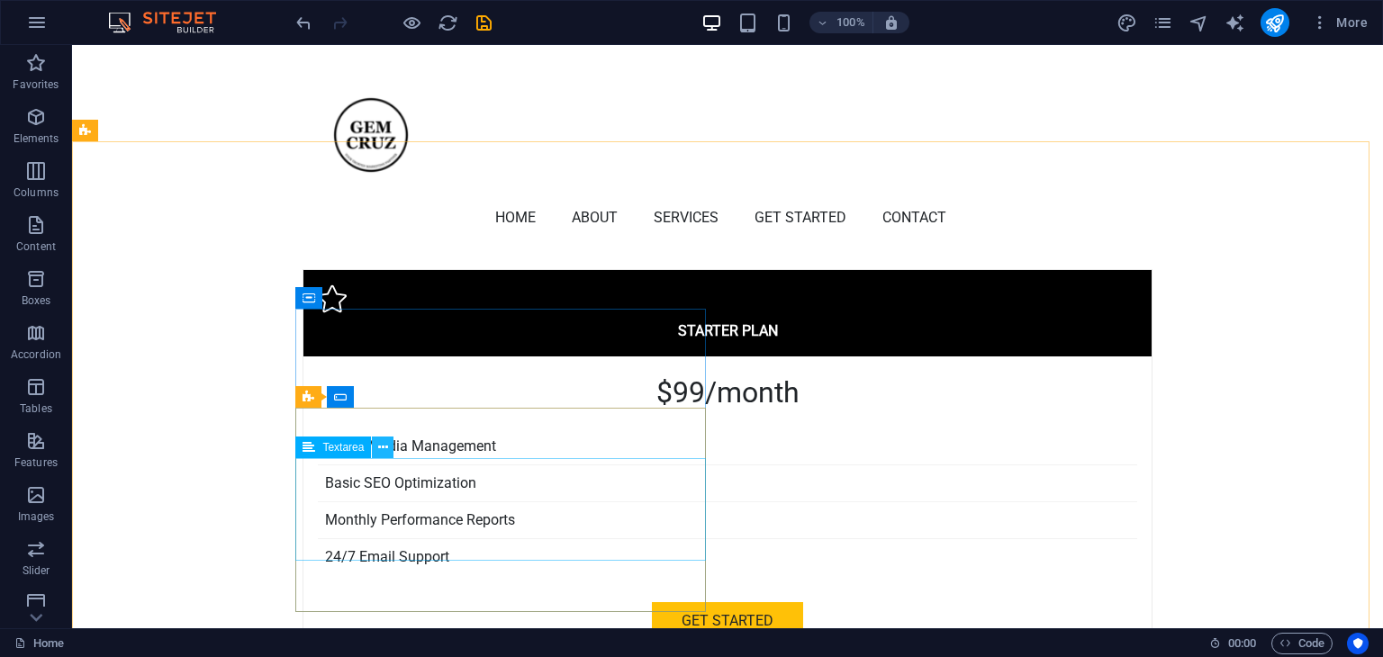
click at [382, 447] on icon at bounding box center [383, 447] width 10 height 19
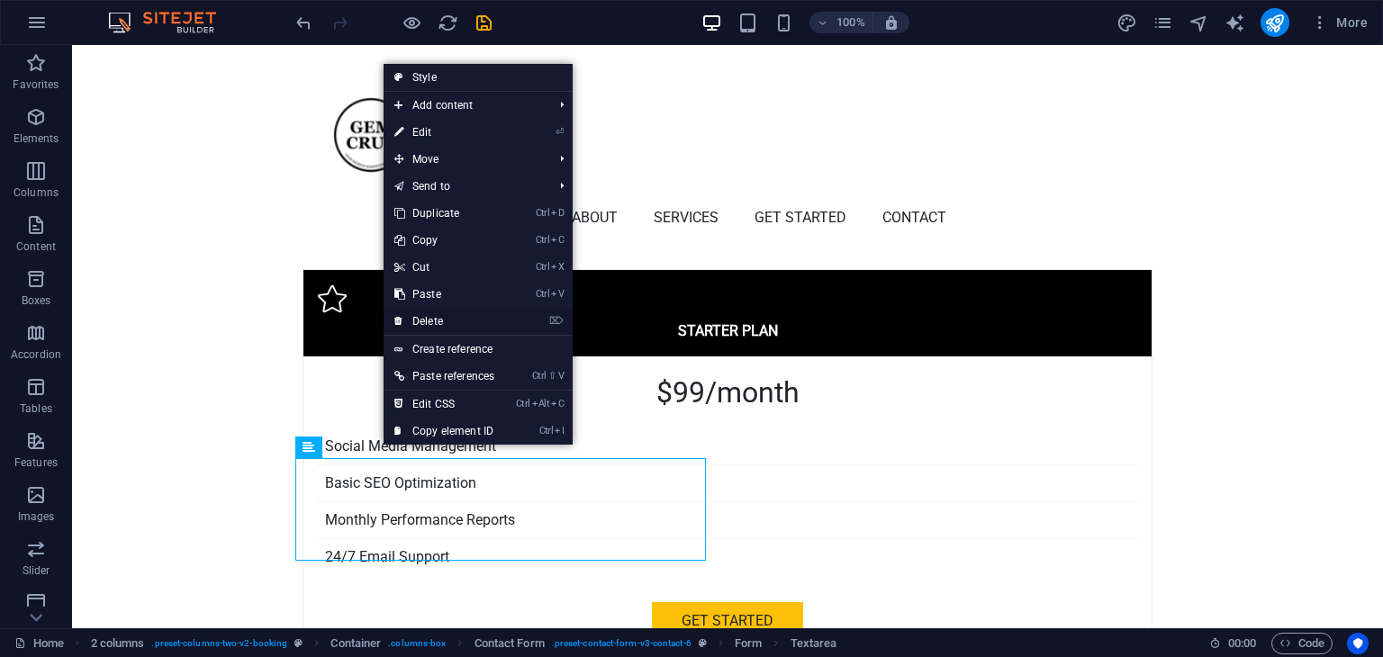
click at [429, 320] on link "⌦ Delete" at bounding box center [445, 321] width 122 height 27
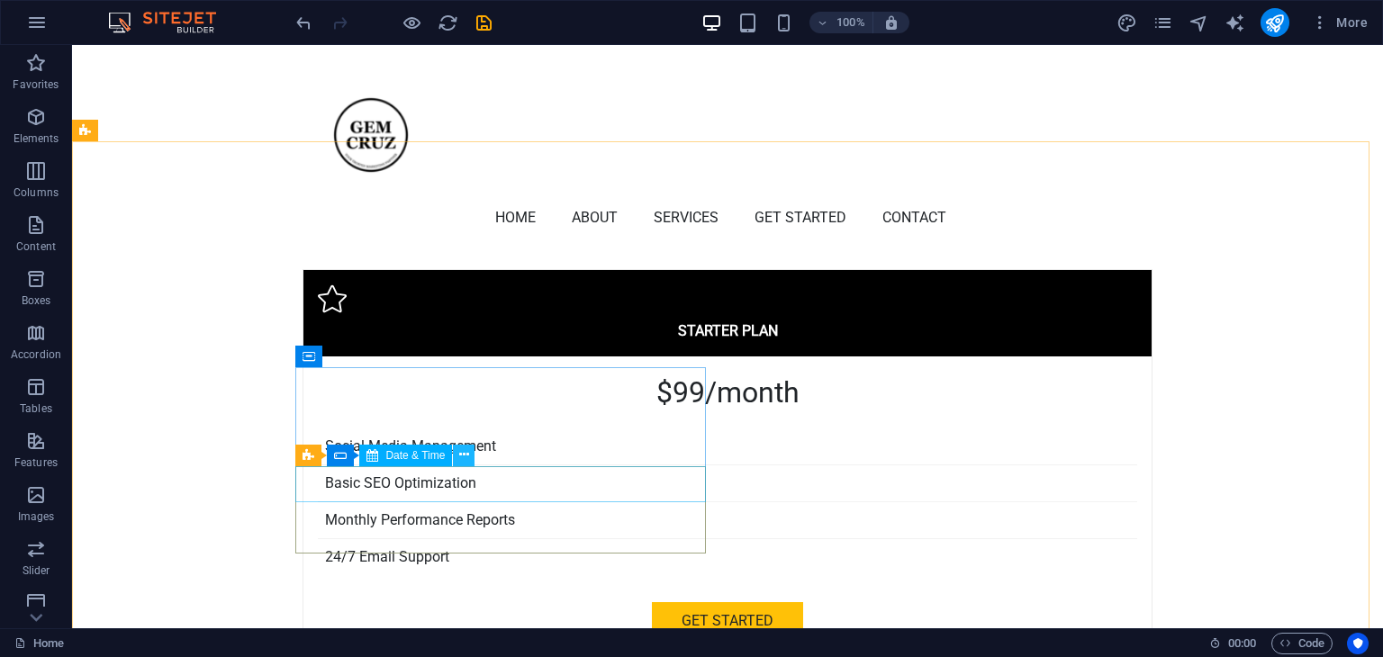
click at [463, 458] on icon at bounding box center [464, 455] width 10 height 19
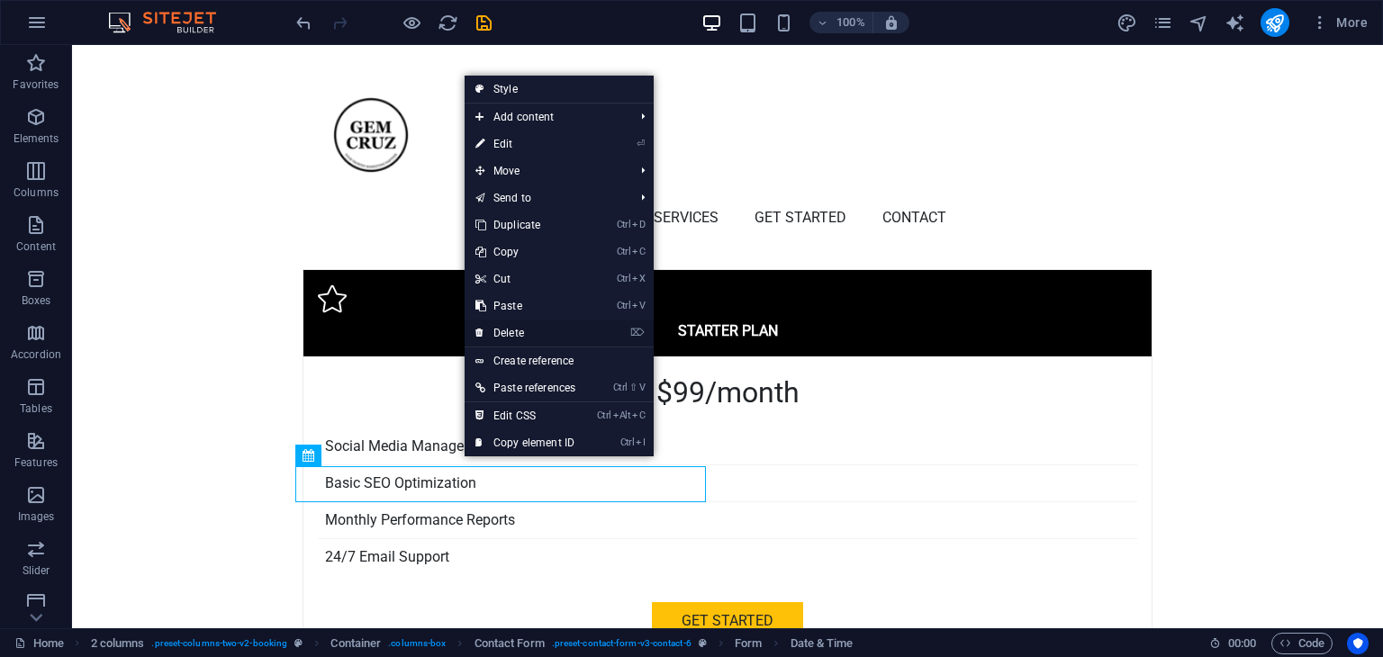
drag, startPoint x: 498, startPoint y: 332, endPoint x: 426, endPoint y: 300, distance: 79.0
click at [498, 332] on link "⌦ Delete" at bounding box center [526, 333] width 122 height 27
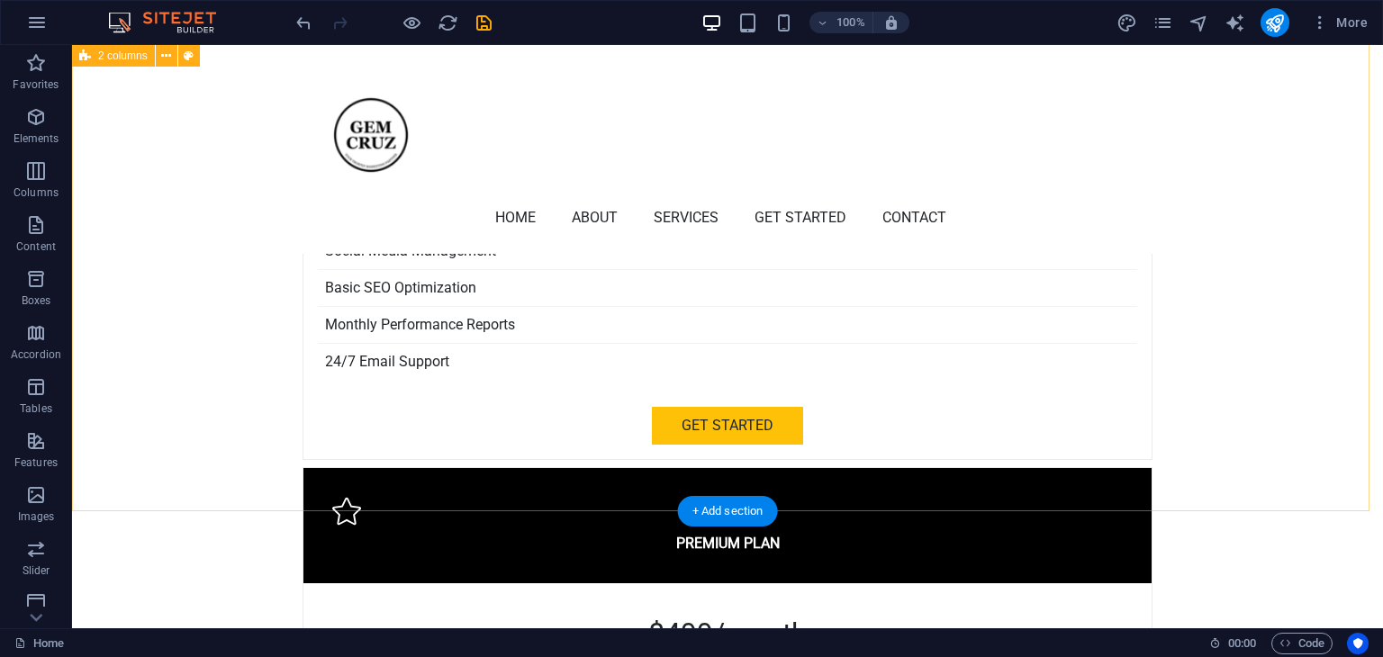
scroll to position [4390, 0]
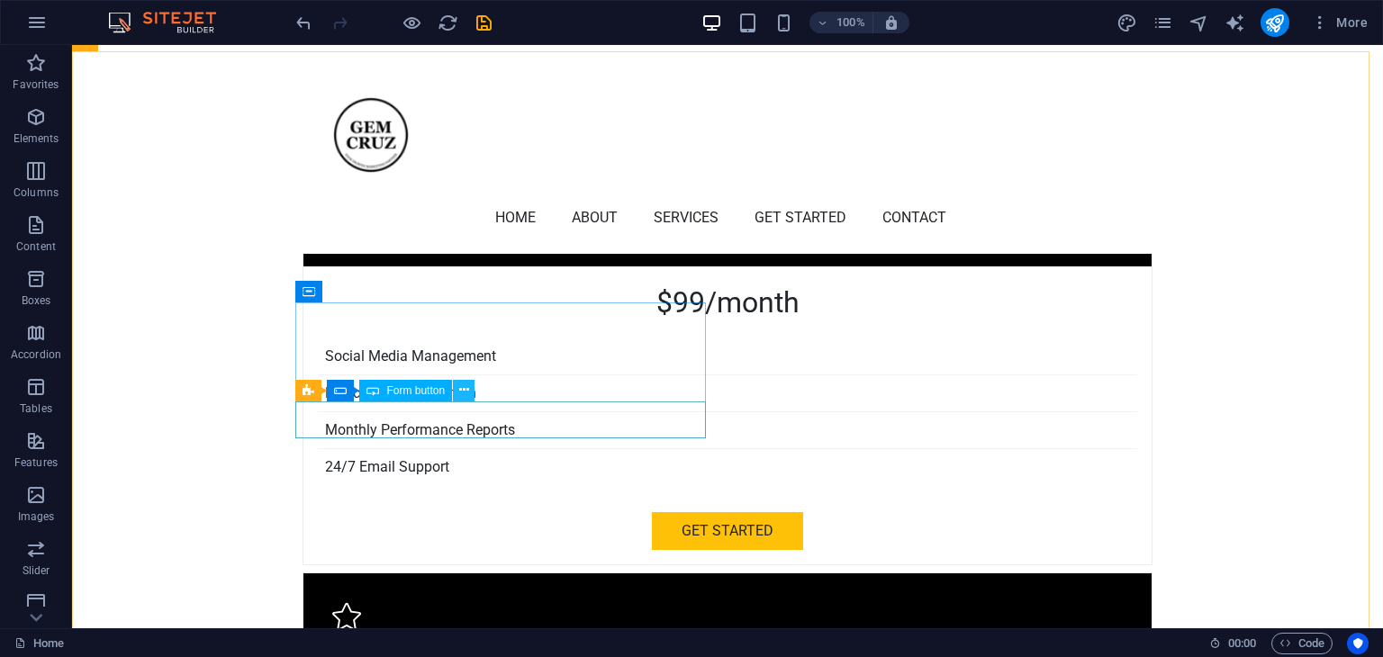
click at [465, 387] on icon at bounding box center [464, 390] width 10 height 19
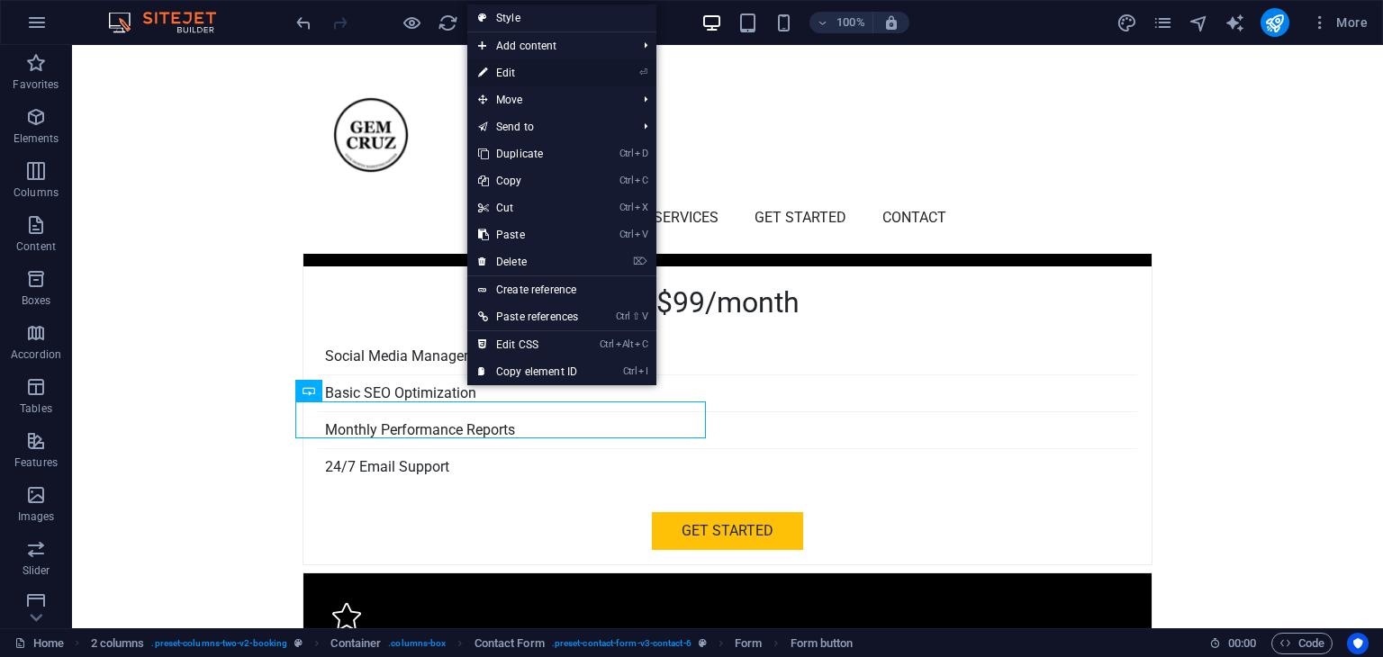
click at [511, 71] on link "⏎ Edit" at bounding box center [528, 72] width 122 height 27
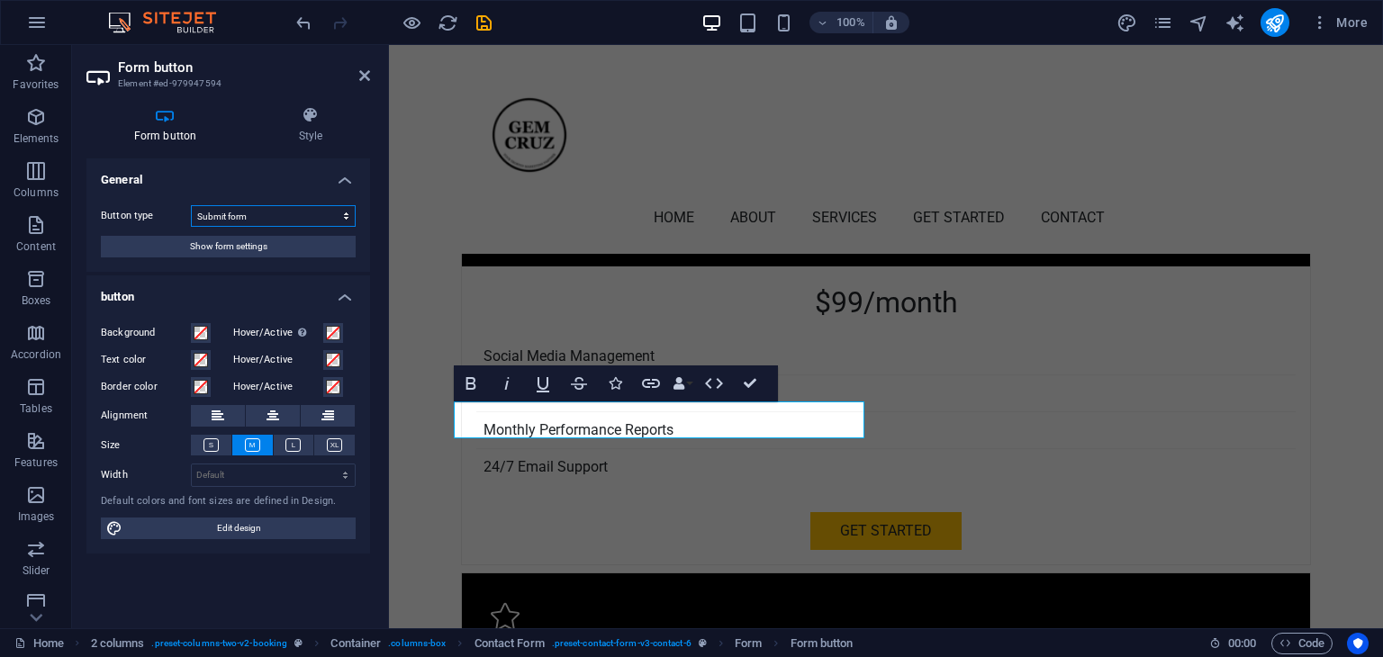
click at [276, 210] on select "Submit form Reset form No action" at bounding box center [273, 216] width 165 height 22
click at [280, 178] on h4 "General" at bounding box center [228, 174] width 284 height 32
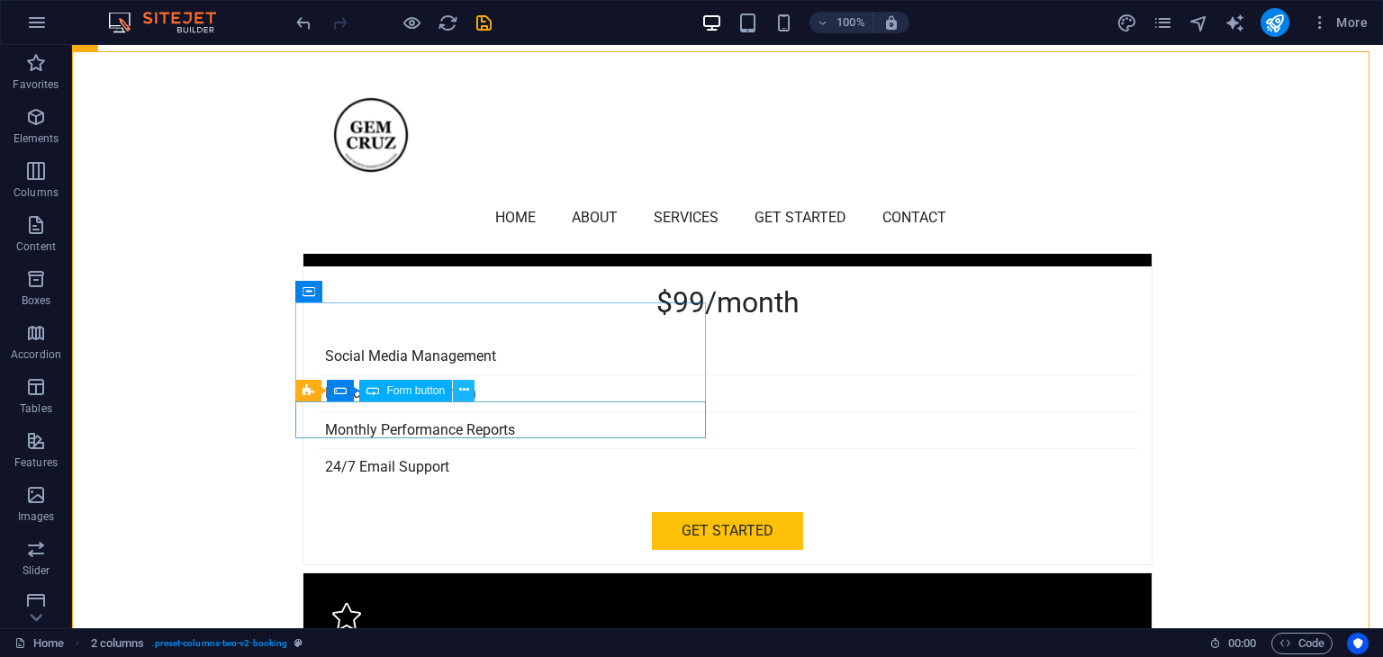
click at [464, 387] on icon at bounding box center [464, 390] width 10 height 19
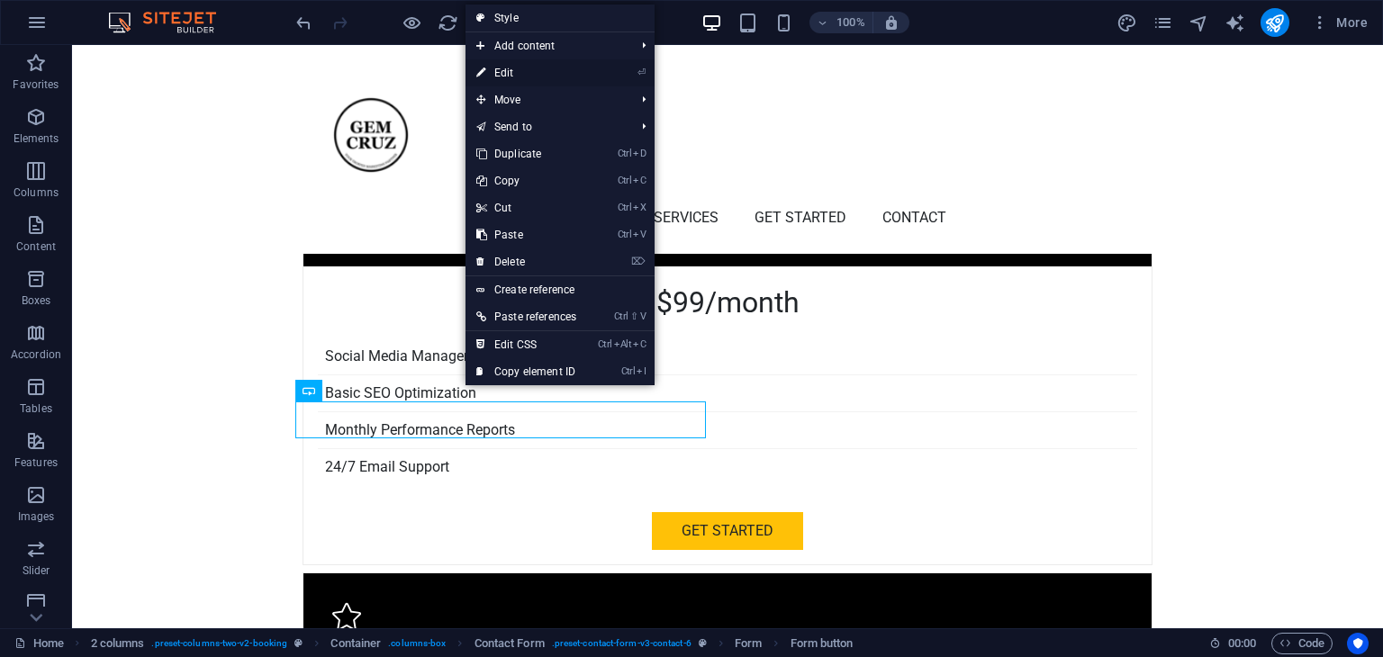
click at [504, 75] on link "⏎ Edit" at bounding box center [526, 72] width 122 height 27
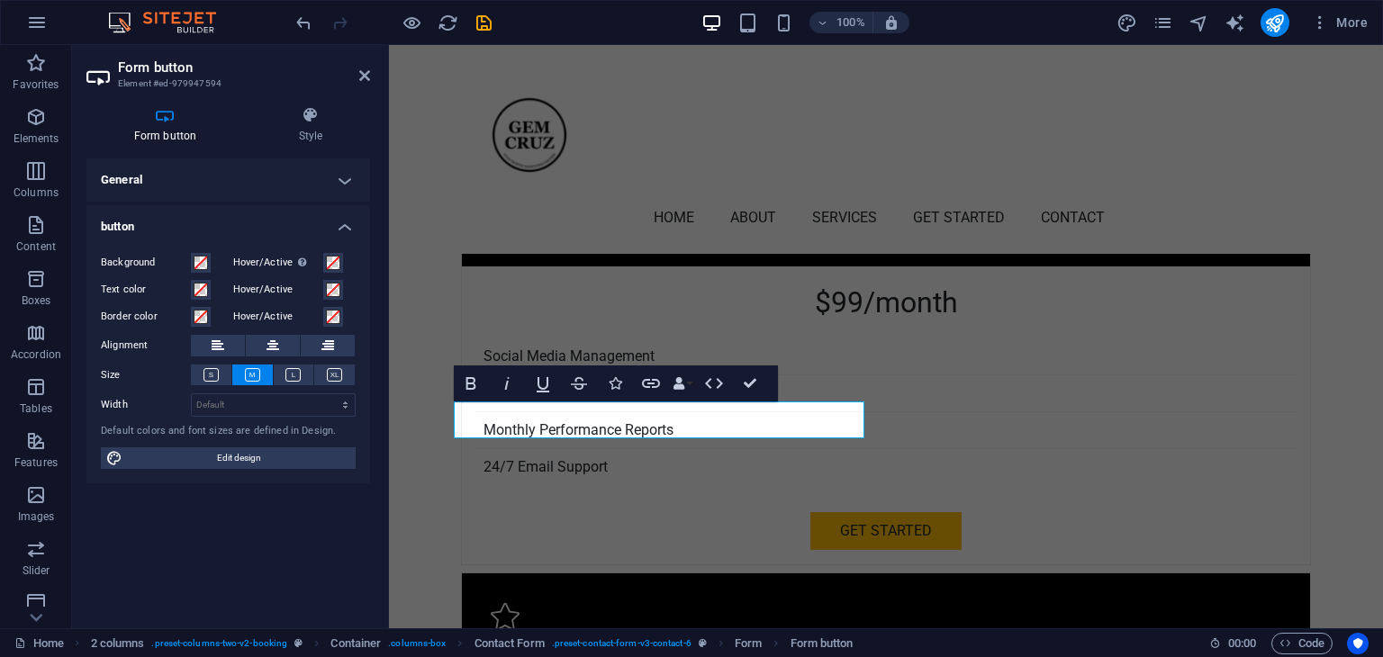
click at [342, 172] on h4 "General" at bounding box center [228, 179] width 284 height 43
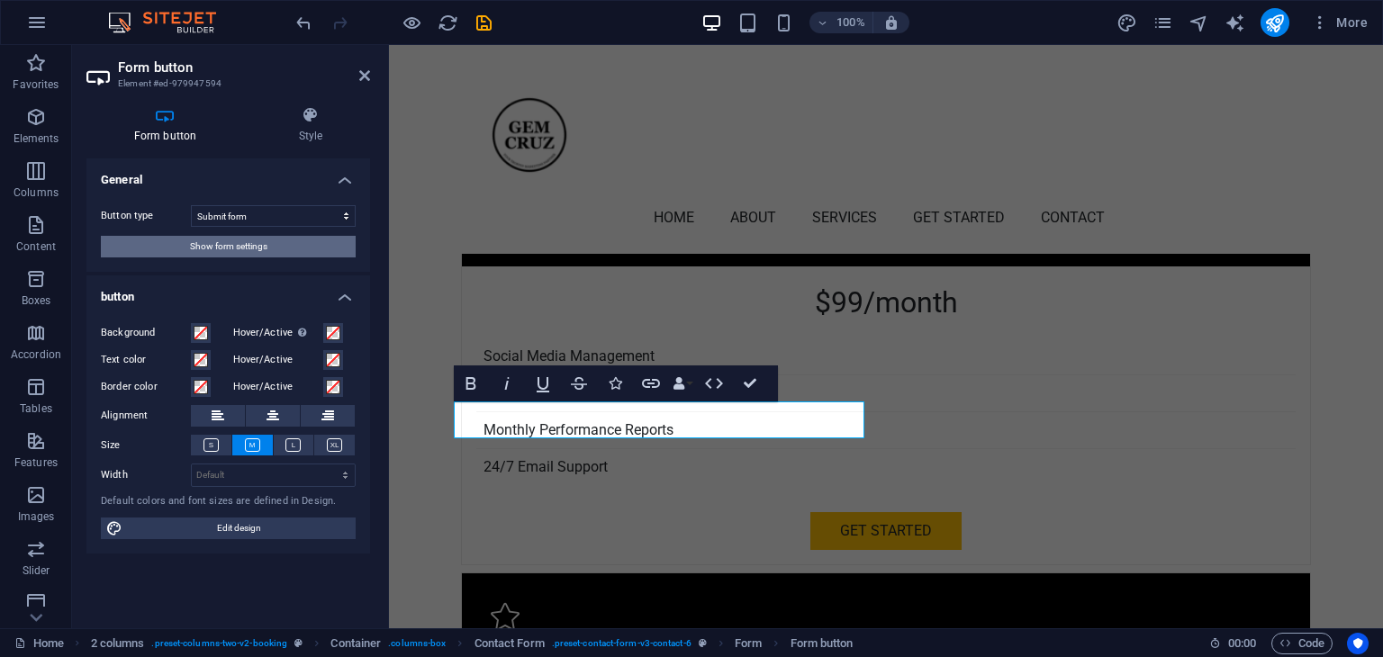
click at [214, 249] on span "Show form settings" at bounding box center [228, 247] width 77 height 22
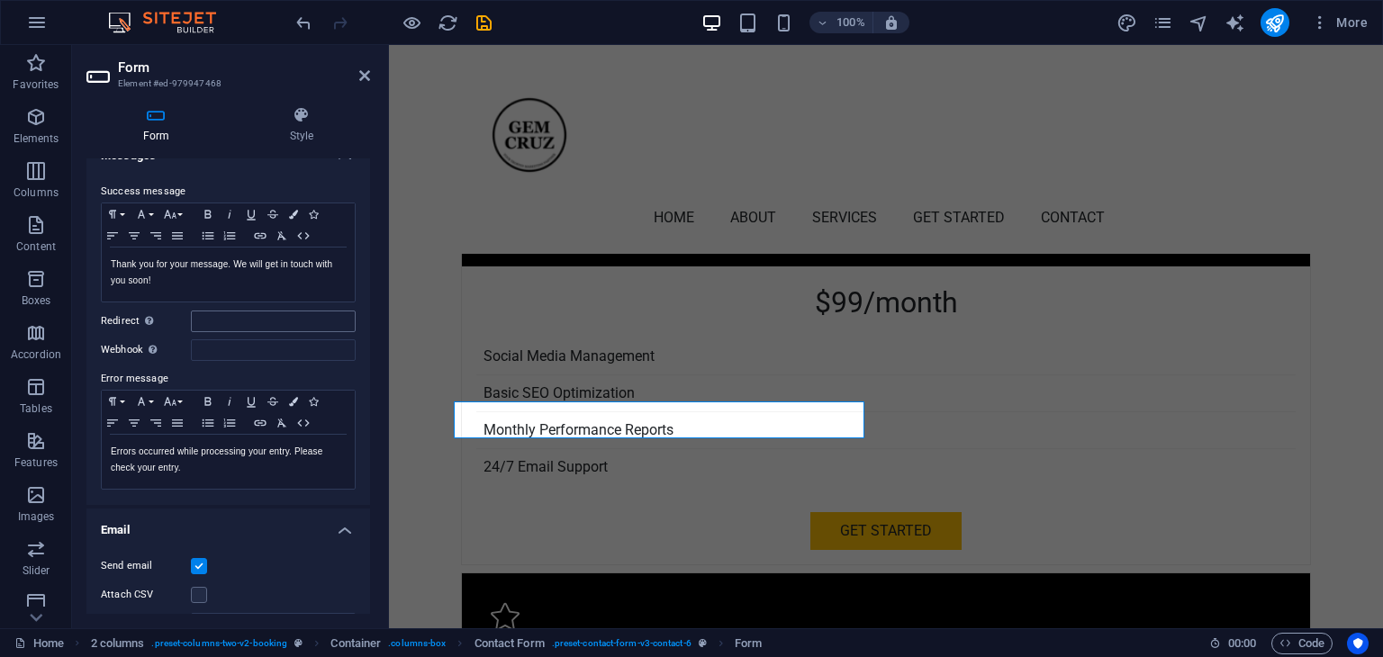
scroll to position [0, 0]
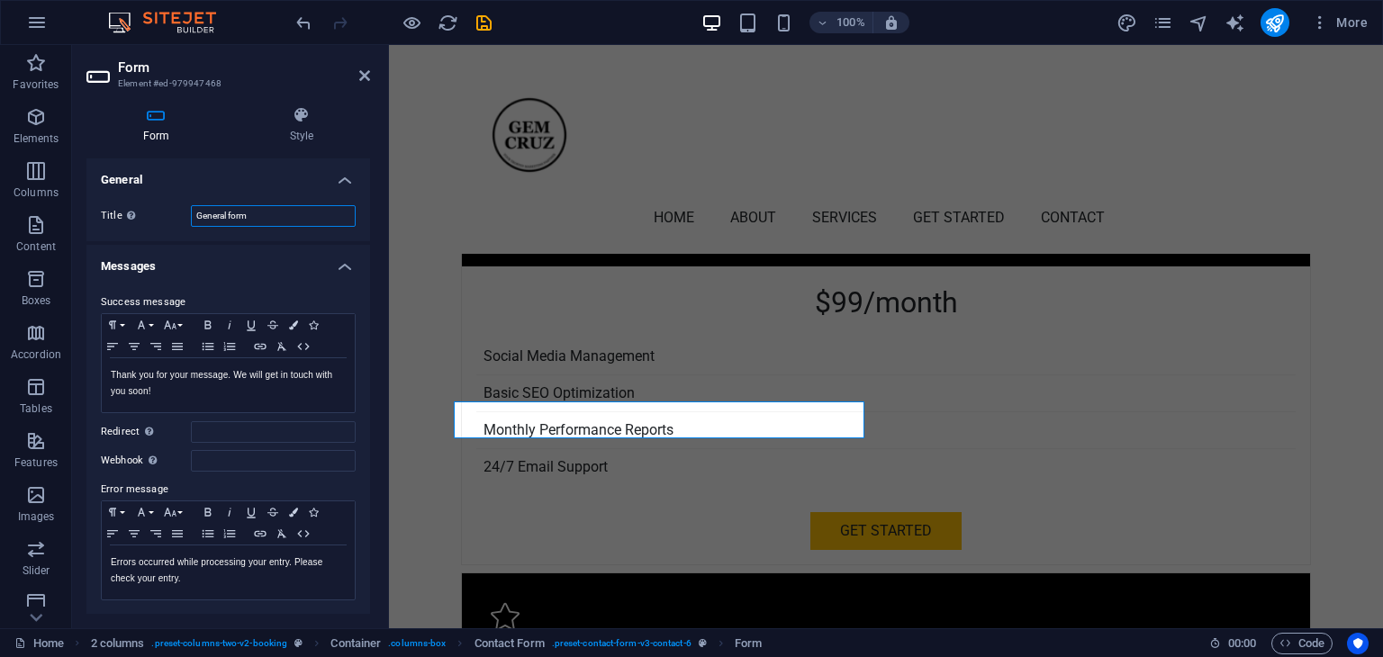
click at [285, 215] on input "General form" at bounding box center [273, 216] width 165 height 22
click at [258, 284] on div "Success message Paragraph Format Normal Heading 1 Heading 2 Heading 3 Heading 4…" at bounding box center [228, 446] width 284 height 339
click at [310, 129] on h4 "Style" at bounding box center [301, 125] width 137 height 38
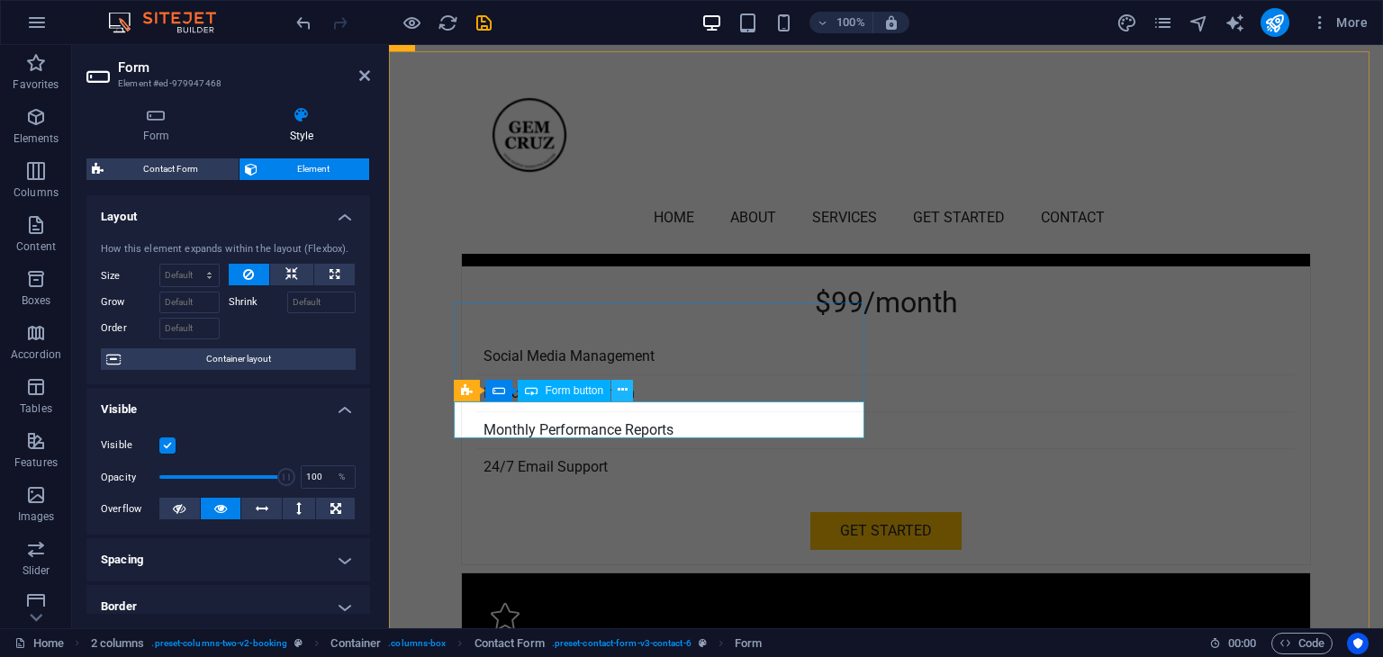
click at [625, 386] on icon at bounding box center [623, 390] width 10 height 19
click at [569, 389] on icon at bounding box center [565, 390] width 10 height 19
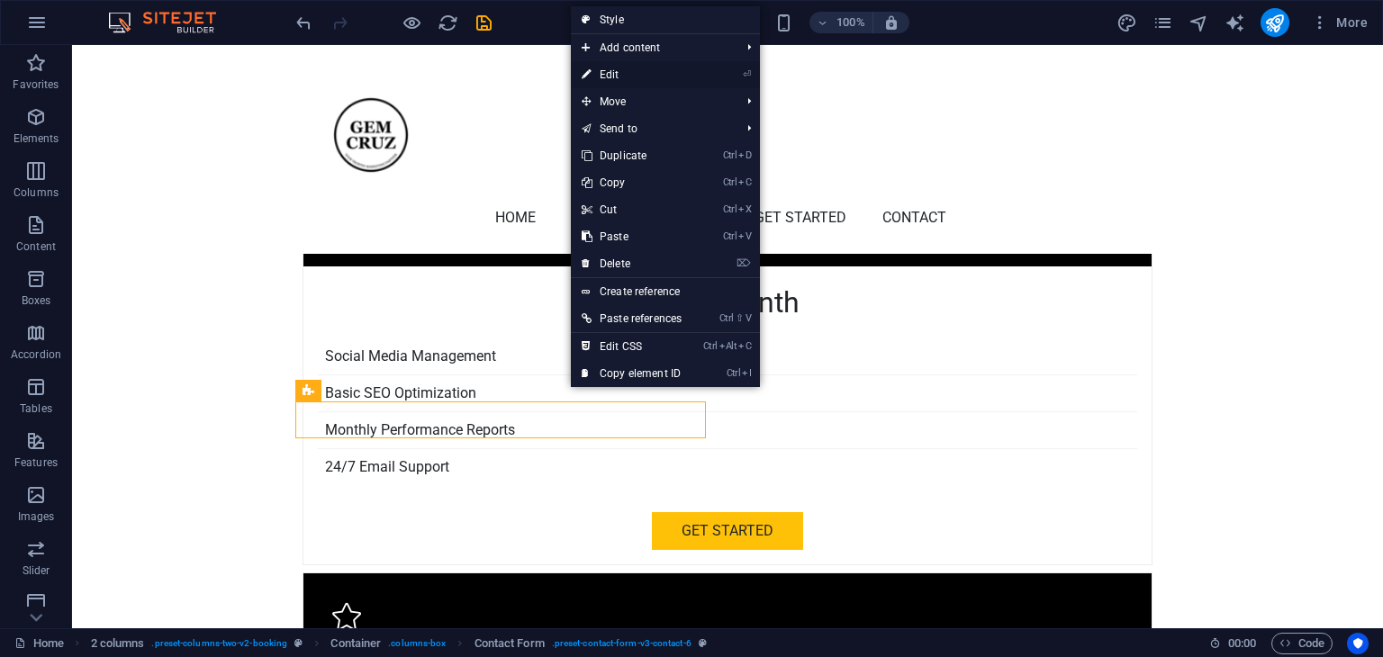
click at [614, 76] on link "⏎ Edit" at bounding box center [632, 74] width 122 height 27
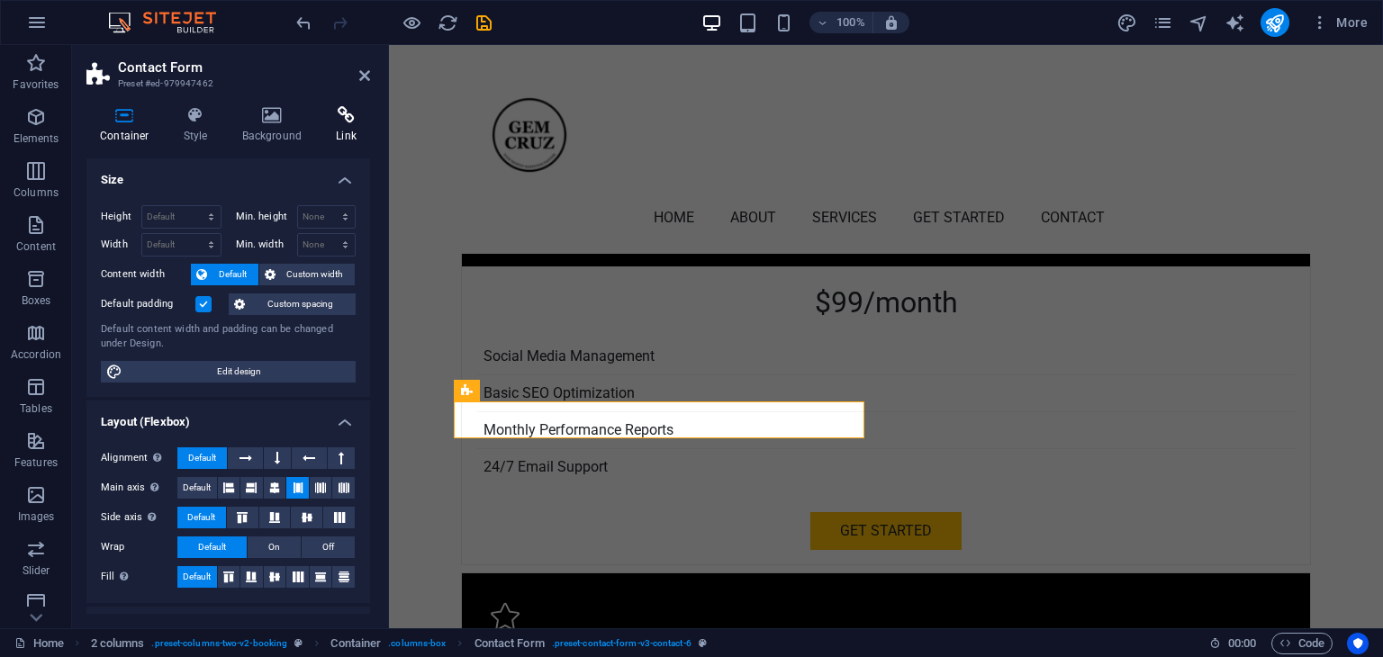
click at [355, 114] on icon at bounding box center [346, 115] width 48 height 18
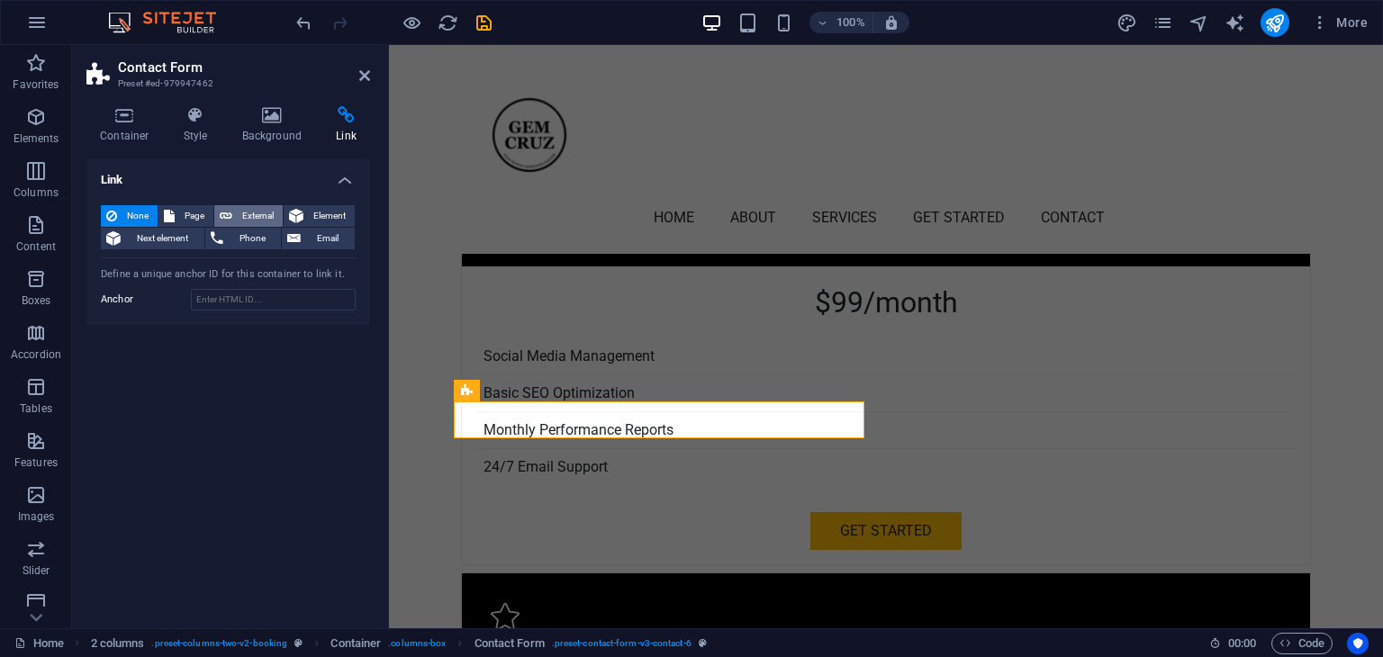
click at [241, 219] on span "External" at bounding box center [258, 216] width 40 height 22
select select "blank"
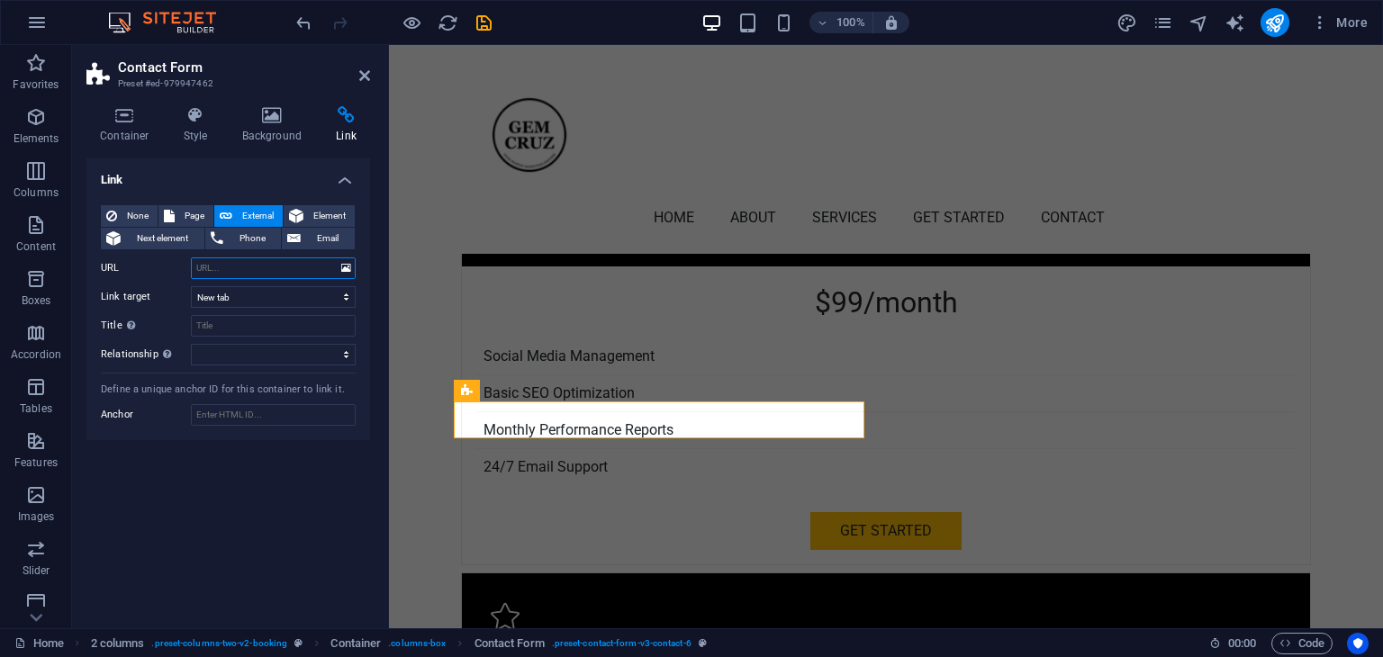
paste input "[URL][DOMAIN_NAME]"
type input "[URL][DOMAIN_NAME]"
click at [237, 325] on input "Title Additional link description, should not be the same as the link text. The…" at bounding box center [273, 326] width 165 height 22
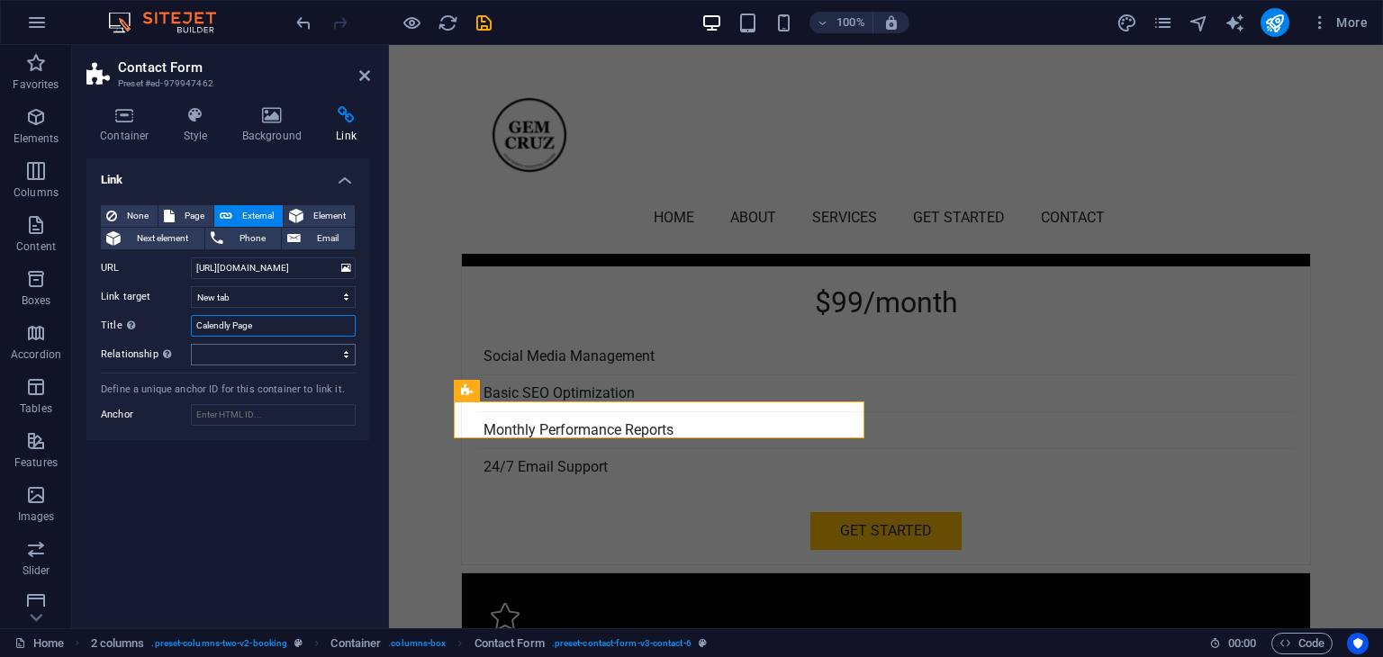
type input "Calendly Page"
click at [240, 348] on select "alternate author bookmark external help license next nofollow noreferrer noopen…" at bounding box center [273, 355] width 165 height 22
select select "external"
click at [191, 344] on select "alternate author bookmark external help license next nofollow noreferrer noopen…" at bounding box center [273, 355] width 165 height 22
drag, startPoint x: 194, startPoint y: 127, endPoint x: 173, endPoint y: 126, distance: 21.6
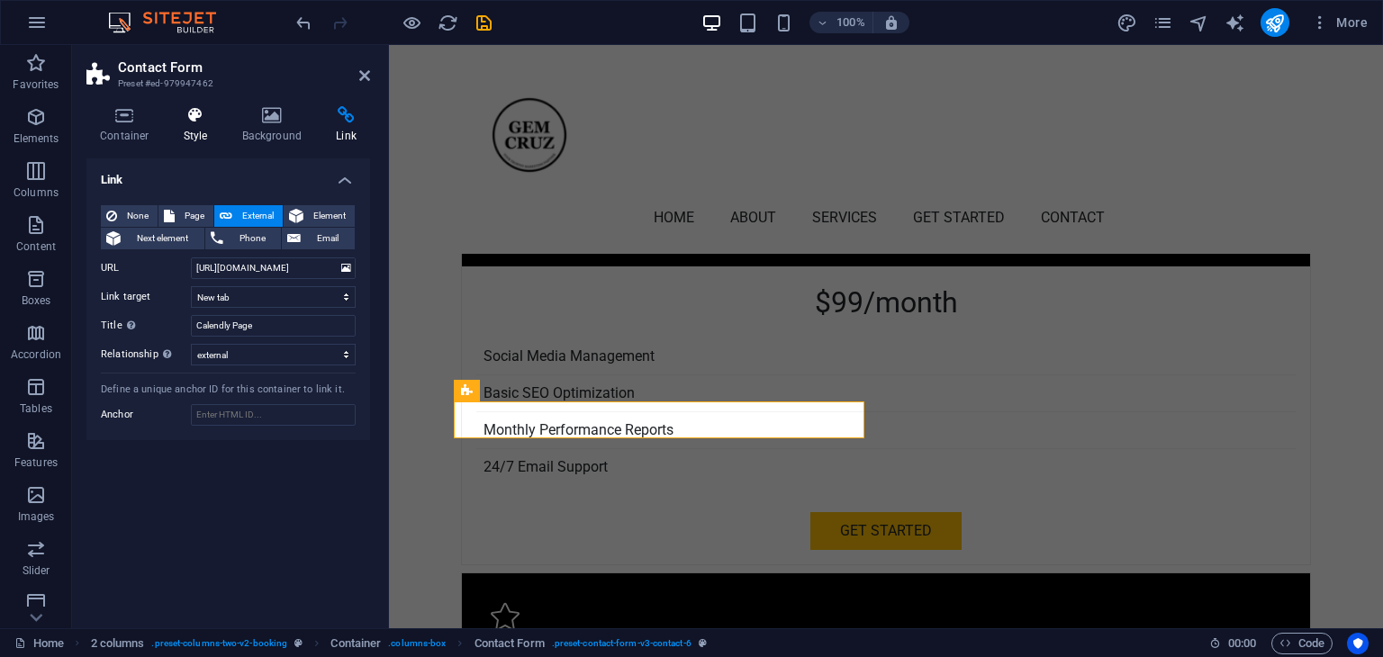
click at [194, 126] on h4 "Style" at bounding box center [199, 125] width 59 height 38
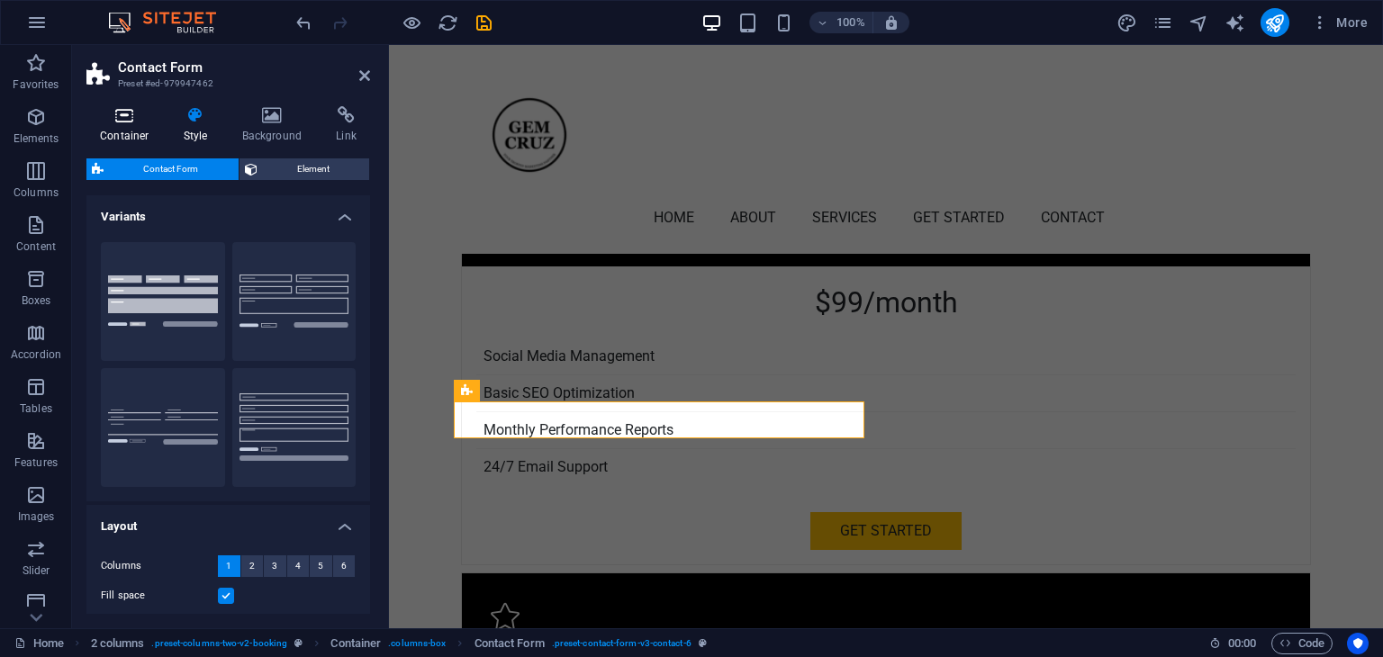
click at [132, 125] on h4 "Container" at bounding box center [128, 125] width 84 height 38
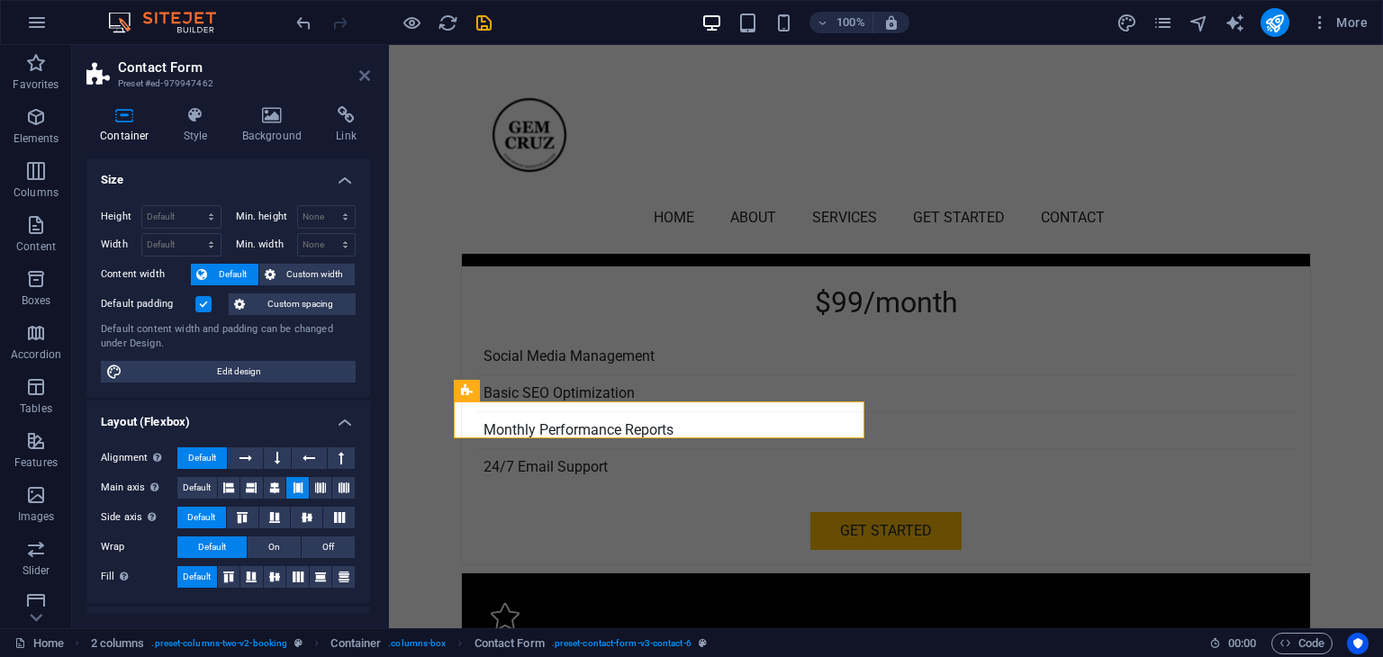
click at [367, 73] on icon at bounding box center [364, 75] width 11 height 14
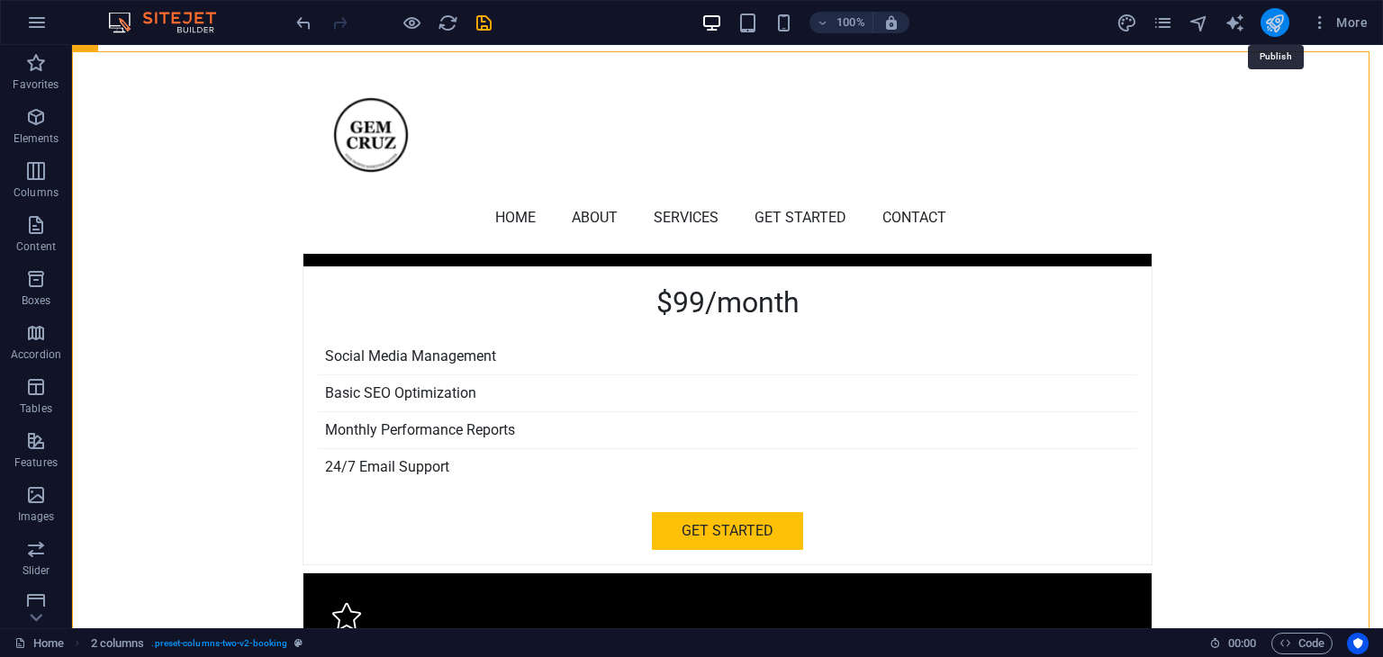
click at [1269, 20] on icon "publish" at bounding box center [1274, 23] width 21 height 21
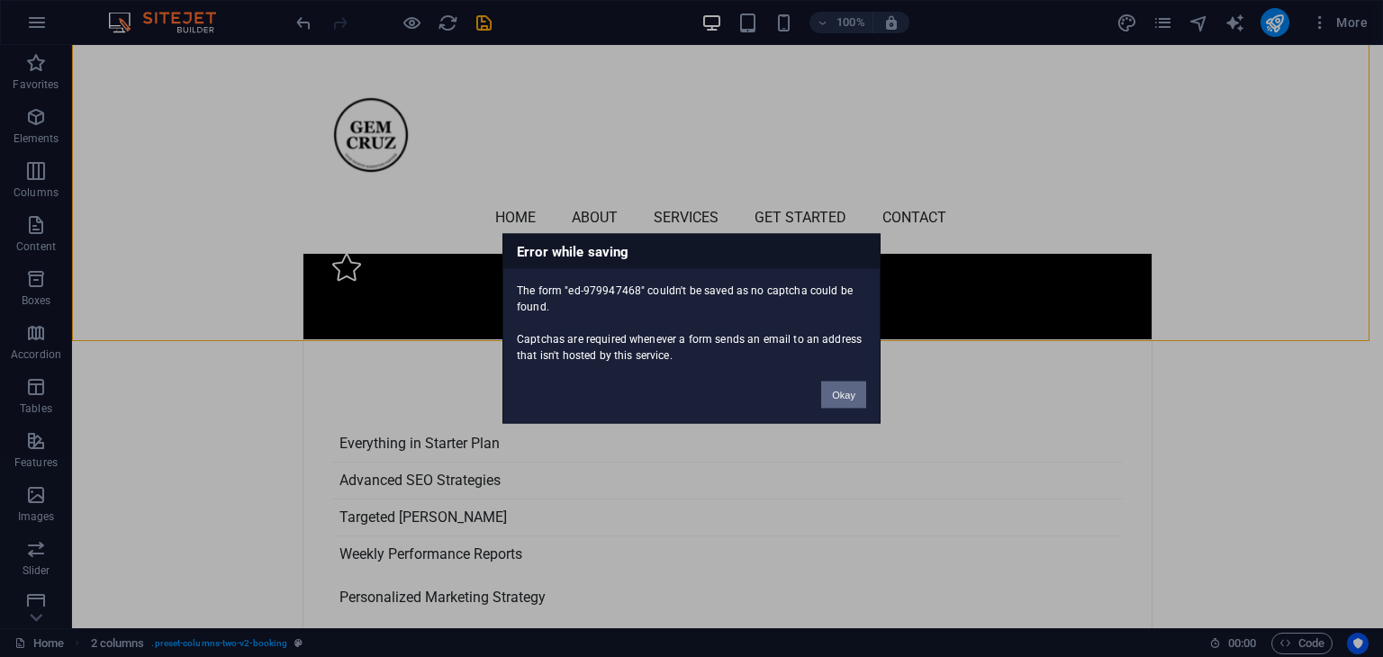
click at [839, 395] on button "Okay" at bounding box center [843, 395] width 45 height 27
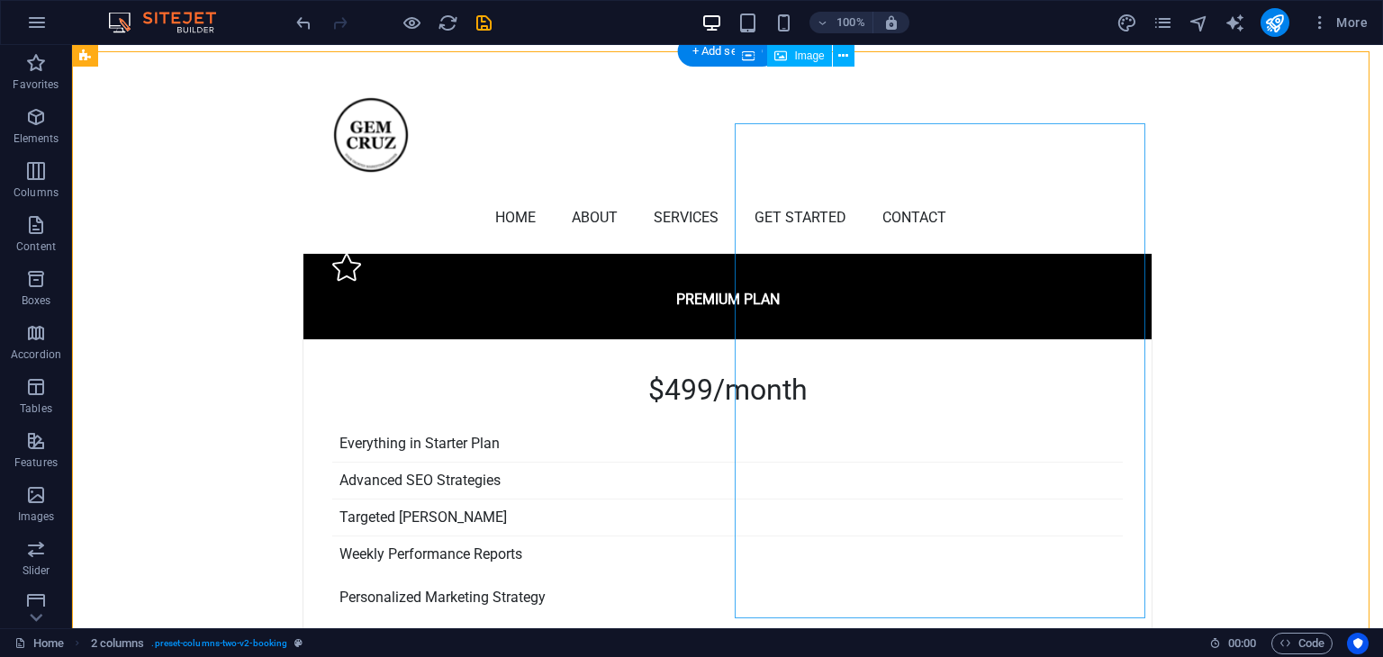
scroll to position [4289, 0]
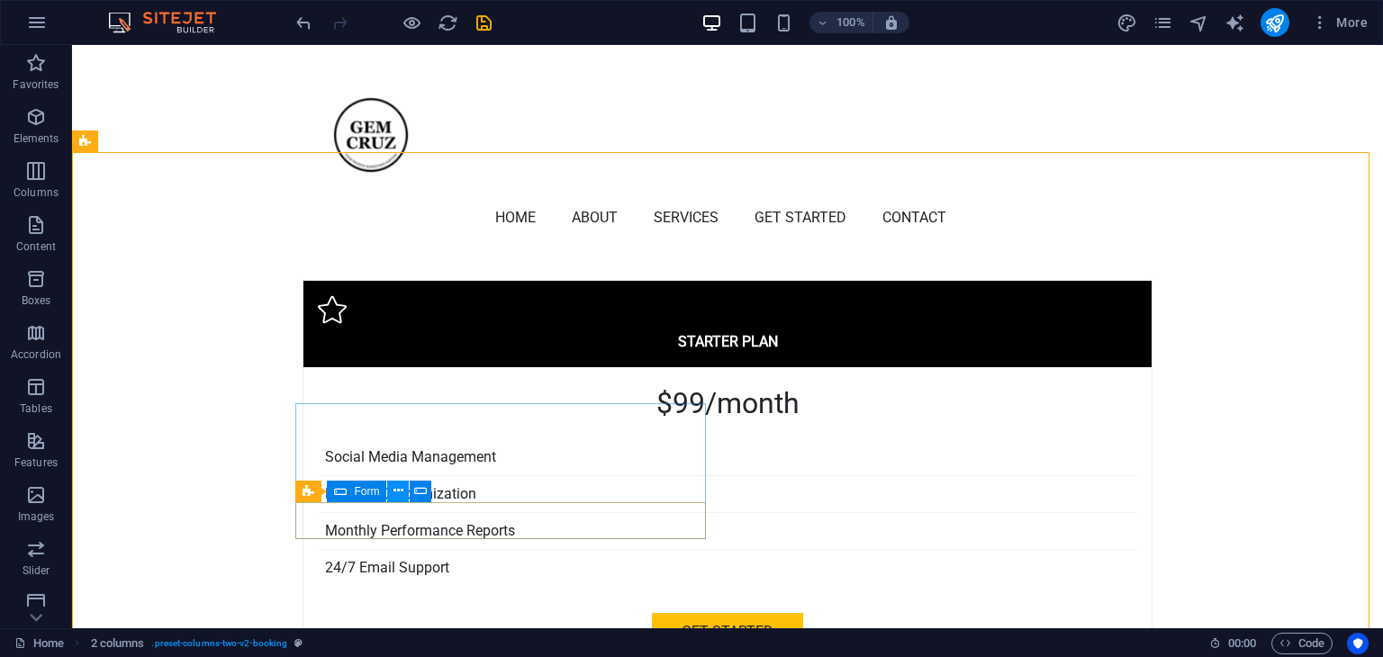
click at [400, 491] on icon at bounding box center [398, 491] width 10 height 19
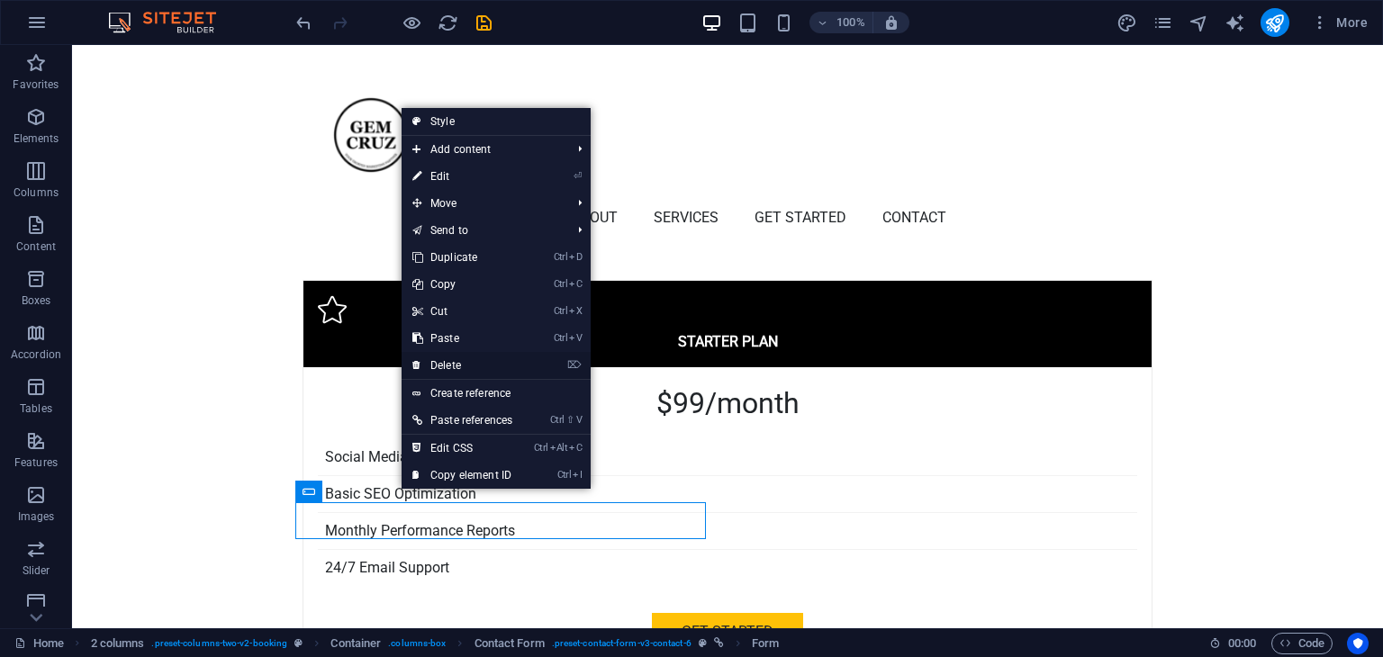
click at [469, 357] on link "⌦ Delete" at bounding box center [463, 365] width 122 height 27
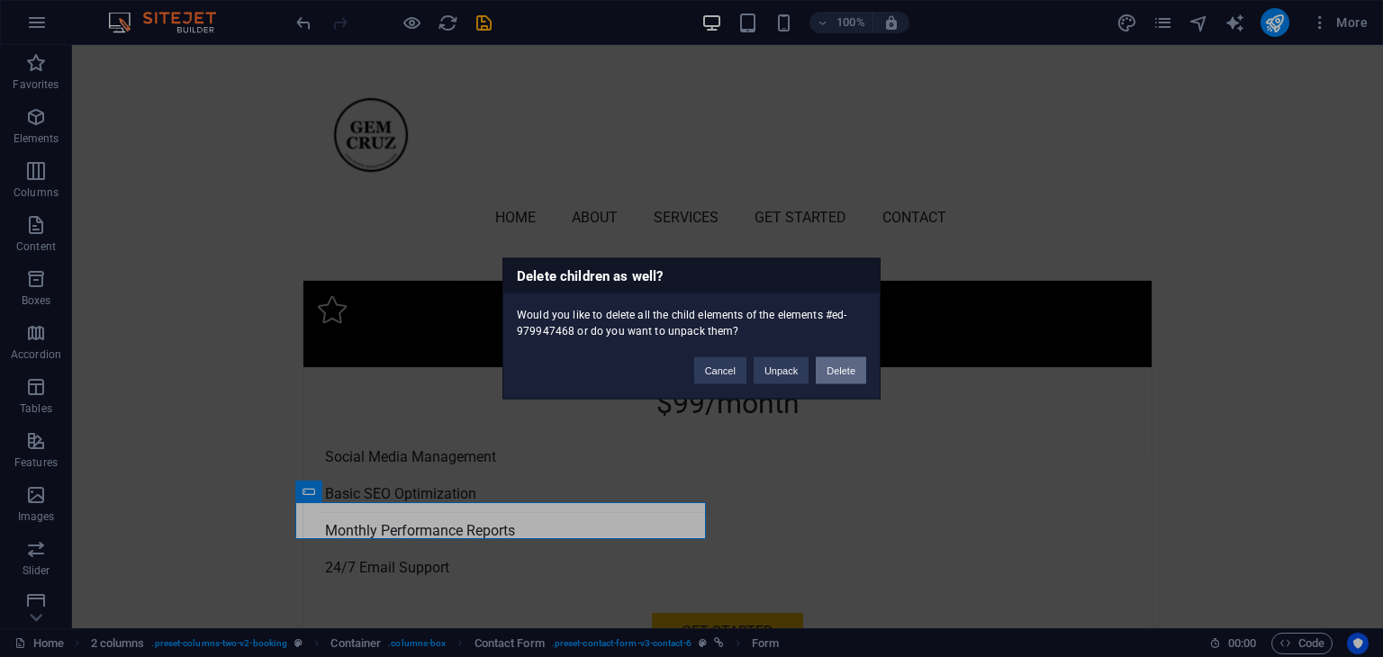
click at [838, 368] on button "Delete" at bounding box center [841, 370] width 50 height 27
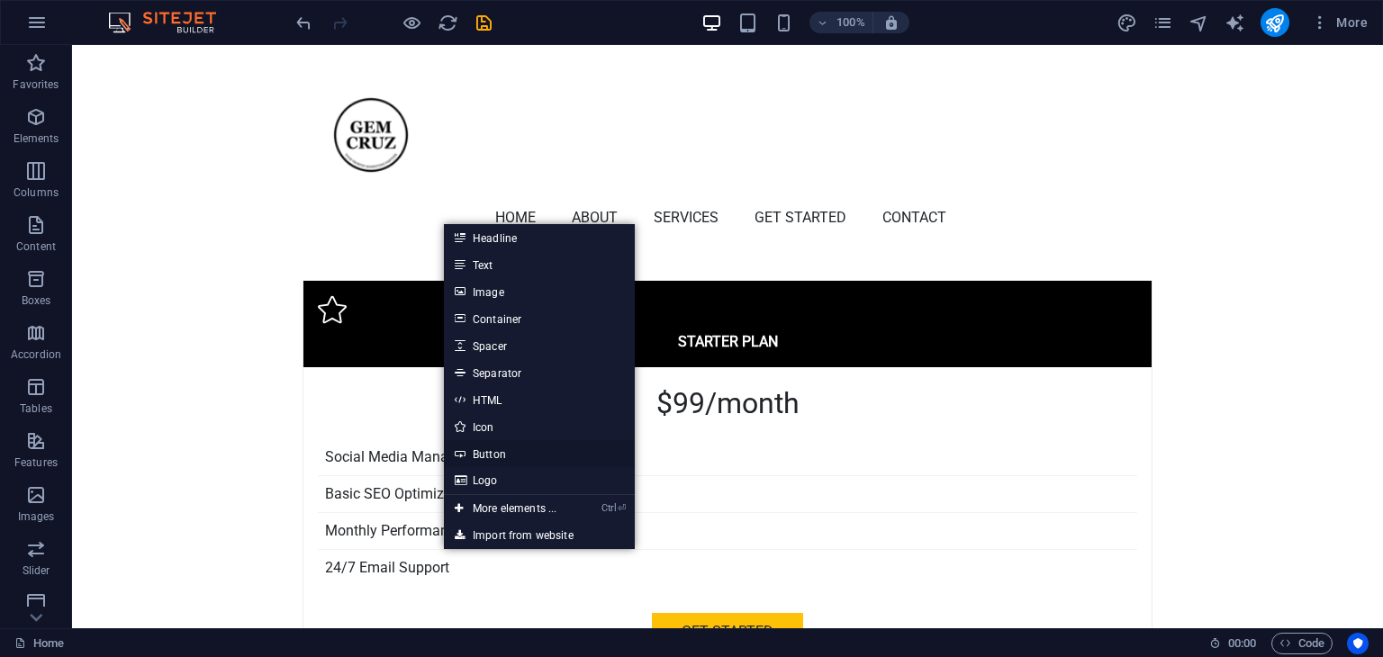
click at [487, 454] on link "Button" at bounding box center [539, 453] width 191 height 27
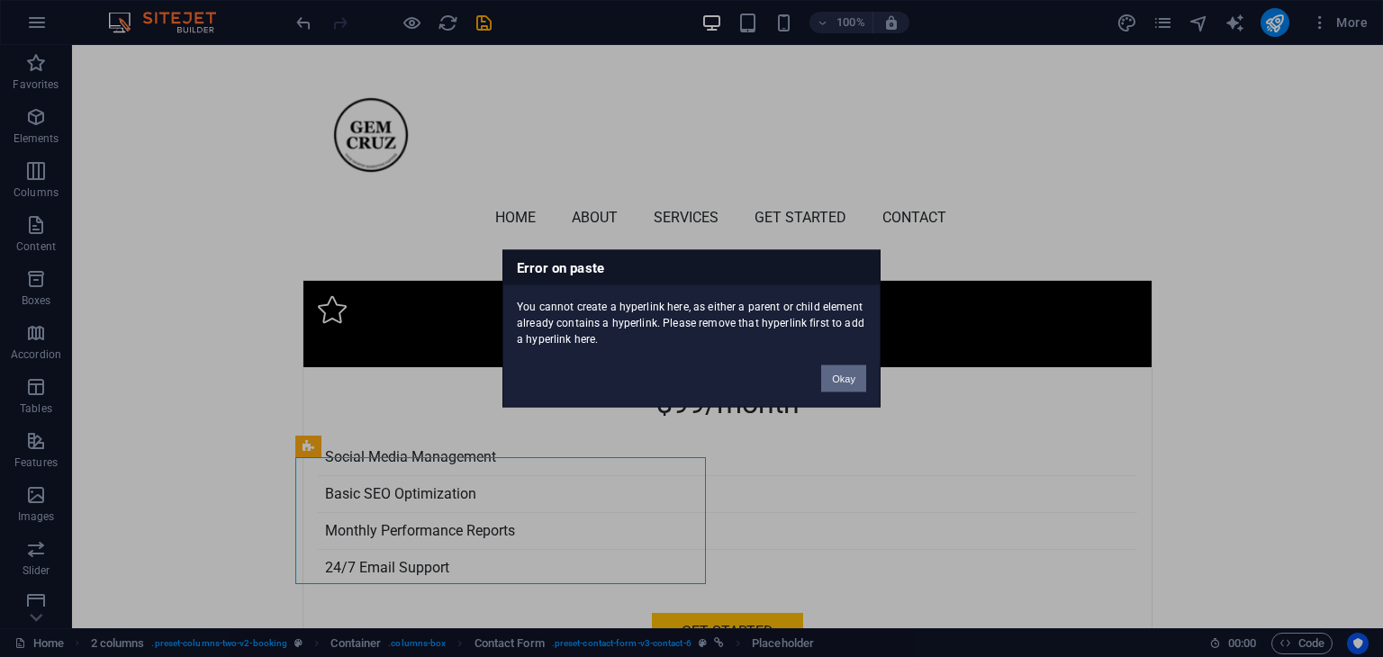
click at [847, 374] on button "Okay" at bounding box center [843, 379] width 45 height 27
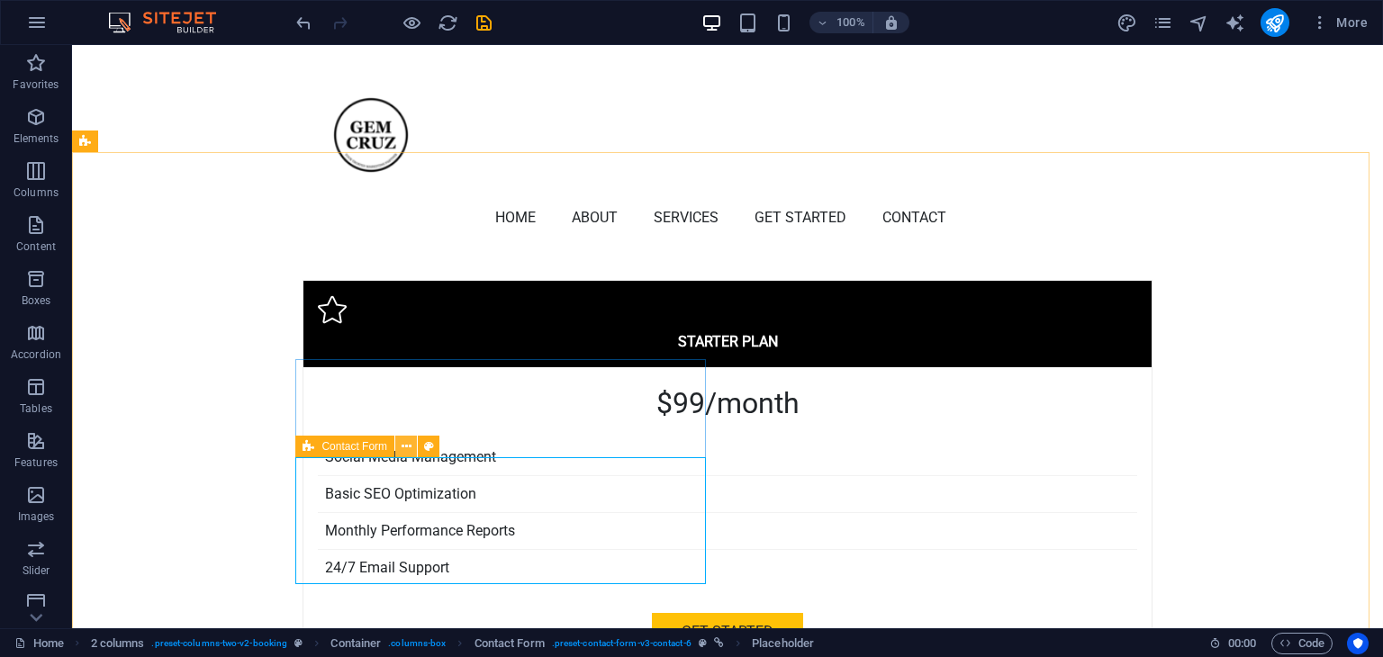
click at [411, 444] on button at bounding box center [406, 447] width 22 height 22
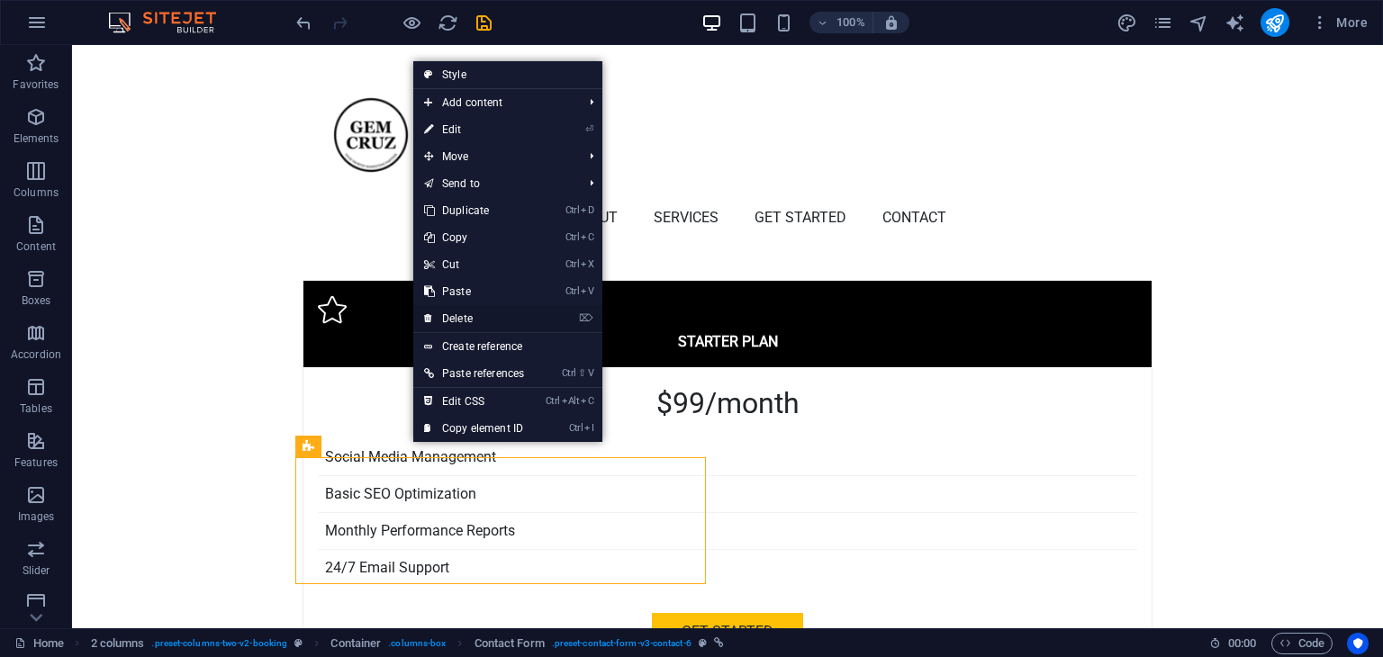
click at [460, 316] on link "⌦ Delete" at bounding box center [474, 318] width 122 height 27
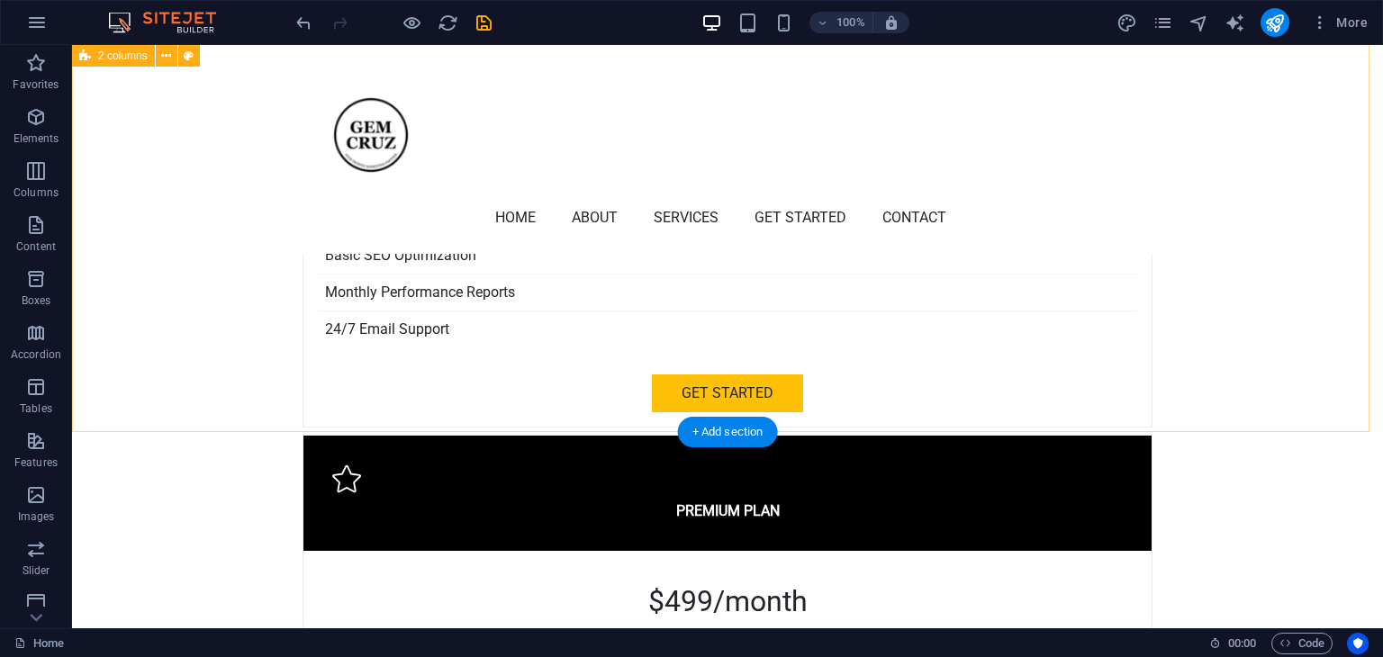
scroll to position [4470, 0]
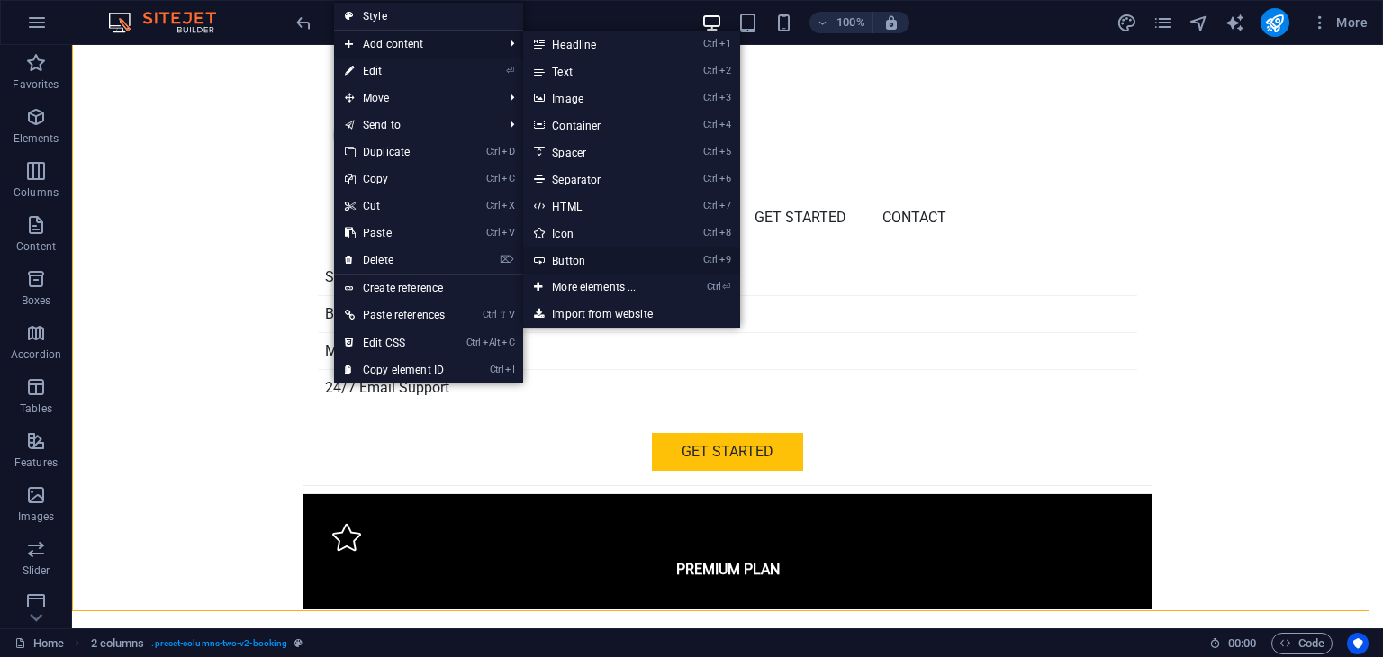
click at [565, 263] on link "Ctrl 9 Button" at bounding box center [597, 260] width 149 height 27
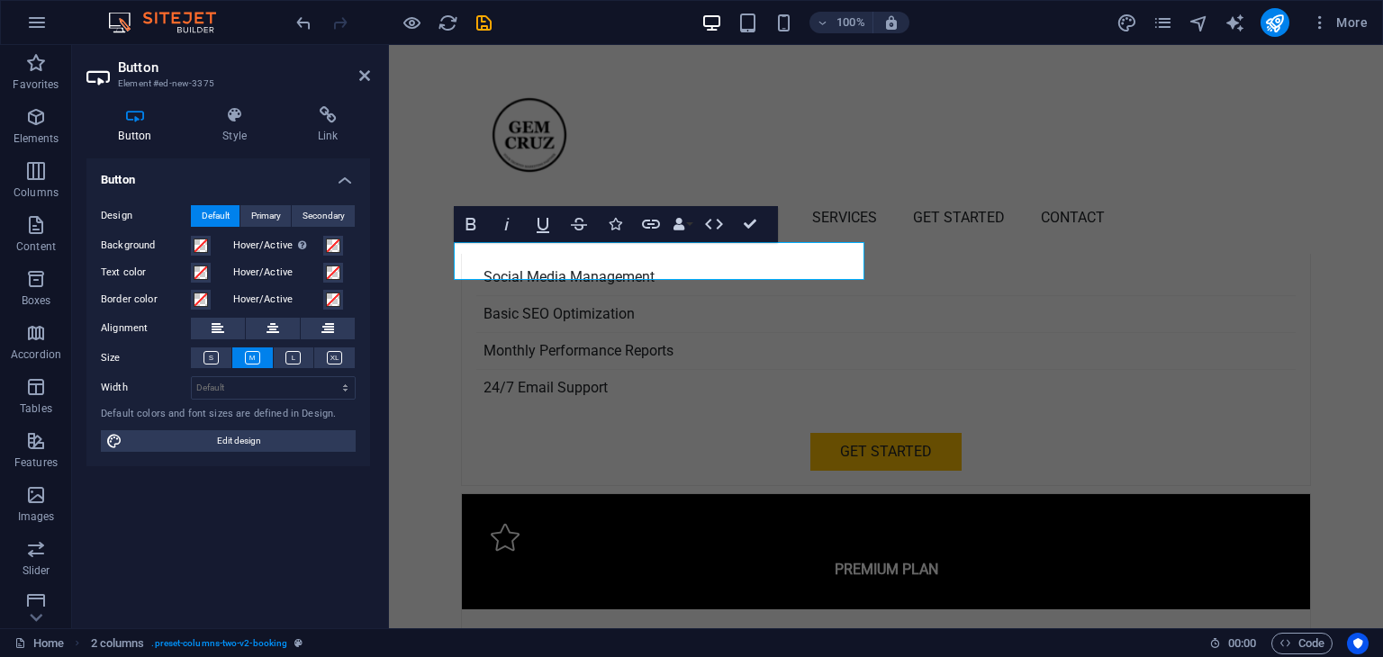
scroll to position [4451, 0]
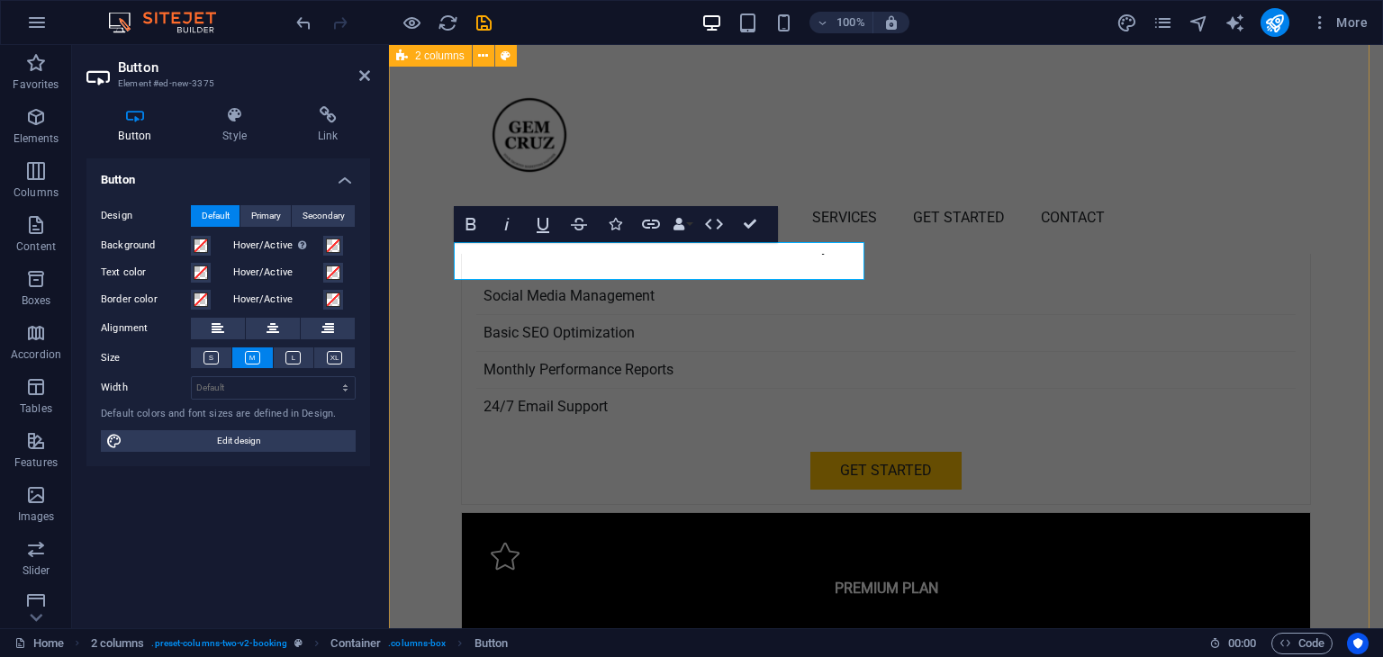
drag, startPoint x: 676, startPoint y: 257, endPoint x: 665, endPoint y: 424, distance: 167.8
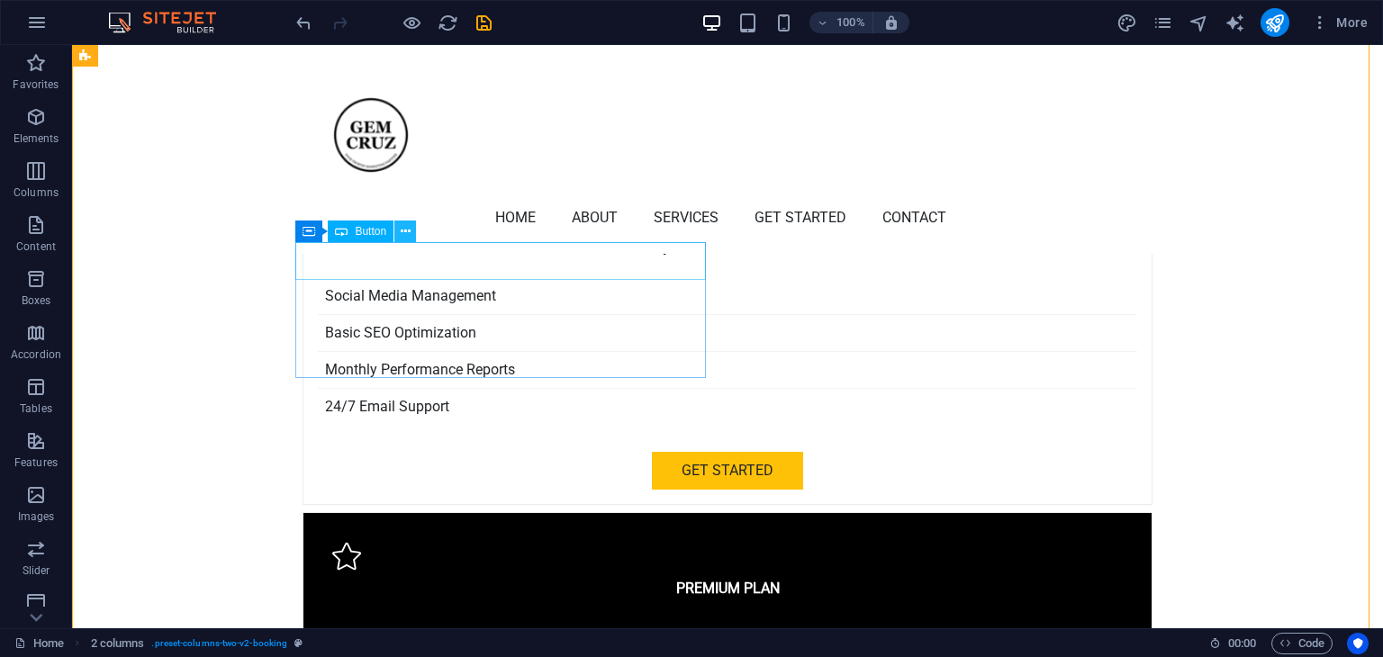
click at [410, 226] on icon at bounding box center [406, 231] width 10 height 19
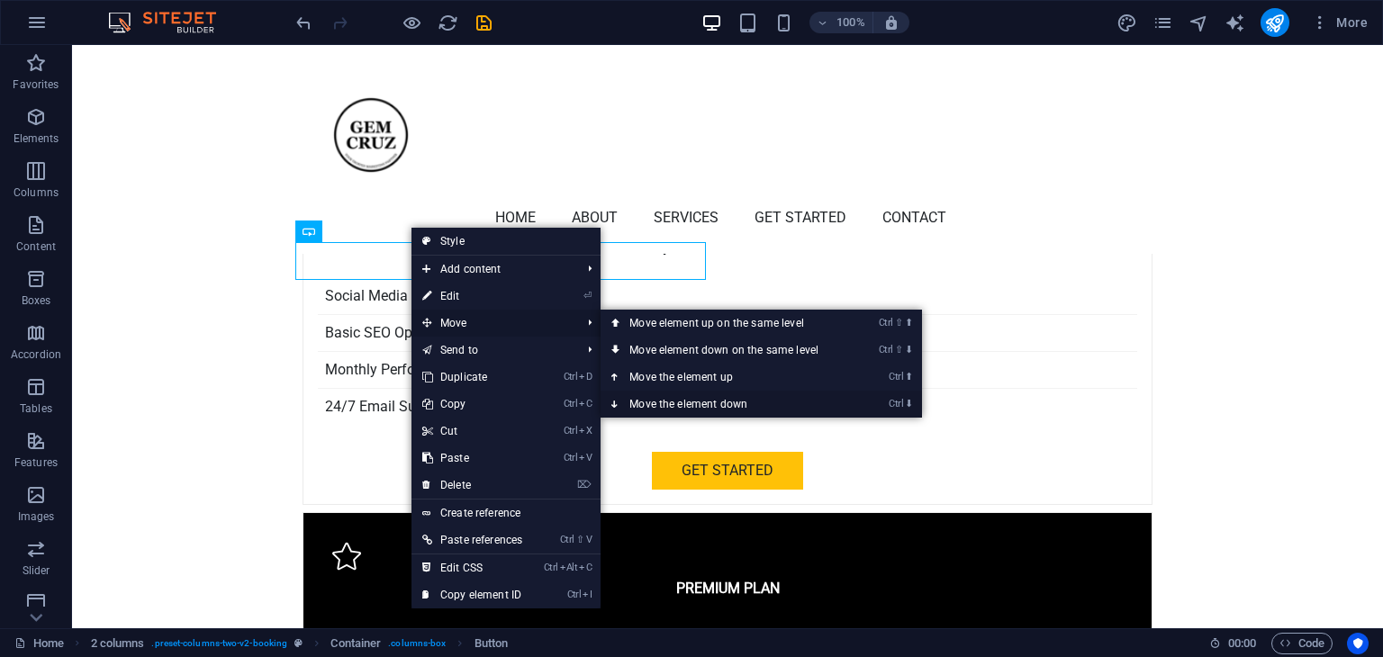
click at [685, 404] on link "Ctrl ⬇ Move the element down" at bounding box center [728, 404] width 254 height 27
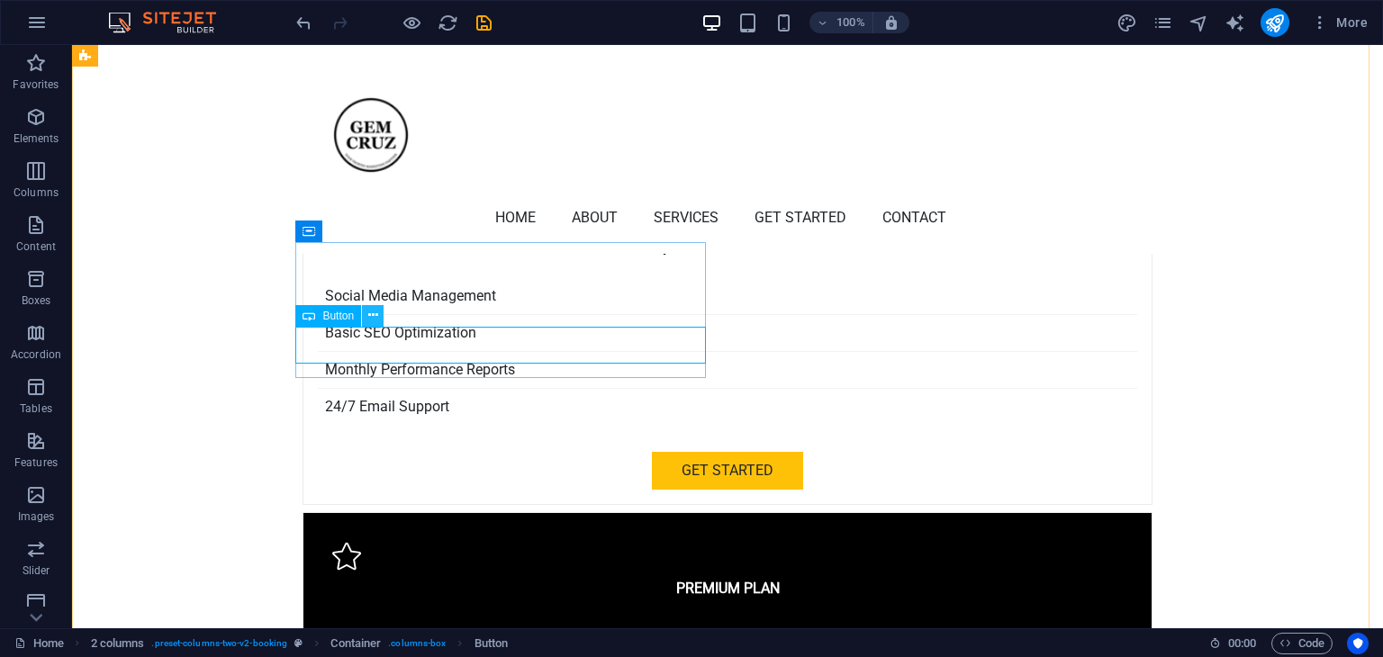
click at [369, 311] on icon at bounding box center [373, 315] width 10 height 19
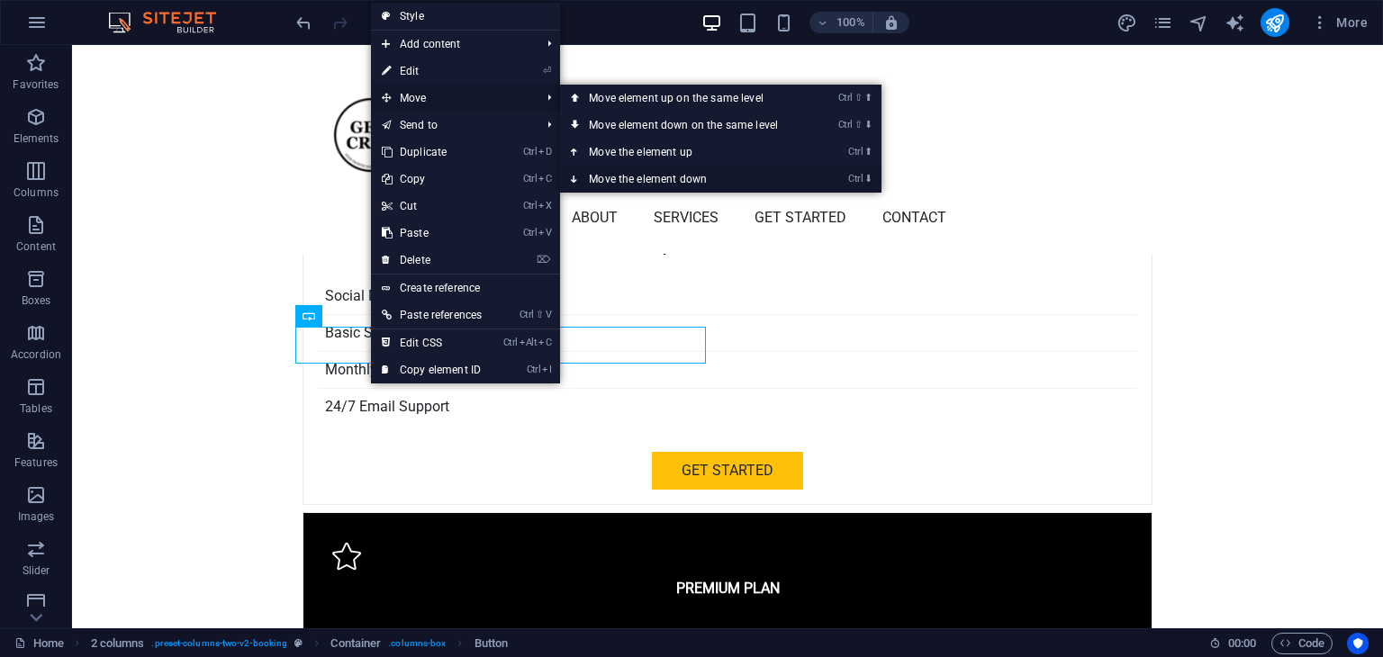
click at [627, 181] on link "Ctrl ⬇ Move the element down" at bounding box center [687, 179] width 254 height 27
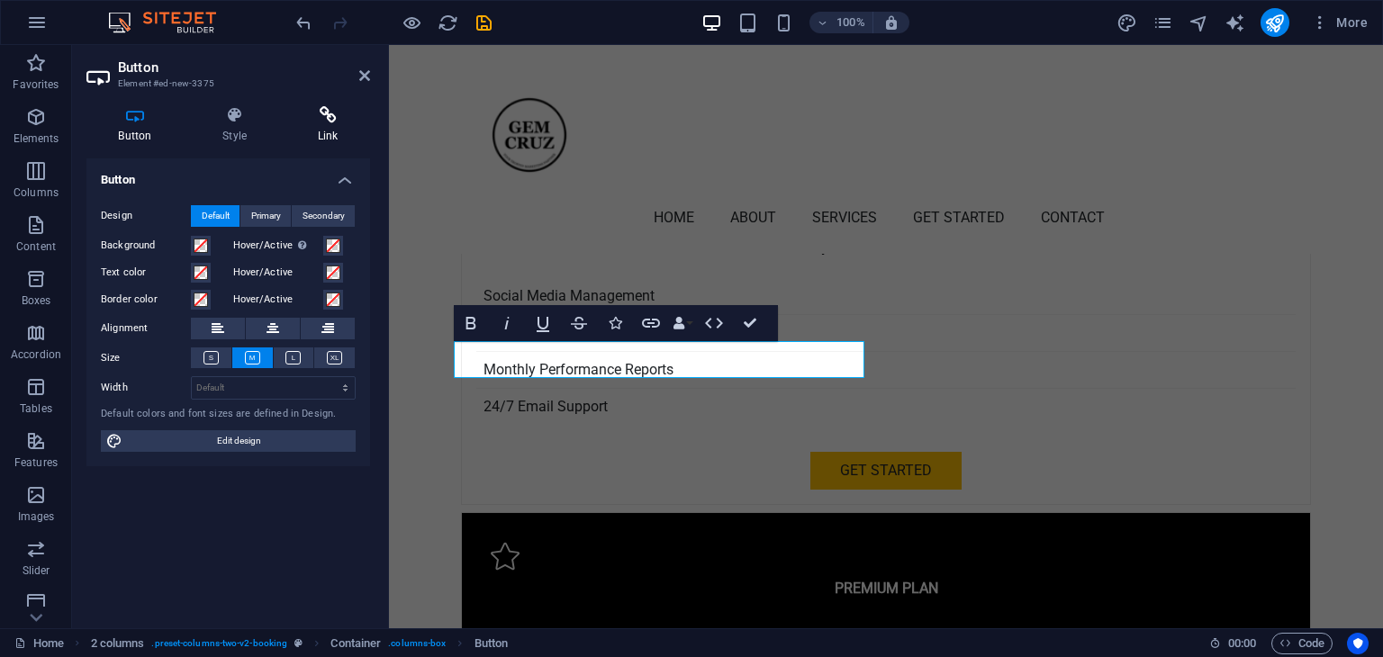
click at [335, 122] on icon at bounding box center [327, 115] width 85 height 18
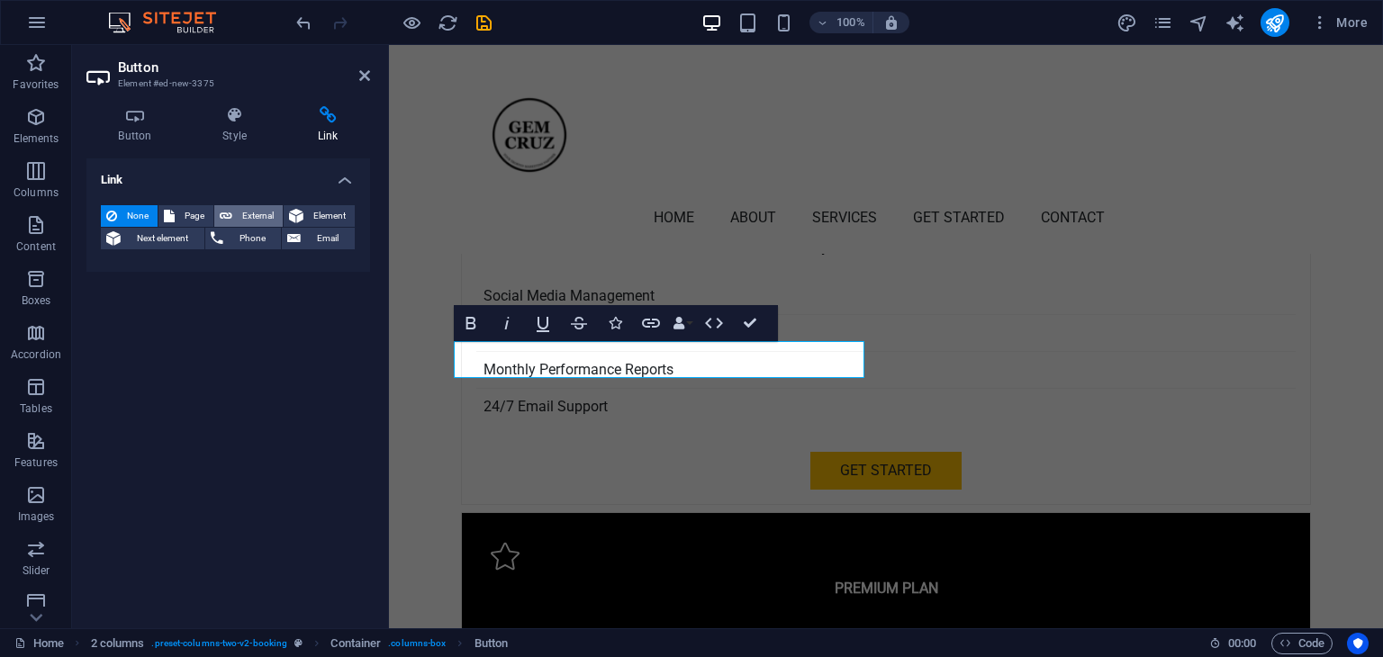
click at [259, 207] on span "External" at bounding box center [258, 216] width 40 height 22
select select "blank"
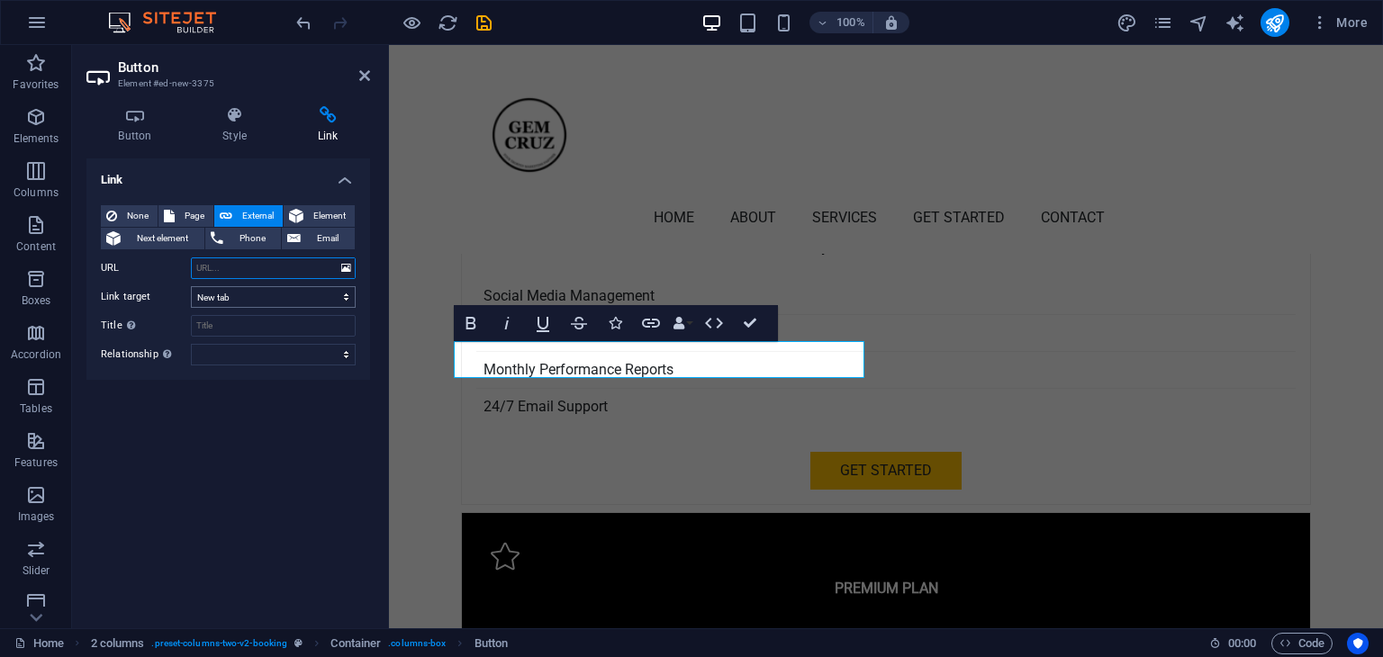
paste input "[URL][DOMAIN_NAME]"
type input "[URL][DOMAIN_NAME]"
click at [256, 294] on select "New tab Same tab Overlay" at bounding box center [273, 297] width 165 height 22
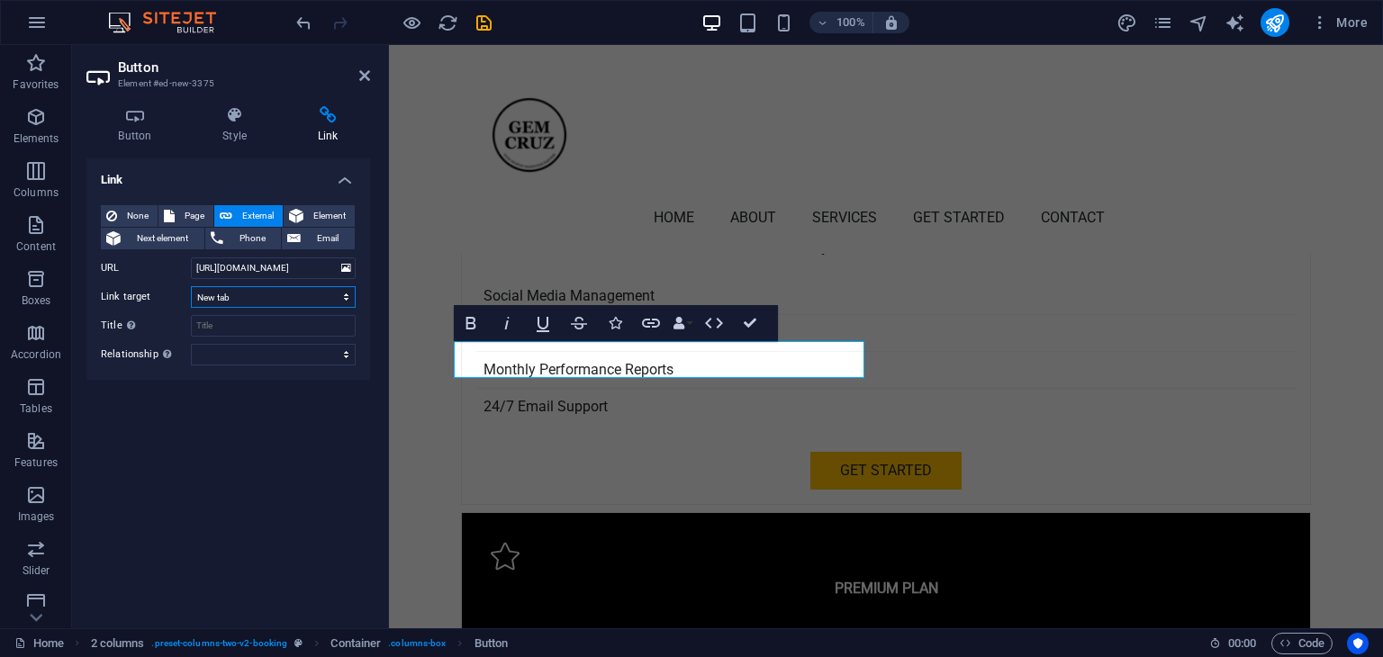
click at [191, 286] on select "New tab Same tab Overlay" at bounding box center [273, 297] width 165 height 22
click at [249, 323] on input "Title Additional link description, should not be the same as the link text. The…" at bounding box center [273, 326] width 165 height 22
type input "Calendly Page"
click at [270, 352] on select "alternate author bookmark external help license next nofollow noreferrer noopen…" at bounding box center [273, 355] width 165 height 22
select select "external"
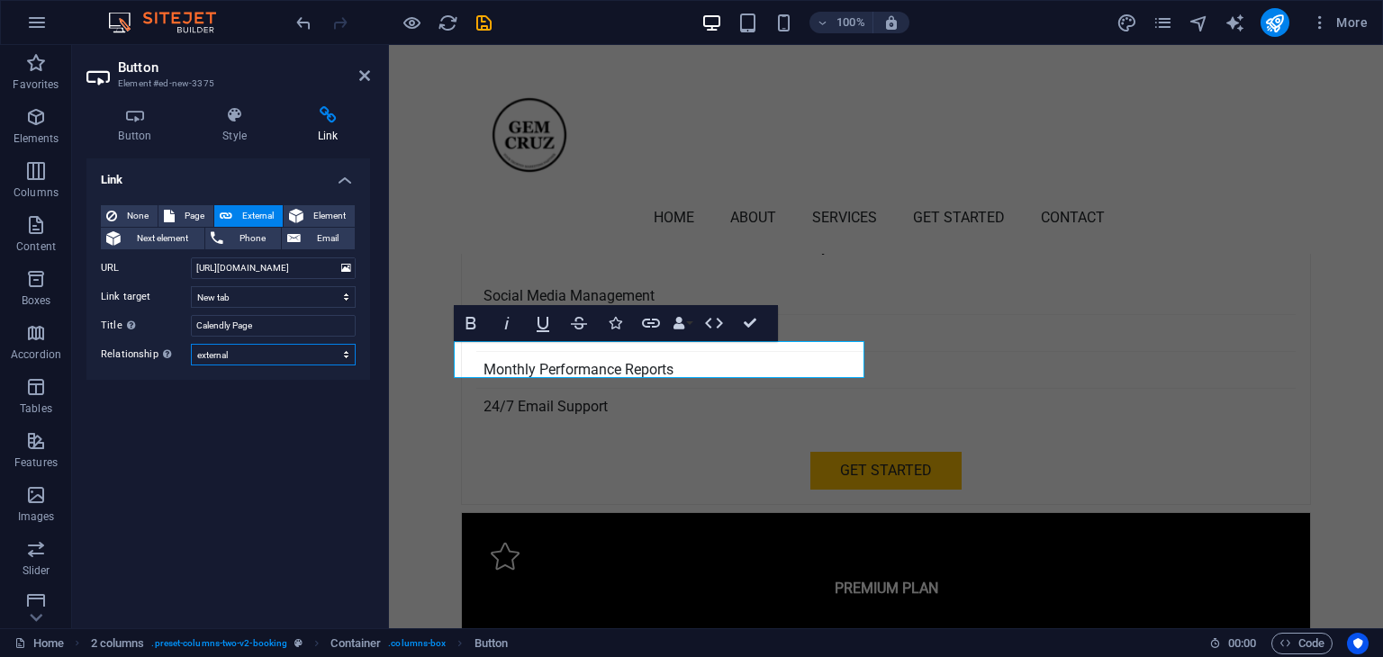
click at [191, 344] on select "alternate author bookmark external help license next nofollow noreferrer noopen…" at bounding box center [273, 355] width 165 height 22
click at [239, 118] on icon at bounding box center [235, 115] width 88 height 18
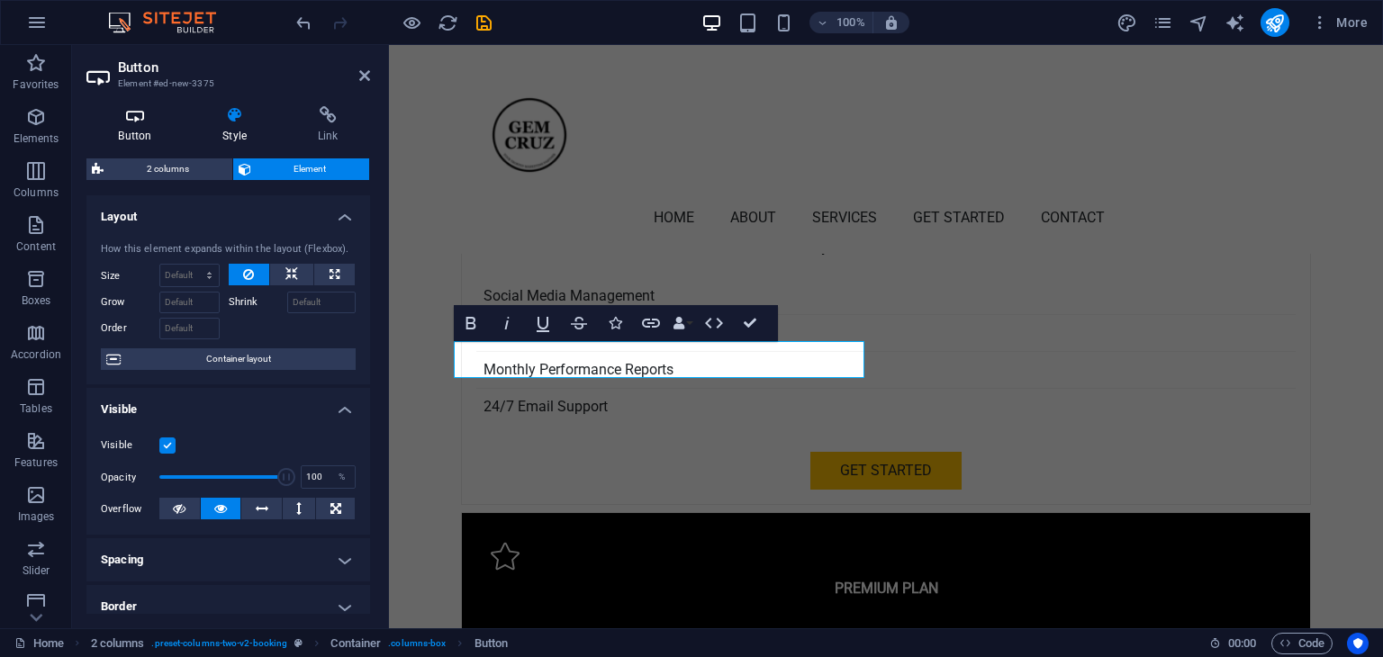
click at [141, 119] on icon at bounding box center [134, 115] width 97 height 18
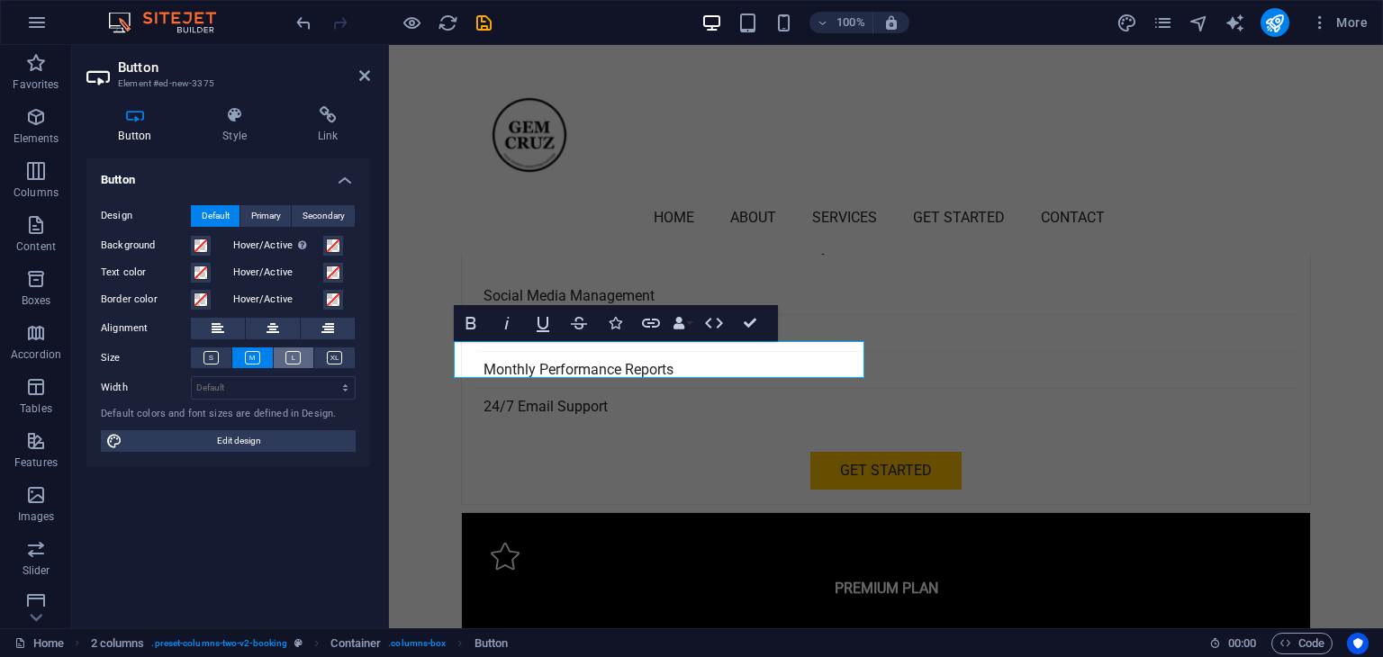
click at [290, 362] on icon at bounding box center [292, 358] width 15 height 14
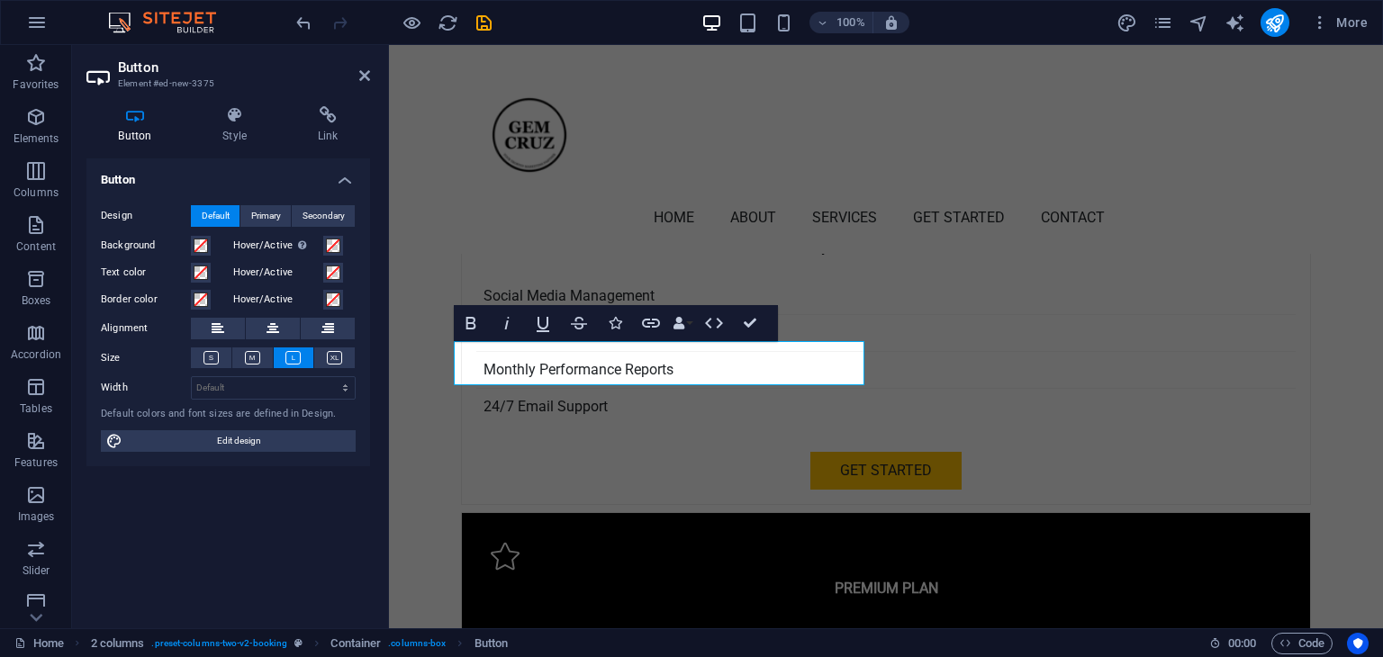
scroll to position [4447, 0]
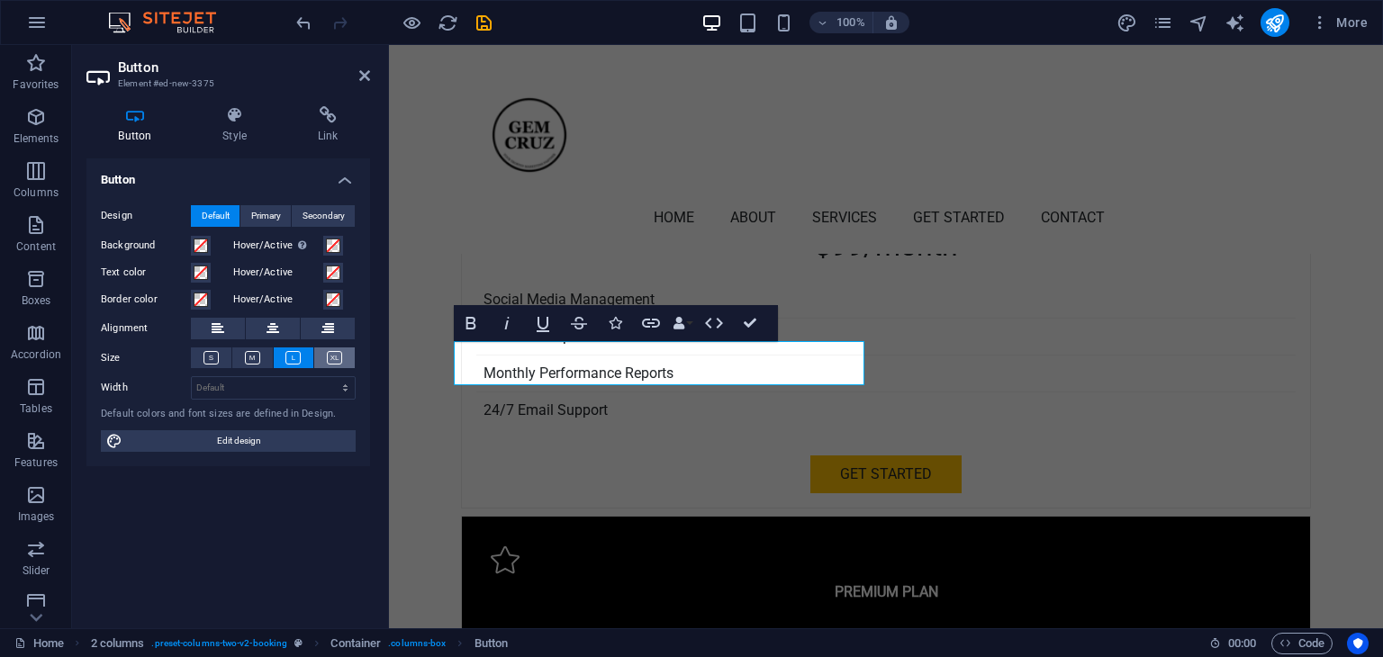
click at [331, 351] on icon at bounding box center [334, 358] width 15 height 14
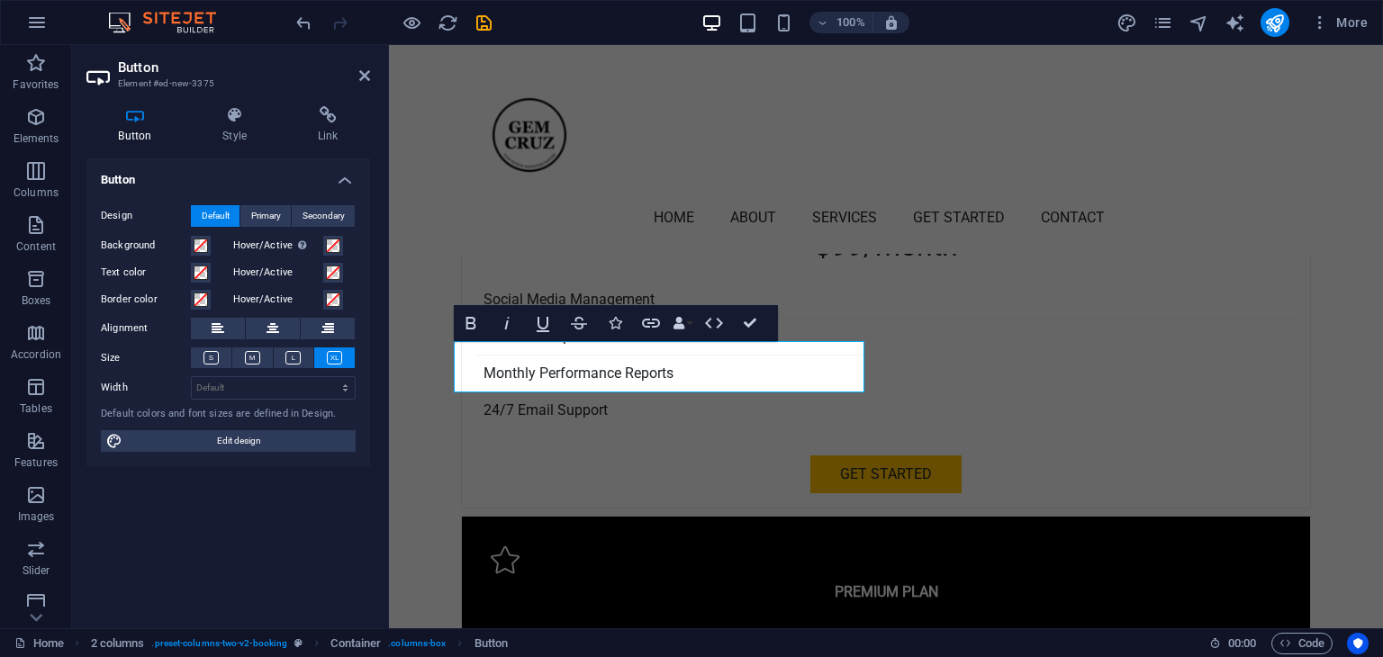
scroll to position [4443, 0]
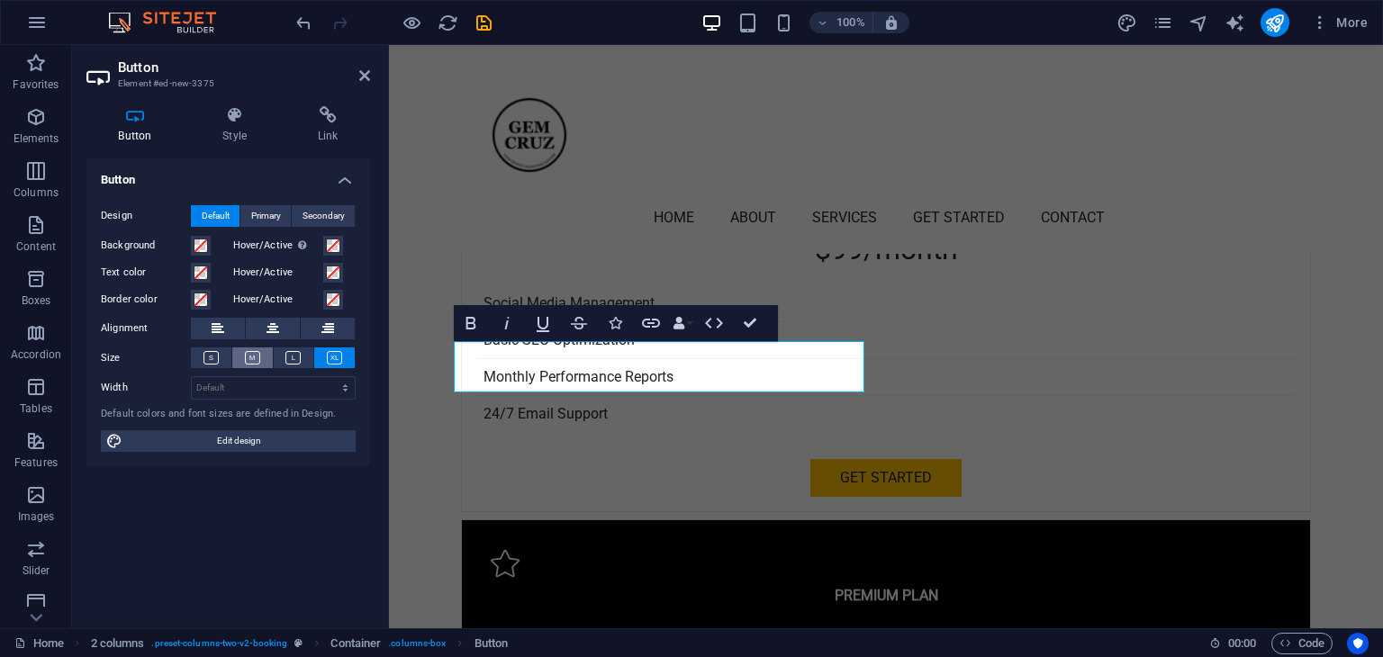
click at [260, 356] on button at bounding box center [252, 358] width 41 height 21
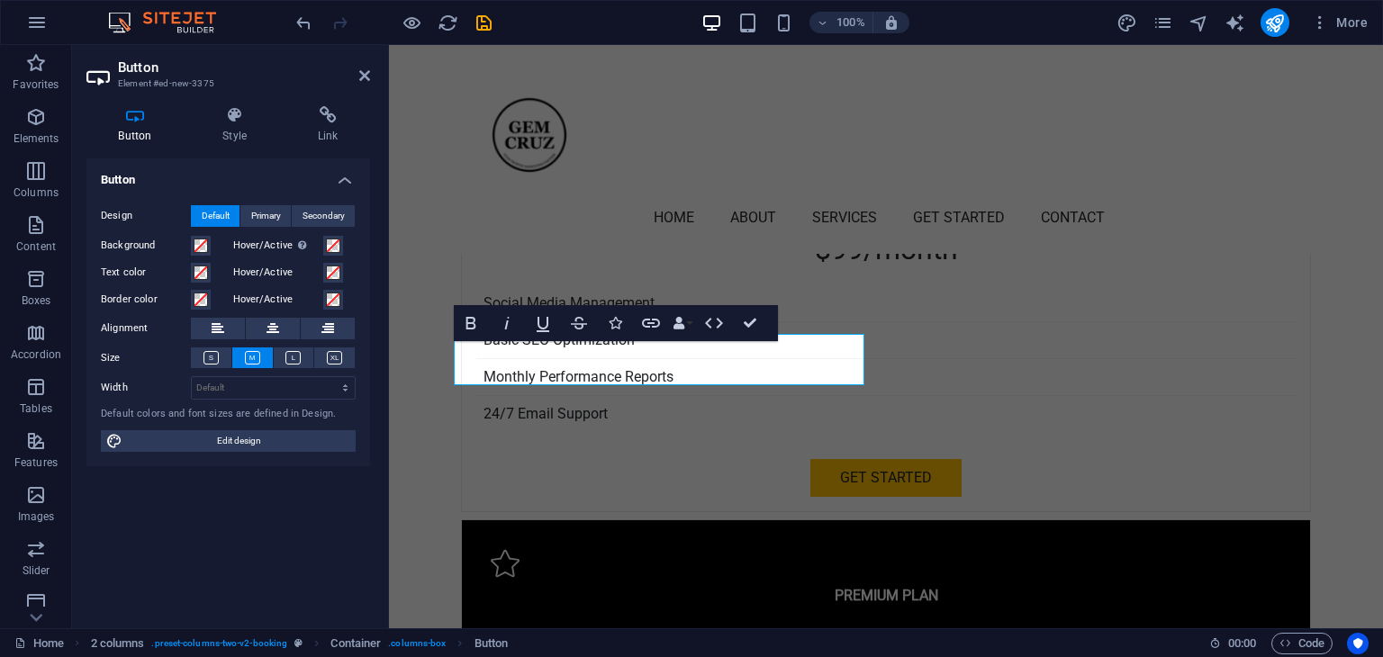
scroll to position [4451, 0]
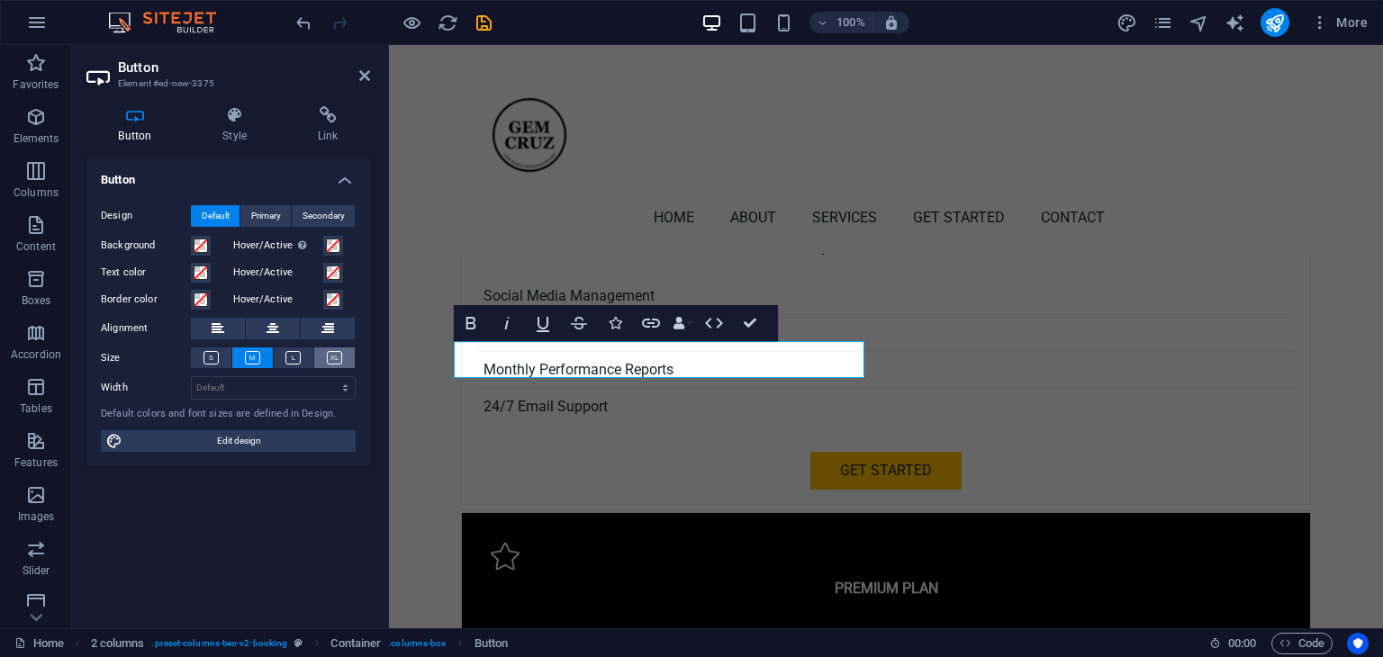
click at [252, 438] on span "Edit design" at bounding box center [239, 441] width 222 height 22
select select "px"
select select "200"
select select "px"
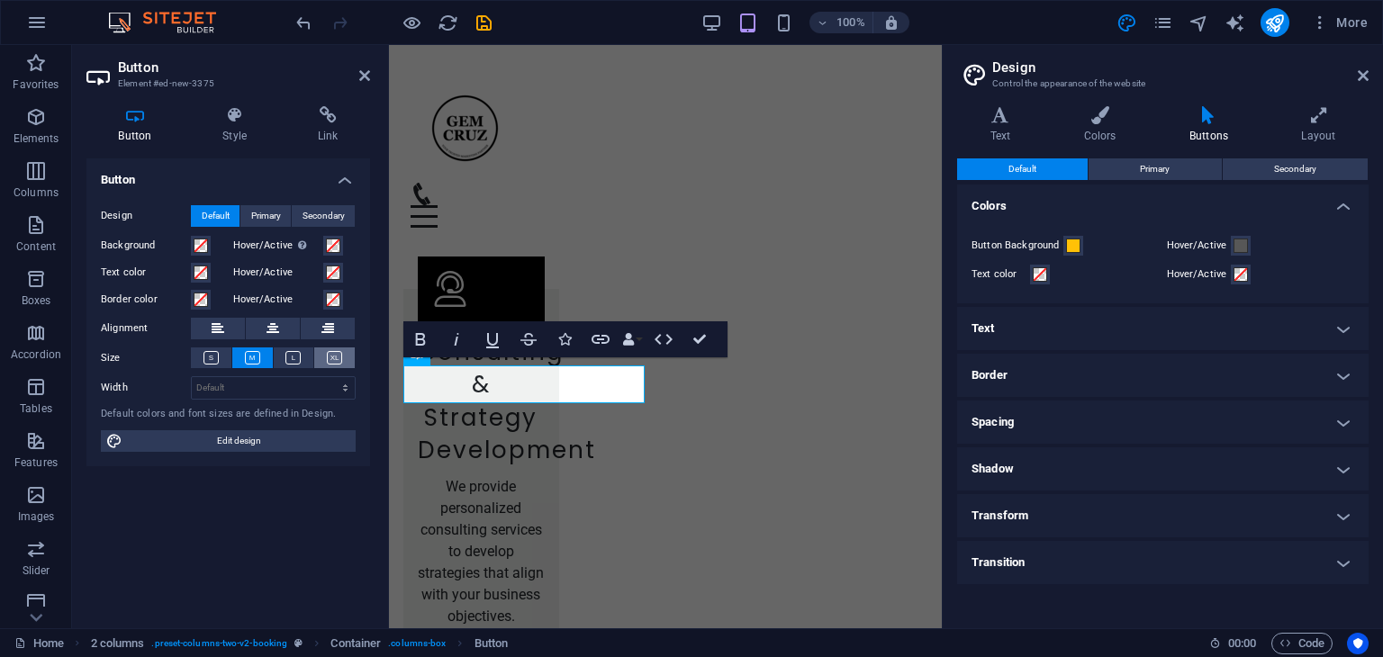
scroll to position [5794, 0]
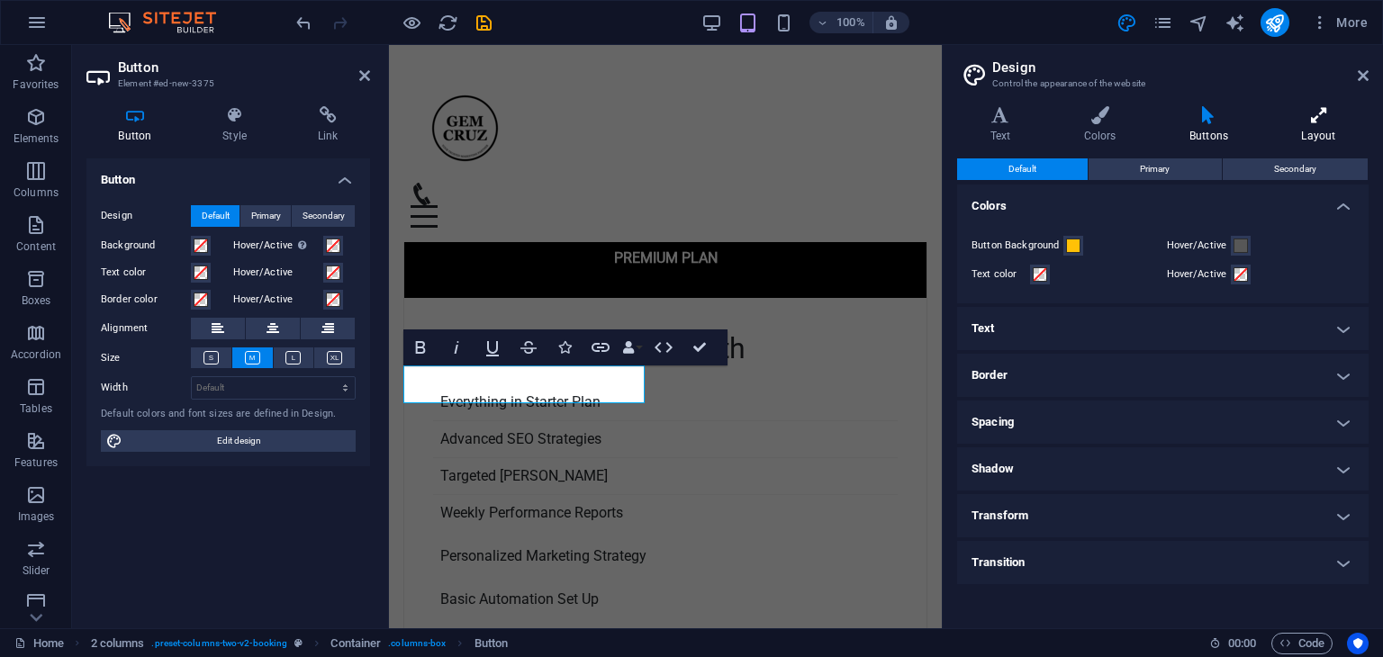
click at [1320, 130] on h4 "Layout" at bounding box center [1319, 125] width 100 height 38
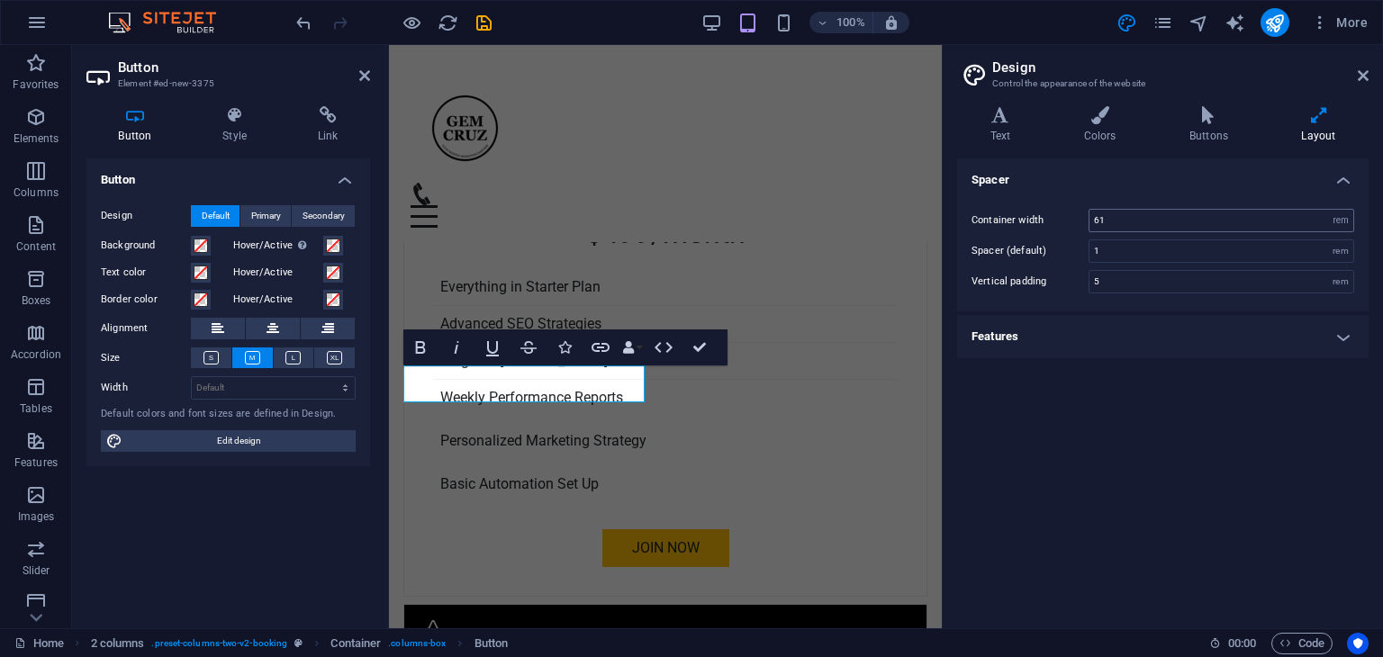
scroll to position [5898, 0]
drag, startPoint x: 1136, startPoint y: 221, endPoint x: 960, endPoint y: 221, distance: 176.5
click at [960, 221] on div "Container width 61 rem px Spacer (default) 1 rem Vertical padding 5 rem" at bounding box center [1163, 251] width 419 height 121
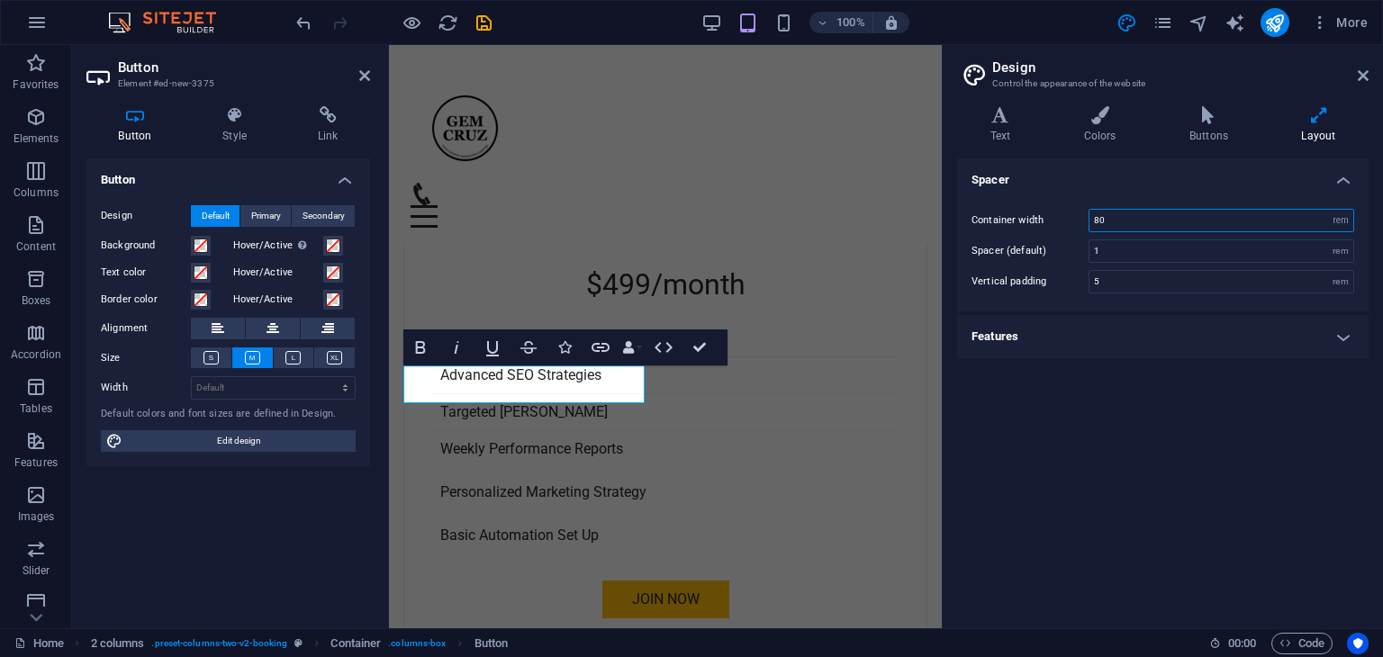
scroll to position [5811, 0]
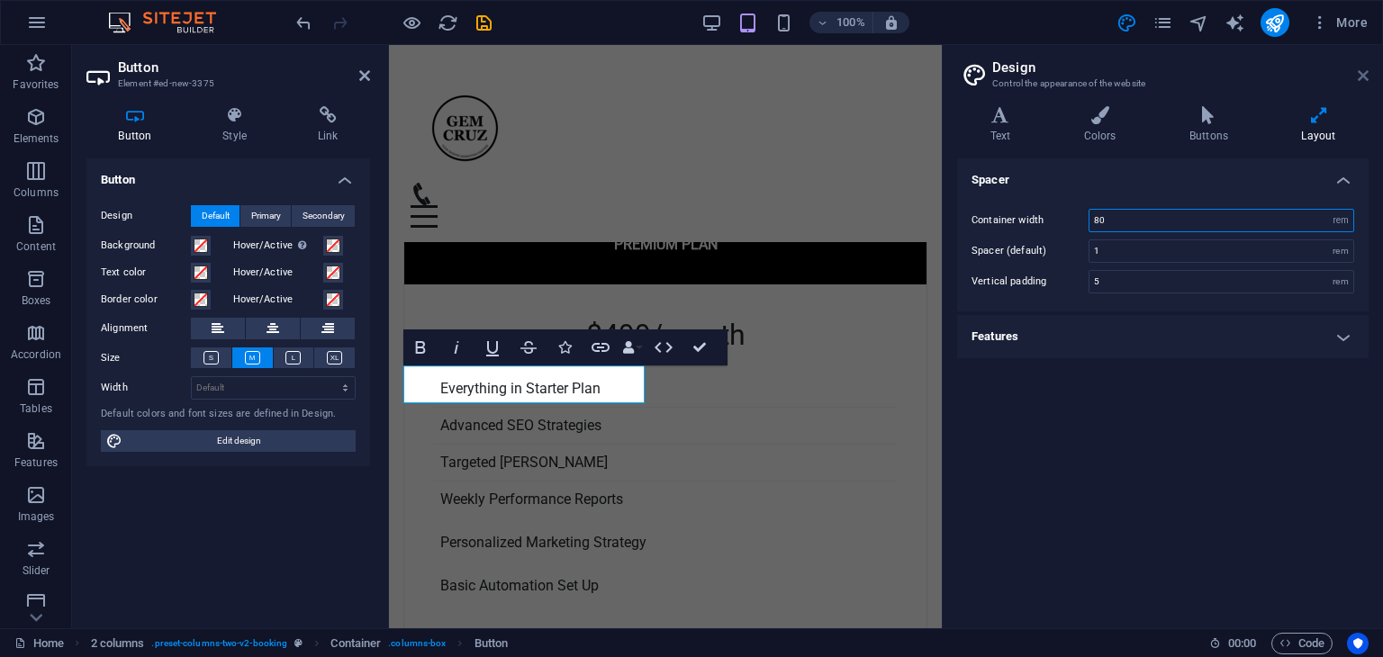
type input "80"
click at [1366, 77] on icon at bounding box center [1363, 75] width 11 height 14
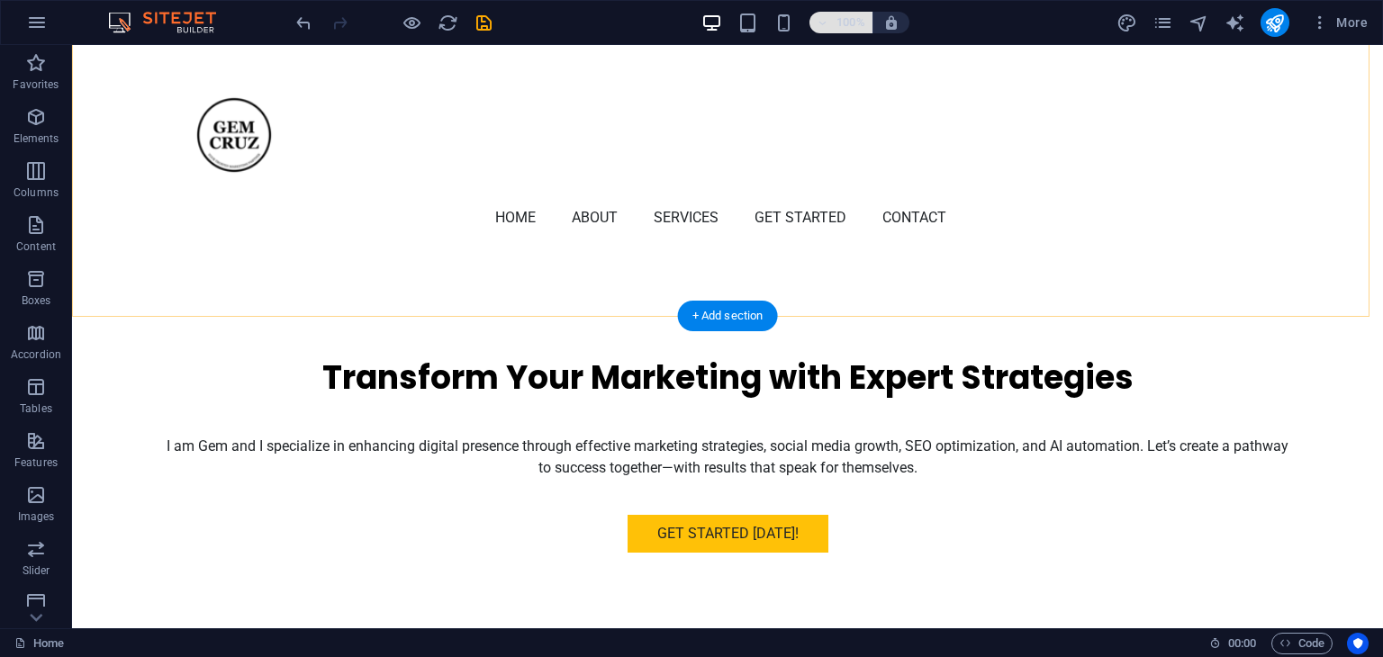
scroll to position [0, 0]
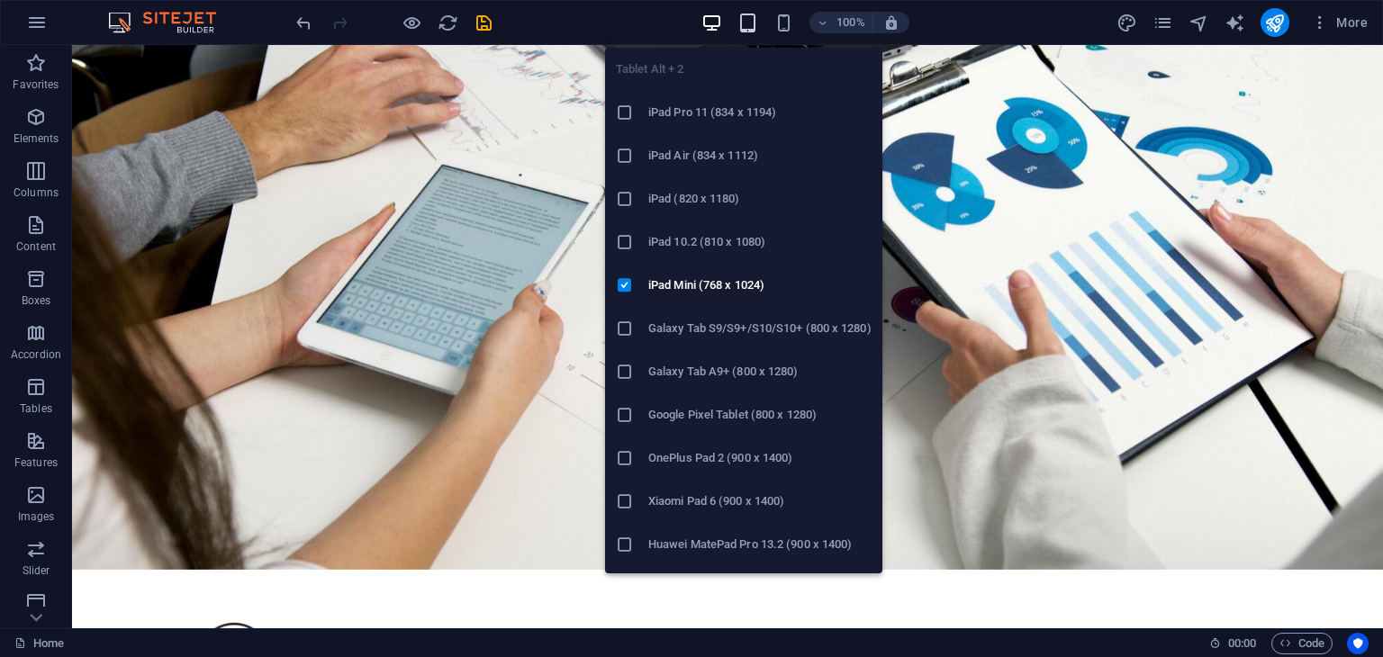
click at [742, 16] on icon "button" at bounding box center [747, 23] width 21 height 21
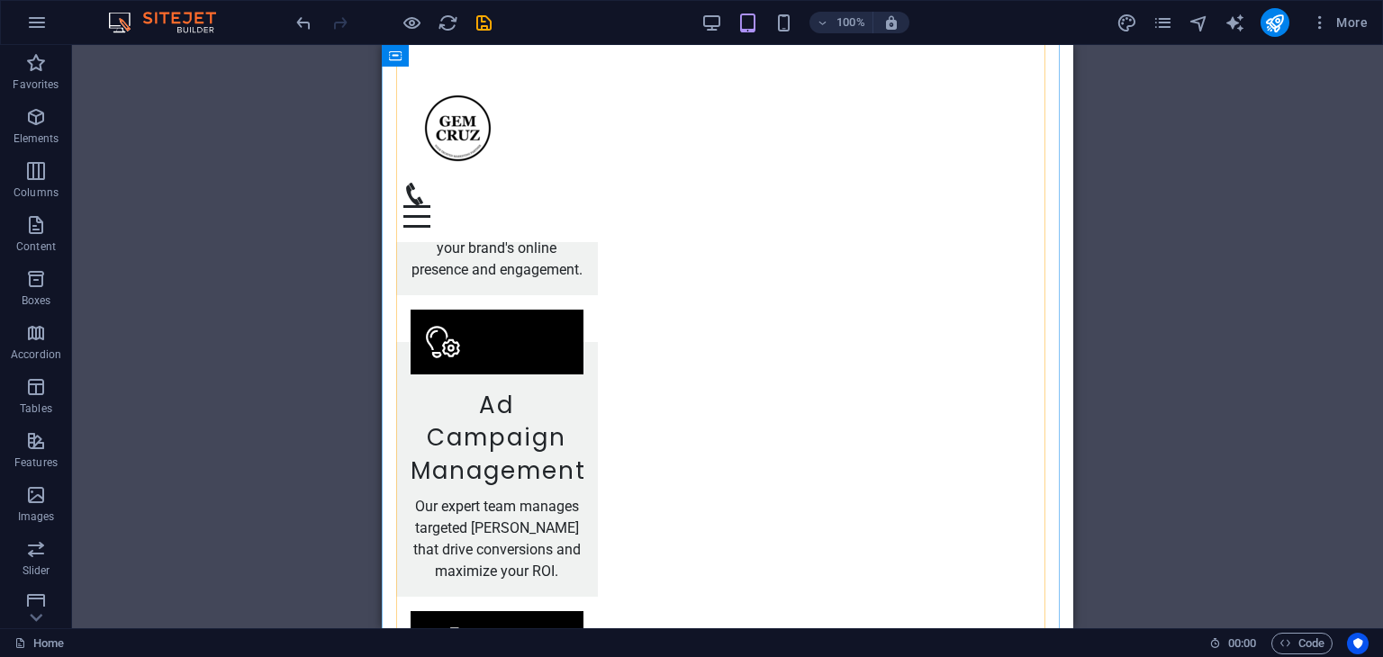
scroll to position [3241, 0]
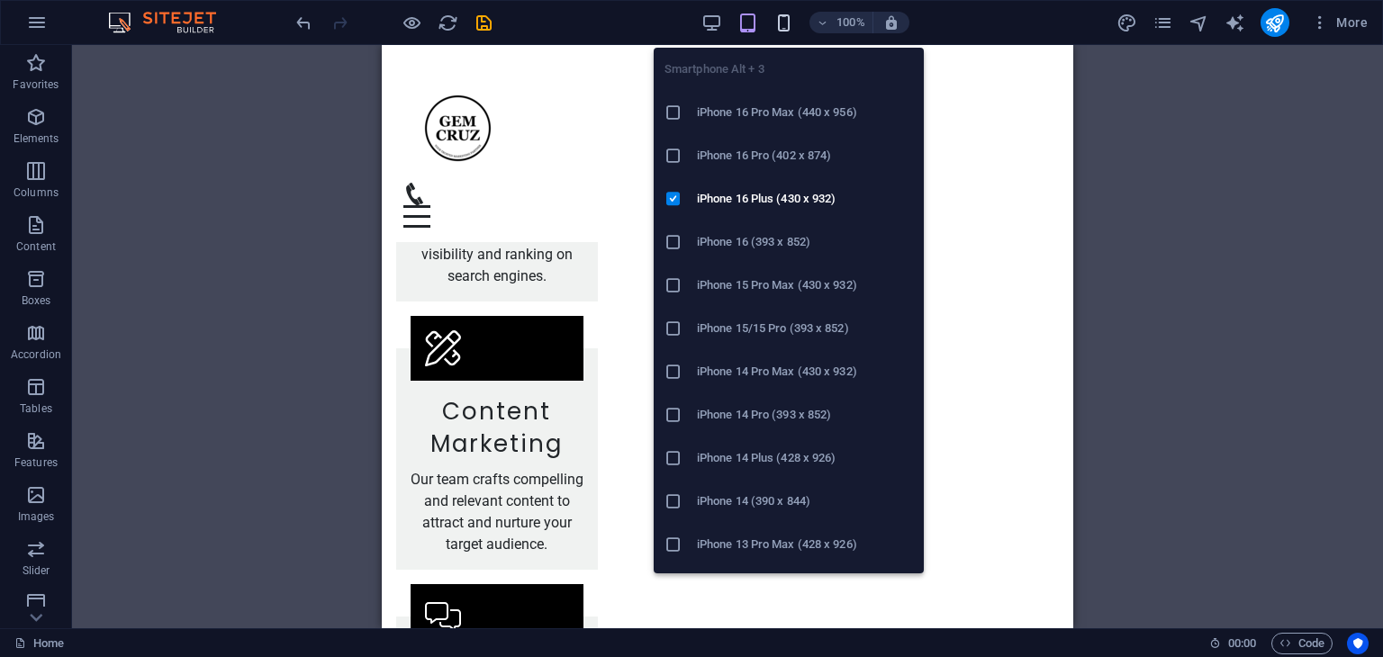
click at [789, 29] on icon "button" at bounding box center [783, 23] width 21 height 21
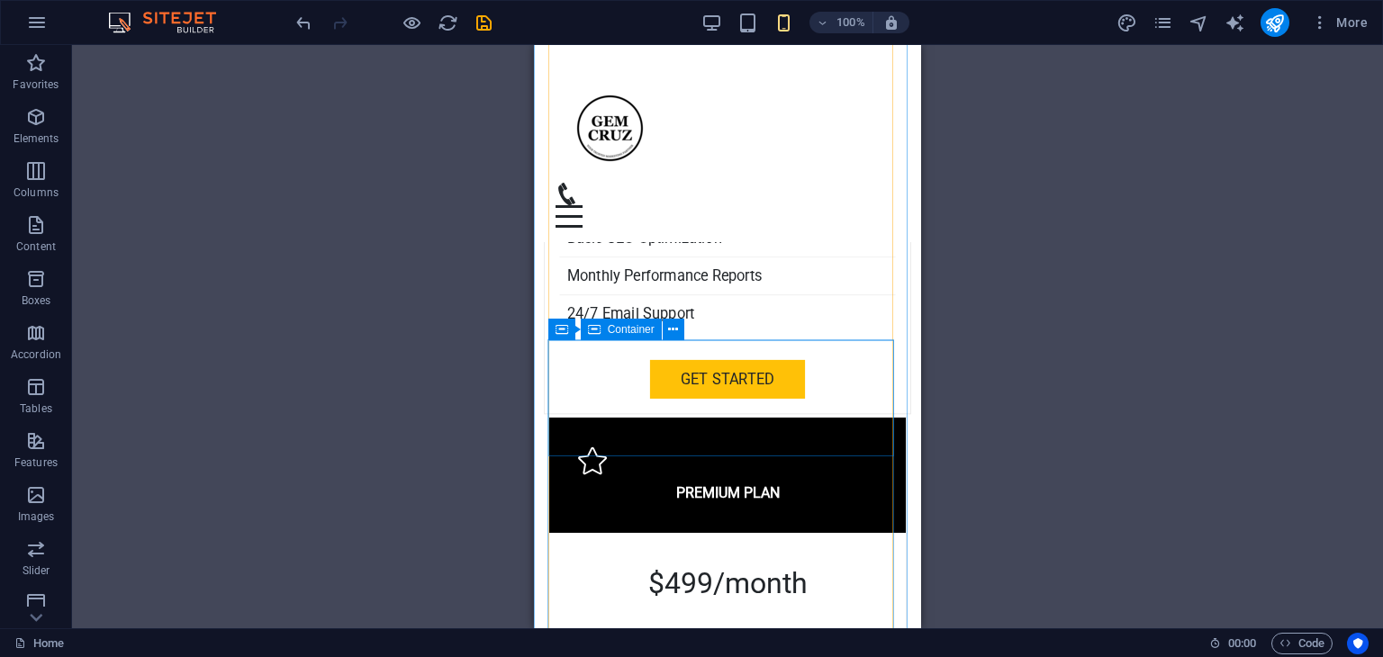
scroll to position [3515, 0]
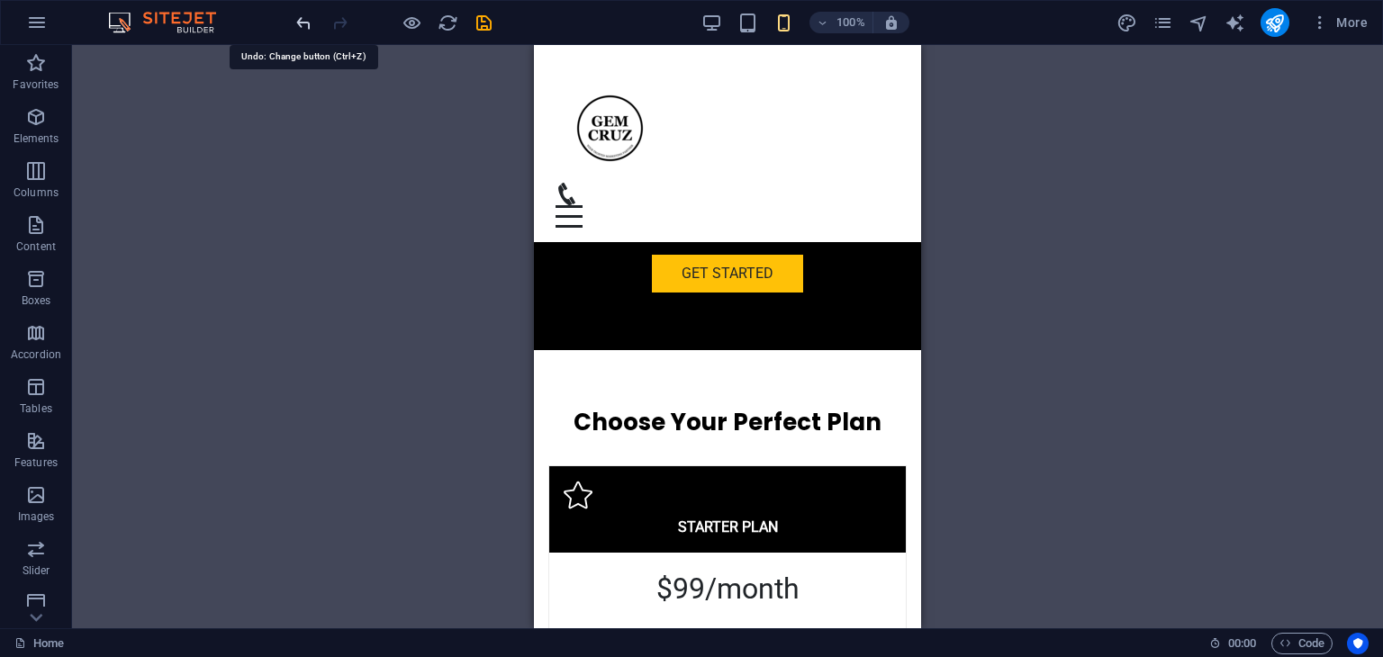
click at [302, 23] on icon "undo" at bounding box center [304, 23] width 21 height 21
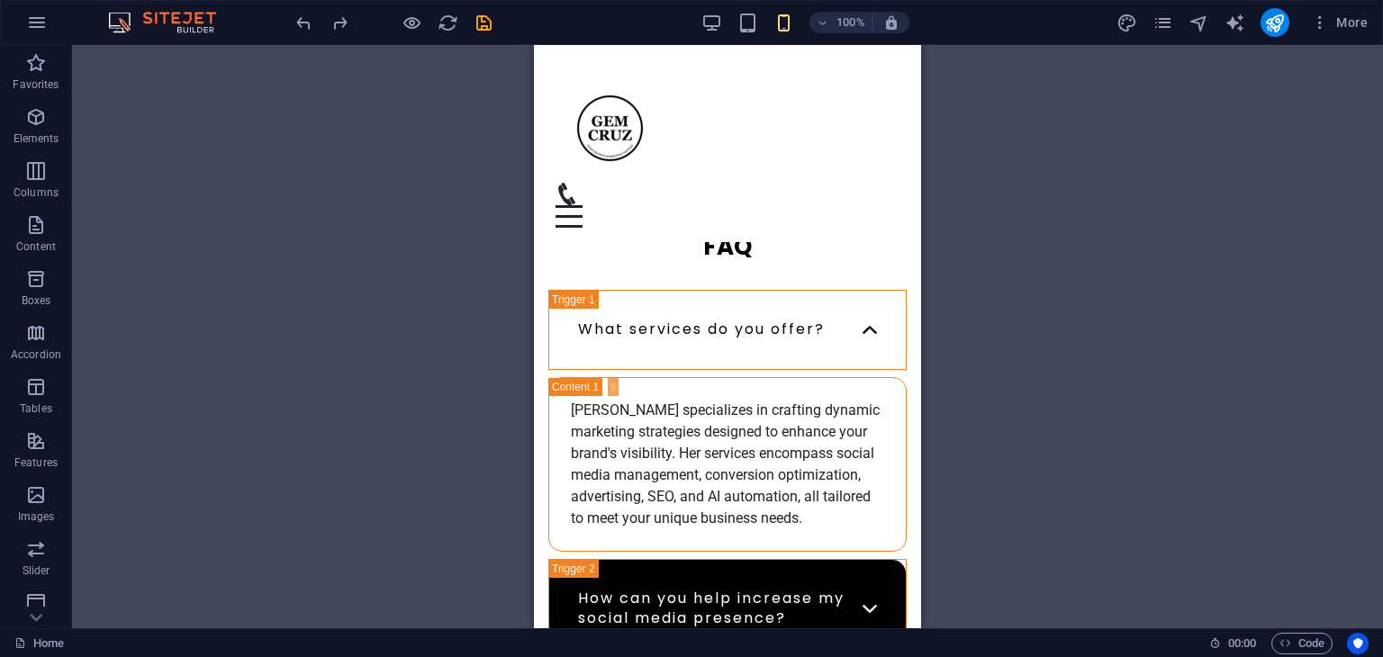
scroll to position [6300, 0]
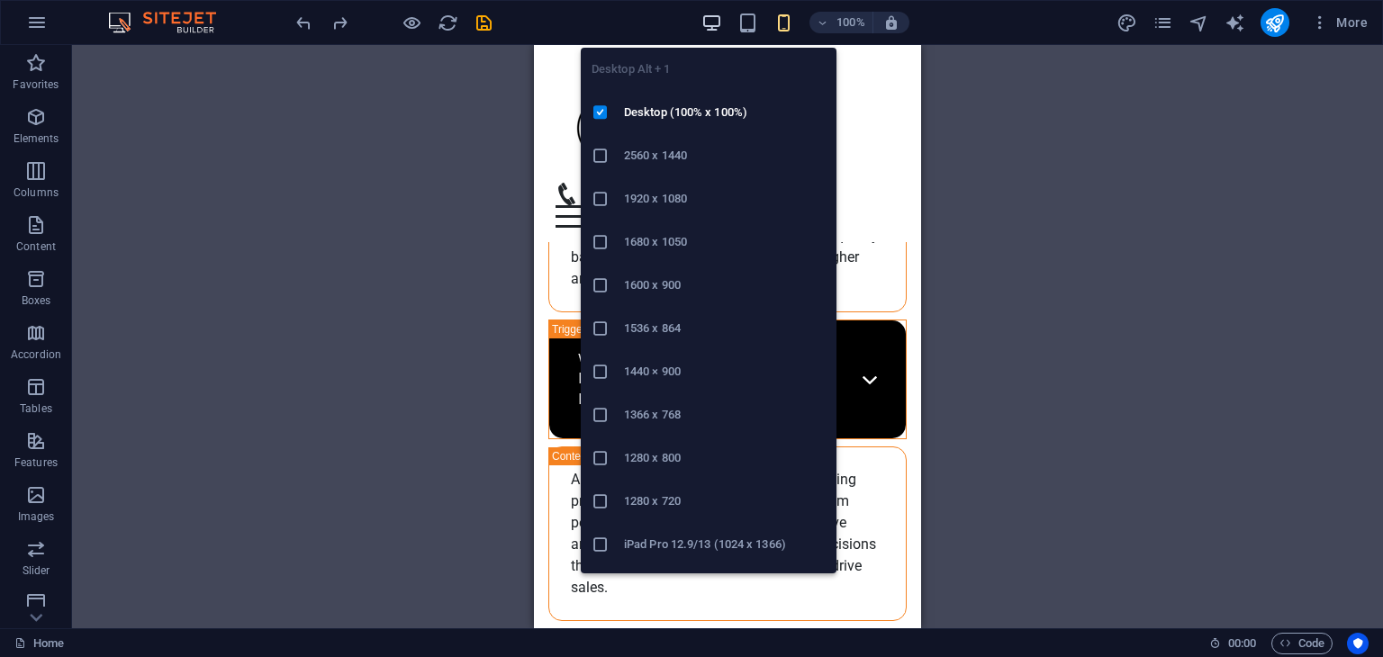
click at [710, 30] on icon "button" at bounding box center [711, 23] width 21 height 21
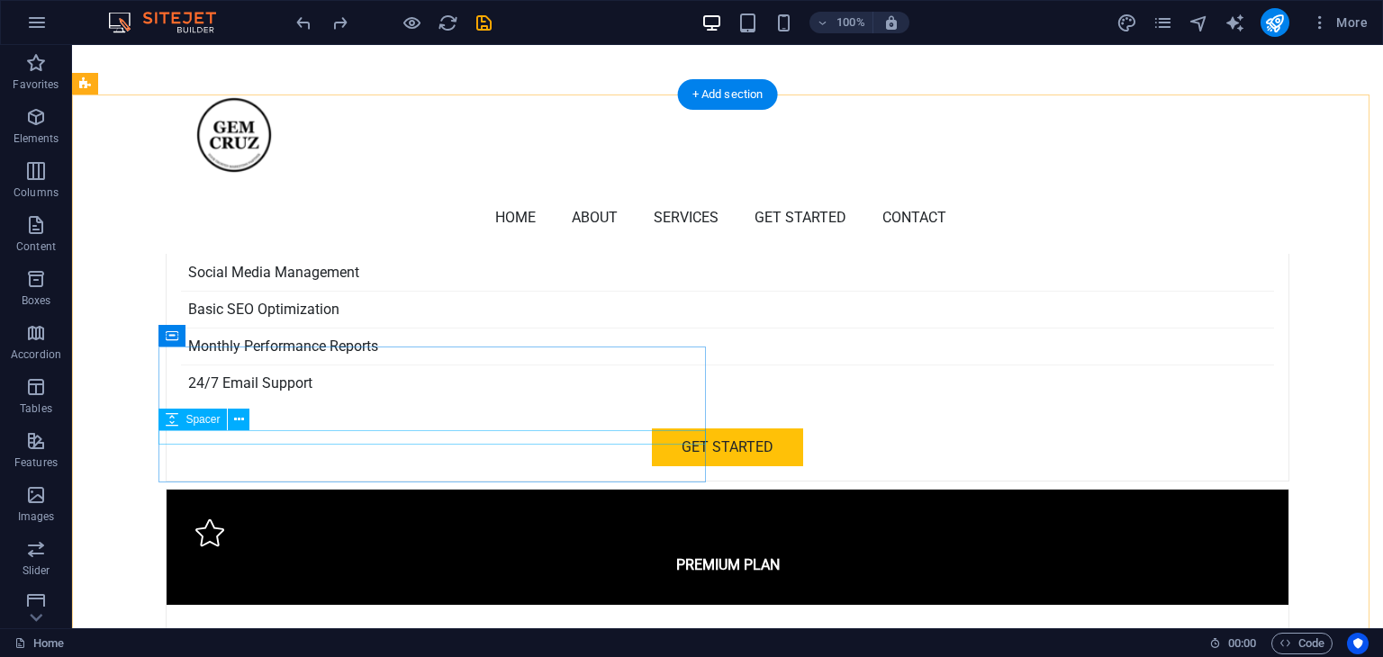
scroll to position [4200, 0]
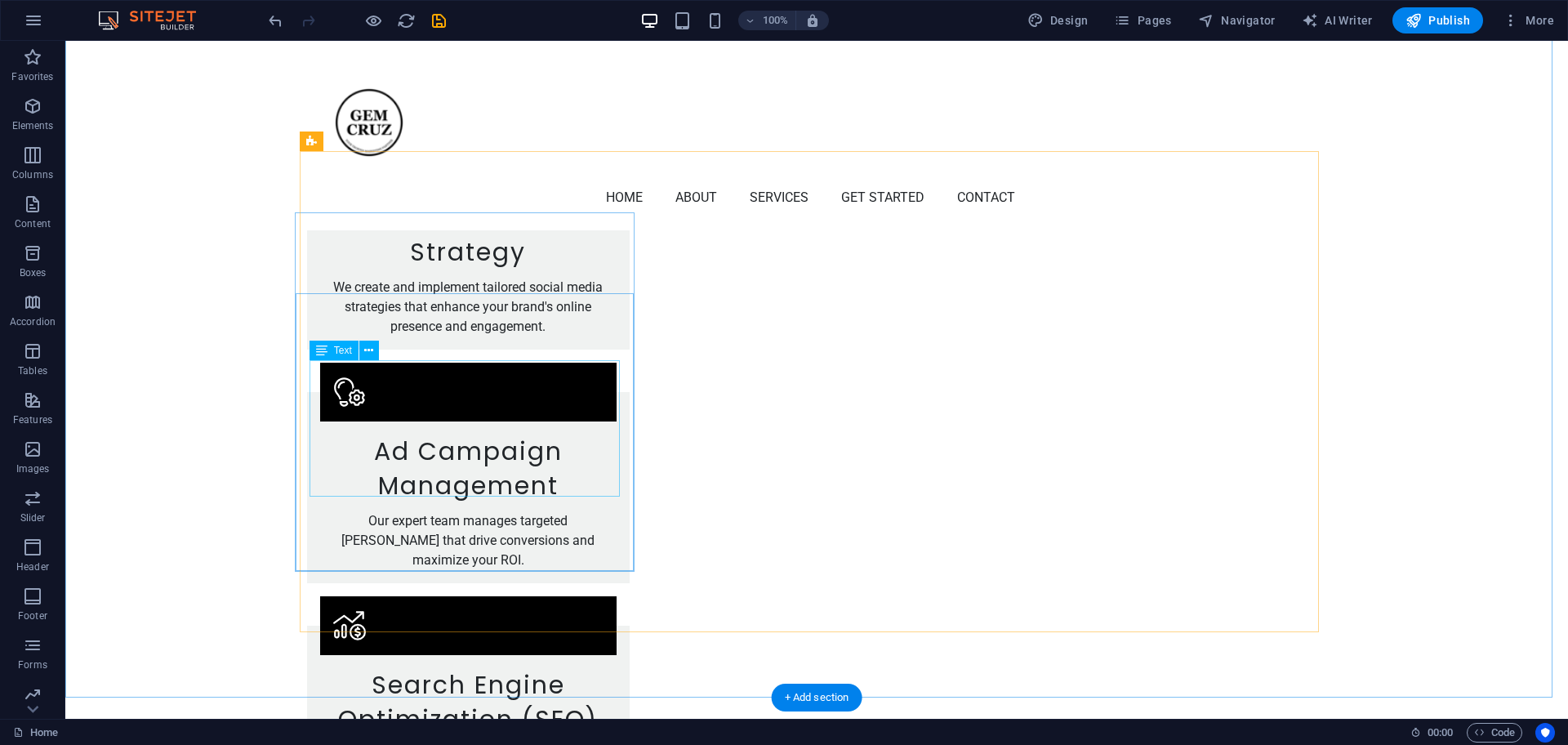
scroll to position [2147, 0]
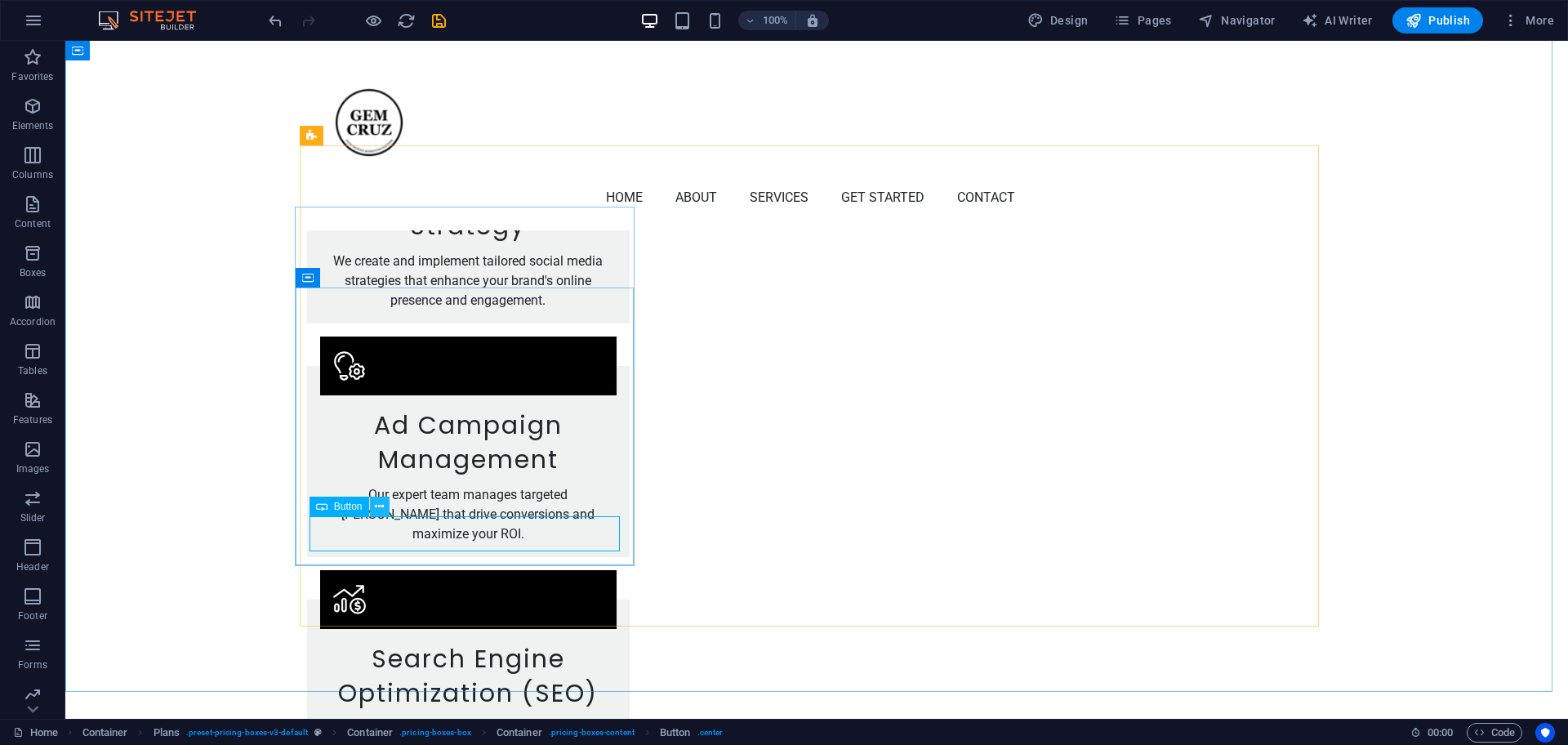
click at [380, 502] on icon at bounding box center [379, 506] width 9 height 17
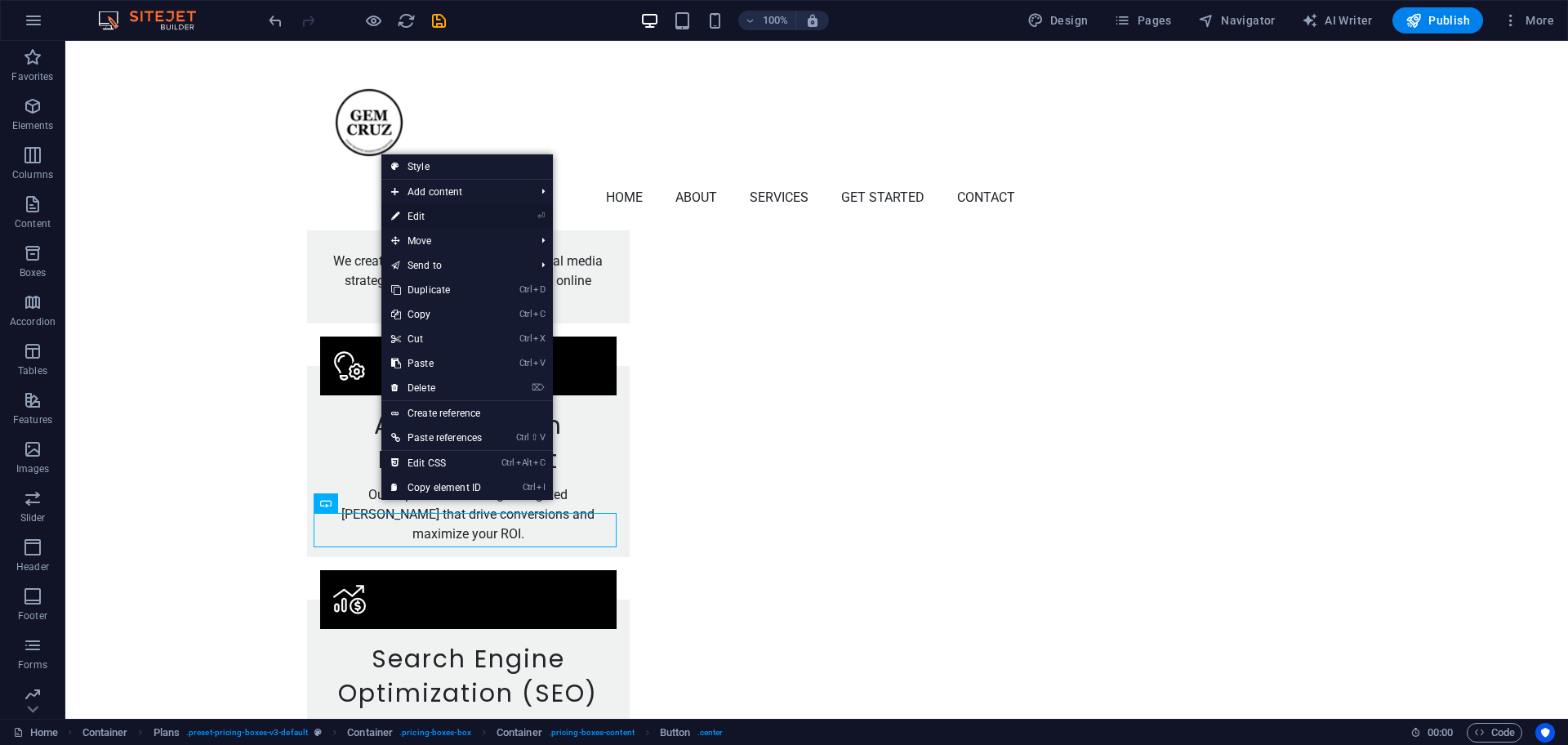
click at [418, 219] on link "⏎ Edit" at bounding box center [436, 216] width 111 height 25
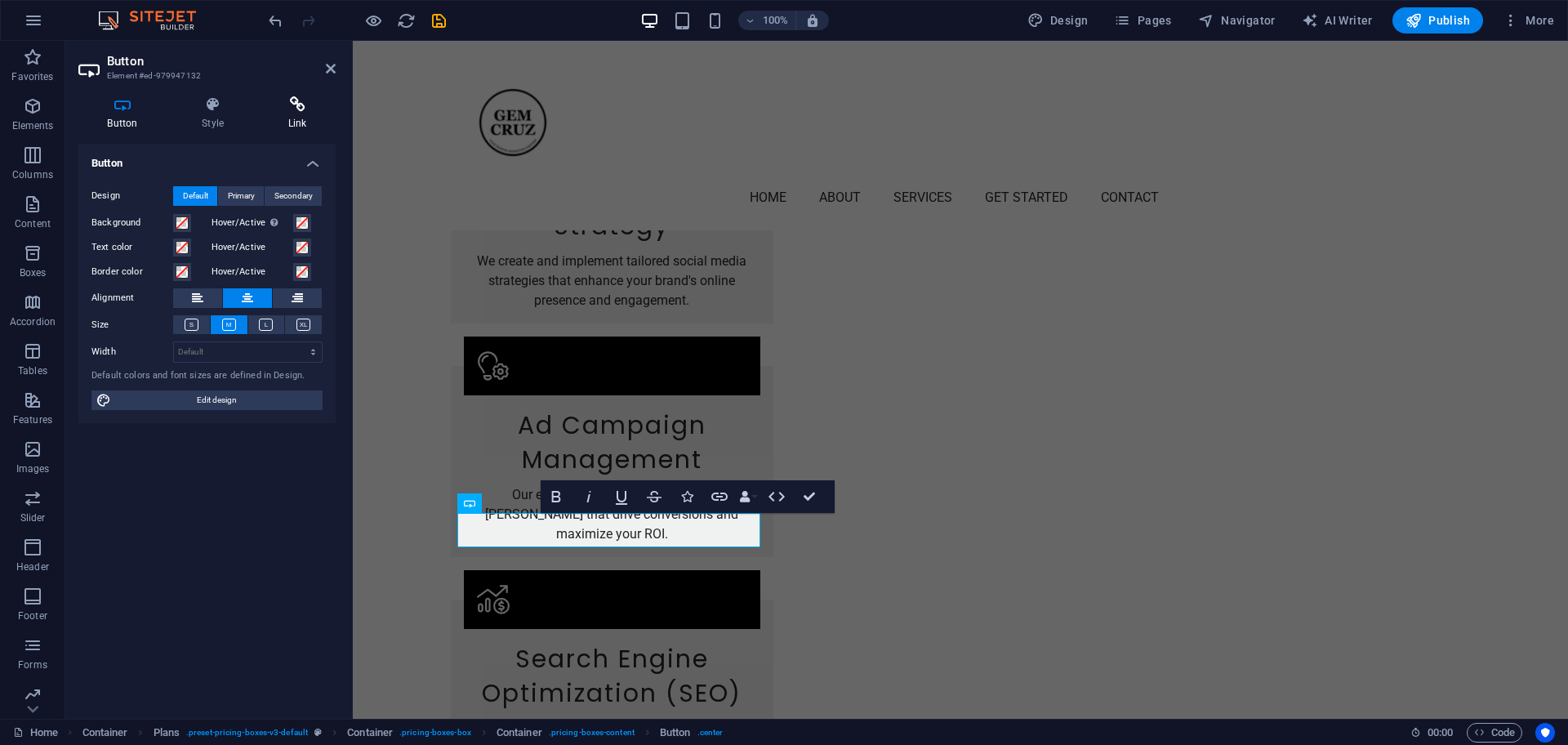
click at [307, 111] on icon at bounding box center [297, 104] width 77 height 16
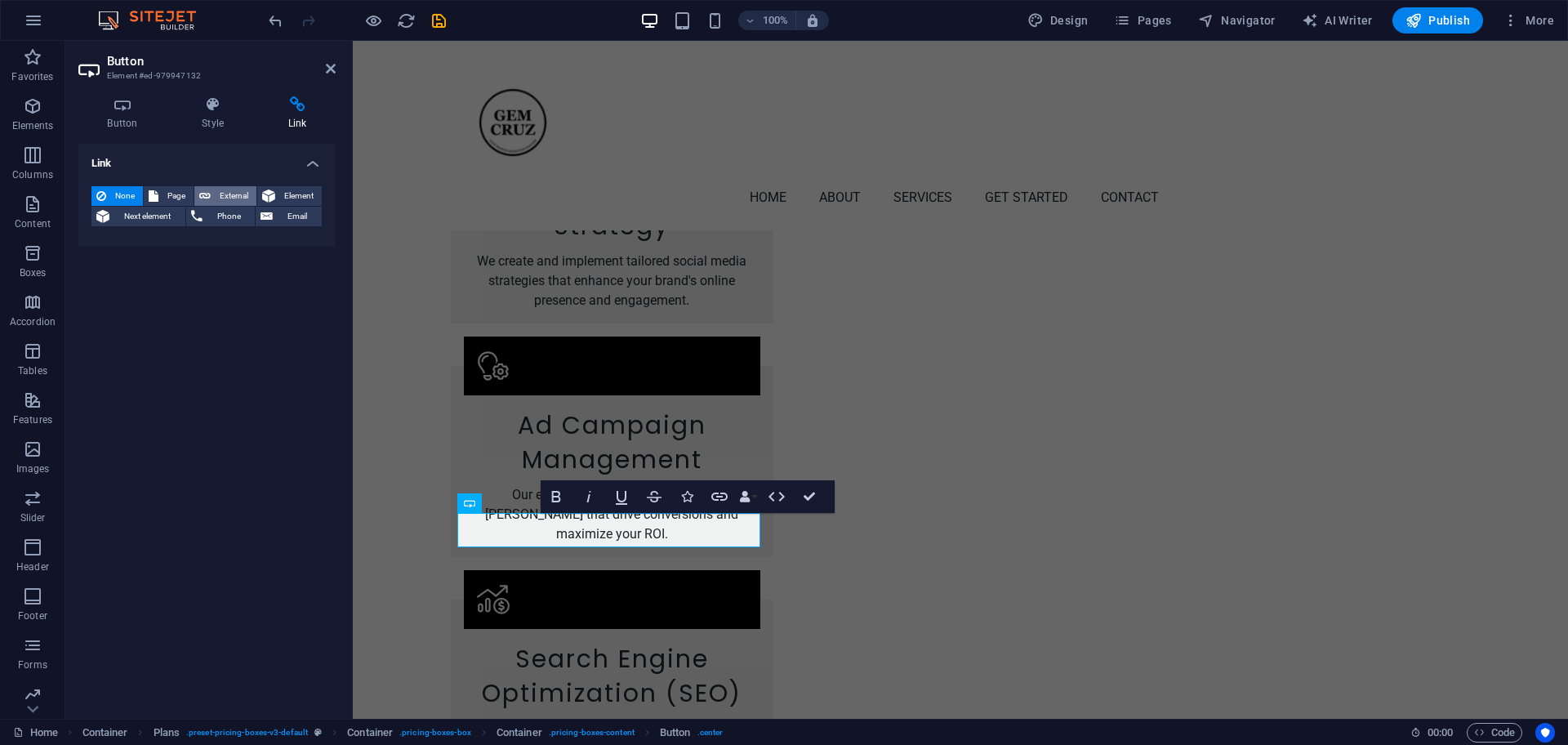
click at [228, 191] on span "External" at bounding box center [234, 196] width 36 height 20
select select "blank"
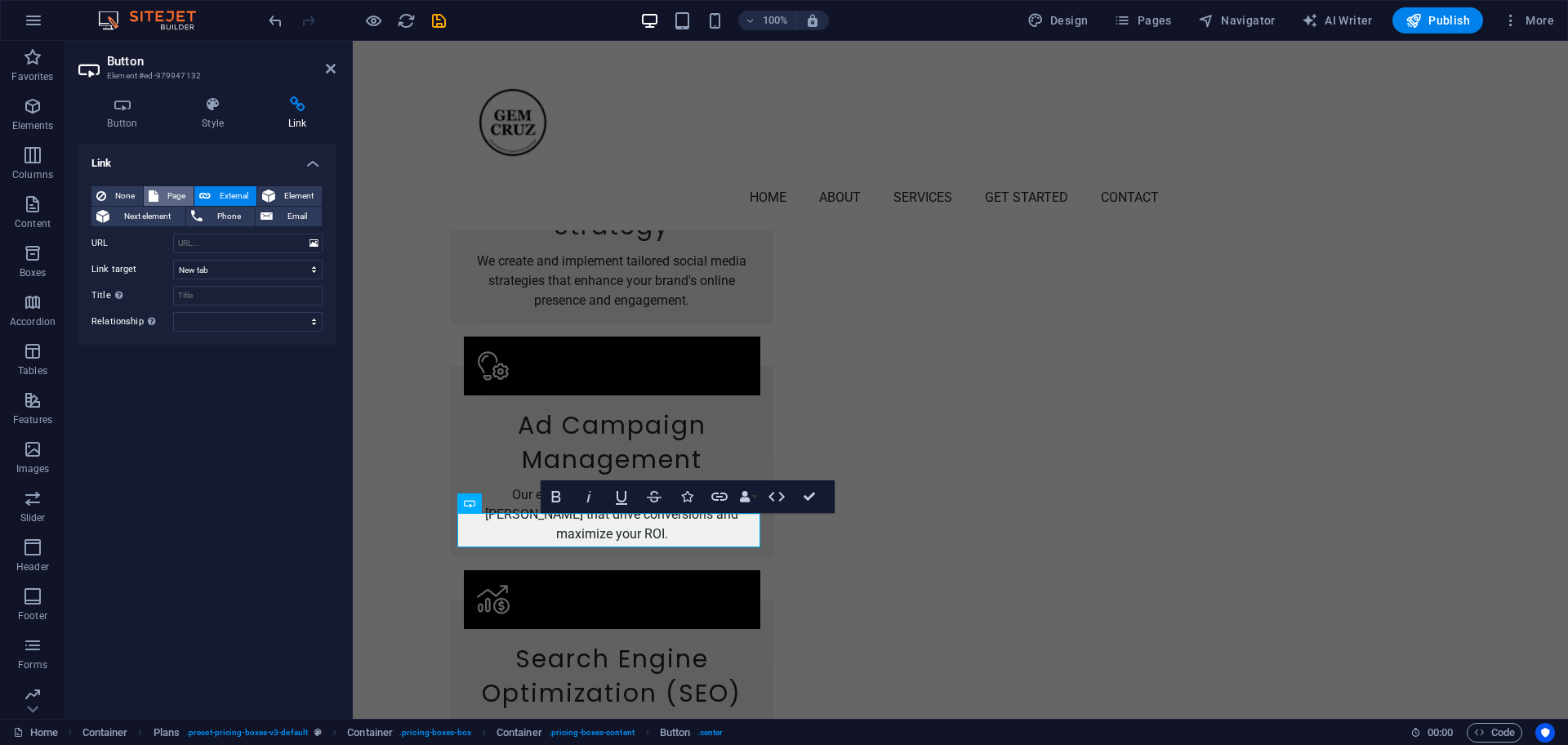
click at [163, 198] on span "Page" at bounding box center [176, 196] width 25 height 20
select select
click at [211, 248] on select "Home Subpage Legal Notice Privacy" at bounding box center [248, 244] width 150 height 20
click at [147, 217] on span "Next element" at bounding box center [147, 217] width 66 height 20
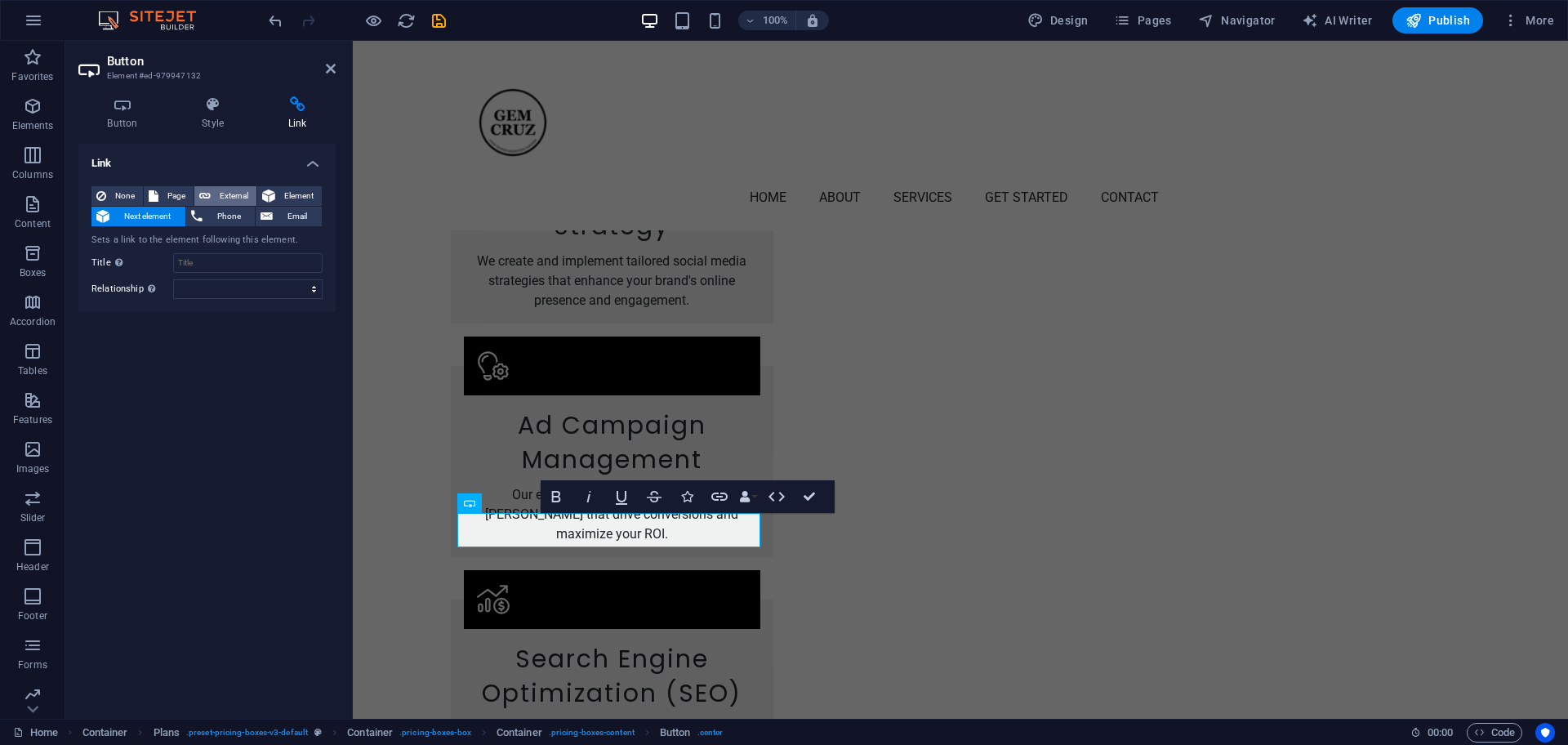
click at [230, 195] on span "External" at bounding box center [234, 196] width 36 height 20
select select "blank"
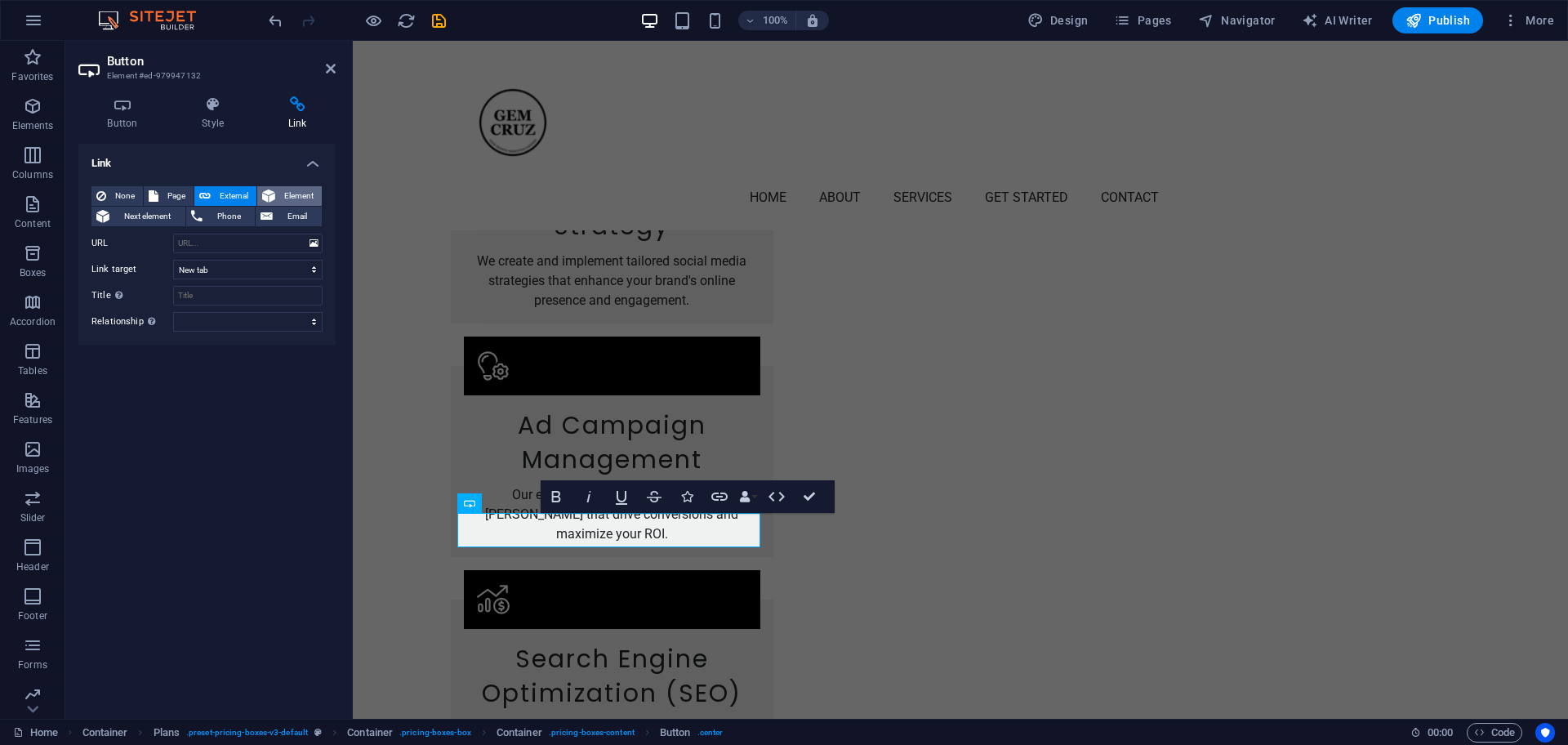
click at [280, 189] on span "Element" at bounding box center [298, 196] width 37 height 20
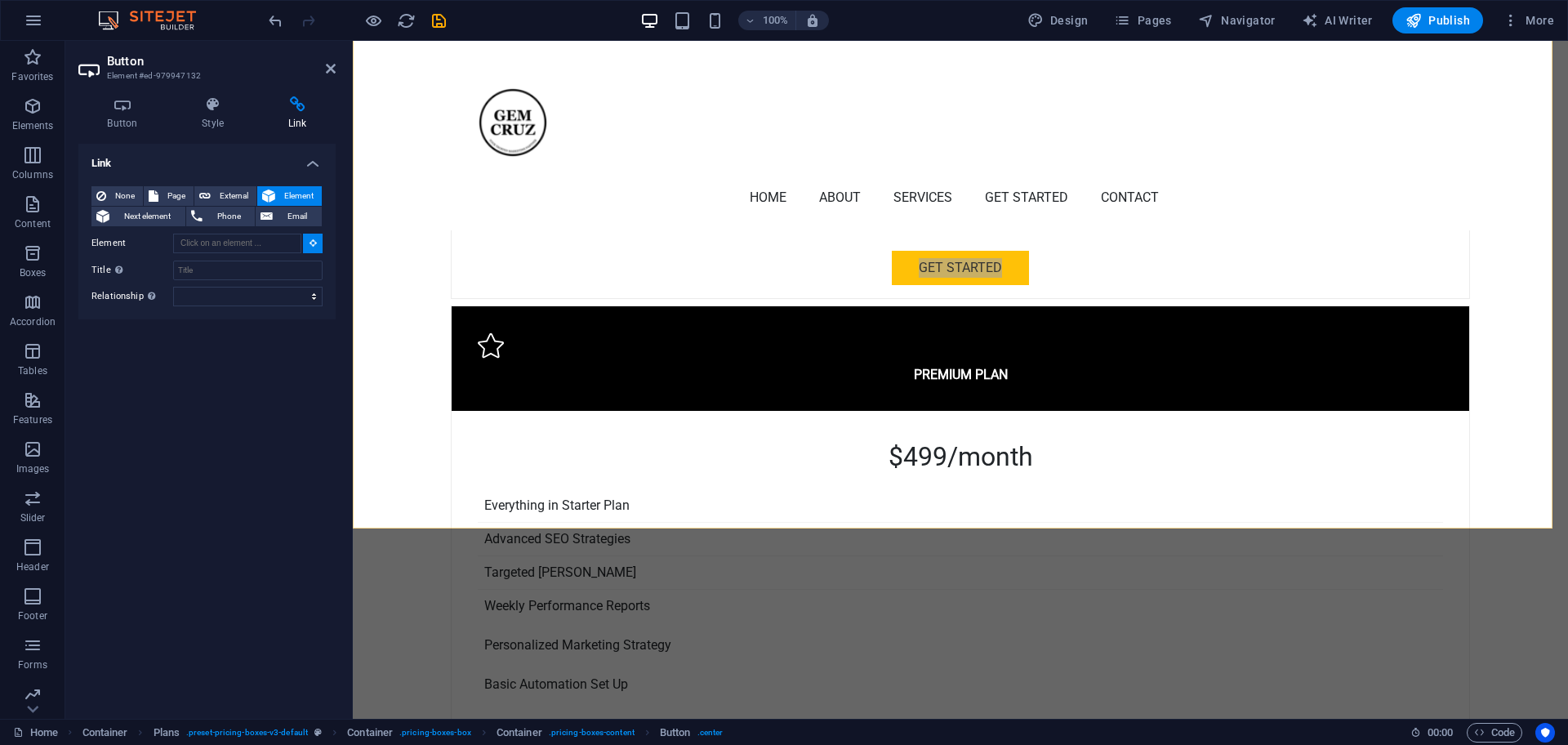
scroll to position [4093, 0]
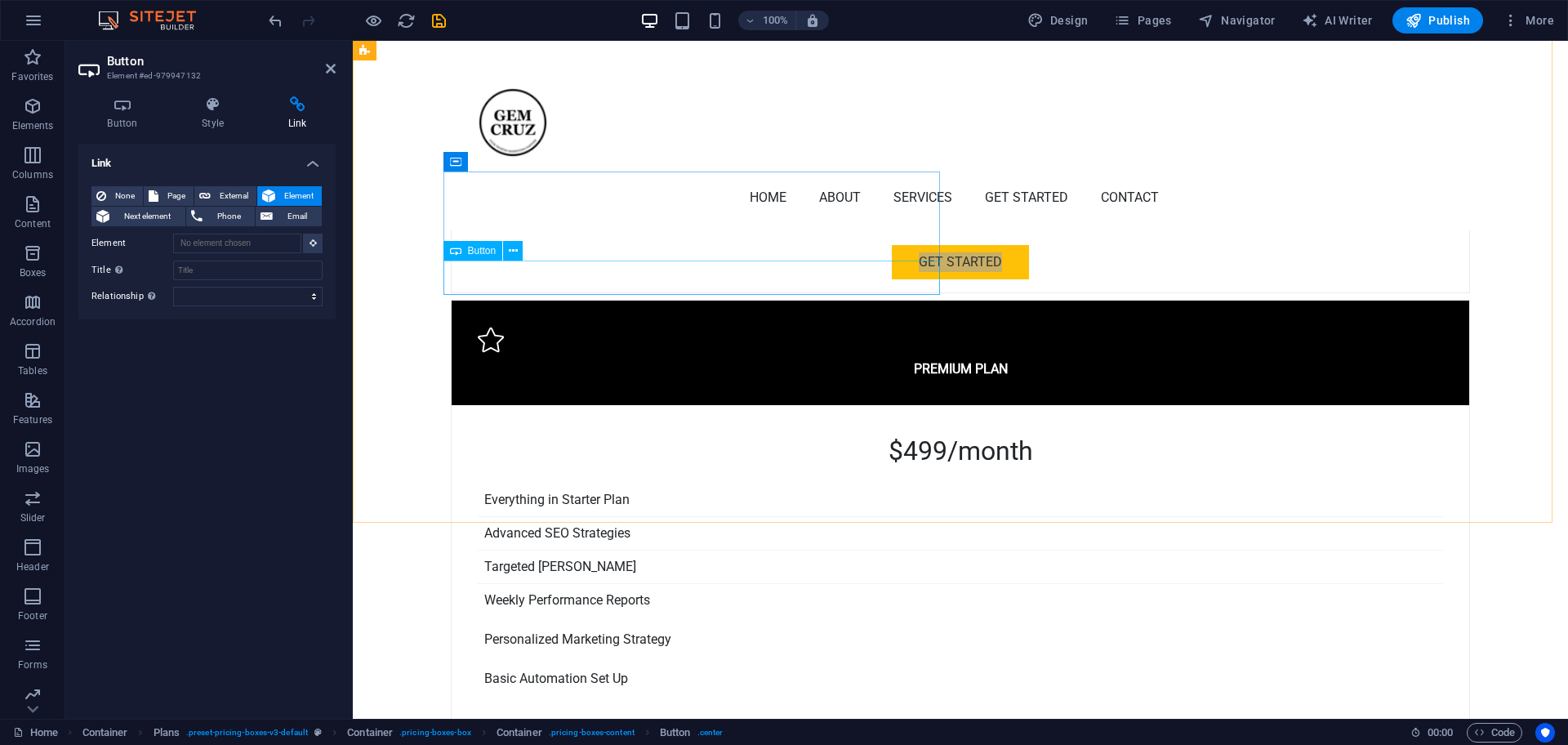
type input "#ed-new-3375"
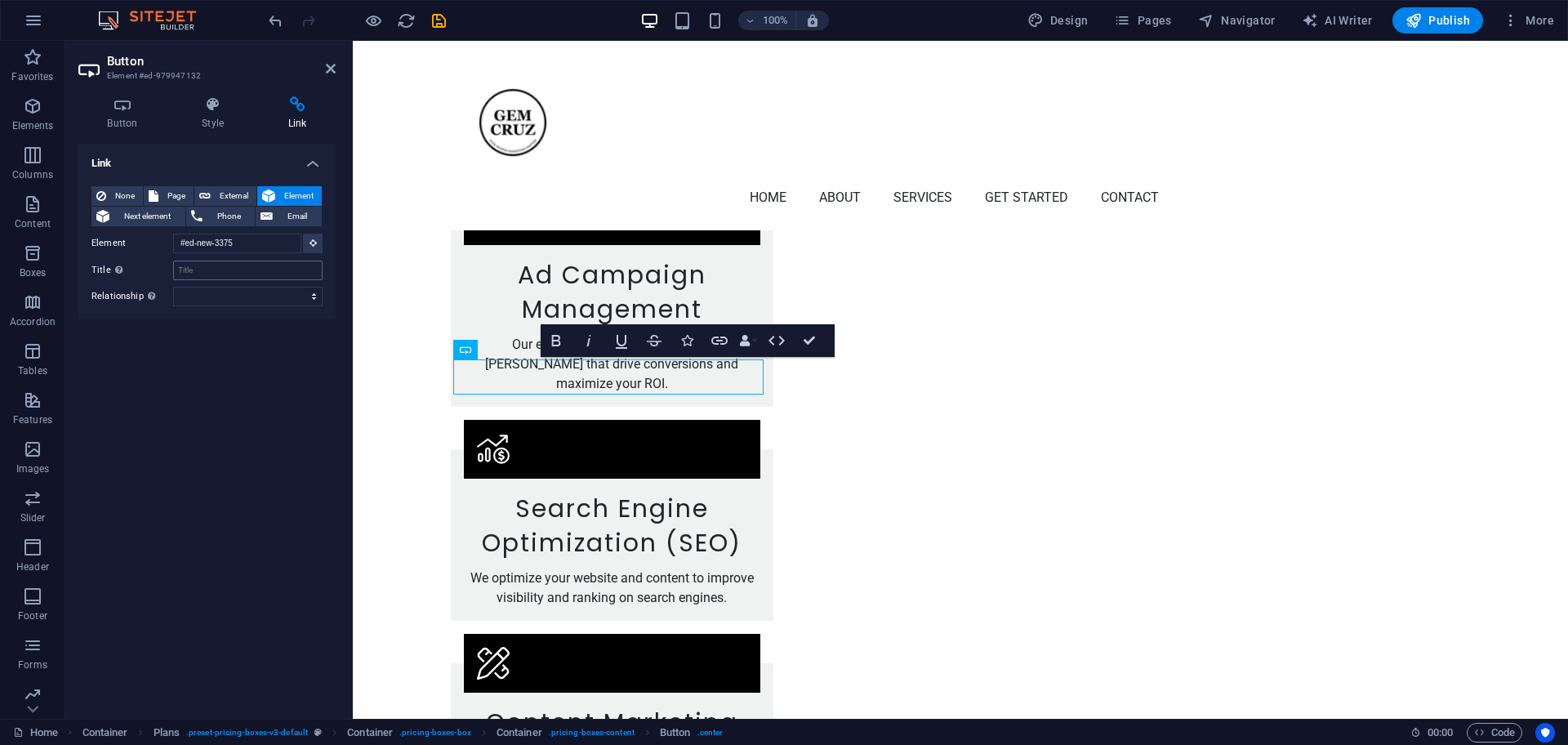
scroll to position [2147, 0]
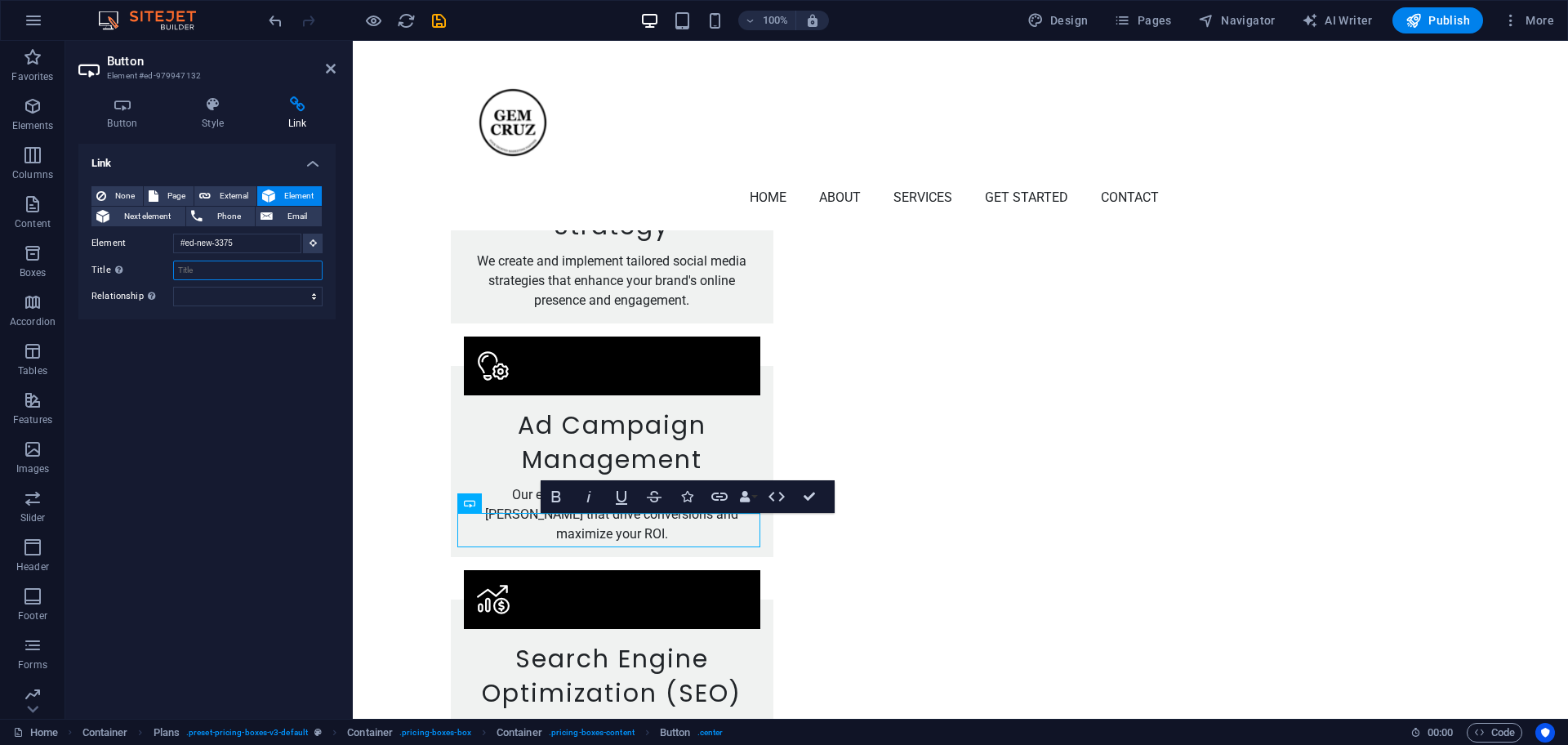
click at [243, 268] on input "Title Additional link description, should not be the same as the link text. The…" at bounding box center [248, 270] width 150 height 20
type input "Book a call"
click at [327, 72] on icon at bounding box center [330, 68] width 10 height 13
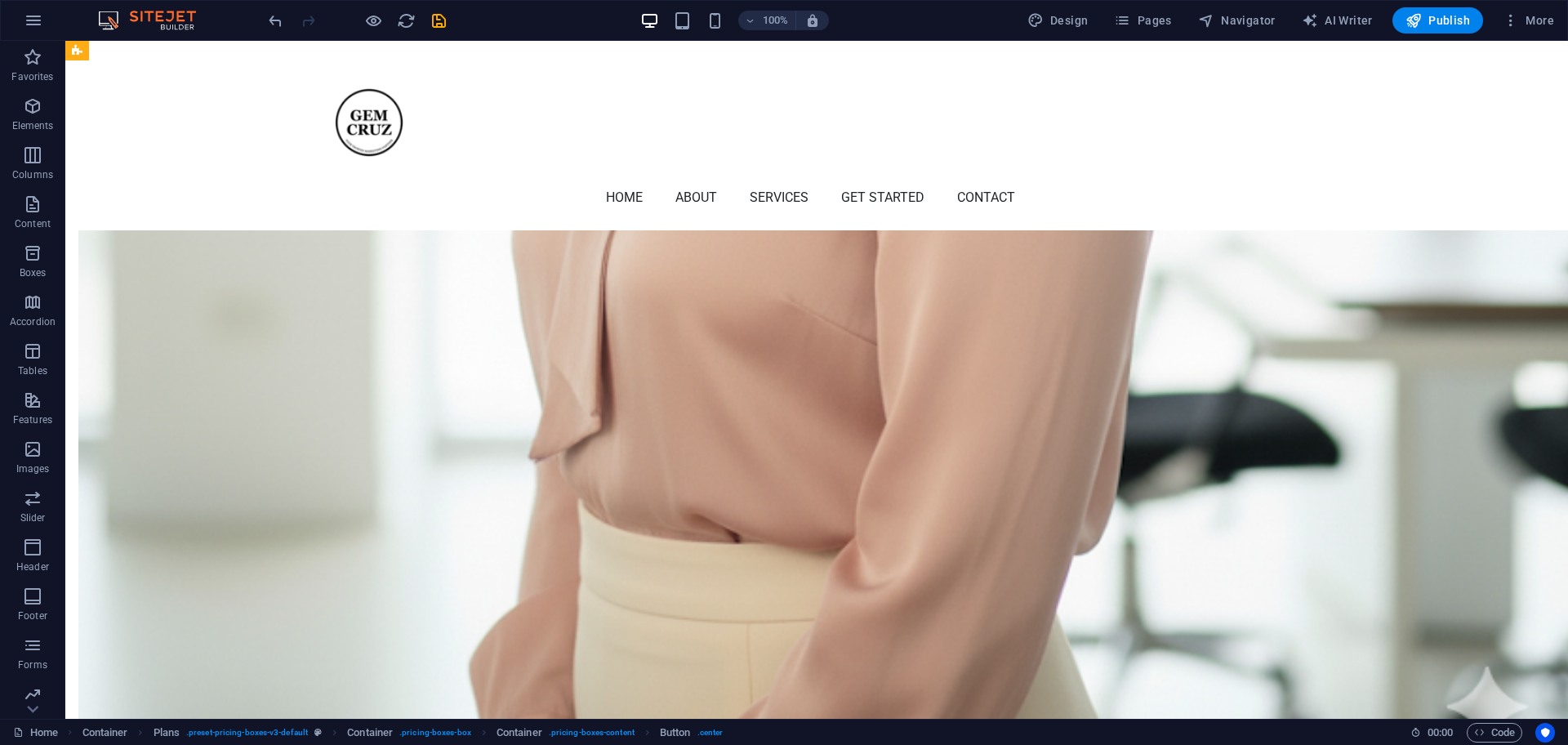
scroll to position [819, 0]
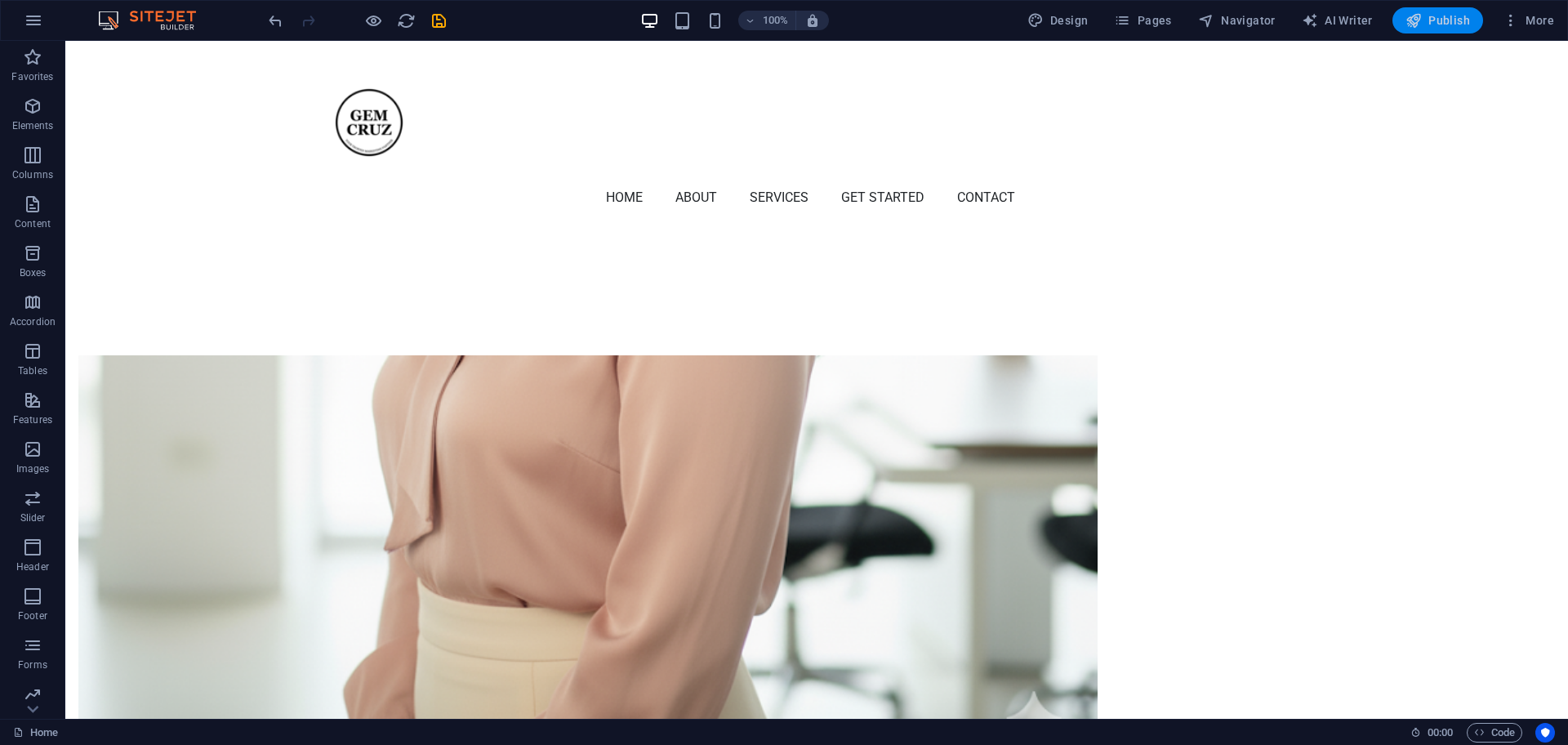
click at [1253, 21] on icon "button" at bounding box center [1414, 21] width 16 height 16
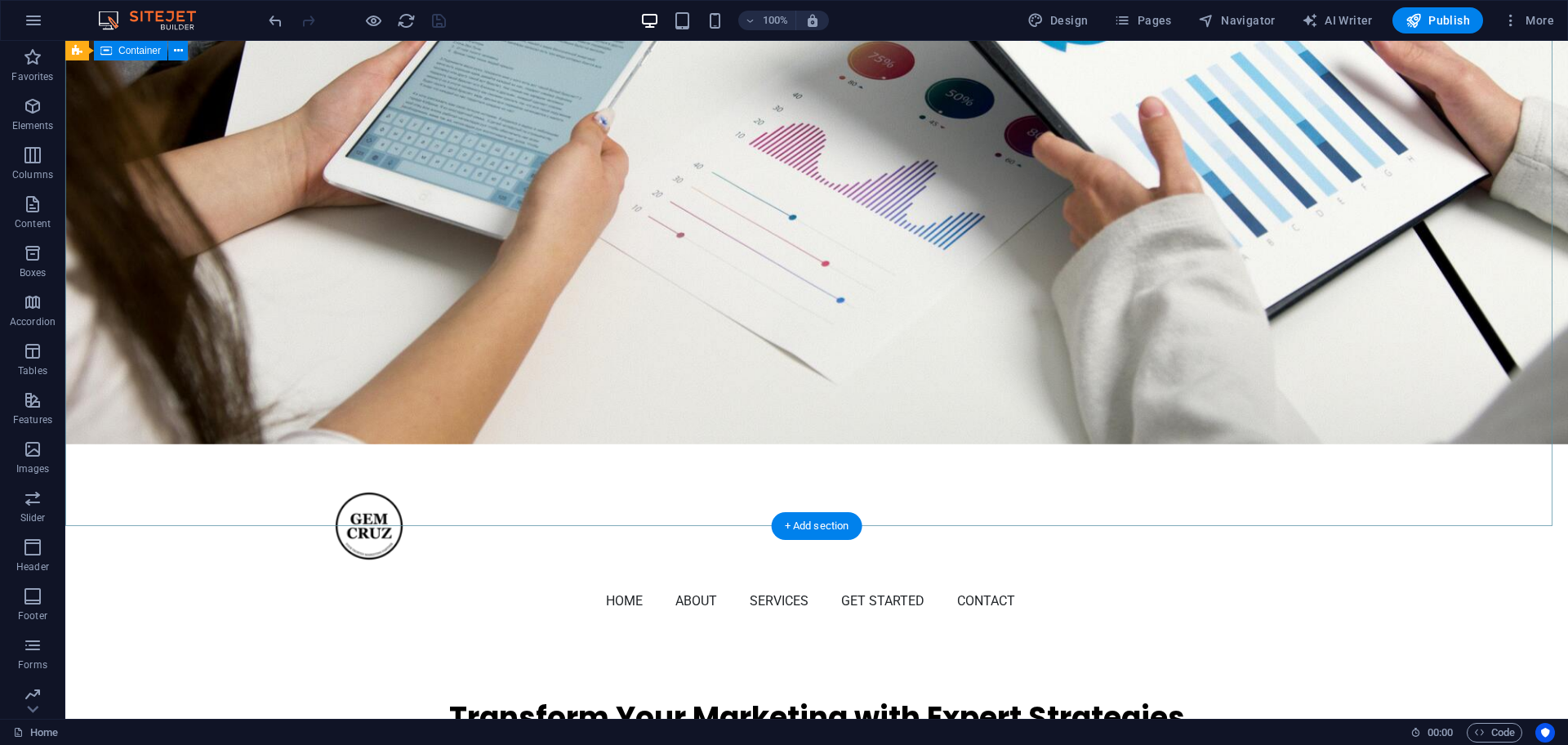
scroll to position [0, 0]
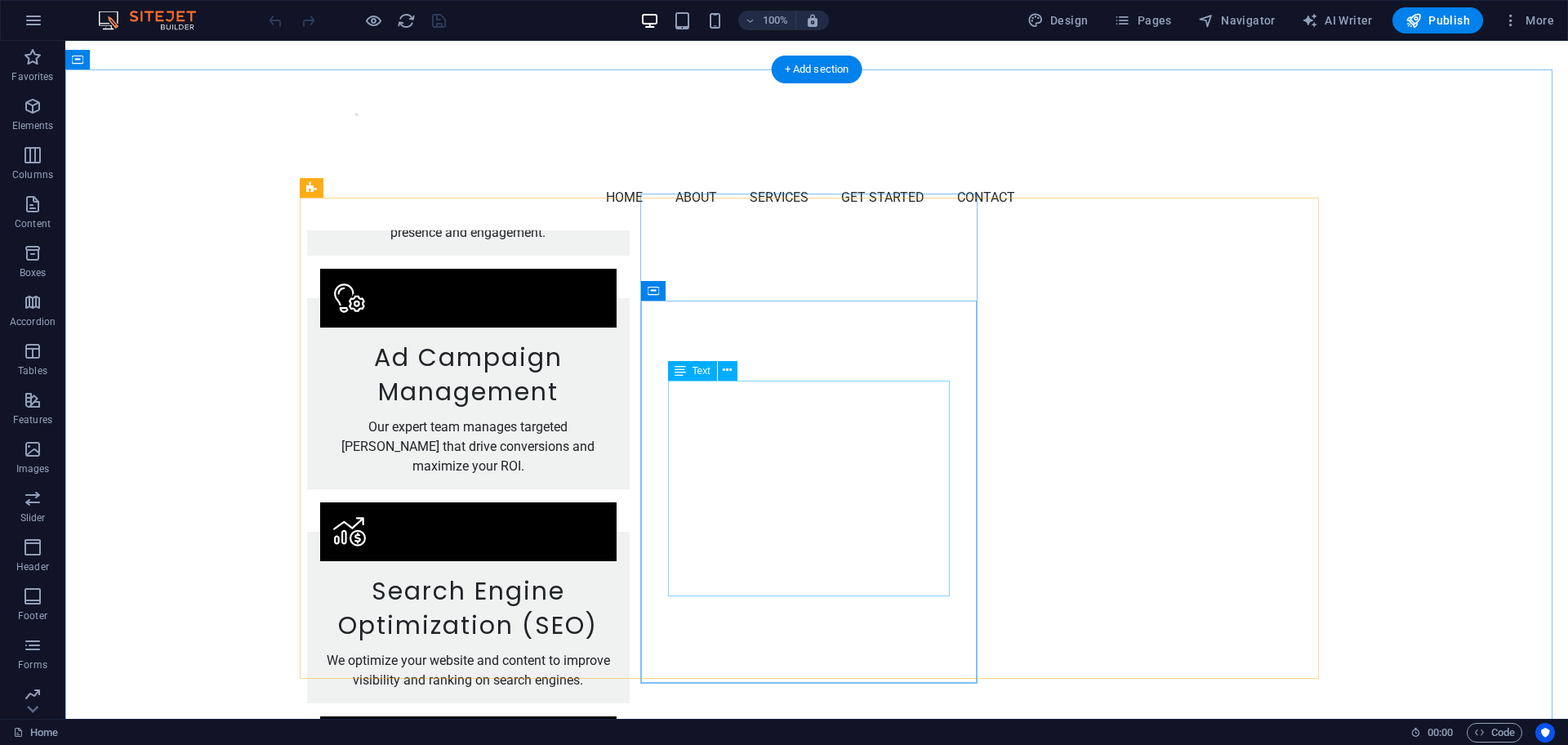
scroll to position [2247, 0]
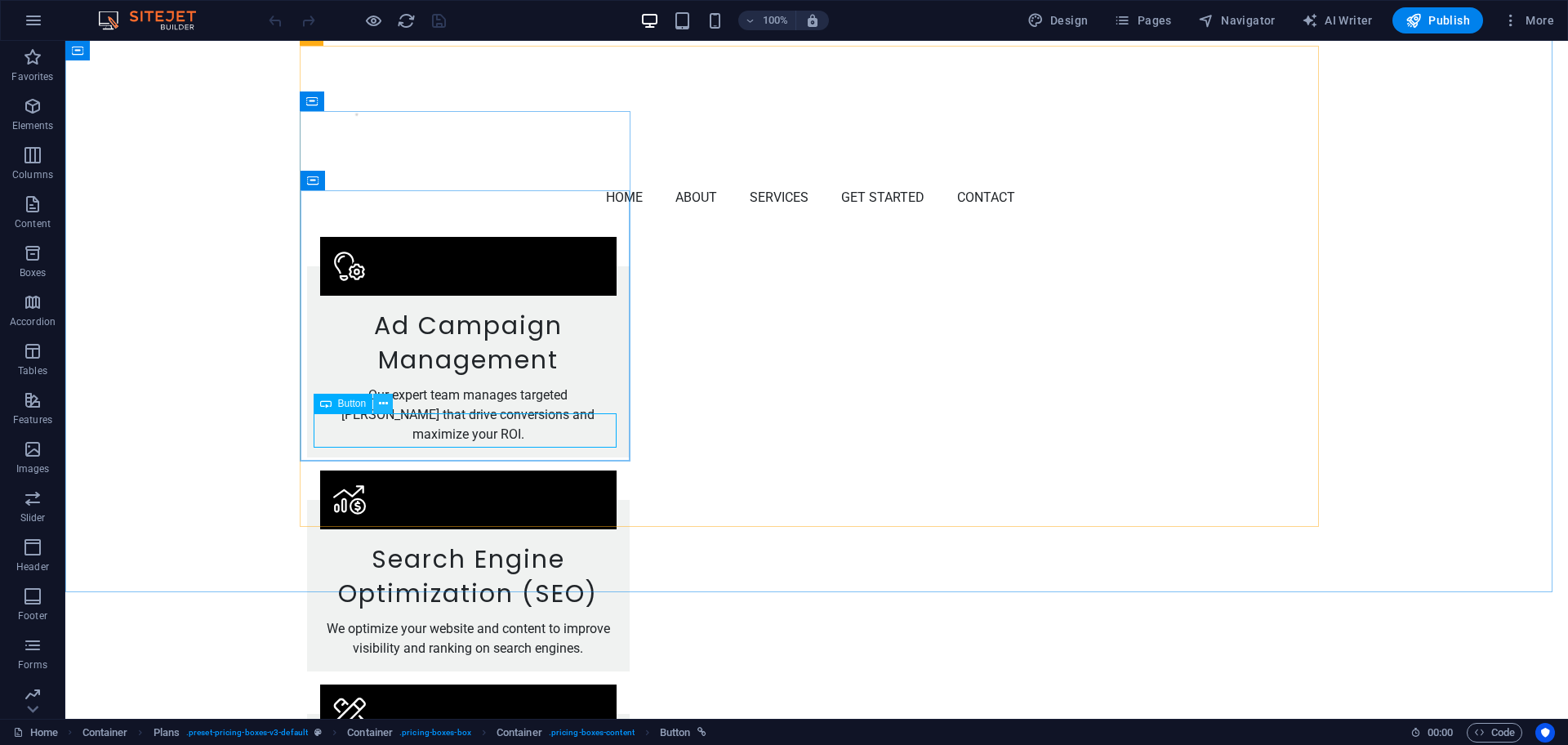
click at [379, 406] on icon at bounding box center [384, 404] width 9 height 17
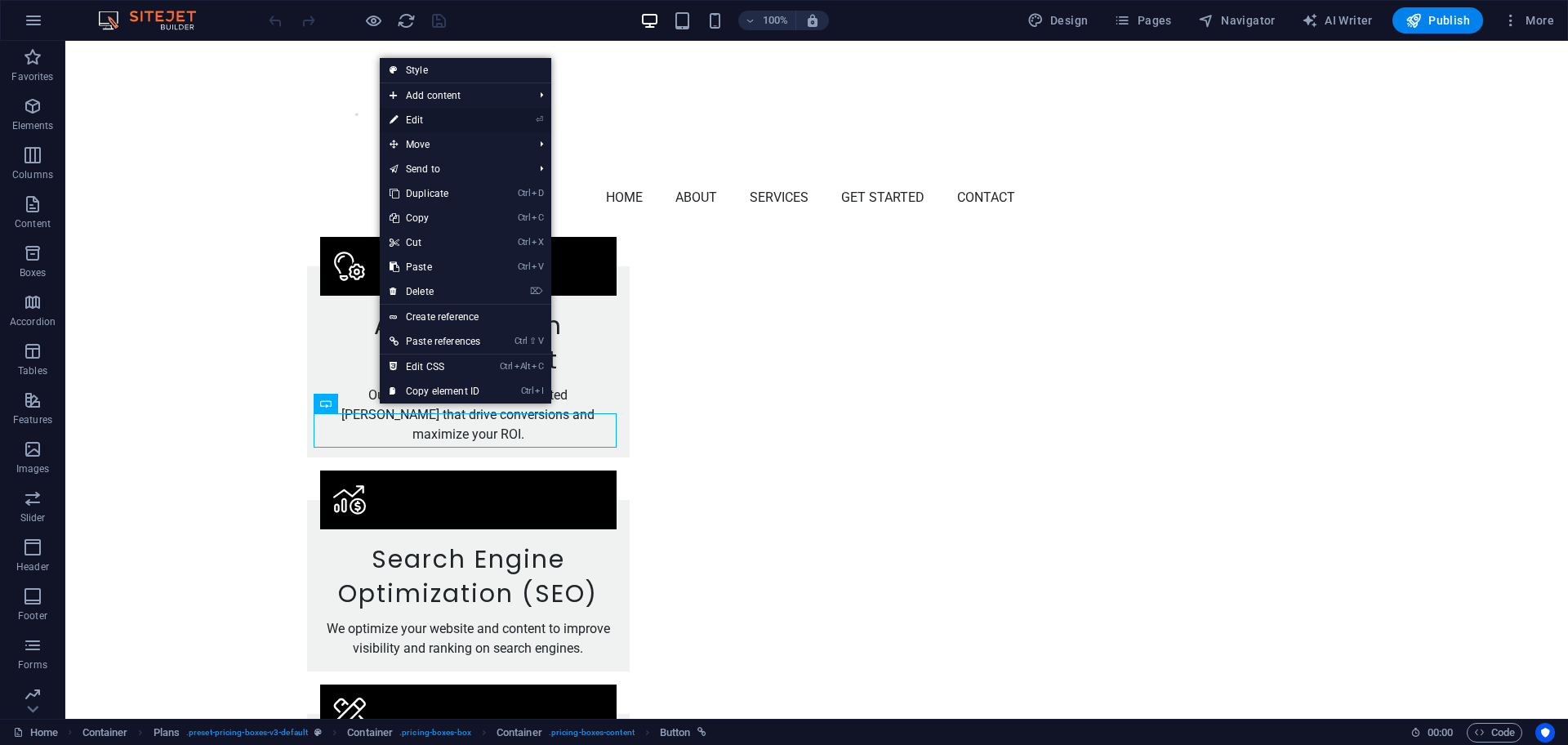
click at [414, 122] on link "⏎ Edit" at bounding box center [435, 120] width 111 height 25
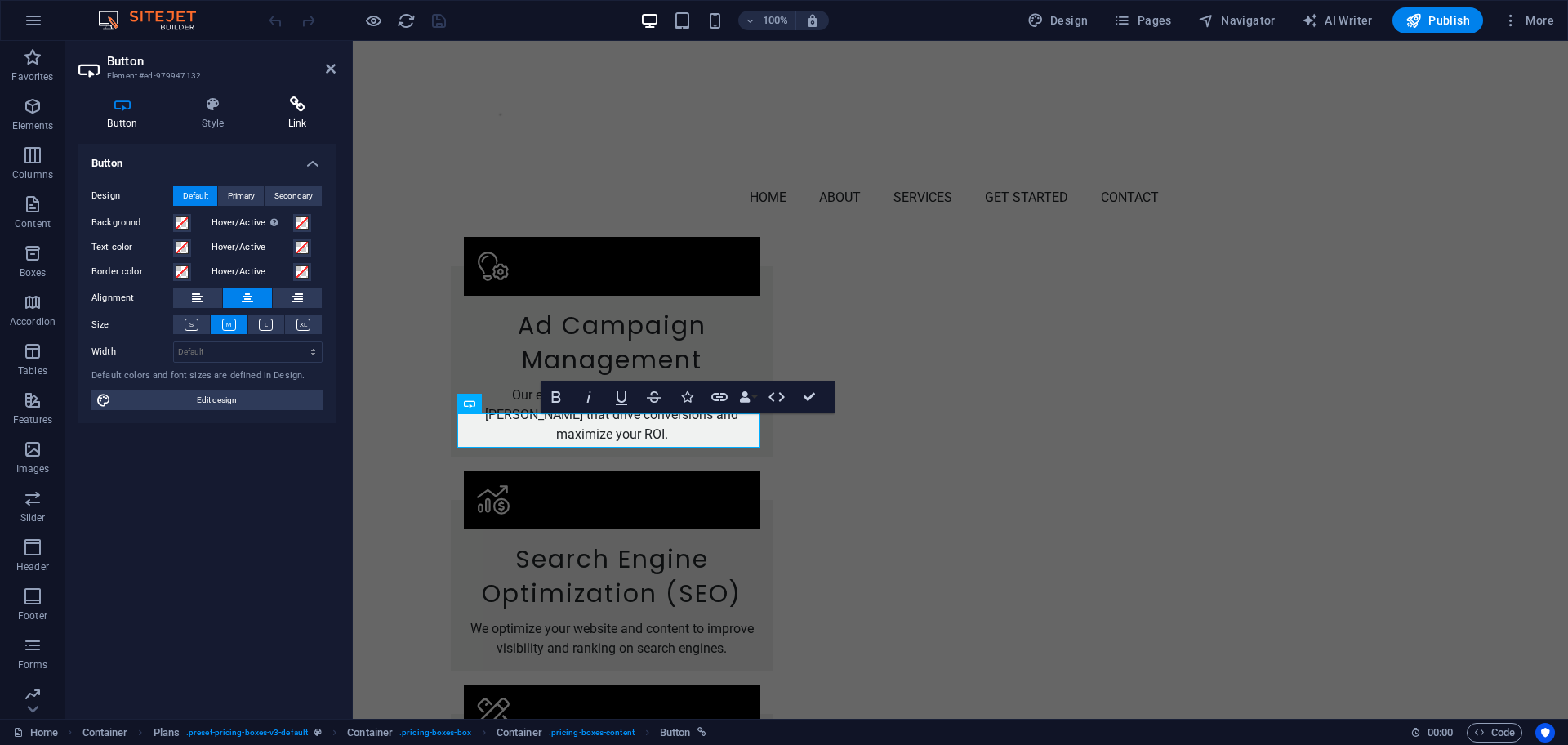
click at [291, 107] on icon at bounding box center [297, 104] width 77 height 16
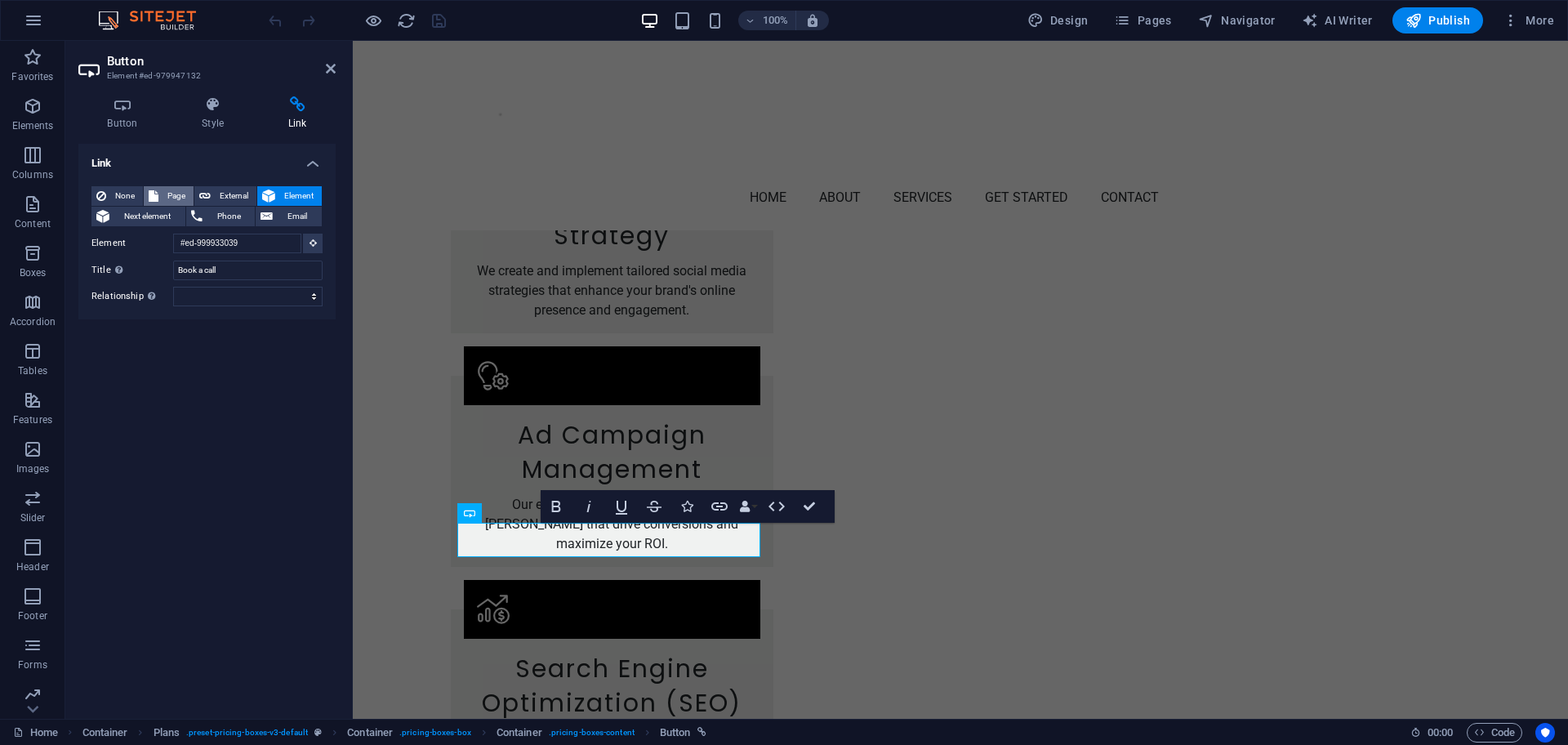
scroll to position [1946, 0]
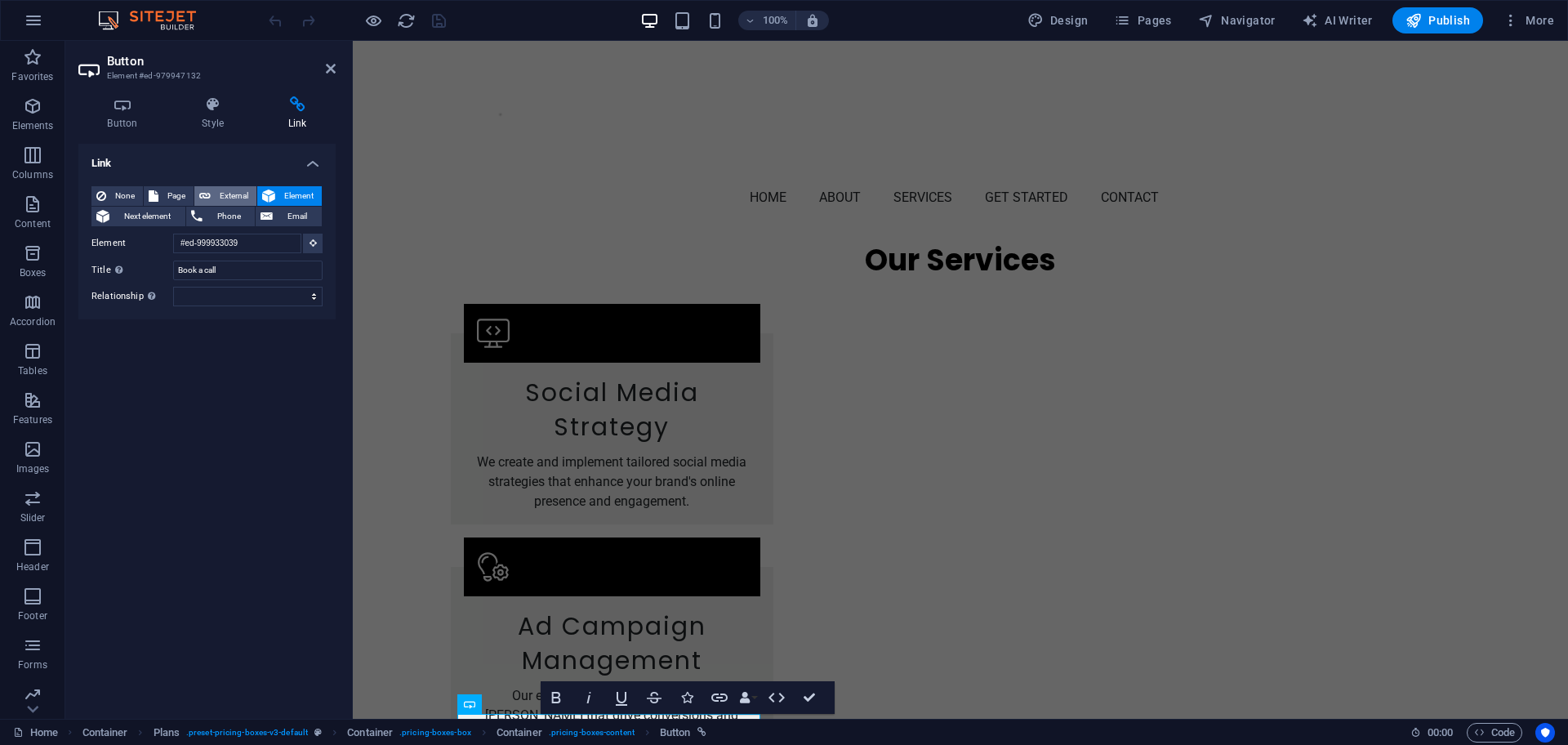
click at [223, 191] on span "External" at bounding box center [234, 196] width 36 height 20
select select "blank"
click at [301, 194] on span "Element" at bounding box center [298, 196] width 37 height 20
select select
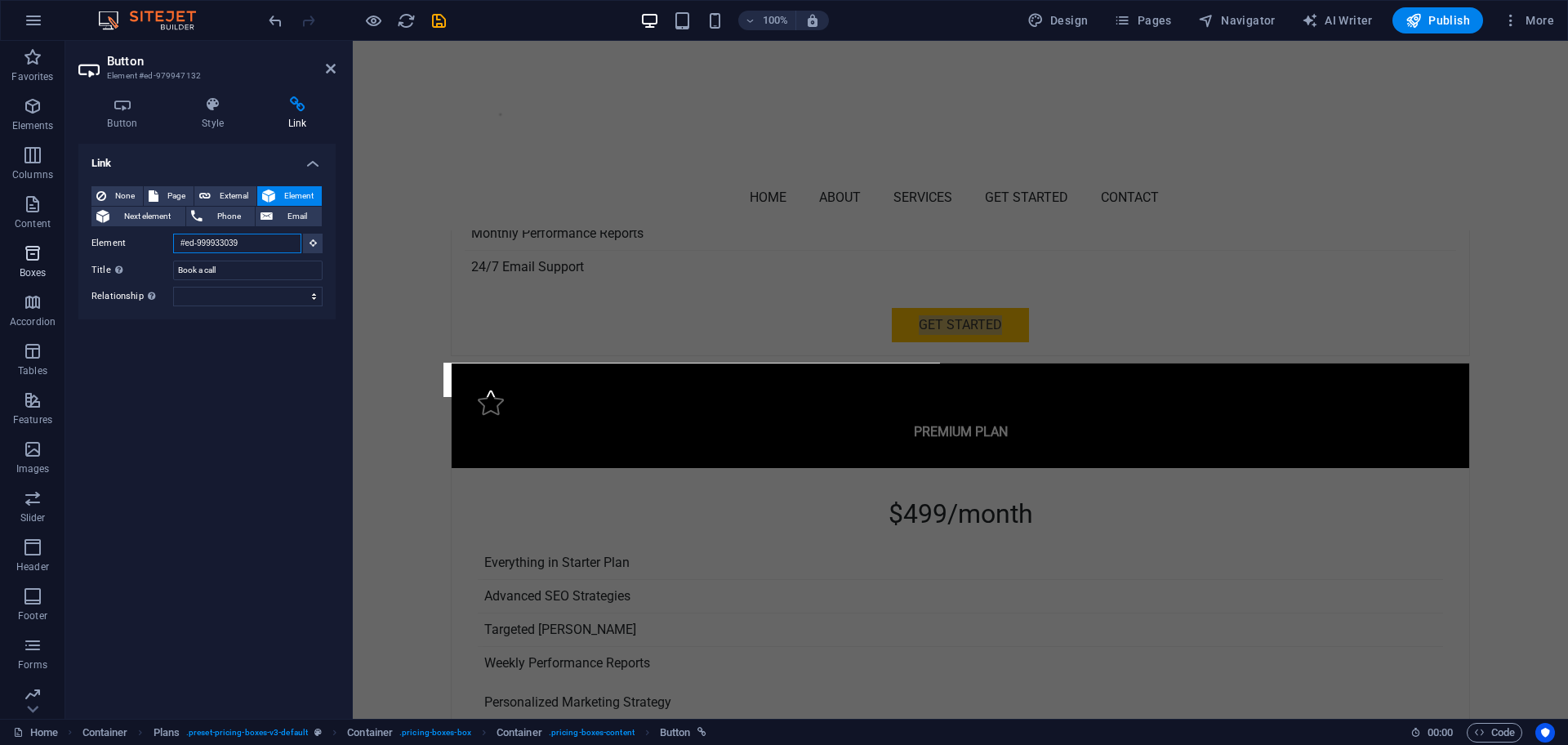
drag, startPoint x: 254, startPoint y: 242, endPoint x: 0, endPoint y: 243, distance: 254.0
click at [0, 243] on section "Favorites Elements Columns Content Boxes Accordion Tables Features Images Slide…" at bounding box center [784, 379] width 1568 height 678
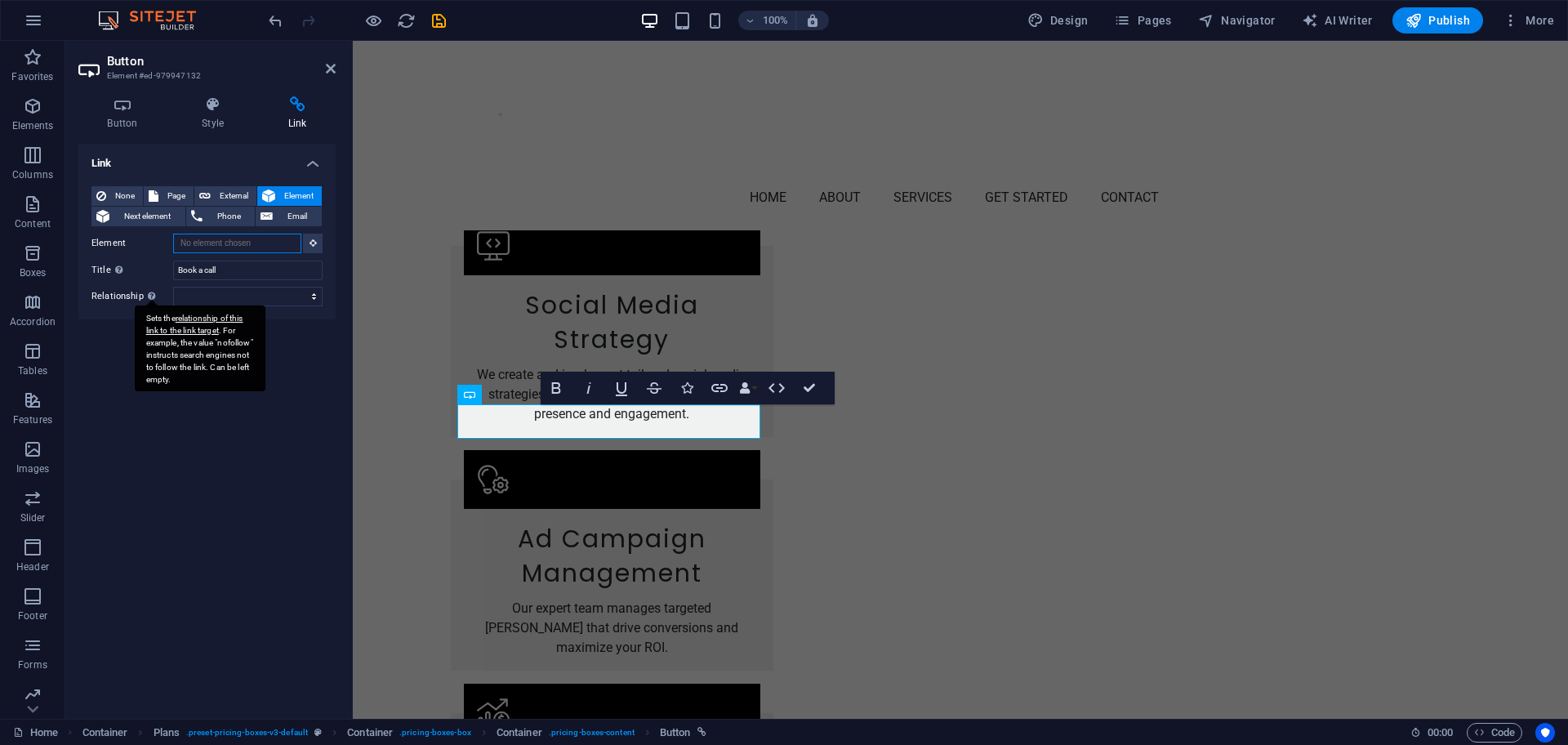
scroll to position [2298, 0]
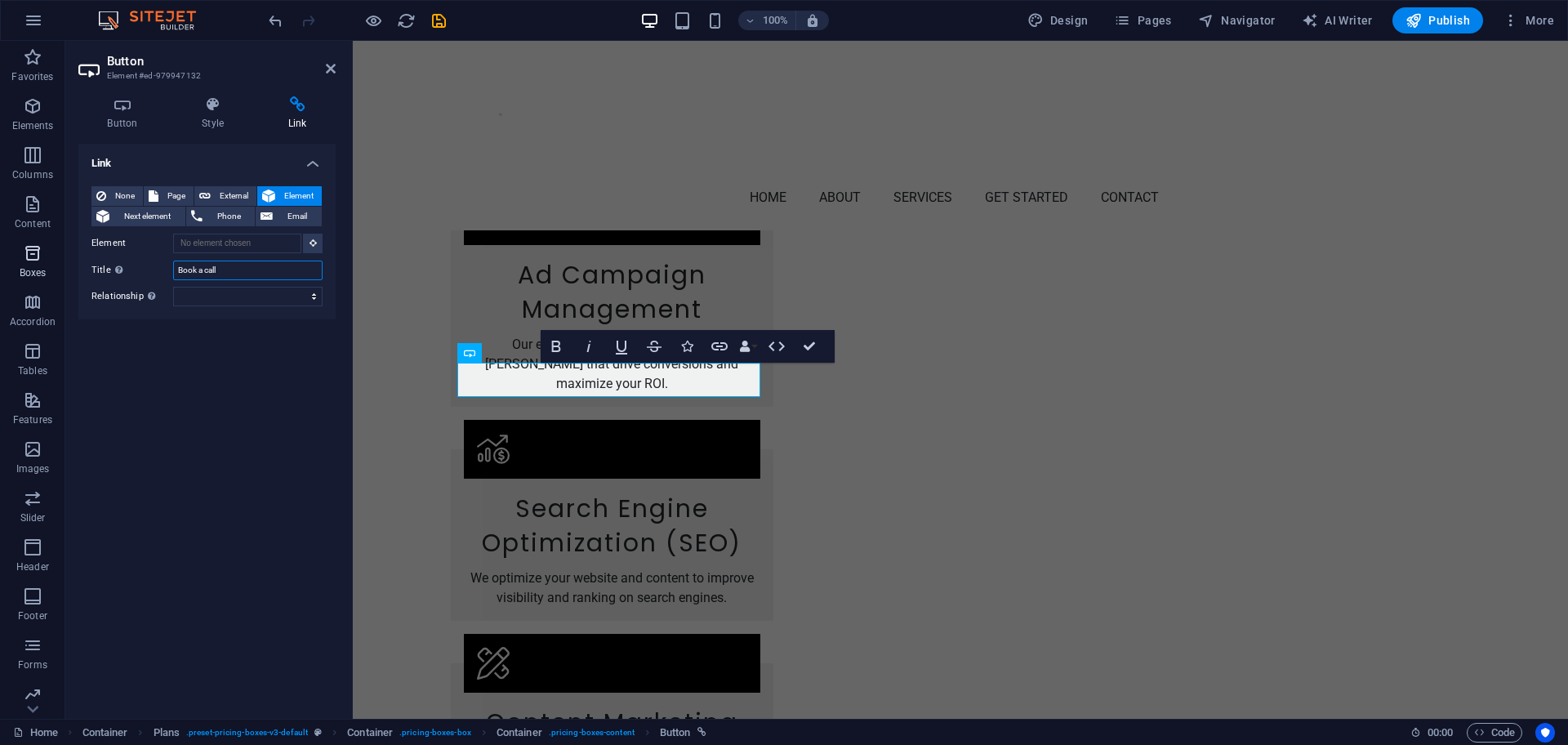
drag, startPoint x: 231, startPoint y: 270, endPoint x: 5, endPoint y: 269, distance: 226.0
click at [5, 269] on section "Favorites Elements Columns Content Boxes Accordion Tables Features Images Slide…" at bounding box center [784, 379] width 1568 height 678
click at [210, 190] on button "External" at bounding box center [225, 196] width 62 height 20
select select "blank"
paste input "[URL][DOMAIN_NAME]"
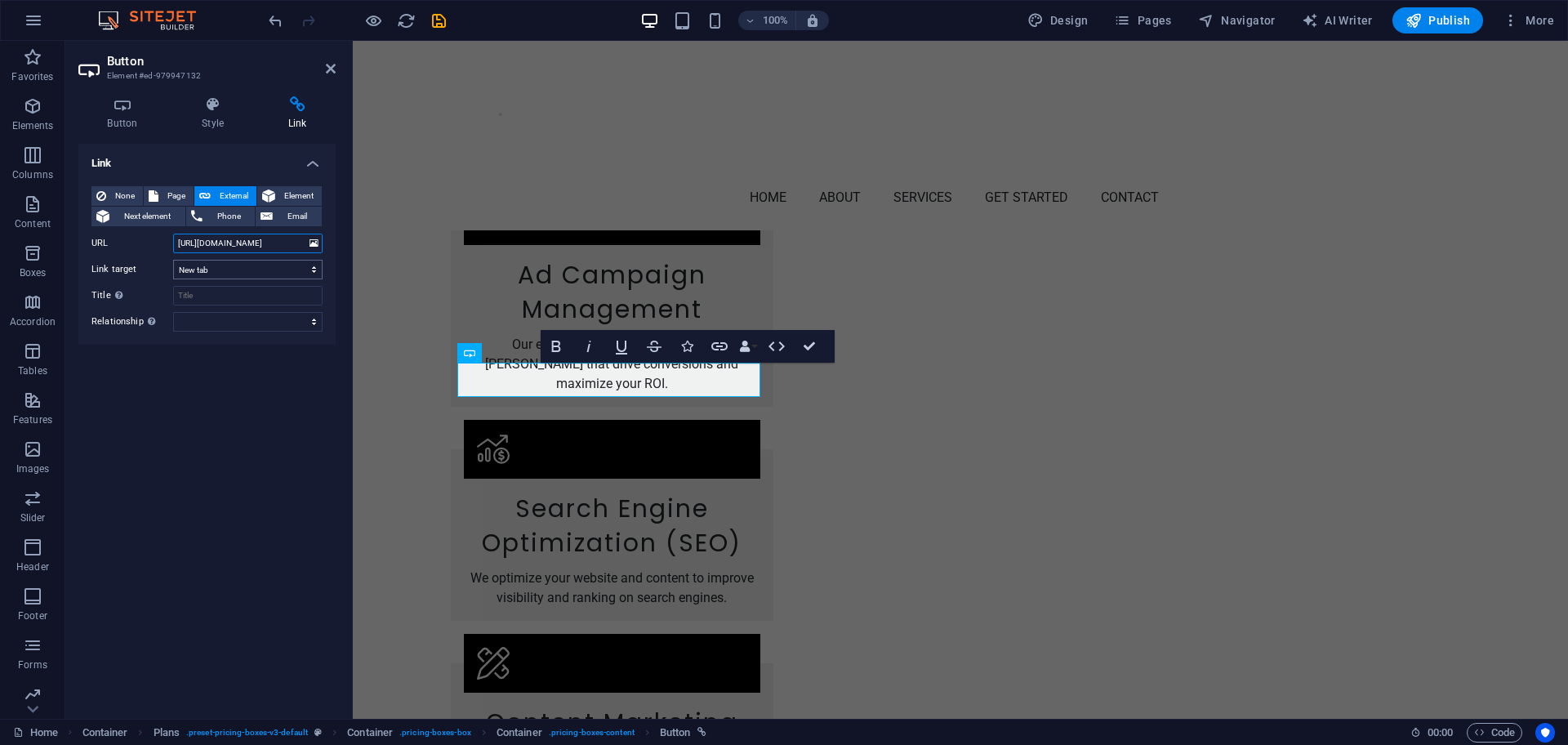
scroll to position [0, 38]
type input "[URL][DOMAIN_NAME]"
click at [234, 273] on select "New tab Same tab Overlay" at bounding box center [248, 270] width 150 height 20
click at [173, 260] on select "New tab Same tab Overlay" at bounding box center [248, 270] width 150 height 20
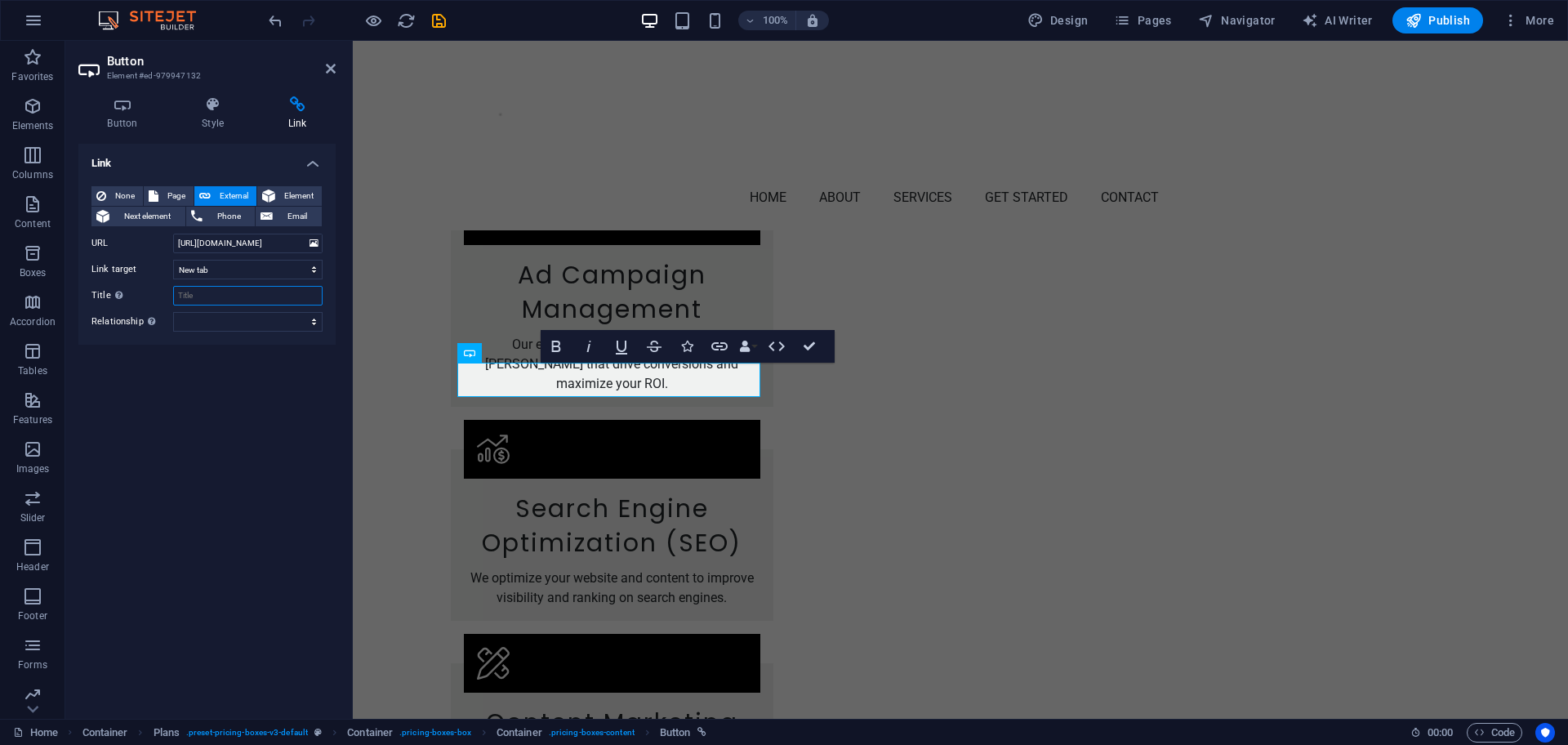
click at [198, 295] on input "Title Additional link description, should not be the same as the link text. The…" at bounding box center [248, 296] width 150 height 20
type input "Book a call"
click at [232, 322] on select "alternate author bookmark external help license next nofollow noreferrer noopen…" at bounding box center [248, 322] width 150 height 20
select select "external"
click at [173, 312] on select "alternate author bookmark external help license next nofollow noreferrer noopen…" at bounding box center [248, 322] width 150 height 20
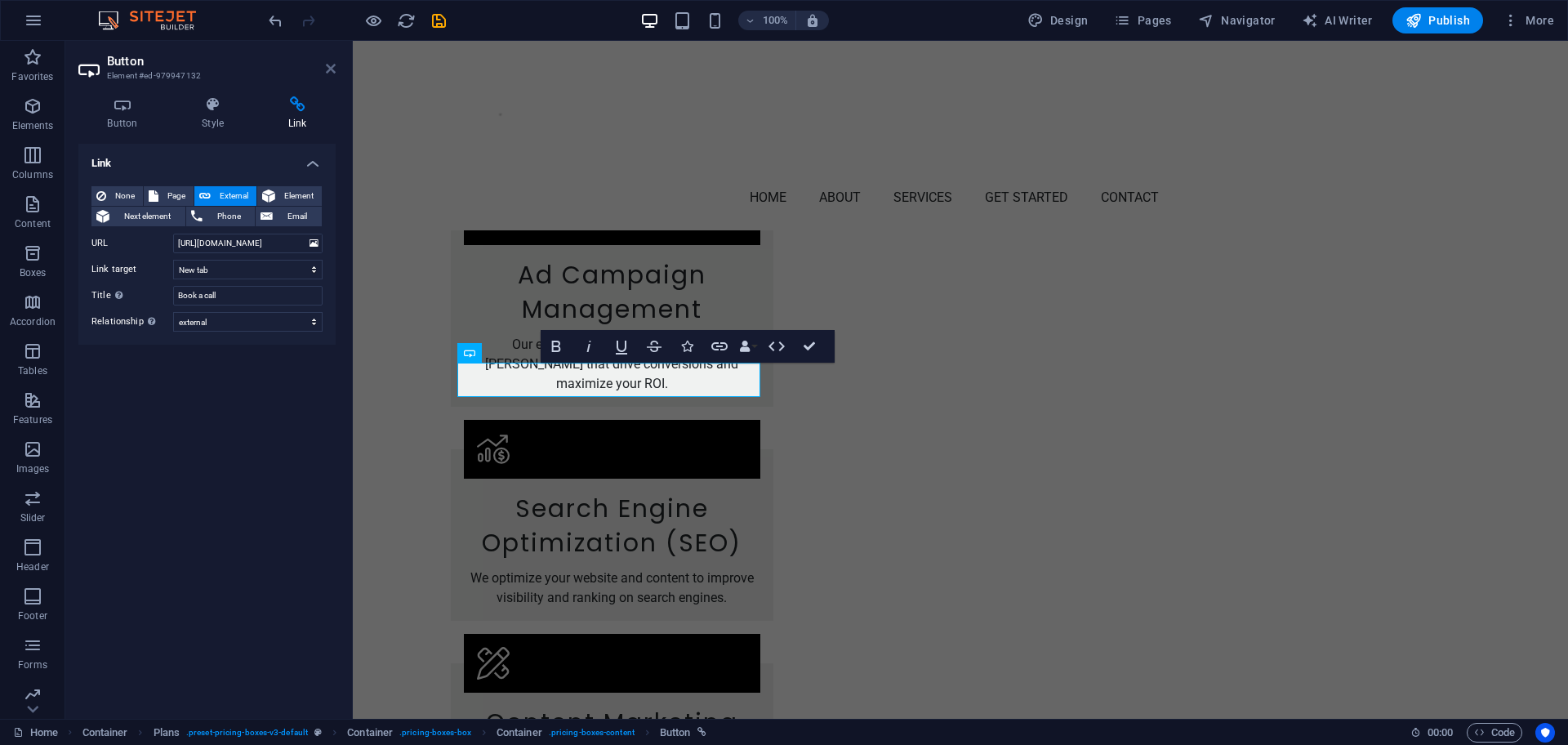
click at [328, 68] on icon at bounding box center [330, 68] width 10 height 13
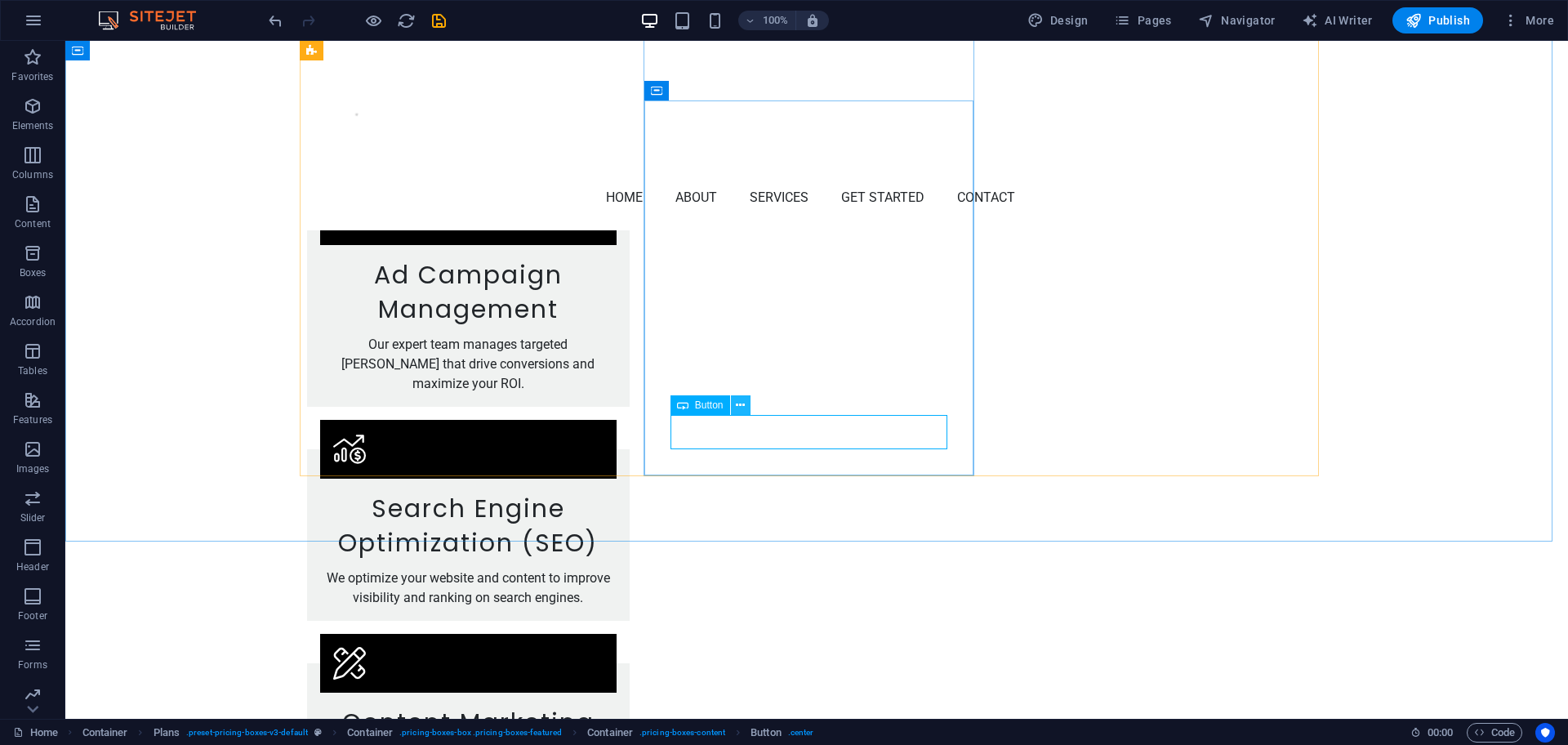
click at [735, 406] on icon at bounding box center [740, 406] width 9 height 17
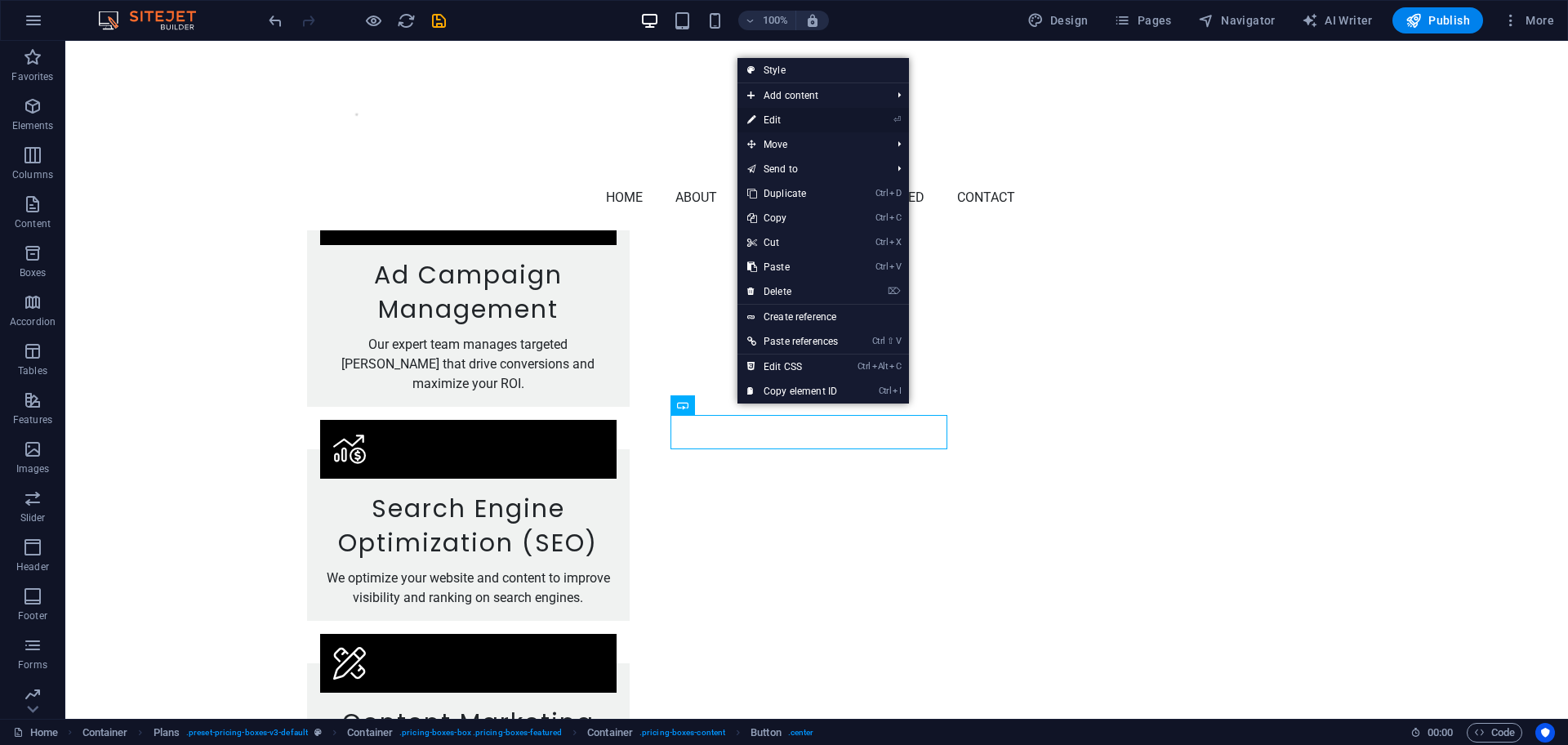
drag, startPoint x: 775, startPoint y: 119, endPoint x: 26, endPoint y: 146, distance: 749.5
click at [775, 119] on link "⏎ Edit" at bounding box center [793, 120] width 111 height 25
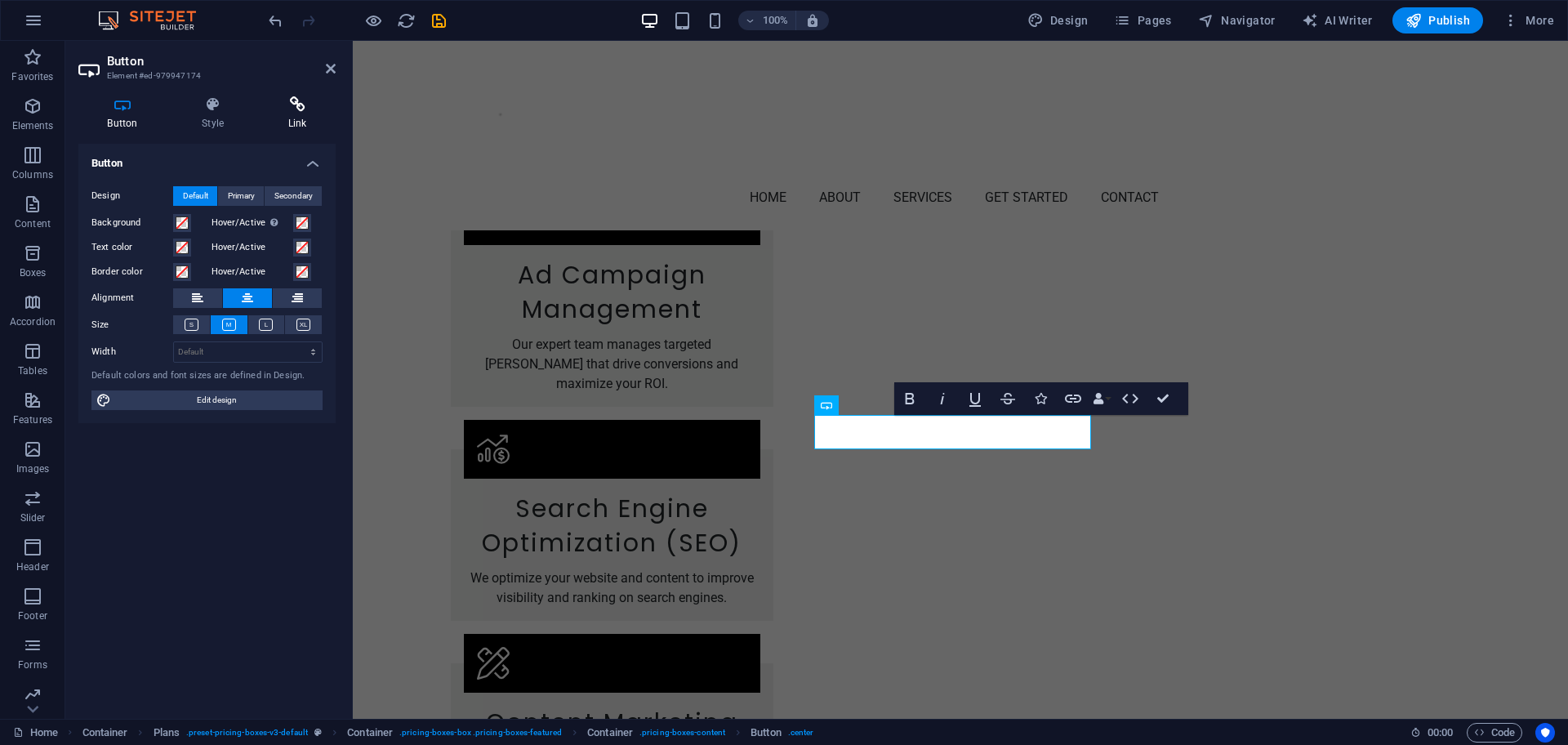
click at [291, 106] on icon at bounding box center [297, 104] width 77 height 16
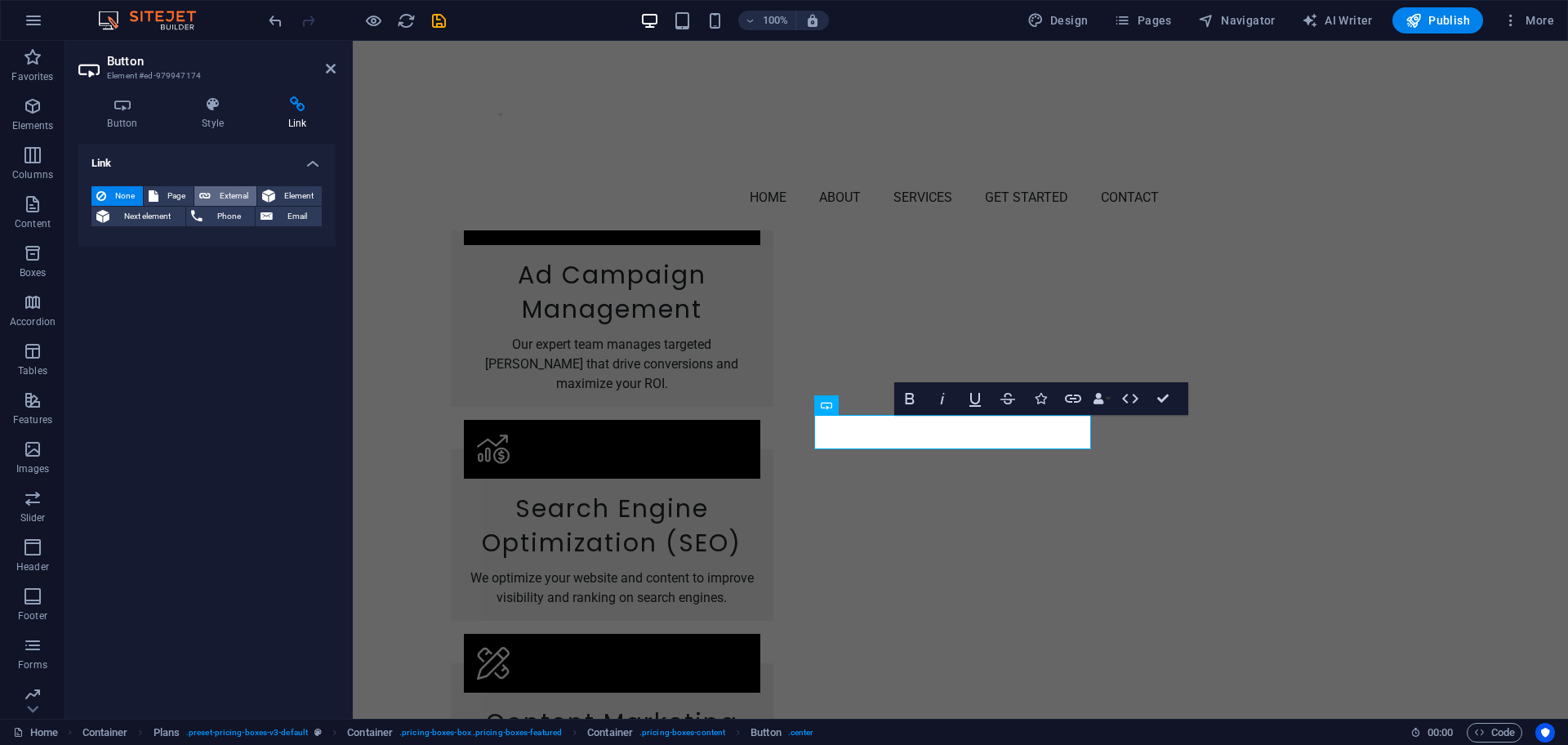
click at [234, 192] on span "External" at bounding box center [234, 196] width 36 height 20
select select "blank"
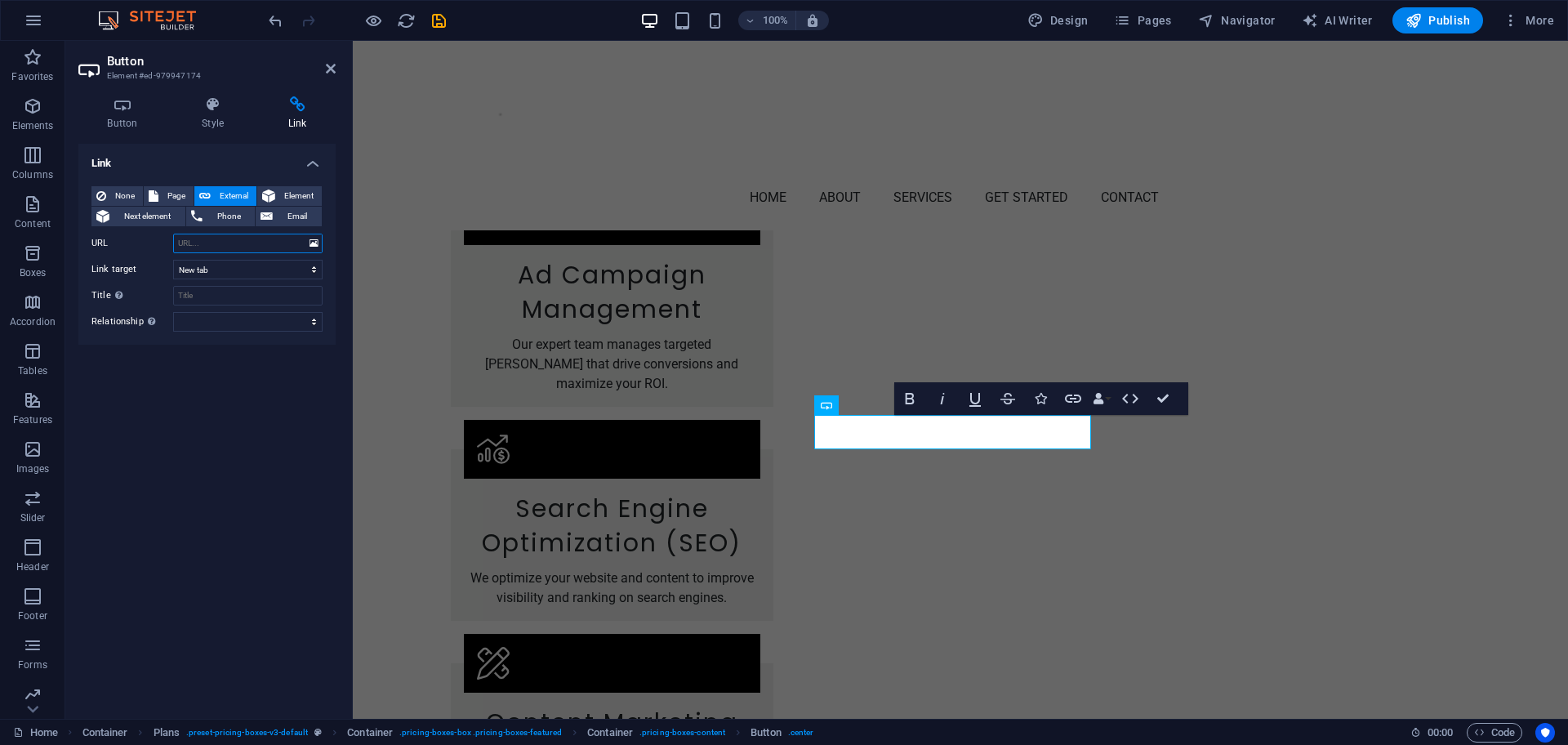
paste input "[URL][DOMAIN_NAME]"
type input "[URL][DOMAIN_NAME]"
click at [212, 270] on select "New tab Same tab Overlay" at bounding box center [248, 270] width 150 height 20
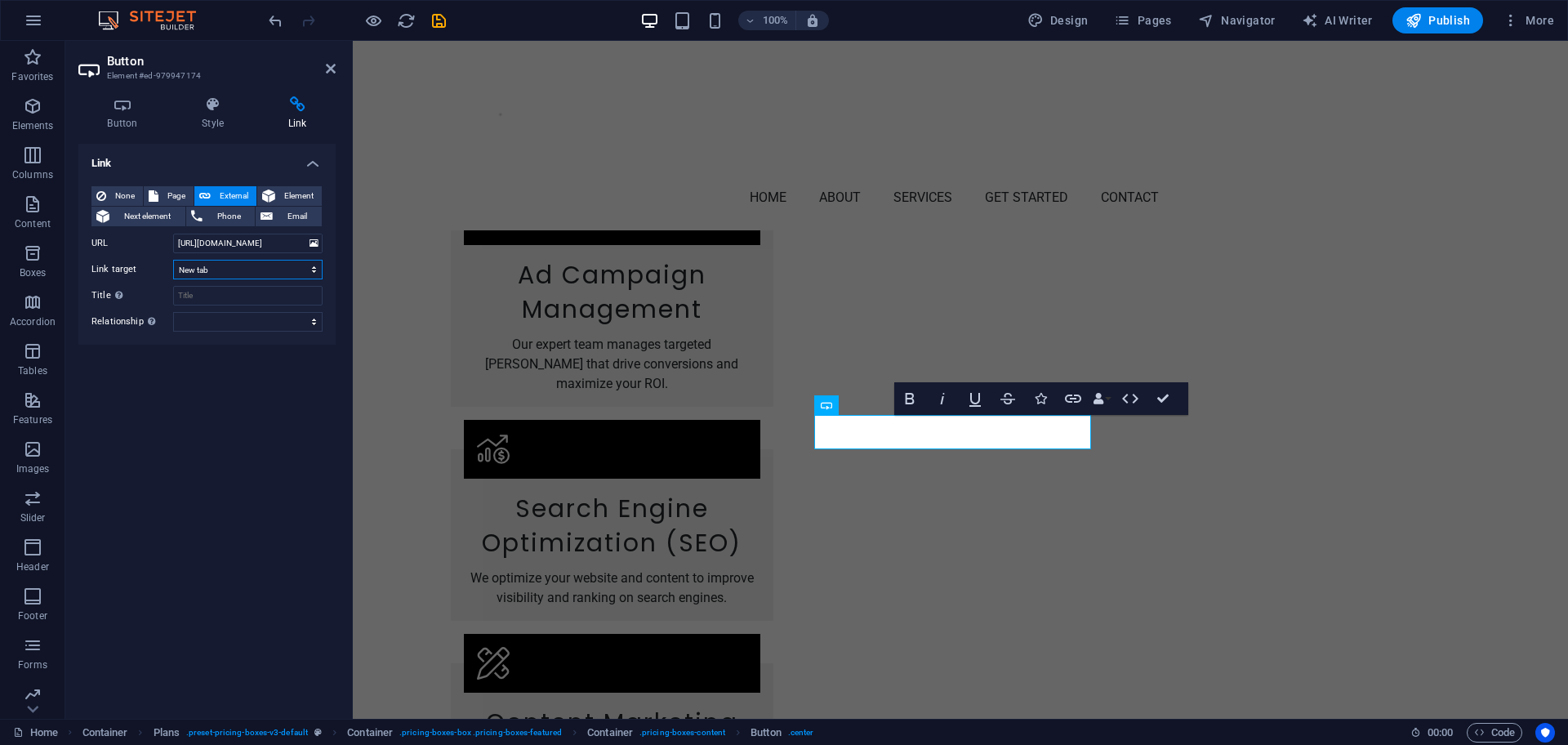
click at [173, 260] on select "New tab Same tab Overlay" at bounding box center [248, 270] width 150 height 20
click at [218, 299] on input "Title Additional link description, should not be the same as the link text. The…" at bounding box center [248, 296] width 150 height 20
type input "b"
type input "Book a call"
click at [210, 318] on select "alternate author bookmark external help license next nofollow noreferrer noopen…" at bounding box center [248, 322] width 150 height 20
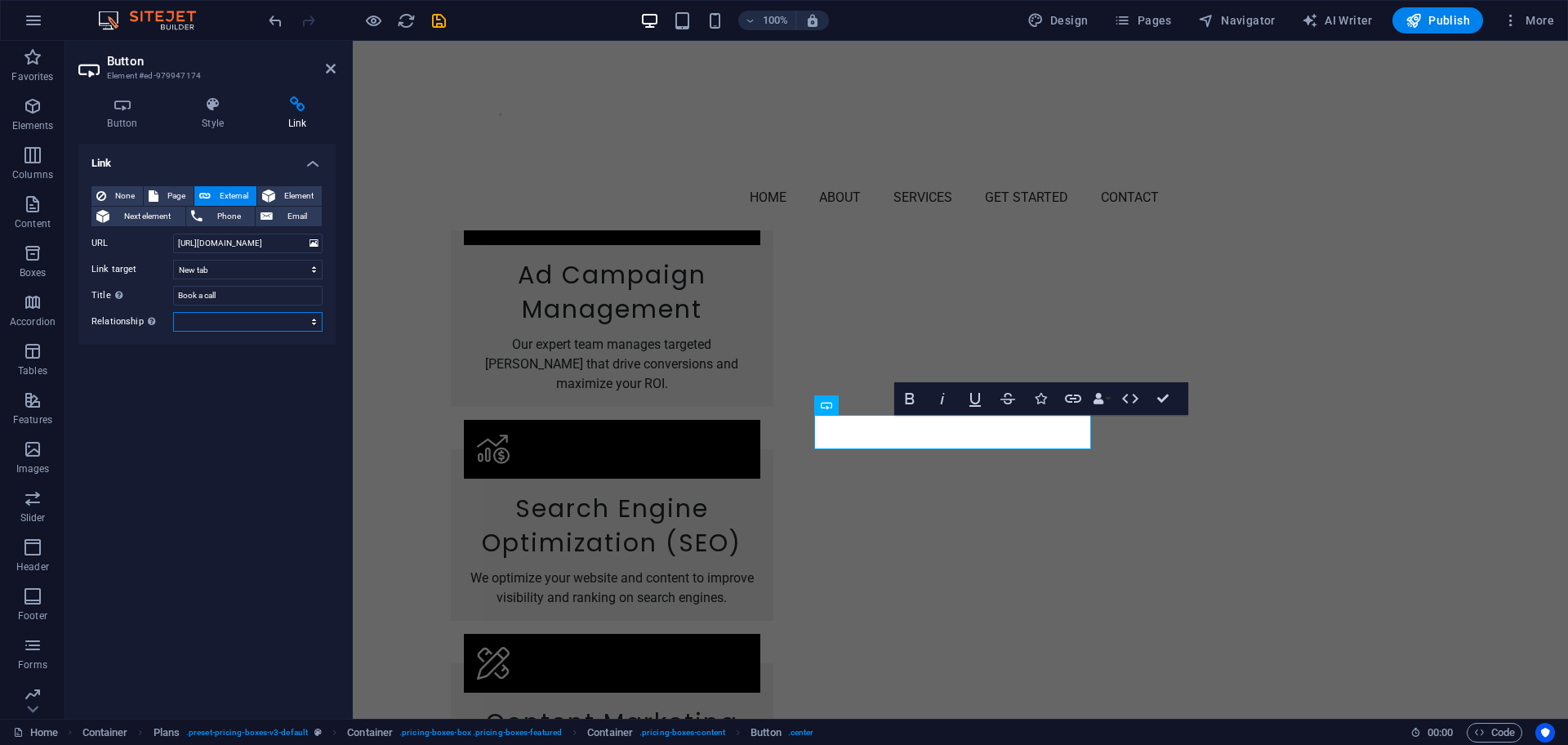
select select "external"
click at [173, 312] on select "alternate author bookmark external help license next nofollow noreferrer noopen…" at bounding box center [248, 322] width 150 height 20
click at [333, 67] on icon at bounding box center [330, 68] width 10 height 13
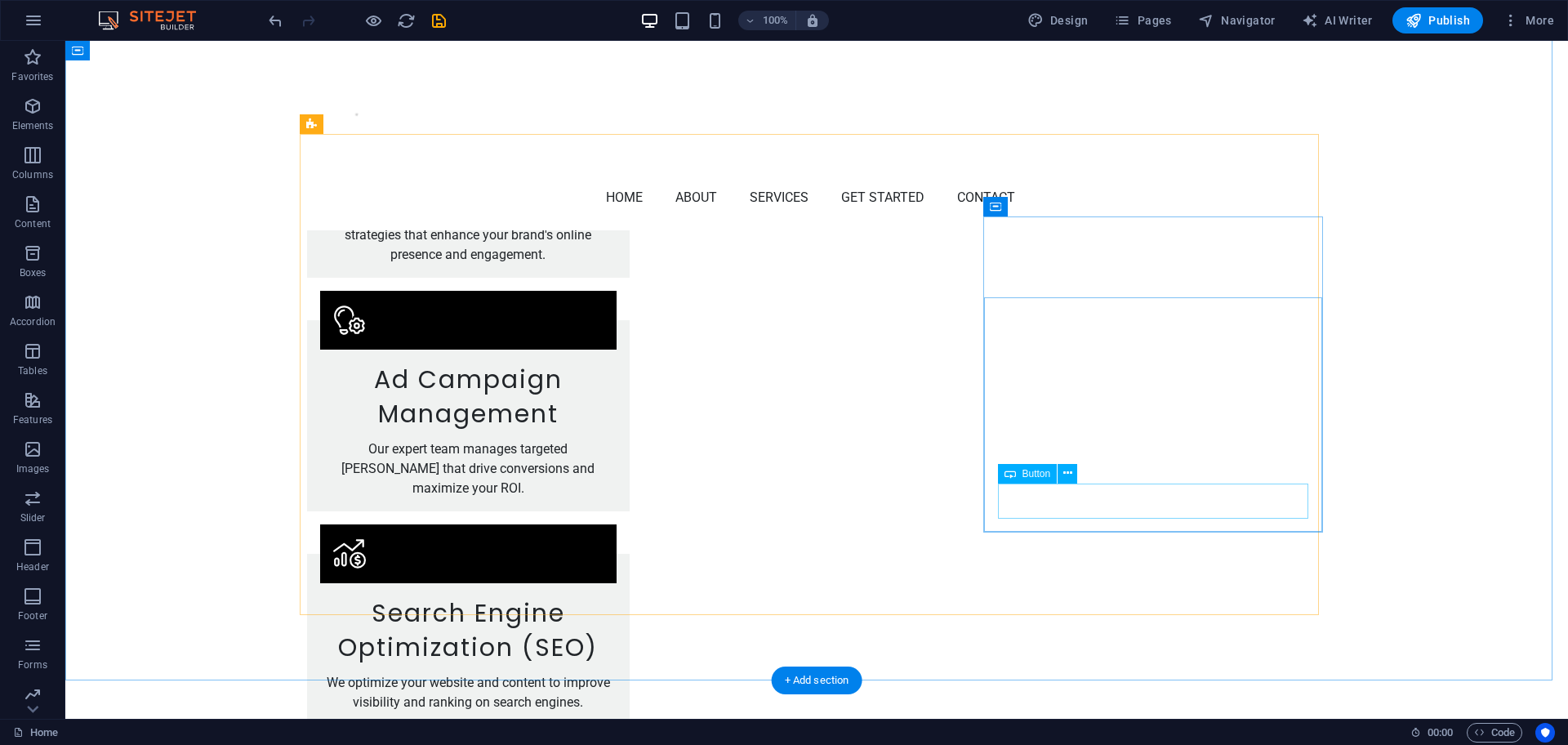
scroll to position [2195, 0]
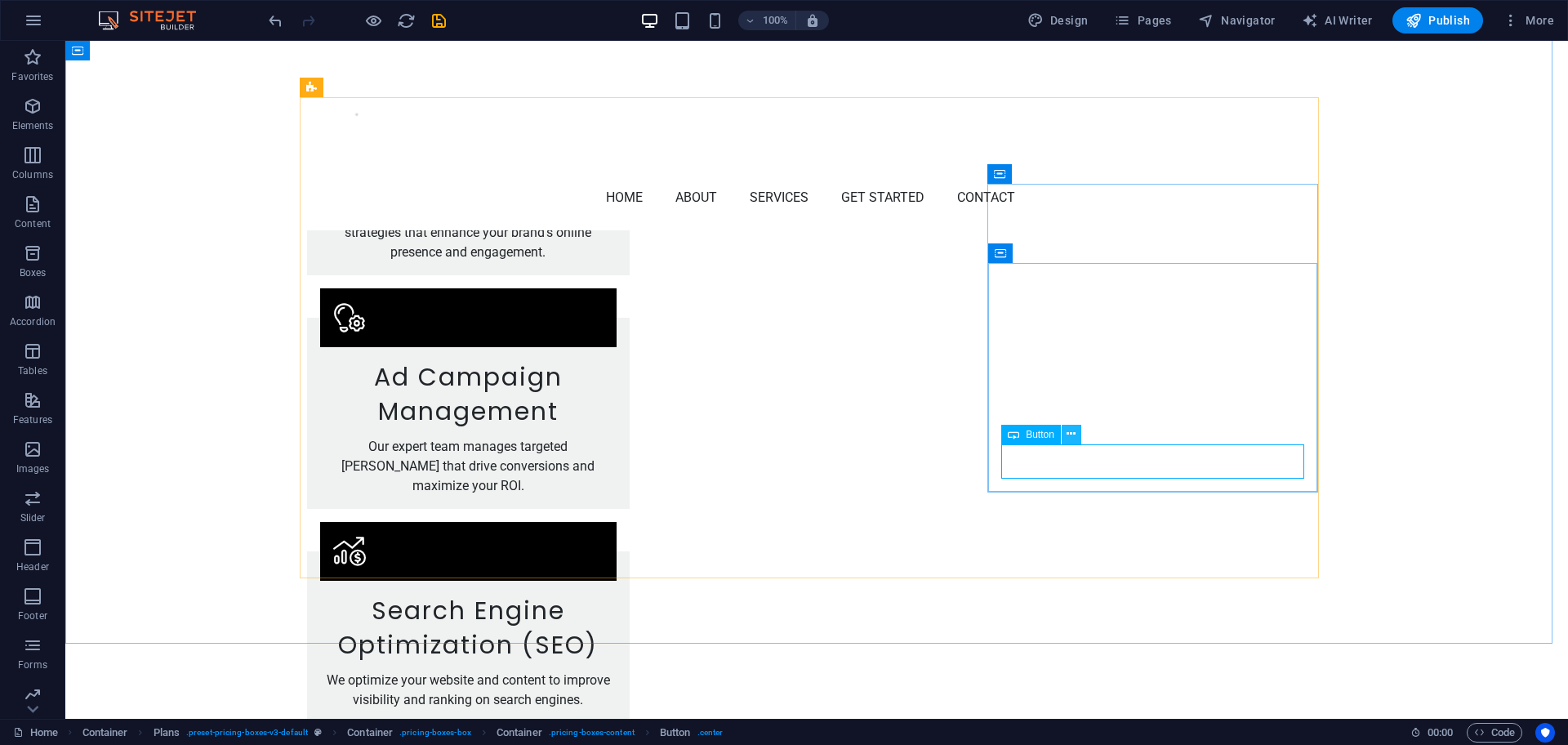
click at [1071, 431] on icon at bounding box center [1071, 434] width 9 height 17
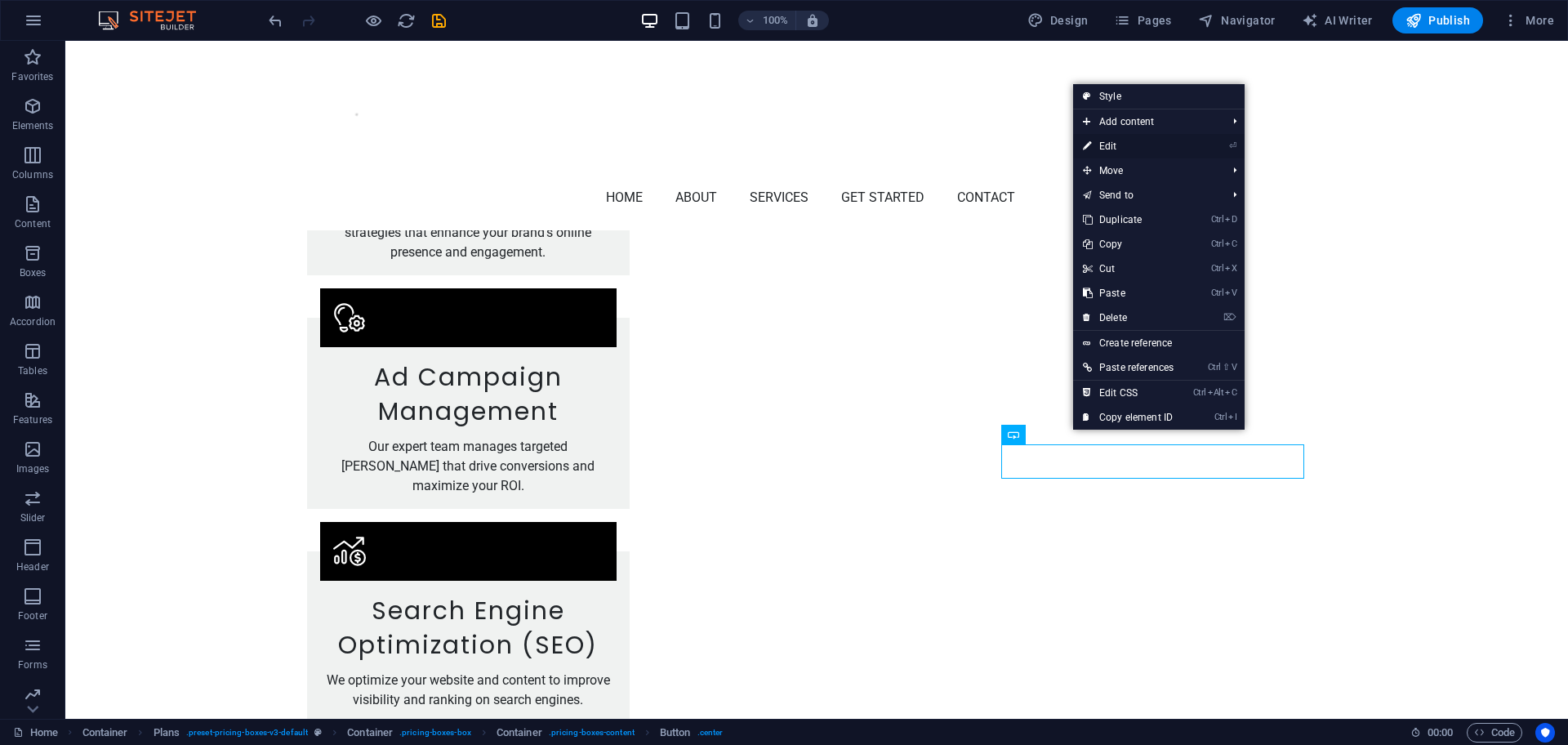
click at [1124, 146] on link "⏎ Edit" at bounding box center [1128, 146] width 111 height 25
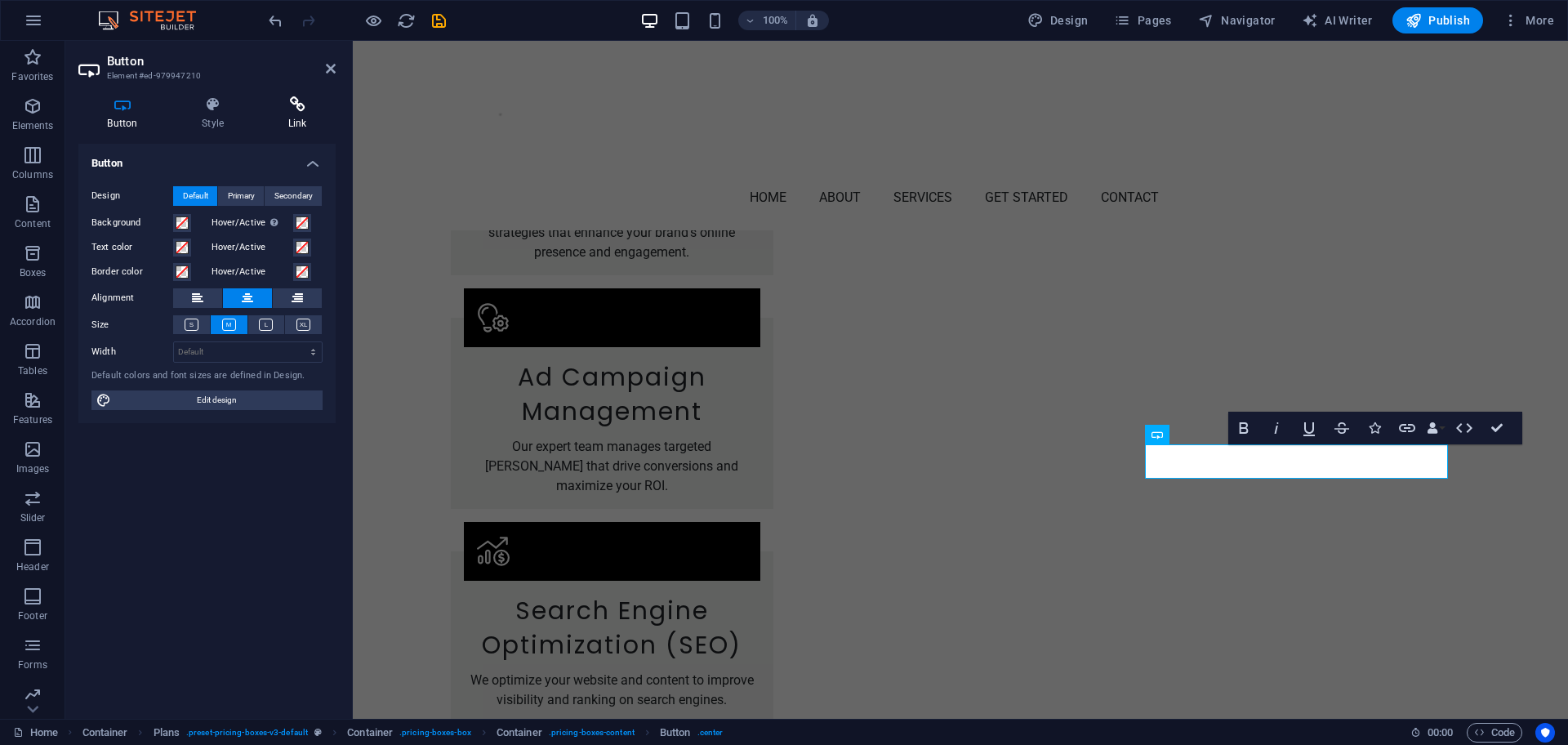
drag, startPoint x: 297, startPoint y: 101, endPoint x: 293, endPoint y: 153, distance: 52.2
click at [297, 102] on icon at bounding box center [297, 104] width 77 height 16
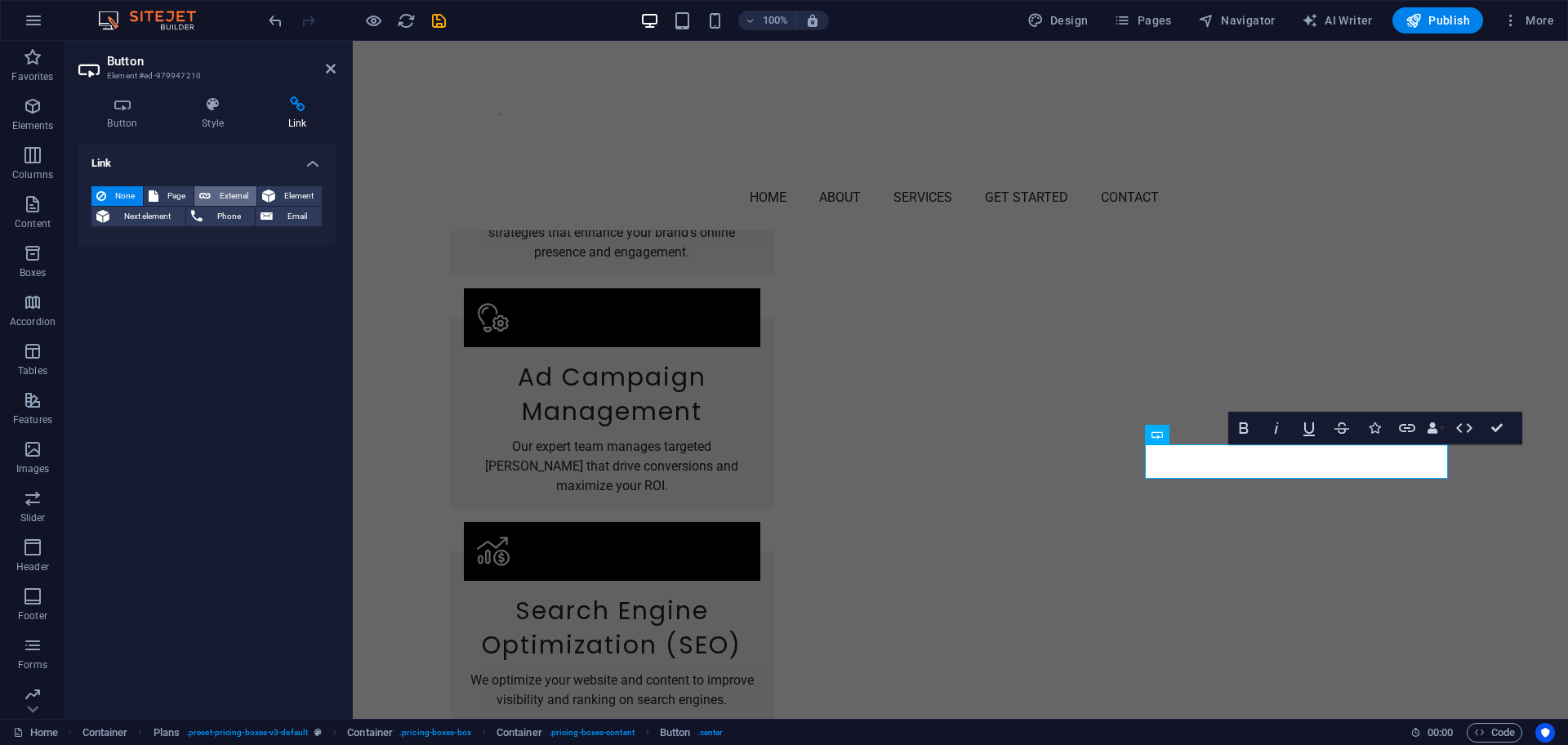
click at [228, 194] on span "External" at bounding box center [234, 196] width 36 height 20
select select "blank"
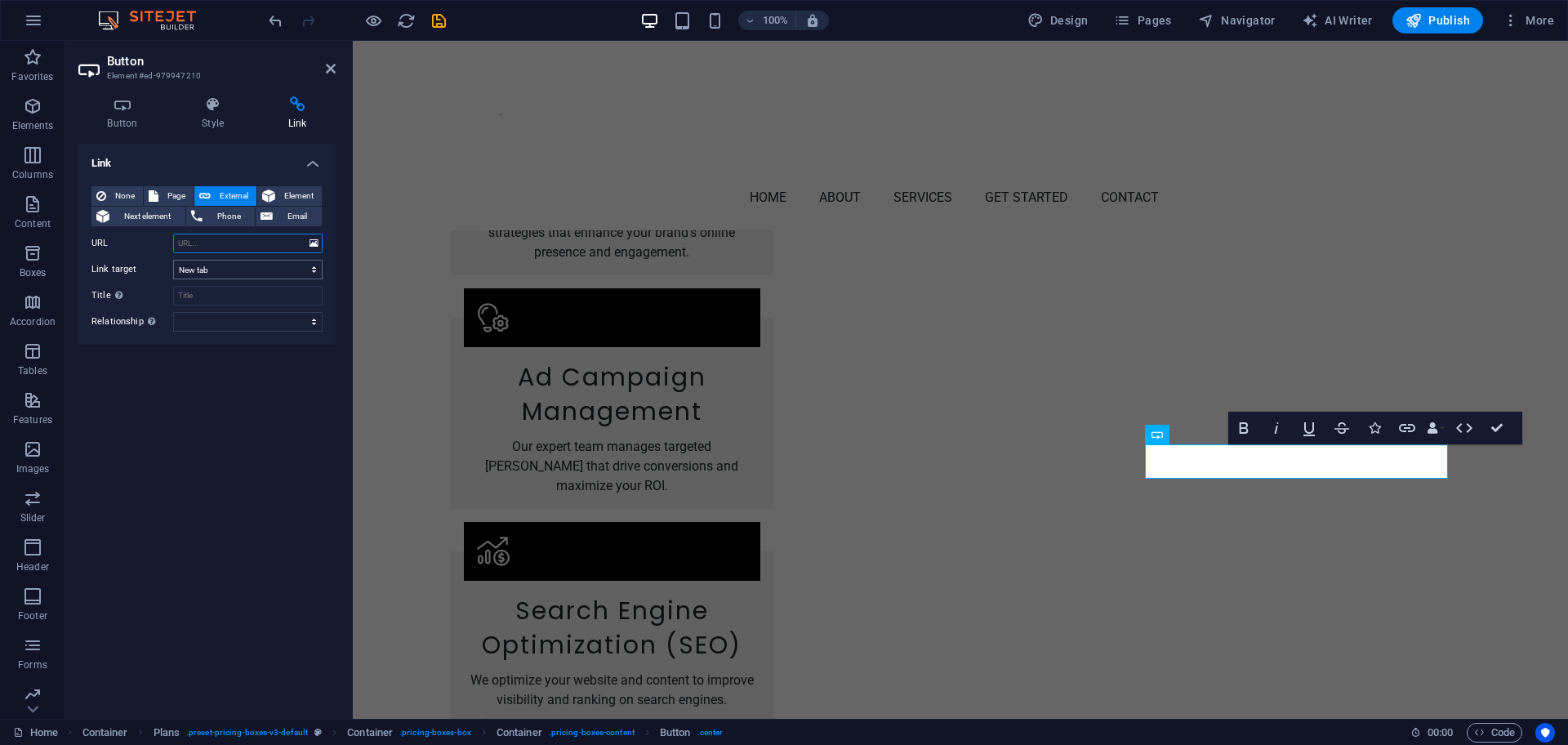
paste input "[URL][DOMAIN_NAME]"
type input "[URL][DOMAIN_NAME]"
click at [206, 272] on select "New tab Same tab Overlay" at bounding box center [248, 270] width 150 height 20
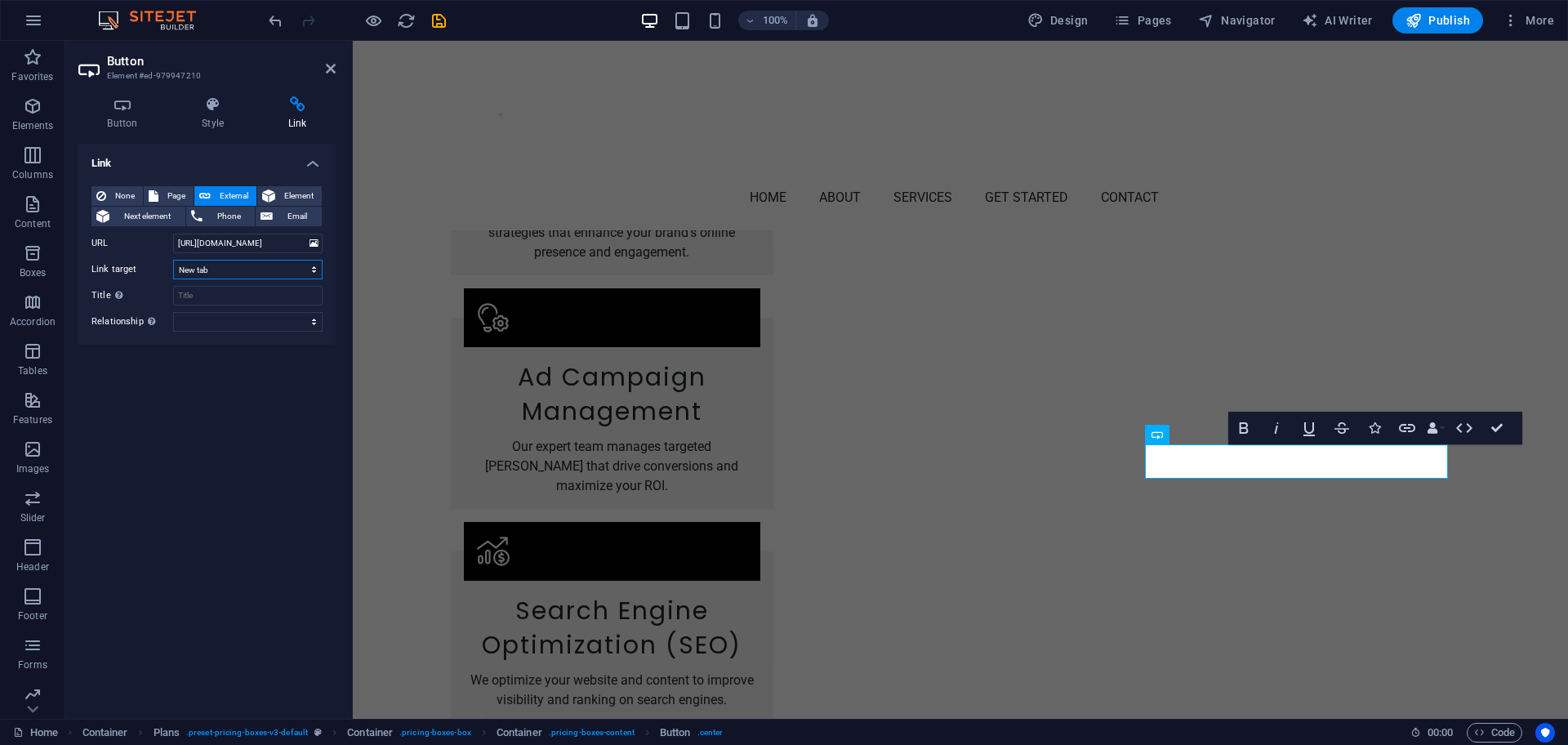
click at [173, 260] on select "New tab Same tab Overlay" at bounding box center [248, 270] width 150 height 20
click at [205, 298] on input "Title Additional link description, should not be the same as the link text. The…" at bounding box center [248, 296] width 150 height 20
type input "Book a call"
click at [209, 317] on select "alternate author bookmark external help license next nofollow noreferrer noopen…" at bounding box center [248, 322] width 150 height 20
select select "external"
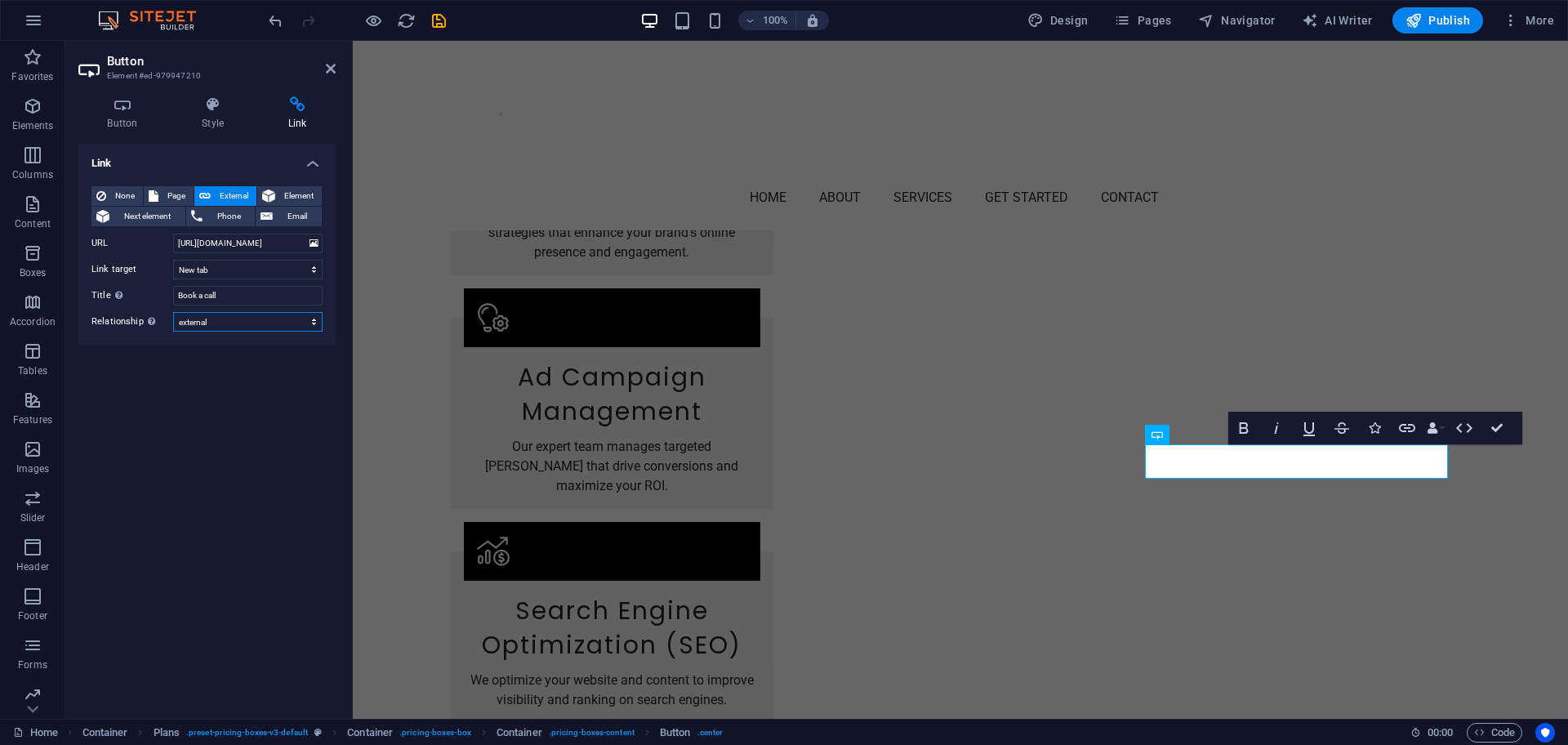
click at [173, 312] on select "alternate author bookmark external help license next nofollow noreferrer noopen…" at bounding box center [248, 322] width 150 height 20
click at [329, 72] on icon at bounding box center [330, 68] width 10 height 13
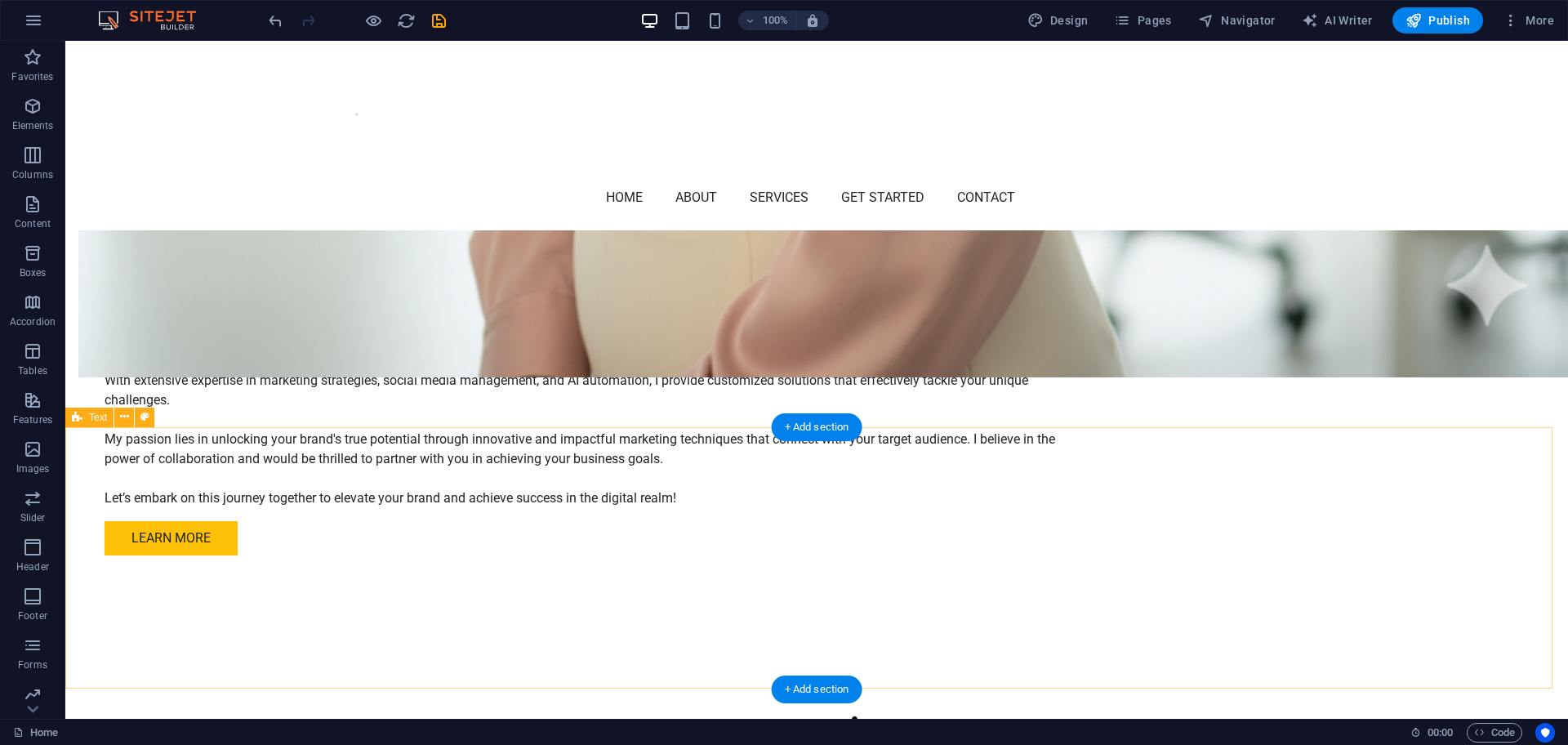
scroll to position [1480, 0]
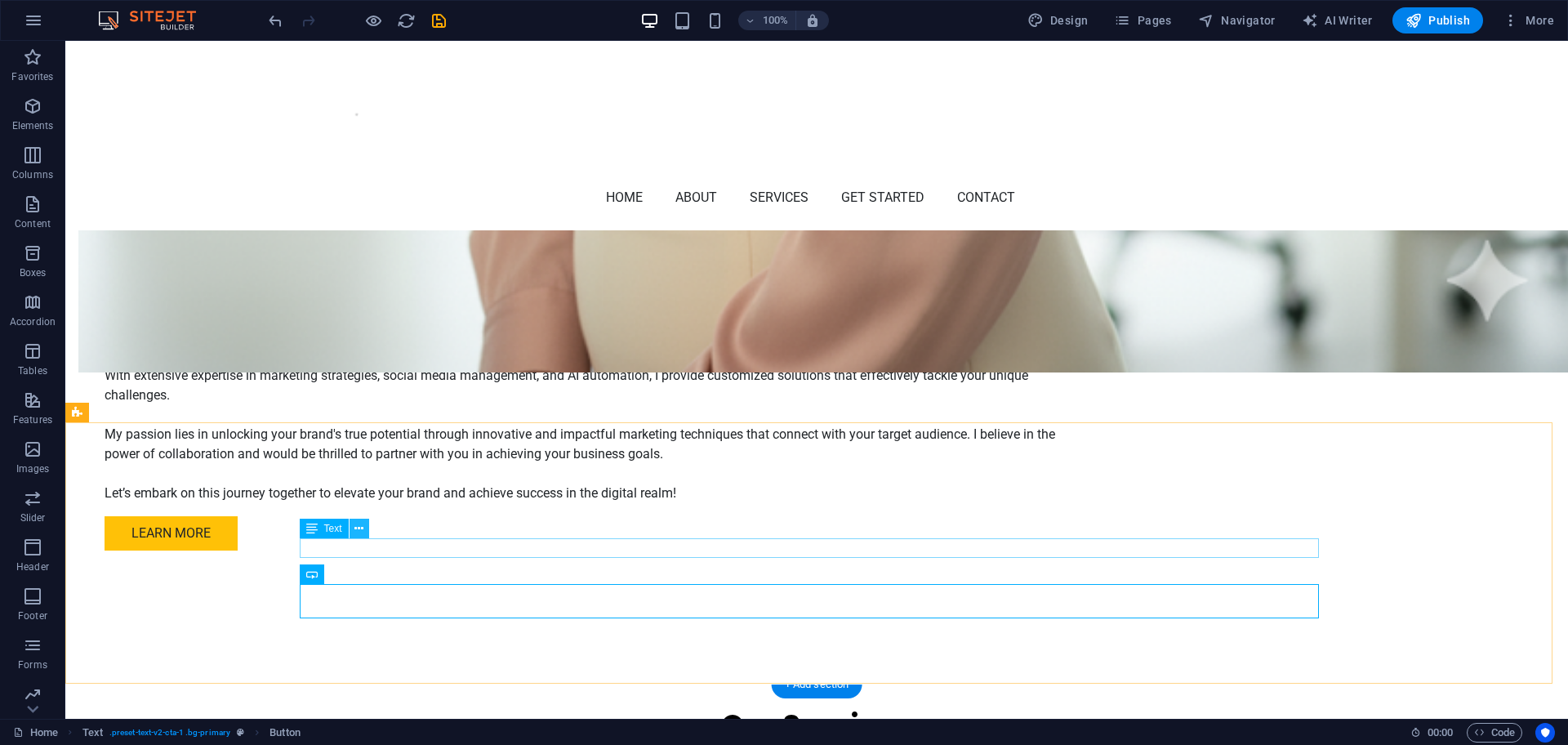
click at [361, 529] on icon at bounding box center [359, 529] width 9 height 17
click at [373, 545] on icon at bounding box center [372, 548] width 9 height 17
click at [364, 578] on button at bounding box center [369, 574] width 20 height 20
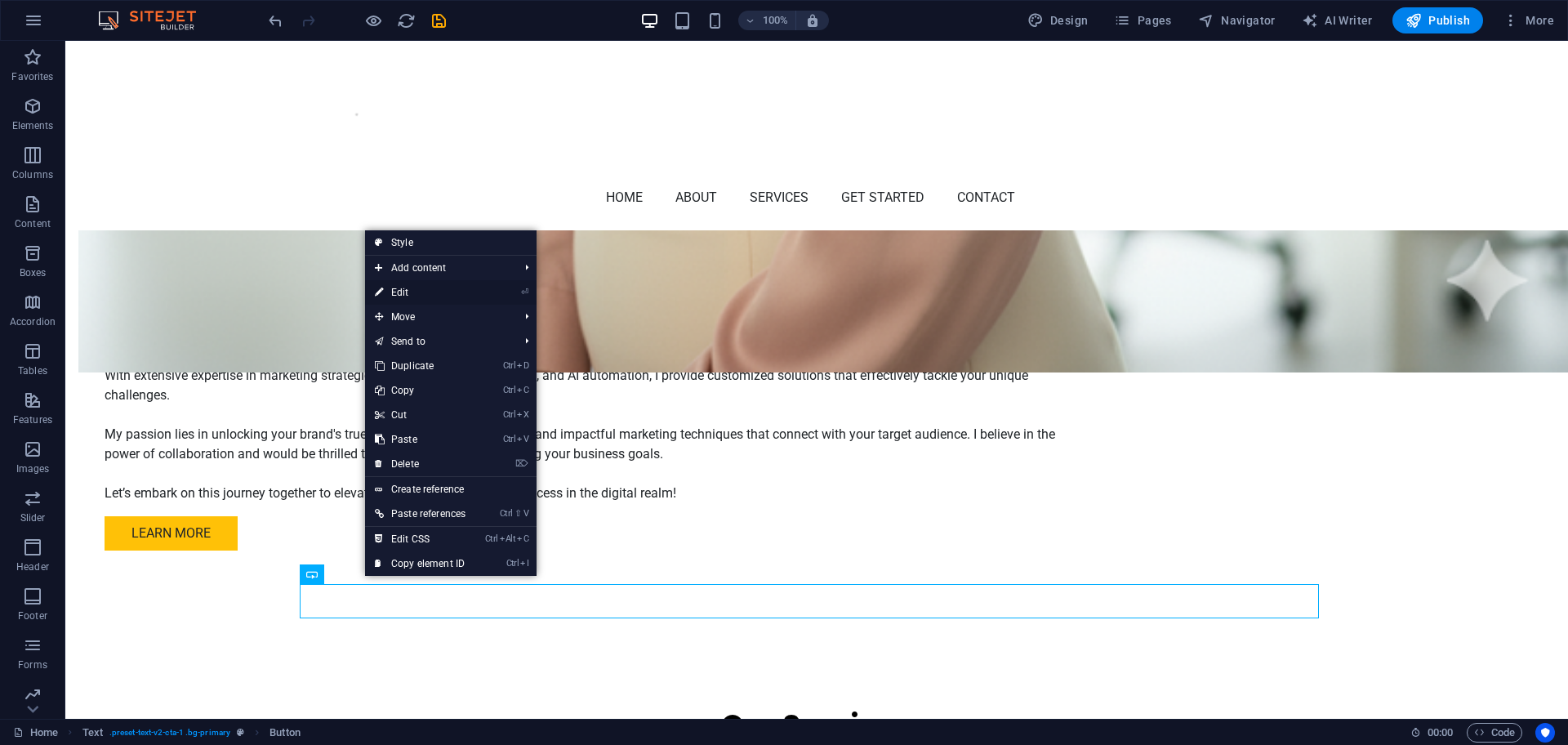
click at [402, 296] on link "⏎ Edit" at bounding box center [420, 292] width 111 height 25
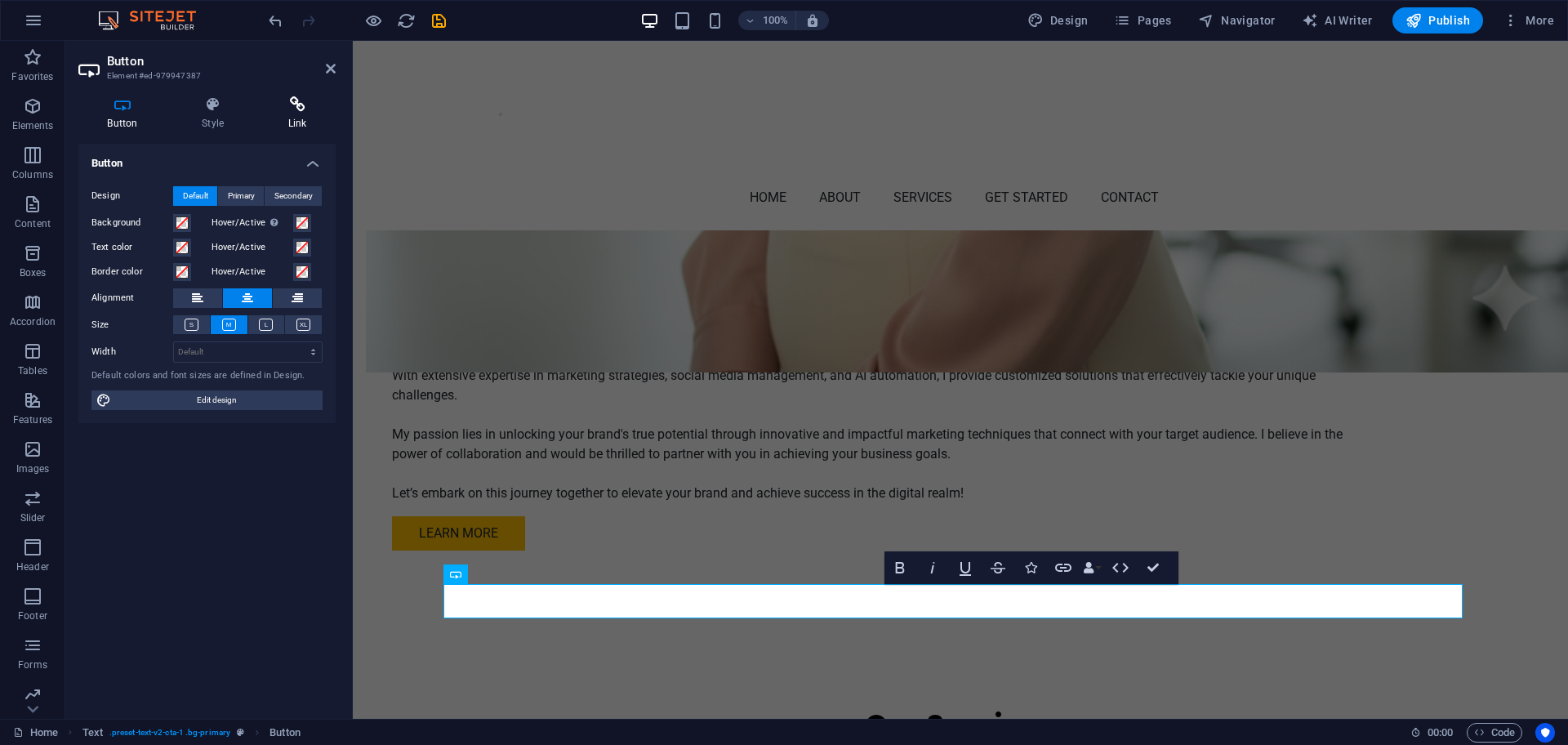
click at [297, 112] on icon at bounding box center [297, 104] width 77 height 16
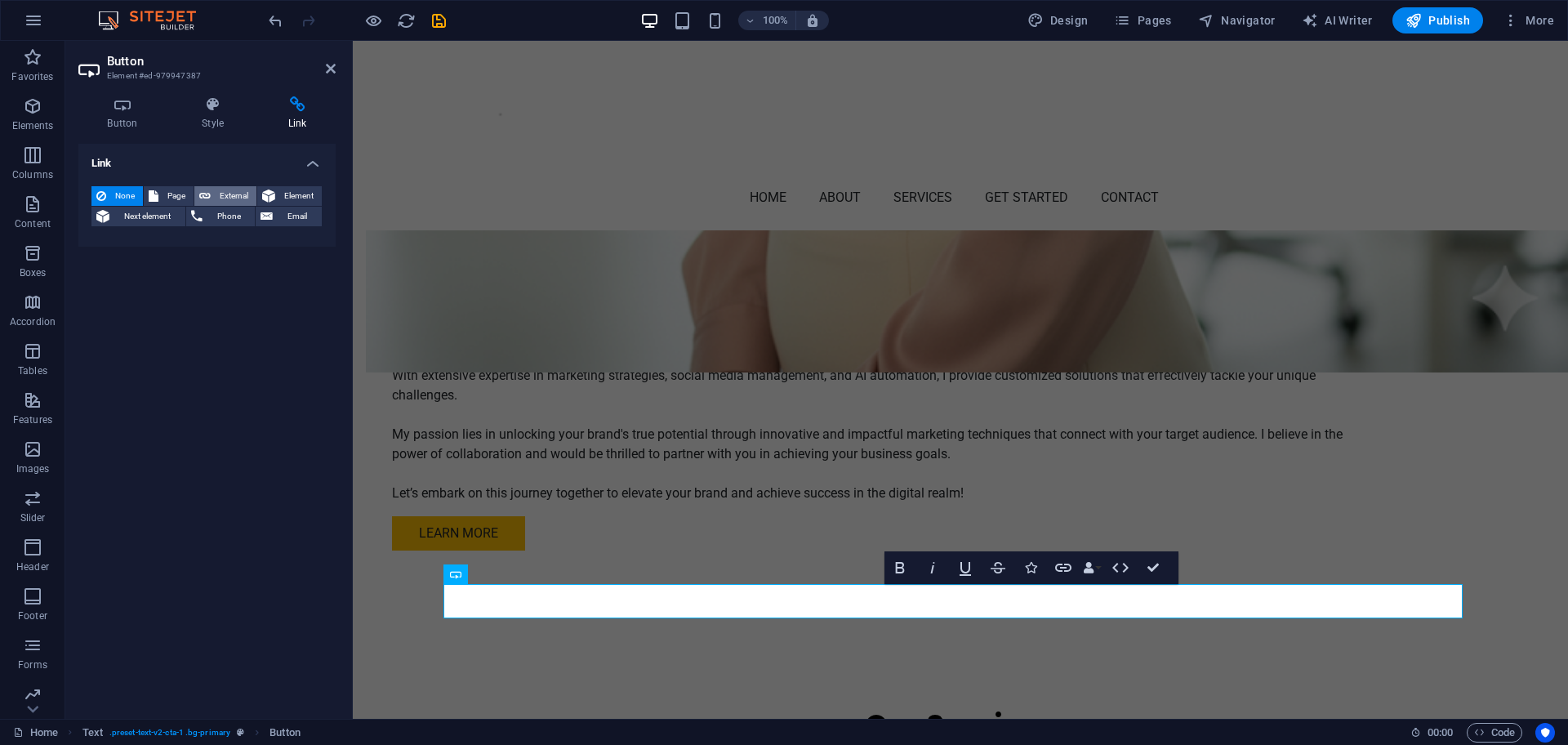
click at [232, 193] on span "External" at bounding box center [234, 196] width 36 height 20
select select "blank"
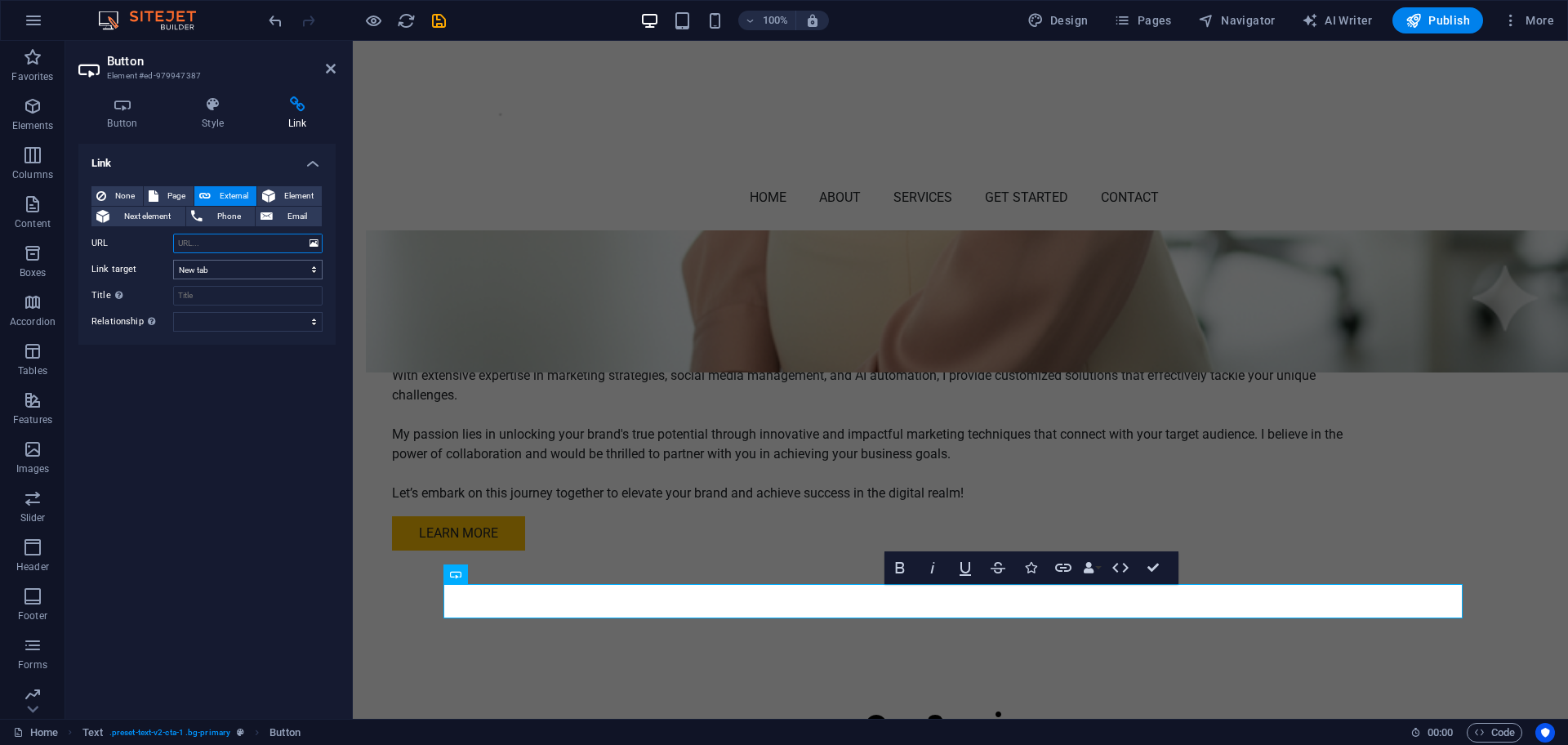
paste input "[URL][DOMAIN_NAME]"
type input "[URL][DOMAIN_NAME]"
click at [235, 270] on select "New tab Same tab Overlay" at bounding box center [248, 270] width 150 height 20
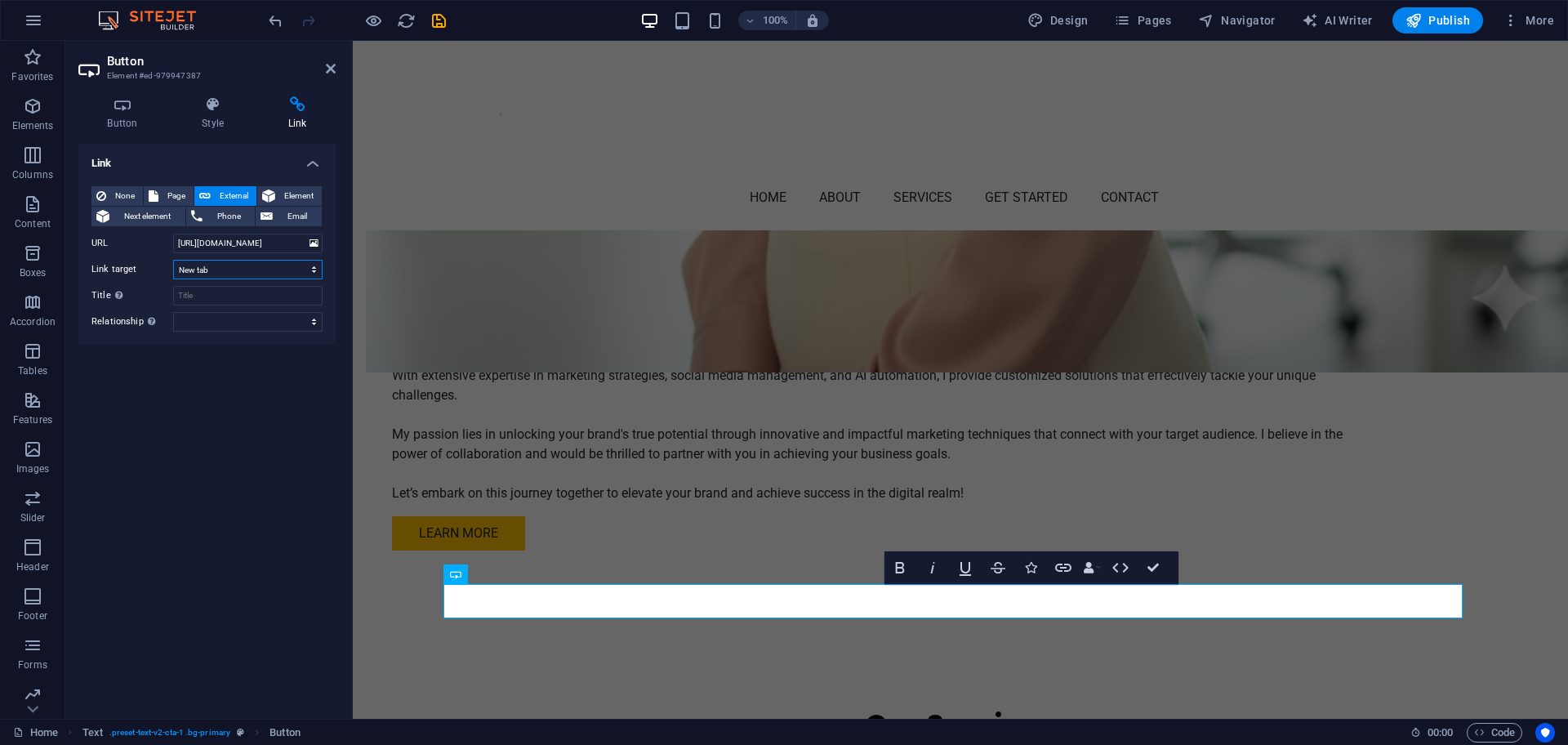
click at [173, 260] on select "New tab Same tab Overlay" at bounding box center [248, 270] width 150 height 20
click at [226, 299] on input "Title Additional link description, should not be the same as the link text. The…" at bounding box center [248, 296] width 150 height 20
type input "Book a call"
click at [247, 328] on select "alternate author bookmark external help license next nofollow noreferrer noopen…" at bounding box center [248, 322] width 150 height 20
select select "external"
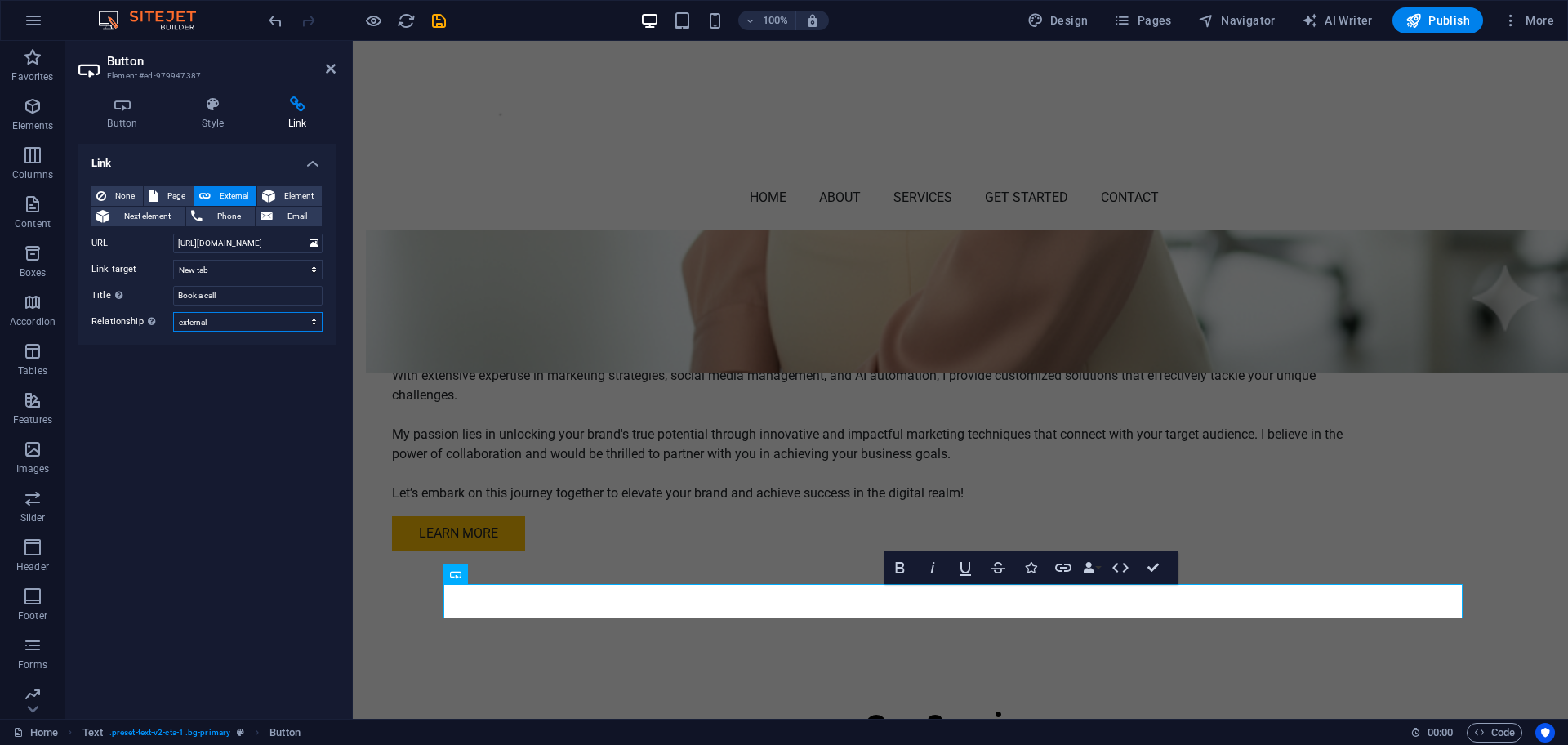
click at [173, 312] on select "alternate author bookmark external help license next nofollow noreferrer noopen…" at bounding box center [248, 322] width 150 height 20
click at [326, 73] on icon at bounding box center [330, 68] width 10 height 13
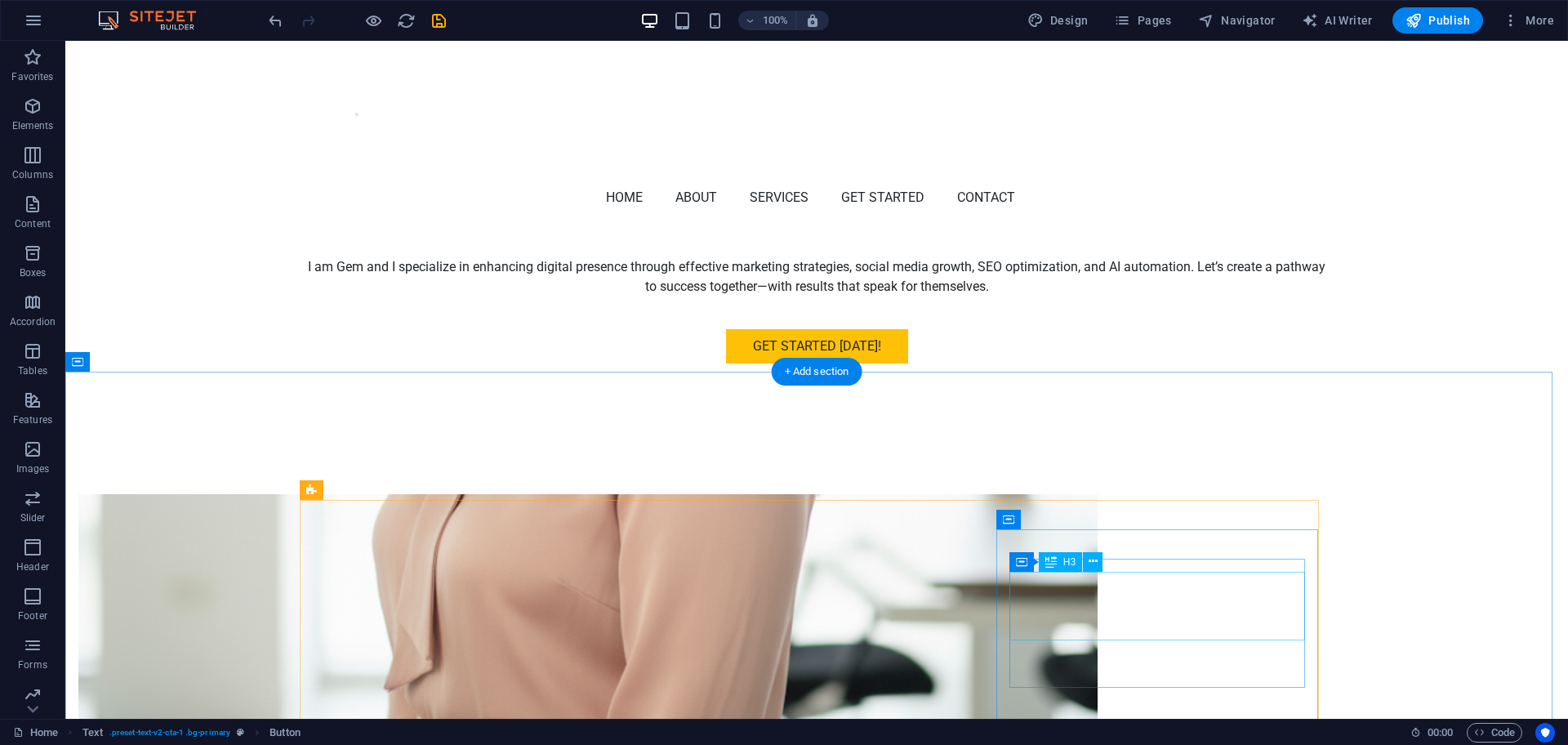
scroll to position [459, 0]
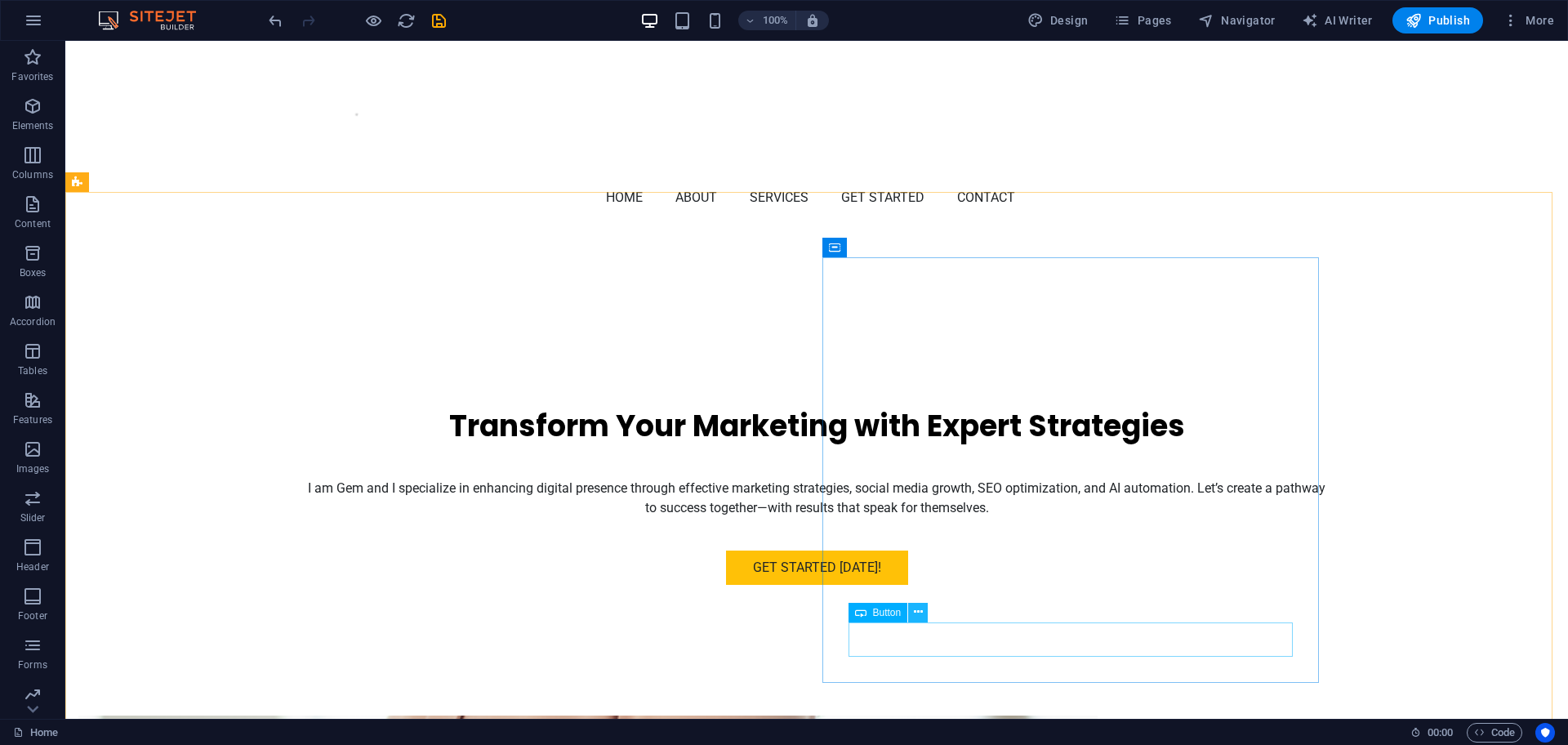
click at [914, 595] on icon at bounding box center [919, 612] width 9 height 17
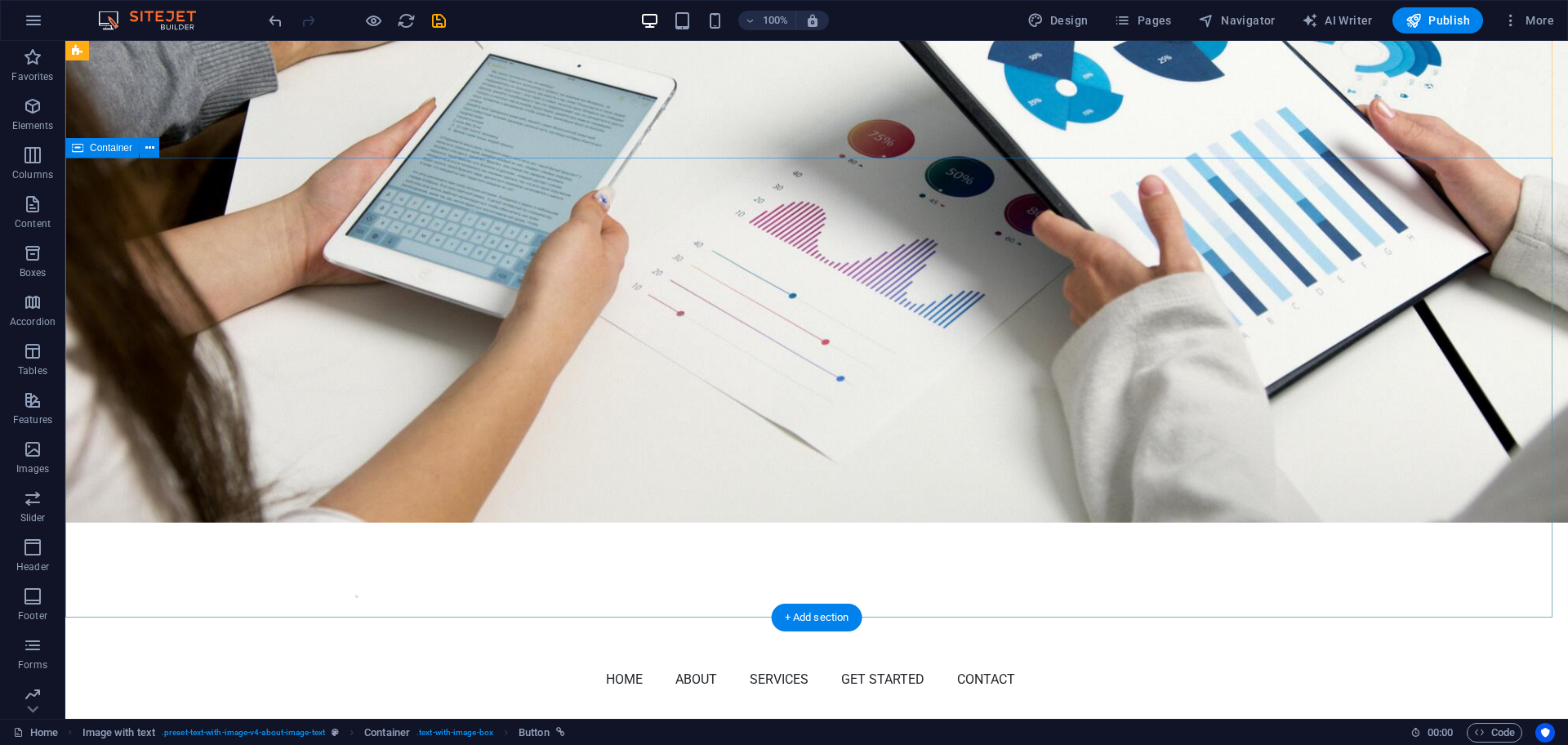
scroll to position [0, 0]
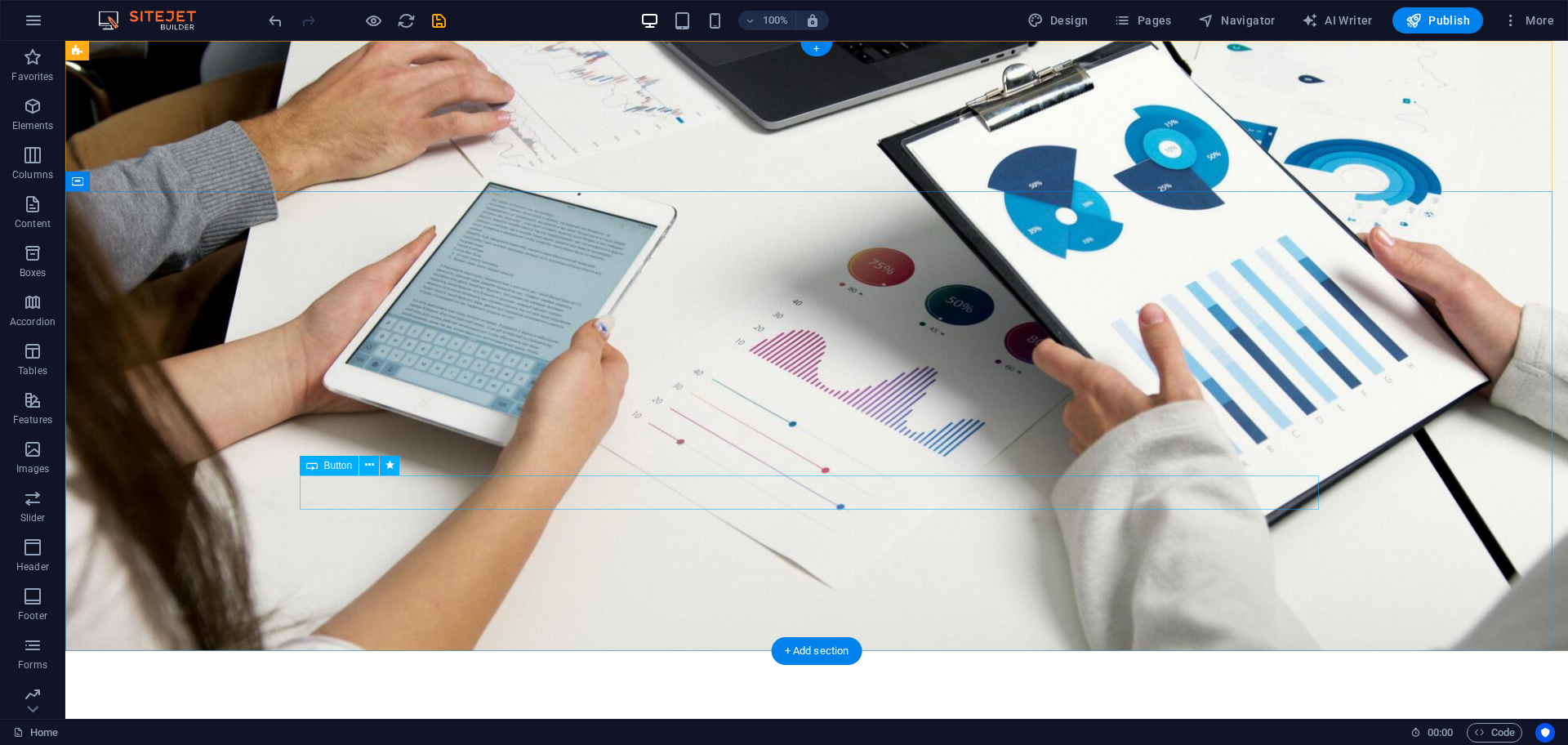
click at [365, 463] on icon at bounding box center [369, 465] width 9 height 17
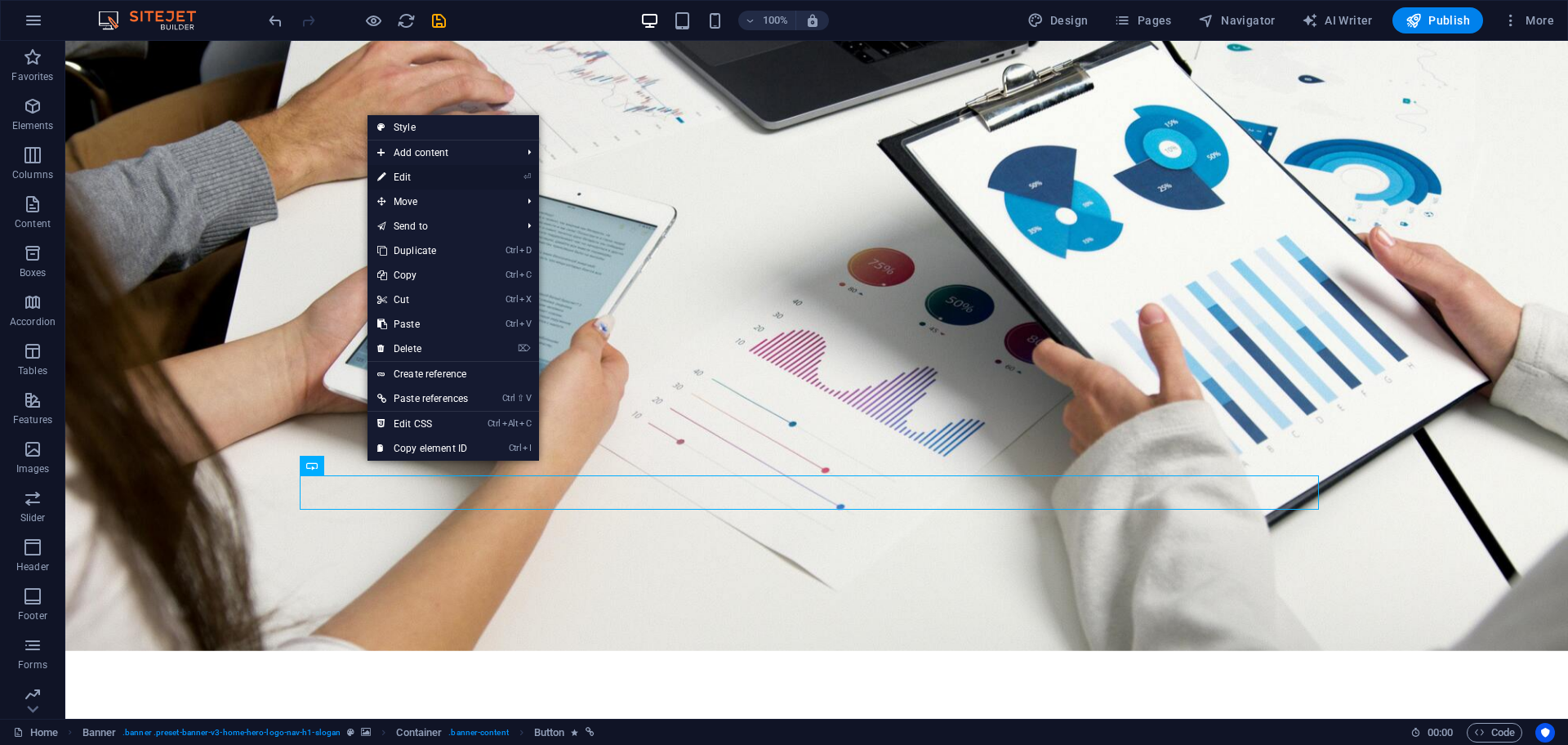
drag, startPoint x: 435, startPoint y: 174, endPoint x: 56, endPoint y: 133, distance: 381.2
click at [435, 174] on link "⏎ Edit" at bounding box center [423, 177] width 111 height 25
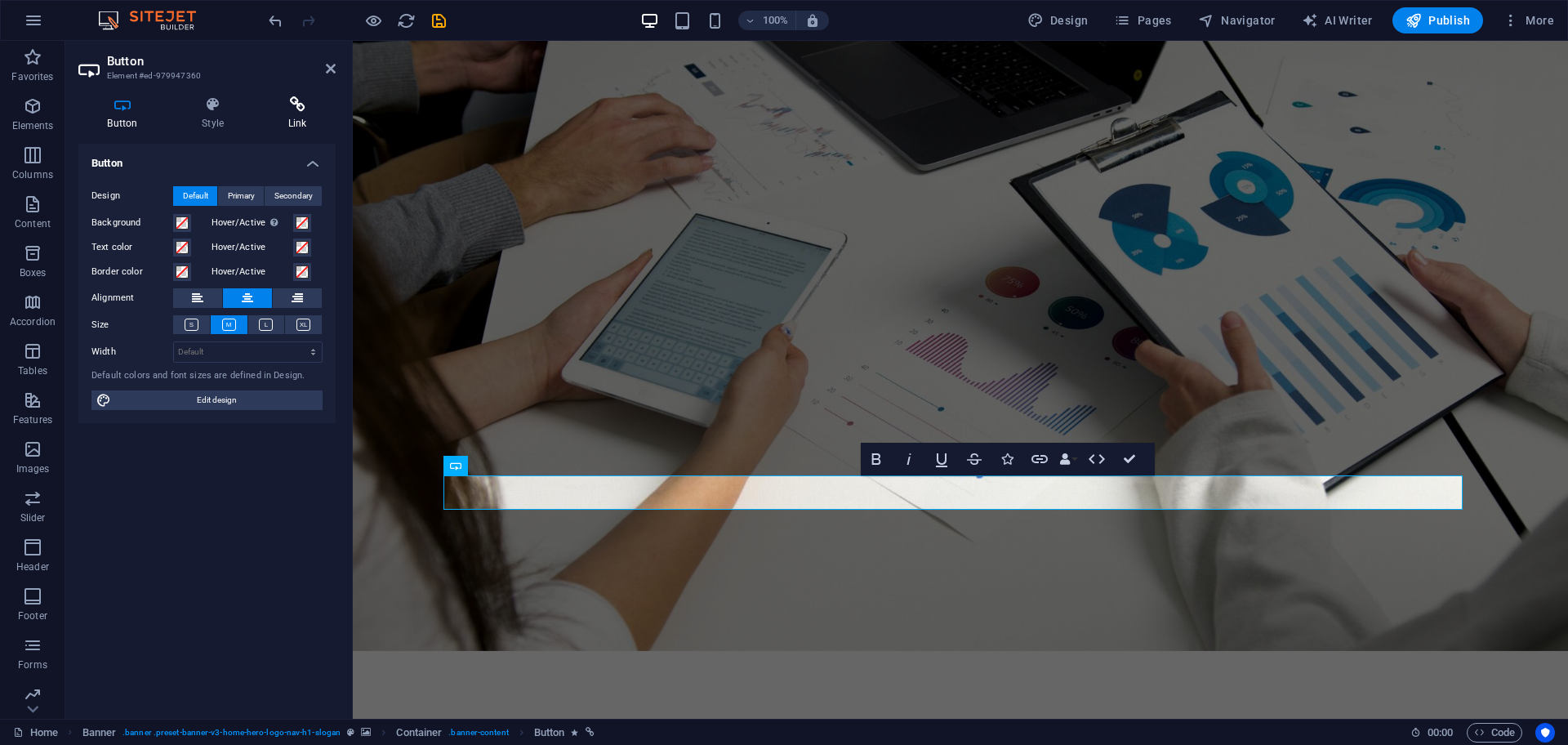
click at [299, 102] on icon at bounding box center [297, 104] width 77 height 16
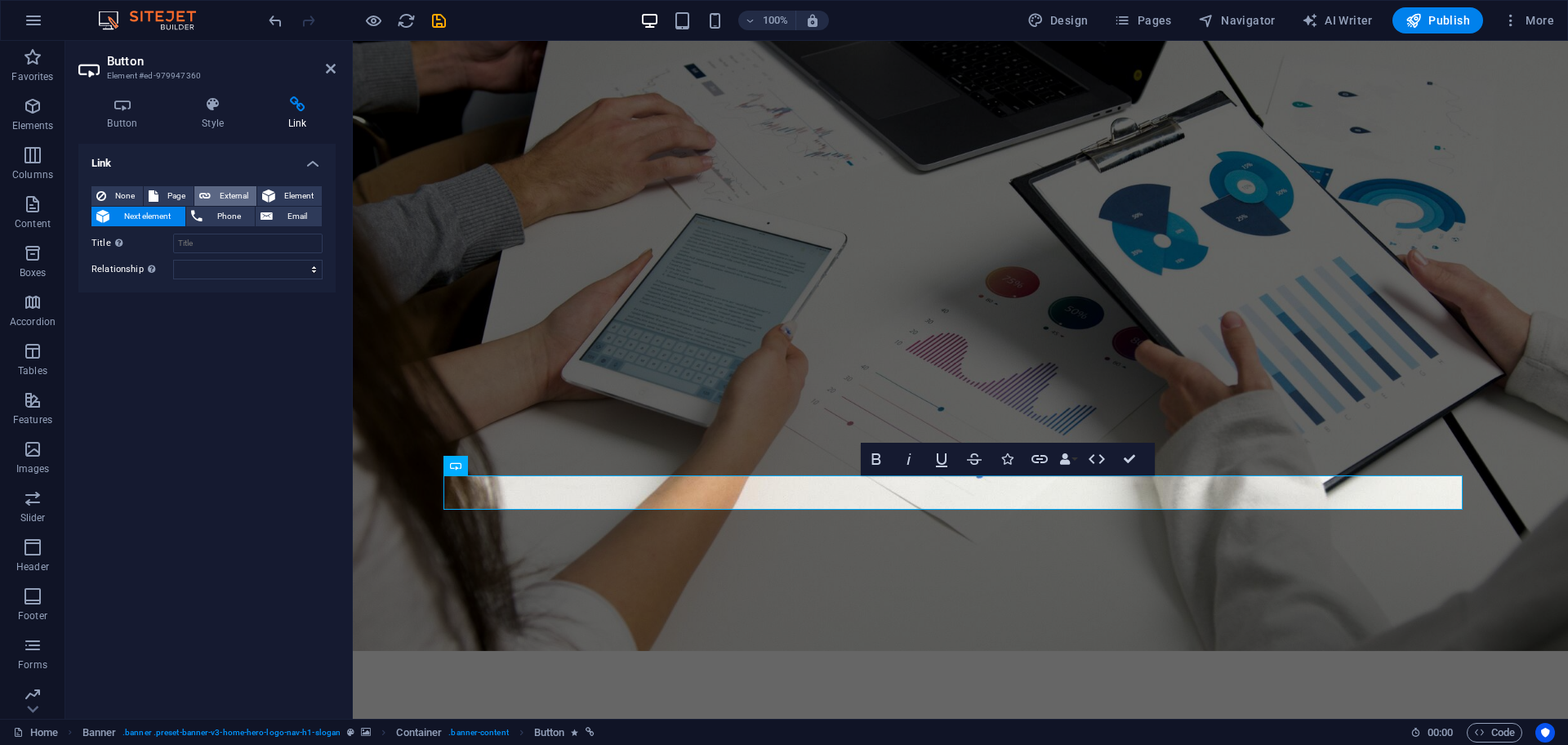
click at [221, 196] on span "External" at bounding box center [234, 196] width 36 height 20
select select "blank"
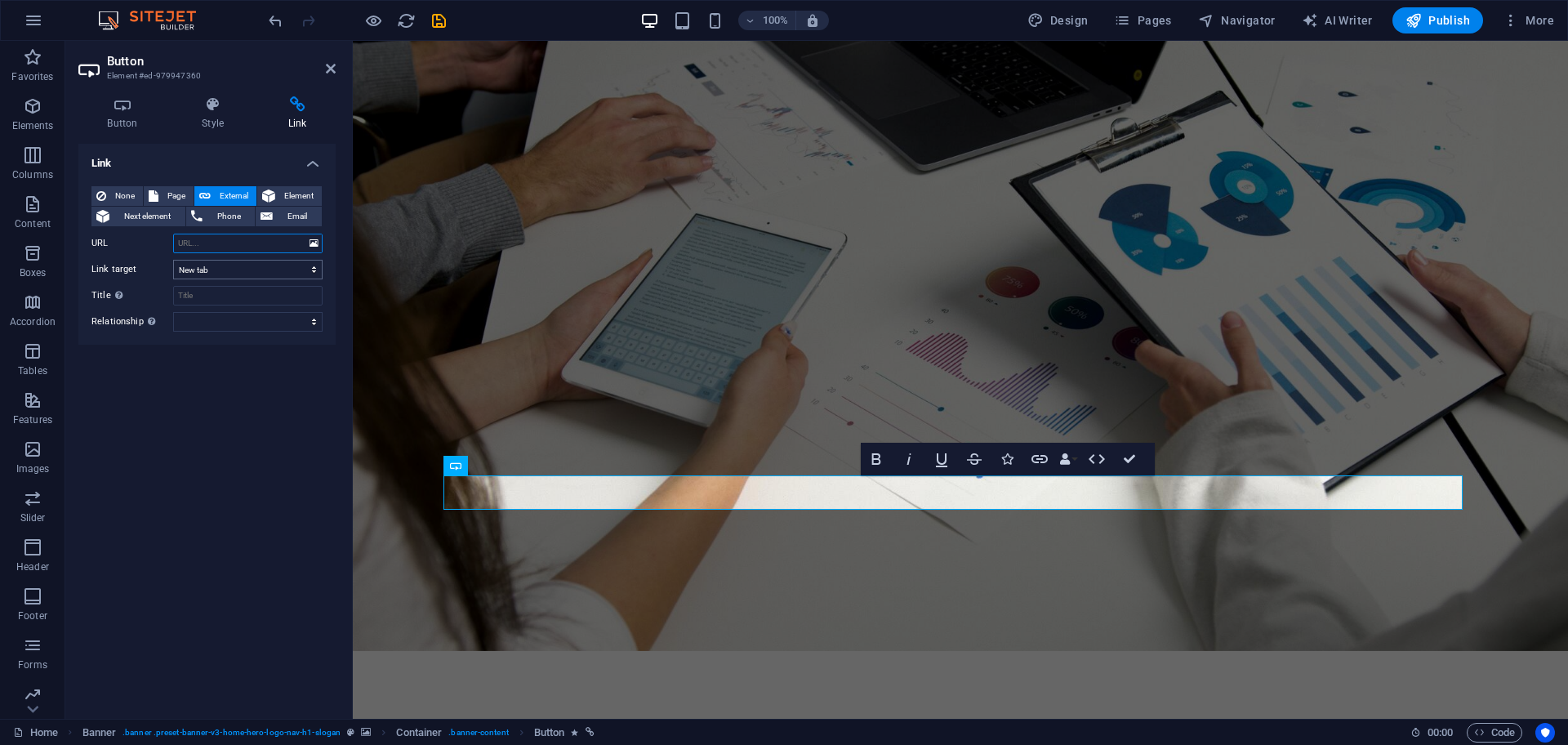
paste input "[URL][DOMAIN_NAME]"
type input "[URL][DOMAIN_NAME]"
click at [226, 268] on select "New tab Same tab Overlay" at bounding box center [248, 270] width 150 height 20
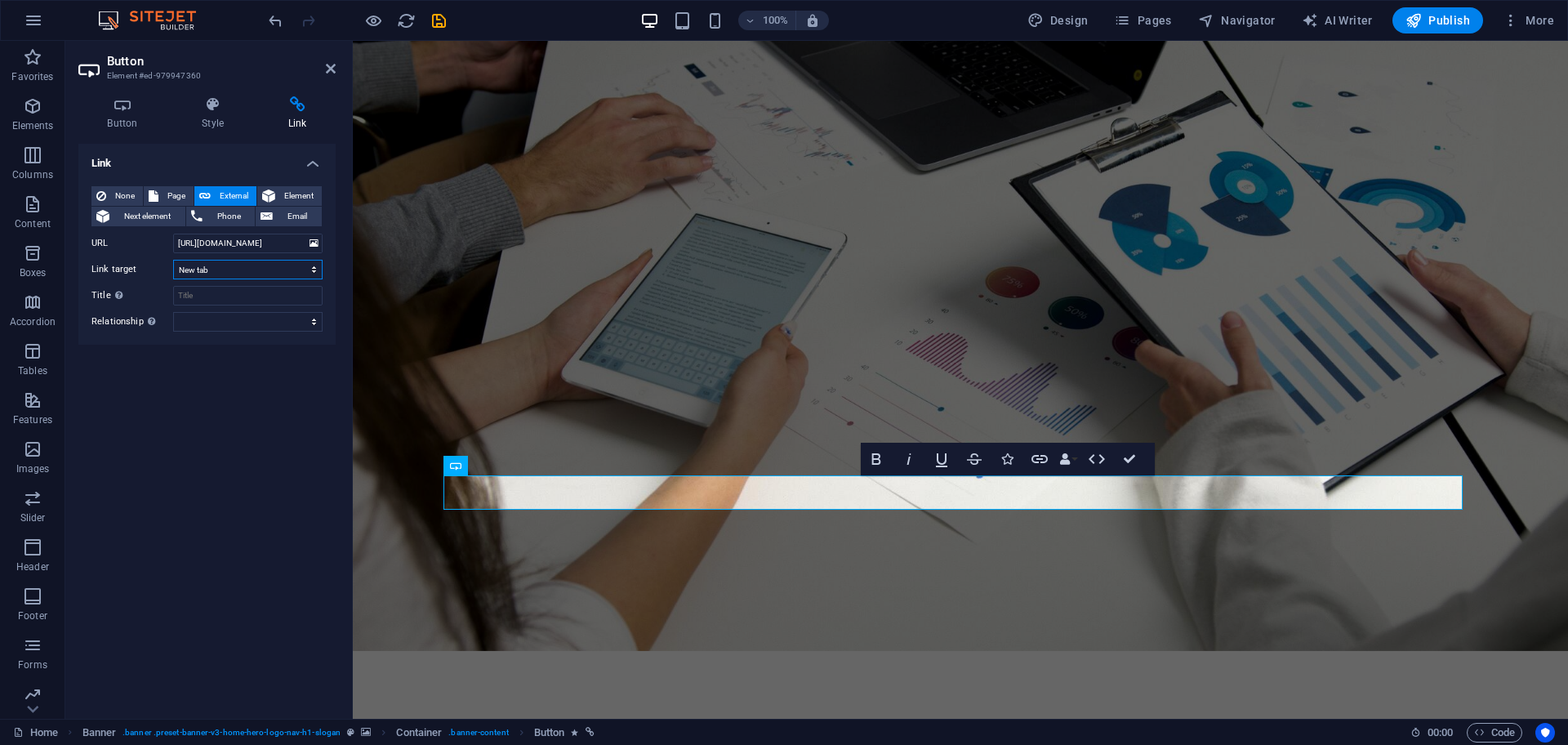
click at [173, 260] on select "New tab Same tab Overlay" at bounding box center [248, 270] width 150 height 20
click at [206, 292] on input "Title Additional link description, should not be the same as the link text. The…" at bounding box center [248, 296] width 150 height 20
type input "Book a call"
click at [213, 328] on select "alternate author bookmark external help license next nofollow noreferrer noopen…" at bounding box center [248, 322] width 150 height 20
select select "external"
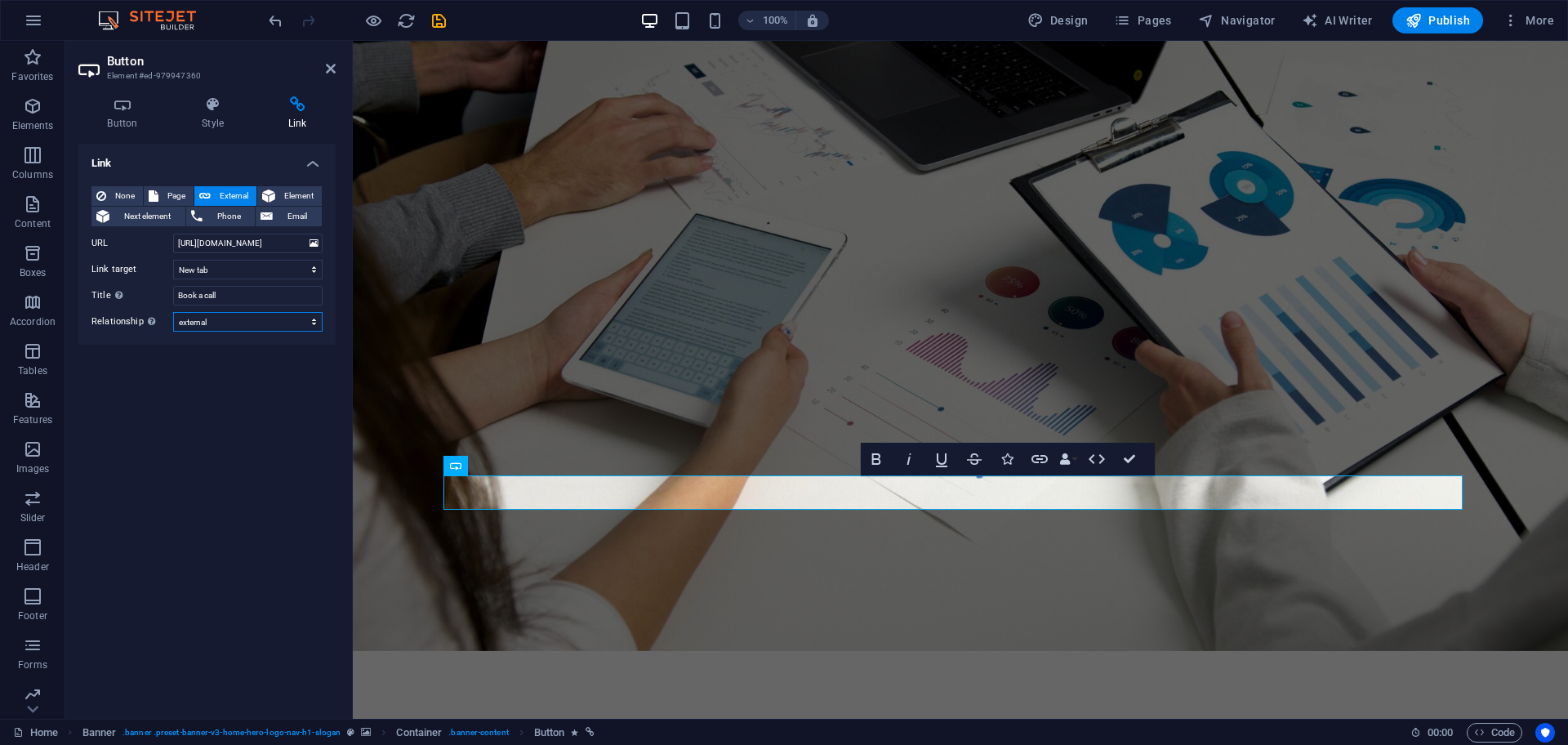
click at [173, 312] on select "alternate author bookmark external help license next nofollow noreferrer noopen…" at bounding box center [248, 322] width 150 height 20
click at [329, 76] on header "Button Element #ed-979947360" at bounding box center [207, 62] width 258 height 43
click at [333, 63] on icon at bounding box center [330, 68] width 10 height 13
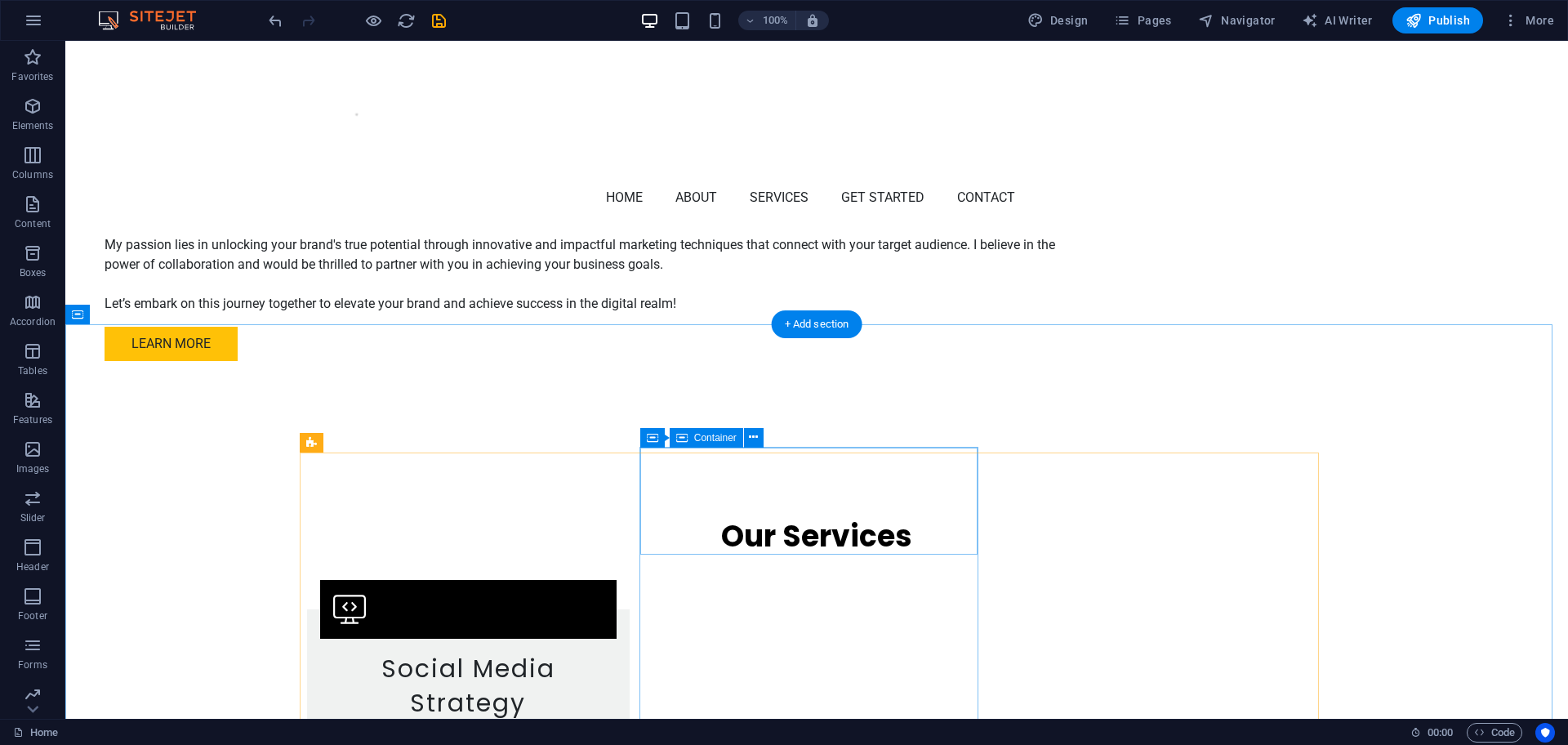
scroll to position [1634, 0]
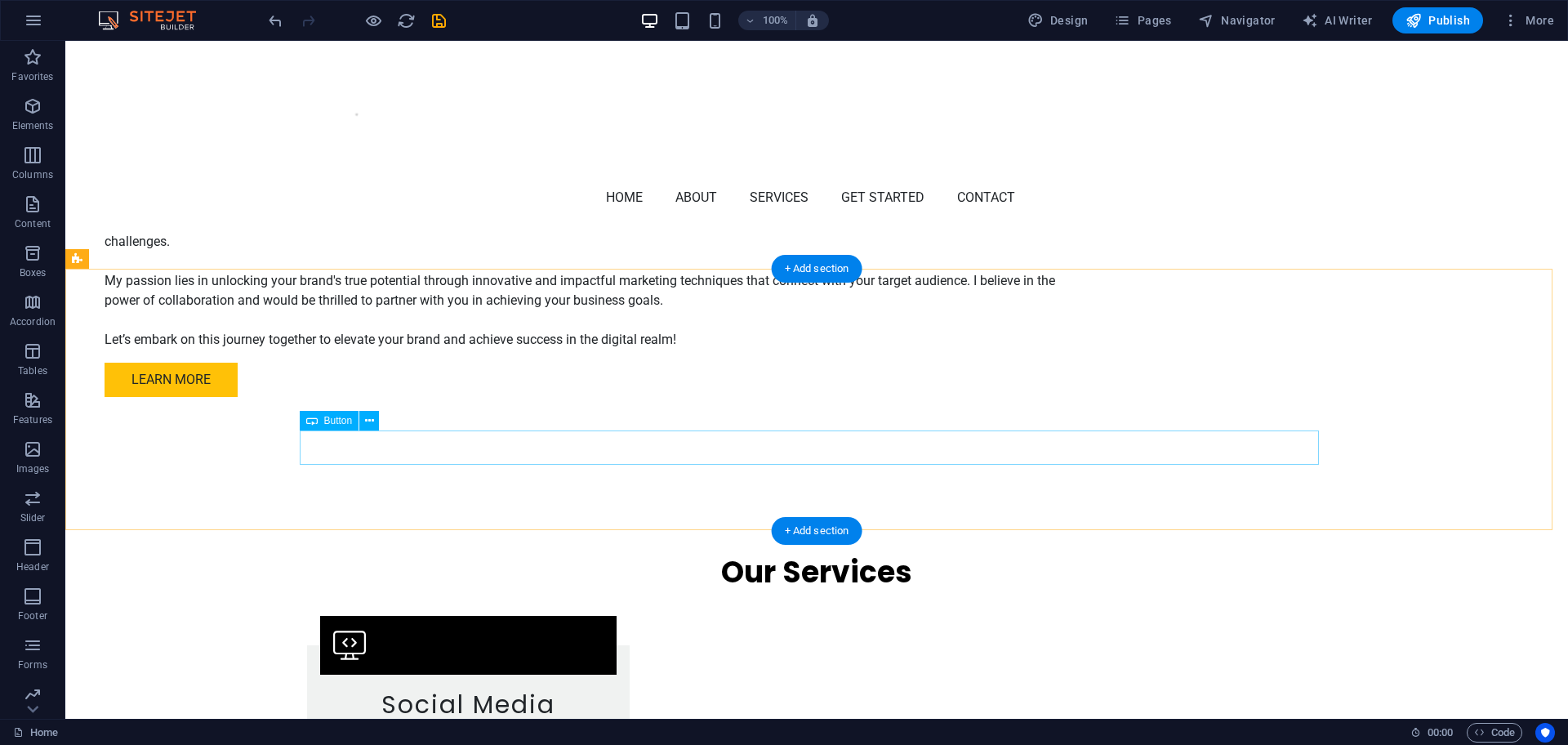
click at [365, 420] on icon at bounding box center [369, 421] width 9 height 17
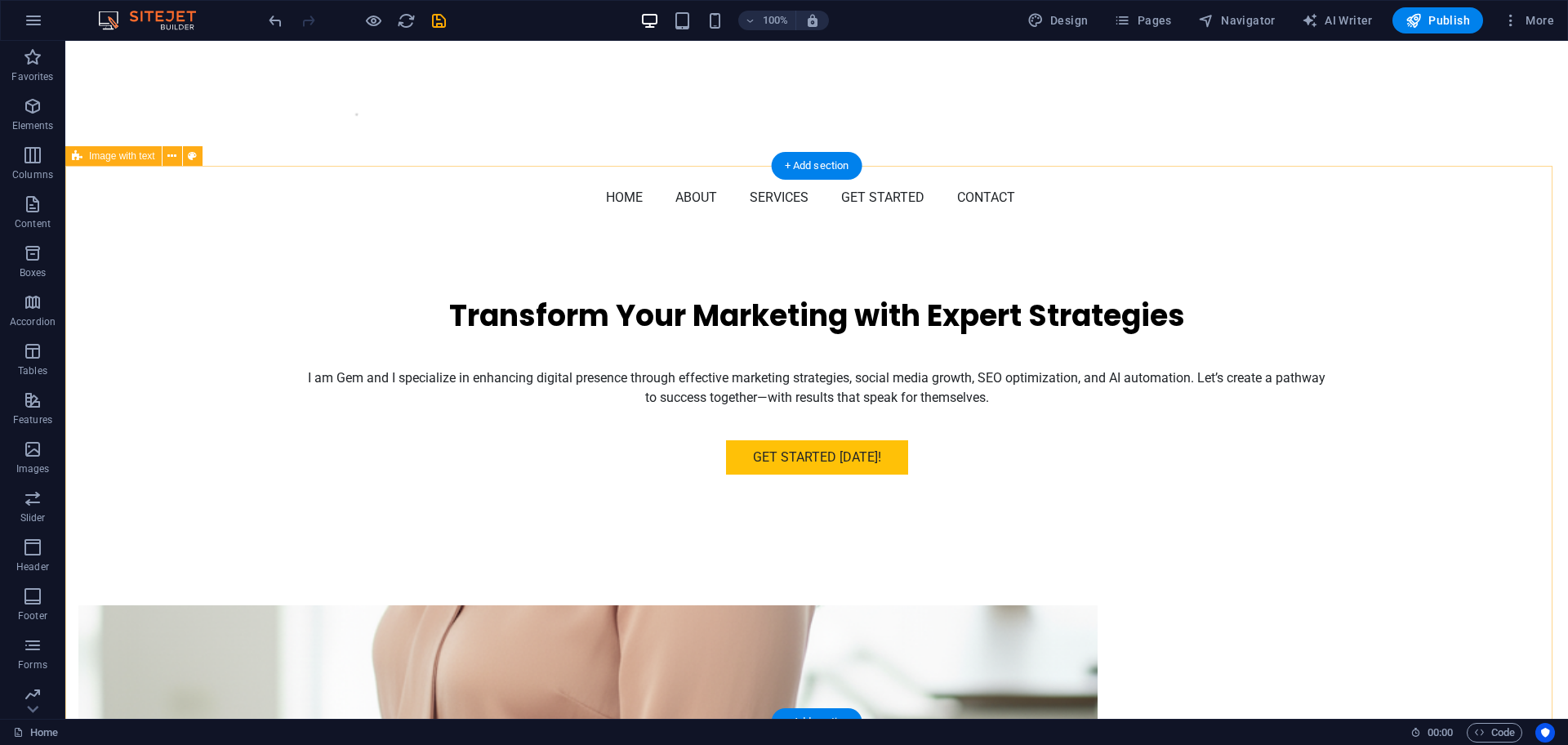
scroll to position [615, 0]
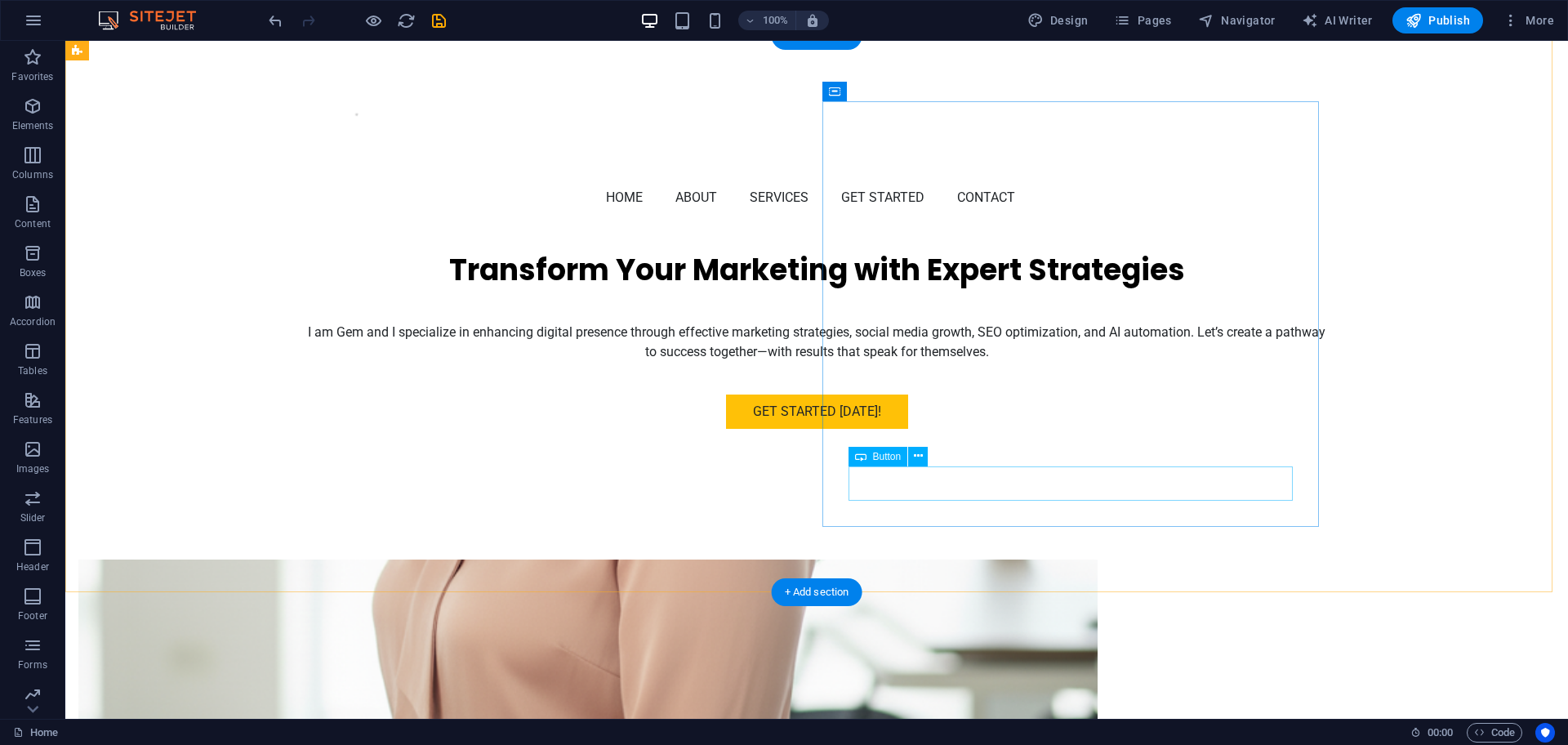
click at [920, 456] on icon at bounding box center [919, 456] width 9 height 17
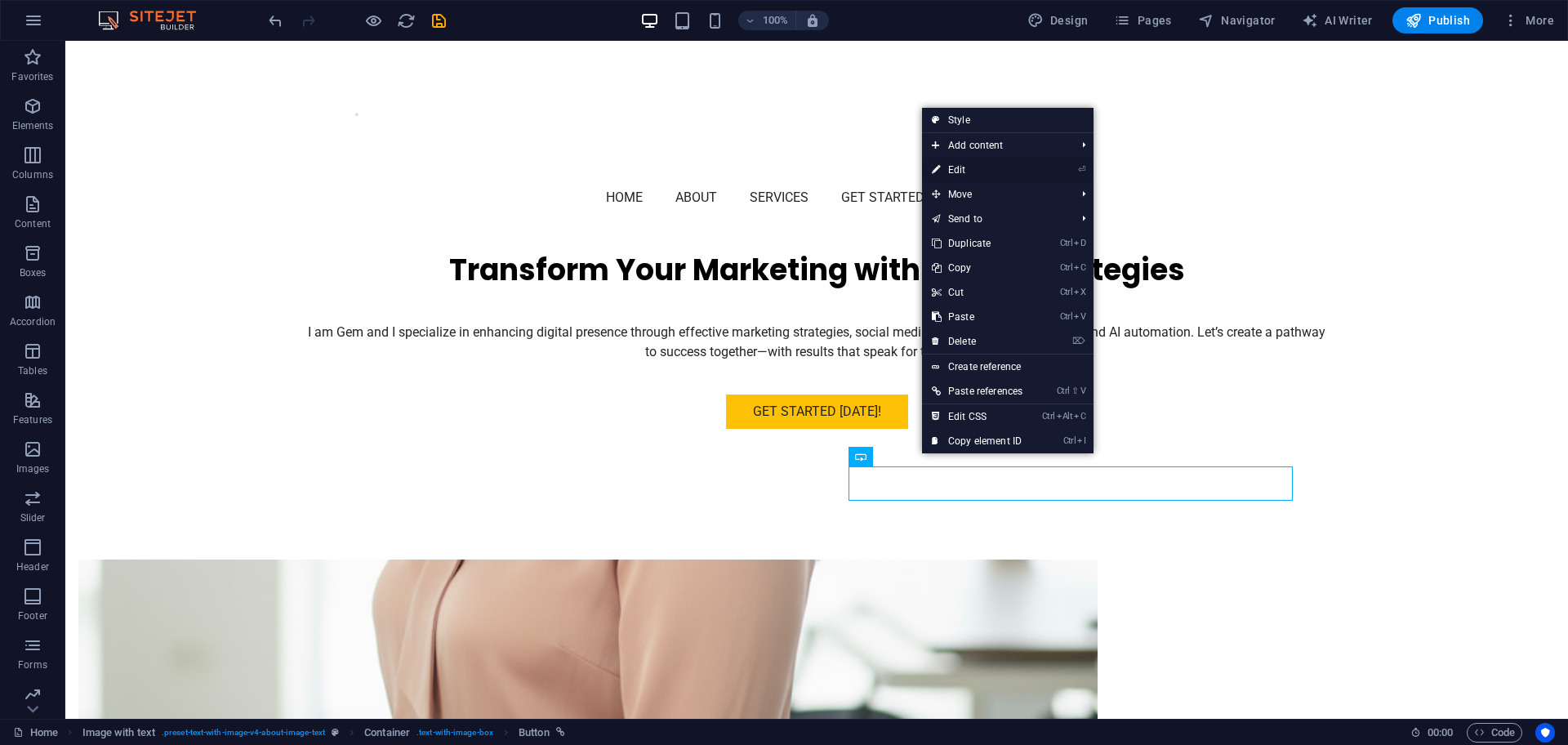
click at [969, 174] on link "⏎ Edit" at bounding box center [978, 170] width 111 height 25
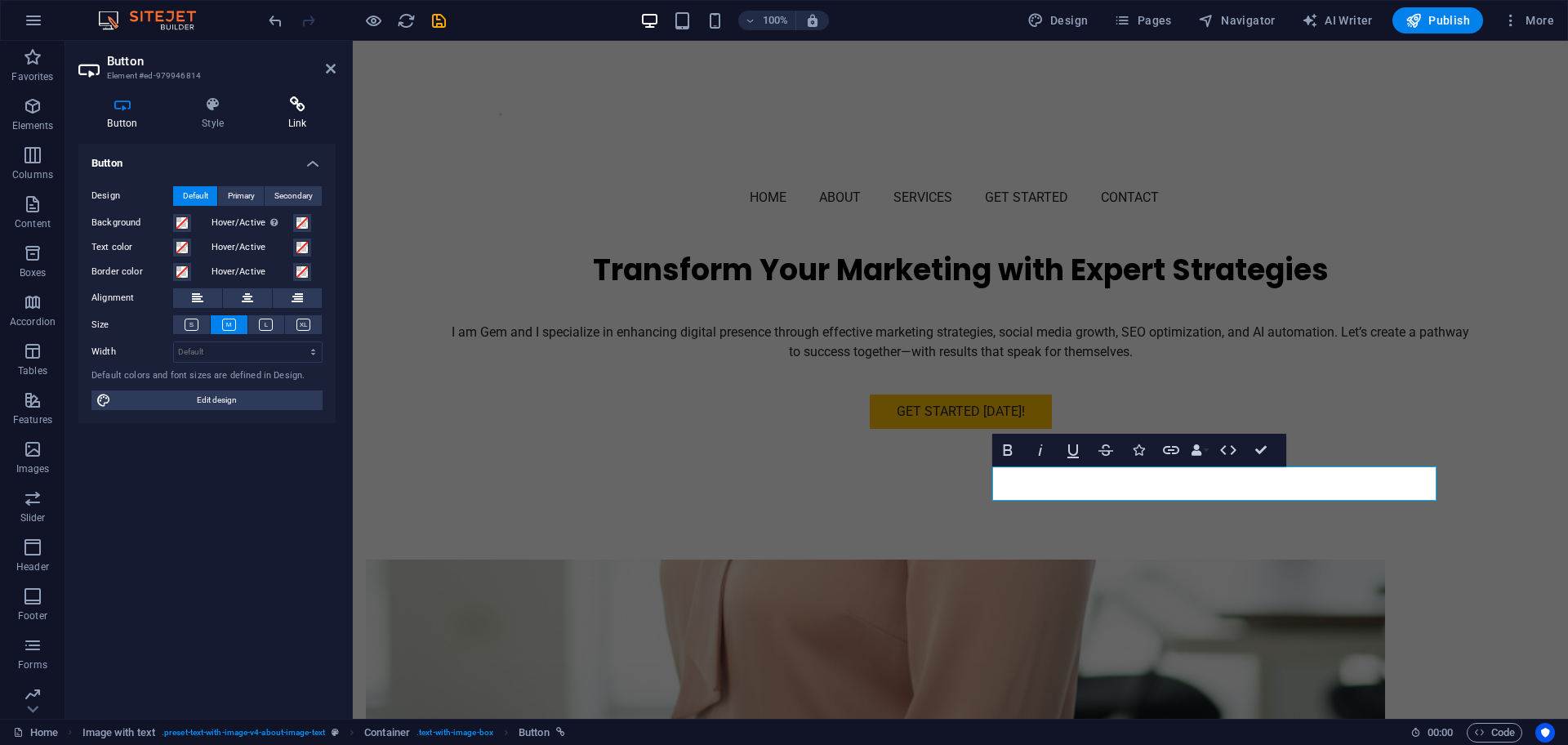
click at [304, 112] on icon at bounding box center [297, 104] width 77 height 16
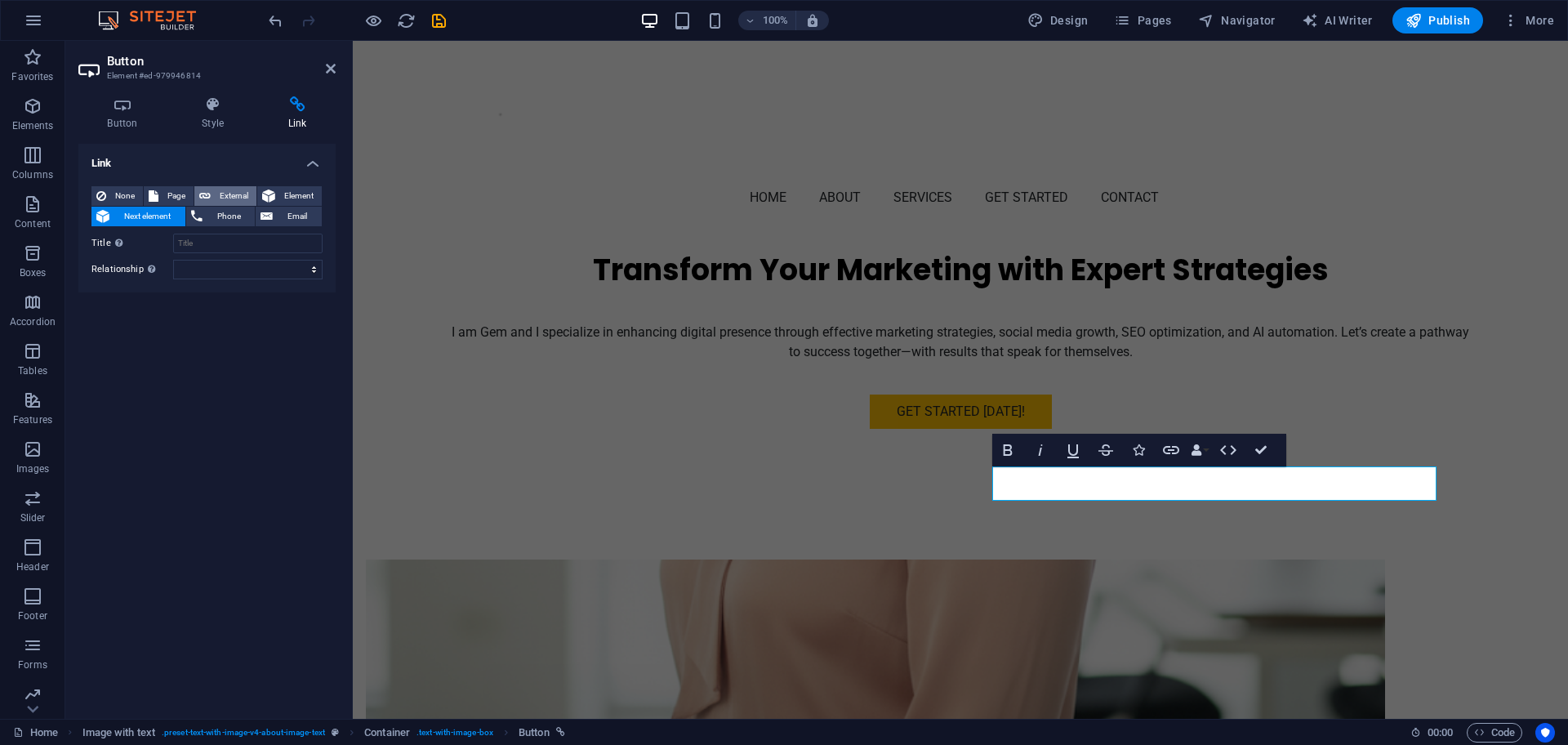
click at [239, 196] on span "External" at bounding box center [234, 196] width 36 height 20
select select "blank"
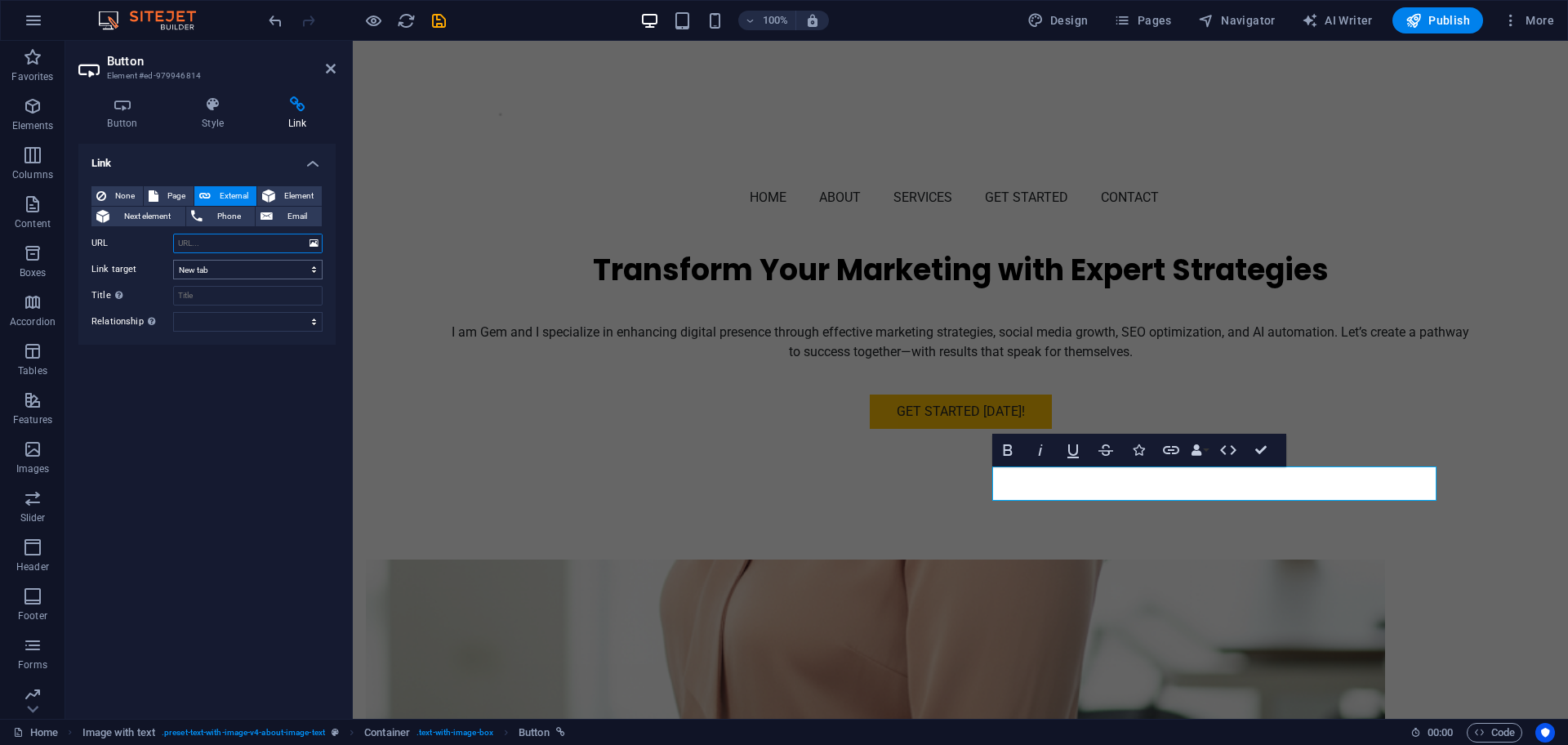
paste input "[URL][DOMAIN_NAME]"
type input "[URL][DOMAIN_NAME]"
click at [219, 273] on select "New tab Same tab Overlay" at bounding box center [248, 270] width 150 height 20
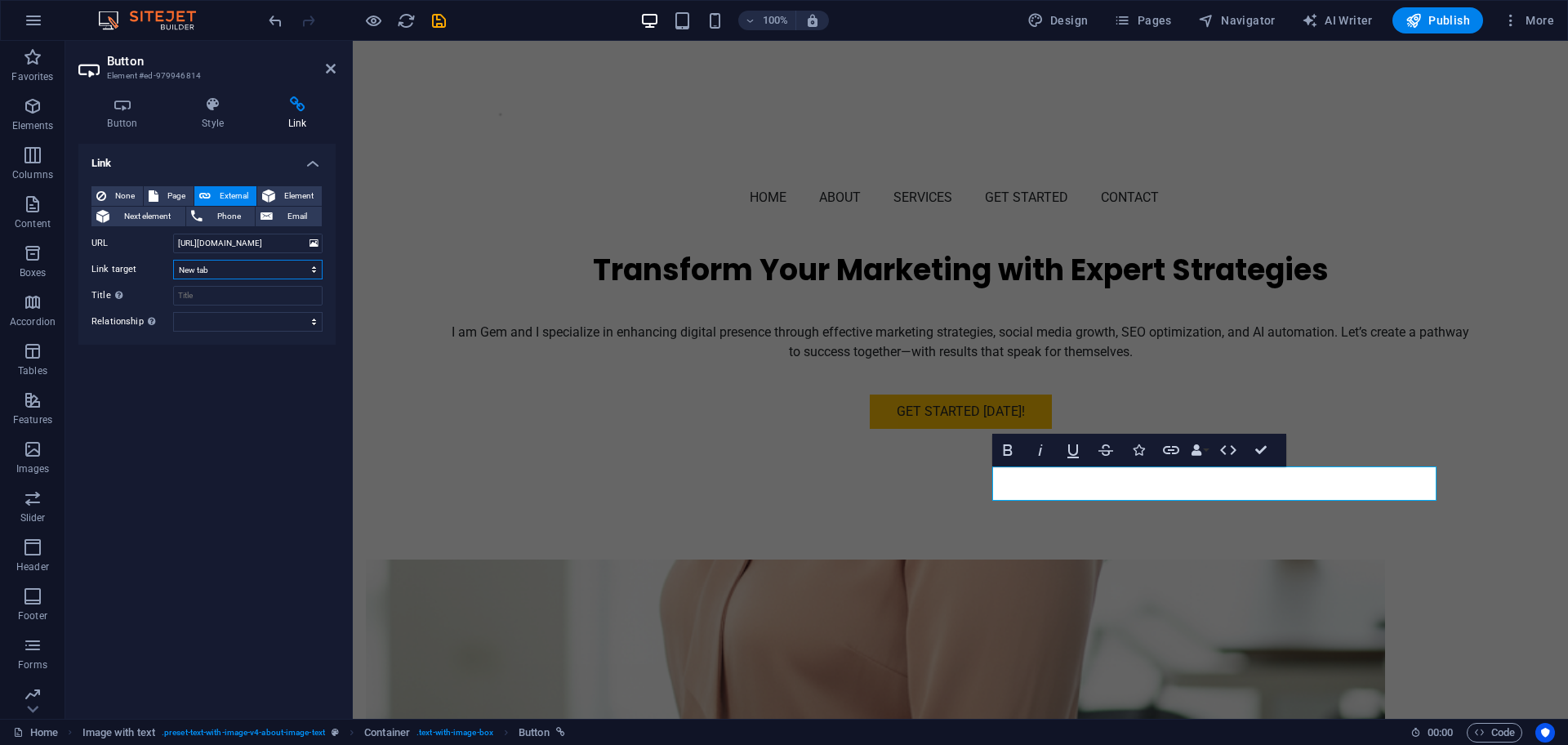
click at [173, 260] on select "New tab Same tab Overlay" at bounding box center [248, 270] width 150 height 20
drag, startPoint x: 214, startPoint y: 299, endPoint x: 166, endPoint y: 299, distance: 48.0
click at [213, 299] on input "Upwork profile" at bounding box center [248, 296] width 150 height 20
type input "Upwork profile"
click at [213, 329] on select "alternate author bookmark external help license next nofollow noreferrer noopen…" at bounding box center [248, 322] width 150 height 20
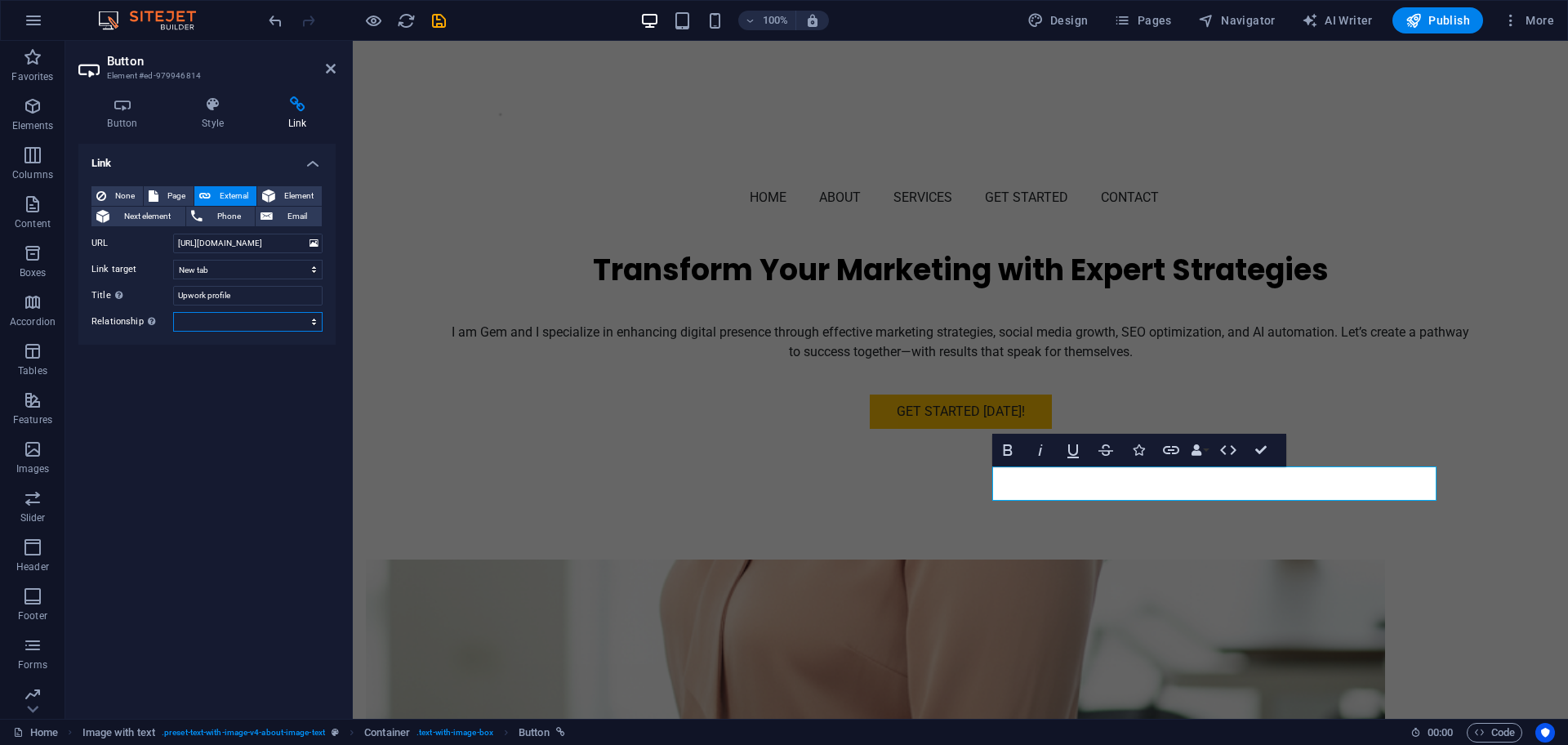
select select "external"
click at [173, 312] on select "alternate author bookmark external help license next nofollow noreferrer noopen…" at bounding box center [248, 322] width 150 height 20
drag, startPoint x: 330, startPoint y: 68, endPoint x: 265, endPoint y: 27, distance: 76.9
click at [330, 68] on icon at bounding box center [330, 68] width 10 height 13
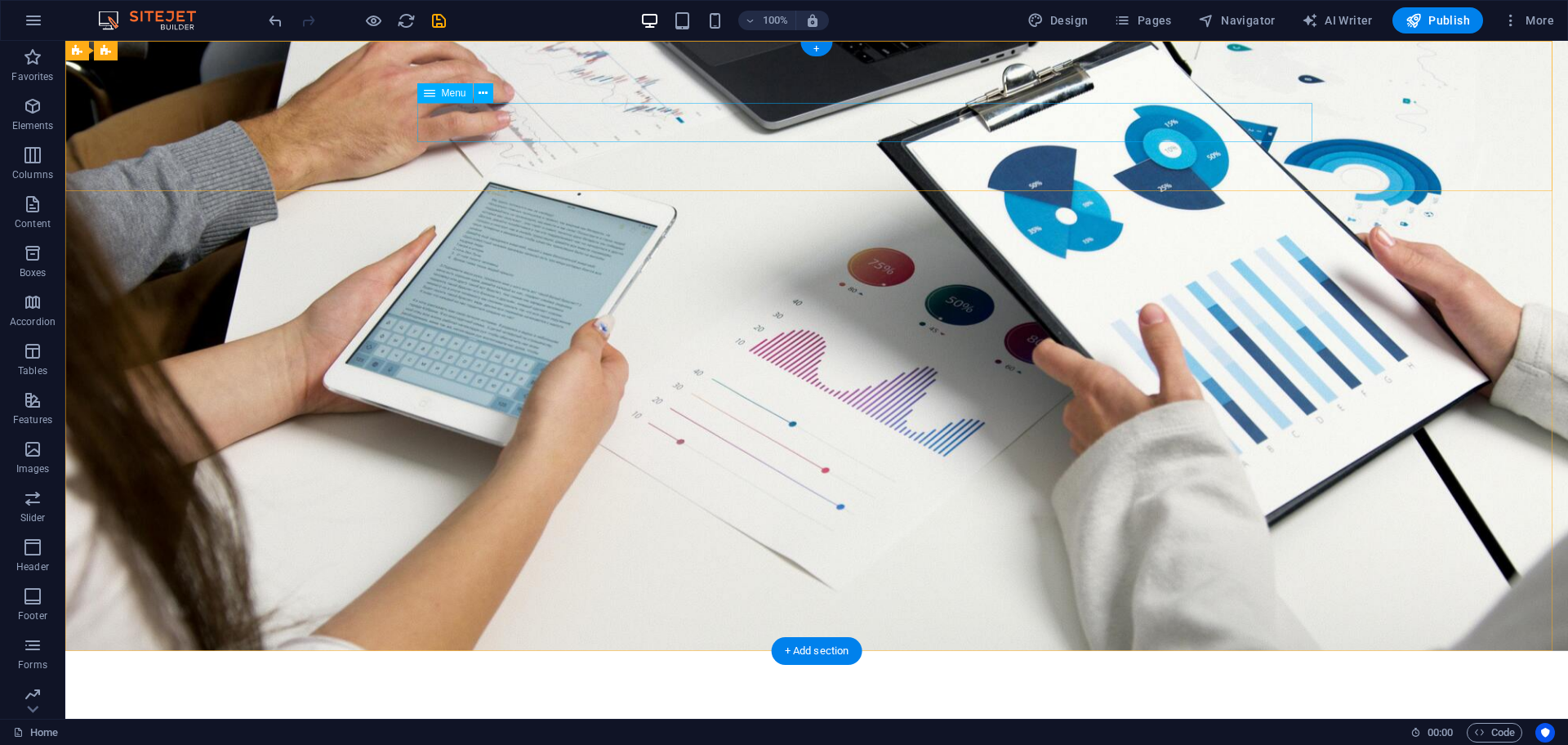
click at [485, 90] on icon at bounding box center [483, 93] width 9 height 17
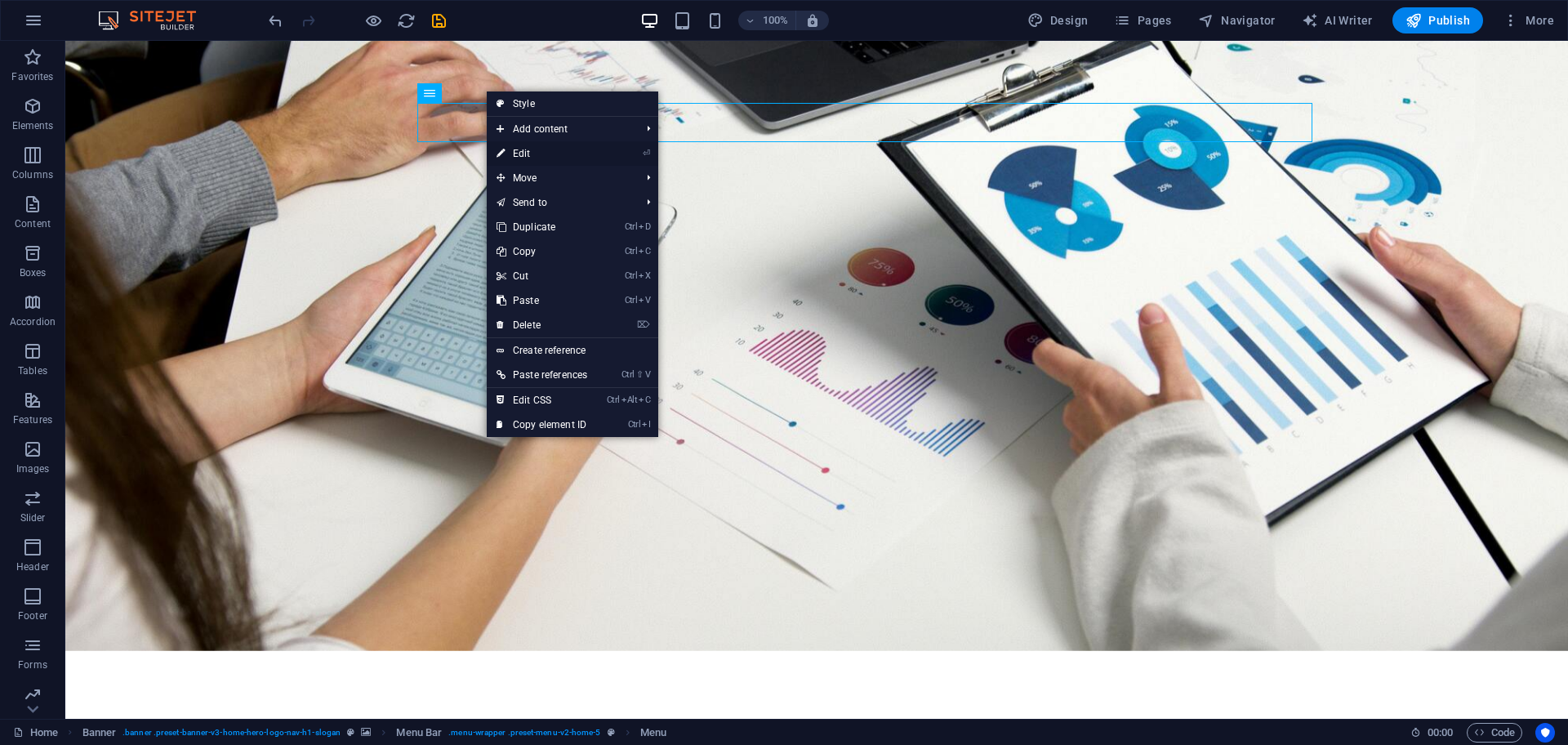
click at [504, 147] on icon at bounding box center [500, 153] width 8 height 25
select select
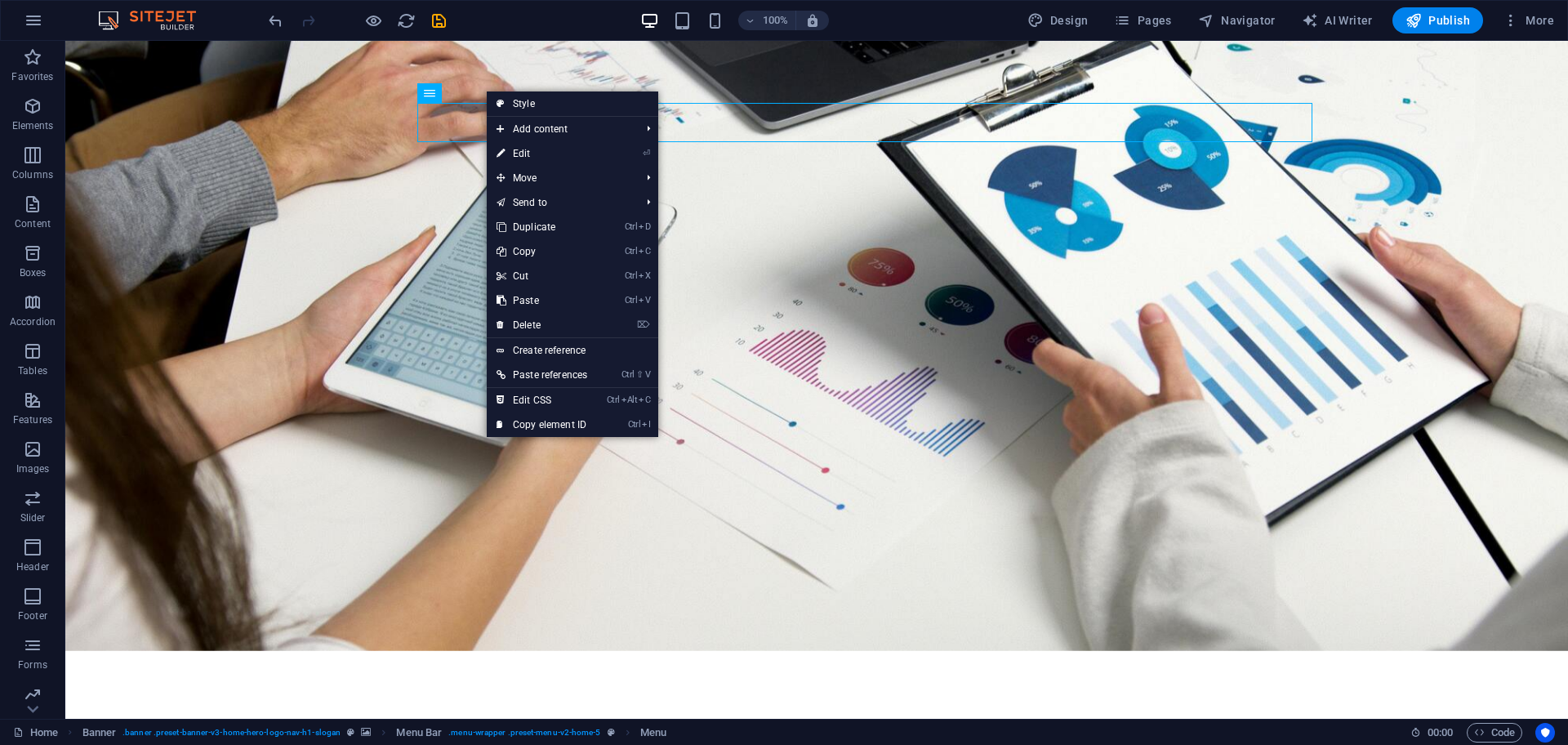
select select
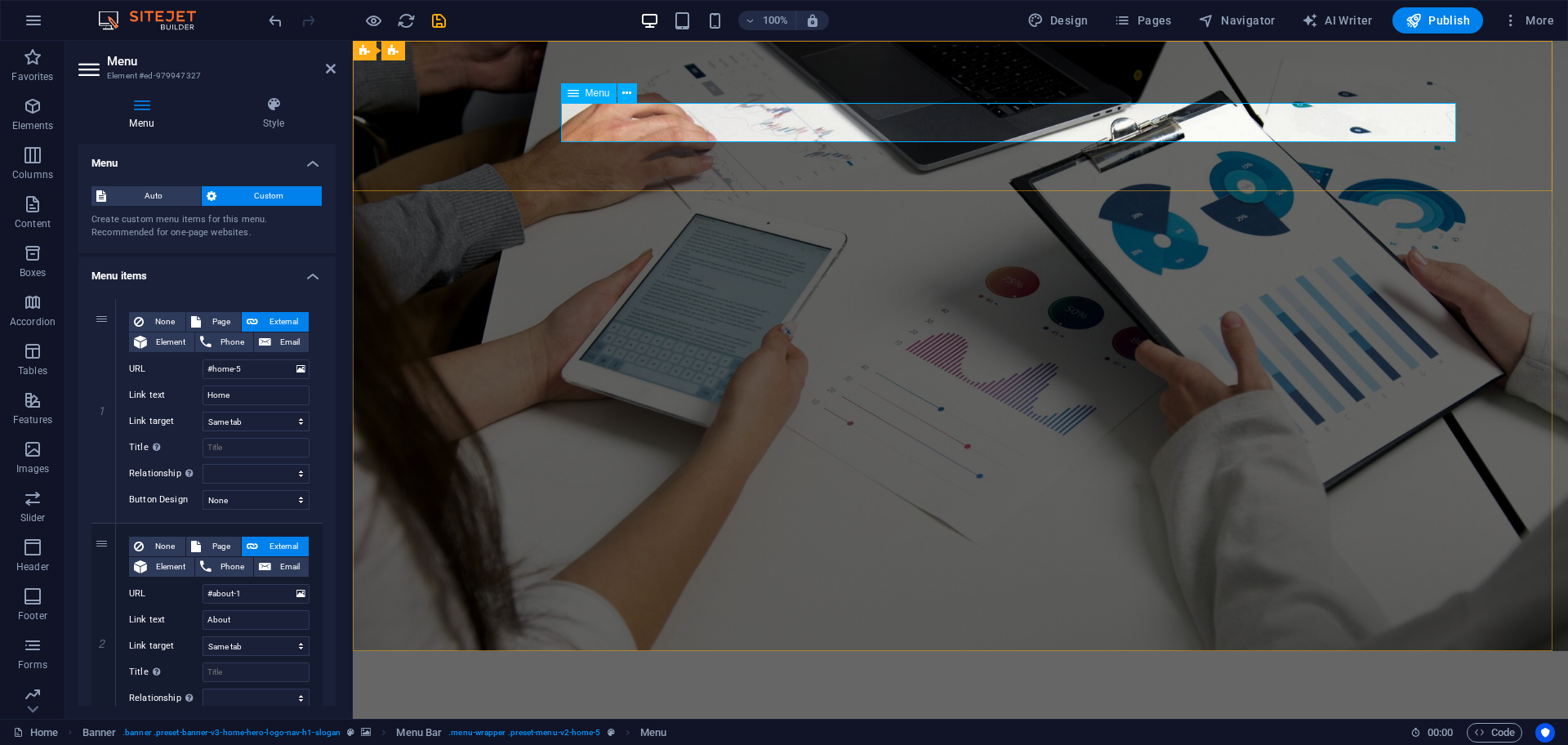
click at [285, 96] on icon at bounding box center [273, 104] width 124 height 16
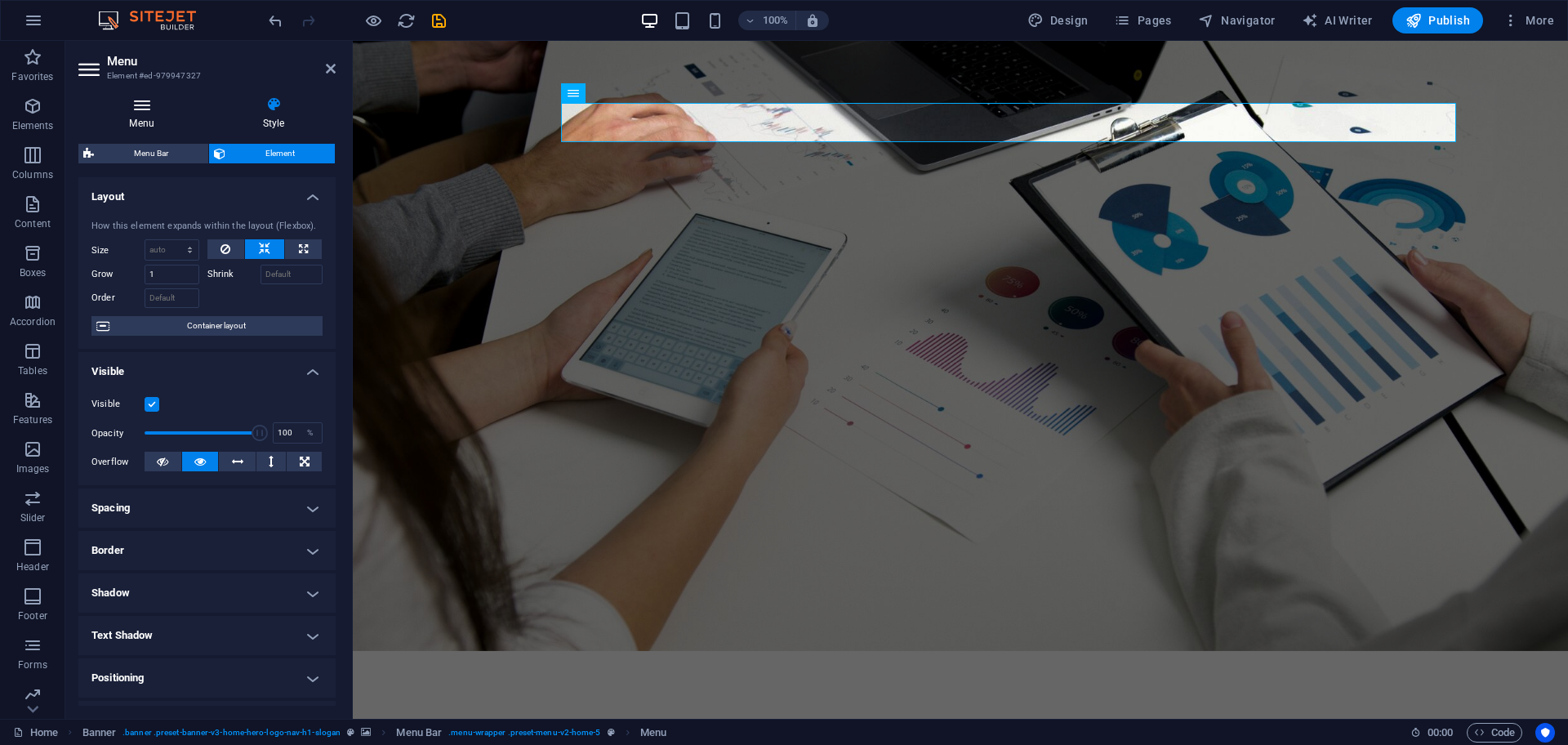
click at [135, 119] on h4 "Menu" at bounding box center [144, 113] width 133 height 34
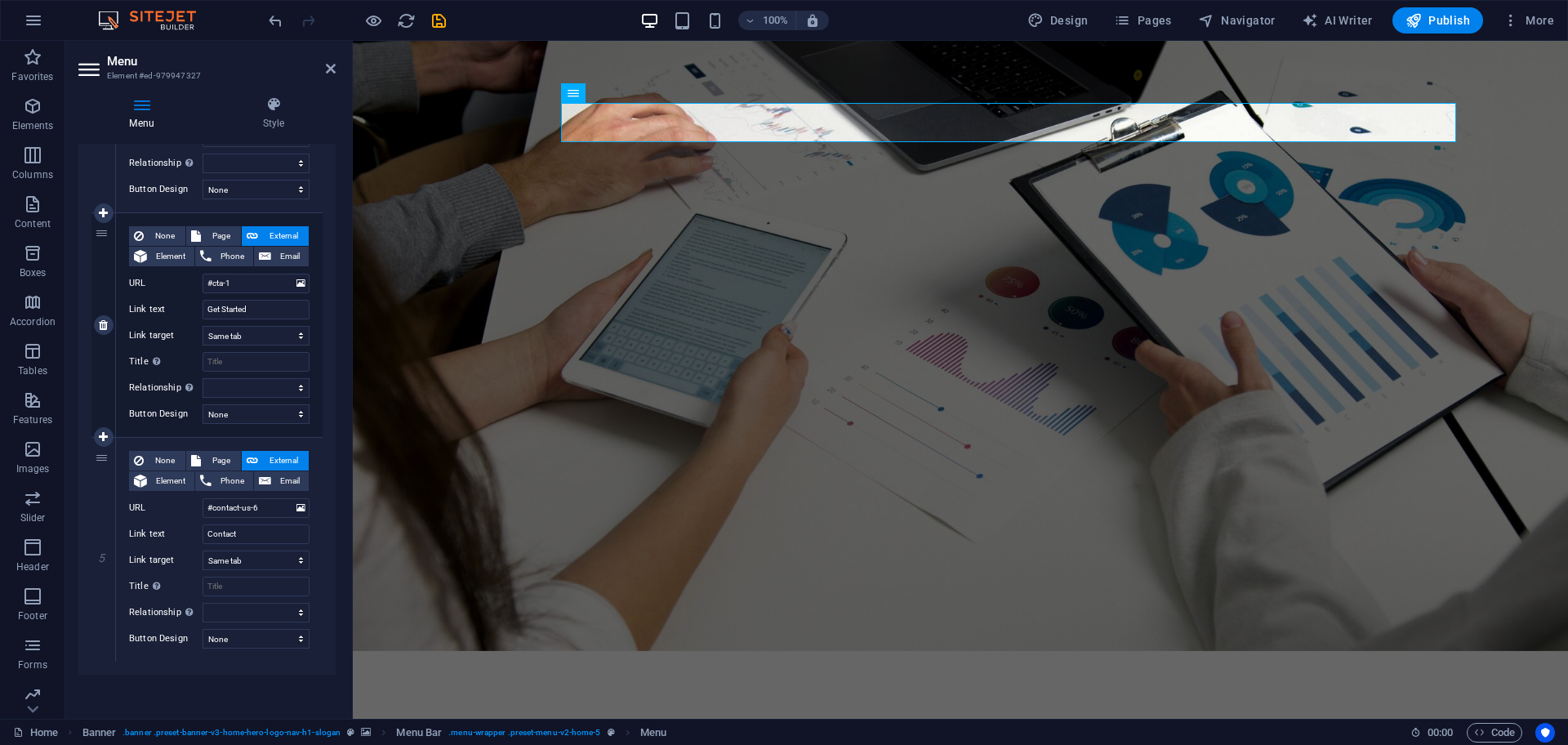
scroll to position [761, 0]
click at [250, 507] on input "#contact-us-6" at bounding box center [256, 506] width 107 height 20
click at [229, 507] on input "#contact-us-6" at bounding box center [256, 506] width 107 height 20
click at [297, 508] on icon at bounding box center [301, 506] width 9 height 18
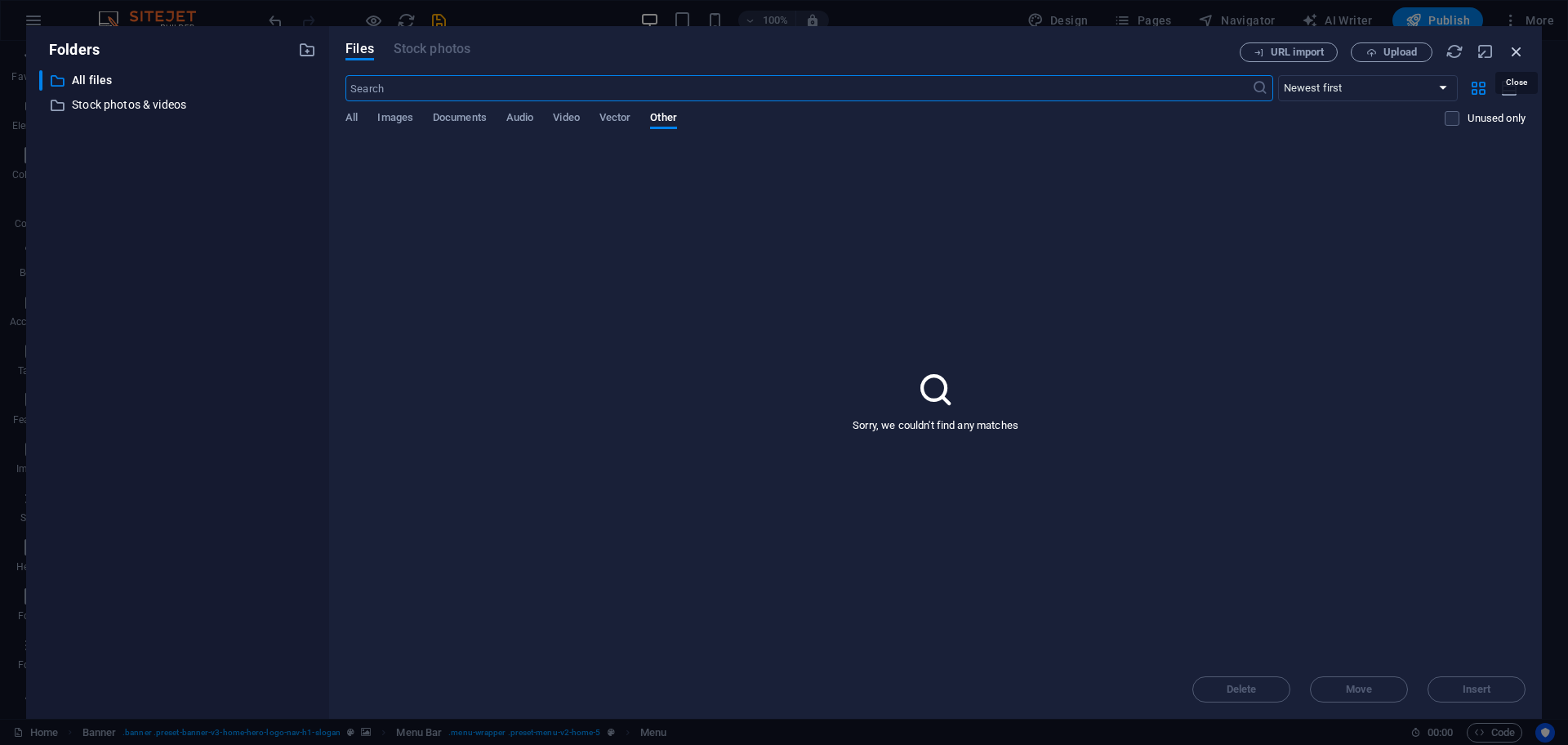
click at [1253, 54] on icon "button" at bounding box center [1516, 52] width 18 height 18
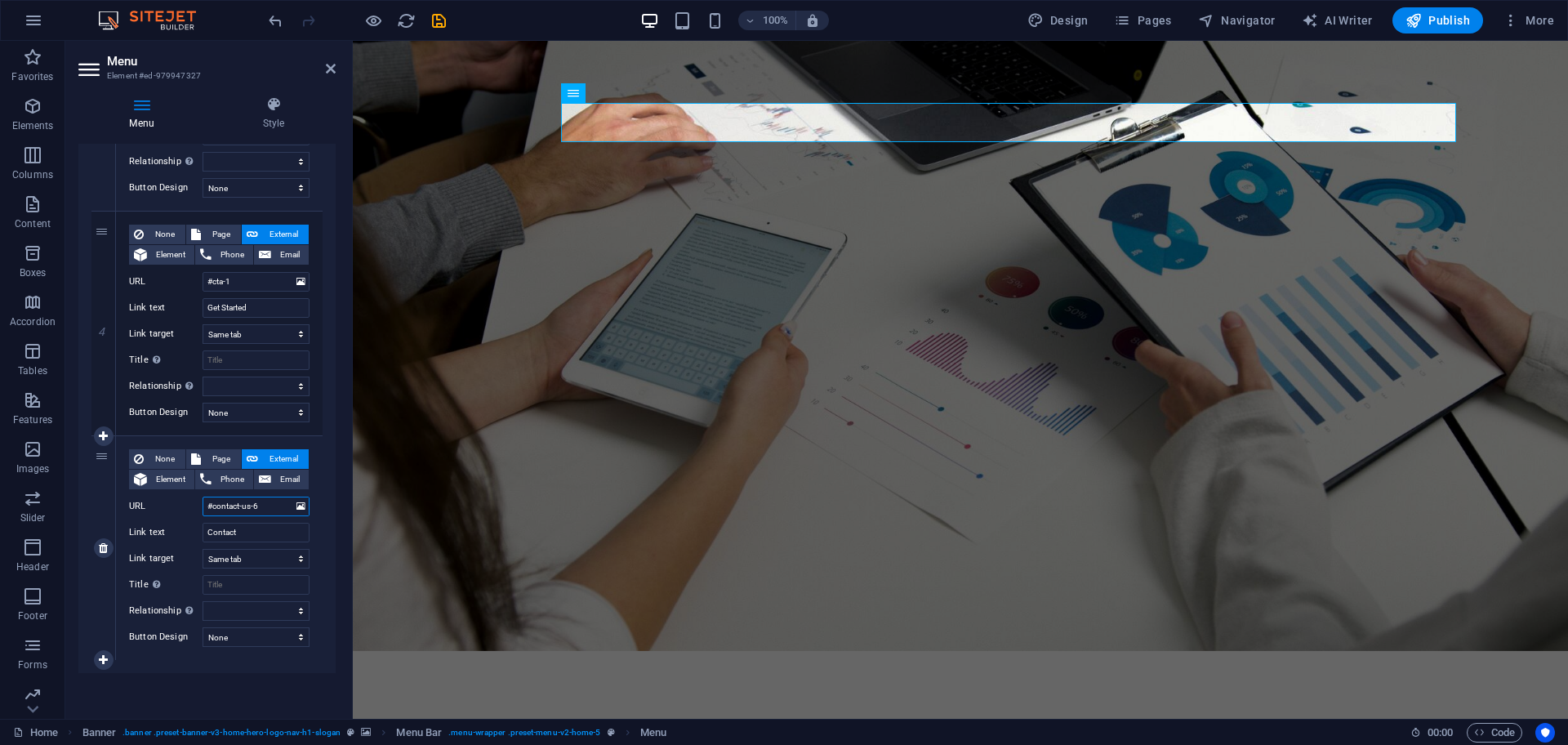
click at [228, 508] on input "#contact-us-6" at bounding box center [256, 506] width 107 height 20
click at [249, 507] on input "#contact-us-6" at bounding box center [256, 506] width 107 height 20
click at [270, 507] on input "#contact-us-6" at bounding box center [256, 506] width 107 height 20
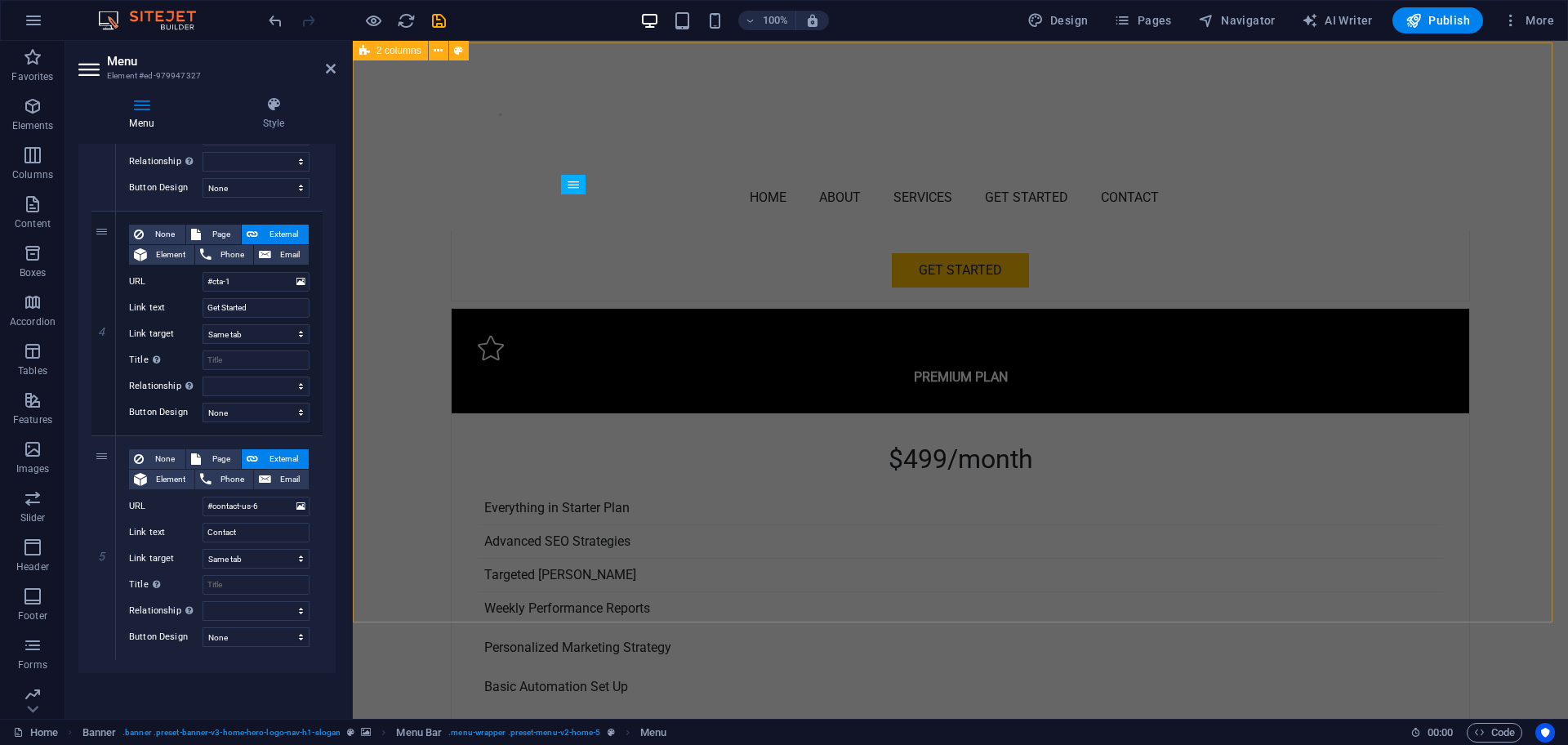
scroll to position [3983, 0]
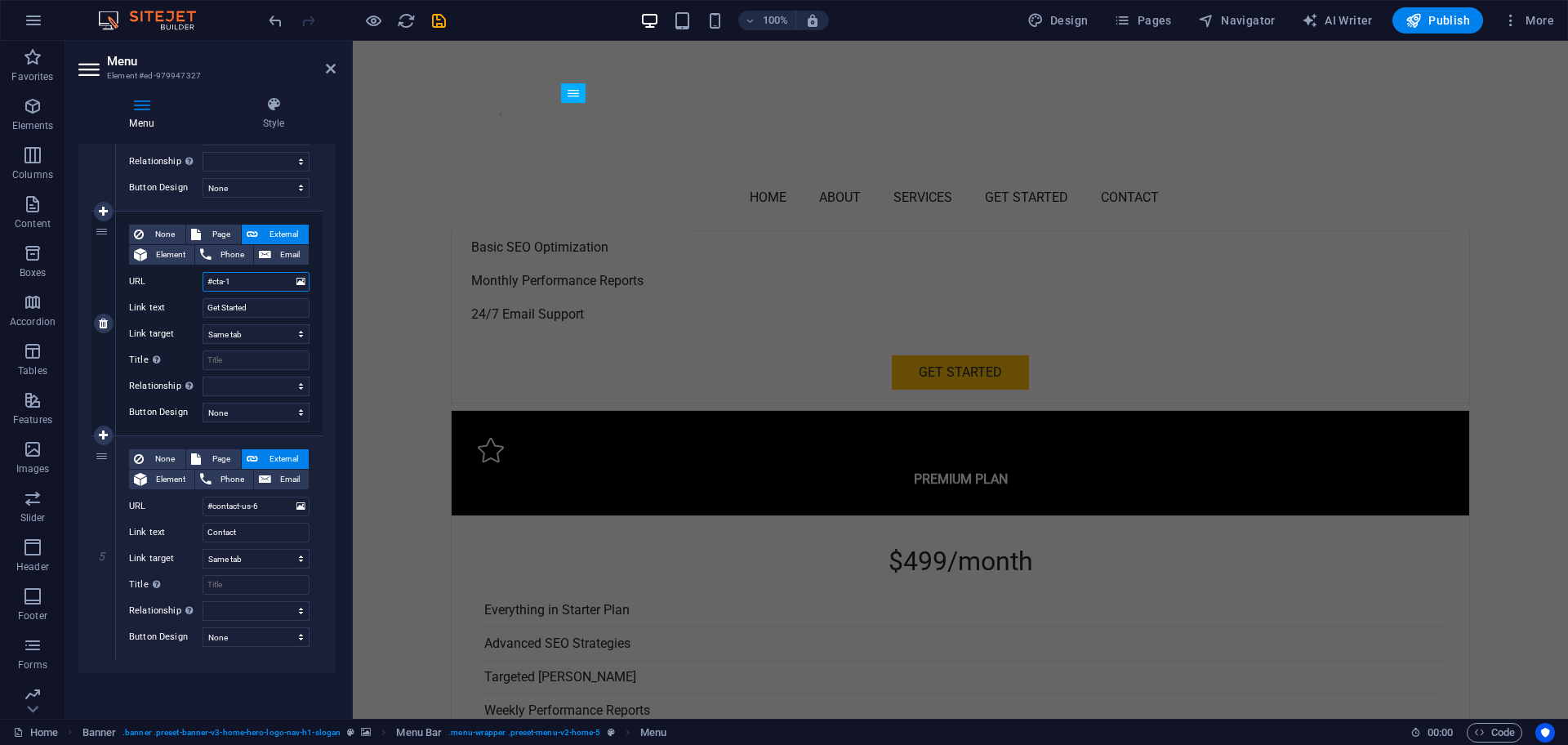
click at [248, 283] on input "#cta-1" at bounding box center [256, 282] width 107 height 20
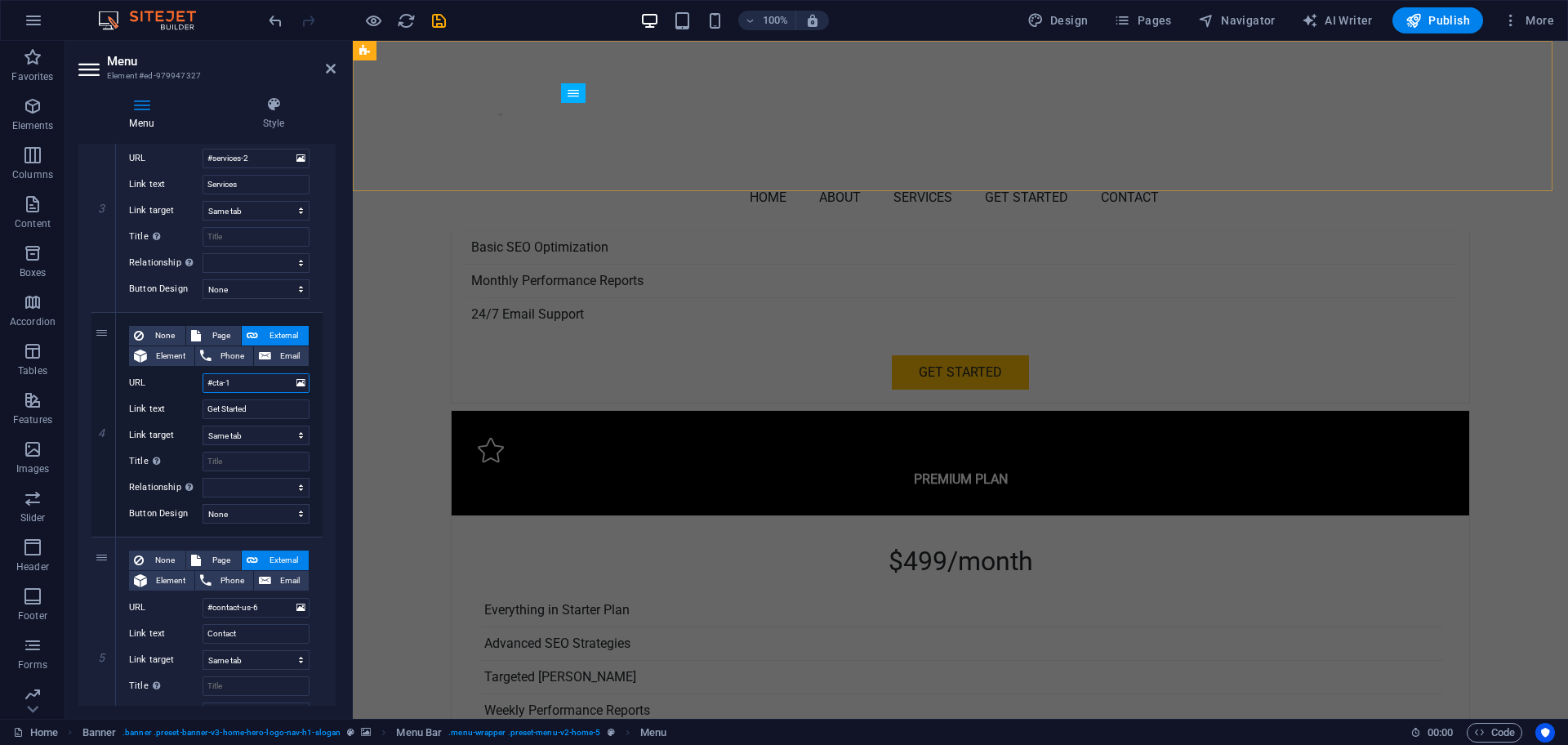
scroll to position [660, 0]
click at [1253, 13] on span "Publish" at bounding box center [1437, 21] width 64 height 16
